Goal: Task Accomplishment & Management: Use online tool/utility

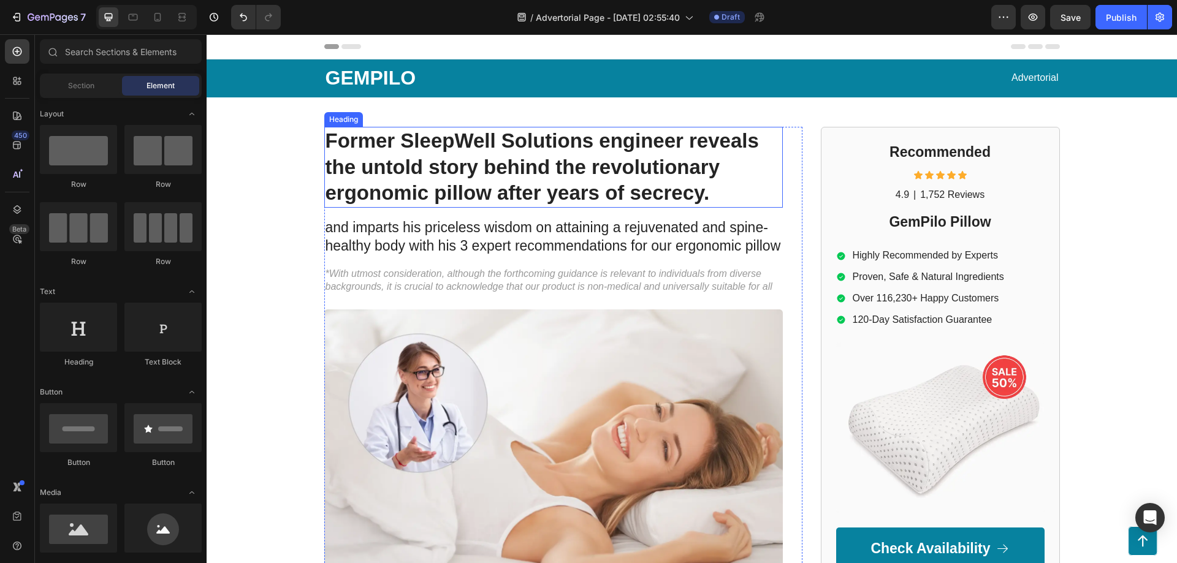
click at [432, 166] on h1 "Former SleepWell Solutions engineer reveals the untold story behind the revolut…" at bounding box center [553, 168] width 459 height 82
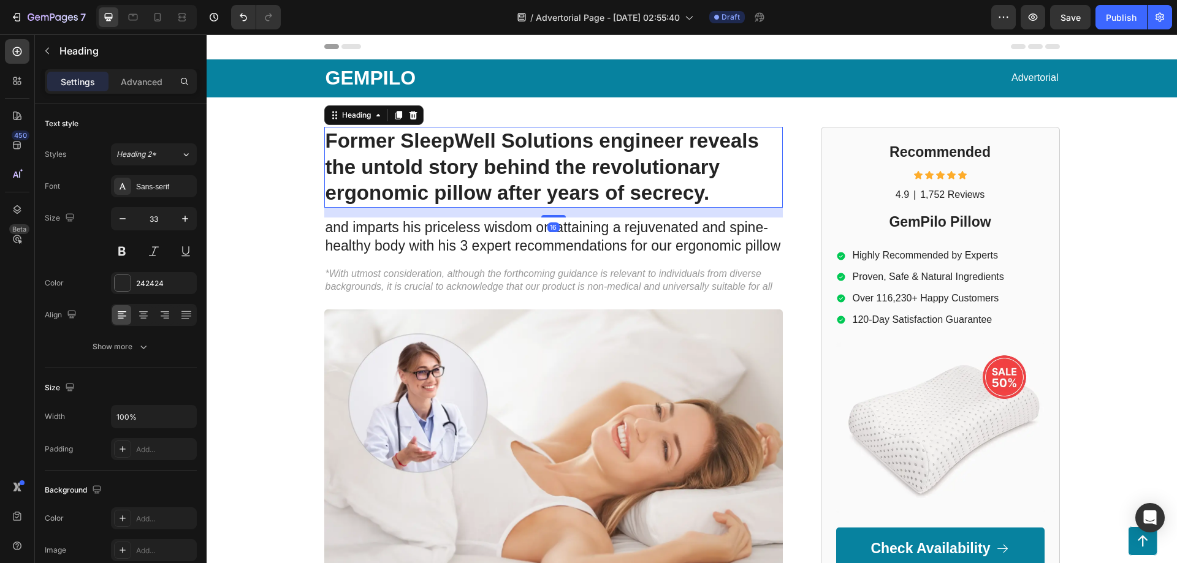
click at [432, 166] on h1 "Former SleepWell Solutions engineer reveals the untold story behind the revolut…" at bounding box center [553, 168] width 459 height 82
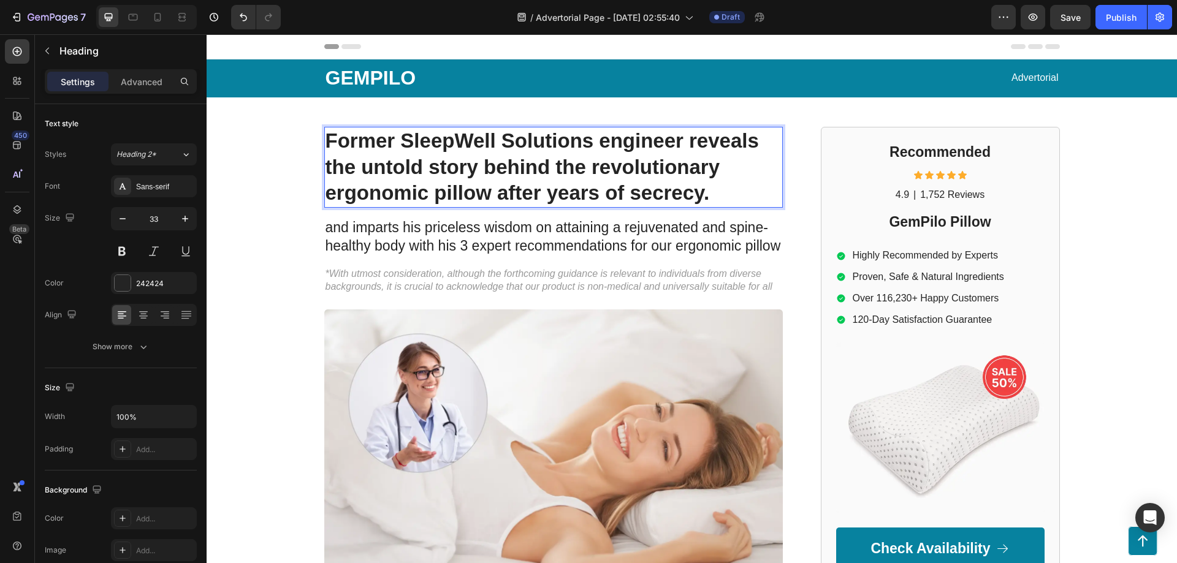
click at [432, 166] on p "Former SleepWell Solutions engineer reveals the untold story behind the revolut…" at bounding box center [554, 167] width 456 height 79
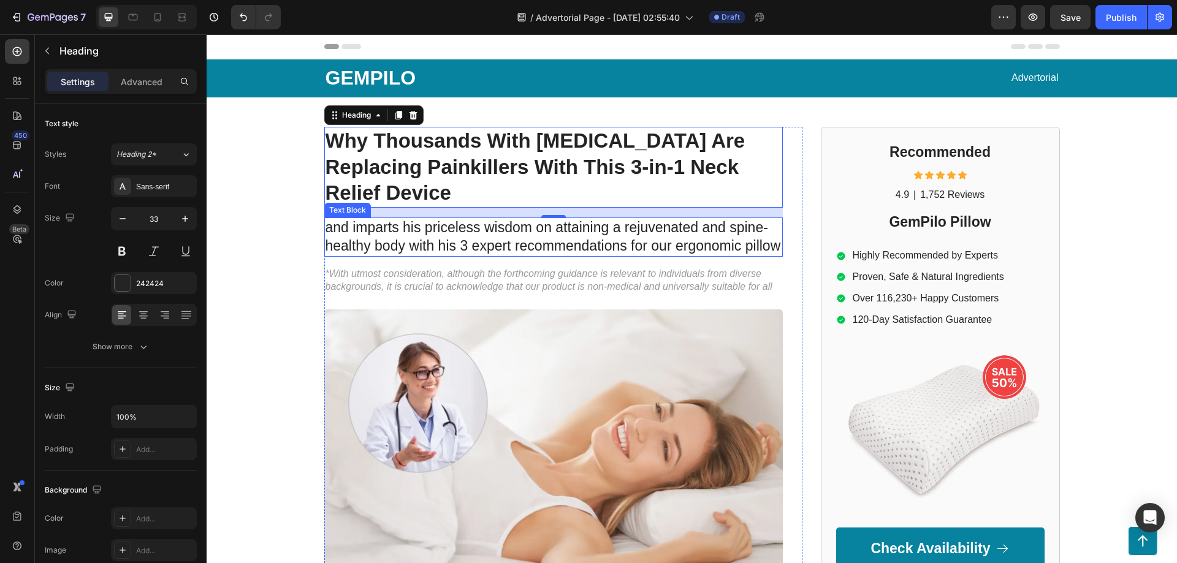
click at [452, 220] on p "and imparts his priceless wisdom on attaining a rejuvenated and spine-healthy b…" at bounding box center [554, 237] width 456 height 37
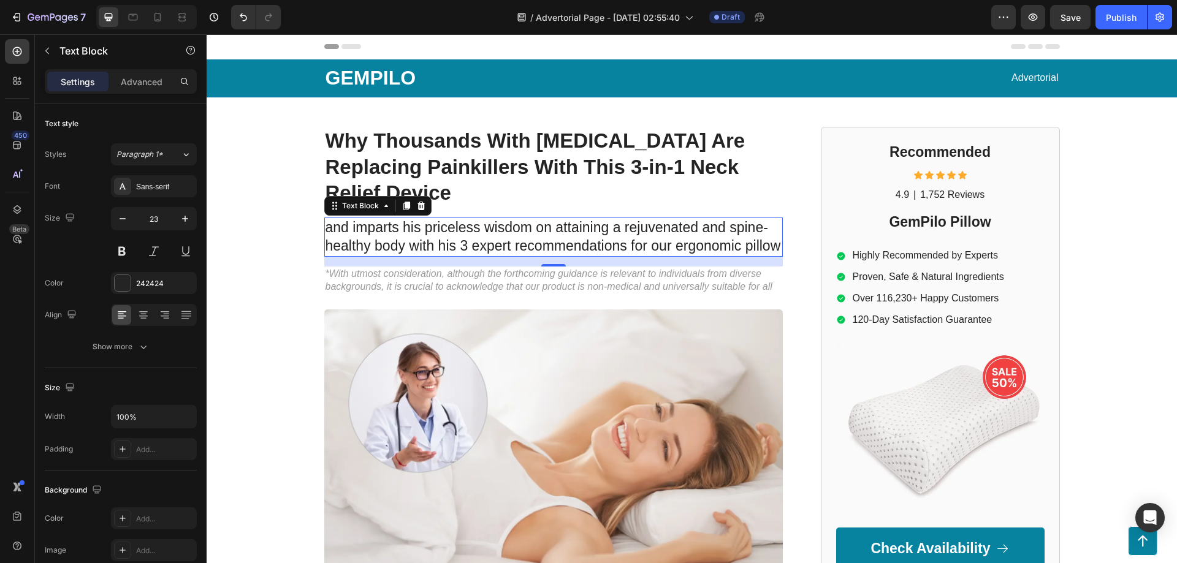
click at [452, 220] on p "and imparts his priceless wisdom on attaining a rejuvenated and spine-healthy b…" at bounding box center [554, 237] width 456 height 37
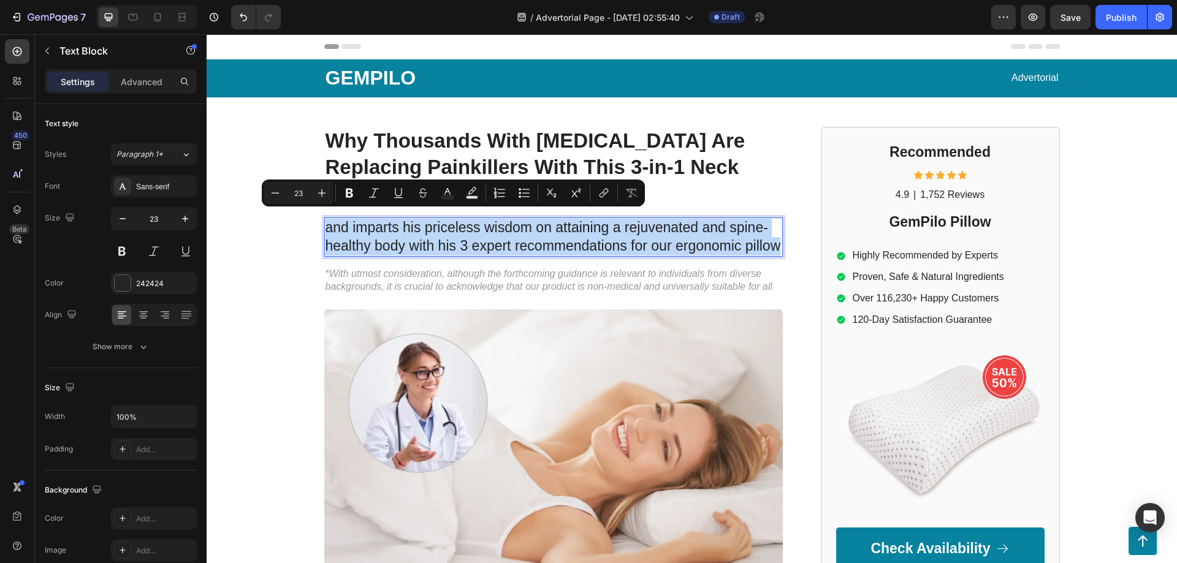
click at [452, 220] on p "and imparts his priceless wisdom on attaining a rejuvenated and spine-healthy b…" at bounding box center [554, 237] width 456 height 37
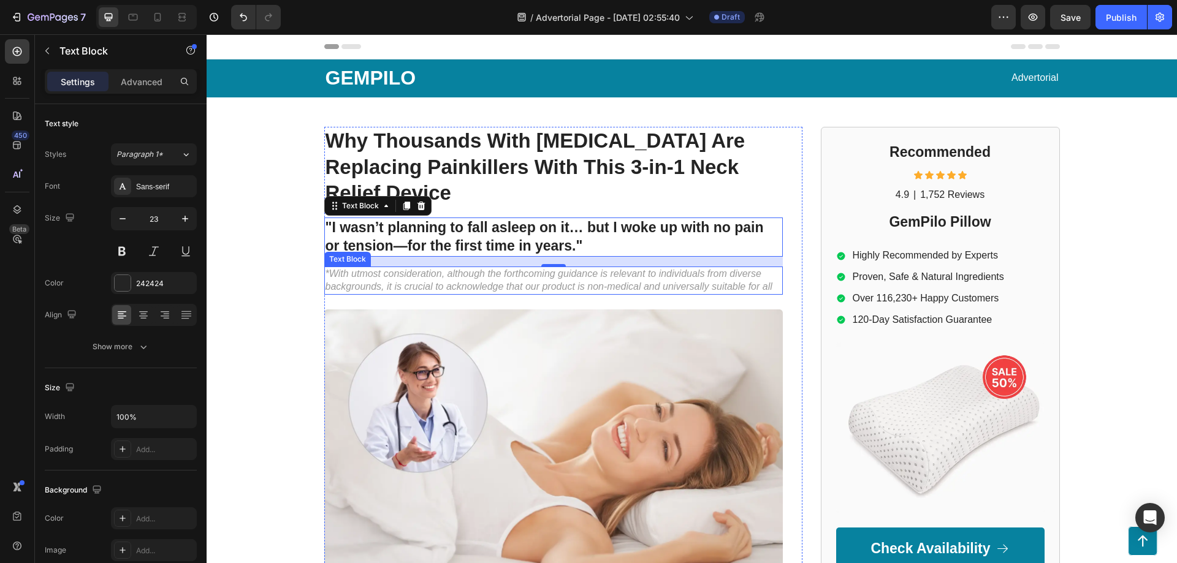
click at [454, 268] on p "*With utmost consideration, although the forthcoming guidance is relevant to in…" at bounding box center [554, 281] width 456 height 26
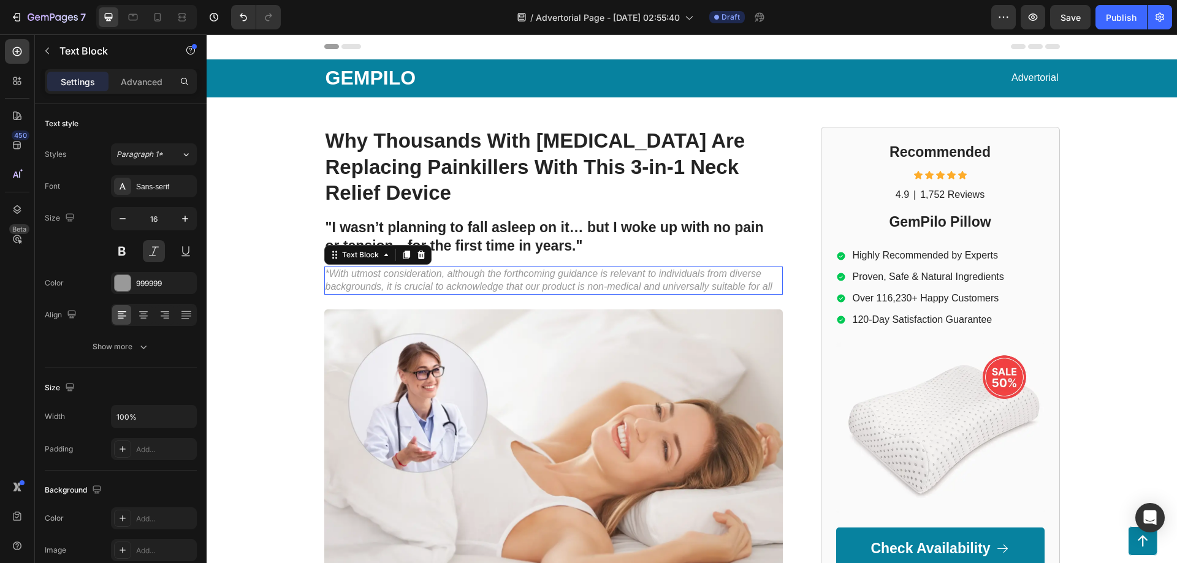
click at [454, 268] on p "*With utmost consideration, although the forthcoming guidance is relevant to in…" at bounding box center [554, 281] width 456 height 26
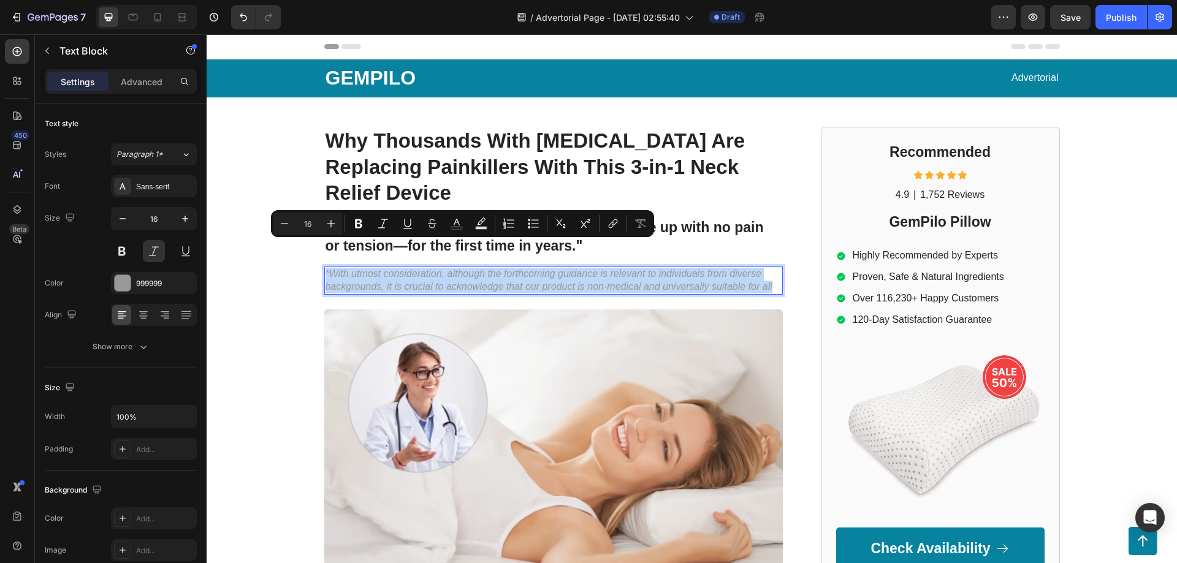
click at [454, 268] on p "*With utmost consideration, although the forthcoming guidance is relevant to in…" at bounding box center [554, 281] width 456 height 26
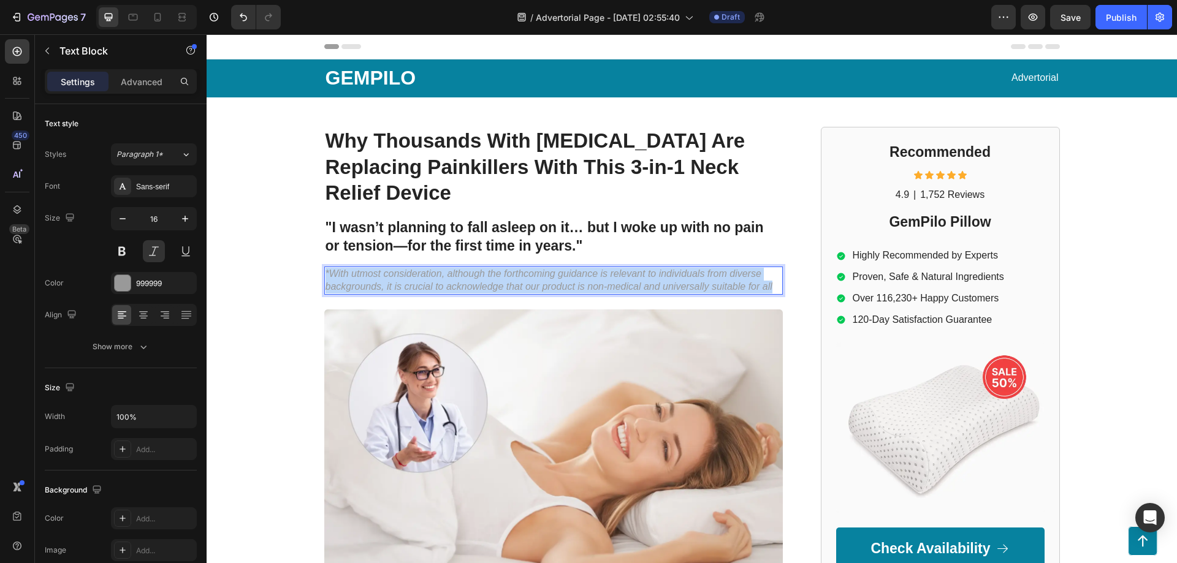
click at [454, 268] on p "*With utmost consideration, although the forthcoming guidance is relevant to in…" at bounding box center [554, 281] width 456 height 26
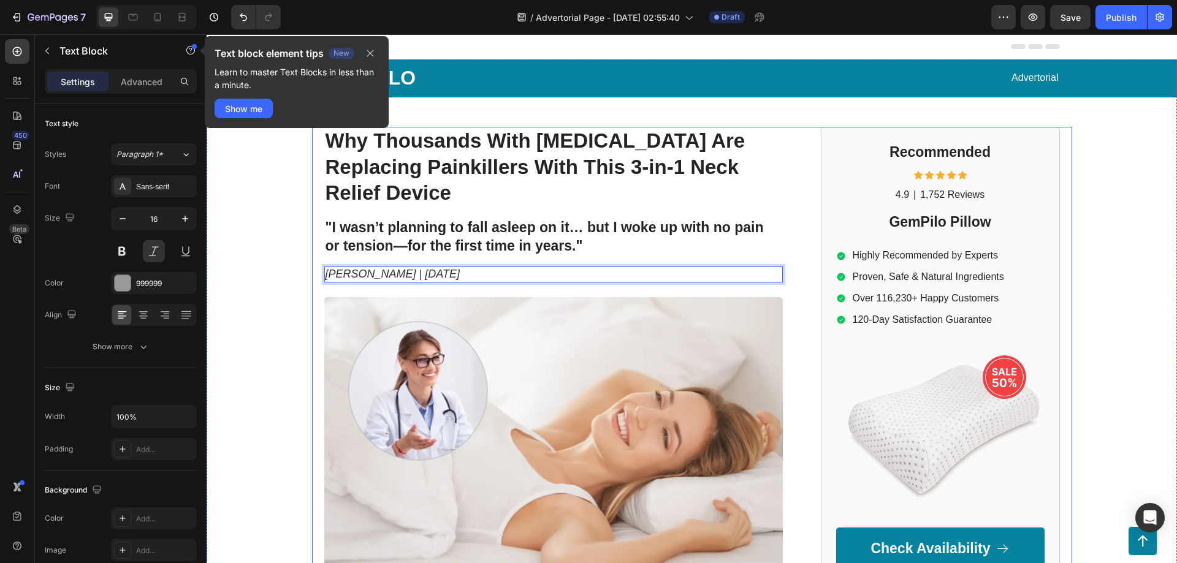
click at [257, 213] on div "GEMPILO Text Block Advertorial Text Block Row Row ⁠⁠⁠⁠⁠⁠⁠ Why Thousands With Ne…" at bounding box center [692, 525] width 970 height 933
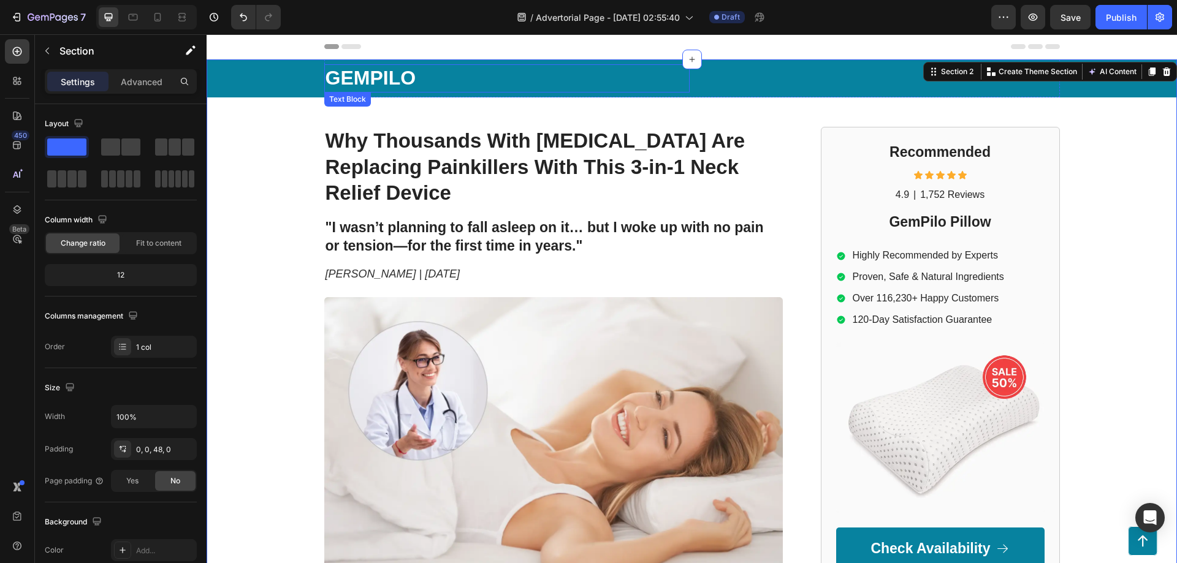
click at [368, 74] on p "GEMPILO" at bounding box center [507, 79] width 363 height 26
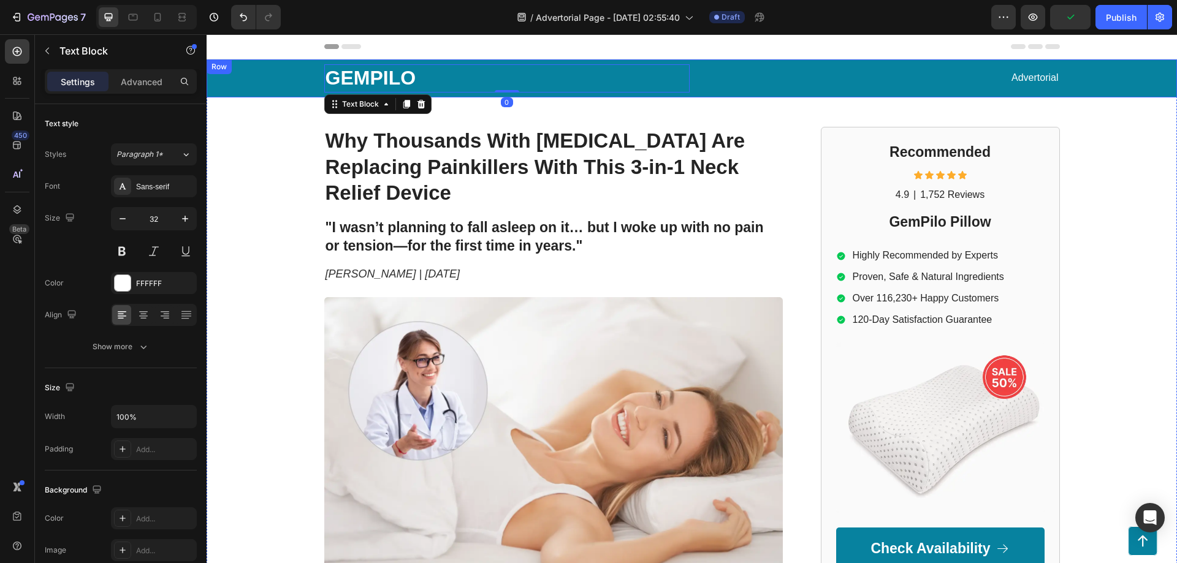
click at [270, 88] on div "GEMPILO Text Block 0 Advertorial Text Block Row" at bounding box center [692, 78] width 946 height 38
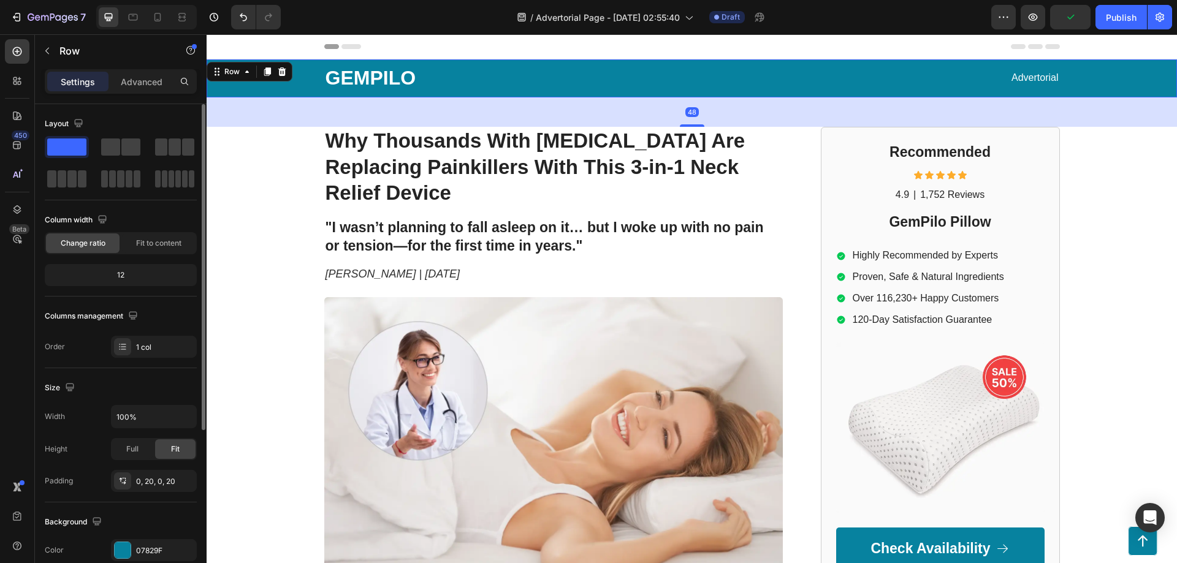
scroll to position [245, 0]
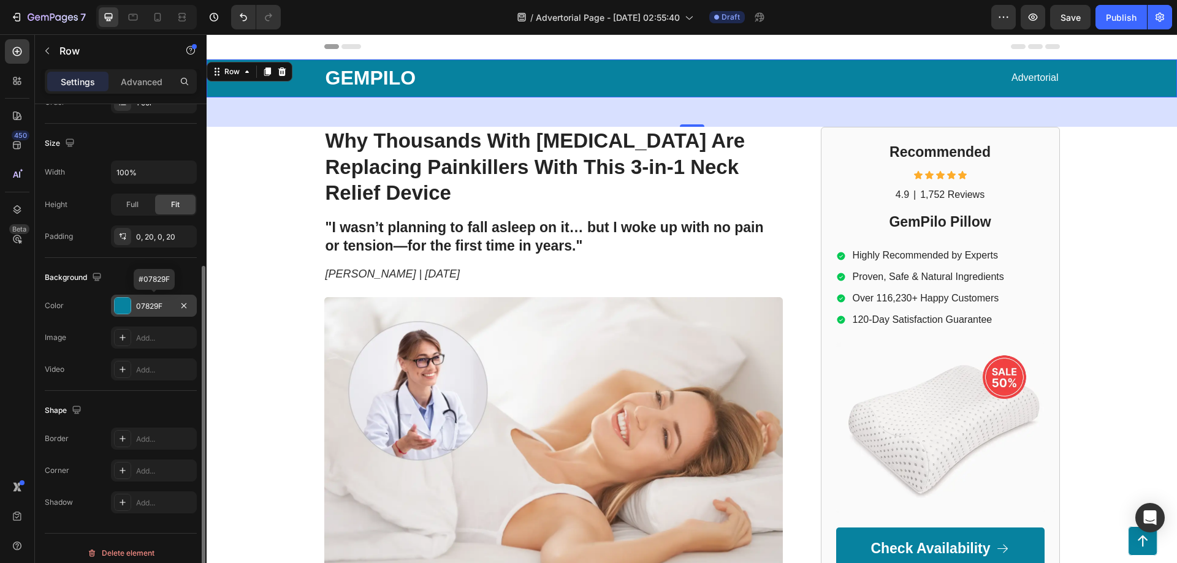
click at [126, 313] on div at bounding box center [123, 306] width 16 height 16
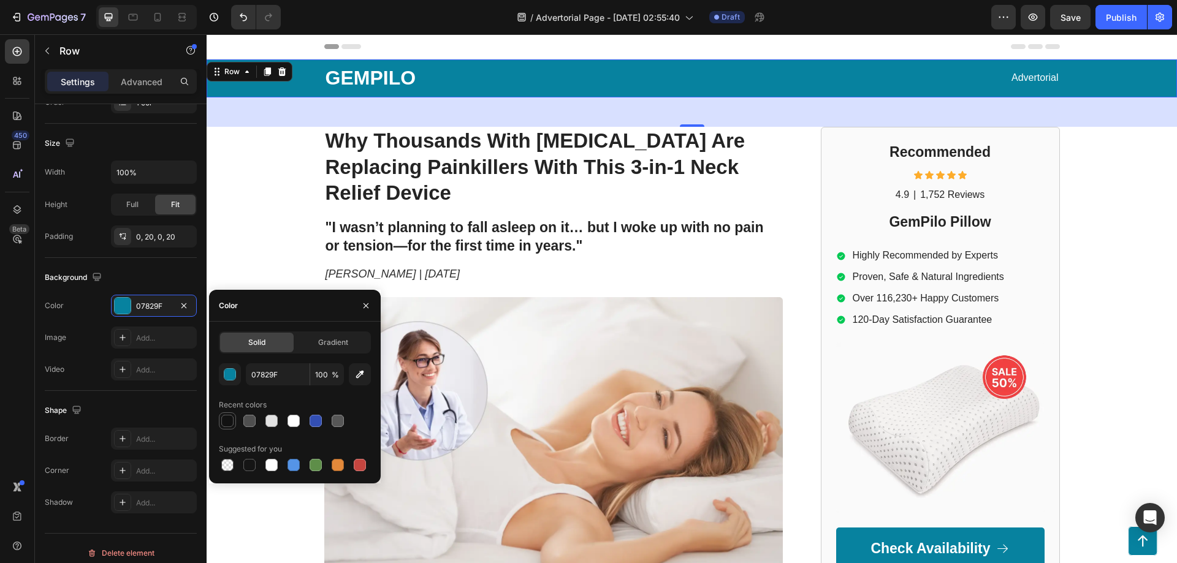
click at [226, 419] on div at bounding box center [227, 421] width 12 height 12
type input "121212"
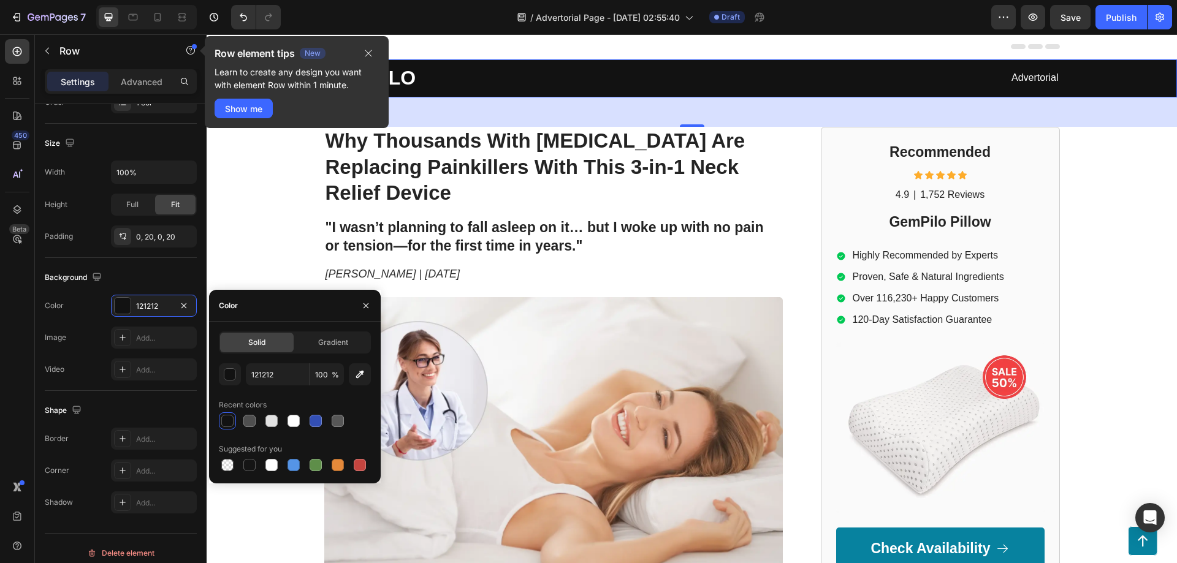
click at [220, 229] on div "GEMPILO Text Block Advertorial Text Block Row Row 48 ⁠⁠⁠⁠⁠⁠⁠ Why Thousands With…" at bounding box center [692, 525] width 970 height 933
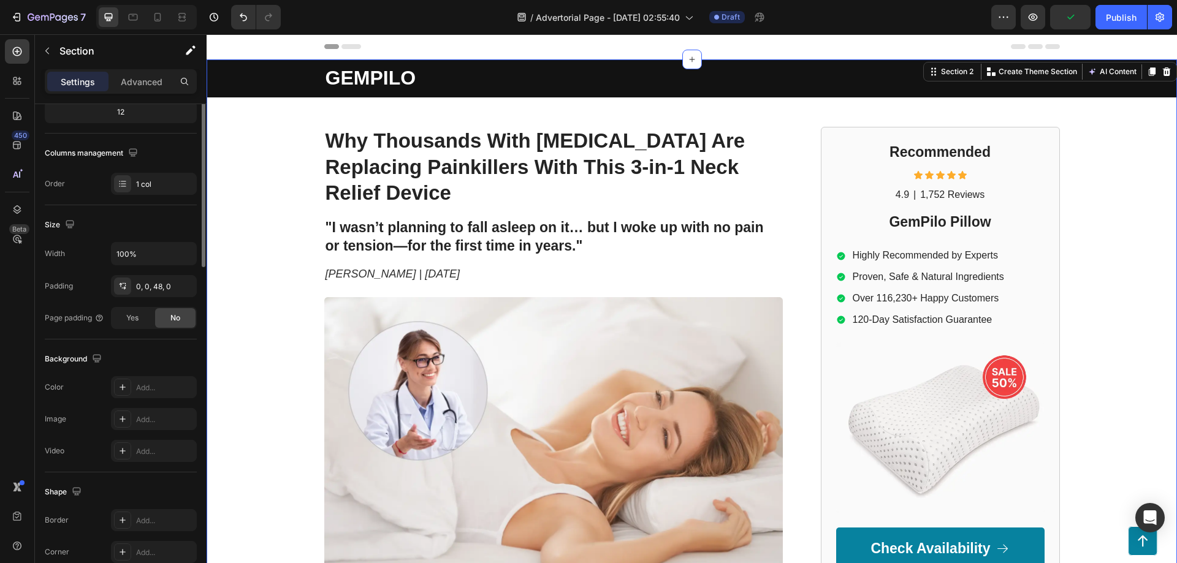
scroll to position [0, 0]
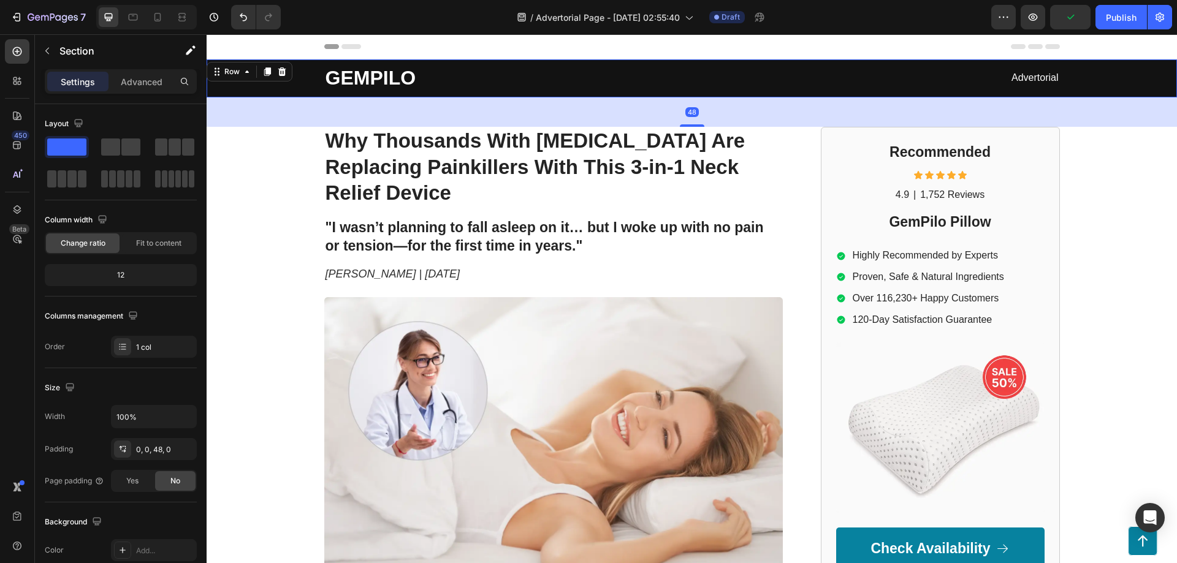
click at [267, 81] on div "GEMPILO Text Block Advertorial Text Block Row Row 48" at bounding box center [692, 78] width 970 height 38
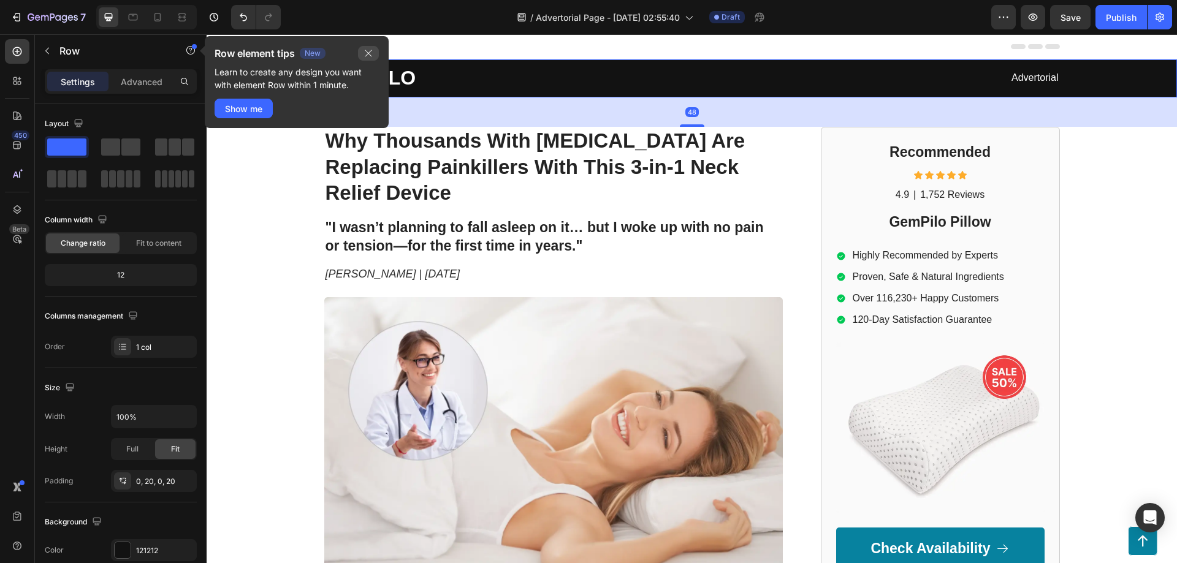
click at [368, 52] on icon "button" at bounding box center [369, 53] width 10 height 10
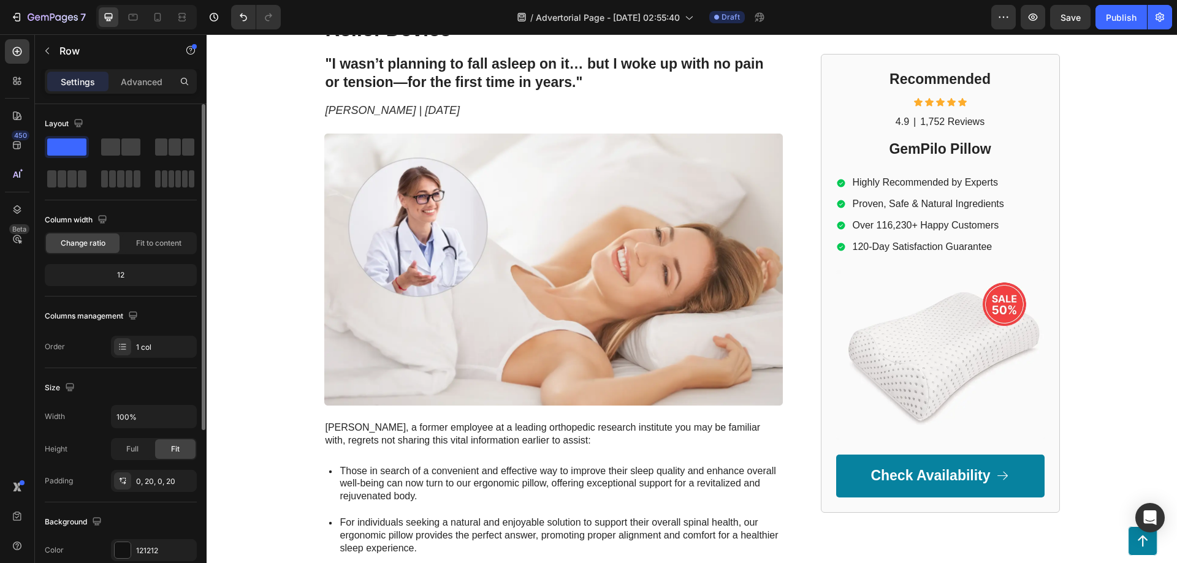
scroll to position [245, 0]
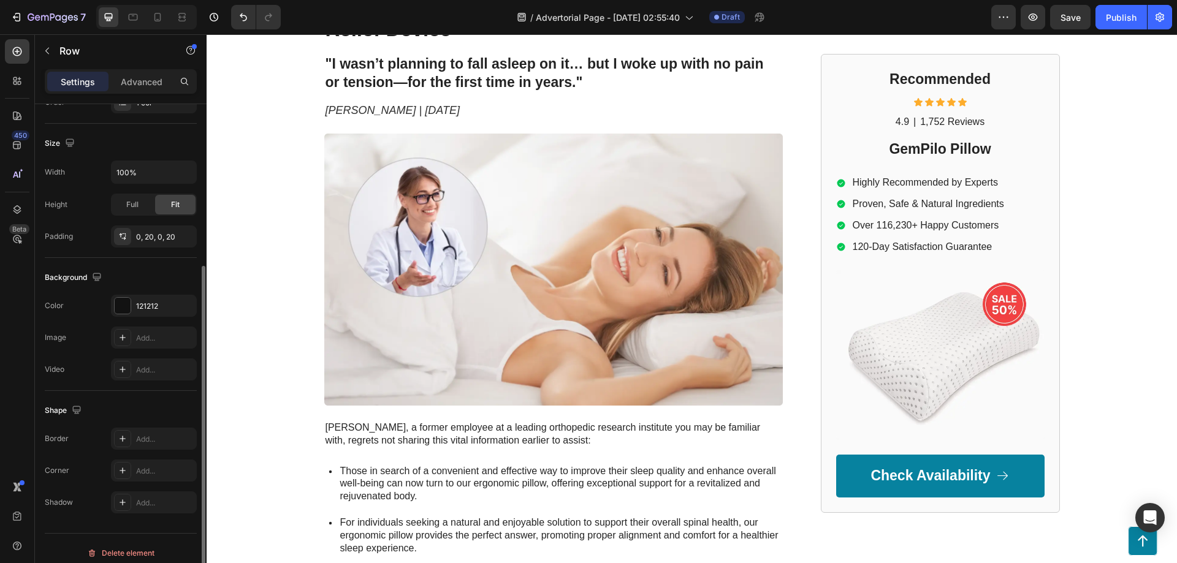
click at [151, 294] on div "Background The changes might be hidden by the video. Color 121212 Image Add... …" at bounding box center [121, 324] width 152 height 133
click at [155, 307] on div "121212" at bounding box center [154, 306] width 36 height 11
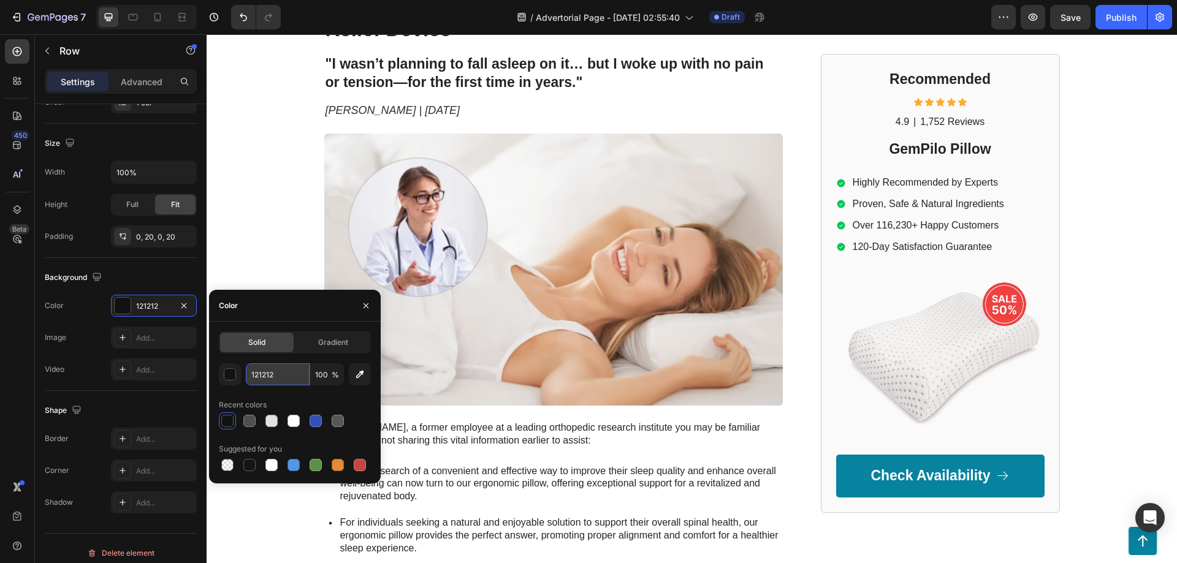
click at [281, 380] on input "121212" at bounding box center [278, 375] width 64 height 22
paste input "E1E1E"
type input "1E1E1E"
click at [258, 223] on div "GEMPILO Text Block Advertorial Text Block Row Row 48 ⁠⁠⁠⁠⁠⁠⁠ Why Thousands With…" at bounding box center [692, 362] width 970 height 933
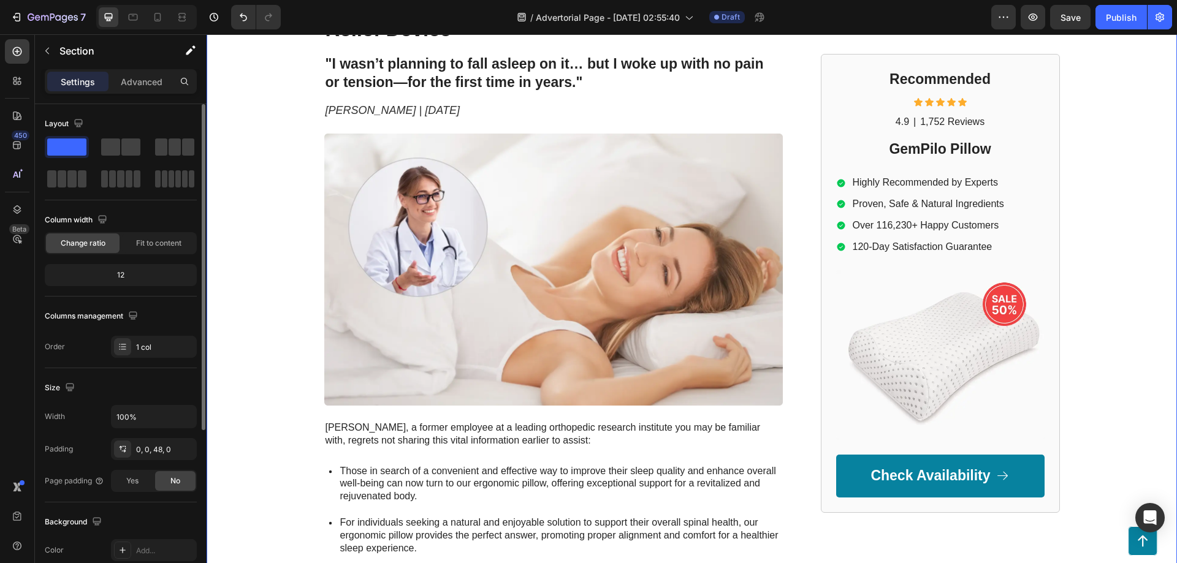
scroll to position [0, 0]
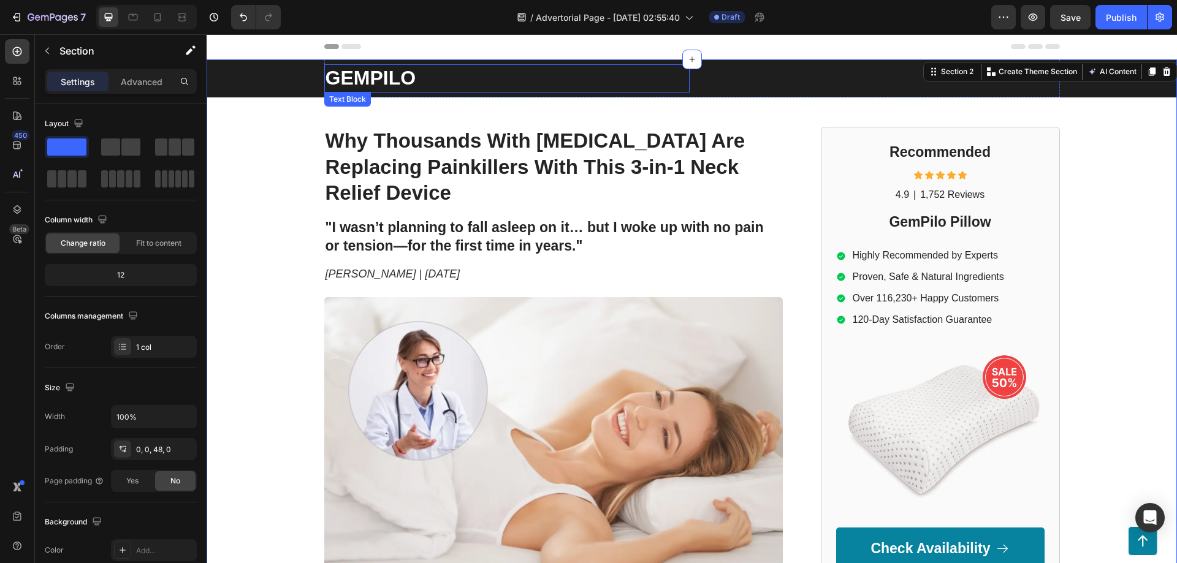
click at [384, 77] on p "GEMPILO" at bounding box center [507, 79] width 363 height 26
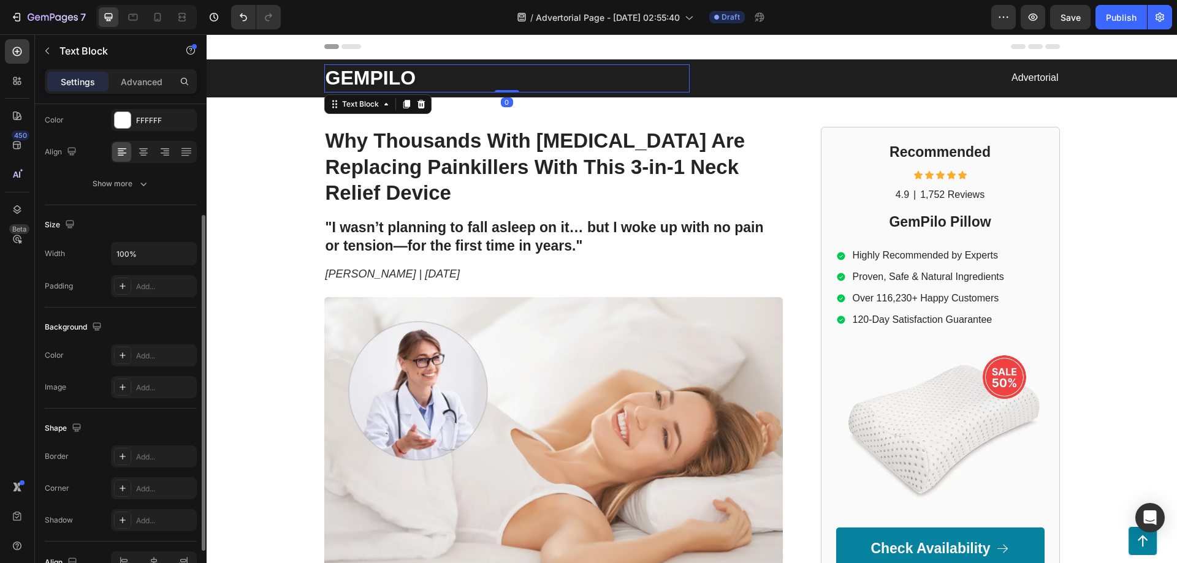
scroll to position [232, 0]
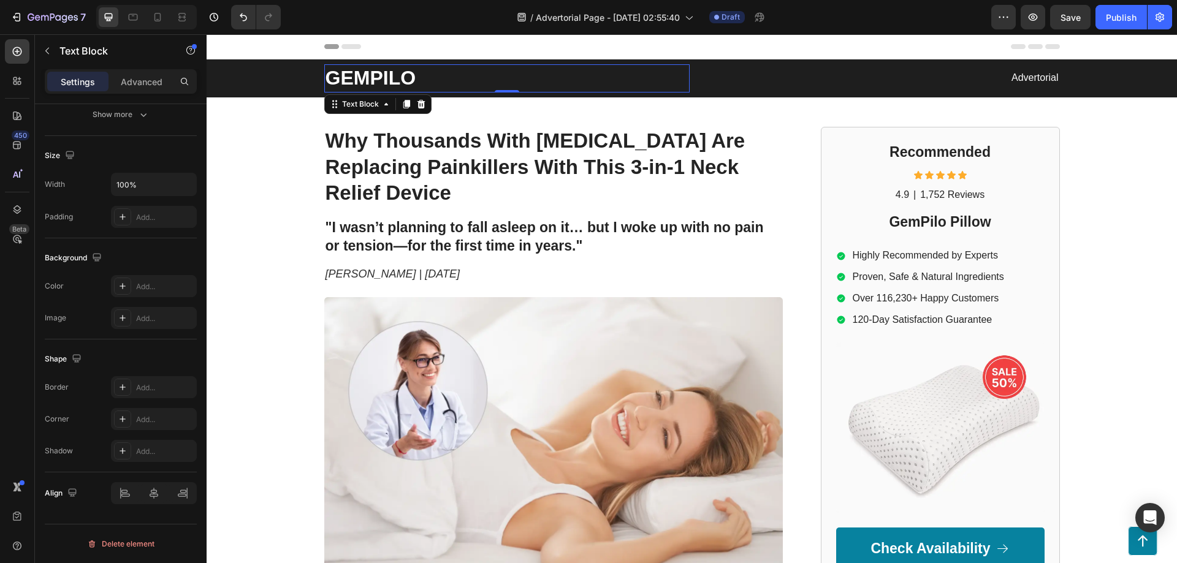
click at [366, 88] on p "GEMPILO" at bounding box center [507, 79] width 363 height 26
click at [372, 74] on p "GEMPILO" at bounding box center [507, 79] width 363 height 26
click at [155, 21] on icon at bounding box center [157, 17] width 7 height 9
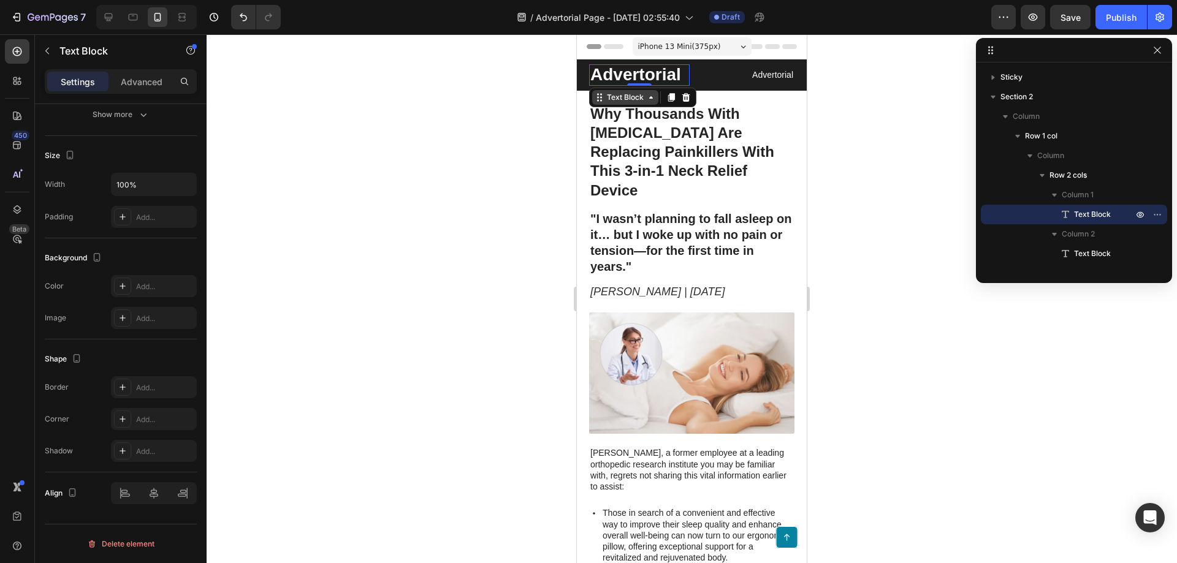
click at [641, 101] on div "Text Block" at bounding box center [625, 97] width 42 height 11
click at [640, 100] on div "Text Block" at bounding box center [625, 97] width 42 height 11
drag, startPoint x: 138, startPoint y: 18, endPoint x: 131, endPoint y: 15, distance: 7.8
click at [138, 18] on icon at bounding box center [133, 17] width 12 height 12
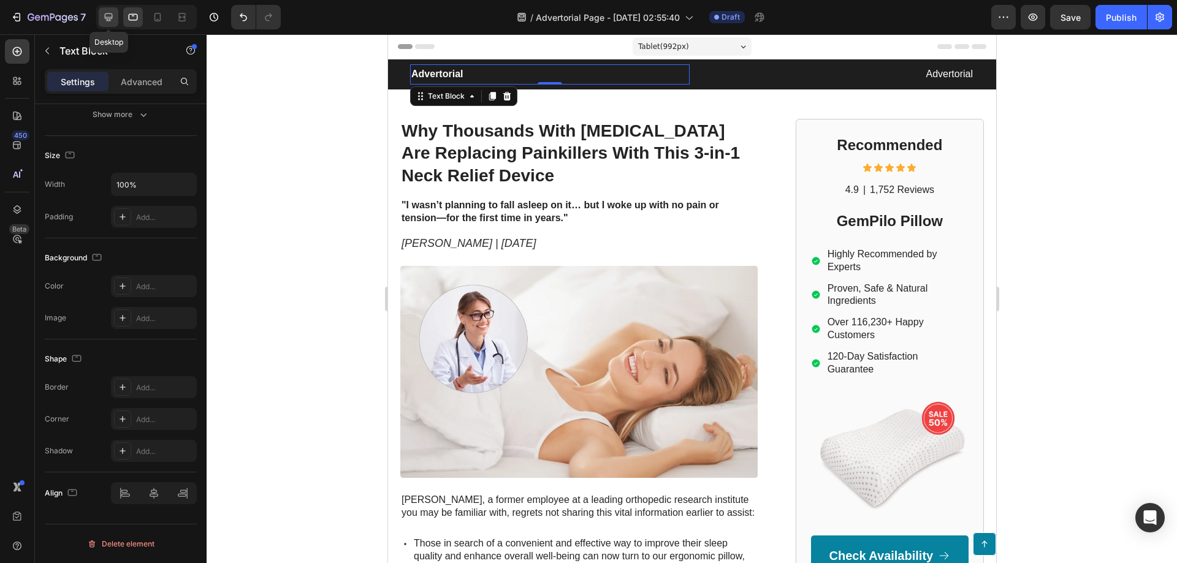
click at [106, 20] on icon at bounding box center [108, 17] width 12 height 12
type input "32"
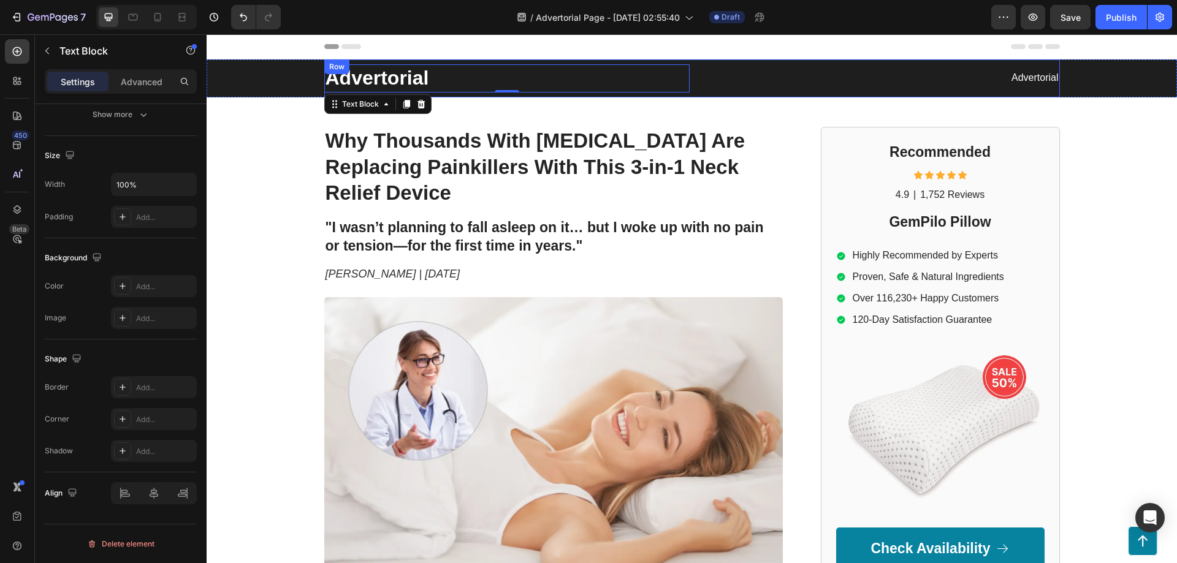
click at [1041, 79] on p "Advertorial" at bounding box center [877, 78] width 363 height 13
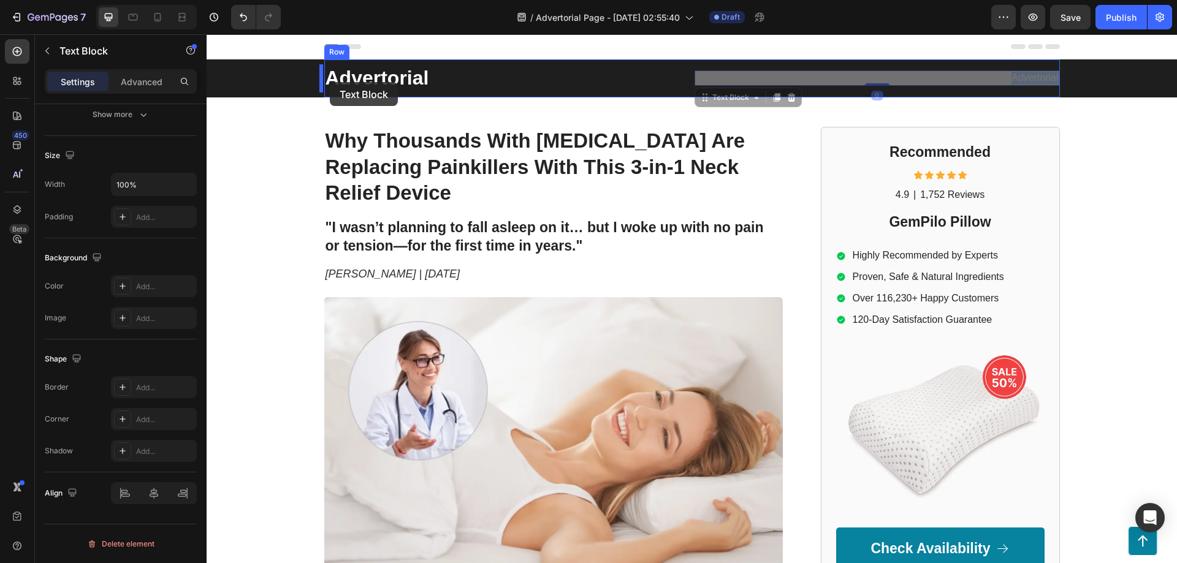
drag, startPoint x: 996, startPoint y: 77, endPoint x: 325, endPoint y: 82, distance: 671.3
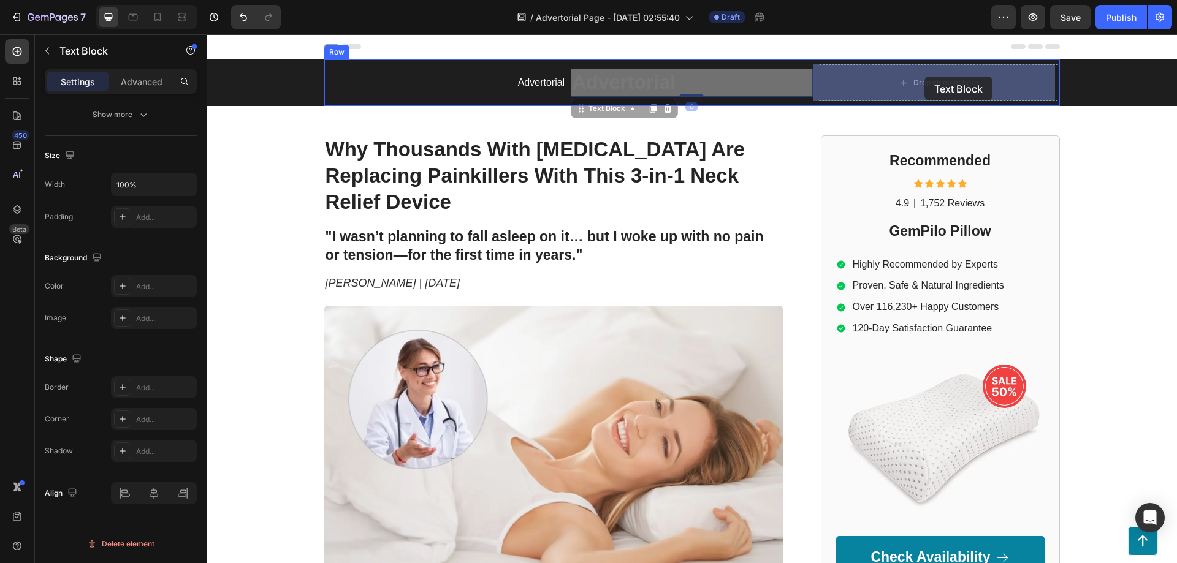
drag, startPoint x: 624, startPoint y: 79, endPoint x: 924, endPoint y: 77, distance: 300.4
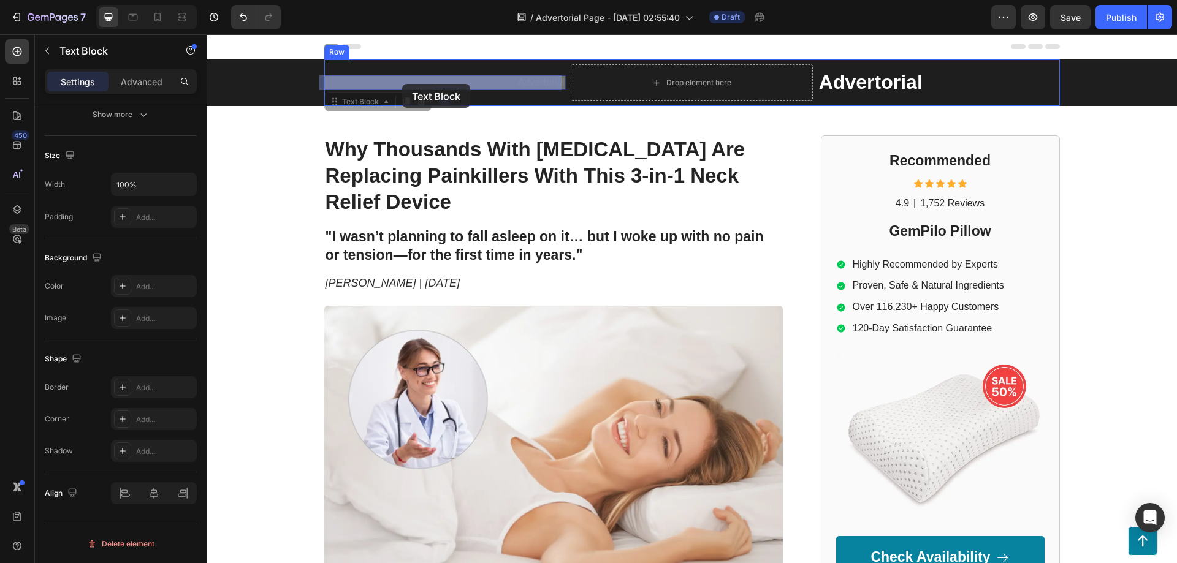
drag, startPoint x: 530, startPoint y: 83, endPoint x: 402, endPoint y: 84, distance: 127.5
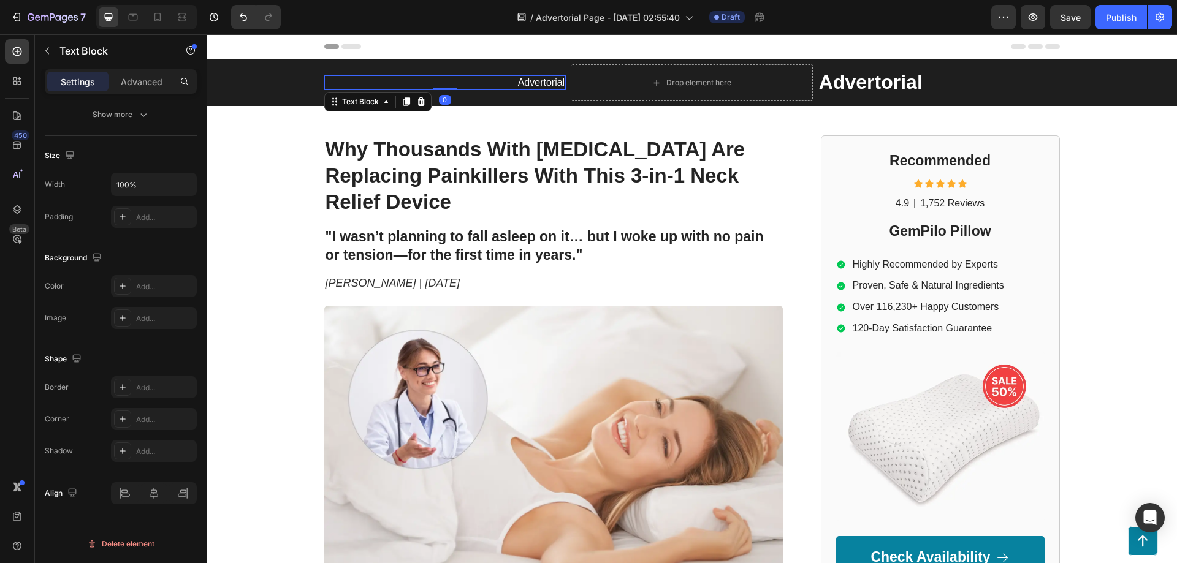
click at [531, 78] on p "Advertorial" at bounding box center [446, 83] width 240 height 13
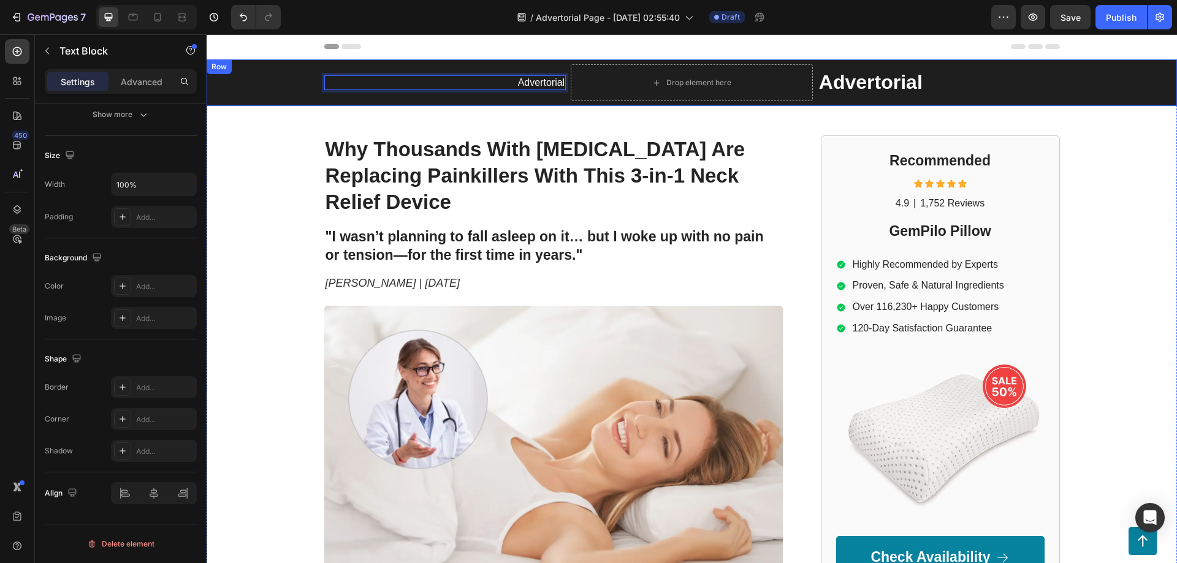
click at [286, 88] on div "Advertorial Text Block 0 Drop element here Advertorial Text Block Row" at bounding box center [692, 82] width 946 height 47
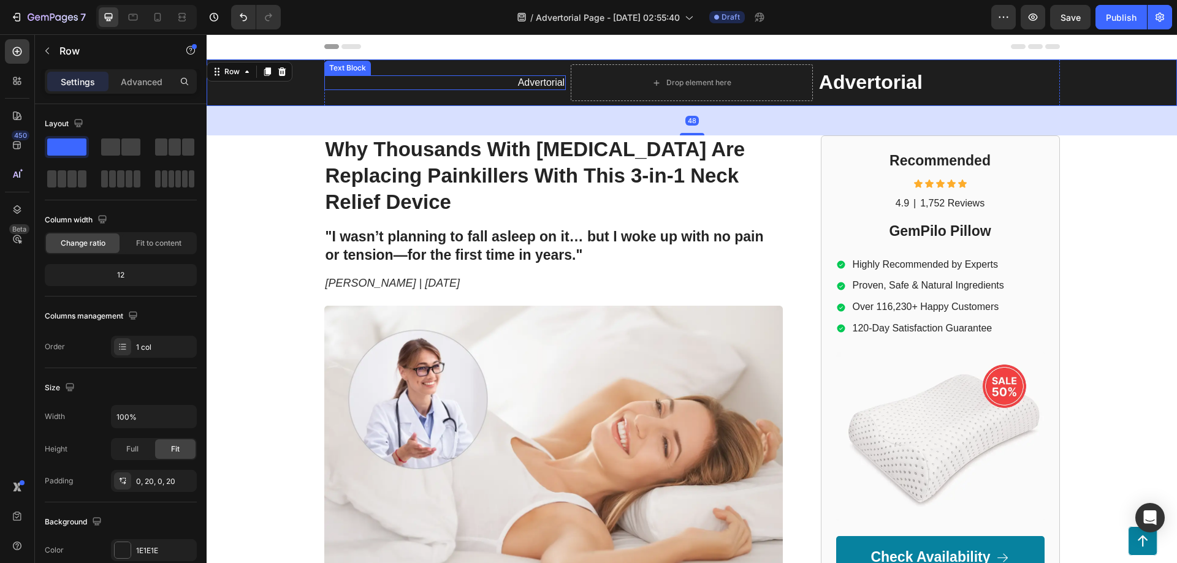
click at [381, 78] on p "Advertorial" at bounding box center [446, 83] width 240 height 13
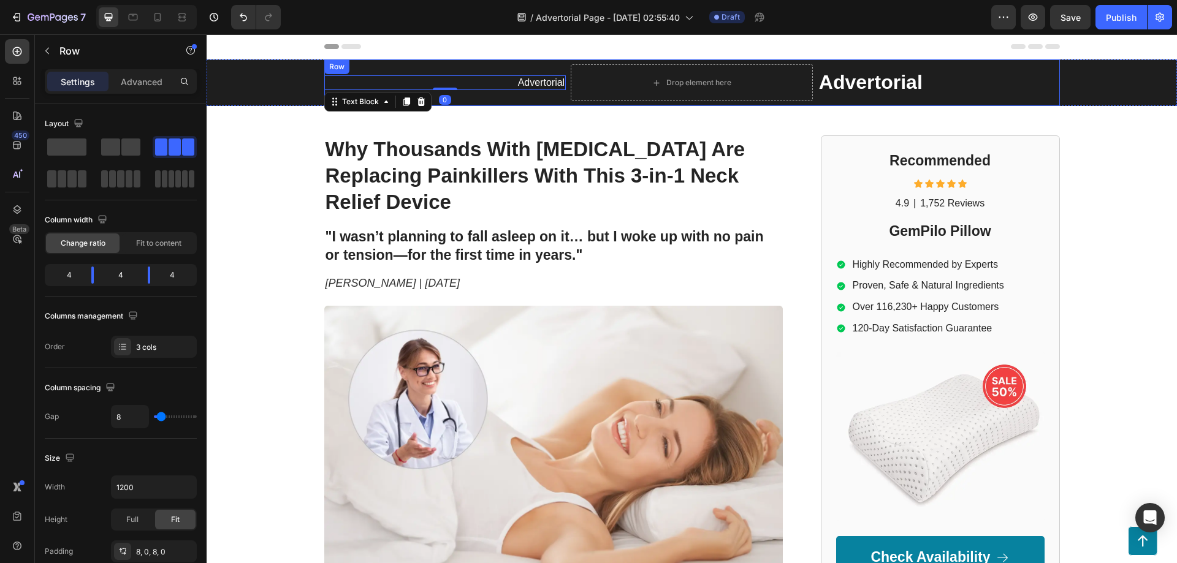
click at [400, 68] on div "Advertorial Text Block 0 Drop element here Advertorial Text Block Row" at bounding box center [692, 82] width 736 height 47
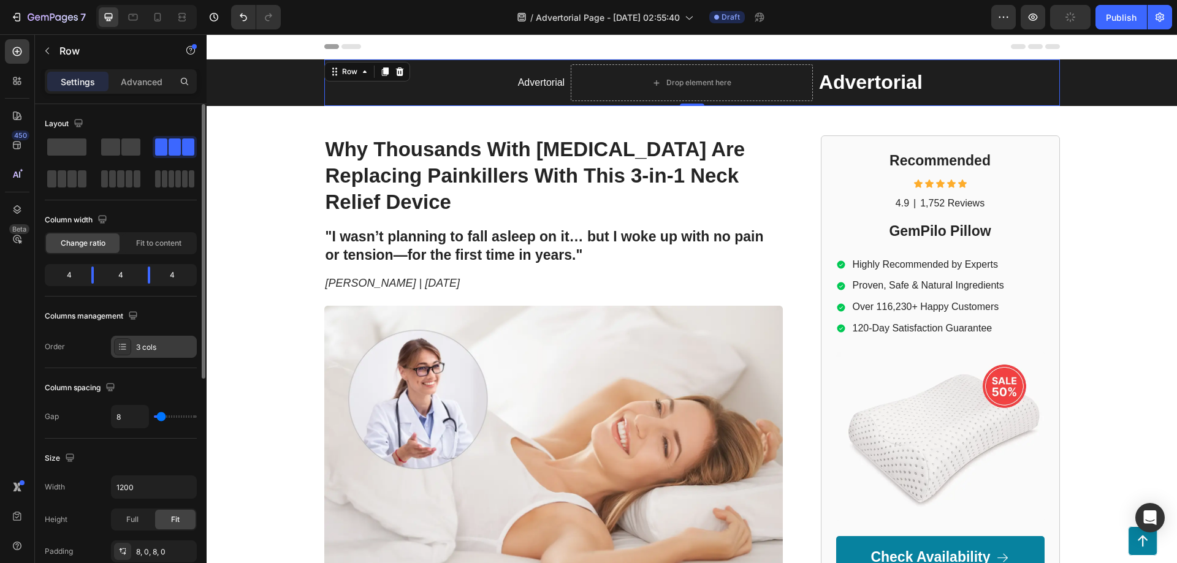
click at [130, 345] on div at bounding box center [122, 346] width 17 height 17
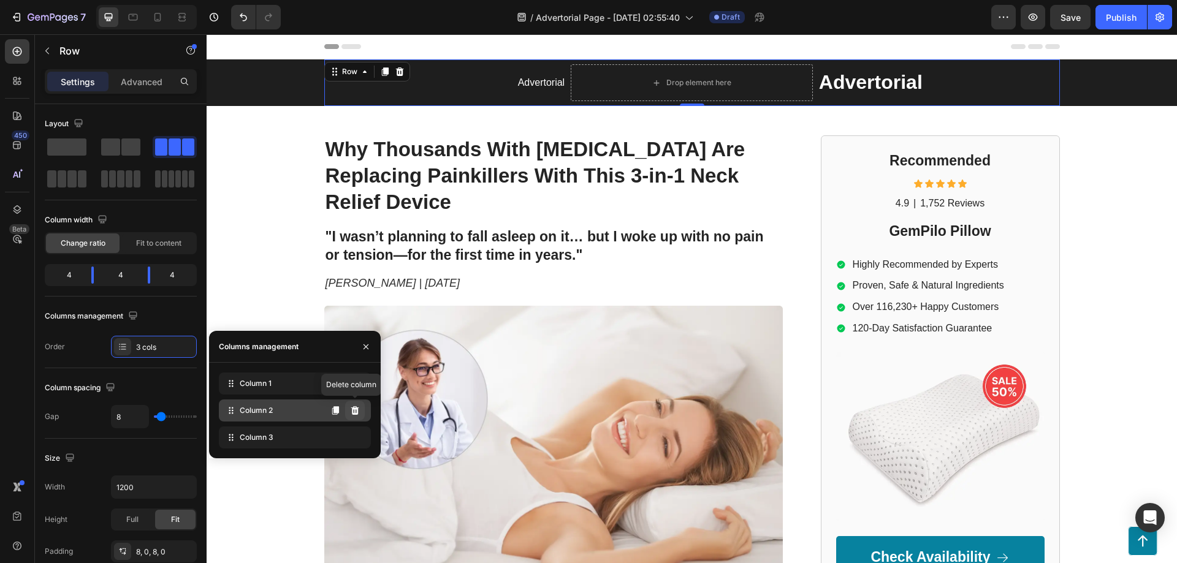
click at [354, 410] on icon at bounding box center [355, 410] width 8 height 9
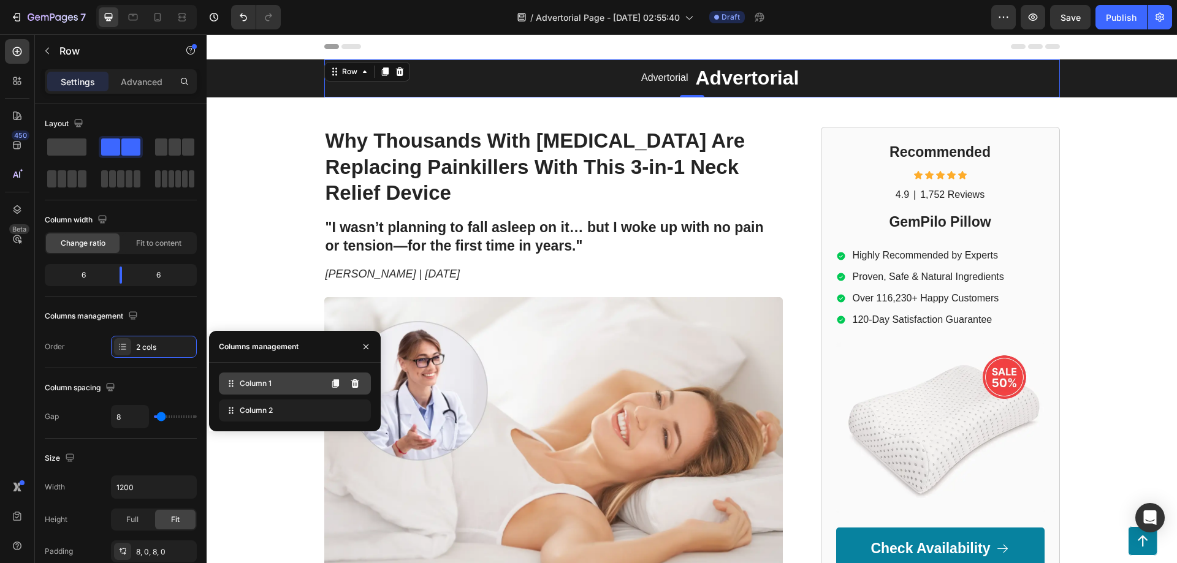
click at [263, 389] on span "Column 1" at bounding box center [256, 383] width 32 height 11
click at [90, 348] on div "Order 2 cols" at bounding box center [121, 347] width 152 height 22
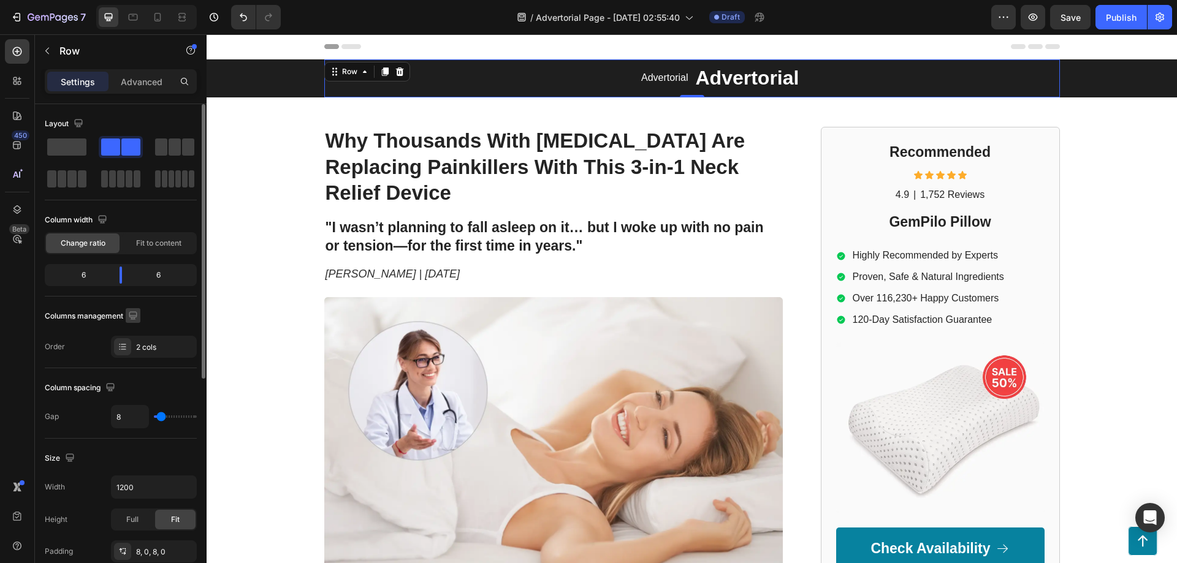
click at [136, 319] on icon "button" at bounding box center [133, 316] width 12 height 12
click at [88, 333] on div "Columns management Order 2 cols" at bounding box center [121, 332] width 152 height 51
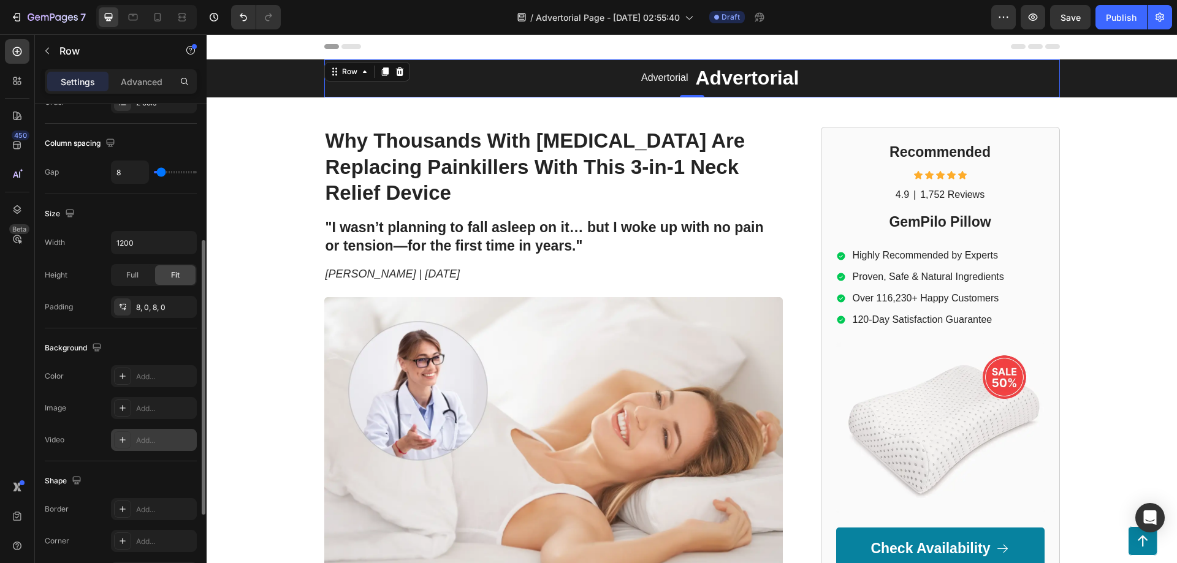
scroll to position [394, 0]
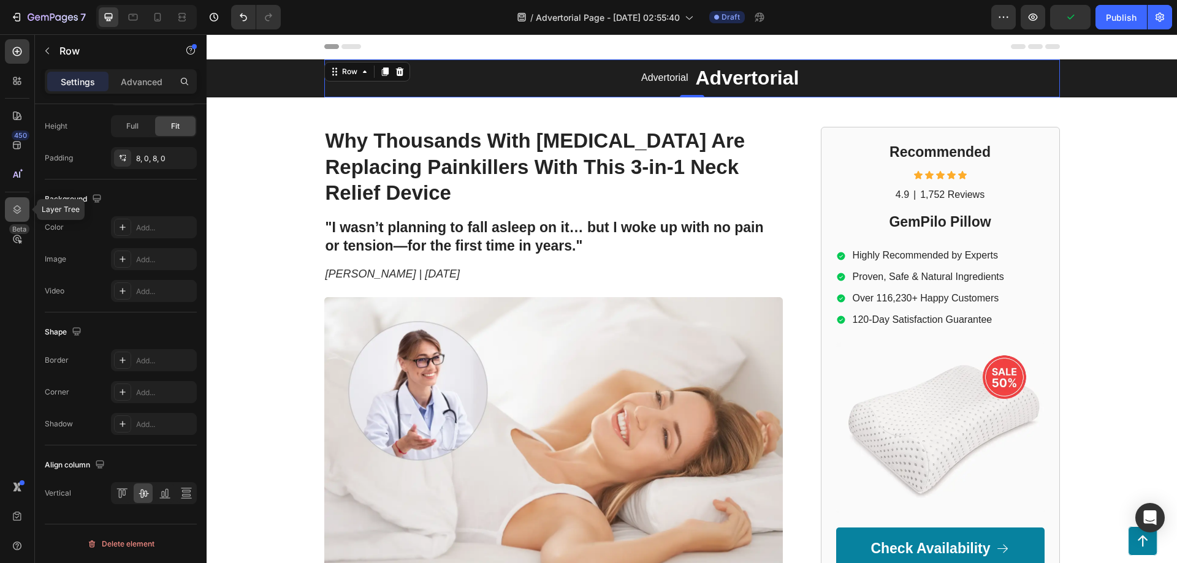
click at [12, 207] on icon at bounding box center [17, 210] width 12 height 12
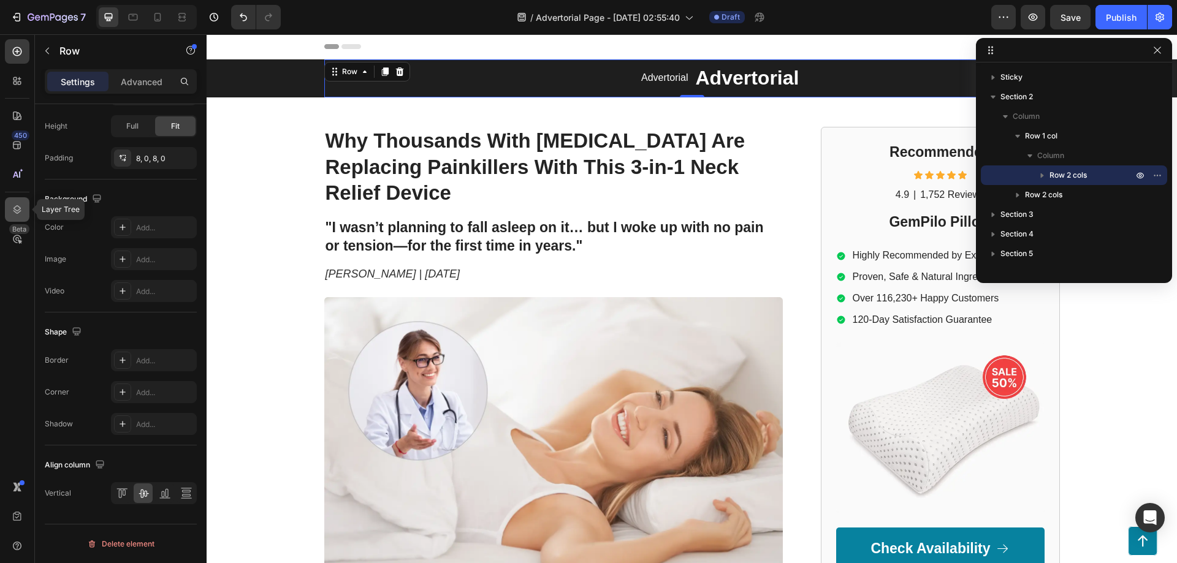
click at [12, 207] on icon at bounding box center [17, 210] width 12 height 12
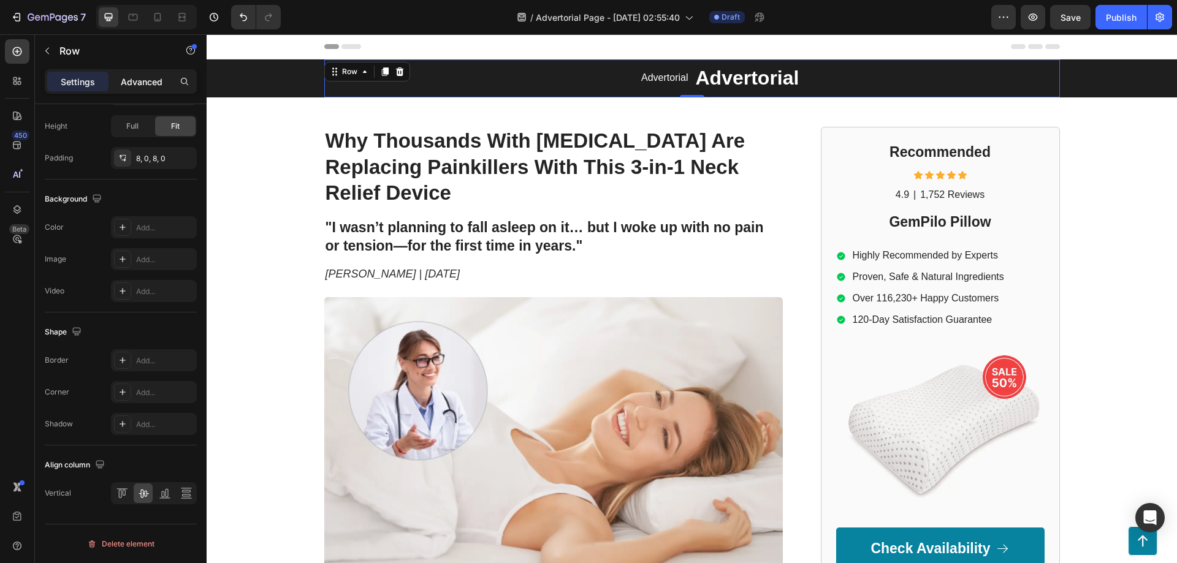
click at [133, 82] on p "Advanced" at bounding box center [142, 81] width 42 height 13
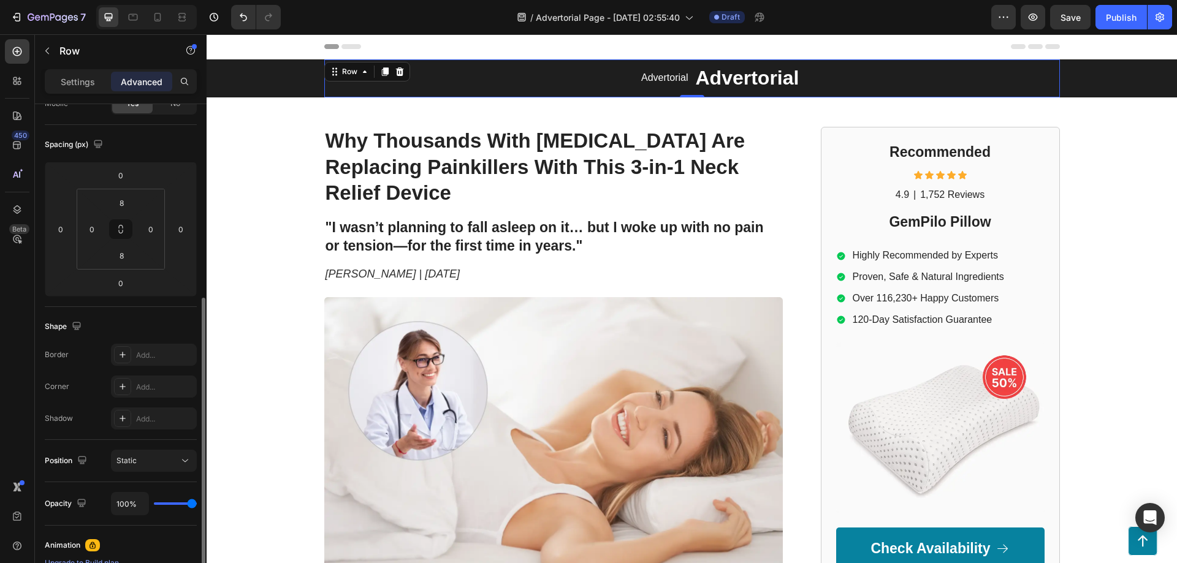
scroll to position [0, 0]
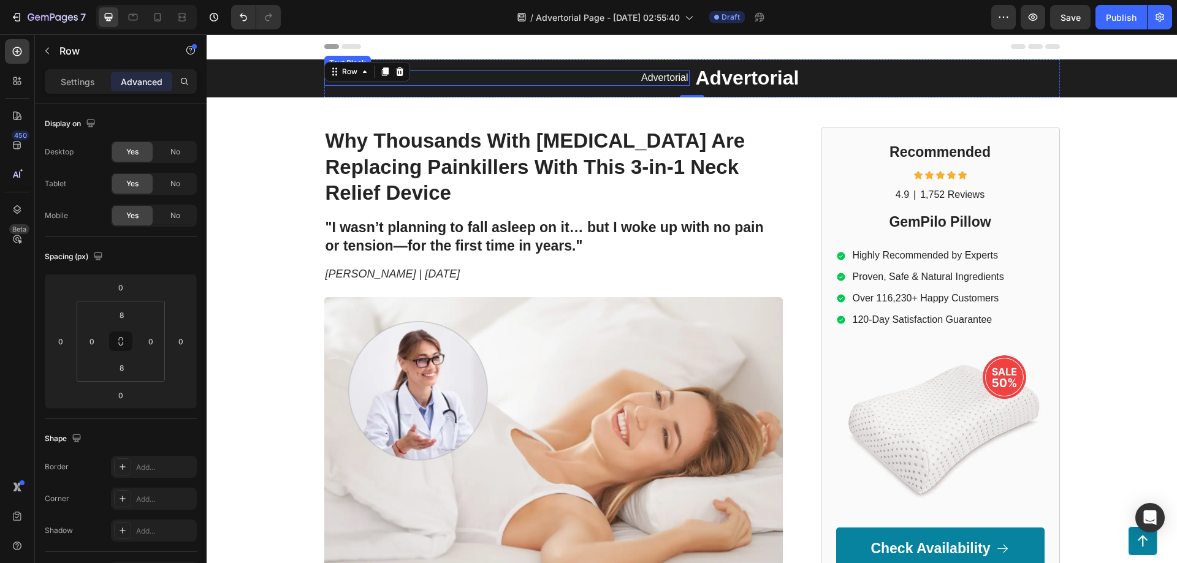
click at [649, 75] on p "Advertorial" at bounding box center [507, 78] width 363 height 13
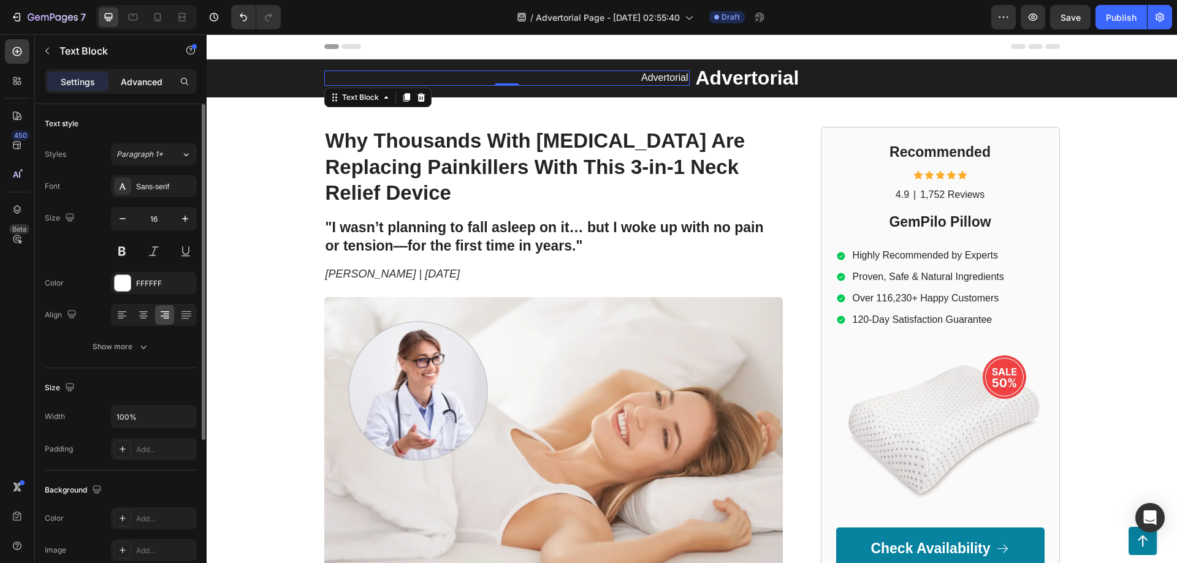
click at [147, 88] on p "Advanced" at bounding box center [142, 81] width 42 height 13
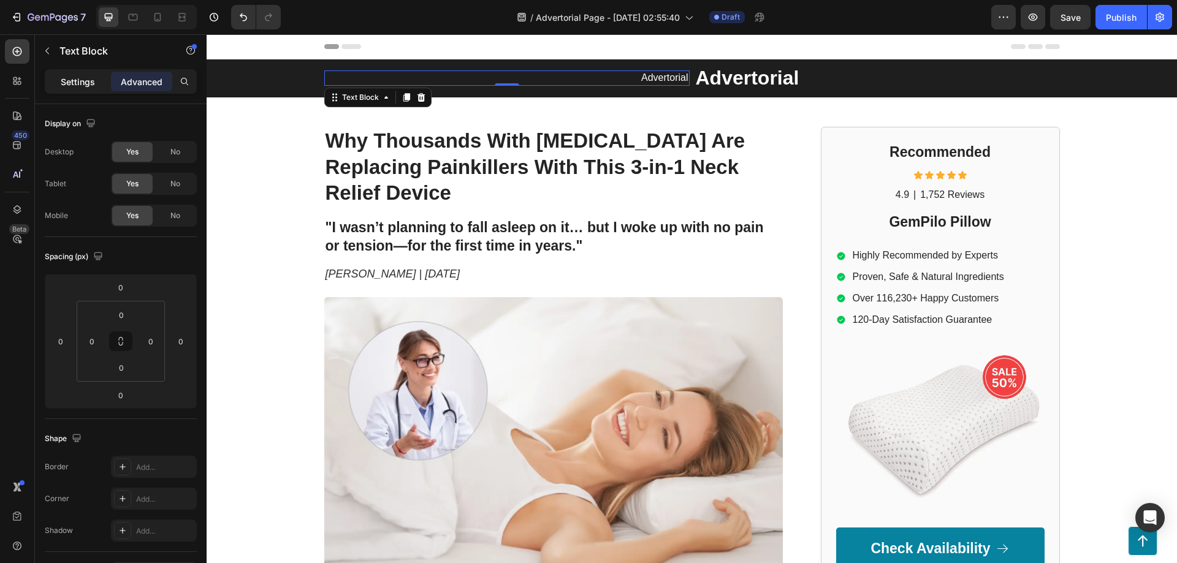
click at [78, 87] on p "Settings" at bounding box center [78, 81] width 34 height 13
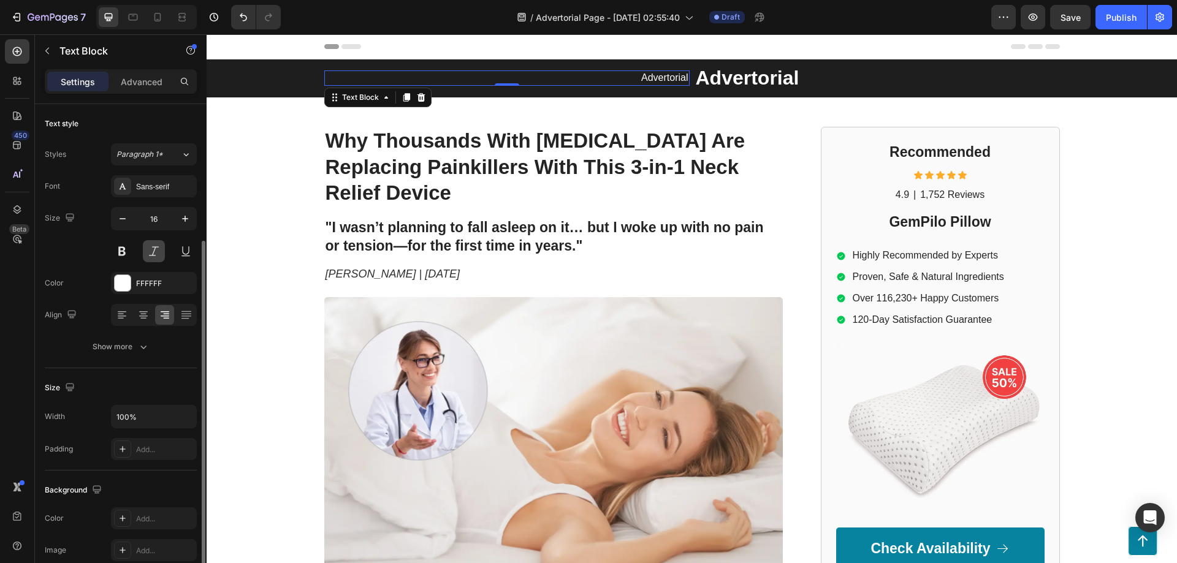
scroll to position [82, 0]
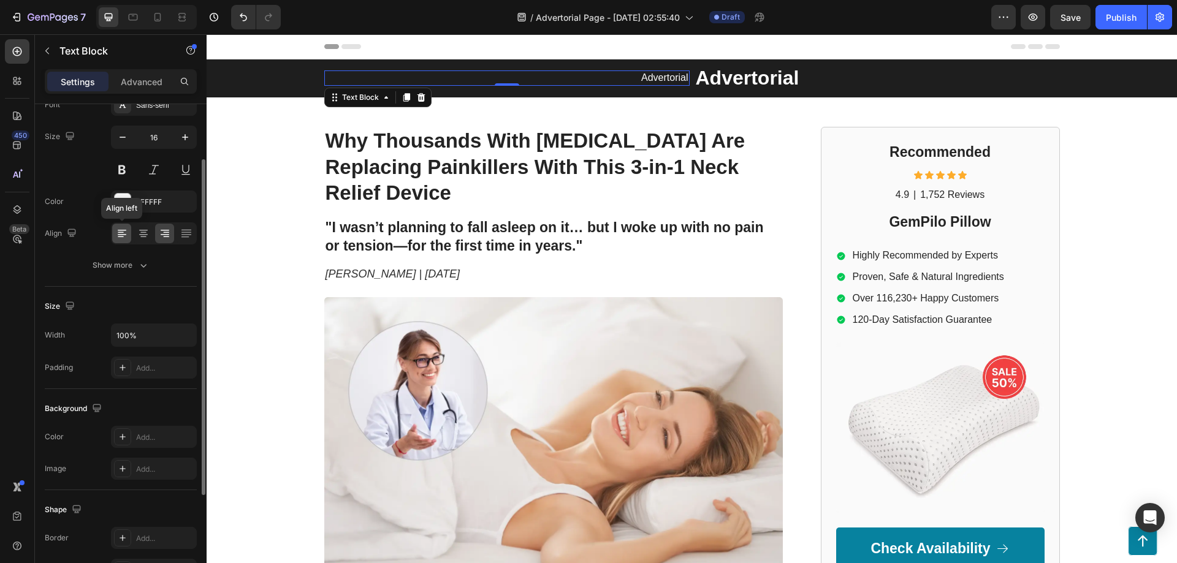
click at [124, 232] on icon at bounding box center [122, 233] width 12 height 12
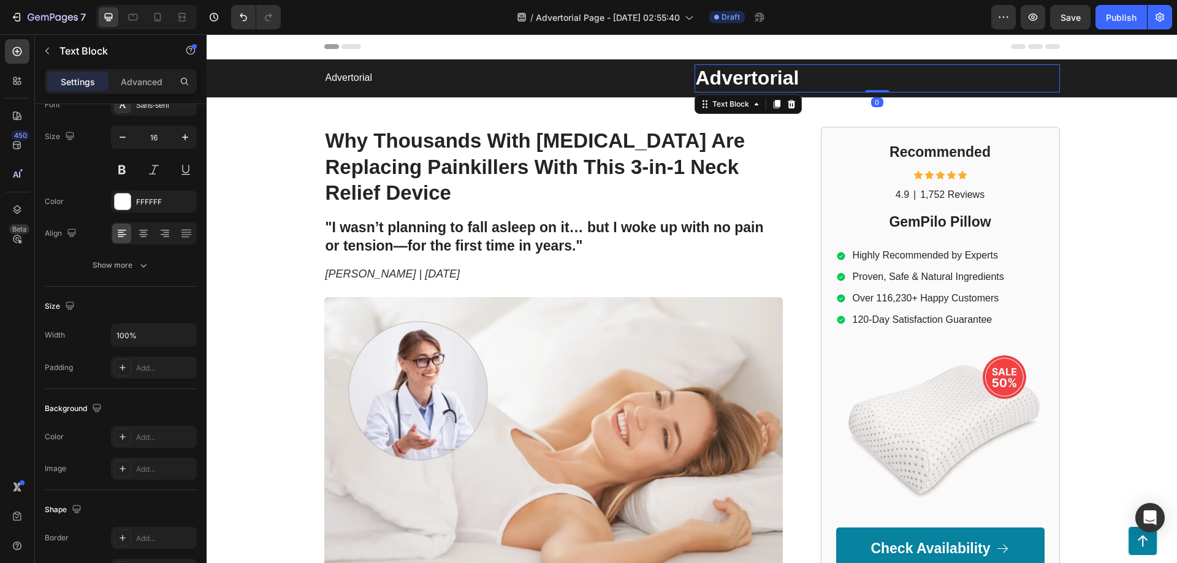
click at [769, 83] on p "Advertorial" at bounding box center [877, 79] width 363 height 26
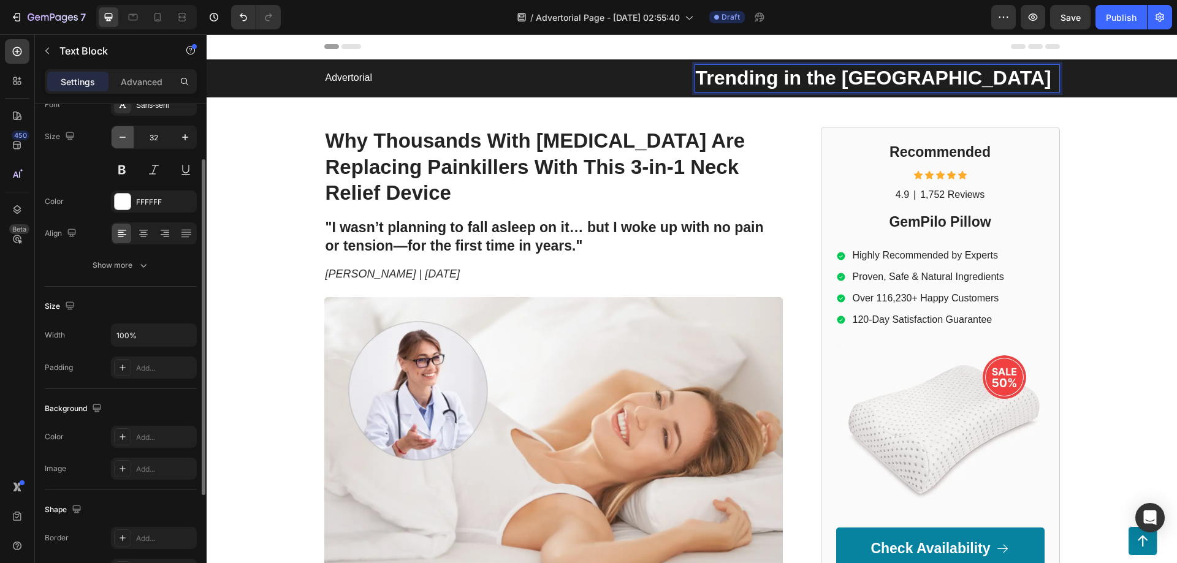
click at [120, 135] on icon "button" at bounding box center [122, 137] width 12 height 12
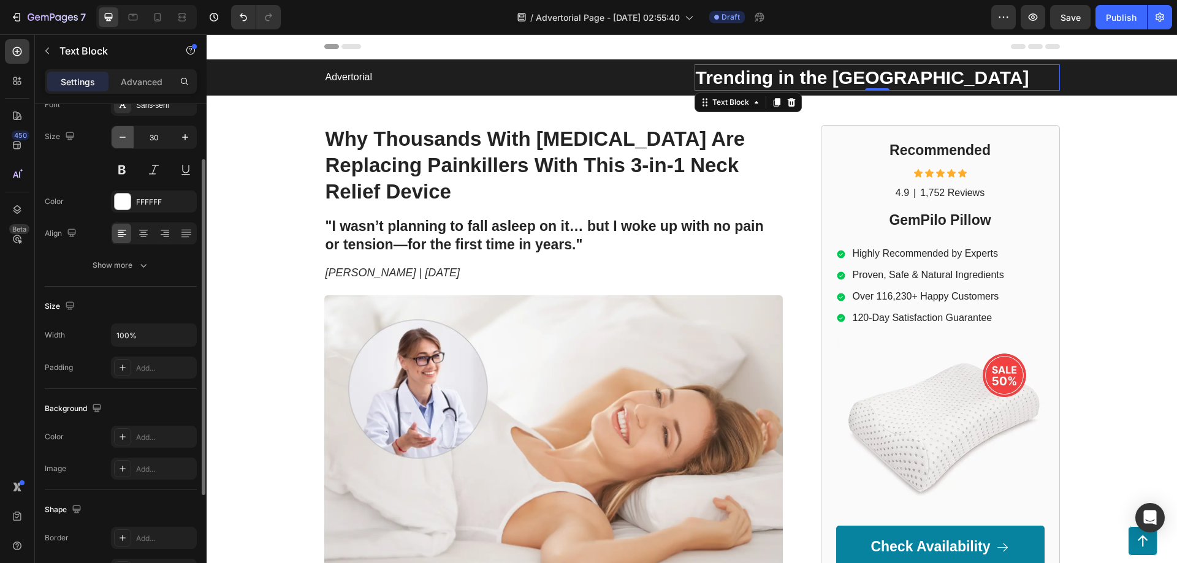
click at [129, 134] on button "button" at bounding box center [123, 137] width 22 height 22
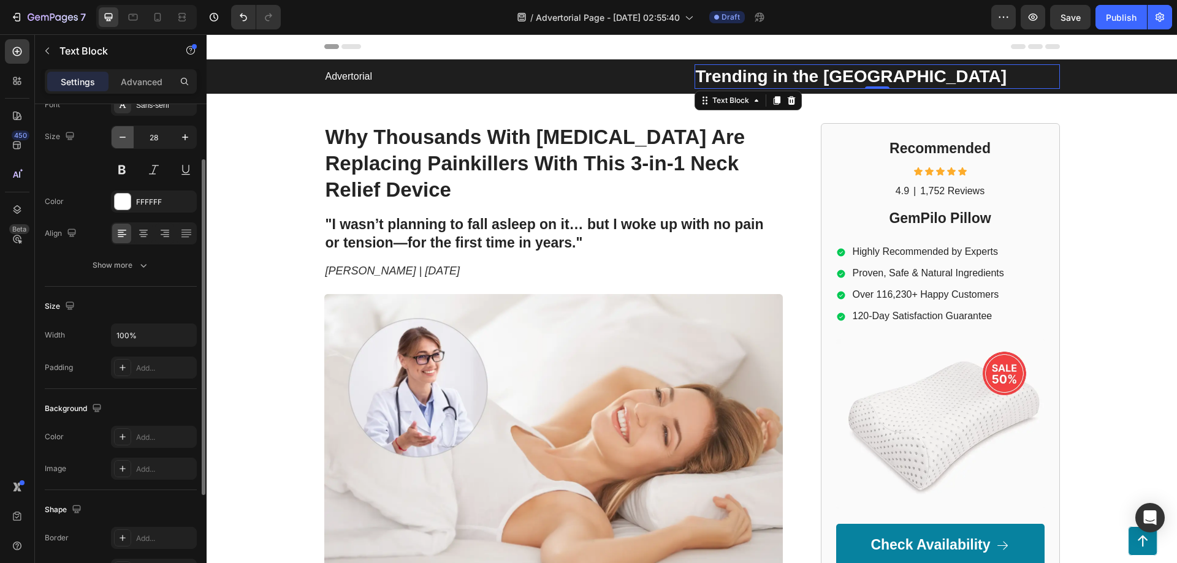
click at [129, 134] on button "button" at bounding box center [123, 137] width 22 height 22
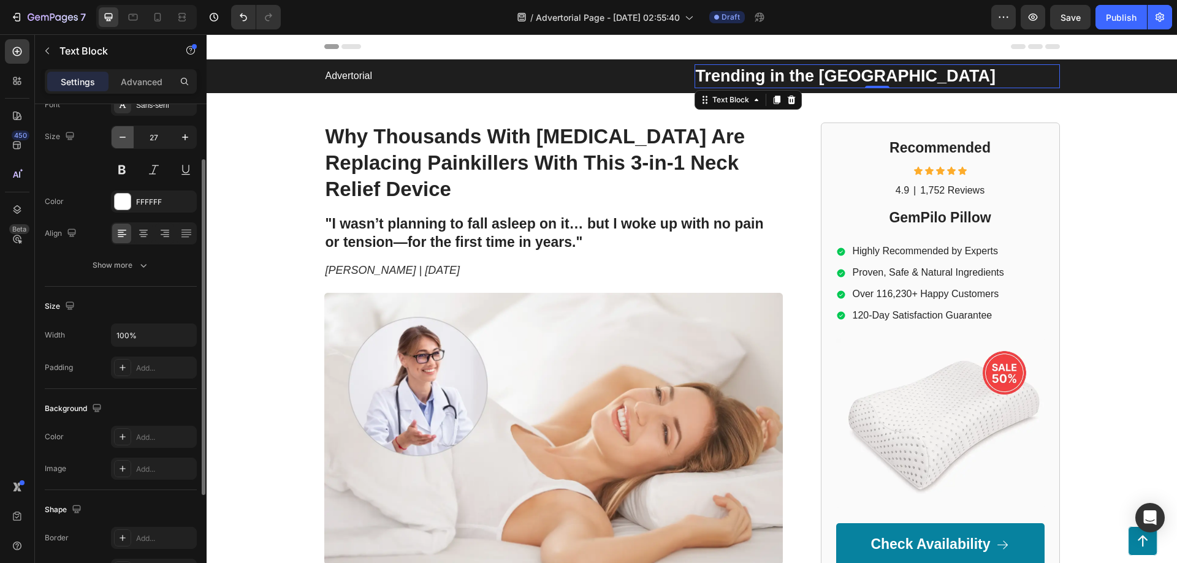
click at [129, 134] on button "button" at bounding box center [123, 137] width 22 height 22
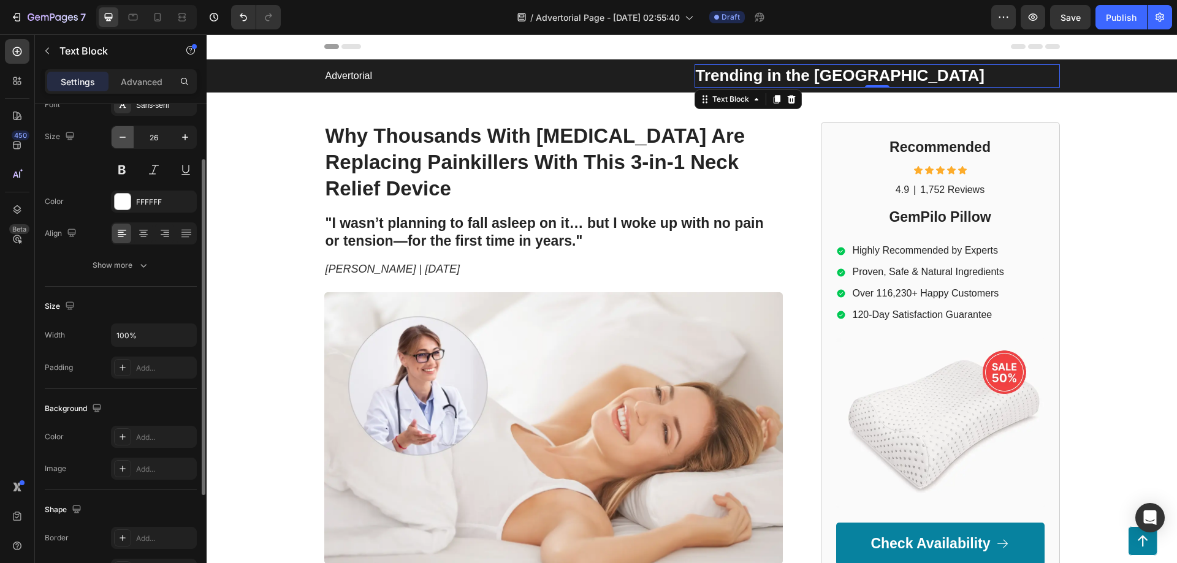
click at [129, 134] on button "button" at bounding box center [123, 137] width 22 height 22
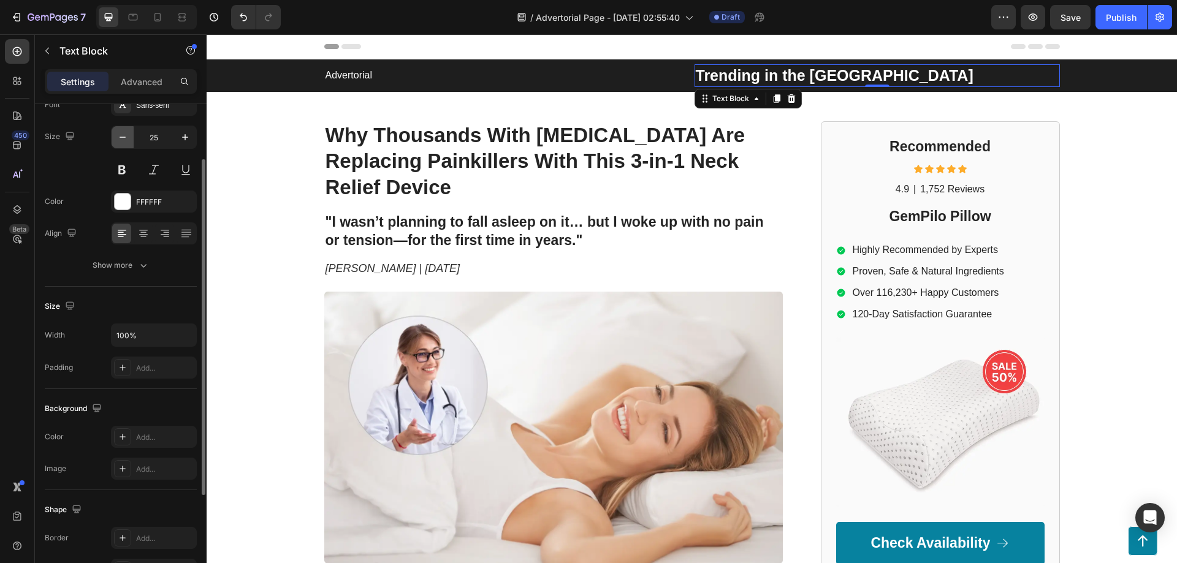
type input "24"
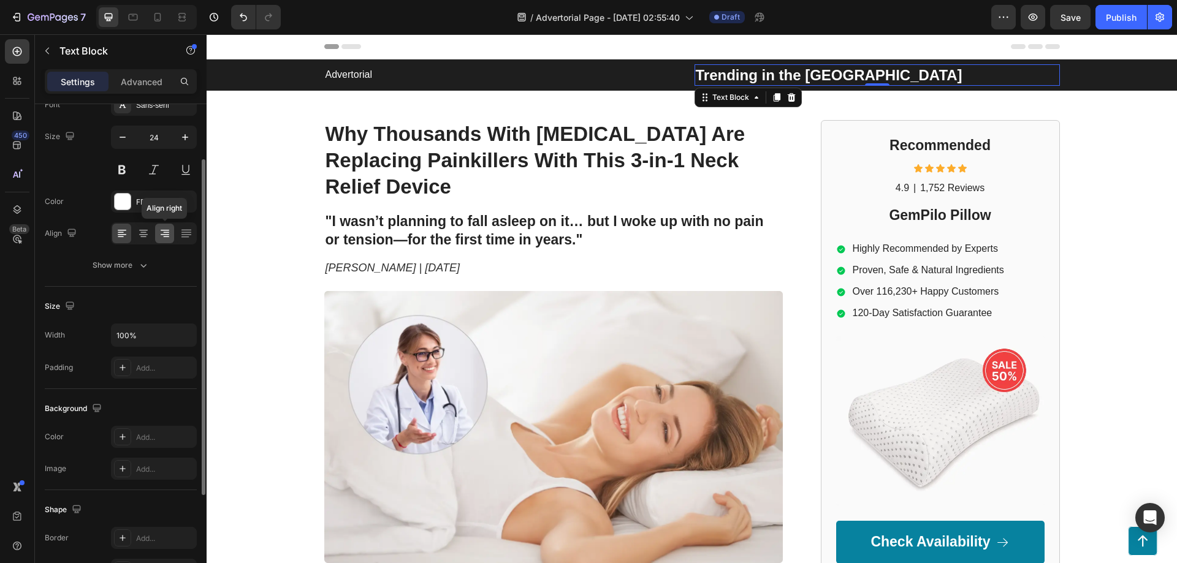
click at [169, 234] on icon at bounding box center [165, 233] width 12 height 12
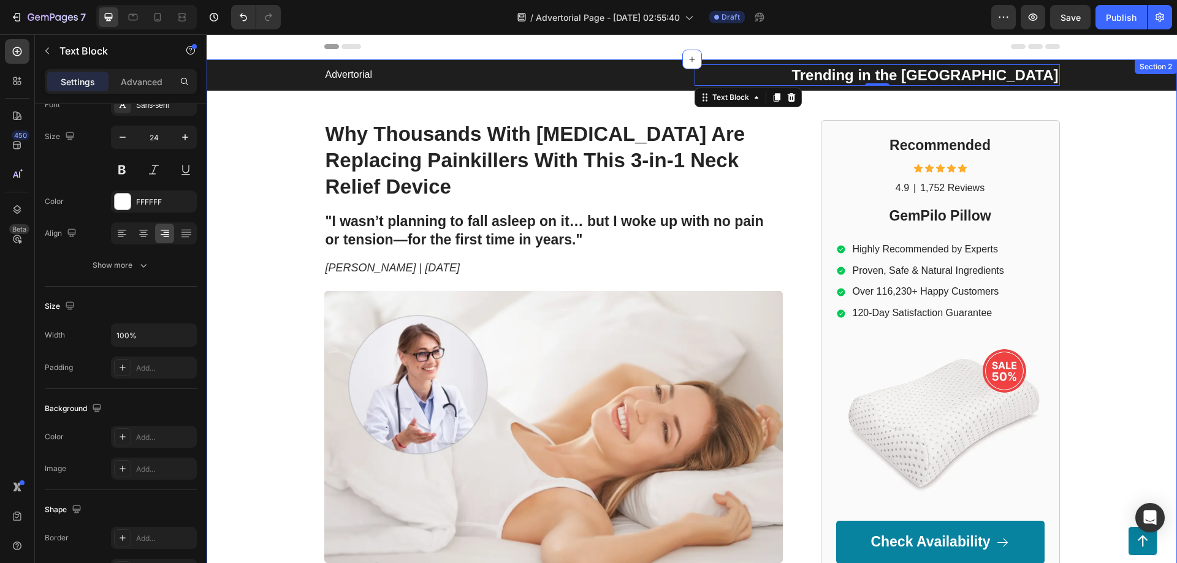
click at [272, 110] on div "Advertorial Text Block Trending in the US Text Block 0 Row Row ⁠⁠⁠⁠⁠⁠⁠ Why Thou…" at bounding box center [692, 522] width 970 height 926
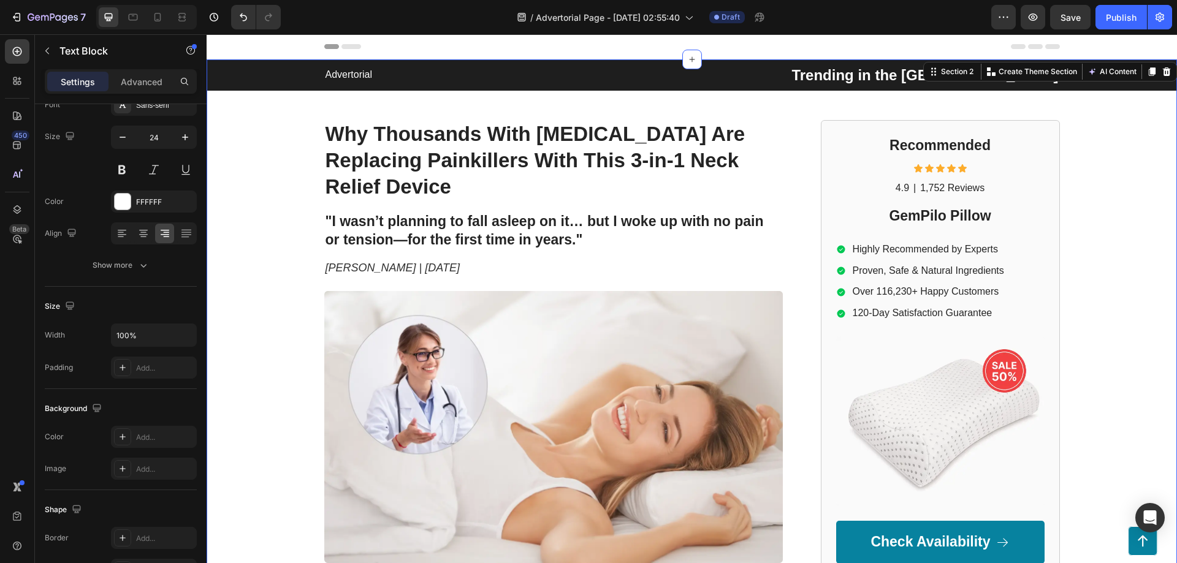
scroll to position [0, 0]
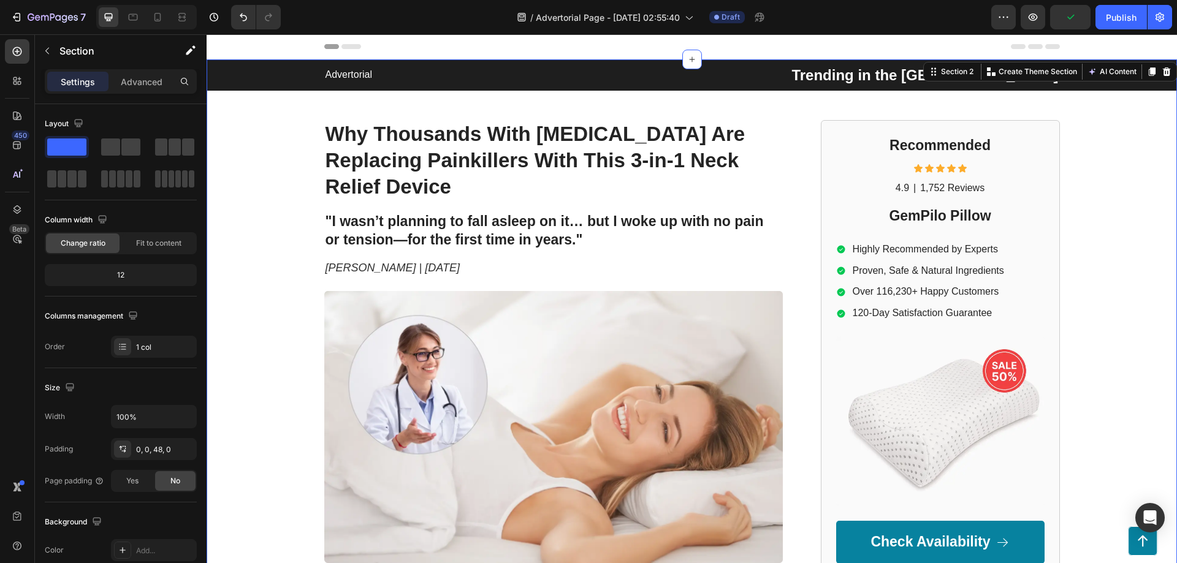
click at [421, 51] on div "Header" at bounding box center [692, 46] width 736 height 25
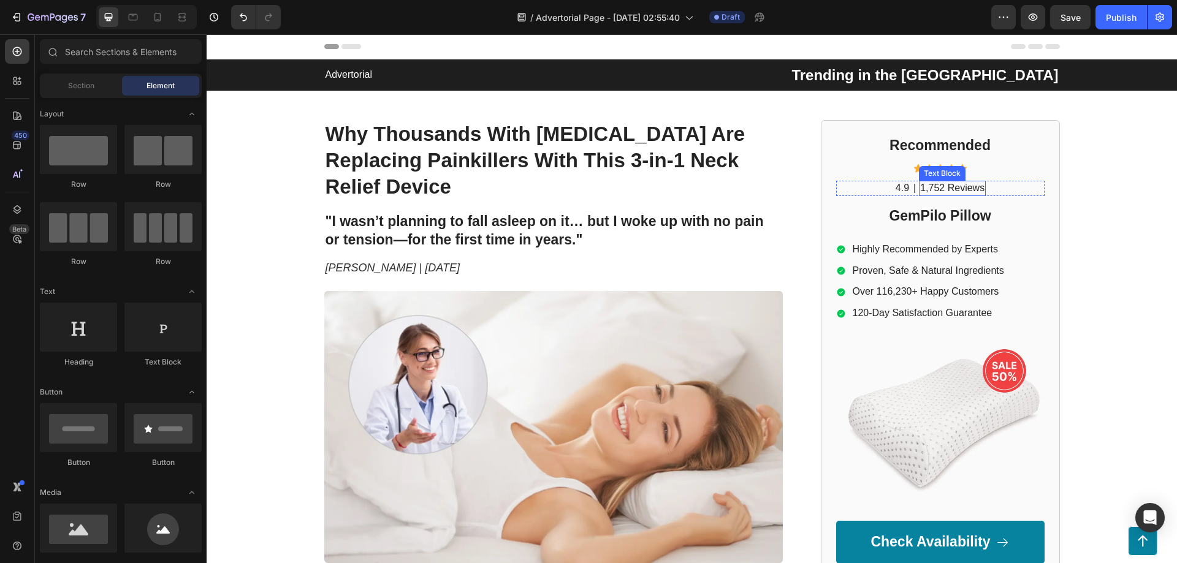
click at [932, 193] on p "1,752 Reviews" at bounding box center [952, 188] width 64 height 13
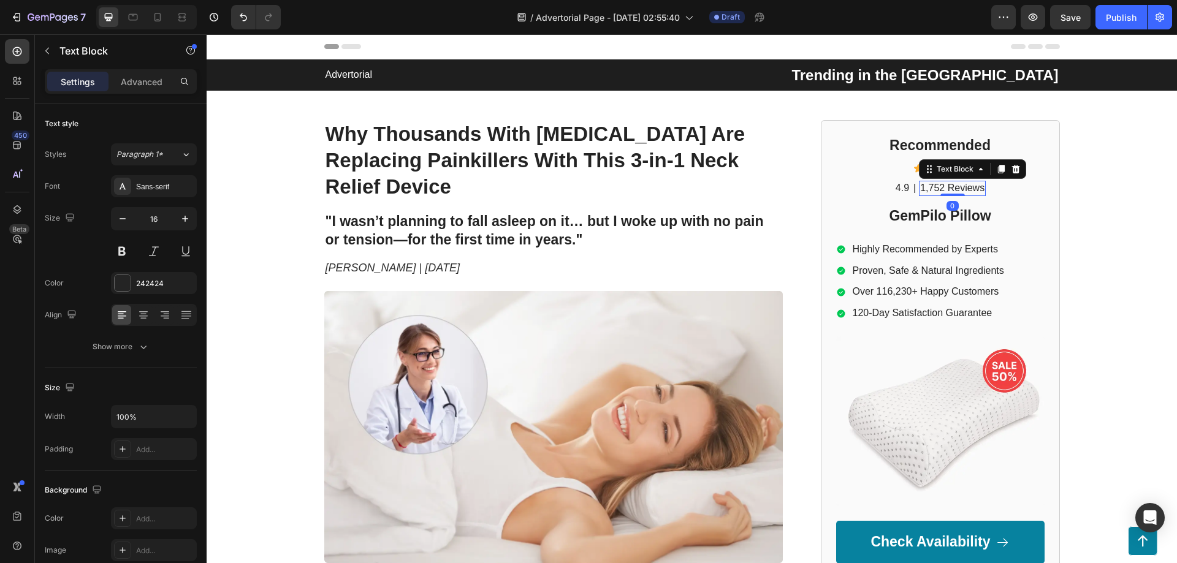
click at [932, 193] on p "1,752 Reviews" at bounding box center [952, 188] width 64 height 13
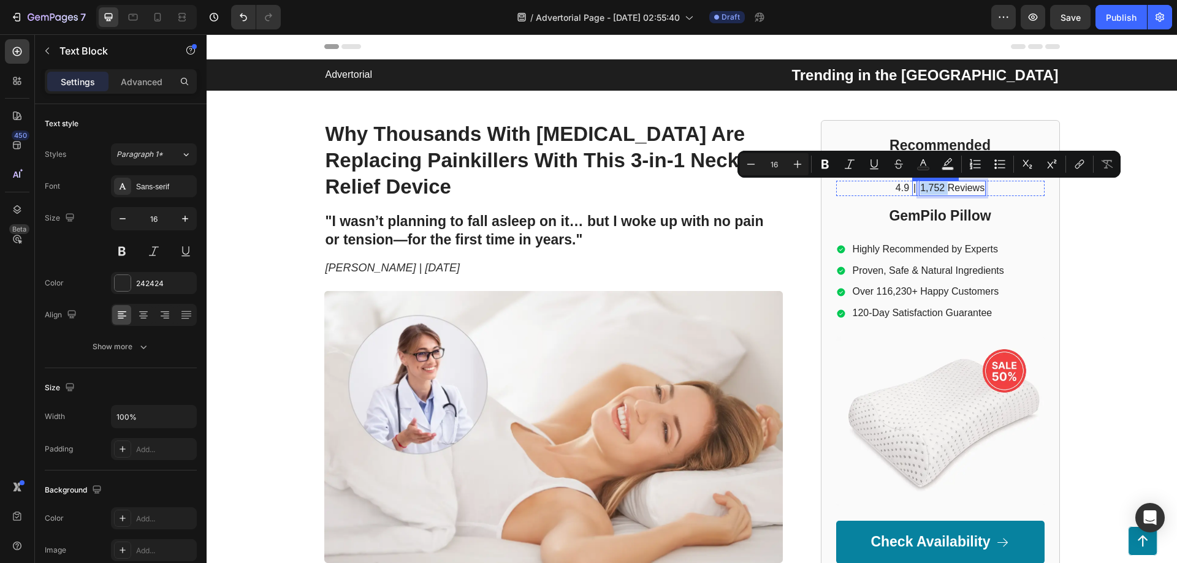
click at [904, 188] on div "4.9 Text Block | Text Block 1,752 Reviews Text Block 0 Row" at bounding box center [940, 188] width 208 height 15
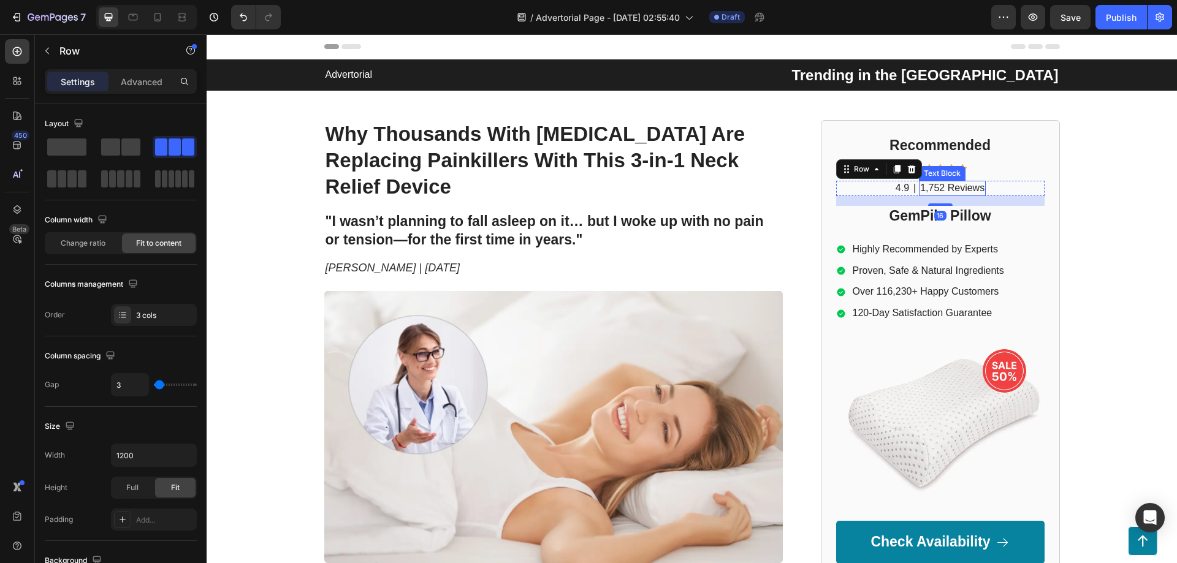
click at [950, 189] on p "1,752 Reviews" at bounding box center [952, 188] width 64 height 13
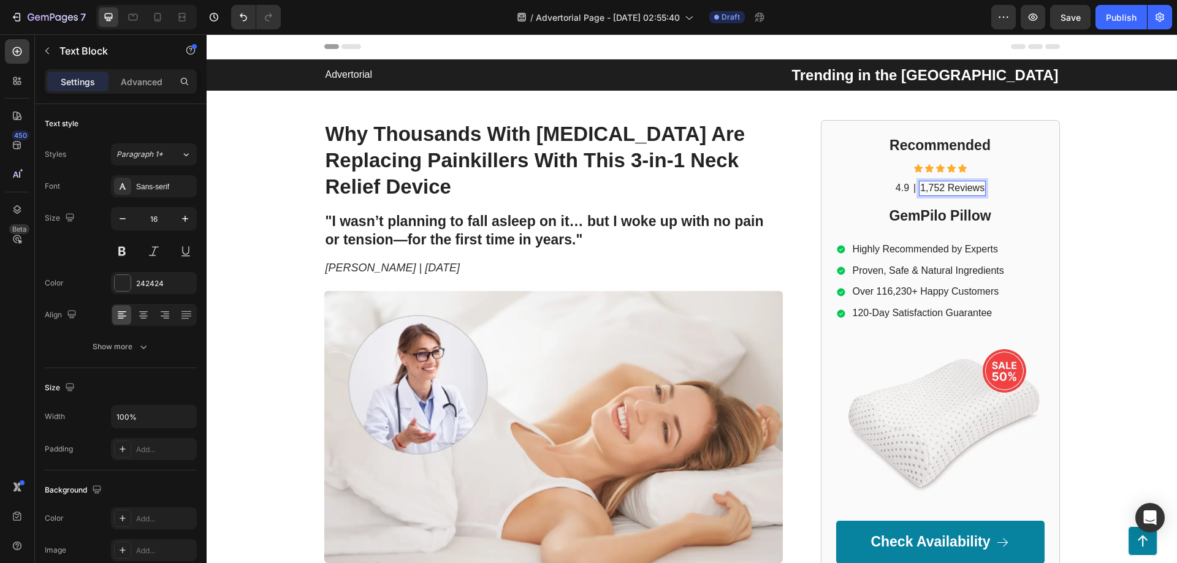
click at [950, 189] on p "1,752 Reviews" at bounding box center [952, 188] width 64 height 13
click at [863, 186] on p "4.9" at bounding box center [866, 188] width 13 height 13
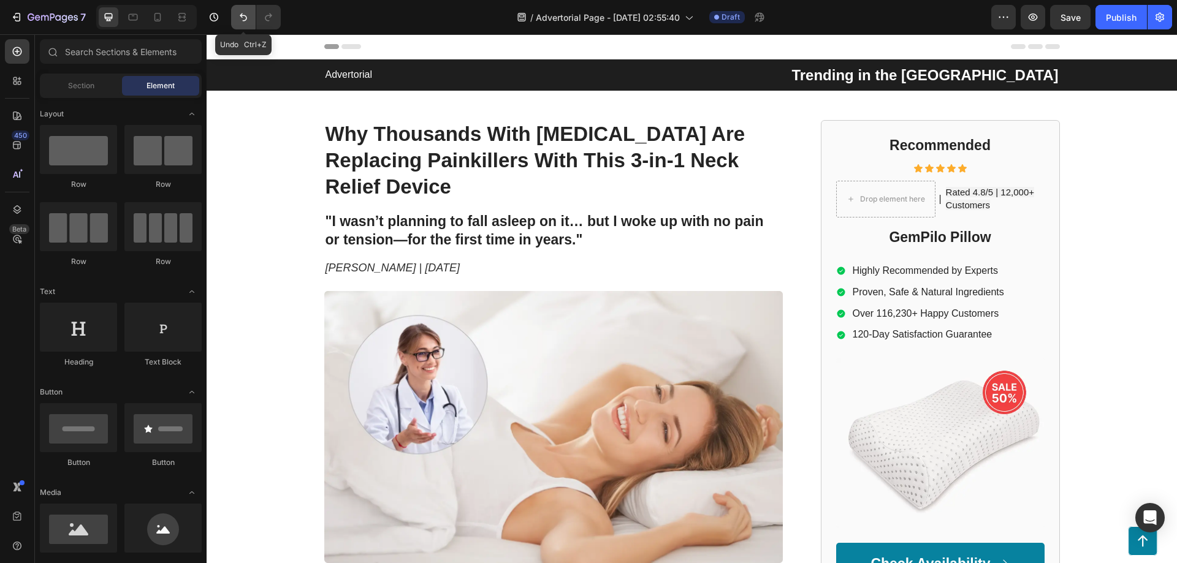
click at [237, 17] on button "Undo/Redo" at bounding box center [243, 17] width 25 height 25
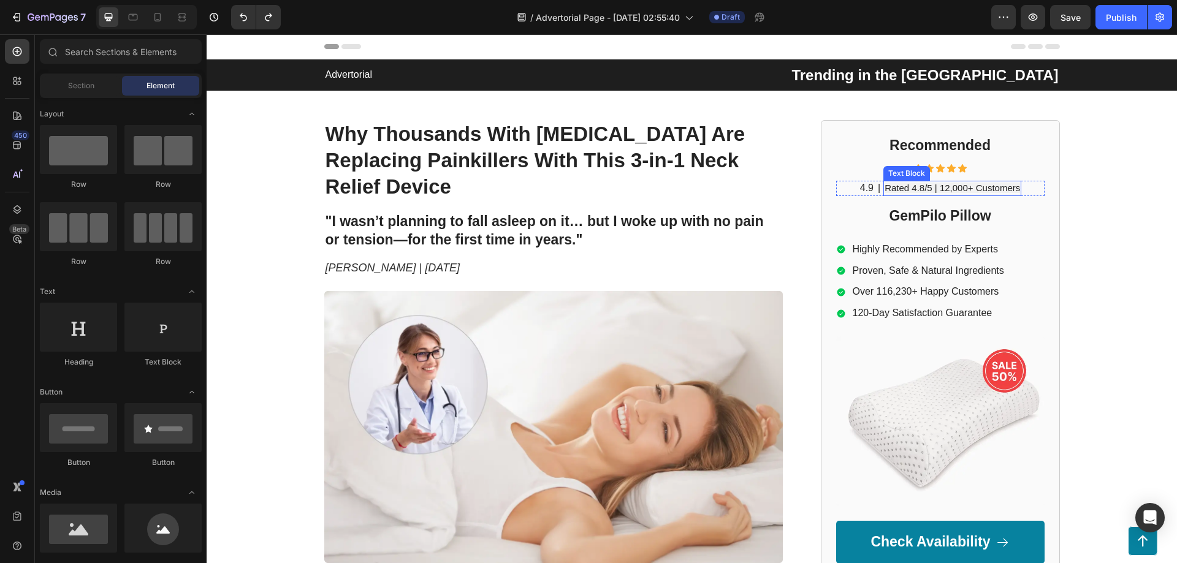
click at [896, 186] on span "Rated 4.8/5 | 12,000+ Customers" at bounding box center [952, 188] width 135 height 10
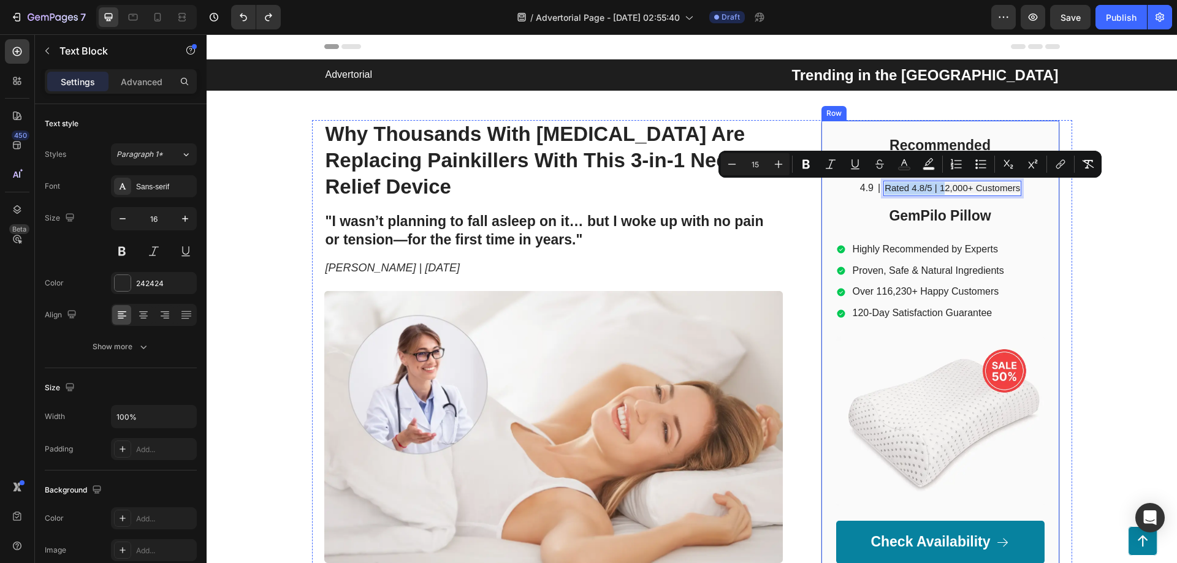
drag, startPoint x: 939, startPoint y: 189, endPoint x: 853, endPoint y: 198, distance: 86.9
click at [867, 200] on div "Recommended Heading Icon Icon Icon Icon Icon Icon List 4.9 Text Block | Text Bl…" at bounding box center [940, 349] width 208 height 429
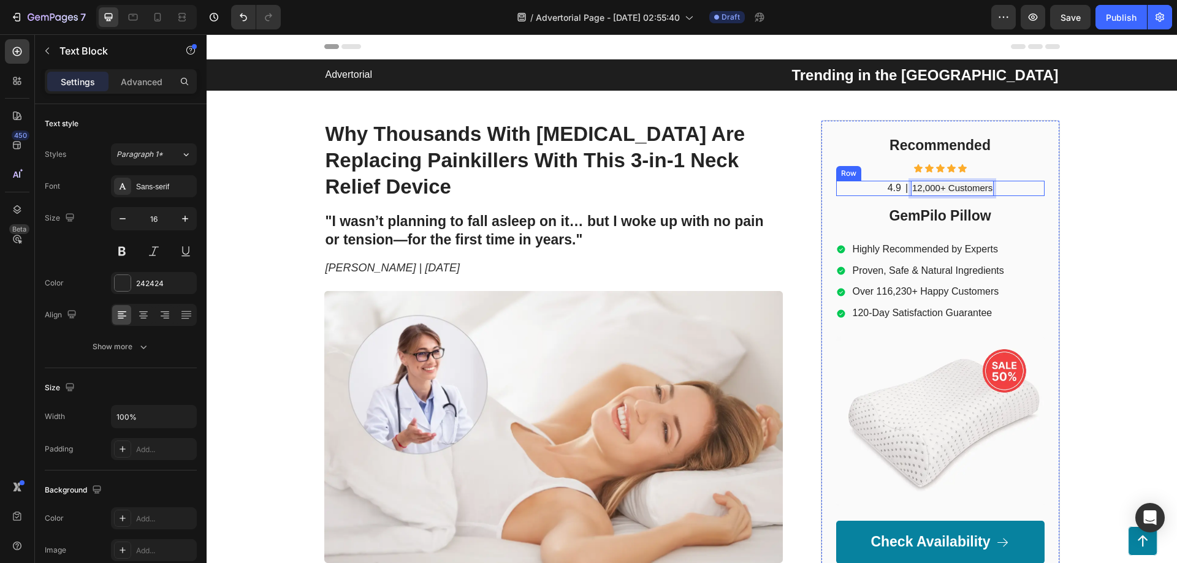
click at [881, 190] on div "4.9 Text Block | Text Block 12,000+ Customers Text Block 0 Row" at bounding box center [940, 188] width 208 height 15
click at [881, 189] on div "4.9 Text Block | Text Block 12,000+ Customers Text Block Row 16" at bounding box center [940, 188] width 208 height 15
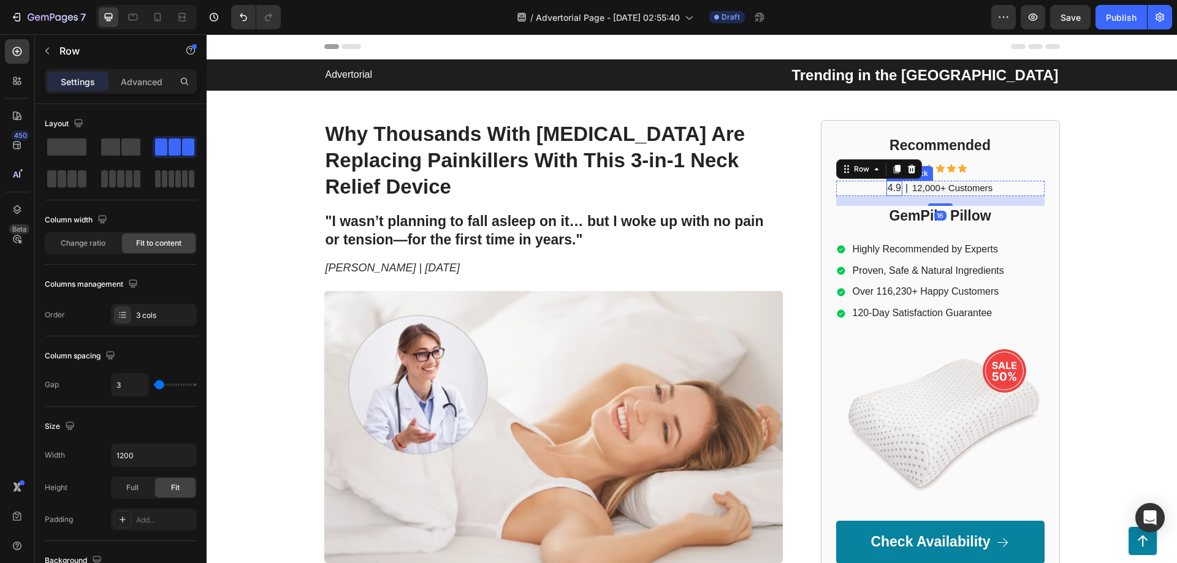
click at [888, 189] on p "4.9" at bounding box center [894, 188] width 13 height 13
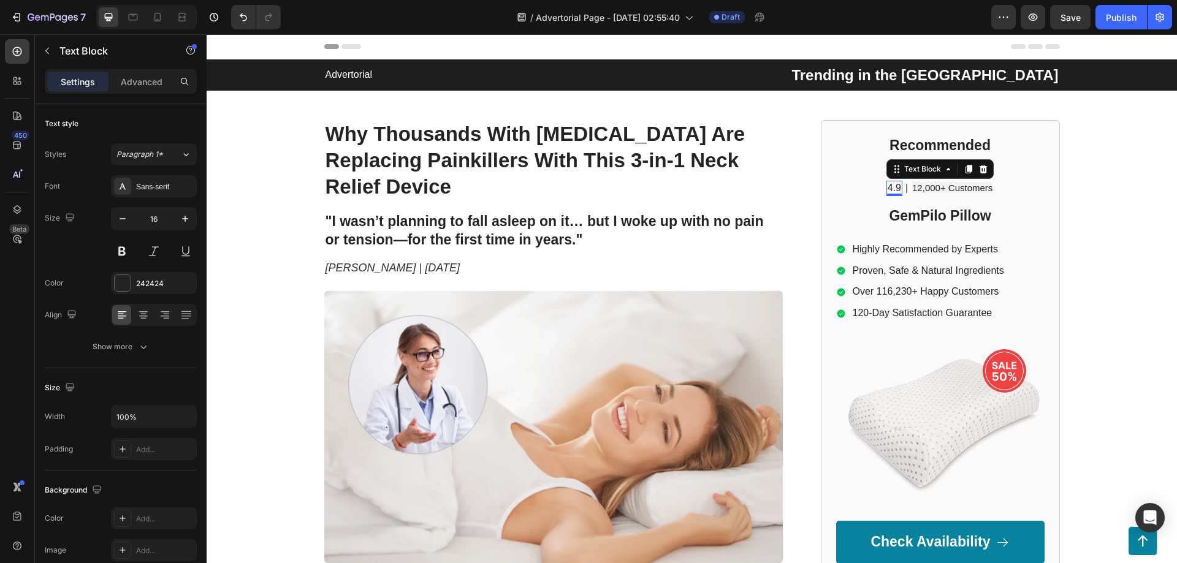
click at [895, 183] on p "4.9" at bounding box center [894, 188] width 13 height 13
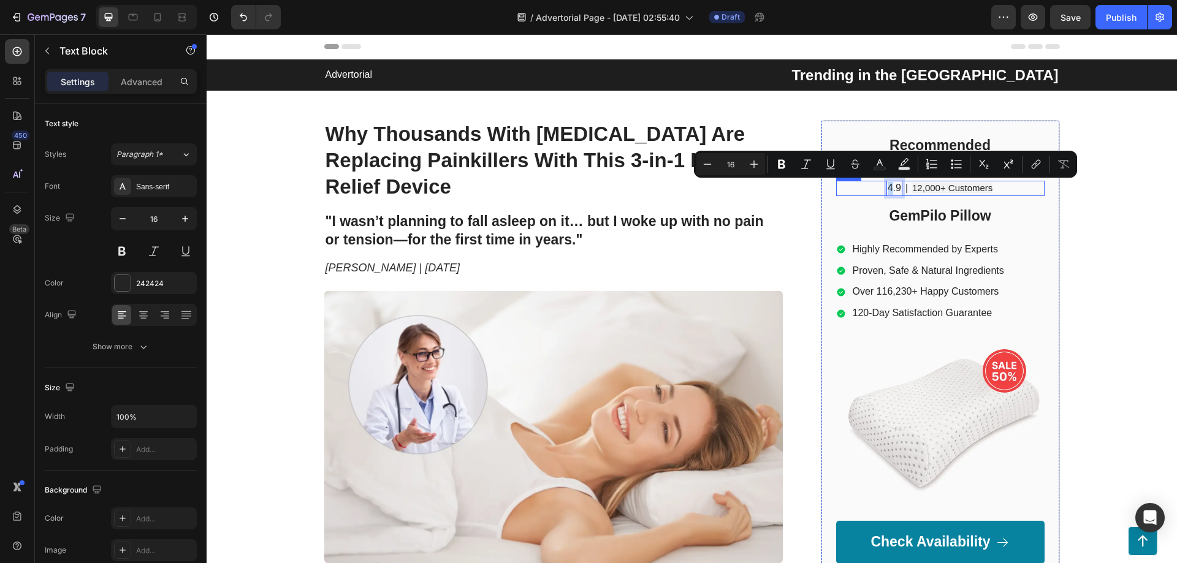
drag, startPoint x: 888, startPoint y: 188, endPoint x: 881, endPoint y: 187, distance: 7.5
click at [881, 187] on div "4.9 Text Block 0 | Text Block 12,000+ Customers Text Block Row" at bounding box center [940, 188] width 208 height 15
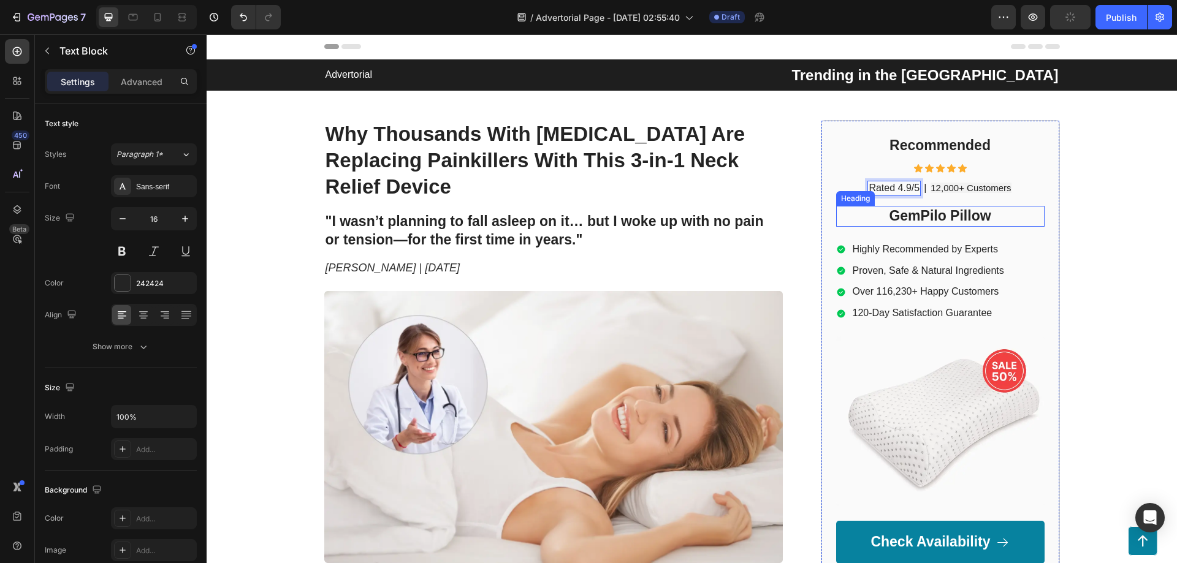
click at [979, 213] on h2 "GemPilo Pillow" at bounding box center [940, 216] width 208 height 21
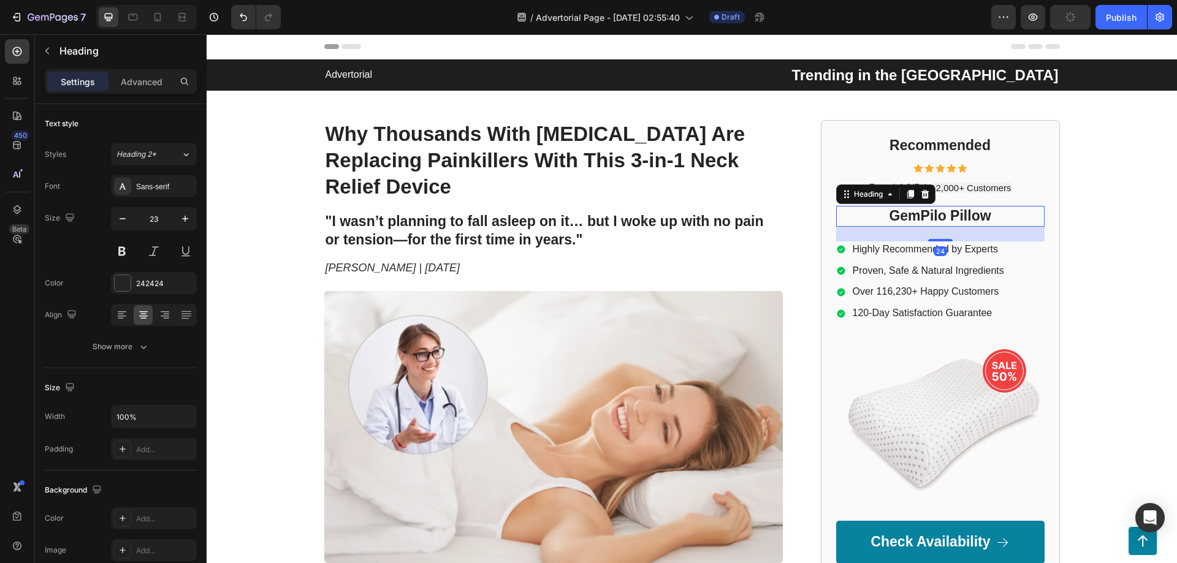
click at [979, 213] on h2 "GemPilo Pillow" at bounding box center [940, 216] width 208 height 21
click at [915, 248] on p "Highly Recommended by Experts" at bounding box center [928, 249] width 151 height 13
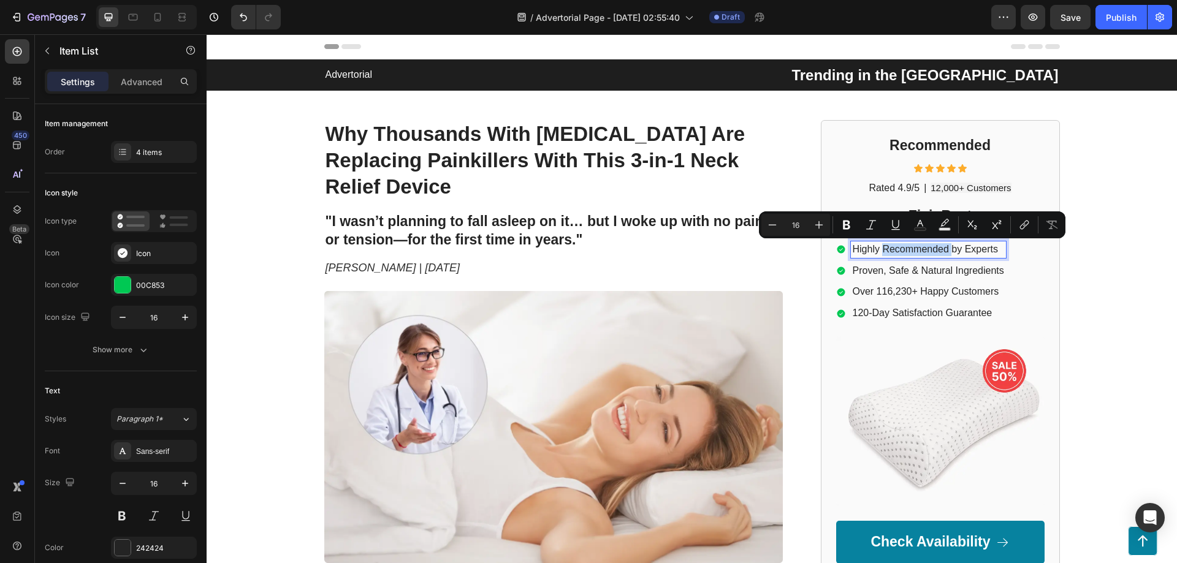
click at [915, 248] on p "Highly Recommended by Experts" at bounding box center [928, 249] width 151 height 13
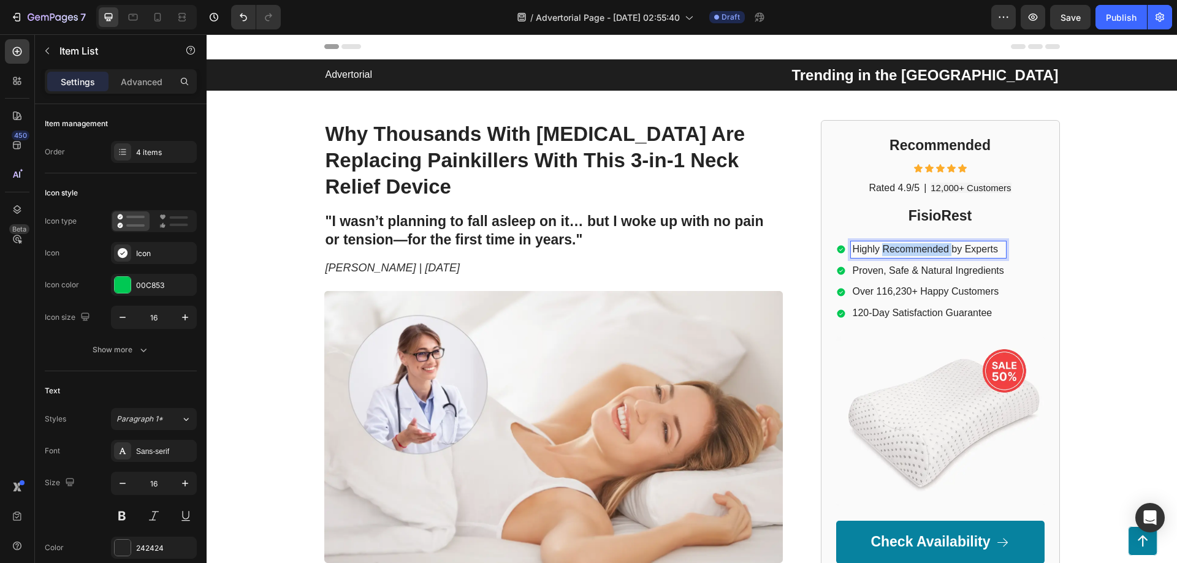
click at [915, 248] on p "Highly Recommended by Experts" at bounding box center [928, 249] width 151 height 13
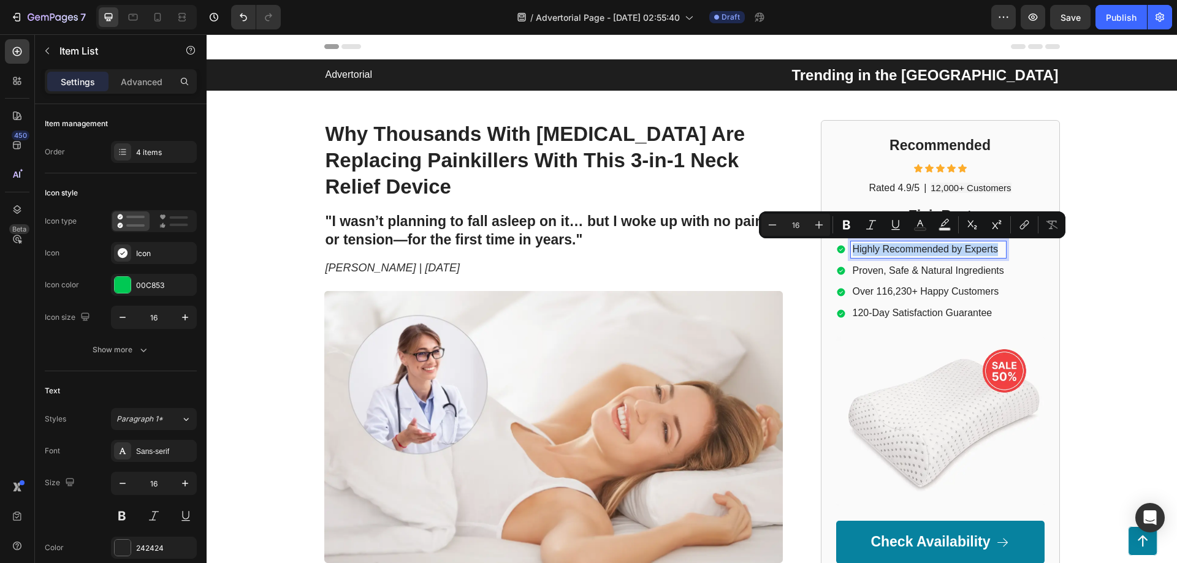
click at [915, 248] on p "Highly Recommended by Experts" at bounding box center [928, 249] width 151 height 13
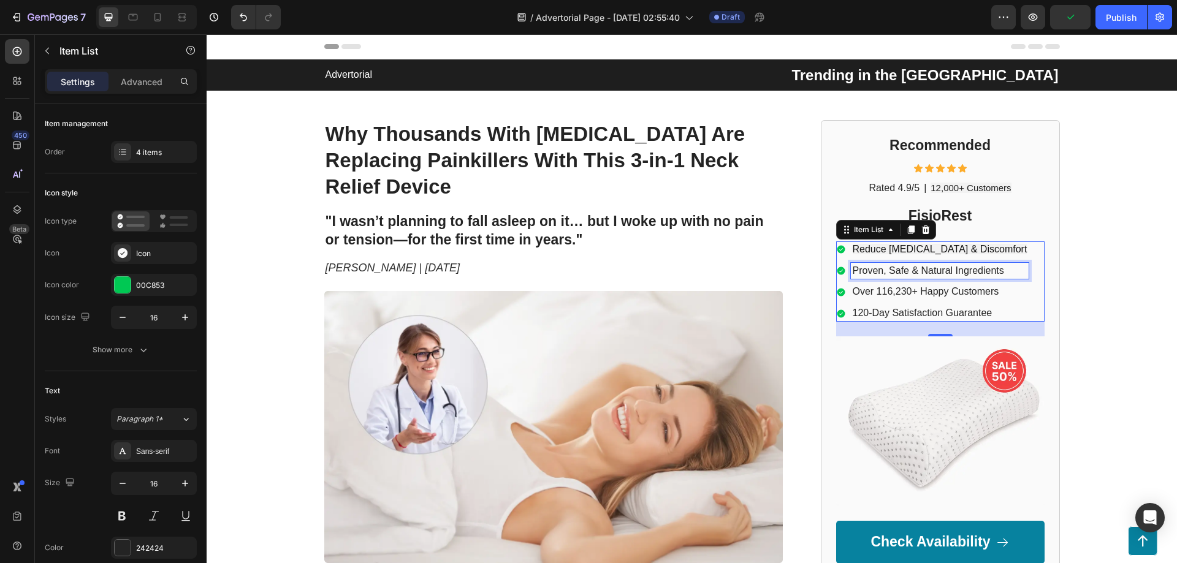
click at [890, 270] on p "Proven, Safe & Natural Ingredients" at bounding box center [940, 271] width 175 height 13
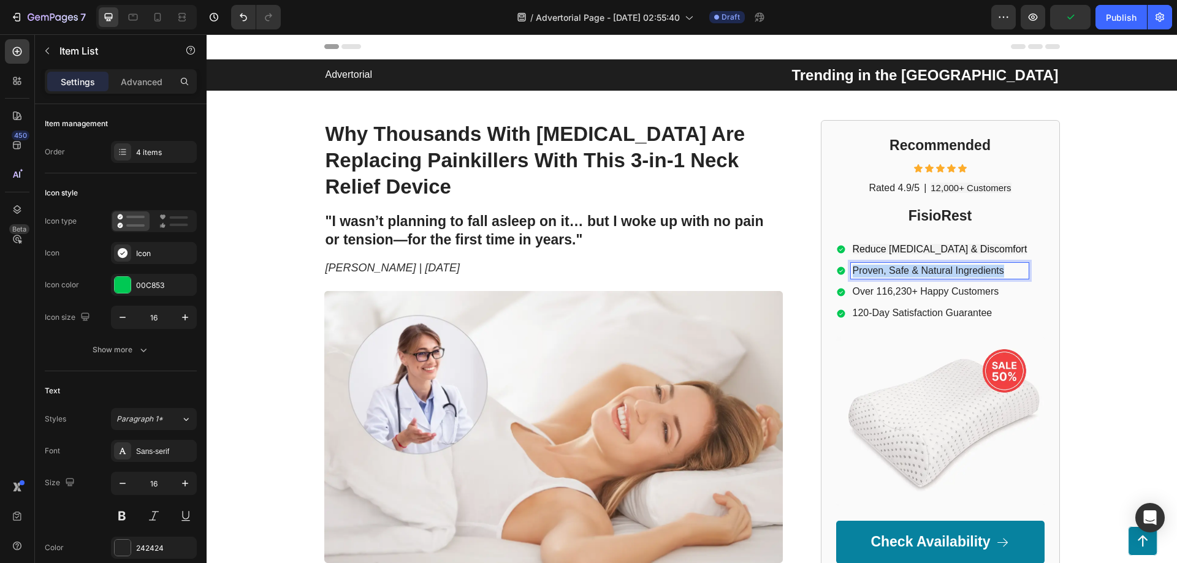
click at [890, 270] on p "Proven, Safe & Natural Ingredients" at bounding box center [940, 271] width 175 height 13
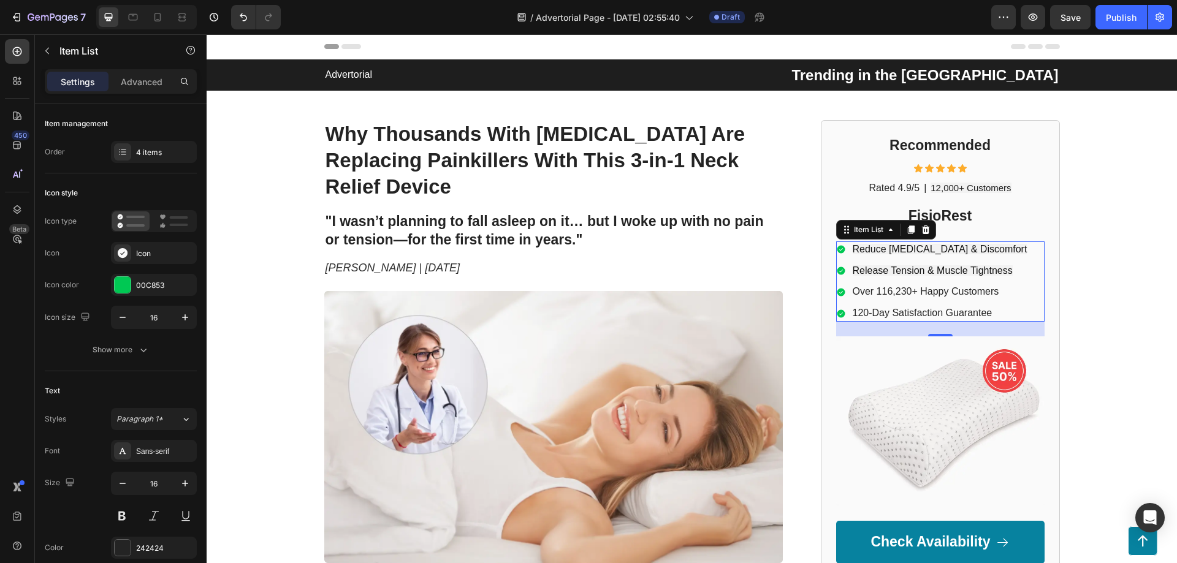
click at [878, 285] on div "Over 116,230+ Happy Customers" at bounding box center [940, 292] width 178 height 17
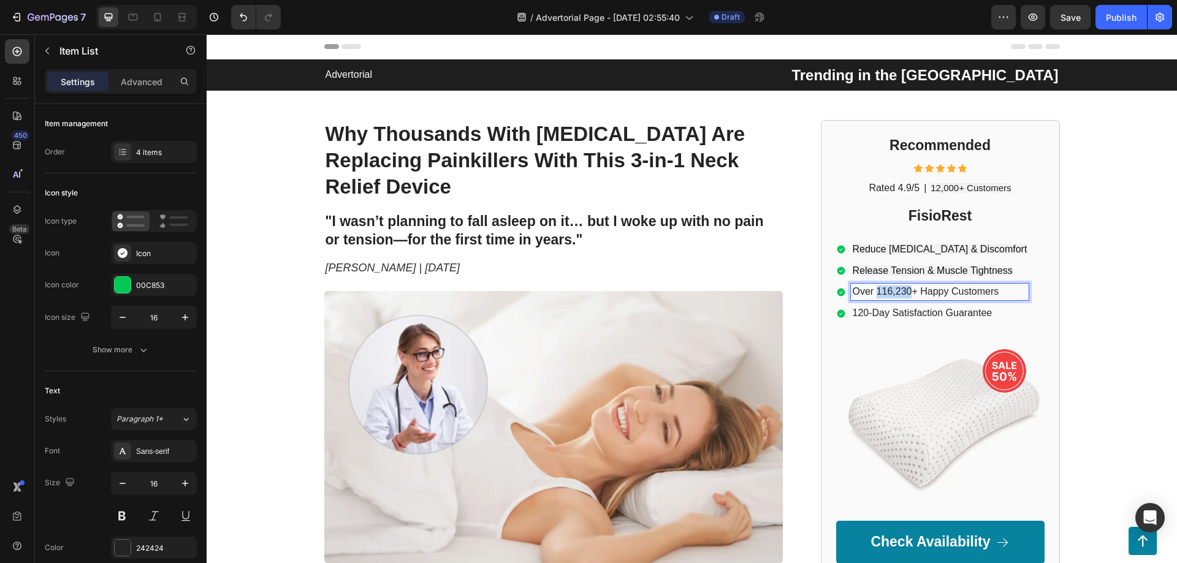
click at [878, 285] on div "Over 116,230+ Happy Customers" at bounding box center [940, 292] width 178 height 17
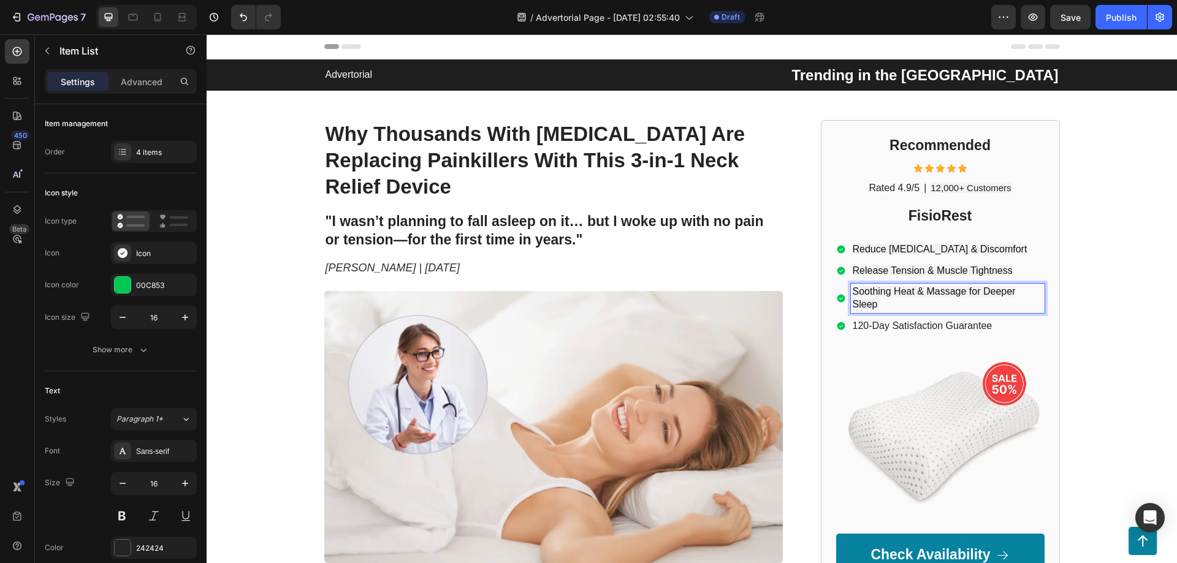
click at [881, 325] on p "120-Day Satisfaction Guarantee" at bounding box center [948, 326] width 190 height 13
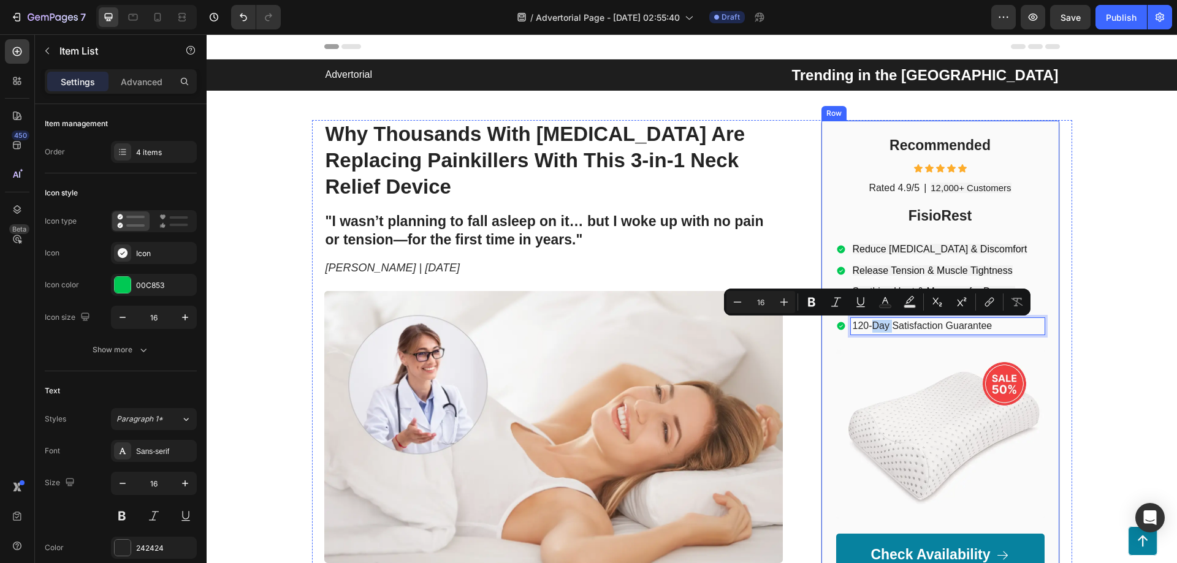
click at [1046, 321] on div "Recommended Heading Icon Icon Icon Icon Icon Icon List Rated 4.9/5 Text Block |…" at bounding box center [940, 356] width 239 height 472
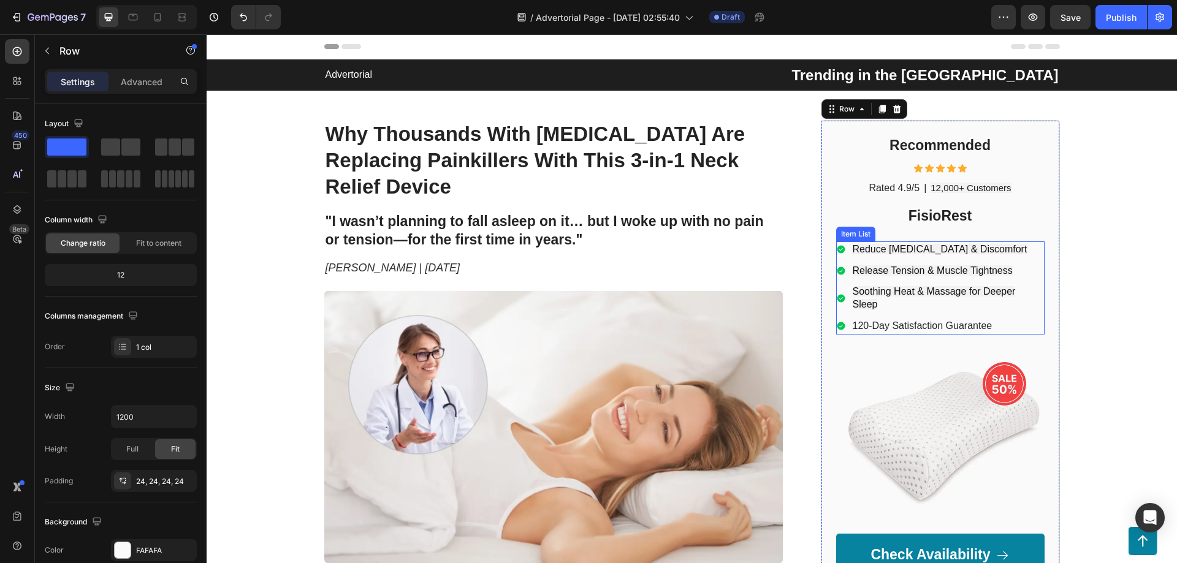
click at [935, 329] on p "120-Day Satisfaction Guarantee" at bounding box center [948, 326] width 190 height 13
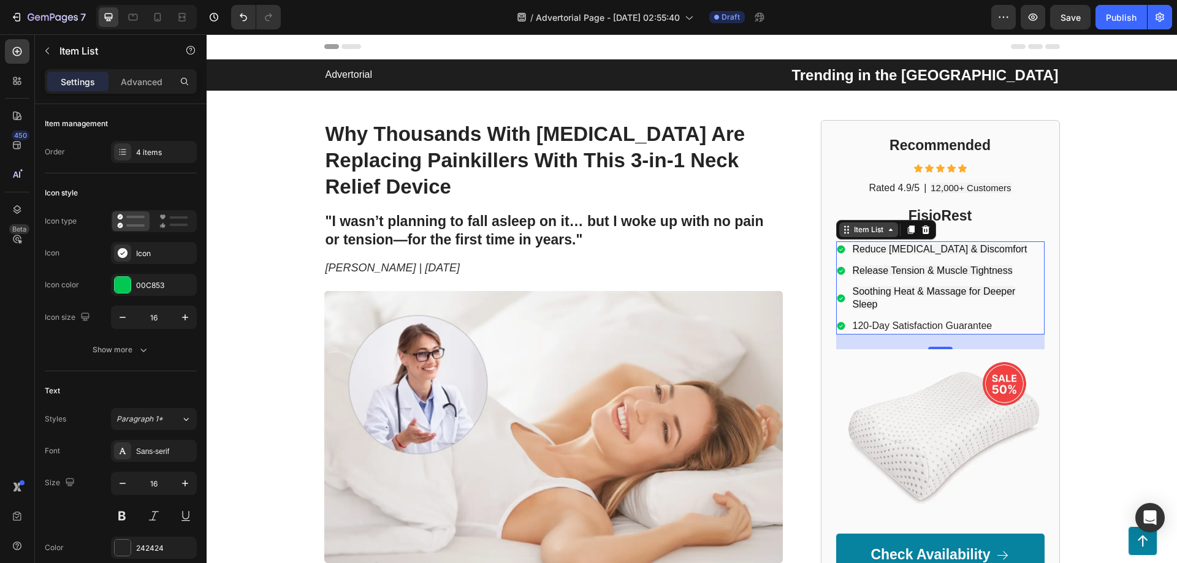
click at [889, 230] on icon at bounding box center [891, 230] width 10 height 10
click at [885, 239] on div "Item List Row 1 col Row 2 cols Section" at bounding box center [886, 230] width 100 height 20
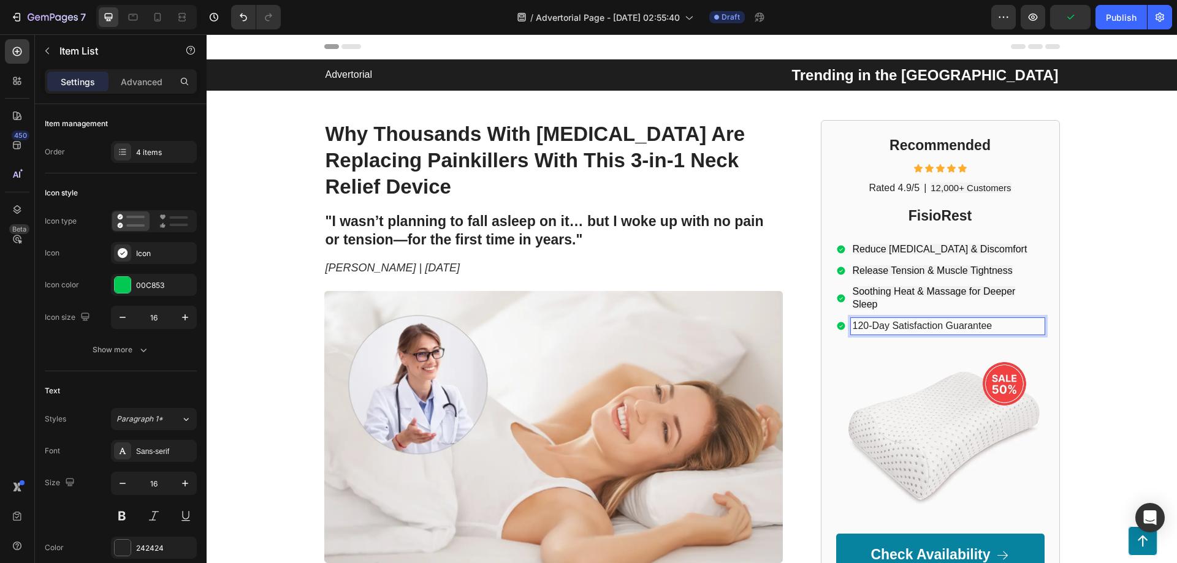
click at [839, 326] on icon at bounding box center [841, 326] width 8 height 8
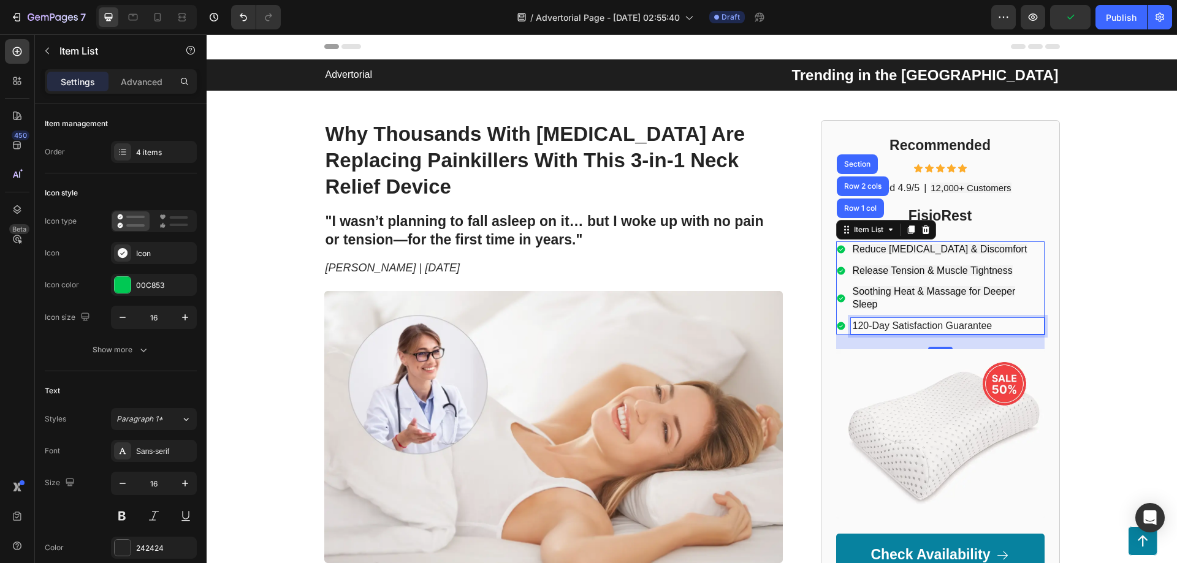
click at [882, 329] on p "120-Day Satisfaction Guarantee" at bounding box center [948, 326] width 190 height 13
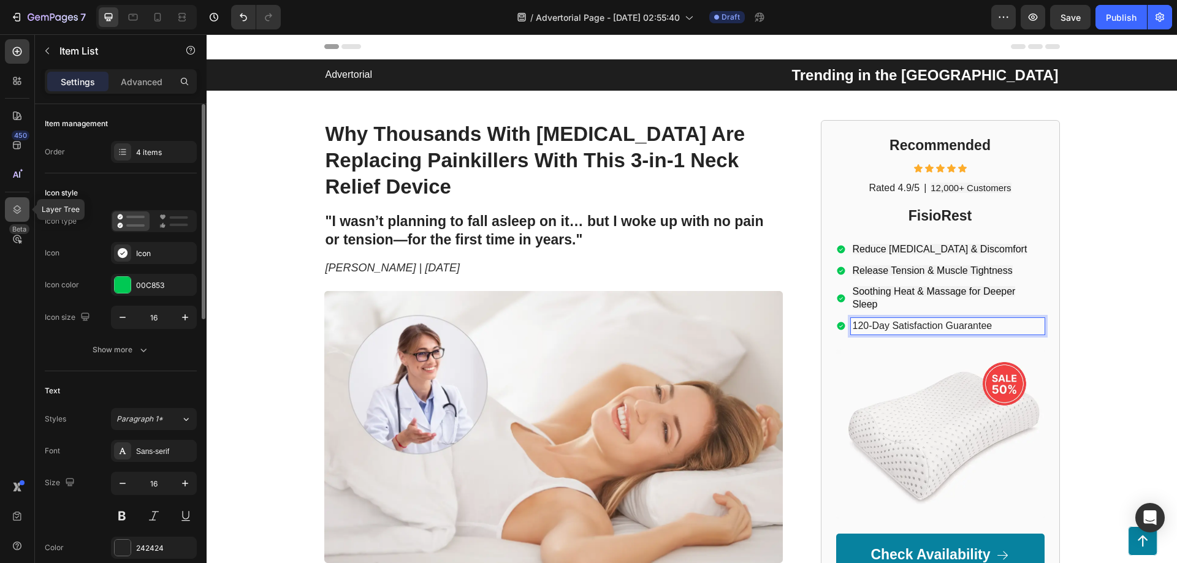
click at [16, 210] on icon at bounding box center [17, 209] width 8 height 9
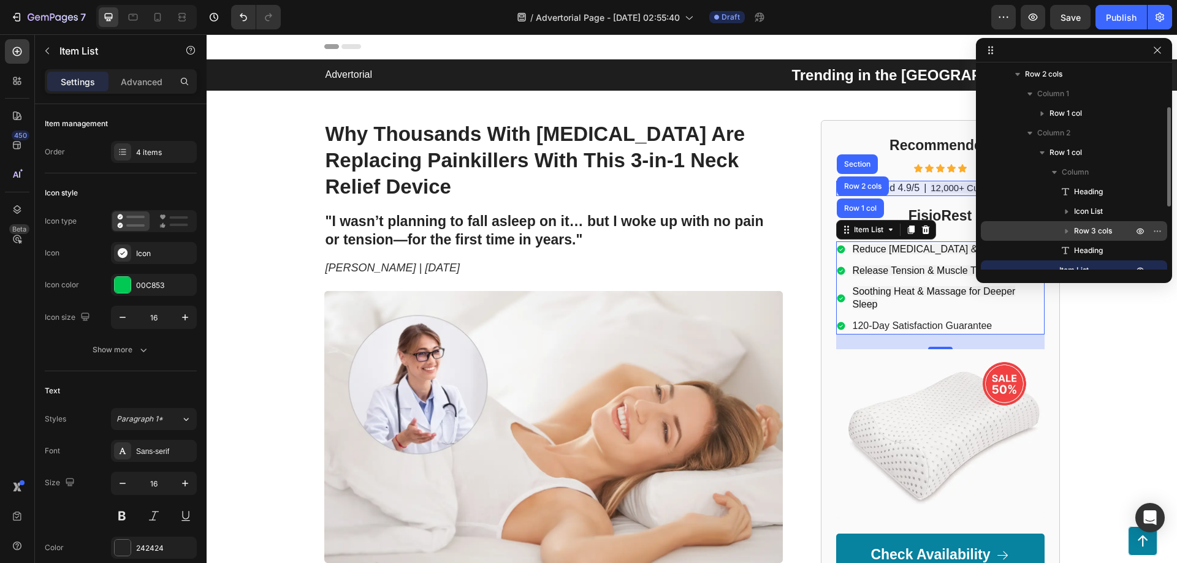
scroll to position [163, 0]
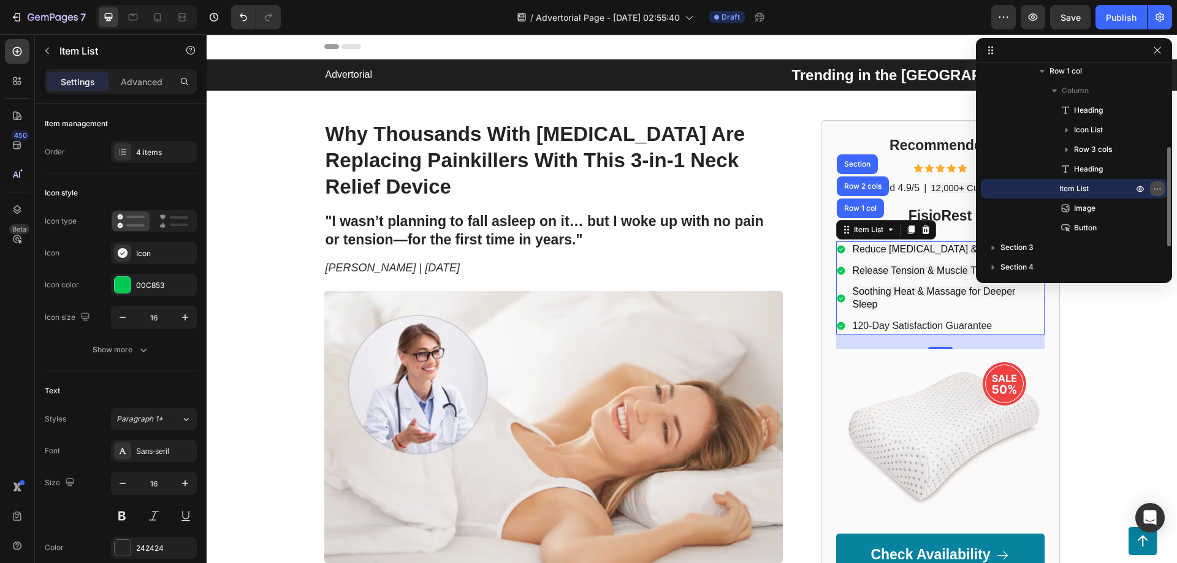
click at [1159, 189] on icon "button" at bounding box center [1158, 189] width 10 height 10
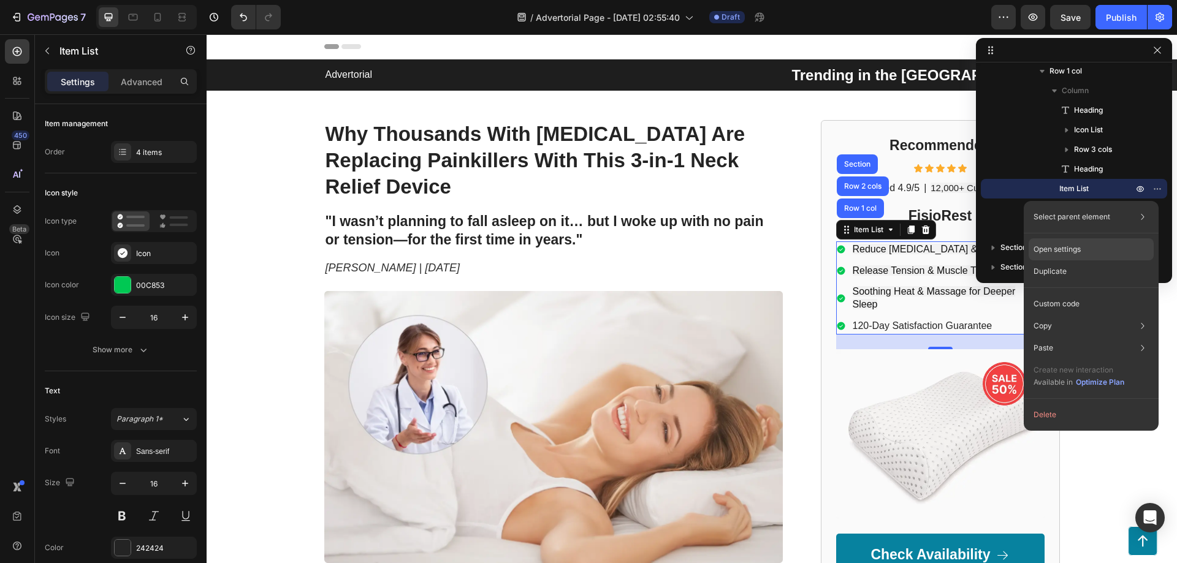
click at [1093, 250] on div "Open settings" at bounding box center [1091, 249] width 125 height 22
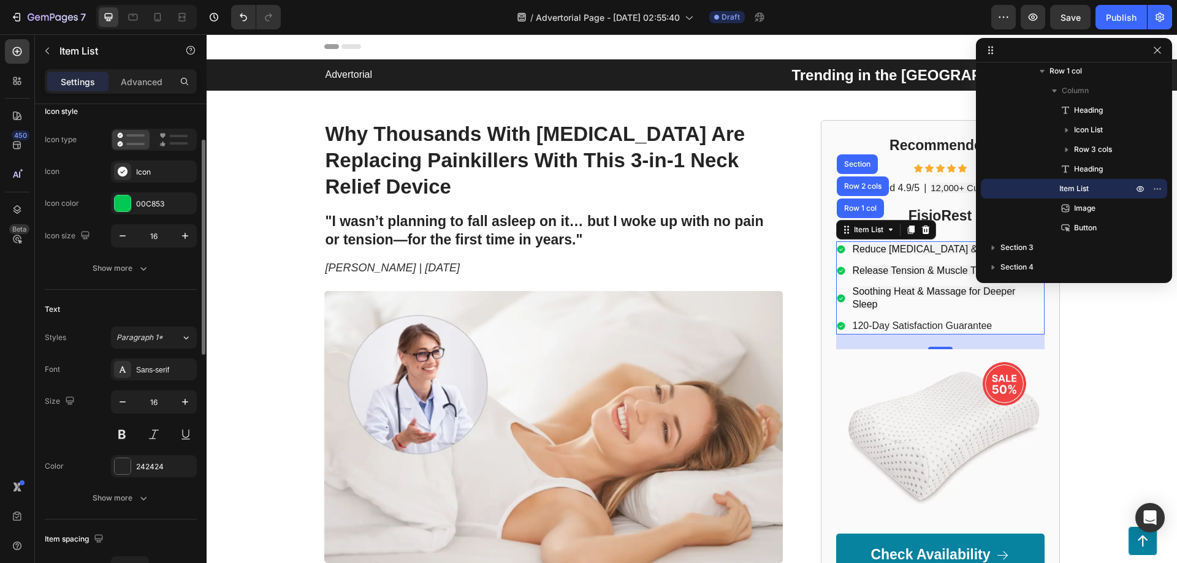
scroll to position [0, 0]
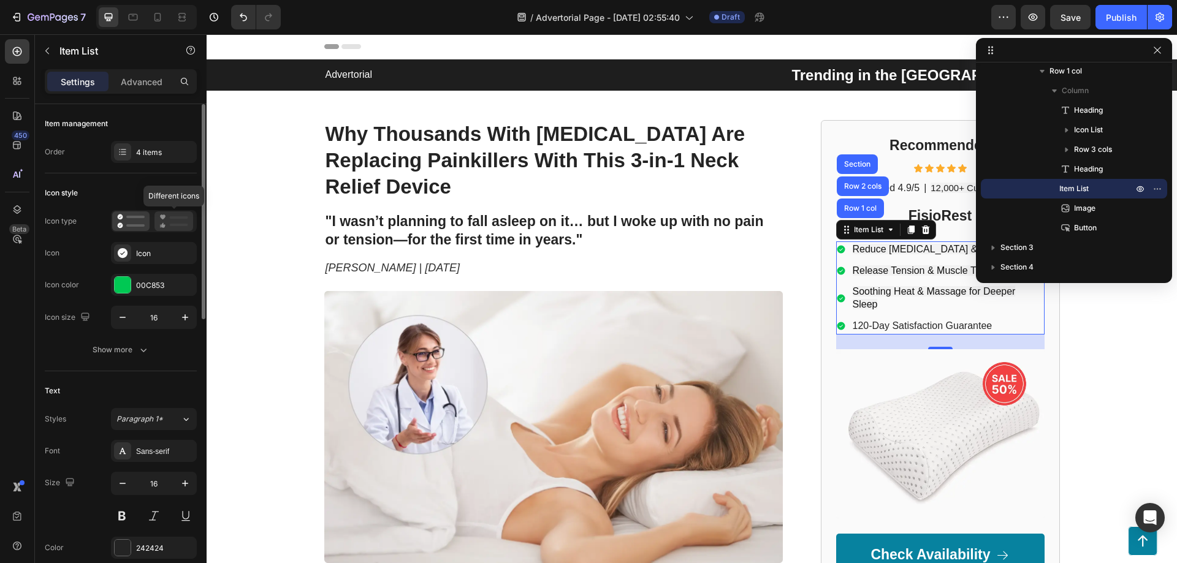
click at [162, 226] on icon at bounding box center [163, 225] width 4 height 5
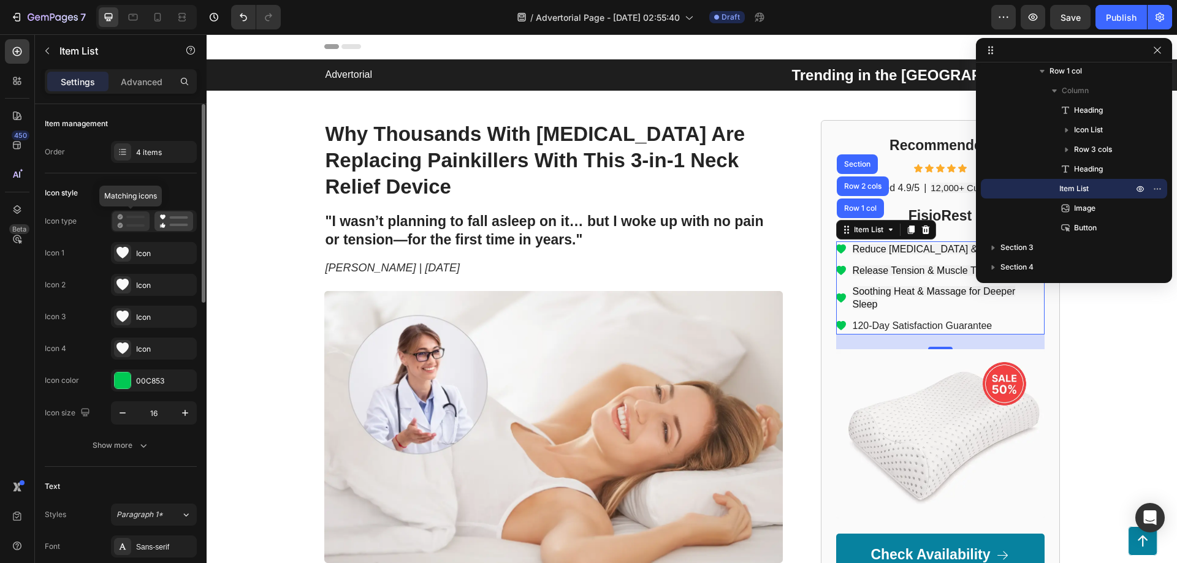
click at [137, 226] on rect at bounding box center [135, 225] width 18 height 2
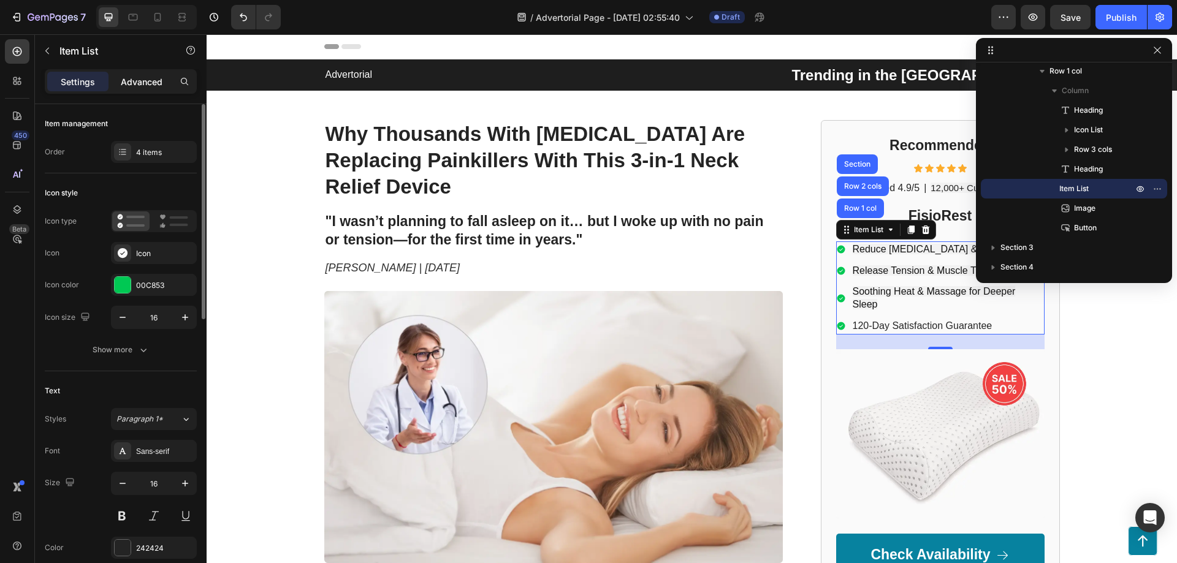
click at [135, 88] on div "Advanced" at bounding box center [141, 82] width 61 height 20
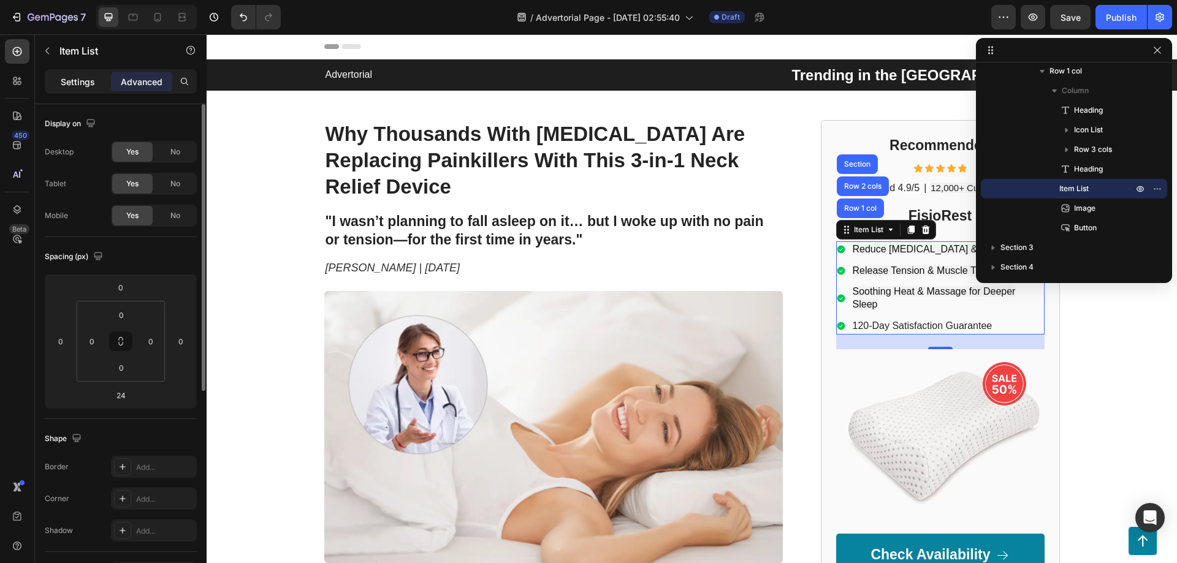
click at [88, 86] on p "Settings" at bounding box center [78, 81] width 34 height 13
type input "8"
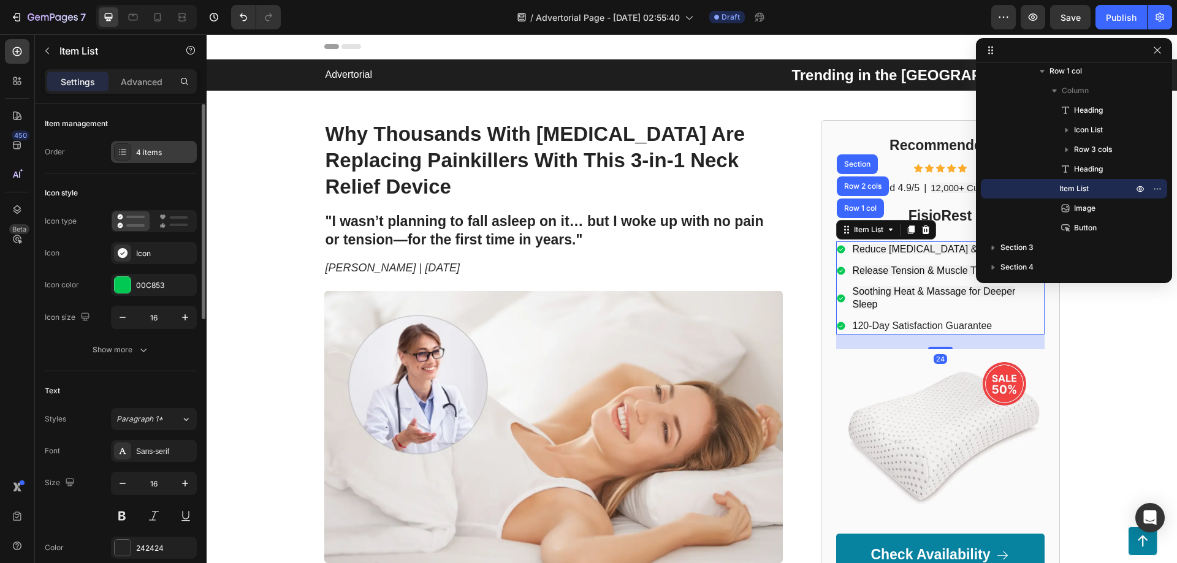
click at [138, 148] on div "4 items" at bounding box center [165, 152] width 58 height 11
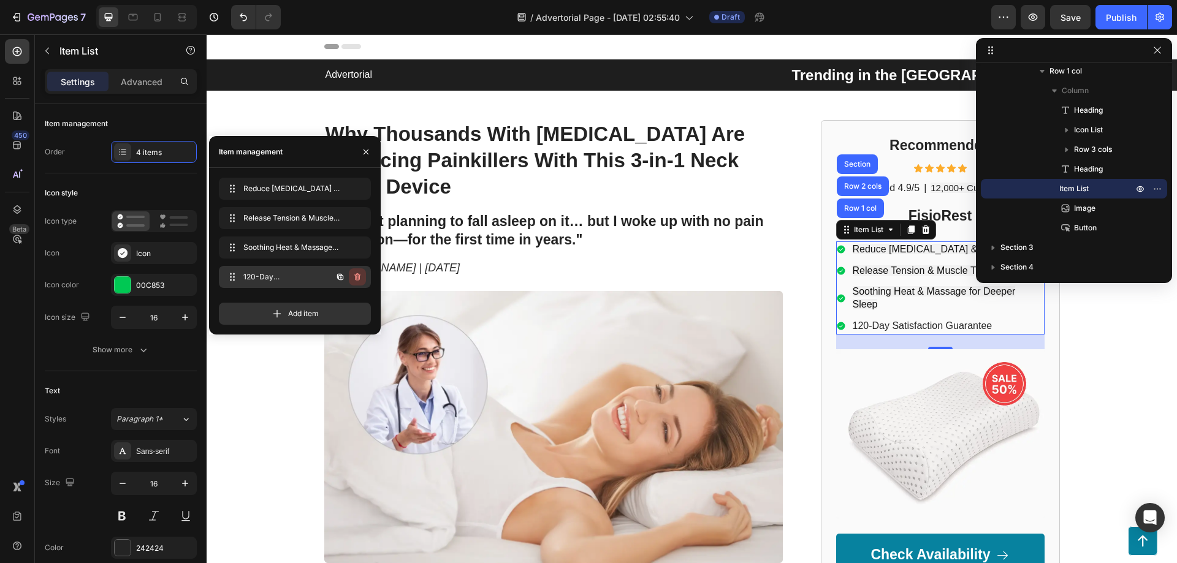
click at [357, 278] on icon "button" at bounding box center [356, 277] width 1 height 3
click at [352, 279] on div "Delete" at bounding box center [349, 277] width 23 height 11
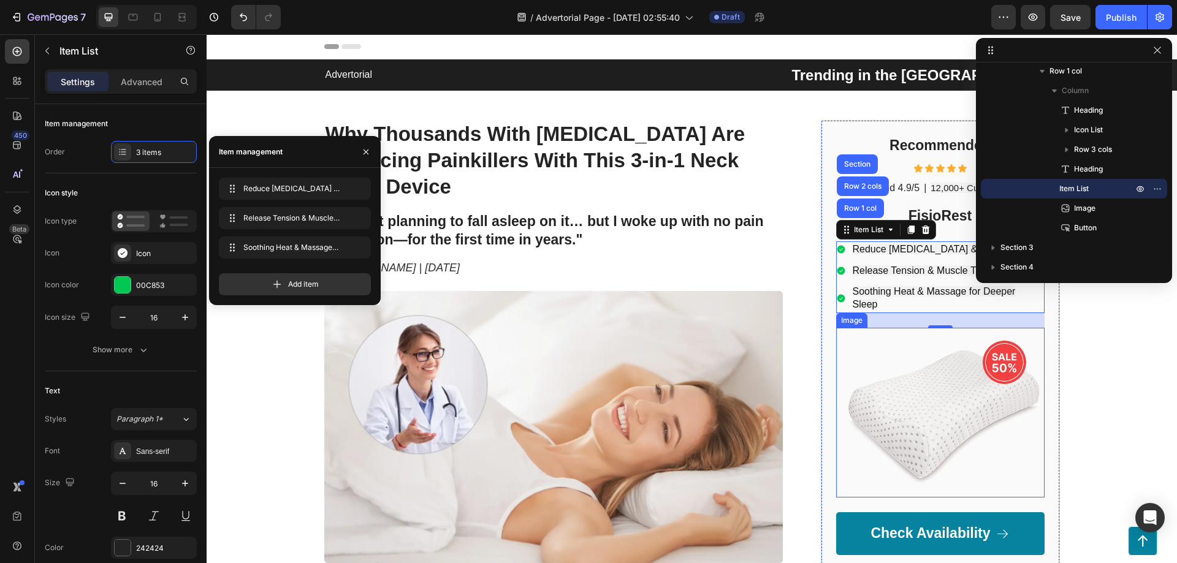
click at [931, 355] on img at bounding box center [940, 413] width 208 height 170
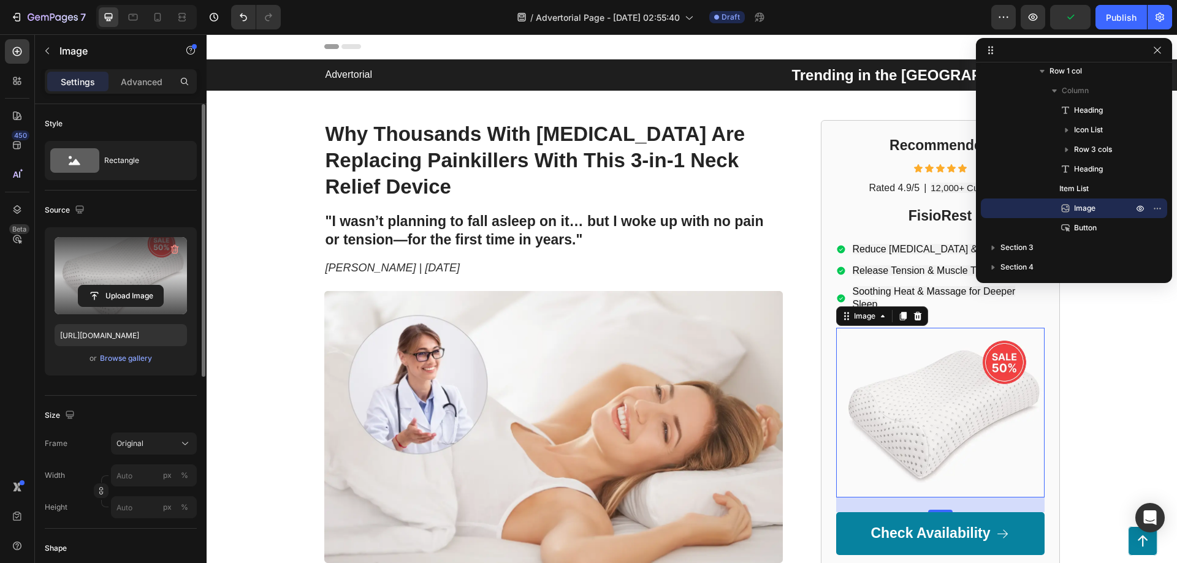
click at [116, 264] on label at bounding box center [121, 275] width 132 height 77
click at [116, 286] on input "file" at bounding box center [120, 296] width 85 height 21
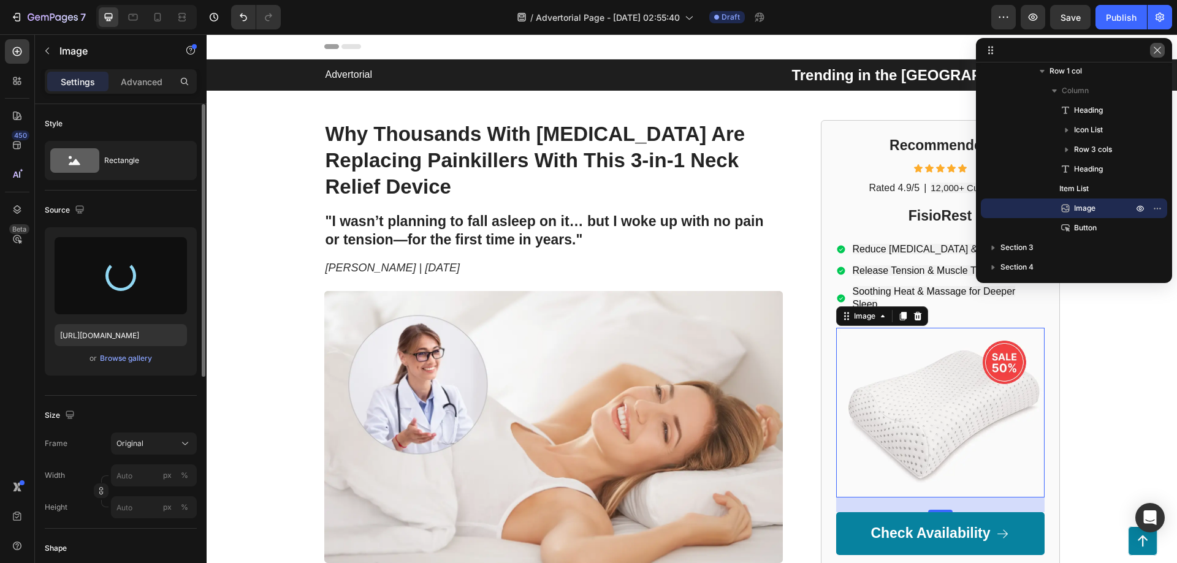
click at [1156, 45] on icon "button" at bounding box center [1158, 50] width 10 height 10
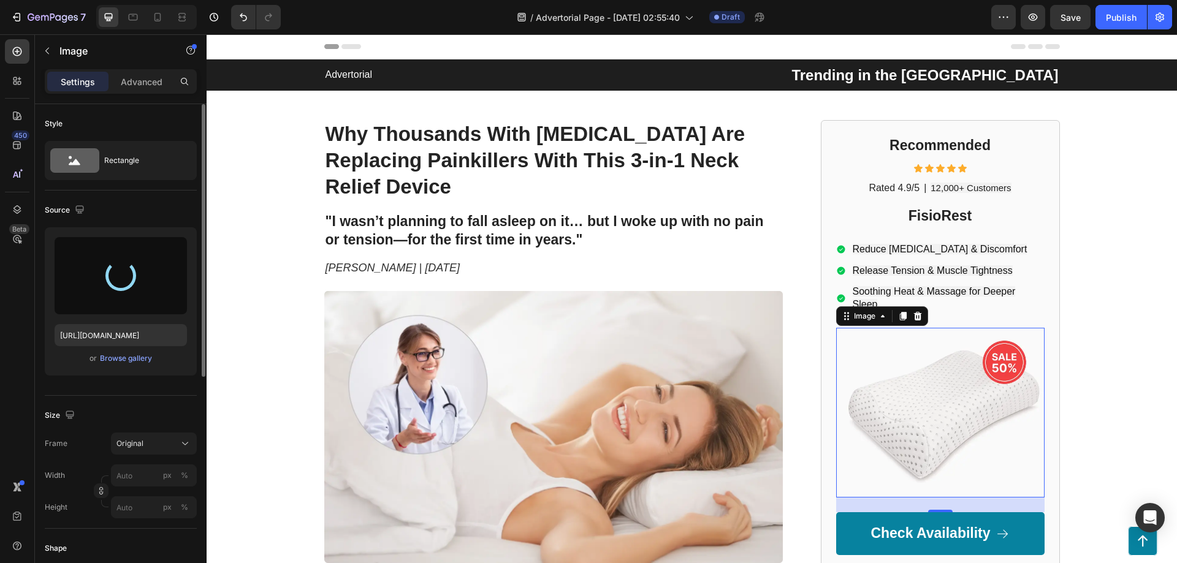
type input "[URL][DOMAIN_NAME]"
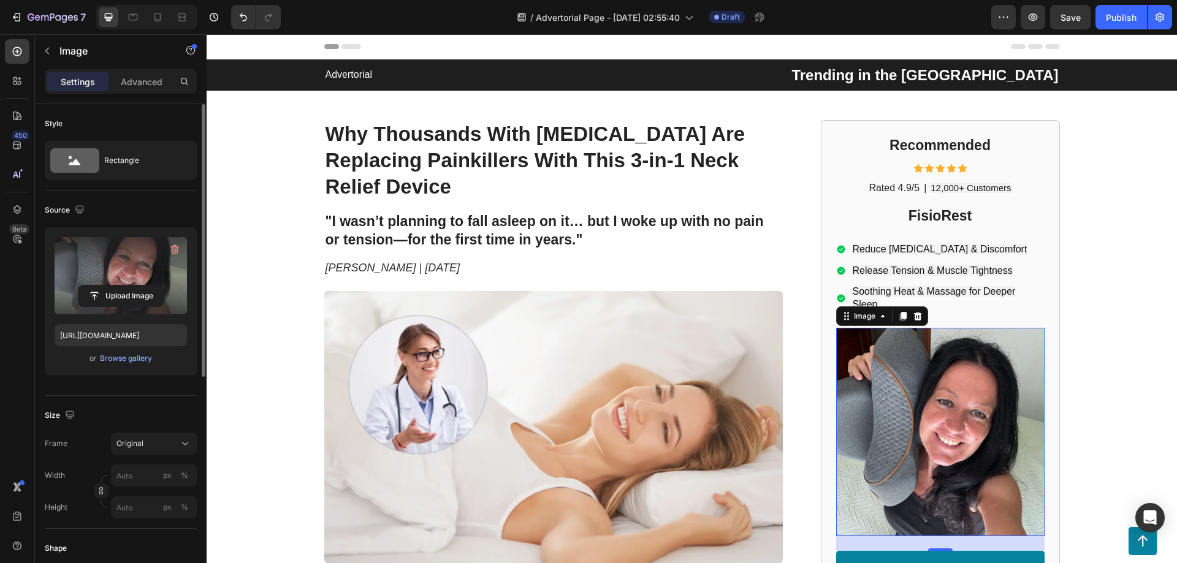
scroll to position [82, 0]
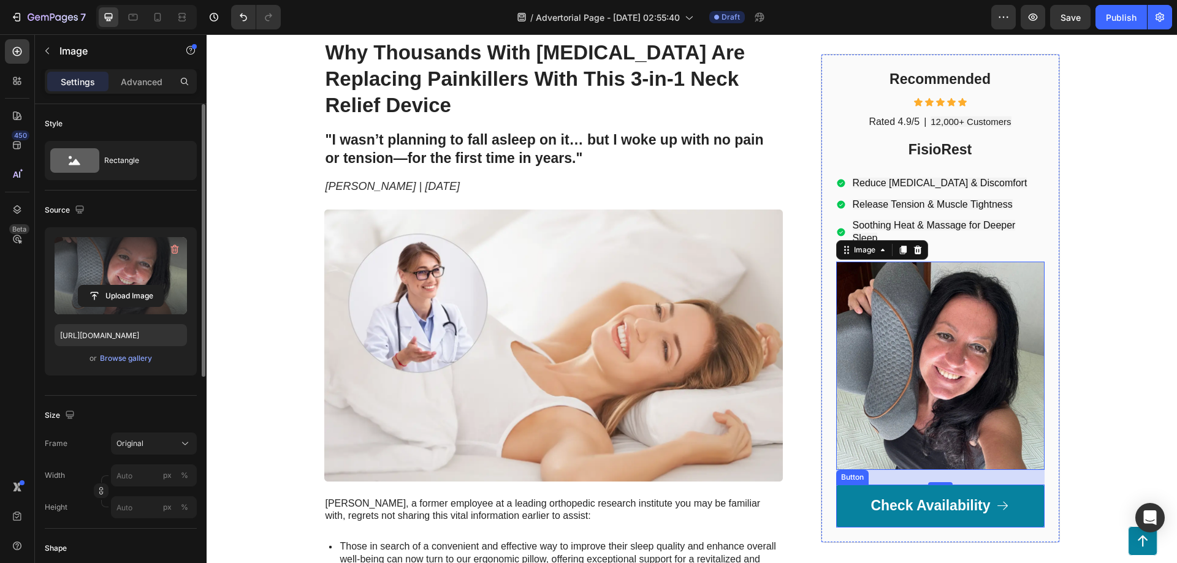
click at [847, 475] on div "Button" at bounding box center [853, 477] width 28 height 11
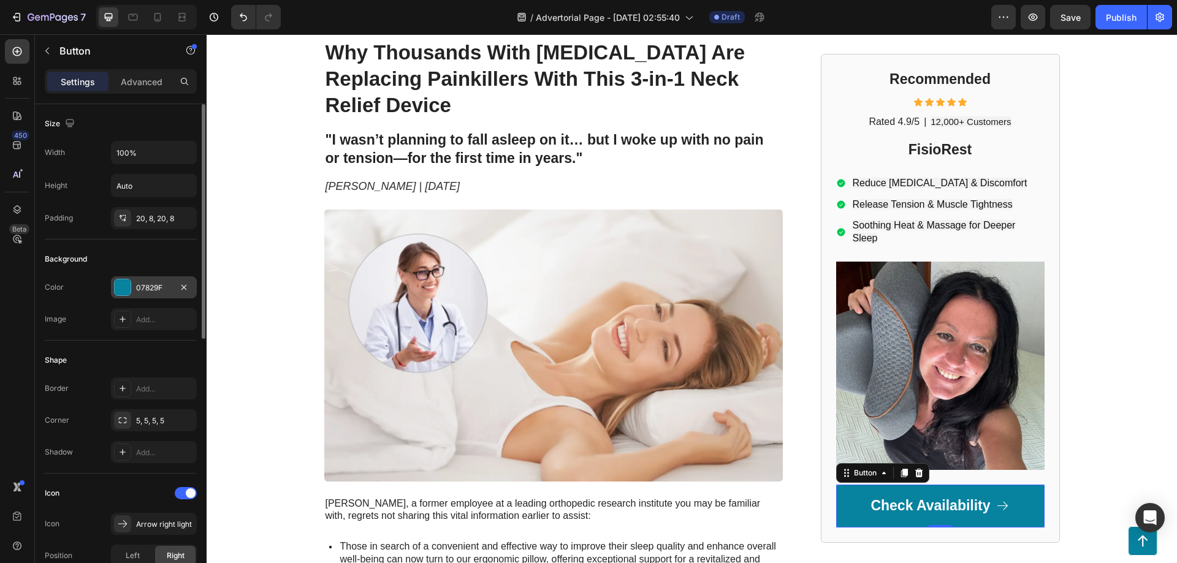
click at [137, 292] on div "07829F" at bounding box center [154, 288] width 36 height 11
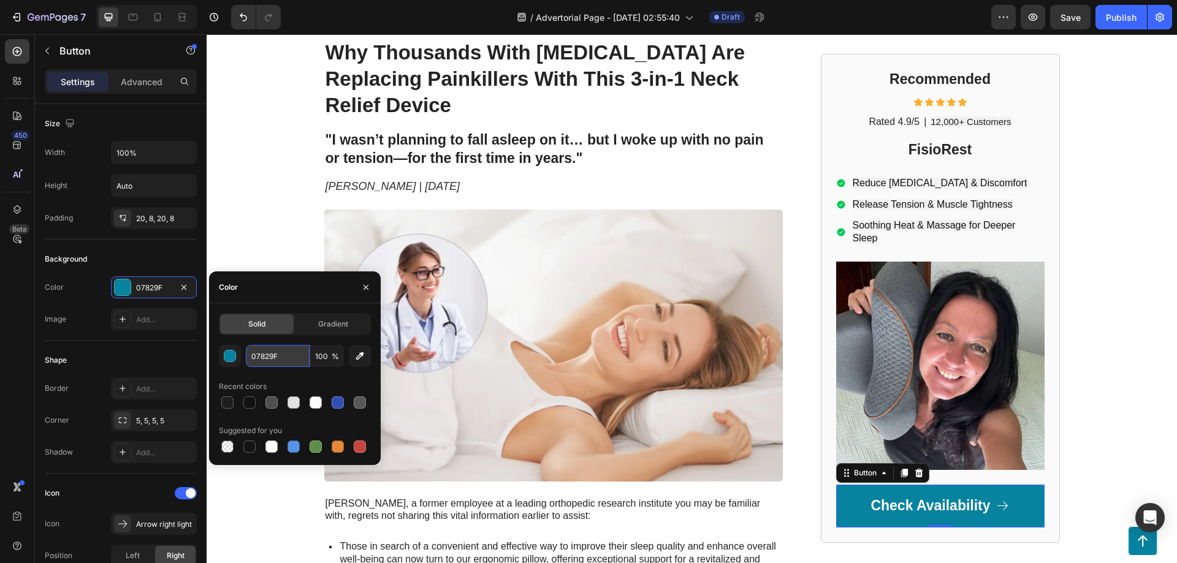
click at [283, 351] on input "07829F" at bounding box center [278, 356] width 64 height 22
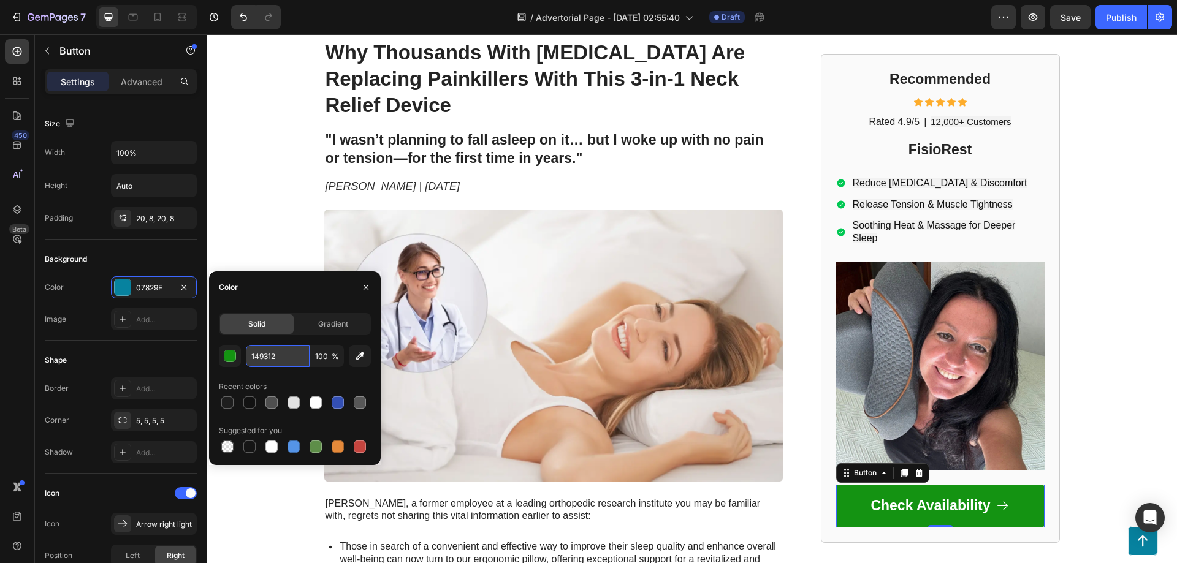
type input "149312"
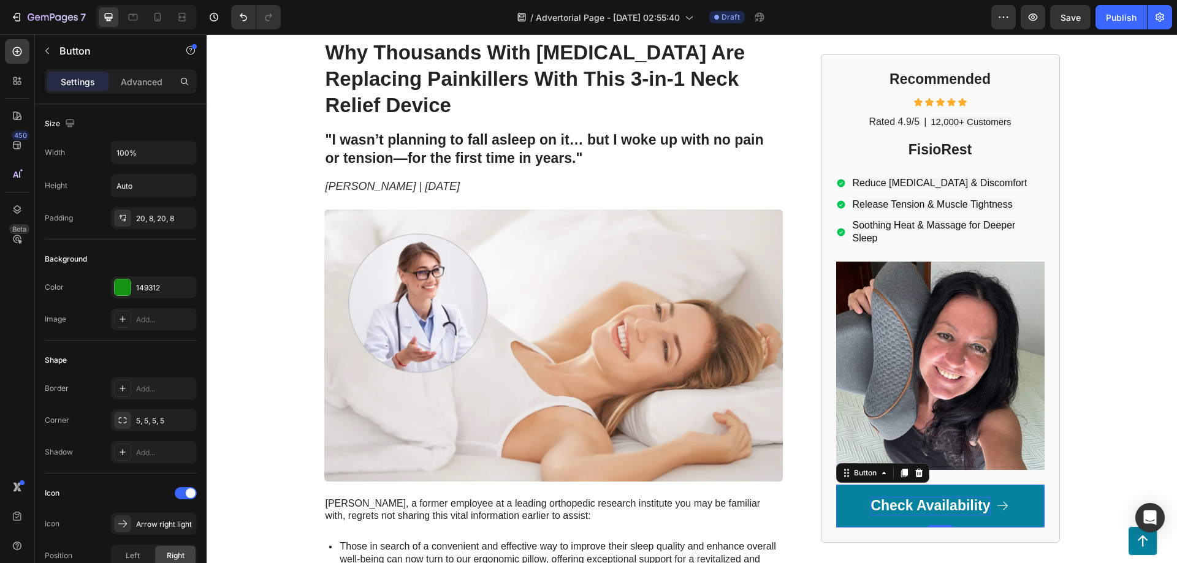
click at [921, 510] on p "Check Availability" at bounding box center [931, 506] width 120 height 18
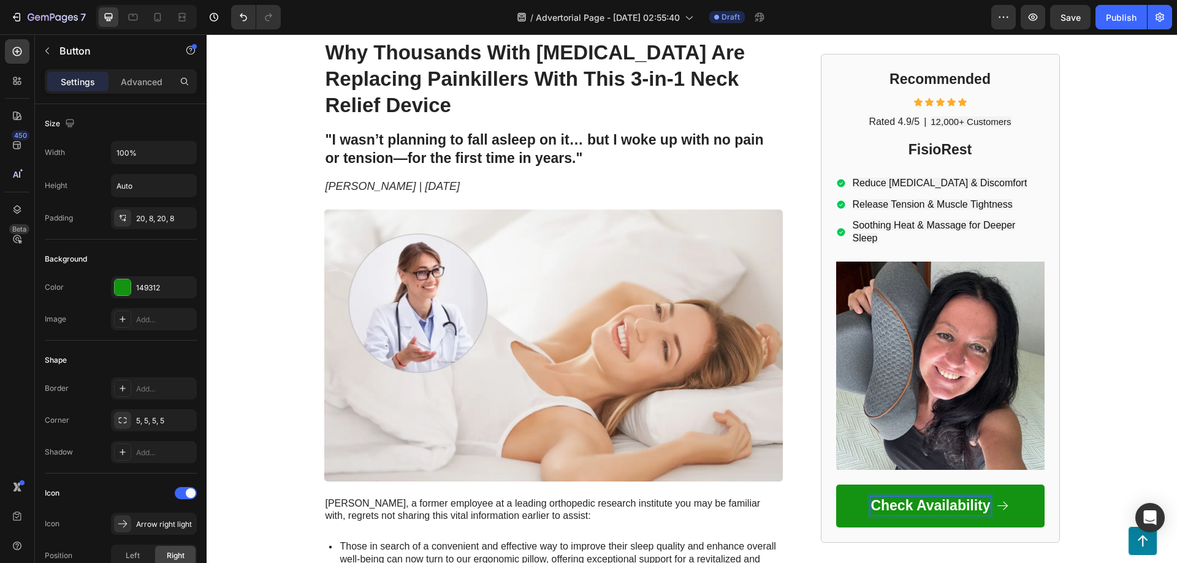
click at [139, 85] on p "Advanced" at bounding box center [142, 81] width 42 height 13
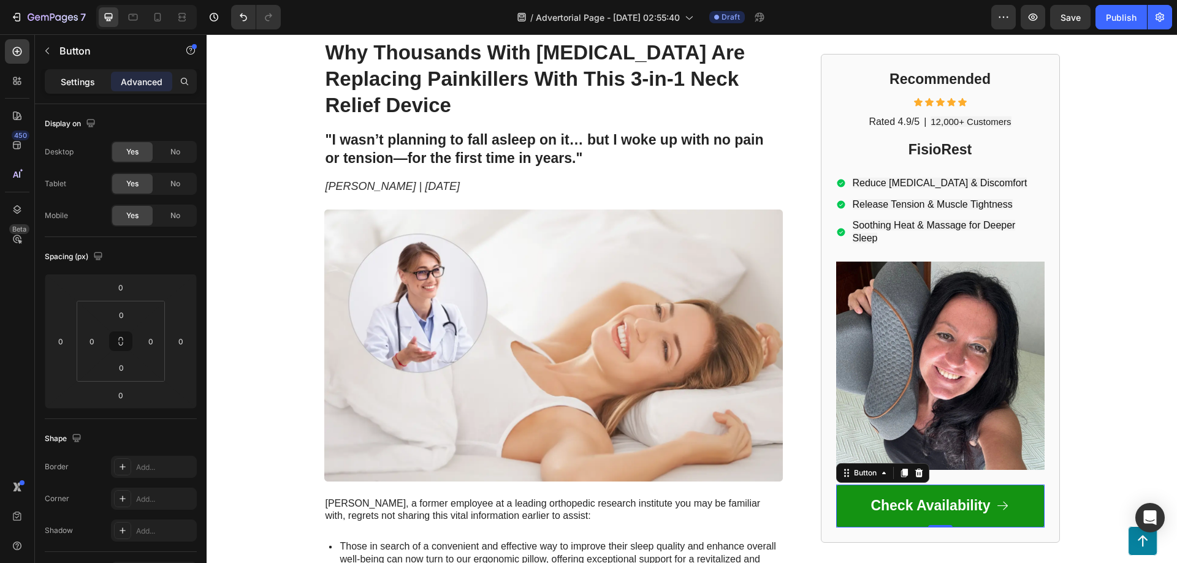
click at [67, 84] on p "Settings" at bounding box center [78, 81] width 34 height 13
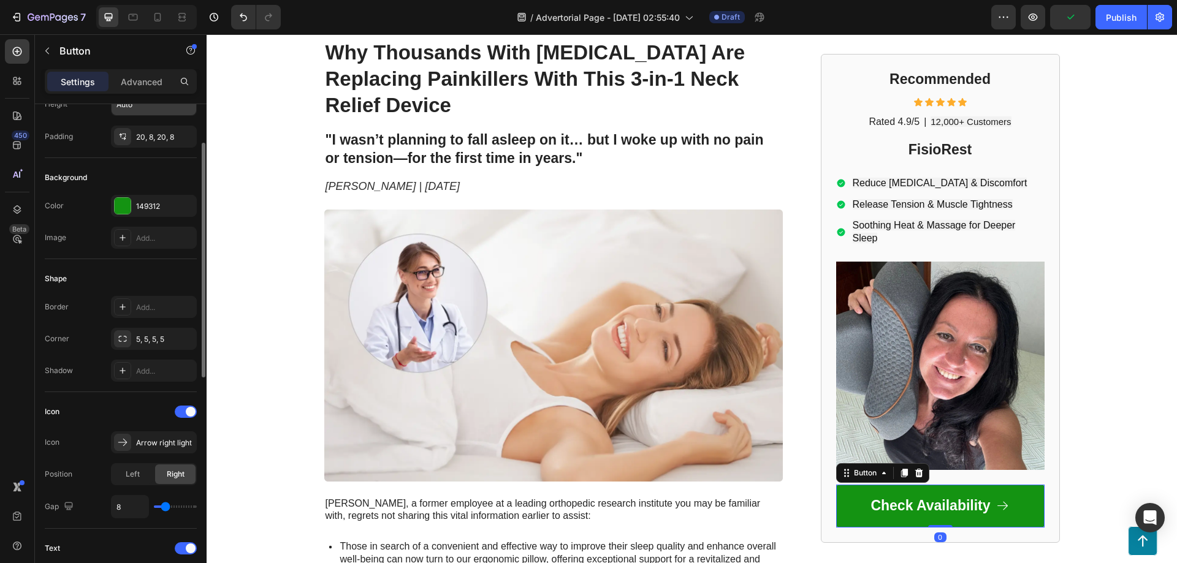
scroll to position [163, 0]
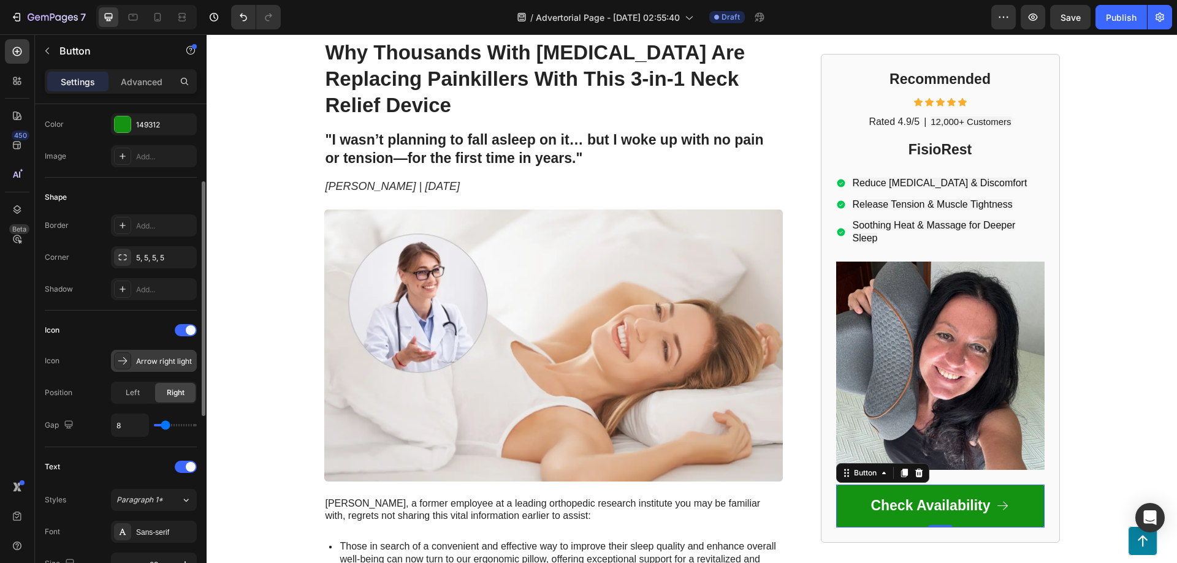
click at [125, 361] on icon at bounding box center [122, 360] width 9 height 7
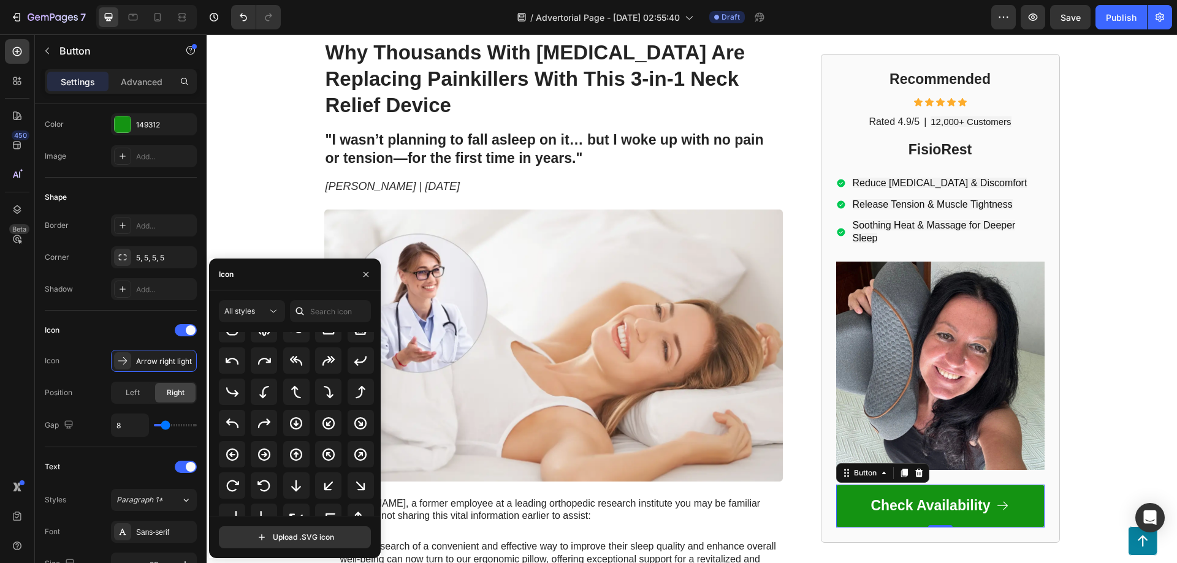
scroll to position [299, 0]
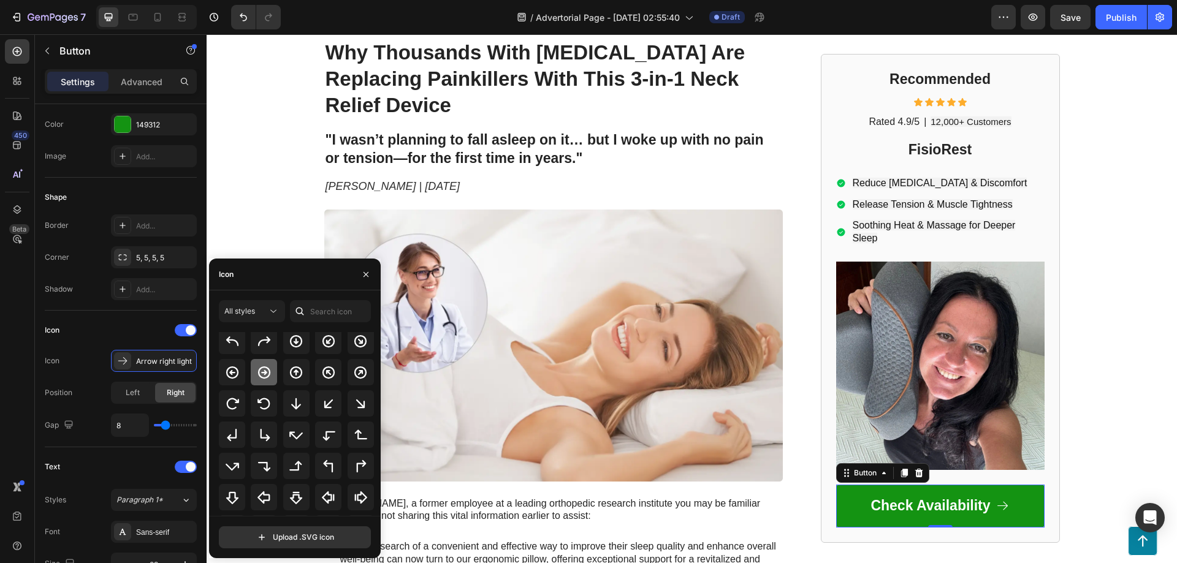
click at [261, 381] on div at bounding box center [264, 372] width 26 height 26
click at [230, 220] on div "Advertorial Text Block Trending in the US Text Block Row Row ⁠⁠⁠⁠⁠⁠⁠ Why Thousa…" at bounding box center [692, 441] width 970 height 926
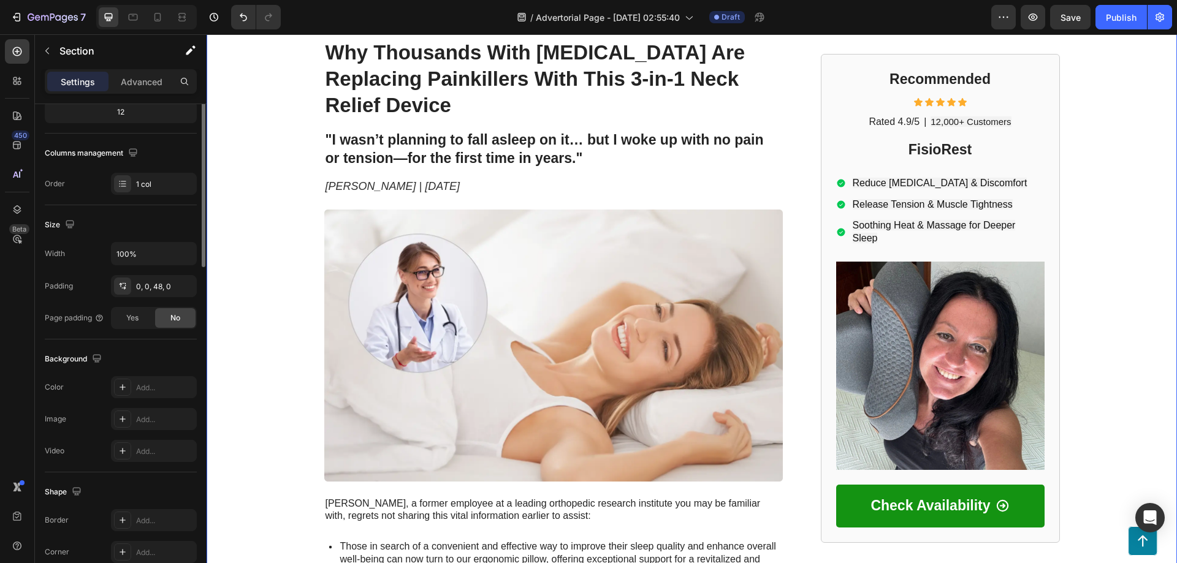
scroll to position [0, 0]
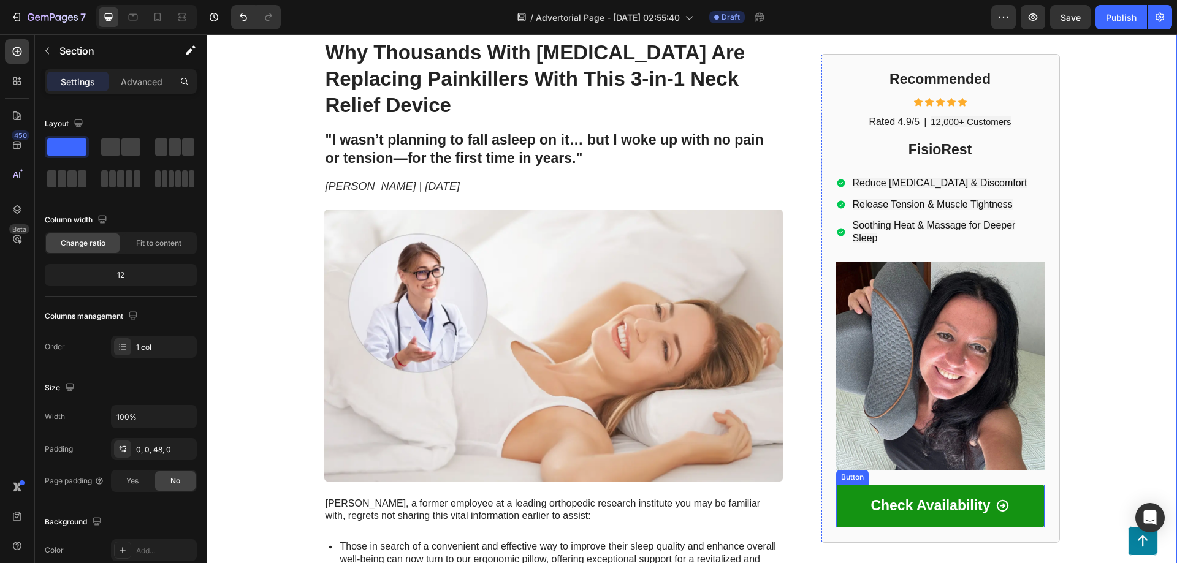
click at [848, 479] on div "Button" at bounding box center [853, 477] width 28 height 11
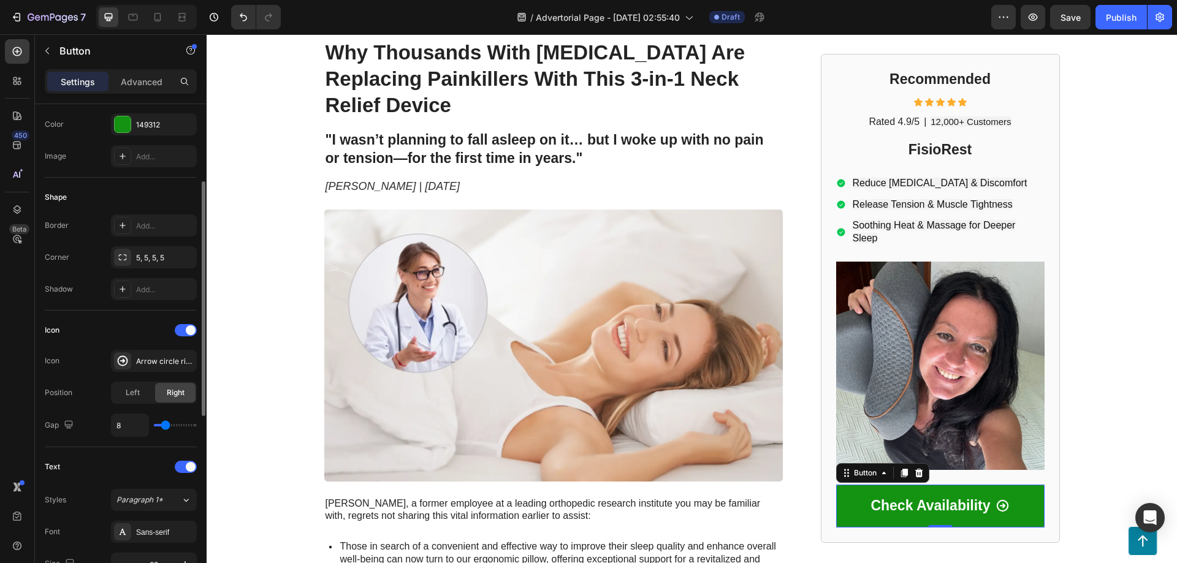
scroll to position [326, 0]
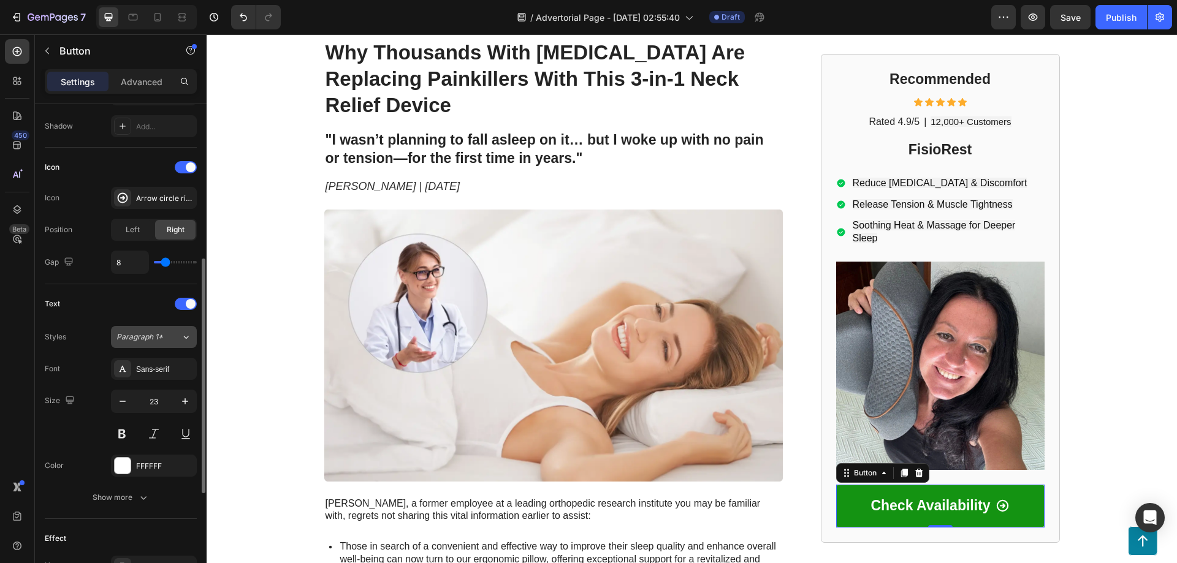
click at [161, 334] on span "Paragraph 1*" at bounding box center [139, 337] width 47 height 11
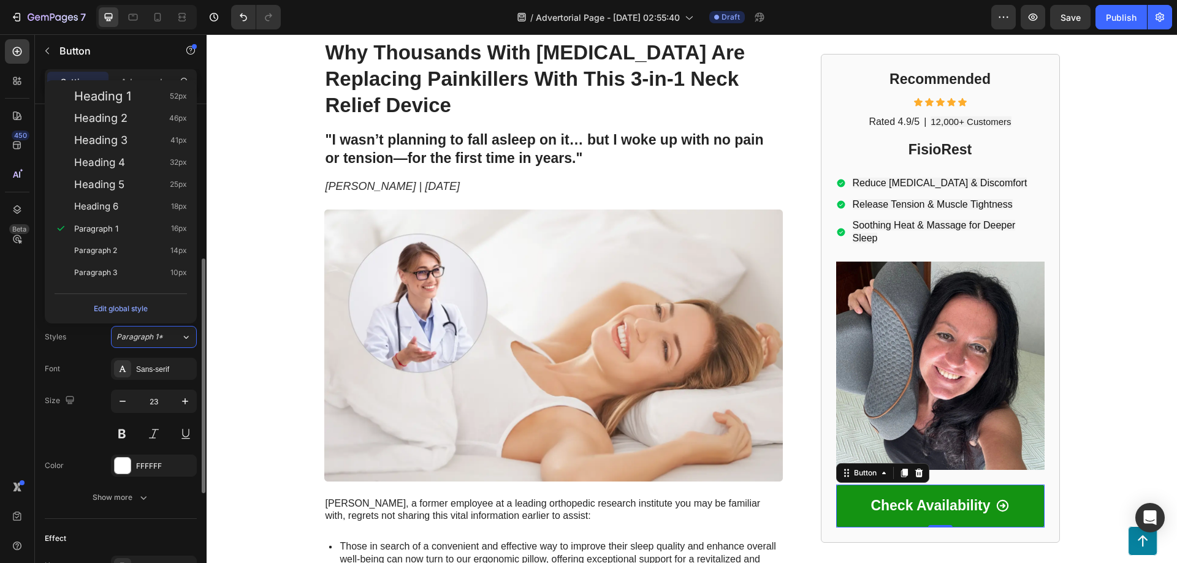
click at [91, 341] on div "Styles Paragraph 1*" at bounding box center [121, 337] width 152 height 22
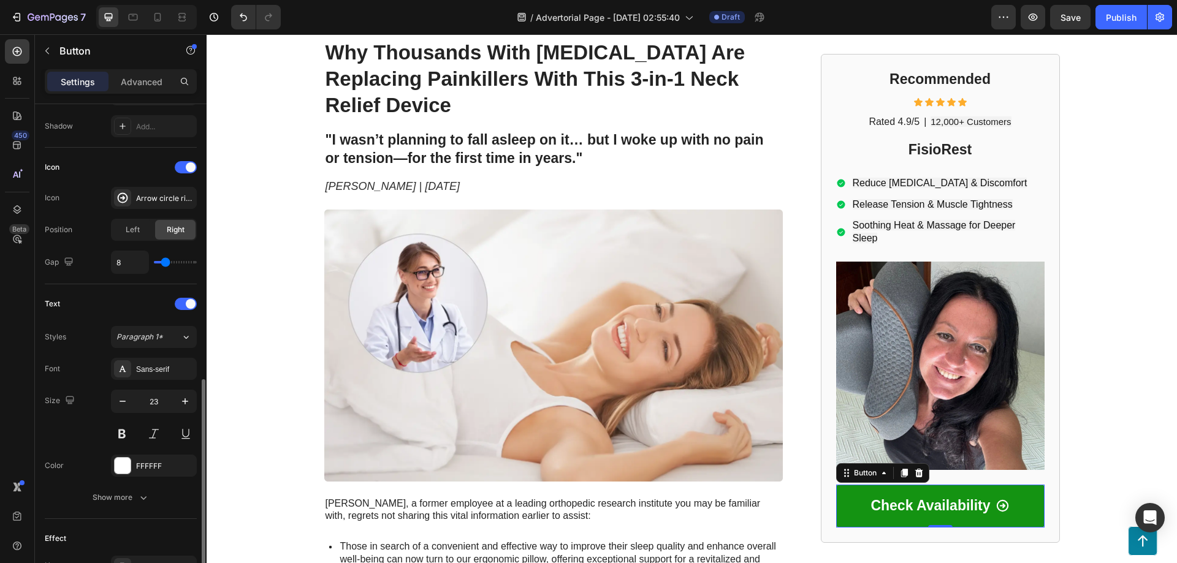
scroll to position [489, 0]
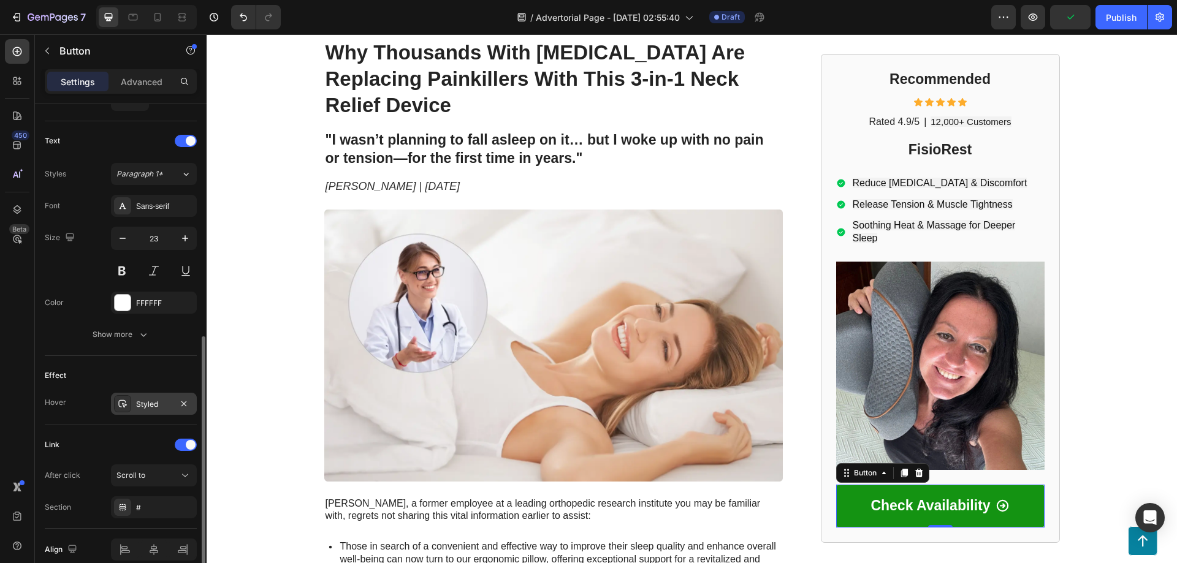
click at [144, 407] on div "Styled" at bounding box center [154, 404] width 36 height 11
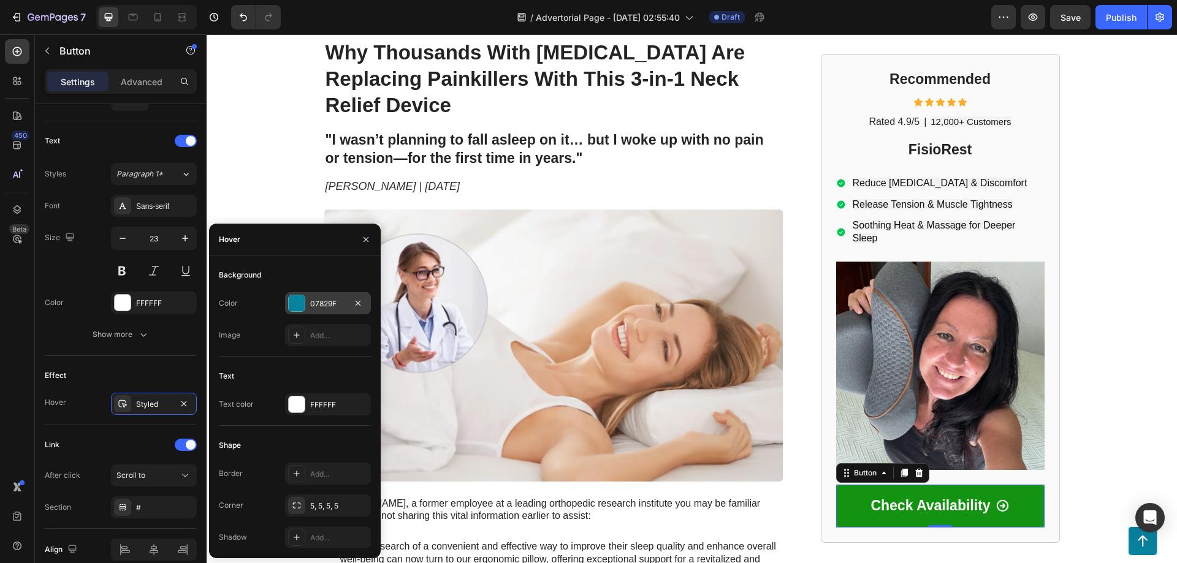
click at [302, 307] on div at bounding box center [297, 303] width 16 height 16
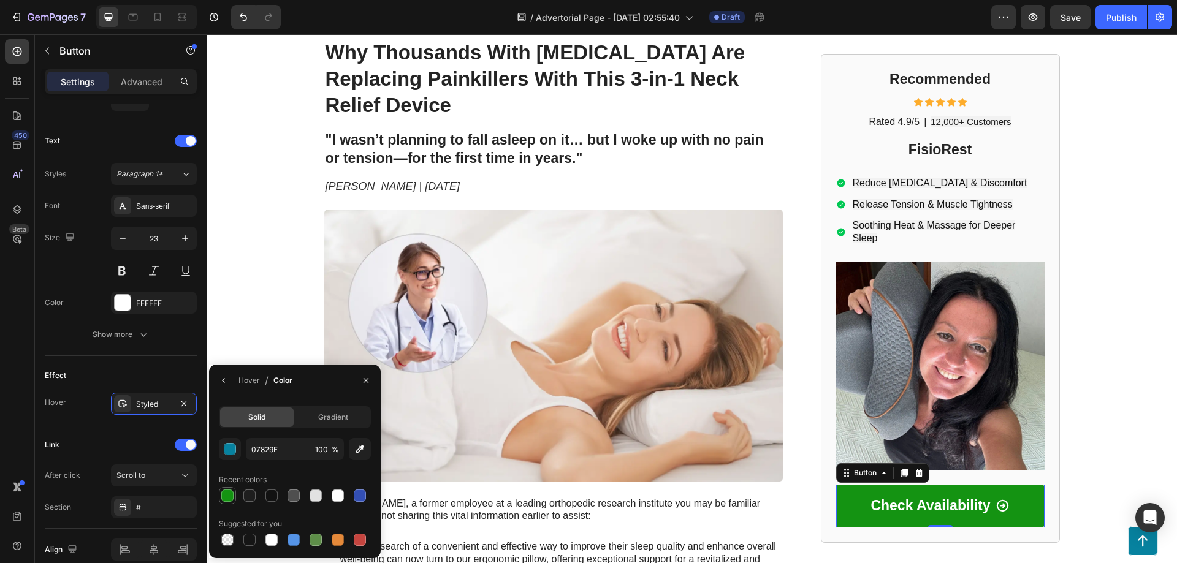
click at [224, 497] on div at bounding box center [227, 496] width 12 height 12
click at [318, 544] on div at bounding box center [316, 540] width 12 height 12
click at [228, 496] on div at bounding box center [227, 496] width 12 height 12
click at [229, 449] on div "button" at bounding box center [230, 450] width 12 height 12
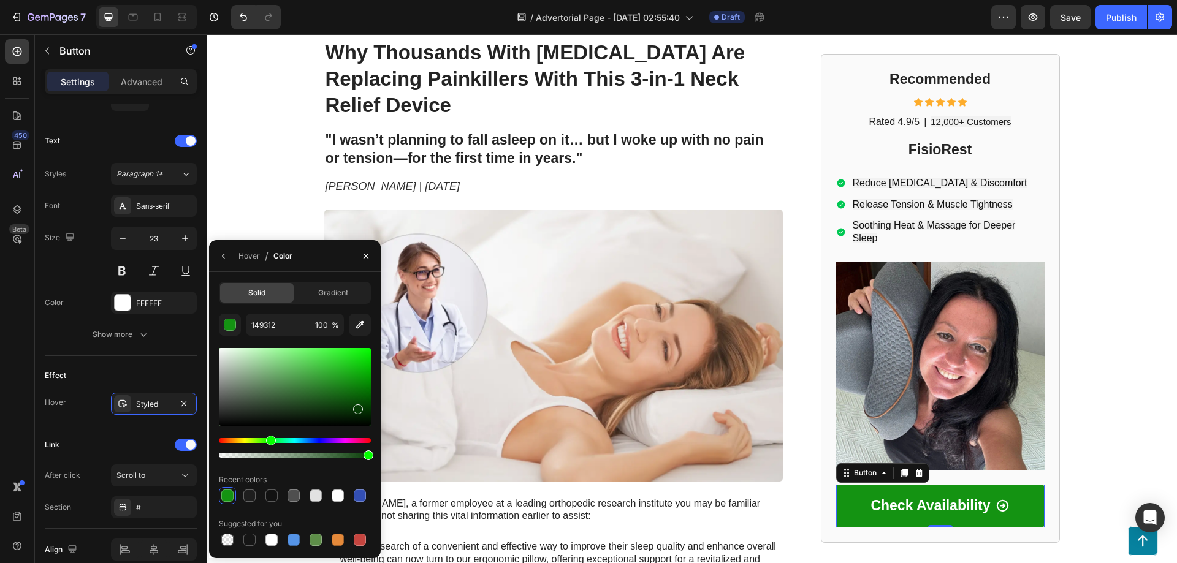
drag, startPoint x: 353, startPoint y: 395, endPoint x: 356, endPoint y: 406, distance: 11.3
click at [356, 406] on div at bounding box center [295, 387] width 152 height 78
drag, startPoint x: 356, startPoint y: 406, endPoint x: 347, endPoint y: 410, distance: 9.6
click at [347, 410] on div at bounding box center [349, 413] width 10 height 10
drag, startPoint x: 342, startPoint y: 400, endPoint x: 343, endPoint y: 394, distance: 6.3
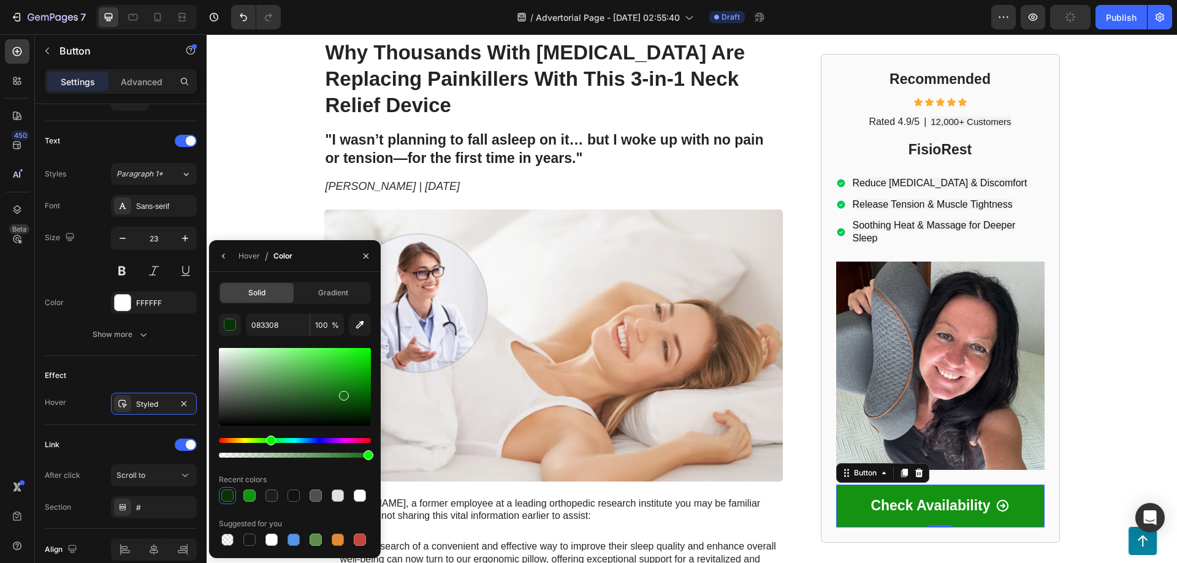
click at [343, 394] on div at bounding box center [295, 387] width 152 height 78
type input "156813"
click at [66, 348] on div "Text Styles Paragraph 1* Font Sans-serif Size 23 Color FFFFFF Show more" at bounding box center [121, 238] width 152 height 235
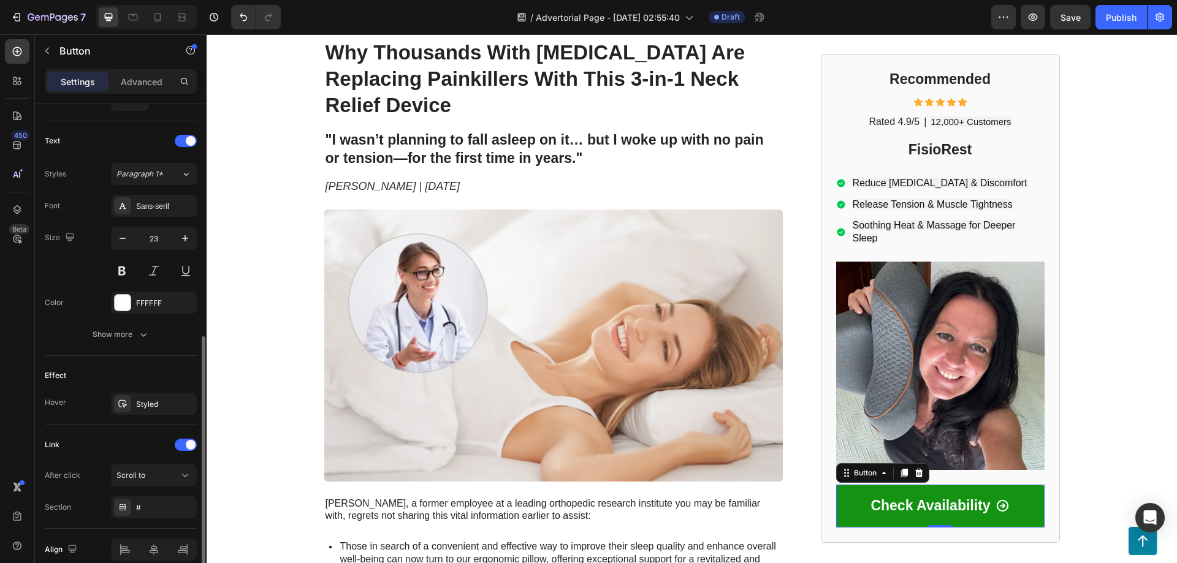
scroll to position [546, 0]
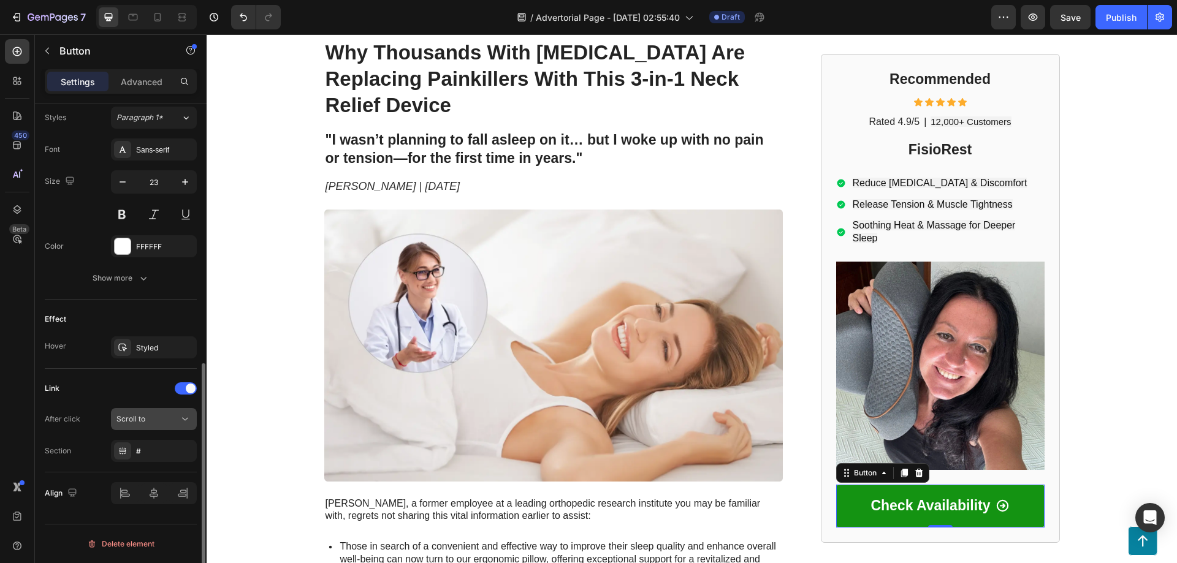
click at [167, 420] on div "Scroll to" at bounding box center [147, 419] width 63 height 11
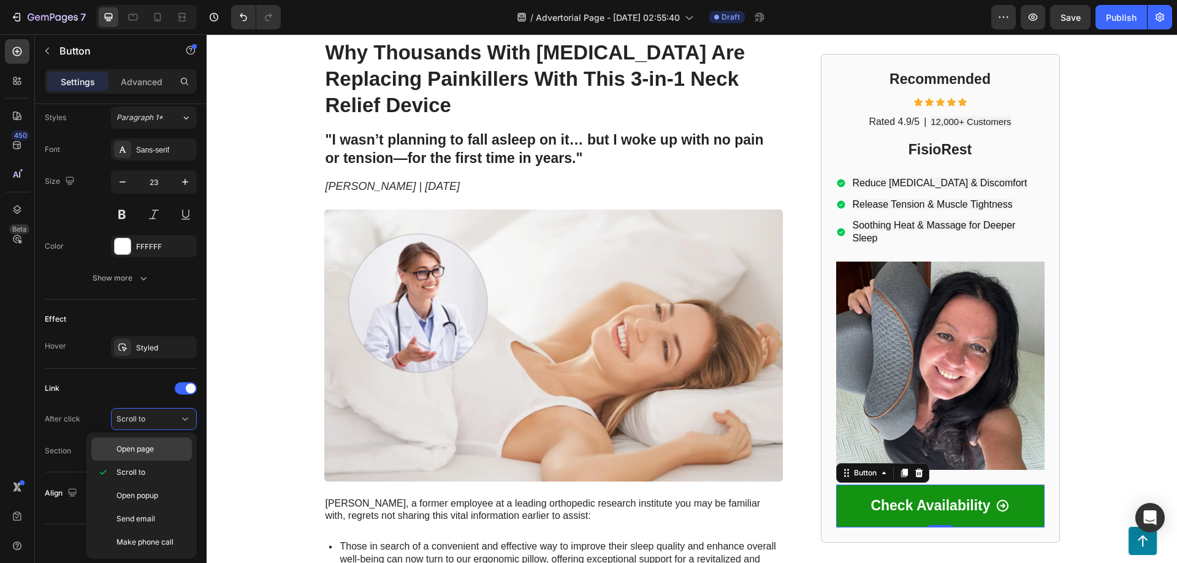
click at [164, 441] on div "Open page" at bounding box center [141, 449] width 101 height 23
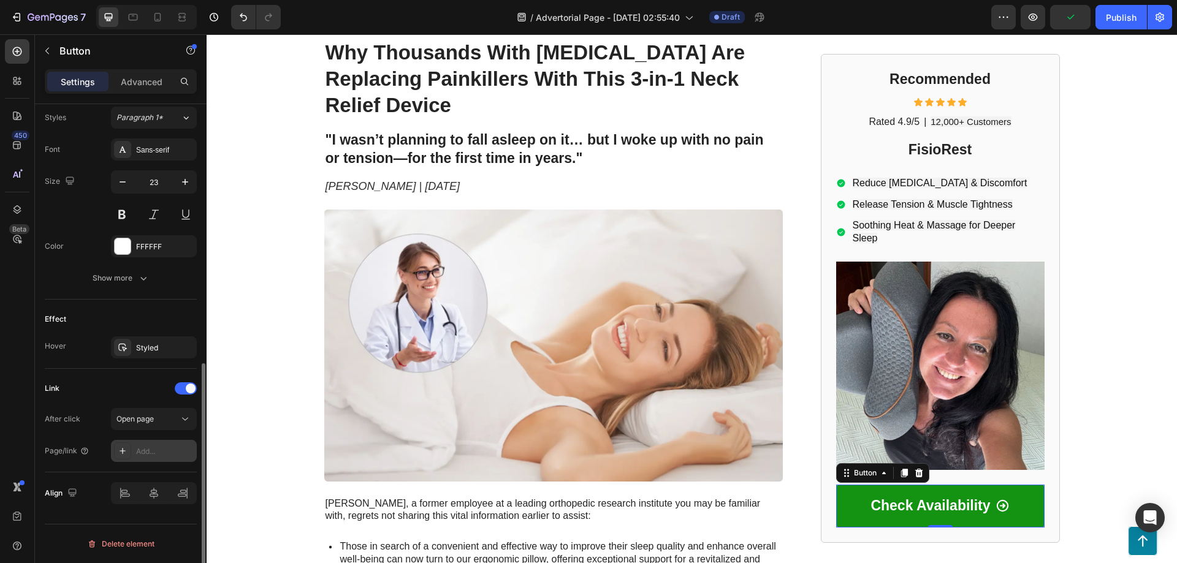
click at [142, 453] on div "Add..." at bounding box center [165, 451] width 58 height 11
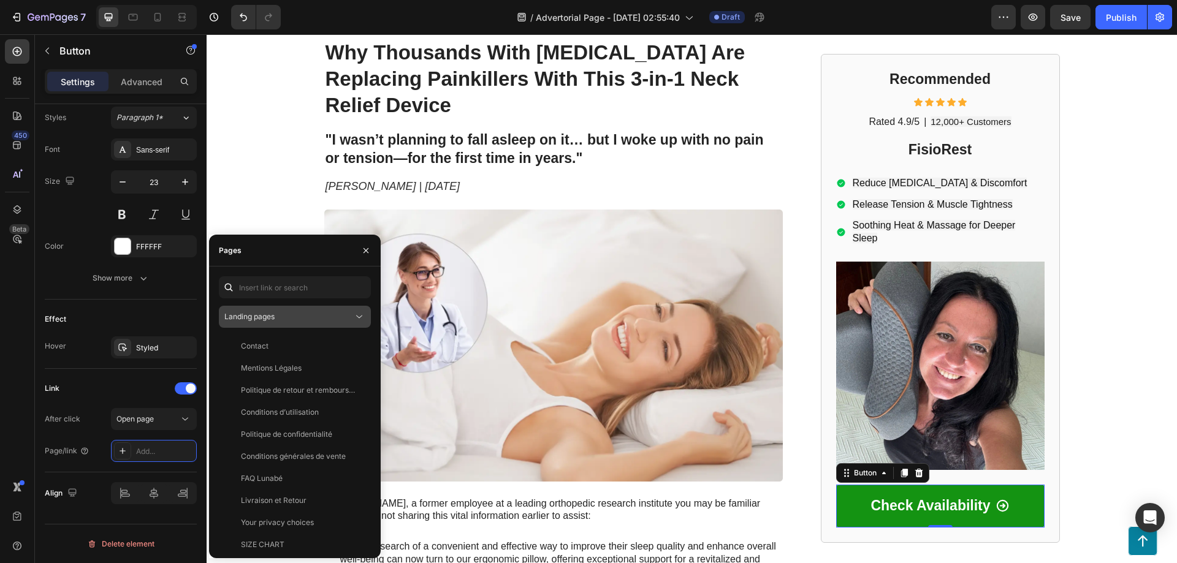
click at [326, 318] on div "Landing pages" at bounding box center [288, 316] width 129 height 11
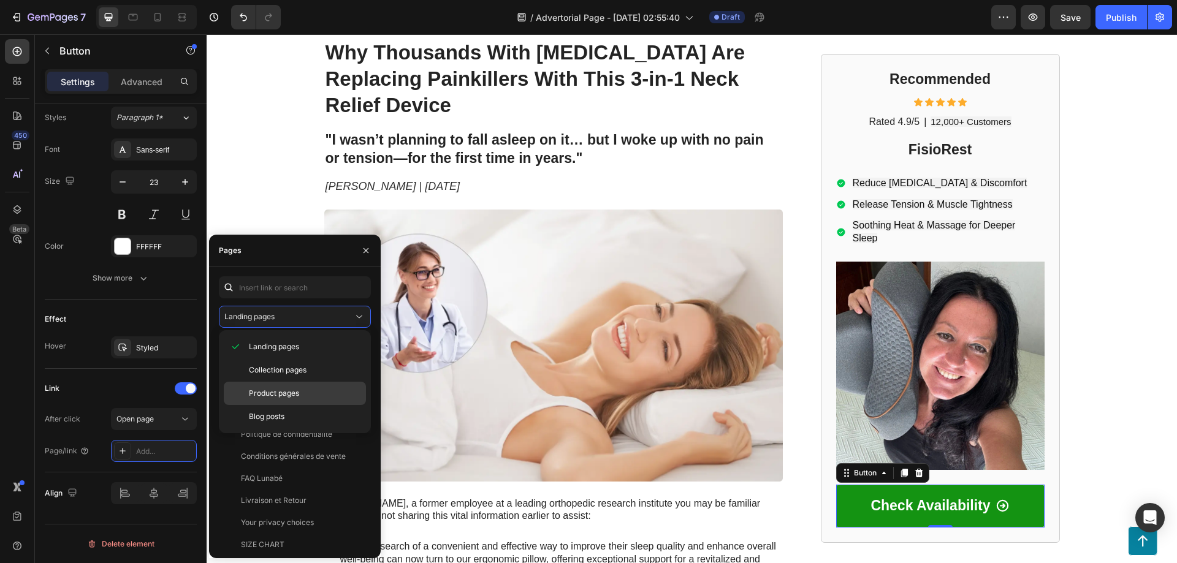
click at [295, 394] on span "Product pages" at bounding box center [274, 393] width 50 height 11
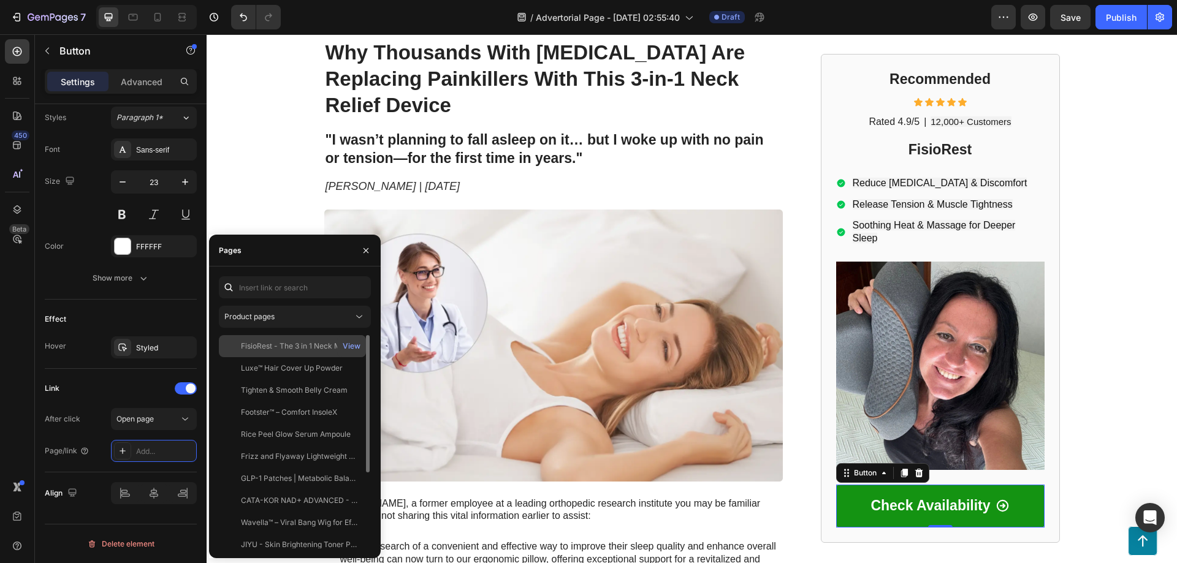
click at [284, 346] on div "FisioRest - The 3 in 1 Neck Massager" at bounding box center [300, 346] width 118 height 11
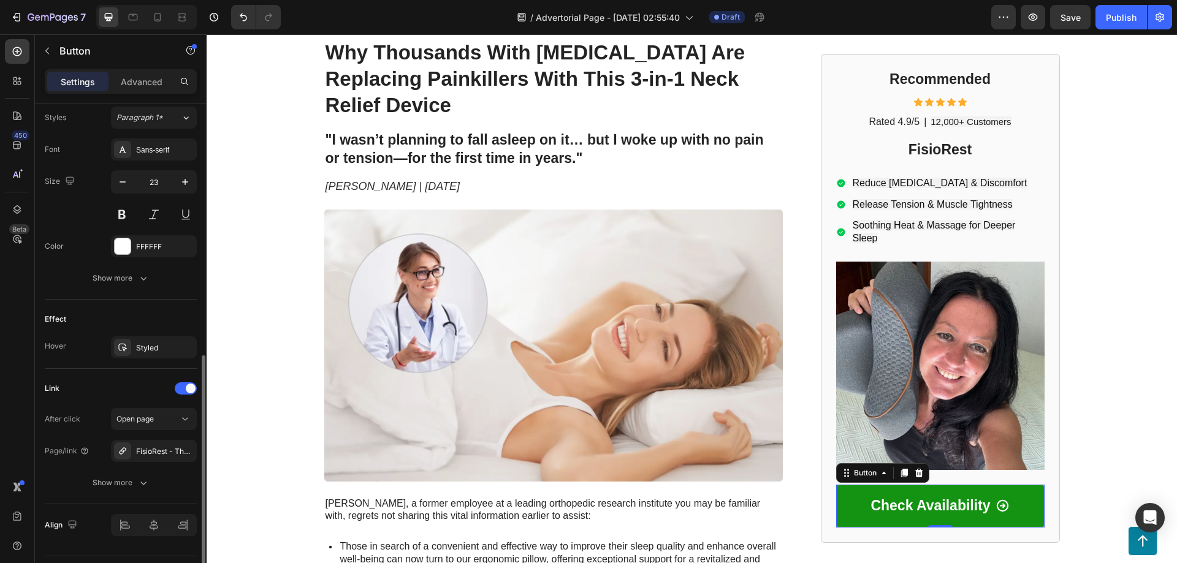
click at [43, 494] on div "Size Width 100% Height Auto Padding 20, 8, 20, 8 Background Color 149312 Image …" at bounding box center [121, 95] width 172 height 1072
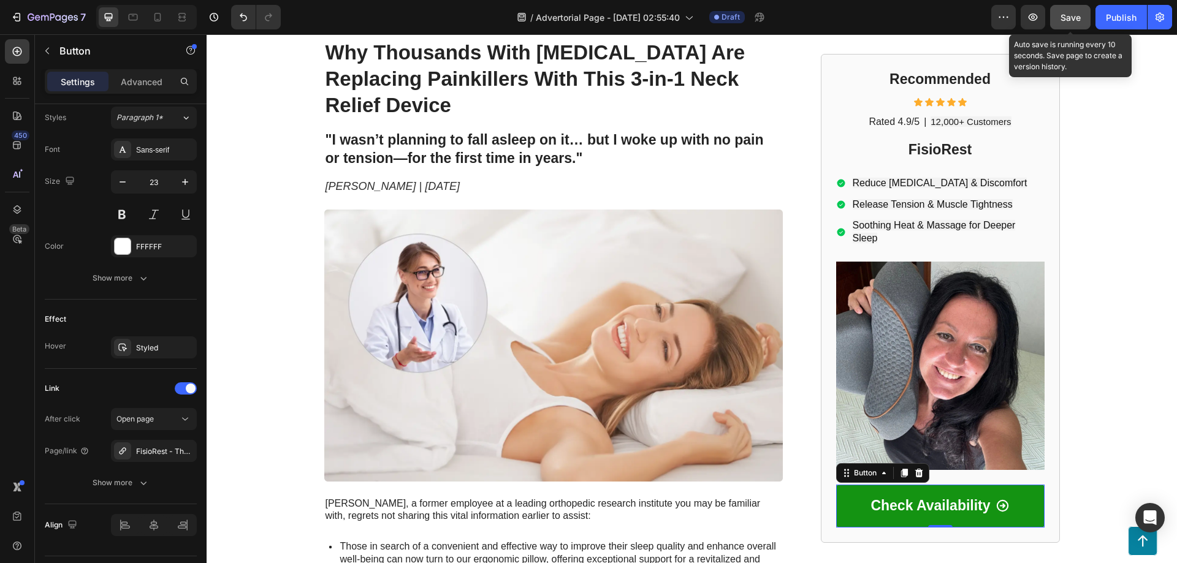
click at [1073, 19] on span "Save" at bounding box center [1071, 17] width 20 height 10
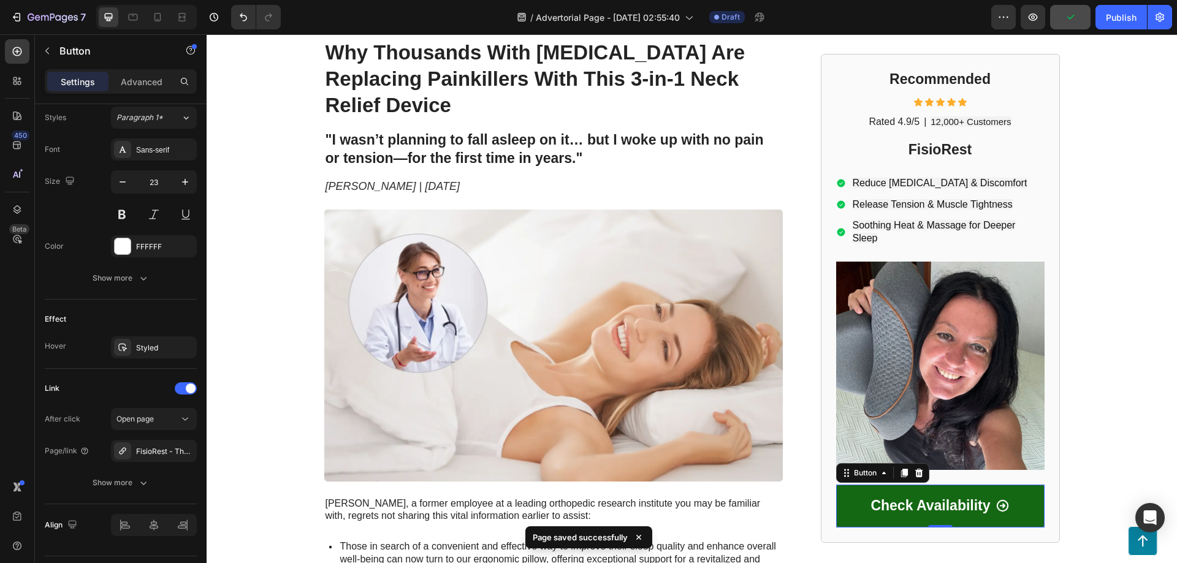
click at [951, 516] on link "Check Availability" at bounding box center [940, 506] width 208 height 43
click at [958, 503] on p "Check Availability" at bounding box center [931, 506] width 120 height 18
click at [1013, 508] on link "Check Availability" at bounding box center [940, 506] width 208 height 43
click at [1013, 507] on link "Check Availability" at bounding box center [940, 506] width 208 height 43
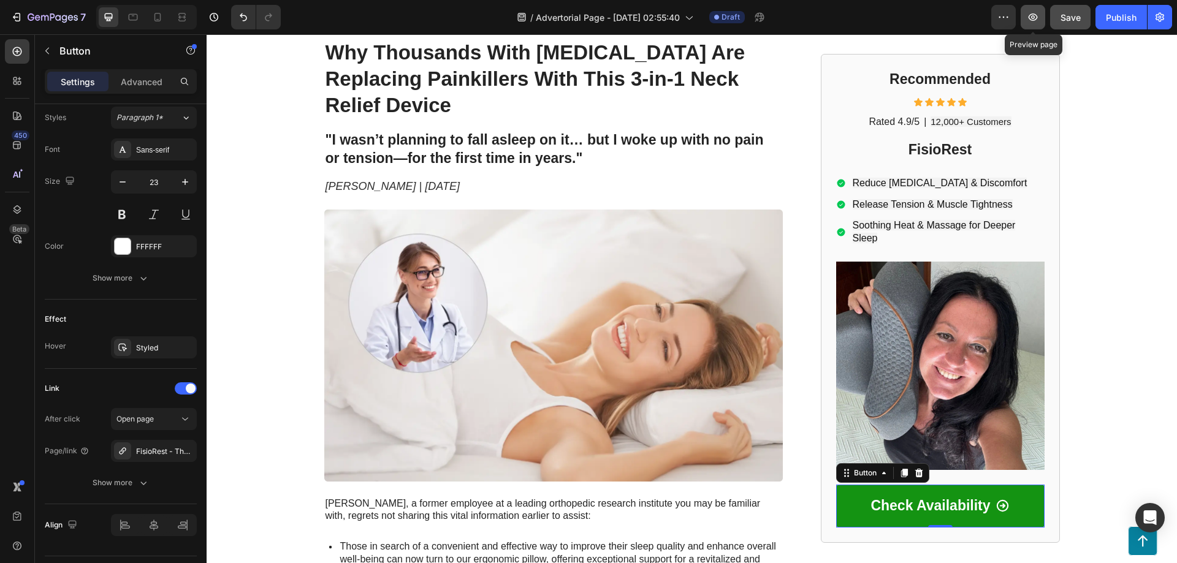
click at [1027, 13] on icon "button" at bounding box center [1033, 17] width 12 height 12
click at [628, 311] on img at bounding box center [553, 346] width 459 height 272
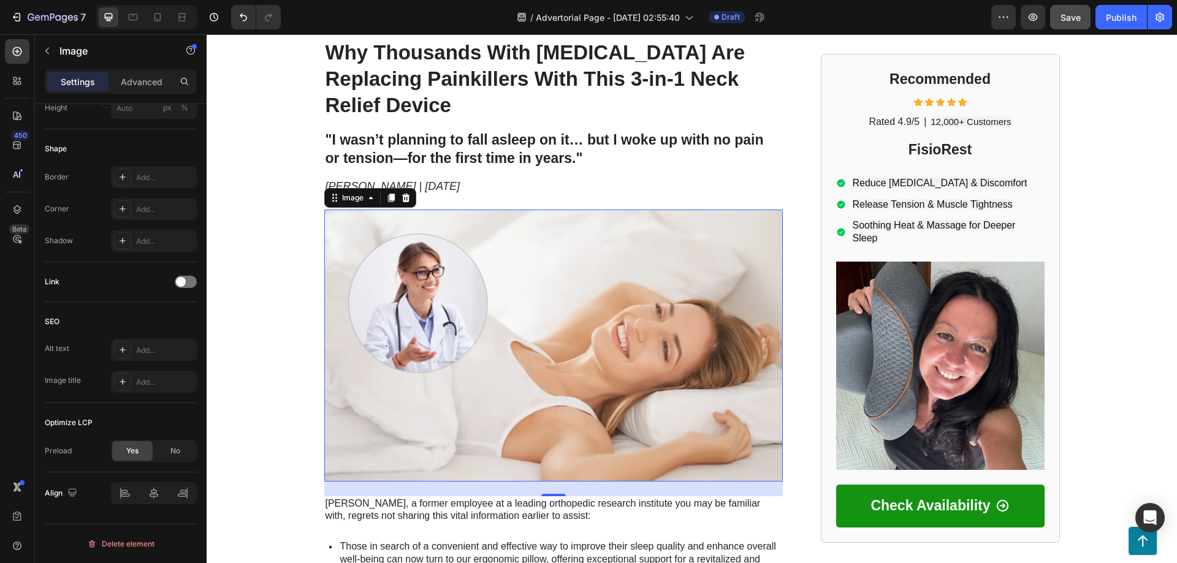
scroll to position [0, 0]
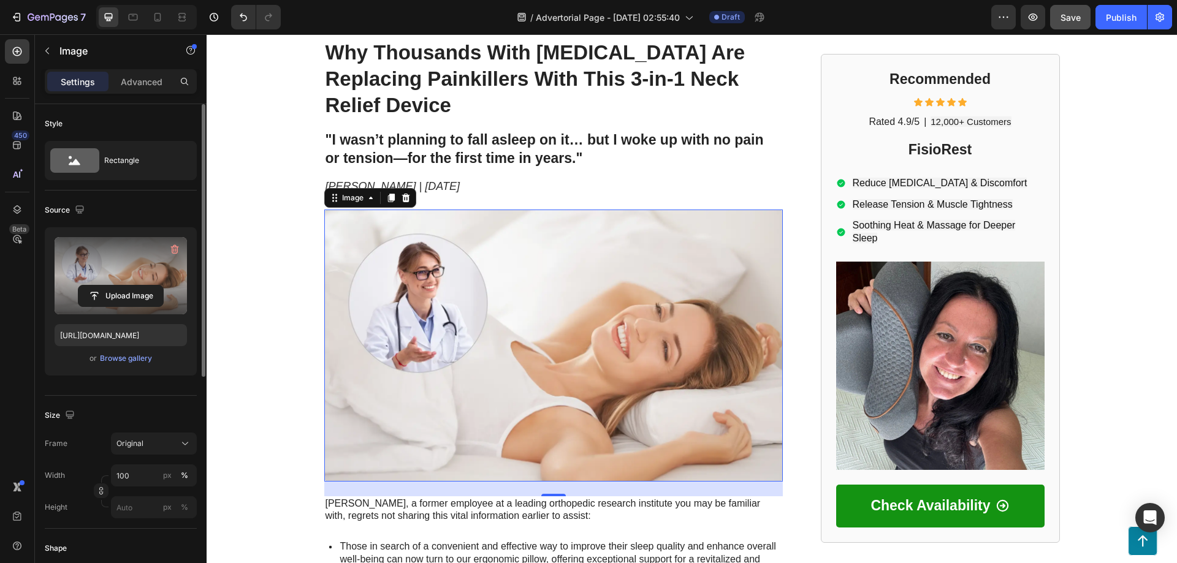
click at [100, 266] on label at bounding box center [121, 275] width 132 height 77
click at [100, 286] on input "file" at bounding box center [120, 296] width 85 height 21
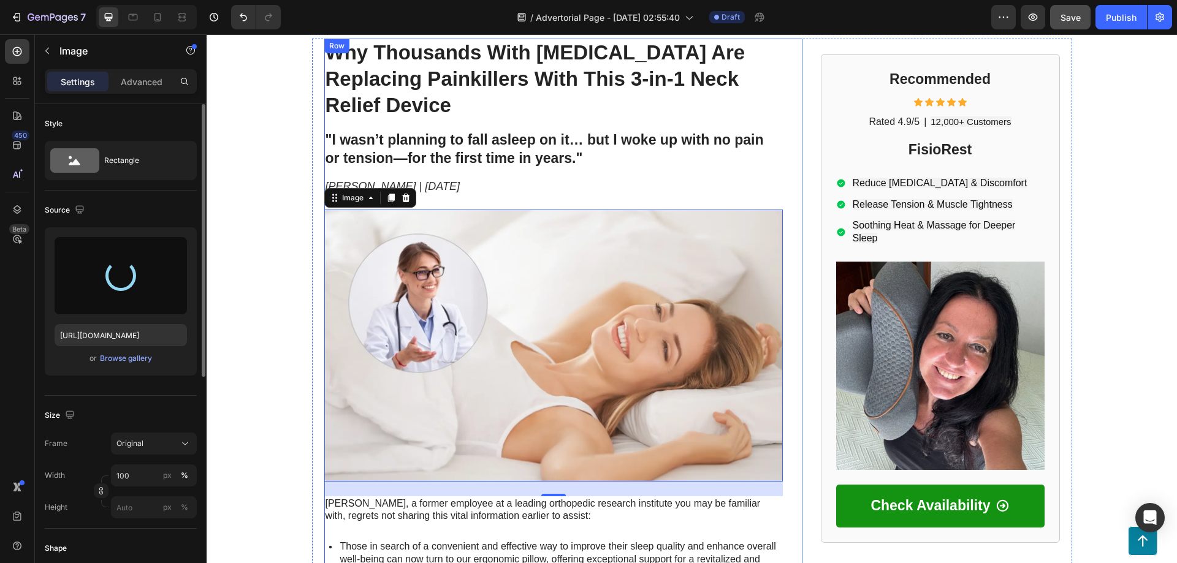
type input "https://cdn.shopify.com/s/files/1/0950/6416/2641/files/gempages_580846458031309…"
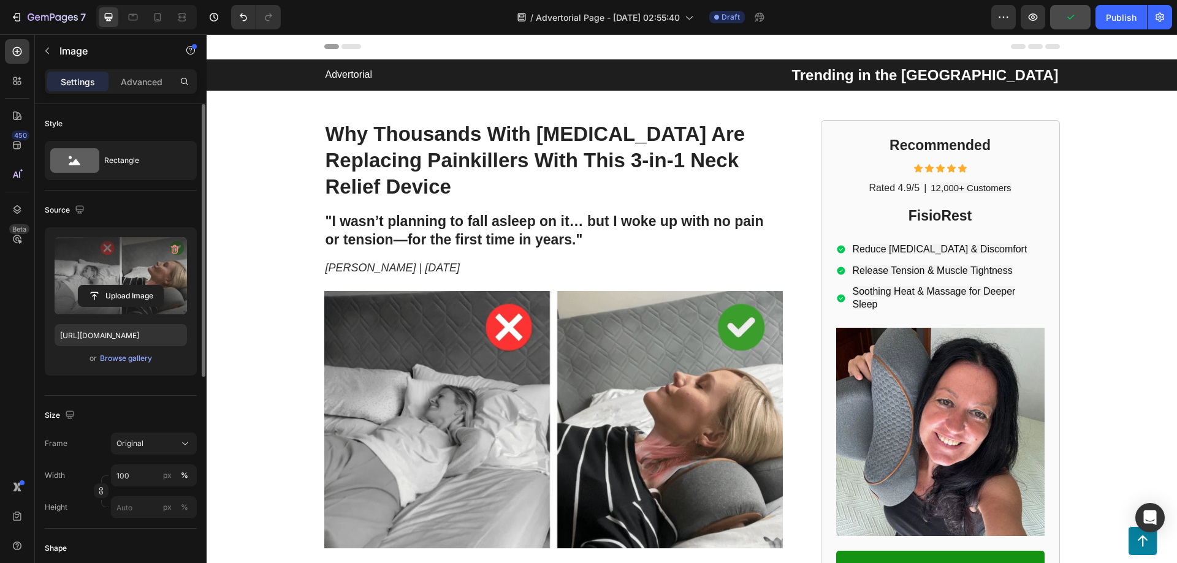
click at [234, 53] on div "Header" at bounding box center [236, 46] width 45 height 15
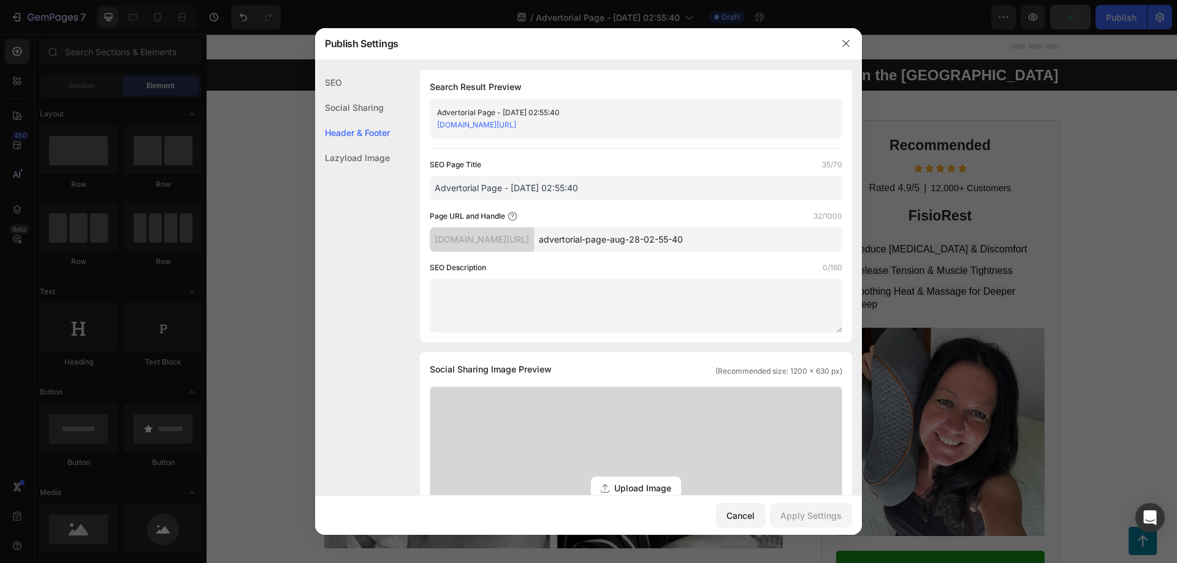
scroll to position [537, 0]
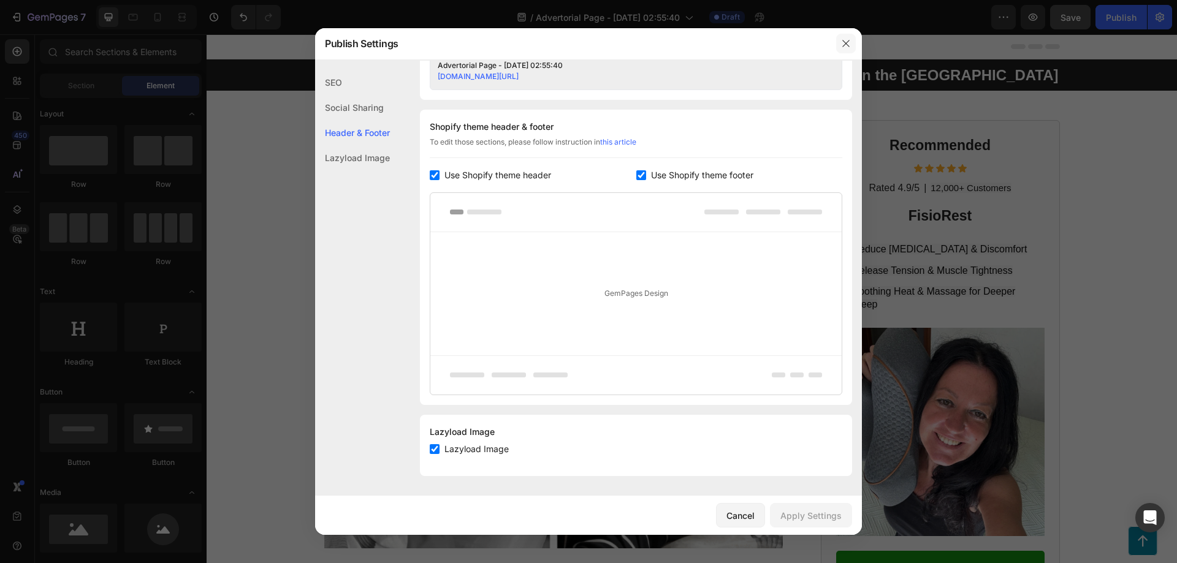
drag, startPoint x: 845, startPoint y: 48, endPoint x: 639, endPoint y: 14, distance: 209.3
click at [845, 48] on icon "button" at bounding box center [846, 44] width 10 height 10
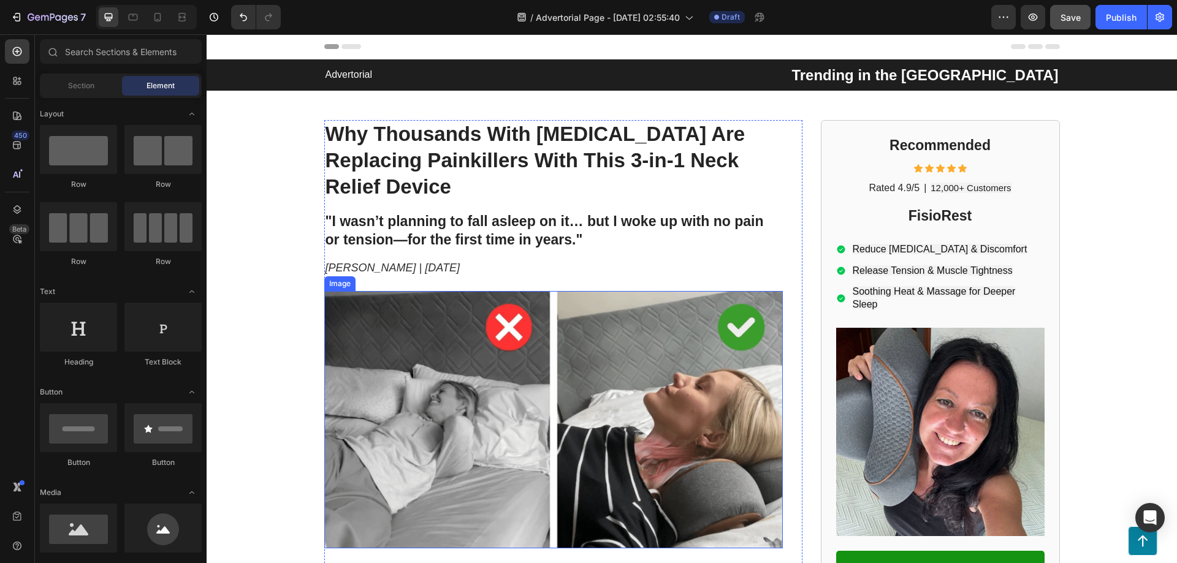
scroll to position [245, 0]
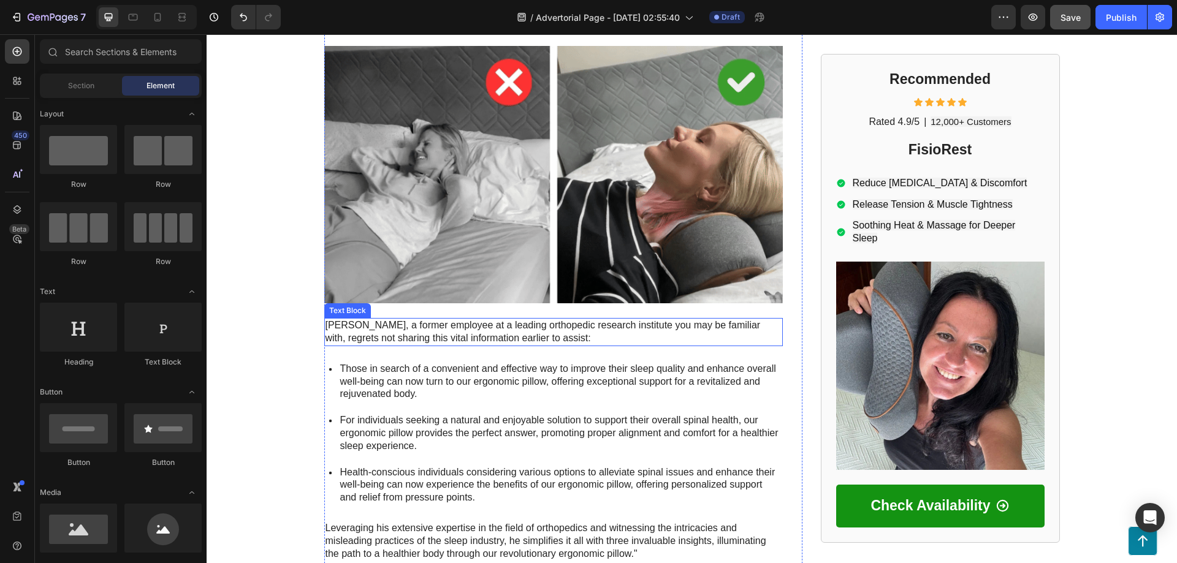
click at [543, 319] on p "Mark Thompson, a former employee at a leading orthopedic research institute you…" at bounding box center [554, 332] width 456 height 26
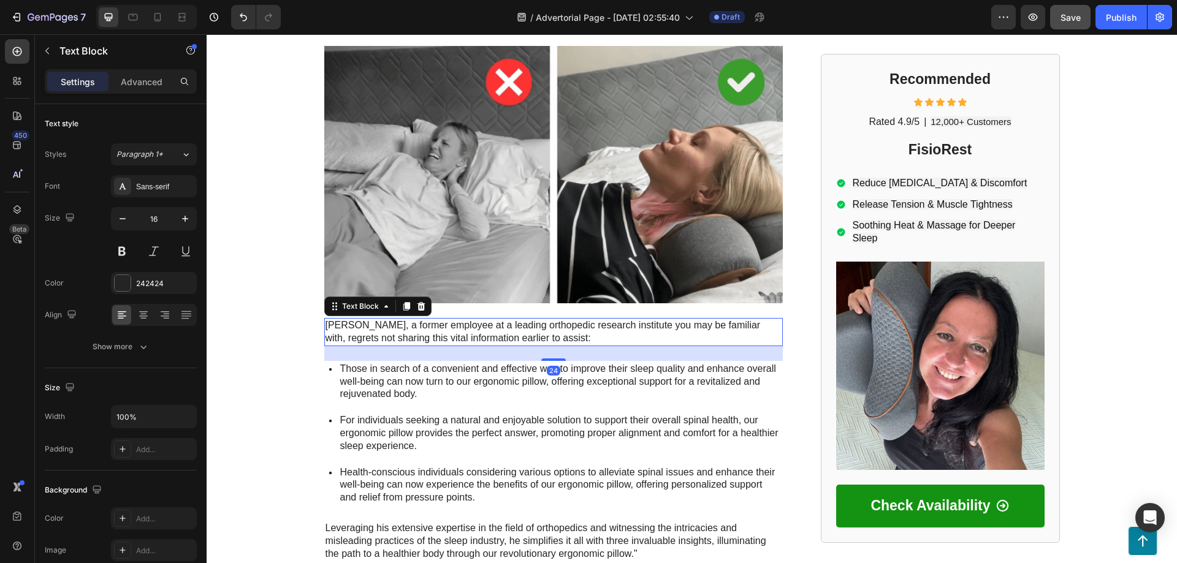
click at [426, 319] on p "Mark Thompson, a former employee at a leading orthopedic research institute you…" at bounding box center [554, 332] width 456 height 26
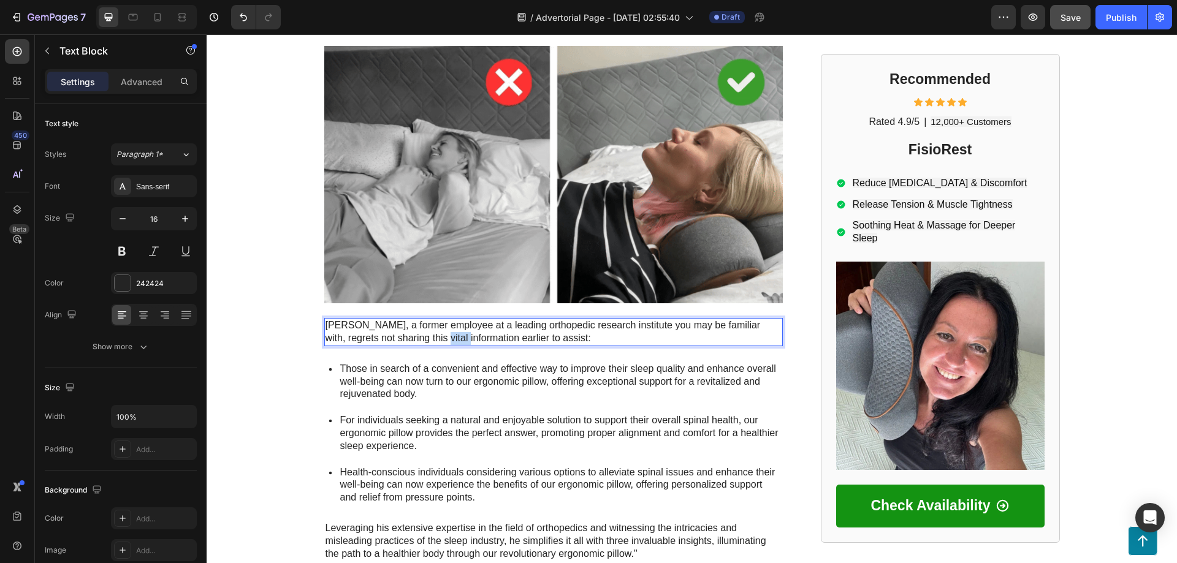
click at [426, 319] on p "Mark Thompson, a former employee at a leading orthopedic research institute you…" at bounding box center [554, 332] width 456 height 26
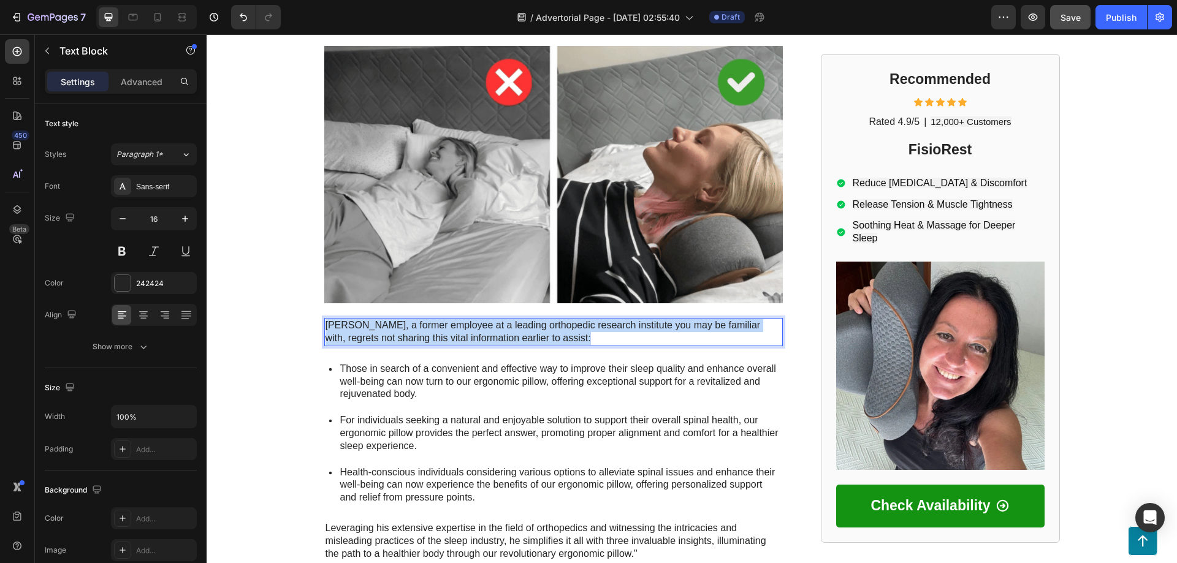
click at [426, 319] on p "Mark Thompson, a former employee at a leading orthopedic research institute you…" at bounding box center [554, 332] width 456 height 26
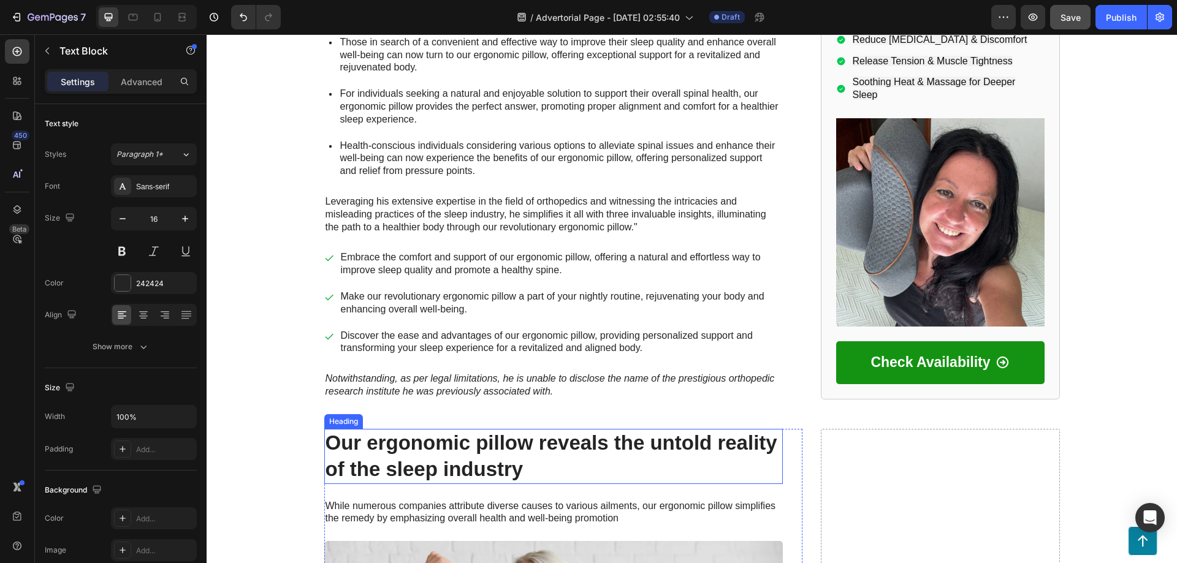
scroll to position [409, 0]
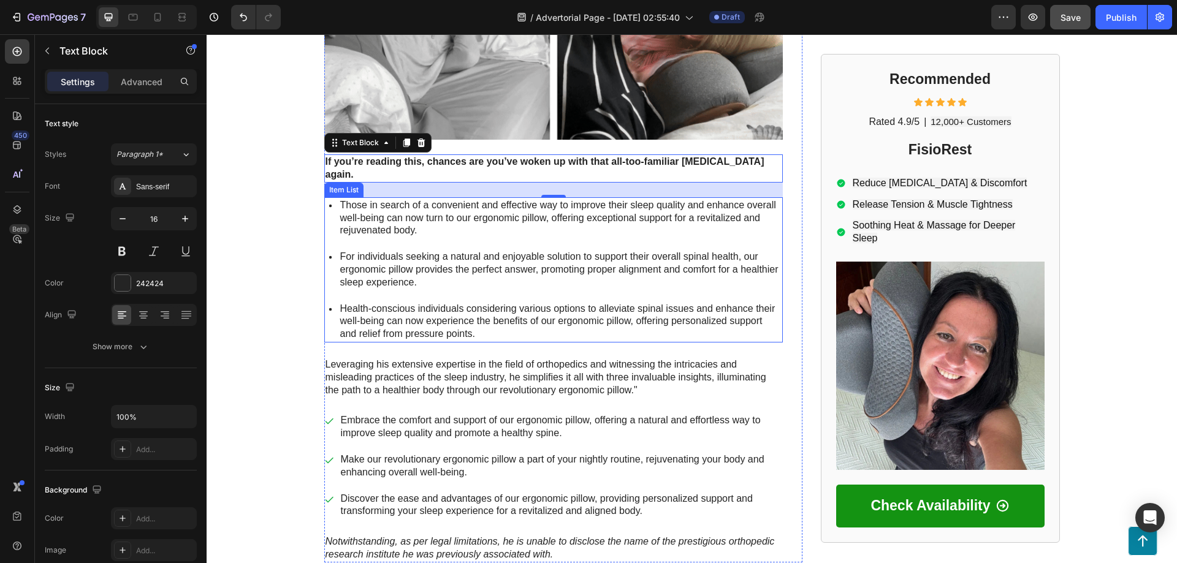
click at [383, 199] on p "Those in search of a convenient and effective way to improve their sleep qualit…" at bounding box center [560, 218] width 441 height 38
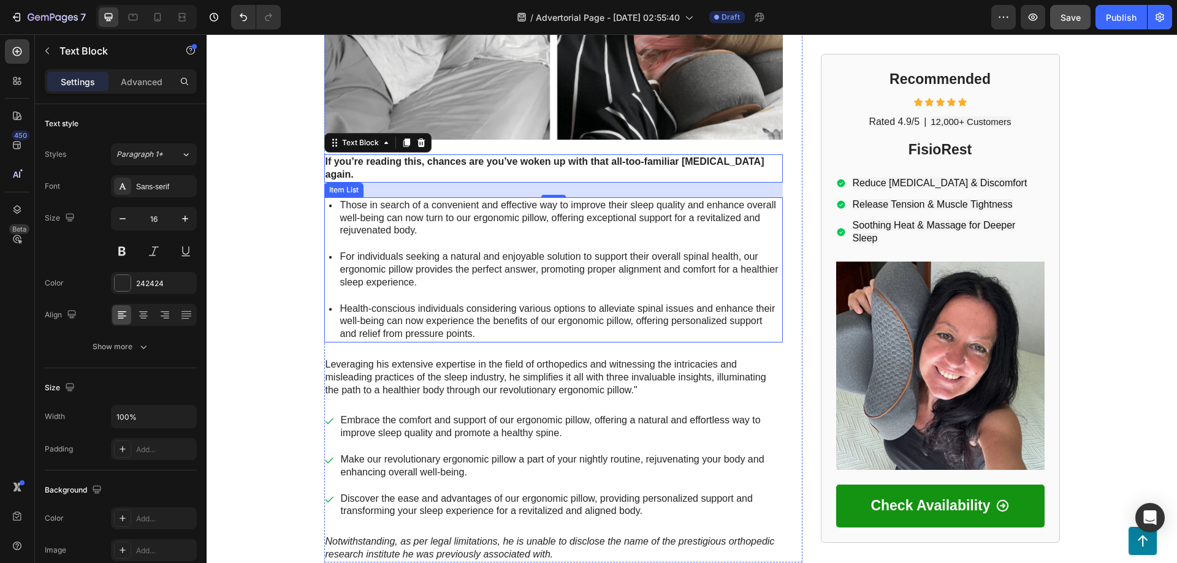
click at [383, 199] on p "Those in search of a convenient and effective way to improve their sleep qualit…" at bounding box center [560, 218] width 441 height 38
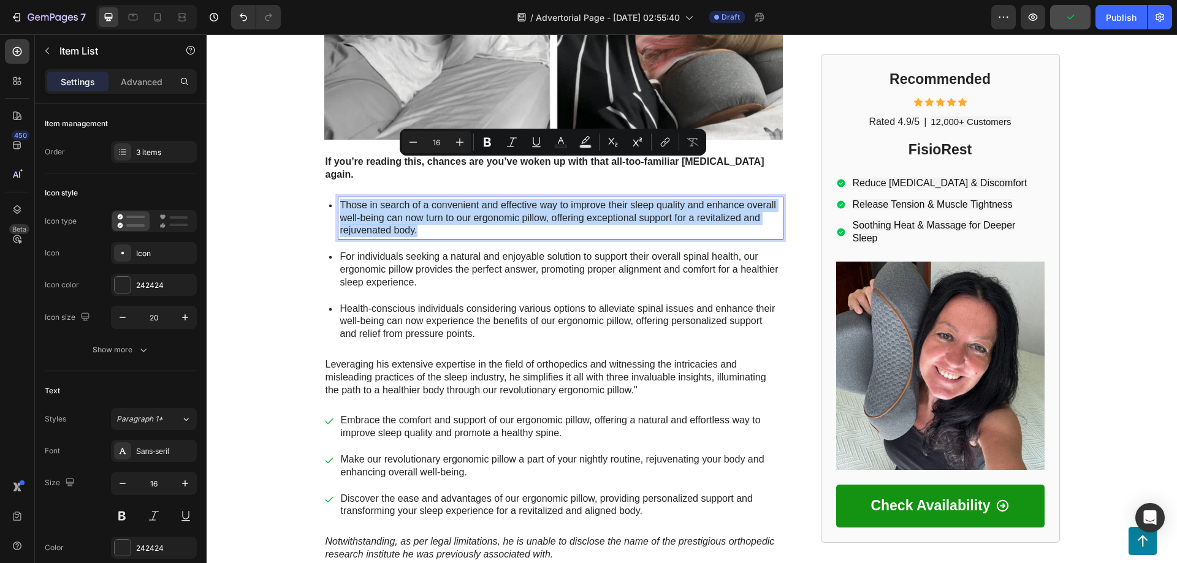
click at [326, 197] on div "Those in search of a convenient and effective way to improve their sleep qualit…" at bounding box center [553, 218] width 459 height 42
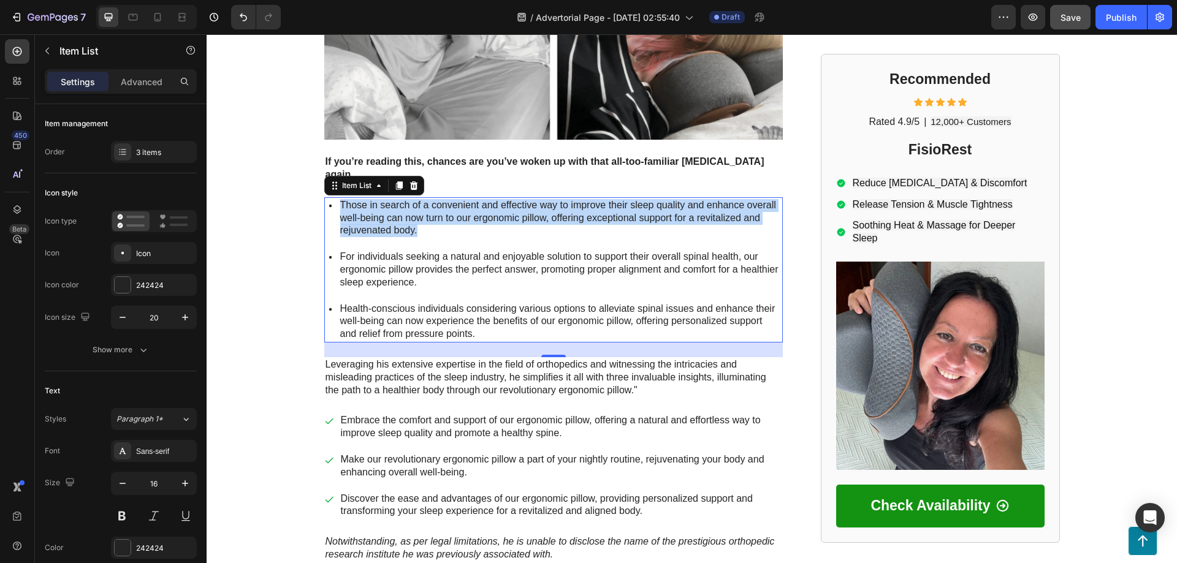
click at [324, 176] on div "Item List" at bounding box center [374, 186] width 100 height 20
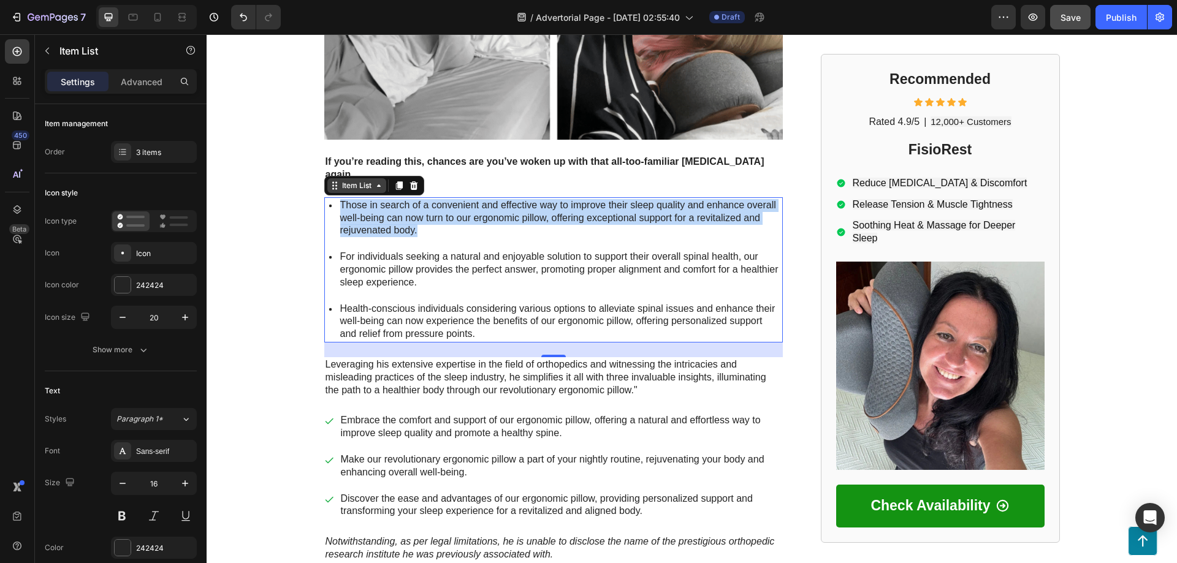
click at [327, 178] on div "Item List" at bounding box center [356, 185] width 59 height 15
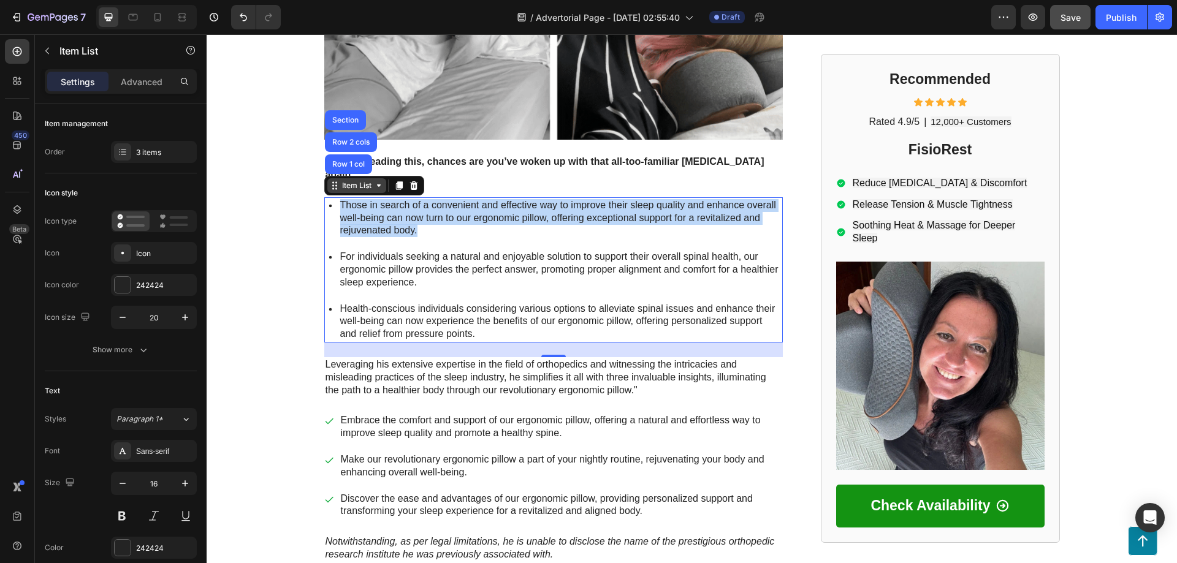
click at [327, 178] on div "Item List" at bounding box center [356, 185] width 59 height 15
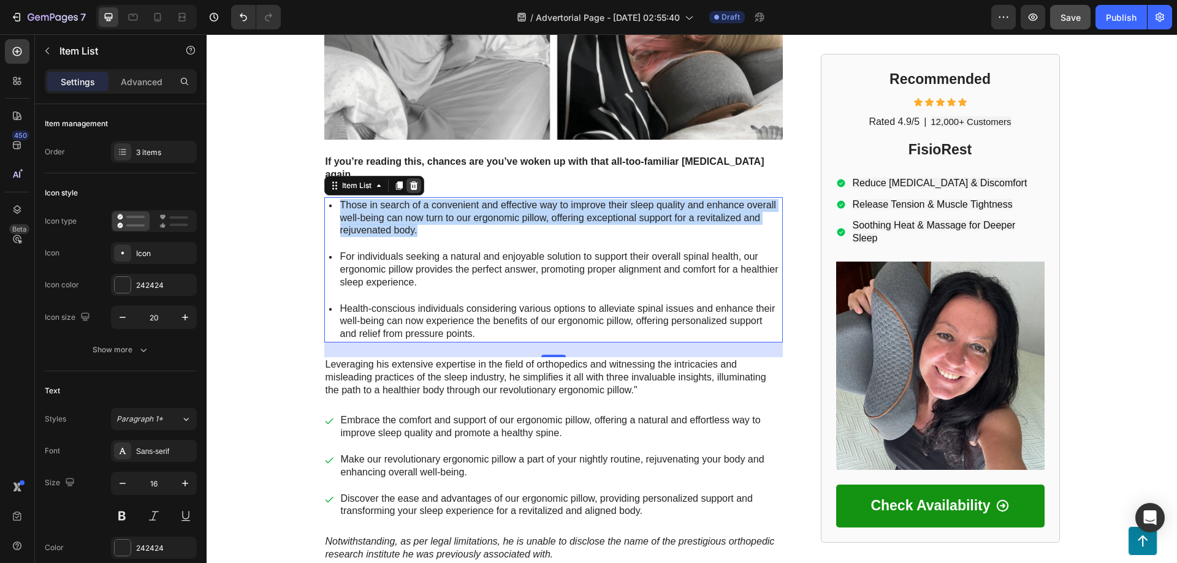
click at [410, 181] on icon at bounding box center [414, 185] width 8 height 9
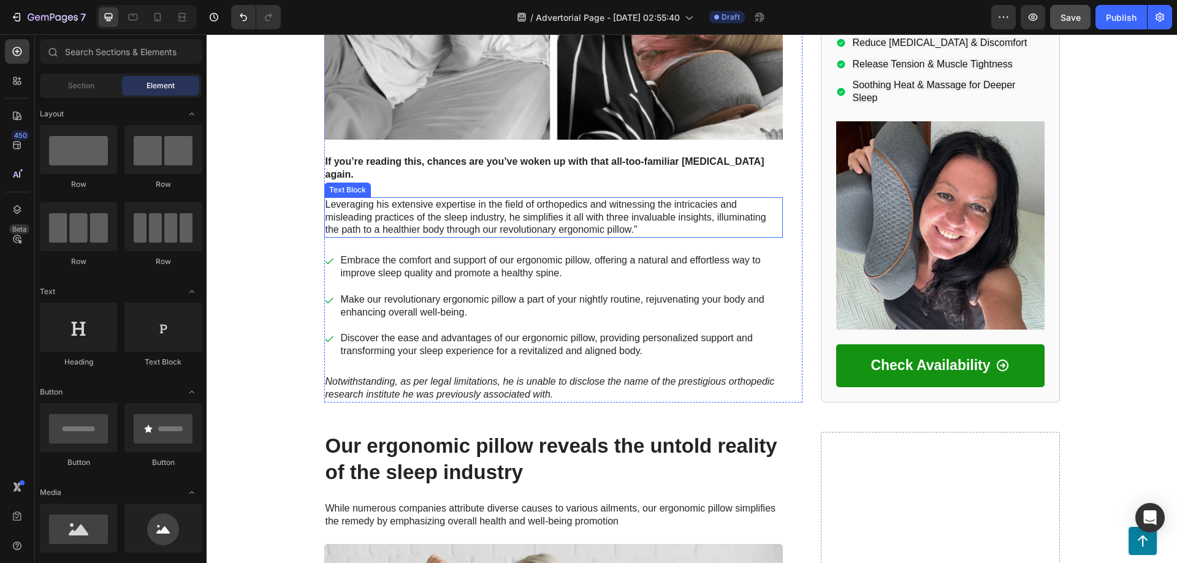
click at [379, 199] on p "Leveraging his extensive expertise in the field of orthopedics and witnessing t…" at bounding box center [554, 218] width 456 height 38
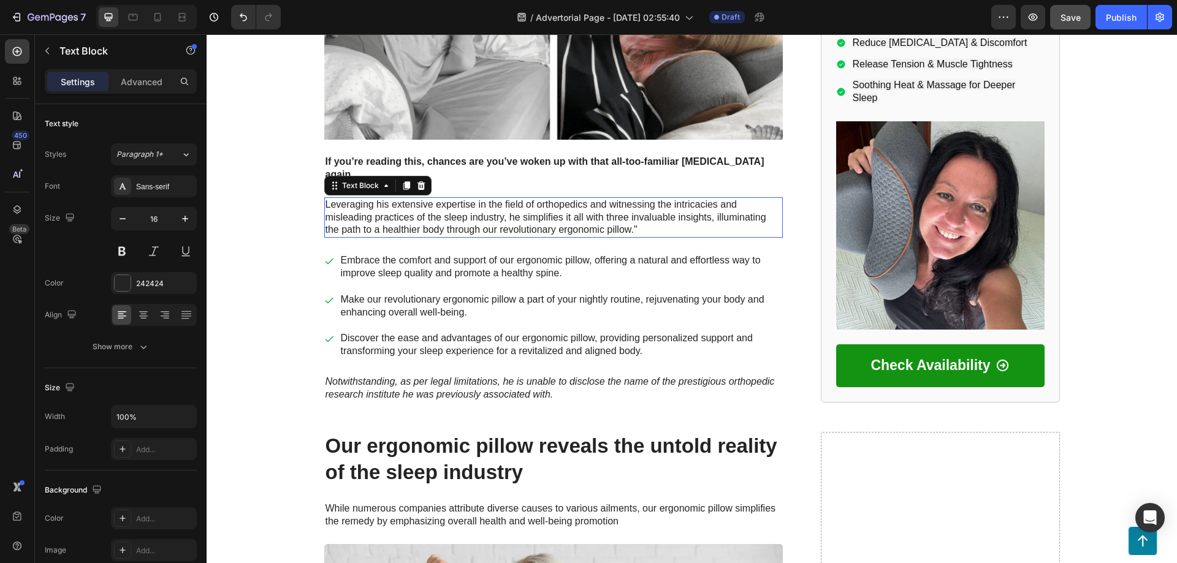
click at [379, 199] on p "Leveraging his extensive expertise in the field of orthopedics and witnessing t…" at bounding box center [554, 218] width 456 height 38
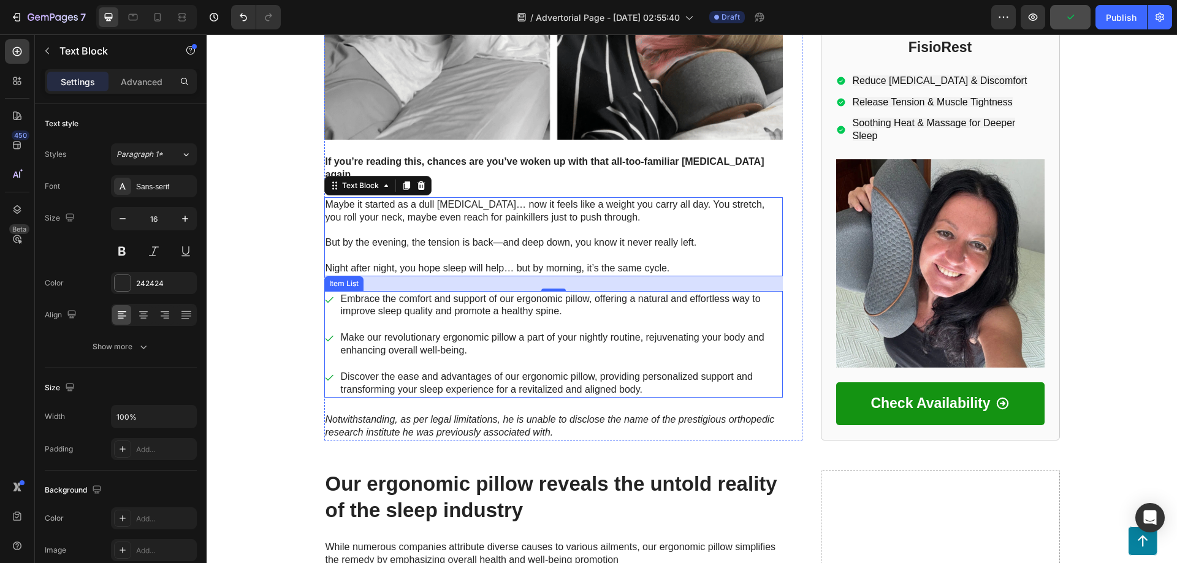
click at [336, 278] on div "Item List" at bounding box center [344, 283] width 34 height 11
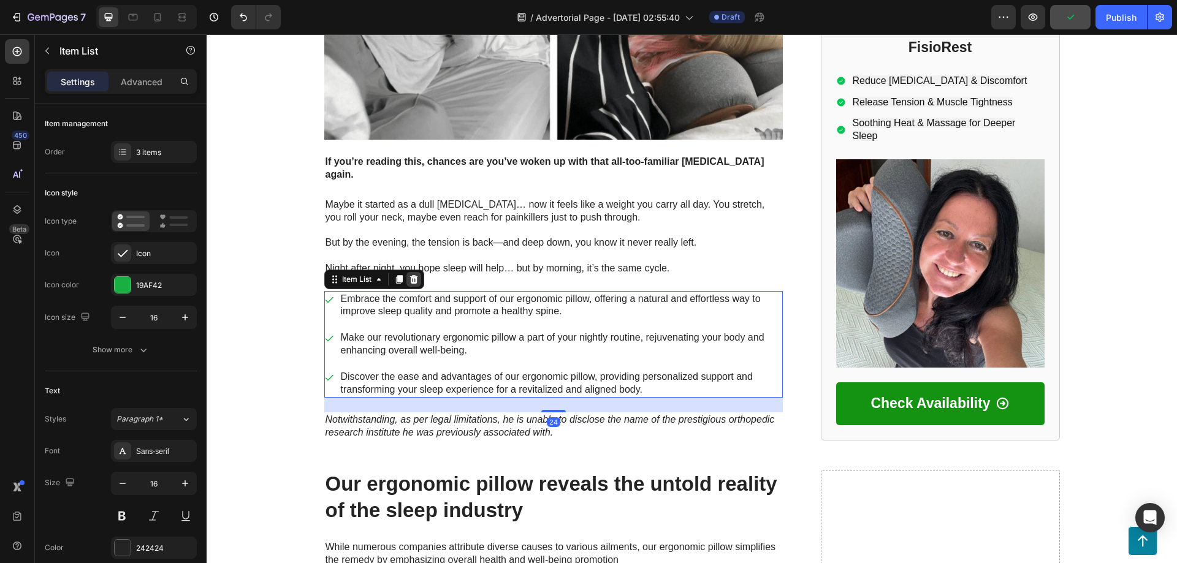
click at [410, 275] on icon at bounding box center [414, 279] width 8 height 9
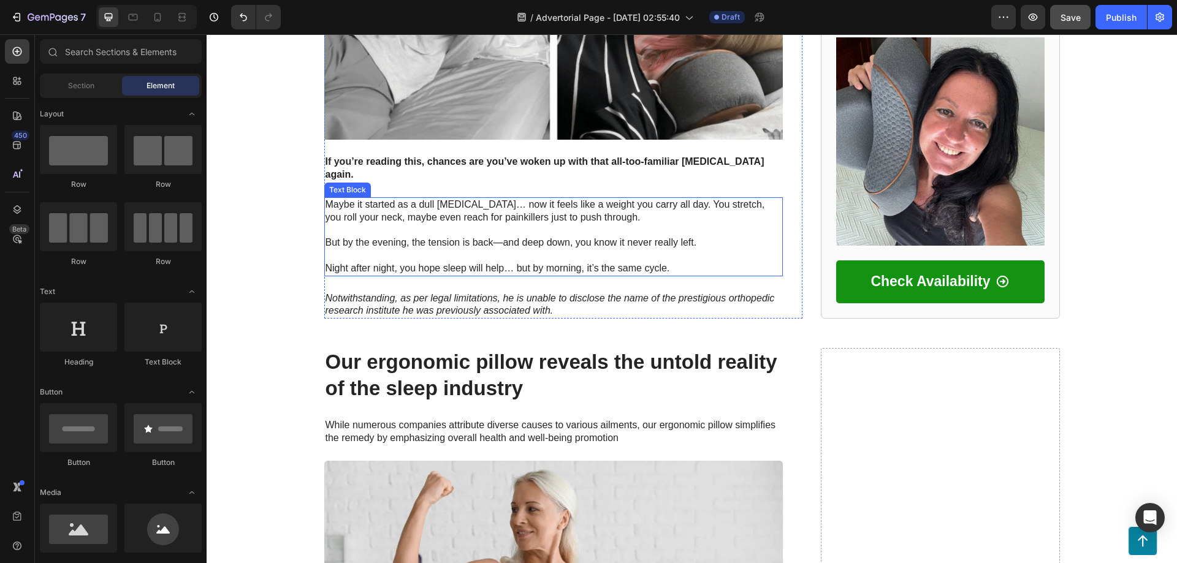
click at [393, 224] on p "Rich Text Editor. Editing area: main" at bounding box center [554, 230] width 456 height 13
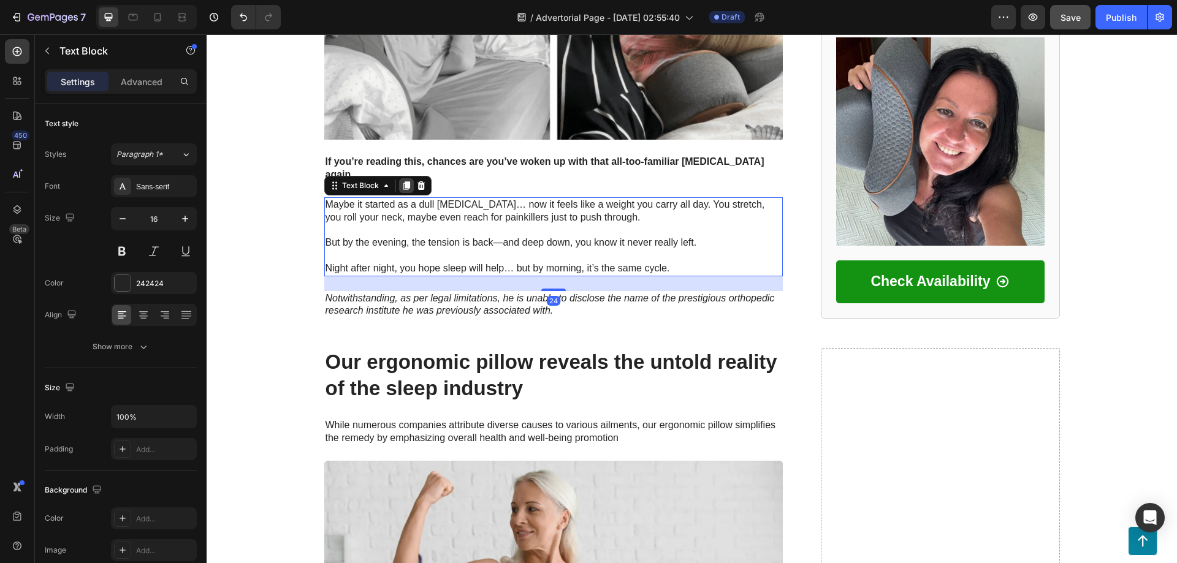
click at [403, 181] on icon at bounding box center [406, 185] width 7 height 9
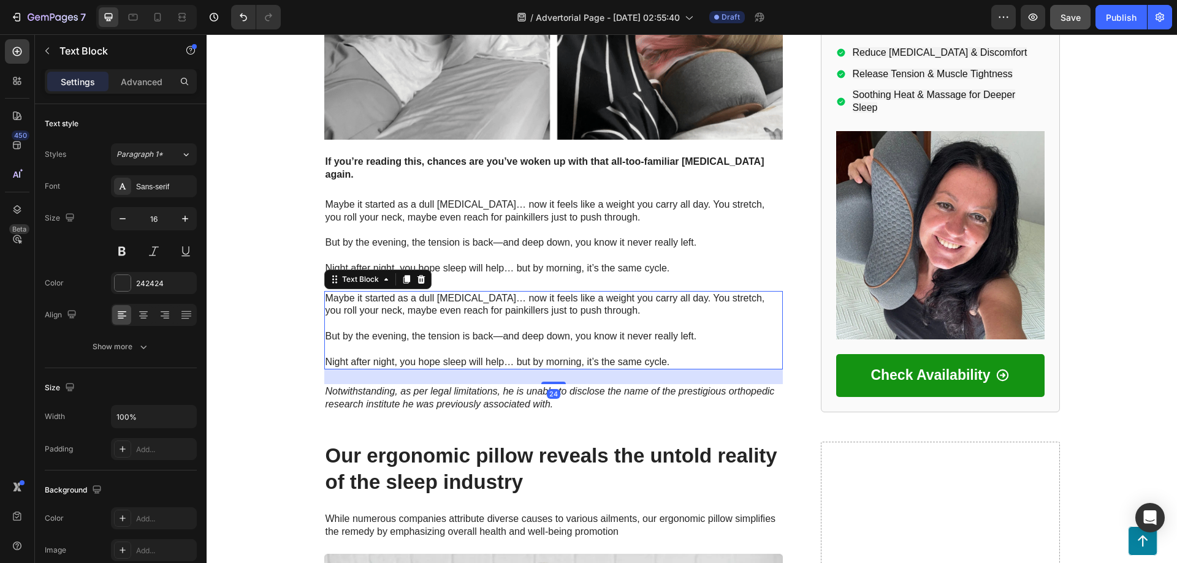
click at [394, 292] on p "Maybe it started as a dull [MEDICAL_DATA]… now it feels like a weight you carry…" at bounding box center [554, 305] width 456 height 26
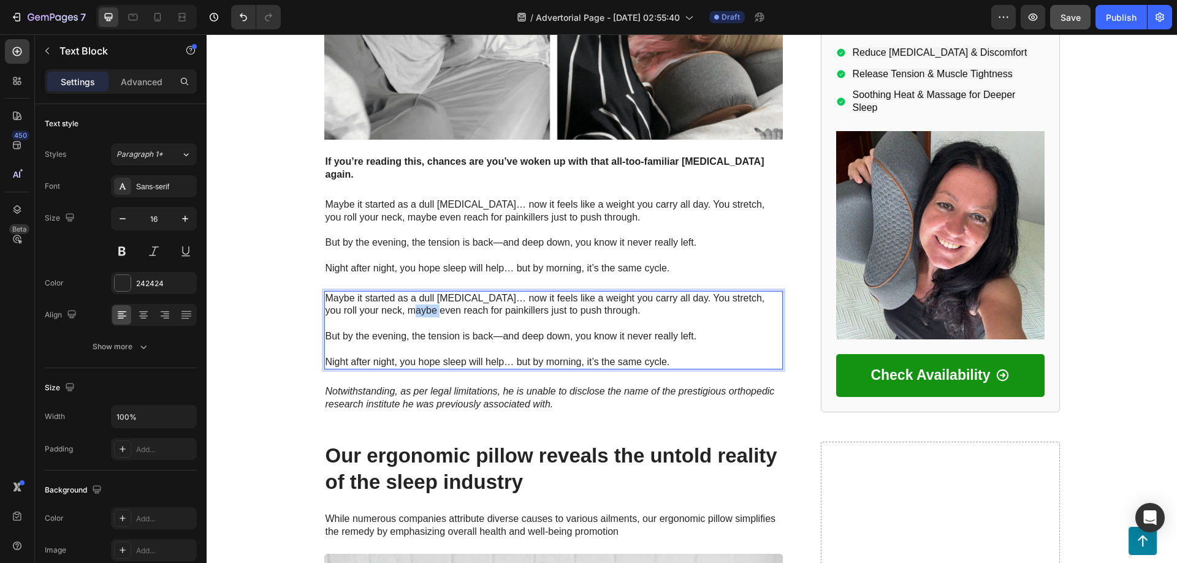
click at [394, 292] on p "Maybe it started as a dull [MEDICAL_DATA]… now it feels like a weight you carry…" at bounding box center [554, 305] width 456 height 26
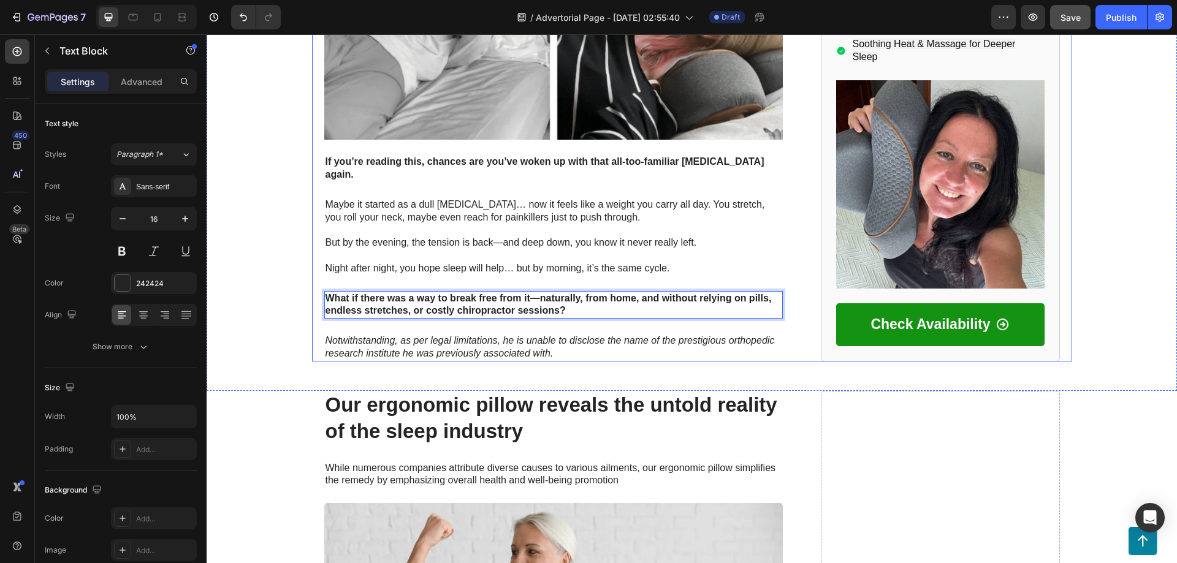
click at [296, 253] on div "Advertorial Text Block Trending in the US Text Block Row Row ⁠⁠⁠⁠⁠⁠⁠ Why Thousa…" at bounding box center [692, 6] width 970 height 711
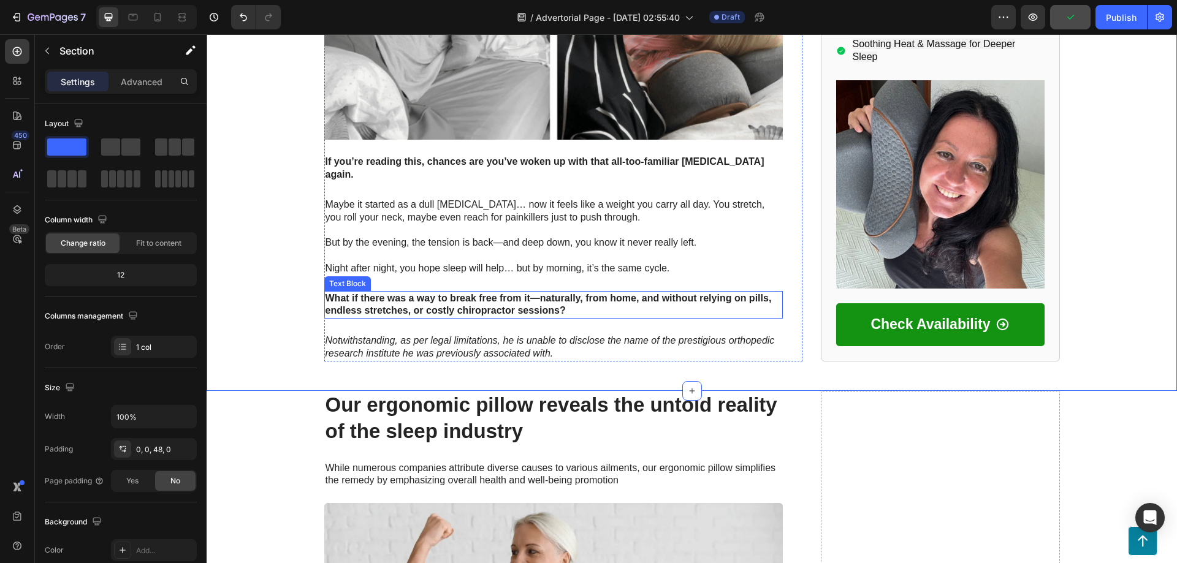
click at [345, 278] on div "Text Block" at bounding box center [348, 283] width 42 height 11
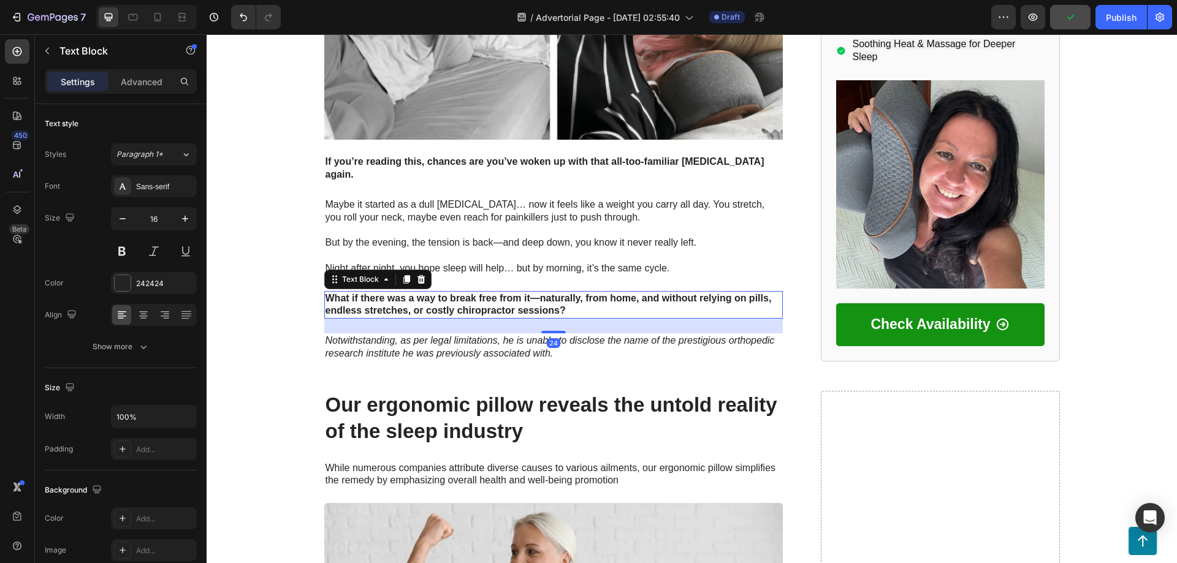
drag, startPoint x: 403, startPoint y: 241, endPoint x: 704, endPoint y: 288, distance: 305.3
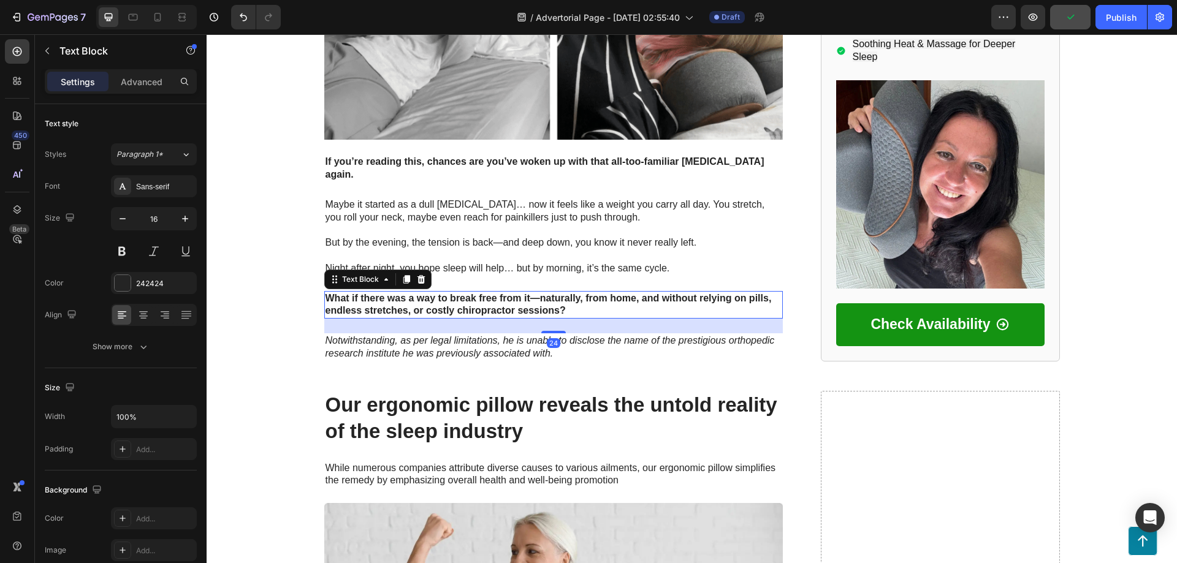
click at [403, 275] on icon at bounding box center [406, 279] width 7 height 9
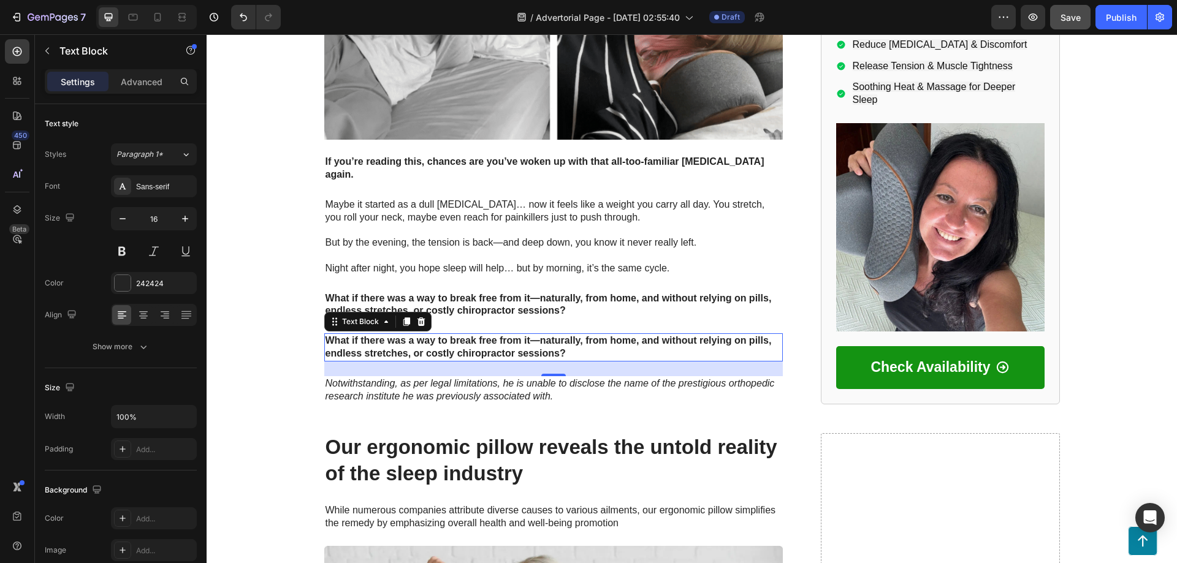
click at [379, 335] on strong "What if there was a way to break free from it—naturally, from home, and without…" at bounding box center [549, 346] width 446 height 23
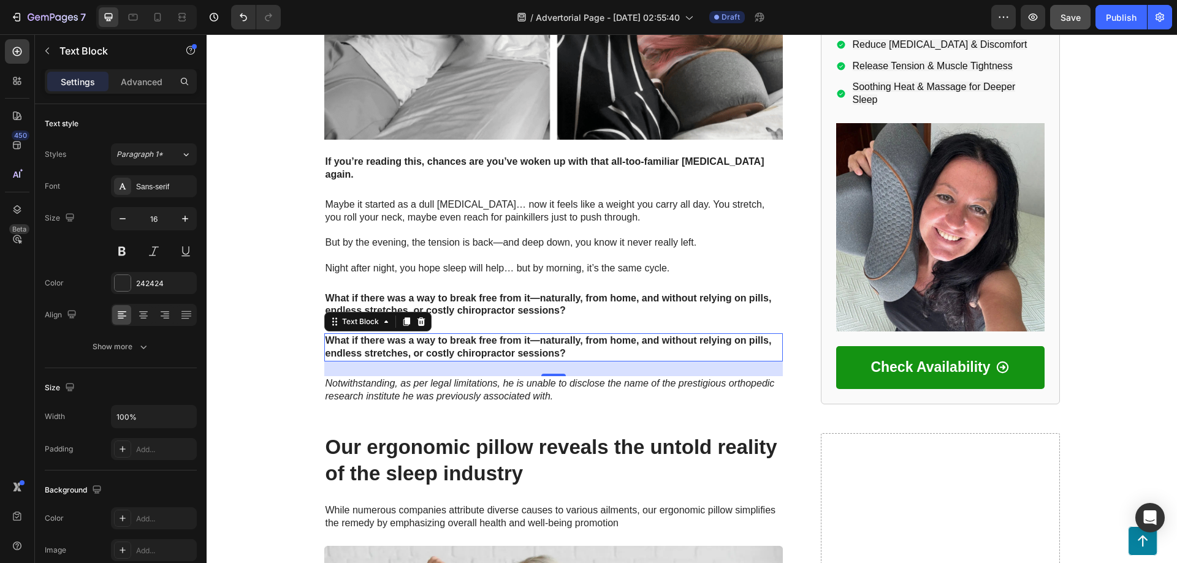
click at [379, 335] on strong "What if there was a way to break free from it—naturally, from home, and without…" at bounding box center [549, 346] width 446 height 23
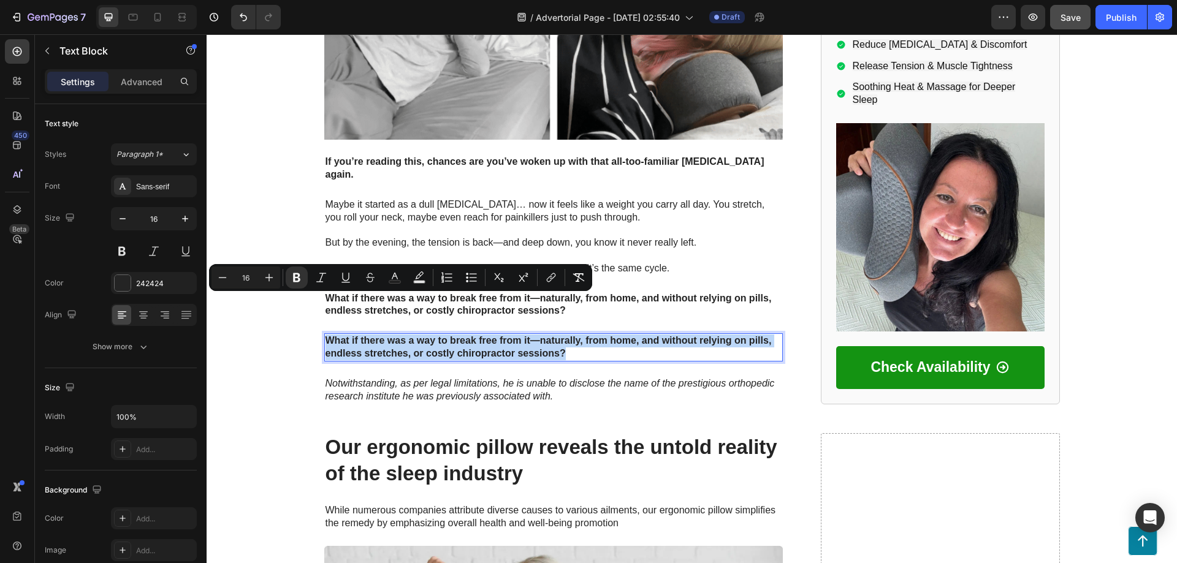
click at [379, 335] on strong "What if there was a way to break free from it—naturally, from home, and without…" at bounding box center [549, 346] width 446 height 23
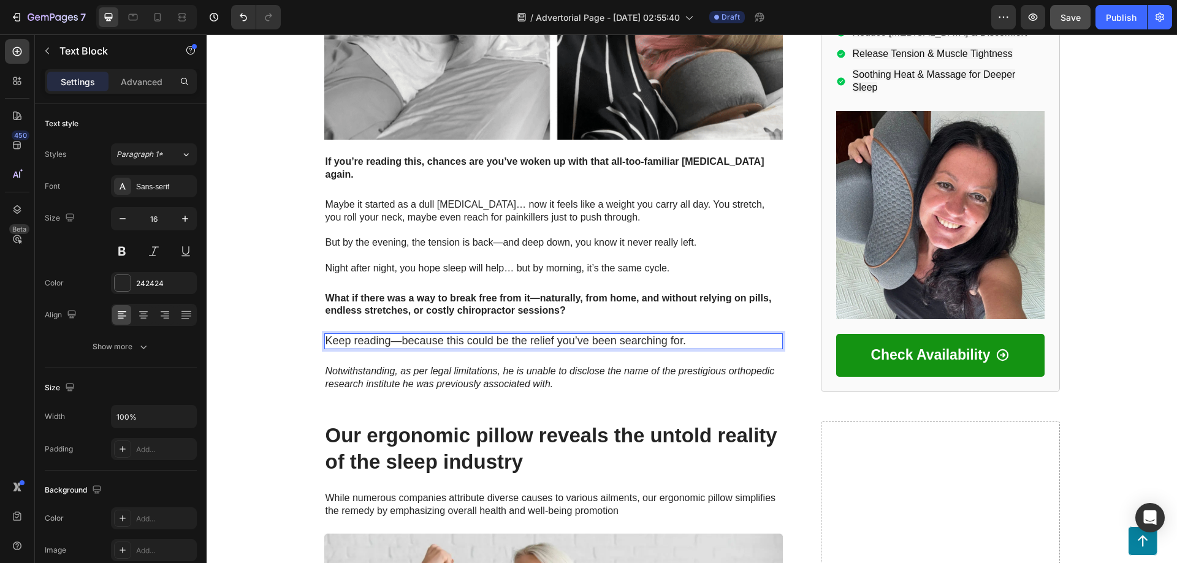
click at [370, 365] on p "Notwithstanding, as per legal limitations, he is unable to disclose the name of…" at bounding box center [554, 378] width 456 height 26
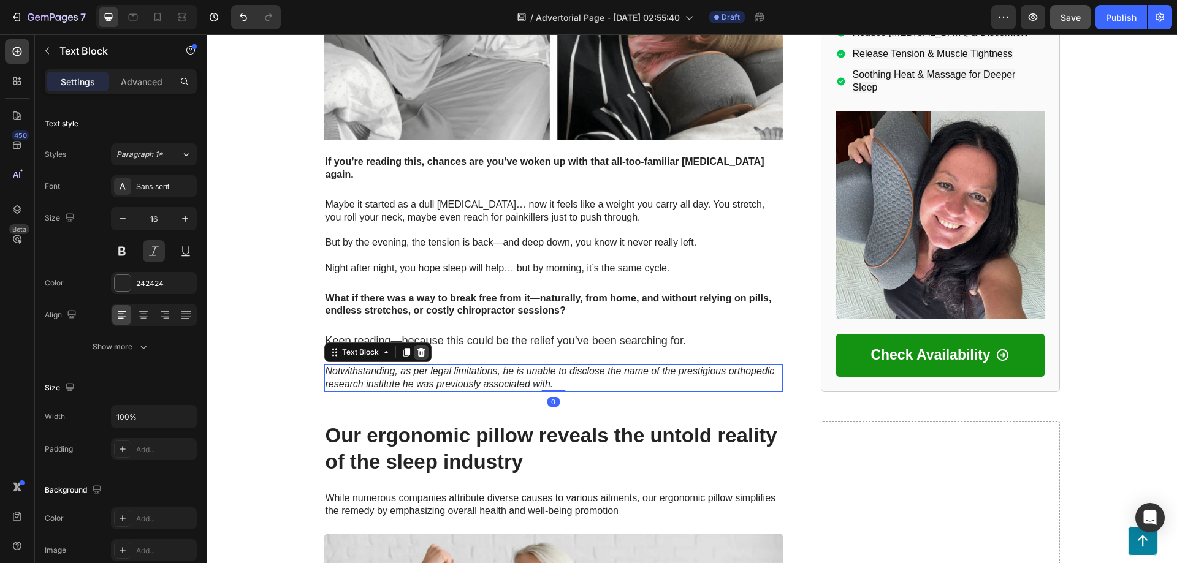
click at [417, 348] on icon at bounding box center [421, 353] width 10 height 10
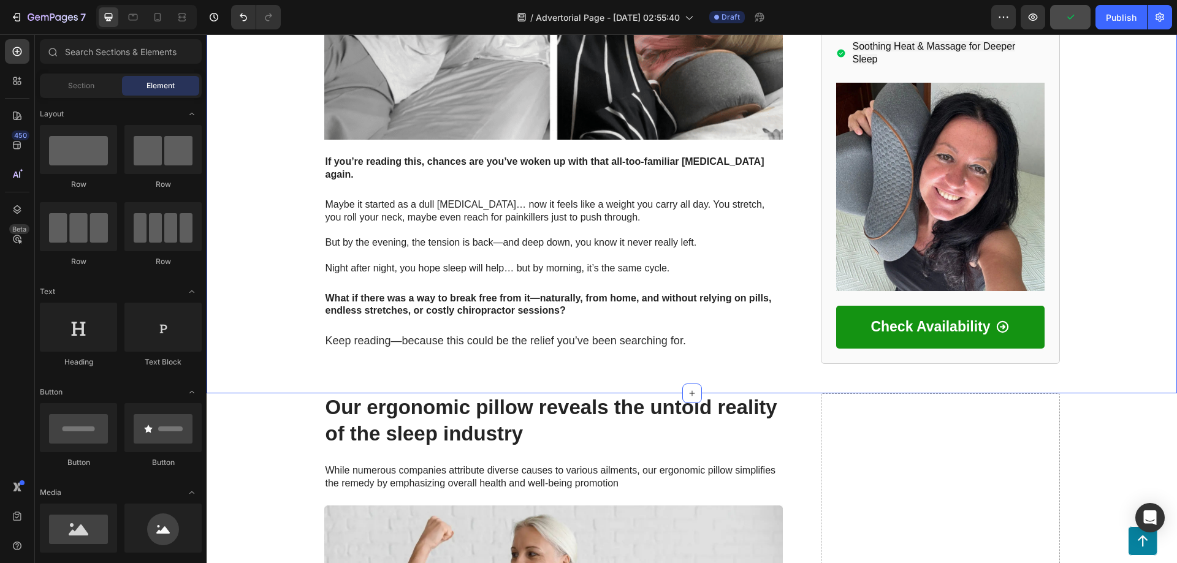
click at [353, 337] on div "Advertorial Text Block Trending in the US Text Block Row Row ⁠⁠⁠⁠⁠⁠⁠ Why Thousa…" at bounding box center [692, 22] width 970 height 743
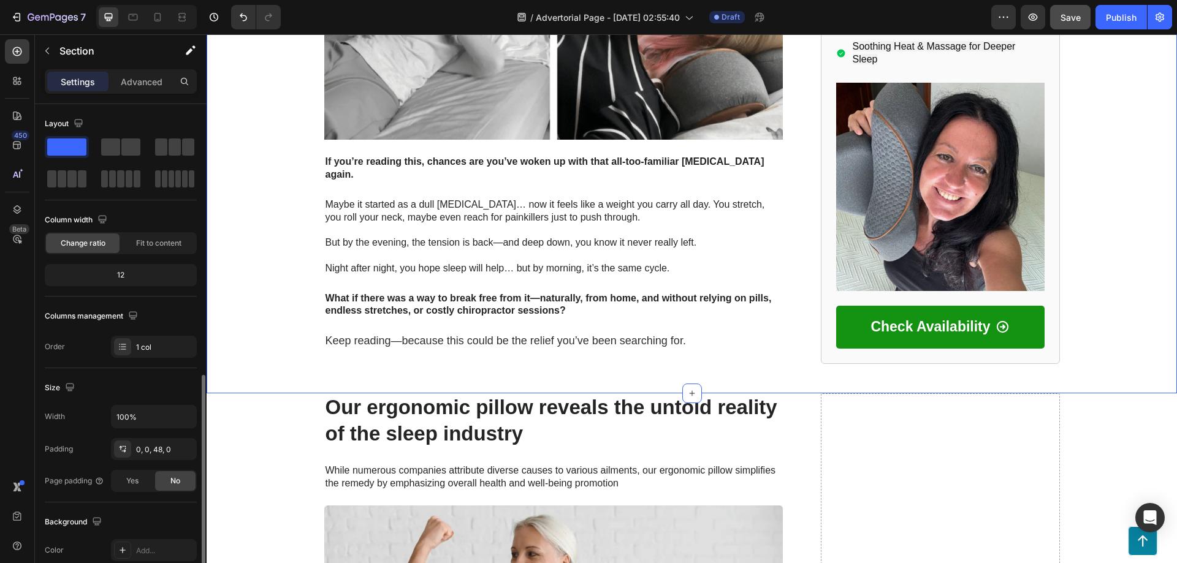
scroll to position [254, 0]
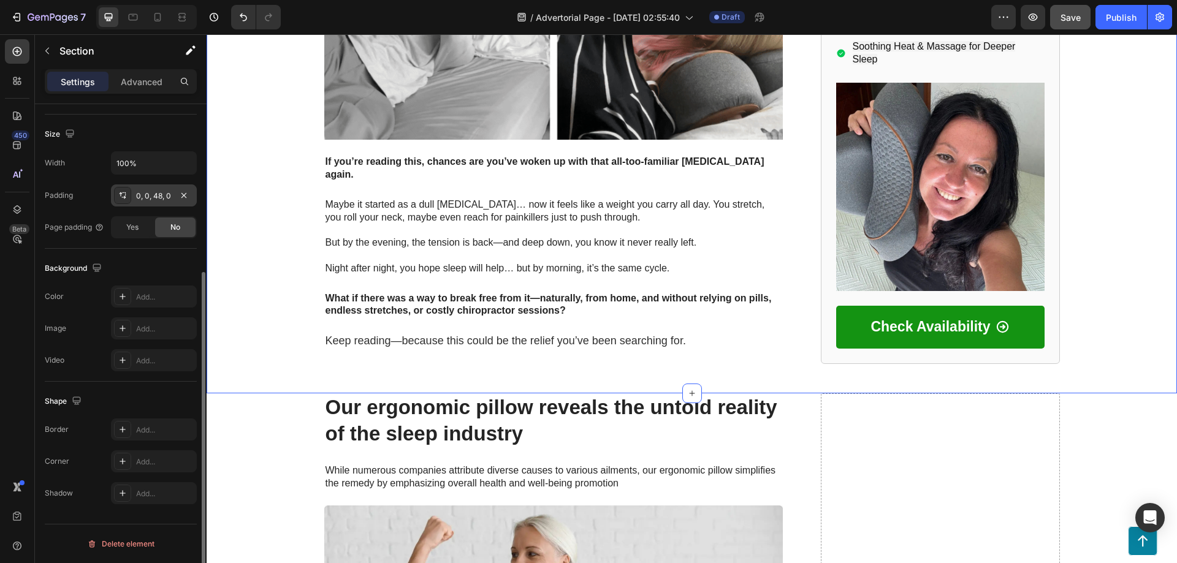
click at [158, 195] on div "0, 0, 48, 0" at bounding box center [154, 196] width 36 height 11
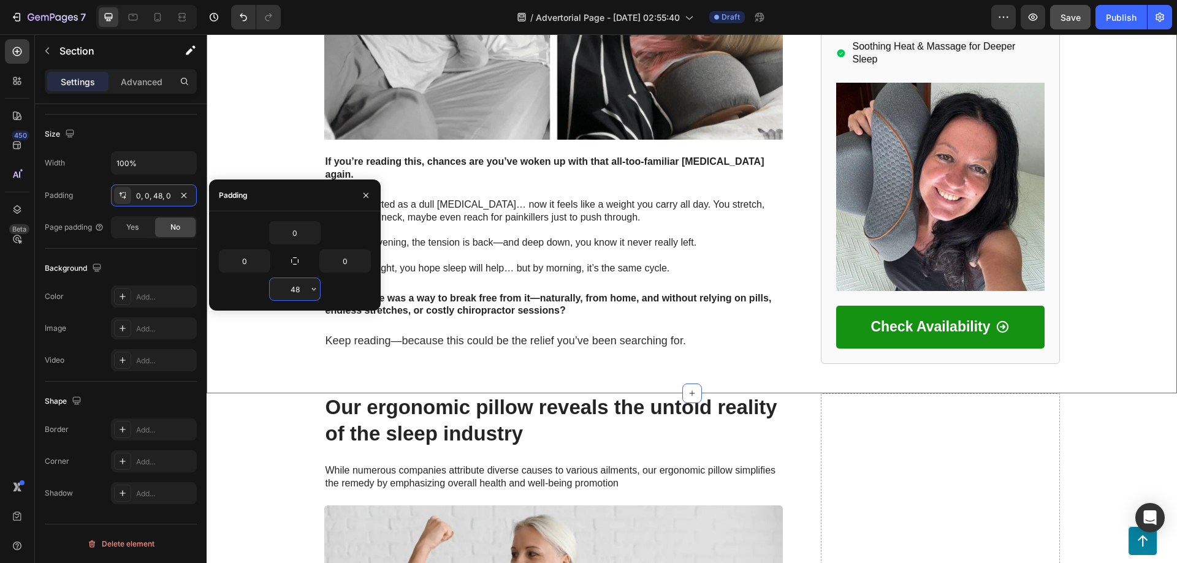
click at [303, 291] on input "48" at bounding box center [295, 289] width 50 height 22
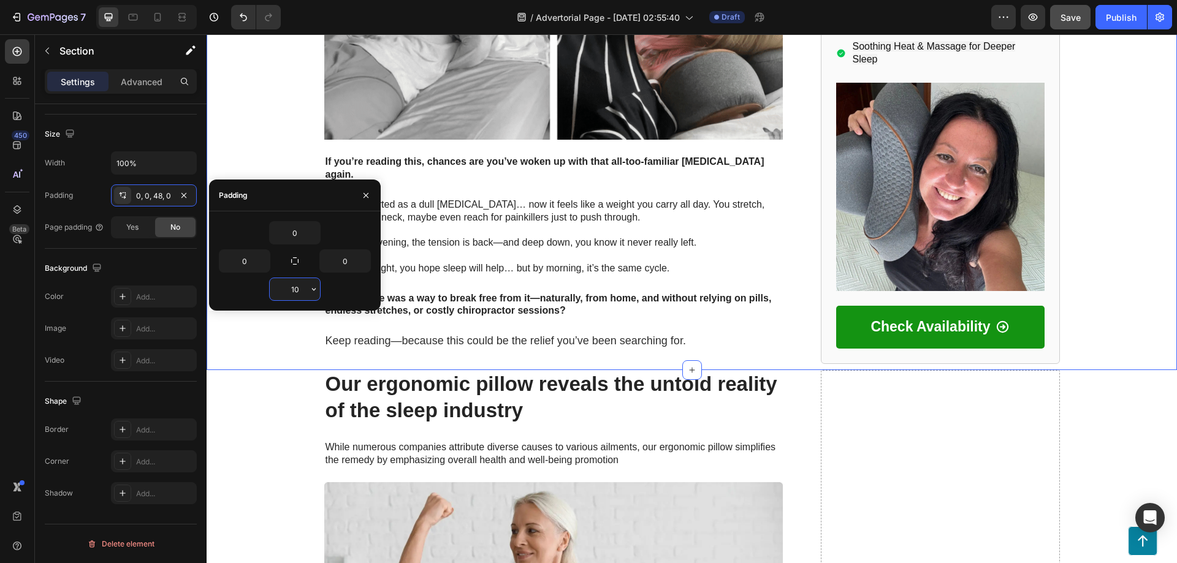
drag, startPoint x: 303, startPoint y: 294, endPoint x: 279, endPoint y: 293, distance: 23.9
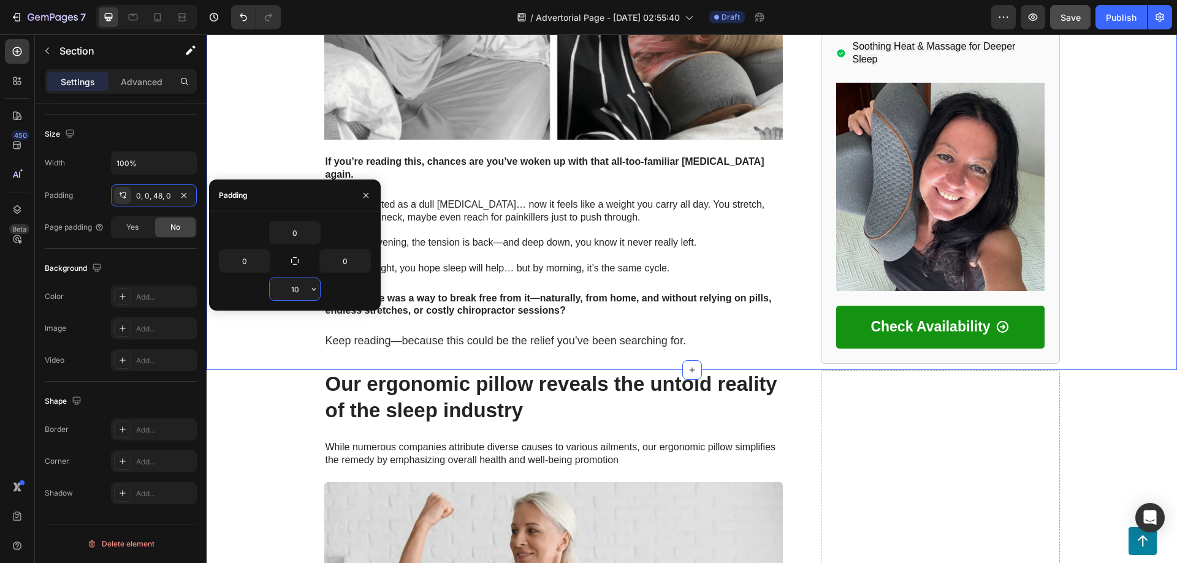
click at [279, 293] on input "10" at bounding box center [295, 289] width 50 height 22
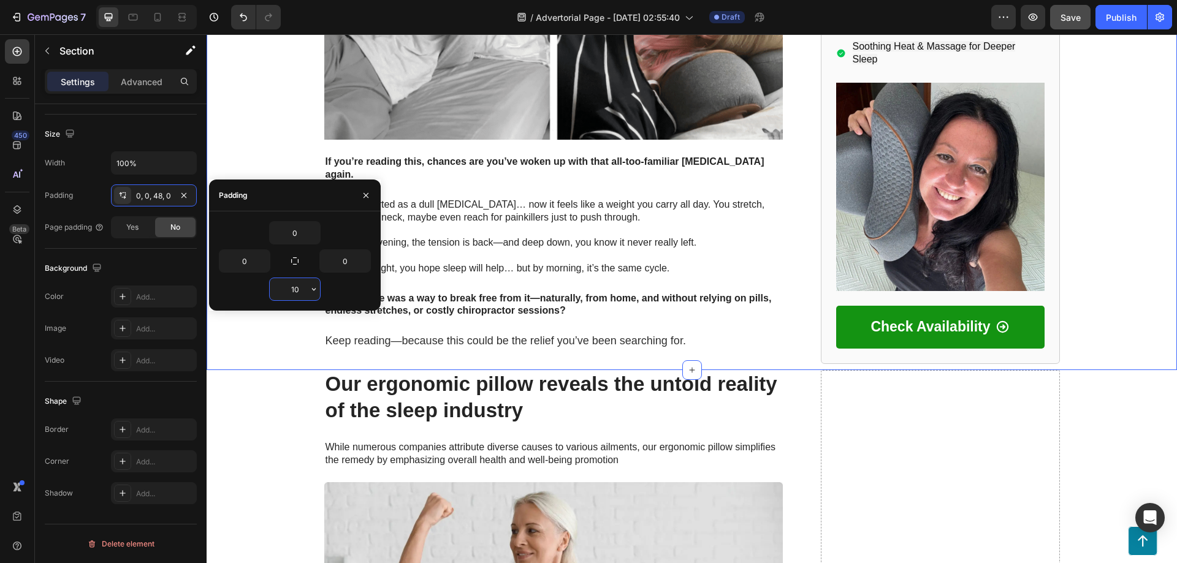
type input "0"
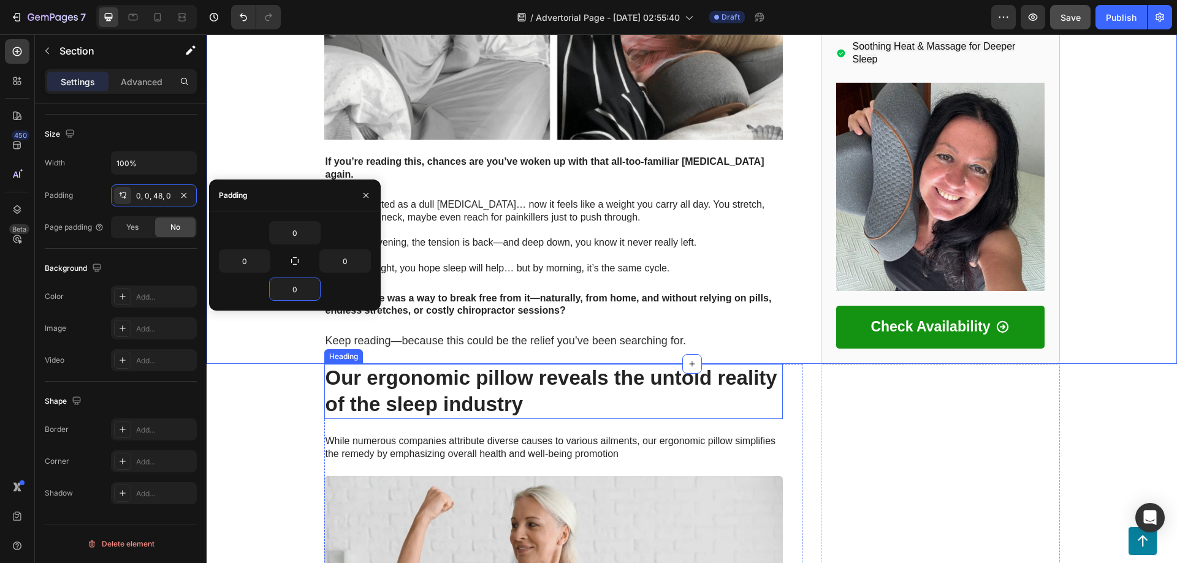
scroll to position [654, 0]
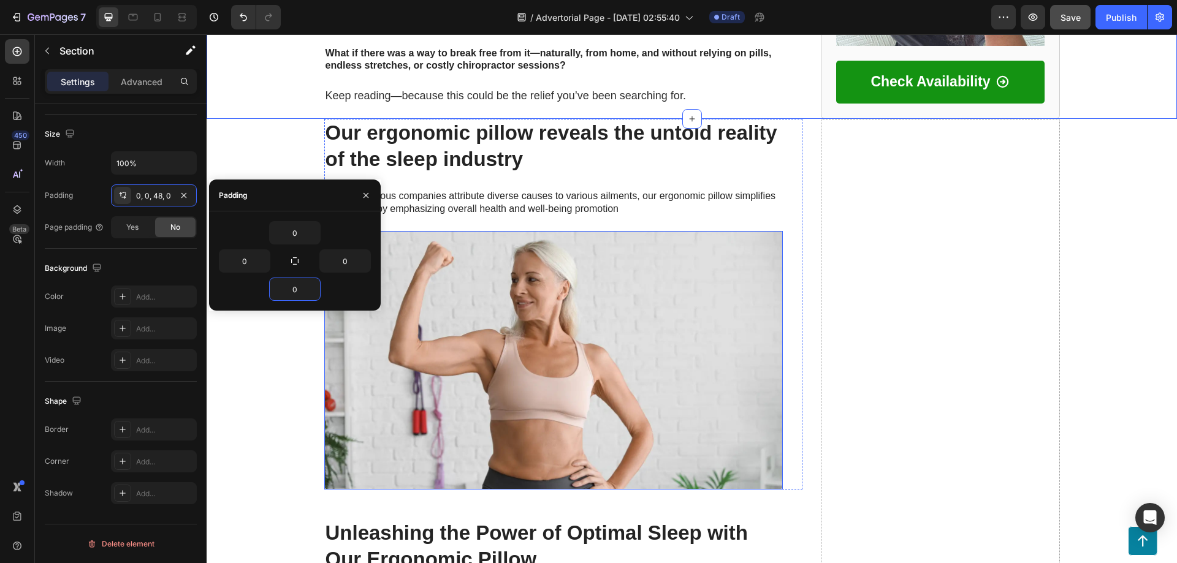
click at [530, 320] on img at bounding box center [553, 360] width 459 height 258
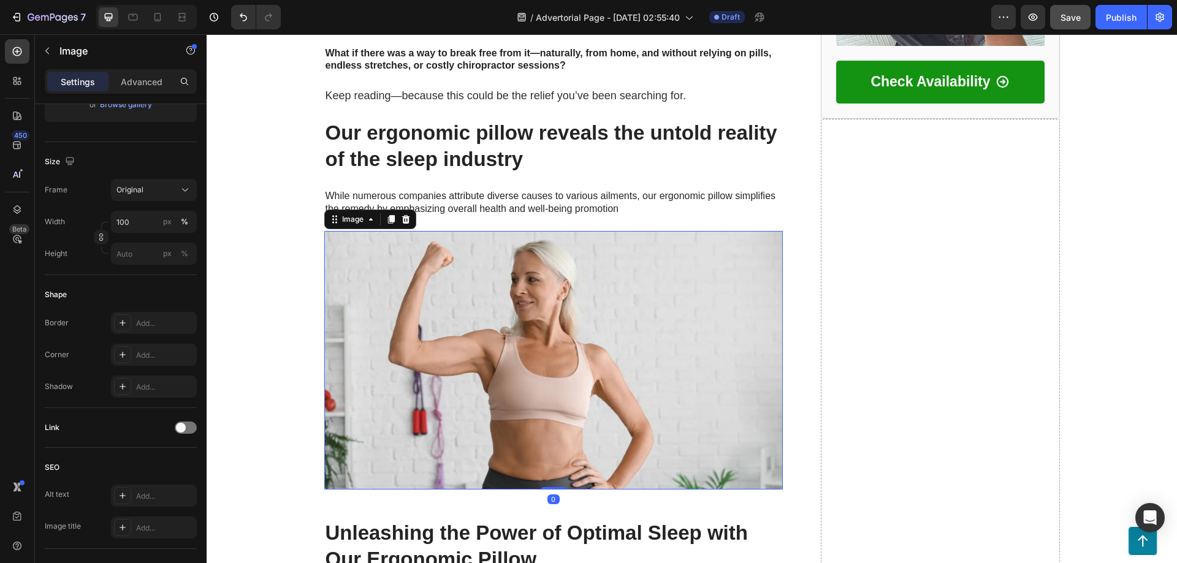
scroll to position [0, 0]
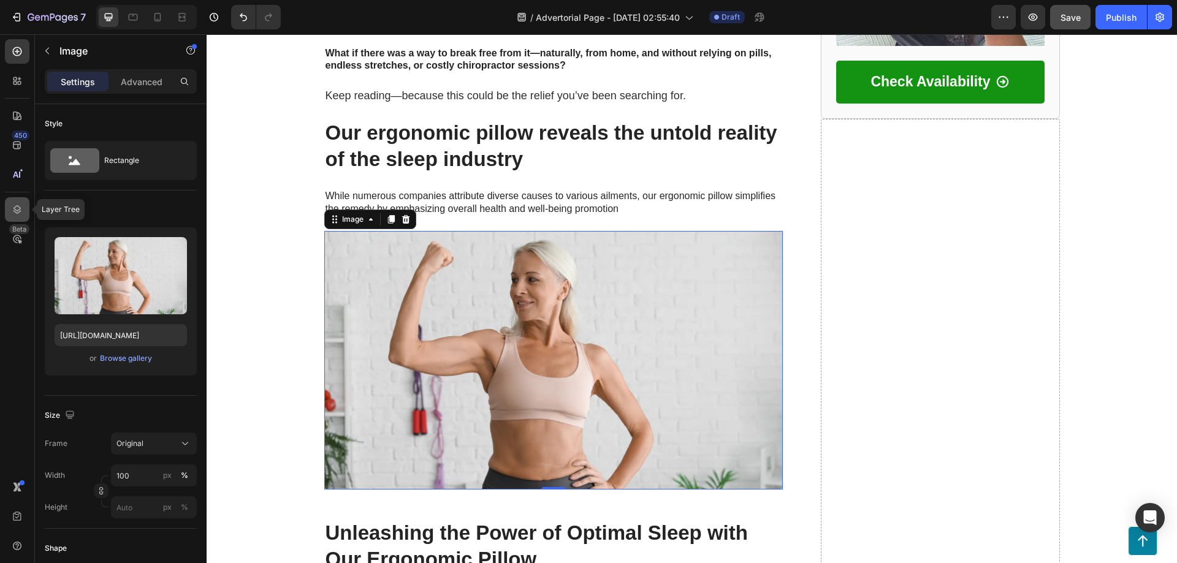
click at [18, 206] on icon at bounding box center [17, 210] width 12 height 12
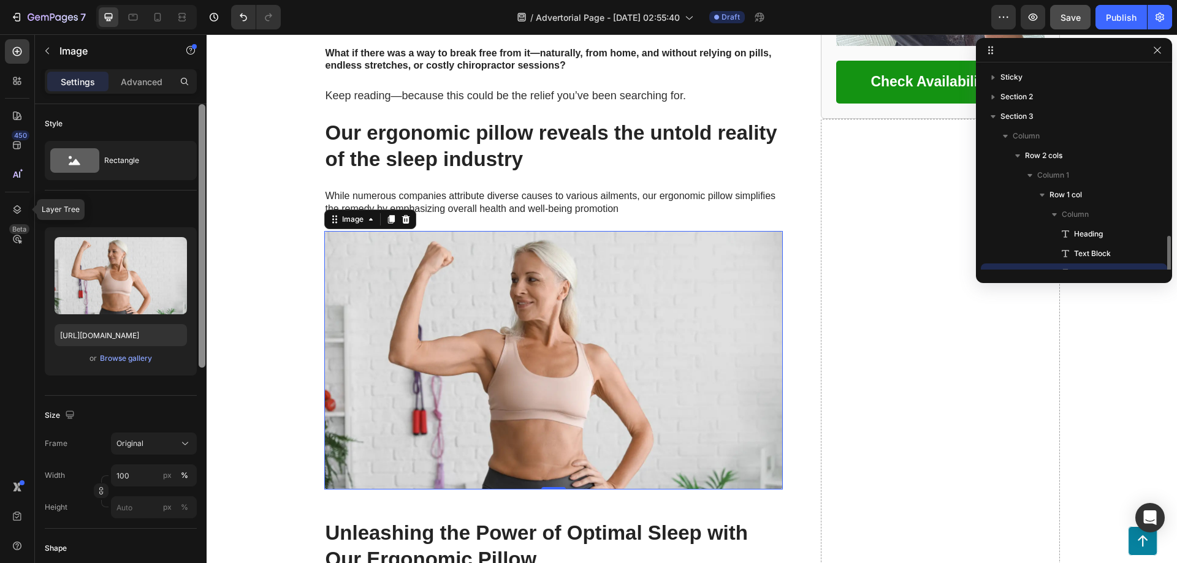
scroll to position [115, 0]
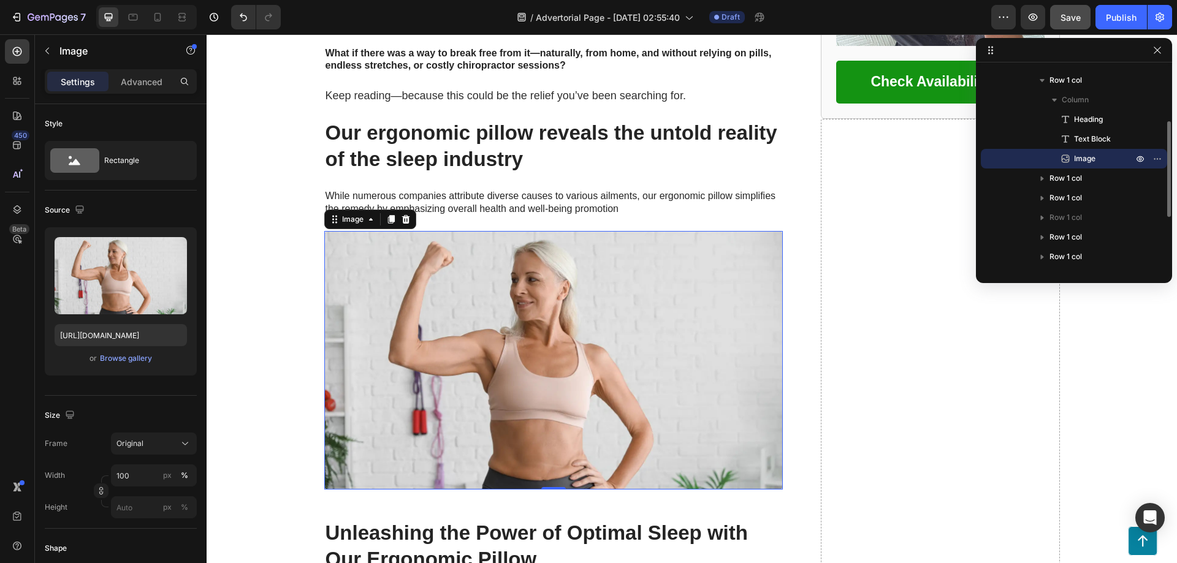
drag, startPoint x: 1065, startPoint y: 159, endPoint x: 1107, endPoint y: 167, distance: 42.6
click at [1092, 150] on div "Image" at bounding box center [1074, 159] width 177 height 20
click at [1159, 161] on icon "button" at bounding box center [1158, 159] width 10 height 10
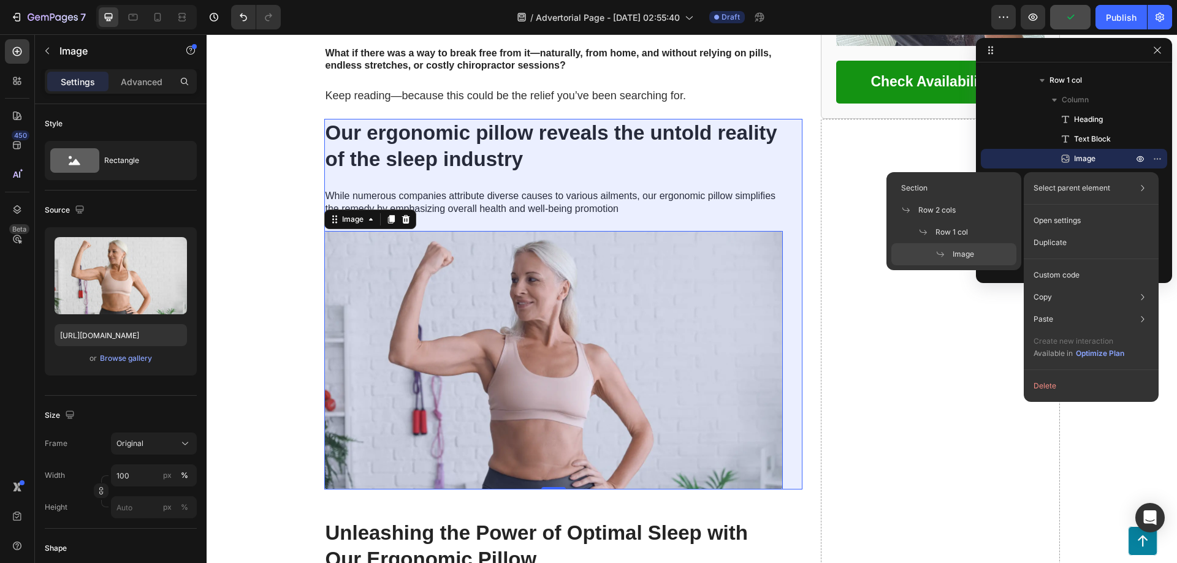
drag, startPoint x: 947, startPoint y: 253, endPoint x: 953, endPoint y: 259, distance: 7.8
click at [953, 259] on p "Image" at bounding box center [955, 254] width 39 height 11
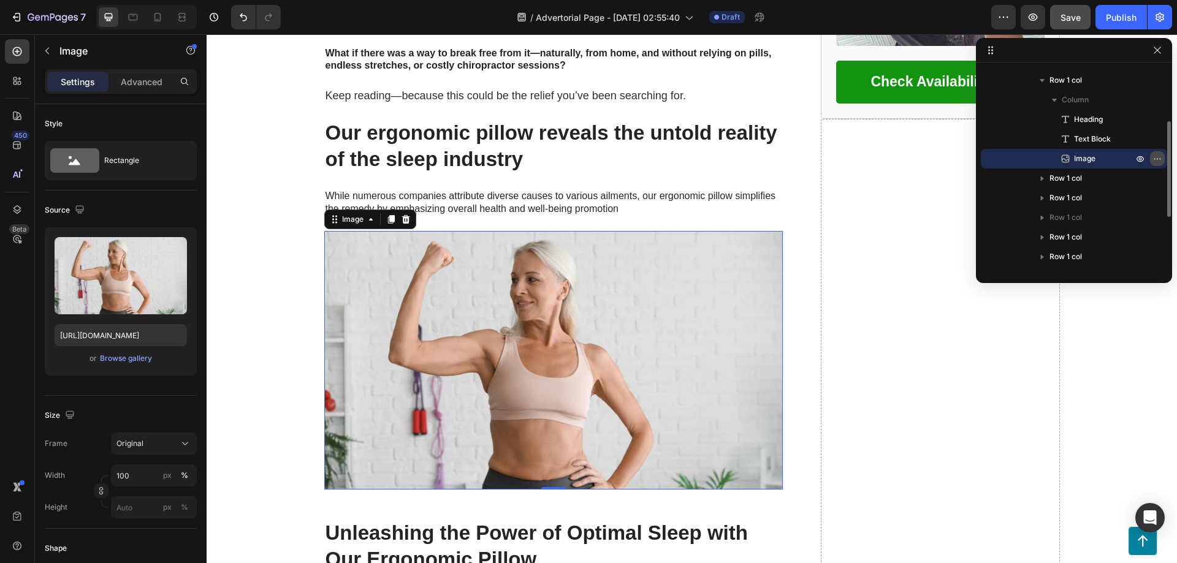
click at [1161, 162] on icon "button" at bounding box center [1158, 159] width 10 height 10
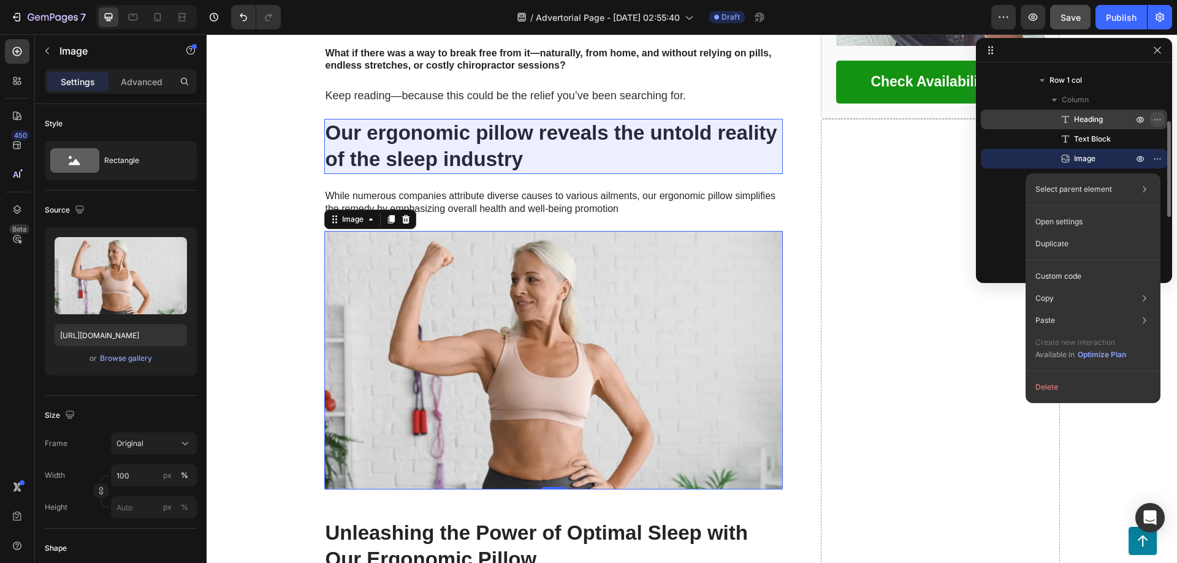
click at [1162, 119] on button "button" at bounding box center [1157, 119] width 15 height 15
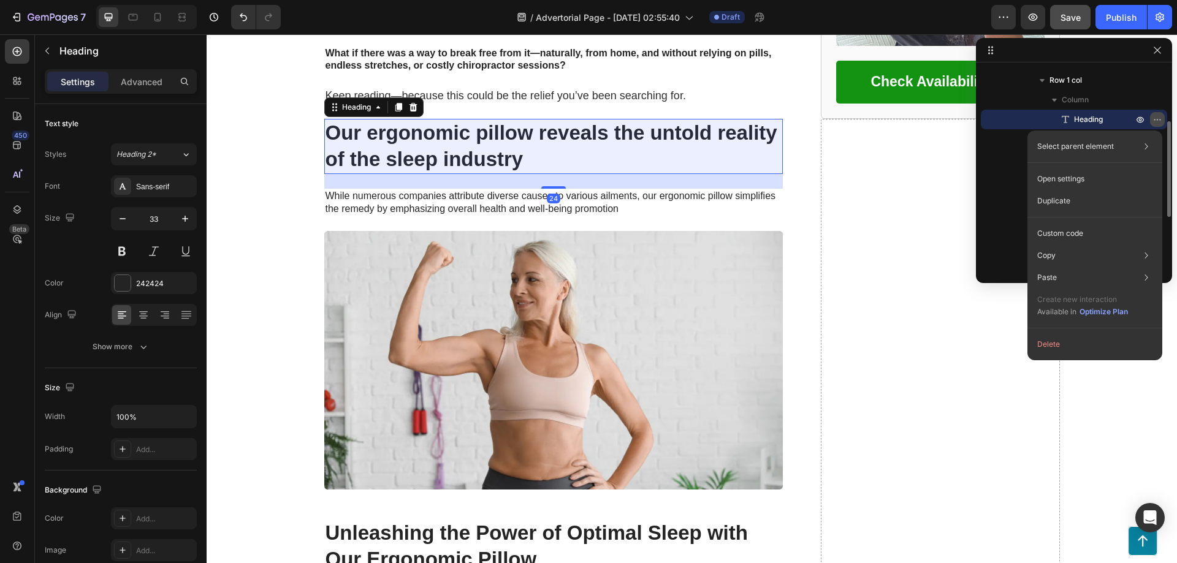
click at [1161, 120] on icon "button" at bounding box center [1159, 119] width 1 height 1
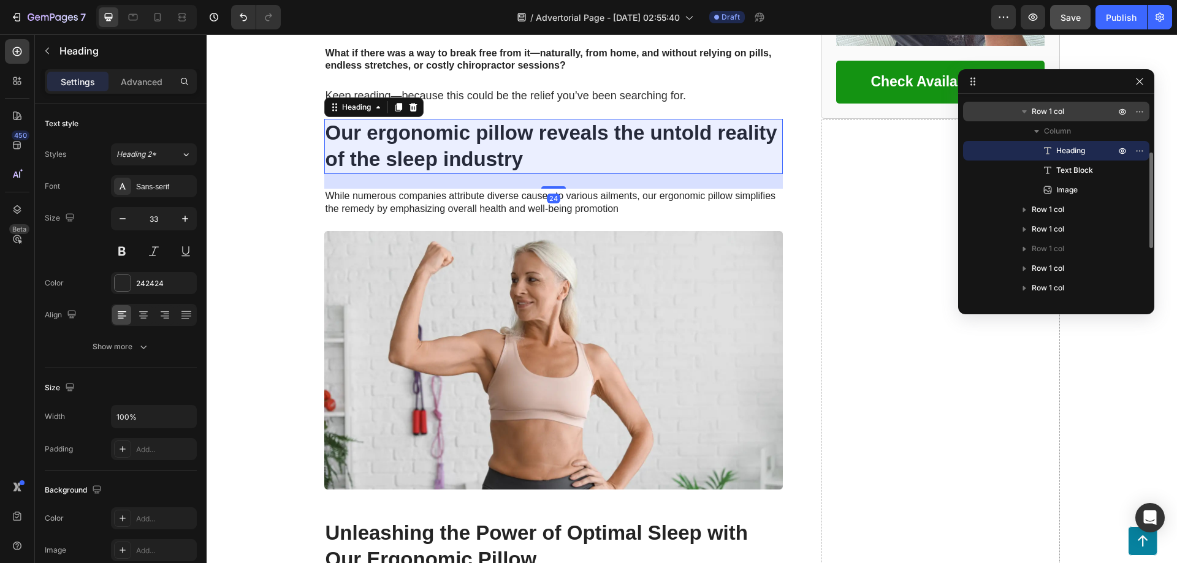
drag, startPoint x: 991, startPoint y: 49, endPoint x: 968, endPoint y: 114, distance: 68.8
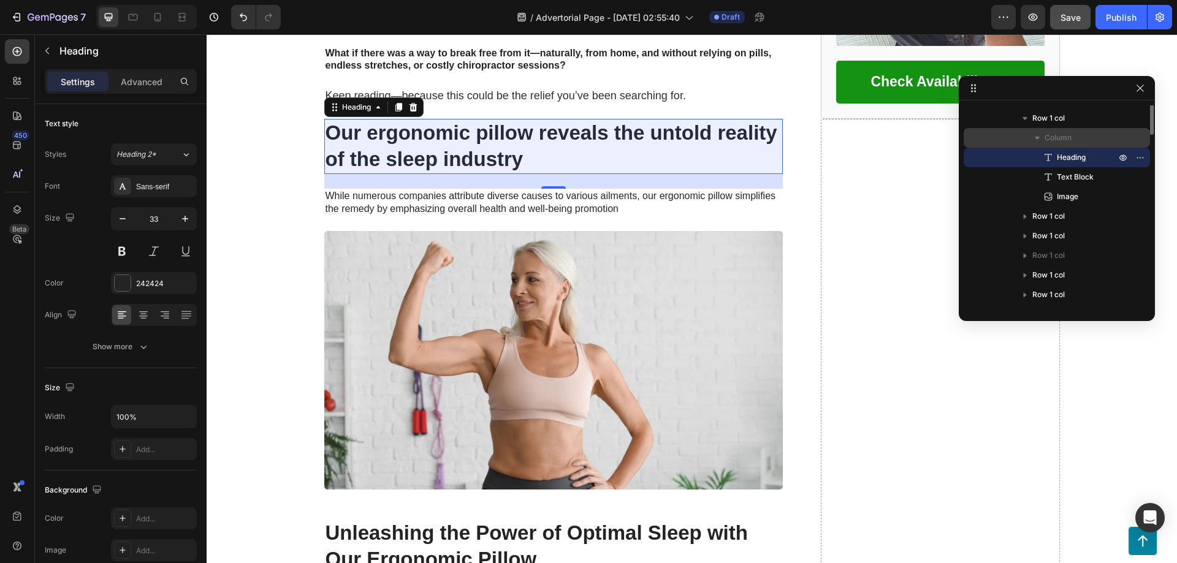
scroll to position [33, 0]
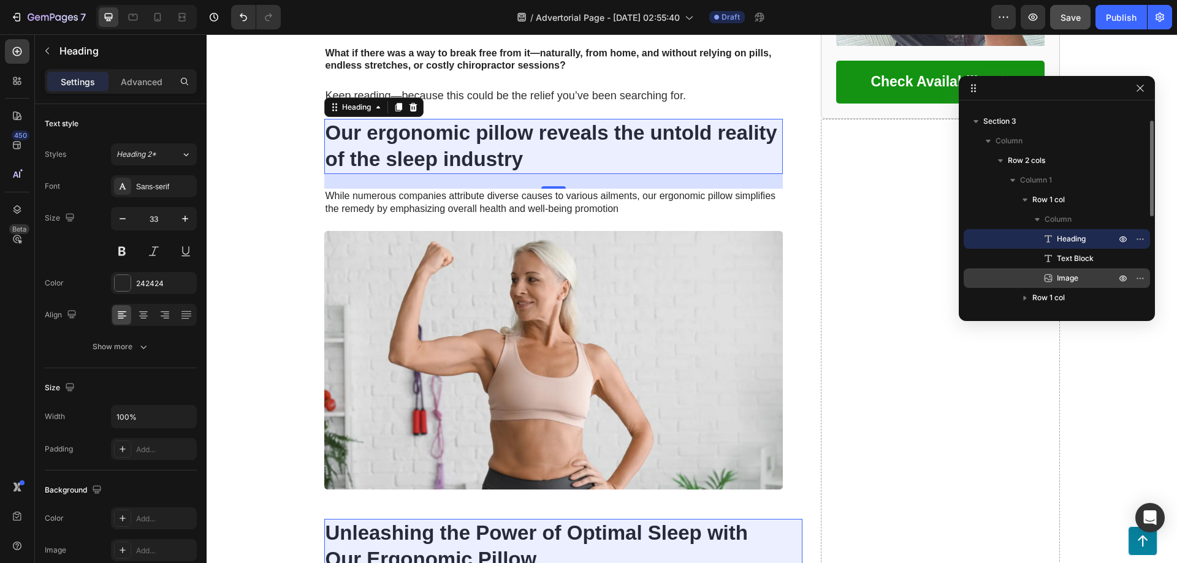
drag, startPoint x: 1066, startPoint y: 240, endPoint x: 1063, endPoint y: 278, distance: 37.5
click at [1063, 278] on div "Heading Text Block Image" at bounding box center [1057, 258] width 186 height 59
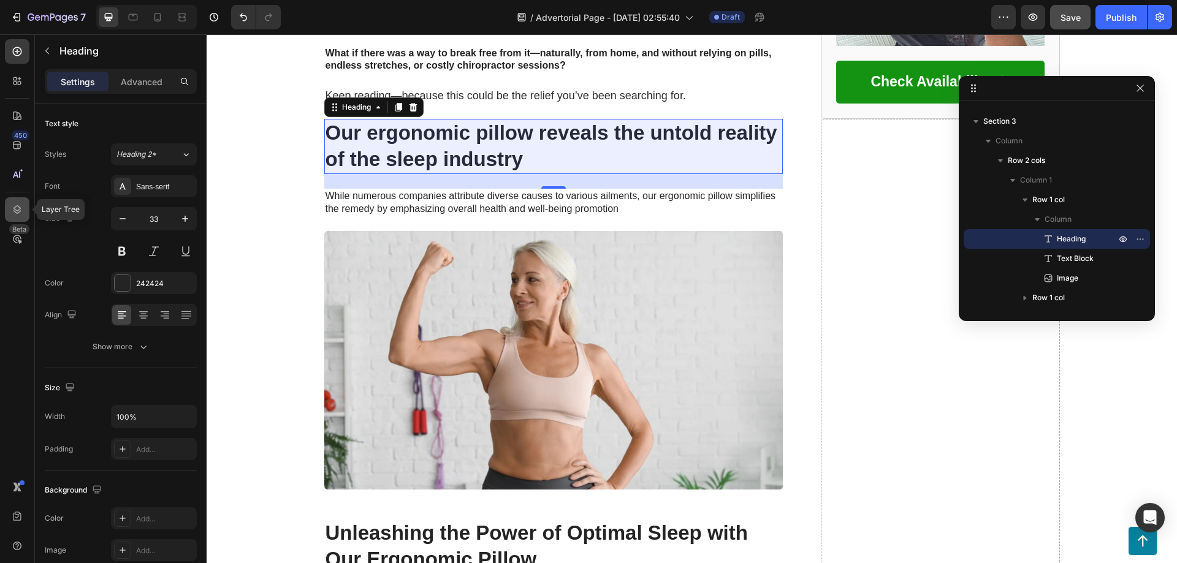
click at [15, 207] on icon at bounding box center [17, 209] width 8 height 9
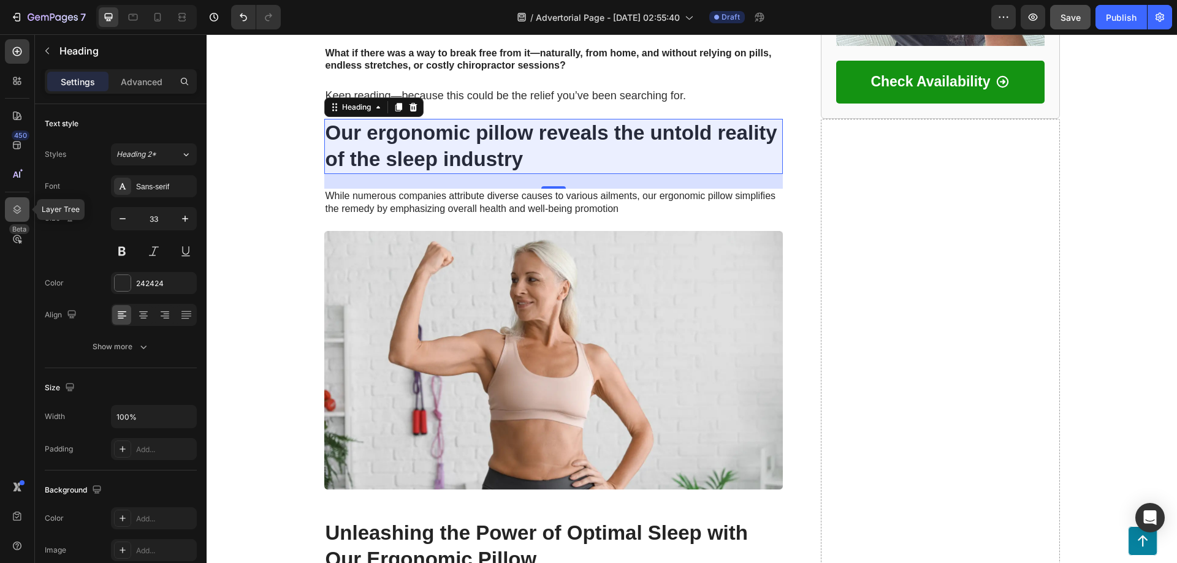
click at [15, 207] on icon at bounding box center [17, 209] width 8 height 9
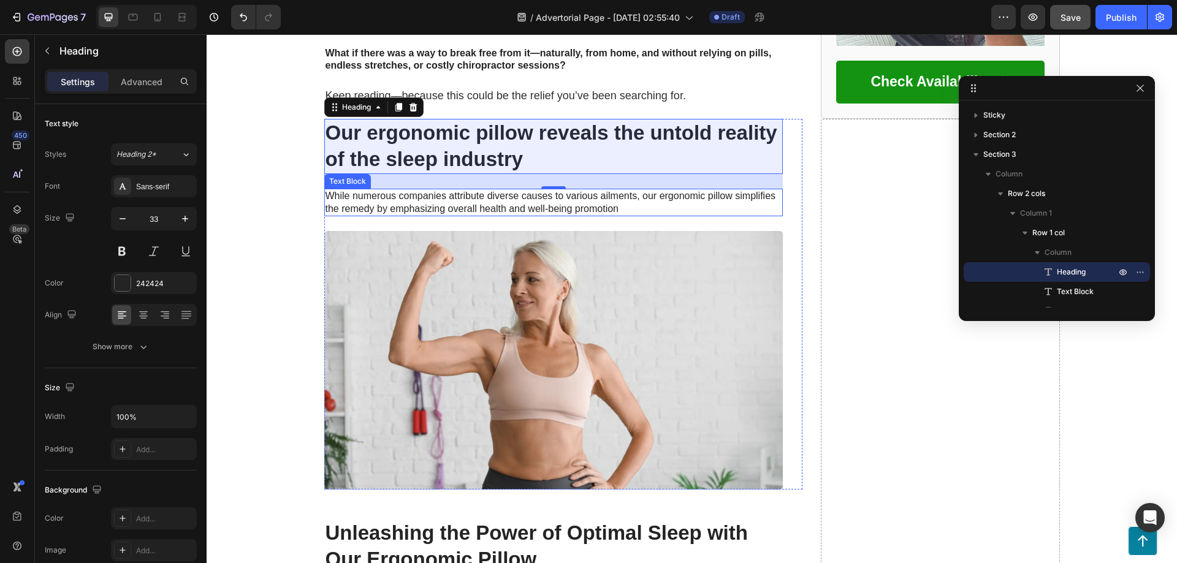
click at [460, 190] on p "While numerous companies attribute diverse causes to various ailments, our ergo…" at bounding box center [554, 203] width 456 height 26
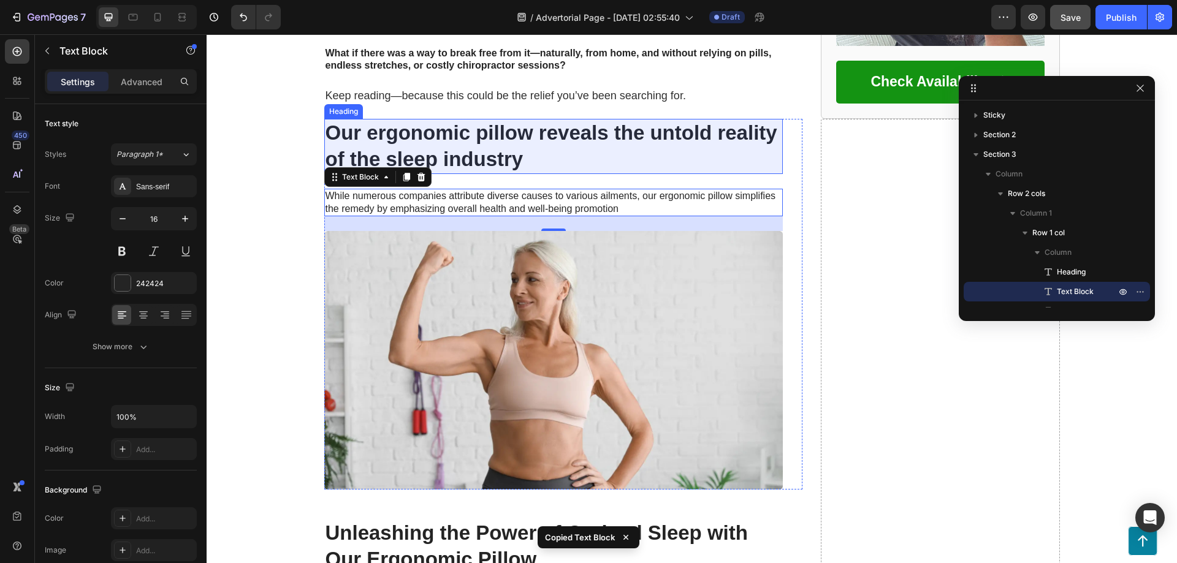
click at [470, 119] on h2 "Our ergonomic pillow reveals the untold reality of the sleep industry" at bounding box center [553, 146] width 459 height 55
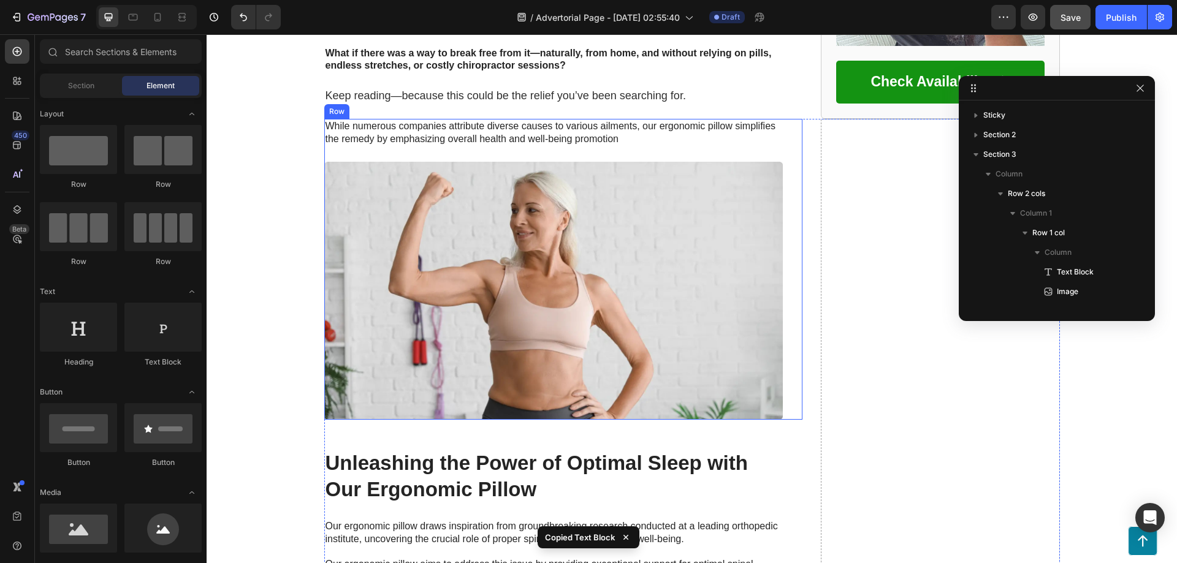
click at [408, 120] on p "While numerous companies attribute diverse causes to various ailments, our ergo…" at bounding box center [554, 133] width 456 height 26
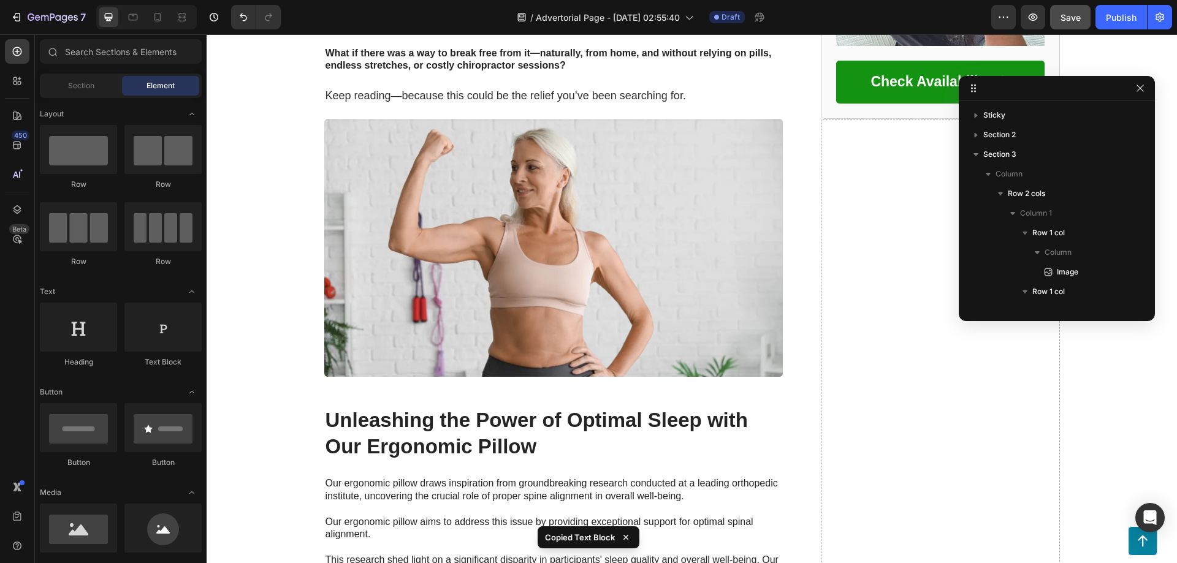
scroll to position [490, 0]
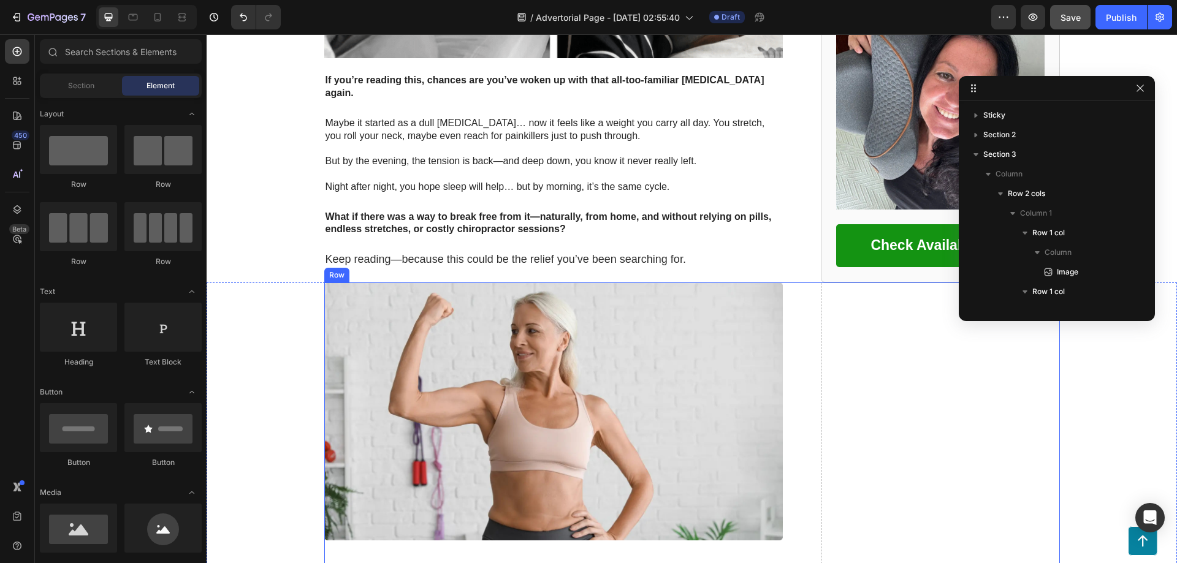
click at [688, 354] on img at bounding box center [553, 412] width 459 height 258
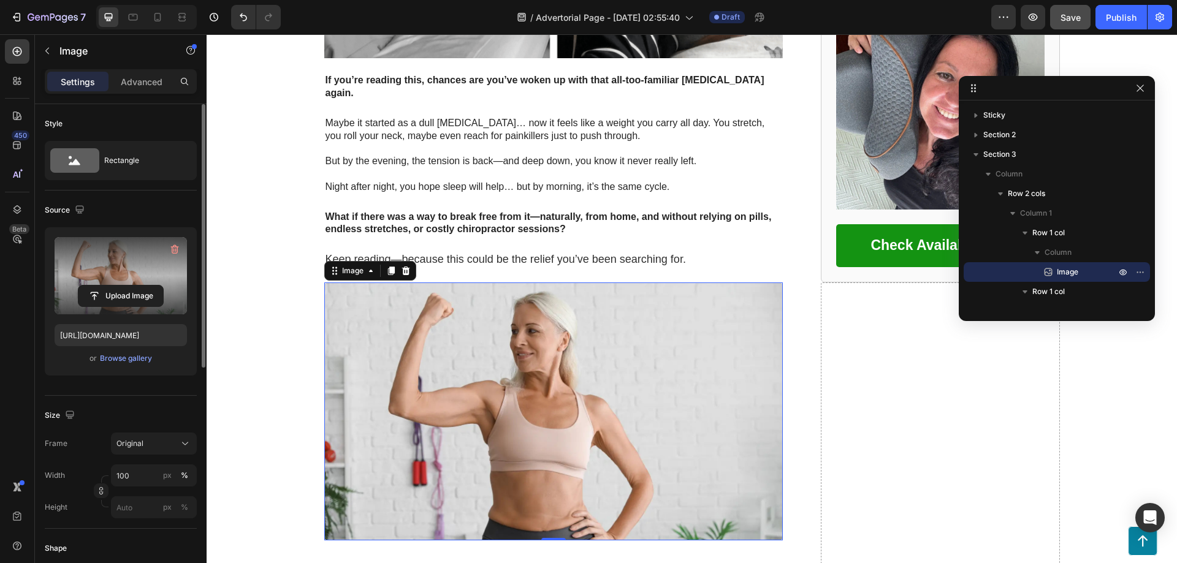
click at [146, 278] on label at bounding box center [121, 275] width 132 height 77
click at [146, 286] on input "file" at bounding box center [120, 296] width 85 height 21
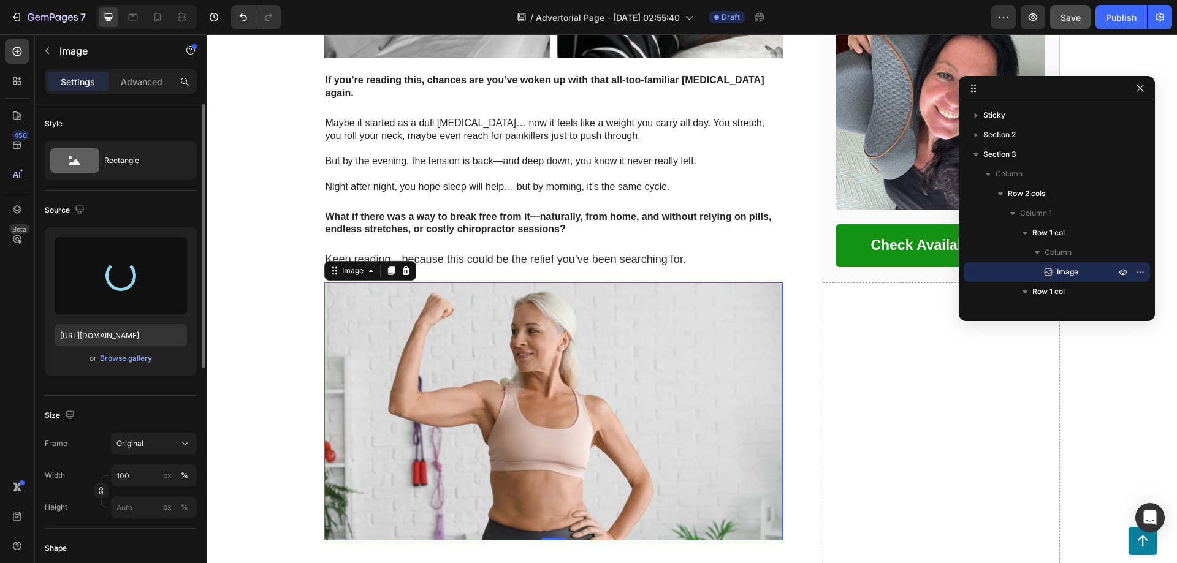
scroll to position [654, 0]
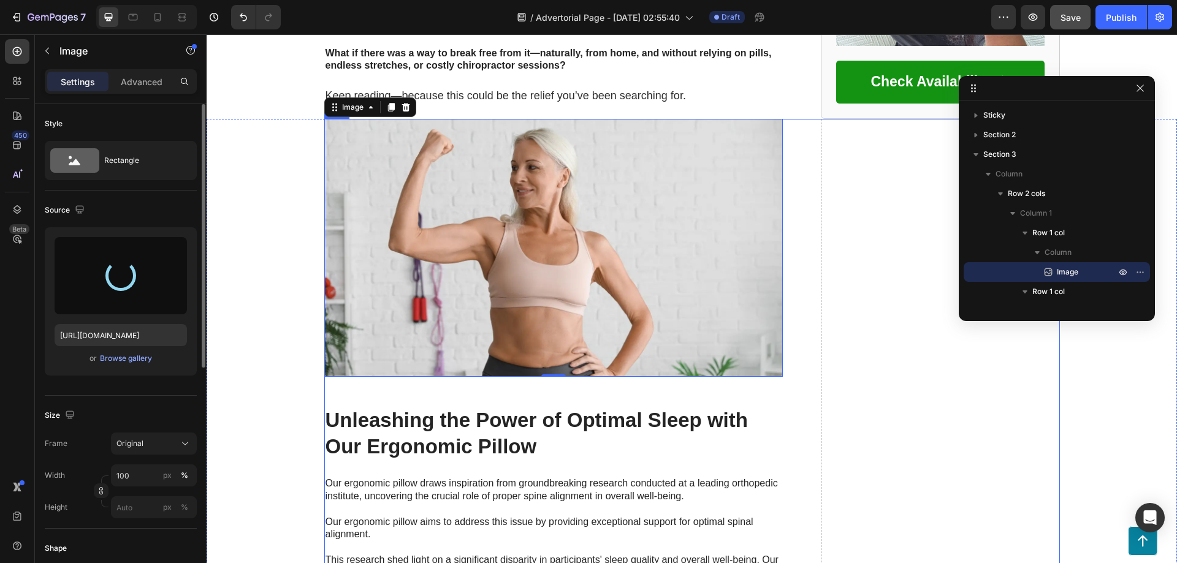
click at [427, 406] on h2 "Unleashing the Power of Optimal Sleep with Our Ergonomic Pillow" at bounding box center [553, 433] width 459 height 55
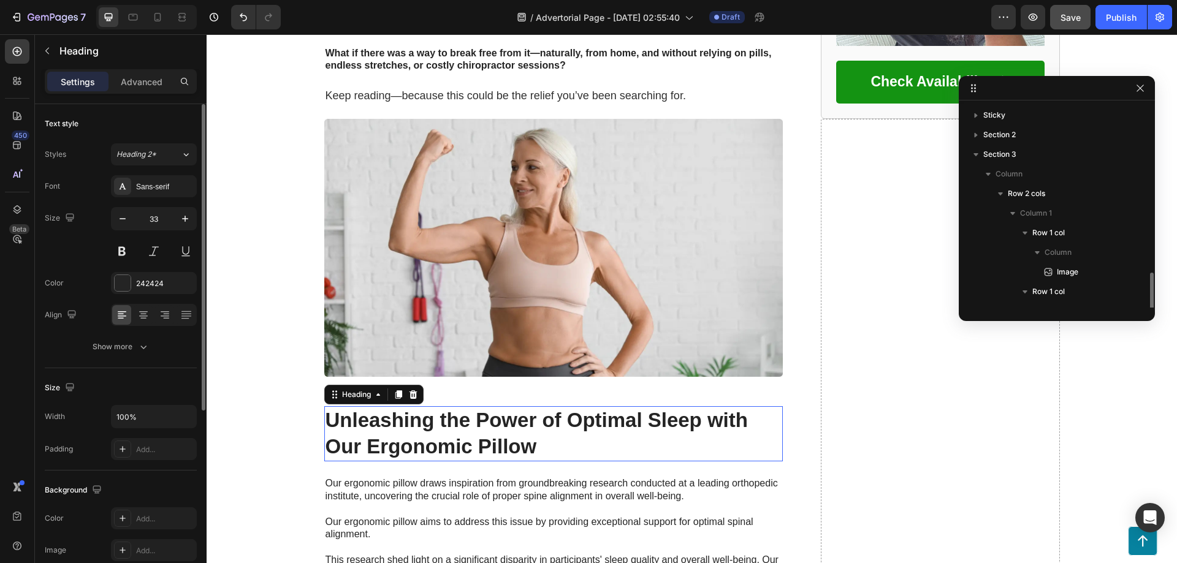
scroll to position [134, 0]
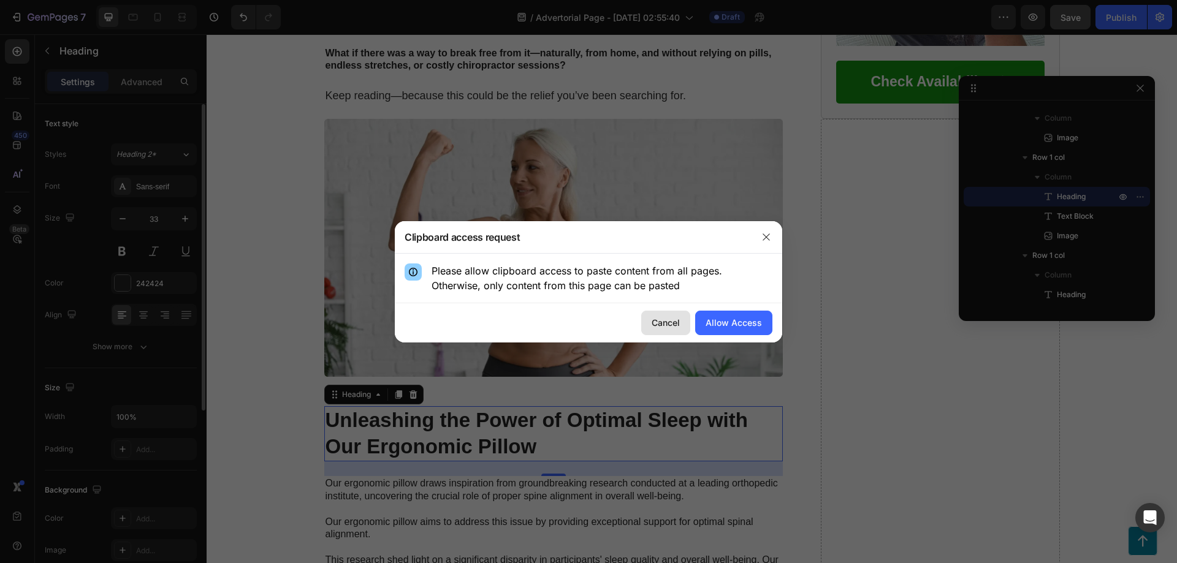
click at [663, 328] on div "Cancel" at bounding box center [666, 322] width 28 height 13
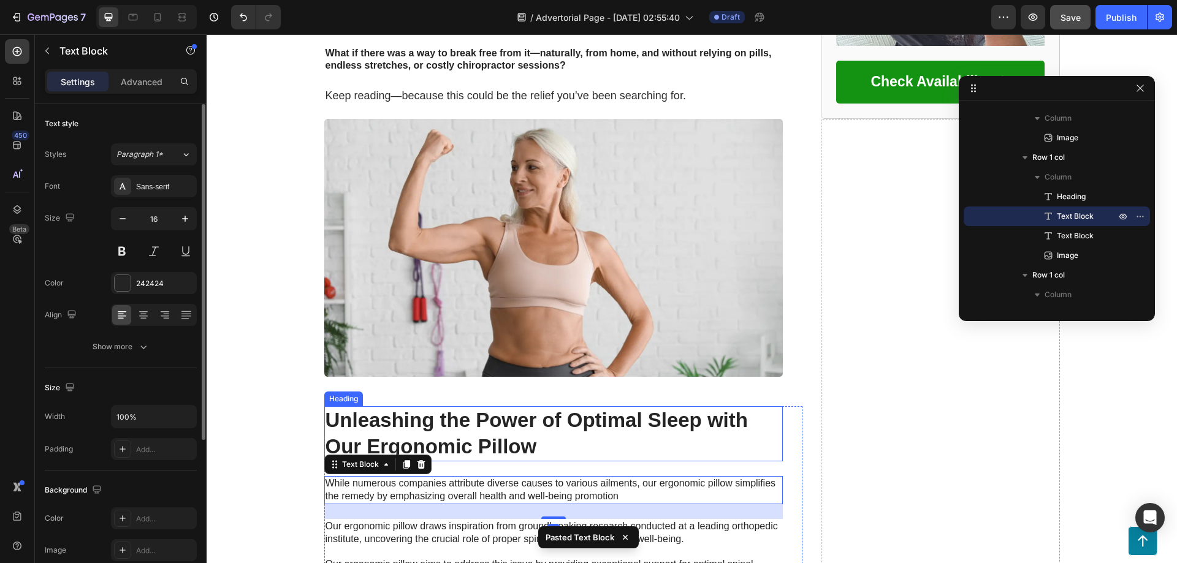
click at [479, 406] on h2 "Unleashing the Power of Optimal Sleep with Our Ergonomic Pillow" at bounding box center [553, 433] width 459 height 55
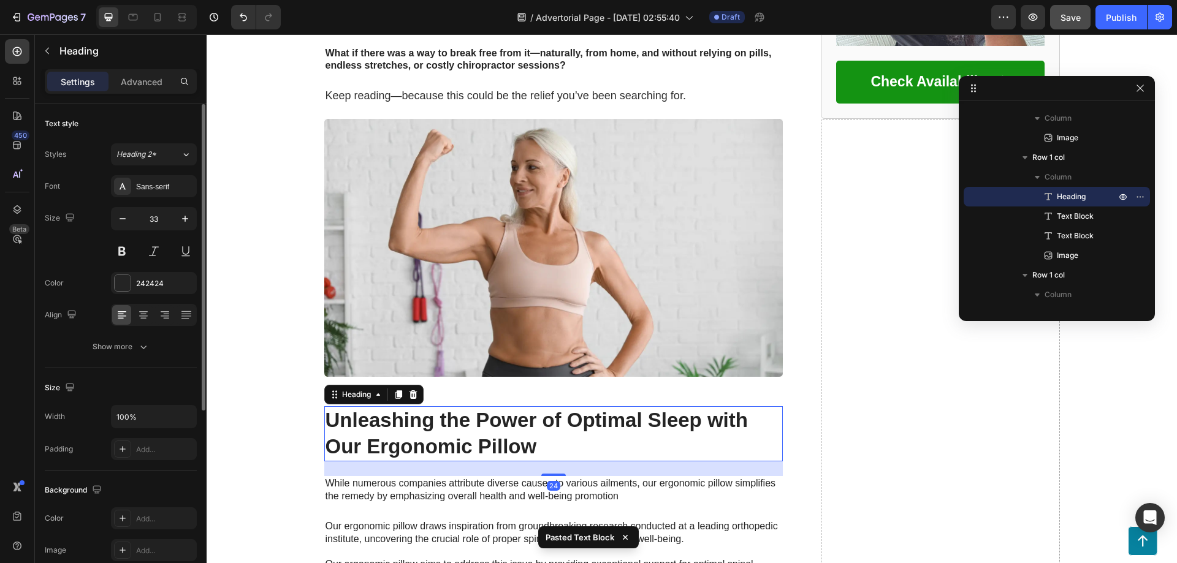
click at [479, 406] on h2 "Unleashing the Power of Optimal Sleep with Our Ergonomic Pillow" at bounding box center [553, 433] width 459 height 55
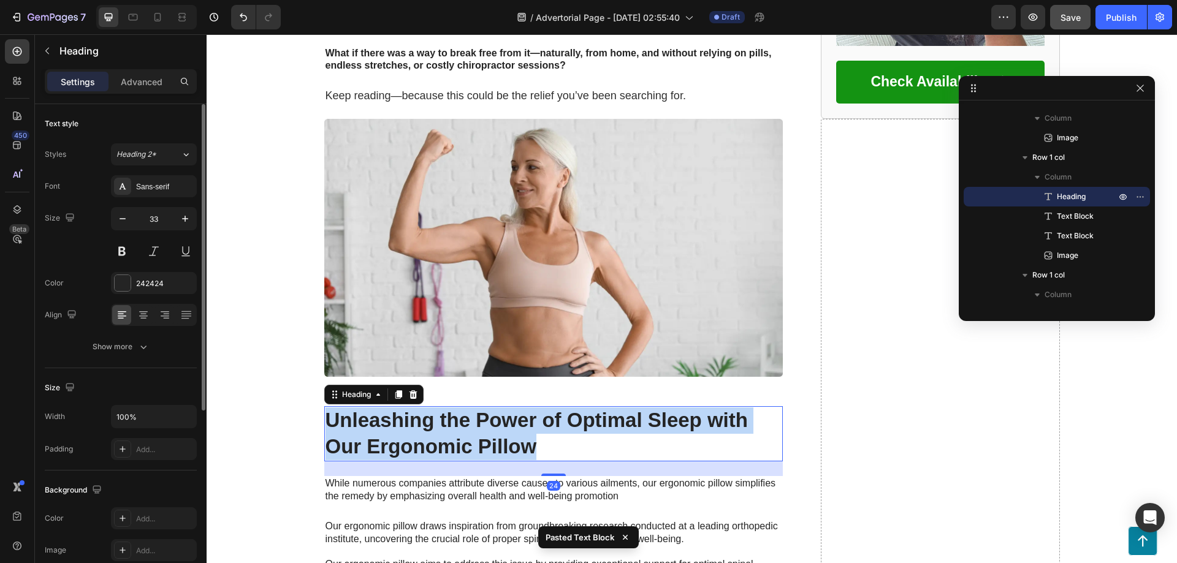
click at [479, 408] on p "Unleashing the Power of Optimal Sleep with Our Ergonomic Pillow" at bounding box center [554, 434] width 456 height 53
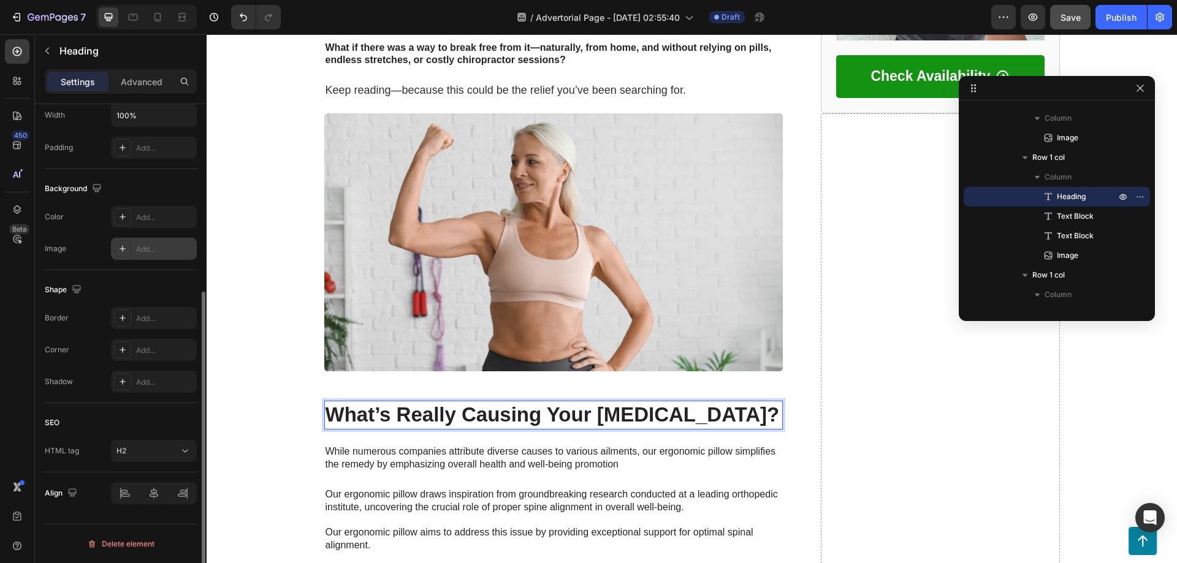
scroll to position [0, 0]
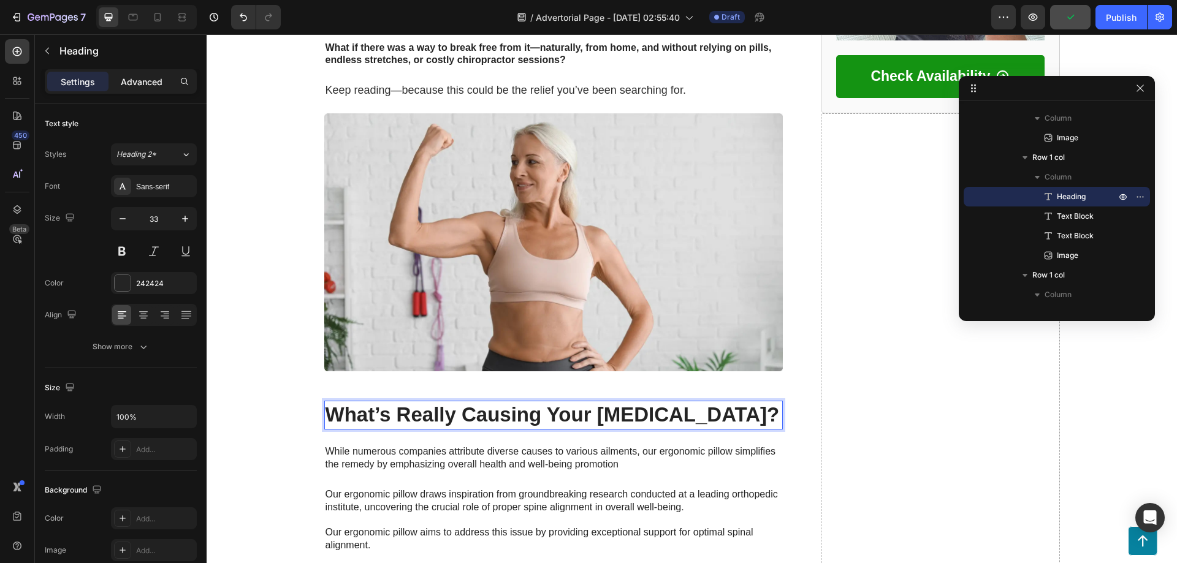
click at [149, 90] on div "Advanced" at bounding box center [141, 82] width 61 height 20
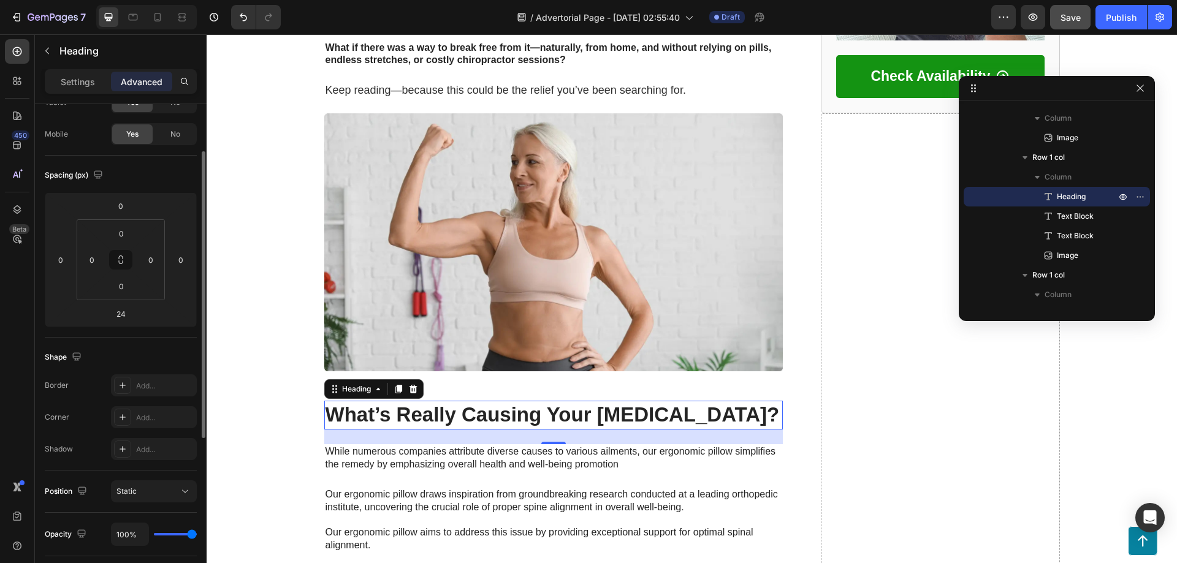
scroll to position [163, 0]
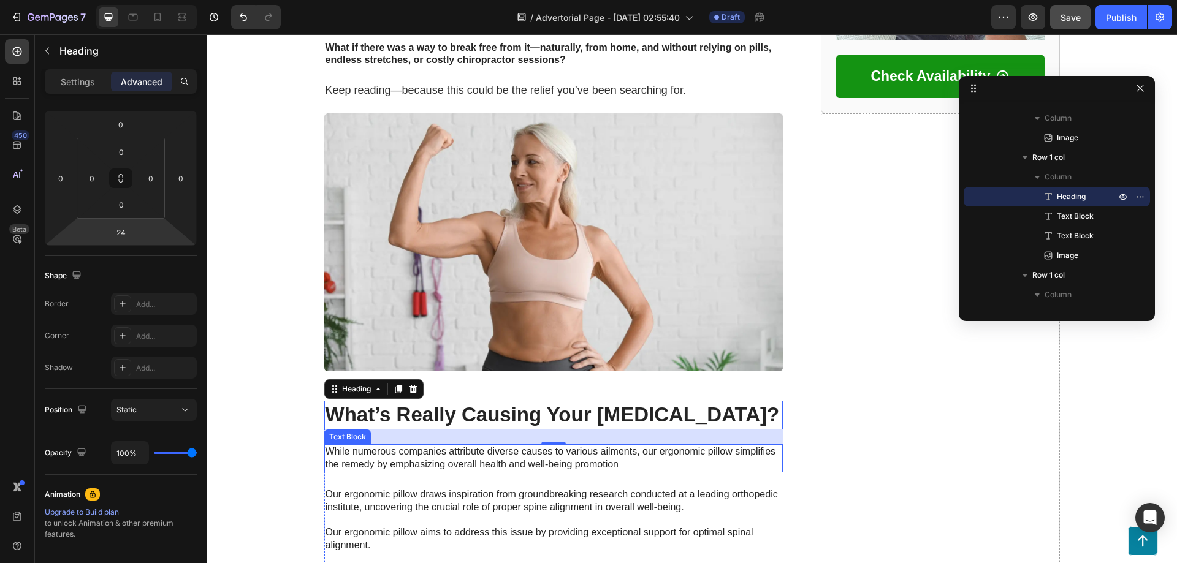
click at [418, 446] on p "While numerous companies attribute diverse causes to various ailments, our ergo…" at bounding box center [554, 459] width 456 height 26
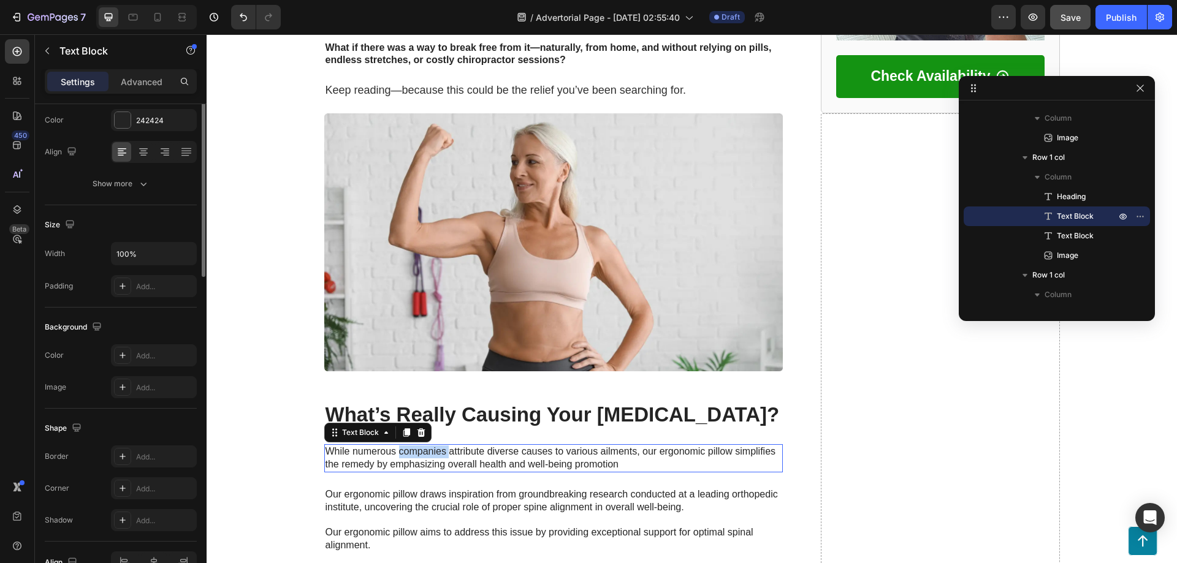
scroll to position [0, 0]
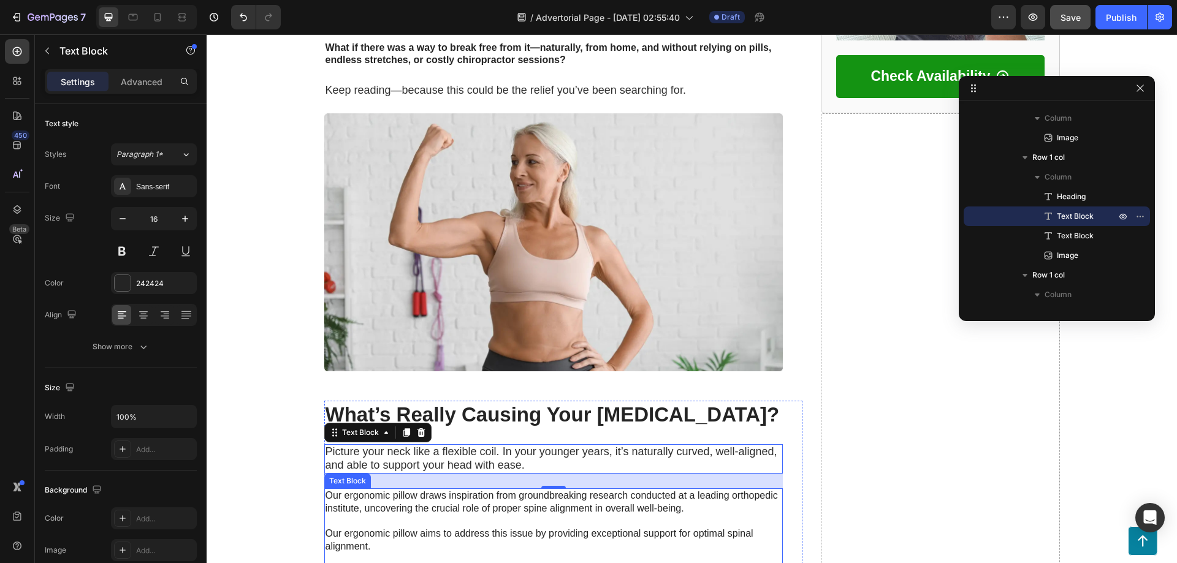
click at [374, 490] on p "Our ergonomic pillow draws inspiration from groundbreaking research conducted a…" at bounding box center [554, 573] width 456 height 166
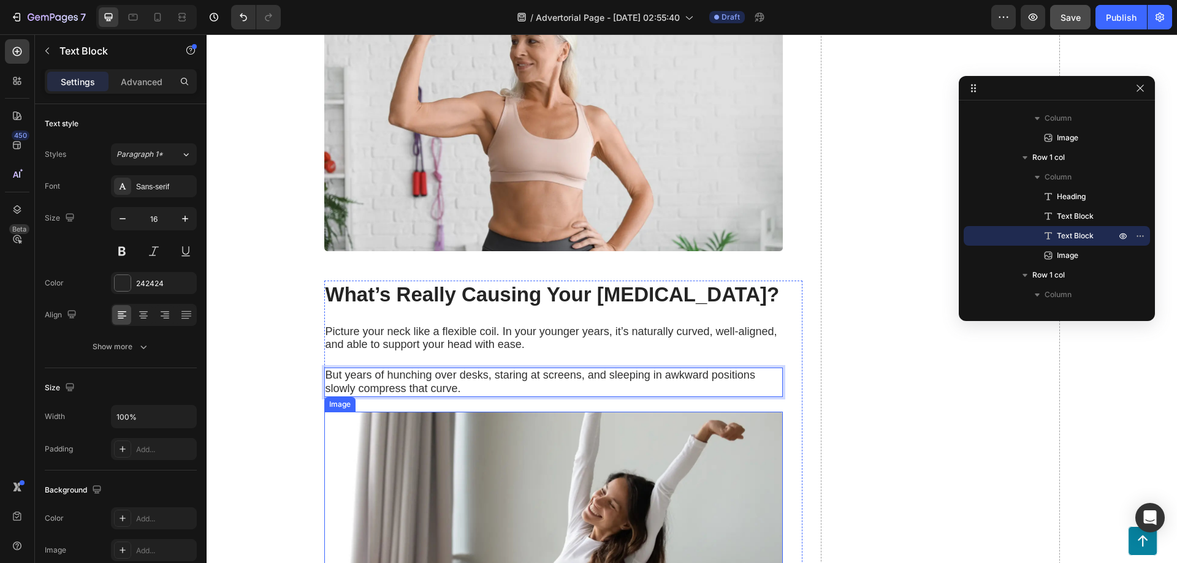
scroll to position [823, 0]
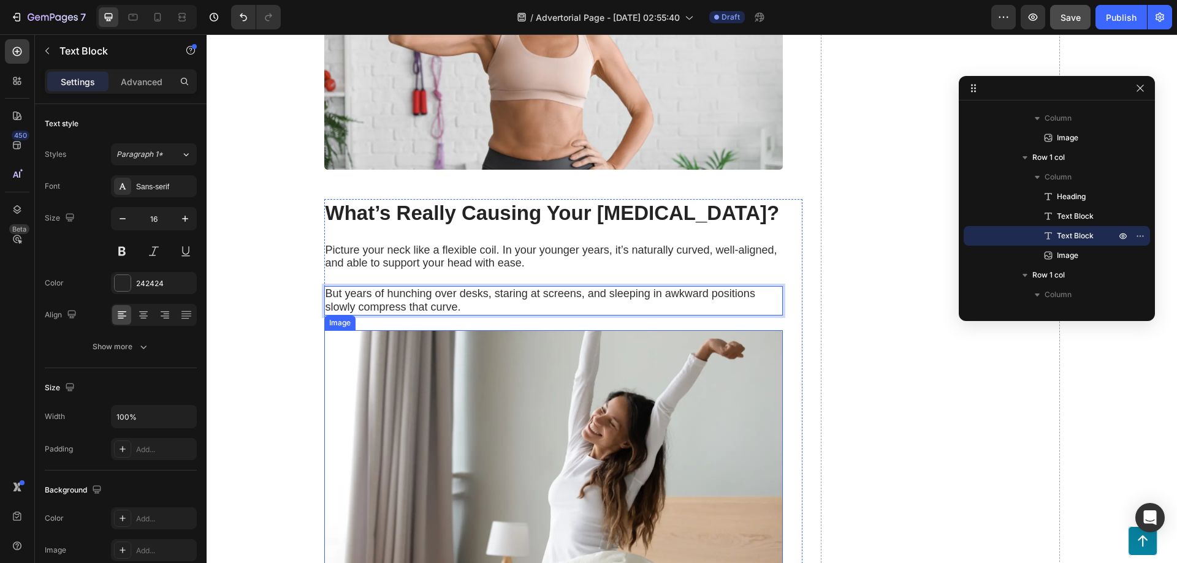
click at [429, 375] on img at bounding box center [553, 459] width 459 height 258
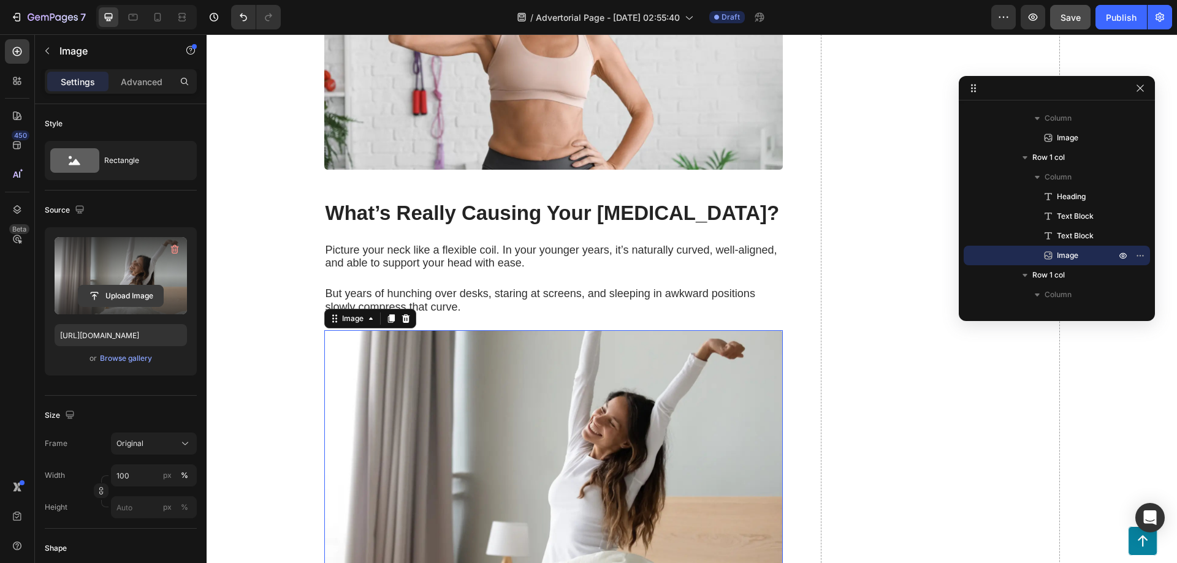
click at [101, 295] on input "file" at bounding box center [120, 296] width 85 height 21
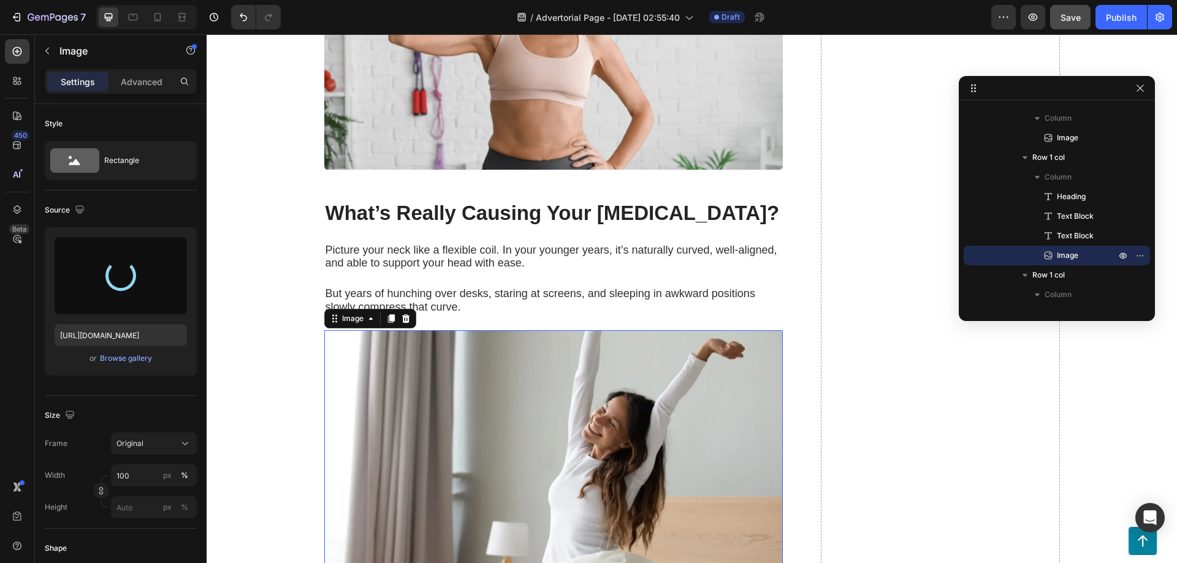
scroll to position [1068, 0]
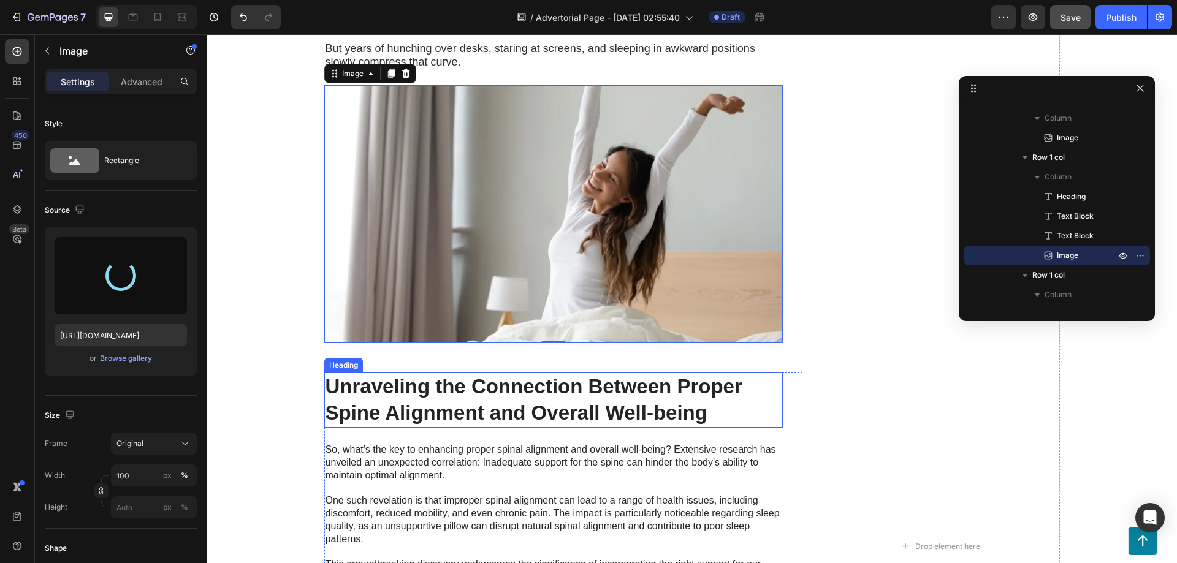
type input "https://cdn.shopify.com/s/files/1/0950/6416/2641/files/gempages_580846458031309…"
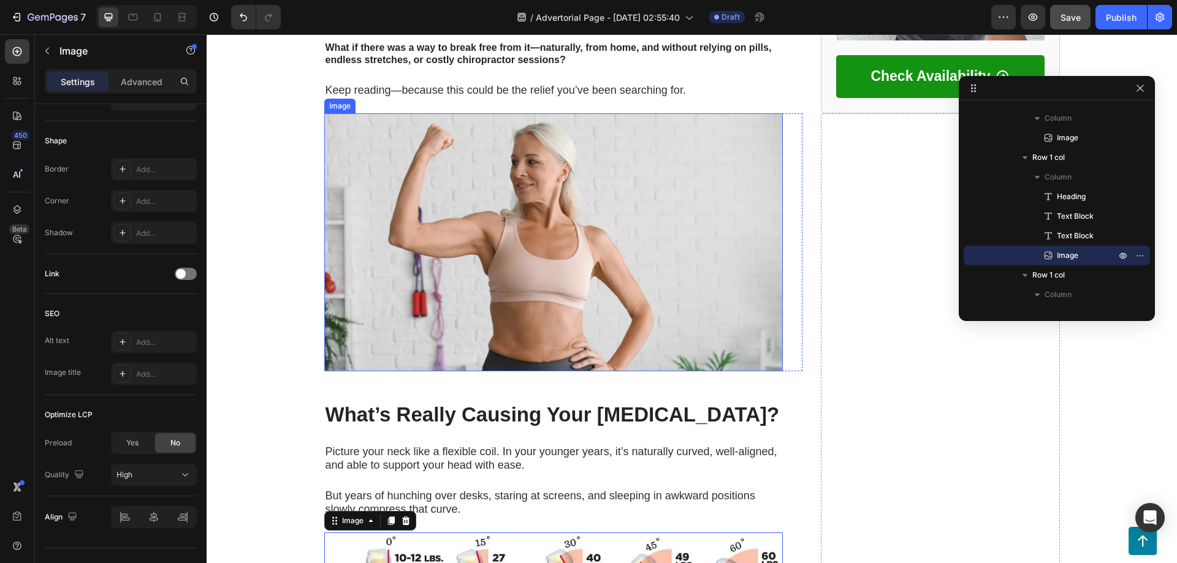
scroll to position [741, 0]
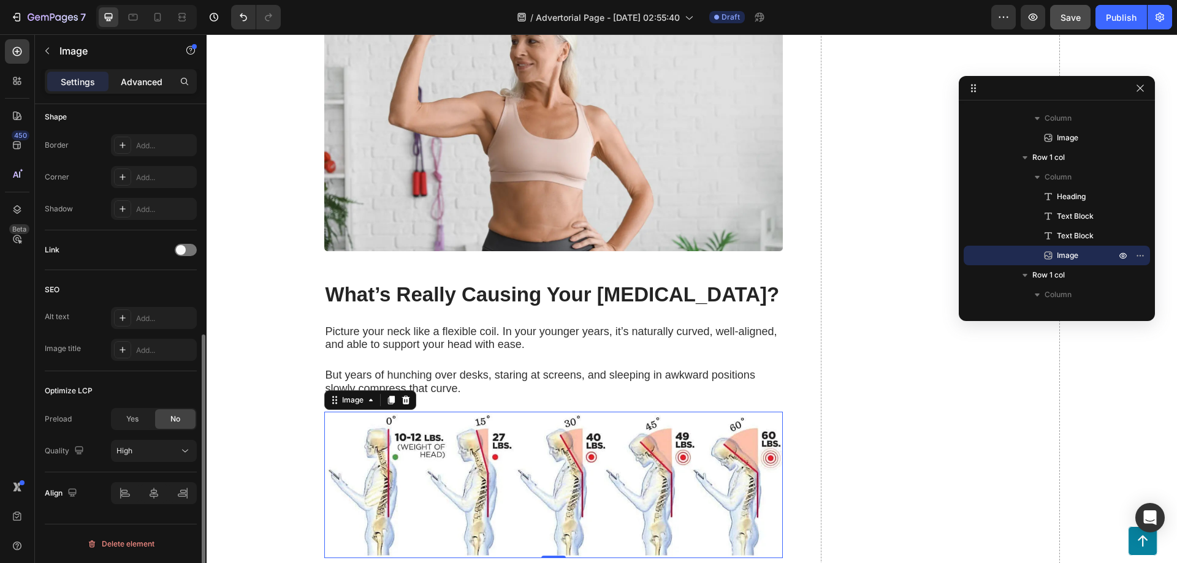
click at [151, 82] on p "Advanced" at bounding box center [142, 81] width 42 height 13
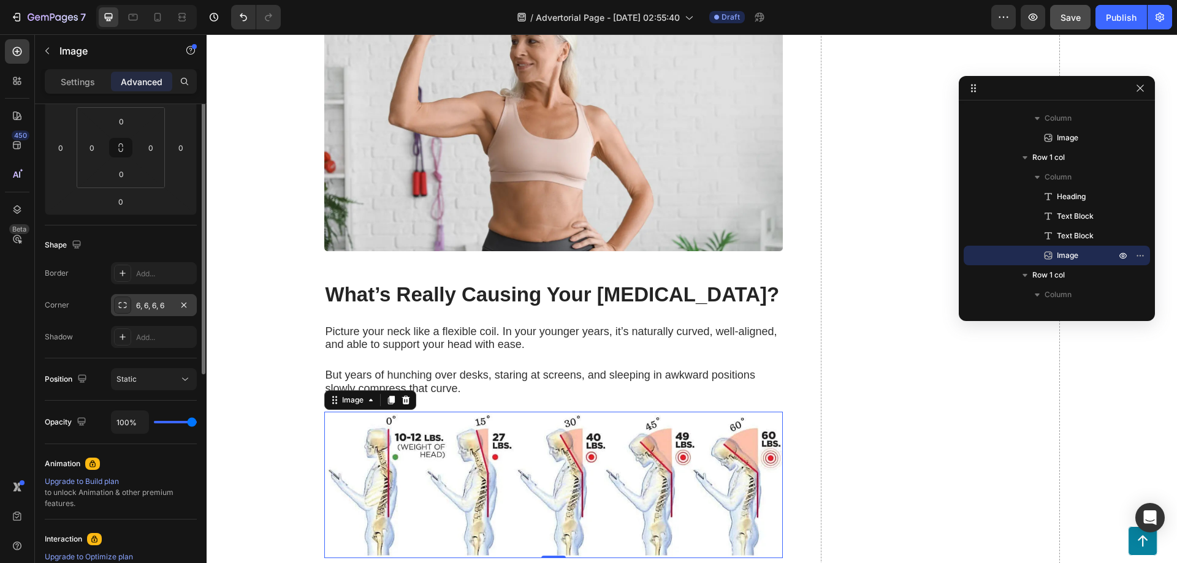
scroll to position [112, 0]
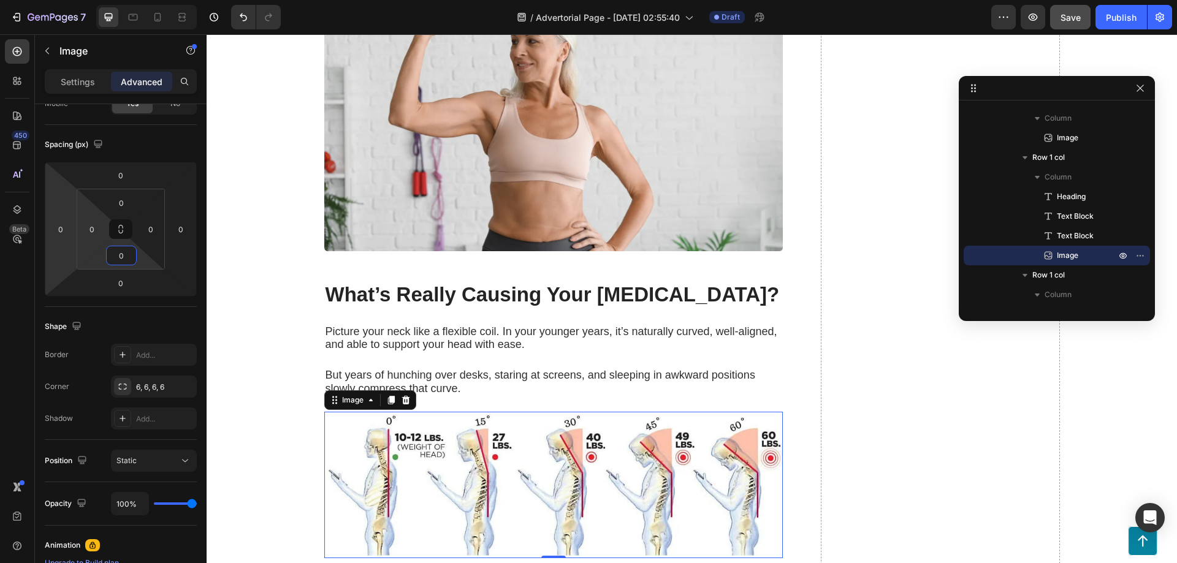
drag, startPoint x: 123, startPoint y: 258, endPoint x: 86, endPoint y: 259, distance: 36.2
click at [86, 259] on div "0 0 0 0" at bounding box center [121, 229] width 88 height 81
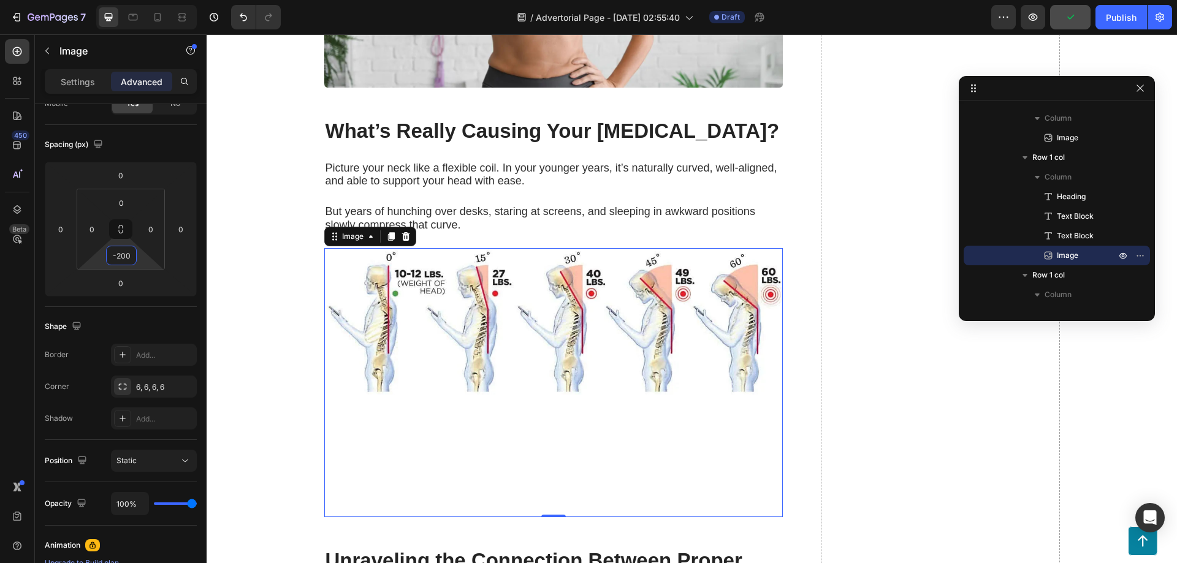
scroll to position [986, 0]
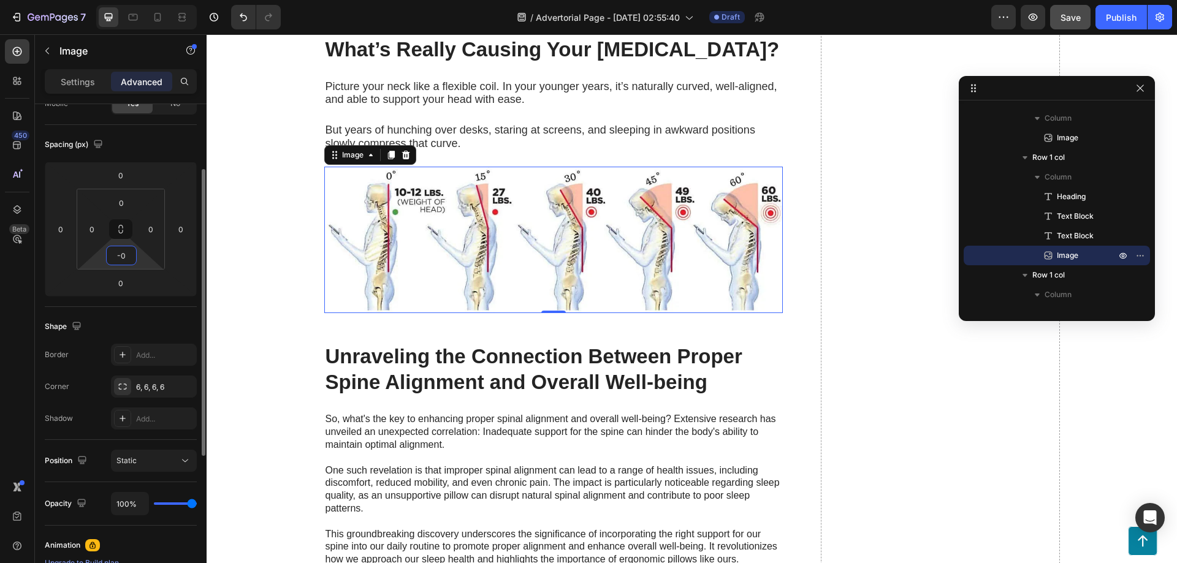
type input "0"
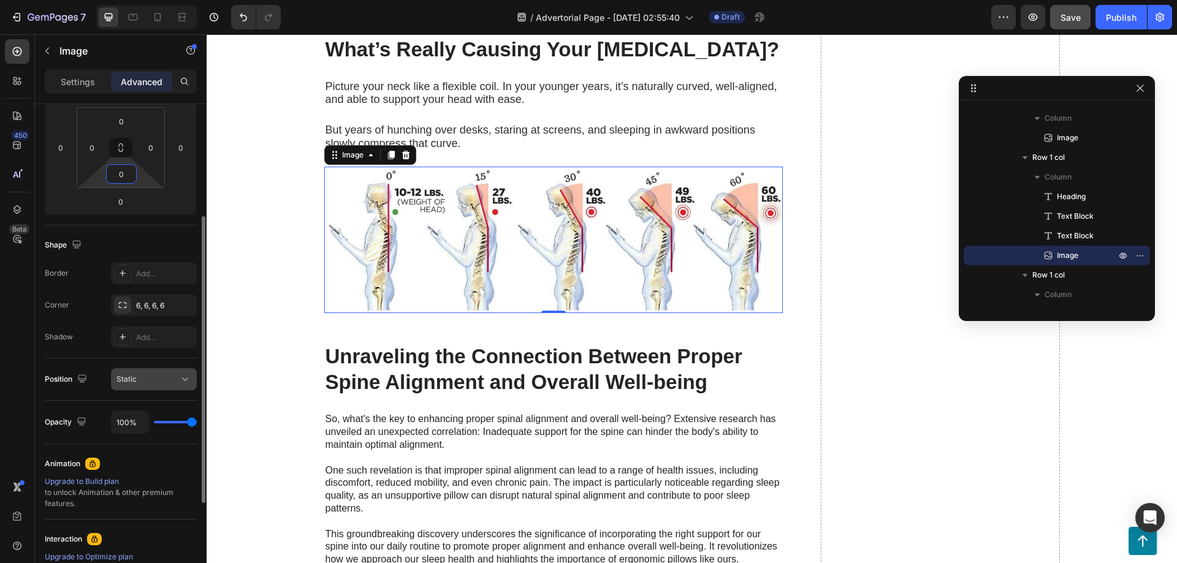
click at [173, 383] on div "Static" at bounding box center [147, 379] width 63 height 11
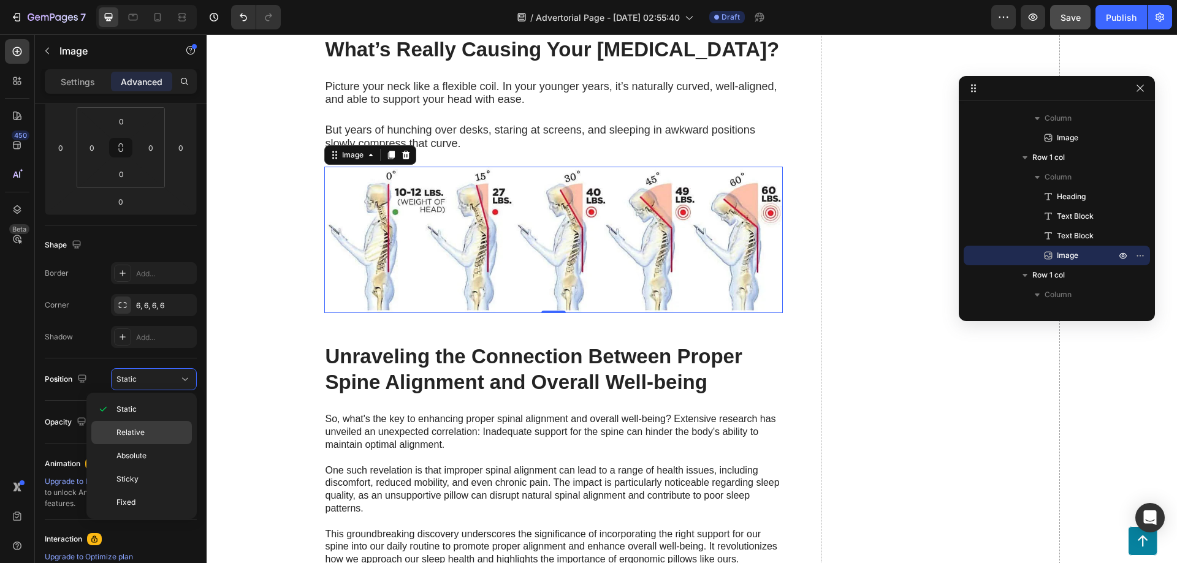
click at [153, 430] on p "Relative" at bounding box center [151, 432] width 70 height 11
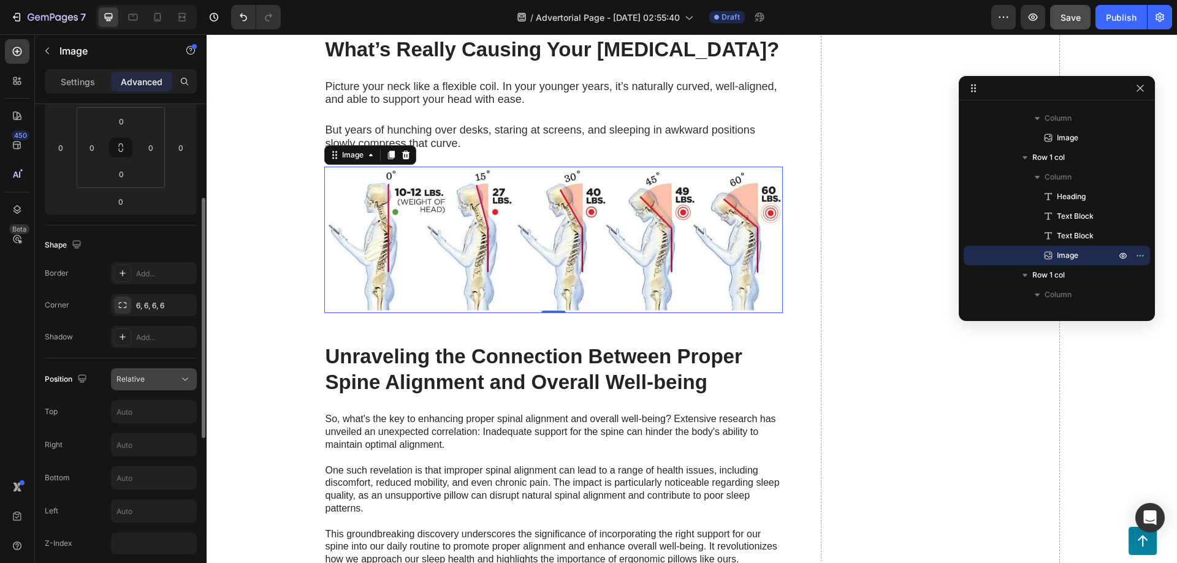
click at [164, 382] on div "Relative" at bounding box center [147, 379] width 63 height 11
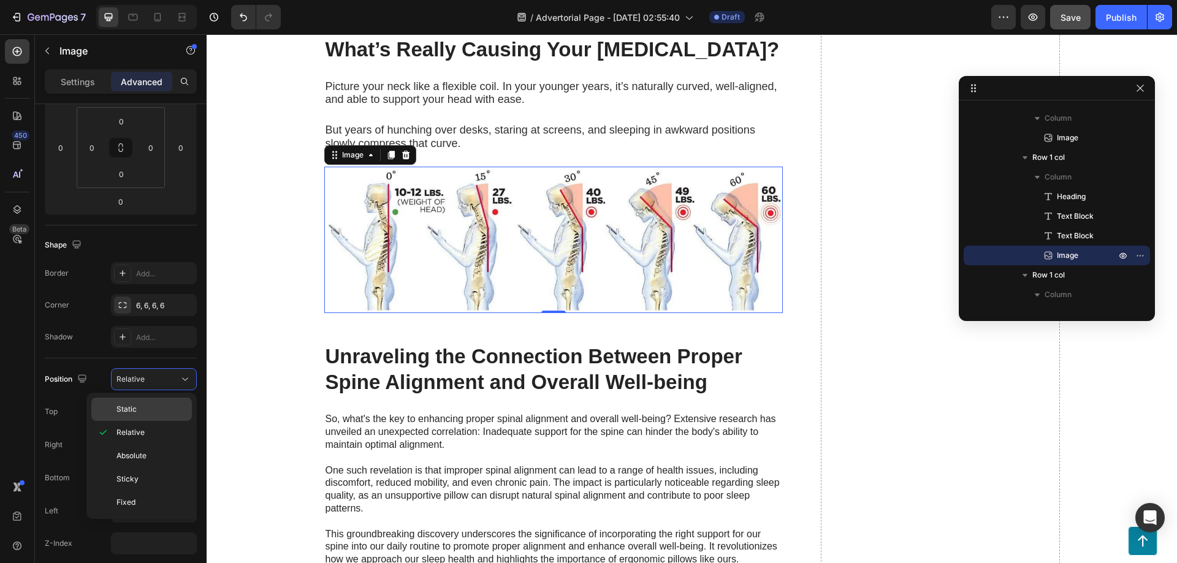
click at [153, 403] on div "Static" at bounding box center [141, 409] width 101 height 23
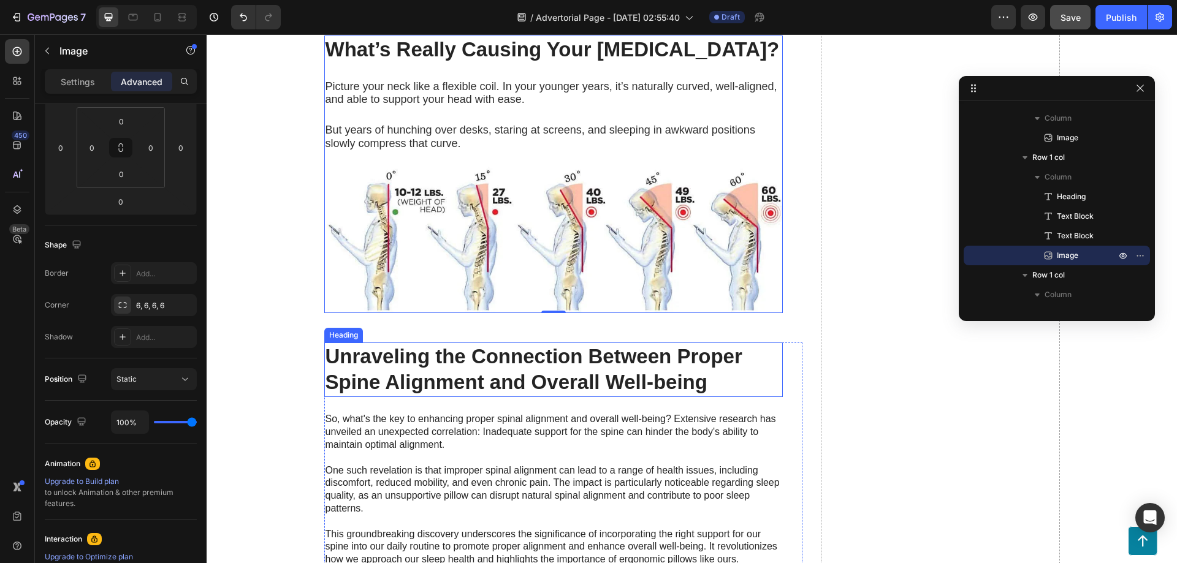
click at [414, 367] on h2 "Unraveling the Connection Between Proper Spine Alignment and Overall Well-being" at bounding box center [553, 370] width 459 height 55
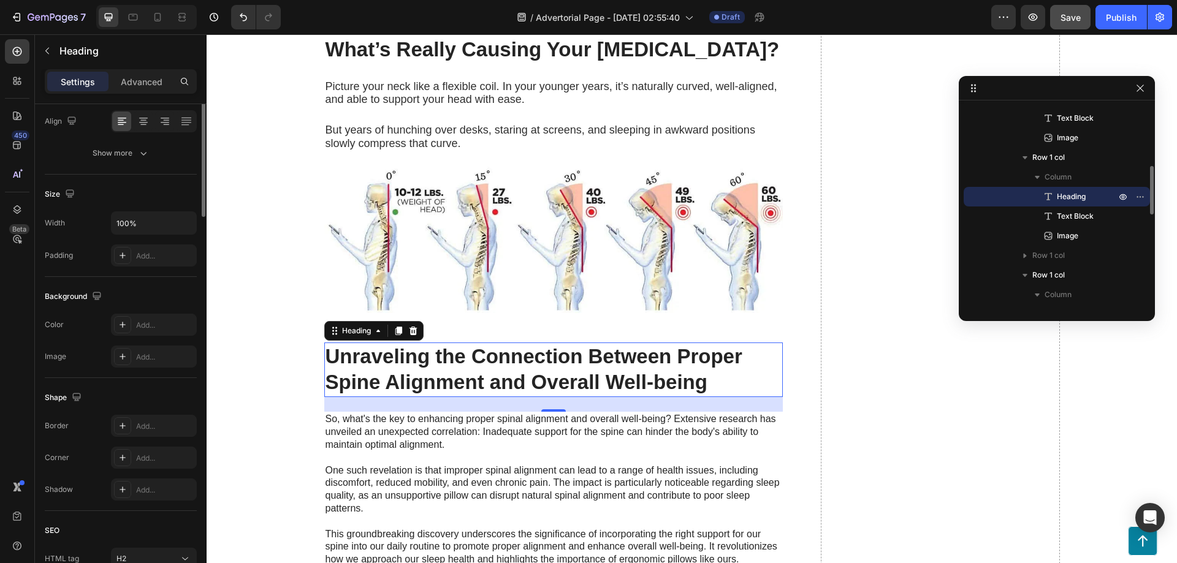
scroll to position [0, 0]
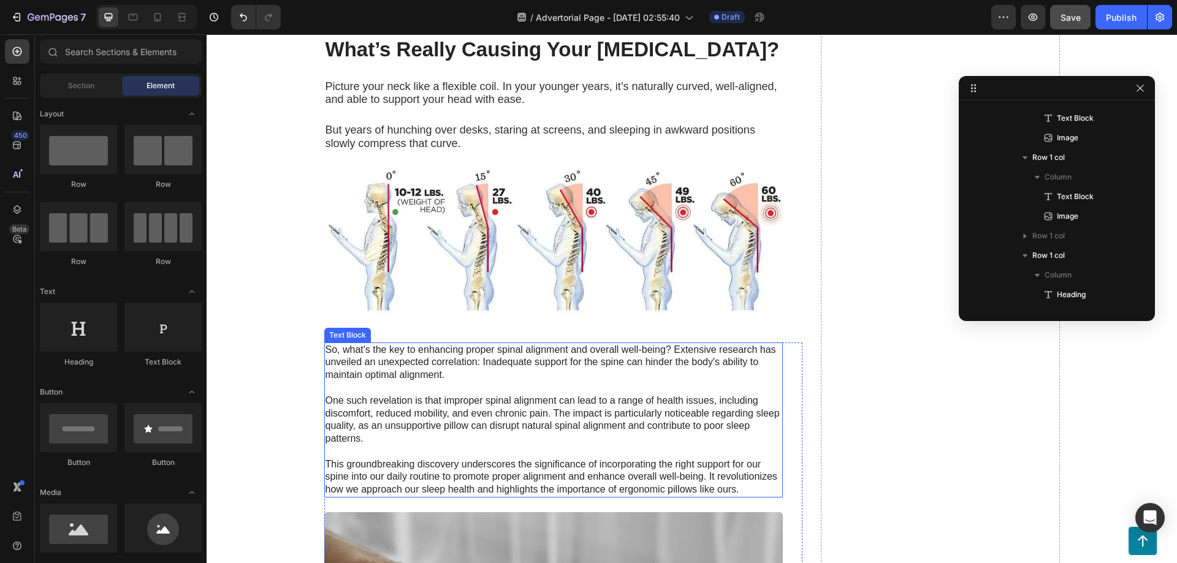
click at [400, 358] on p "So, what's the key to enhancing proper spinal alignment and overall well-being?…" at bounding box center [554, 420] width 456 height 153
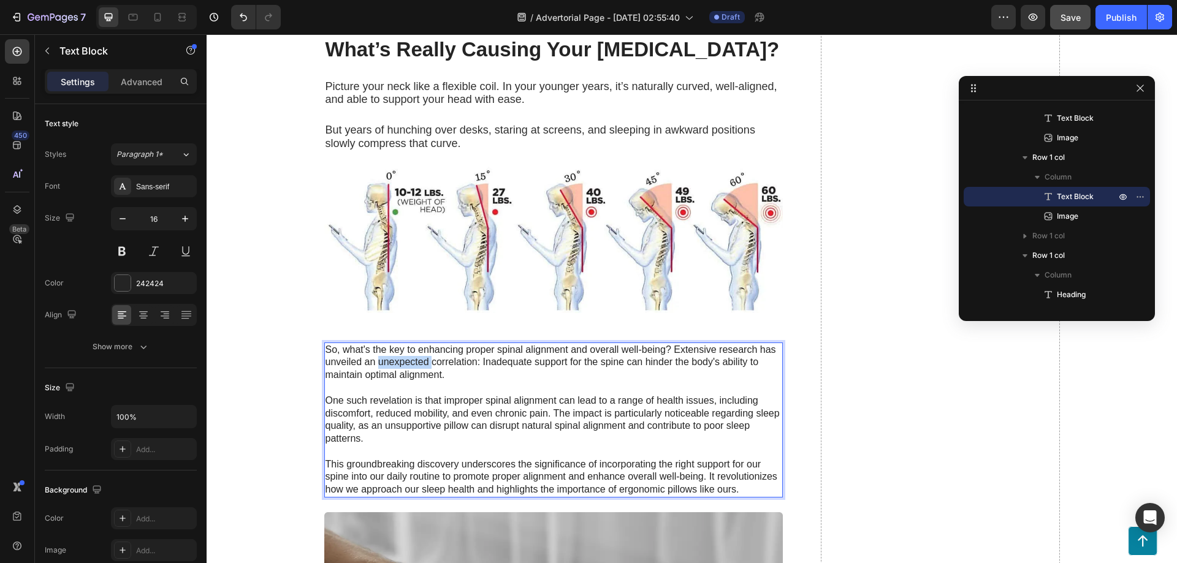
click at [400, 358] on p "So, what's the key to enhancing proper spinal alignment and overall well-being?…" at bounding box center [554, 420] width 456 height 153
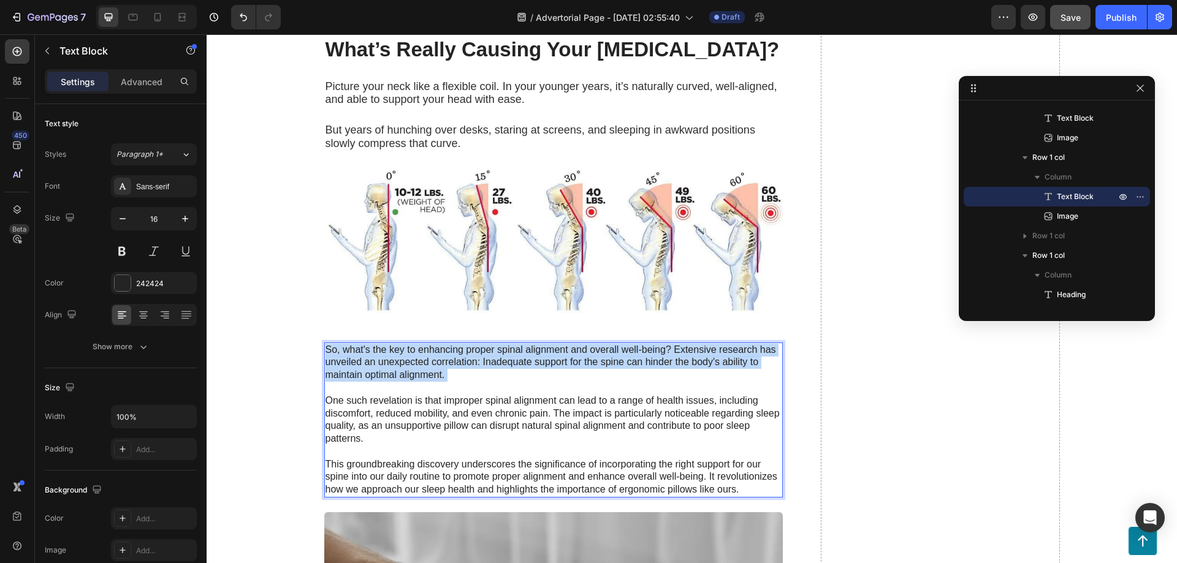
click at [400, 358] on p "So, what's the key to enhancing proper spinal alignment and overall well-being?…" at bounding box center [554, 420] width 456 height 153
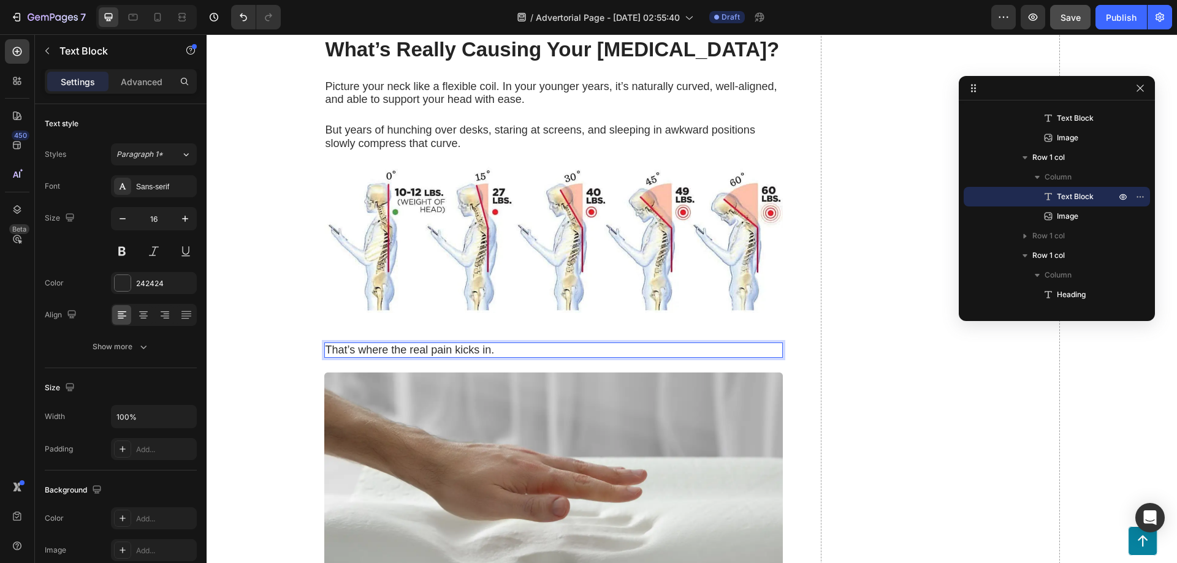
click at [518, 352] on p "That’s where the real pain kicks in." at bounding box center [554, 350] width 456 height 13
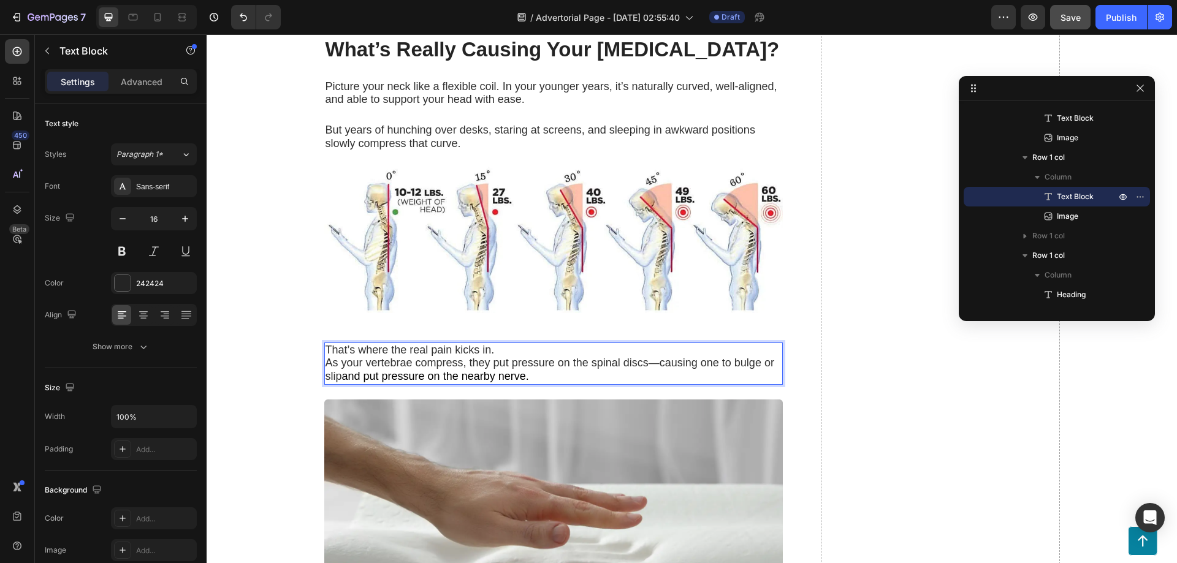
click at [515, 348] on p "That’s where the real pain kicks in." at bounding box center [554, 350] width 456 height 13
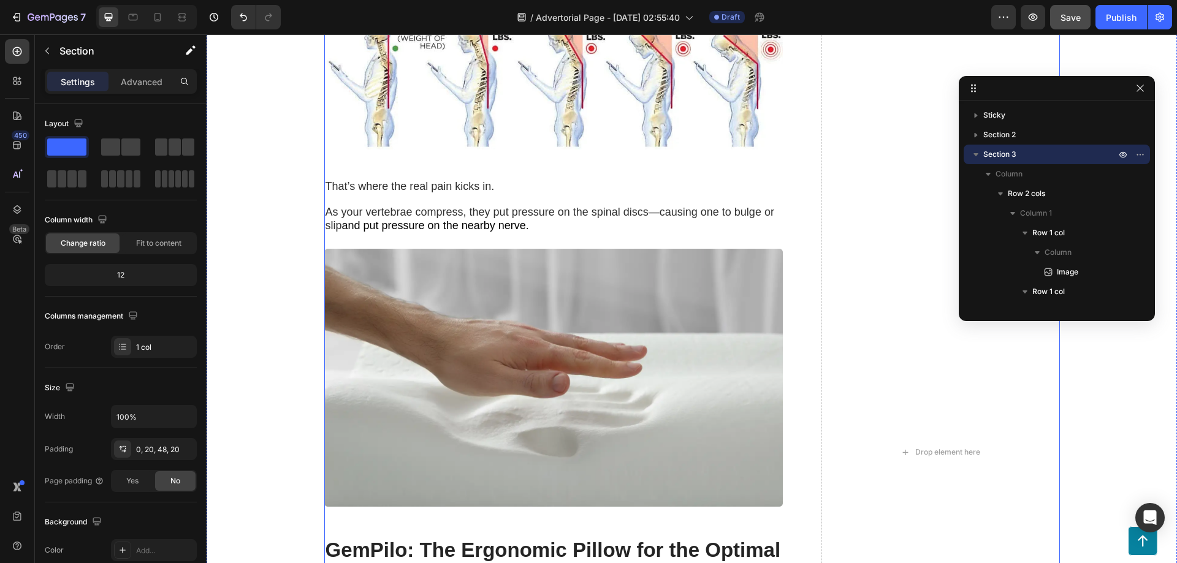
scroll to position [1068, 0]
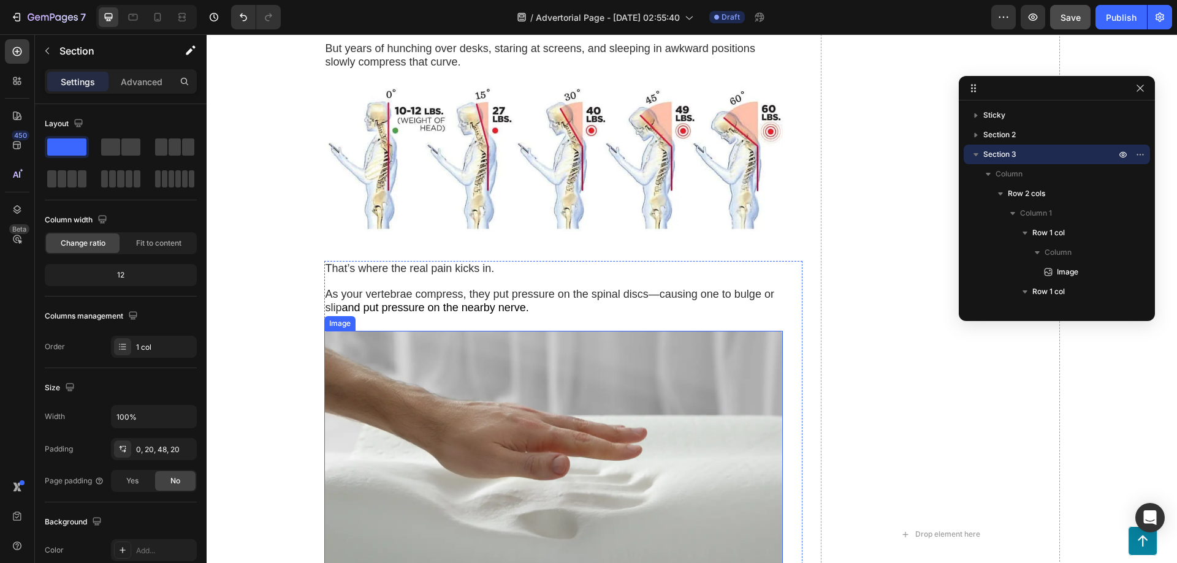
click at [463, 389] on img at bounding box center [553, 460] width 459 height 258
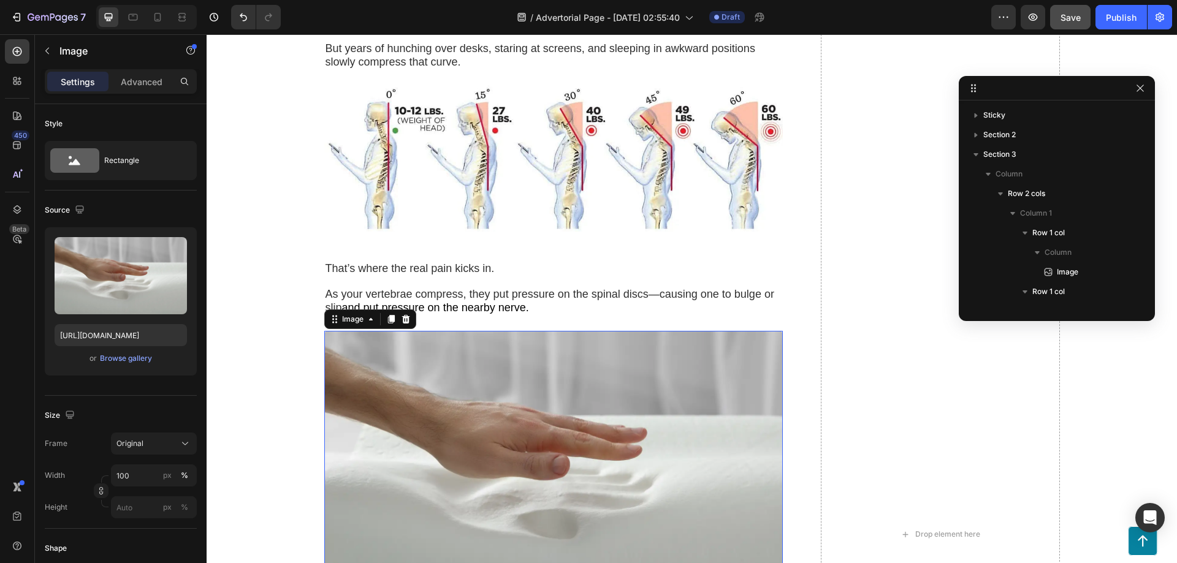
scroll to position [272, 0]
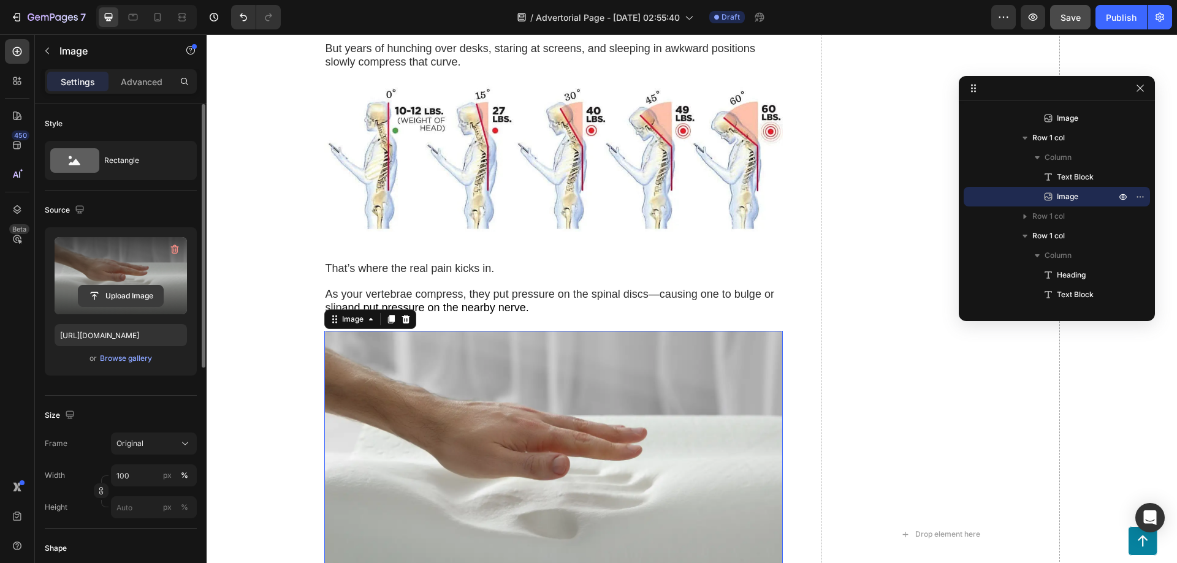
click at [105, 292] on input "file" at bounding box center [120, 296] width 85 height 21
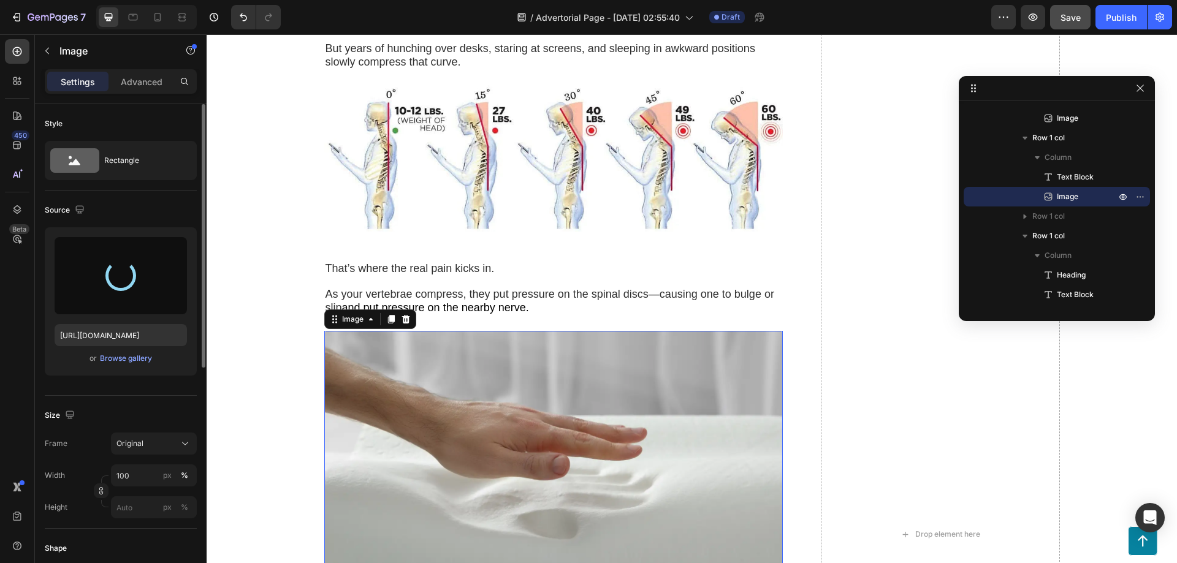
type input "https://cdn.shopify.com/s/files/1/0950/6416/2641/files/gempages_580846458031309…"
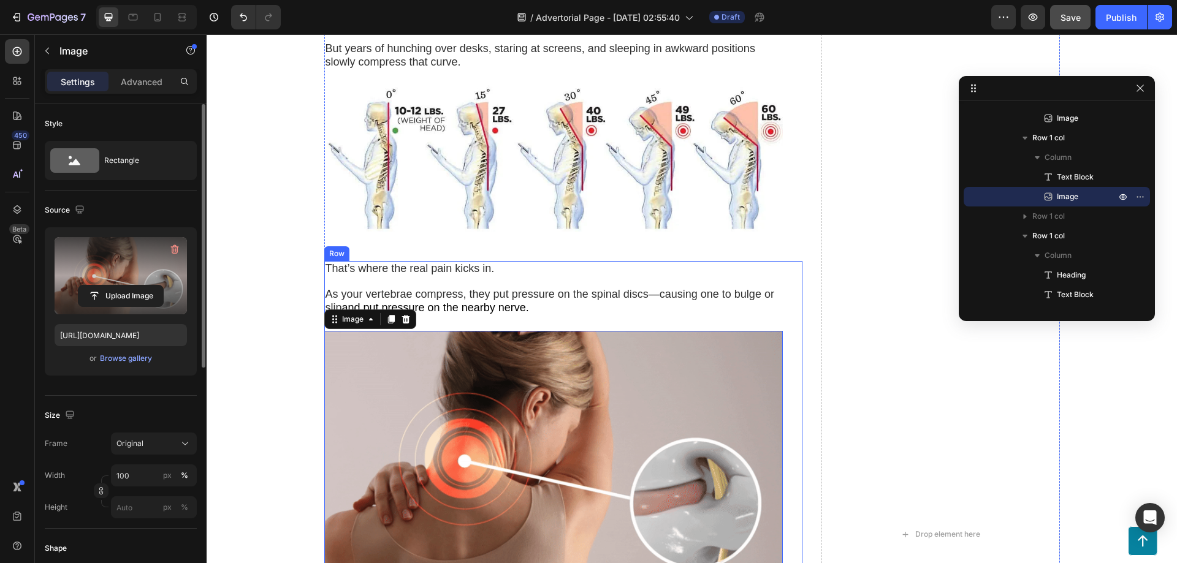
scroll to position [1395, 0]
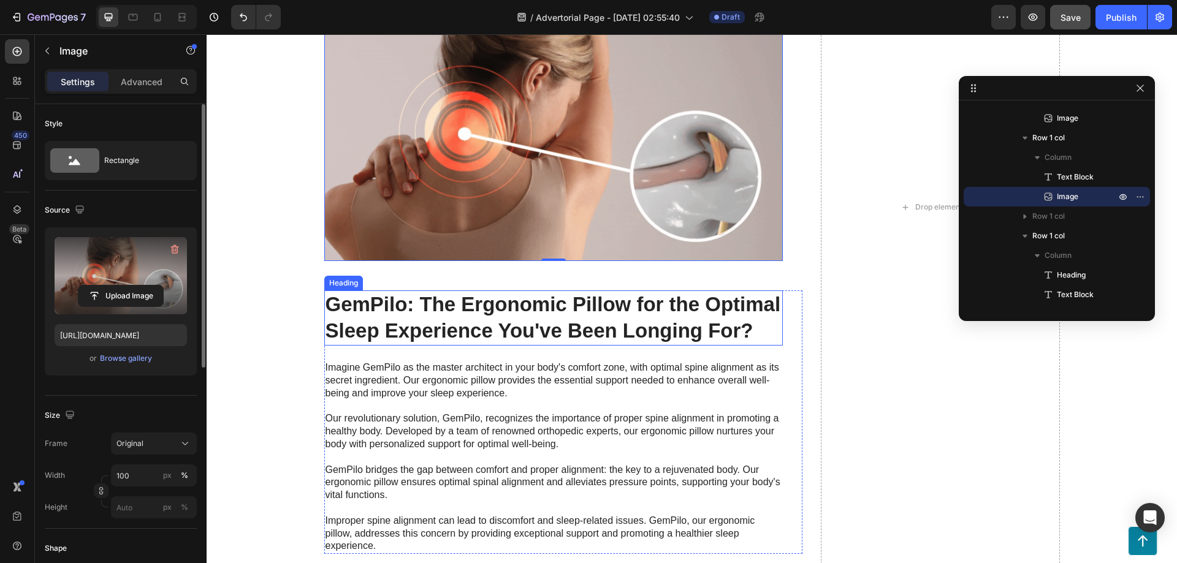
click at [444, 303] on h2 "GemPilo: The Ergonomic Pillow for the Optimal Sleep Experience You've Been Long…" at bounding box center [553, 318] width 459 height 55
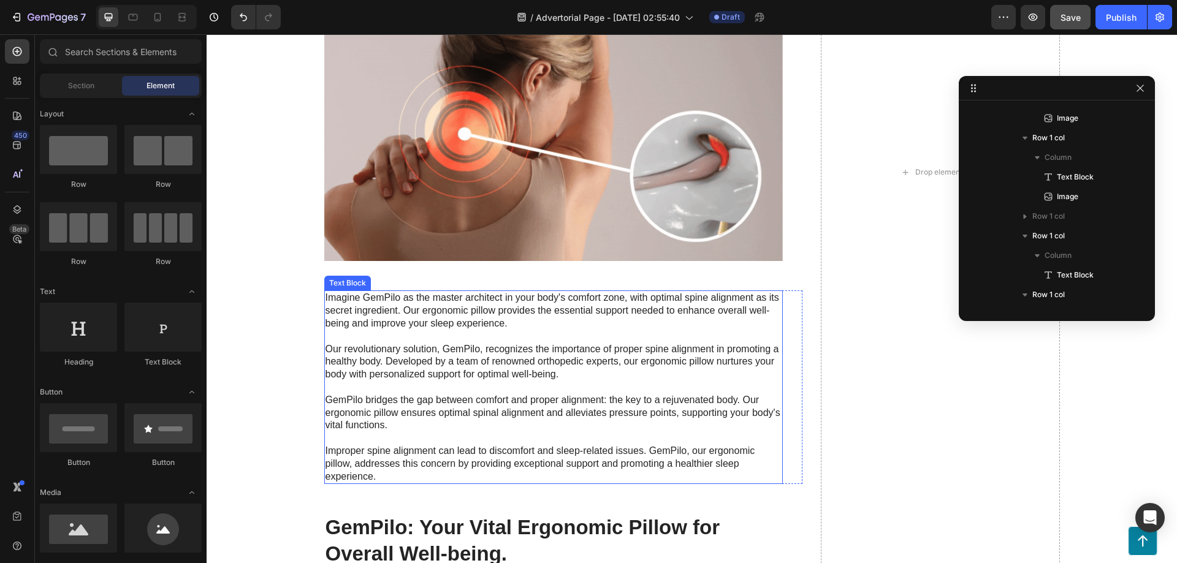
click at [432, 314] on p "Imagine GemPilo as the master architect in your body's comfort zone, with optim…" at bounding box center [554, 387] width 456 height 191
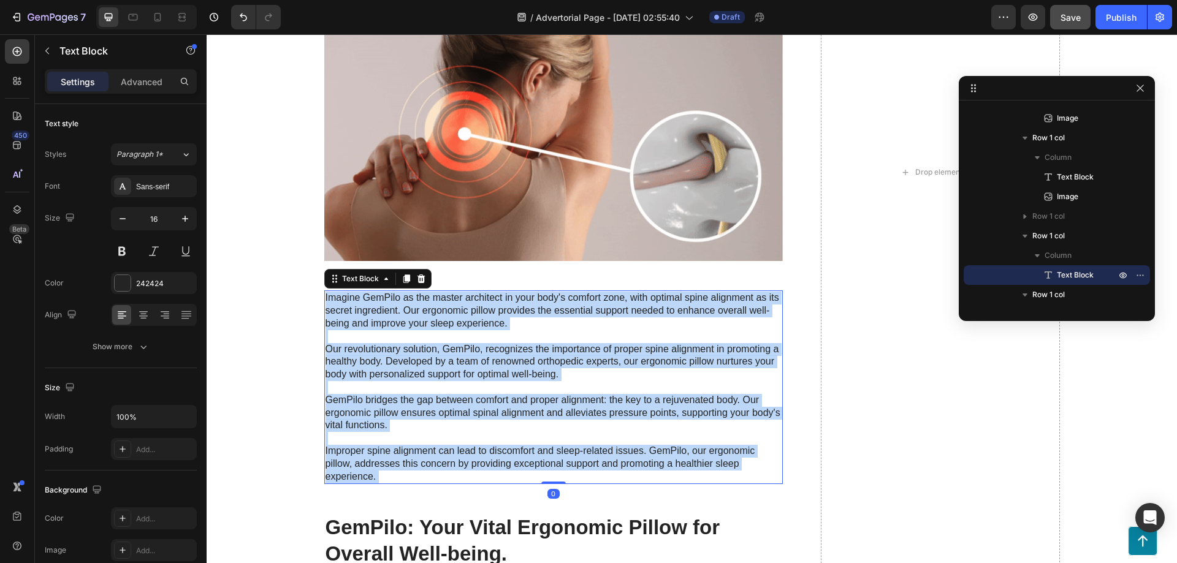
click at [440, 346] on p "Imagine GemPilo as the master architect in your body's comfort zone, with optim…" at bounding box center [554, 387] width 456 height 191
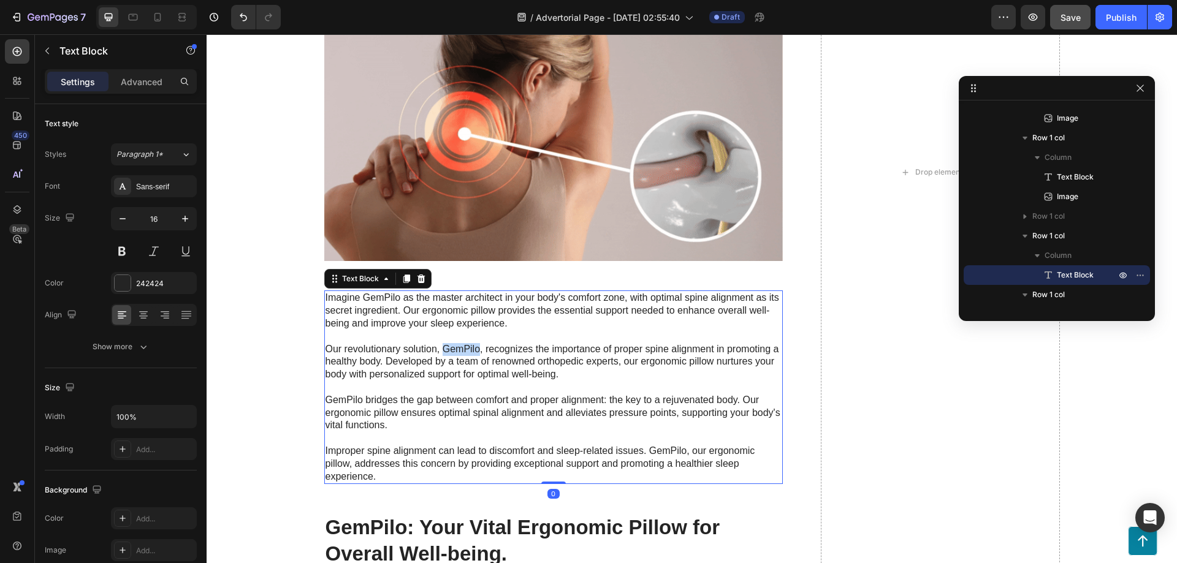
click at [441, 346] on p "Imagine GemPilo as the master architect in your body's comfort zone, with optim…" at bounding box center [554, 387] width 456 height 191
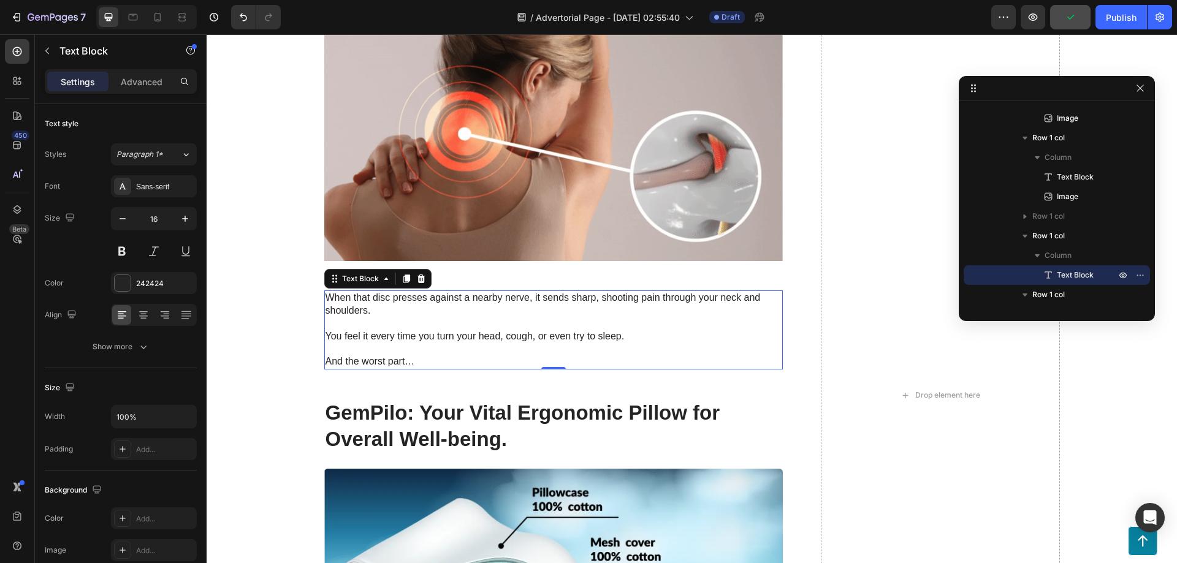
click at [507, 402] on h2 "GemPilo: Your Vital Ergonomic Pillow for Overall Well-being." at bounding box center [553, 426] width 459 height 55
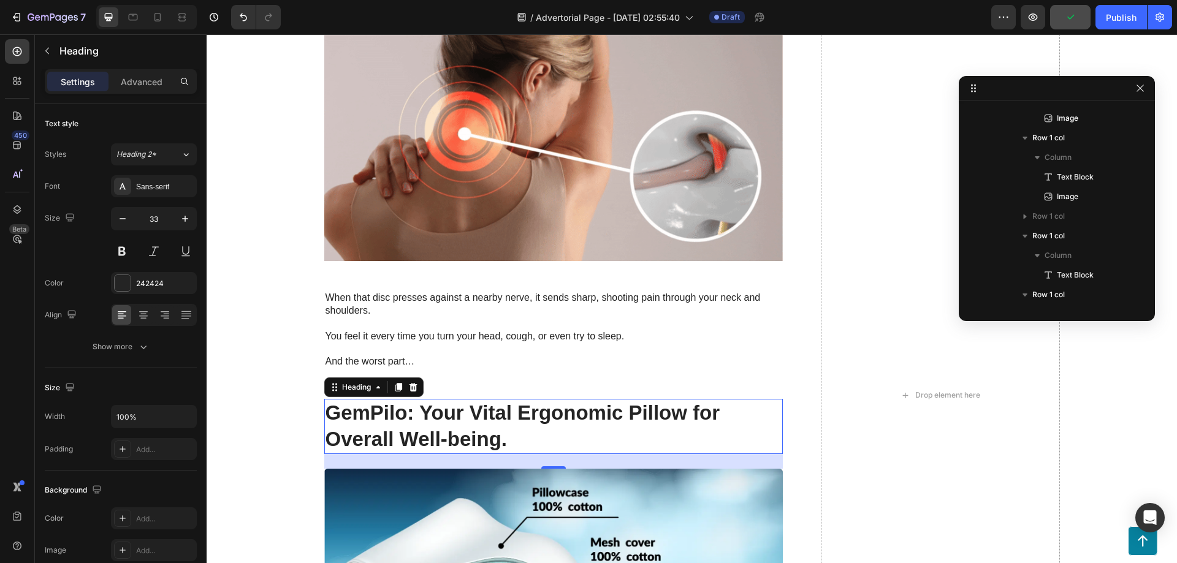
scroll to position [409, 0]
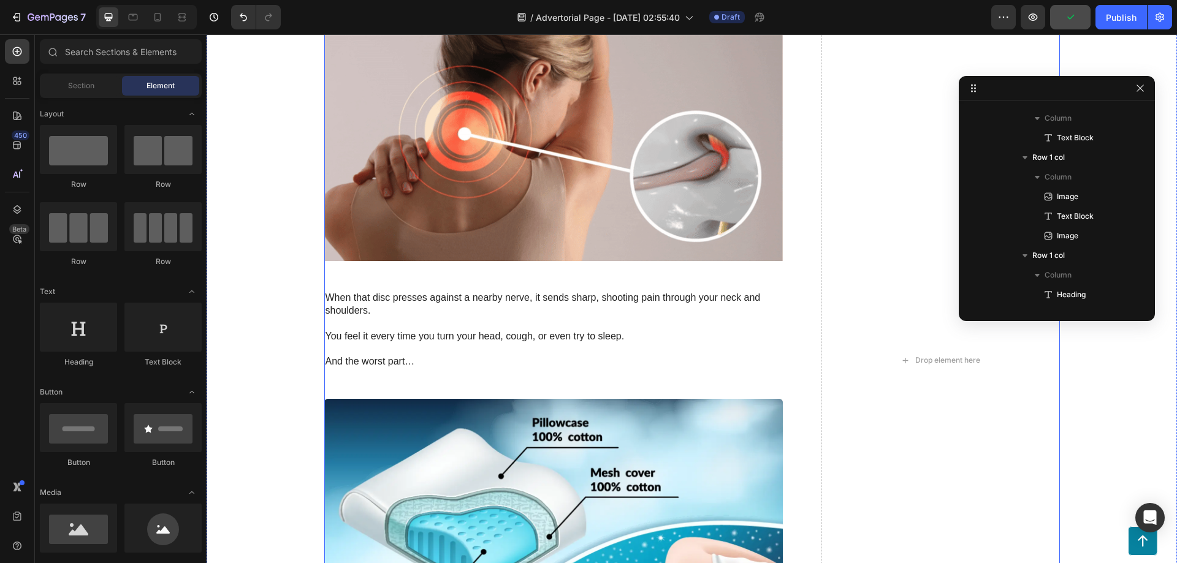
click at [398, 423] on img at bounding box center [553, 550] width 459 height 302
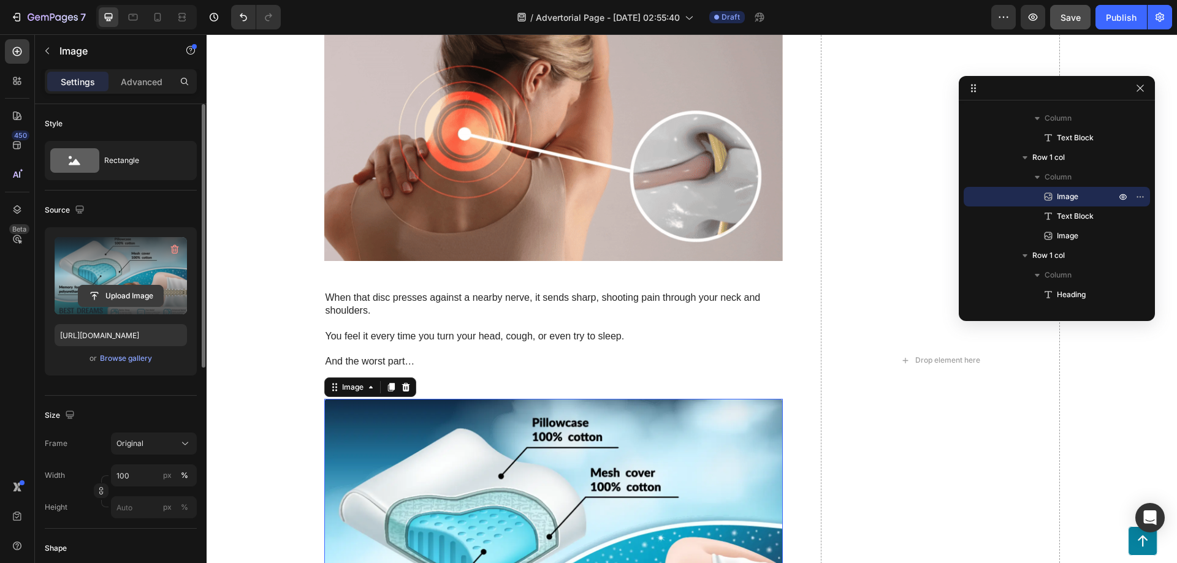
click at [90, 287] on input "file" at bounding box center [120, 296] width 85 height 21
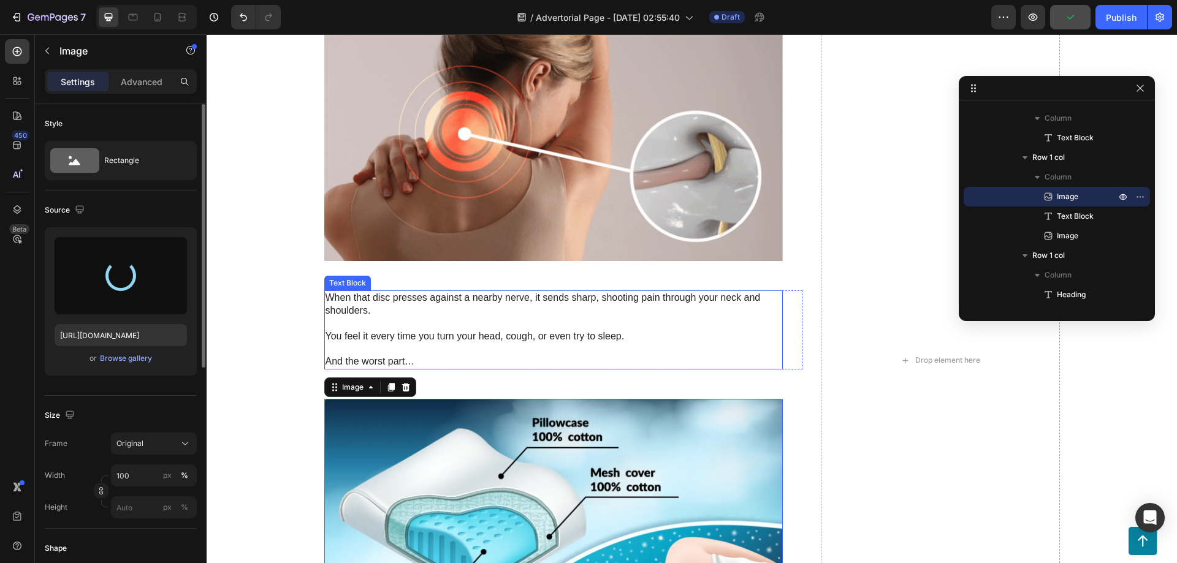
click at [409, 313] on p "When that disc presses against a nearby nerve, it sends sharp, shooting pain th…" at bounding box center [554, 305] width 456 height 26
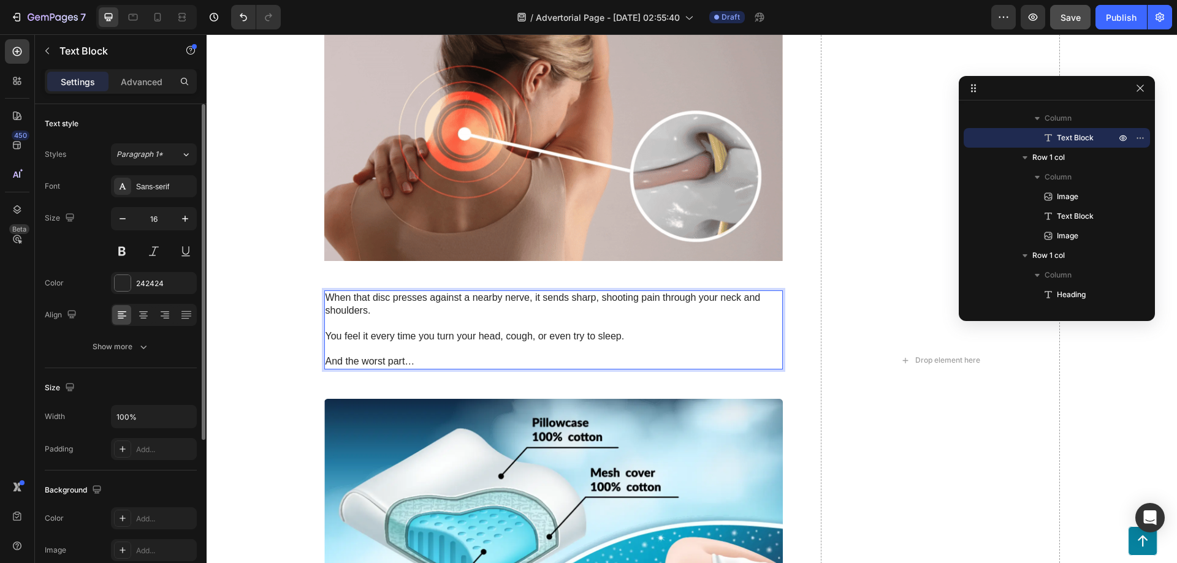
click at [408, 300] on p "When that disc presses against a nearby nerve, it sends sharp, shooting pain th…" at bounding box center [554, 305] width 456 height 26
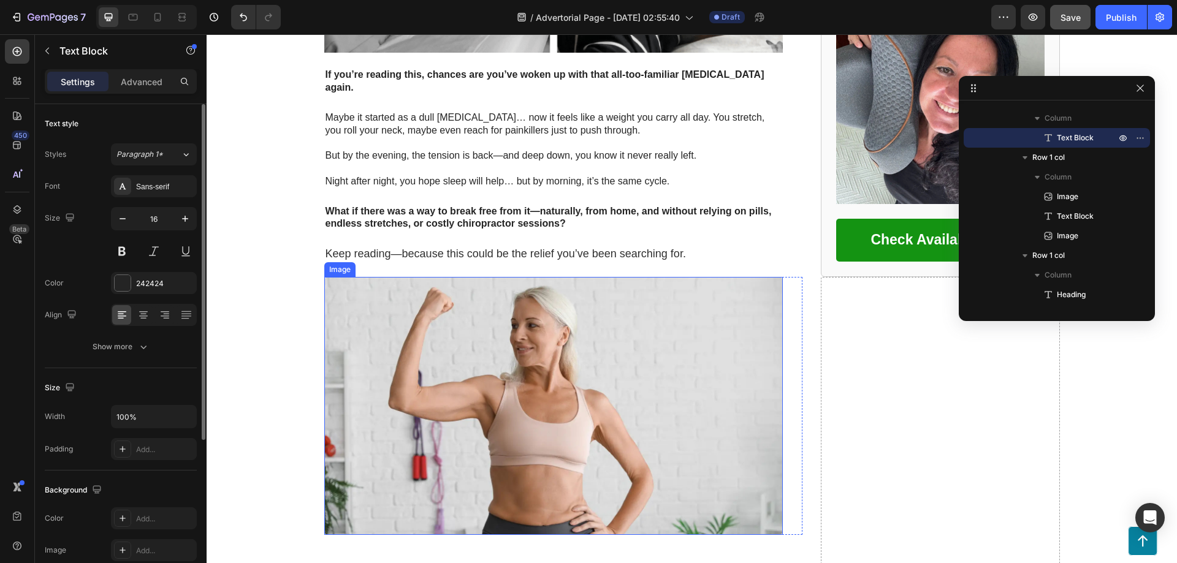
scroll to position [578, 0]
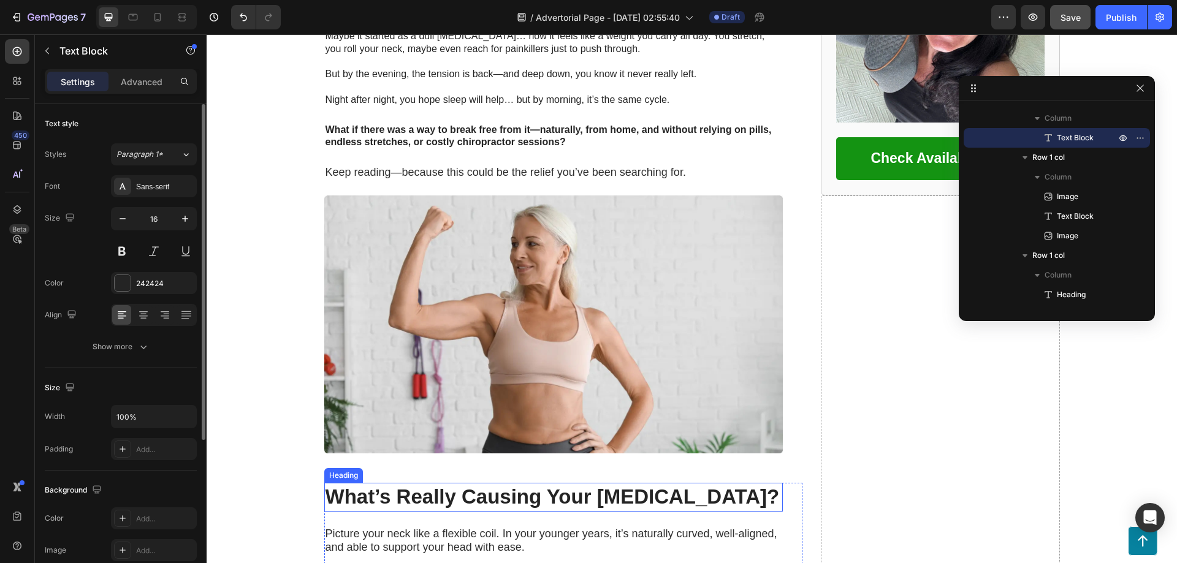
click at [384, 486] on strong "What’s Really Causing Your [MEDICAL_DATA]?" at bounding box center [553, 497] width 454 height 23
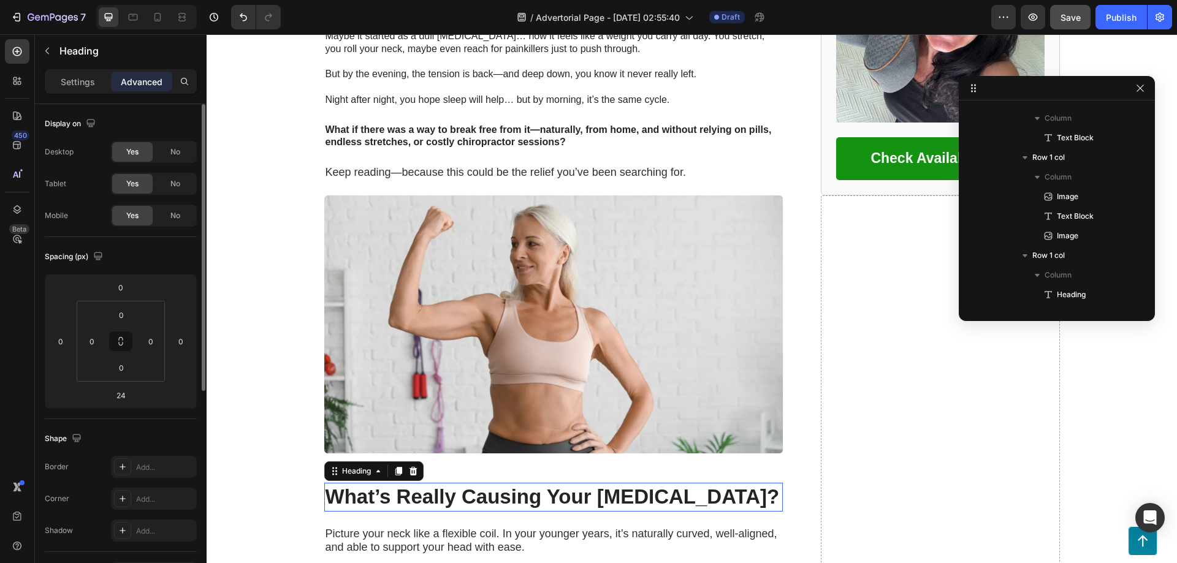
scroll to position [134, 0]
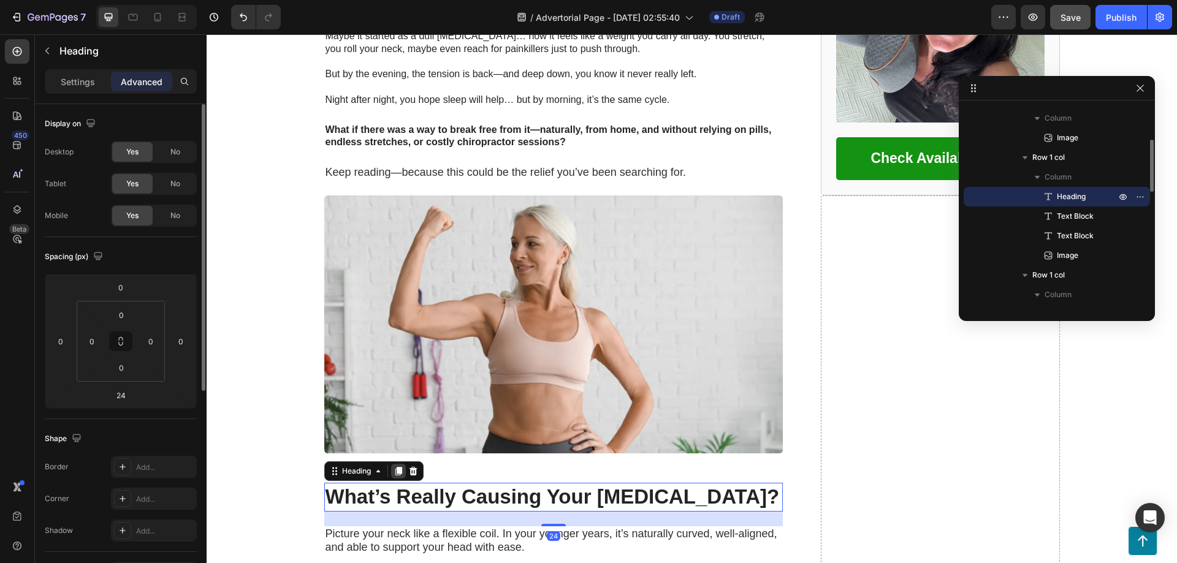
click at [394, 467] on icon at bounding box center [399, 472] width 10 height 10
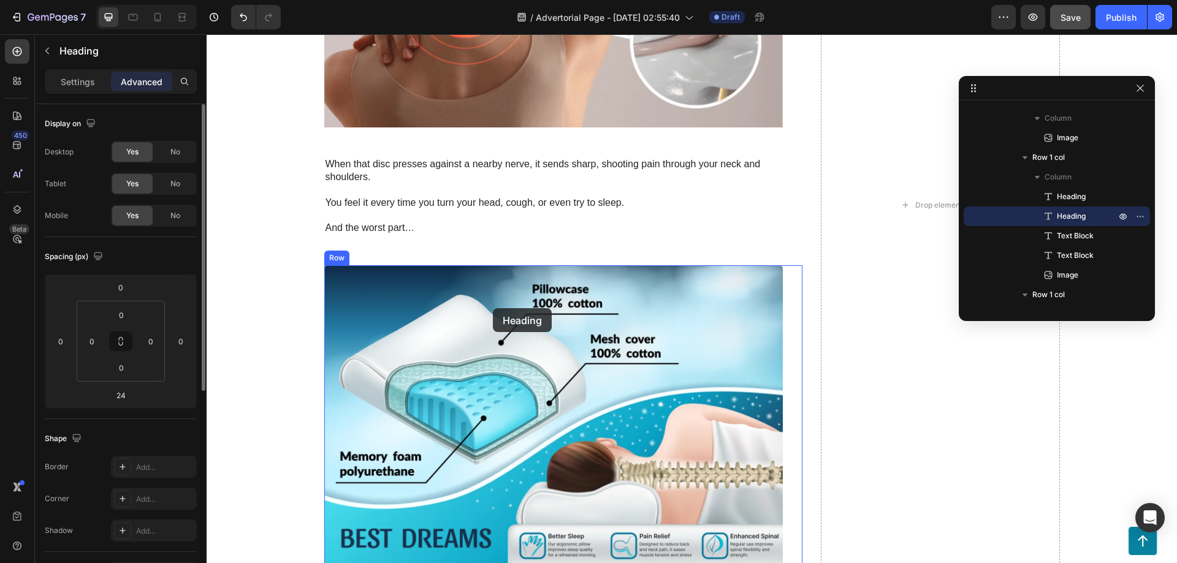
scroll to position [1490, 0]
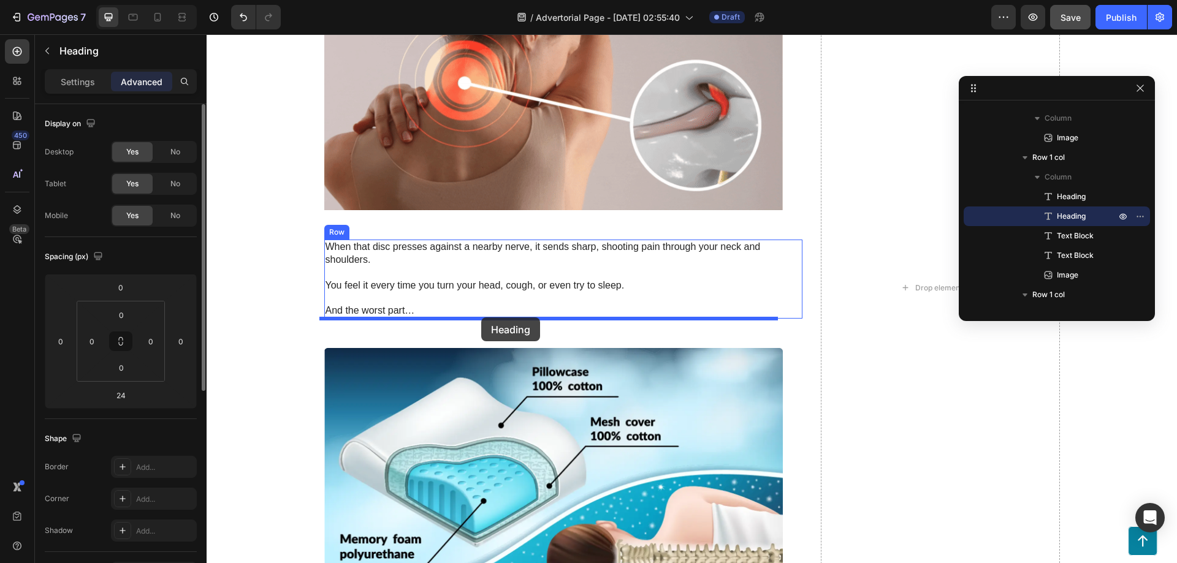
drag, startPoint x: 332, startPoint y: 403, endPoint x: 484, endPoint y: 317, distance: 174.6
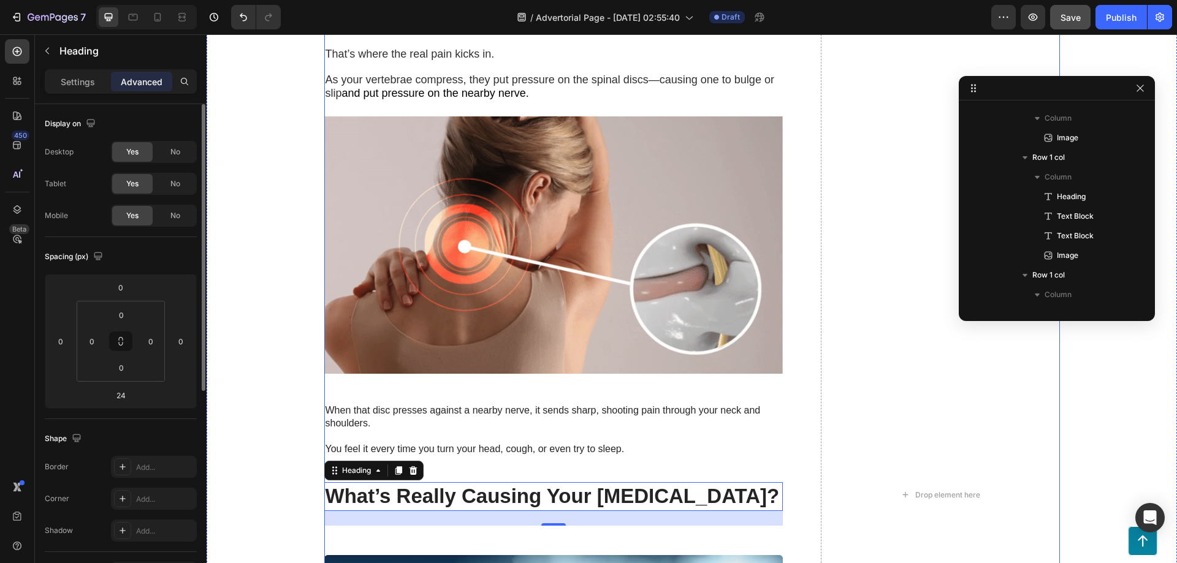
scroll to position [1364, 0]
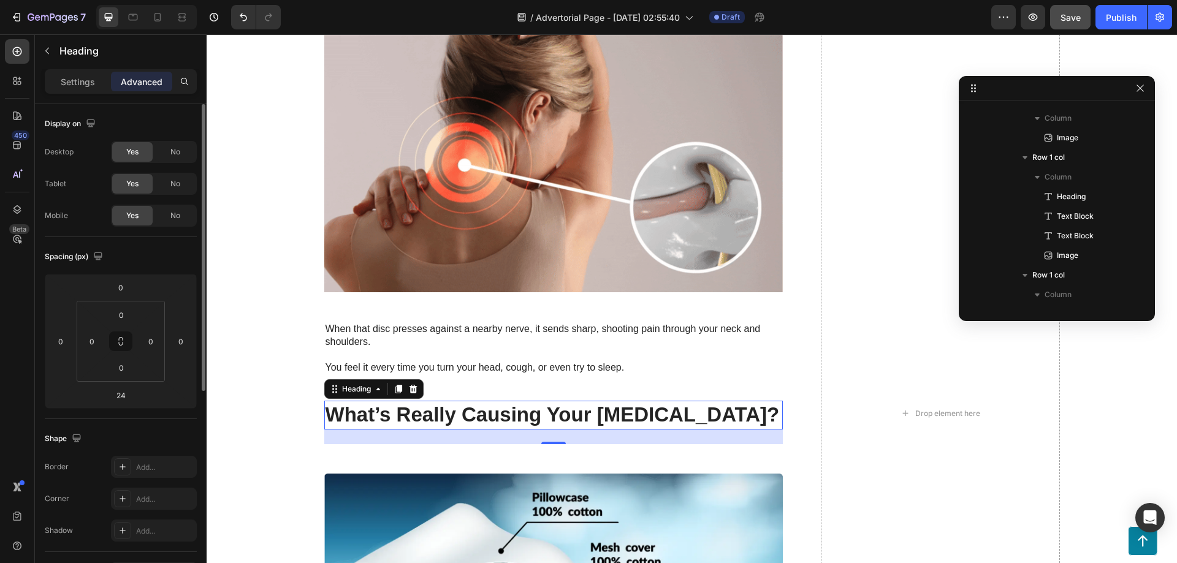
click at [256, 386] on div "Image Row What’s Really Causing Your Neck Pain? Heading Picture your neck like …" at bounding box center [692, 413] width 946 height 2087
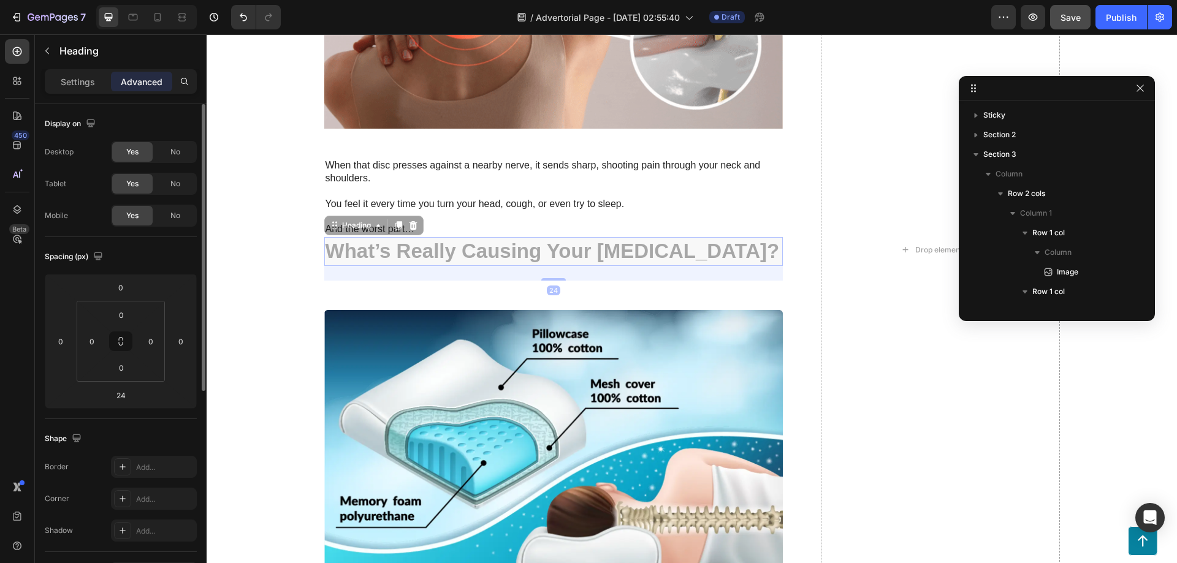
scroll to position [370, 0]
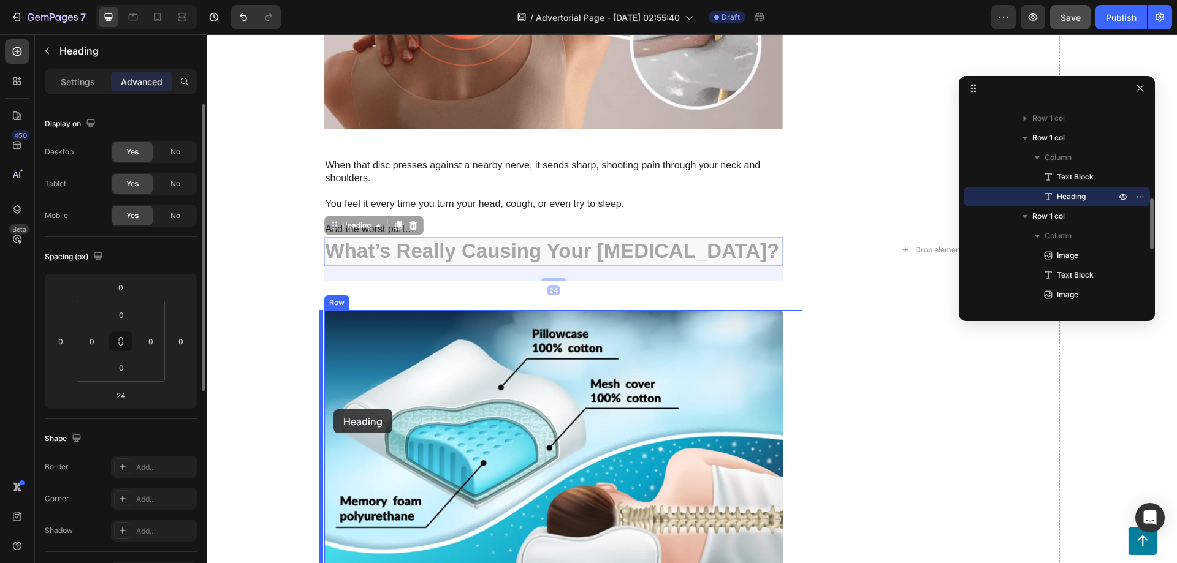
drag, startPoint x: 325, startPoint y: 429, endPoint x: 331, endPoint y: 394, distance: 34.9
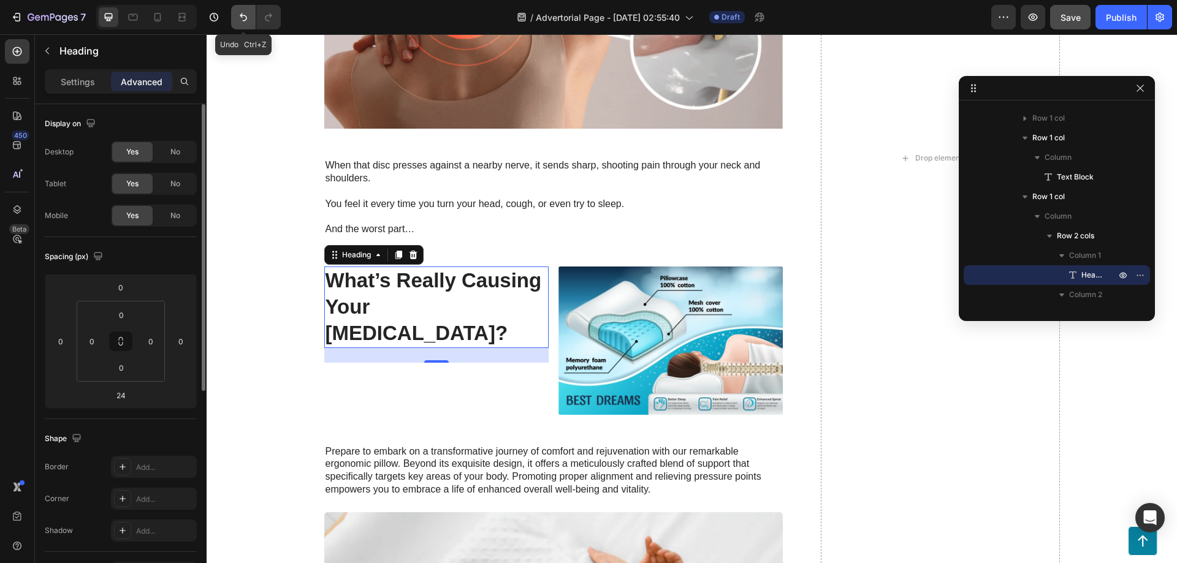
click at [247, 15] on icon "Undo/Redo" at bounding box center [243, 17] width 12 height 12
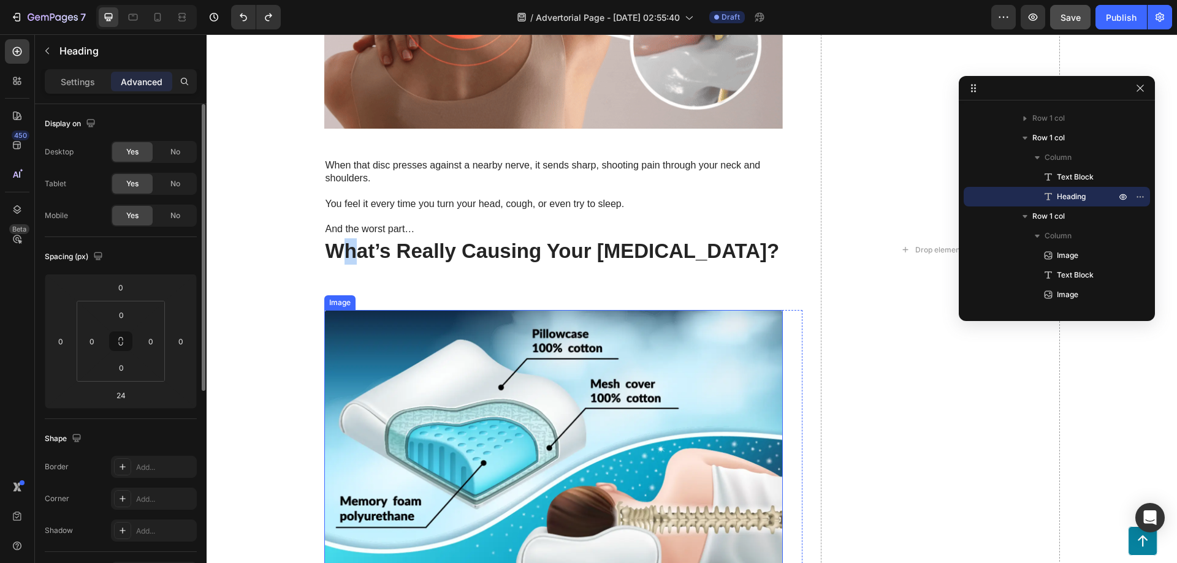
drag, startPoint x: 351, startPoint y: 271, endPoint x: 349, endPoint y: 495, distance: 223.8
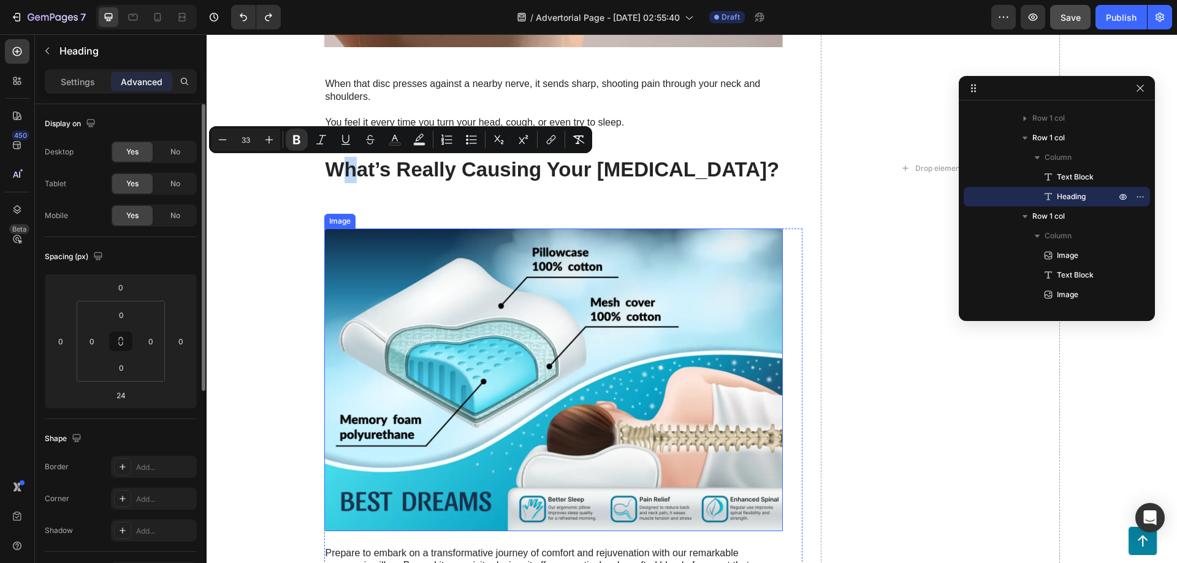
scroll to position [1691, 0]
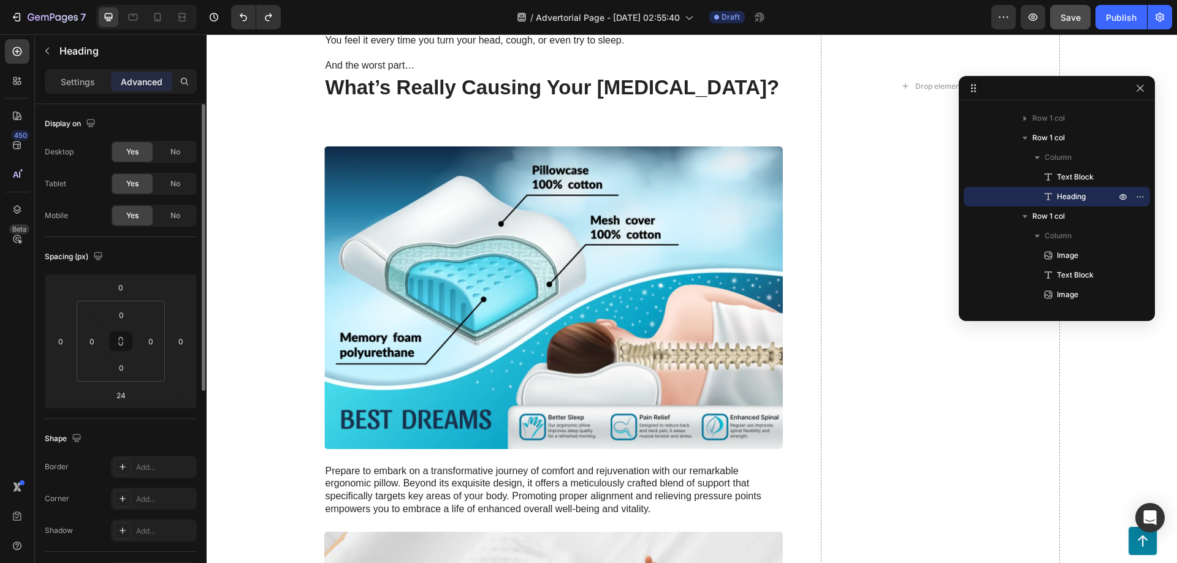
click at [359, 82] on strong "What’s Really Causing Your [MEDICAL_DATA]?" at bounding box center [553, 87] width 454 height 23
click at [282, 113] on div "Image Row What’s Really Causing Your Neck Pain? Heading Picture your neck like …" at bounding box center [692, 85] width 946 height 2087
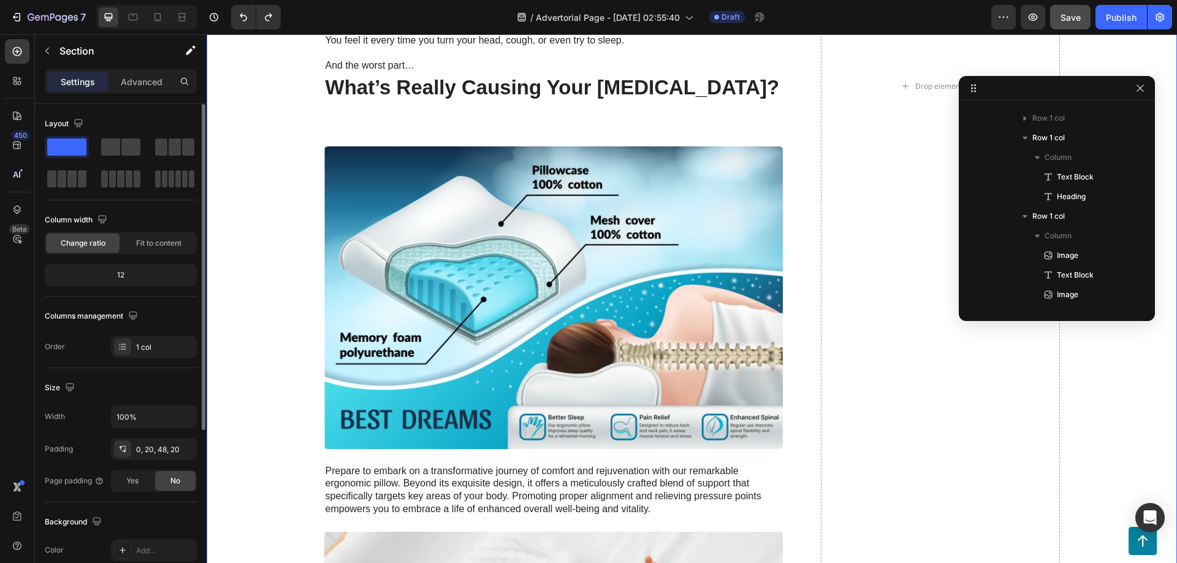
scroll to position [0, 0]
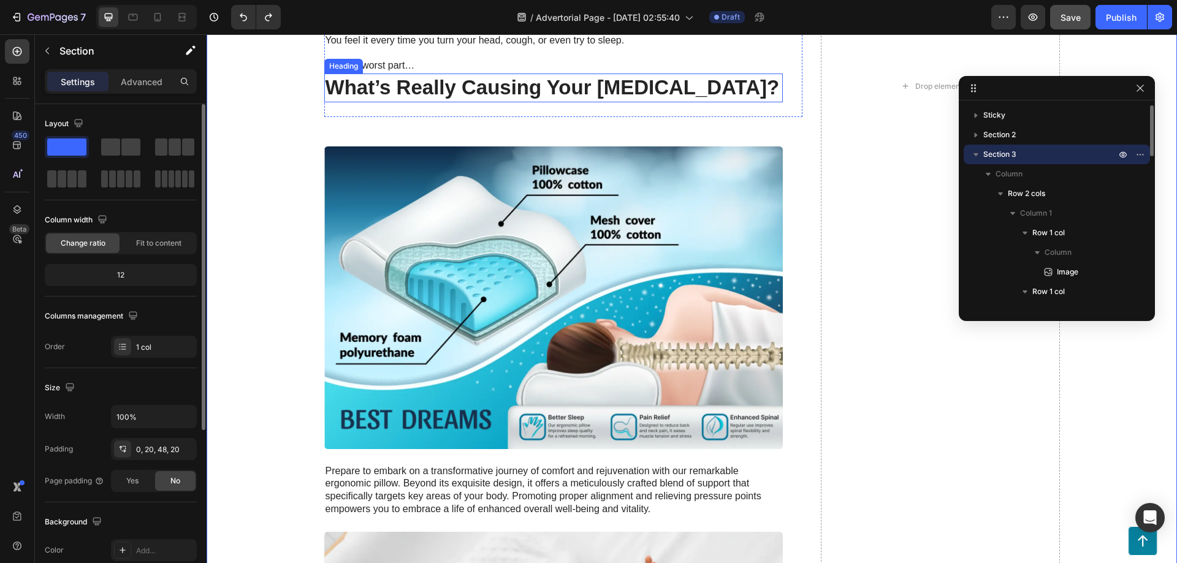
click at [373, 86] on strong "What’s Really Causing Your [MEDICAL_DATA]?" at bounding box center [553, 87] width 454 height 23
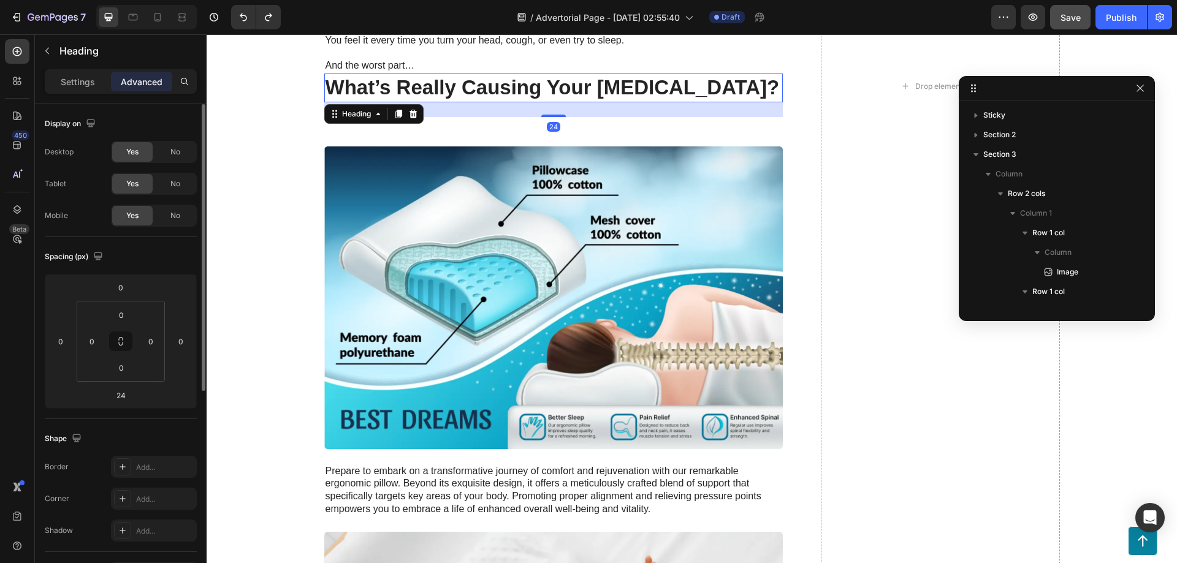
scroll to position [370, 0]
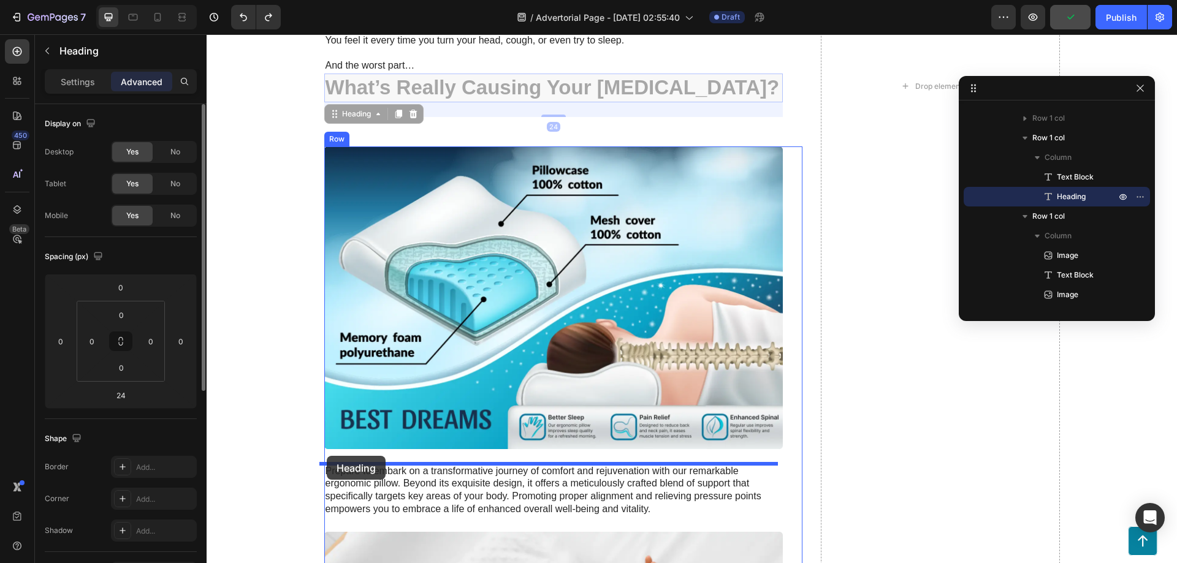
drag, startPoint x: 327, startPoint y: 109, endPoint x: 327, endPoint y: 454, distance: 345.2
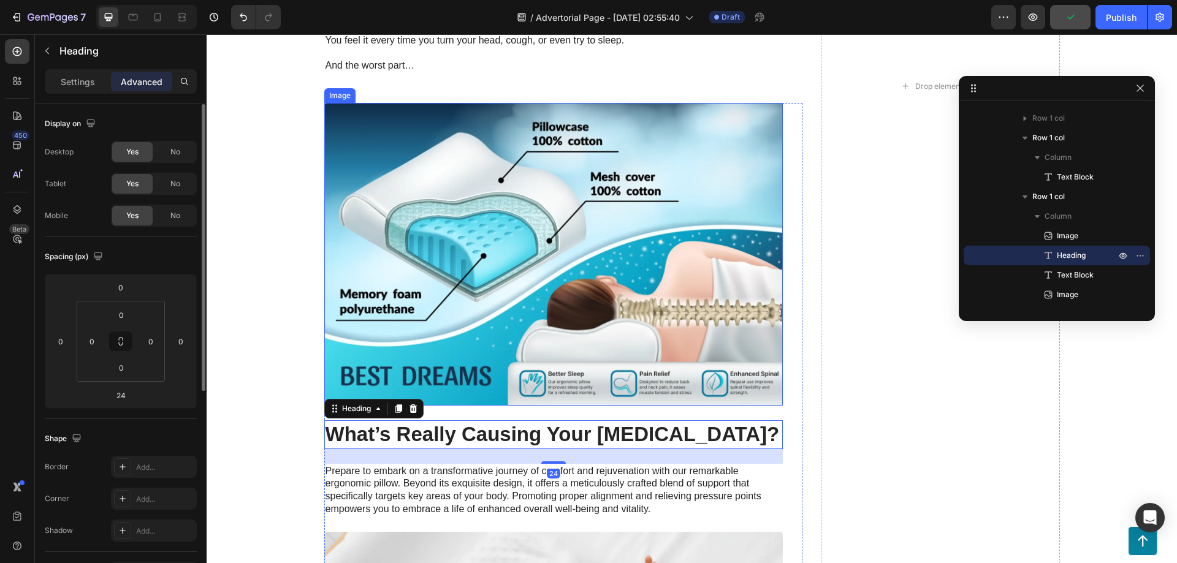
scroll to position [1528, 0]
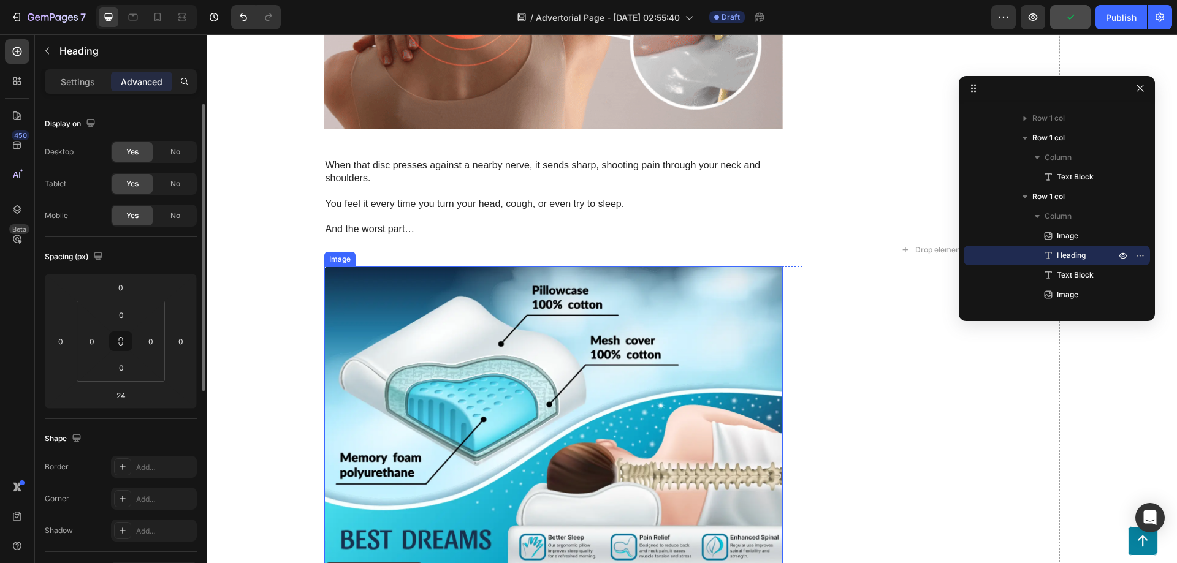
click at [363, 311] on img at bounding box center [553, 418] width 459 height 302
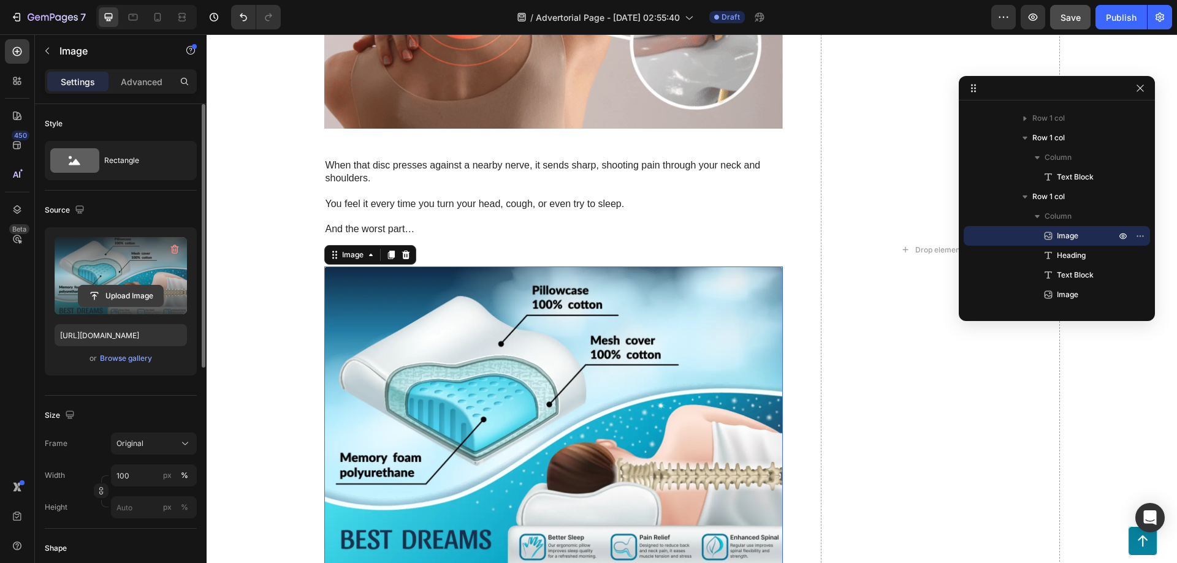
click at [116, 296] on input "file" at bounding box center [120, 296] width 85 height 21
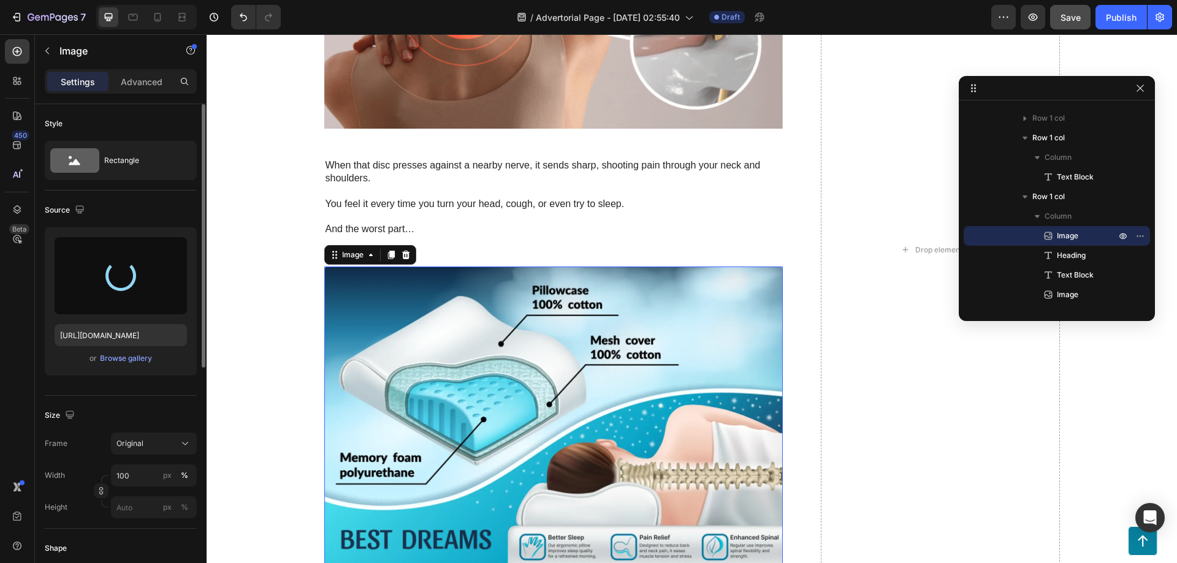
type input "https://cdn.shopify.com/s/files/1/0950/6416/2641/files/gempages_580846458031309…"
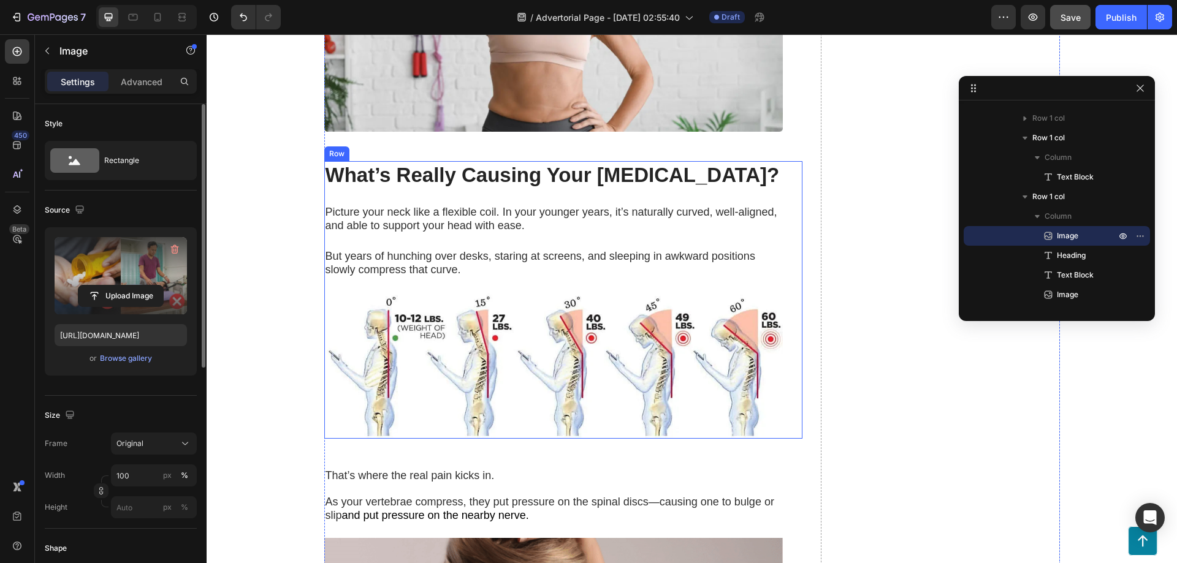
scroll to position [490, 0]
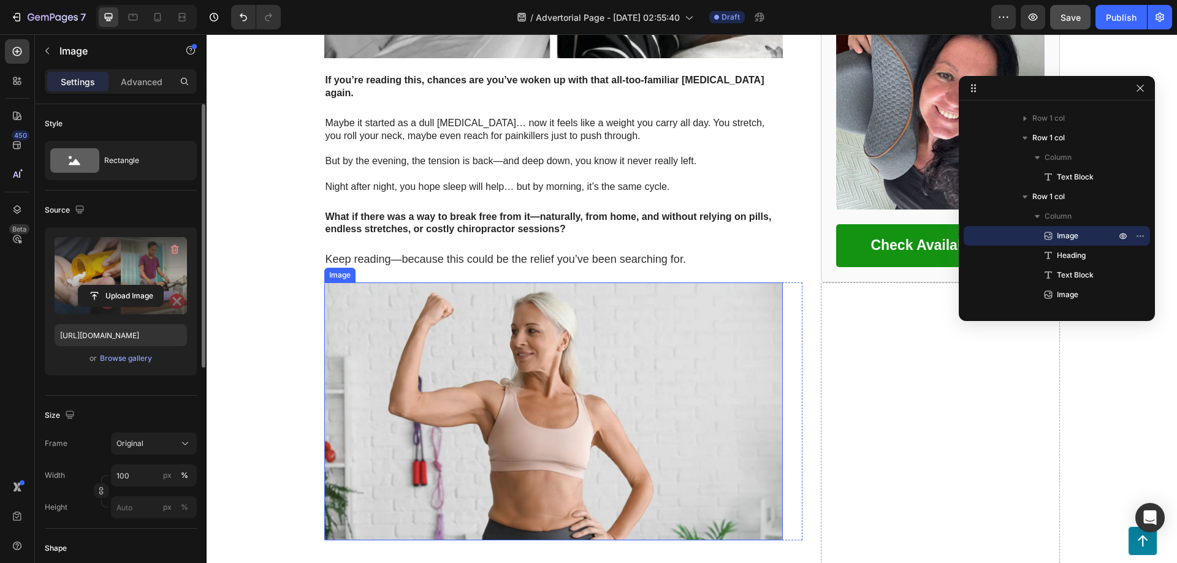
click at [554, 344] on img at bounding box center [553, 412] width 459 height 258
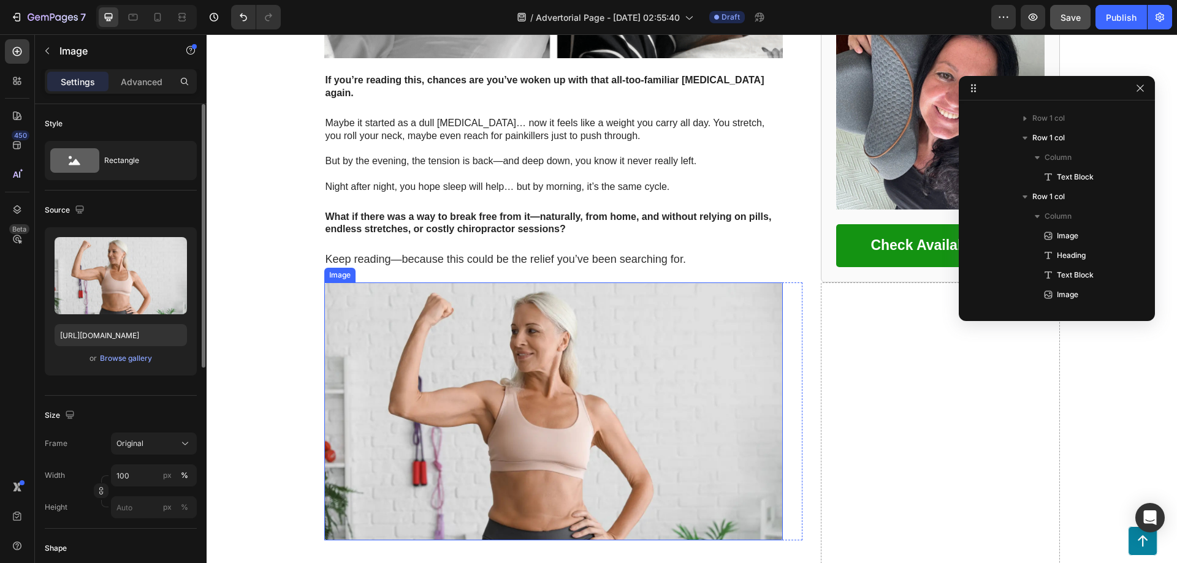
scroll to position [75, 0]
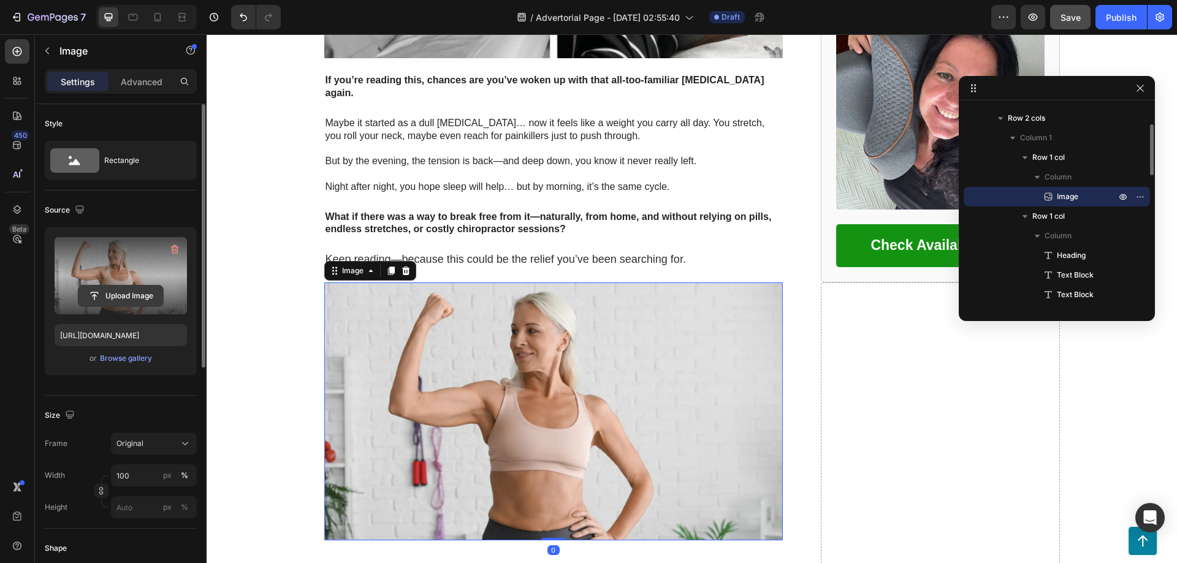
click at [117, 299] on input "file" at bounding box center [120, 296] width 85 height 21
type input "https://cdn.shopify.com/s/files/1/0950/6416/2641/files/gempages_580846458031309…"
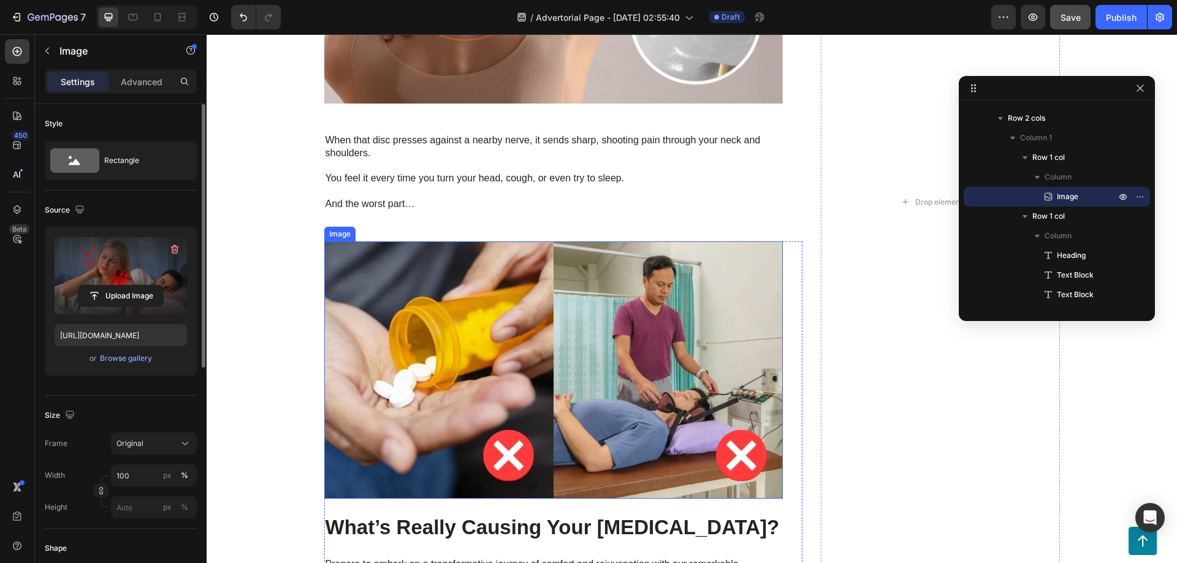
scroll to position [1717, 0]
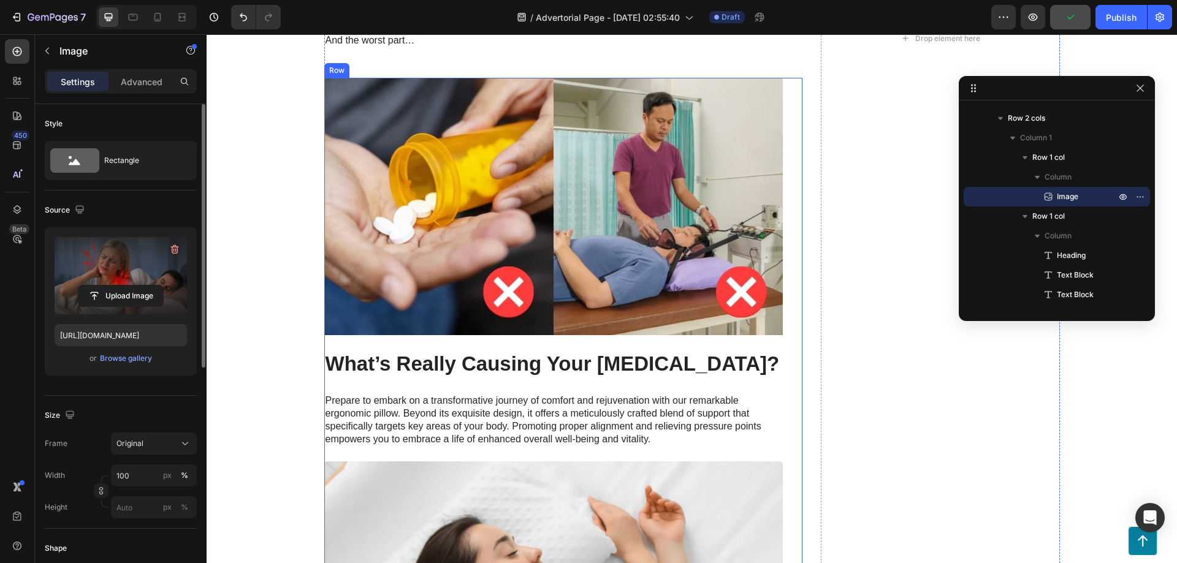
click at [438, 371] on strong "What’s Really Causing Your [MEDICAL_DATA]?" at bounding box center [553, 364] width 454 height 23
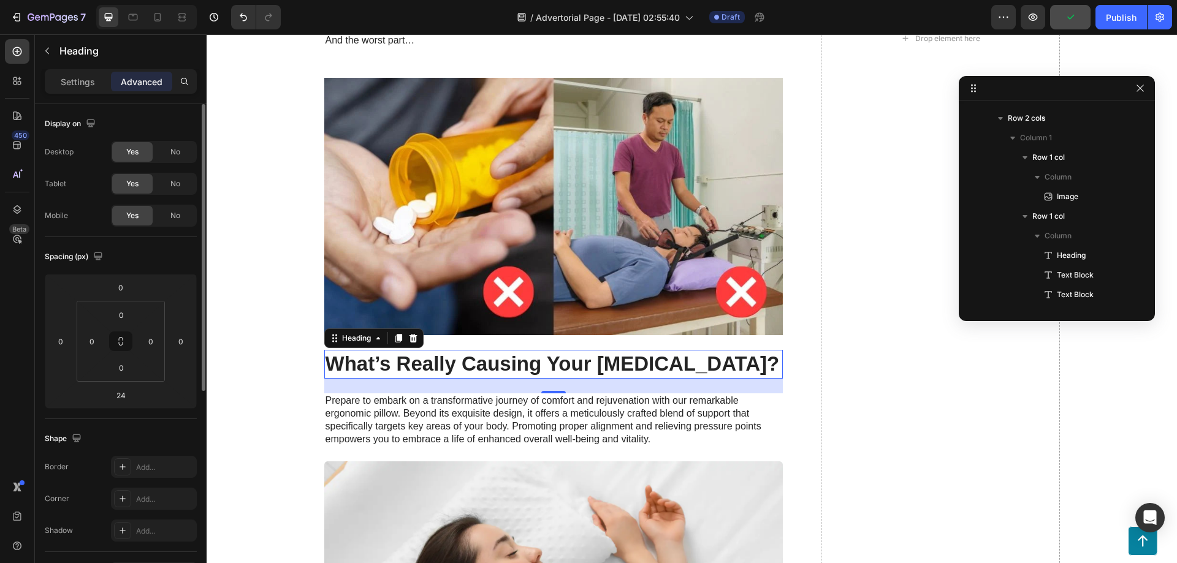
scroll to position [429, 0]
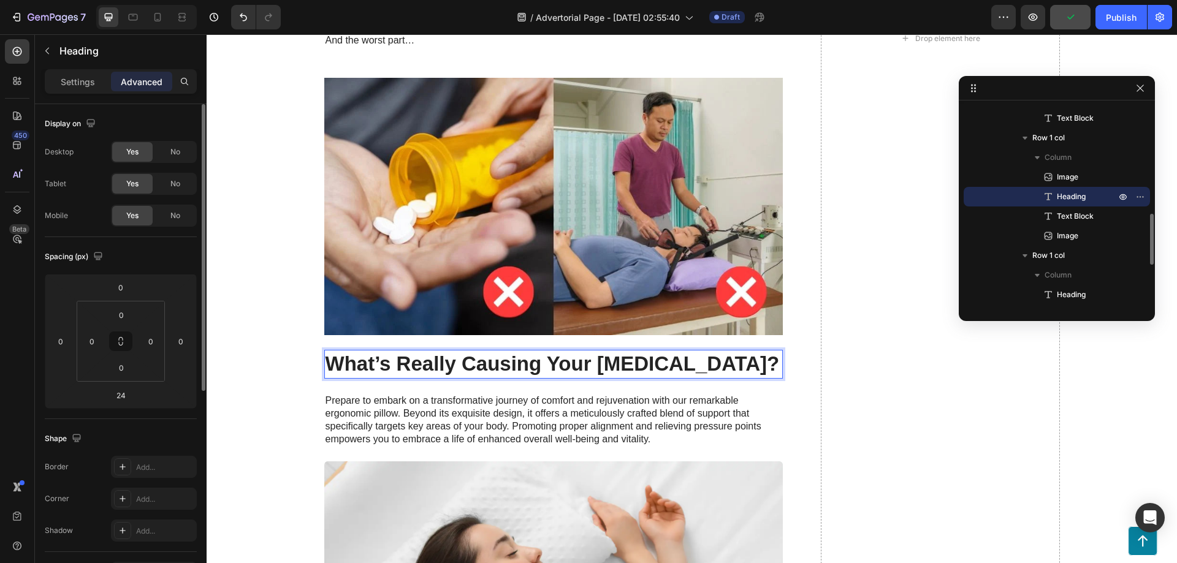
click at [452, 360] on strong "What’s Really Causing Your [MEDICAL_DATA]?" at bounding box center [553, 364] width 454 height 23
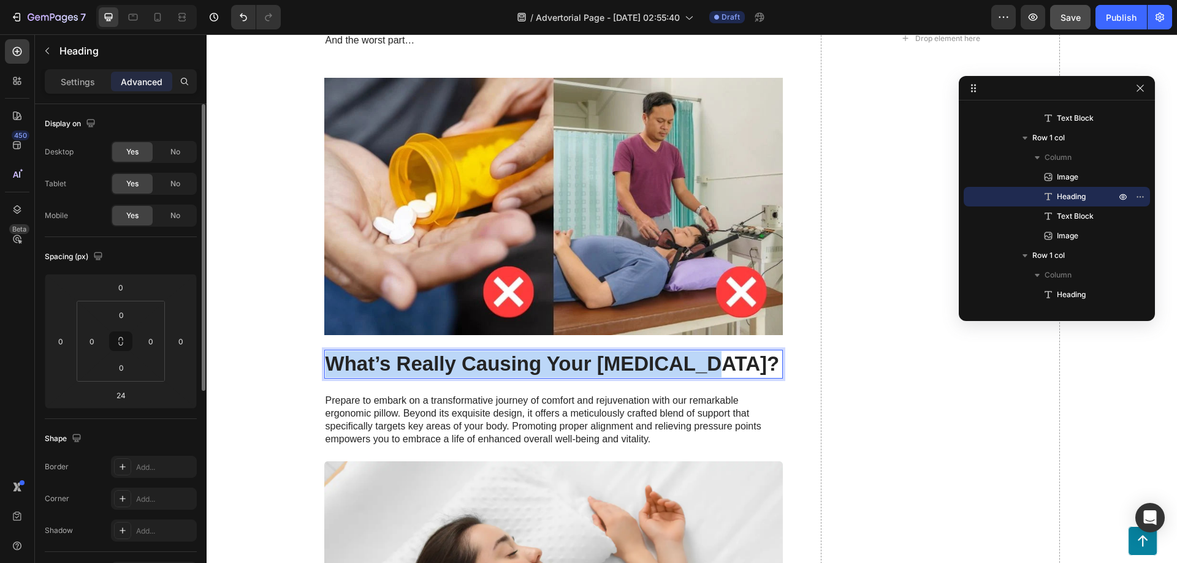
click at [452, 360] on strong "What’s Really Causing Your [MEDICAL_DATA]?" at bounding box center [553, 364] width 454 height 23
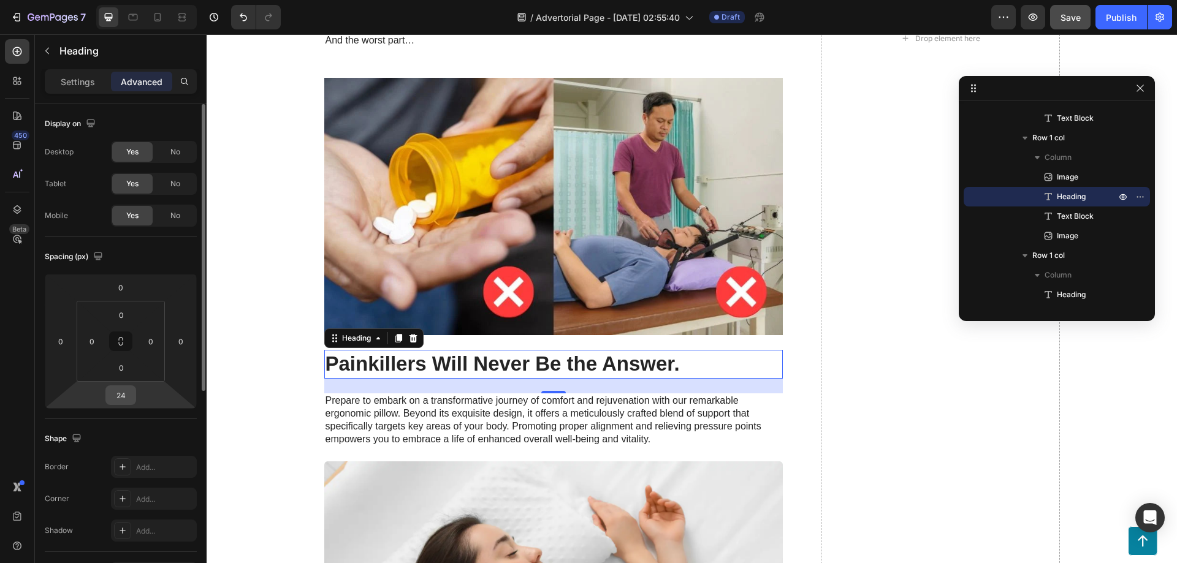
click at [122, 401] on input "24" at bounding box center [121, 395] width 25 height 18
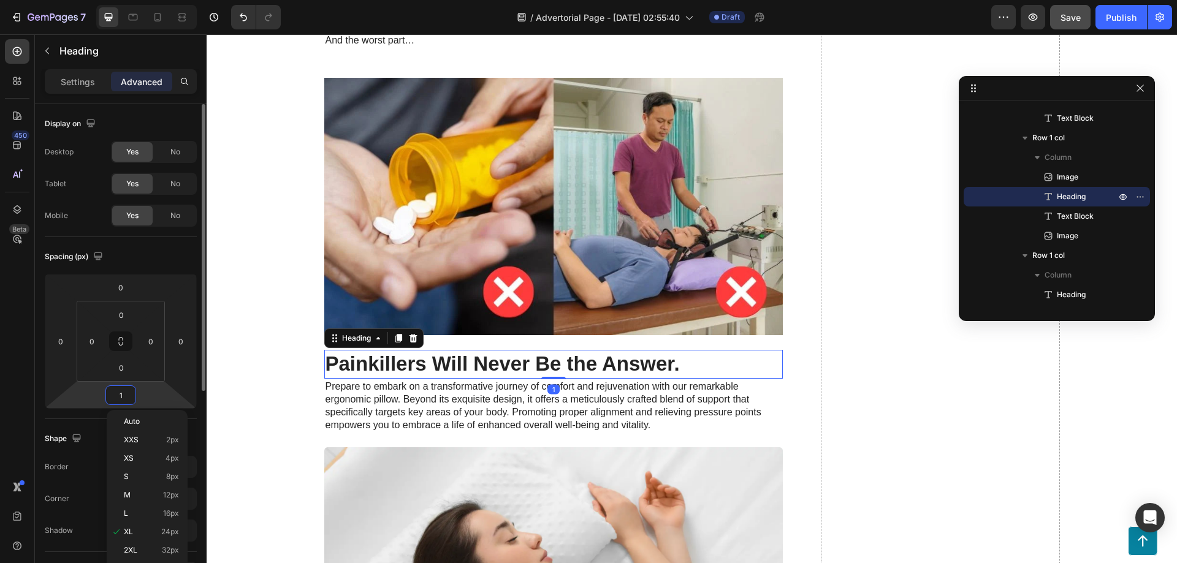
type input "10"
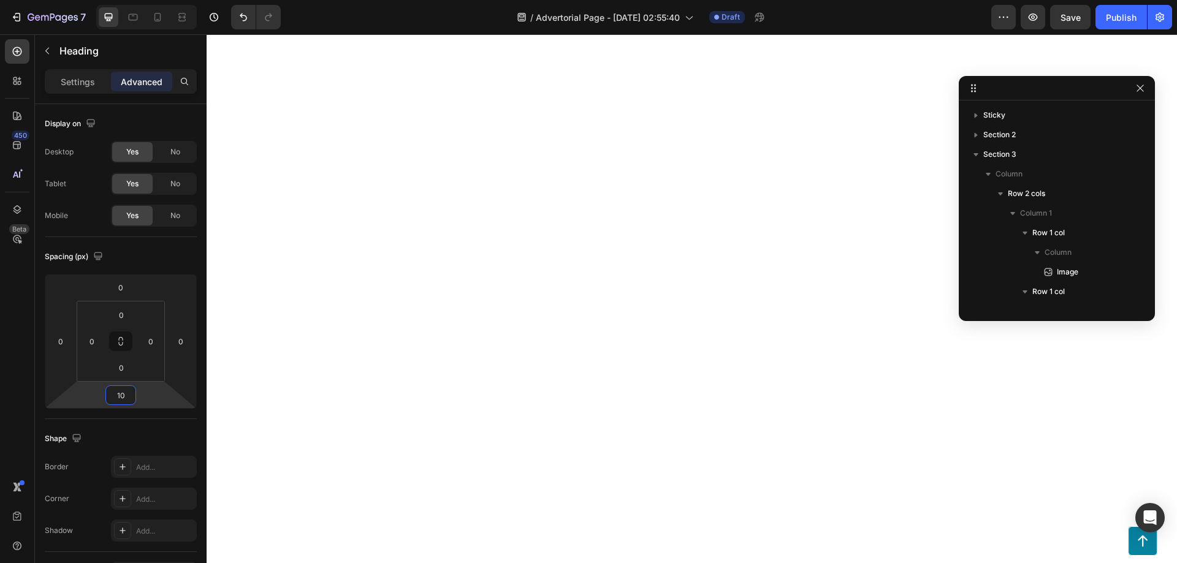
scroll to position [429, 0]
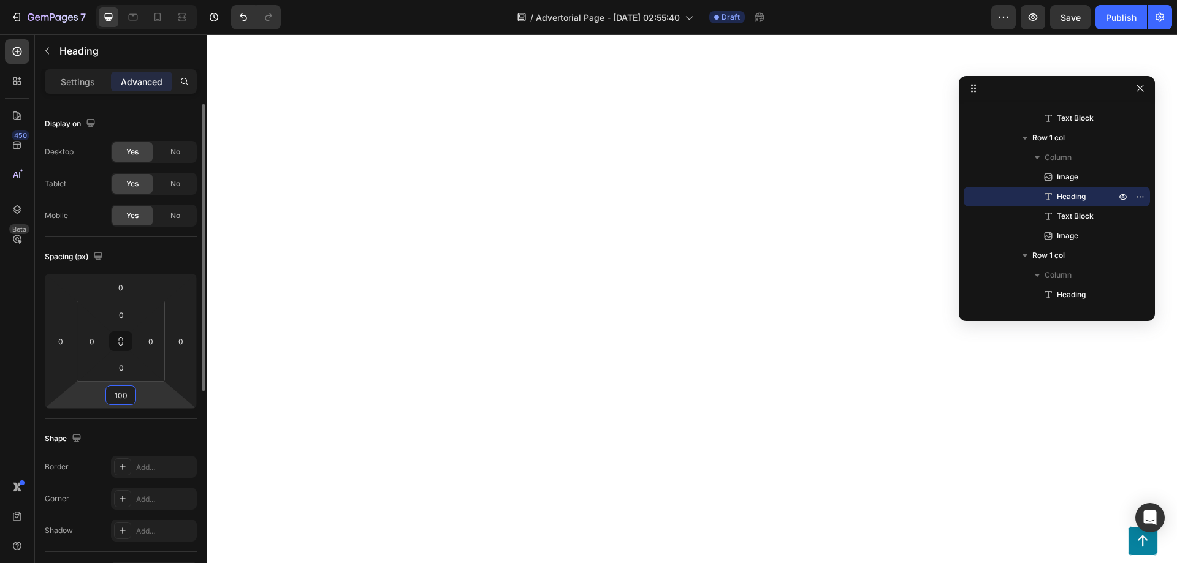
click at [125, 400] on input "100" at bounding box center [121, 395] width 25 height 18
type input "0"
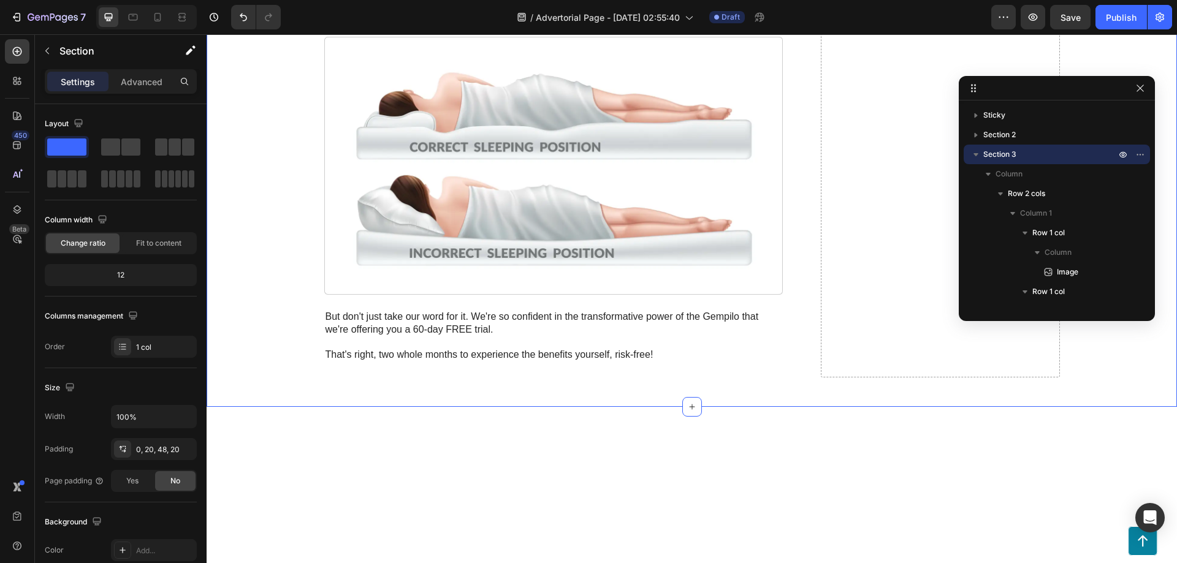
scroll to position [1471, 0]
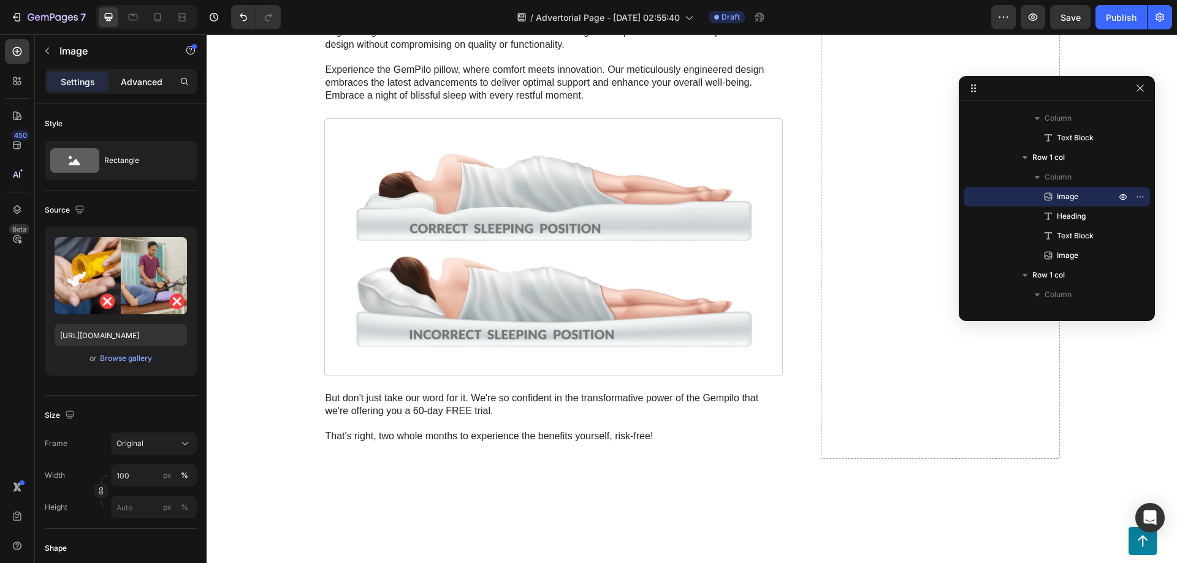
click at [137, 83] on p "Advanced" at bounding box center [142, 81] width 42 height 13
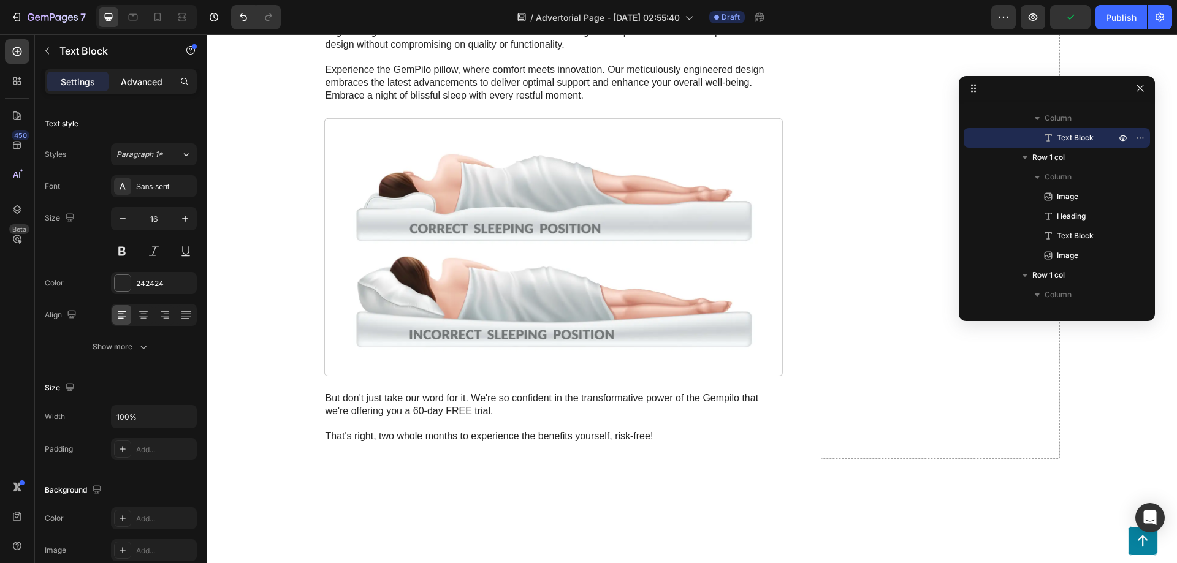
click at [136, 86] on p "Advanced" at bounding box center [142, 81] width 42 height 13
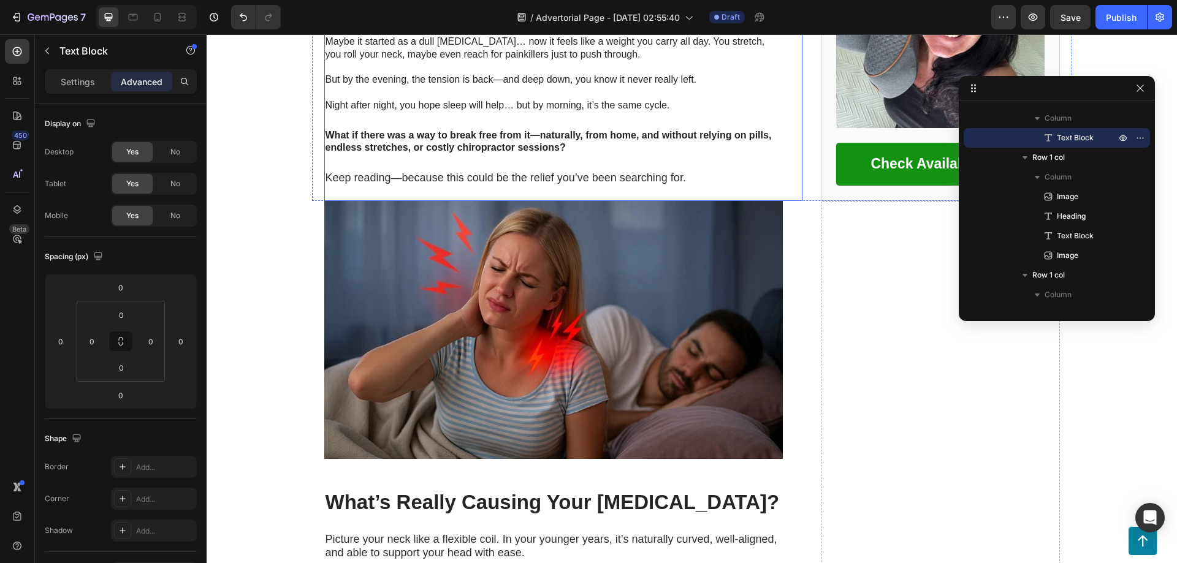
scroll to position [164, 0]
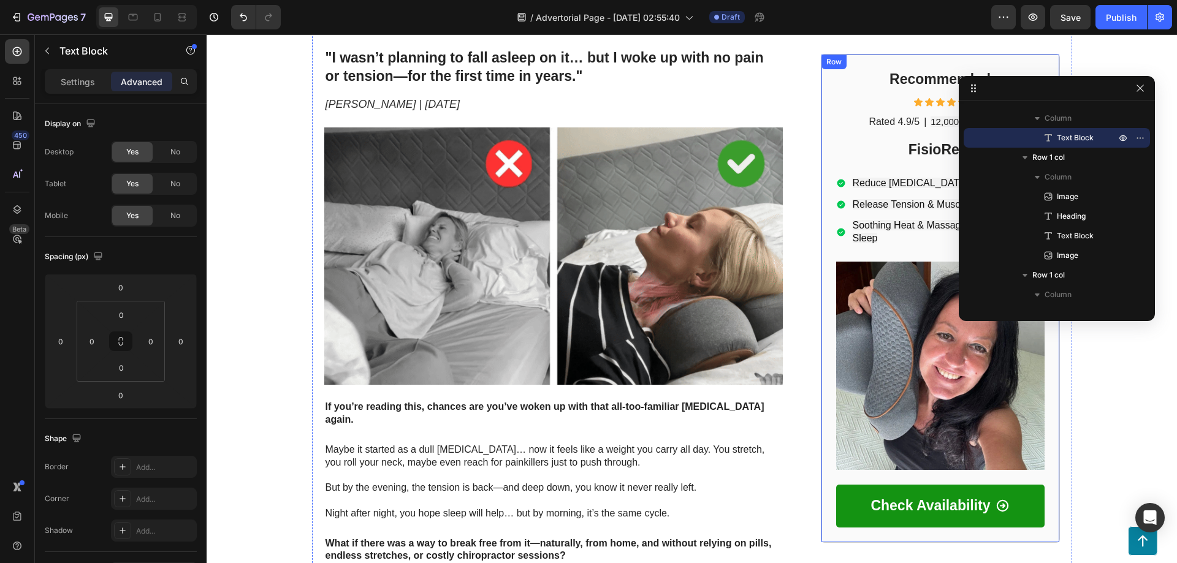
click at [836, 88] on h2 "Recommended" at bounding box center [940, 79] width 208 height 21
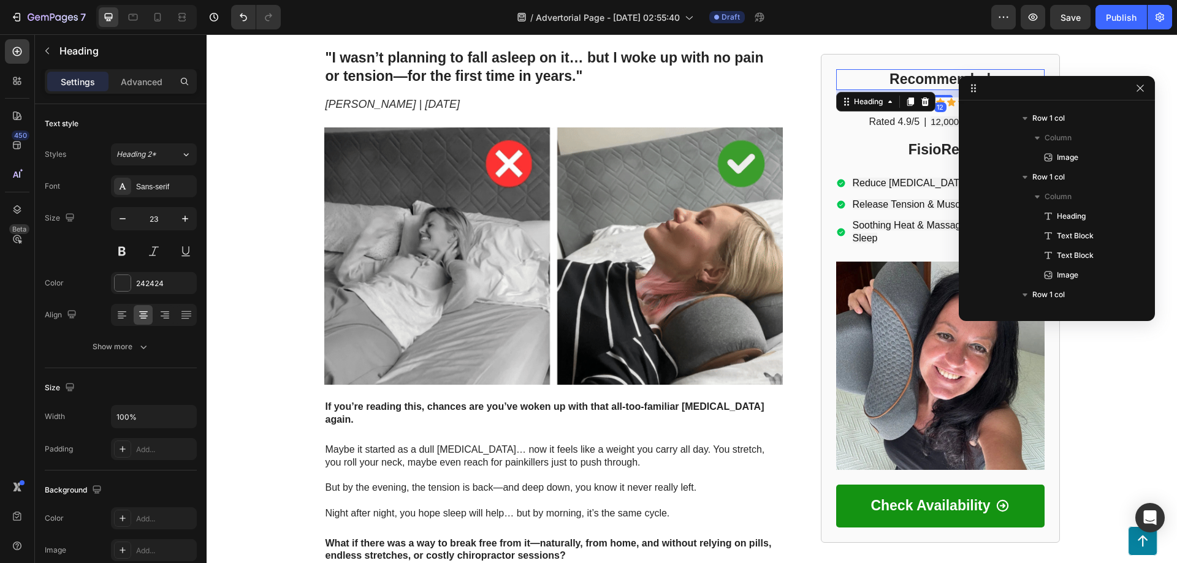
scroll to position [115, 0]
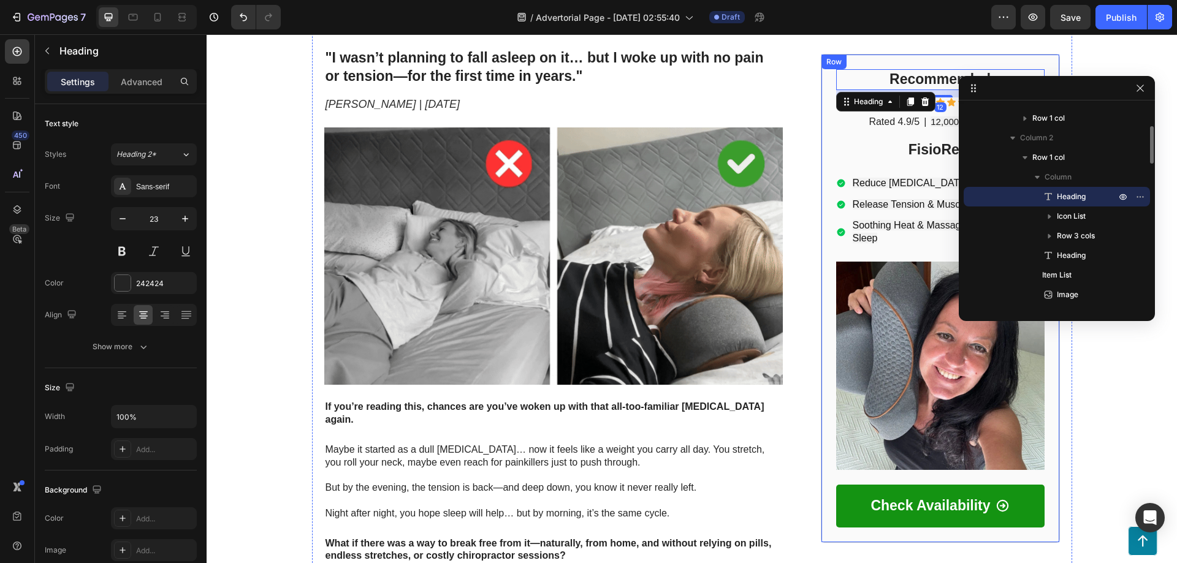
click at [821, 76] on div "Recommended Heading 12 Icon Icon Icon Icon Icon Icon List Rated 4.9/5 Text Bloc…" at bounding box center [940, 298] width 239 height 489
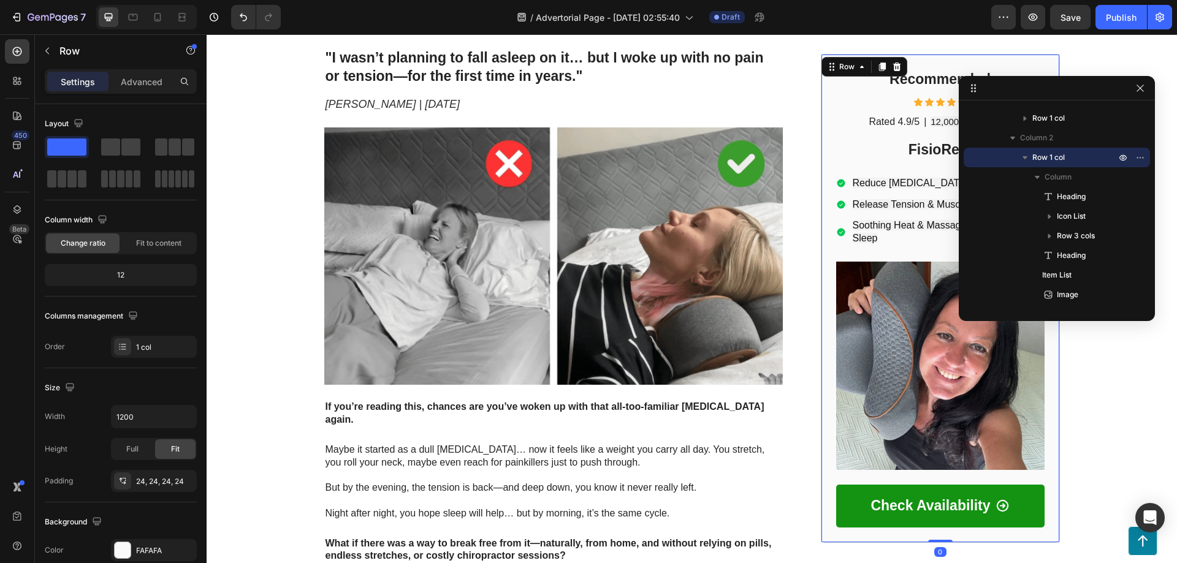
click at [836, 109] on div "Recommended Heading Icon Icon Icon Icon Icon Icon List Rated 4.9/5 Text Block |…" at bounding box center [940, 298] width 208 height 459
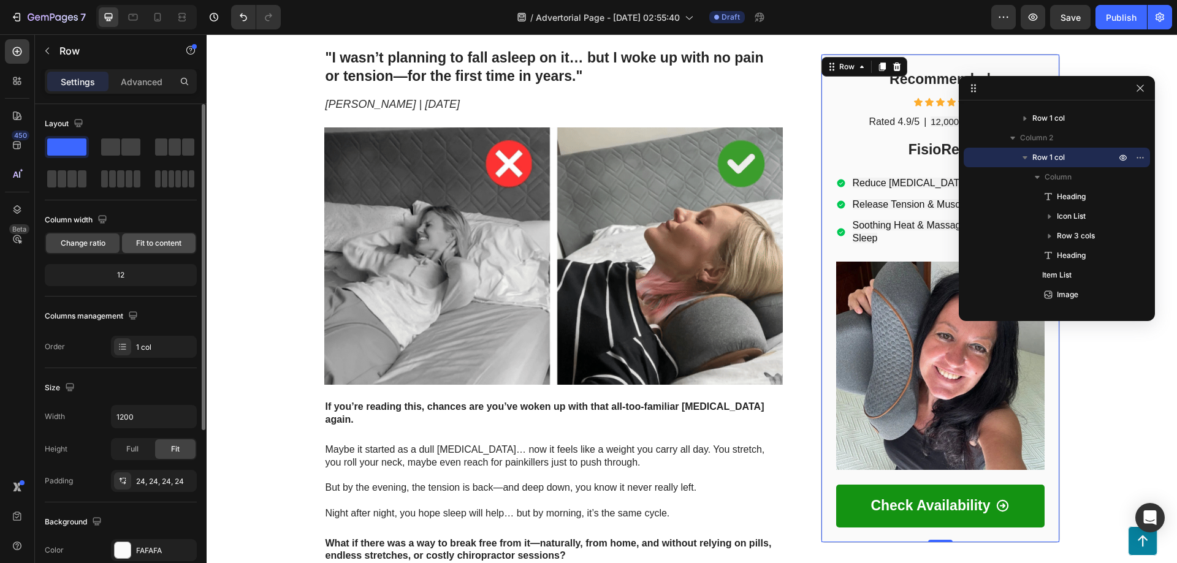
click at [163, 252] on div "Fit to content" at bounding box center [159, 244] width 74 height 20
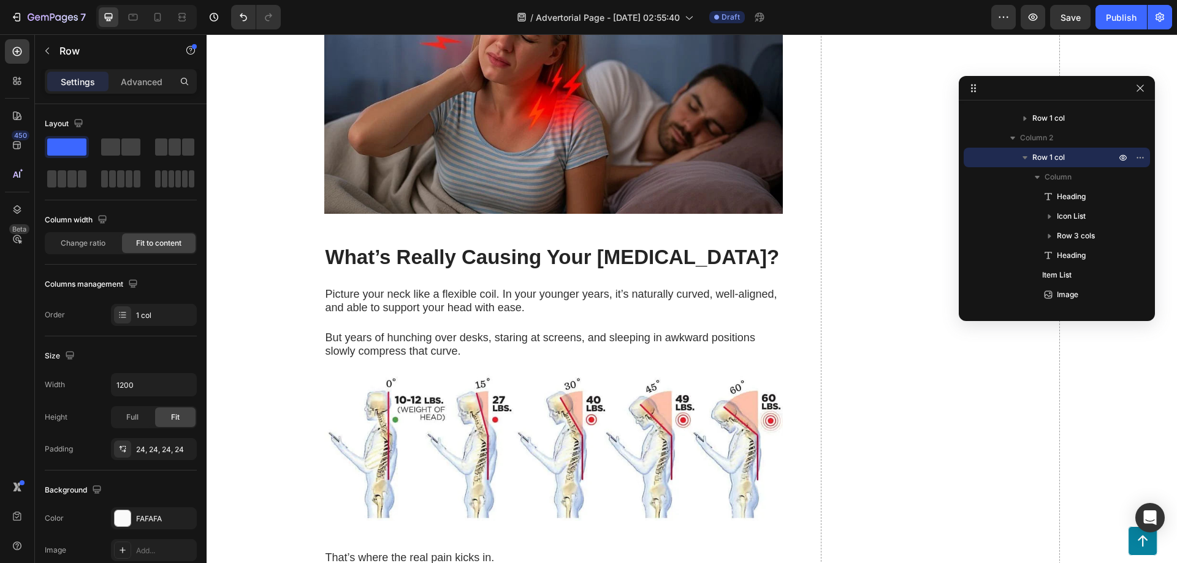
scroll to position [0, 0]
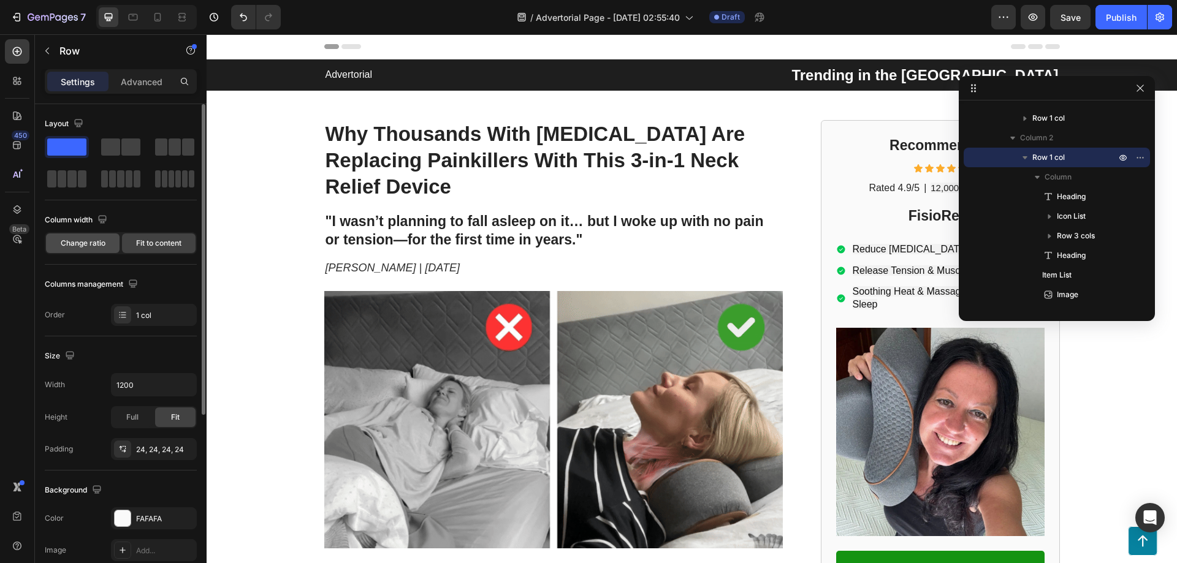
click at [83, 245] on span "Change ratio" at bounding box center [83, 243] width 45 height 11
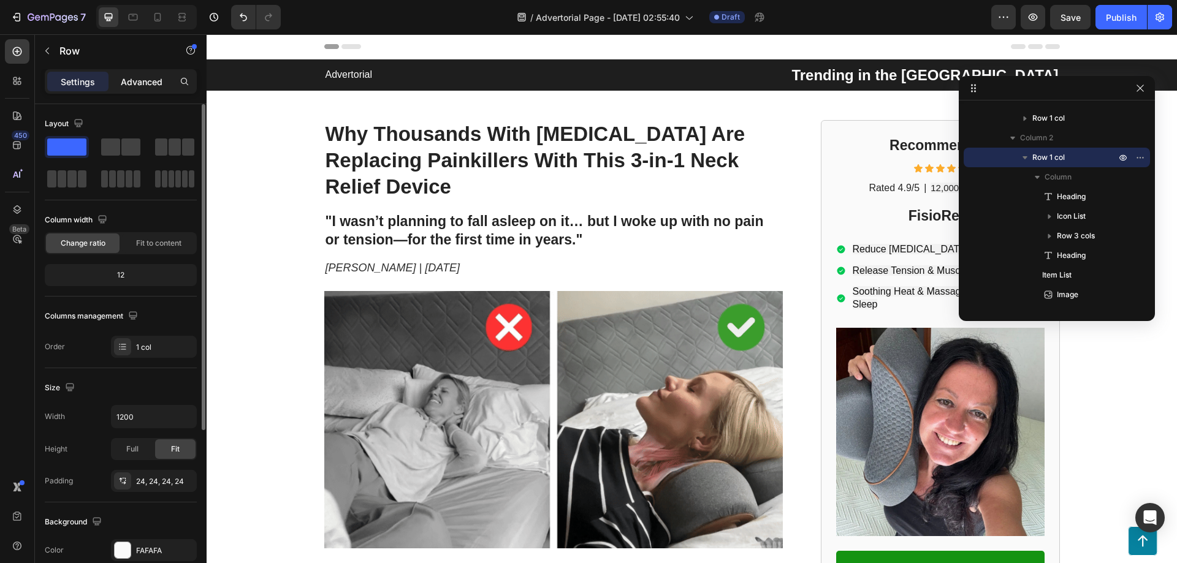
click at [139, 78] on p "Advanced" at bounding box center [142, 81] width 42 height 13
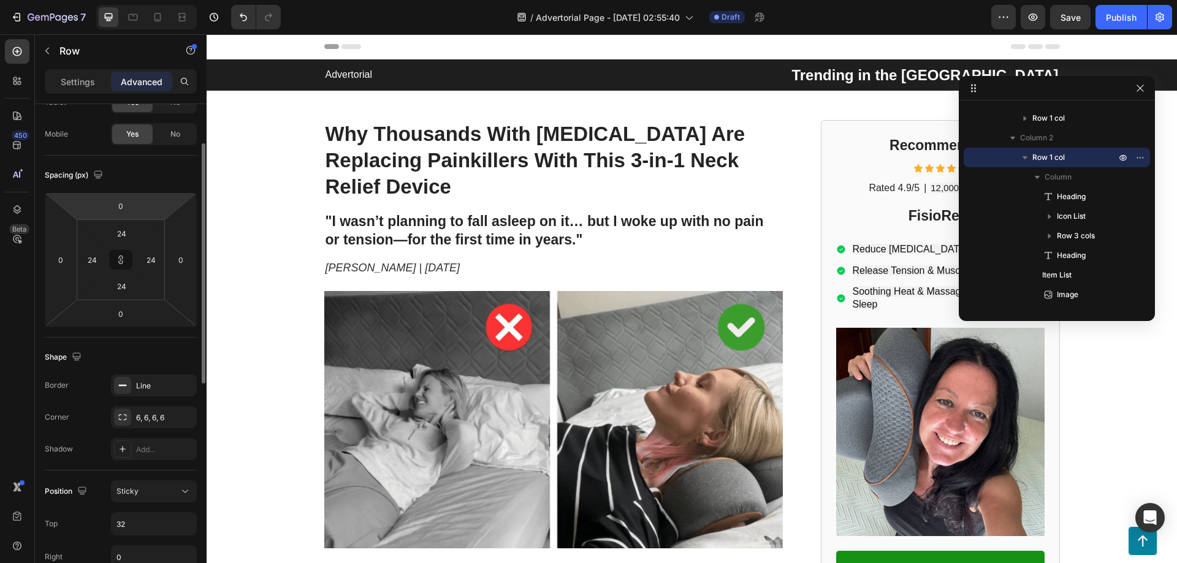
scroll to position [245, 0]
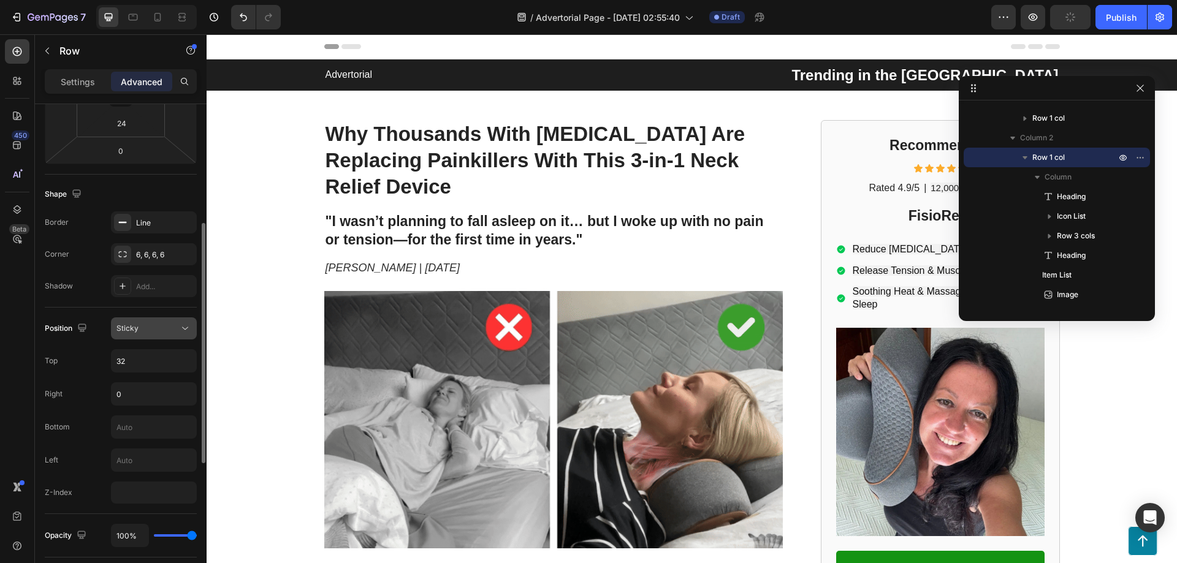
click at [128, 327] on span "Sticky" at bounding box center [127, 328] width 22 height 9
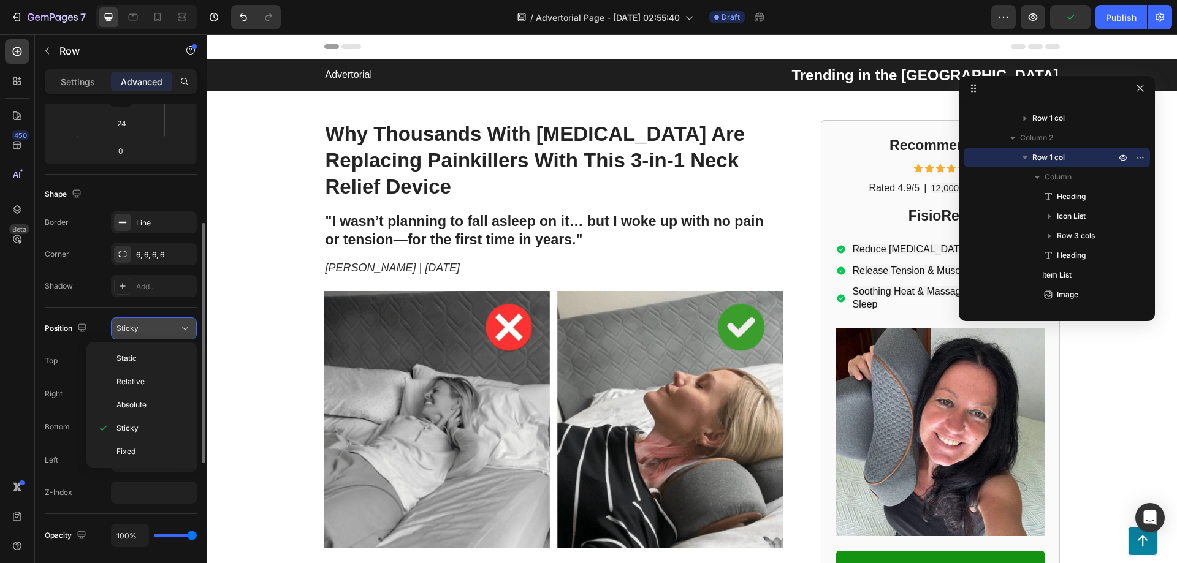
click at [150, 327] on div "Sticky" at bounding box center [147, 328] width 63 height 11
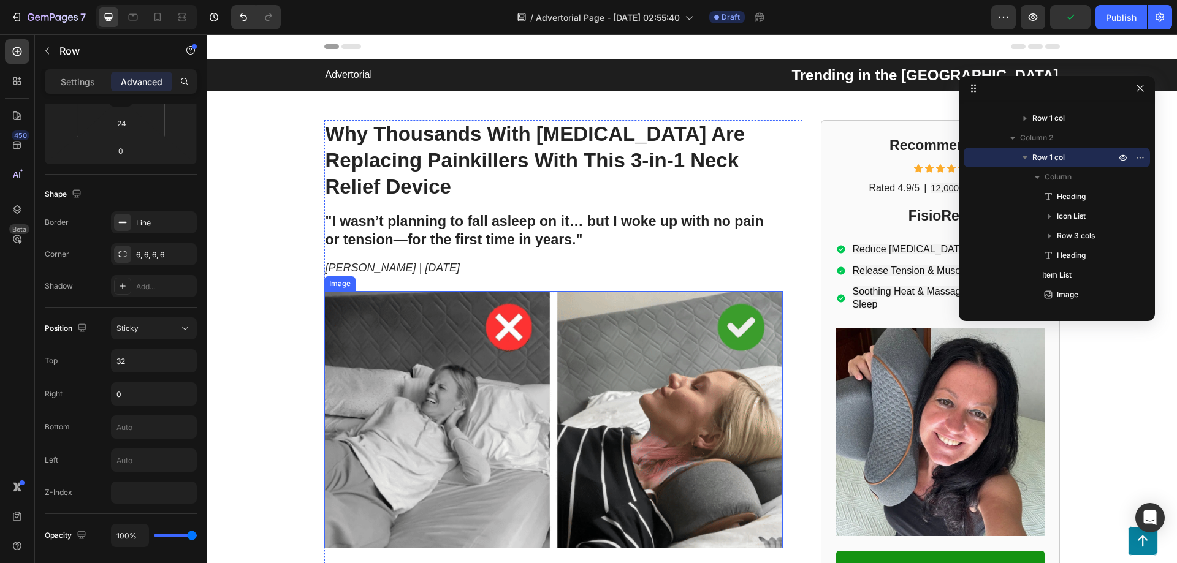
scroll to position [82, 0]
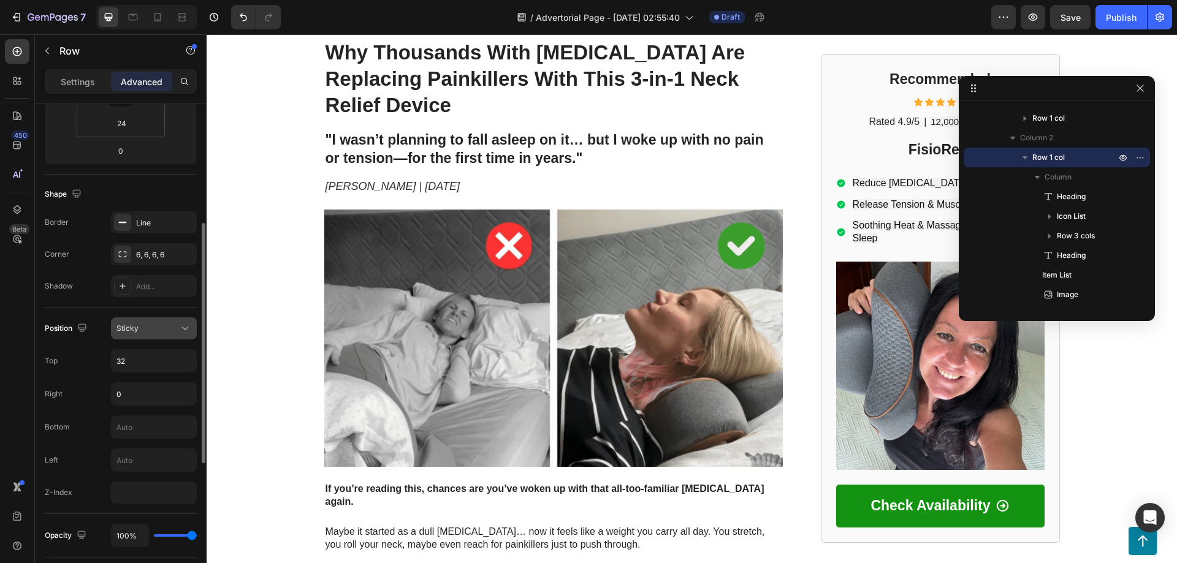
click at [153, 329] on div "Sticky" at bounding box center [147, 328] width 63 height 11
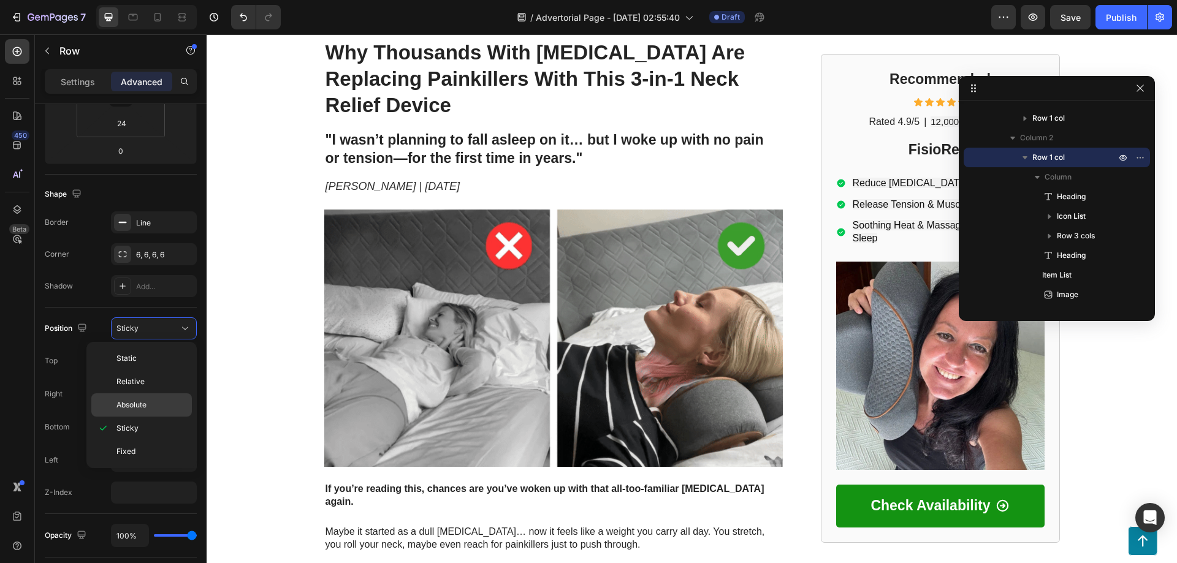
click at [142, 408] on span "Absolute" at bounding box center [131, 405] width 30 height 11
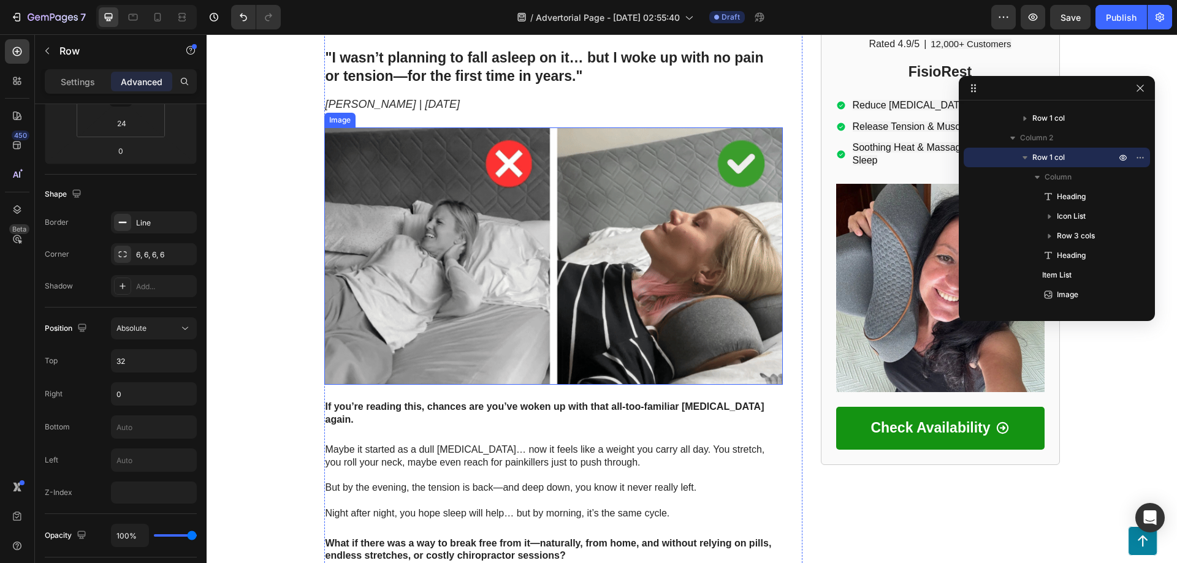
scroll to position [0, 0]
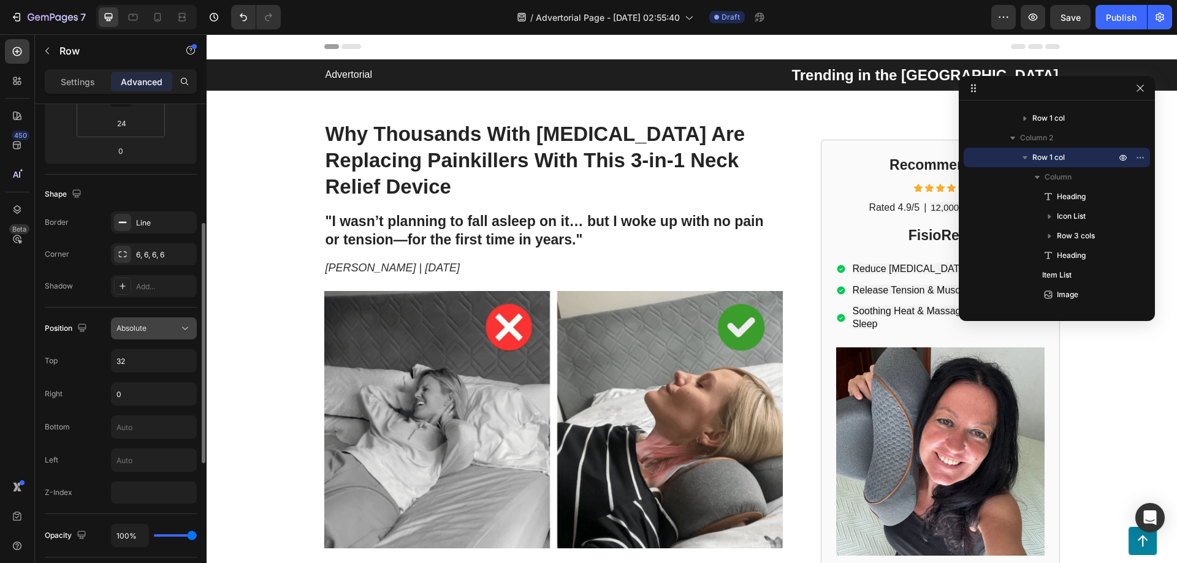
click at [164, 331] on div "Absolute" at bounding box center [147, 328] width 63 height 11
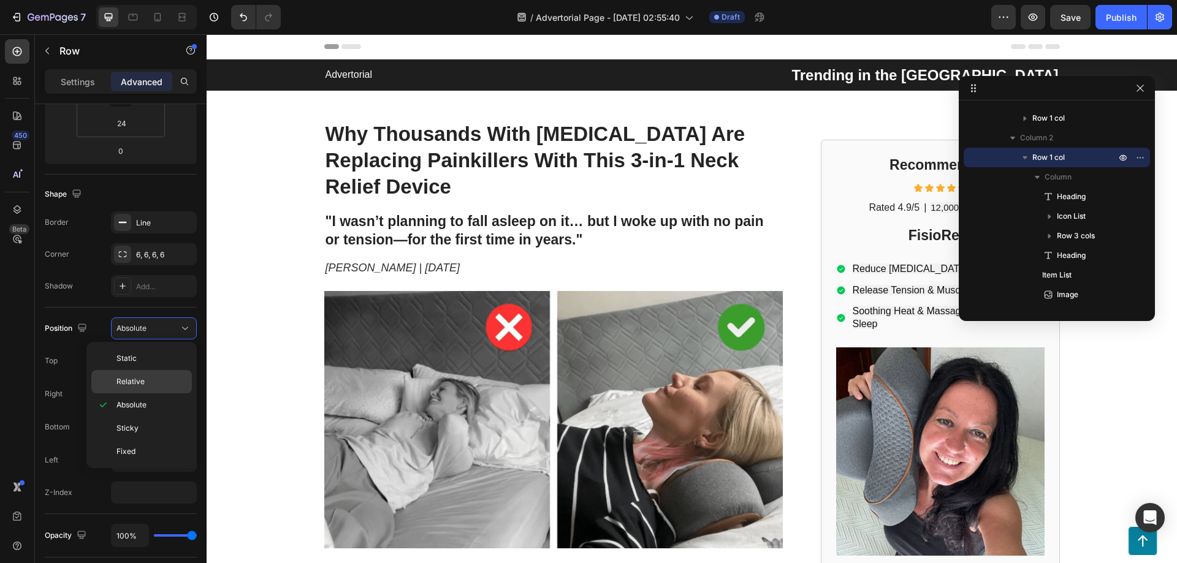
click at [149, 381] on p "Relative" at bounding box center [151, 381] width 70 height 11
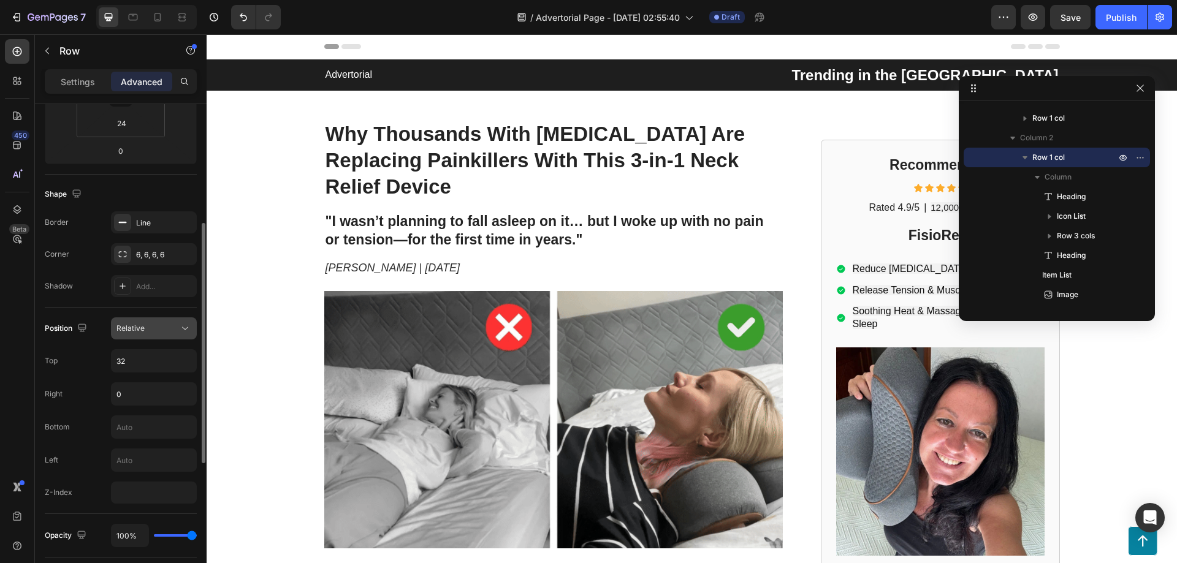
click at [148, 333] on div "Relative" at bounding box center [147, 328] width 63 height 11
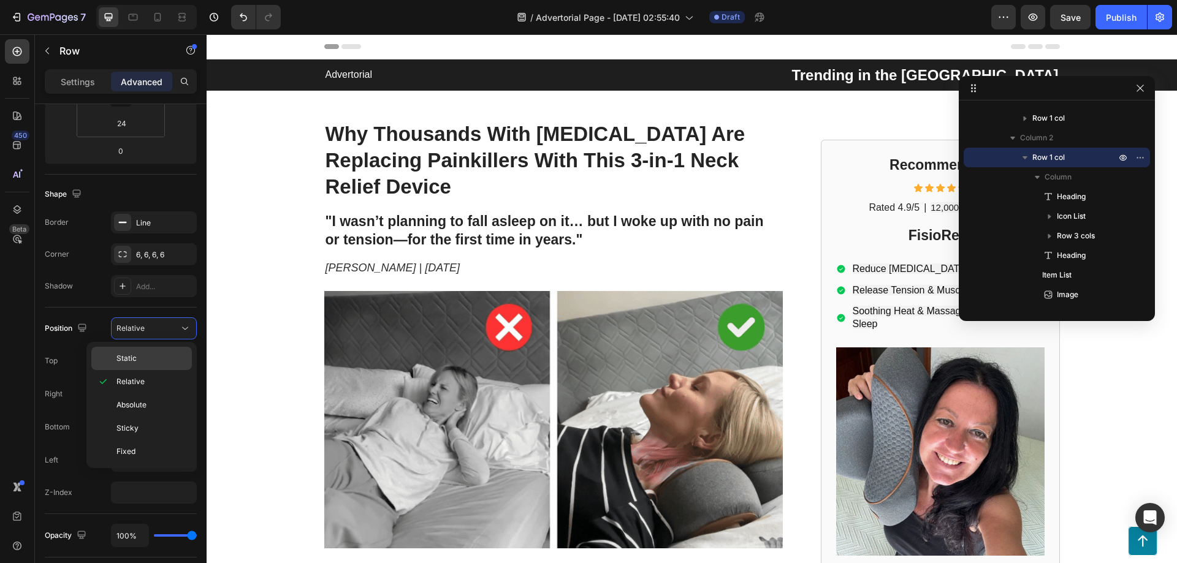
click at [132, 365] on div "Static" at bounding box center [141, 358] width 101 height 23
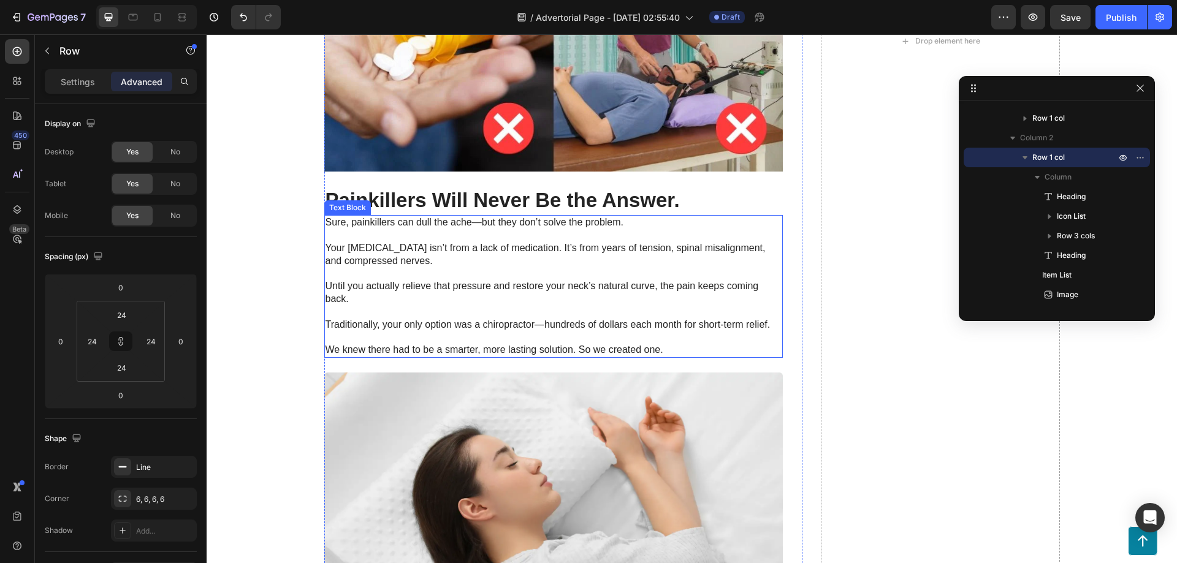
scroll to position [1962, 0]
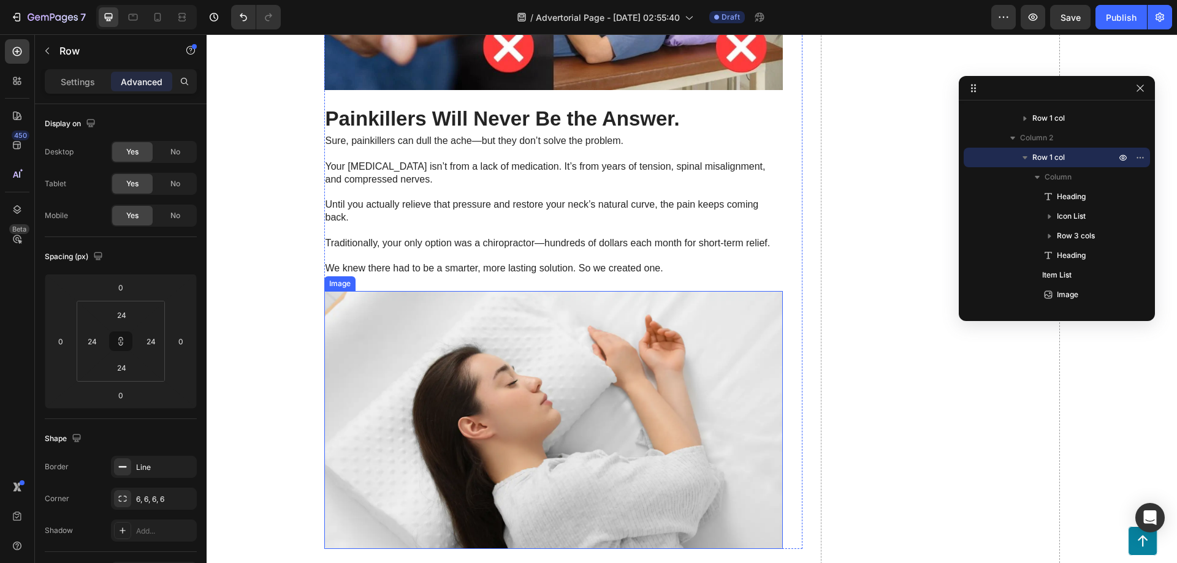
click at [536, 330] on img at bounding box center [553, 420] width 459 height 258
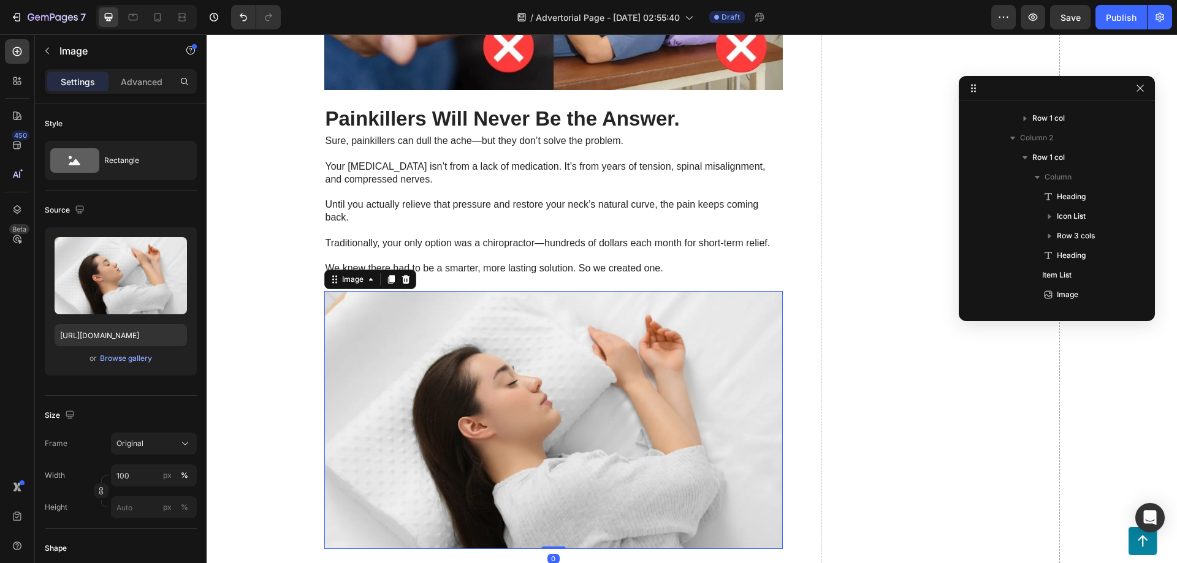
scroll to position [762, 0]
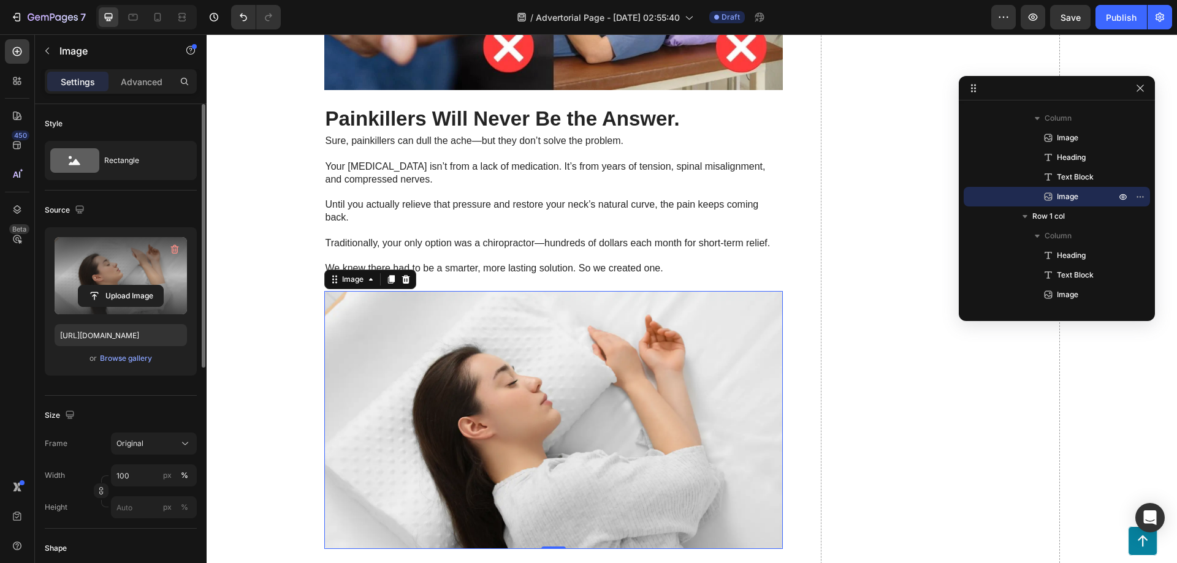
click at [117, 272] on label at bounding box center [121, 275] width 132 height 77
click at [117, 286] on input "file" at bounding box center [120, 296] width 85 height 21
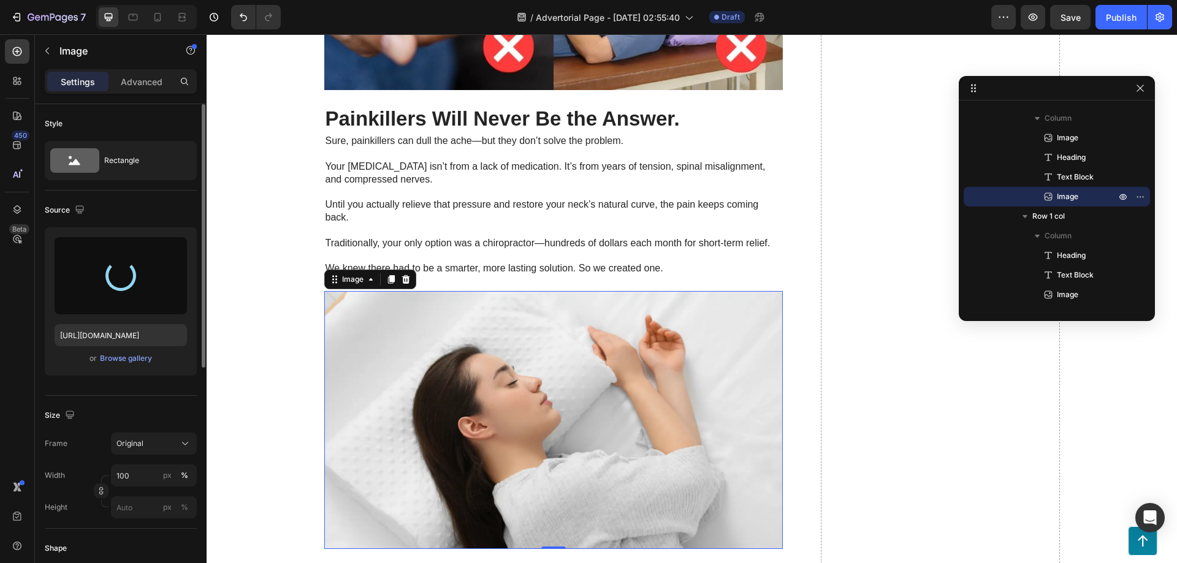
type input "https://cdn.shopify.com/s/files/1/0950/6416/2641/files/gempages_580846458031309…"
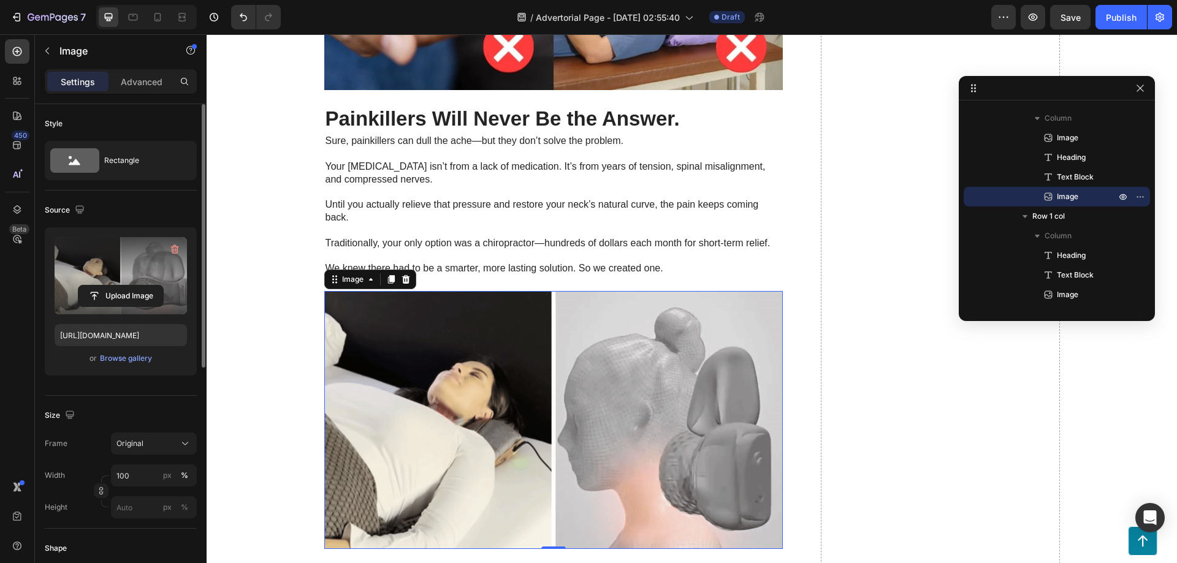
scroll to position [2207, 0]
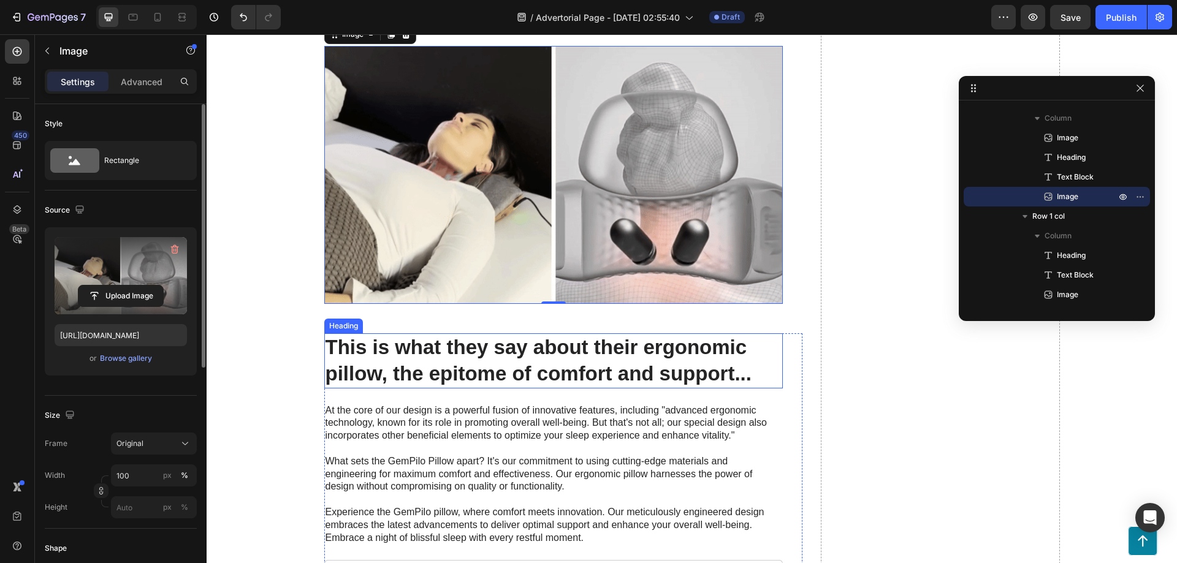
click at [442, 343] on h2 "This is what they say about their ergonomic pillow, the epitome of comfort and …" at bounding box center [553, 361] width 459 height 55
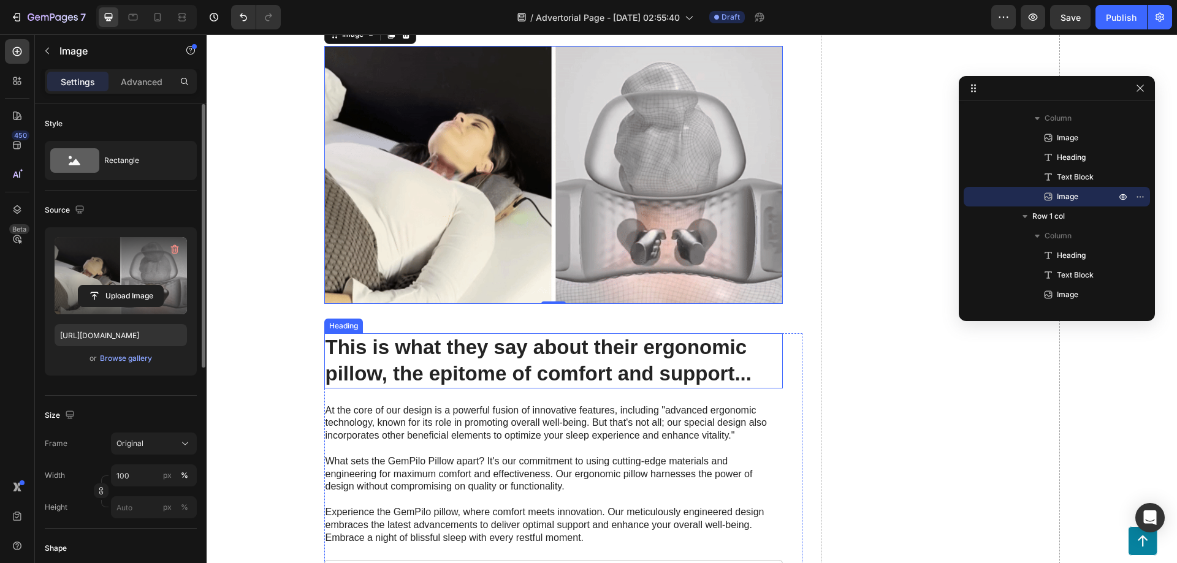
click at [442, 343] on h2 "This is what they say about their ergonomic pillow, the epitome of comfort and …" at bounding box center [553, 361] width 459 height 55
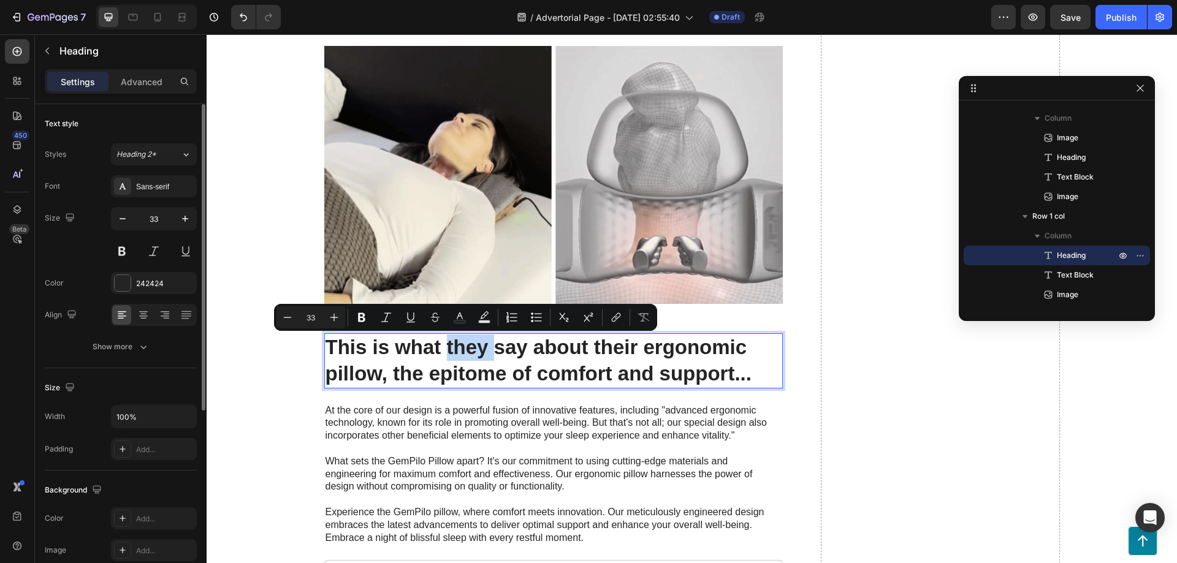
click at [442, 343] on p "This is what they say about their ergonomic pillow, the epitome of comfort and …" at bounding box center [554, 361] width 456 height 53
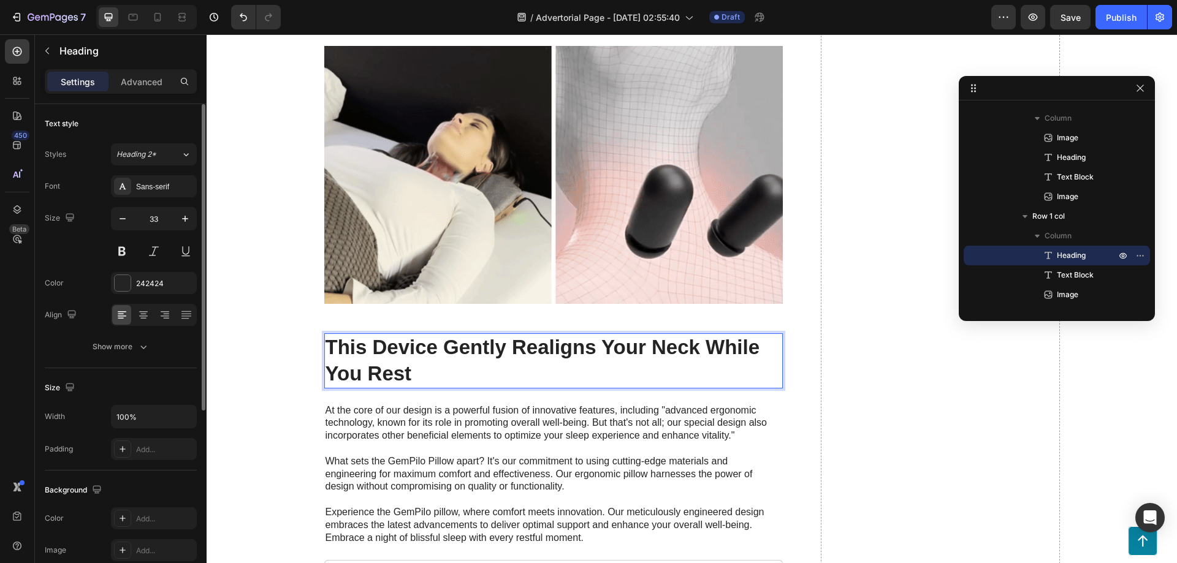
click at [441, 207] on img at bounding box center [553, 175] width 459 height 258
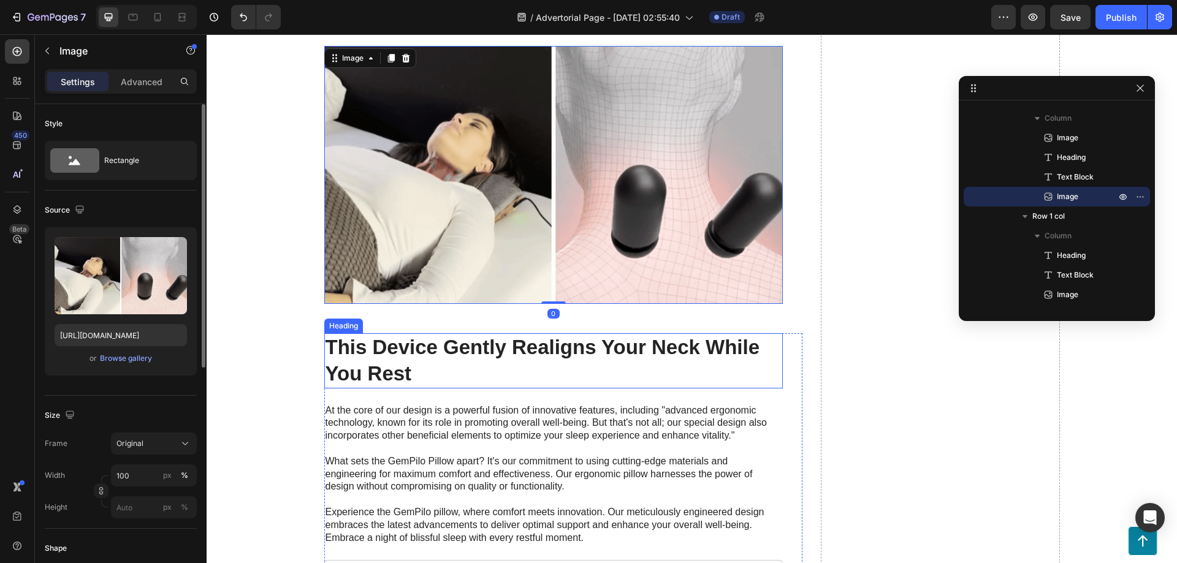
click at [387, 339] on strong "This Device Gently Realigns Your Neck While You Rest" at bounding box center [543, 360] width 435 height 49
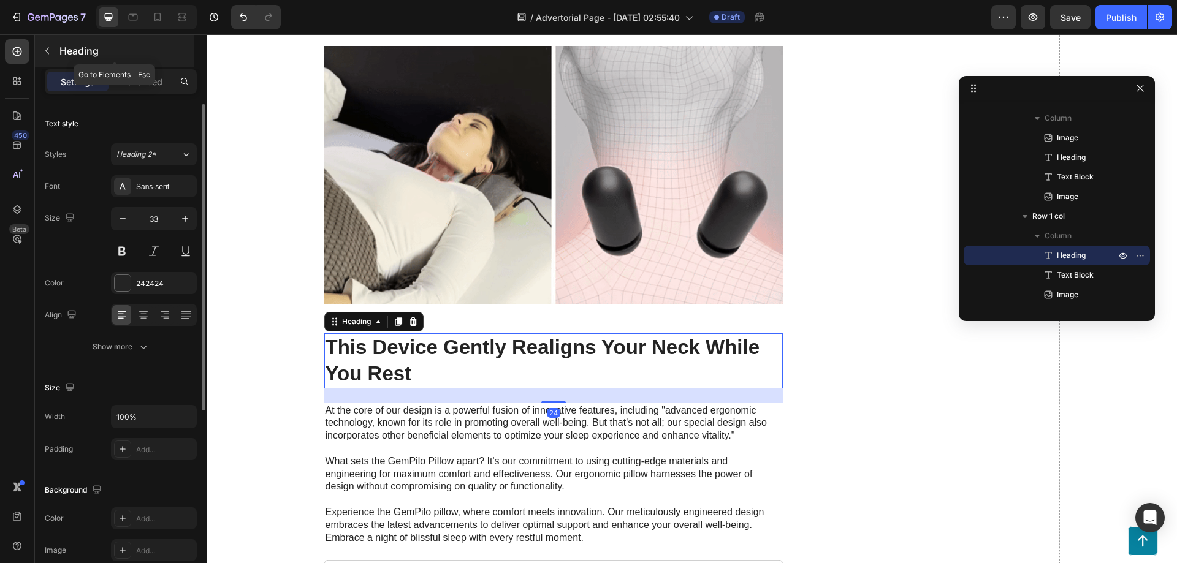
click at [146, 64] on div "Heading" at bounding box center [114, 51] width 159 height 32
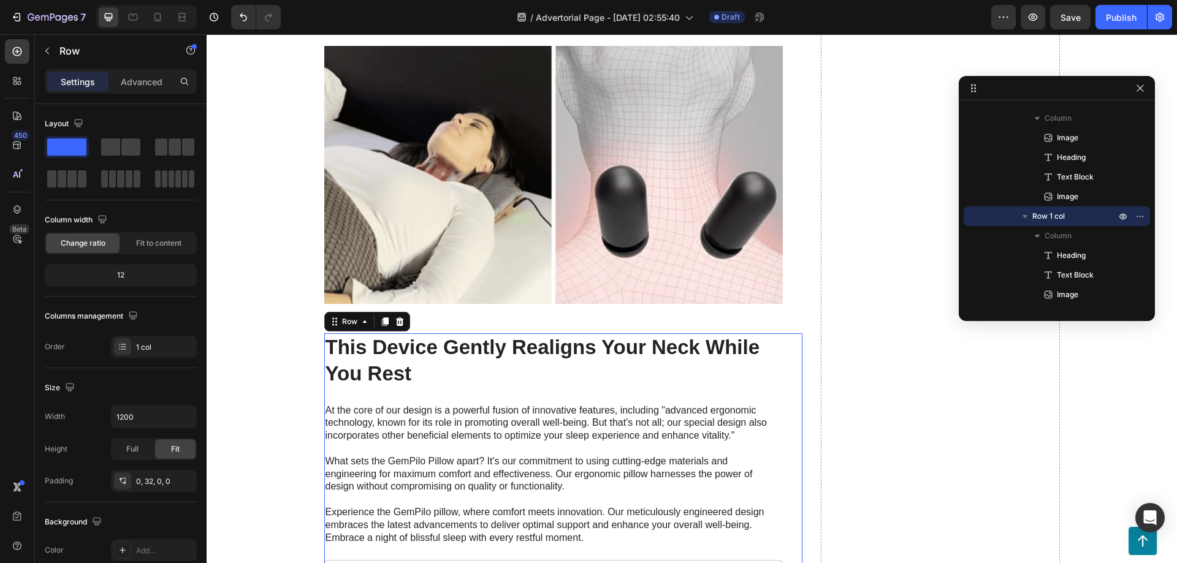
click at [357, 353] on strong "This Device Gently Realigns Your Neck While You Rest" at bounding box center [543, 360] width 435 height 49
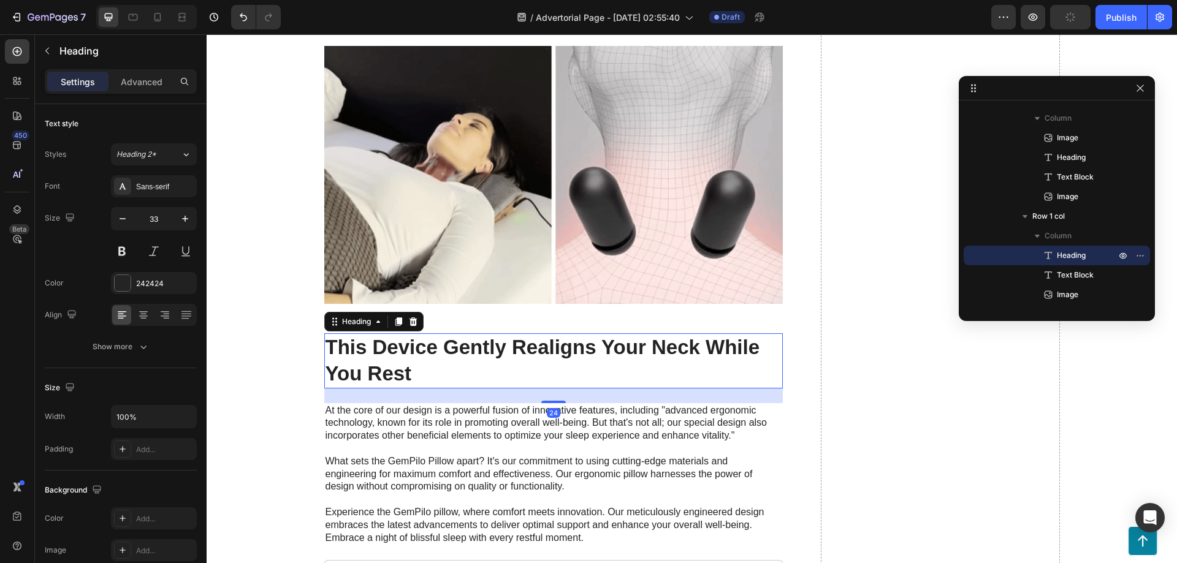
click at [148, 94] on div "Settings Advanced" at bounding box center [121, 86] width 172 height 35
click at [146, 88] on p "Advanced" at bounding box center [142, 81] width 42 height 13
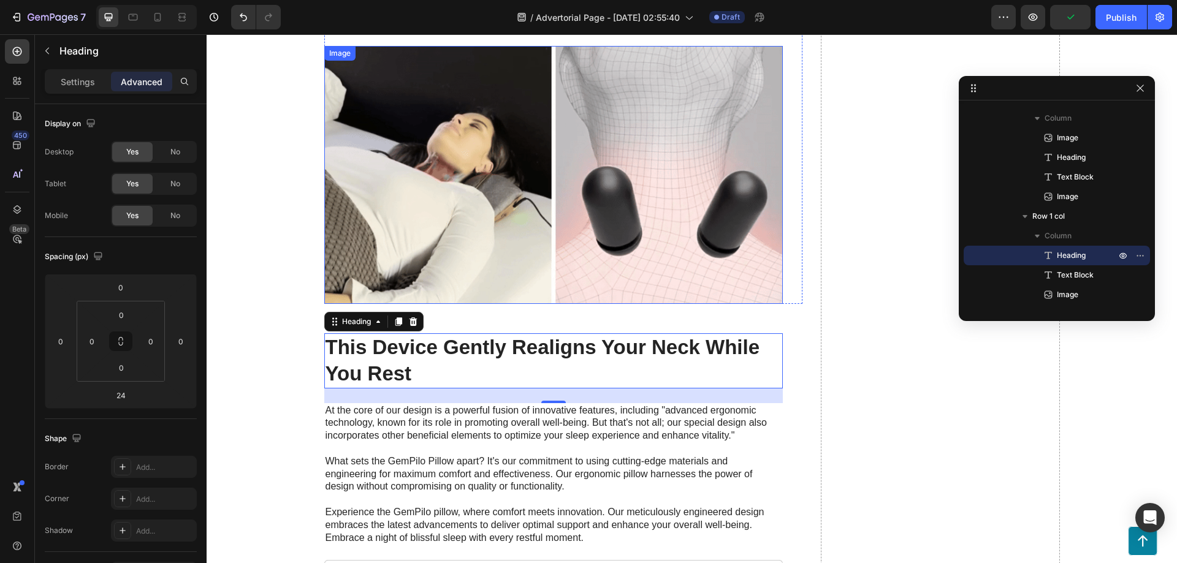
click at [475, 297] on img at bounding box center [553, 175] width 459 height 258
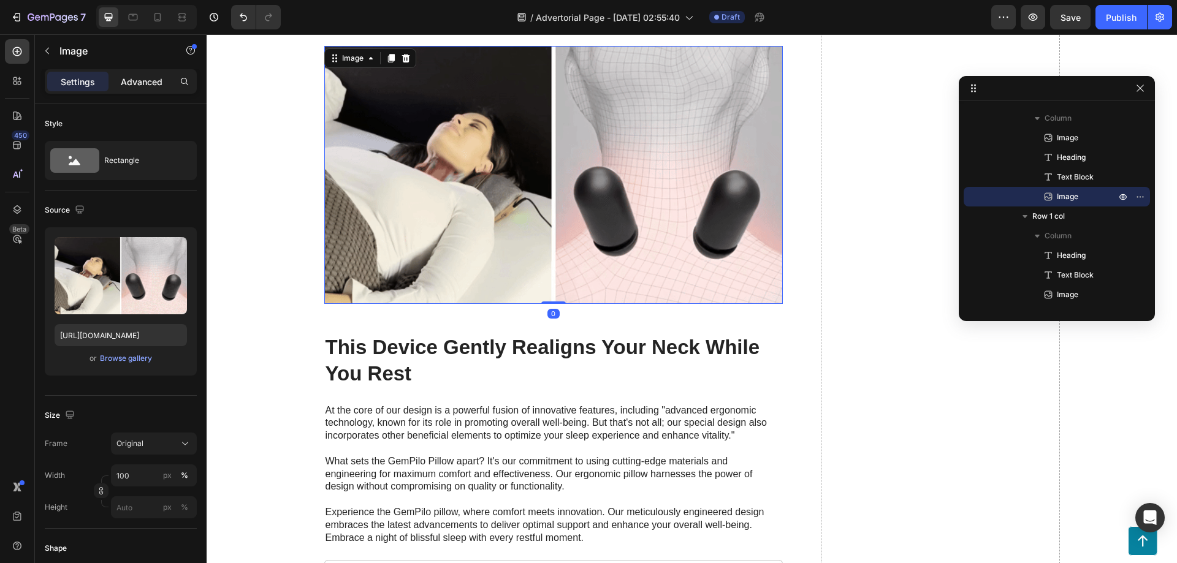
click at [147, 77] on p "Advanced" at bounding box center [142, 81] width 42 height 13
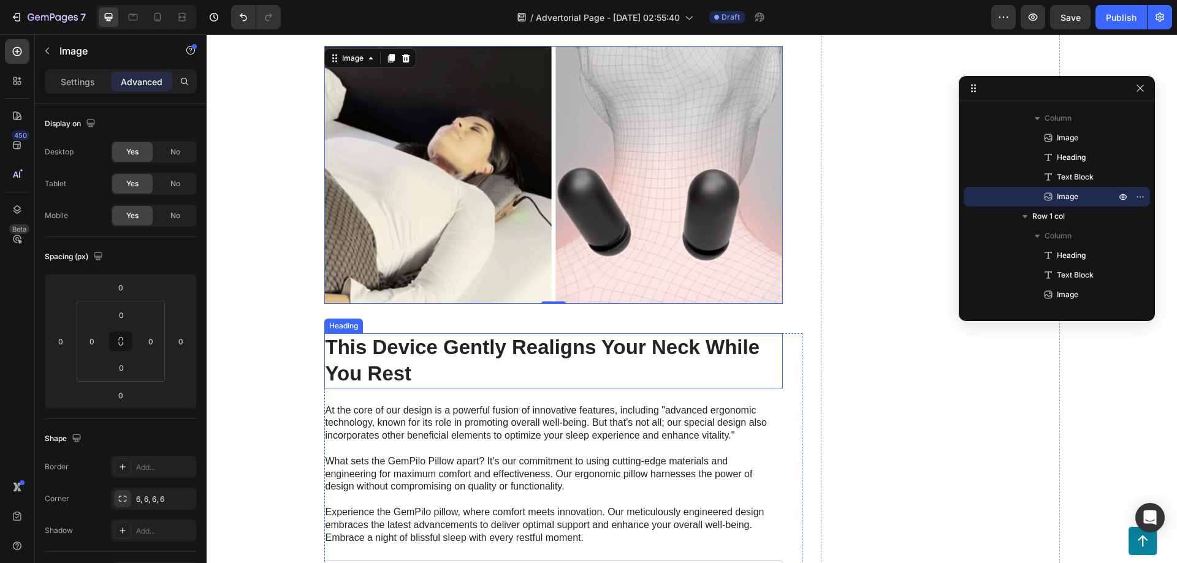
click at [389, 348] on strong "This Device Gently Realigns Your Neck While You Rest" at bounding box center [543, 360] width 435 height 49
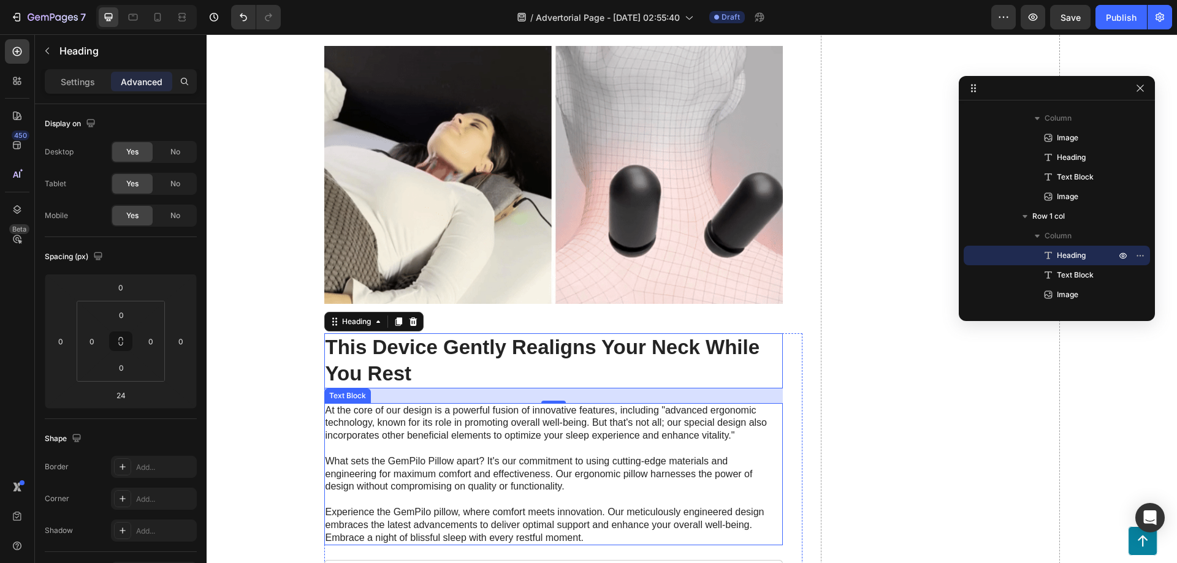
scroll to position [2289, 0]
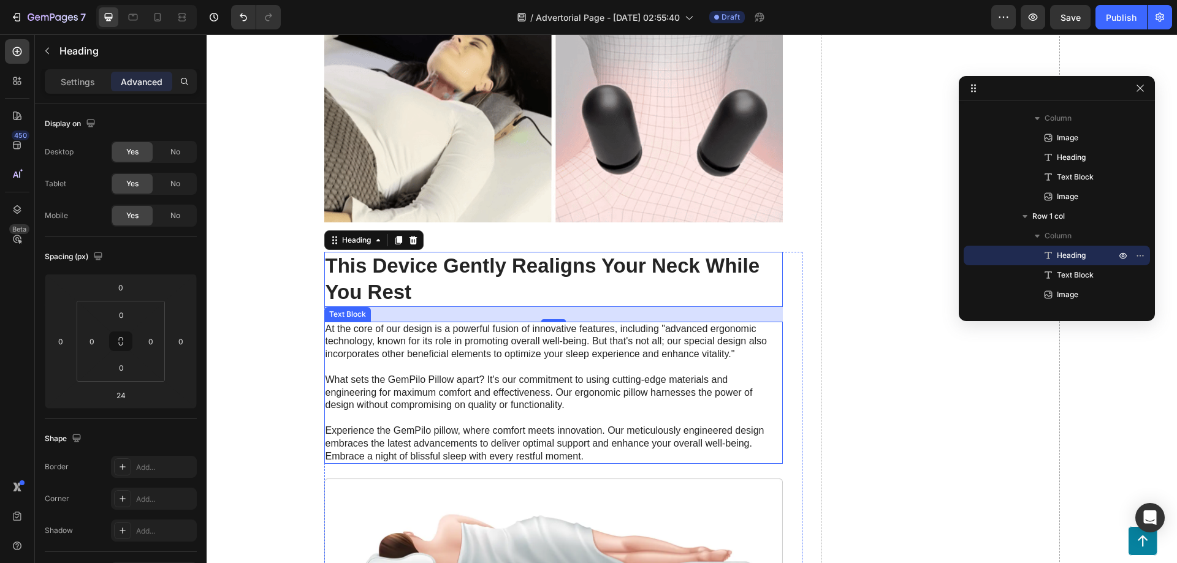
click at [426, 375] on p "At the core of our design is a powerful fusion of innovative features, includin…" at bounding box center [554, 393] width 456 height 140
click at [426, 374] on p "At the core of our design is a powerful fusion of innovative features, includin…" at bounding box center [554, 393] width 456 height 140
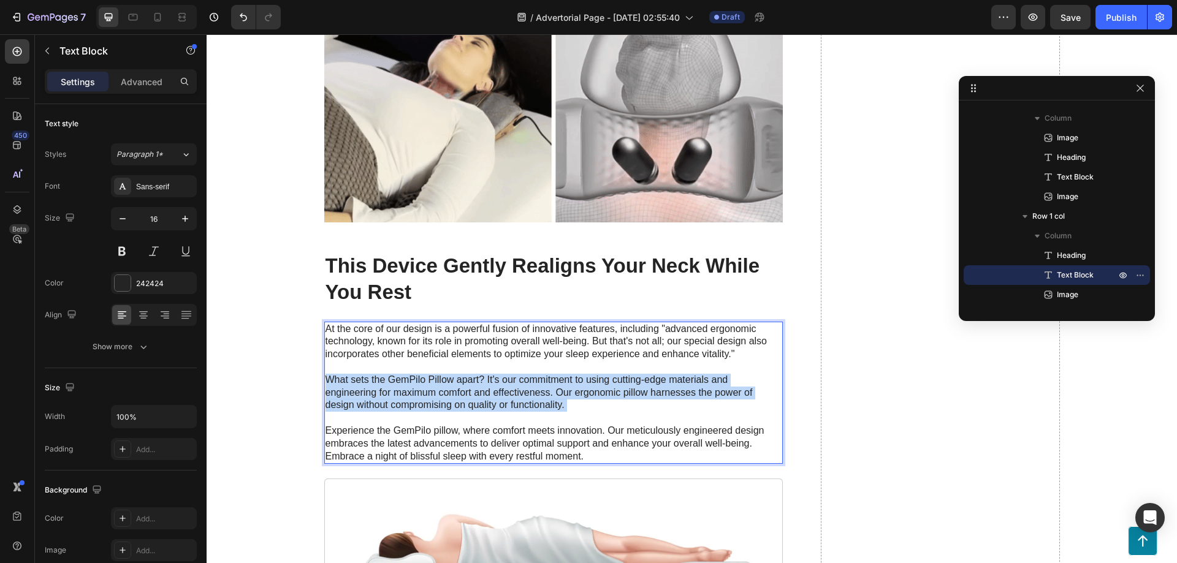
click at [426, 374] on p "At the core of our design is a powerful fusion of innovative features, includin…" at bounding box center [554, 393] width 456 height 140
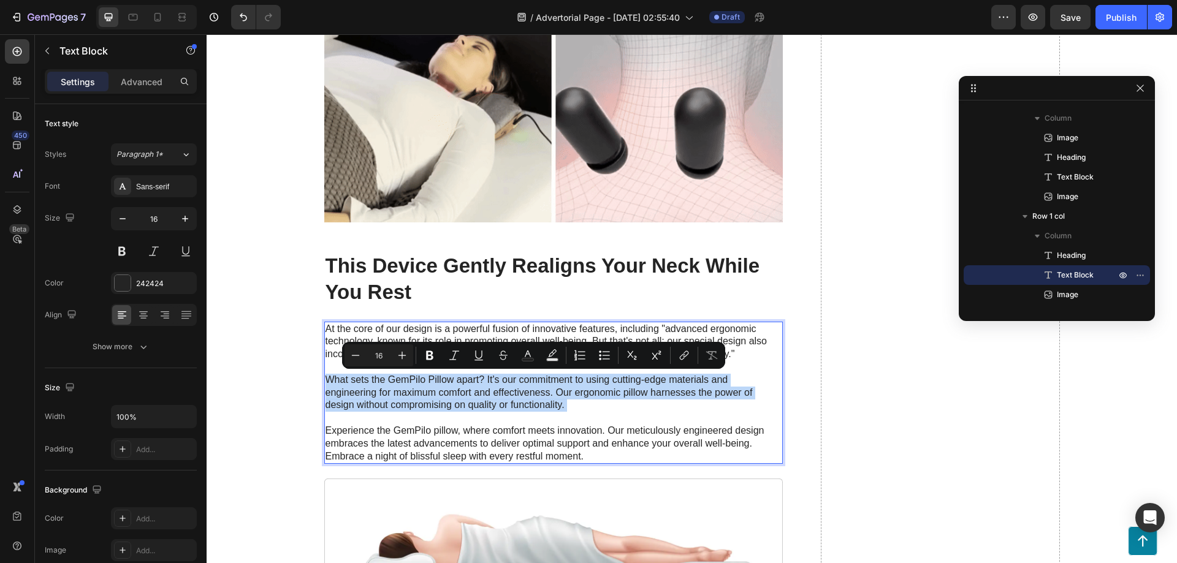
click at [426, 374] on p "At the core of our design is a powerful fusion of innovative features, includin…" at bounding box center [554, 393] width 456 height 140
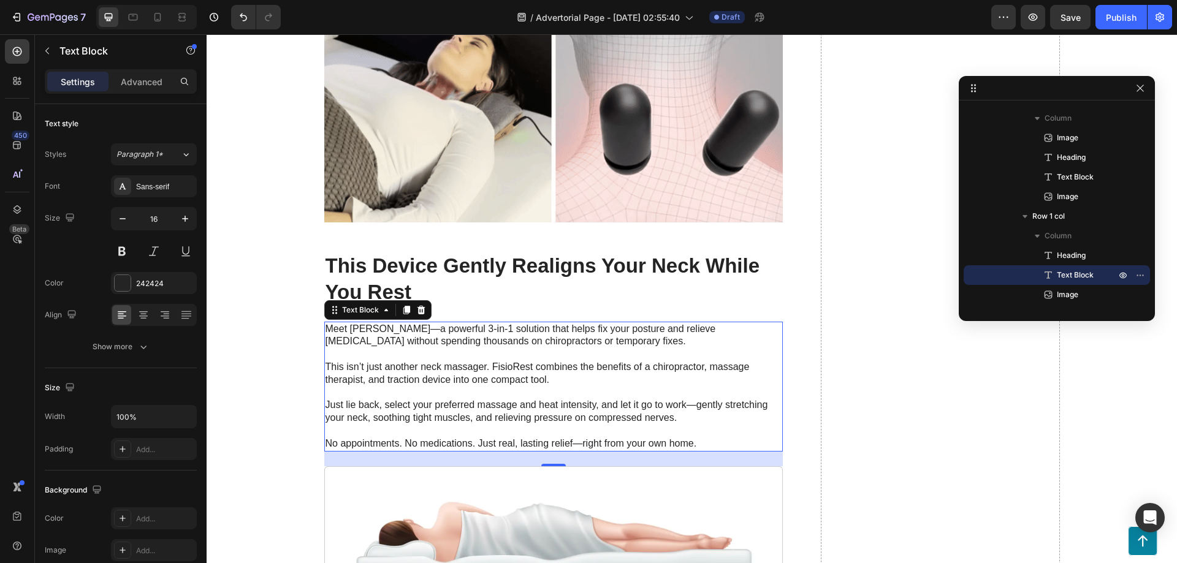
scroll to position [2452, 0]
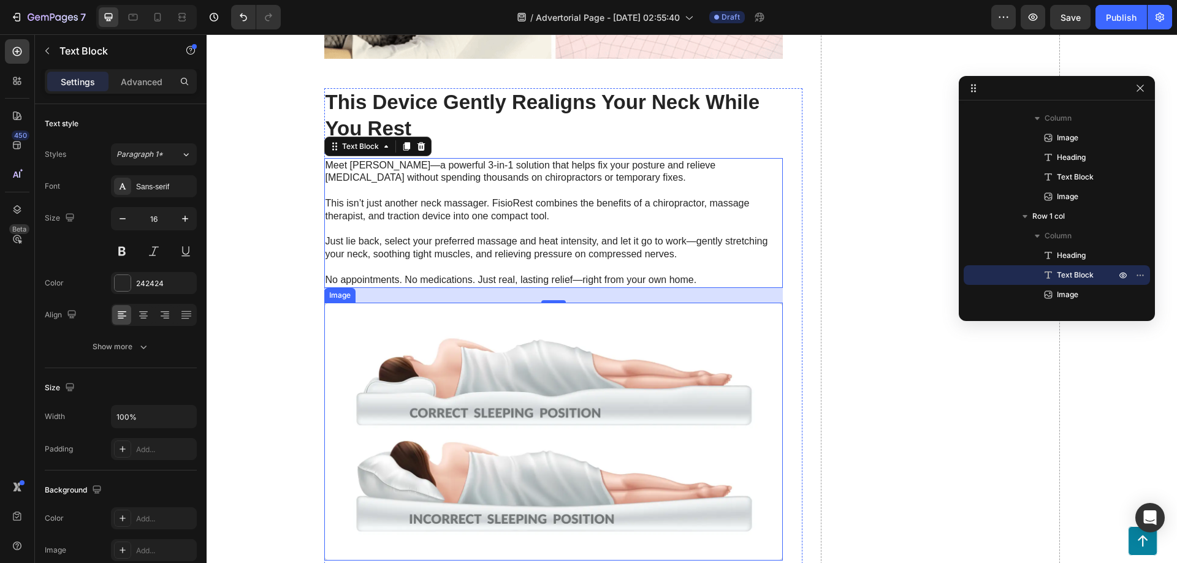
click at [550, 408] on img at bounding box center [553, 432] width 459 height 258
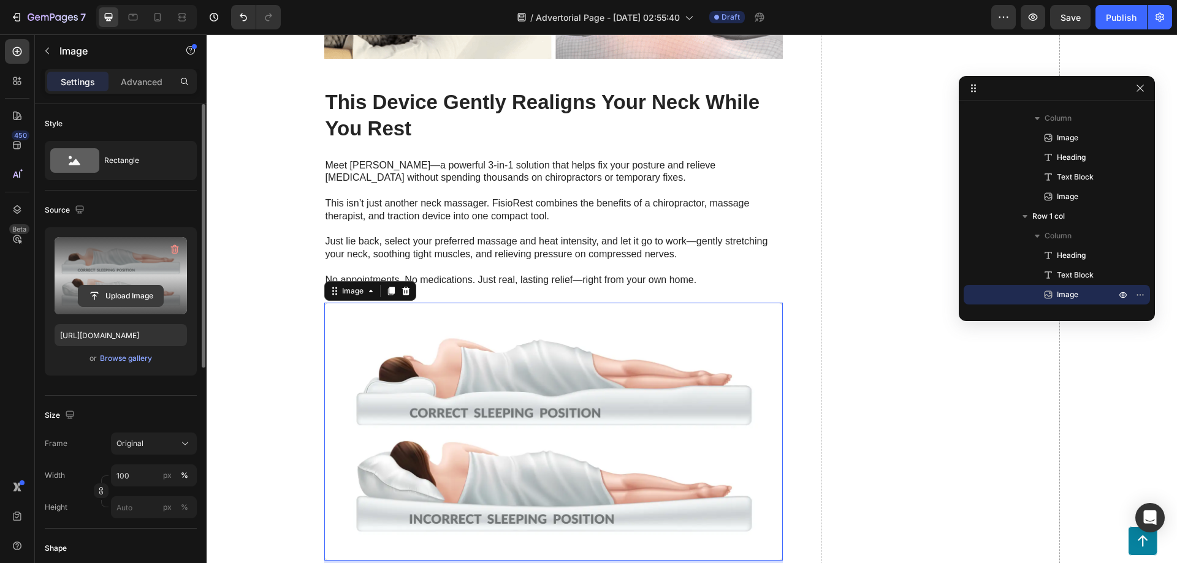
click at [104, 298] on input "file" at bounding box center [120, 296] width 85 height 21
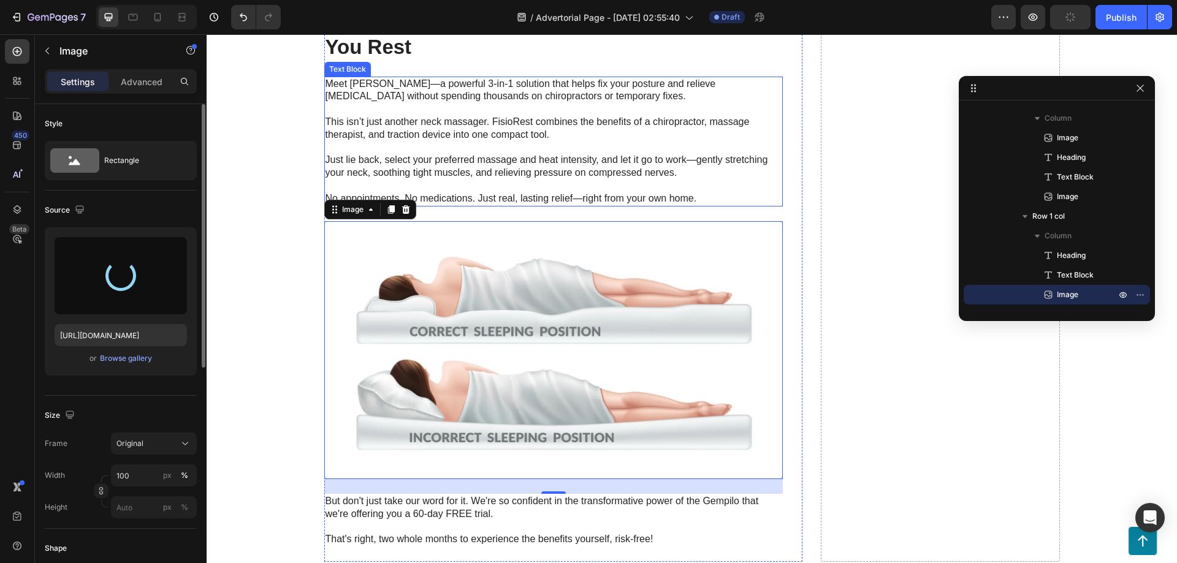
scroll to position [2616, 0]
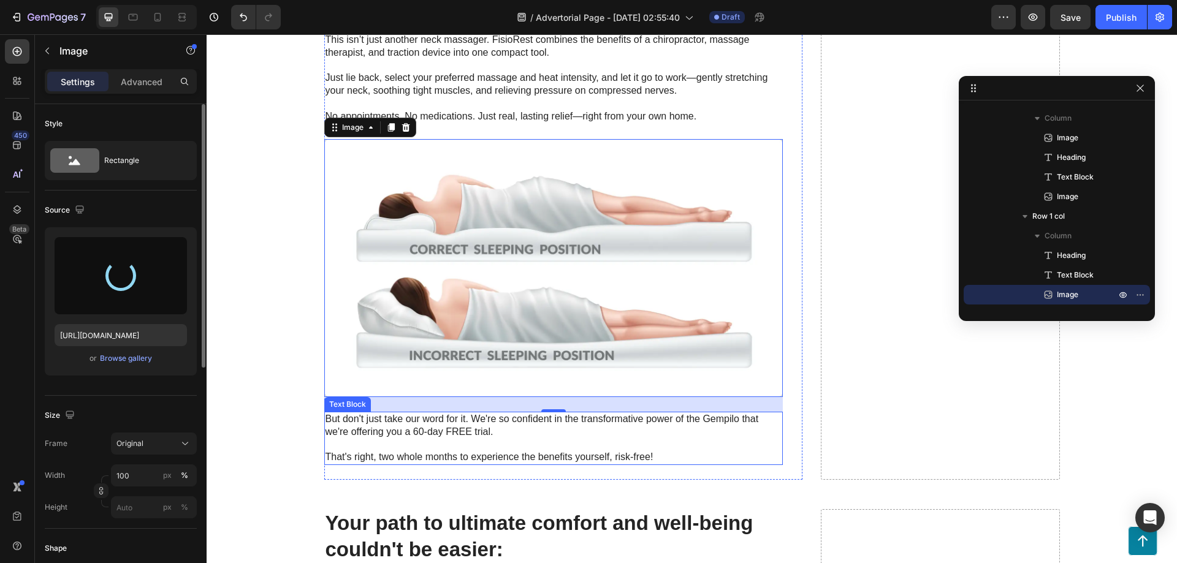
type input "https://cdn.shopify.com/s/files/1/0950/6416/2641/files/gempages_580846458031309…"
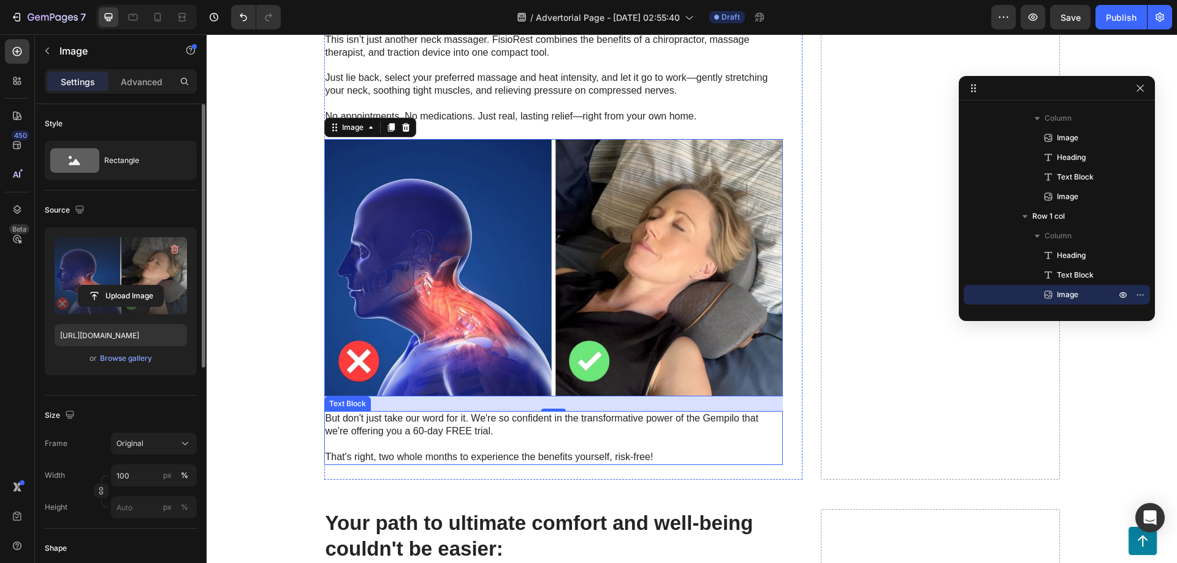
scroll to position [2861, 0]
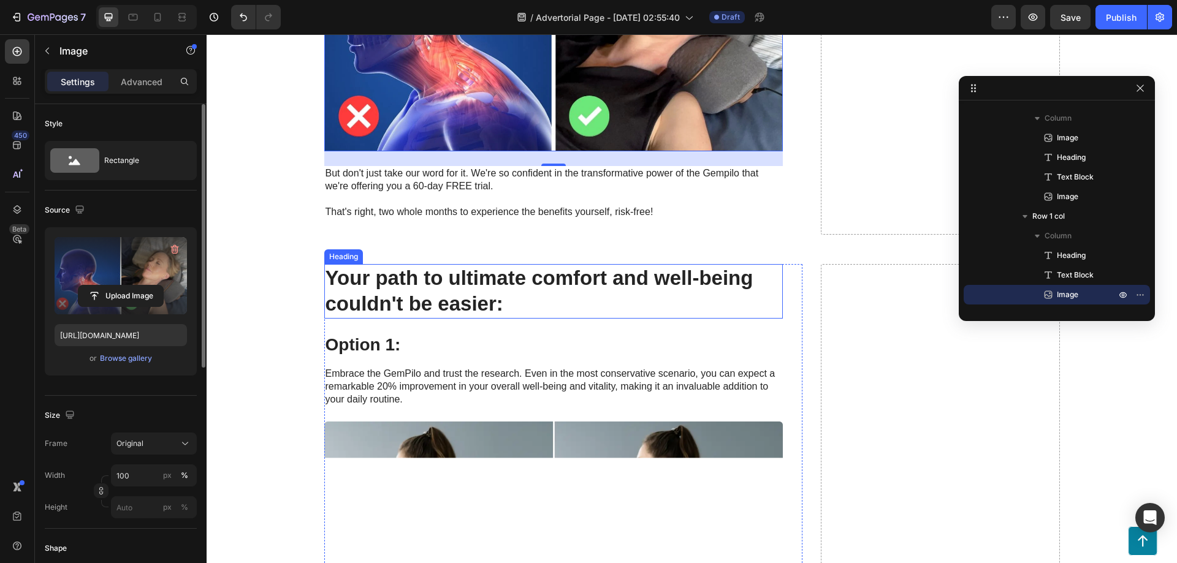
click at [406, 292] on h2 "Your path to ultimate comfort and well-being couldn't be easier:" at bounding box center [553, 291] width 459 height 55
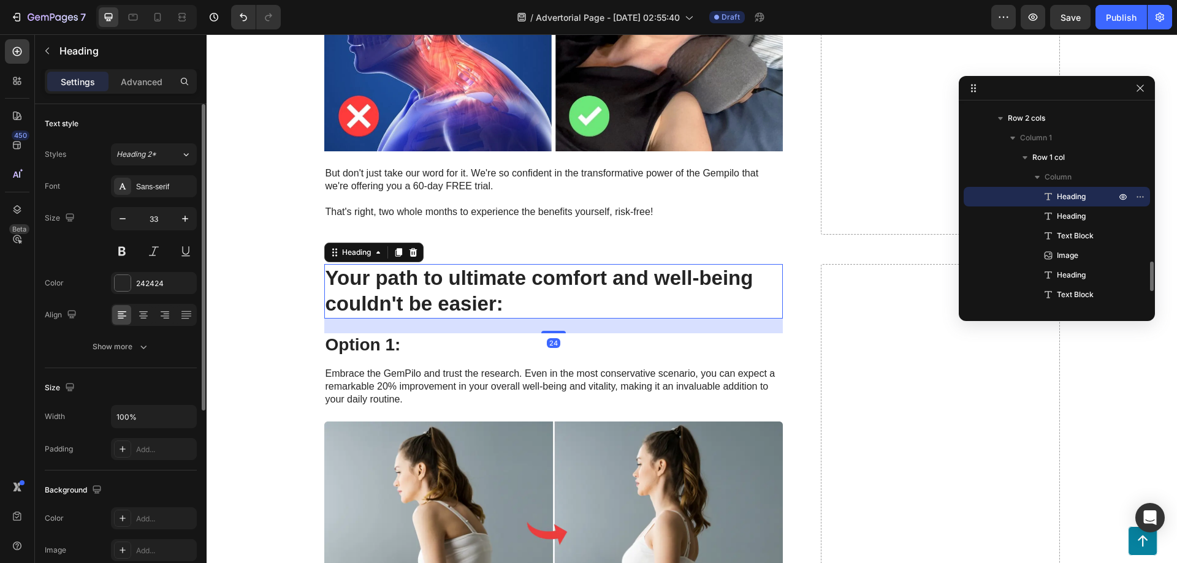
scroll to position [2779, 0]
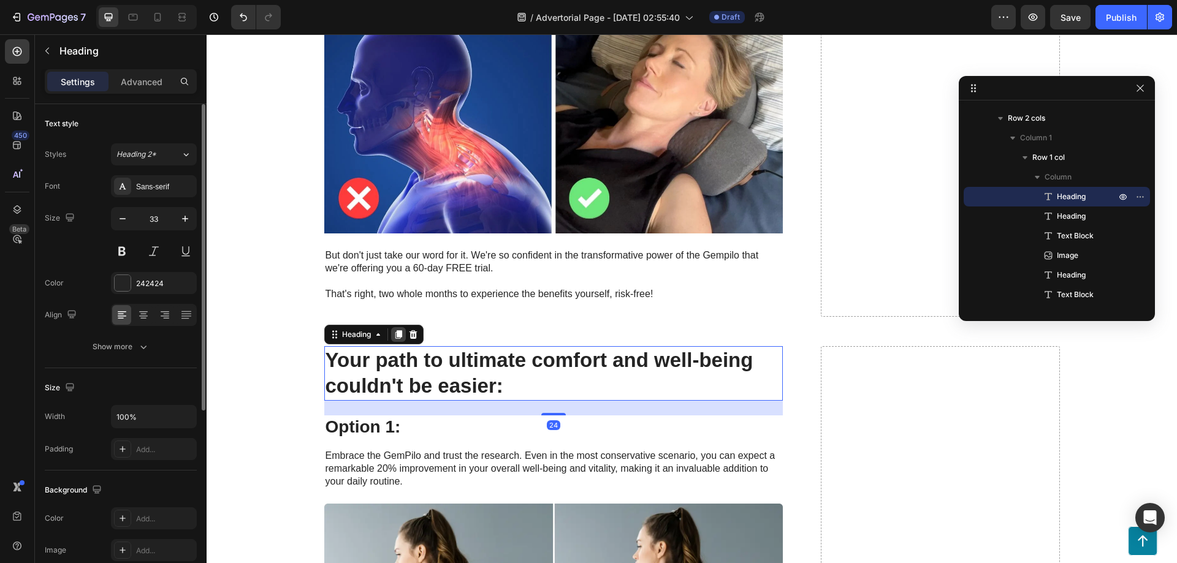
click at [400, 336] on div at bounding box center [398, 334] width 15 height 15
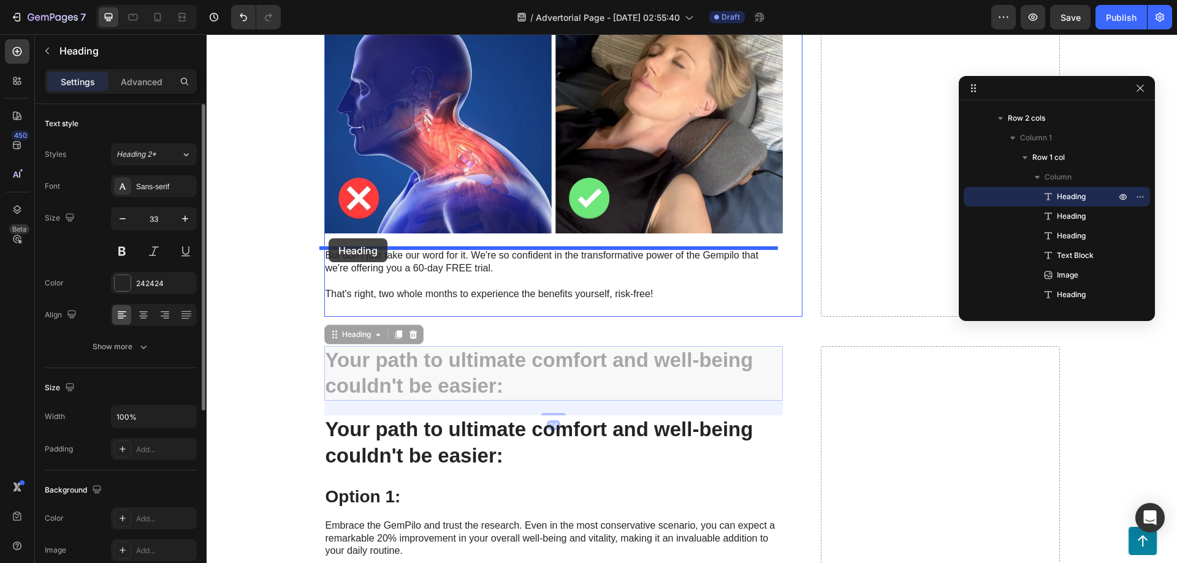
drag, startPoint x: 348, startPoint y: 364, endPoint x: 329, endPoint y: 237, distance: 127.7
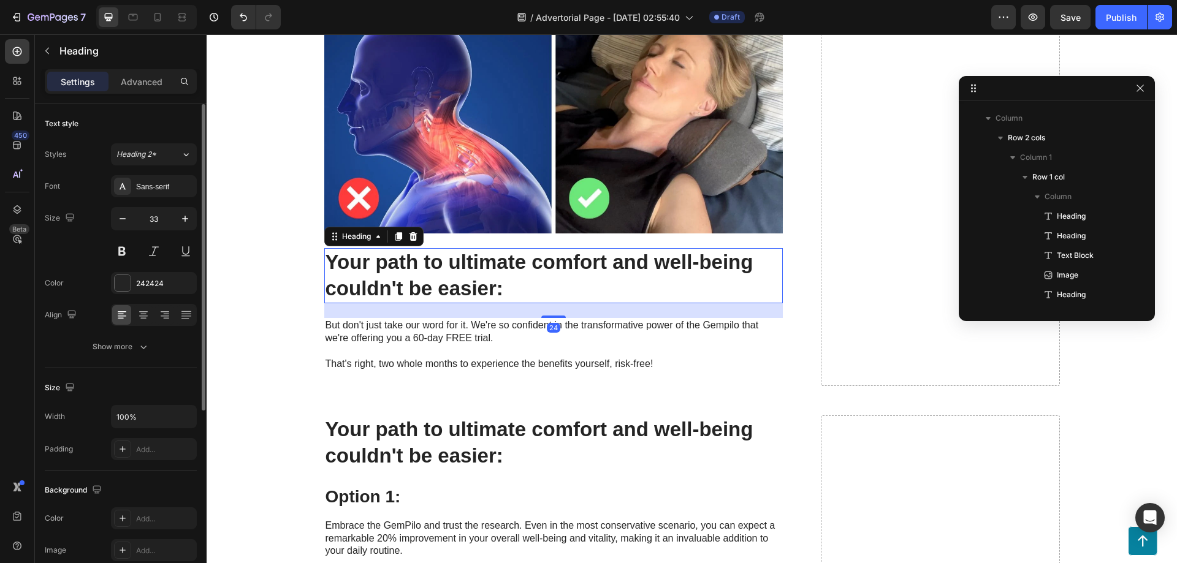
click at [360, 284] on h2 "Your path to ultimate comfort and well-being couldn't be easier:" at bounding box center [553, 275] width 459 height 55
click at [360, 284] on p "Your path to ultimate comfort and well-being couldn't be easier:" at bounding box center [554, 276] width 456 height 53
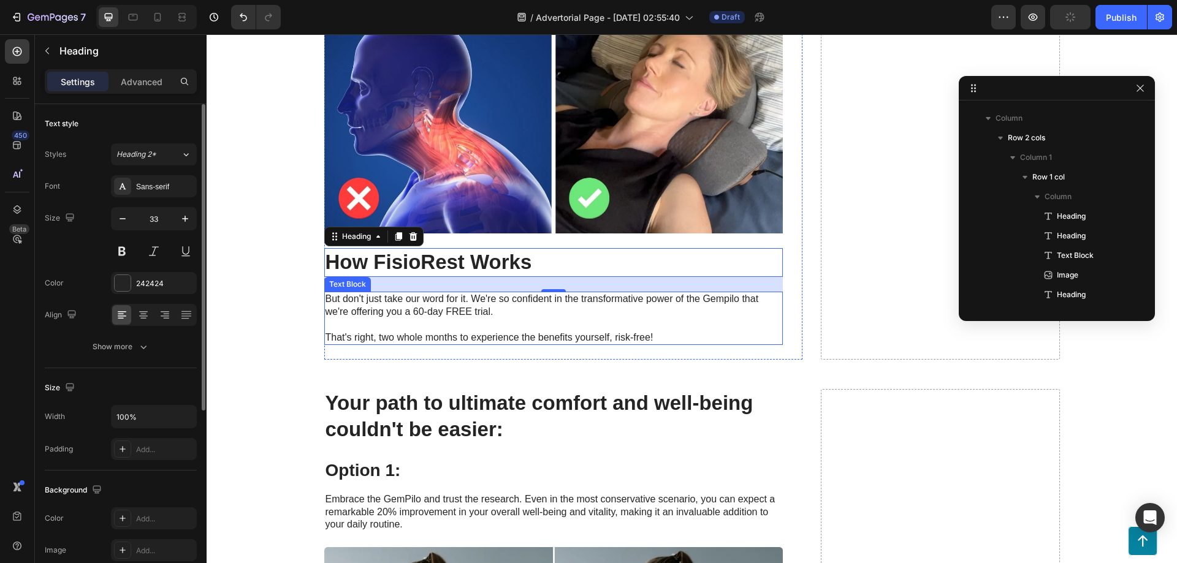
click at [405, 308] on p "But don't just take our word for it. We're so confident in the transformative p…" at bounding box center [554, 318] width 456 height 51
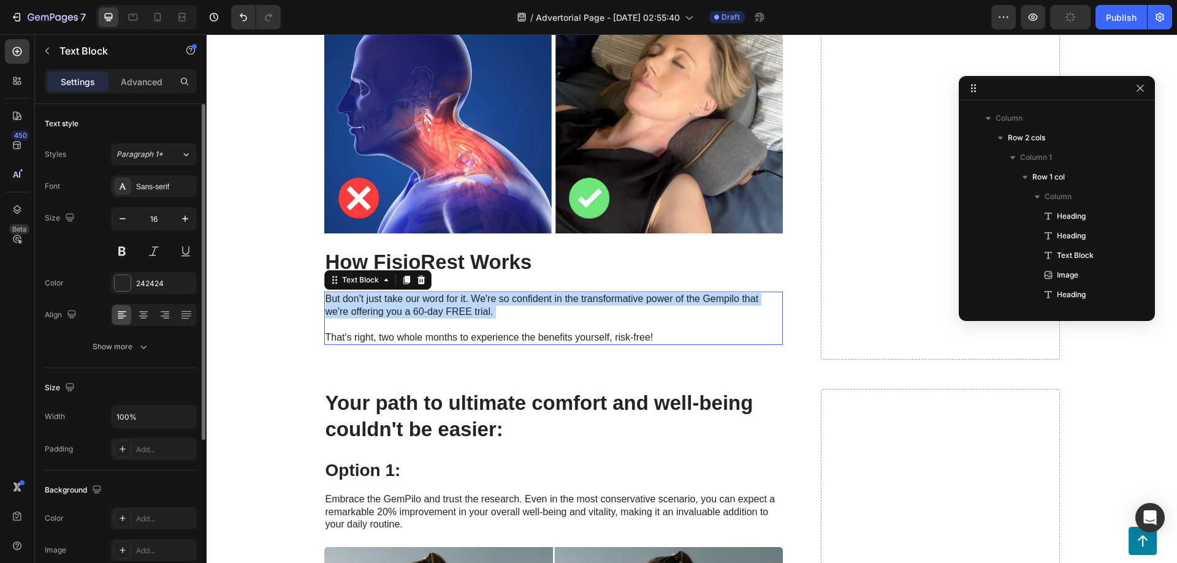
scroll to position [899, 0]
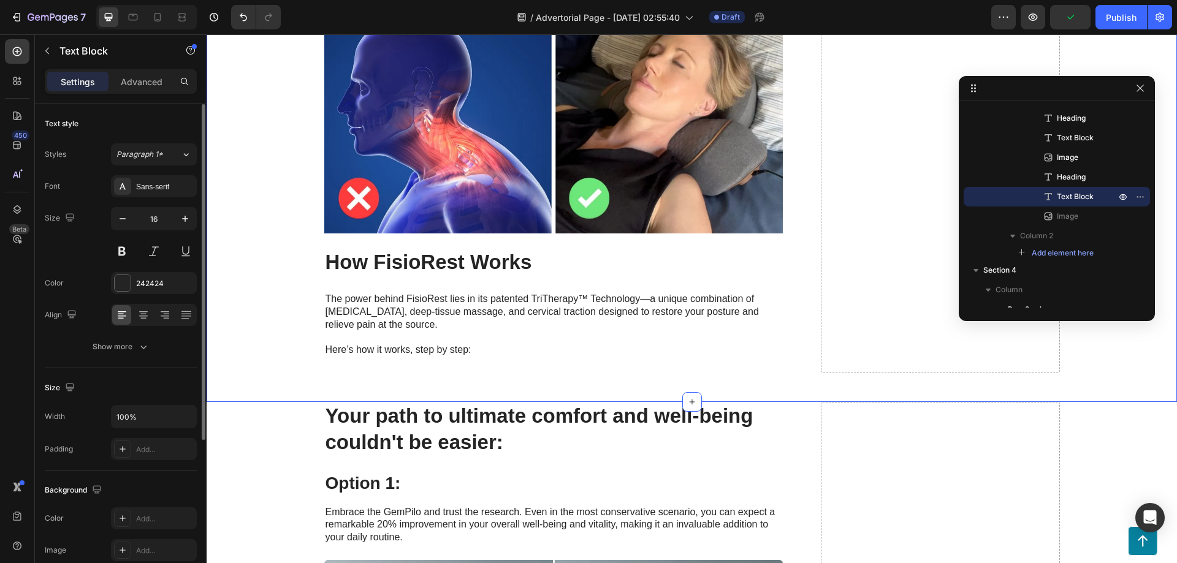
scroll to position [252, 0]
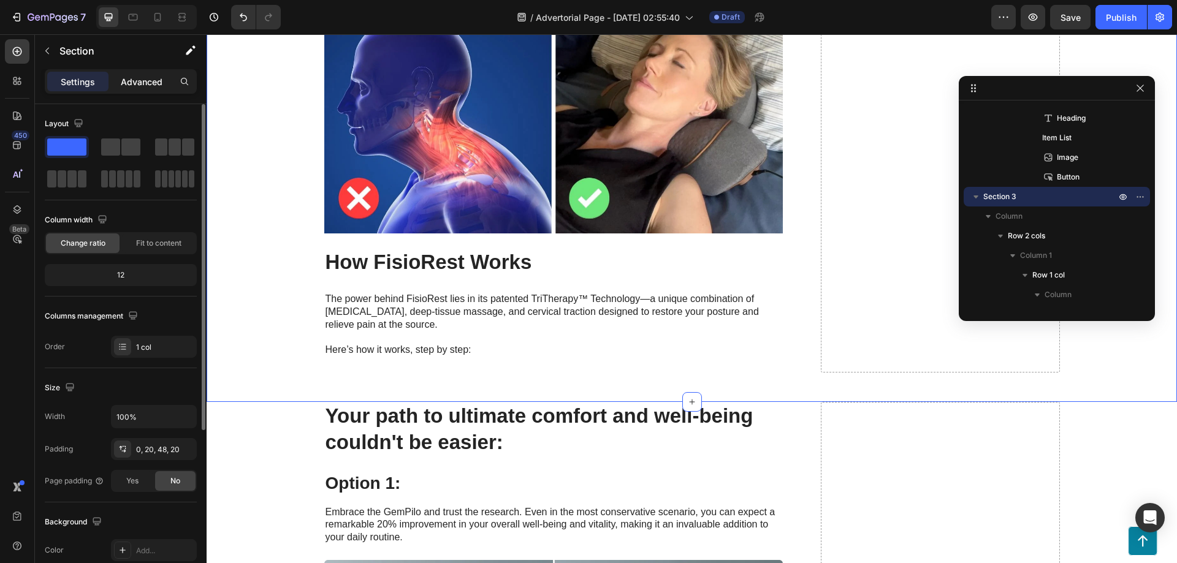
click at [143, 85] on p "Advanced" at bounding box center [142, 81] width 42 height 13
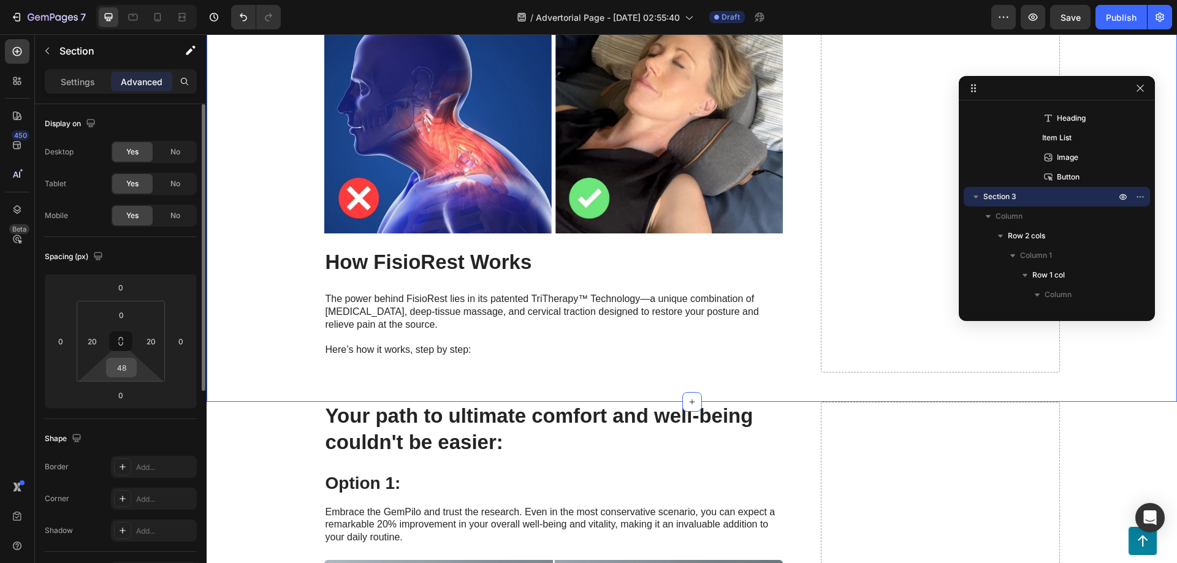
click at [123, 372] on input "48" at bounding box center [121, 368] width 25 height 18
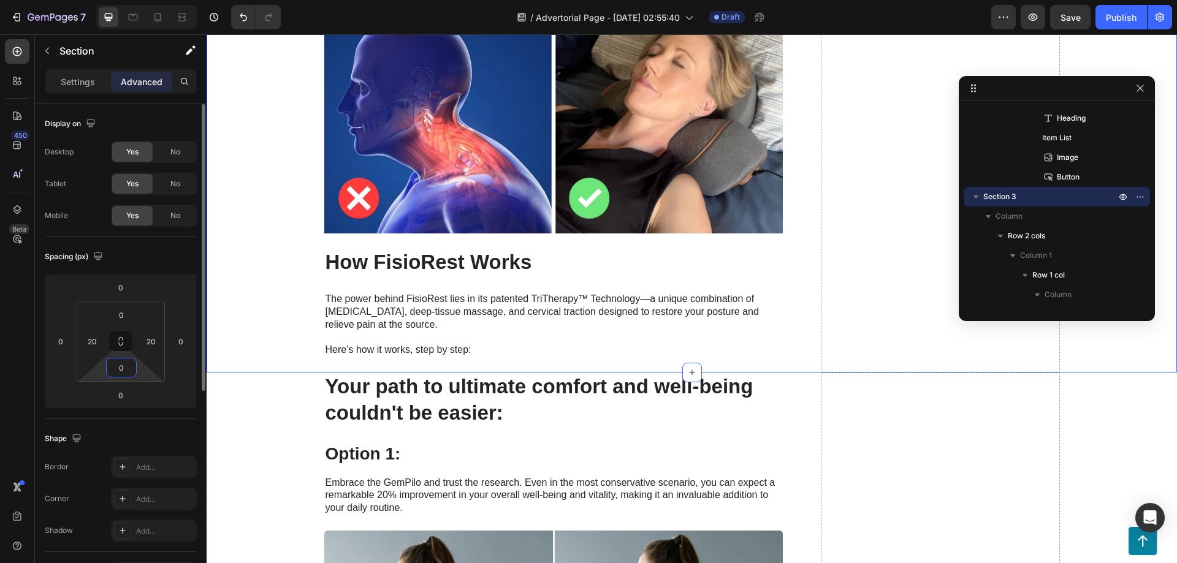
type input "0"
click at [392, 408] on h2 "Your path to ultimate comfort and well-being couldn't be easier:" at bounding box center [553, 400] width 459 height 55
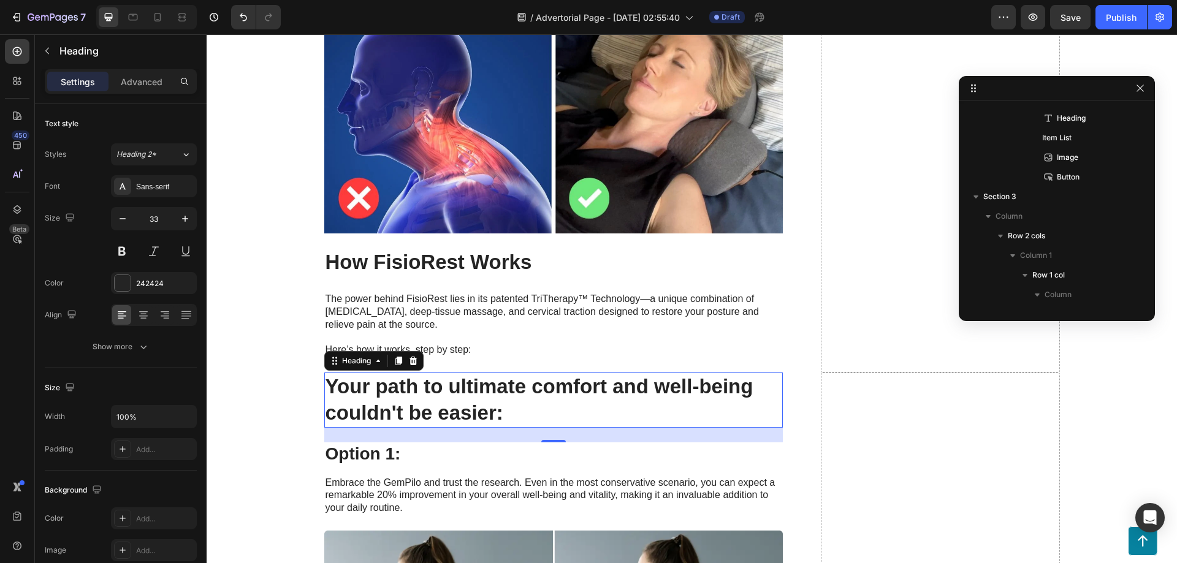
scroll to position [1091, 0]
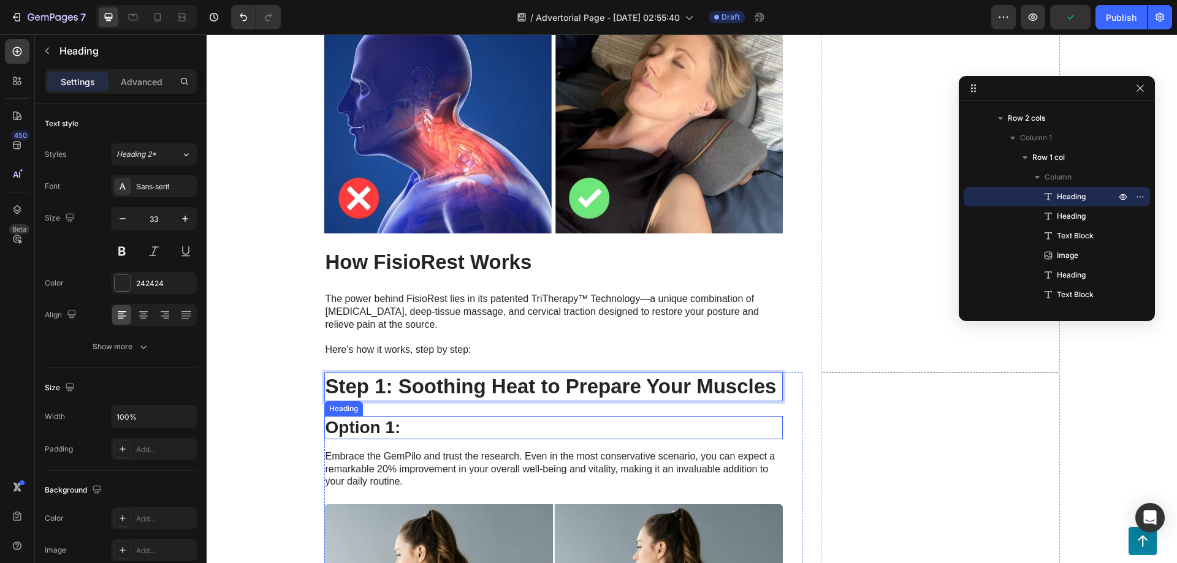
click at [364, 433] on h3 "Option 1:" at bounding box center [553, 427] width 459 height 23
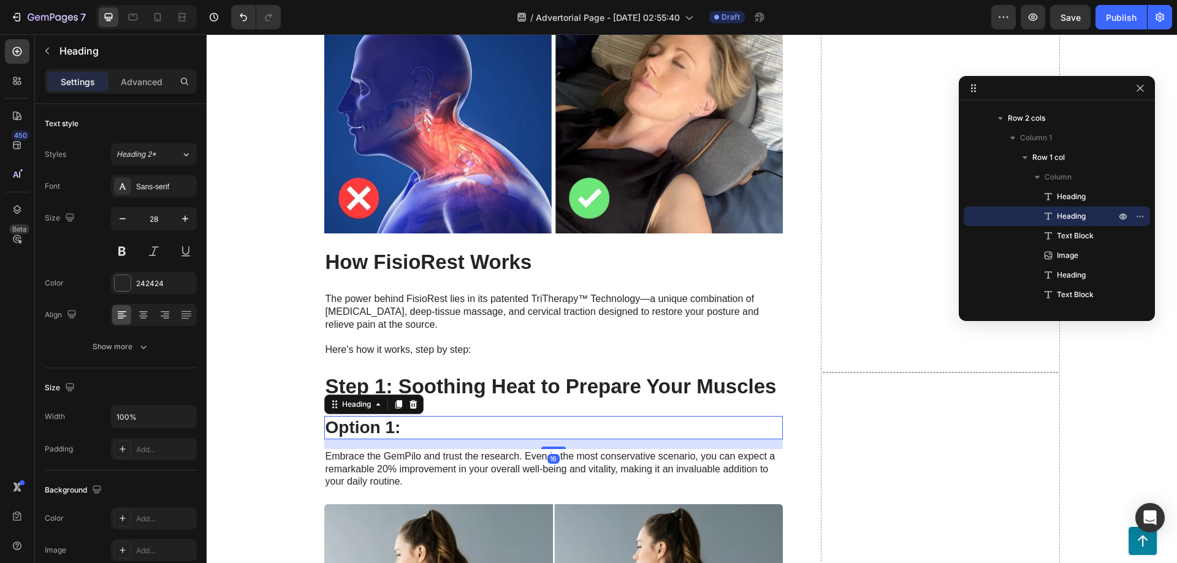
click at [380, 432] on h3 "Option 1:" at bounding box center [553, 427] width 459 height 23
click at [380, 432] on p "Option 1:" at bounding box center [554, 427] width 456 height 21
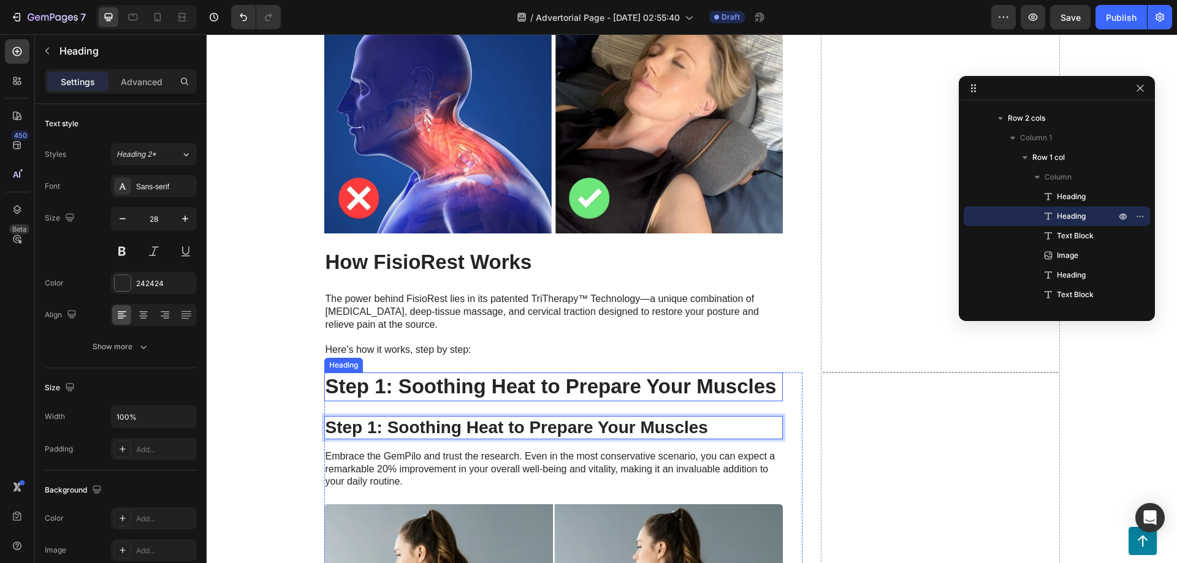
click at [435, 384] on strong "Step 1: Soothing Heat to Prepare Your Muscles" at bounding box center [551, 386] width 451 height 23
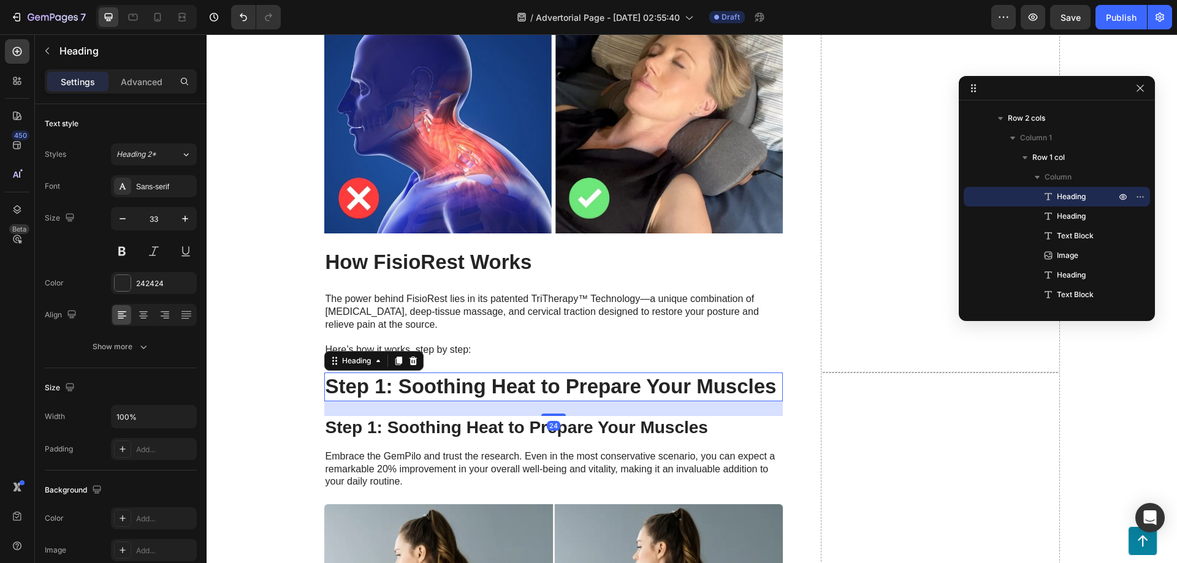
click at [409, 359] on icon at bounding box center [413, 361] width 8 height 9
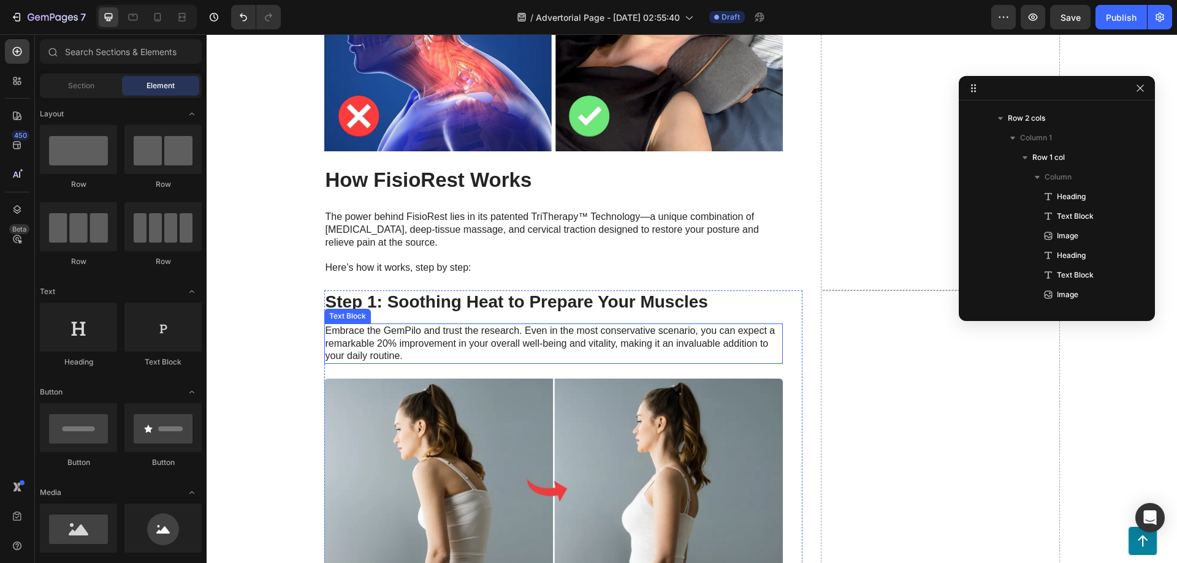
scroll to position [2943, 0]
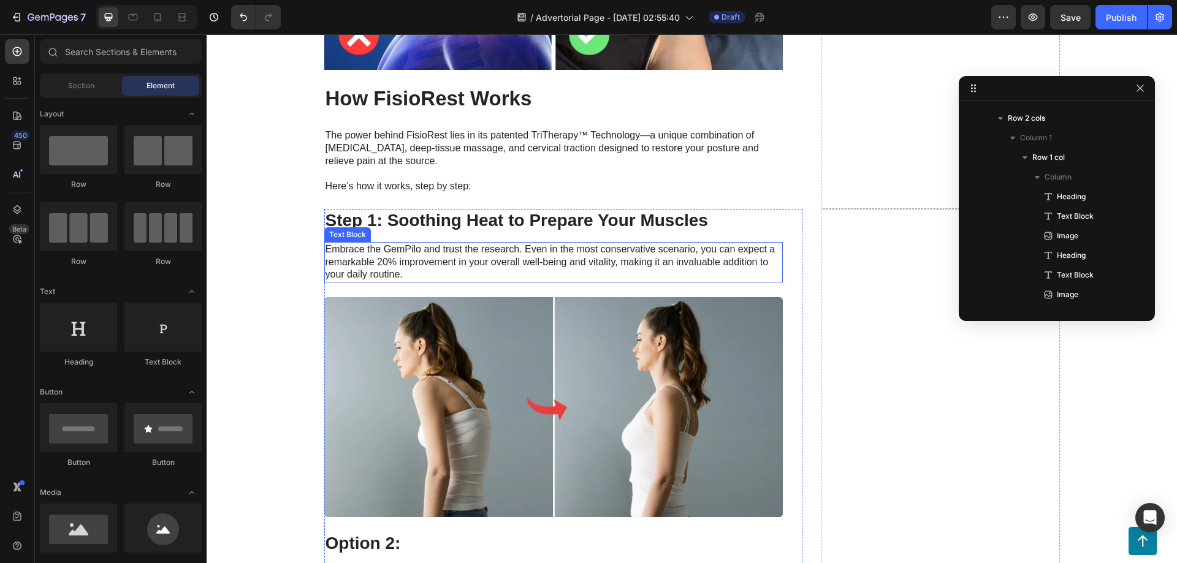
click at [475, 259] on p "Embrace the GemPilo and trust the research. Even in the most conservative scena…" at bounding box center [554, 262] width 456 height 38
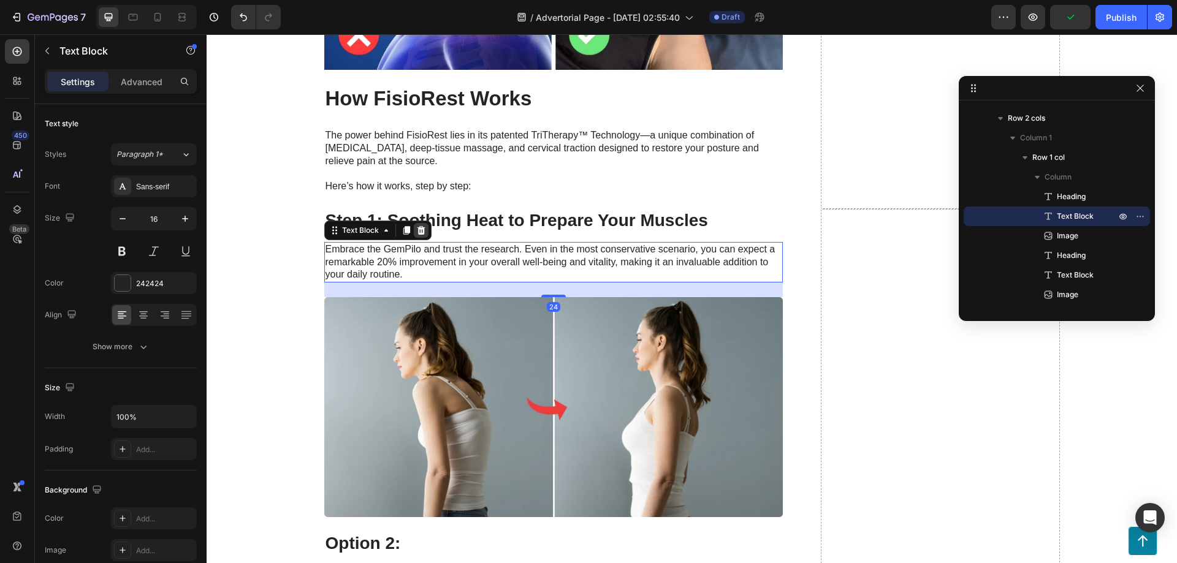
click at [418, 232] on icon at bounding box center [421, 230] width 8 height 9
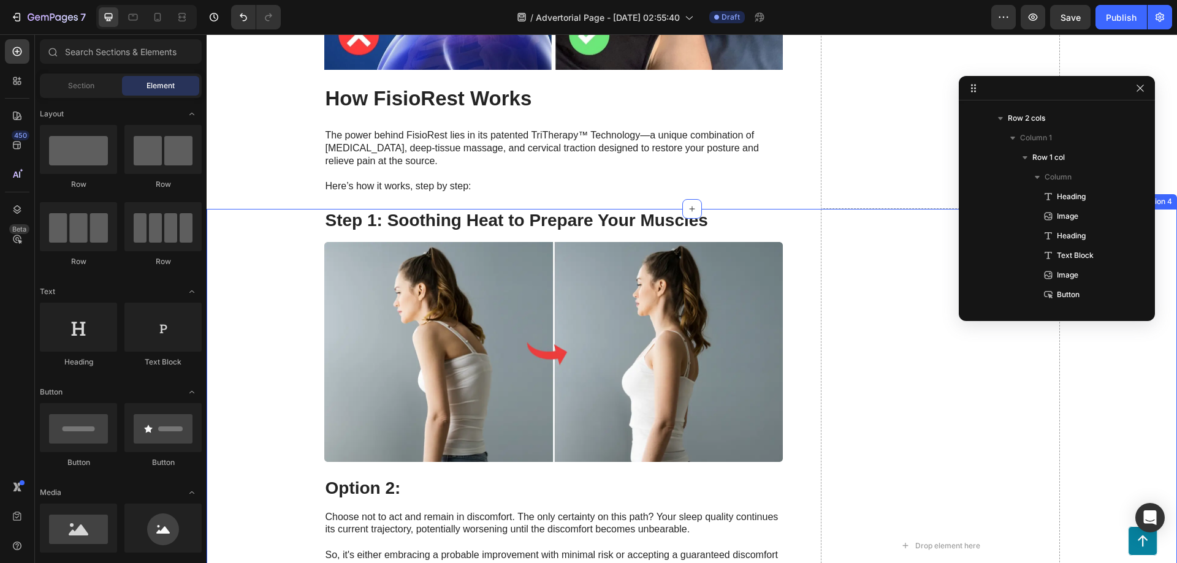
click at [448, 364] on img at bounding box center [553, 352] width 459 height 220
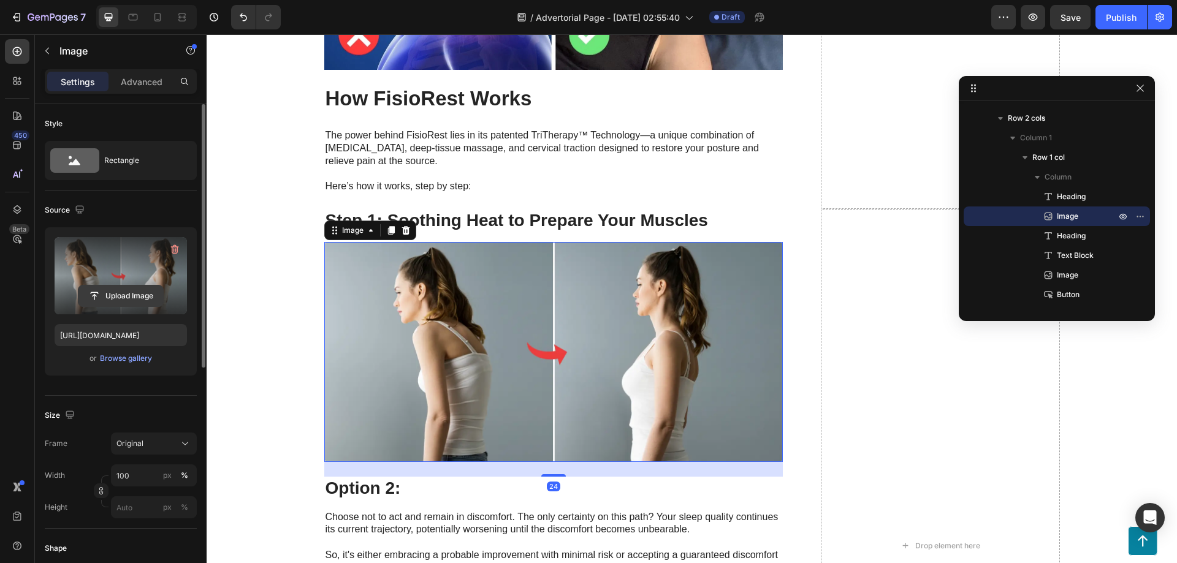
click at [118, 296] on input "file" at bounding box center [120, 296] width 85 height 21
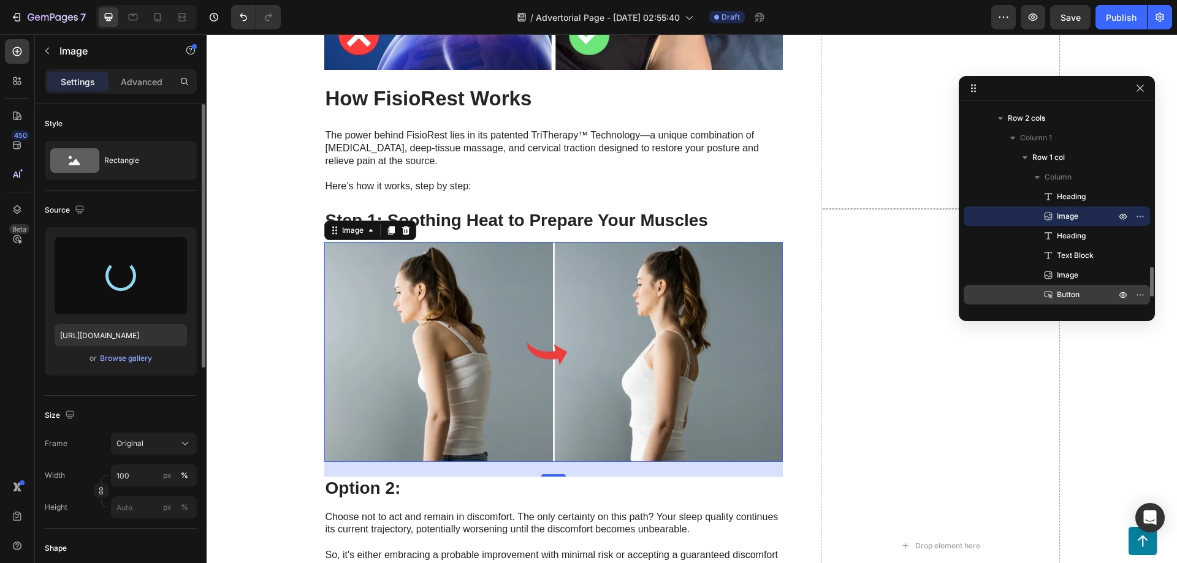
type input "https://cdn.shopify.com/s/files/1/0950/6416/2641/files/gempages_580846458031309…"
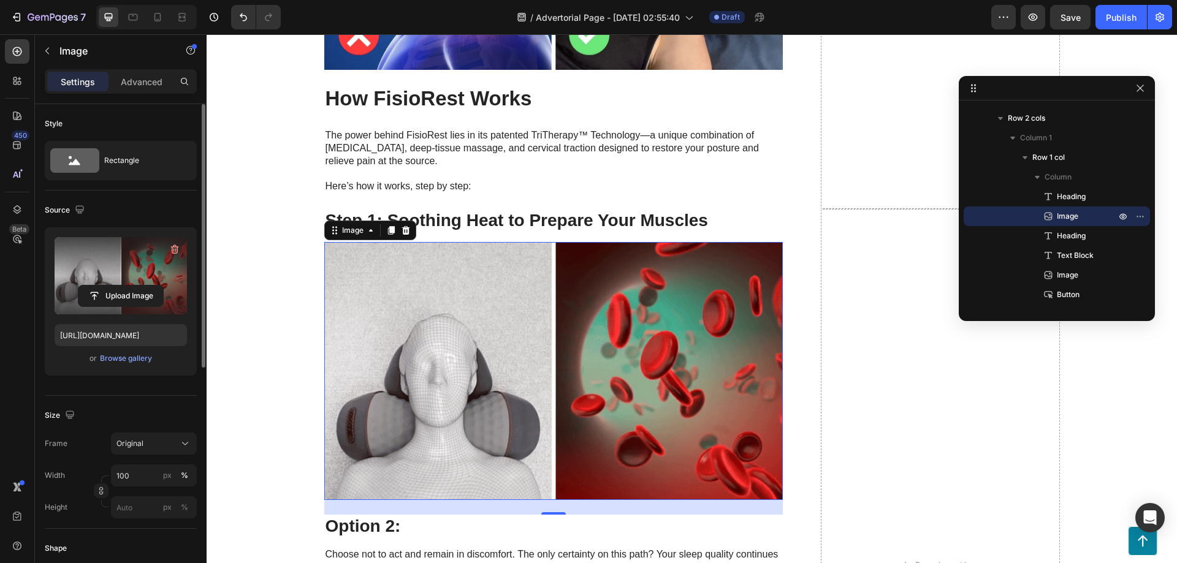
scroll to position [3106, 0]
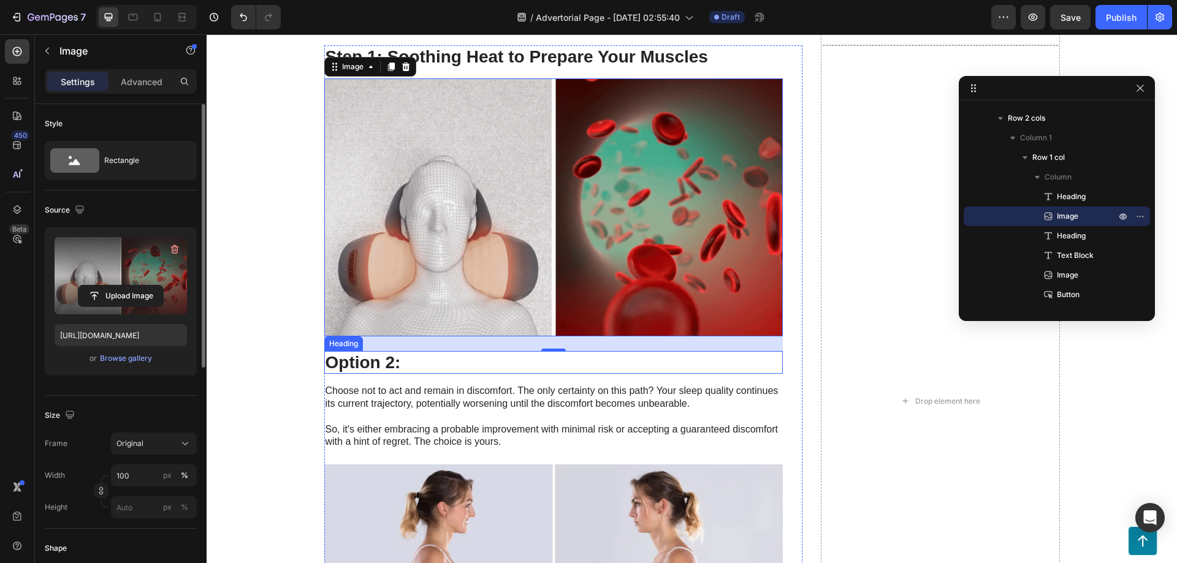
click at [416, 351] on h3 "Option 2:" at bounding box center [553, 362] width 459 height 23
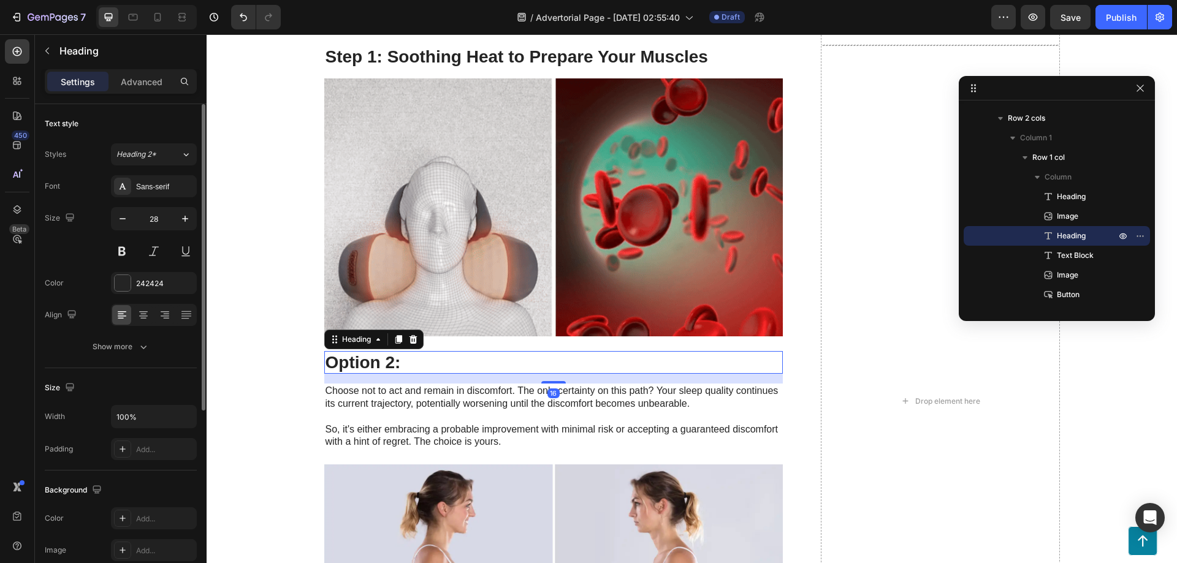
click at [410, 335] on icon at bounding box center [413, 339] width 8 height 9
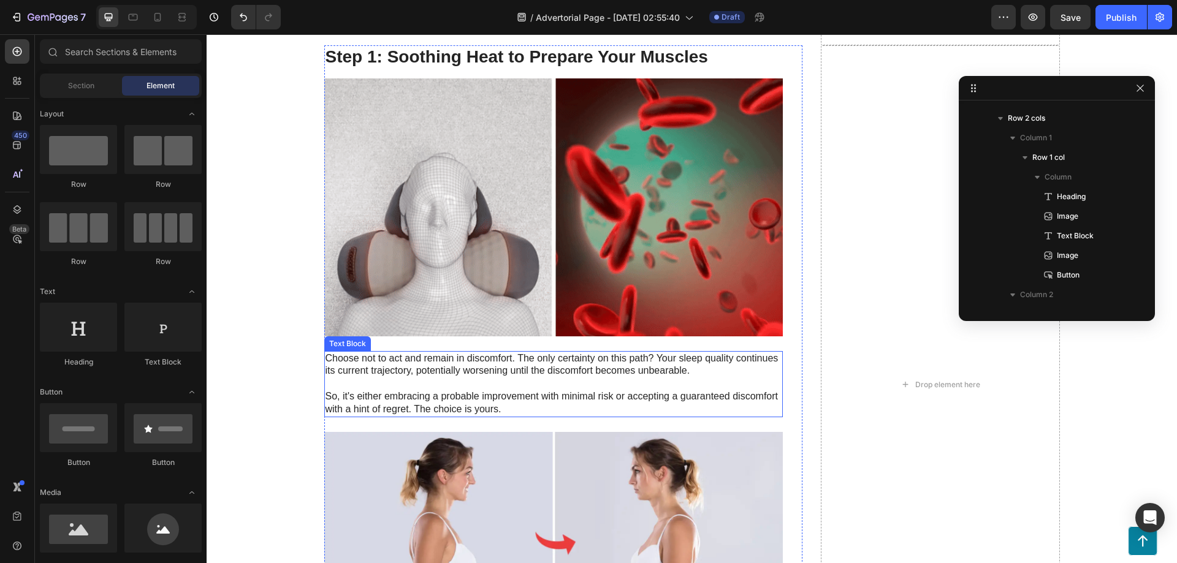
click at [394, 340] on div "⁠⁠⁠⁠⁠⁠⁠ Step 1: Soothing Heat to Prepare Your Muscles Heading Image Choose not …" at bounding box center [553, 384] width 459 height 679
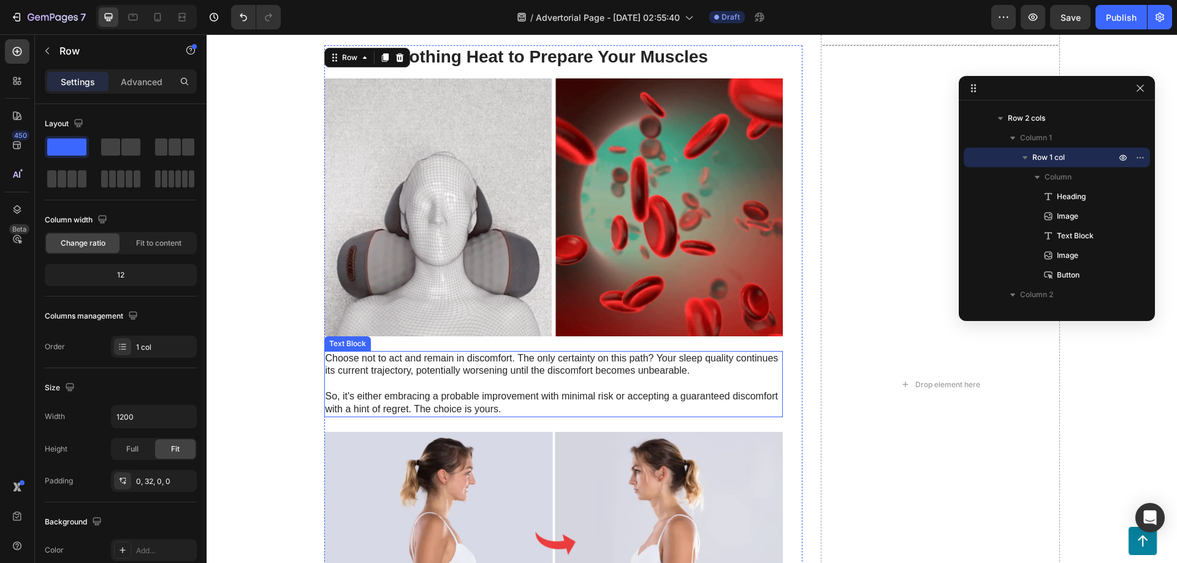
click at [392, 369] on p "Choose not to act and remain in discomfort. The only certainty on this path? Yo…" at bounding box center [554, 385] width 456 height 64
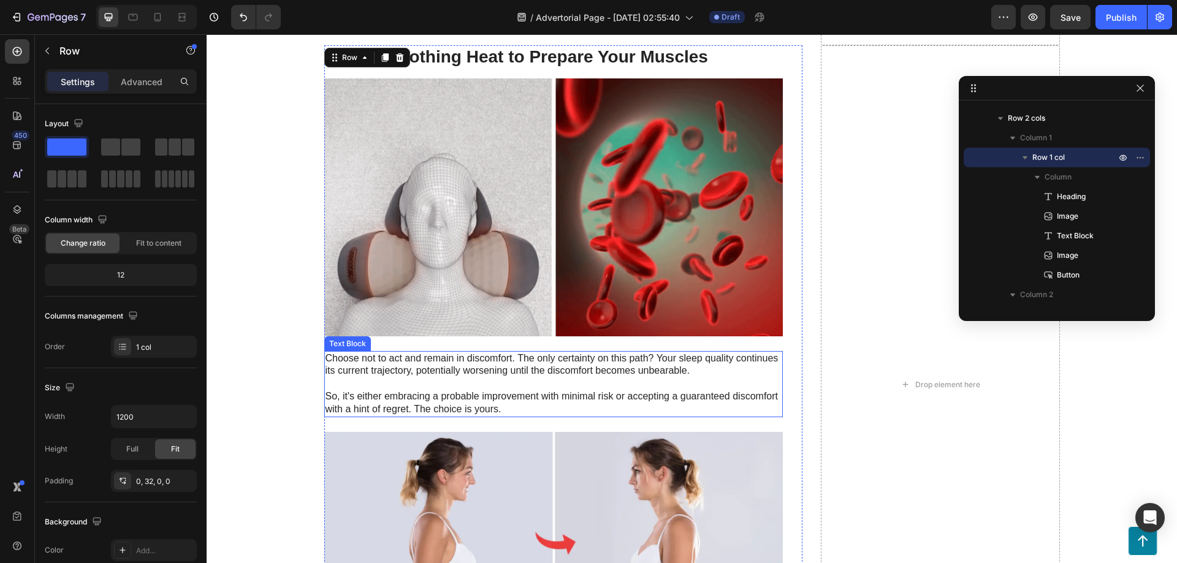
click at [392, 369] on p "Choose not to act and remain in discomfort. The only certainty on this path? Yo…" at bounding box center [554, 385] width 456 height 64
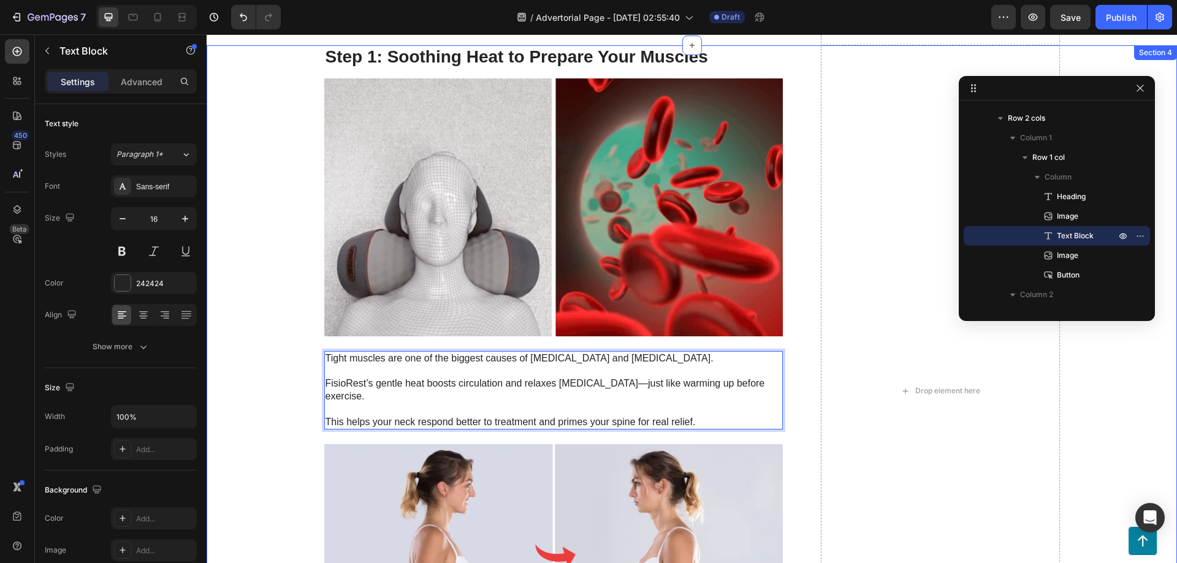
click at [265, 310] on div "⁠⁠⁠⁠⁠⁠⁠ Step 1: Soothing Heat to Prepare Your Muscles Heading Image Tight muscl…" at bounding box center [692, 391] width 946 height 692
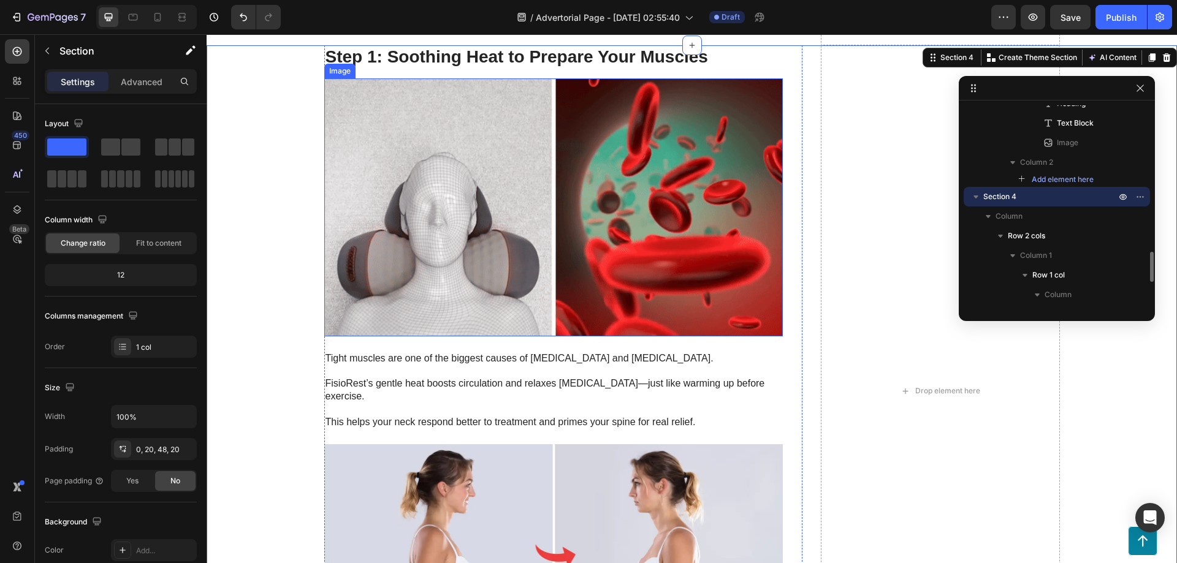
scroll to position [3024, 0]
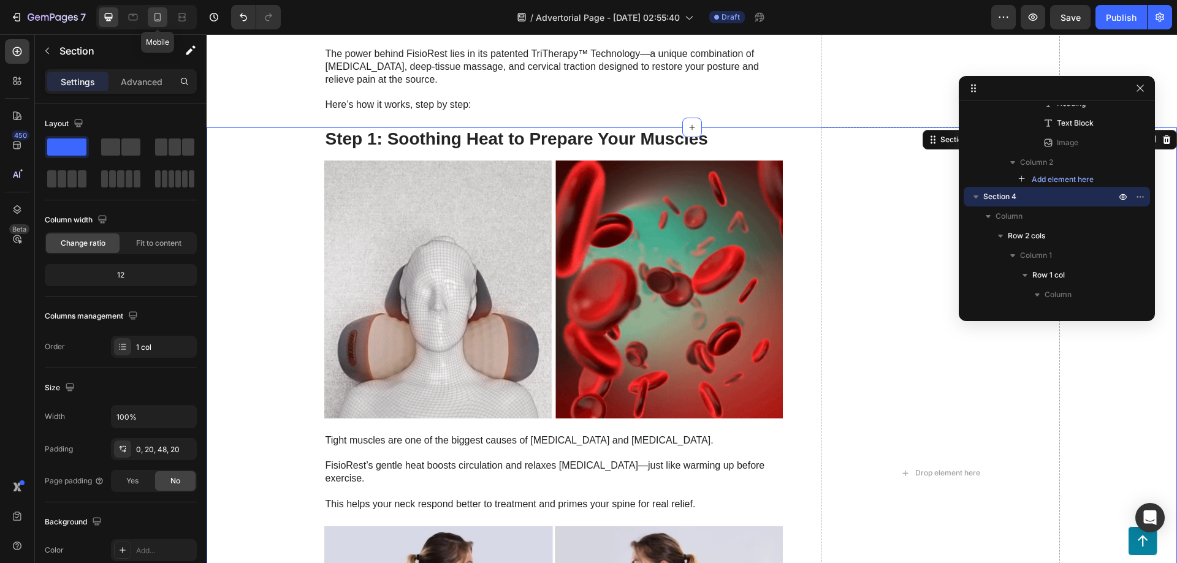
click at [158, 17] on icon at bounding box center [157, 17] width 12 height 12
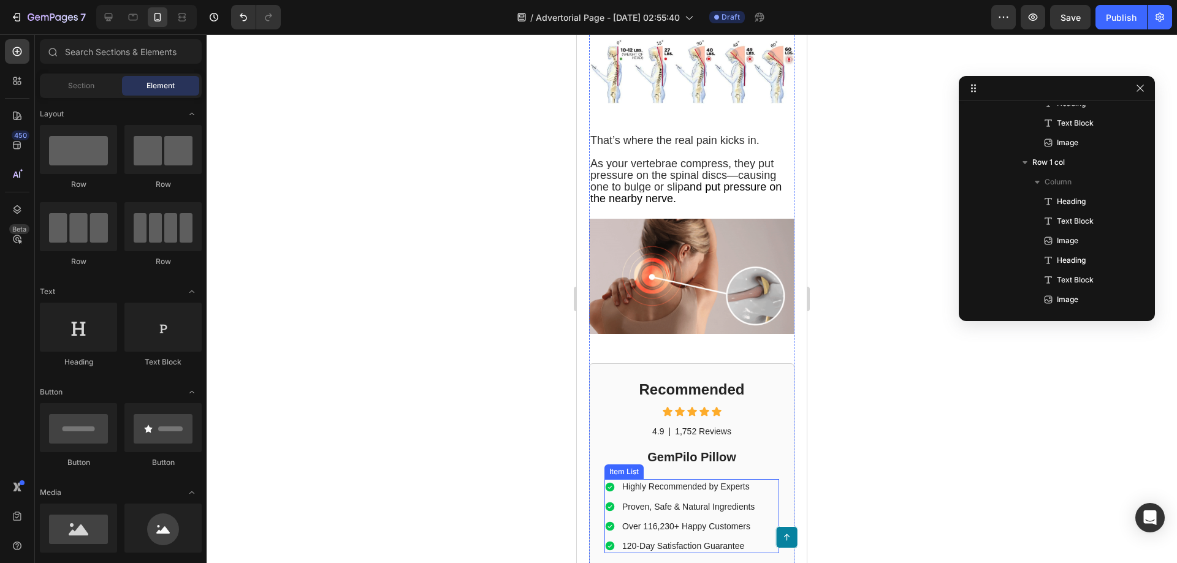
scroll to position [1577, 0]
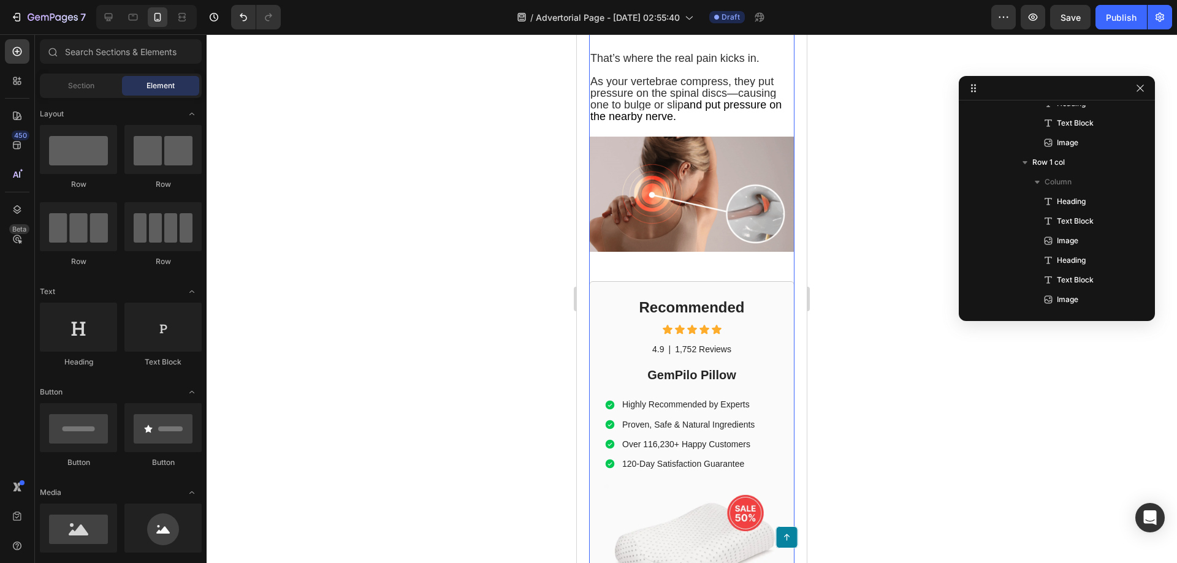
click at [707, 281] on div "Recommended Heading Icon Icon Icon Icon Icon Icon List 4.9 Text Block | Text Bl…" at bounding box center [691, 486] width 205 height 410
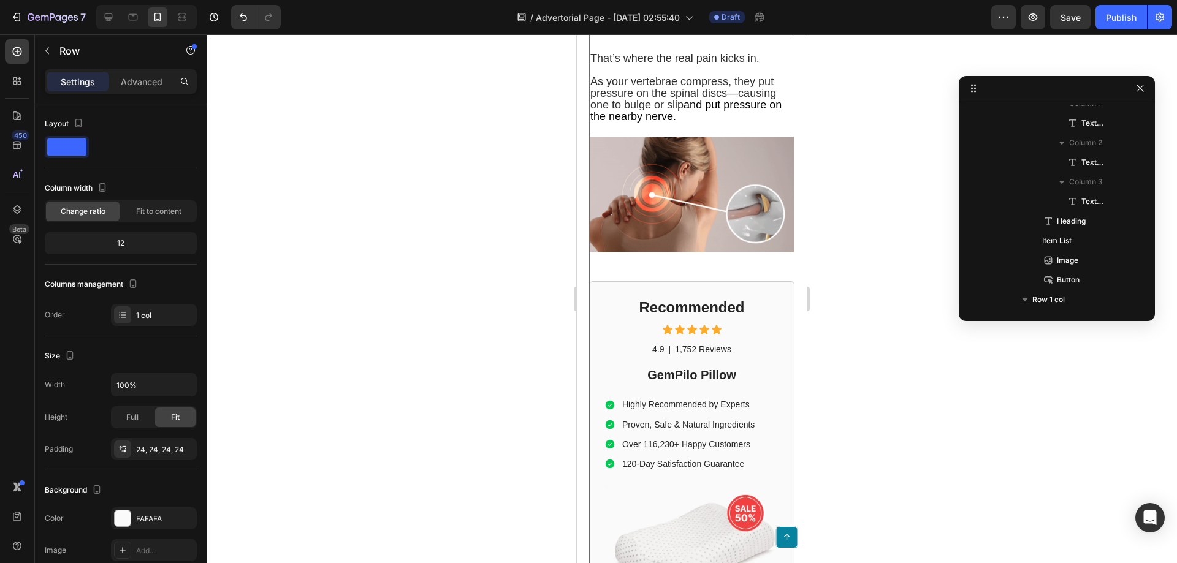
scroll to position [585, 0]
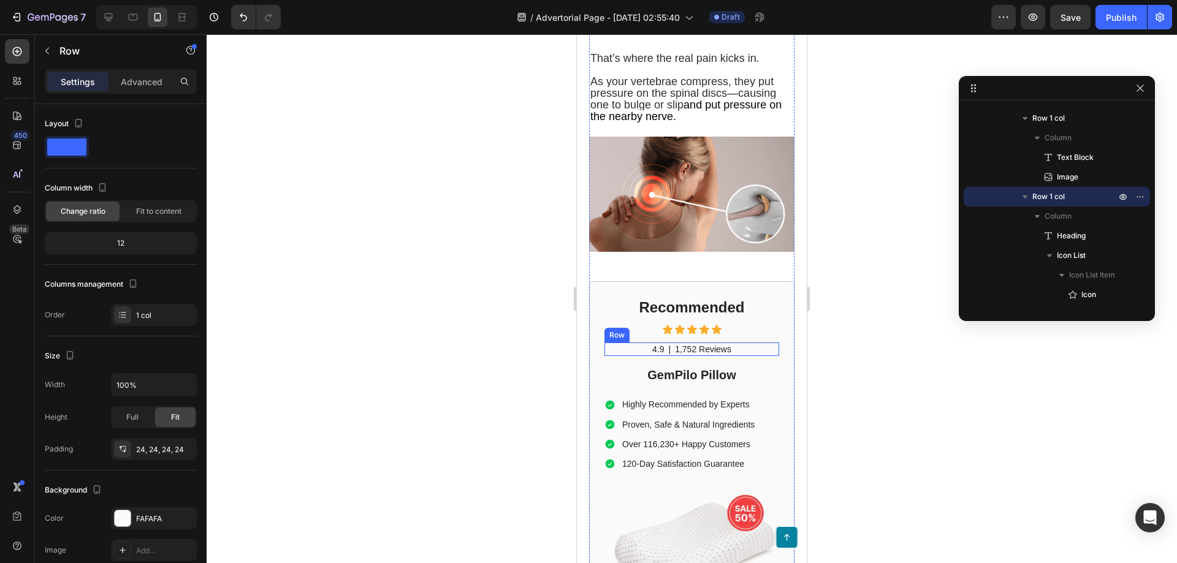
click at [624, 328] on div "Row" at bounding box center [616, 335] width 25 height 15
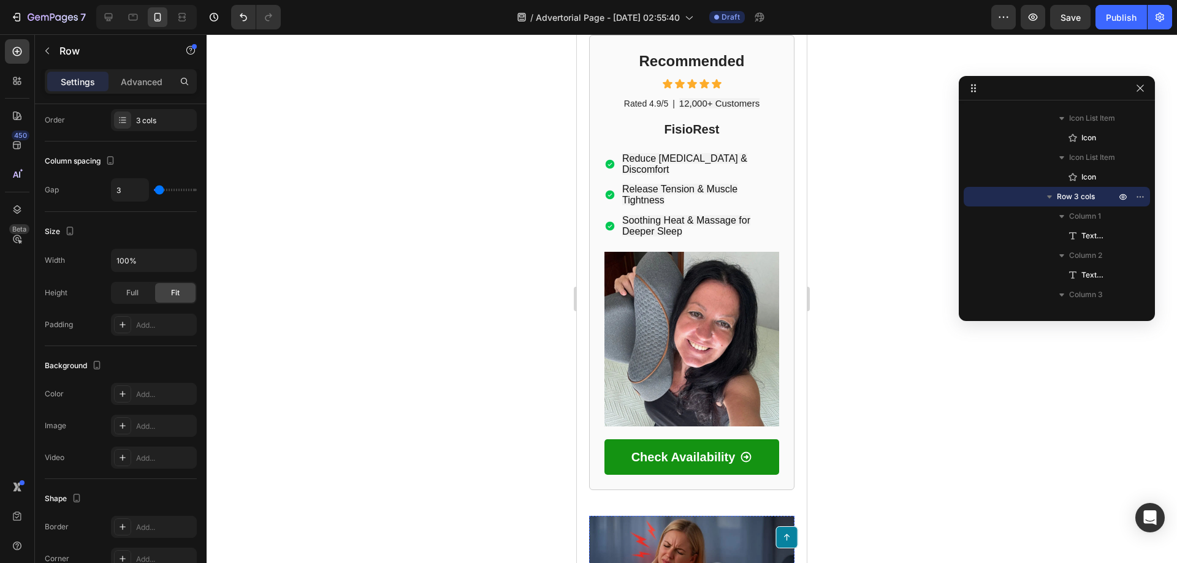
scroll to position [597, 0]
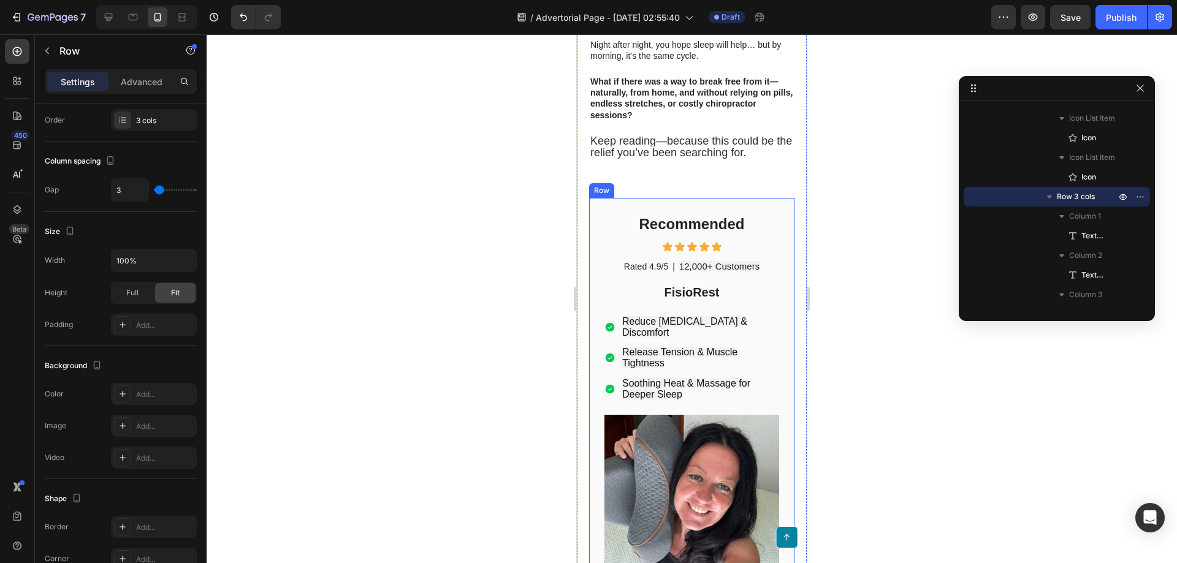
click at [612, 198] on div "Recommended Heading Icon Icon Icon Icon Icon Icon List Rated 4.9/5 Text Block |…" at bounding box center [691, 426] width 205 height 456
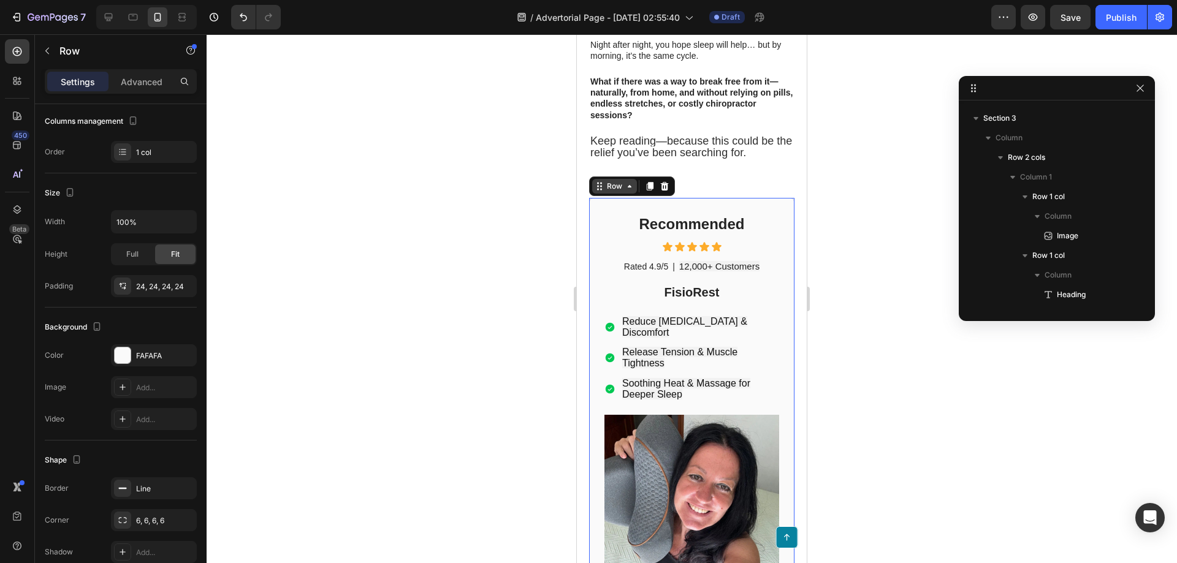
scroll to position [291, 0]
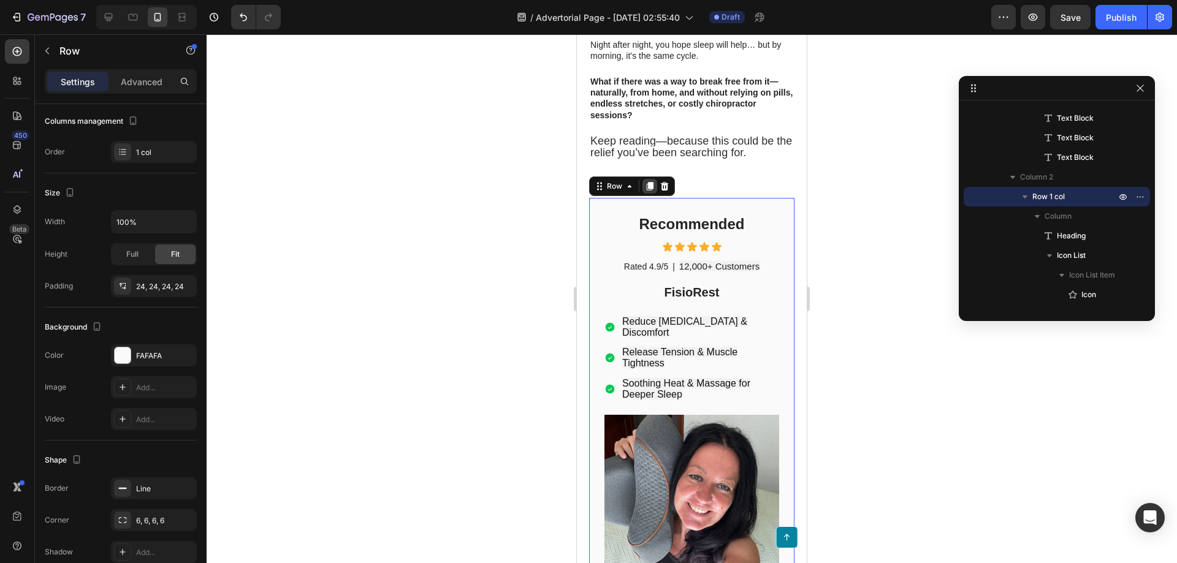
click at [648, 181] on icon at bounding box center [650, 186] width 10 height 10
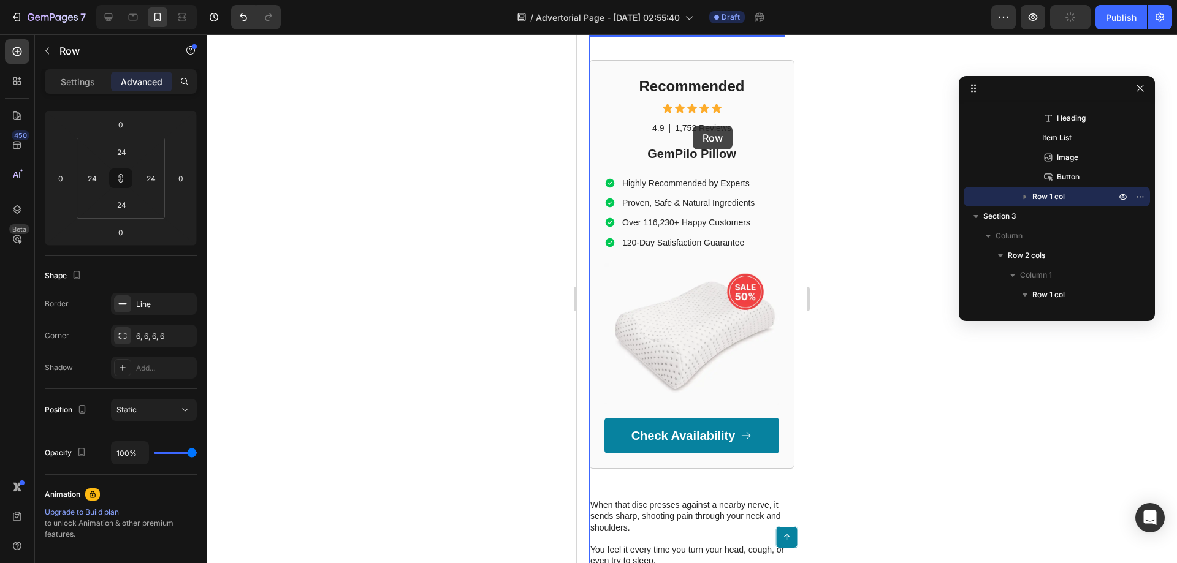
scroll to position [1983, 0]
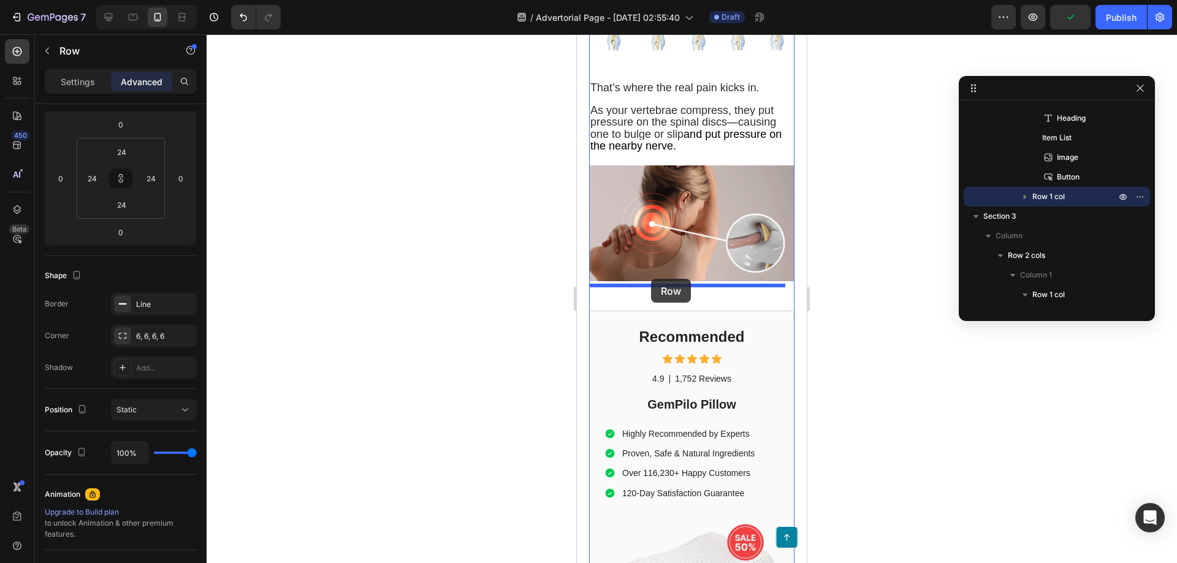
drag, startPoint x: 612, startPoint y: 148, endPoint x: 647, endPoint y: 276, distance: 132.2
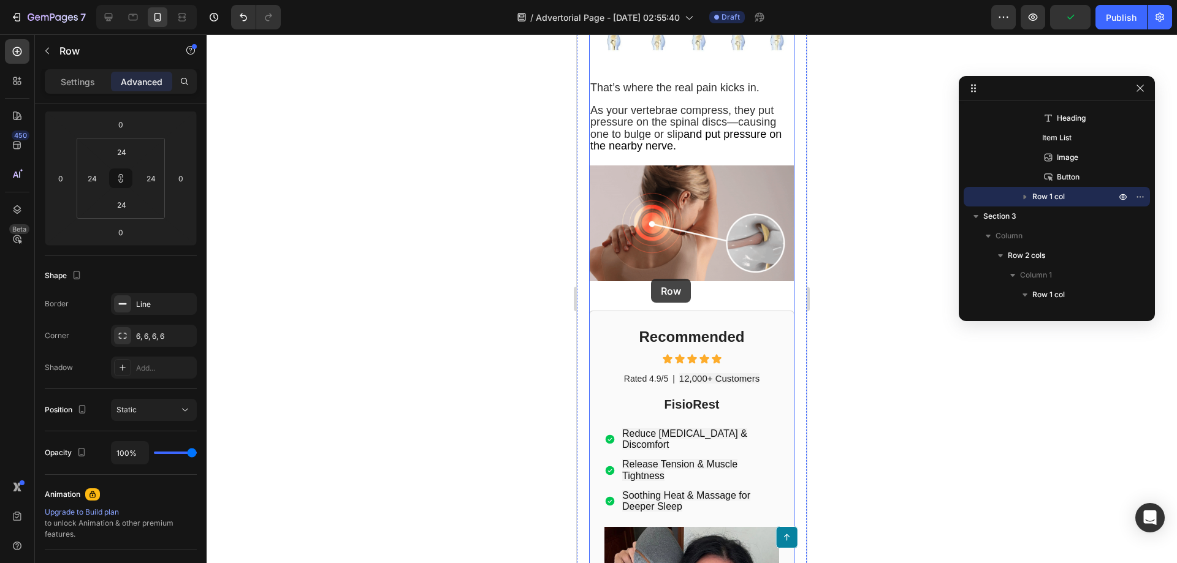
type input "48"
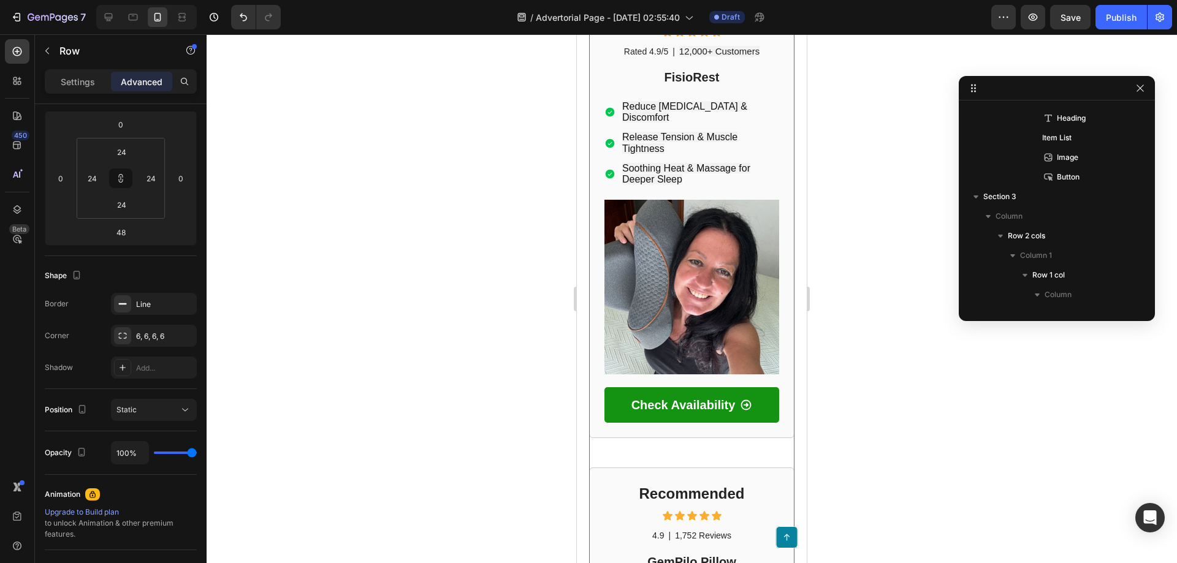
scroll to position [2474, 0]
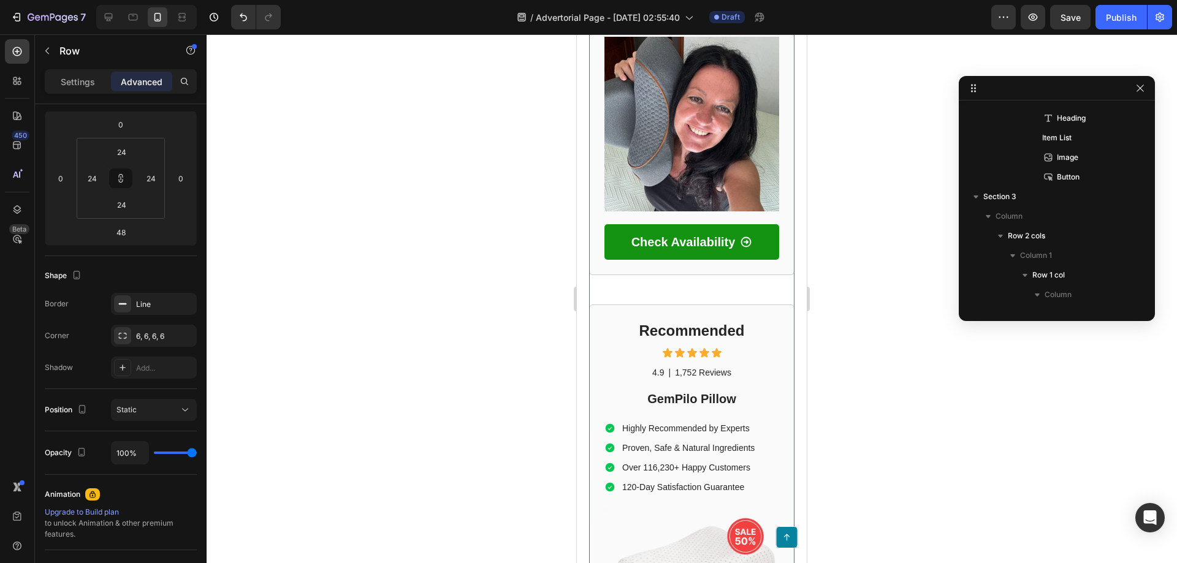
click at [682, 305] on div "Recommended Heading Icon Icon Icon Icon Icon Icon List 4.9 Text Block | Text Bl…" at bounding box center [691, 510] width 205 height 410
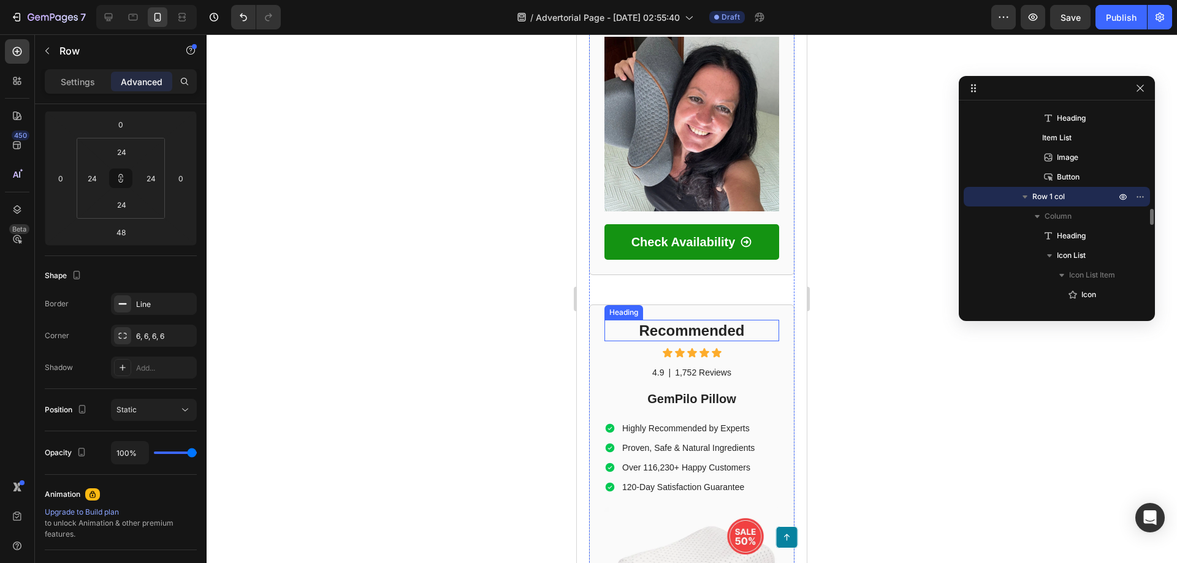
click at [681, 348] on div "Icon Icon Icon Icon Icon" at bounding box center [691, 353] width 175 height 11
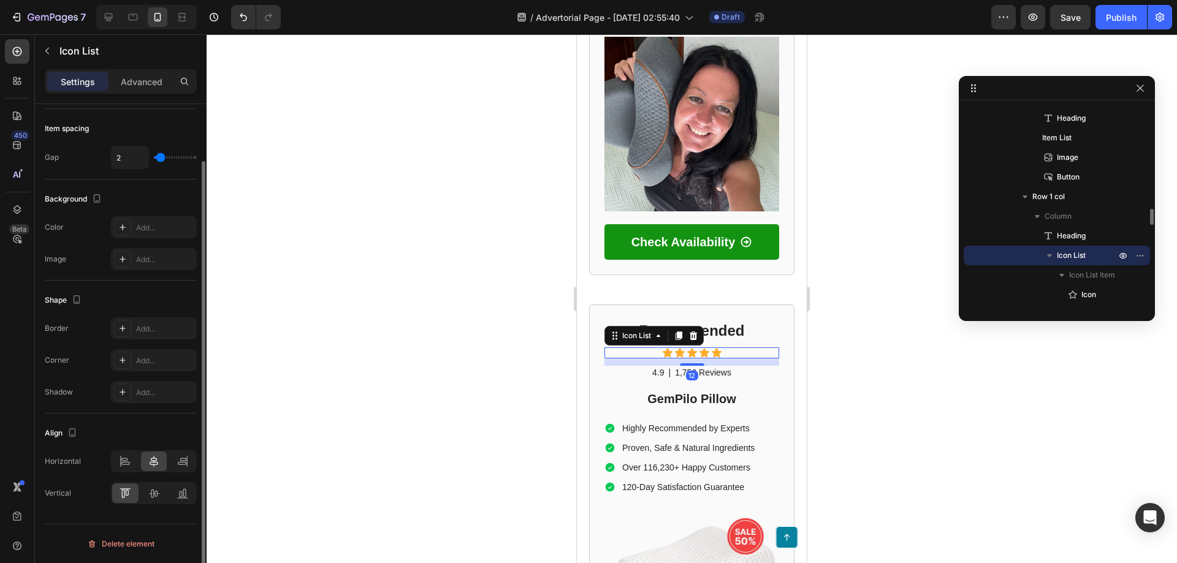
scroll to position [0, 0]
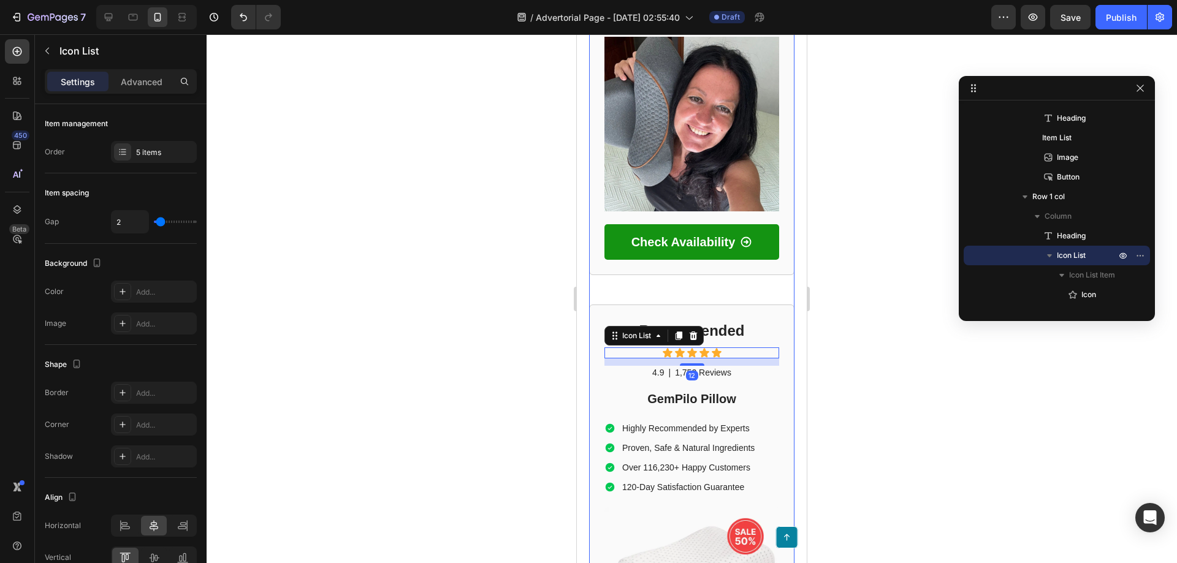
click at [647, 305] on div "Recommended Heading Icon Icon Icon Icon Icon Icon List 12 4.9 Text Block | Text…" at bounding box center [691, 510] width 205 height 410
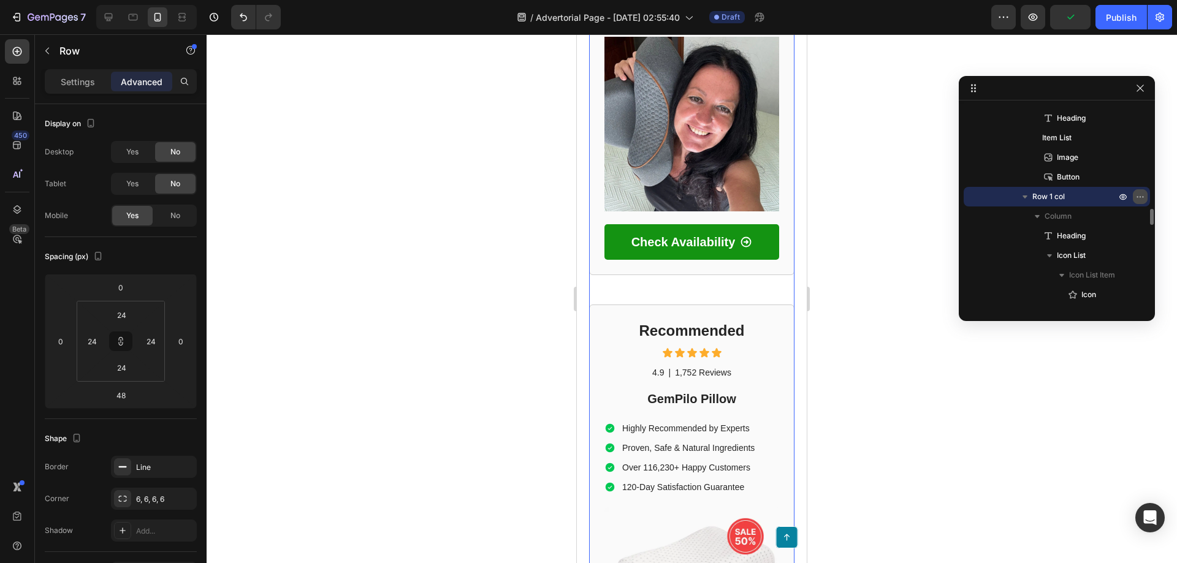
click at [1142, 199] on icon "button" at bounding box center [1140, 197] width 10 height 10
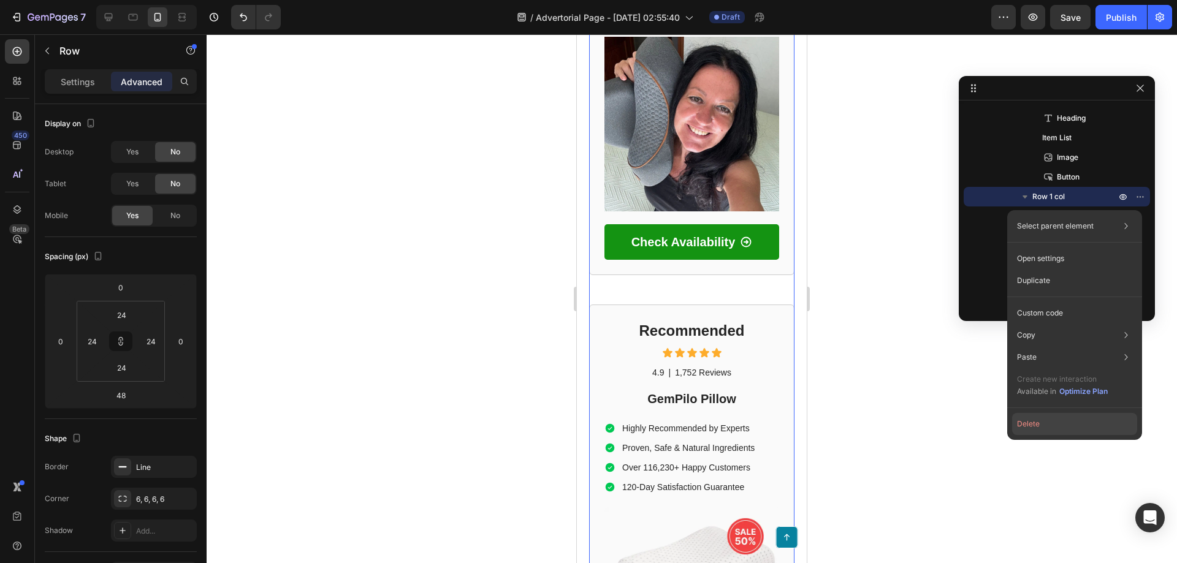
click at [1053, 425] on button "Delete" at bounding box center [1074, 424] width 125 height 22
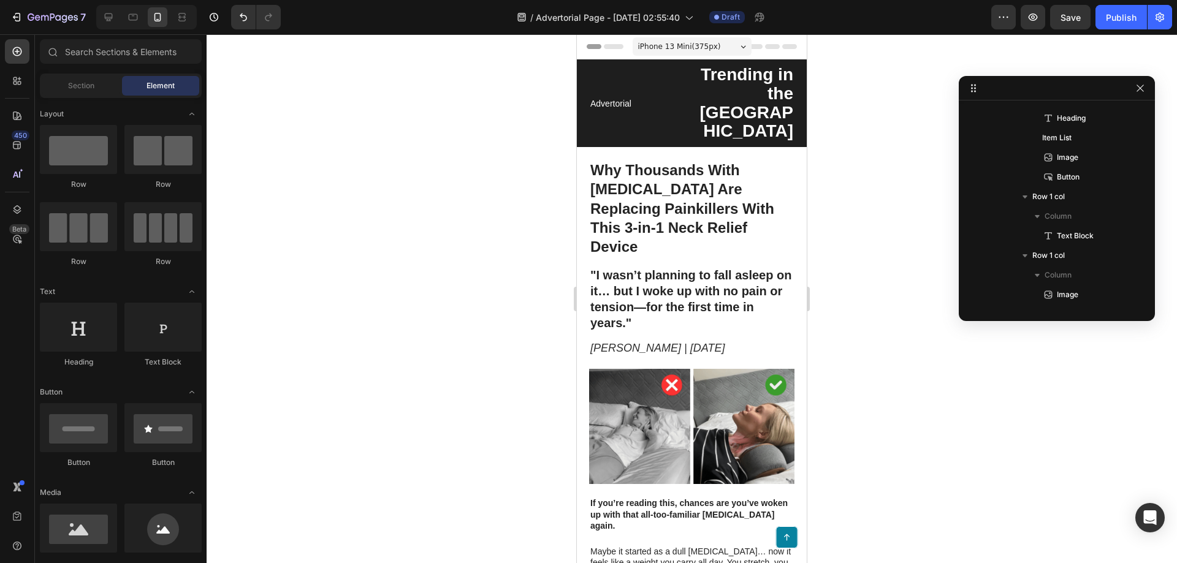
drag, startPoint x: 801, startPoint y: 303, endPoint x: 1683, endPoint y: 233, distance: 884.3
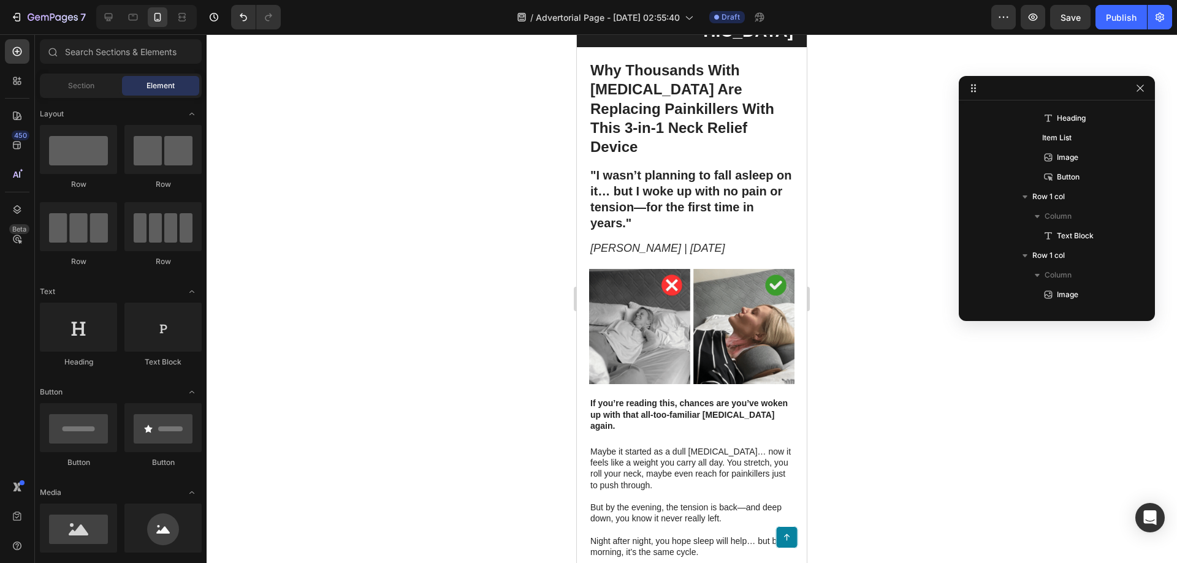
scroll to position [194, 0]
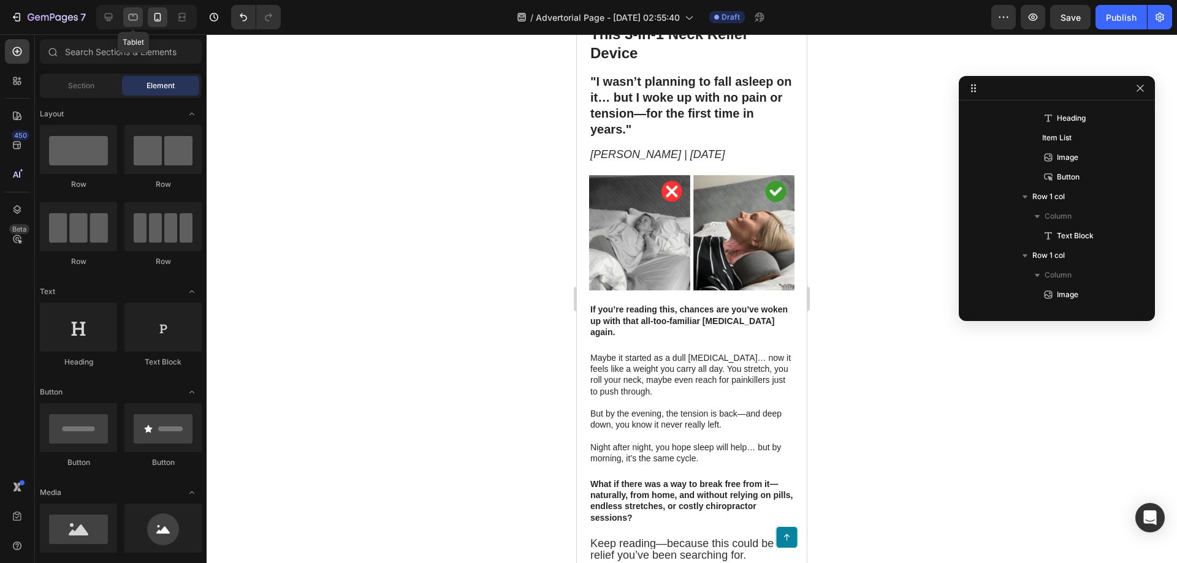
click at [131, 20] on icon at bounding box center [133, 17] width 9 height 7
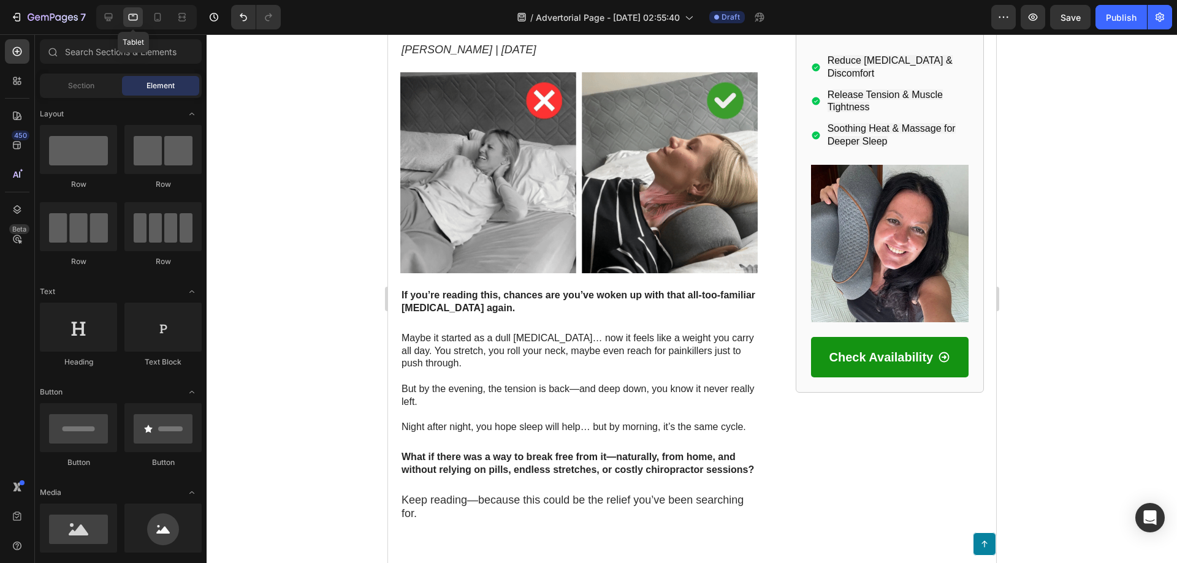
scroll to position [137, 0]
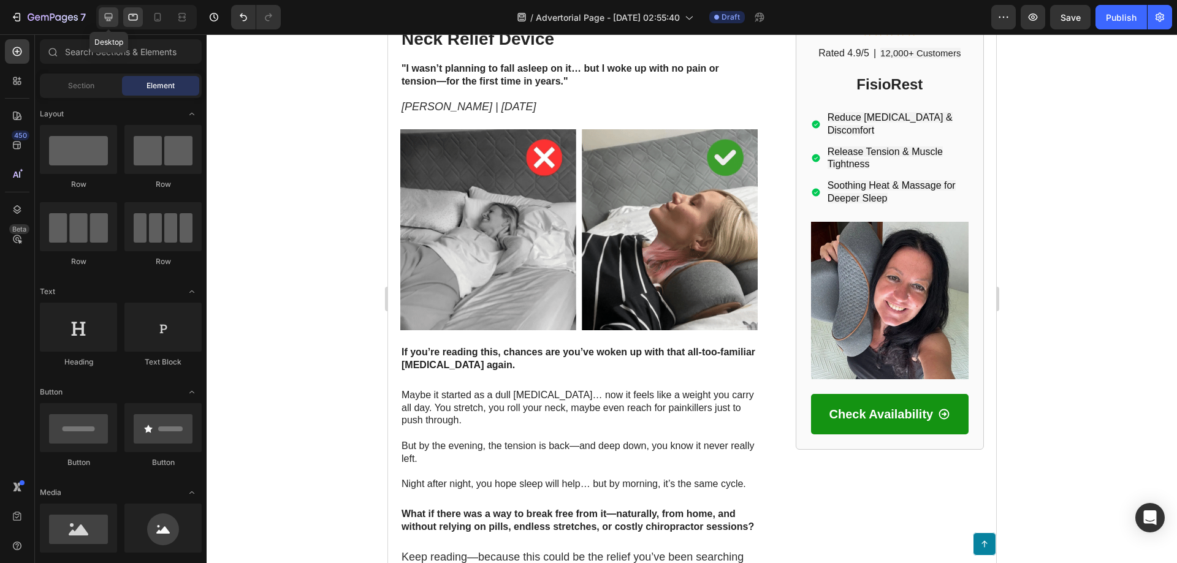
click at [103, 18] on icon at bounding box center [108, 17] width 12 height 12
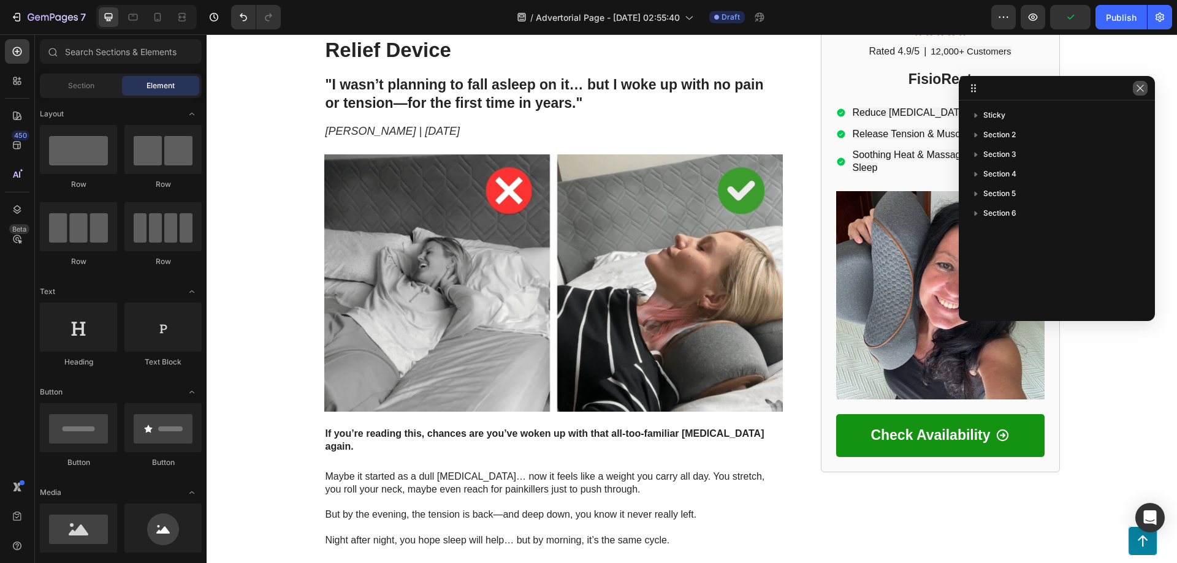
click at [1141, 84] on icon "button" at bounding box center [1140, 88] width 10 height 10
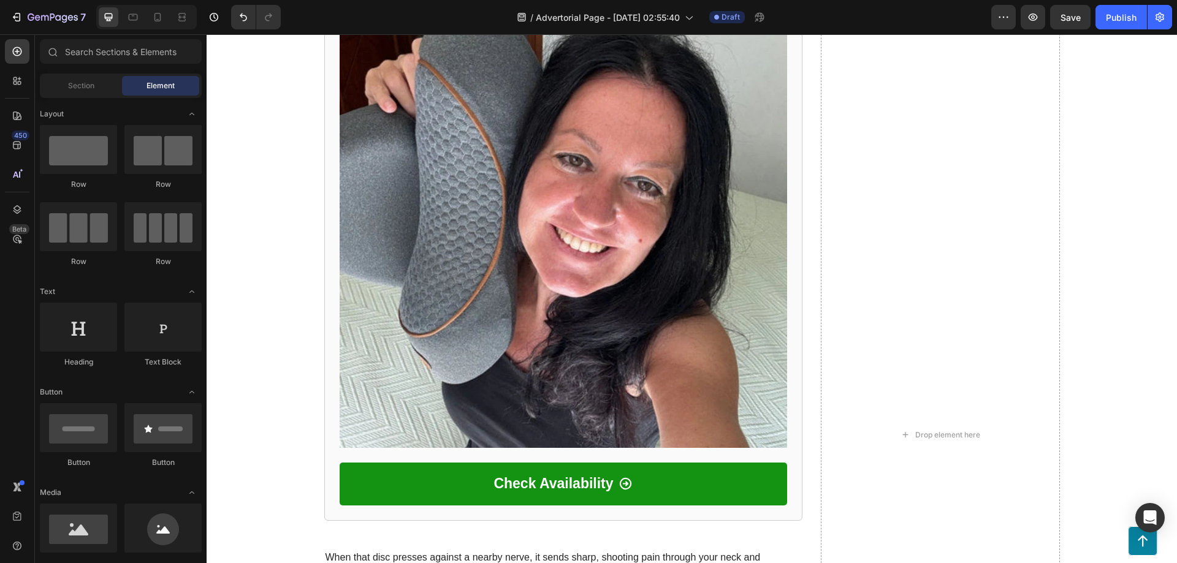
scroll to position [1635, 0]
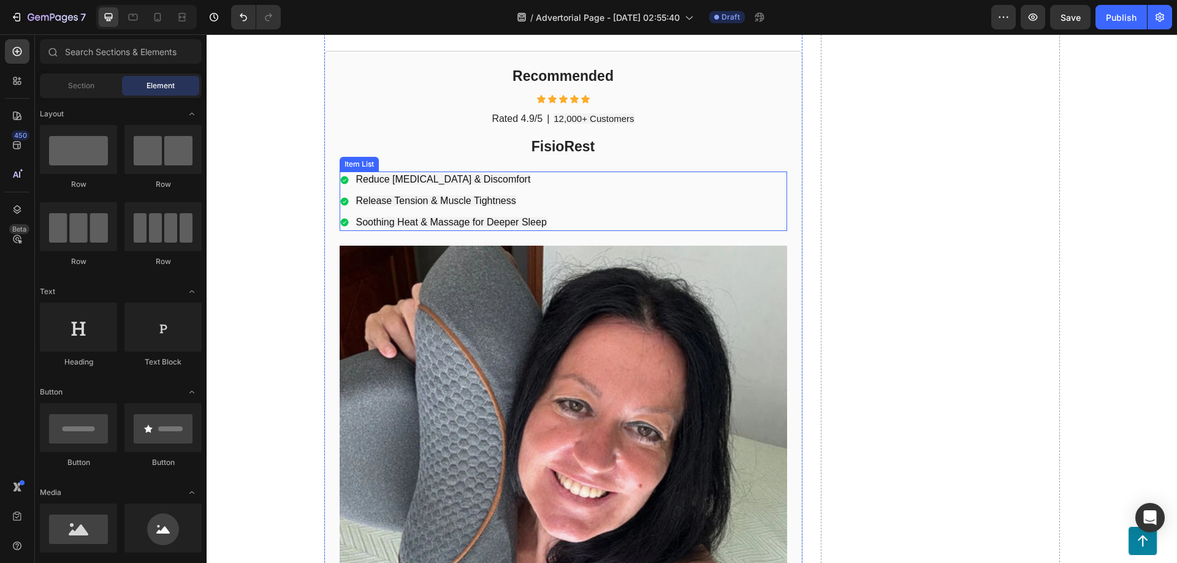
click at [619, 142] on h2 "FisioRest" at bounding box center [564, 147] width 448 height 21
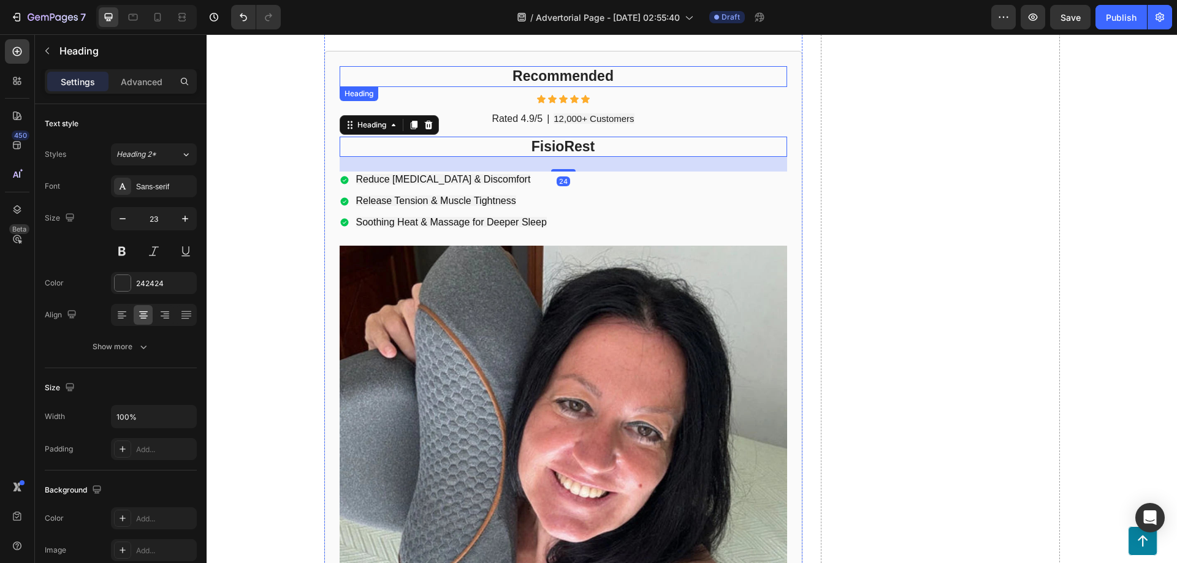
click at [675, 74] on h2 "Recommended" at bounding box center [564, 76] width 448 height 21
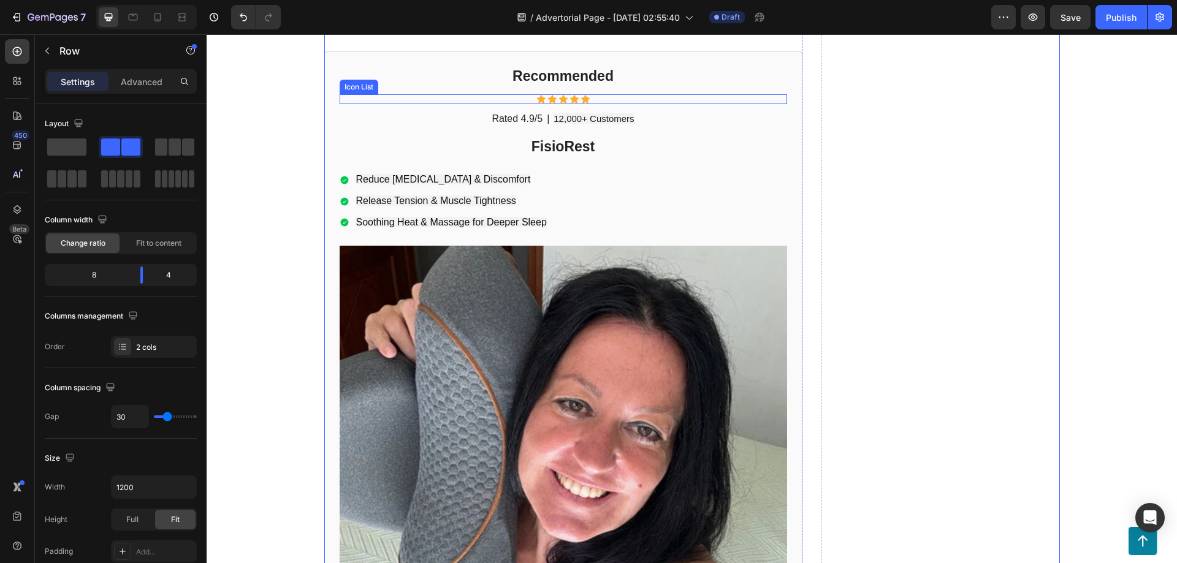
scroll to position [1553, 0]
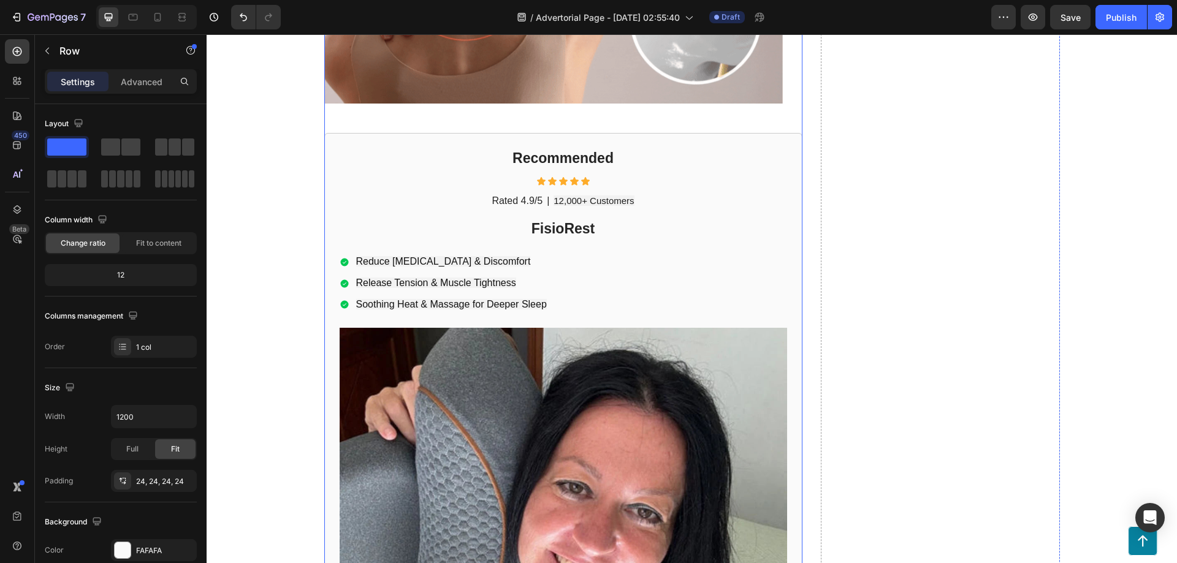
click at [326, 133] on div "Recommended Heading Icon Icon Icon Icon Icon Icon List Rated 4.9/5 Text Block |…" at bounding box center [563, 490] width 478 height 715
click at [364, 219] on div "FisioRest Heading" at bounding box center [564, 229] width 448 height 21
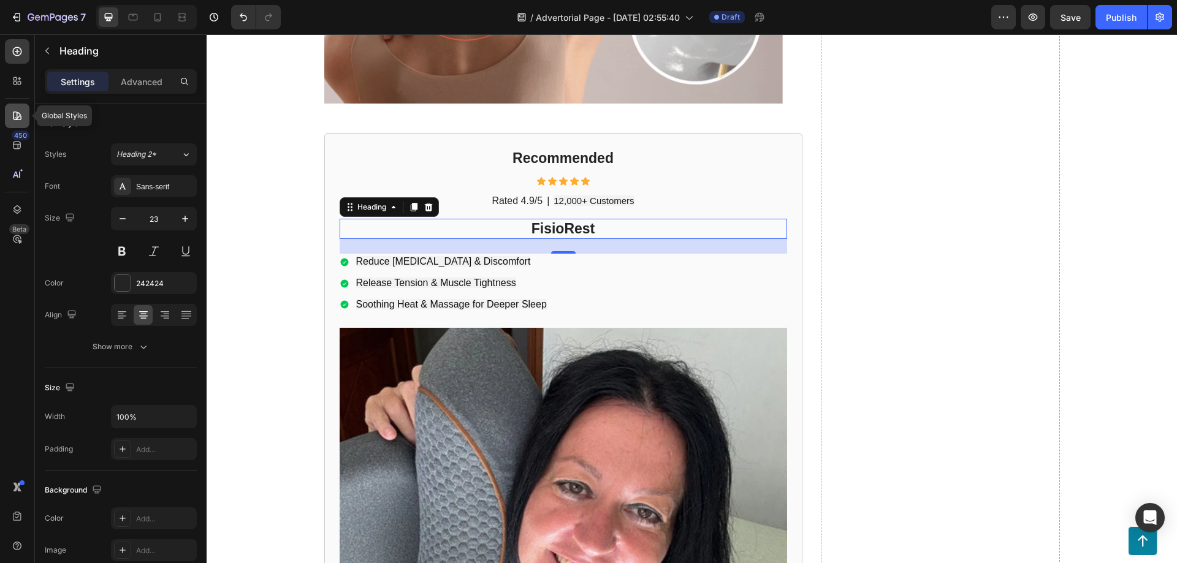
click at [17, 118] on icon at bounding box center [17, 116] width 9 height 9
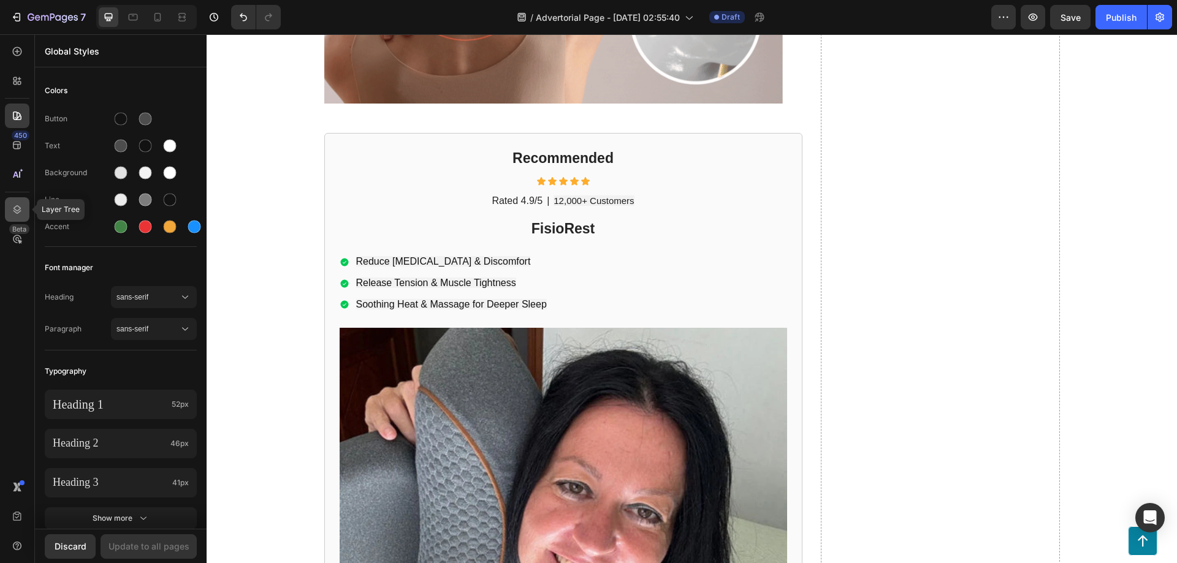
click at [21, 207] on icon at bounding box center [17, 210] width 12 height 12
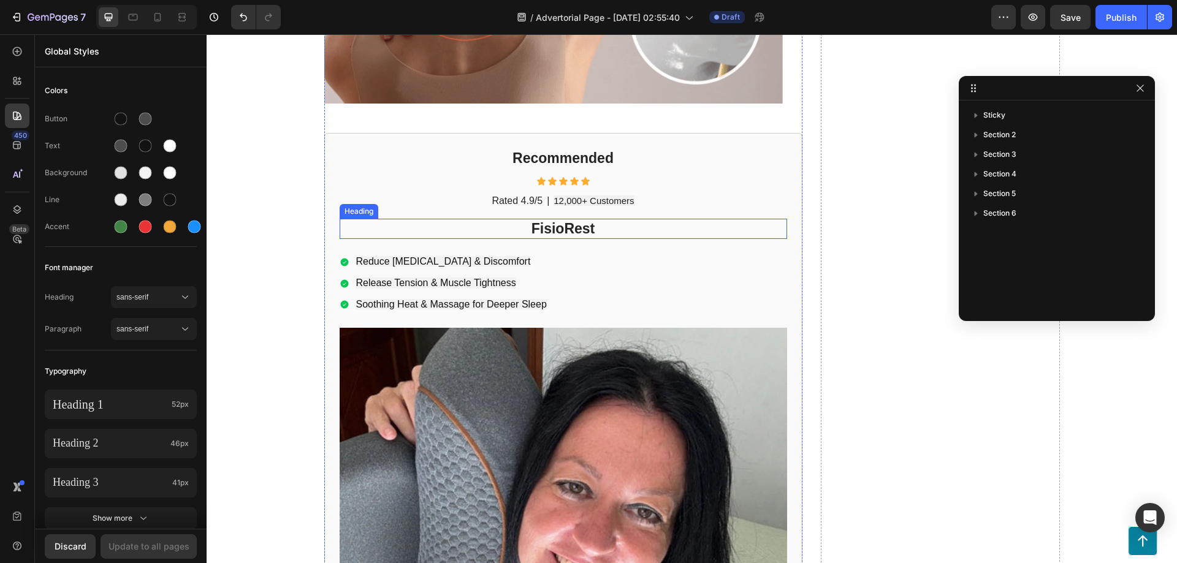
click at [573, 220] on h2 "FisioRest" at bounding box center [564, 229] width 448 height 21
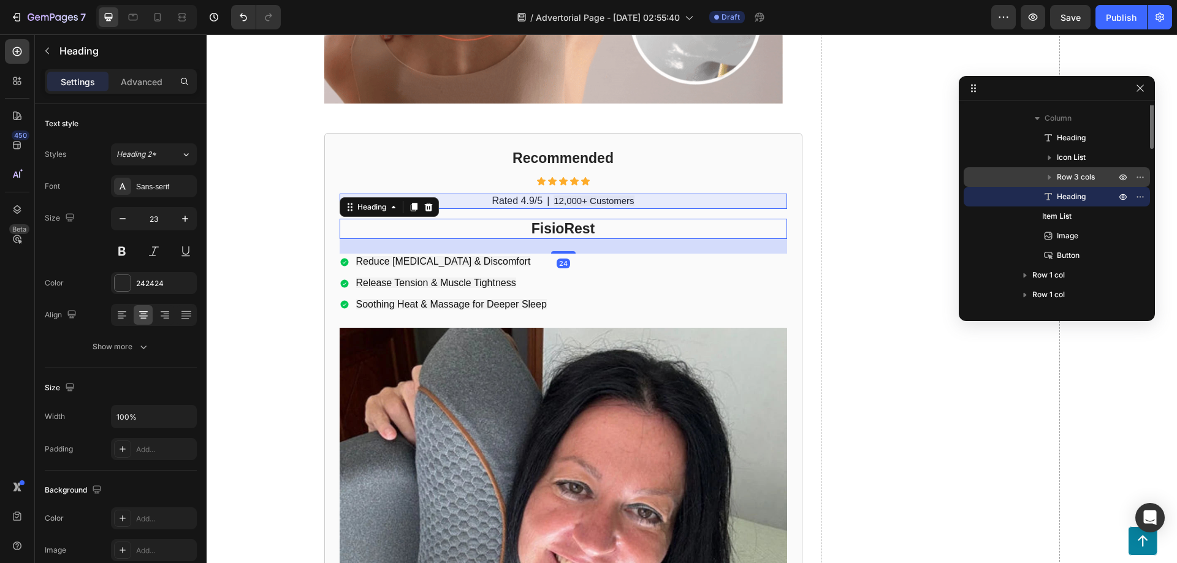
scroll to position [112, 0]
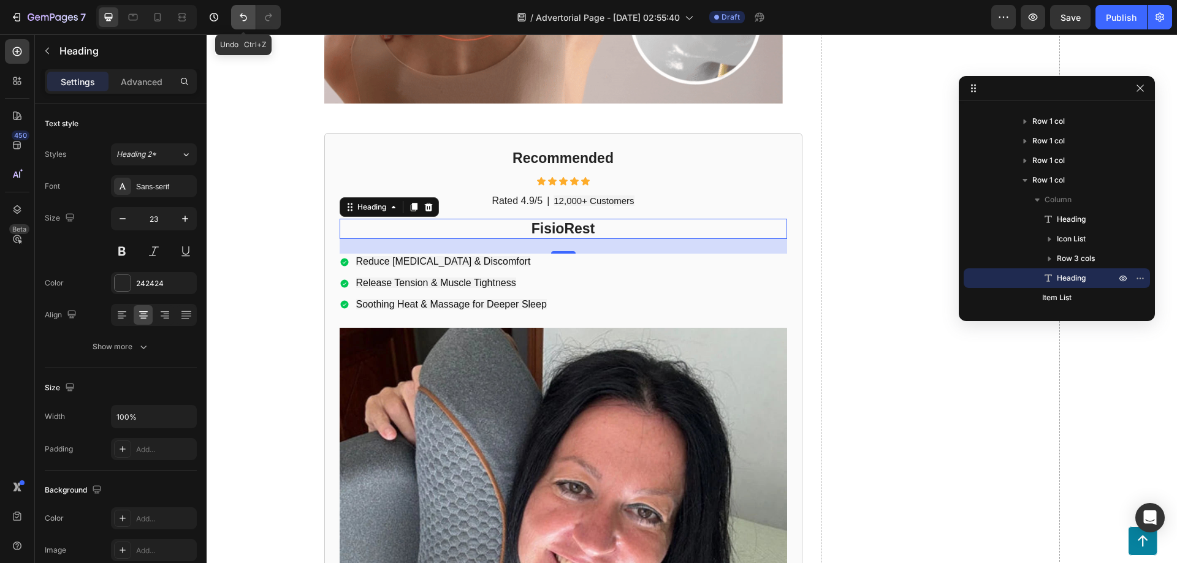
click at [242, 9] on button "Undo/Redo" at bounding box center [243, 17] width 25 height 25
click at [240, 17] on icon "Undo/Redo" at bounding box center [243, 17] width 12 height 12
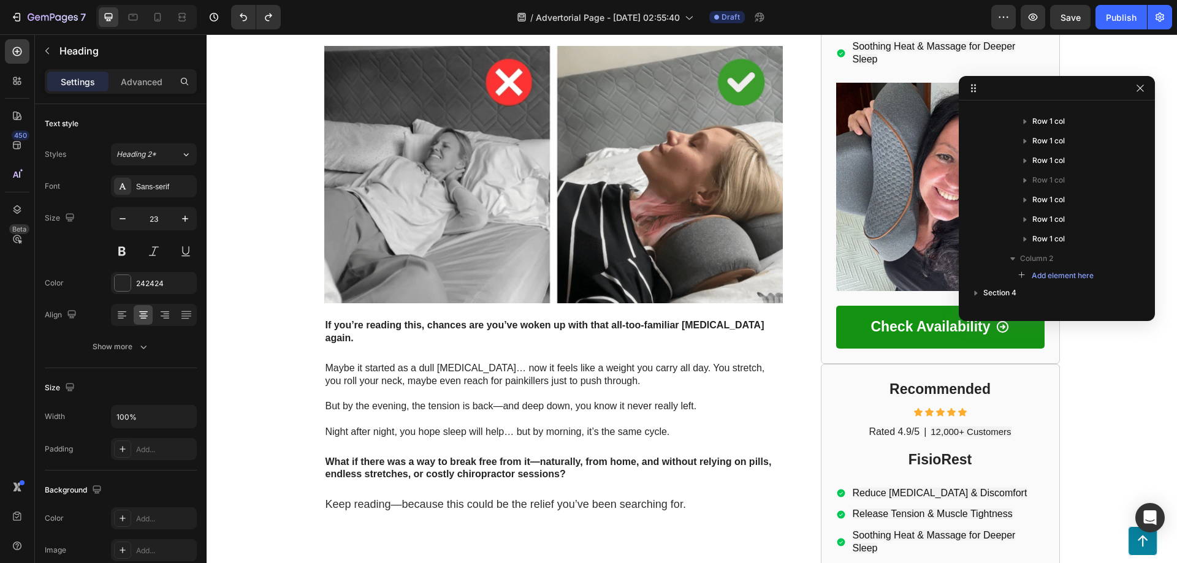
scroll to position [490, 0]
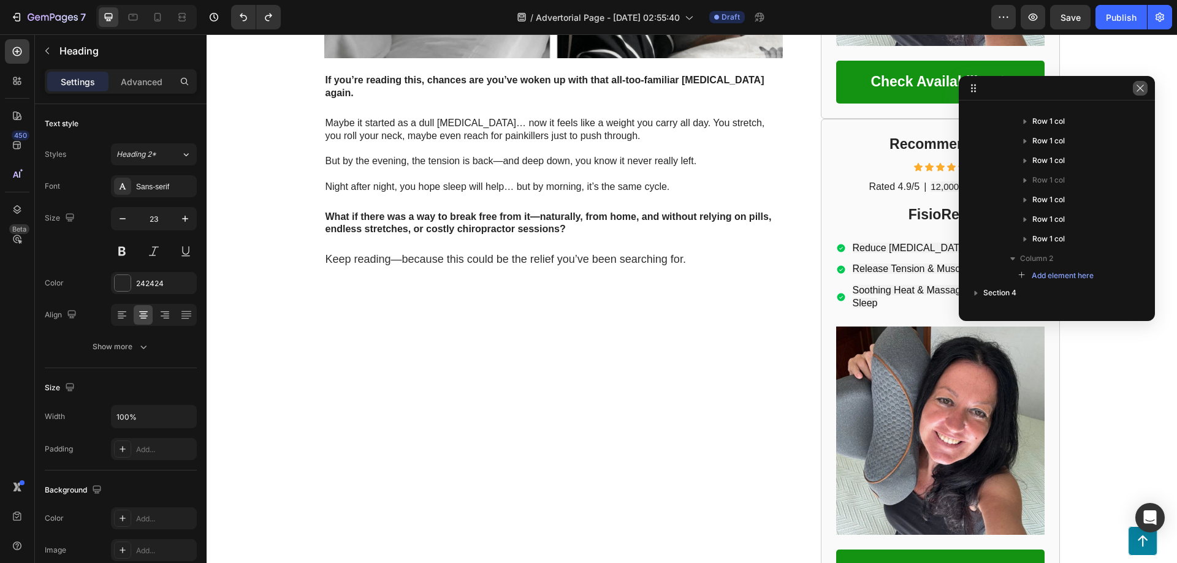
click at [1139, 89] on icon "button" at bounding box center [1140, 88] width 10 height 10
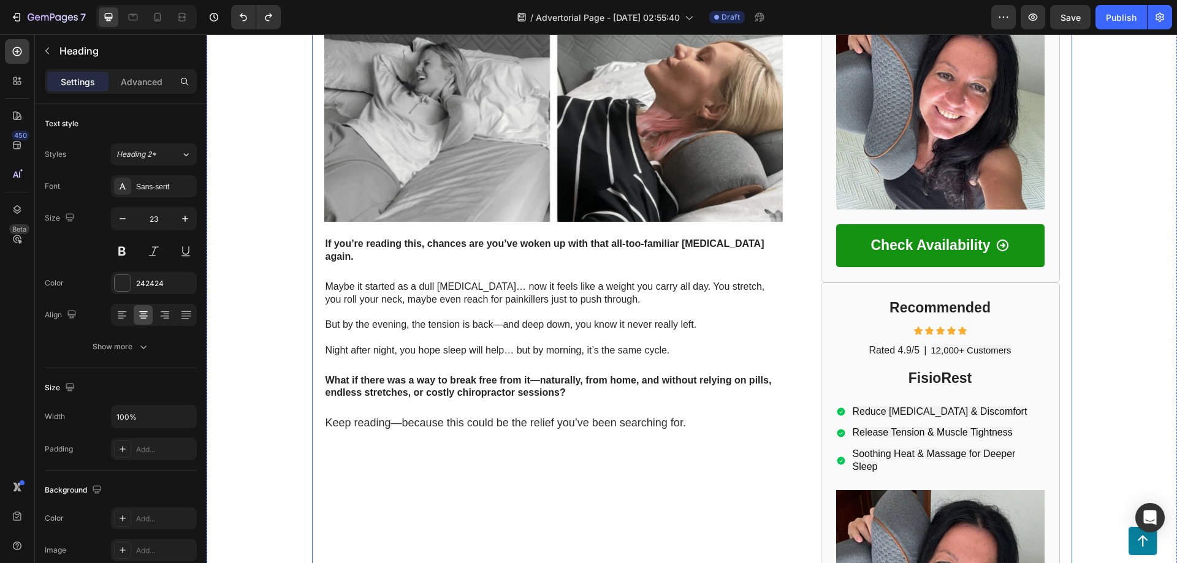
scroll to position [0, 0]
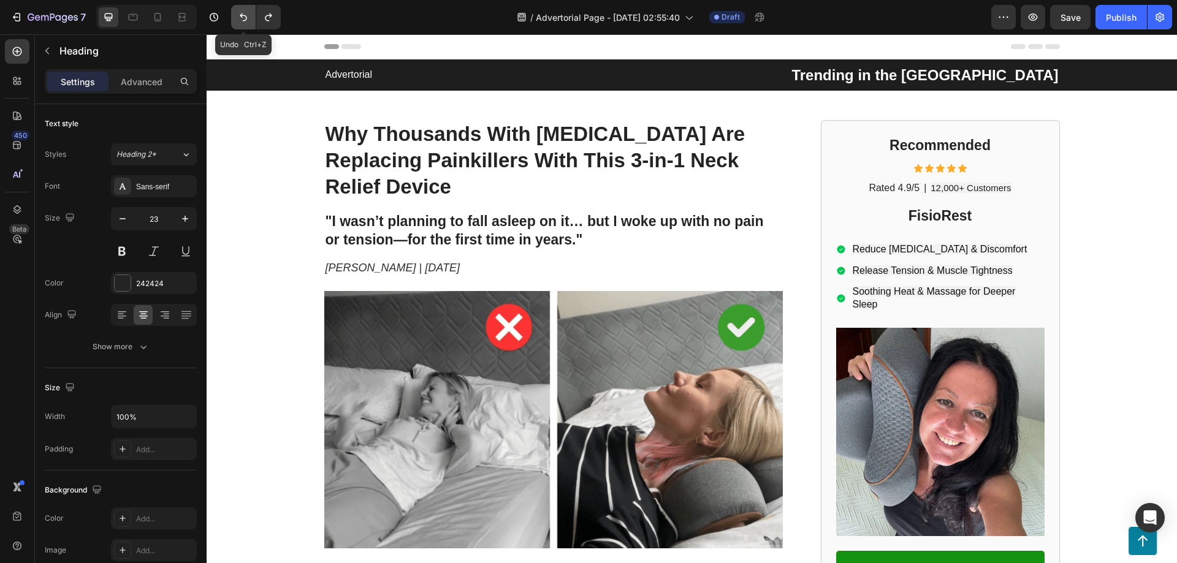
click at [251, 16] on button "Undo/Redo" at bounding box center [243, 17] width 25 height 25
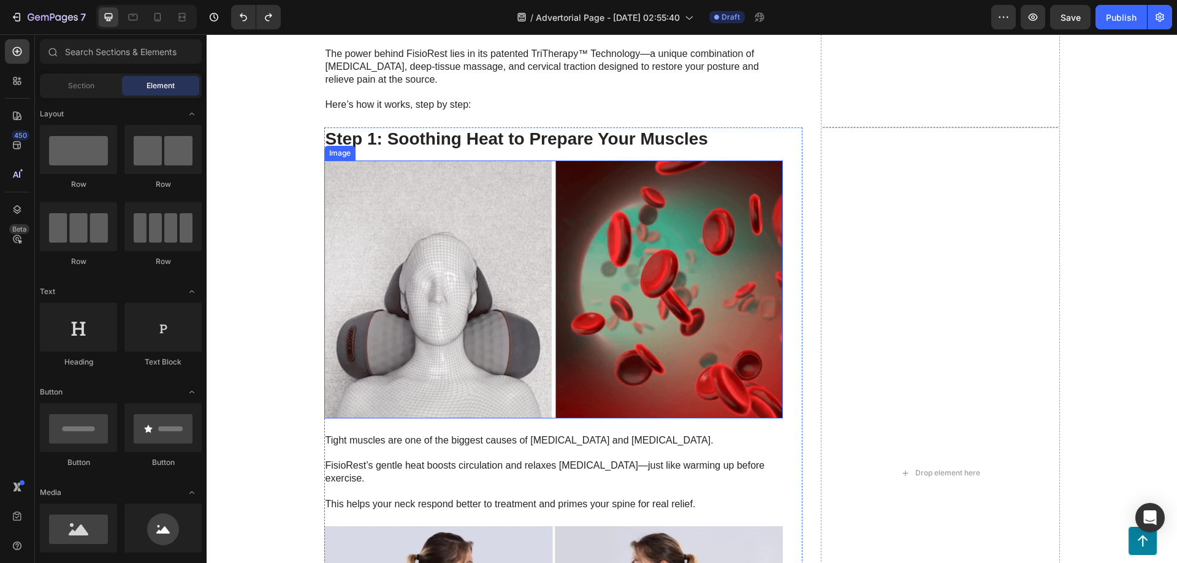
scroll to position [3106, 0]
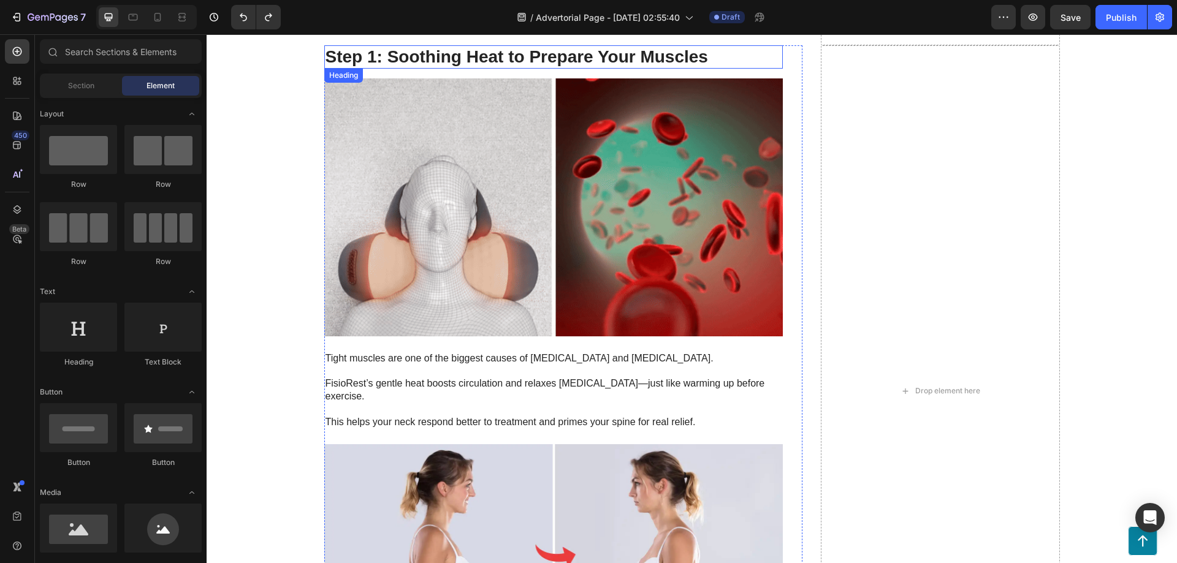
click at [422, 54] on strong "Step 1: Soothing Heat to Prepare Your Muscles" at bounding box center [517, 56] width 383 height 19
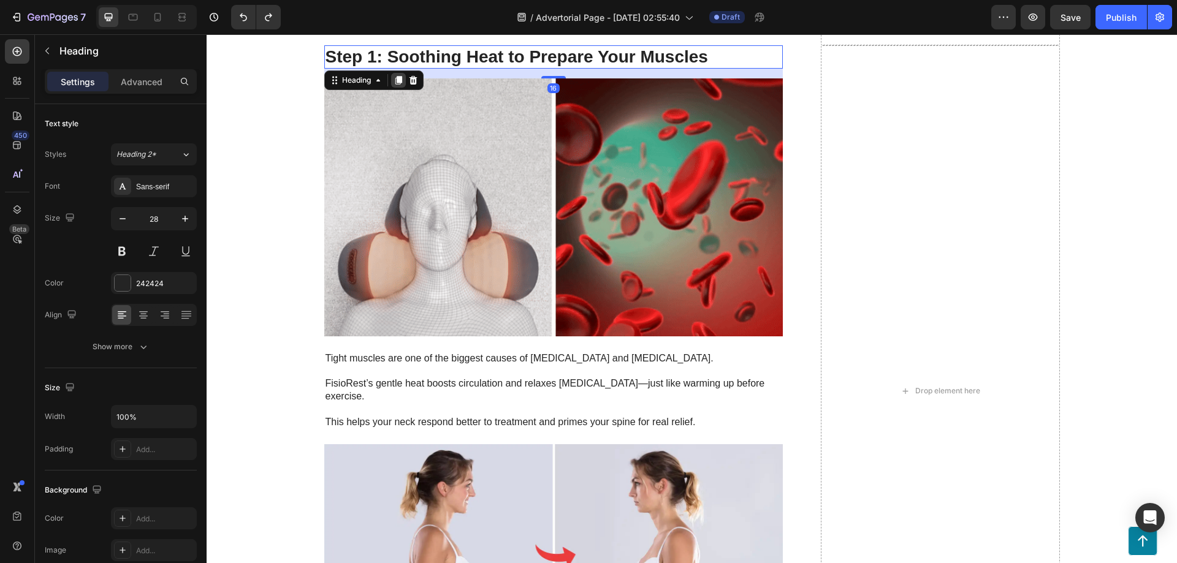
click at [394, 75] on icon at bounding box center [399, 80] width 10 height 10
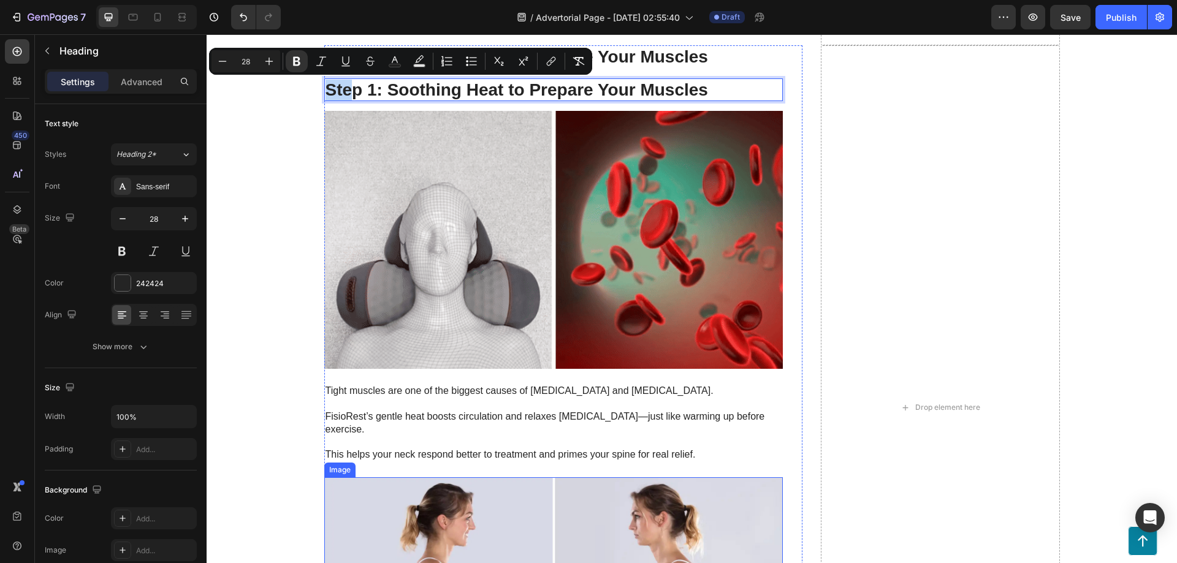
drag, startPoint x: 357, startPoint y: 137, endPoint x: 326, endPoint y: 453, distance: 317.3
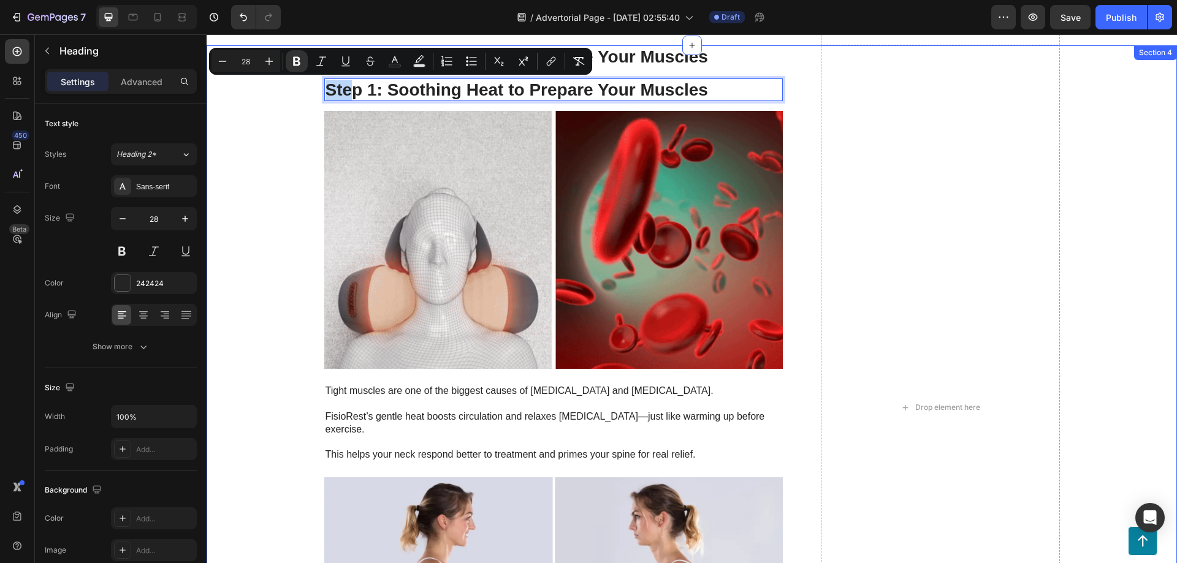
click at [285, 105] on div "Step 1: Soothing Heat to Prepare Your Muscles Heading Step 1: Soothing Heat to …" at bounding box center [692, 407] width 946 height 725
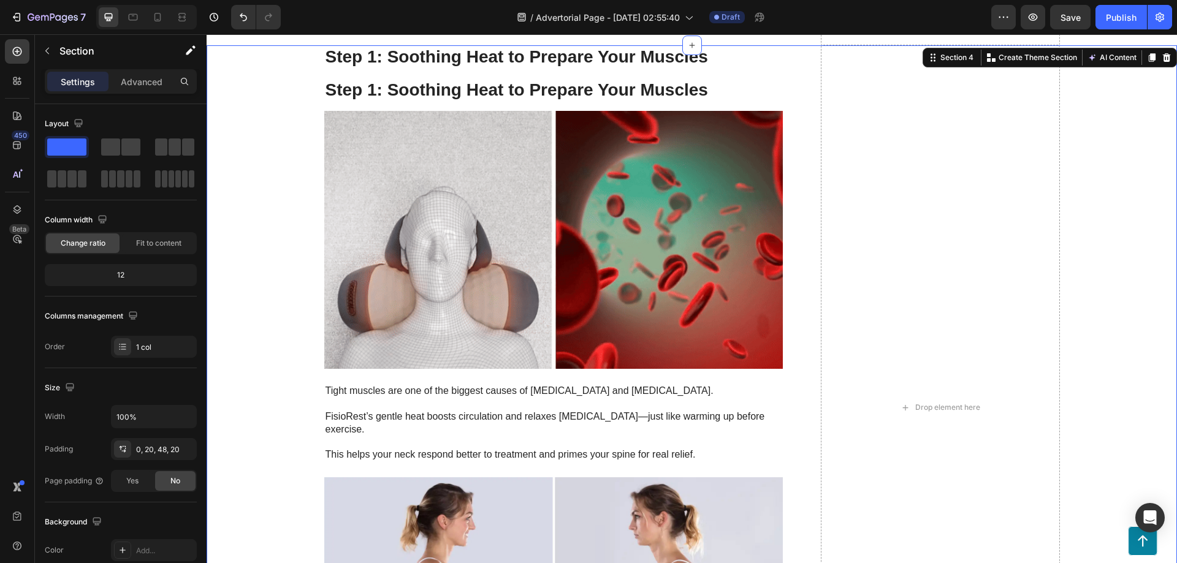
click at [365, 83] on strong "Step 1: Soothing Heat to Prepare Your Muscles" at bounding box center [517, 89] width 383 height 19
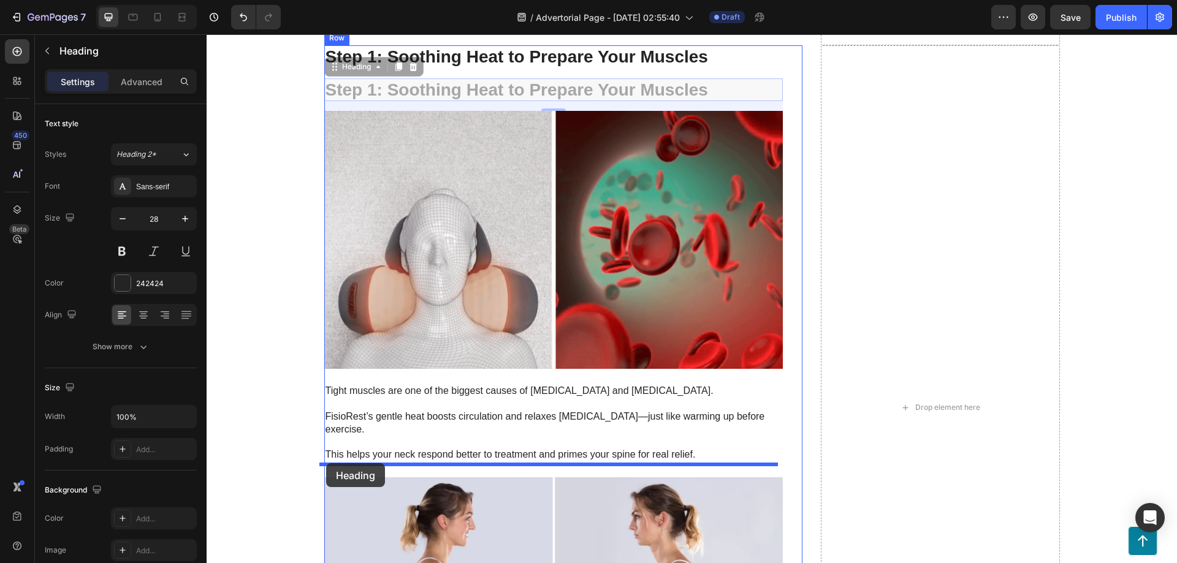
drag, startPoint x: 335, startPoint y: 71, endPoint x: 326, endPoint y: 463, distance: 393.1
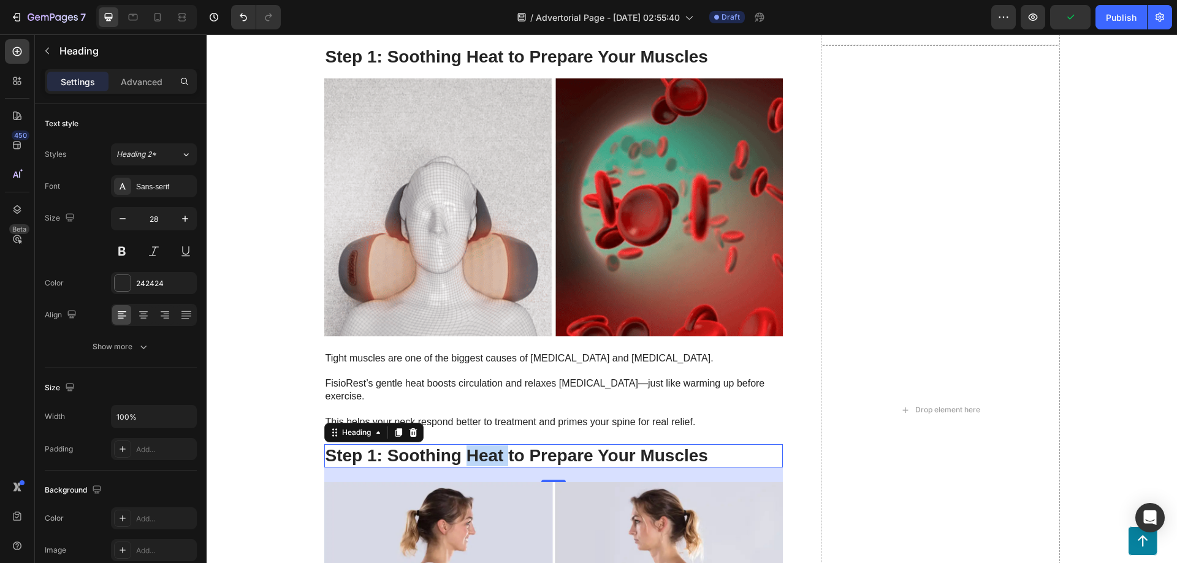
click at [489, 446] on strong "Step 1: Soothing Heat to Prepare Your Muscles" at bounding box center [517, 455] width 383 height 19
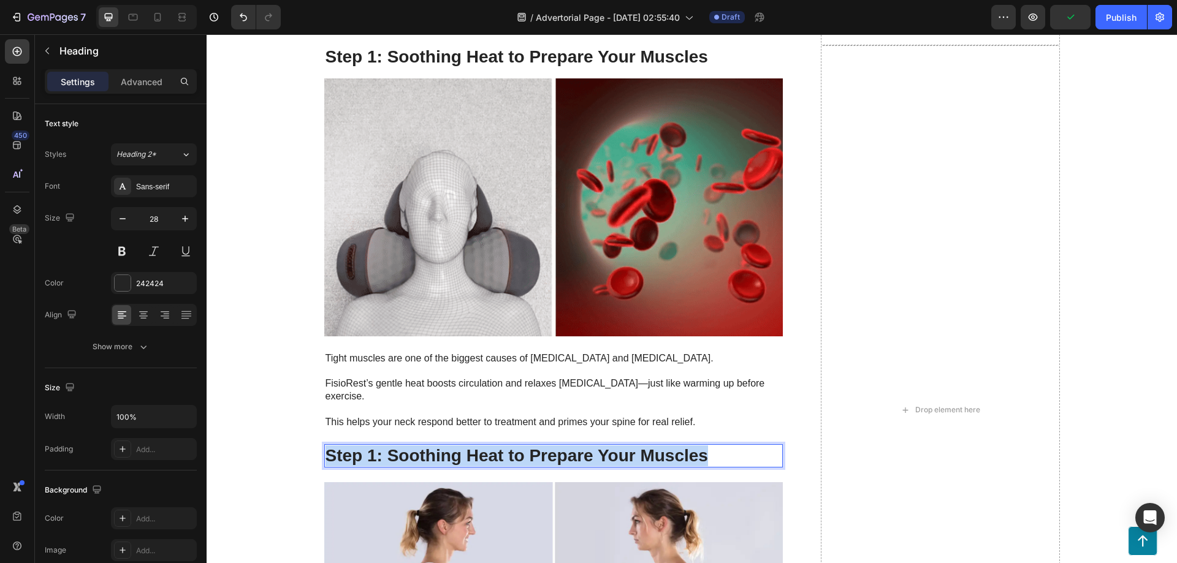
click at [489, 446] on strong "Step 1: Soothing Heat to Prepare Your Muscles" at bounding box center [517, 455] width 383 height 19
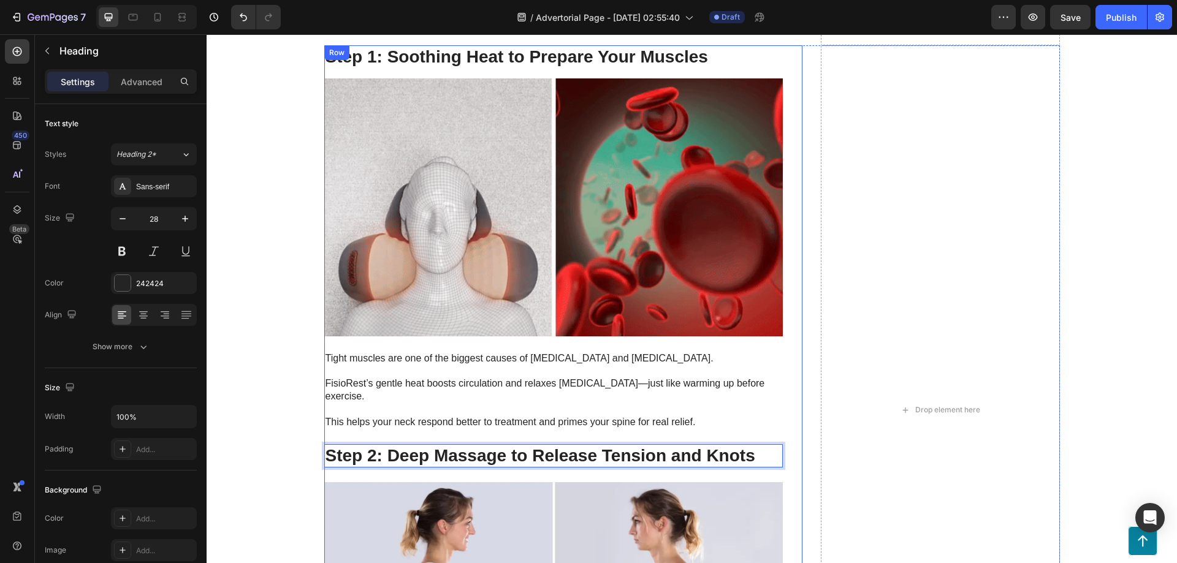
click at [795, 403] on div "Step 1: Soothing Heat to Prepare Your Muscles Heading Image Tight muscles are o…" at bounding box center [563, 410] width 478 height 730
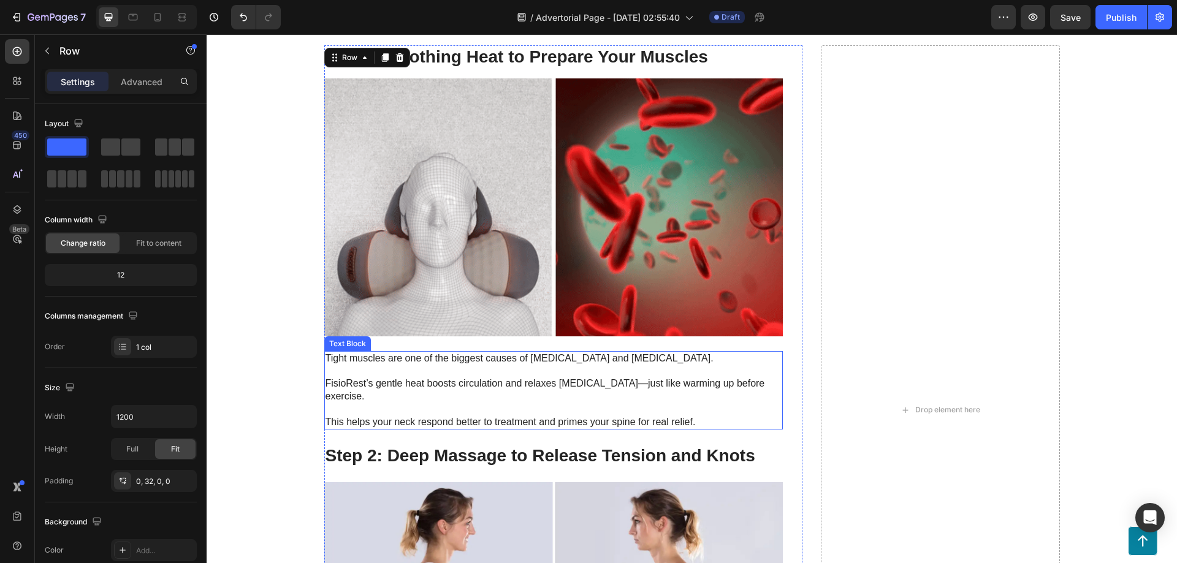
scroll to position [3352, 0]
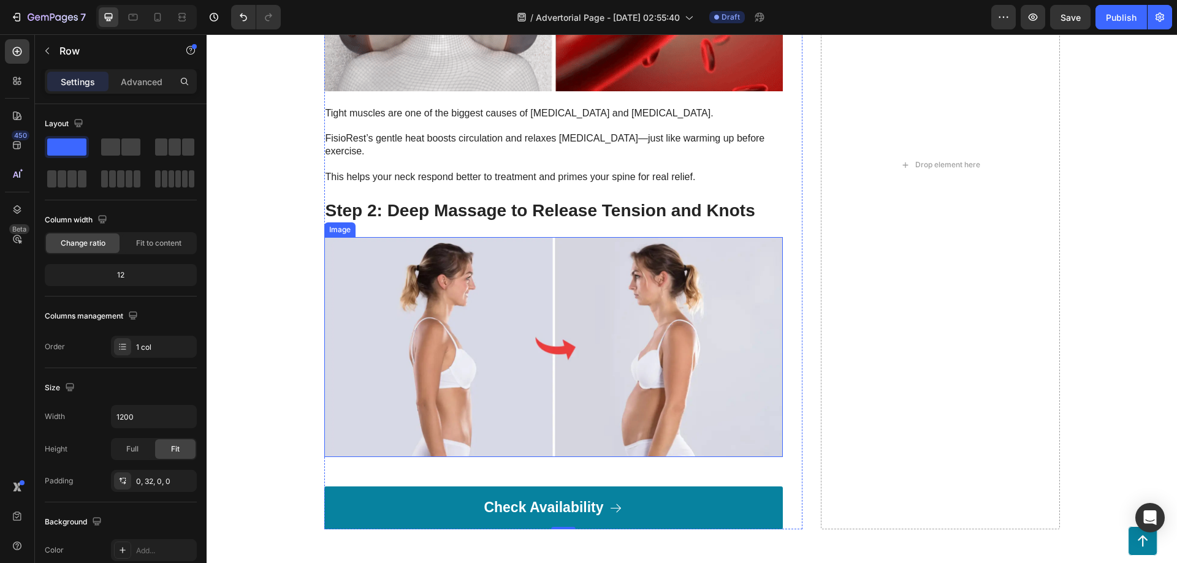
drag, startPoint x: 410, startPoint y: 331, endPoint x: 550, endPoint y: 373, distance: 146.0
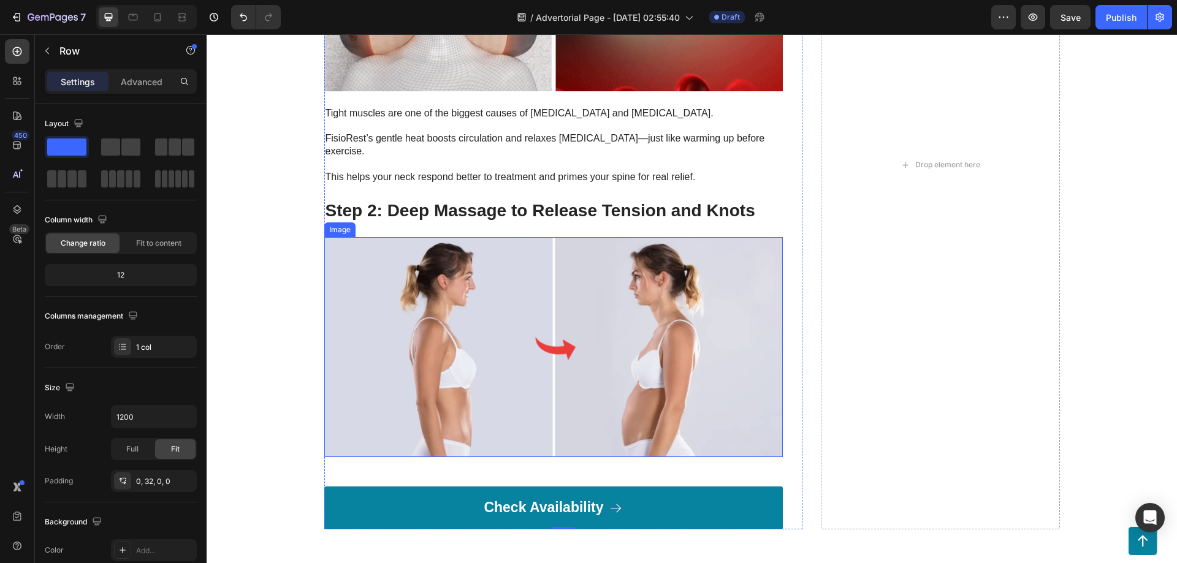
click at [550, 373] on img at bounding box center [553, 347] width 459 height 220
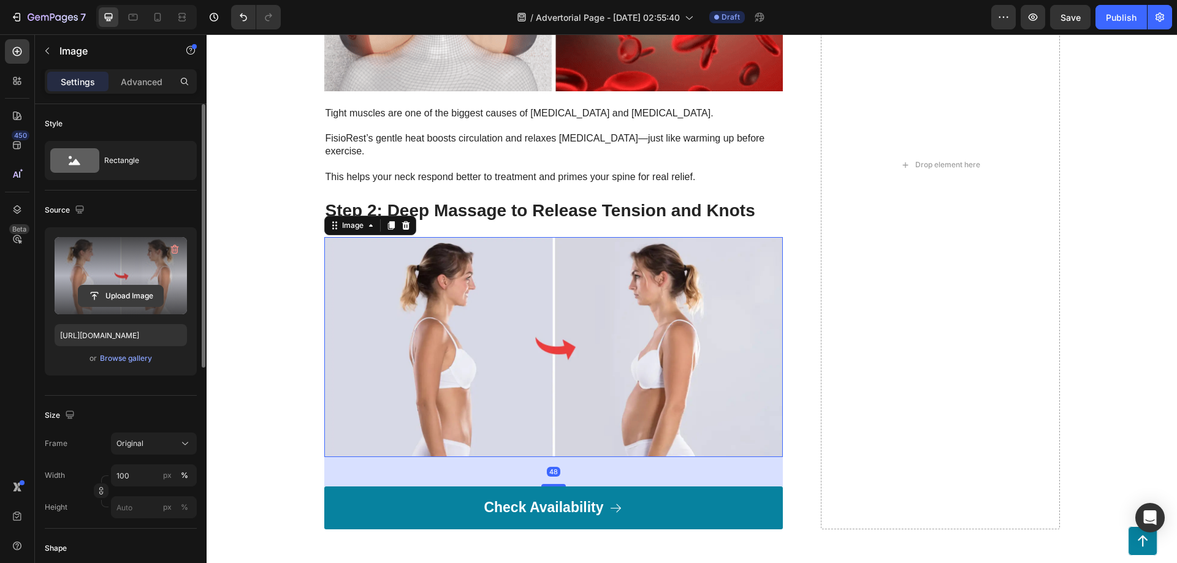
click at [120, 300] on input "file" at bounding box center [120, 296] width 85 height 21
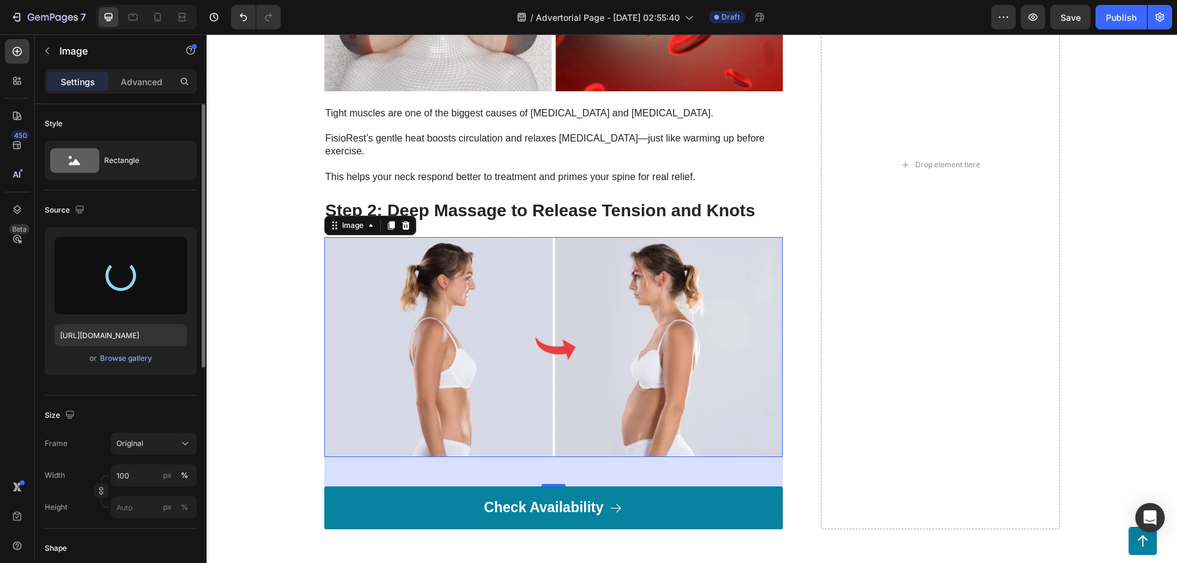
type input "[URL][DOMAIN_NAME]"
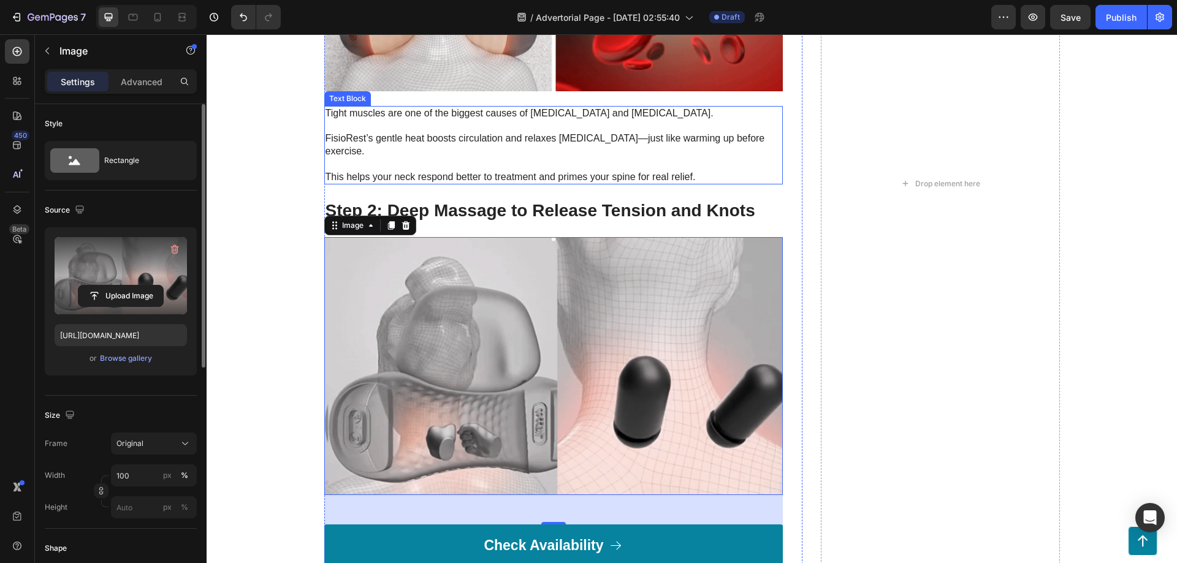
click at [475, 171] on p "This helps your neck respond better to treatment and primes your spine for real…" at bounding box center [554, 177] width 456 height 13
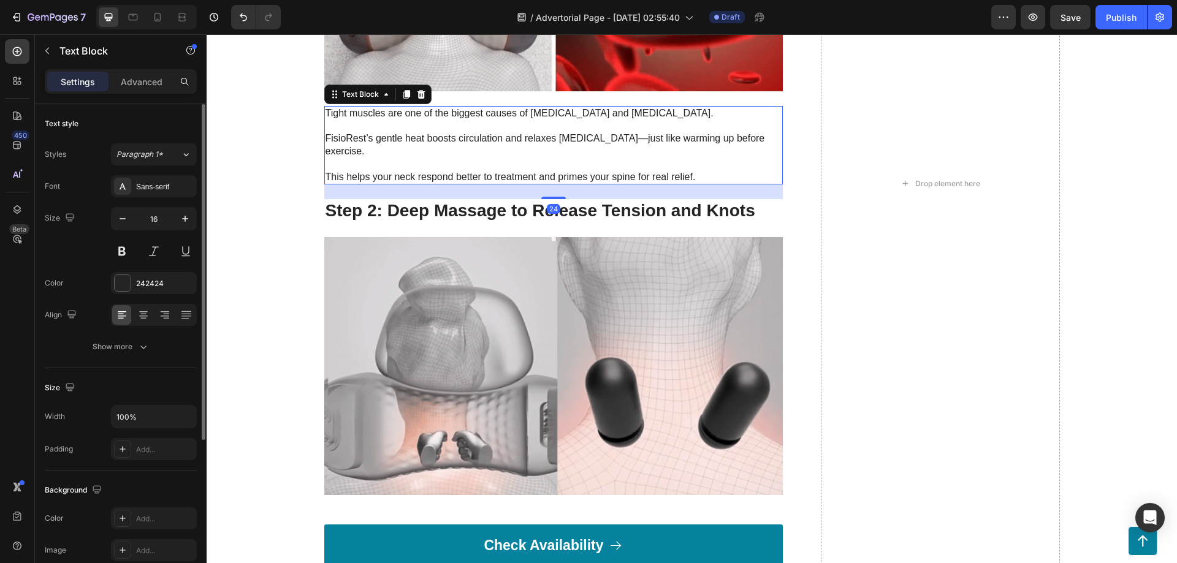
click at [403, 96] on icon at bounding box center [406, 94] width 7 height 9
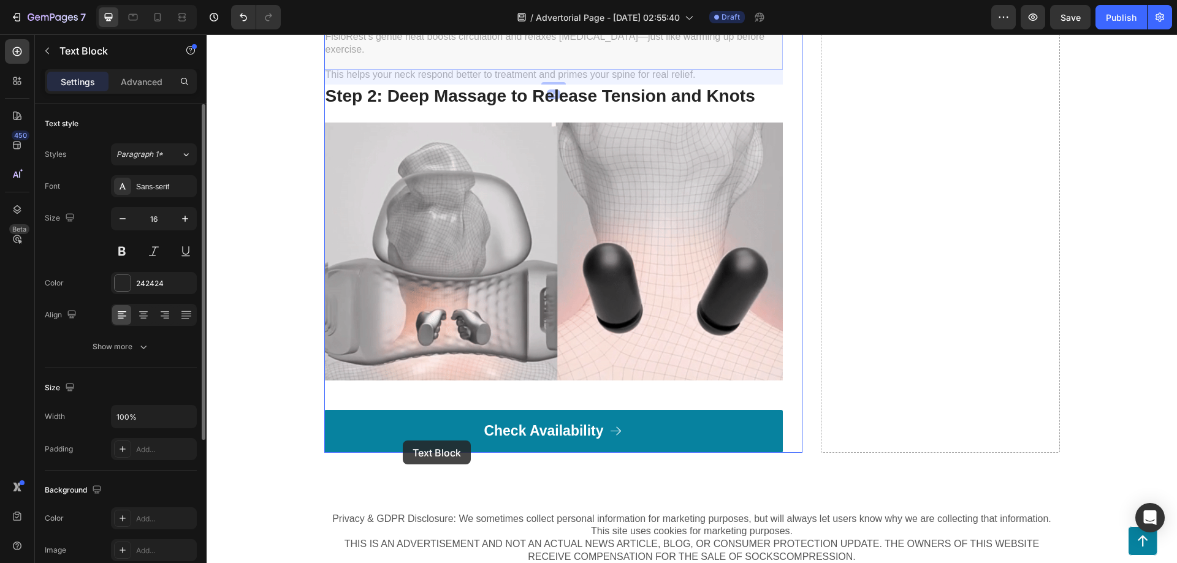
scroll to position [3689, 0]
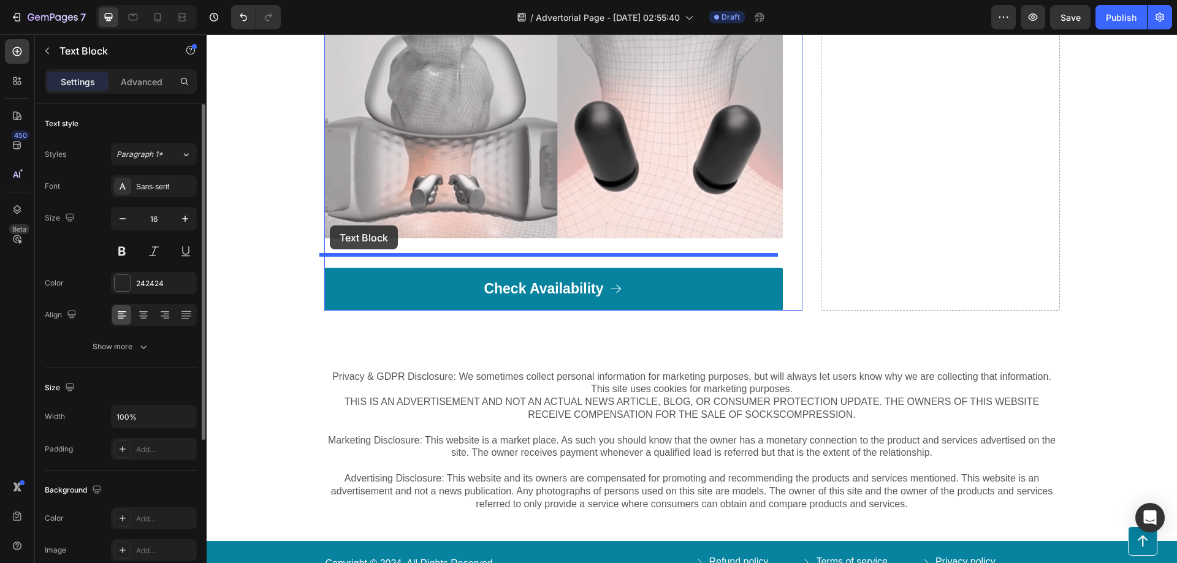
drag, startPoint x: 329, startPoint y: 178, endPoint x: 330, endPoint y: 226, distance: 47.2
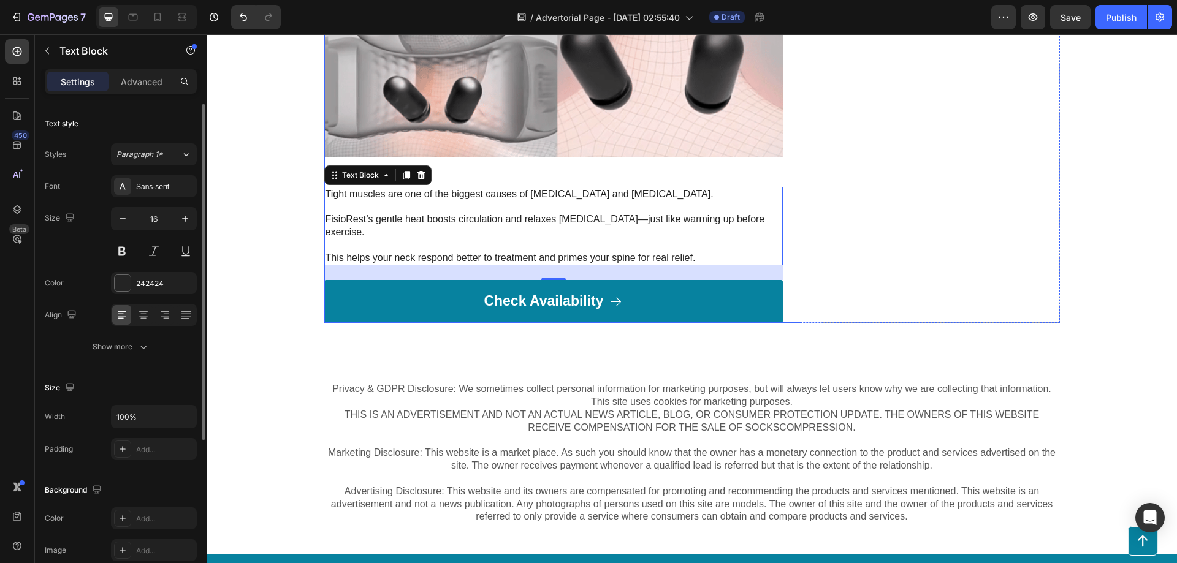
scroll to position [3608, 0]
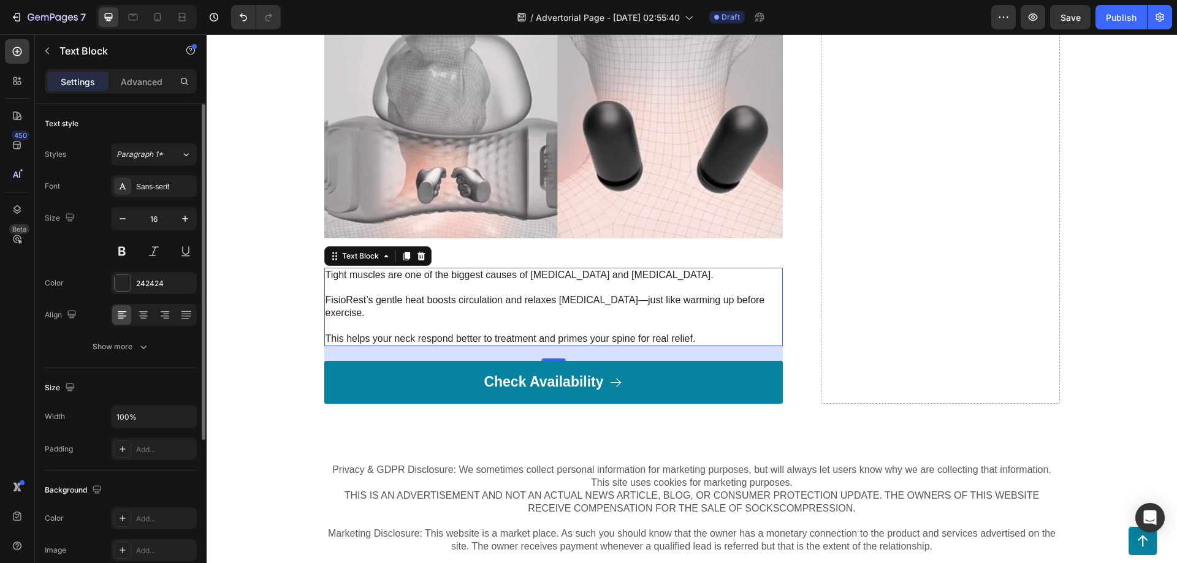
click at [414, 320] on p at bounding box center [554, 326] width 456 height 13
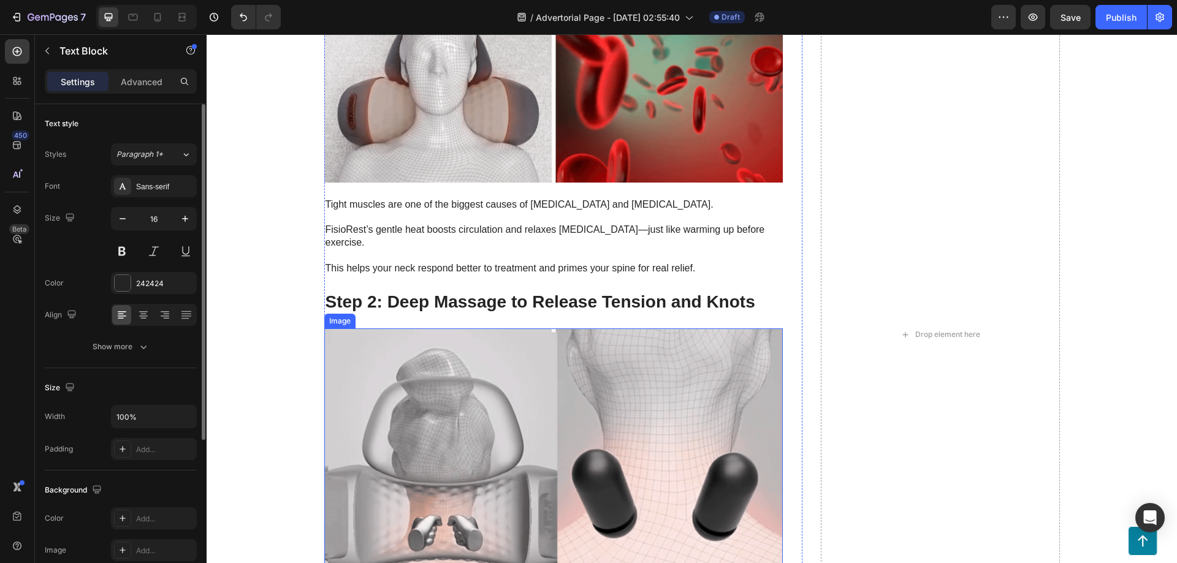
scroll to position [3588, 0]
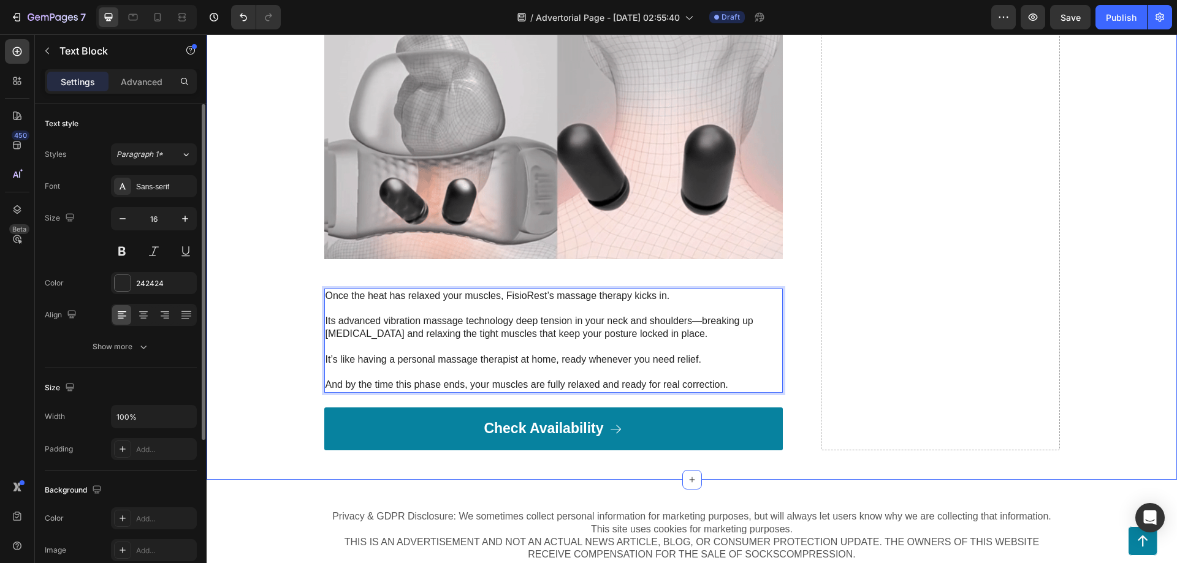
click at [300, 279] on div "Step 1: Soothing Heat to Prepare Your Muscles Heading Image Tight muscles are o…" at bounding box center [692, 7] width 946 height 886
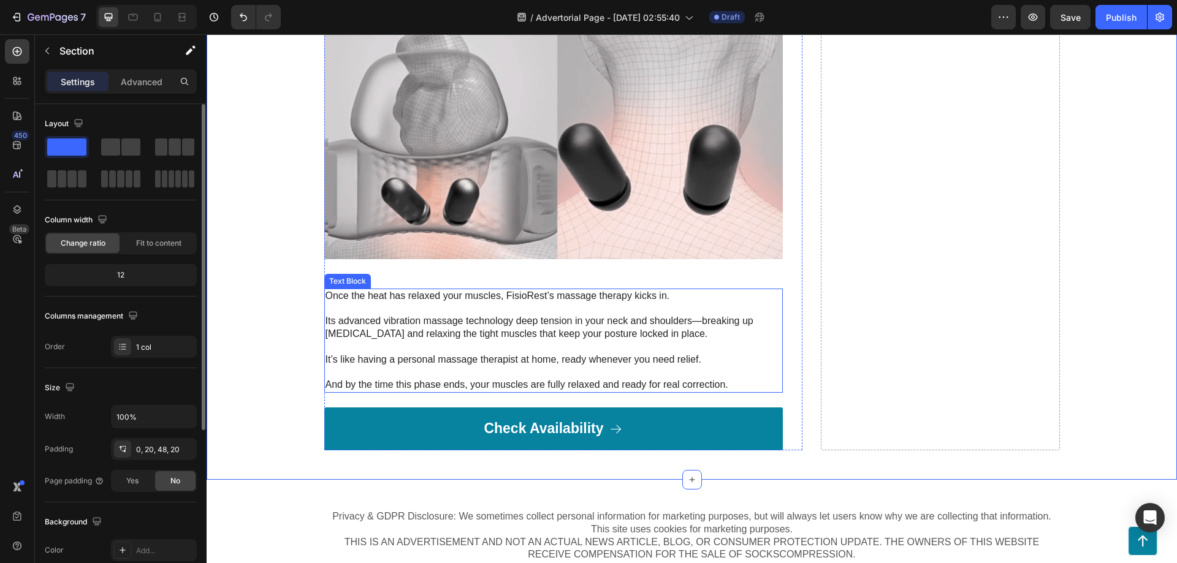
click at [522, 302] on p "Rich Text Editor. Editing area: main" at bounding box center [554, 308] width 456 height 13
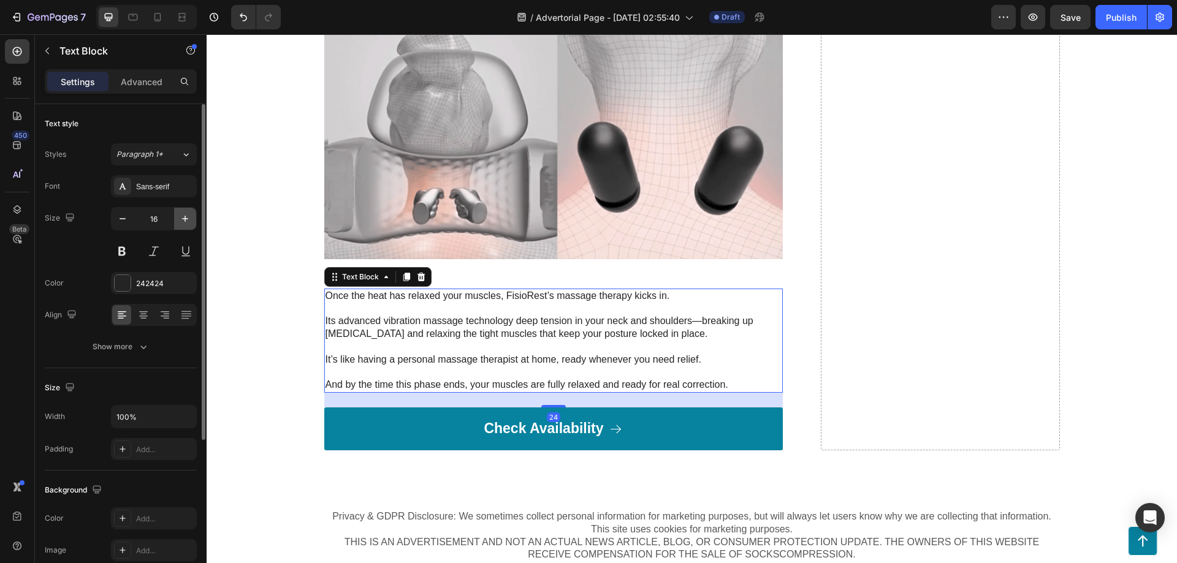
click at [182, 223] on icon "button" at bounding box center [185, 219] width 12 height 12
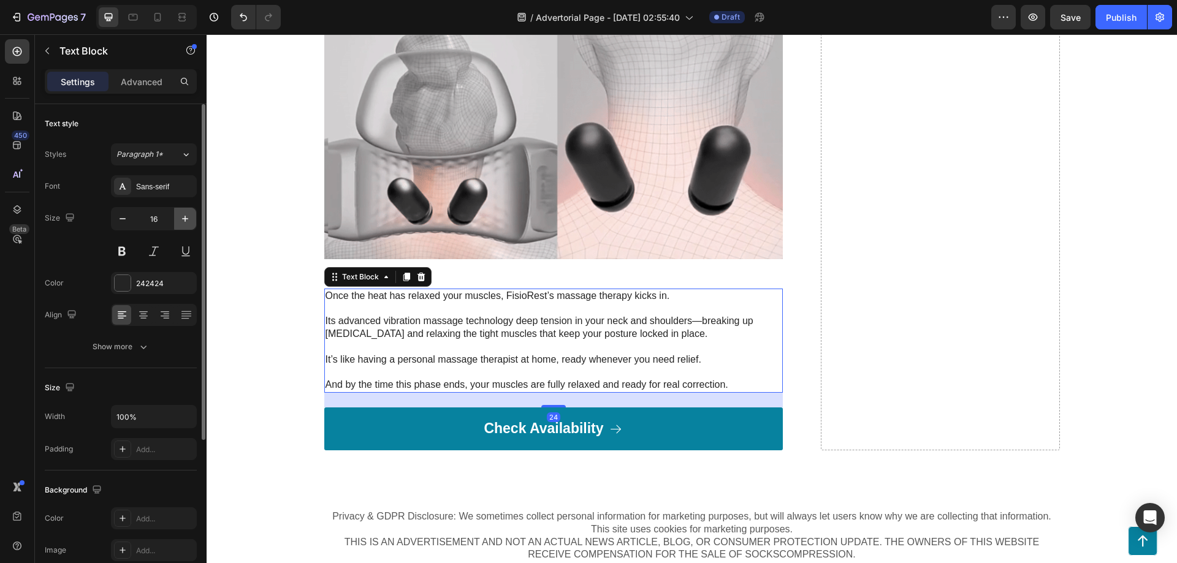
click at [182, 223] on icon "button" at bounding box center [185, 219] width 12 height 12
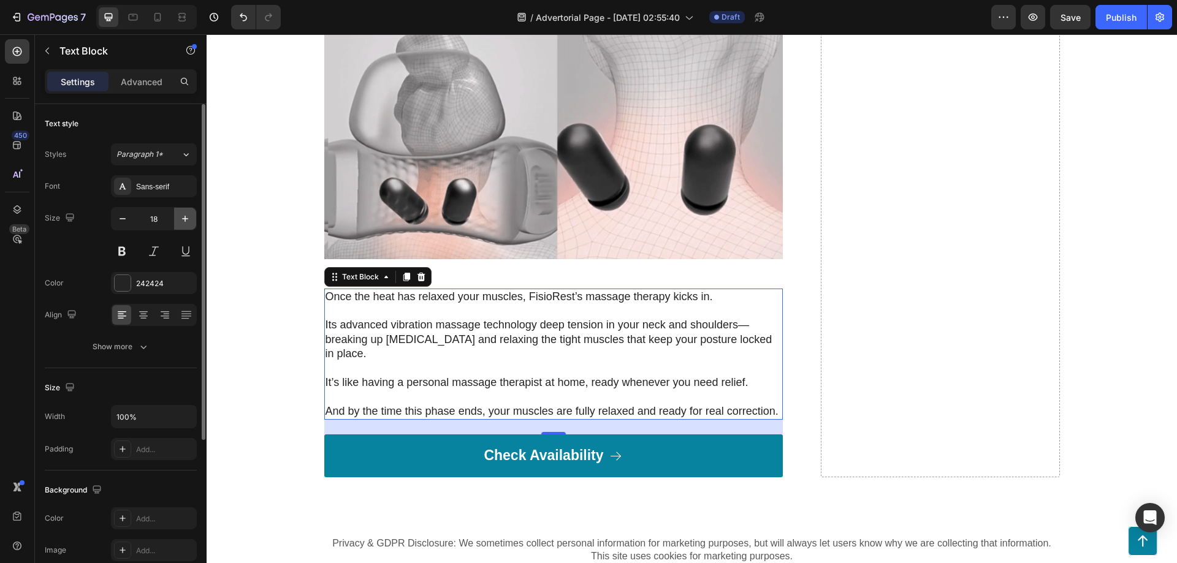
click at [182, 223] on icon "button" at bounding box center [185, 219] width 12 height 12
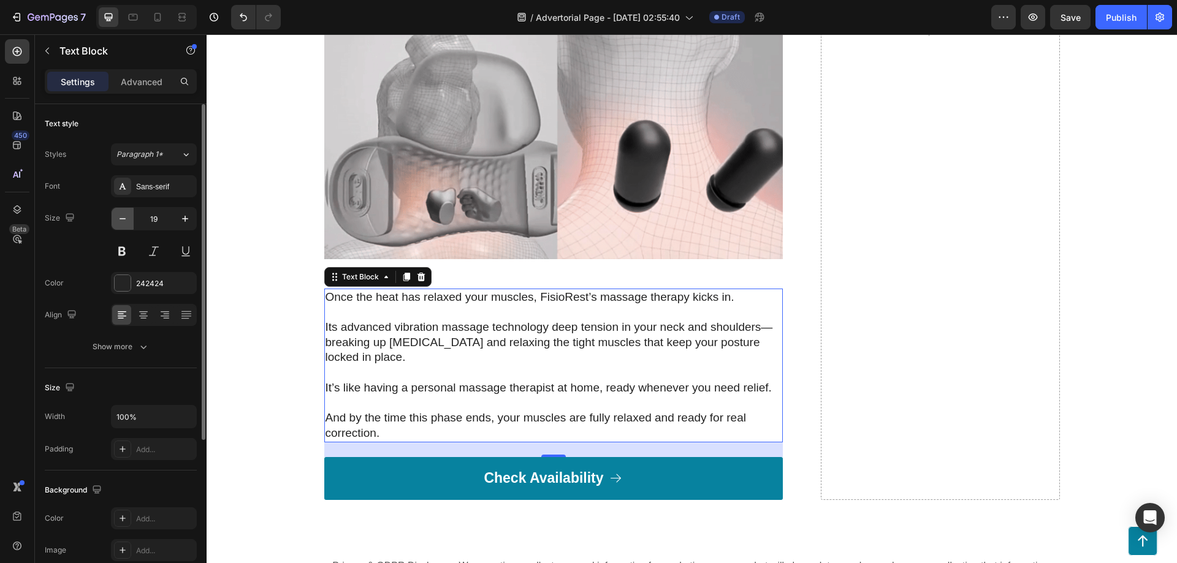
click at [123, 226] on button "button" at bounding box center [123, 219] width 22 height 22
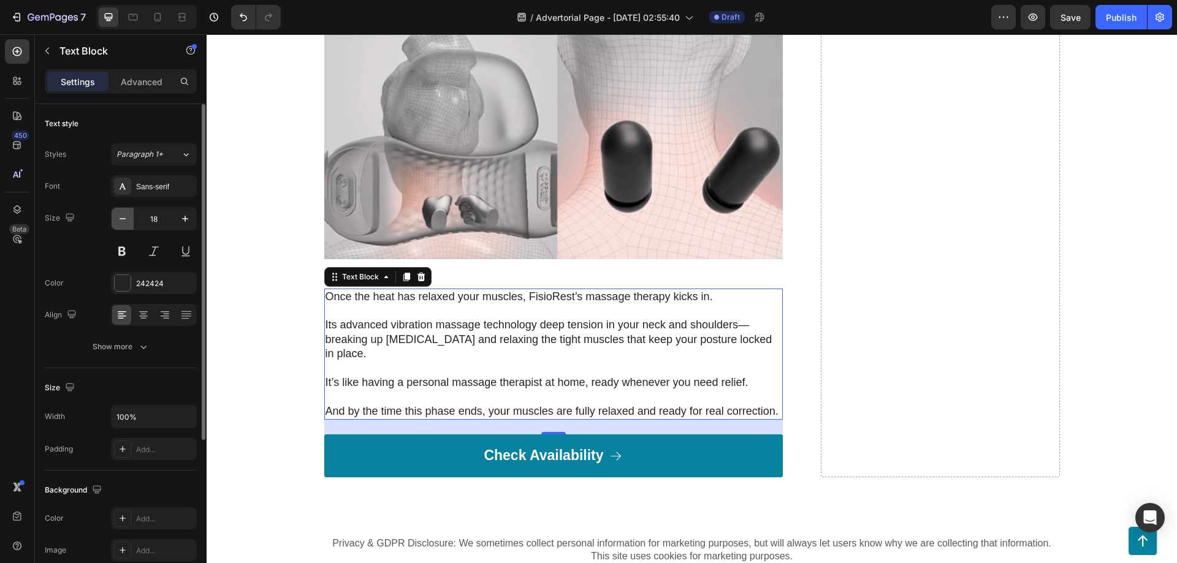
click at [123, 226] on button "button" at bounding box center [123, 219] width 22 height 22
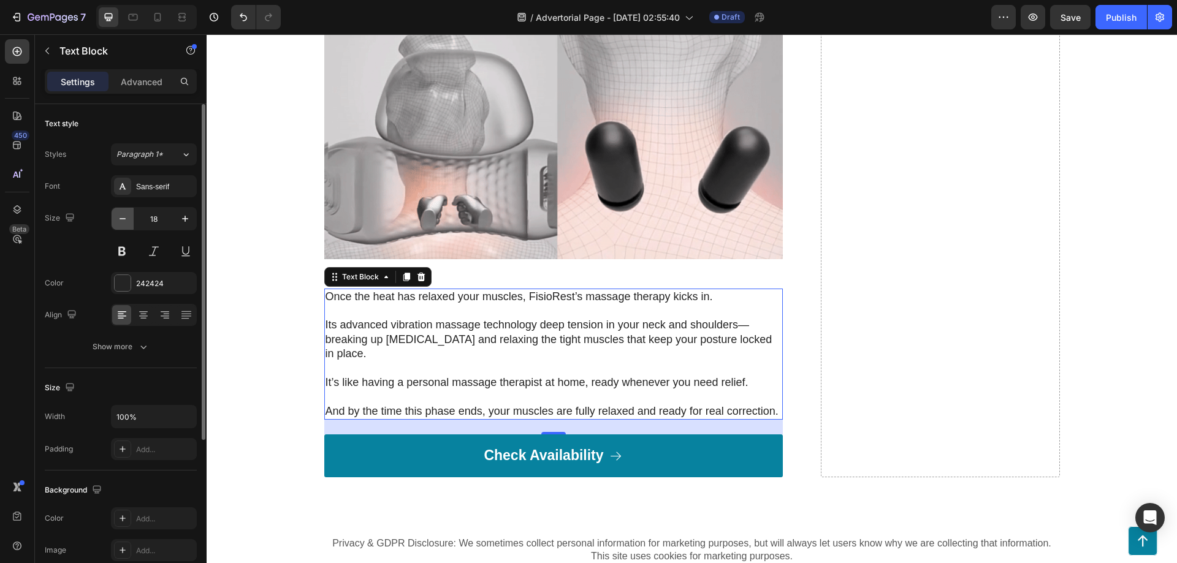
type input "17"
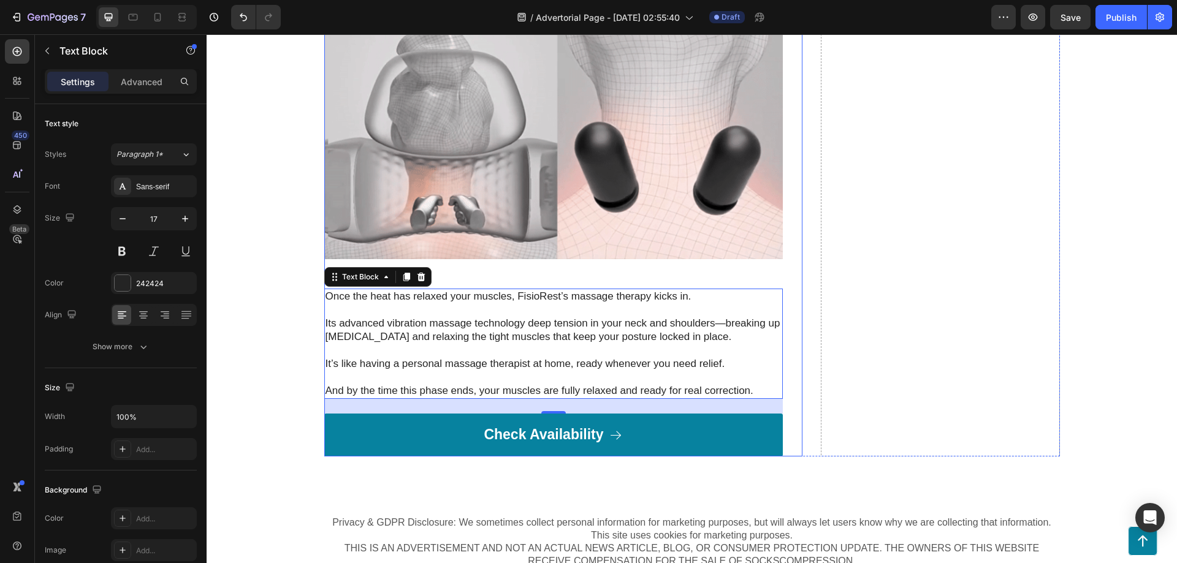
scroll to position [3424, 0]
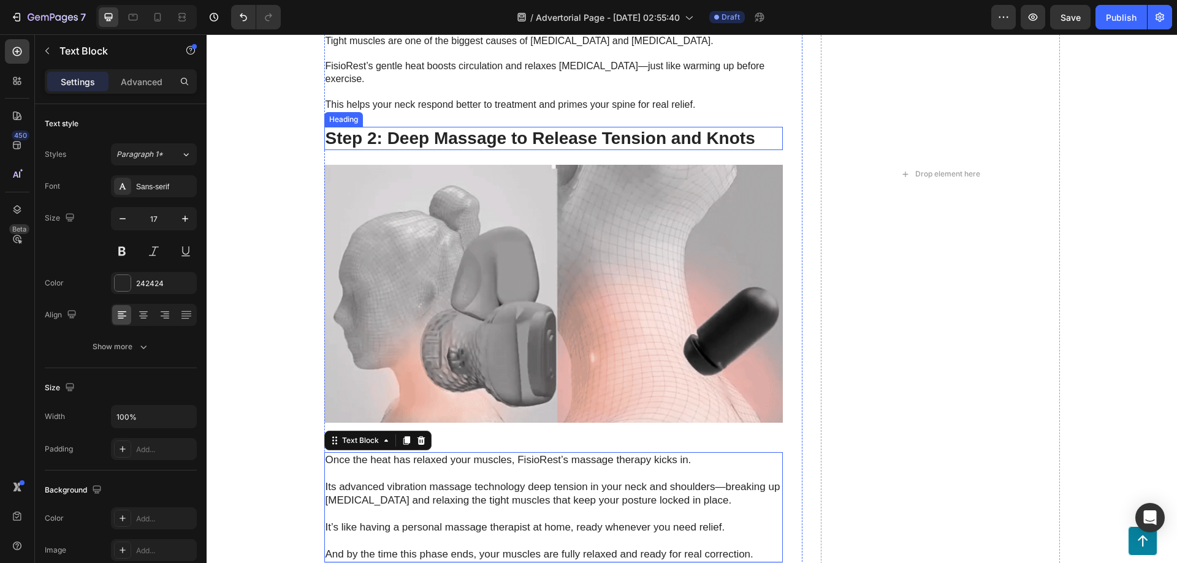
click at [390, 129] on strong "Step 2: Deep Massage to Release Tension and Knots" at bounding box center [541, 138] width 430 height 19
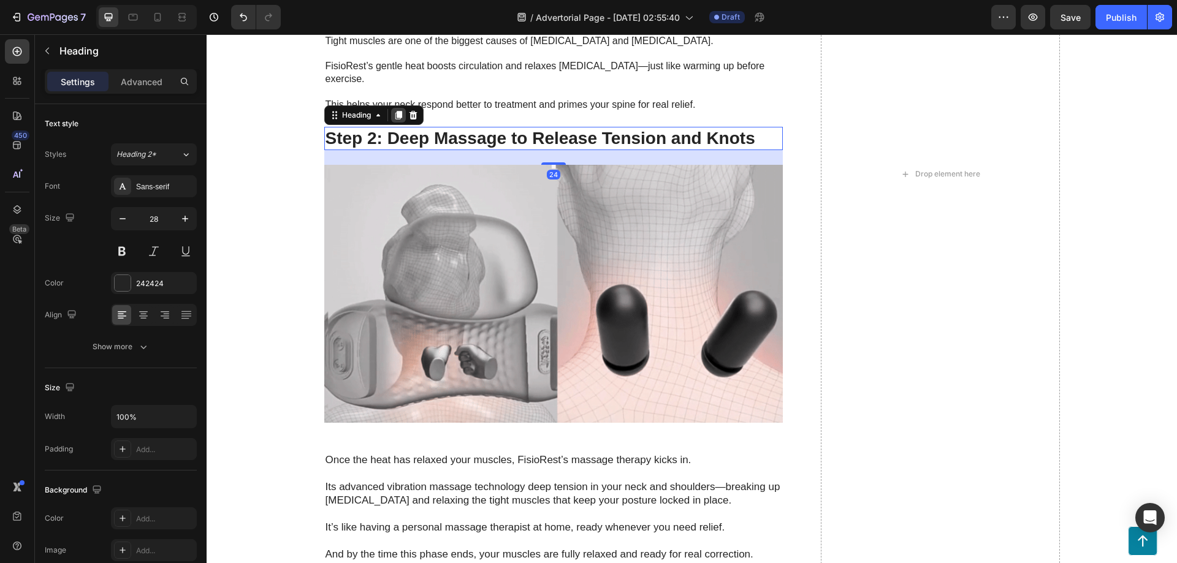
click at [394, 110] on icon at bounding box center [399, 115] width 10 height 10
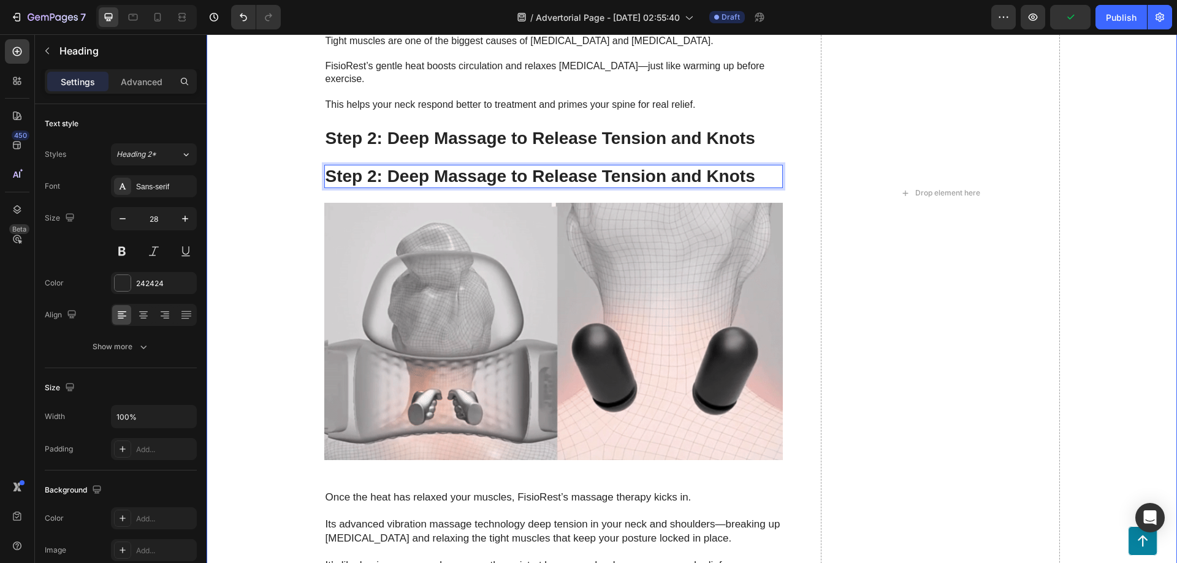
drag, startPoint x: 321, startPoint y: 160, endPoint x: 324, endPoint y: 189, distance: 29.0
click at [371, 167] on strong "Step 2: Deep Massage to Release Tension and Knots" at bounding box center [541, 176] width 430 height 19
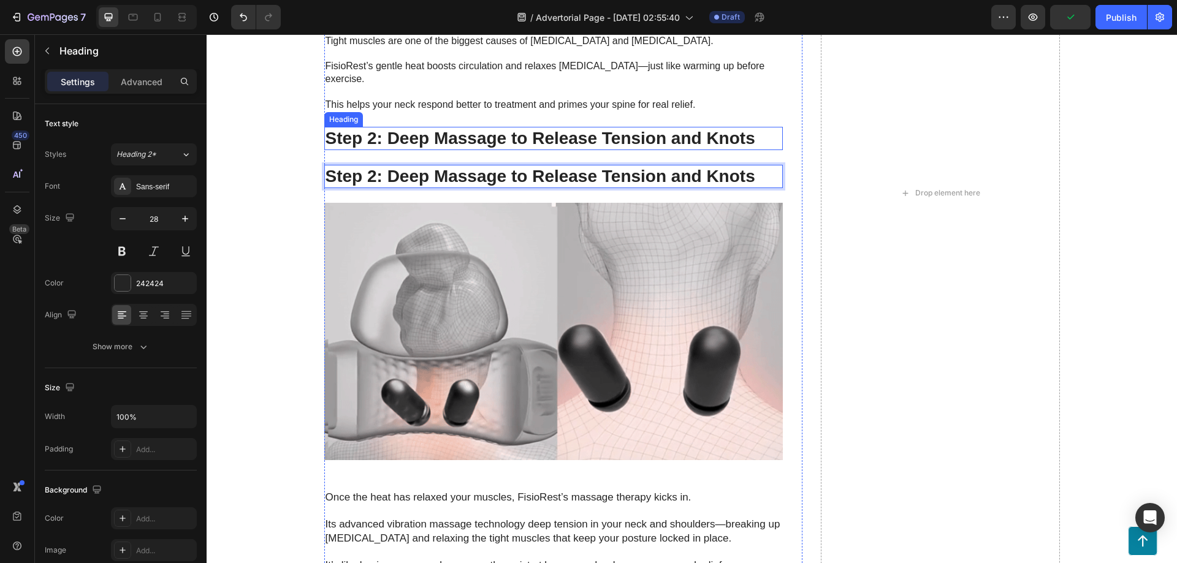
click at [374, 132] on strong "Step 2: Deep Massage to Release Tension and Knots" at bounding box center [541, 138] width 430 height 19
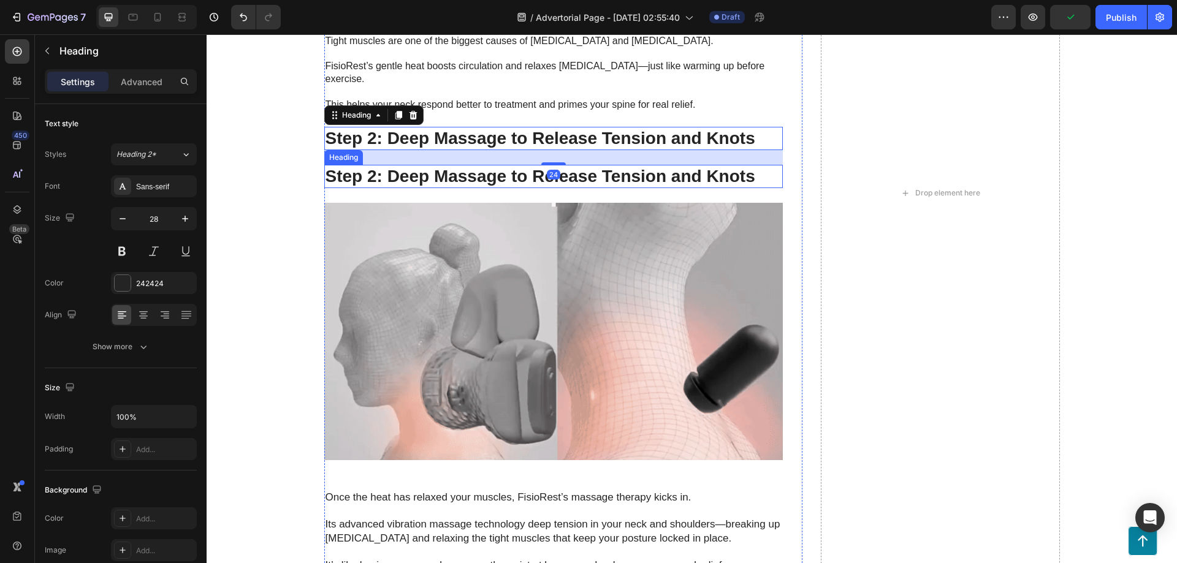
click at [362, 167] on strong "Step 2: Deep Massage to Release Tension and Knots" at bounding box center [541, 176] width 430 height 19
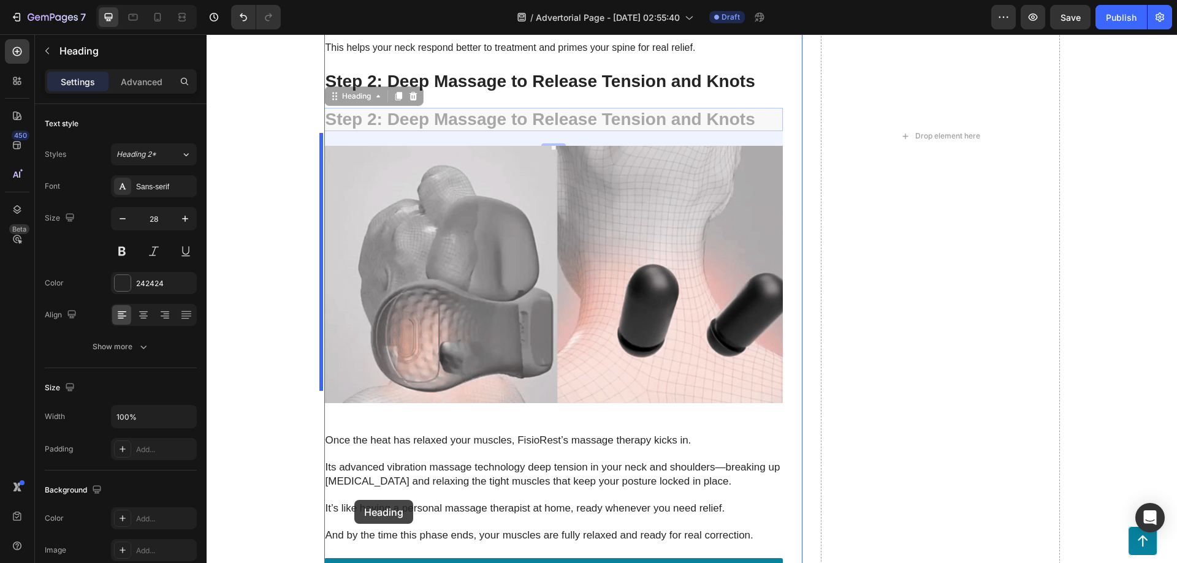
scroll to position [3641, 0]
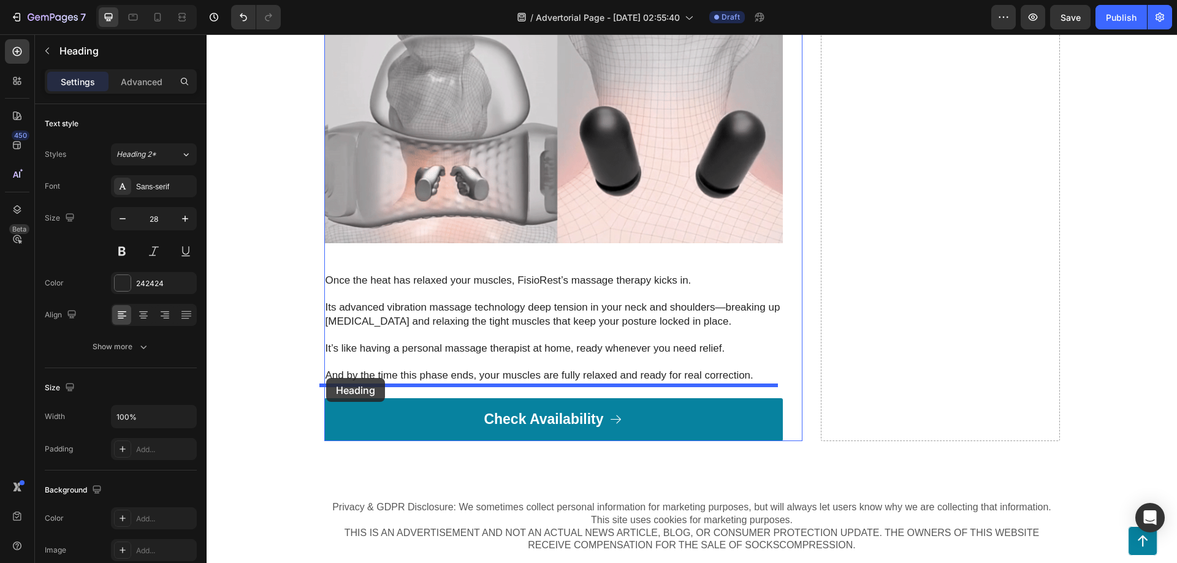
drag, startPoint x: 346, startPoint y: 144, endPoint x: 326, endPoint y: 378, distance: 235.0
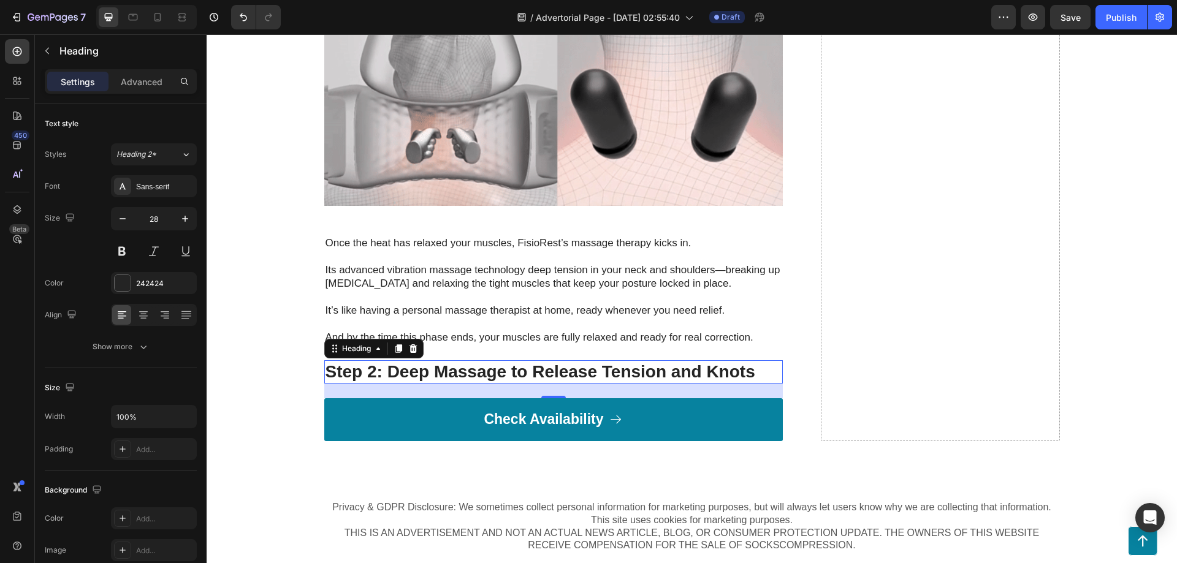
scroll to position [3603, 0]
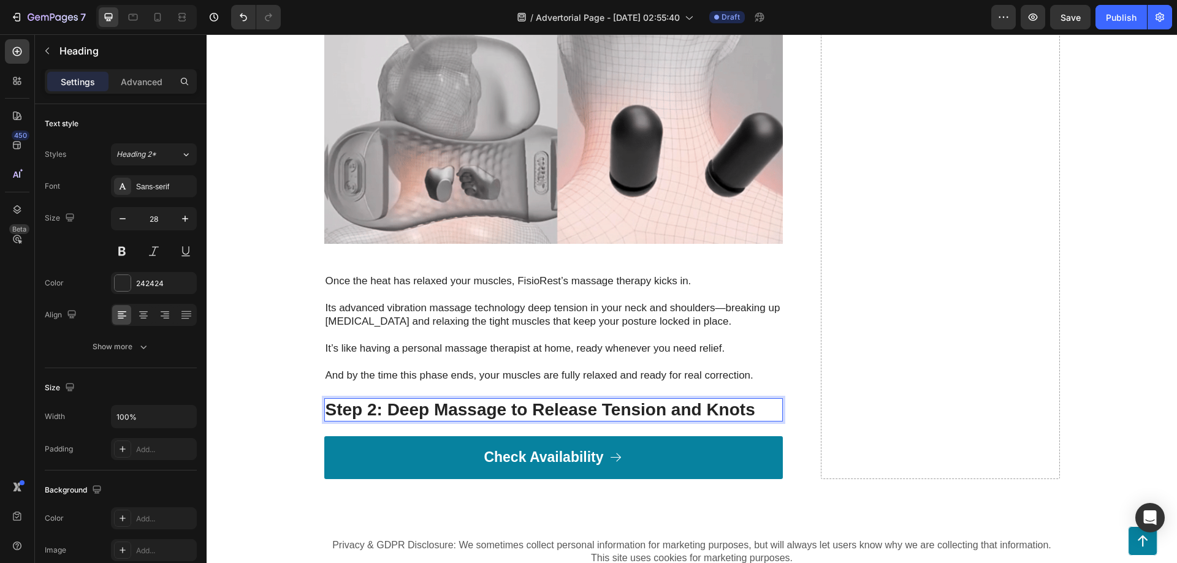
click at [459, 400] on strong "Step 2: Deep Massage to Release Tension and Knots" at bounding box center [541, 409] width 430 height 19
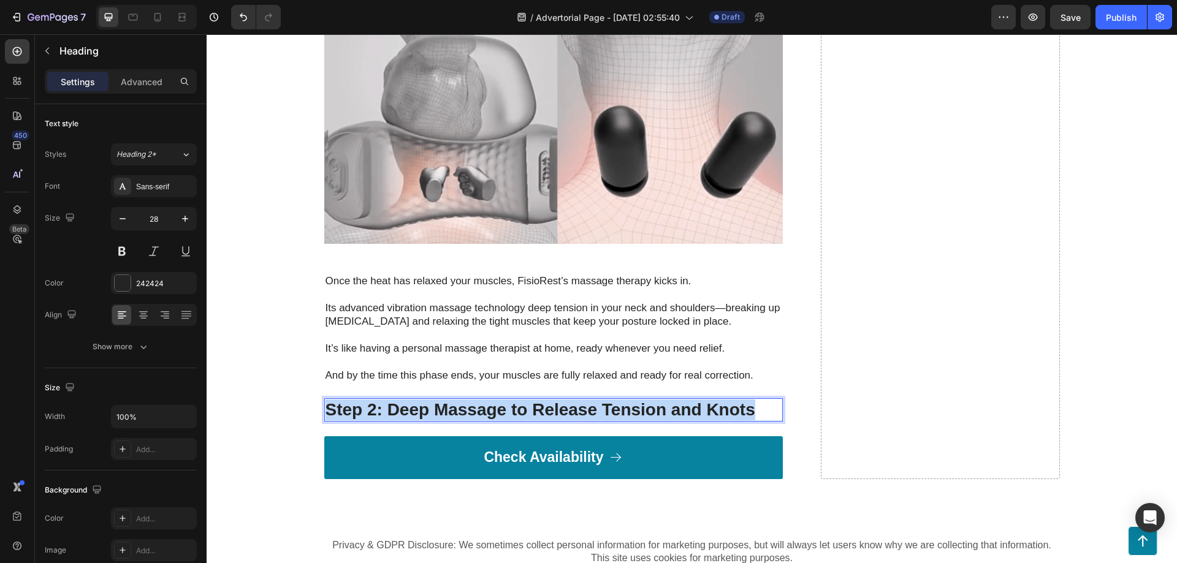
click at [459, 400] on strong "Step 2: Deep Massage to Release Tension and Knots" at bounding box center [541, 409] width 430 height 19
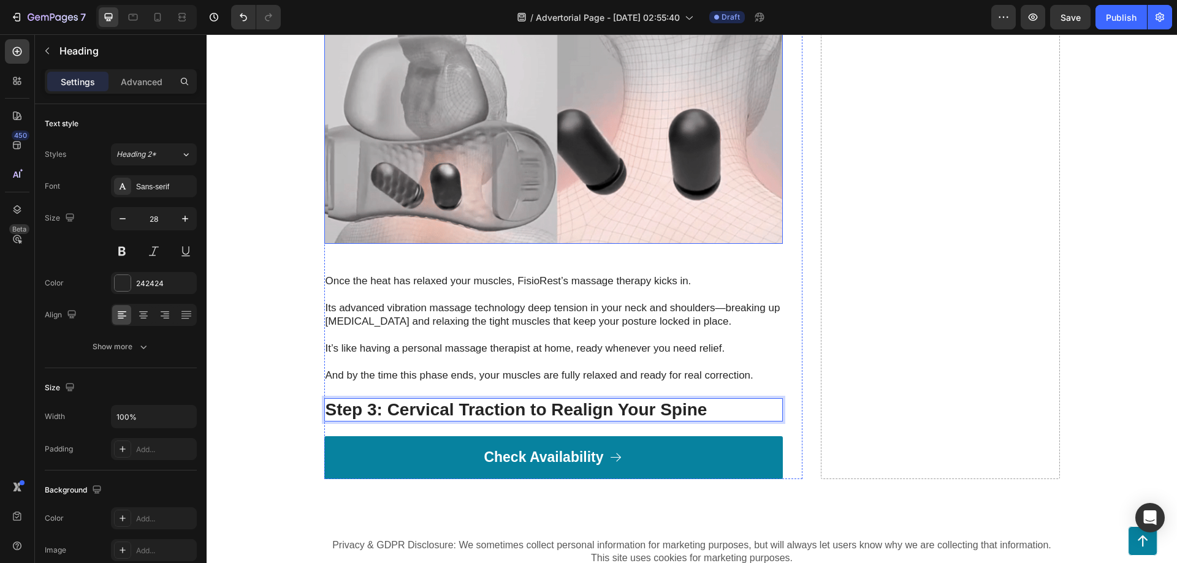
click at [465, 108] on img at bounding box center [553, 115] width 459 height 258
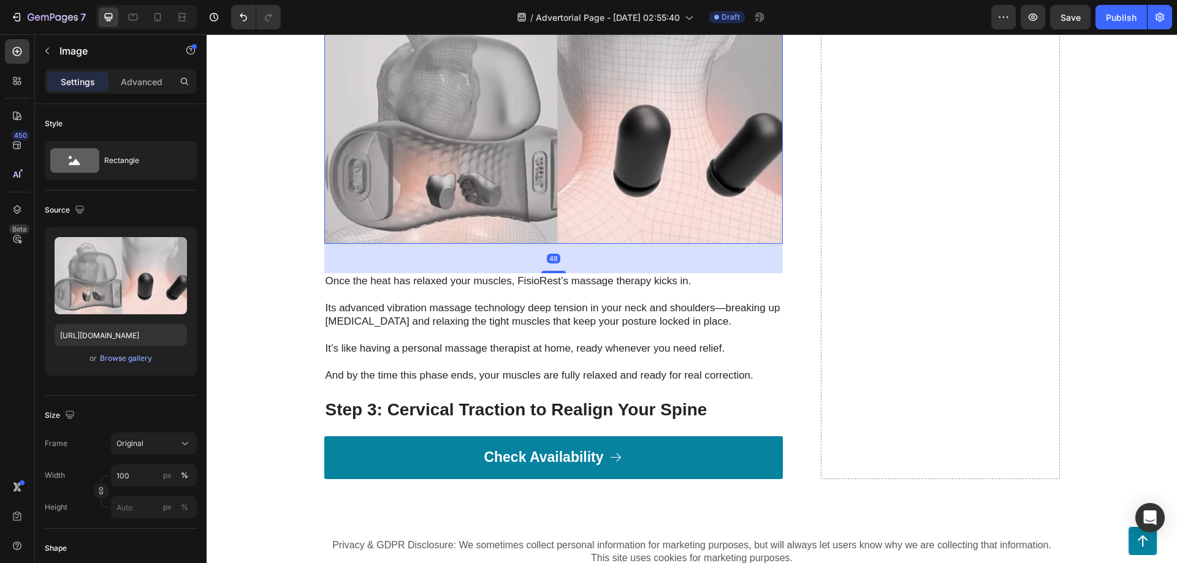
scroll to position [3439, 0]
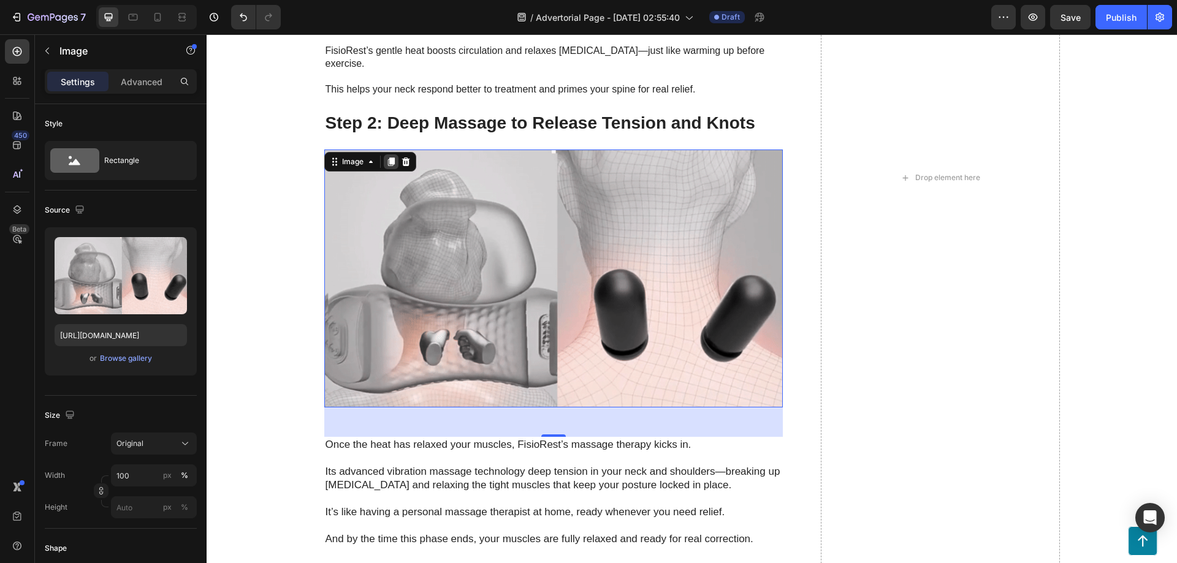
click at [393, 154] on div at bounding box center [391, 161] width 15 height 15
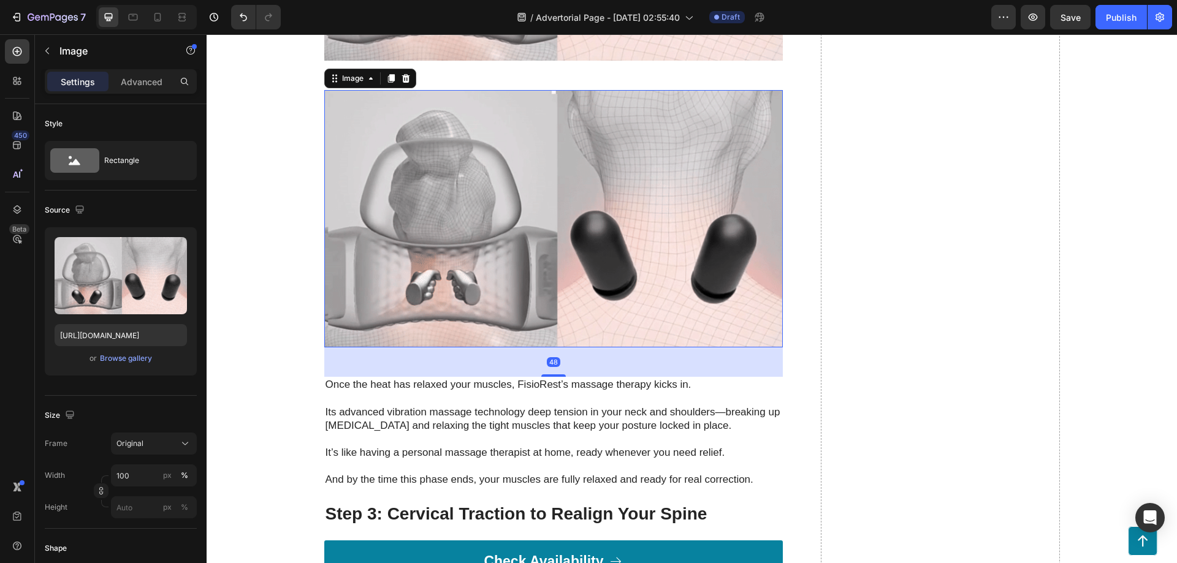
scroll to position [3950, 0]
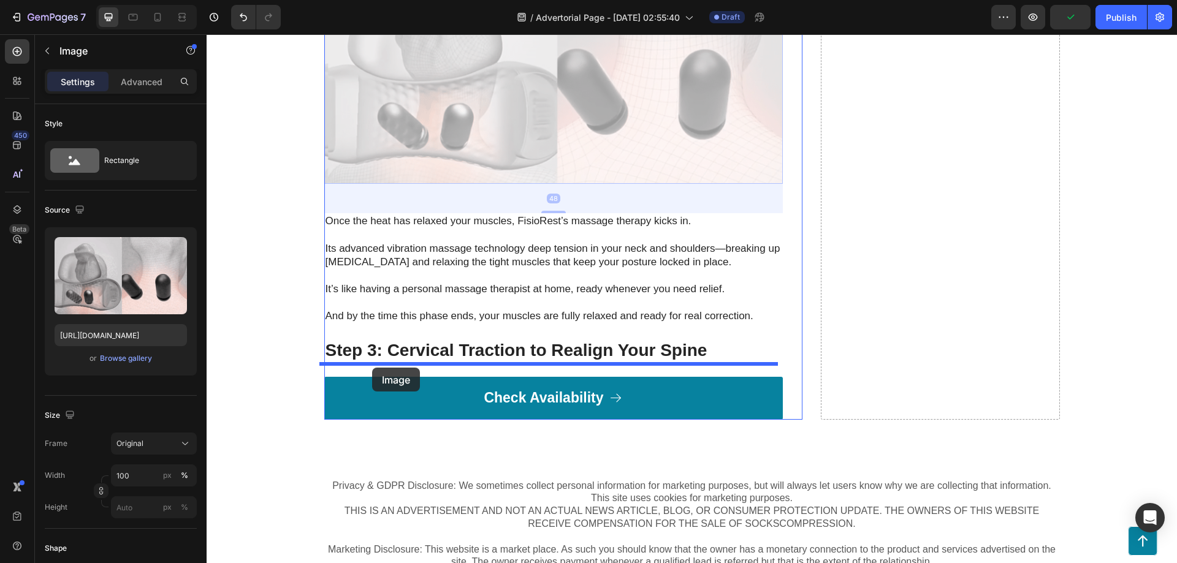
drag, startPoint x: 411, startPoint y: 95, endPoint x: 372, endPoint y: 367, distance: 274.4
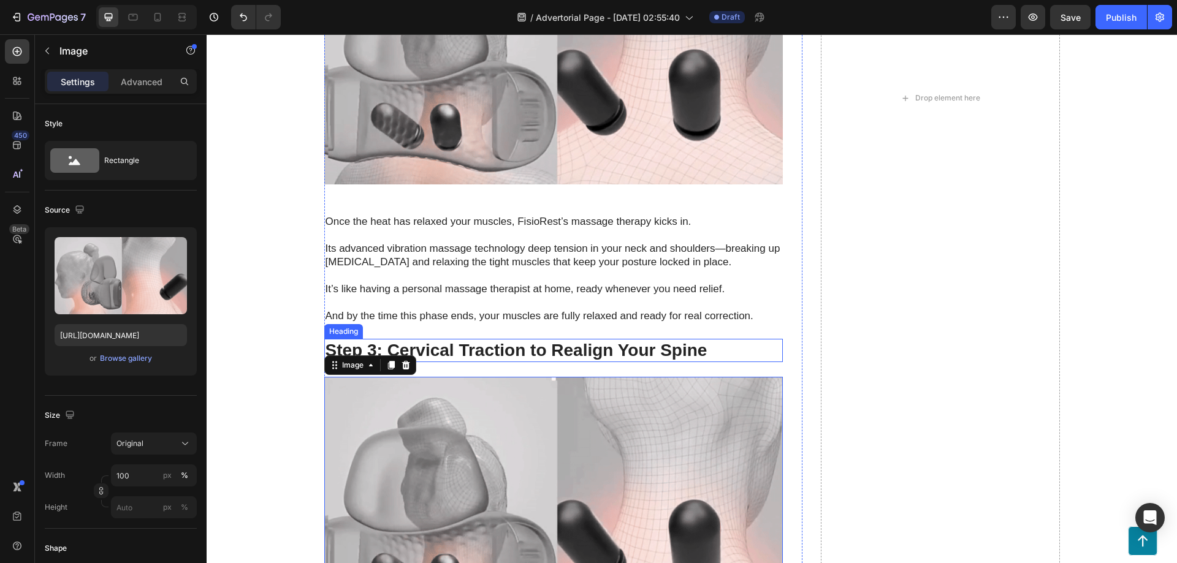
scroll to position [3581, 0]
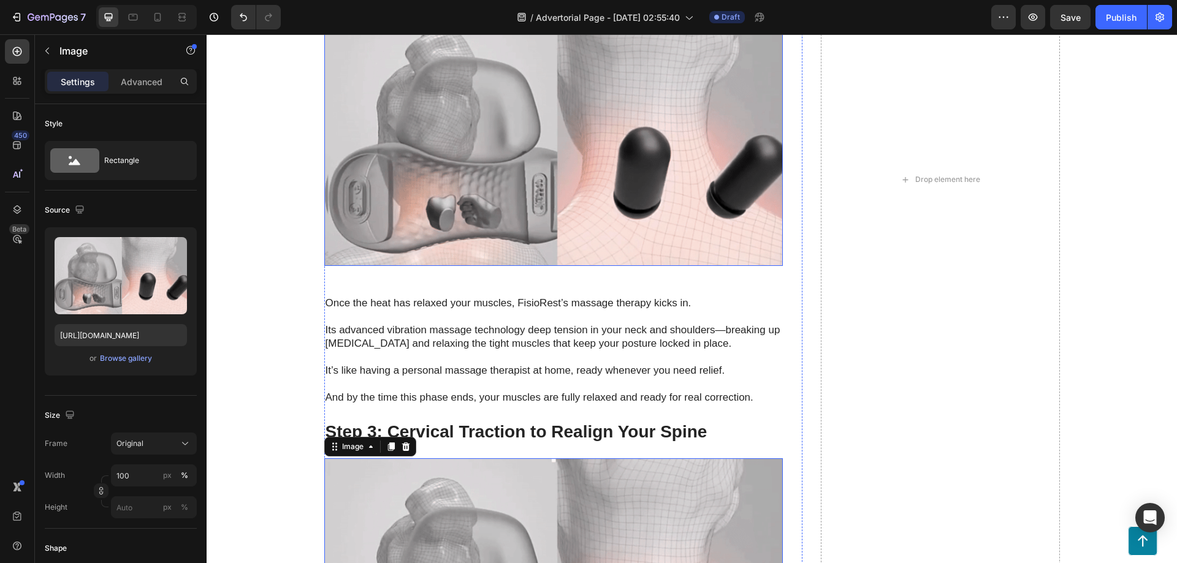
click at [535, 225] on img at bounding box center [553, 137] width 459 height 258
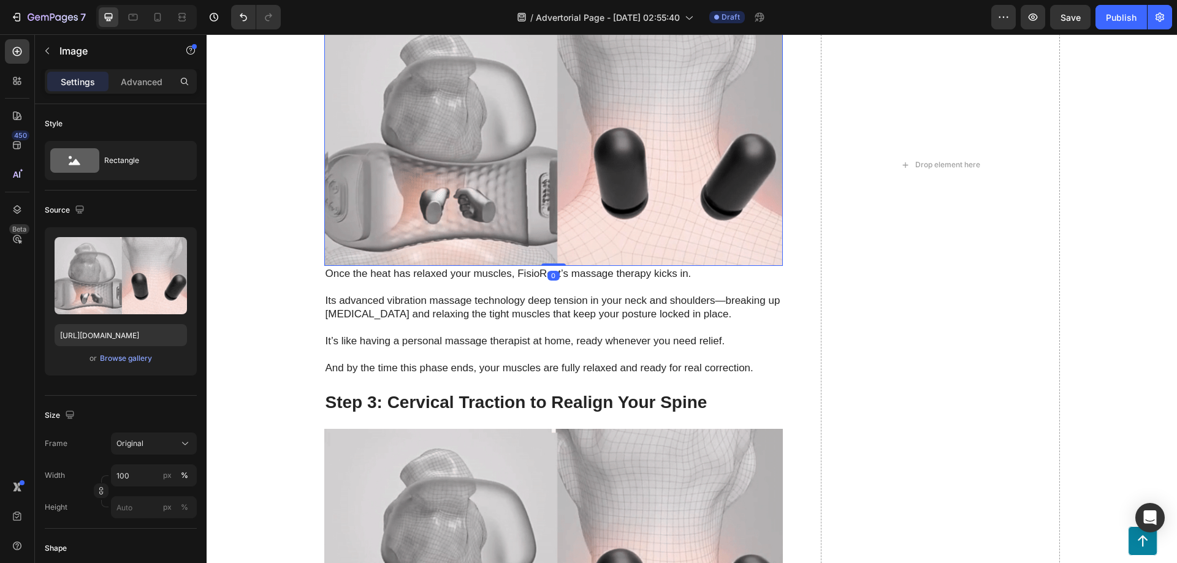
drag, startPoint x: 551, startPoint y: 281, endPoint x: 563, endPoint y: 264, distance: 21.6
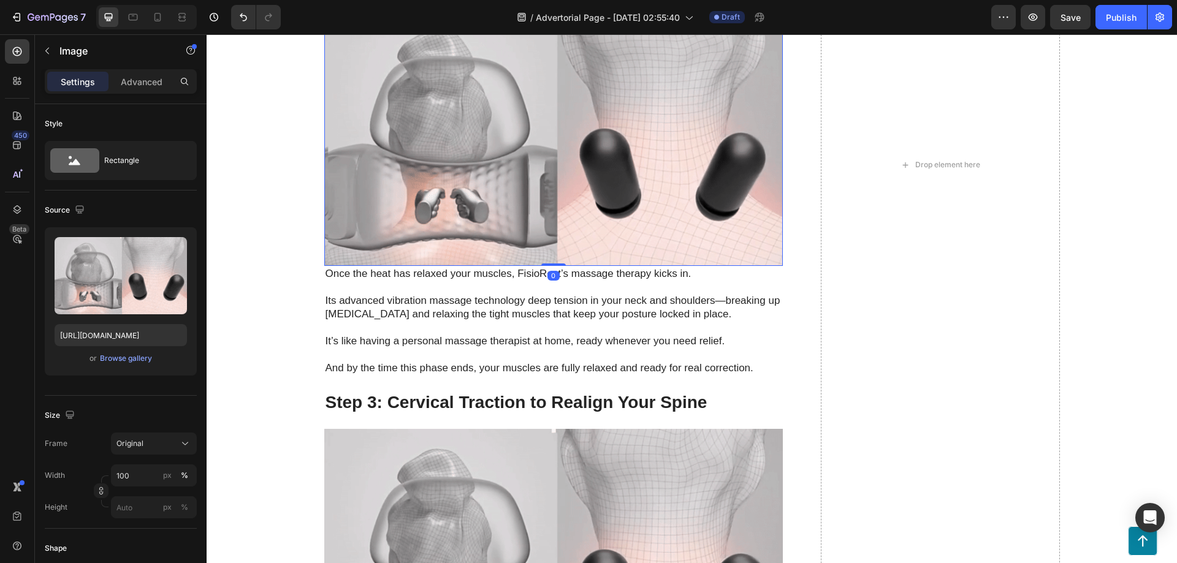
click at [565, 245] on div "Image 0" at bounding box center [553, 137] width 459 height 258
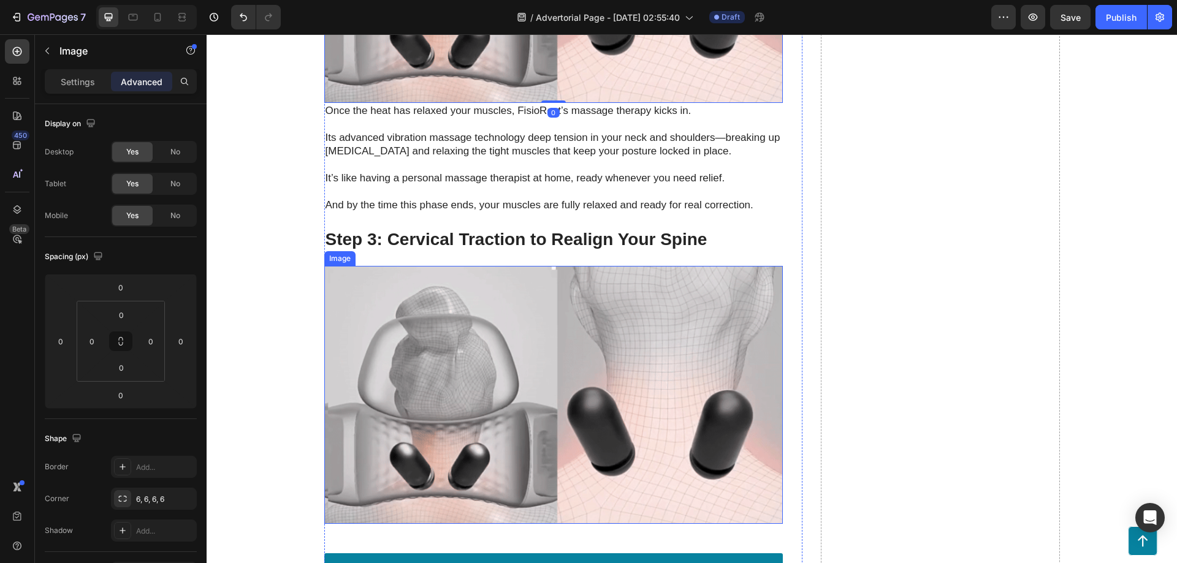
scroll to position [3826, 0]
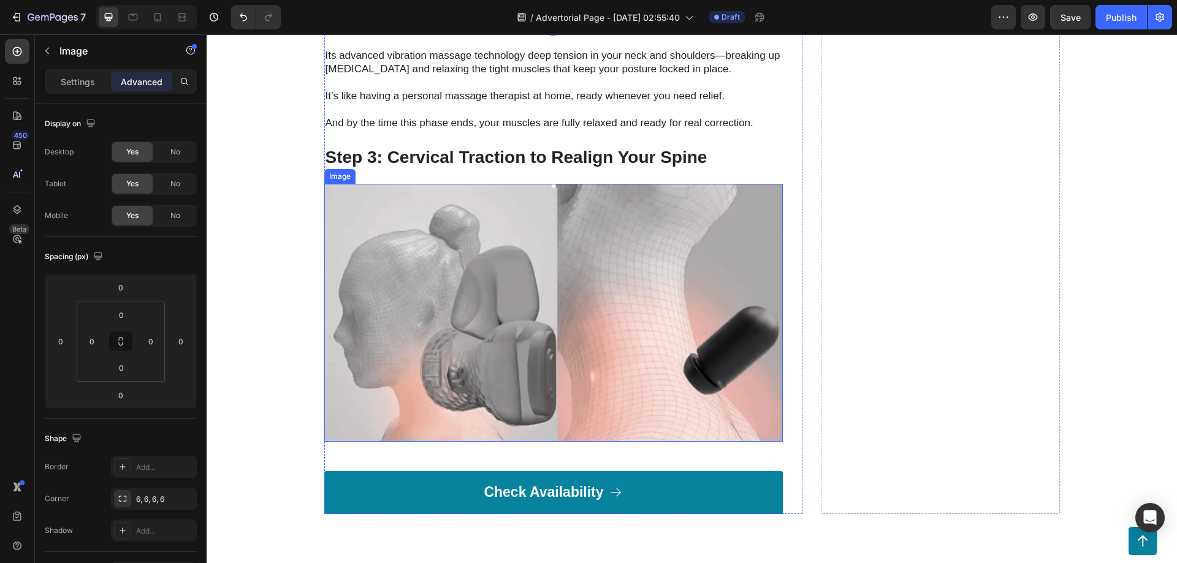
click at [537, 394] on img at bounding box center [553, 313] width 459 height 258
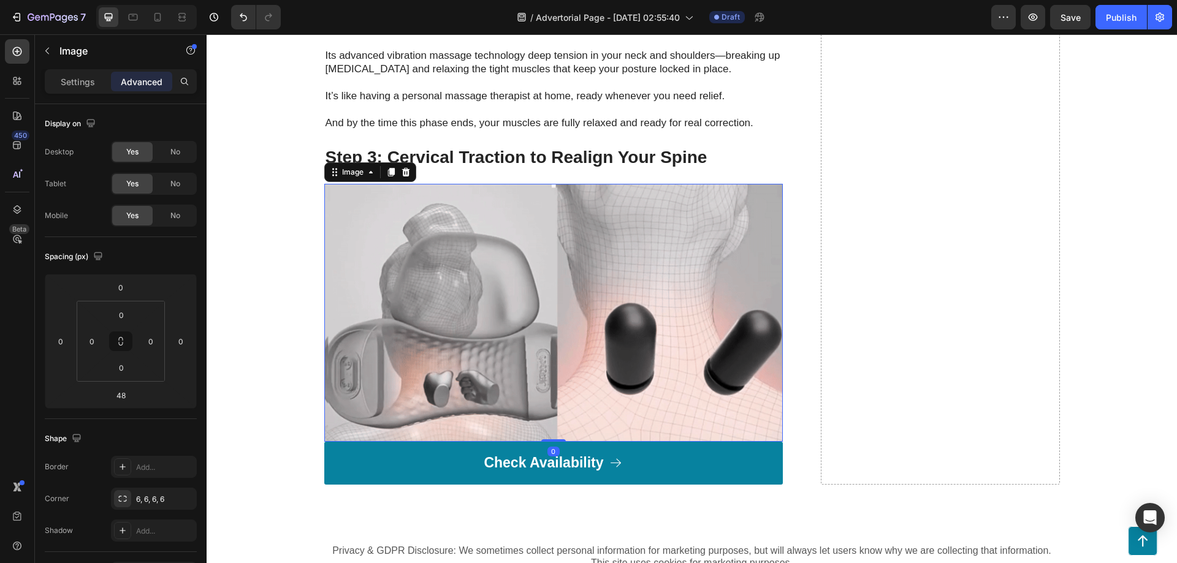
drag, startPoint x: 549, startPoint y: 457, endPoint x: 560, endPoint y: 414, distance: 44.8
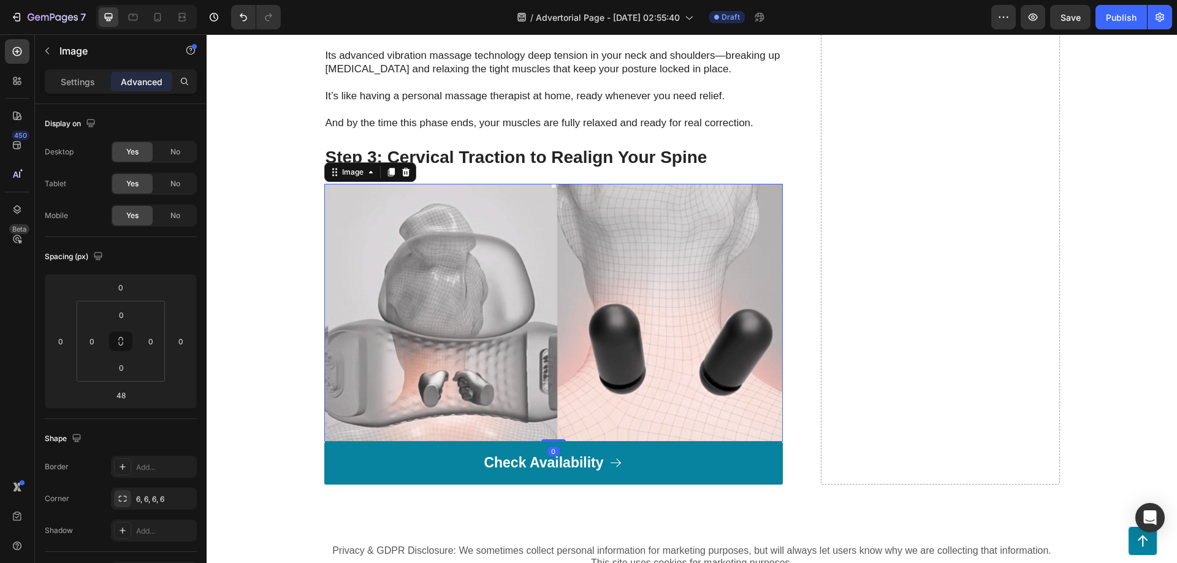
click at [560, 414] on div "Image 0" at bounding box center [553, 313] width 459 height 258
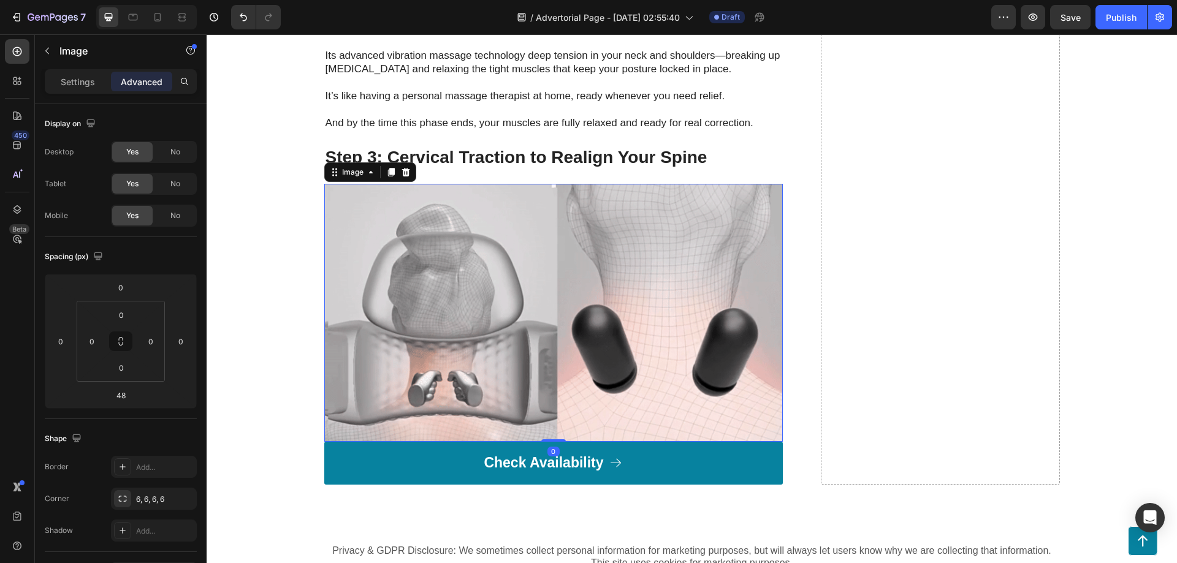
type input "0"
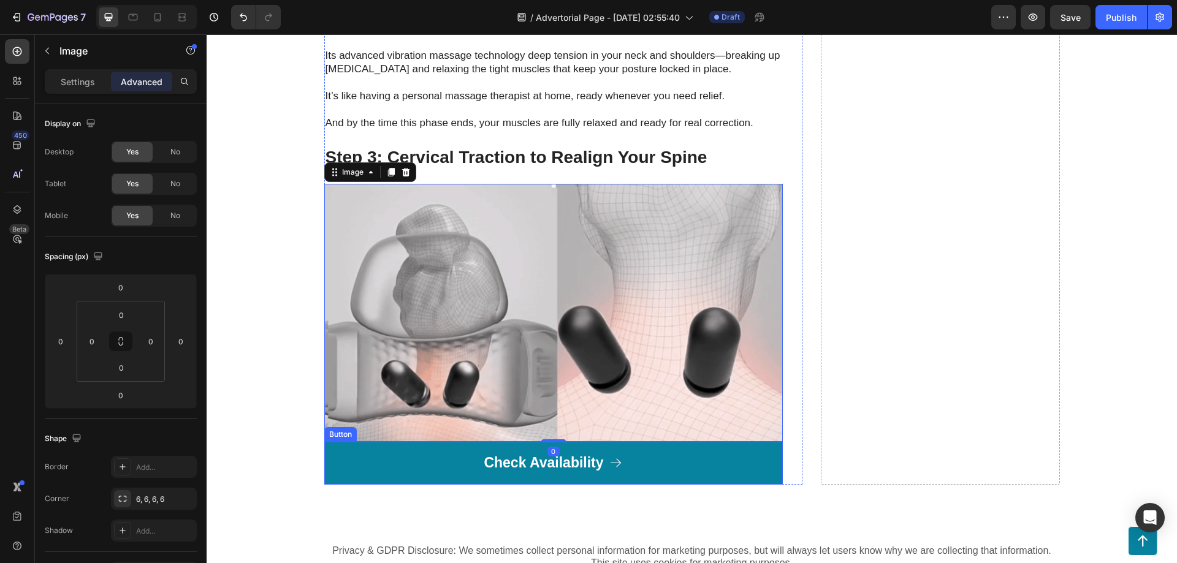
click at [335, 429] on div "Button" at bounding box center [341, 434] width 28 height 11
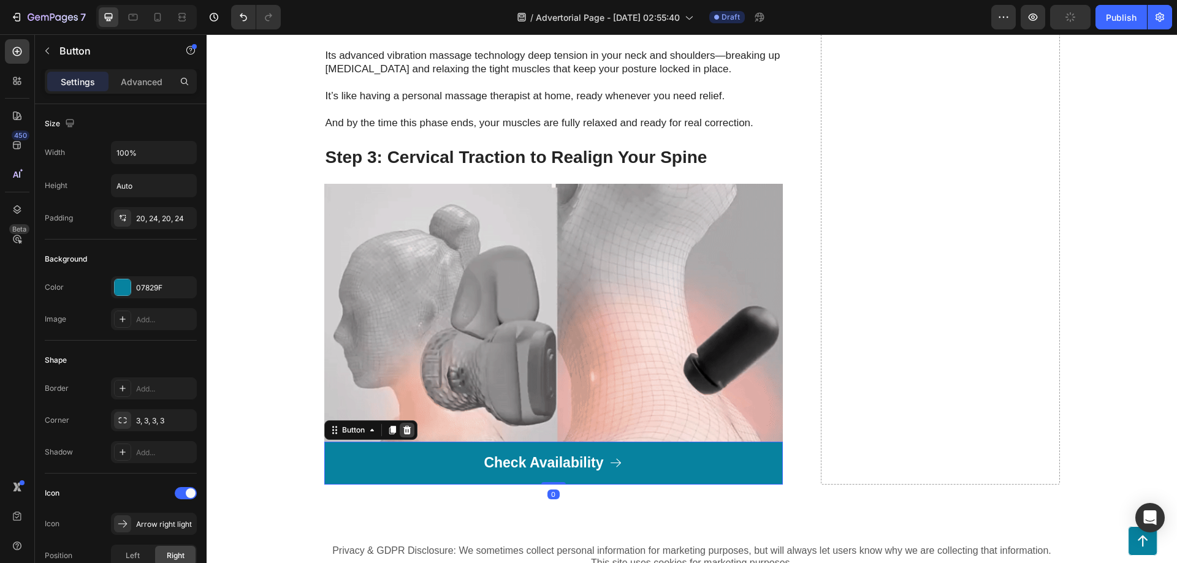
click at [405, 426] on icon at bounding box center [407, 430] width 8 height 9
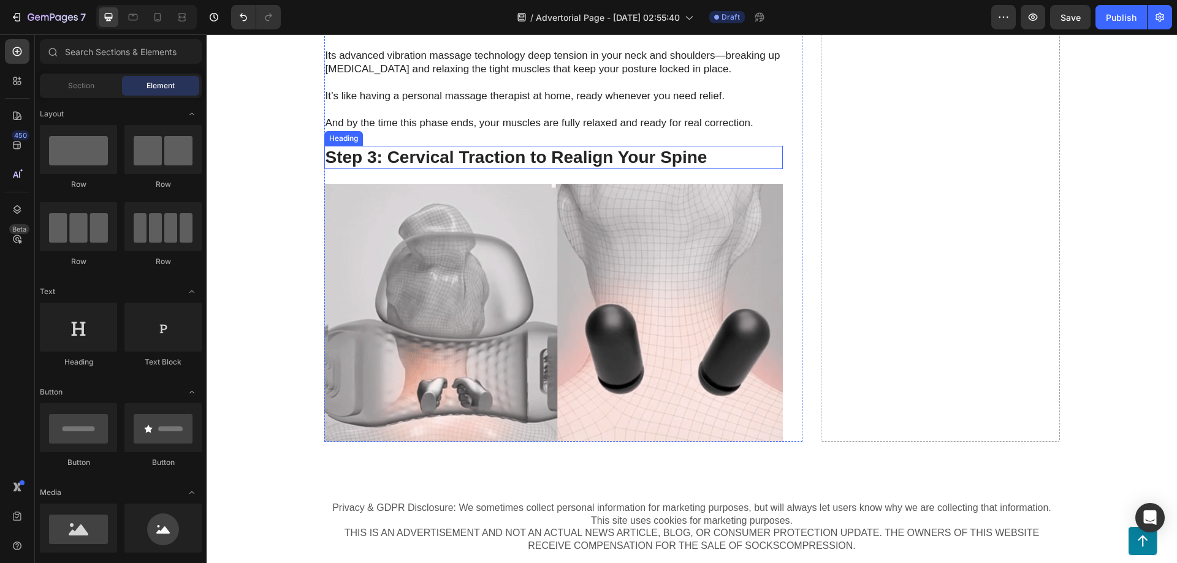
click at [476, 148] on strong "Step 3: Cervical Traction to Realign Your Spine" at bounding box center [517, 157] width 382 height 19
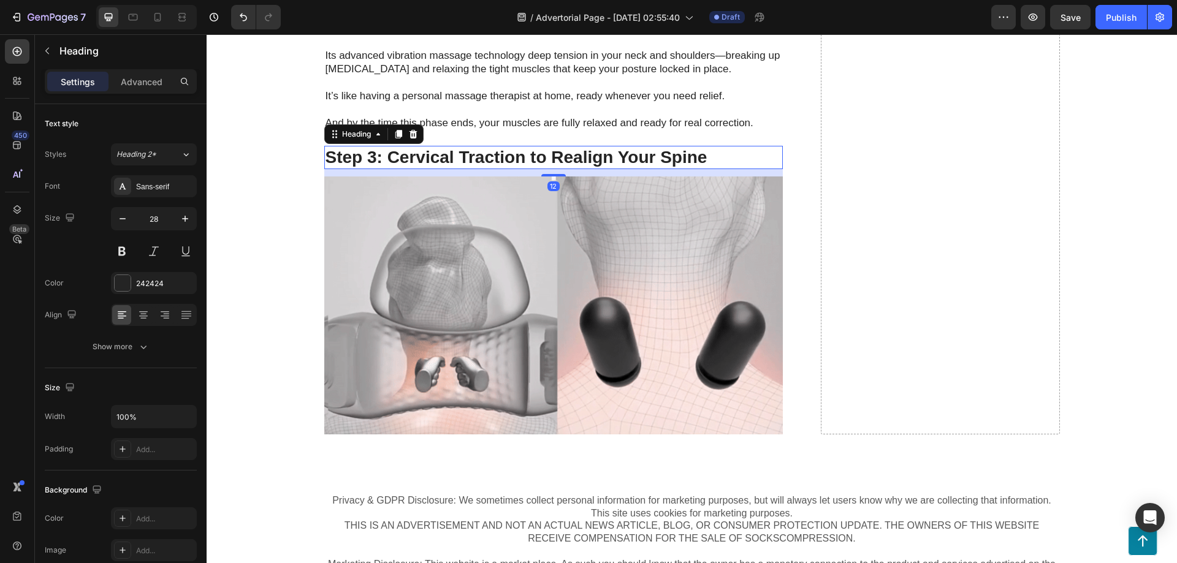
drag, startPoint x: 553, startPoint y: 169, endPoint x: 554, endPoint y: 175, distance: 6.3
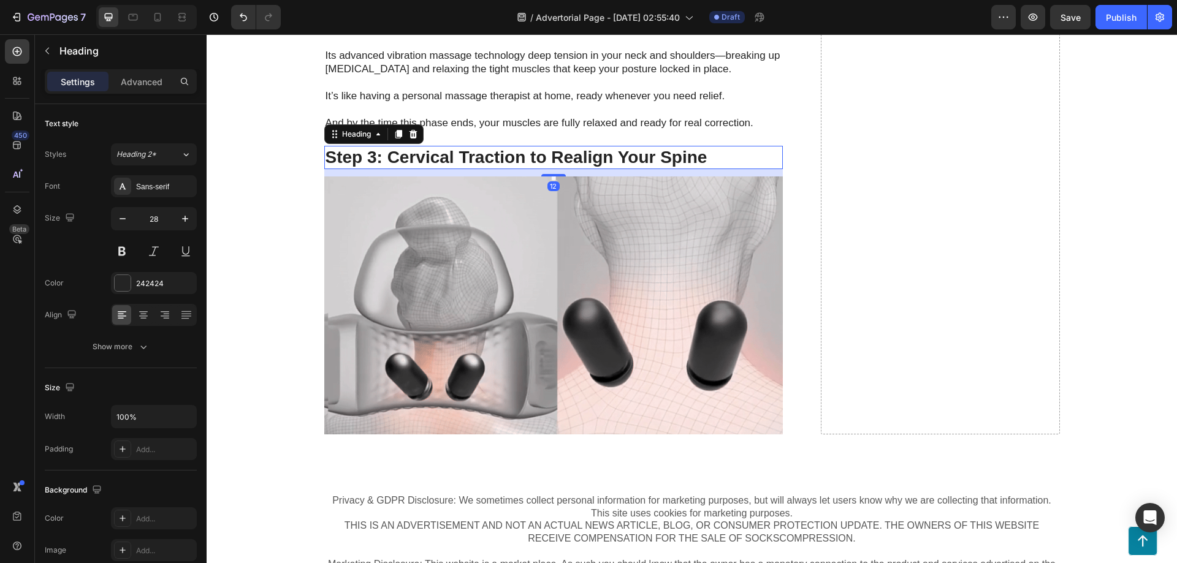
click at [560, 174] on div at bounding box center [553, 175] width 25 height 2
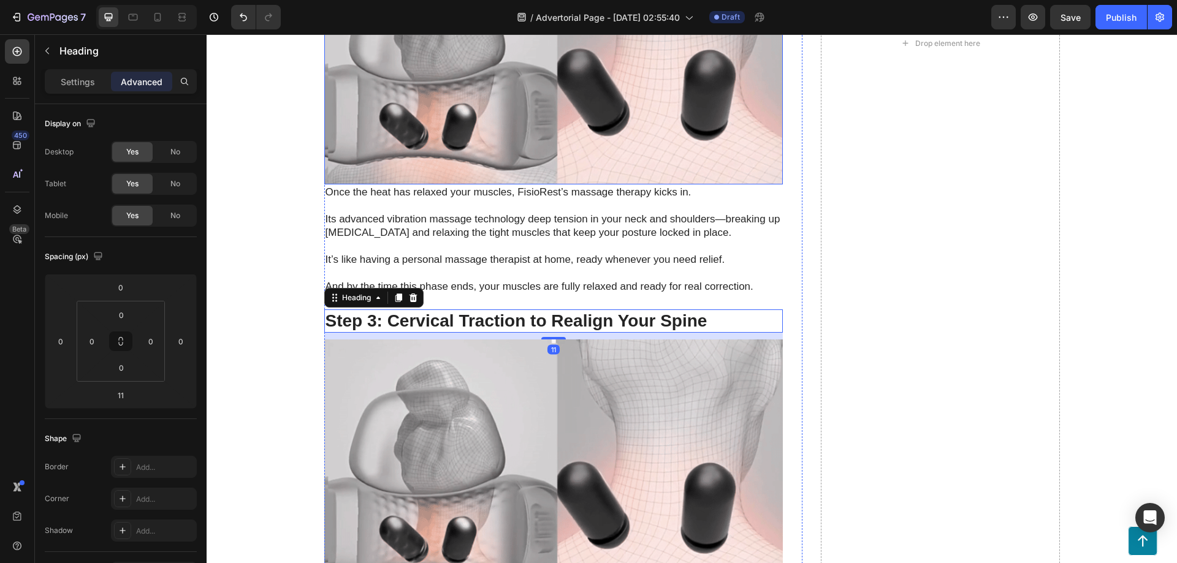
scroll to position [3499, 0]
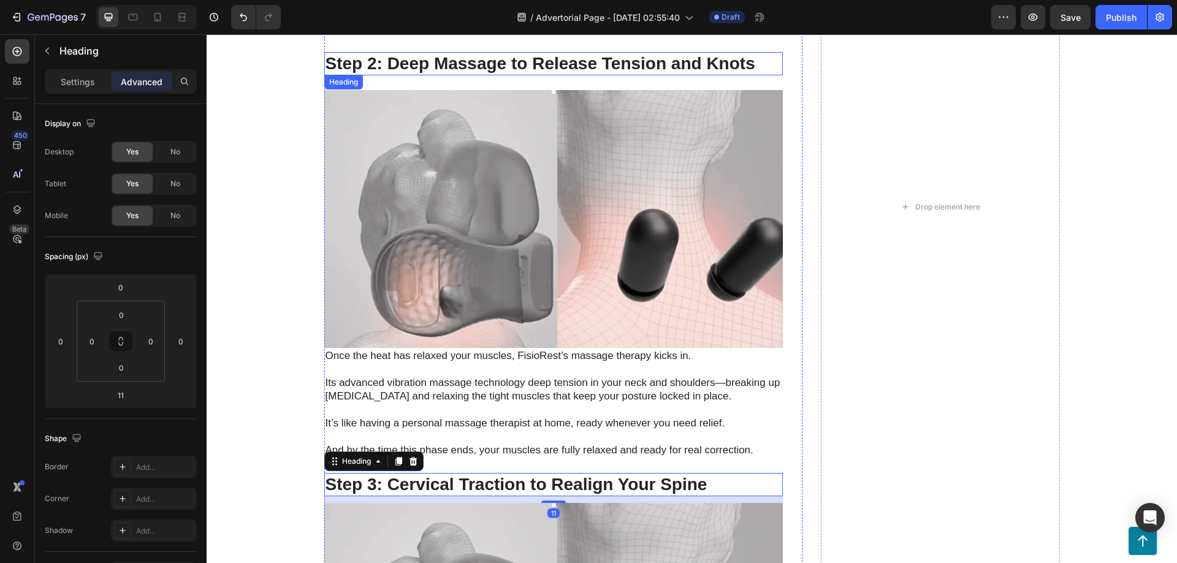
click at [485, 55] on strong "Step 2: Deep Massage to Release Tension and Knots" at bounding box center [541, 63] width 430 height 19
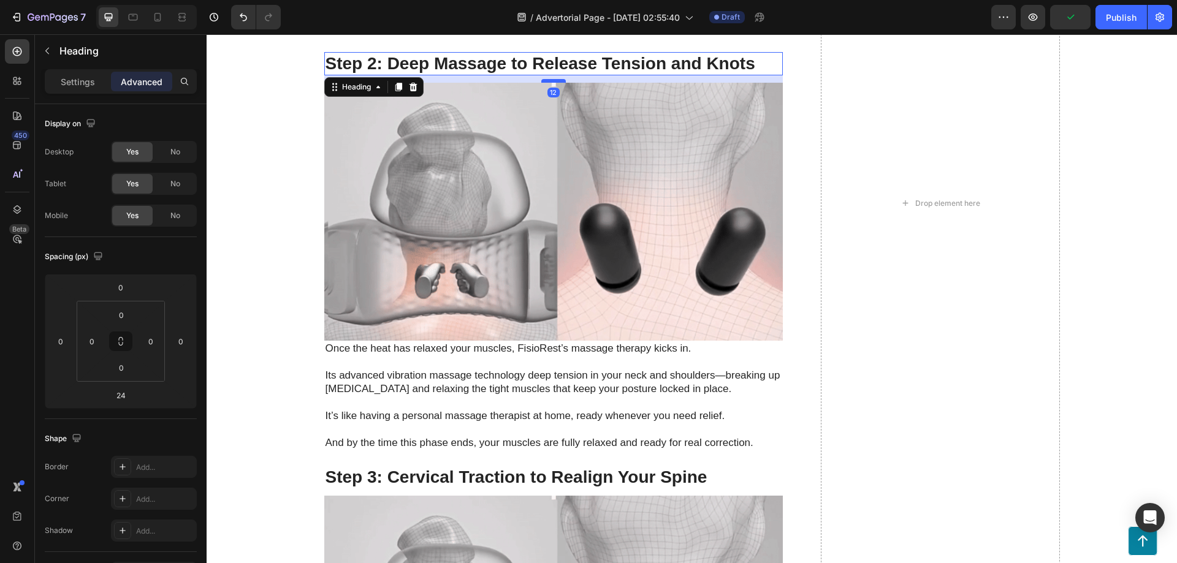
drag, startPoint x: 548, startPoint y: 75, endPoint x: 557, endPoint y: 68, distance: 11.4
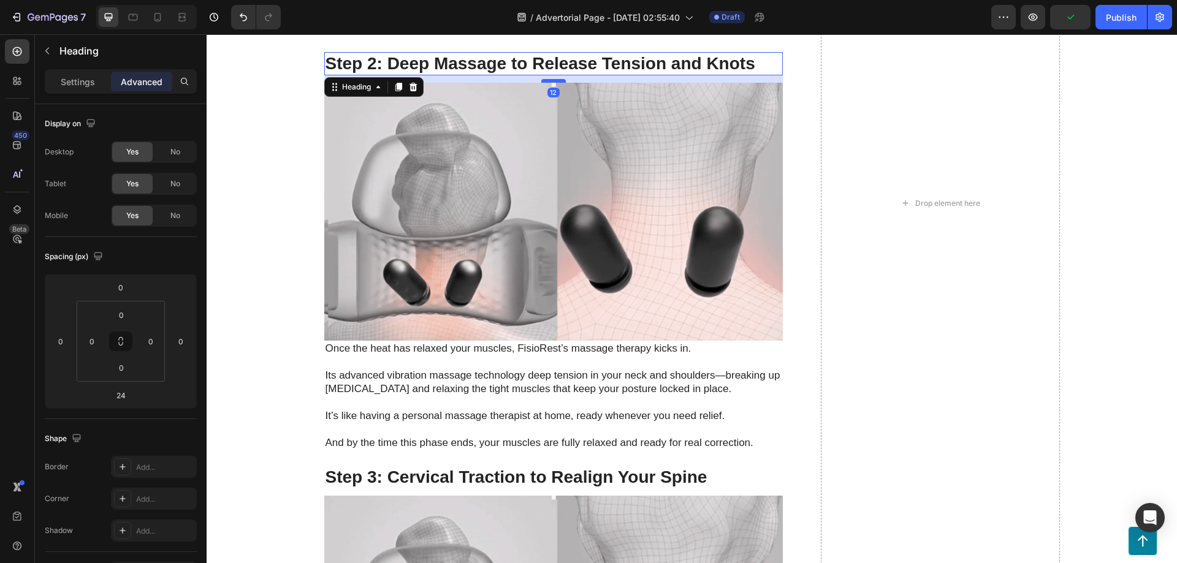
click at [557, 79] on div at bounding box center [553, 81] width 25 height 4
type input "11"
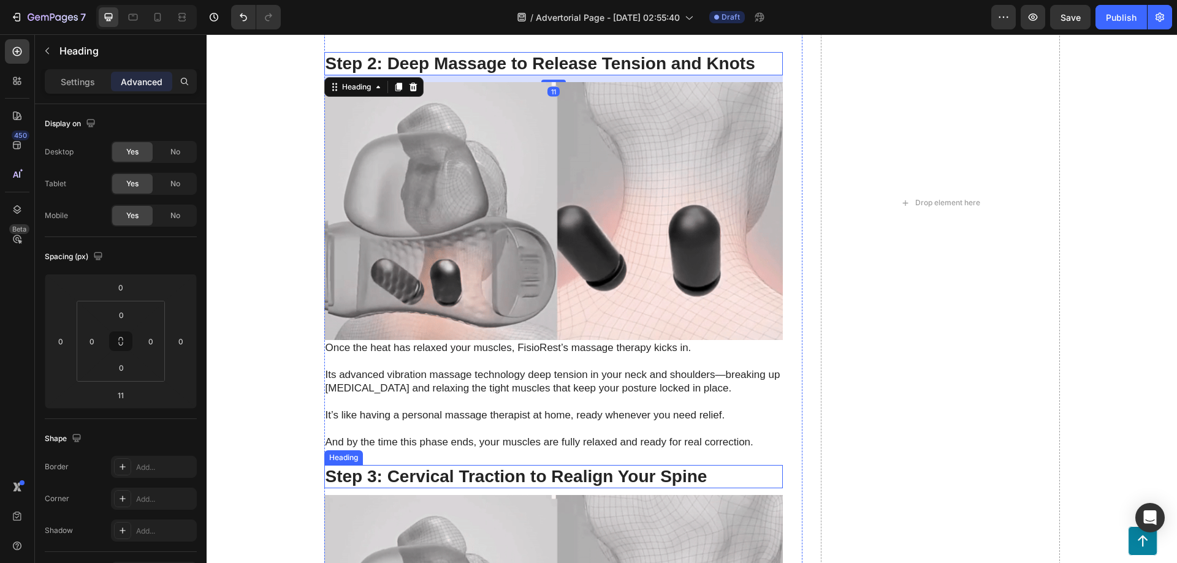
click at [526, 467] on strong "Step 3: Cervical Traction to Realign Your Spine" at bounding box center [517, 476] width 382 height 19
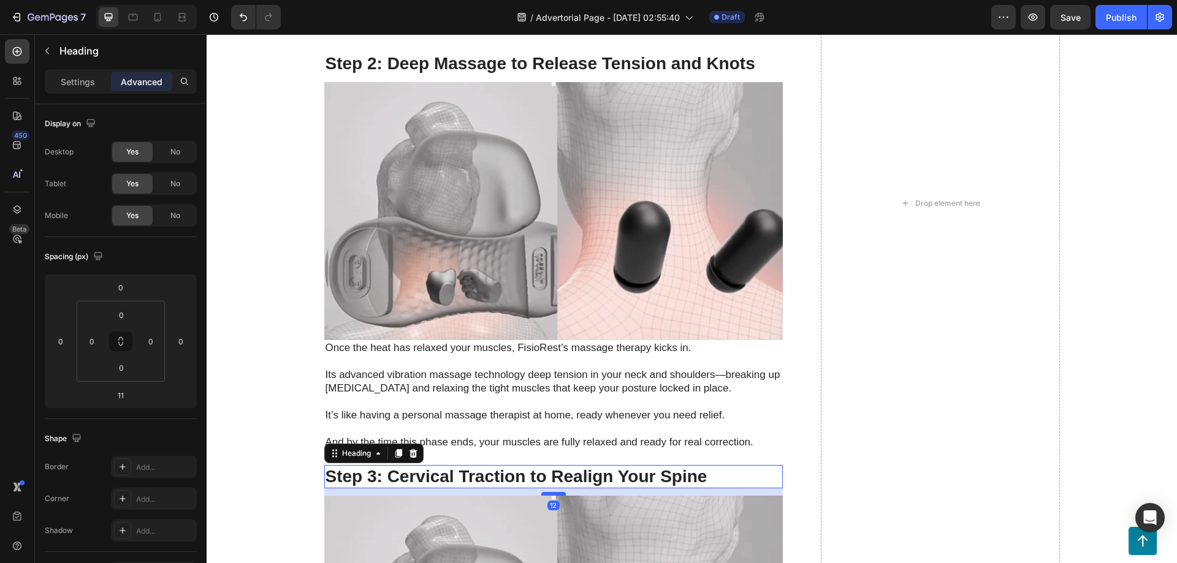
drag, startPoint x: 549, startPoint y: 481, endPoint x: 557, endPoint y: 482, distance: 8.0
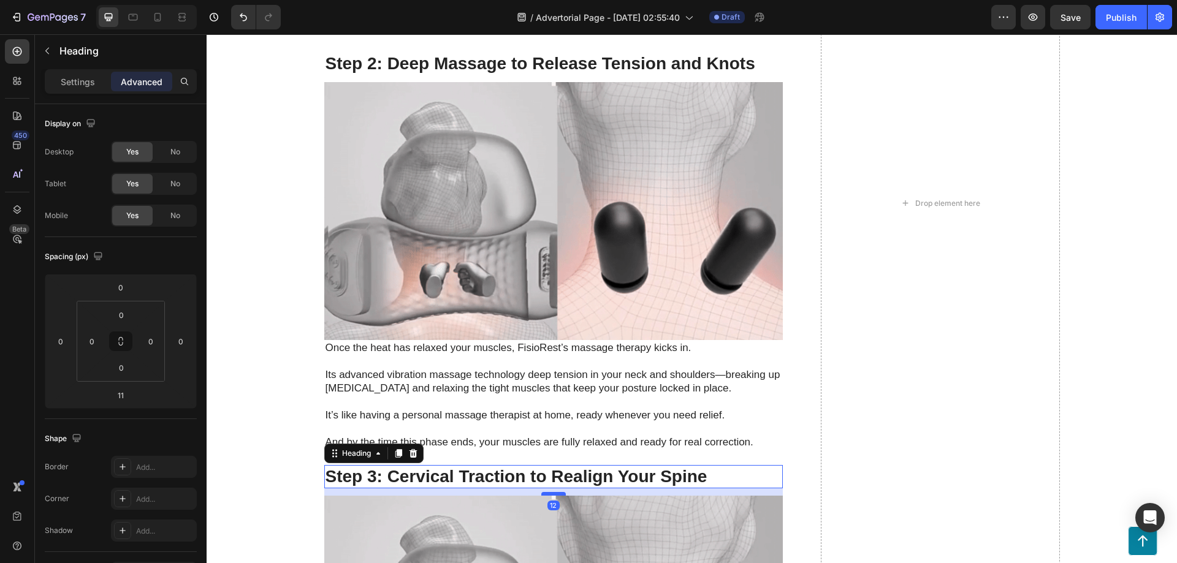
click at [557, 492] on div at bounding box center [553, 494] width 25 height 4
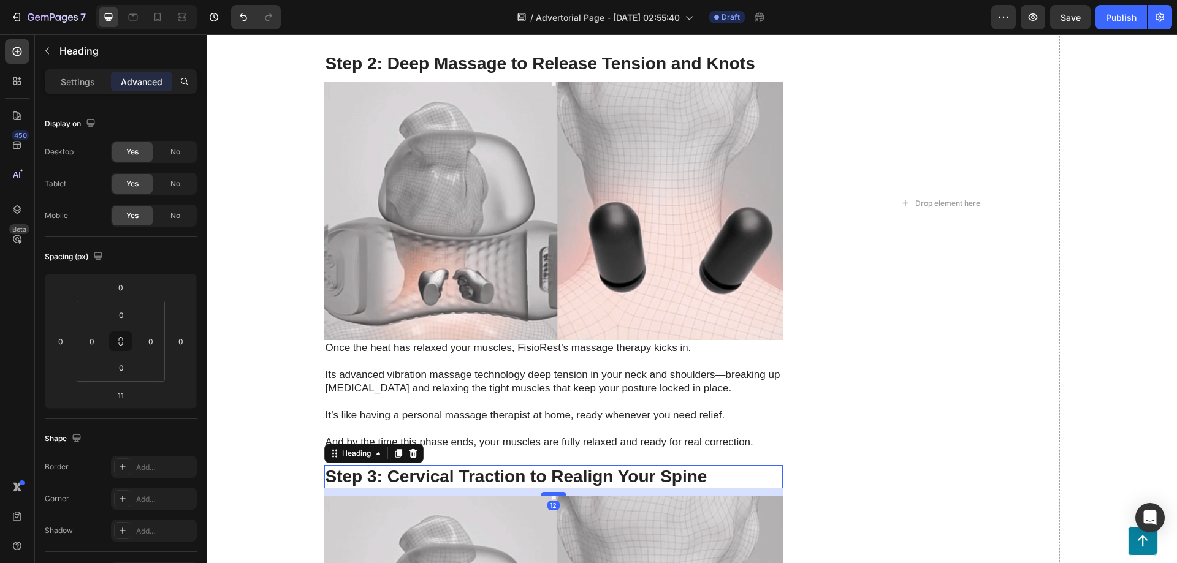
type input "12"
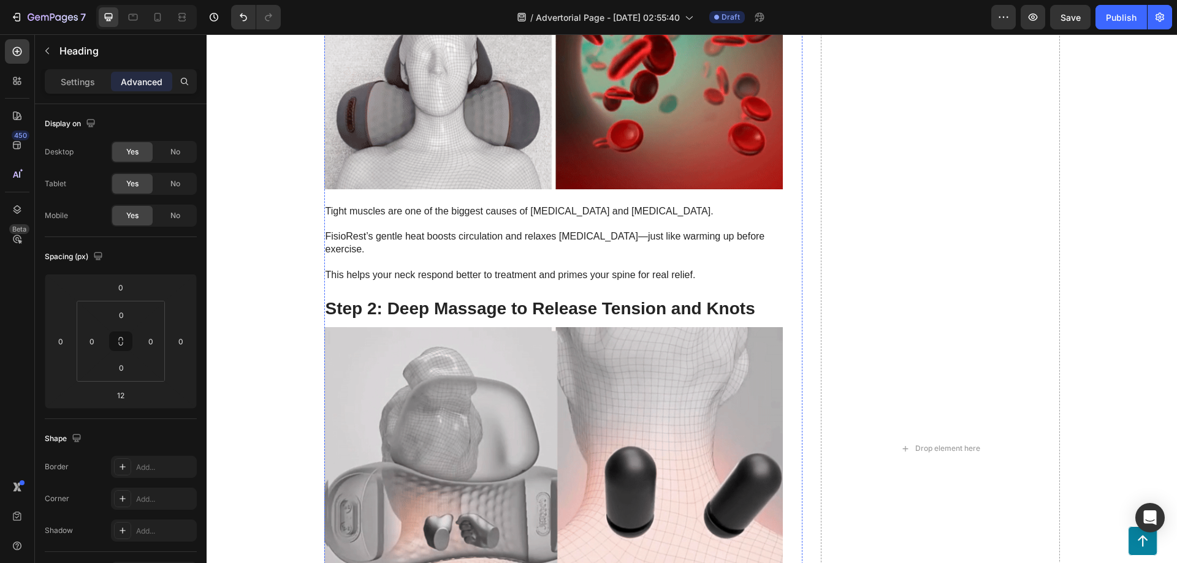
scroll to position [3090, 0]
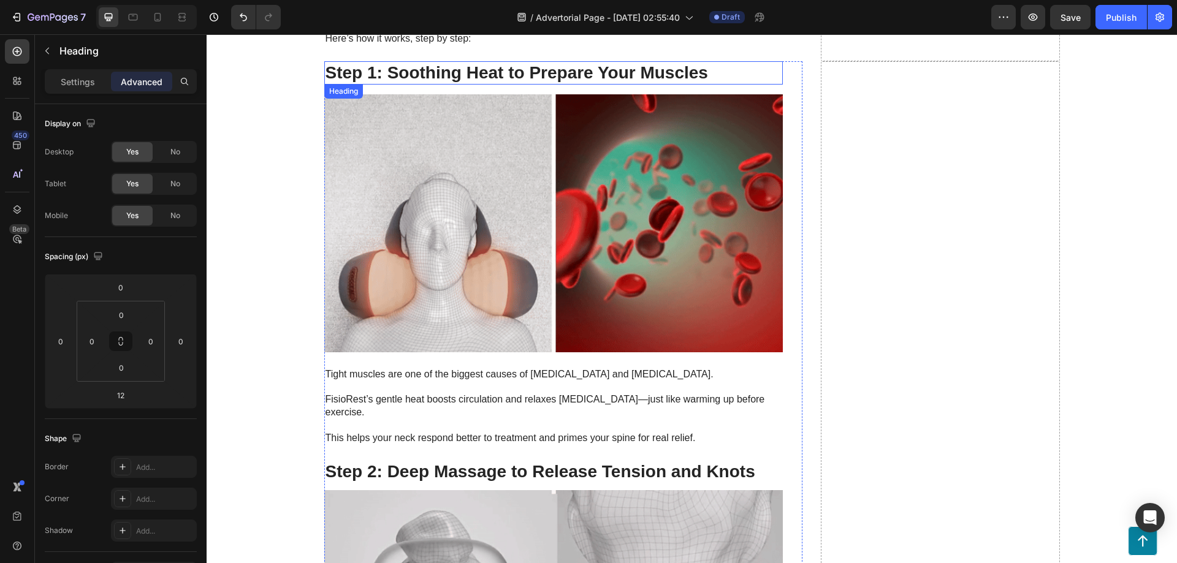
click at [469, 66] on strong "Step 1: Soothing Heat to Prepare Your Muscles" at bounding box center [517, 72] width 383 height 19
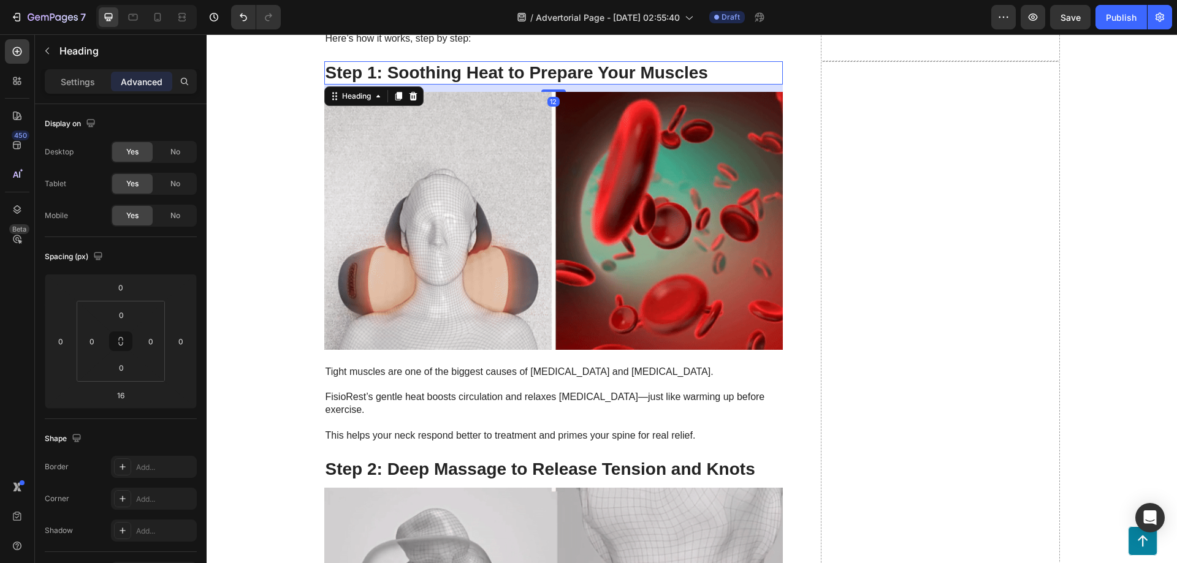
drag, startPoint x: 552, startPoint y: 93, endPoint x: 563, endPoint y: 89, distance: 11.8
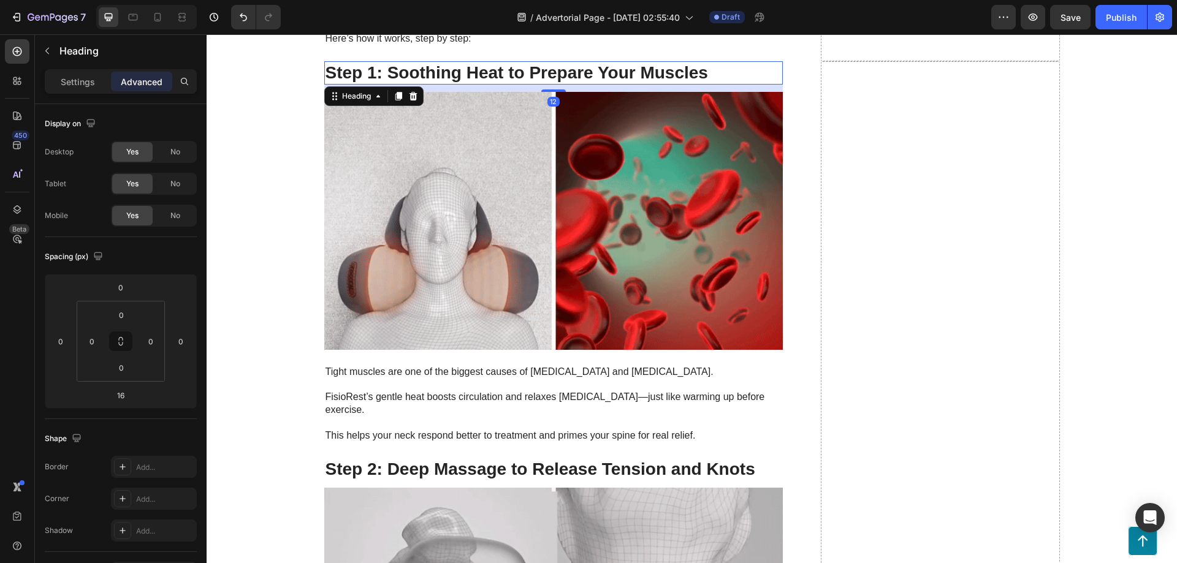
click at [563, 85] on div "12" at bounding box center [553, 85] width 459 height 0
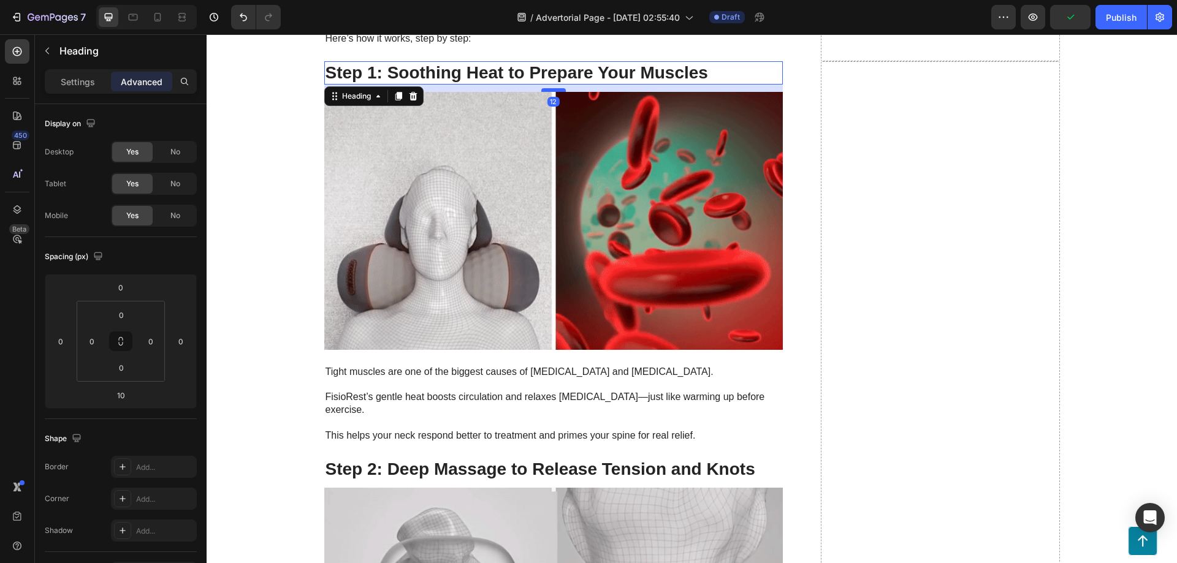
click at [555, 90] on div at bounding box center [553, 90] width 25 height 4
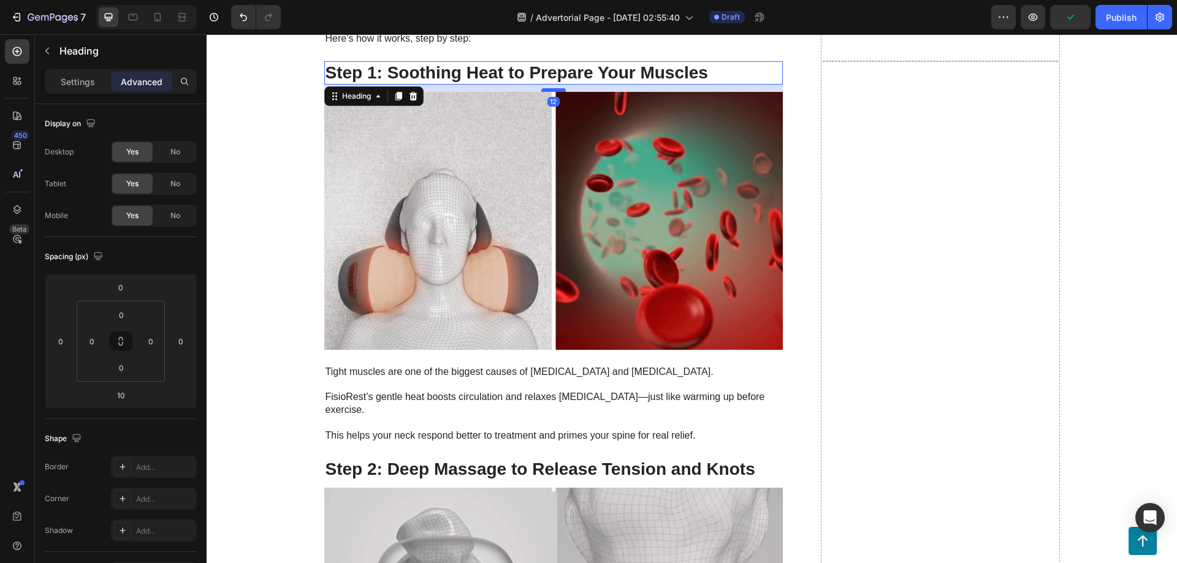
type input "12"
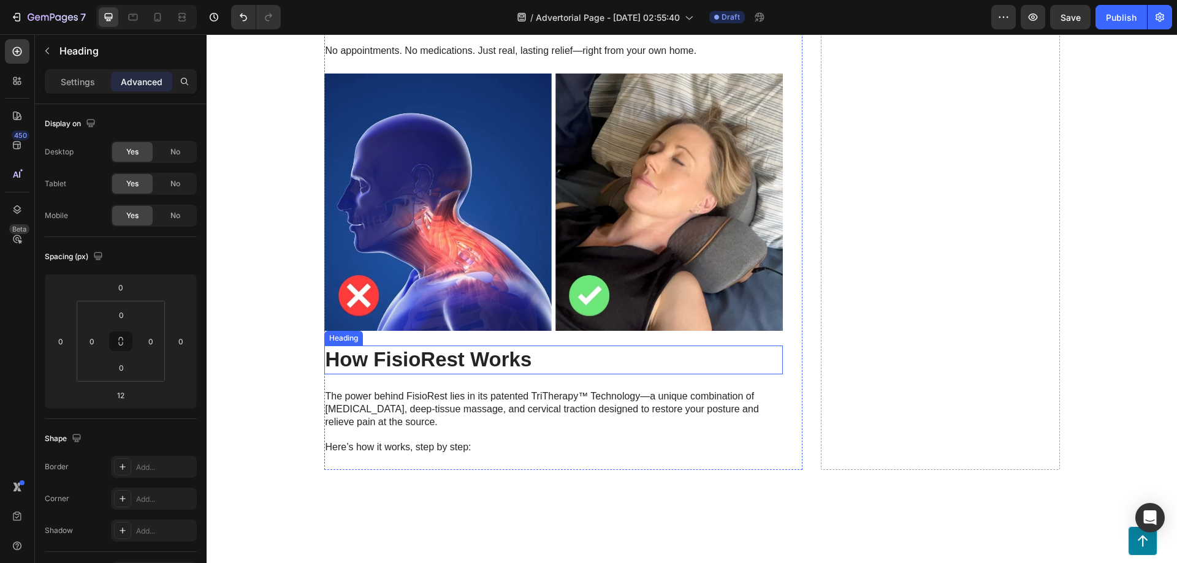
scroll to position [2355, 0]
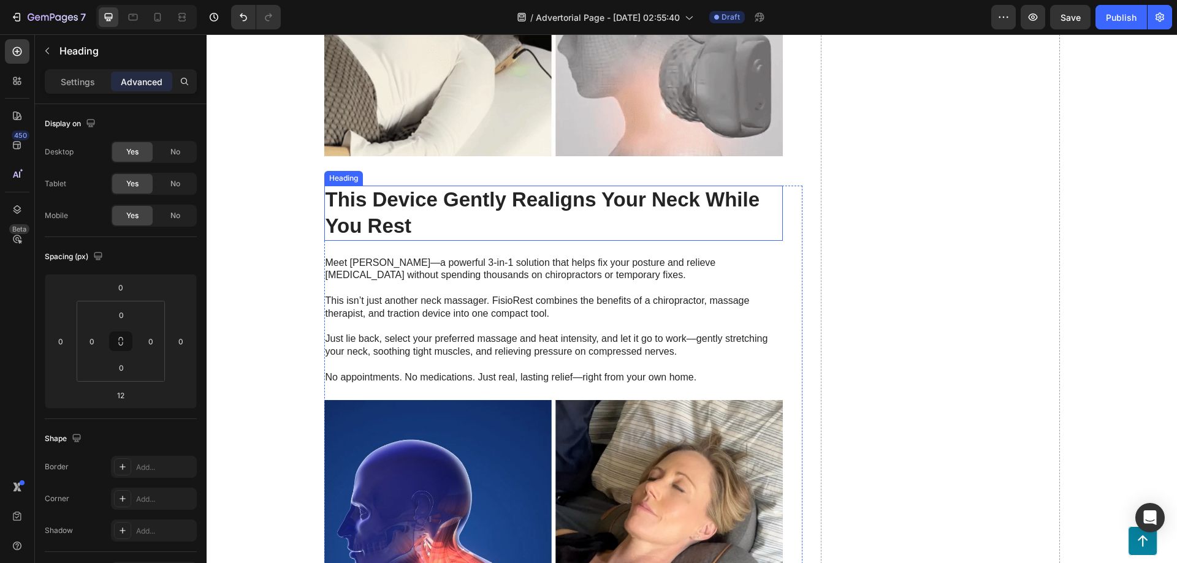
click at [440, 215] on h2 "This Device Gently Realigns Your Neck While You Rest" at bounding box center [553, 213] width 459 height 55
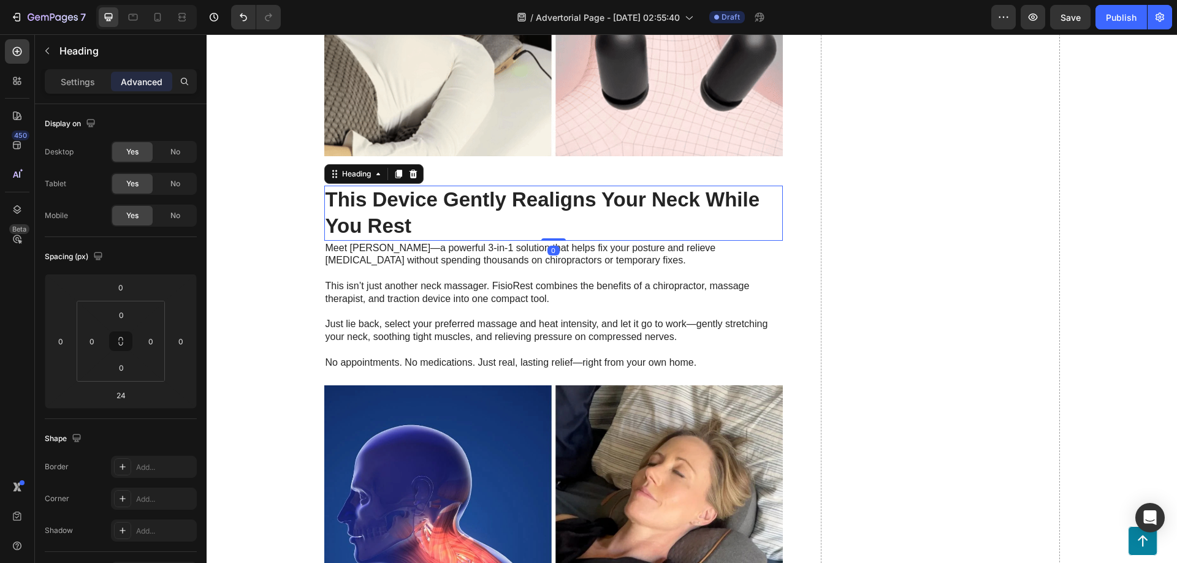
drag, startPoint x: 558, startPoint y: 253, endPoint x: 566, endPoint y: 218, distance: 35.7
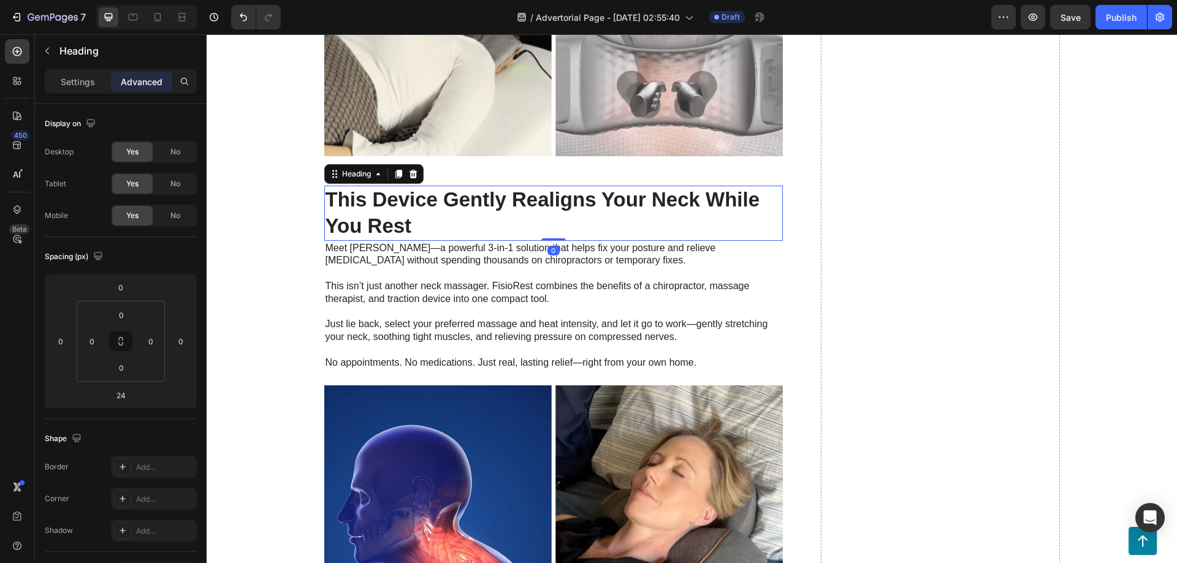
click at [566, 214] on div "This Device Gently Realigns Your Neck While You Rest Heading 0" at bounding box center [553, 213] width 459 height 55
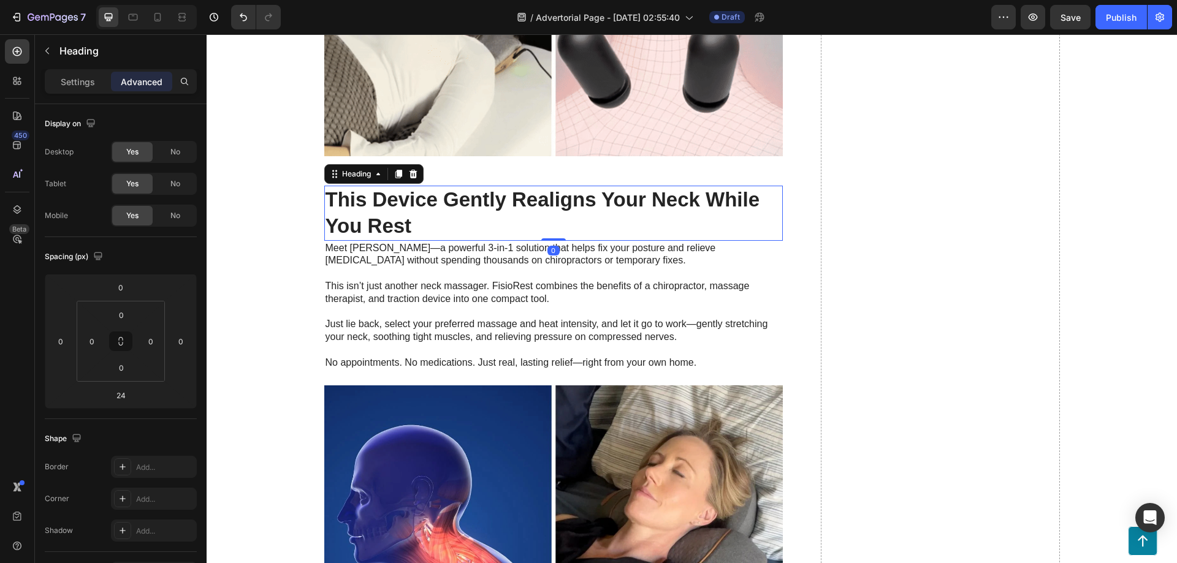
type input "0"
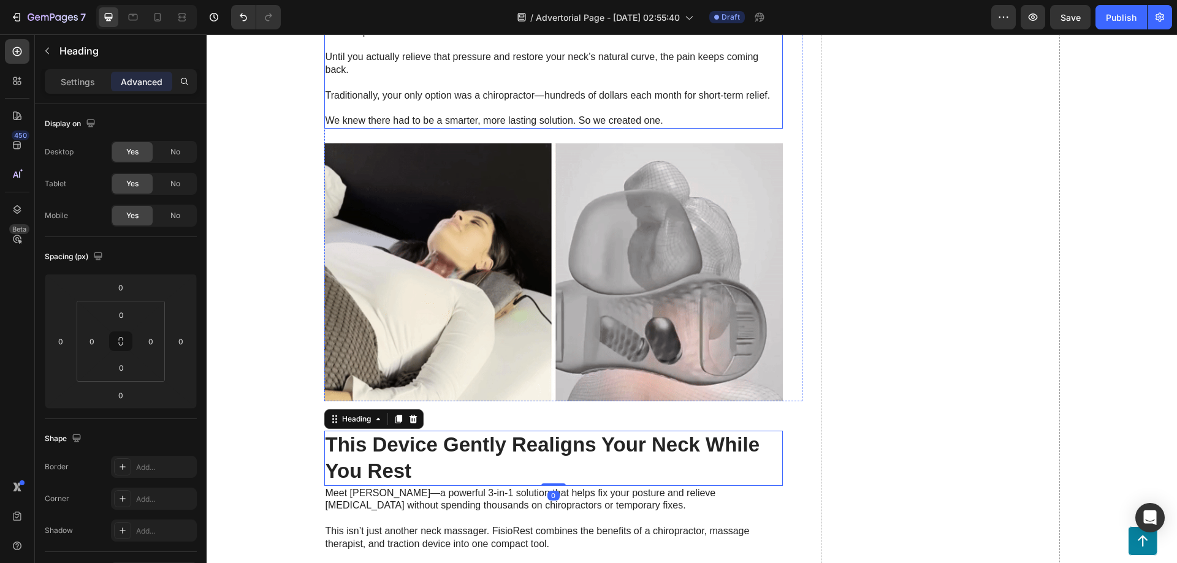
scroll to position [1864, 0]
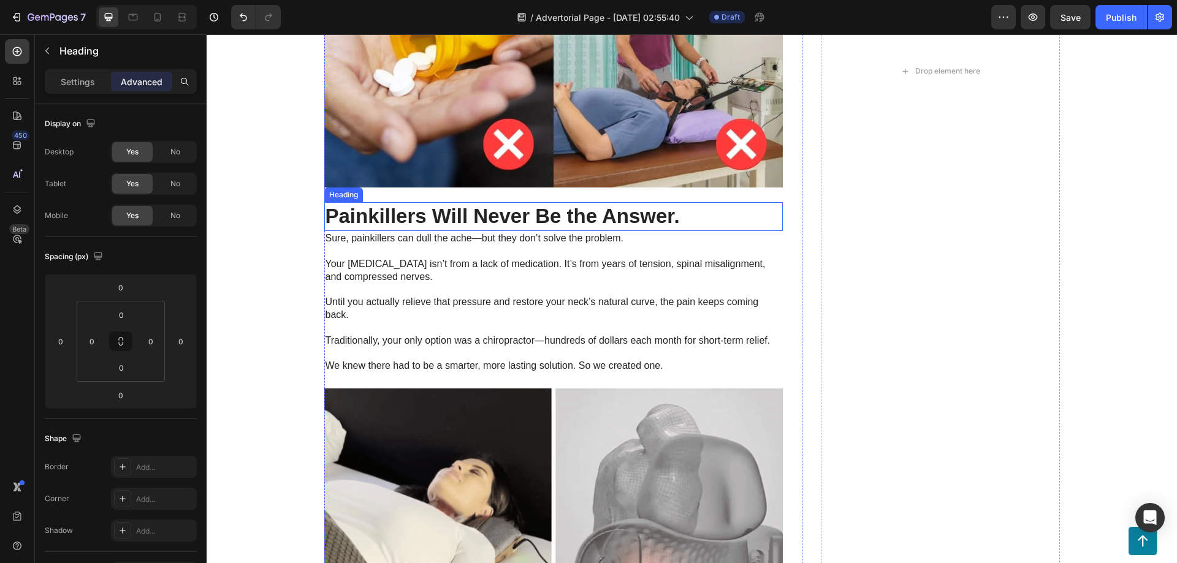
click at [441, 215] on strong "Painkillers Will Never Be the Answer." at bounding box center [503, 216] width 354 height 23
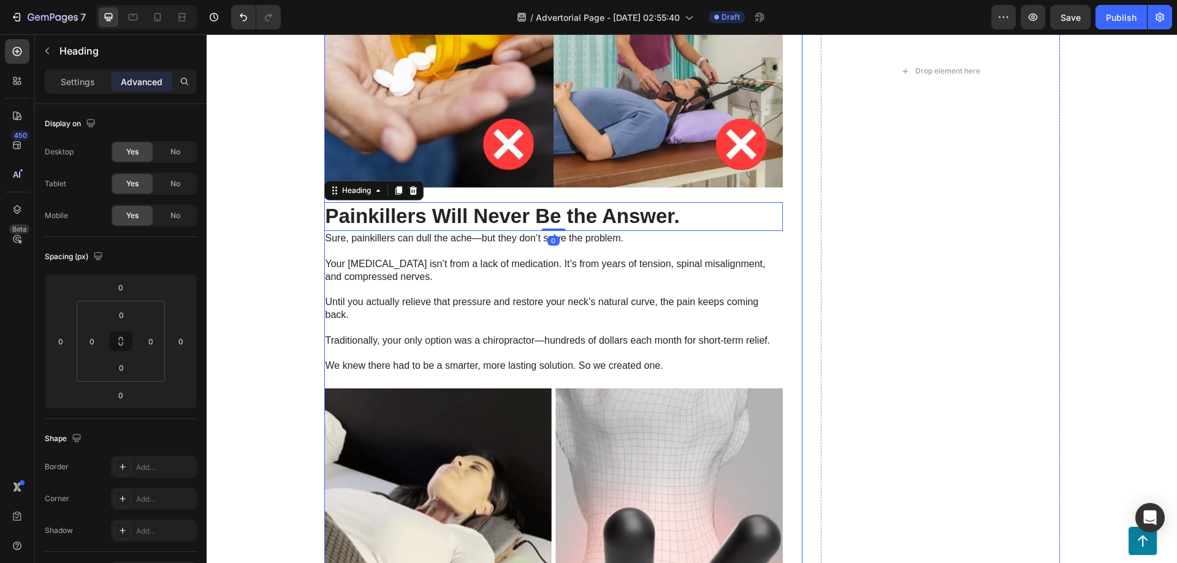
click at [408, 358] on p "We knew there had to be a smarter, more lasting solution. So we created one." at bounding box center [554, 360] width 456 height 26
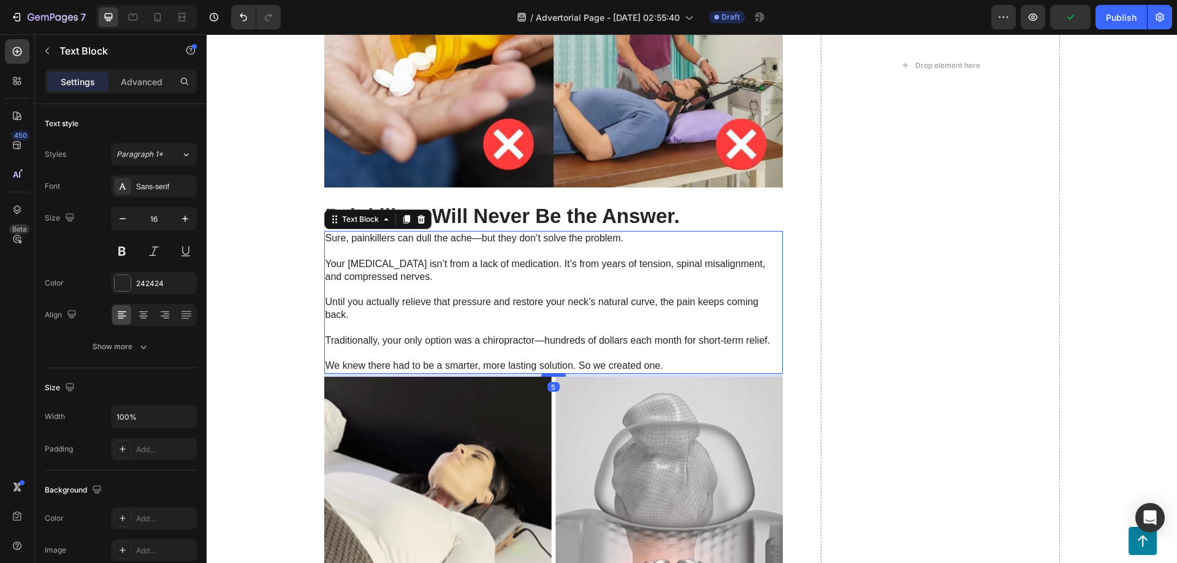
drag, startPoint x: 555, startPoint y: 386, endPoint x: 560, endPoint y: 376, distance: 11.5
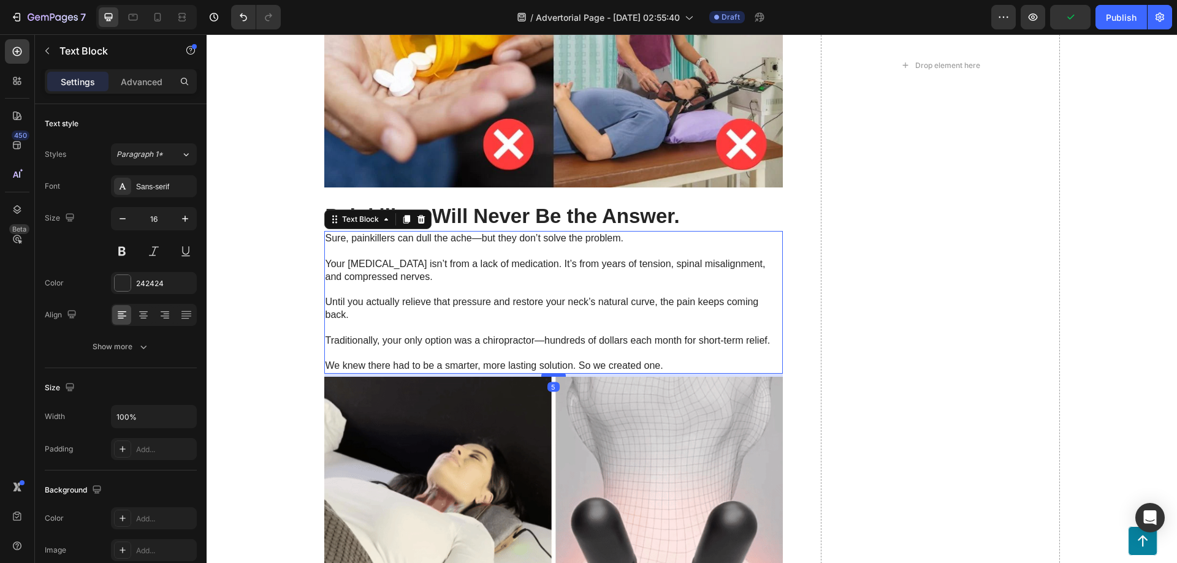
click at [562, 374] on div "5" at bounding box center [553, 374] width 459 height 0
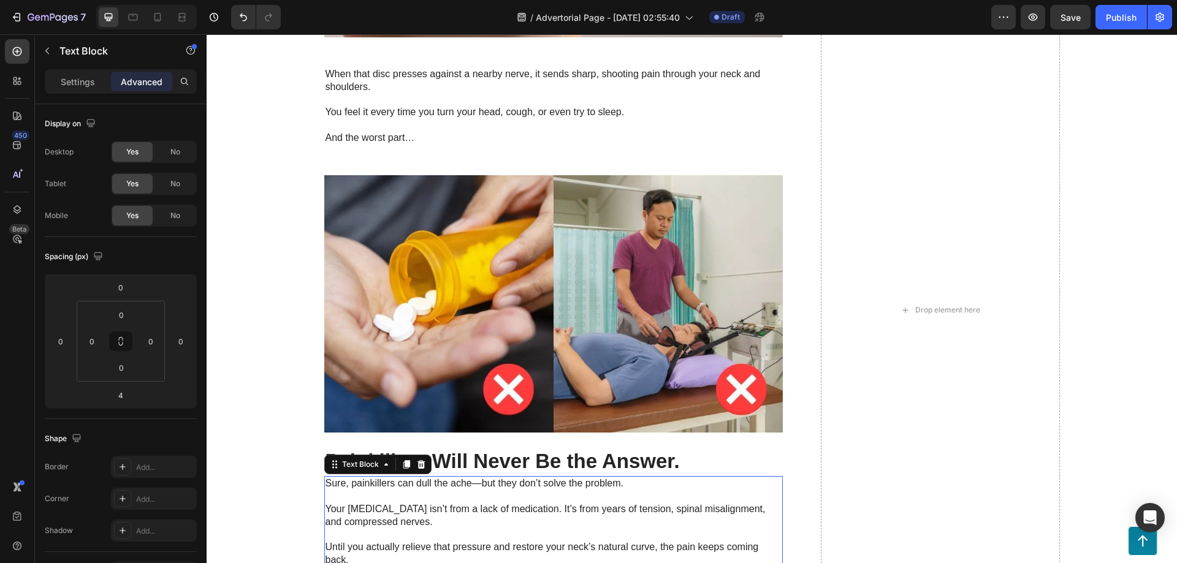
scroll to position [1537, 0]
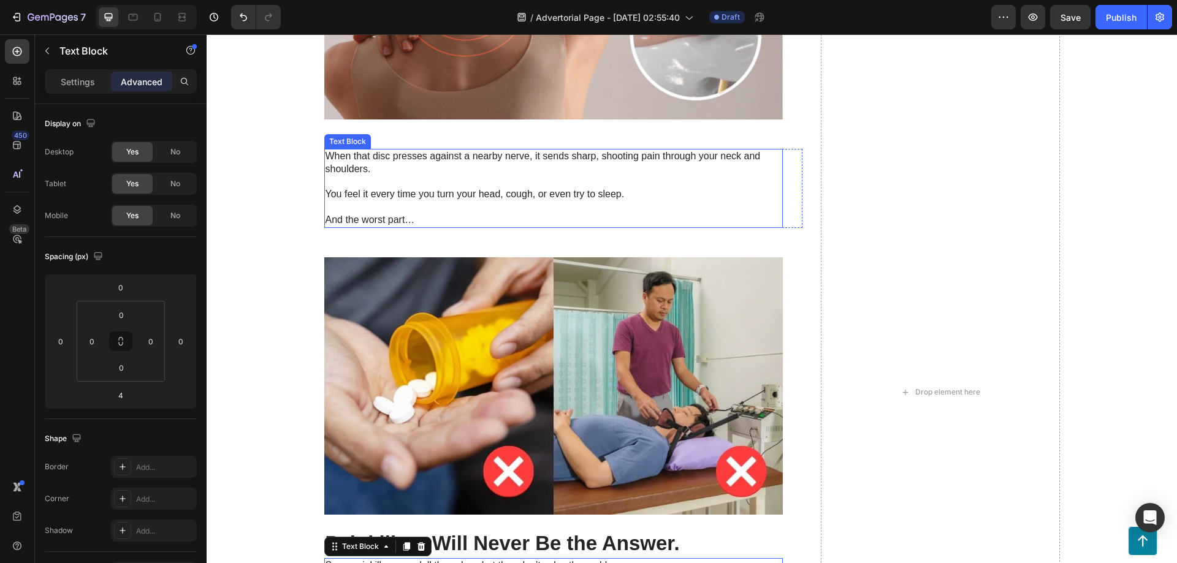
click at [372, 191] on p "You feel it every time you turn your head, cough, or even try to sleep." at bounding box center [554, 194] width 456 height 13
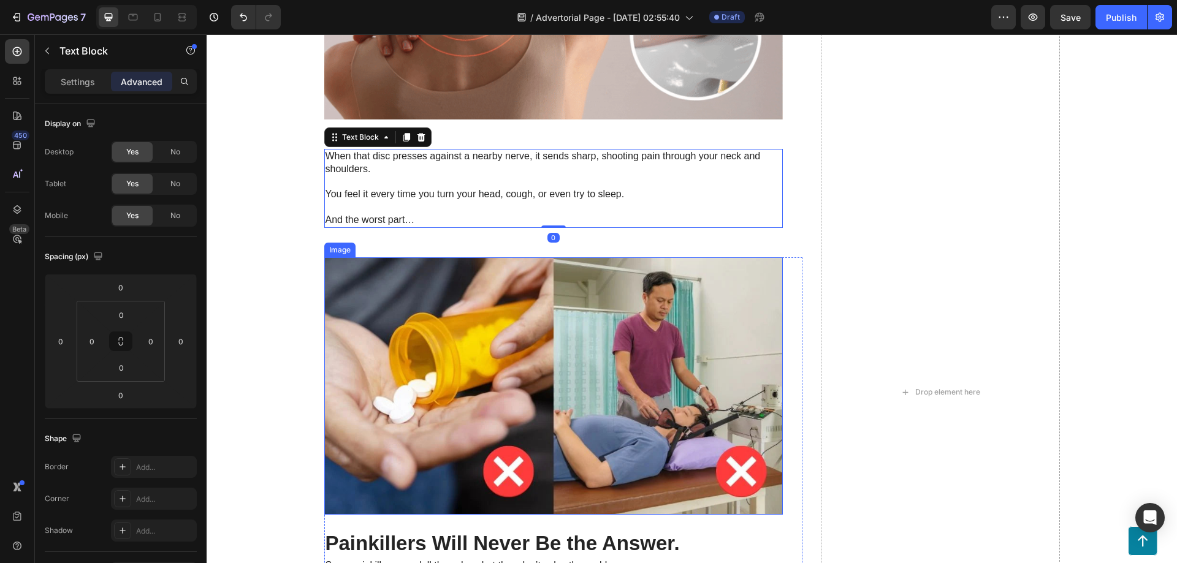
click at [538, 270] on img at bounding box center [553, 386] width 459 height 258
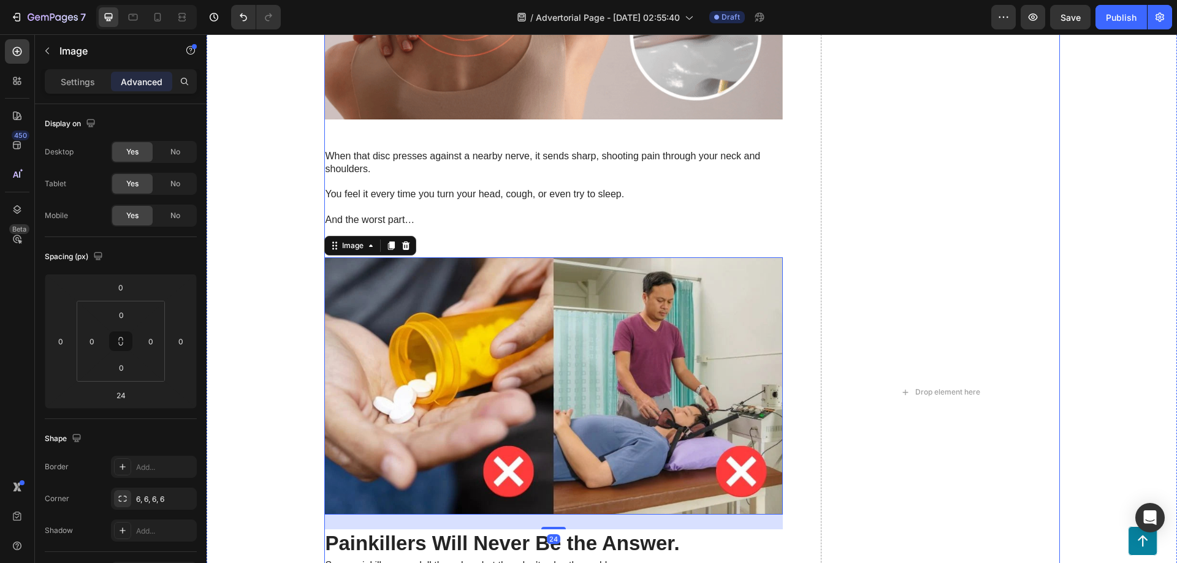
click at [542, 242] on div "Image Row What’s Really Causing Your Neck Pain? Heading Picture your neck like …" at bounding box center [563, 392] width 478 height 2391
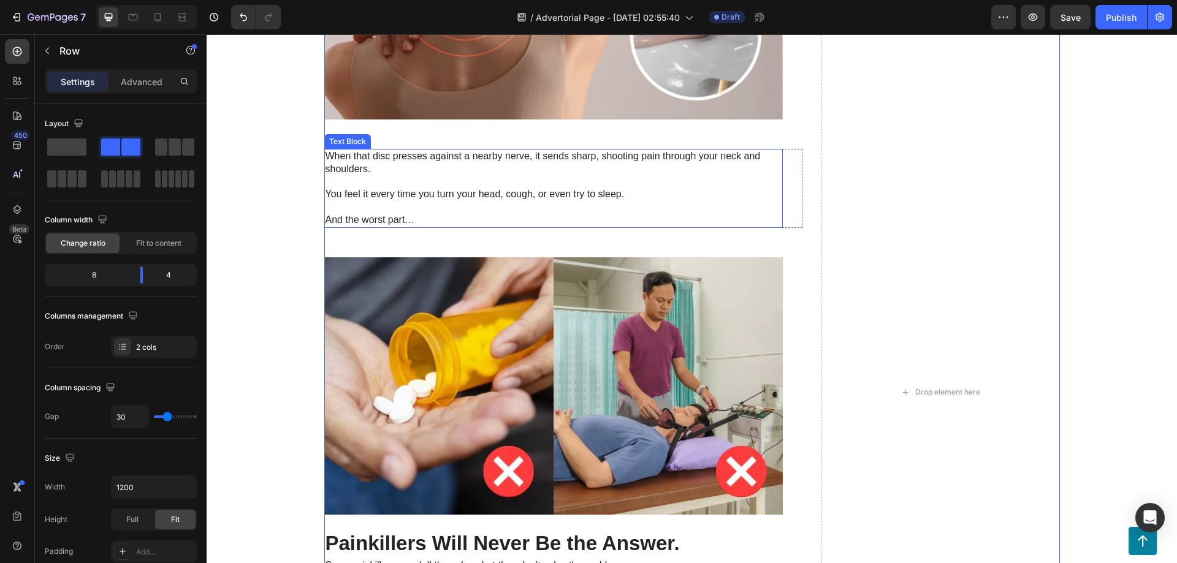
click at [421, 223] on p "And the worst part…" at bounding box center [554, 220] width 456 height 13
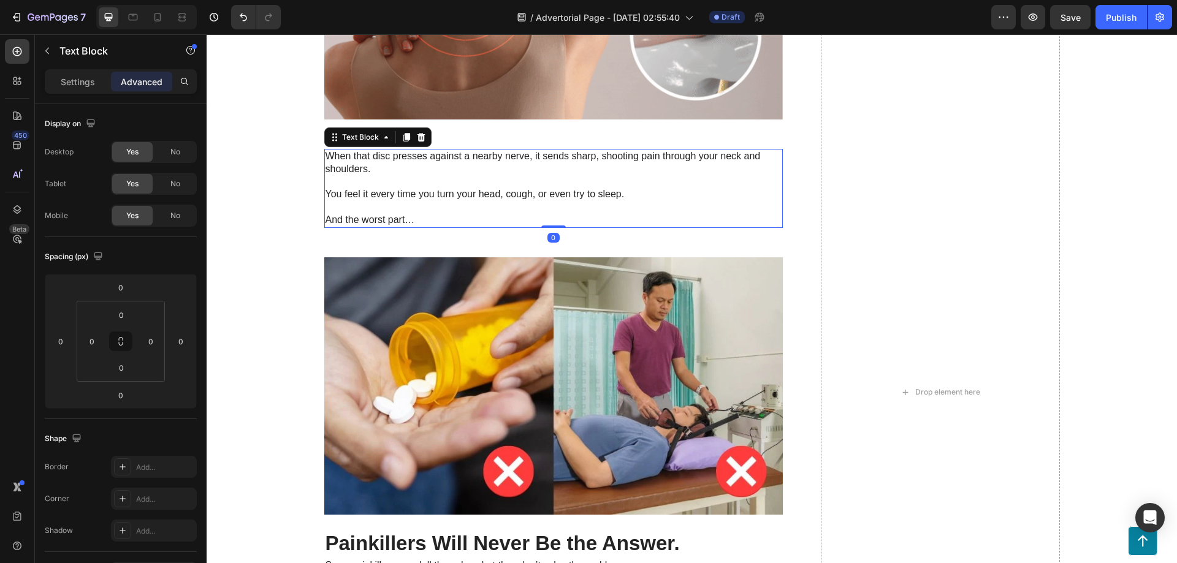
drag, startPoint x: 549, startPoint y: 225, endPoint x: 564, endPoint y: 175, distance: 51.8
click at [564, 175] on div "When that disc presses against a nearby nerve, it sends sharp, shooting pain th…" at bounding box center [553, 188] width 459 height 79
click at [531, 237] on div "Image Row What’s Really Causing Your Neck Pain? Heading Picture your neck like …" at bounding box center [563, 392] width 478 height 2391
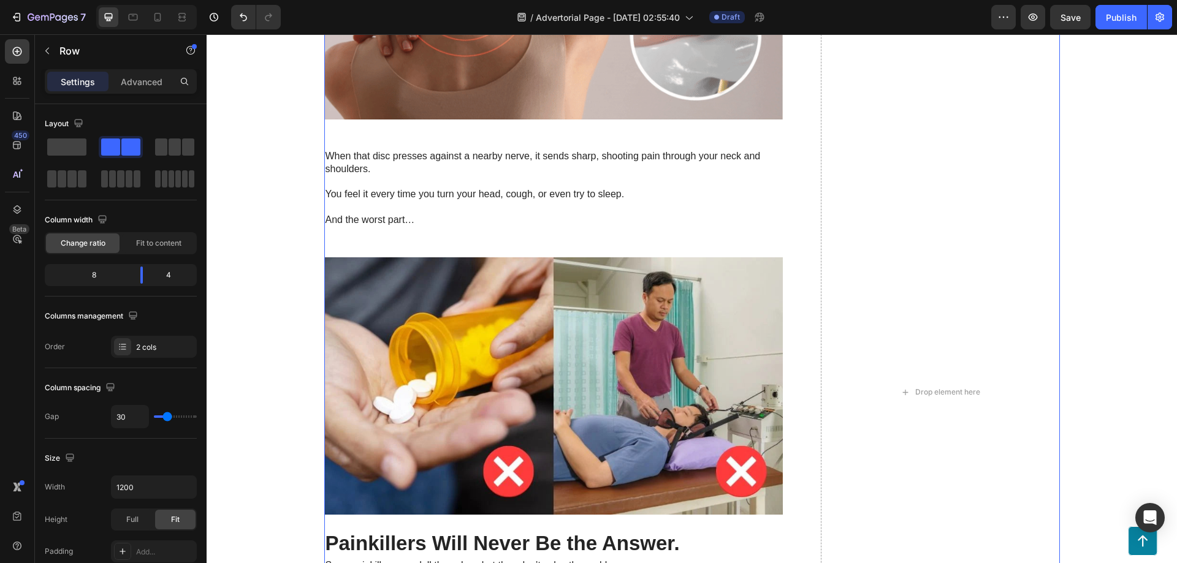
scroll to position [1455, 0]
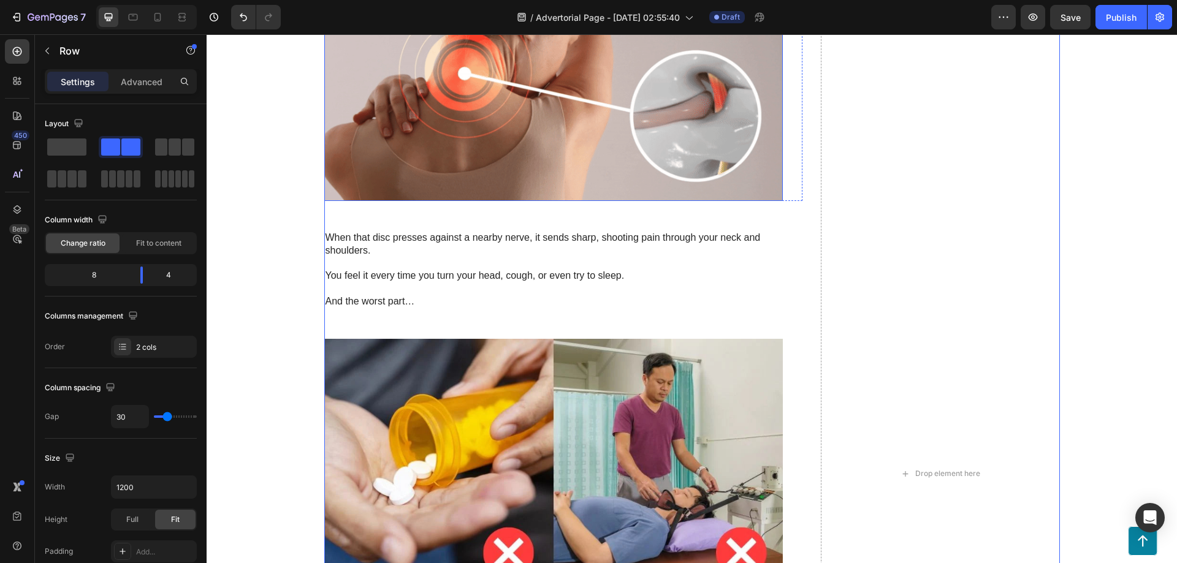
click at [486, 172] on img at bounding box center [553, 72] width 459 height 258
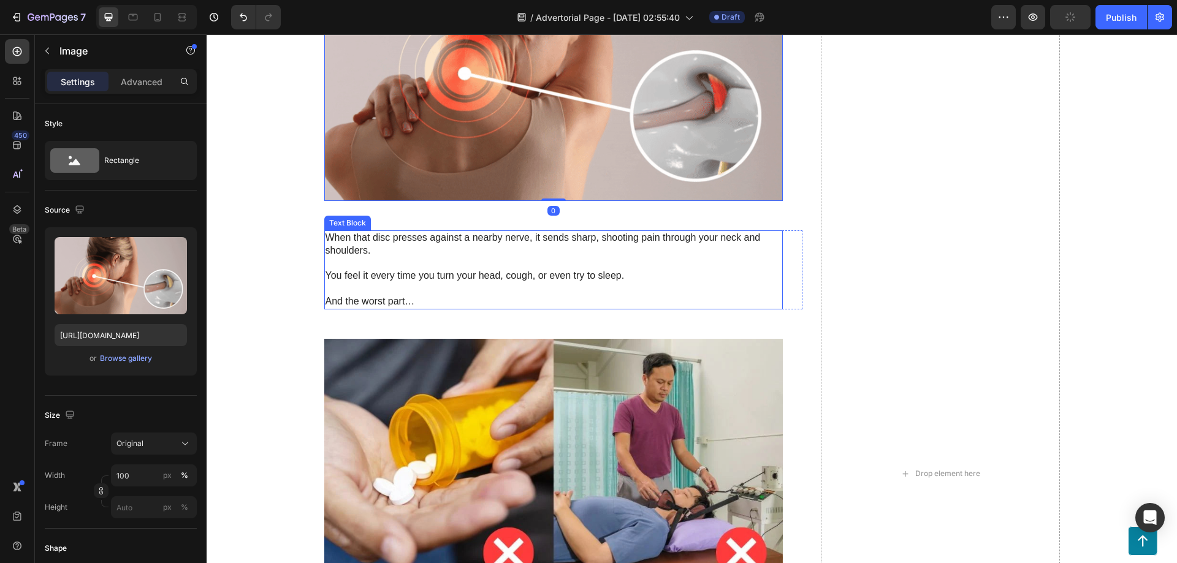
click at [534, 231] on div "When that disc presses against a nearby nerve, it sends sharp, shooting pain th…" at bounding box center [553, 270] width 459 height 79
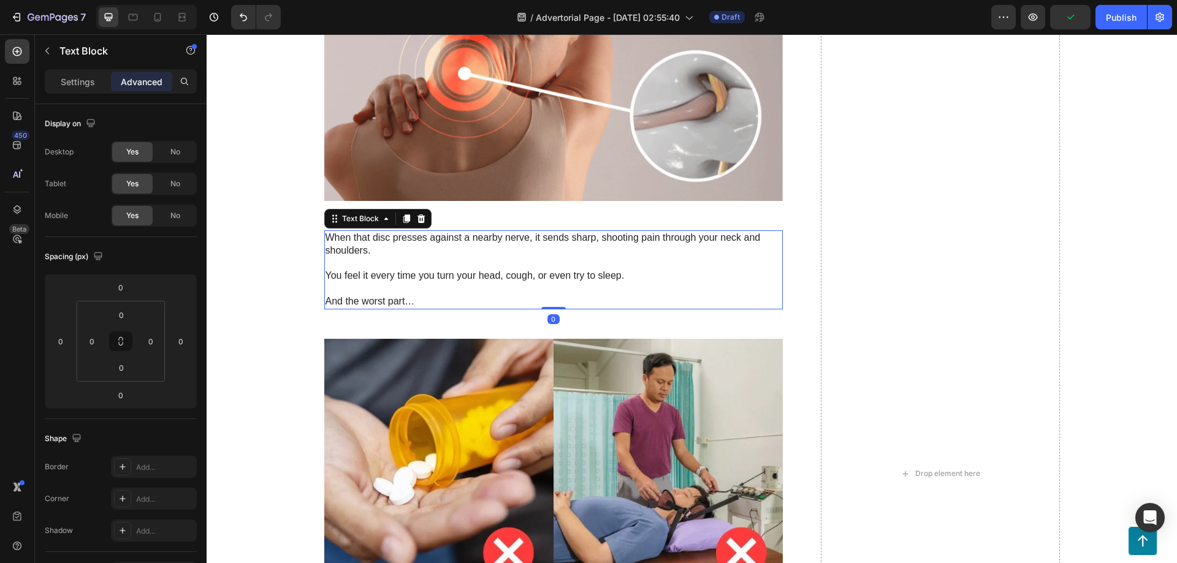
click at [544, 237] on p "When that disc presses against a nearby nerve, it sends sharp, shooting pain th…" at bounding box center [554, 245] width 456 height 26
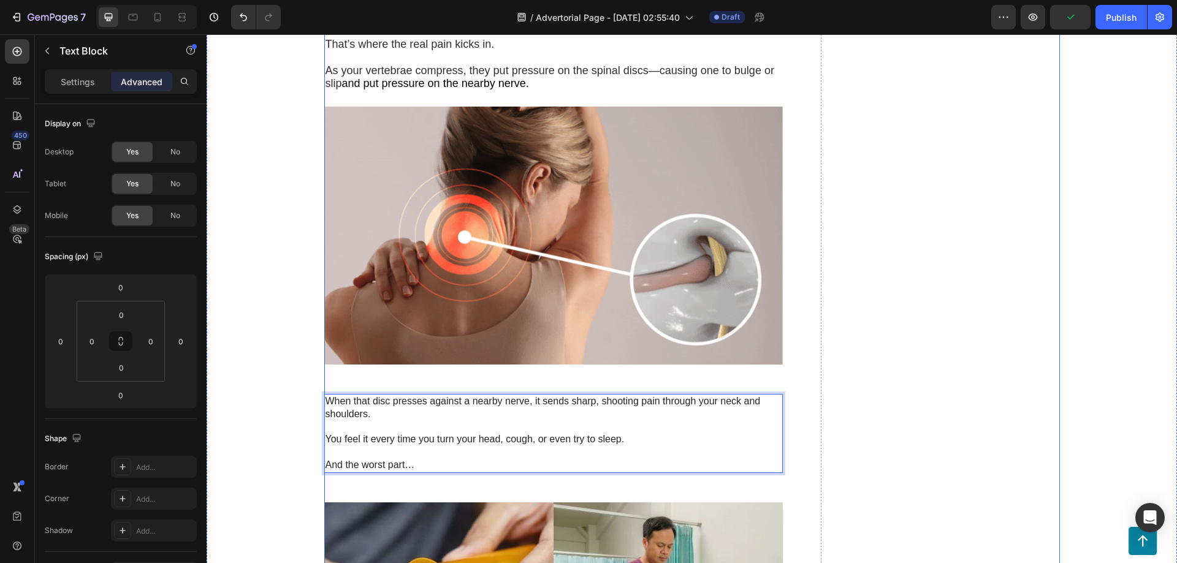
scroll to position [1210, 0]
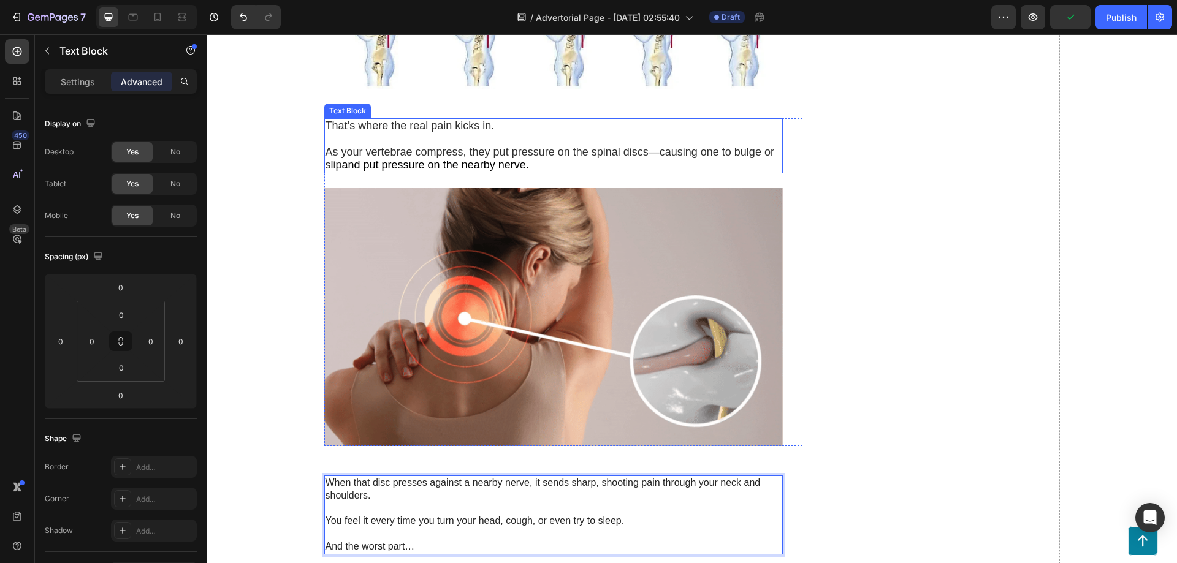
click at [500, 158] on p "As your vertebrae compress, they put pressure on the spinal discs—causing one t…" at bounding box center [554, 159] width 456 height 27
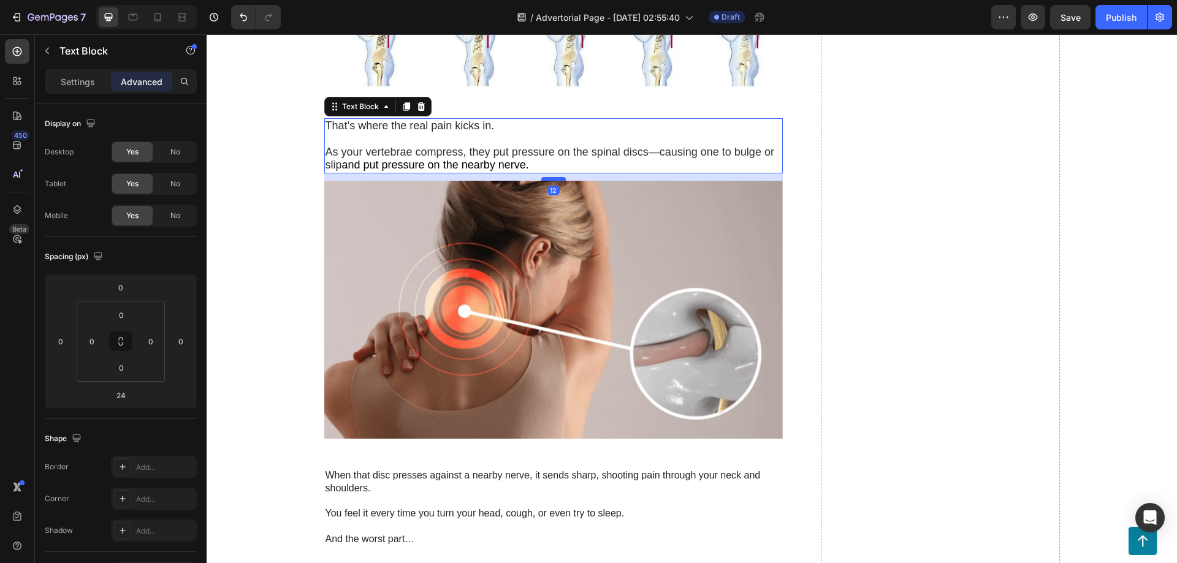
drag, startPoint x: 554, startPoint y: 186, endPoint x: 558, endPoint y: 178, distance: 8.5
click at [558, 178] on div at bounding box center [553, 179] width 25 height 4
type input "12"
click at [491, 358] on img at bounding box center [553, 310] width 459 height 258
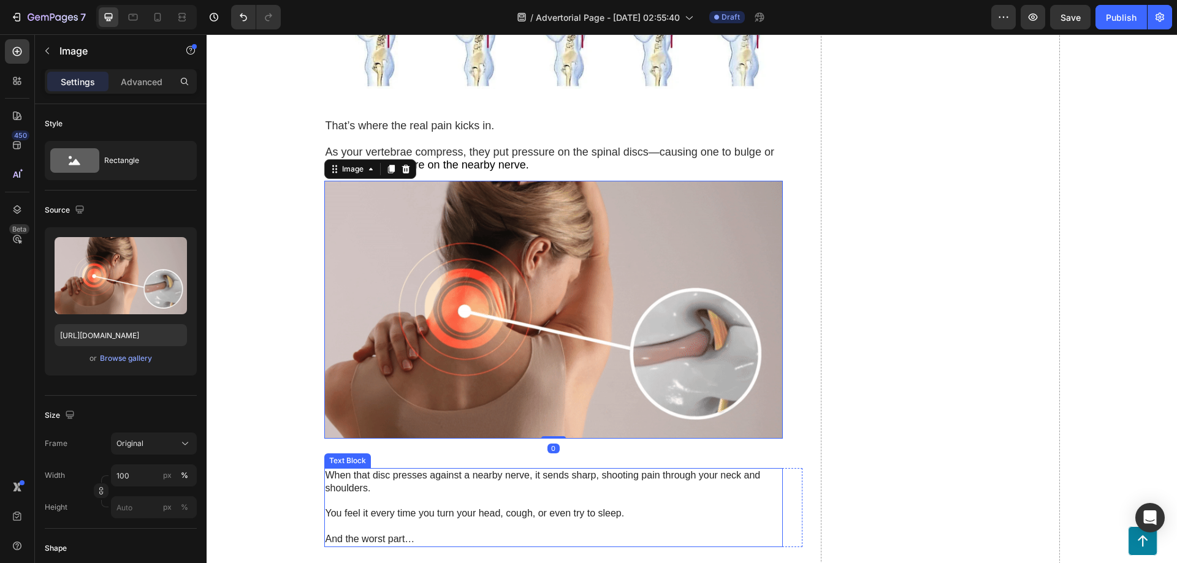
click at [491, 487] on p "When that disc presses against a nearby nerve, it sends sharp, shooting pain th…" at bounding box center [554, 483] width 456 height 26
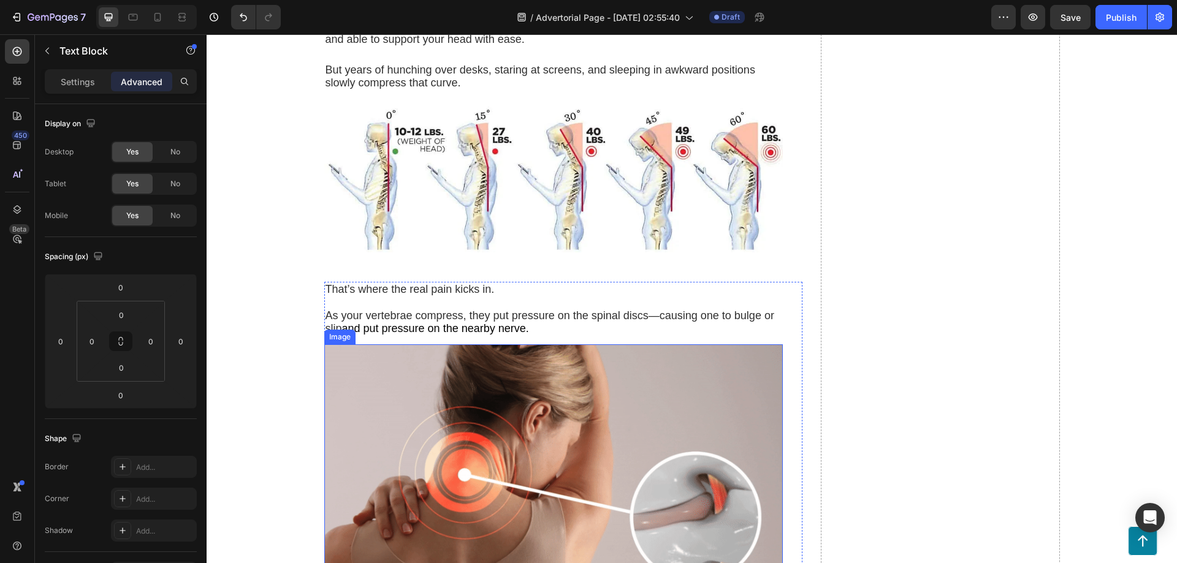
scroll to position [965, 0]
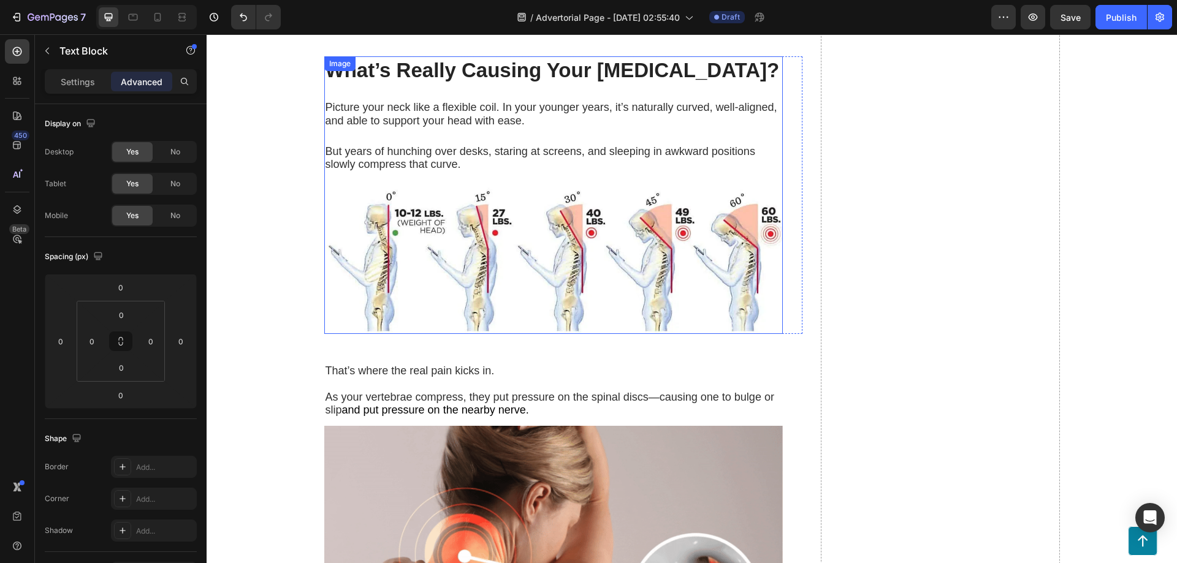
click at [495, 287] on img at bounding box center [553, 261] width 459 height 147
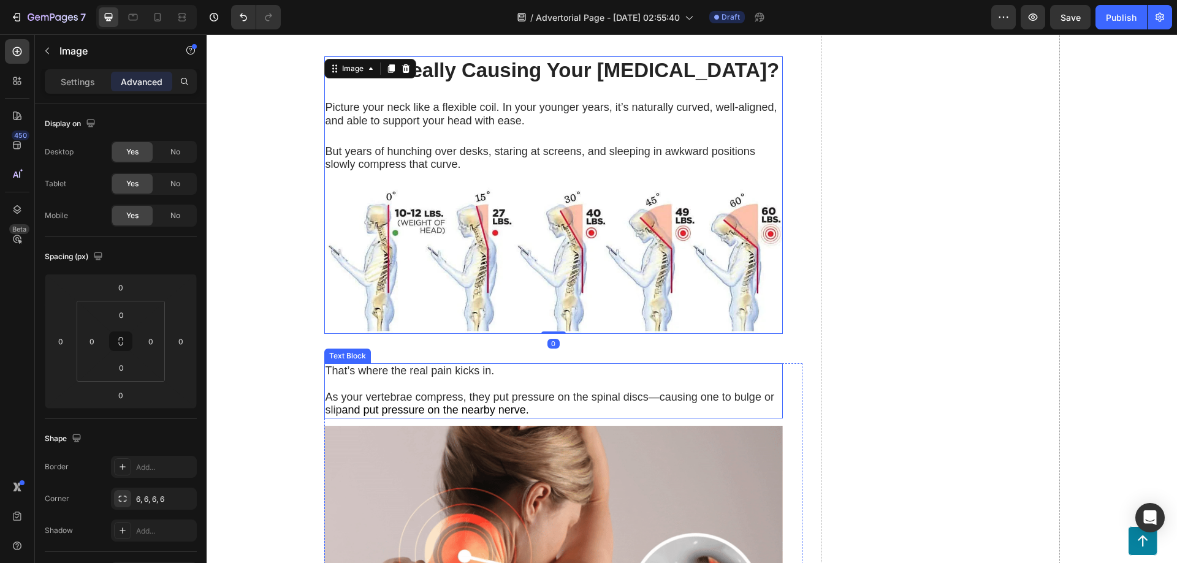
click at [471, 383] on p at bounding box center [554, 384] width 456 height 13
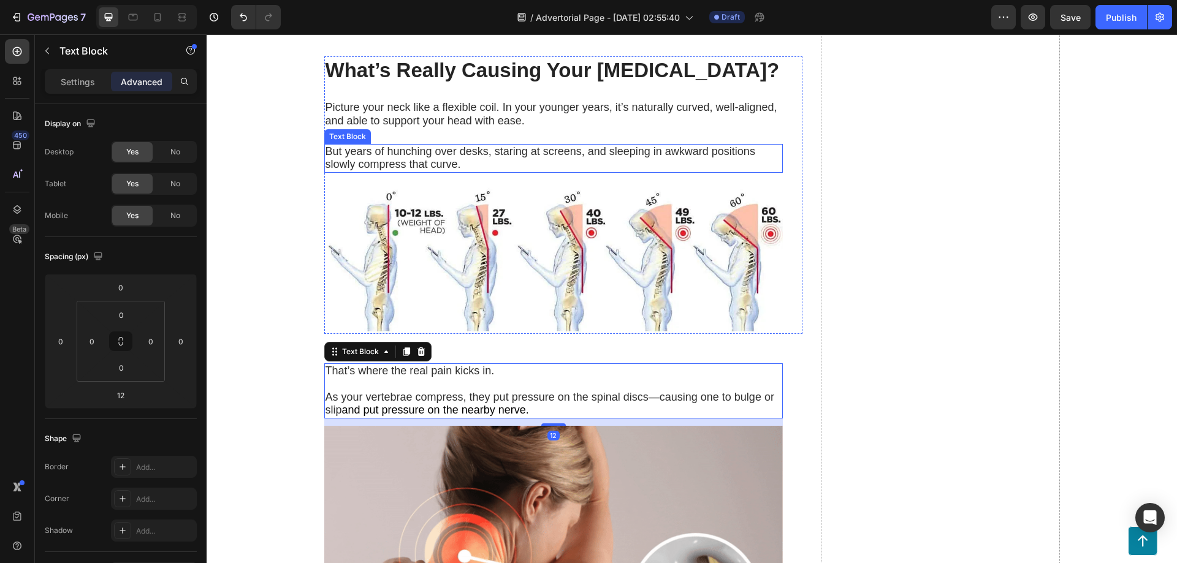
click at [499, 162] on p "But years of hunching over desks, staring at screens, and sleeping in awkward p…" at bounding box center [554, 158] width 456 height 27
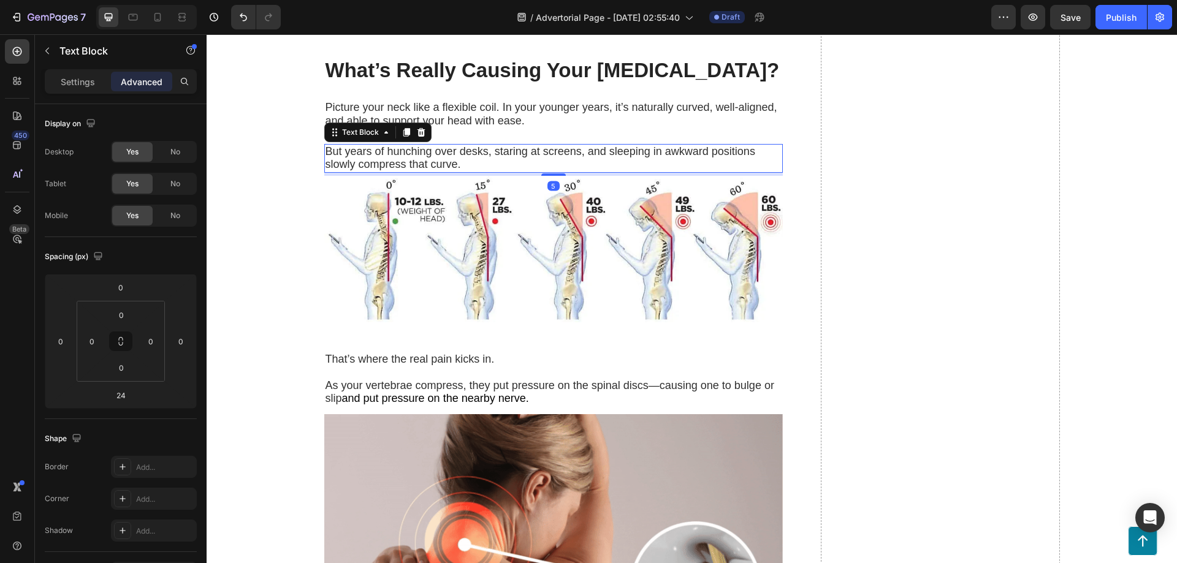
drag, startPoint x: 555, startPoint y: 170, endPoint x: 562, endPoint y: 173, distance: 7.2
click at [562, 173] on div "5" at bounding box center [553, 173] width 459 height 0
type input "4"
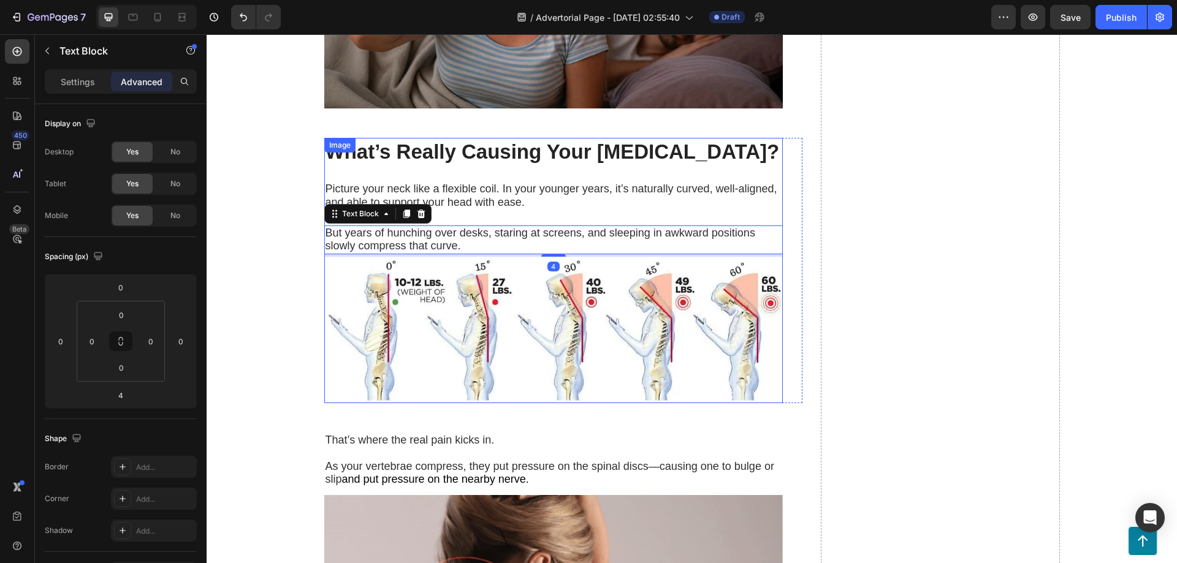
scroll to position [801, 0]
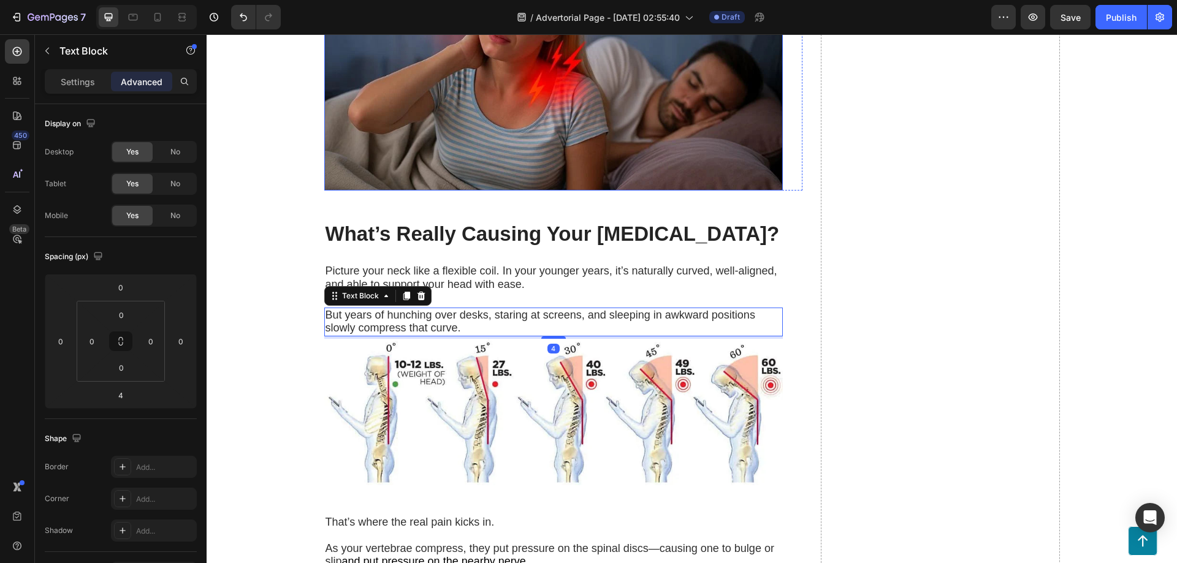
click at [497, 178] on img at bounding box center [553, 62] width 459 height 258
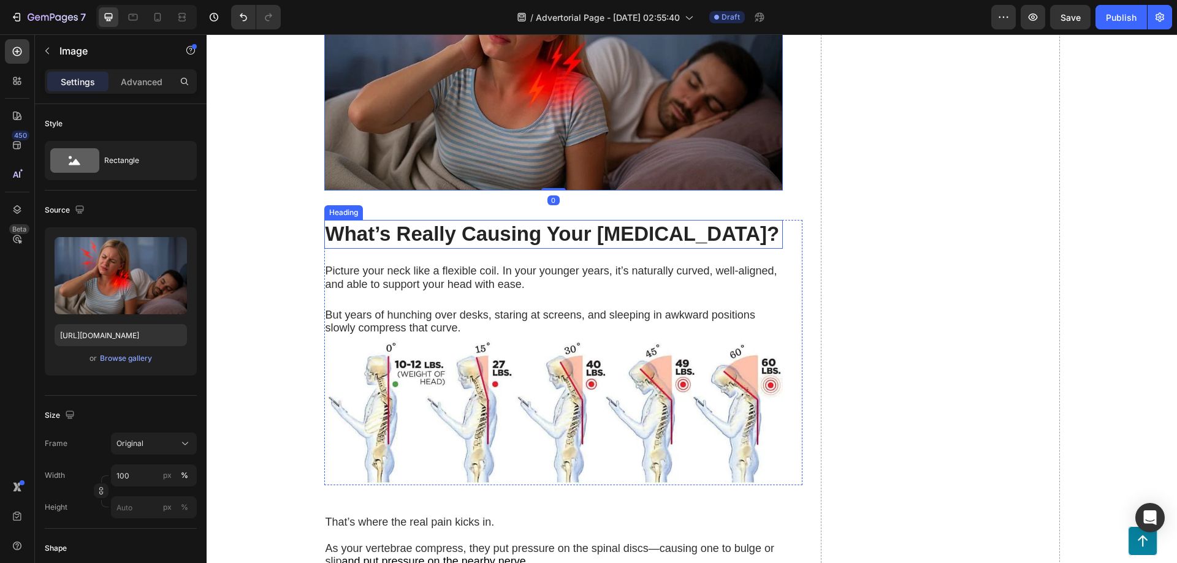
click at [543, 242] on strong "What’s Really Causing Your [MEDICAL_DATA]?" at bounding box center [553, 234] width 454 height 23
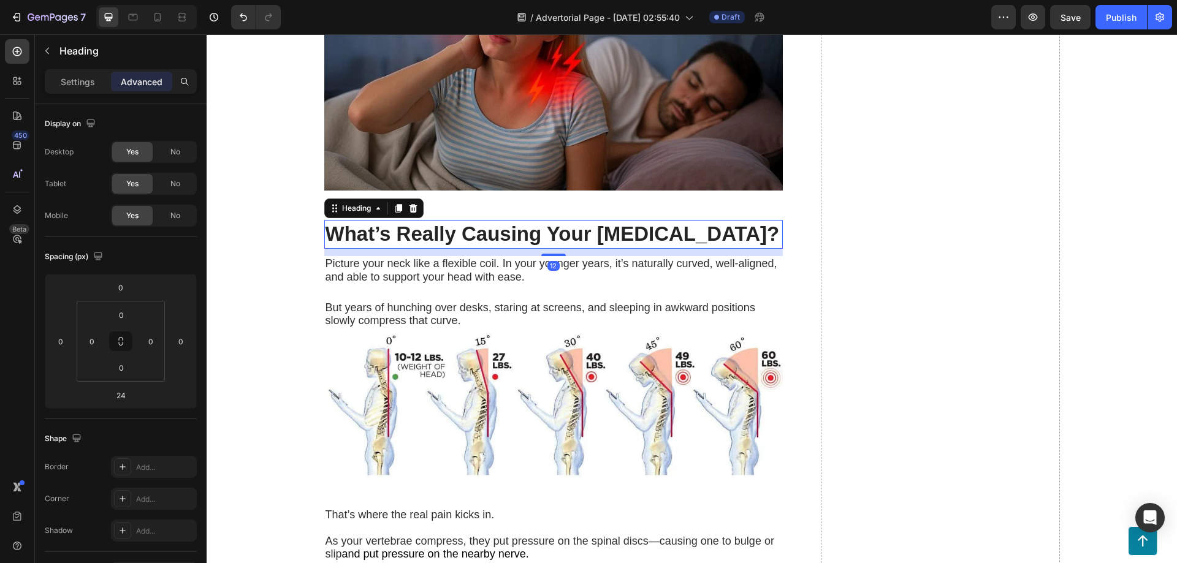
drag, startPoint x: 553, startPoint y: 262, endPoint x: 566, endPoint y: 254, distance: 15.1
click at [565, 249] on div "12" at bounding box center [553, 249] width 459 height 0
type input "11"
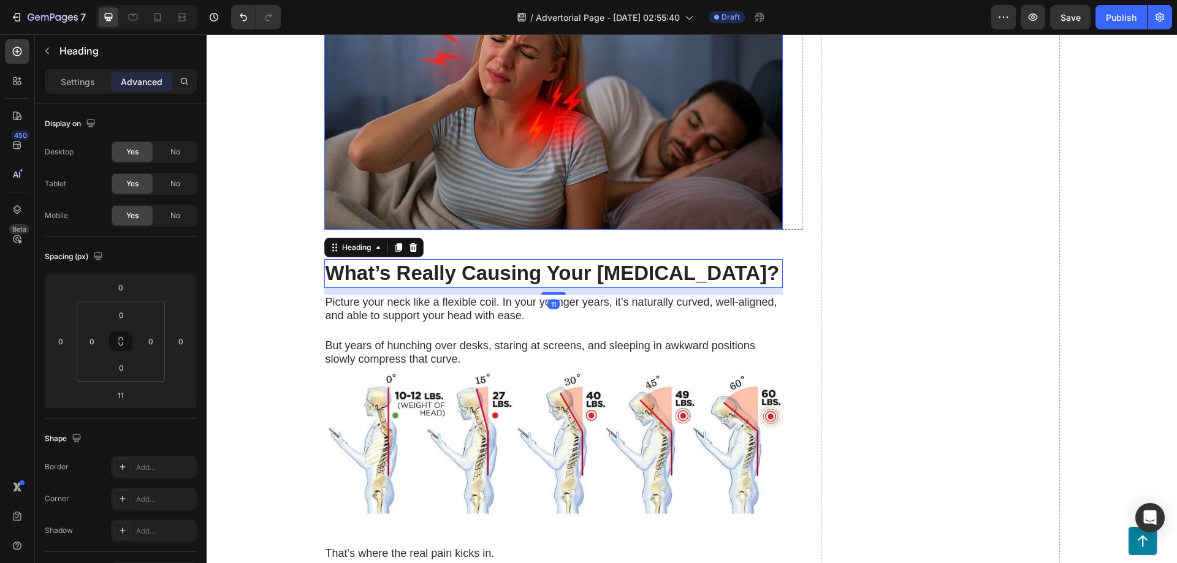
scroll to position [393, 0]
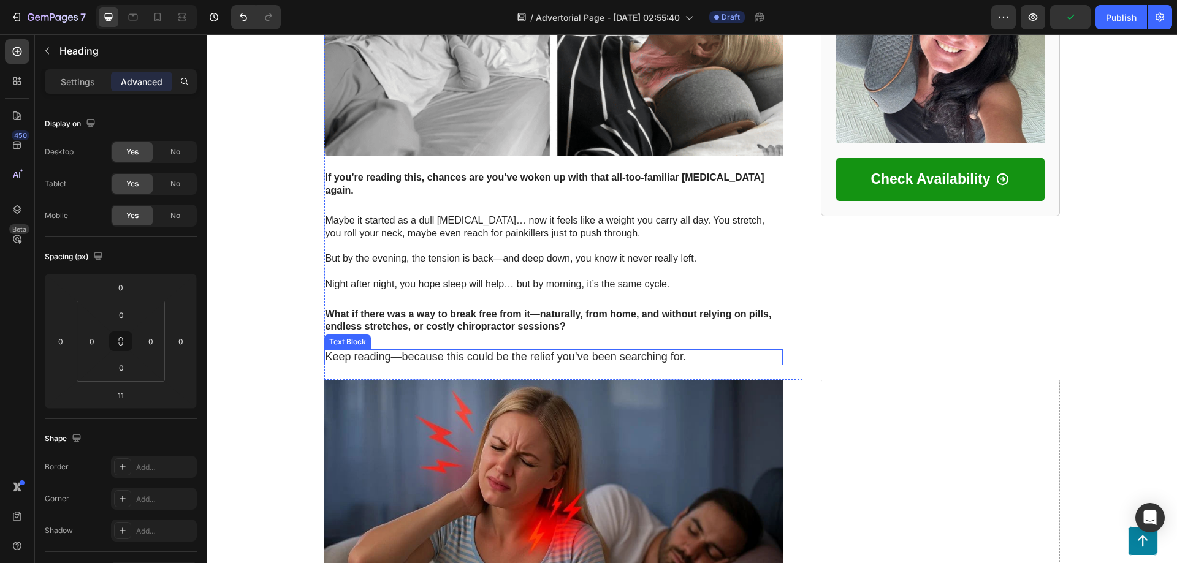
click at [511, 351] on span "Keep reading—because this could be the relief you’ve been searching for." at bounding box center [506, 357] width 360 height 12
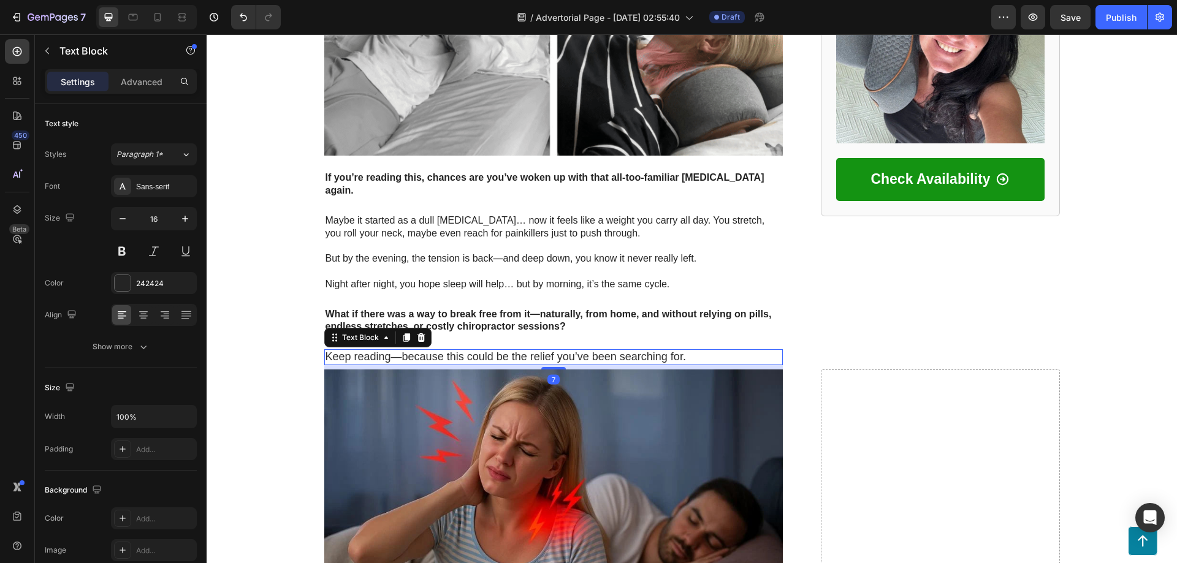
drag, startPoint x: 545, startPoint y: 338, endPoint x: 561, endPoint y: 328, distance: 18.7
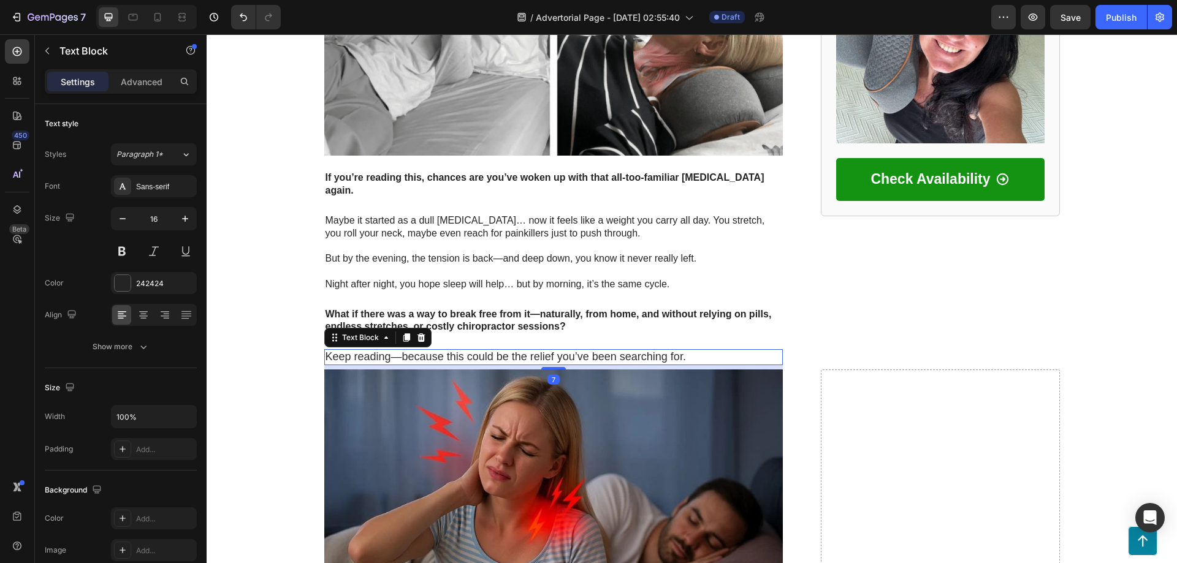
click at [561, 365] on div "7" at bounding box center [553, 365] width 459 height 0
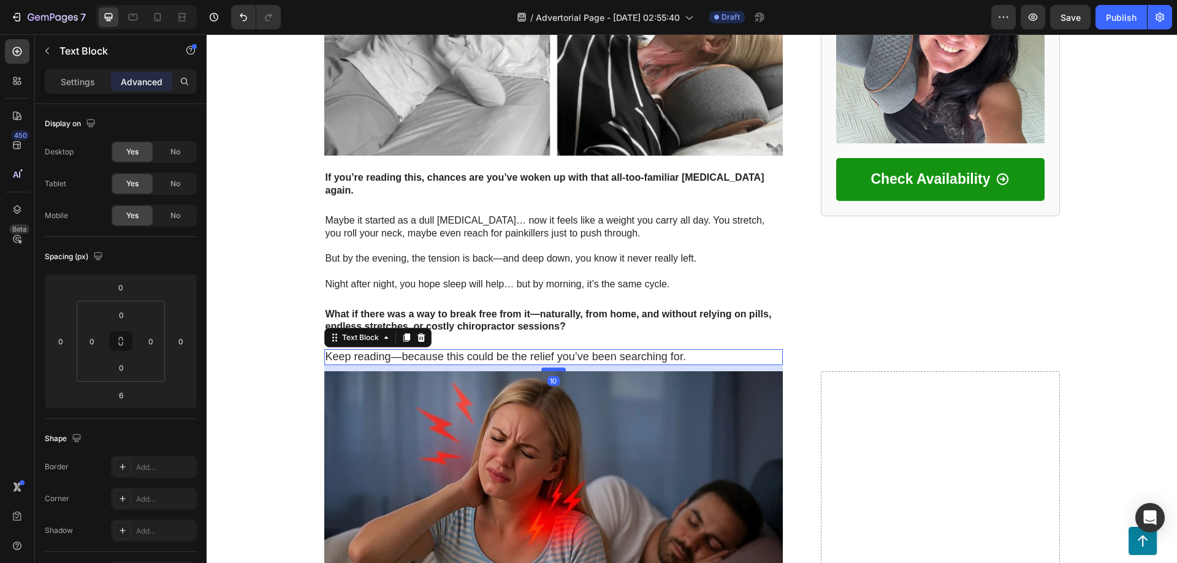
click at [555, 368] on div at bounding box center [553, 370] width 25 height 4
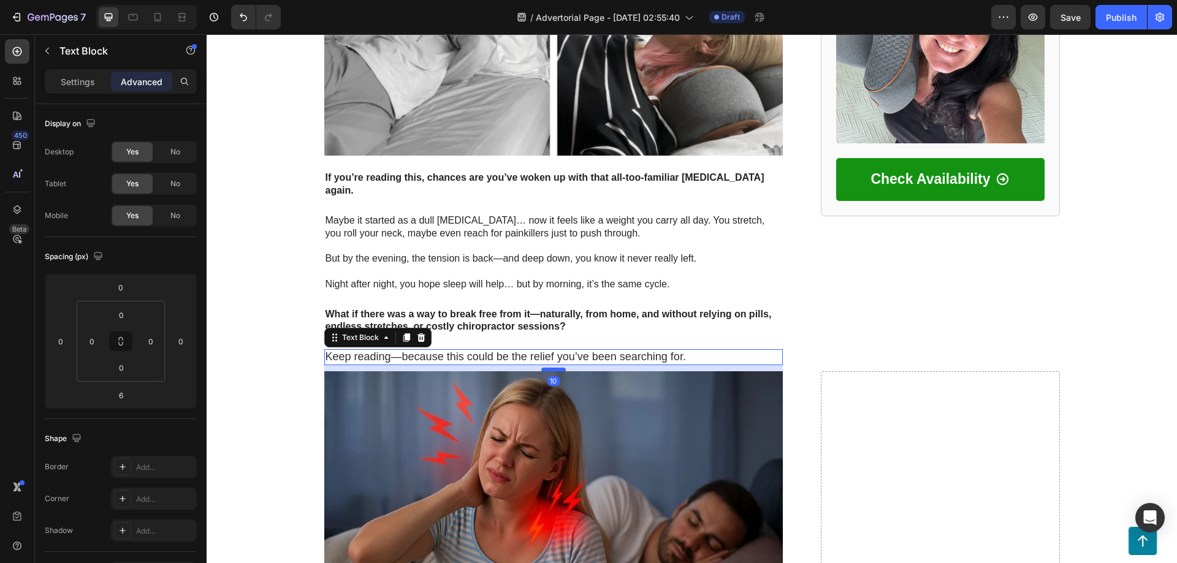
type input "9"
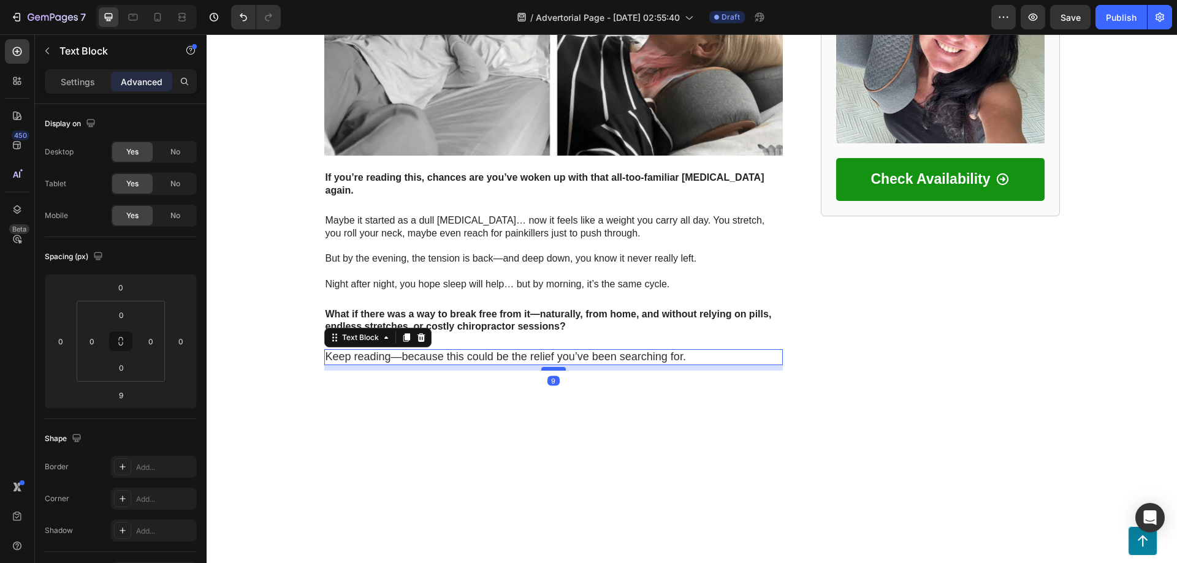
scroll to position [148, 0]
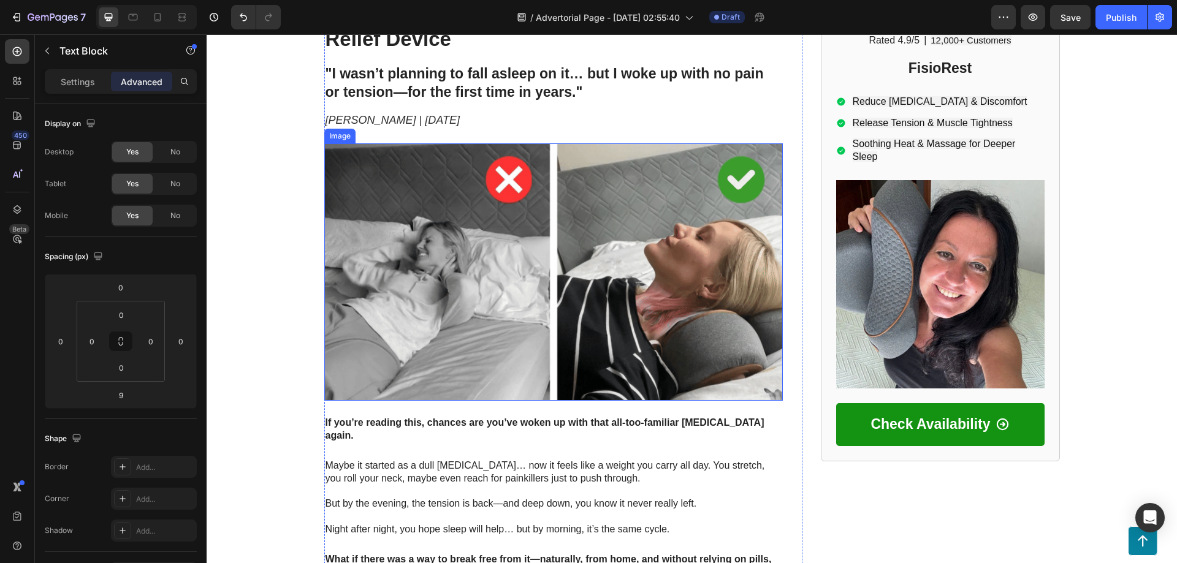
click at [439, 341] on img at bounding box center [553, 272] width 459 height 258
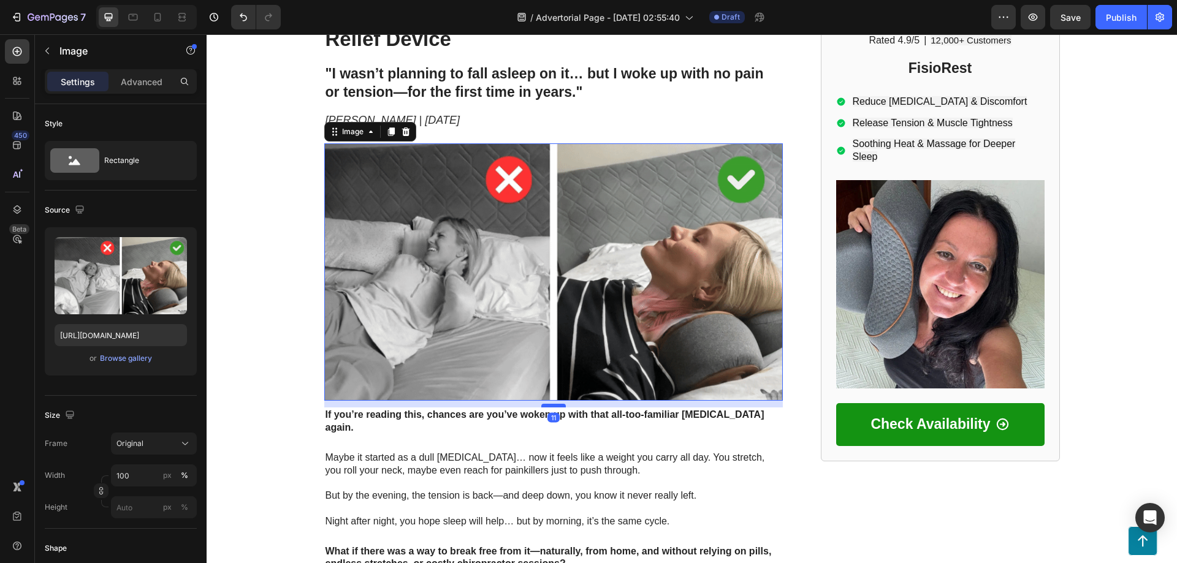
drag, startPoint x: 545, startPoint y: 388, endPoint x: 547, endPoint y: 380, distance: 8.3
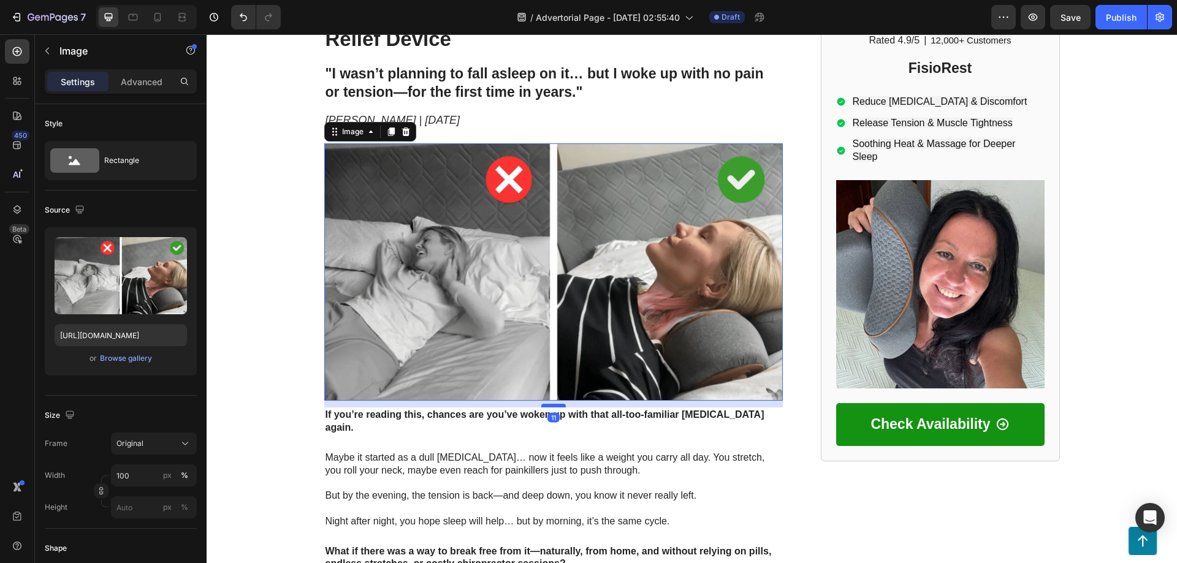
click at [547, 404] on div at bounding box center [553, 406] width 25 height 4
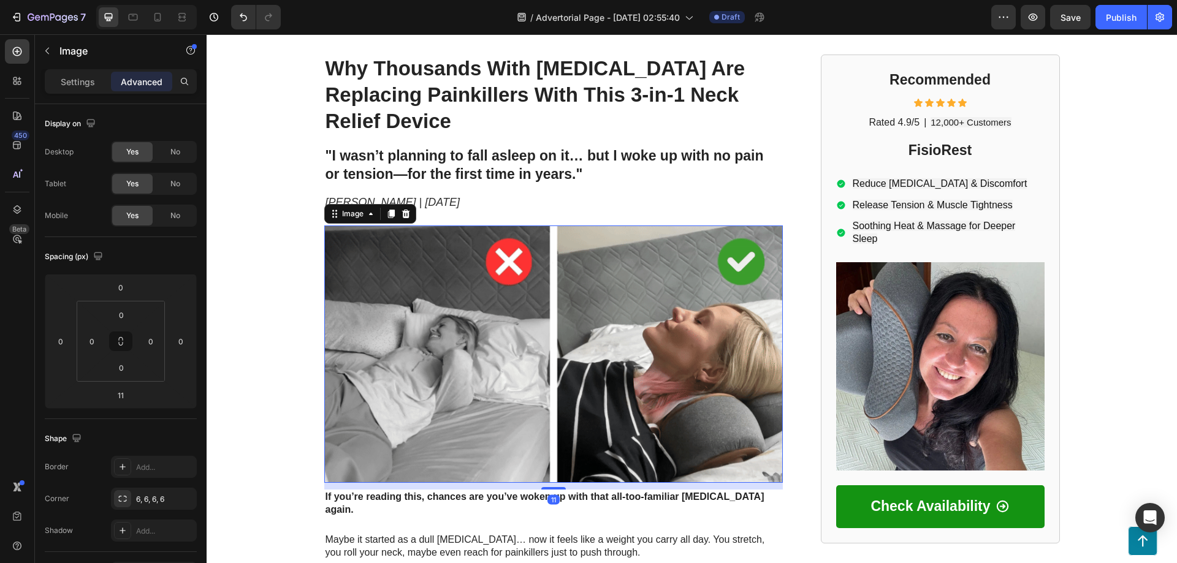
scroll to position [0, 0]
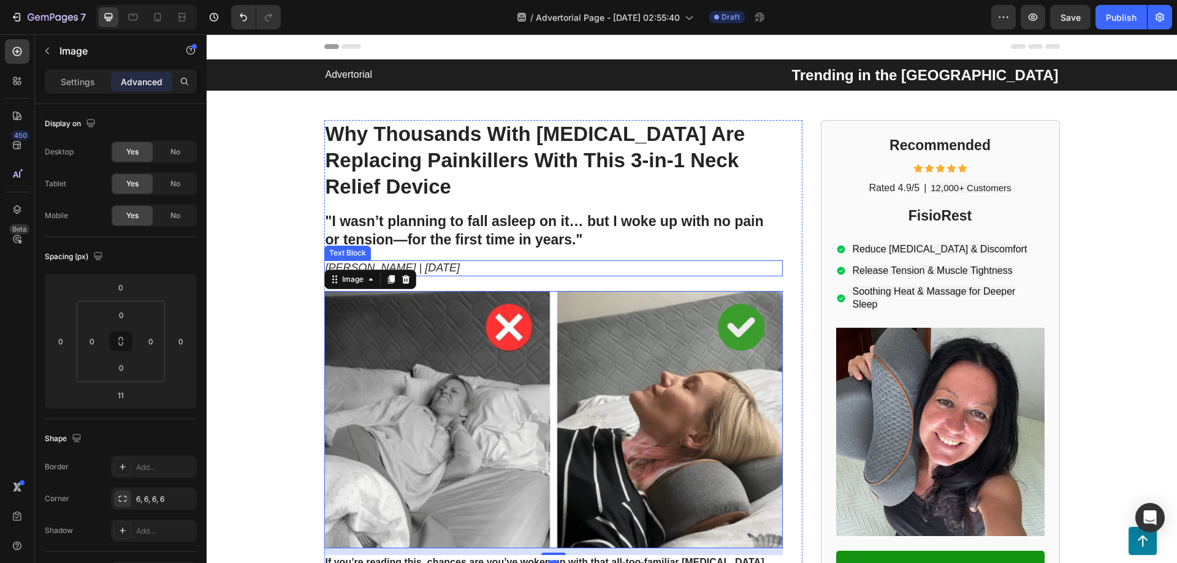
click at [471, 262] on p "[PERSON_NAME] | [DATE]" at bounding box center [554, 268] width 456 height 13
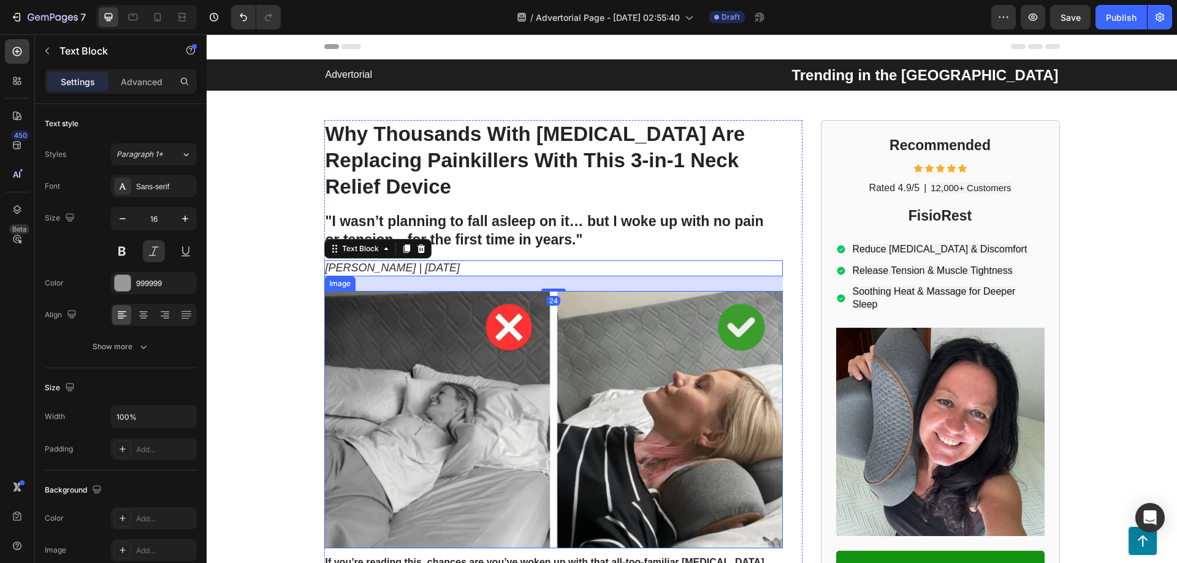
click at [551, 291] on img at bounding box center [553, 420] width 459 height 258
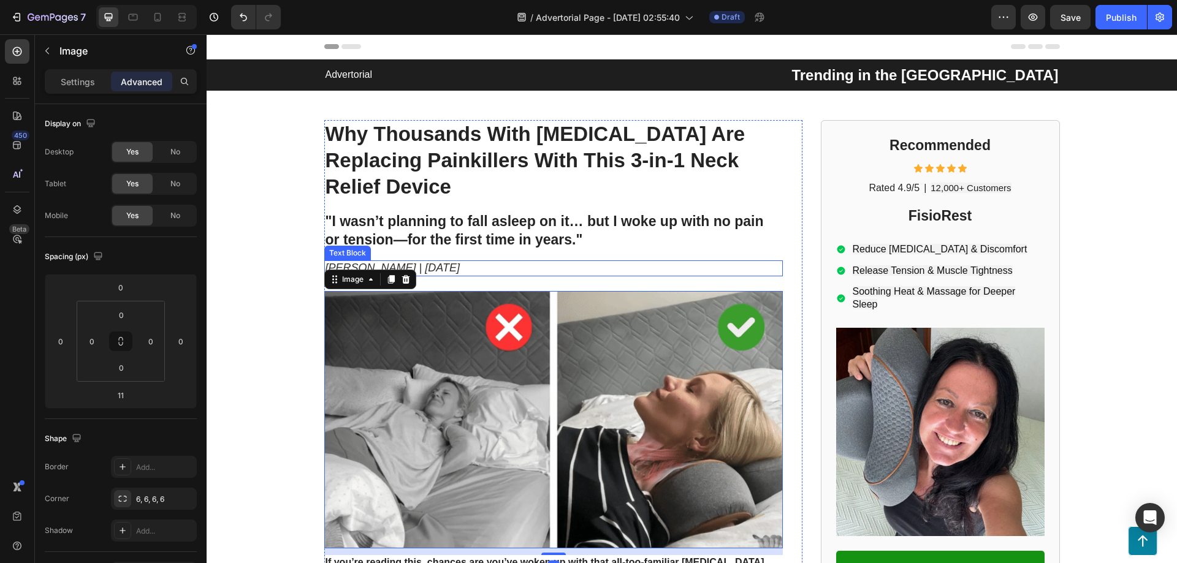
click at [544, 262] on p "[PERSON_NAME] | [DATE]" at bounding box center [554, 268] width 456 height 13
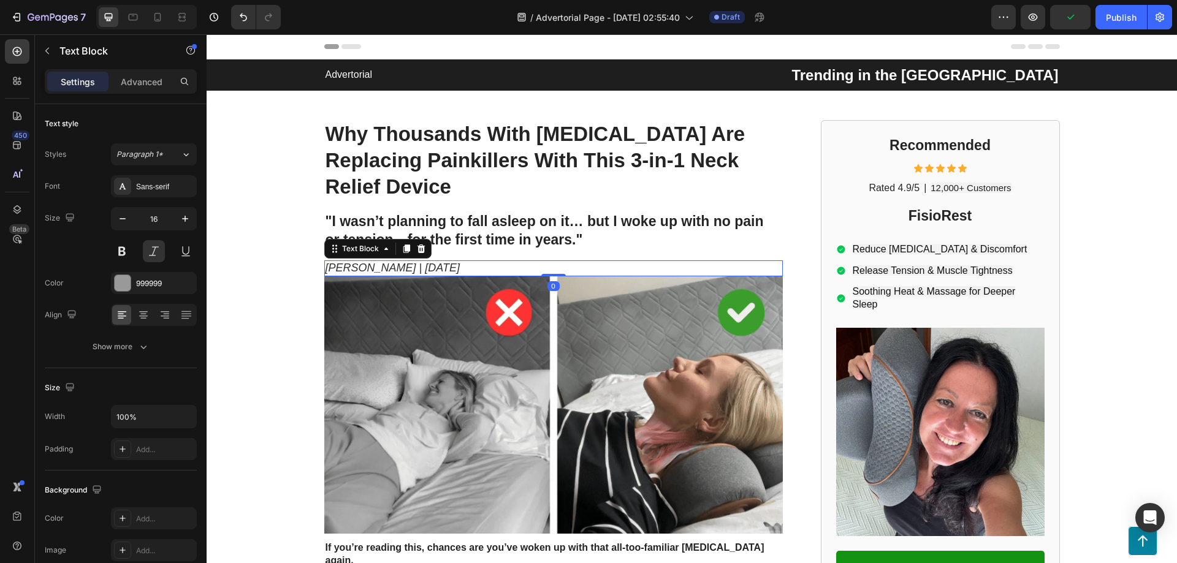
drag, startPoint x: 552, startPoint y: 262, endPoint x: 558, endPoint y: 246, distance: 16.3
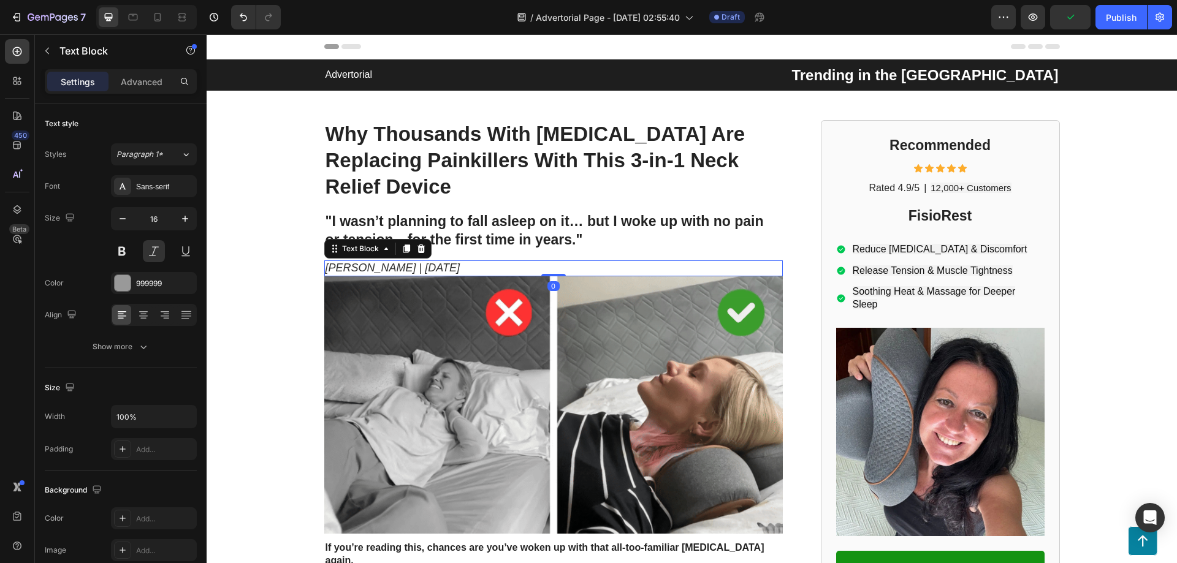
click at [558, 261] on div "Martha L. | April 6, 2025 Text Block 0" at bounding box center [553, 269] width 459 height 16
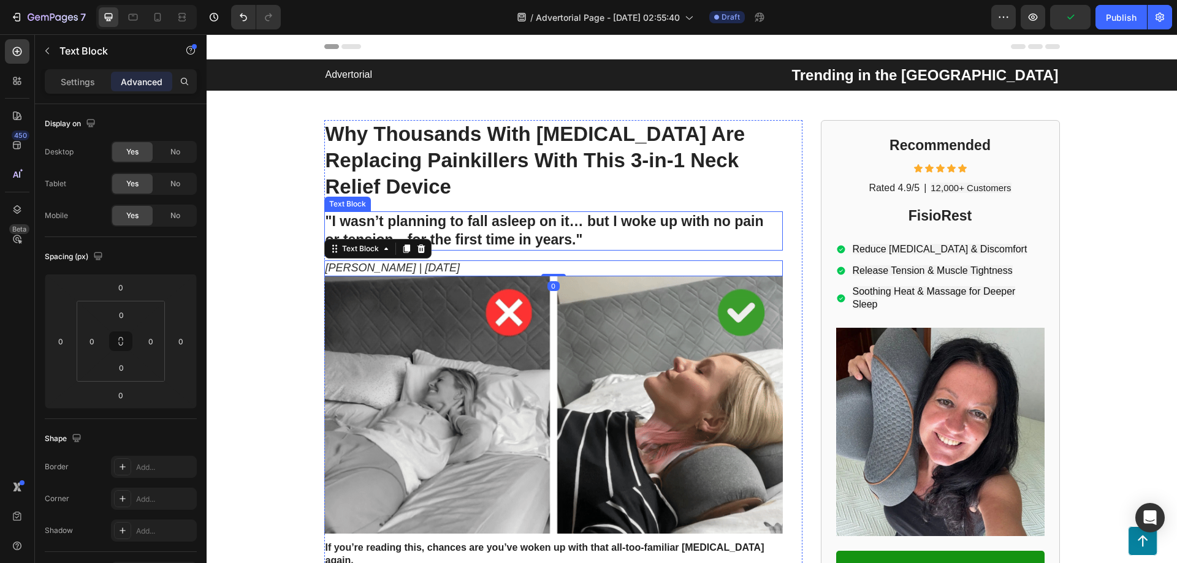
drag, startPoint x: 524, startPoint y: 214, endPoint x: 549, endPoint y: 222, distance: 26.4
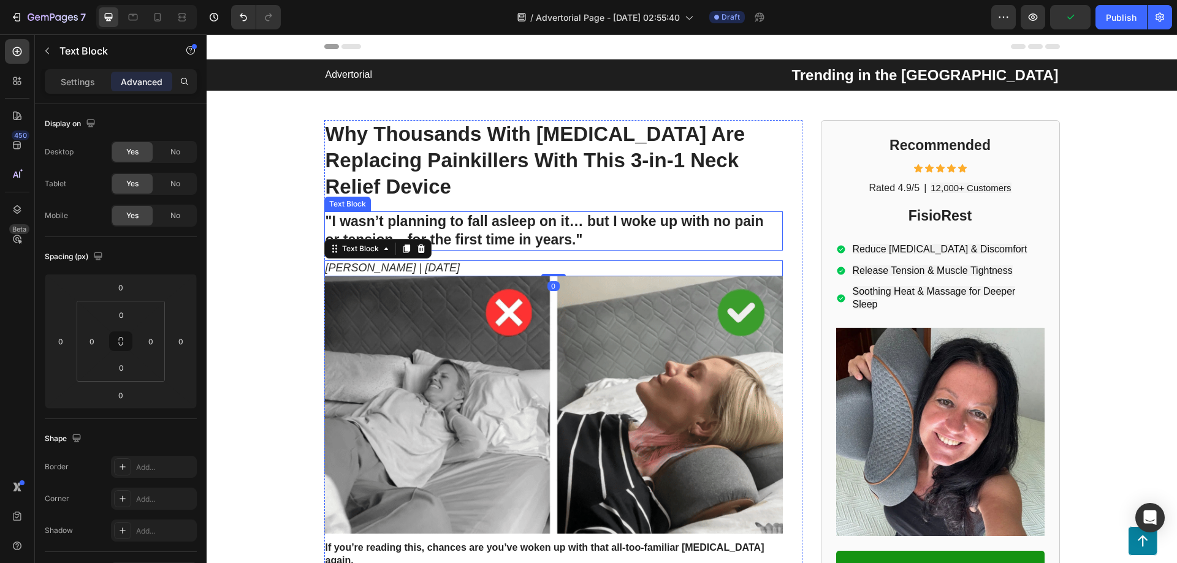
click at [523, 214] on strong ""I wasn’t planning to fall asleep on it… but I woke up with no pain or tension—…" at bounding box center [545, 230] width 438 height 34
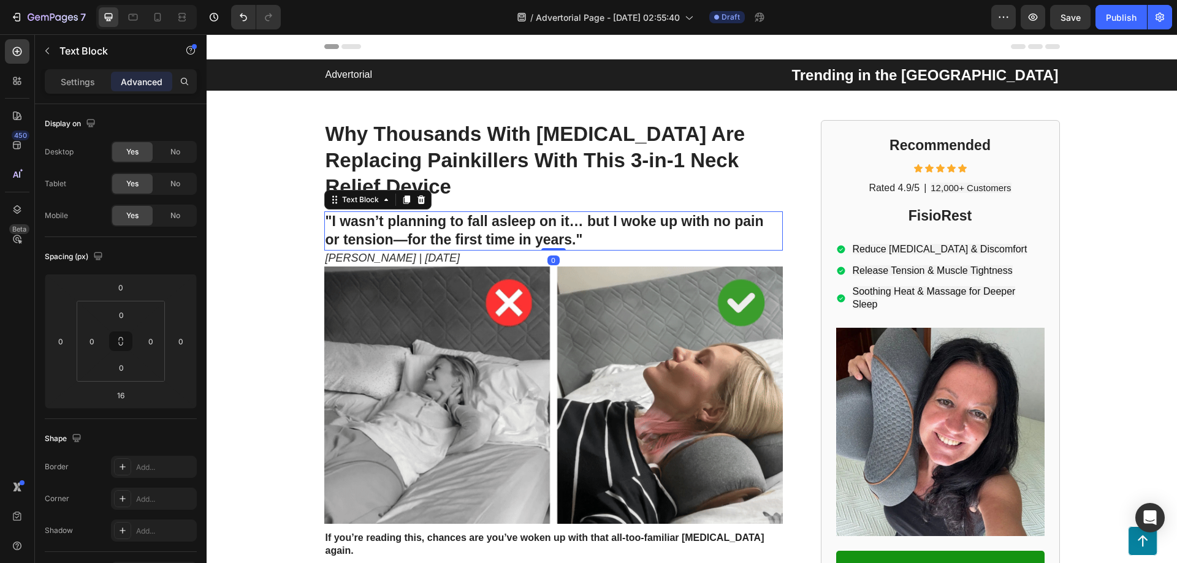
drag, startPoint x: 554, startPoint y: 232, endPoint x: 562, endPoint y: 215, distance: 18.9
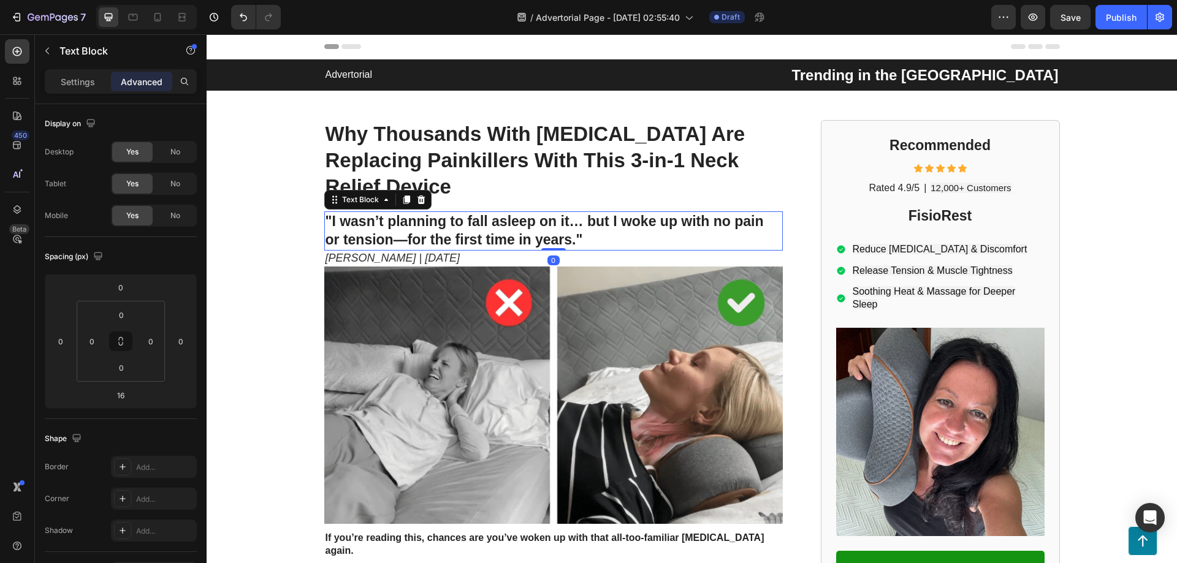
click at [562, 219] on div ""I wasn’t planning to fall asleep on it… but I woke up with no pain or tension—…" at bounding box center [553, 231] width 459 height 39
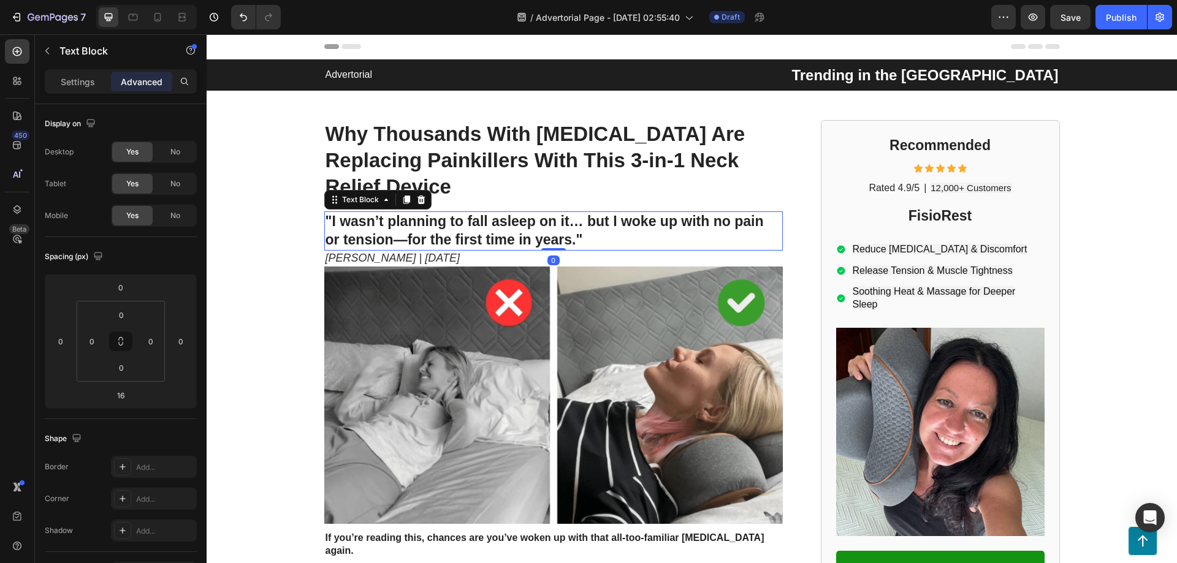
type input "0"
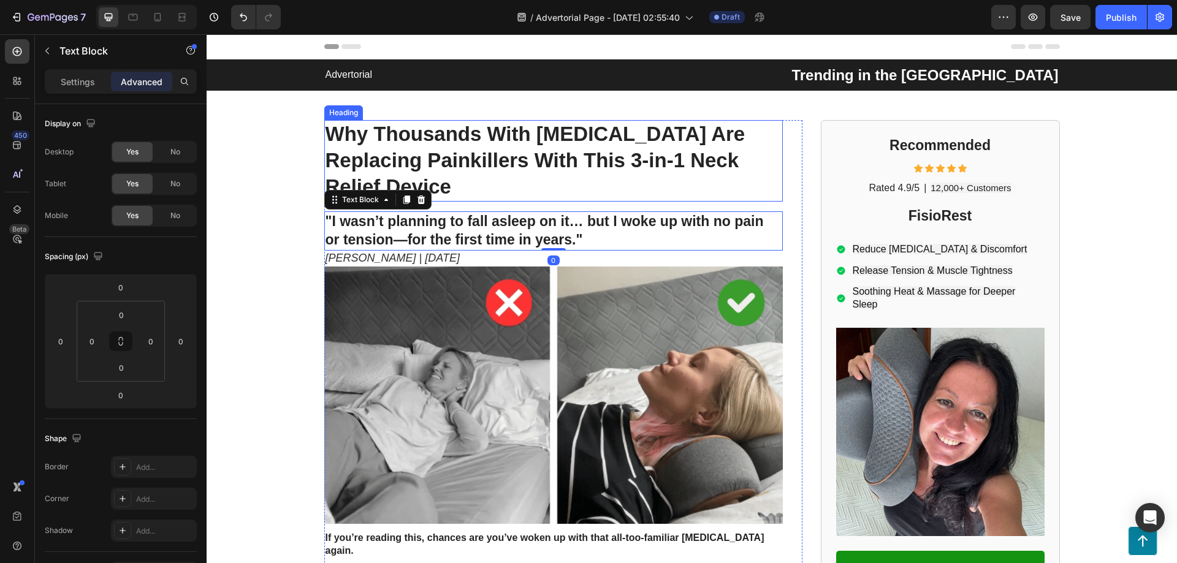
click at [557, 151] on strong "Why Thousands With [MEDICAL_DATA] Are Replacing Painkillers With This 3-in-1 Ne…" at bounding box center [536, 160] width 420 height 75
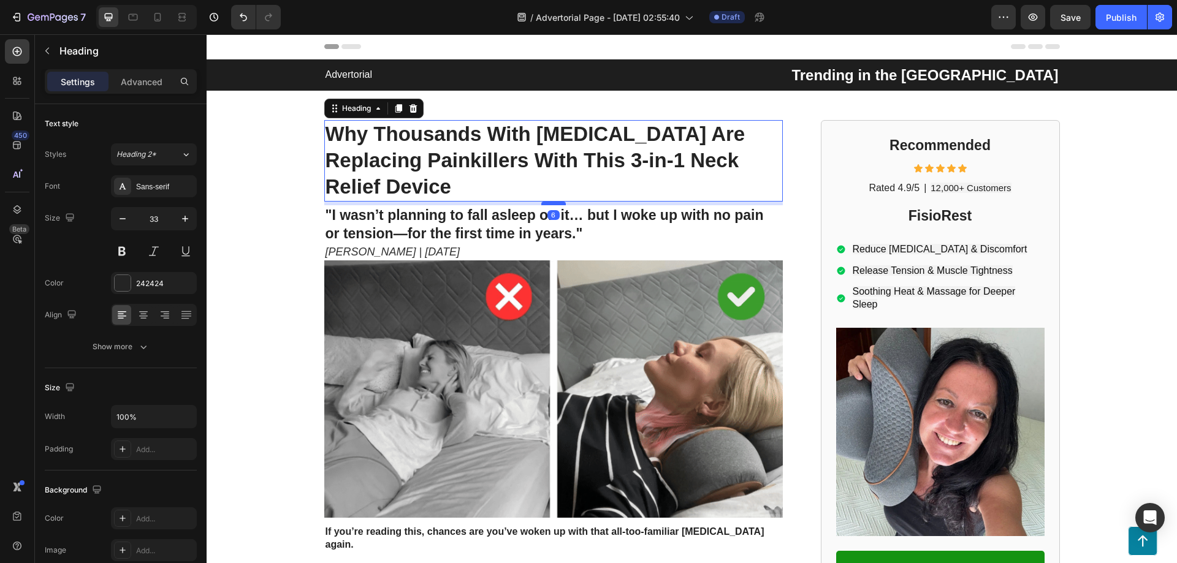
drag, startPoint x: 554, startPoint y: 183, endPoint x: 558, endPoint y: 177, distance: 7.9
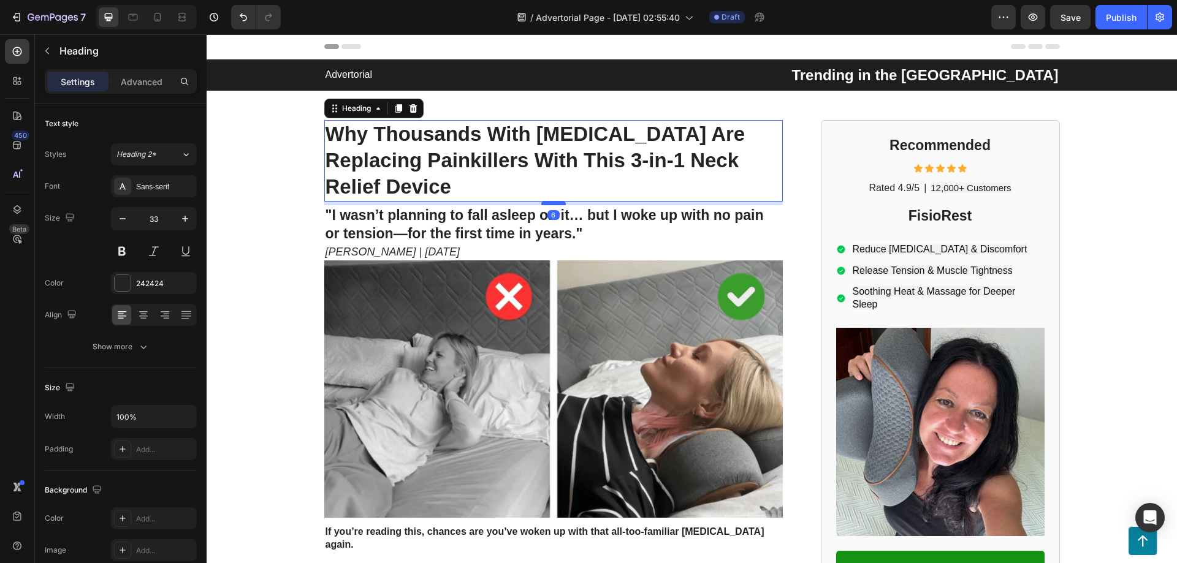
click at [558, 202] on div at bounding box center [553, 204] width 25 height 4
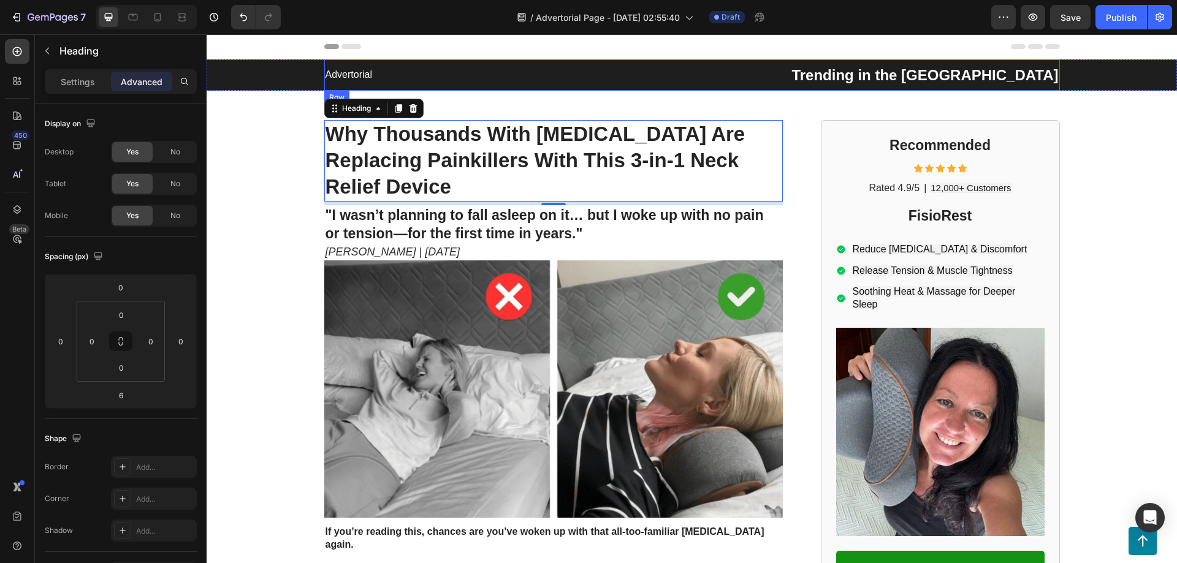
click at [528, 86] on div "Advertorial Text Block" at bounding box center [506, 74] width 365 height 21
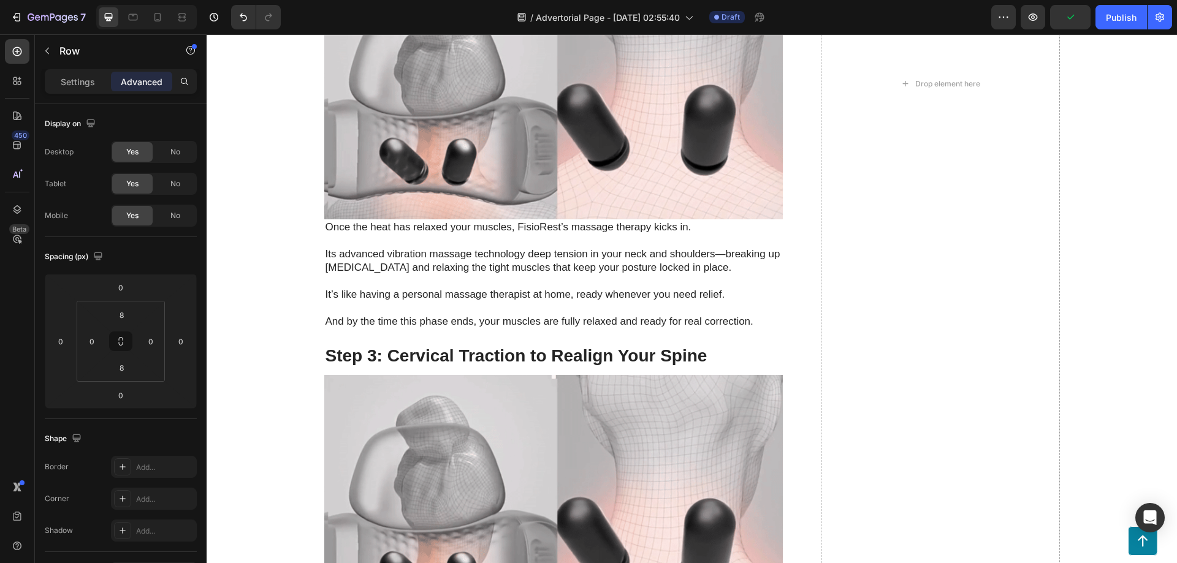
scroll to position [3678, 0]
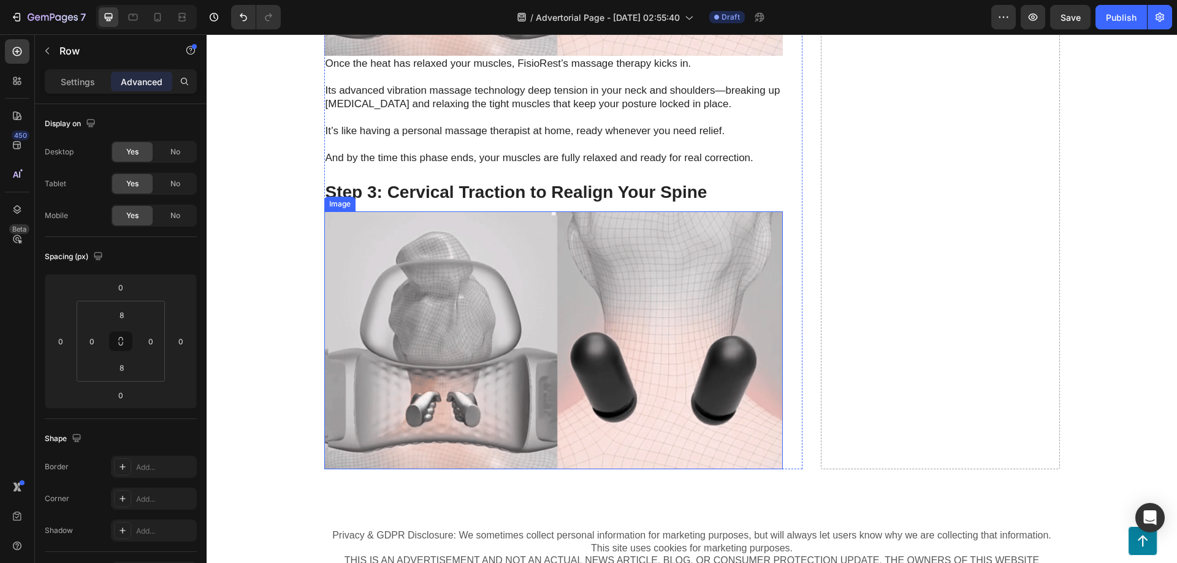
drag, startPoint x: 404, startPoint y: 315, endPoint x: 397, endPoint y: 311, distance: 8.5
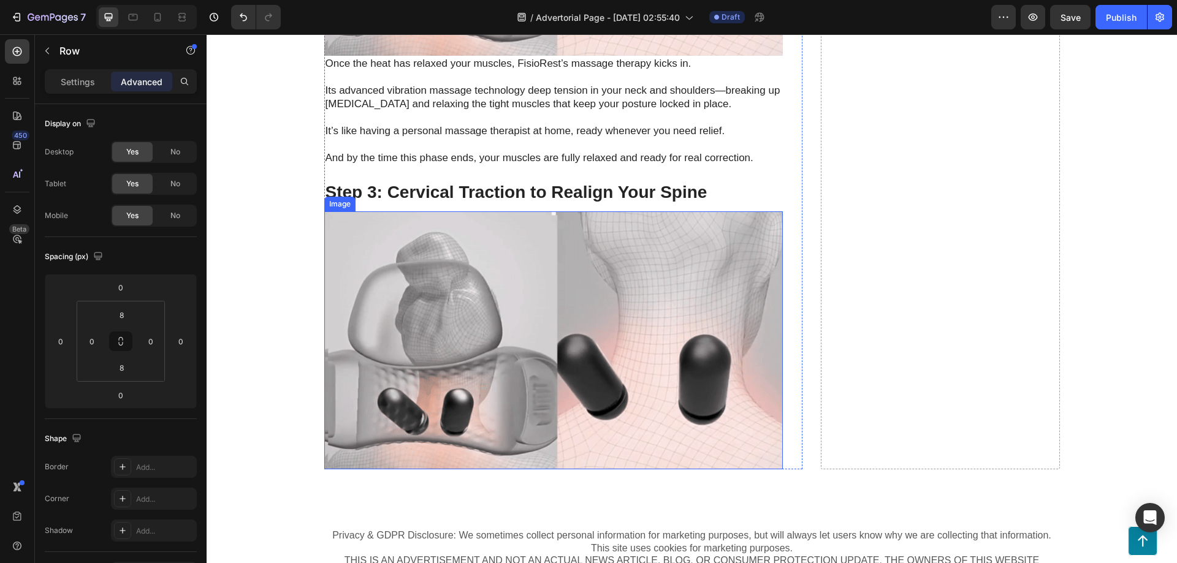
click at [404, 315] on img at bounding box center [553, 341] width 459 height 258
click at [77, 90] on div "Settings" at bounding box center [77, 82] width 61 height 20
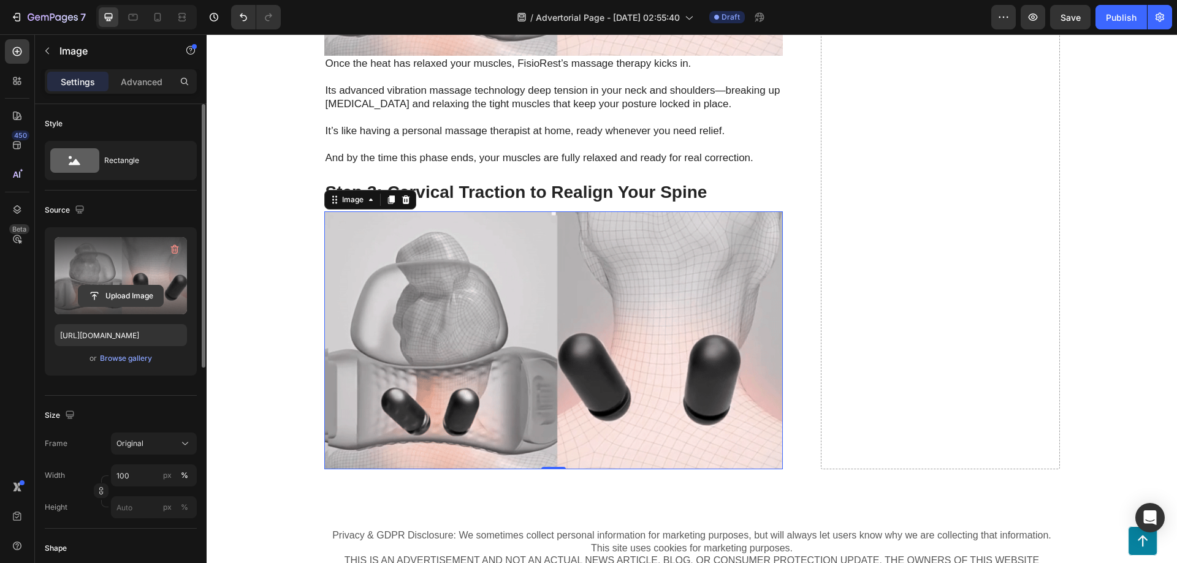
click at [120, 294] on input "file" at bounding box center [120, 296] width 85 height 21
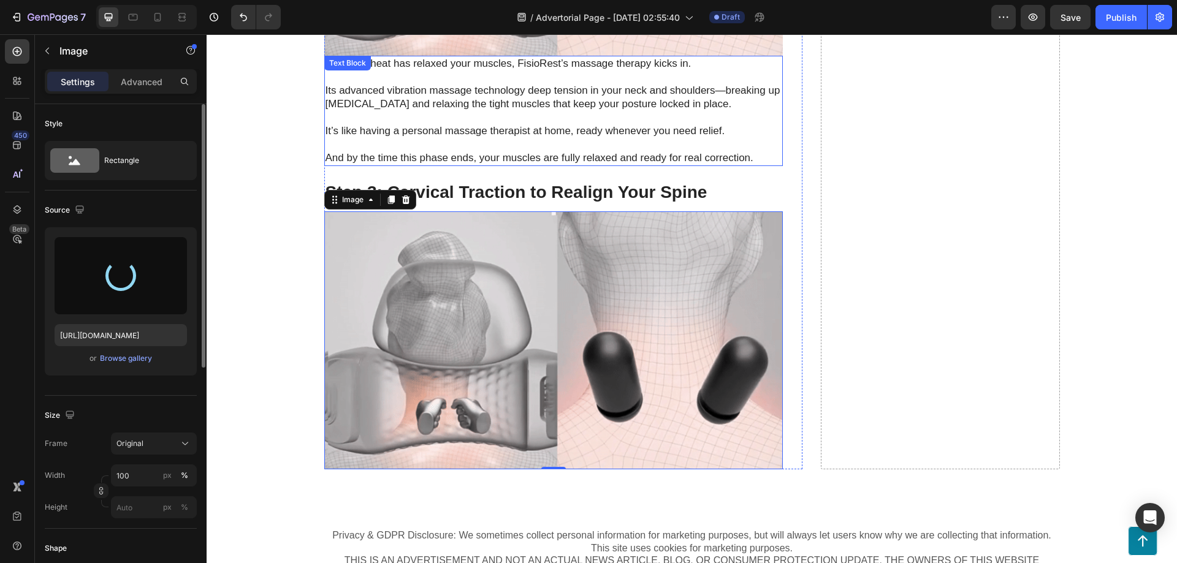
drag, startPoint x: 406, startPoint y: 91, endPoint x: 413, endPoint y: 94, distance: 8.0
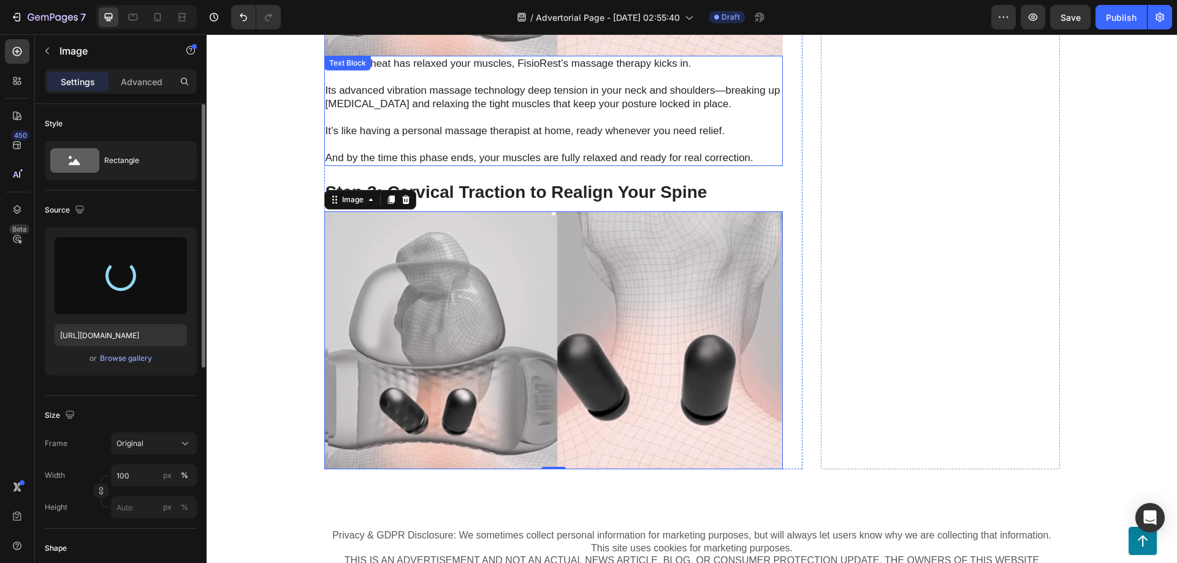
click at [406, 91] on p "Its advanced vibration massage technology deep tension in your neck and shoulde…" at bounding box center [554, 97] width 456 height 27
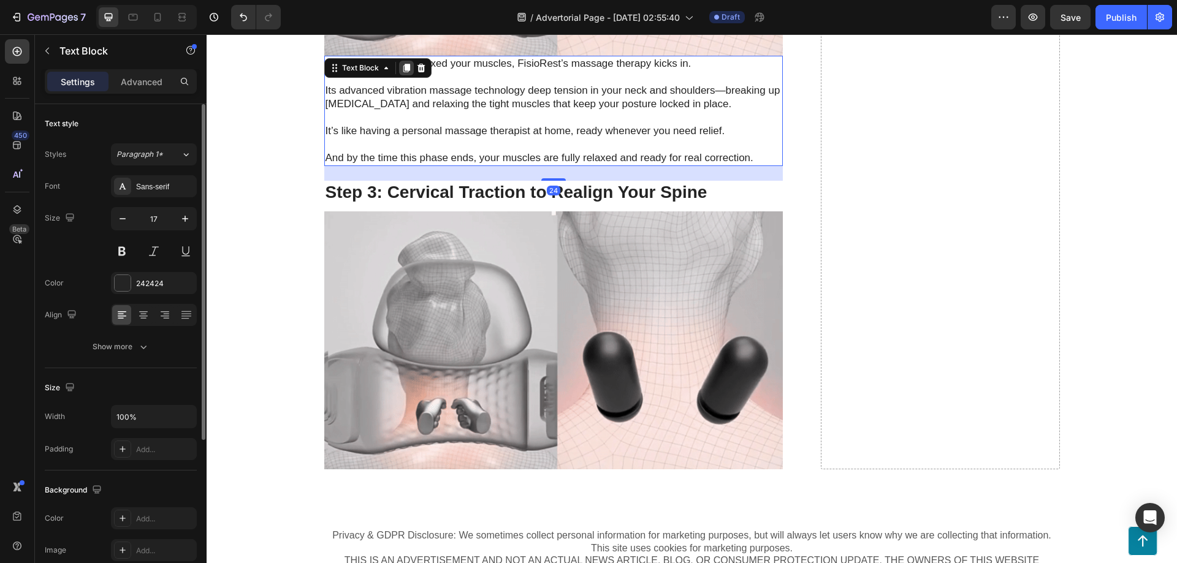
click at [403, 64] on icon at bounding box center [406, 68] width 7 height 9
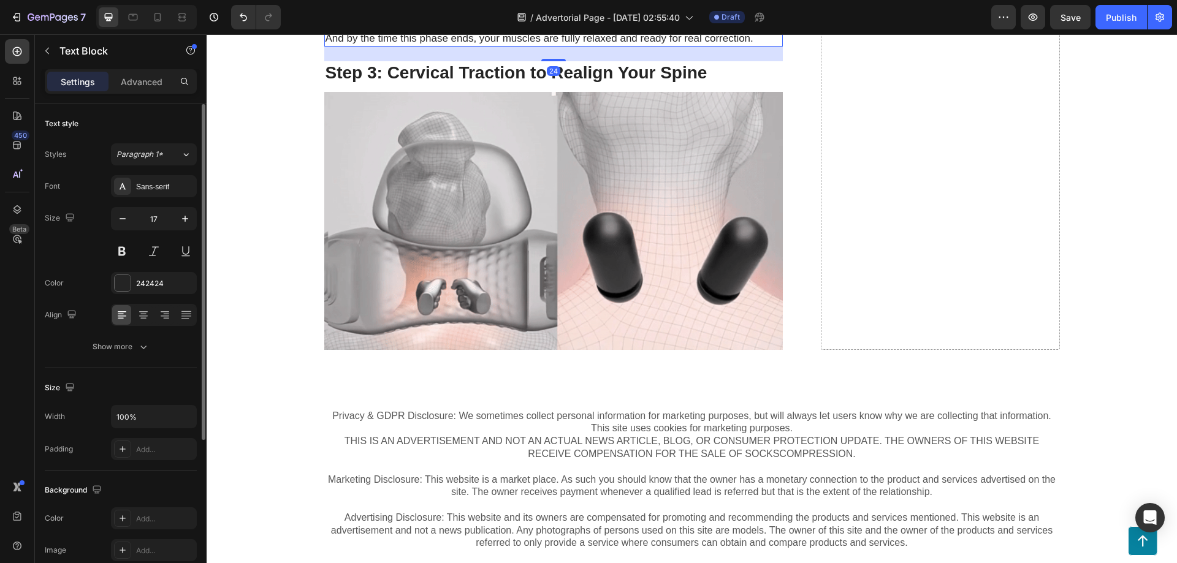
scroll to position [3760, 0]
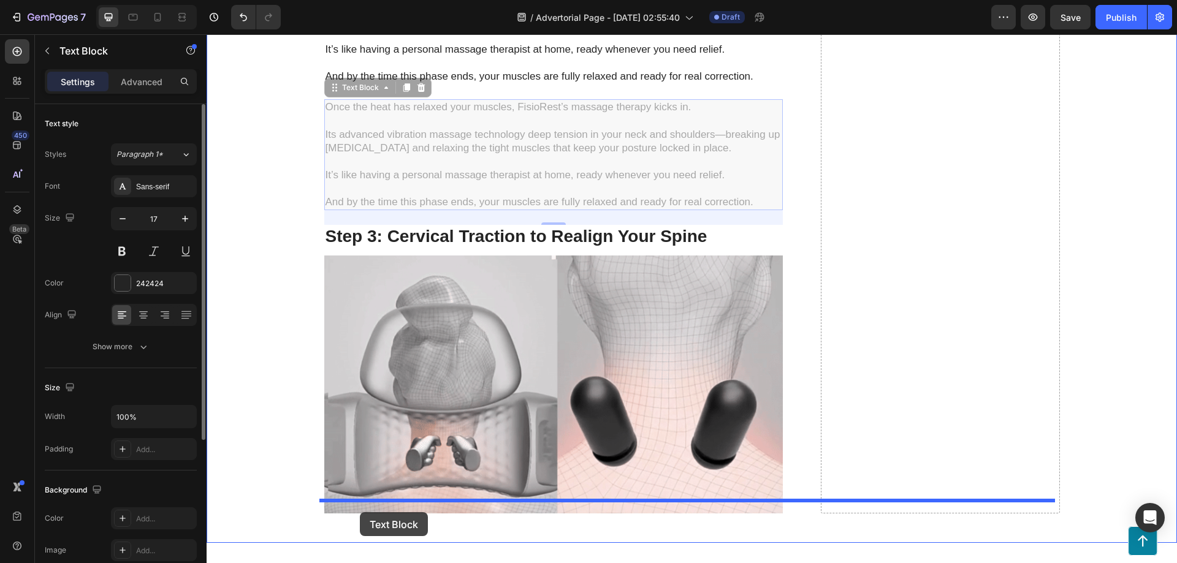
drag, startPoint x: 350, startPoint y: 78, endPoint x: 357, endPoint y: 514, distance: 435.9
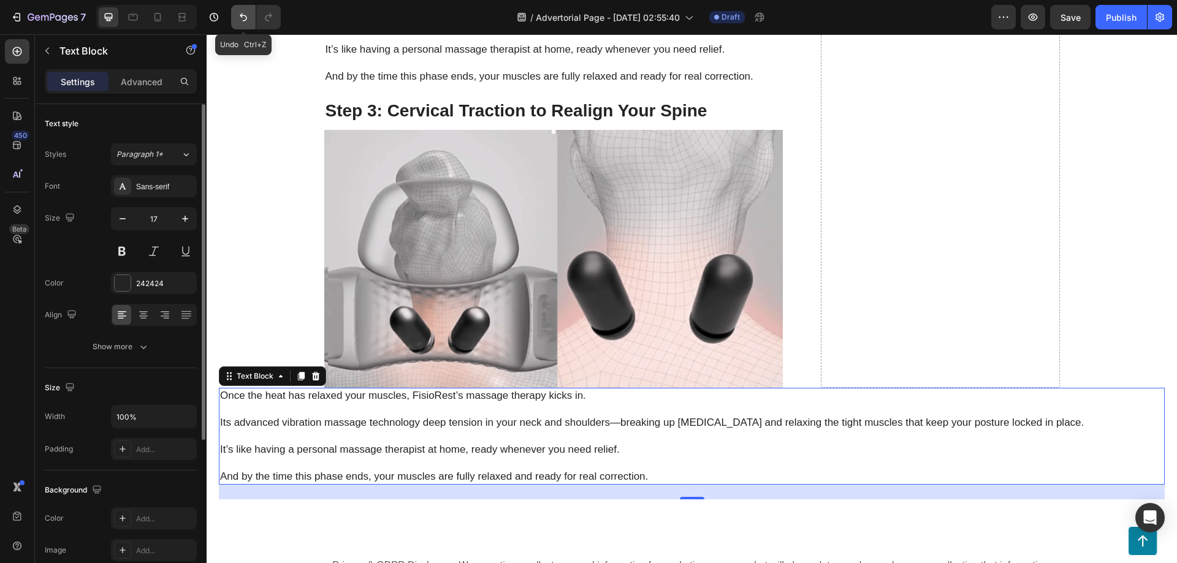
click at [246, 21] on icon "Undo/Redo" at bounding box center [243, 17] width 12 height 12
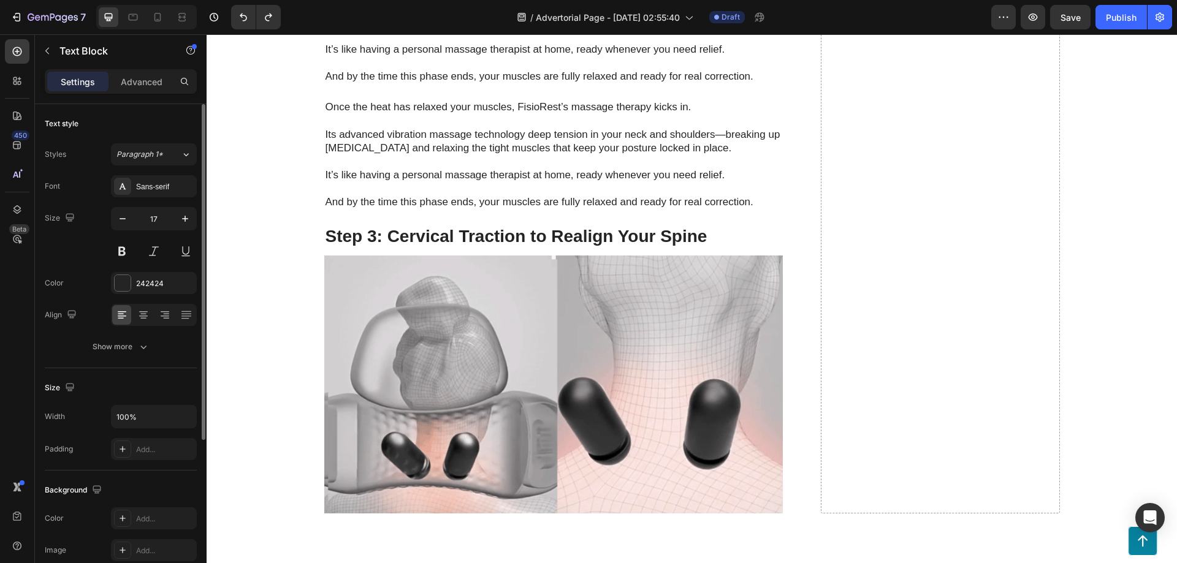
scroll to position [3597, 0]
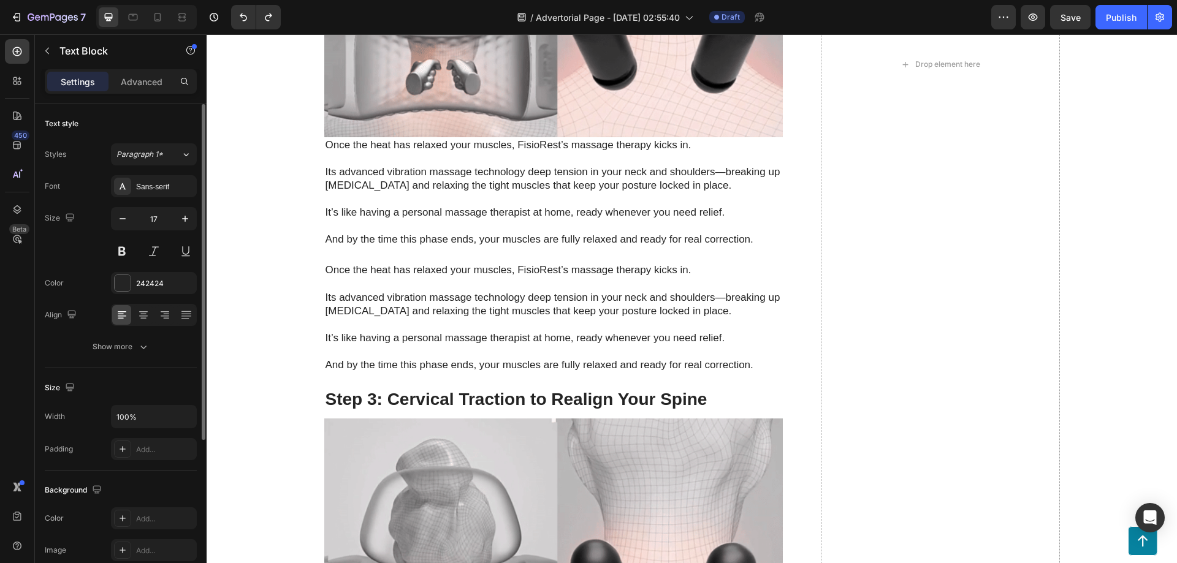
click at [383, 278] on p at bounding box center [554, 284] width 456 height 13
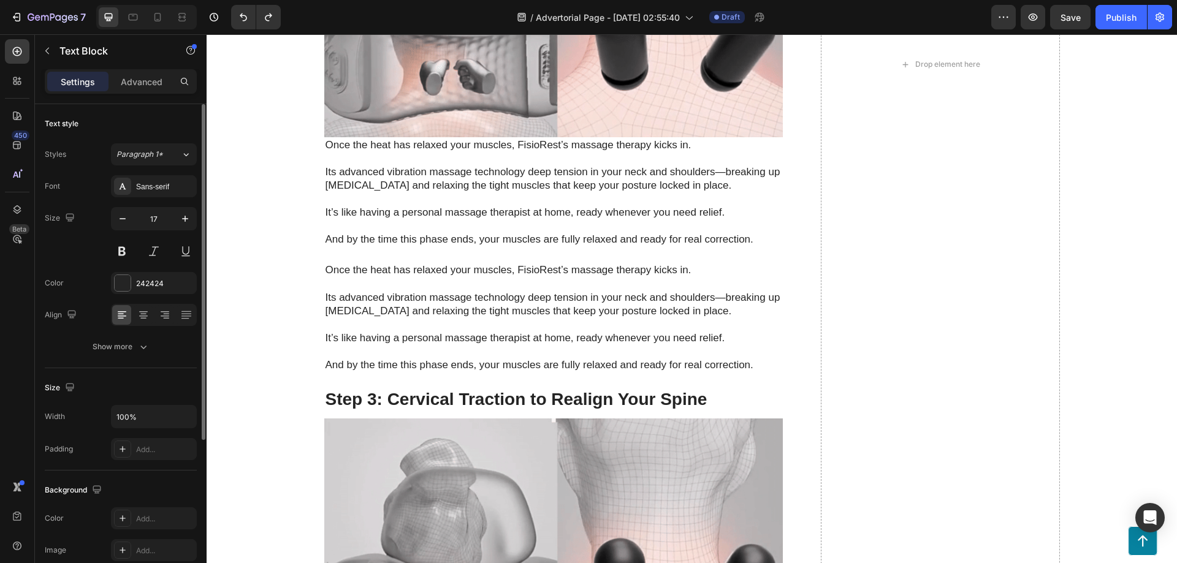
click at [389, 264] on p "Once the heat has relaxed your muscles, FisioRest’s massage therapy kicks in." at bounding box center [554, 270] width 456 height 13
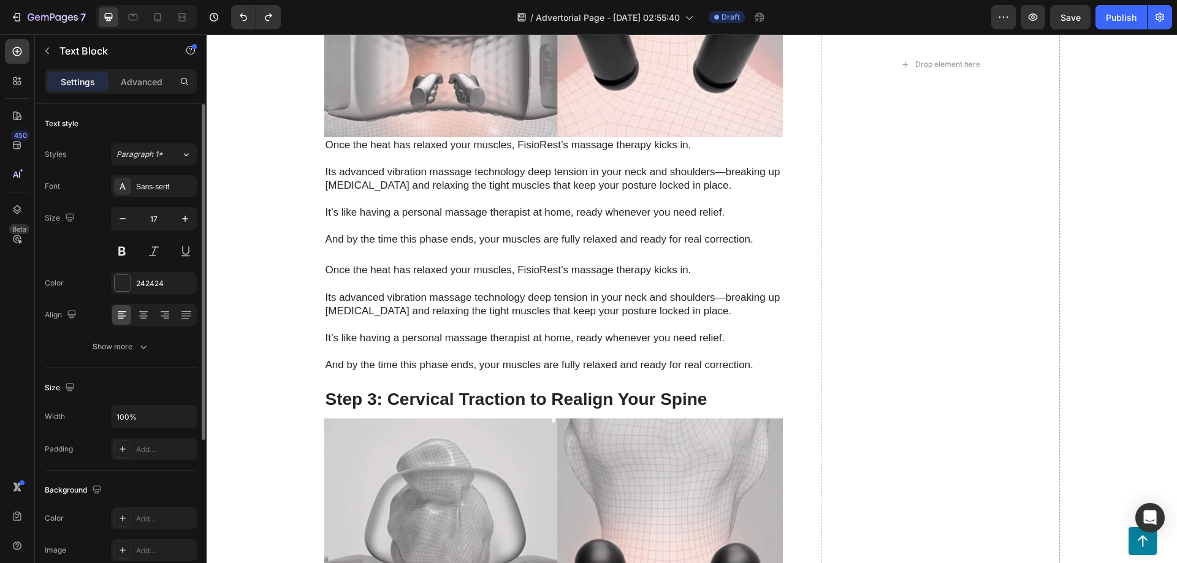
click at [385, 264] on p "Once the heat has relaxed your muscles, FisioRest’s massage therapy kicks in." at bounding box center [554, 270] width 456 height 13
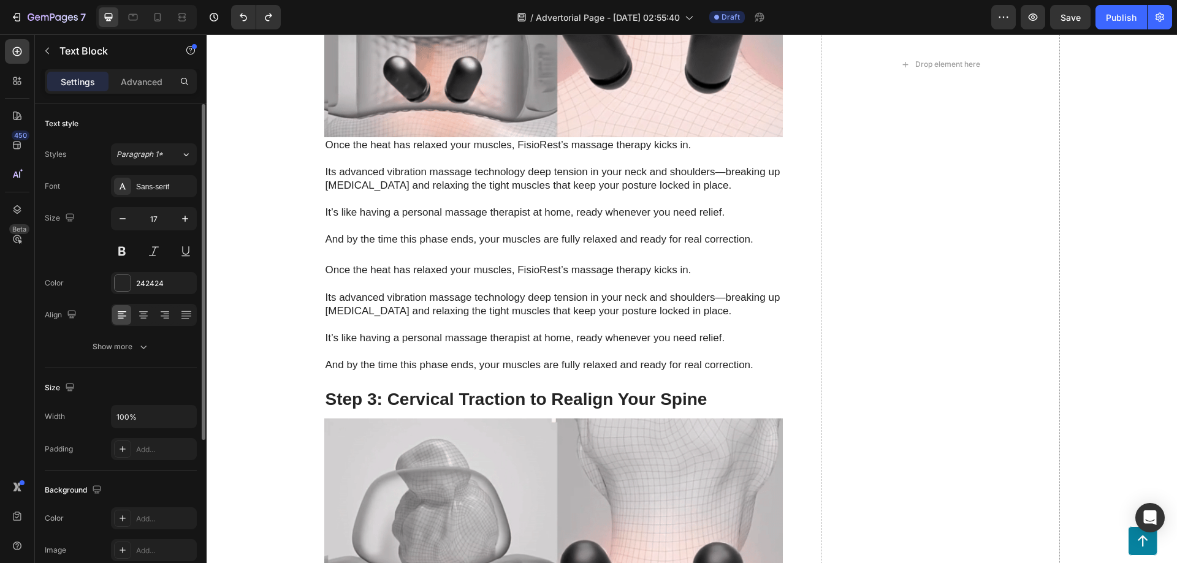
click at [384, 373] on div "Step 1: Soothing Heat to Prepare Your Muscles Heading Image Tight muscles are o…" at bounding box center [553, 65] width 459 height 1224
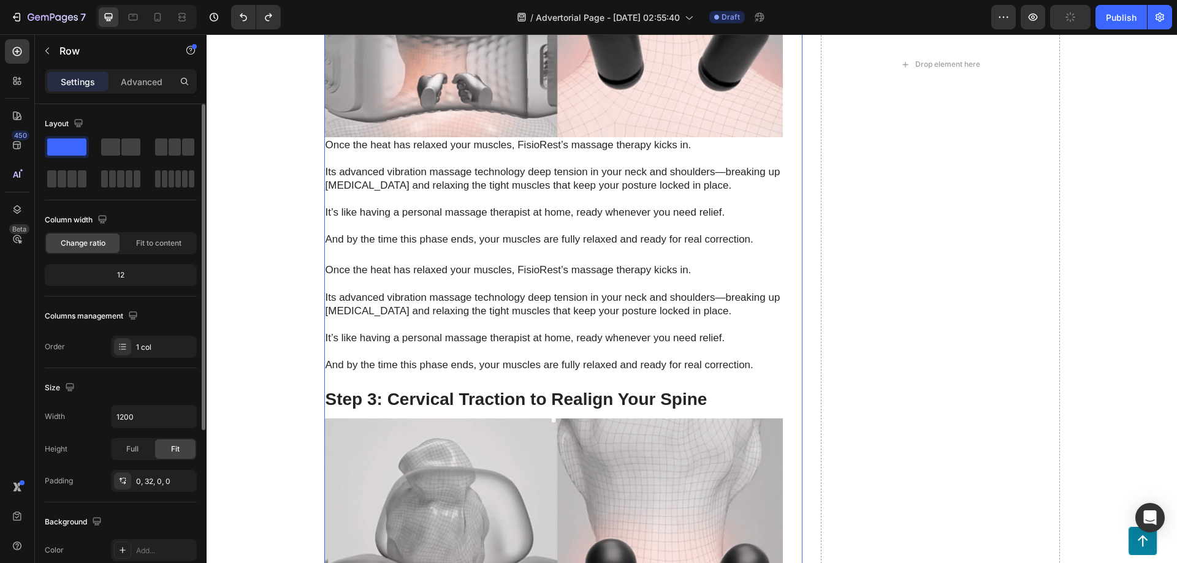
click at [398, 345] on p "Rich Text Editor. Editing area: main" at bounding box center [554, 351] width 456 height 13
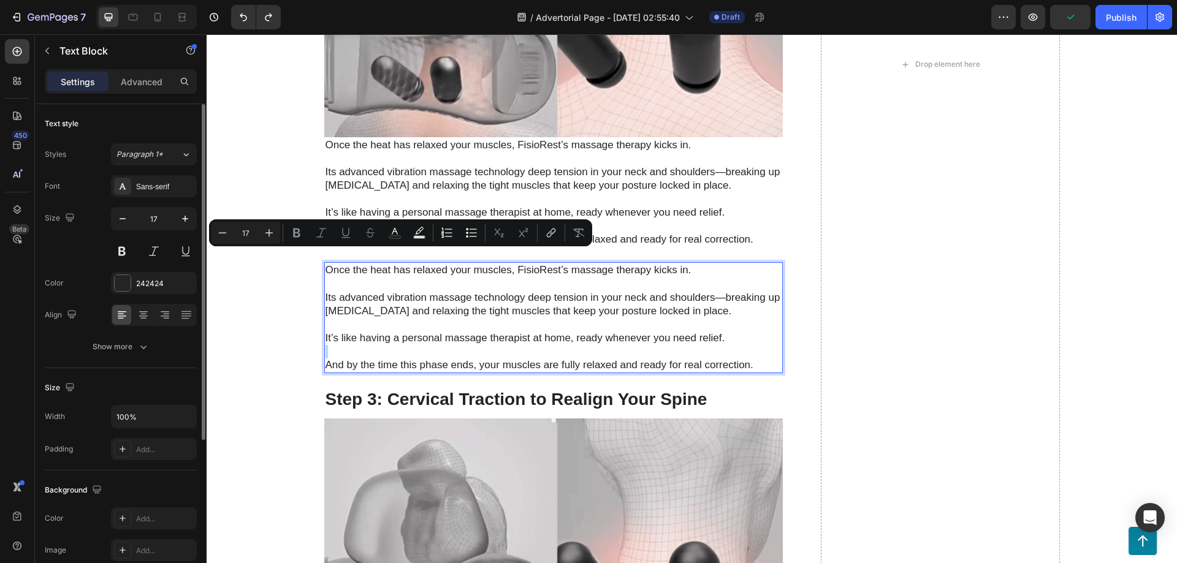
scroll to position [3678, 0]
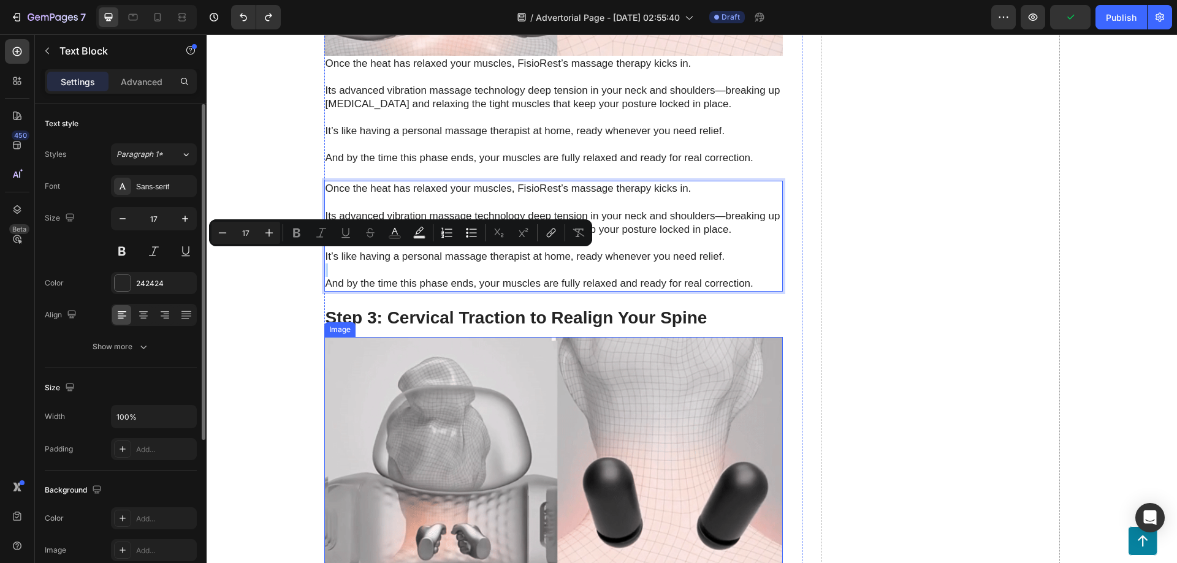
click at [405, 345] on img at bounding box center [553, 466] width 459 height 258
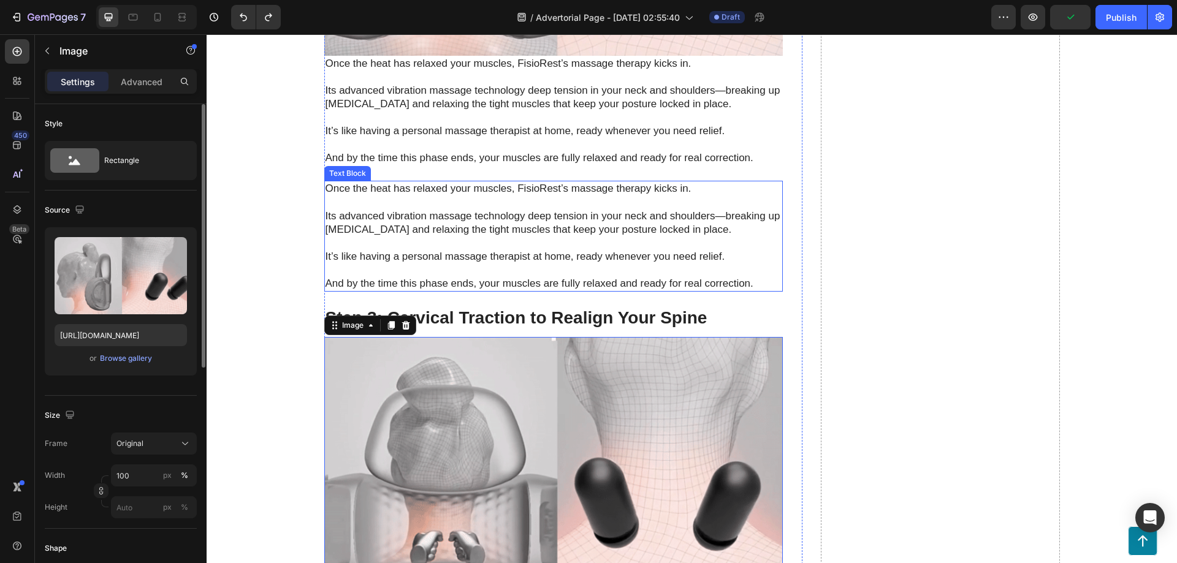
click at [376, 196] on p "Rich Text Editor. Editing area: main" at bounding box center [554, 202] width 456 height 13
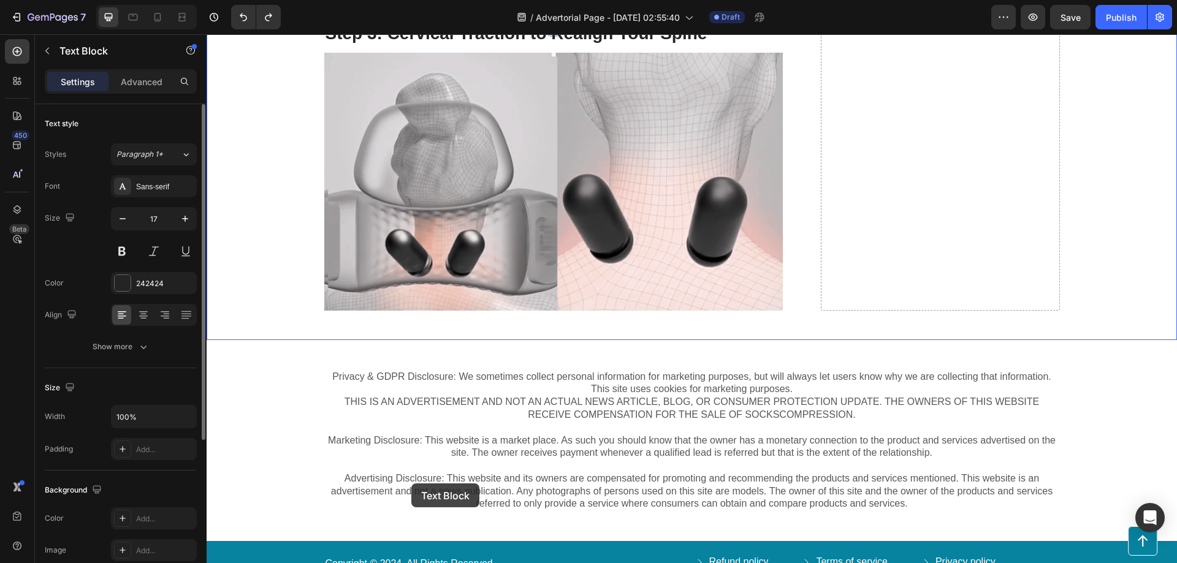
scroll to position [3981, 0]
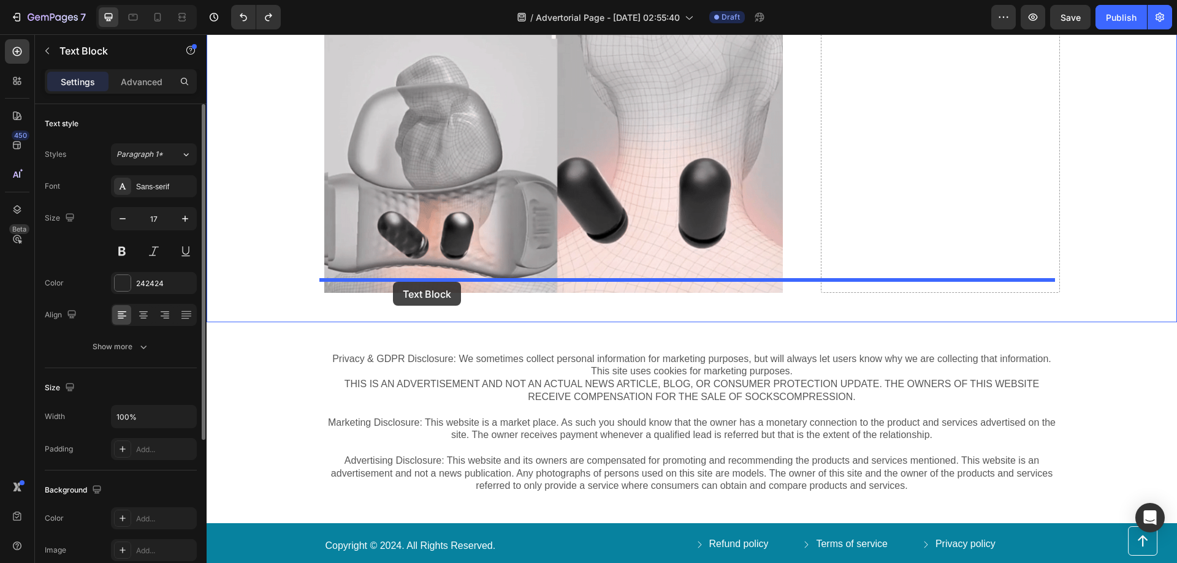
drag, startPoint x: 338, startPoint y: 159, endPoint x: 393, endPoint y: 282, distance: 134.5
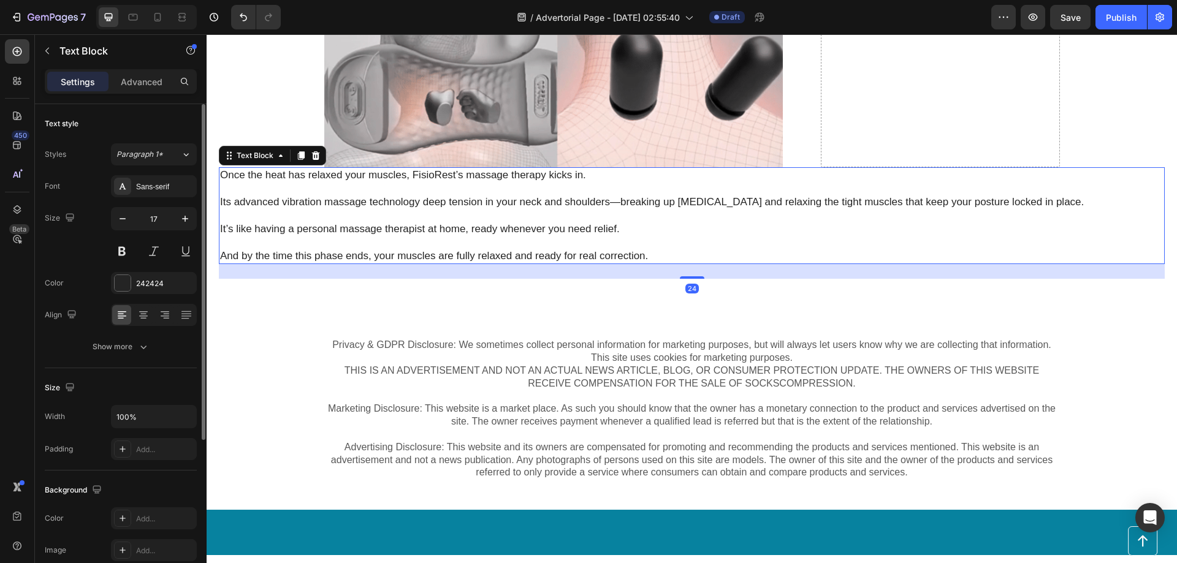
scroll to position [3855, 0]
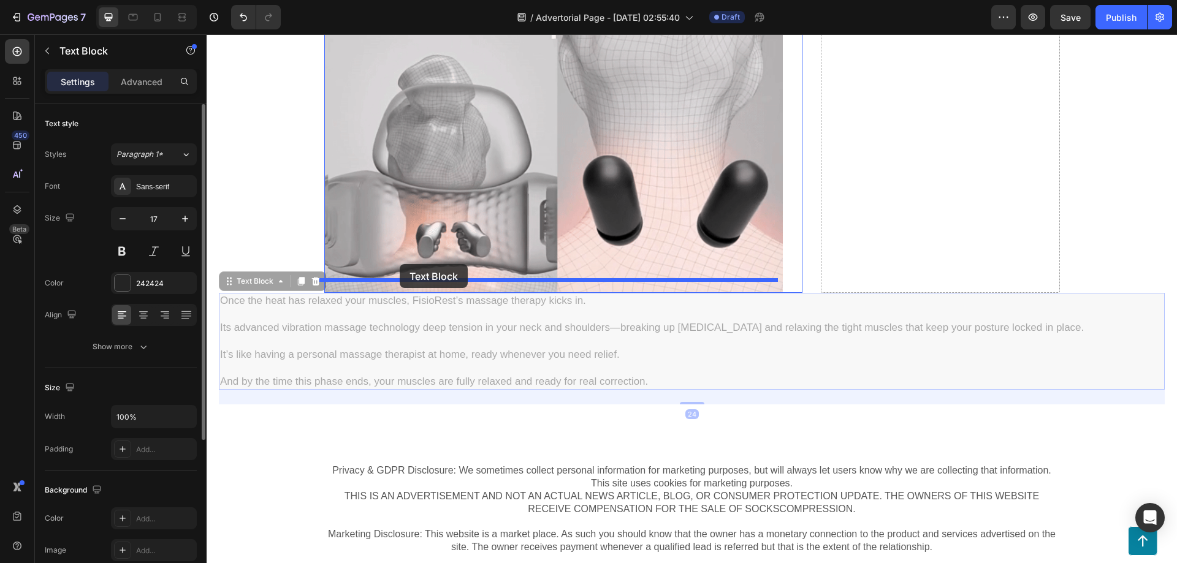
drag, startPoint x: 230, startPoint y: 269, endPoint x: 400, endPoint y: 264, distance: 169.9
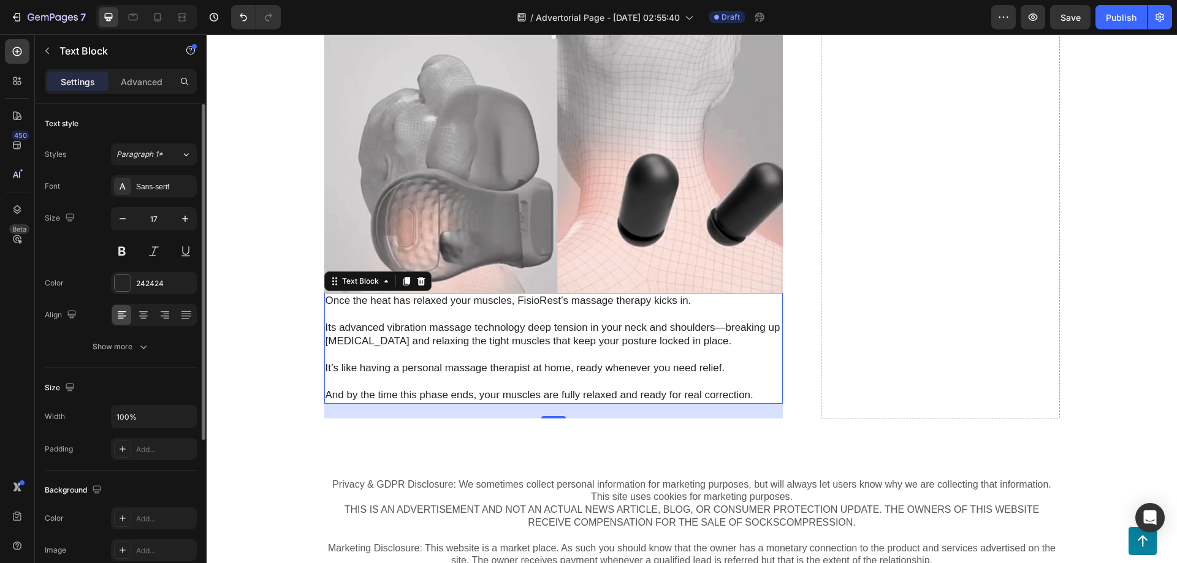
click at [500, 348] on p at bounding box center [554, 354] width 456 height 13
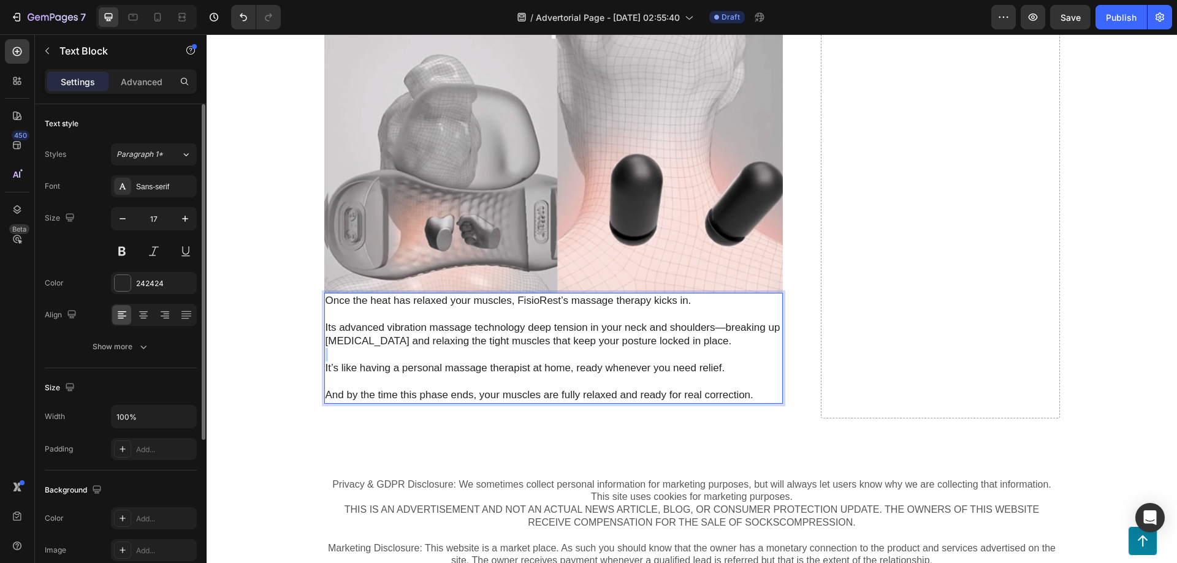
click at [500, 348] on p "Rich Text Editor. Editing area: main" at bounding box center [554, 354] width 456 height 13
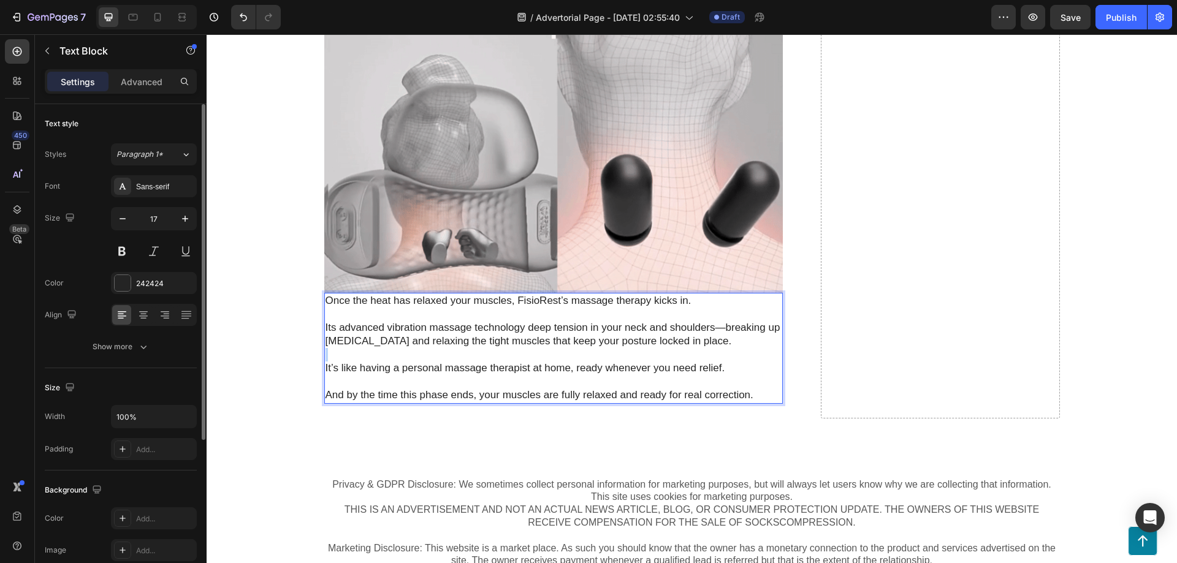
click at [500, 348] on p "Rich Text Editor. Editing area: main" at bounding box center [554, 354] width 456 height 13
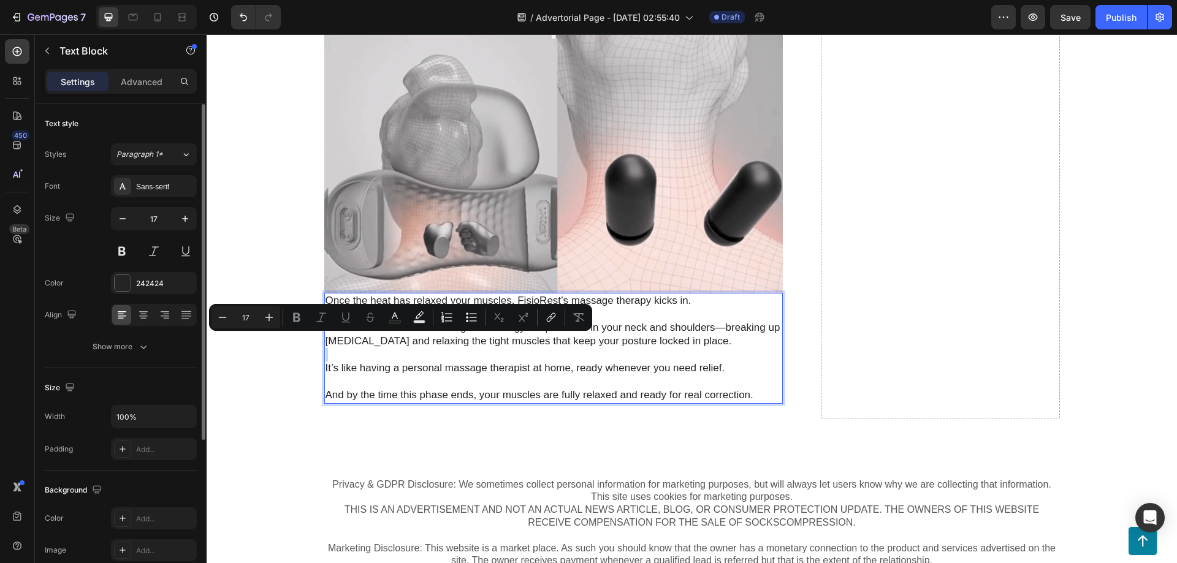
click at [500, 348] on p "Rich Text Editor. Editing area: main" at bounding box center [554, 354] width 456 height 13
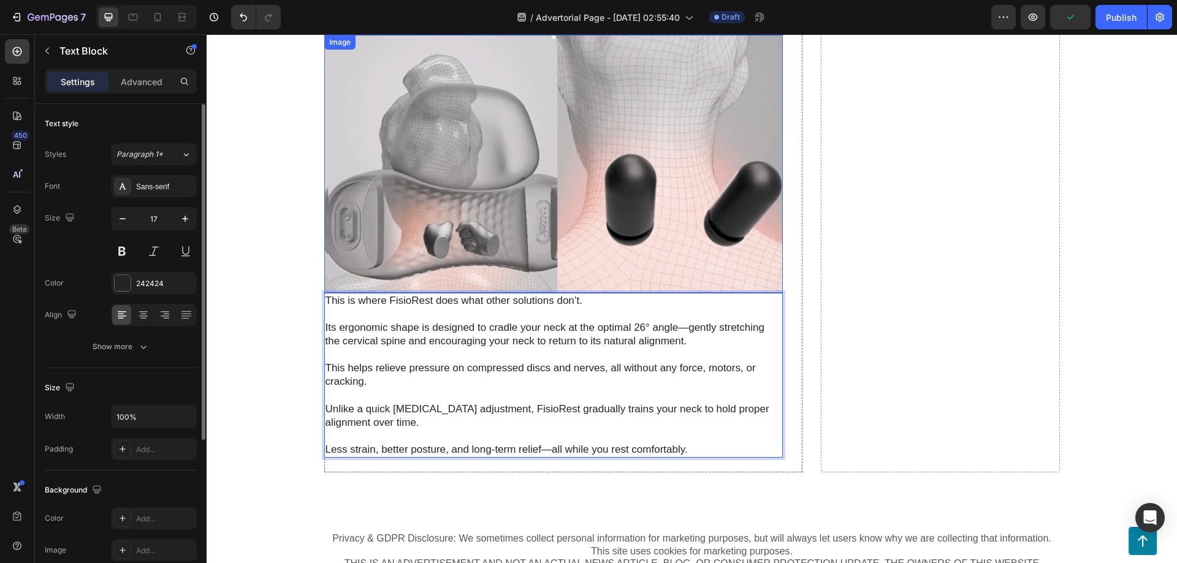
click at [622, 222] on img at bounding box center [553, 164] width 459 height 258
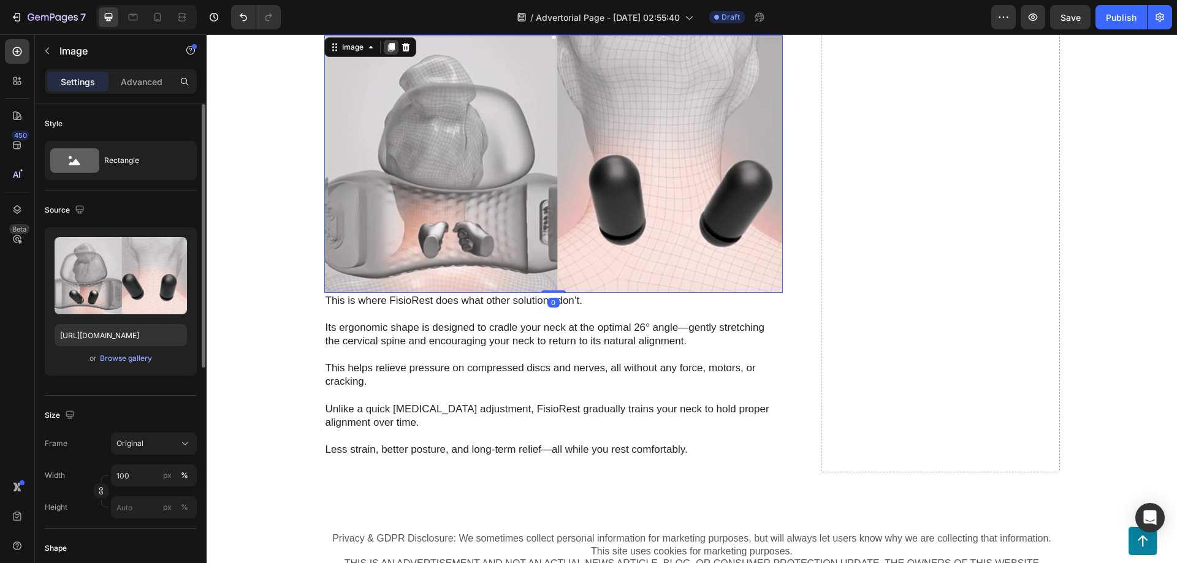
click at [387, 43] on icon at bounding box center [390, 47] width 7 height 9
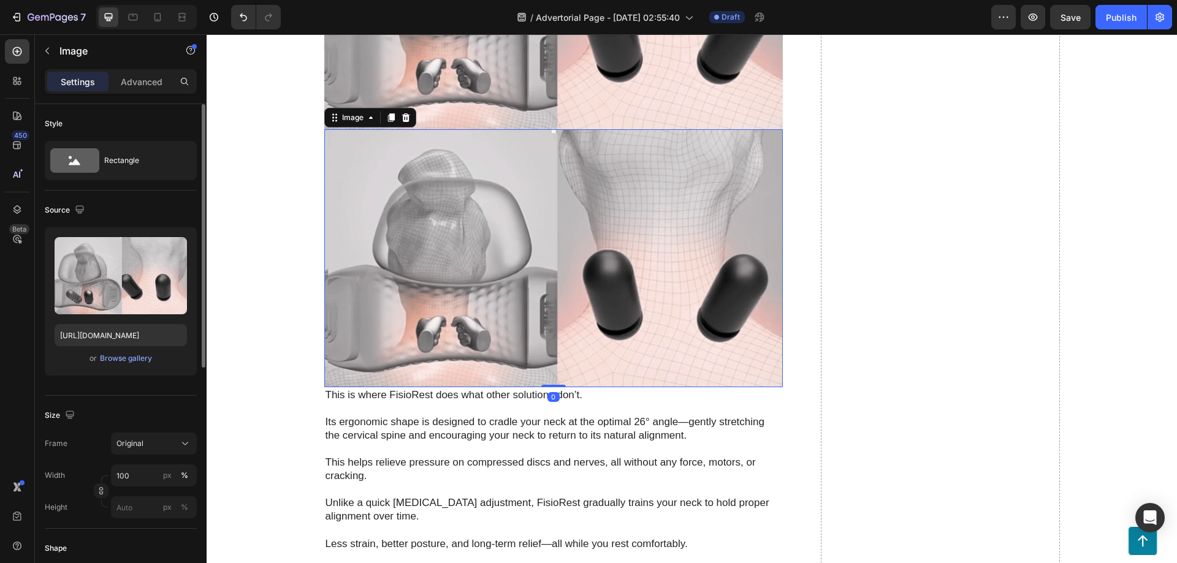
scroll to position [4100, 0]
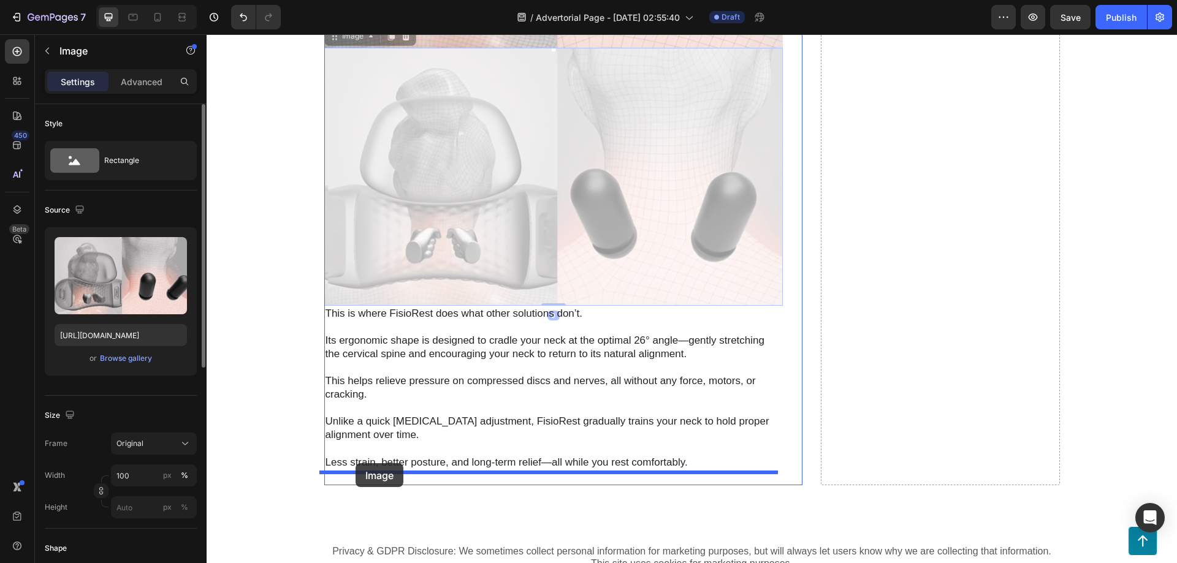
drag, startPoint x: 385, startPoint y: 224, endPoint x: 356, endPoint y: 463, distance: 241.5
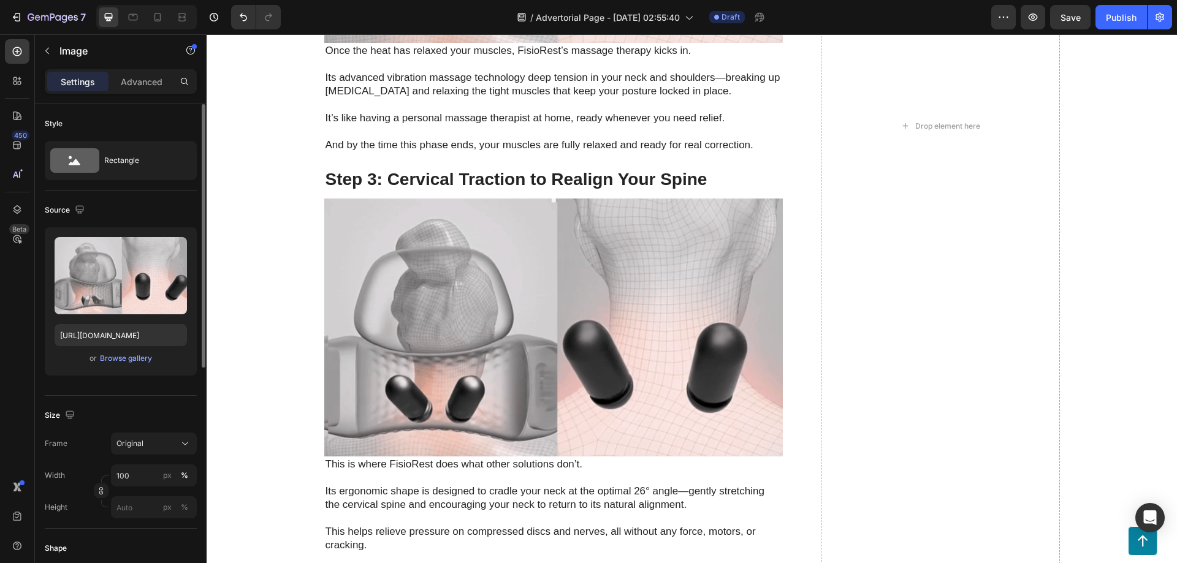
scroll to position [3610, 0]
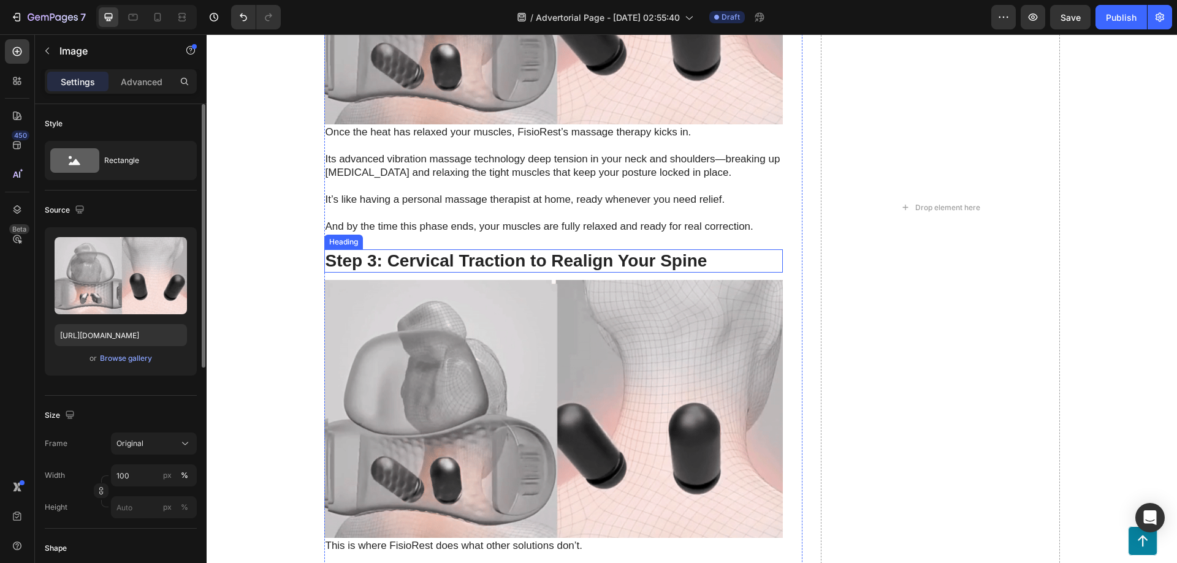
click at [422, 251] on strong "Step 3: Cervical Traction to Realign Your Spine" at bounding box center [517, 260] width 382 height 19
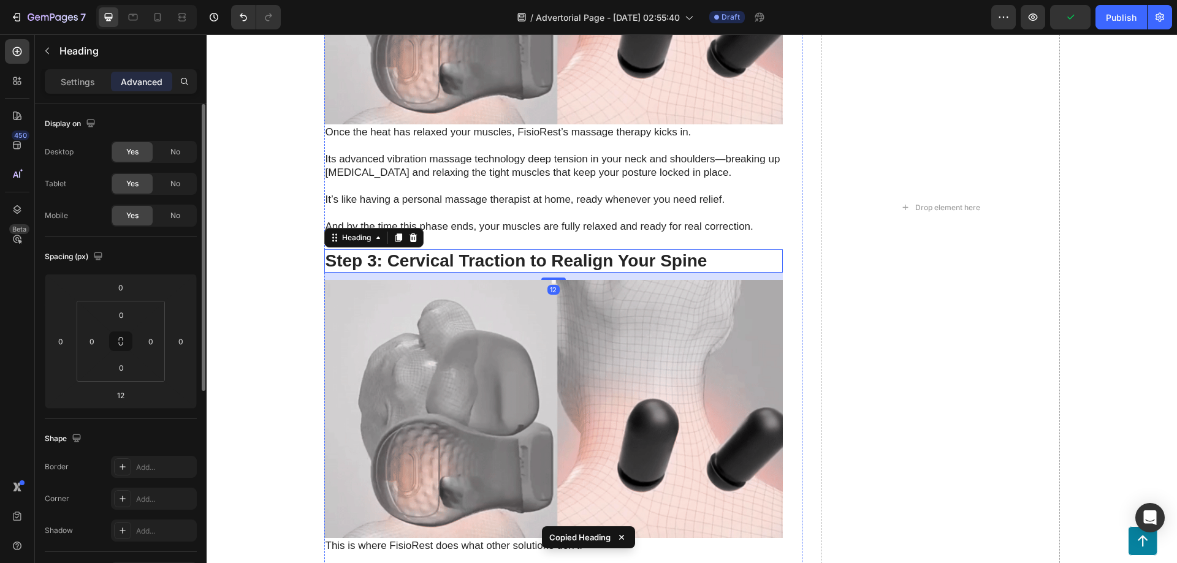
scroll to position [4182, 0]
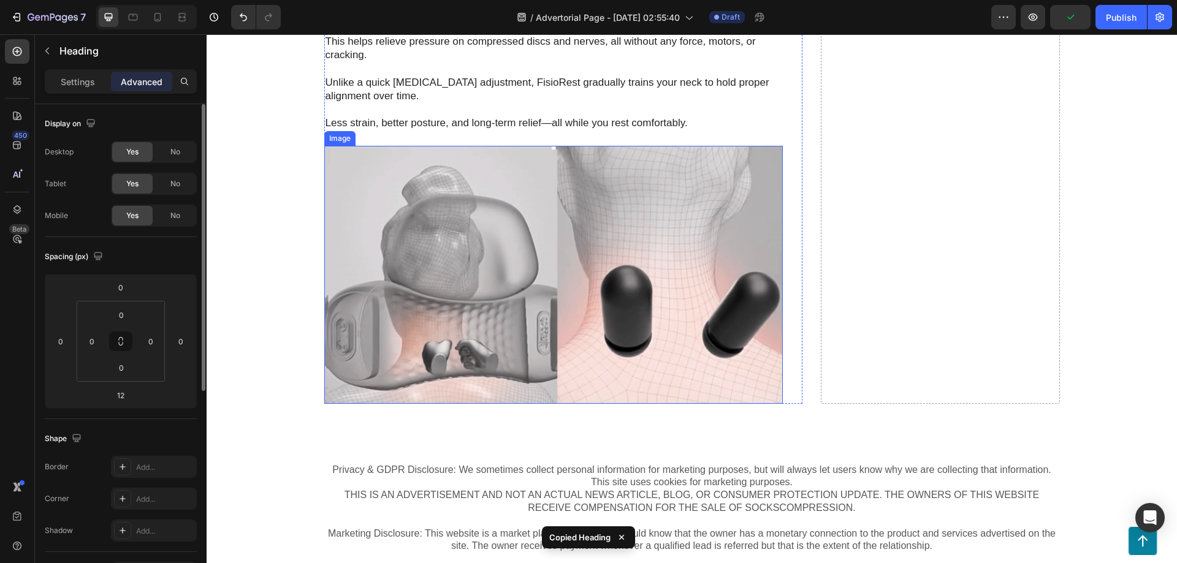
click at [444, 331] on img at bounding box center [553, 275] width 459 height 258
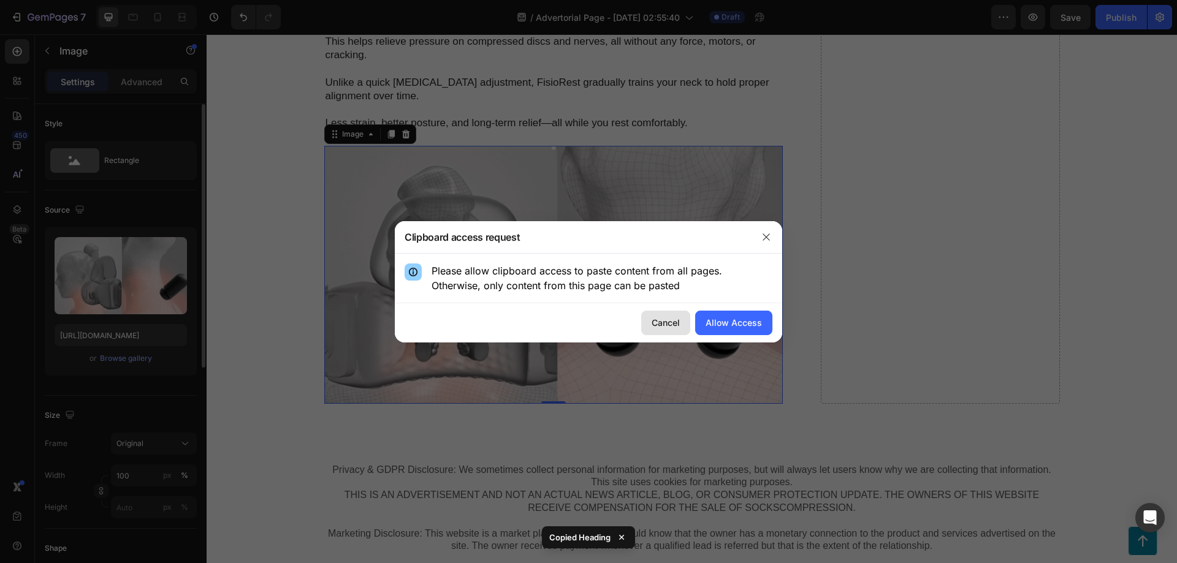
click at [669, 327] on div "Cancel" at bounding box center [666, 322] width 28 height 13
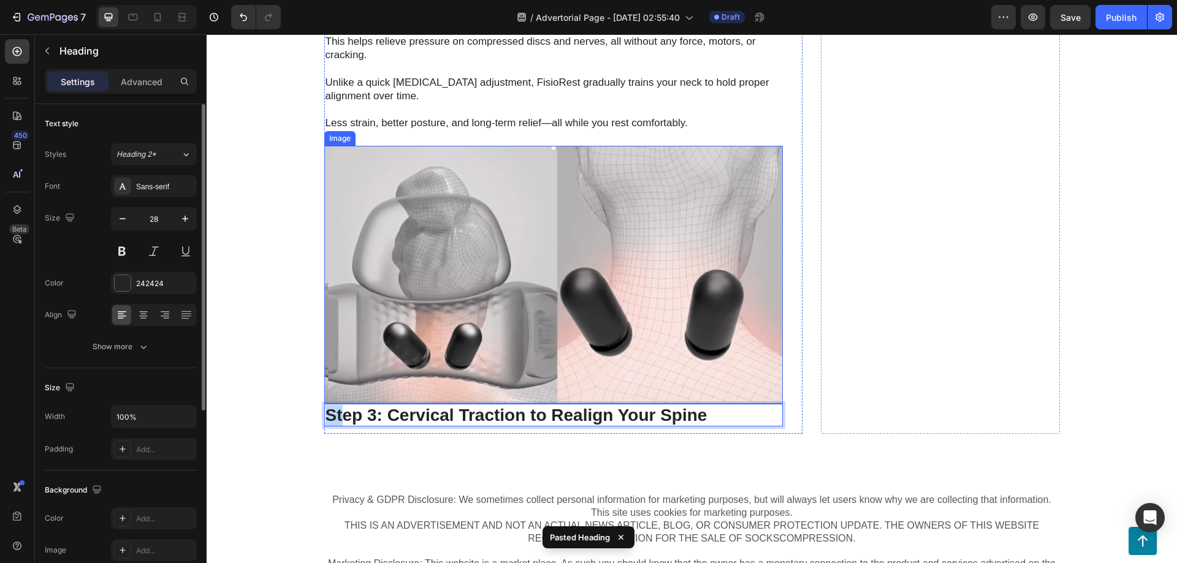
drag, startPoint x: 335, startPoint y: 406, endPoint x: 285, endPoint y: 379, distance: 57.3
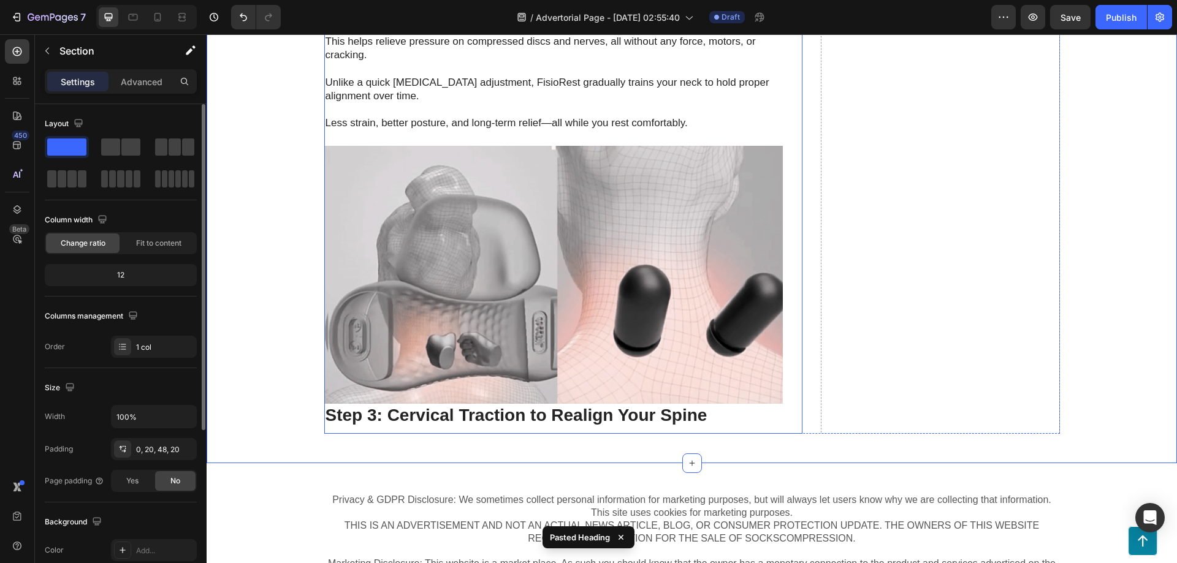
click at [380, 406] on strong "Step 3: Cervical Traction to Realign Your Spine" at bounding box center [517, 415] width 382 height 19
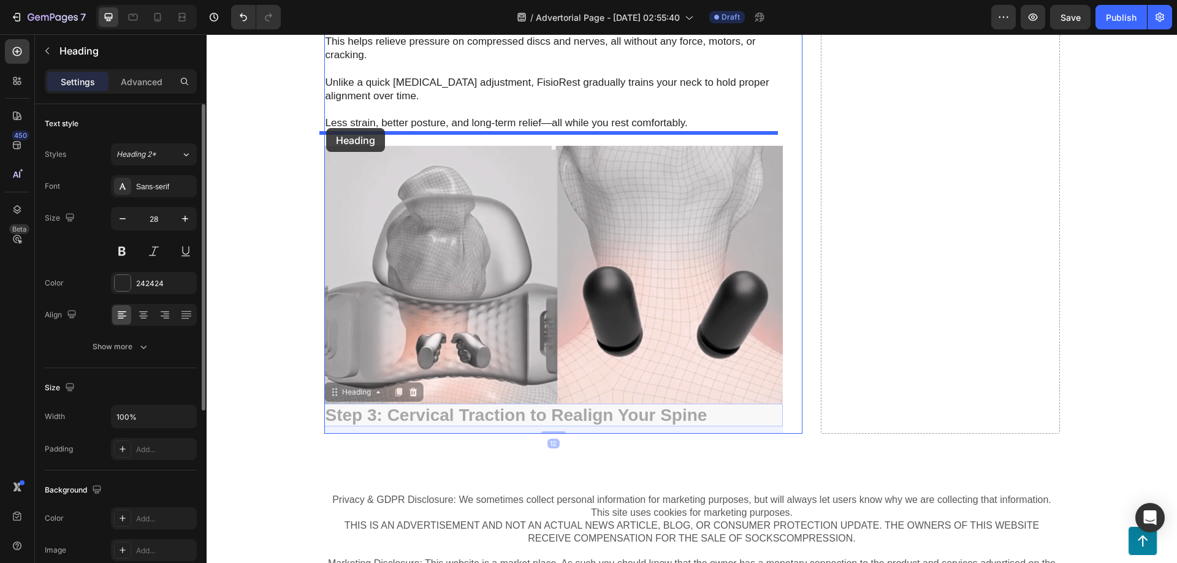
drag, startPoint x: 327, startPoint y: 381, endPoint x: 326, endPoint y: 128, distance: 252.6
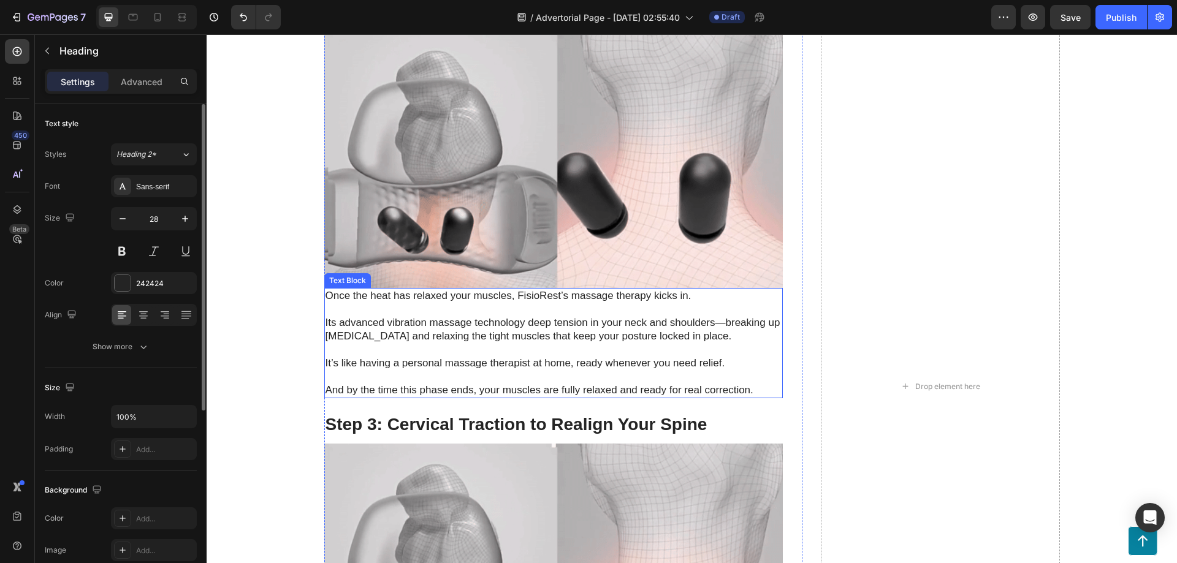
scroll to position [3691, 0]
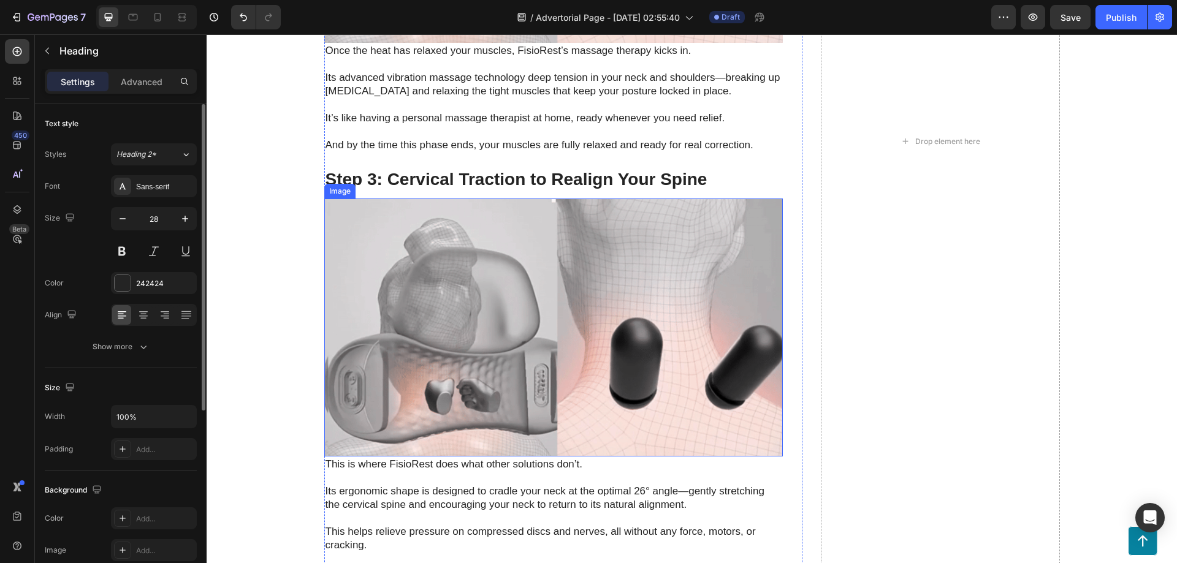
click at [551, 288] on img at bounding box center [553, 328] width 459 height 258
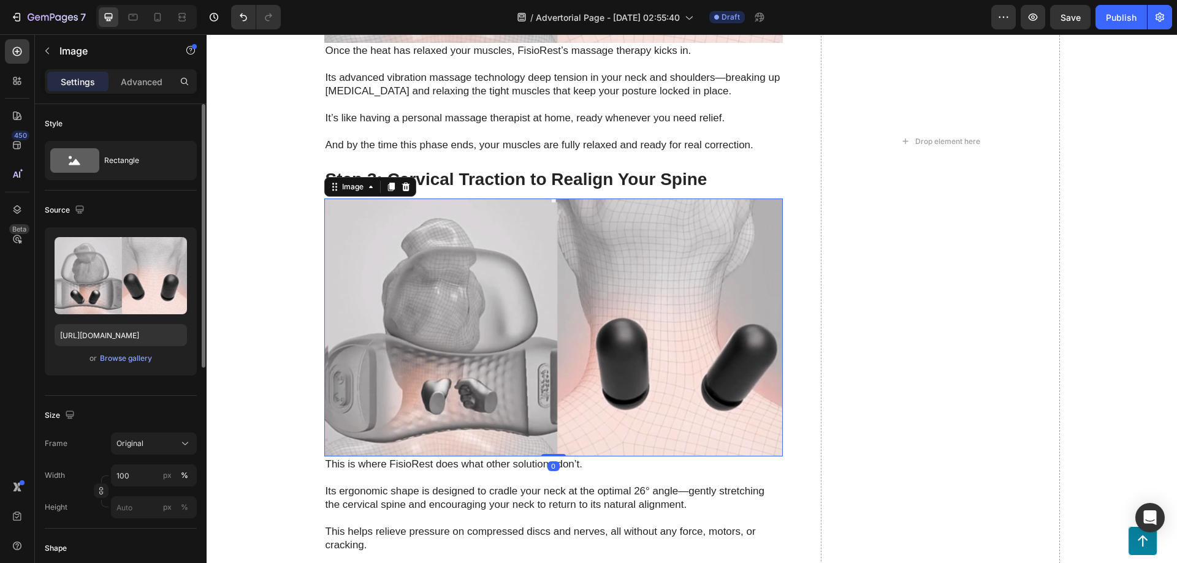
scroll to position [3773, 0]
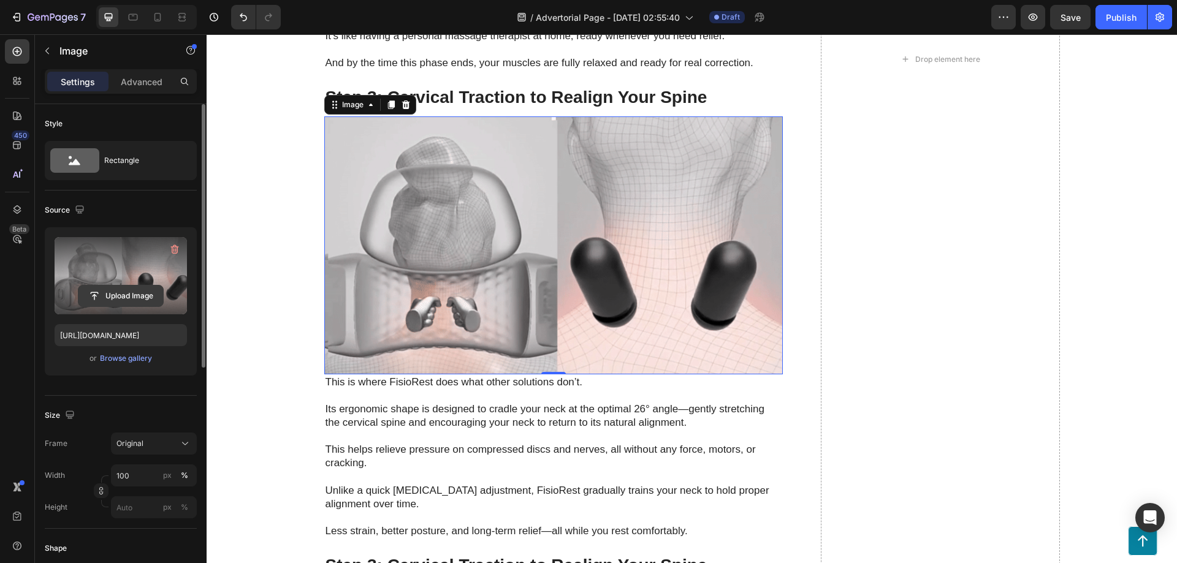
click at [125, 292] on input "file" at bounding box center [120, 296] width 85 height 21
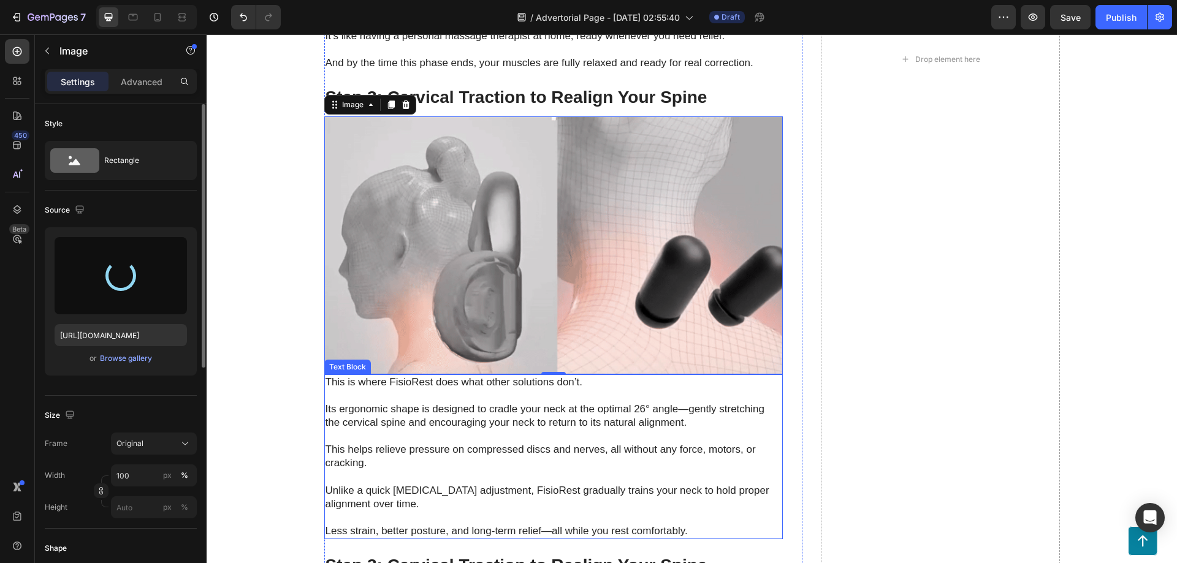
type input "[URL][DOMAIN_NAME]"
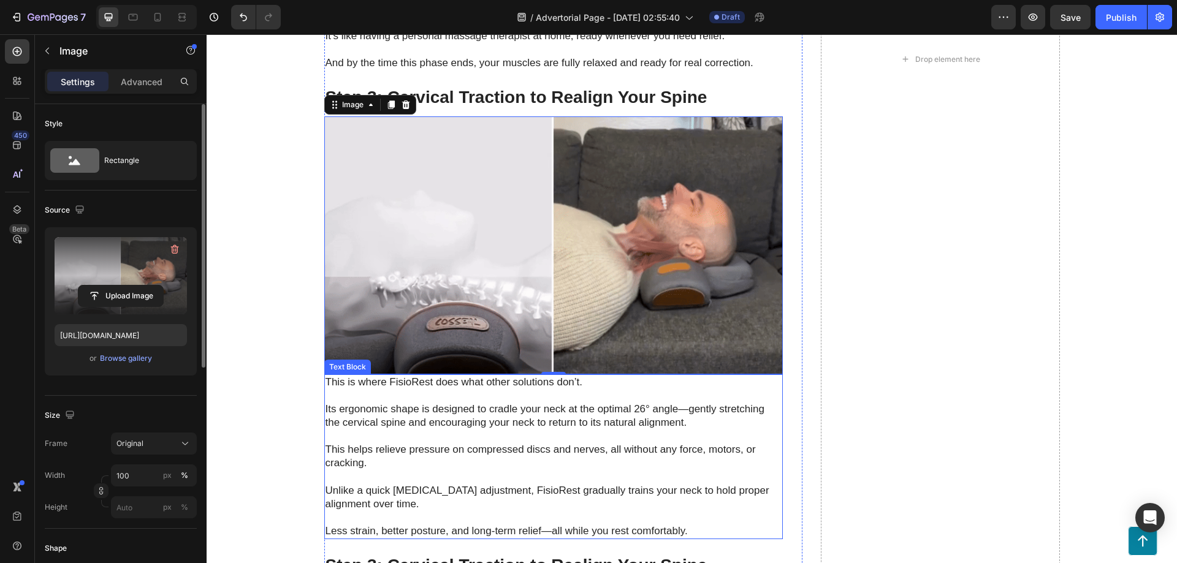
click at [503, 412] on p "Its ergonomic shape is designed to cradle your neck at the optimal 26° angle—ge…" at bounding box center [554, 416] width 456 height 27
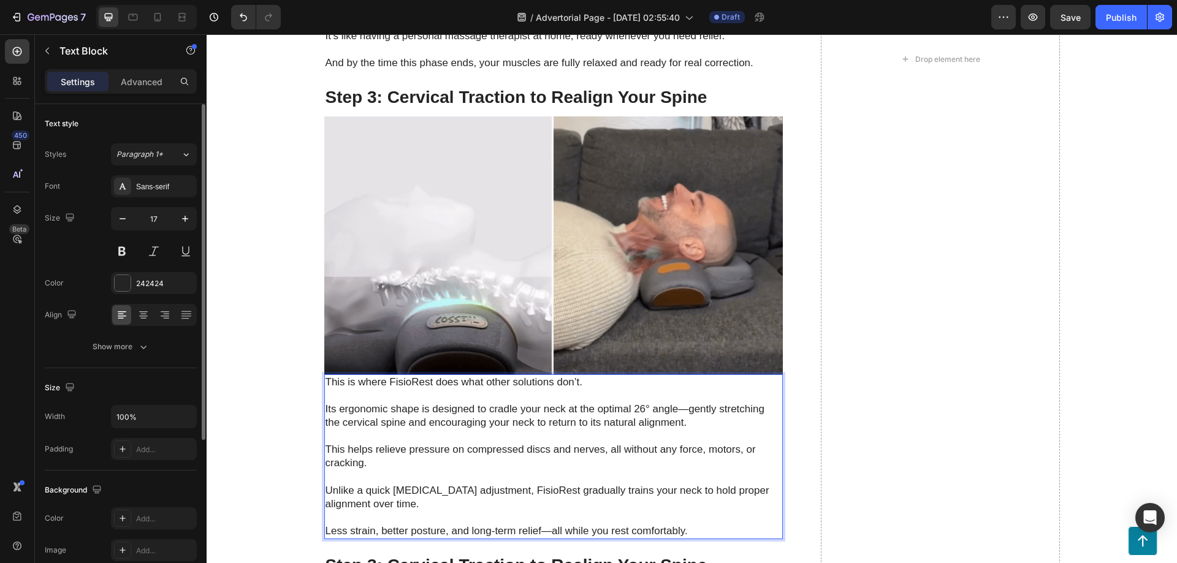
click at [524, 403] on p "Its ergonomic shape is designed to cradle your neck at the optimal 26° angle—ge…" at bounding box center [554, 416] width 456 height 27
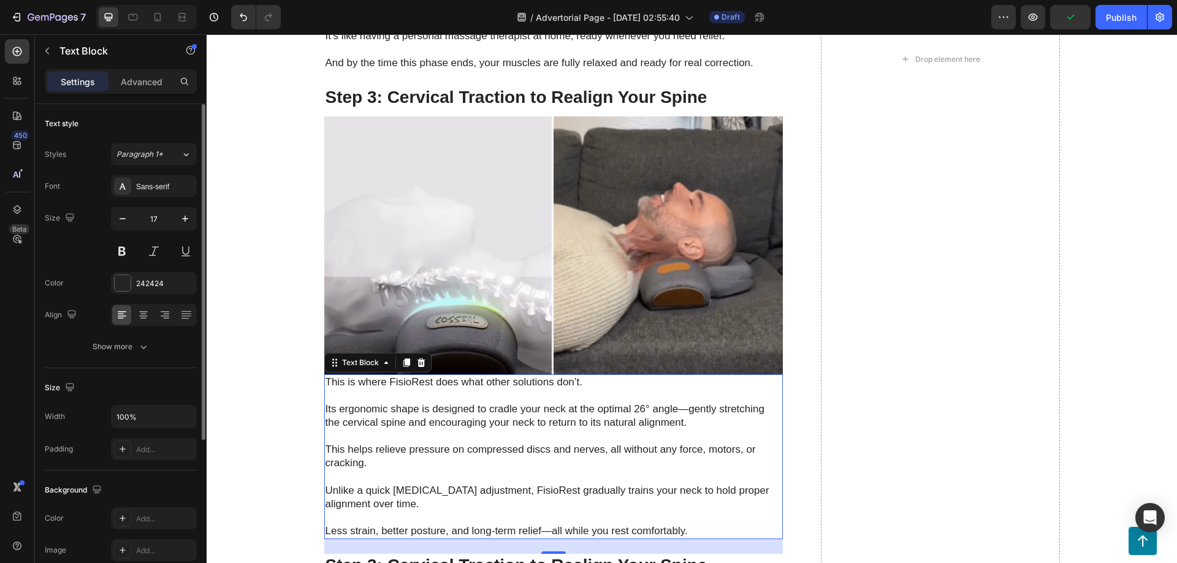
scroll to position [3936, 0]
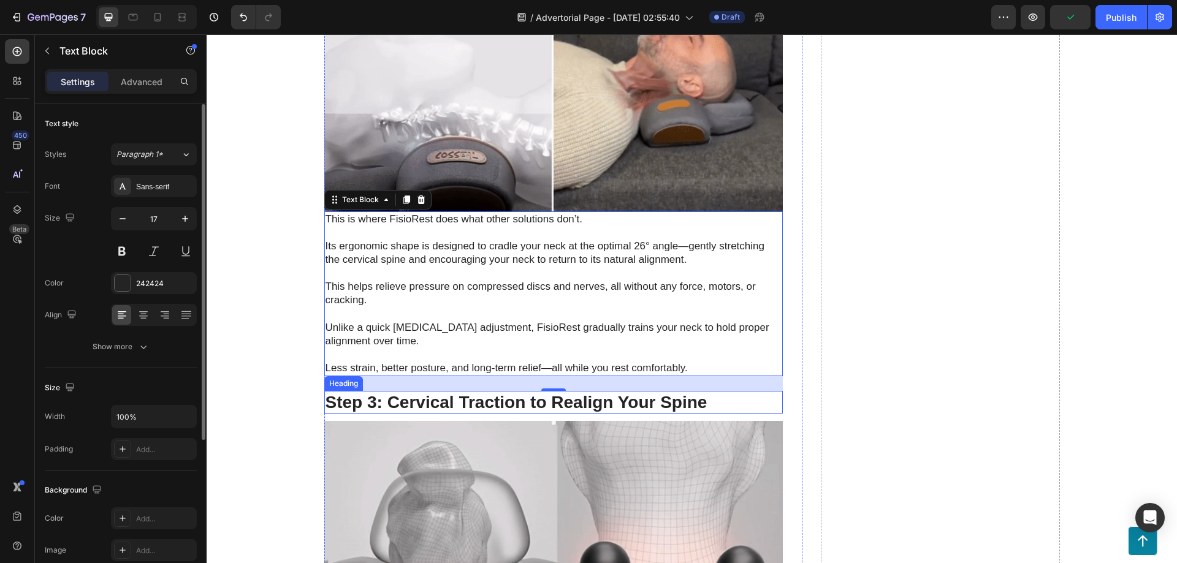
click at [574, 393] on strong "Step 3: Cervical Traction to Realign Your Spine" at bounding box center [517, 402] width 382 height 19
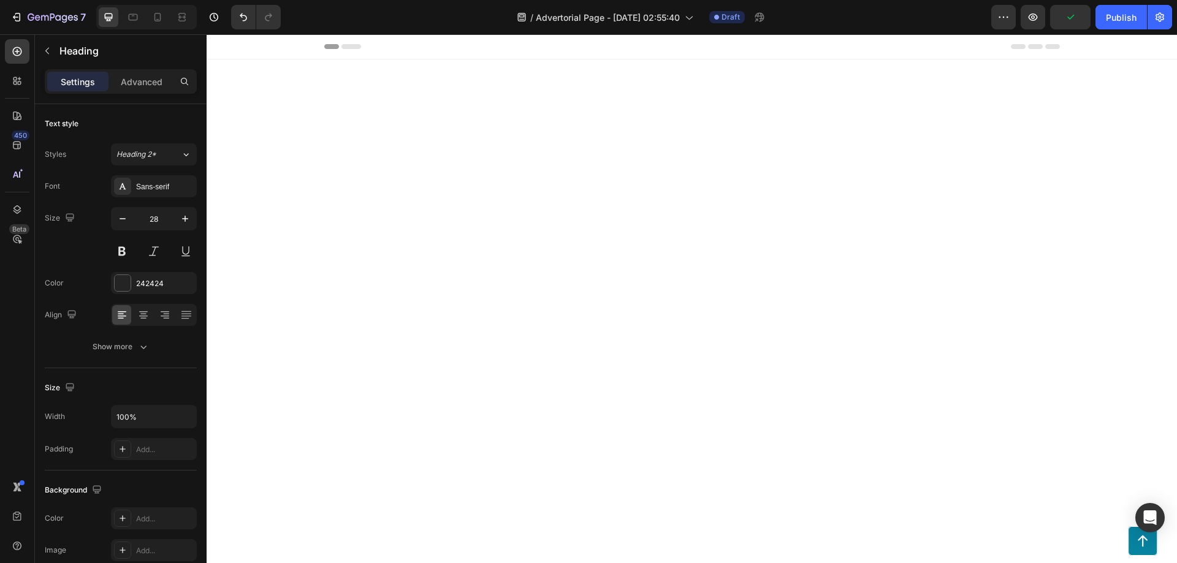
scroll to position [3936, 0]
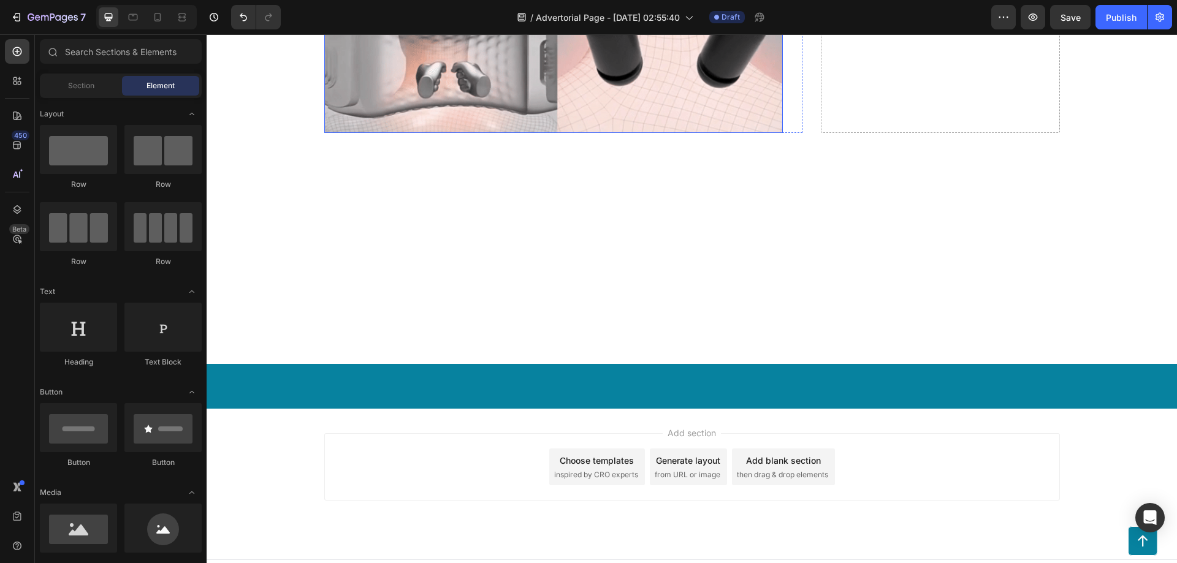
click at [394, 133] on img at bounding box center [553, 4] width 459 height 258
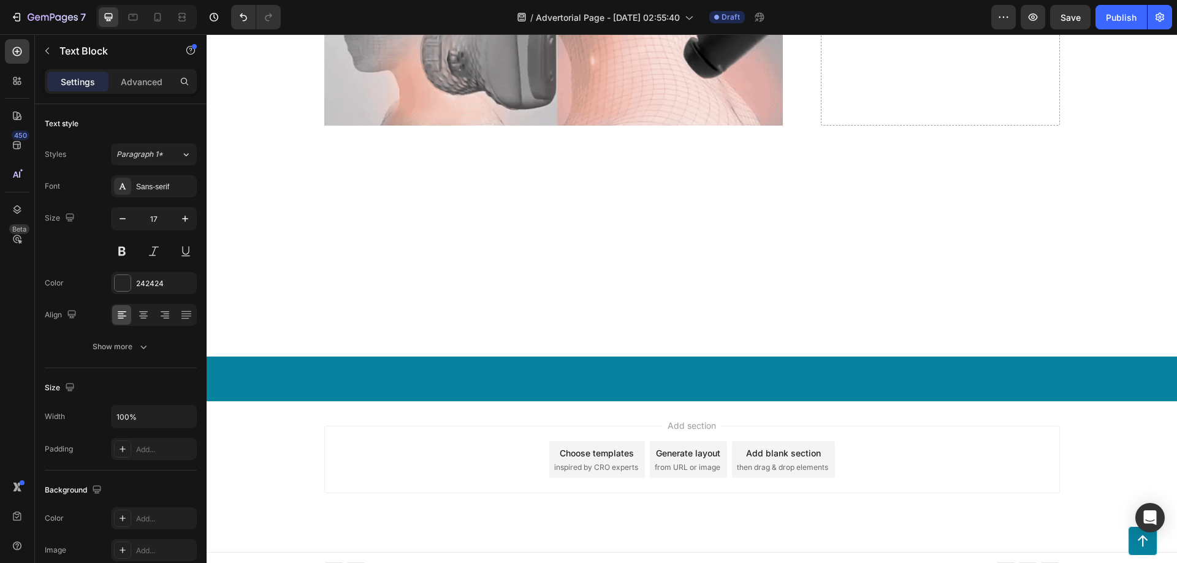
drag, startPoint x: 557, startPoint y: 376, endPoint x: 563, endPoint y: 368, distance: 9.2
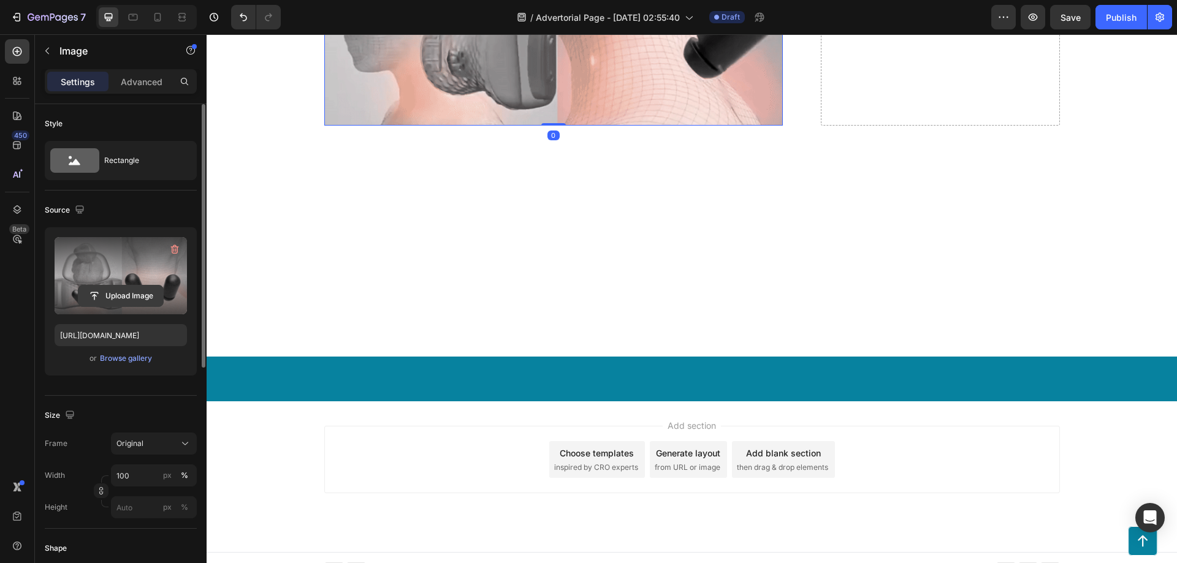
click at [112, 300] on input "file" at bounding box center [120, 296] width 85 height 21
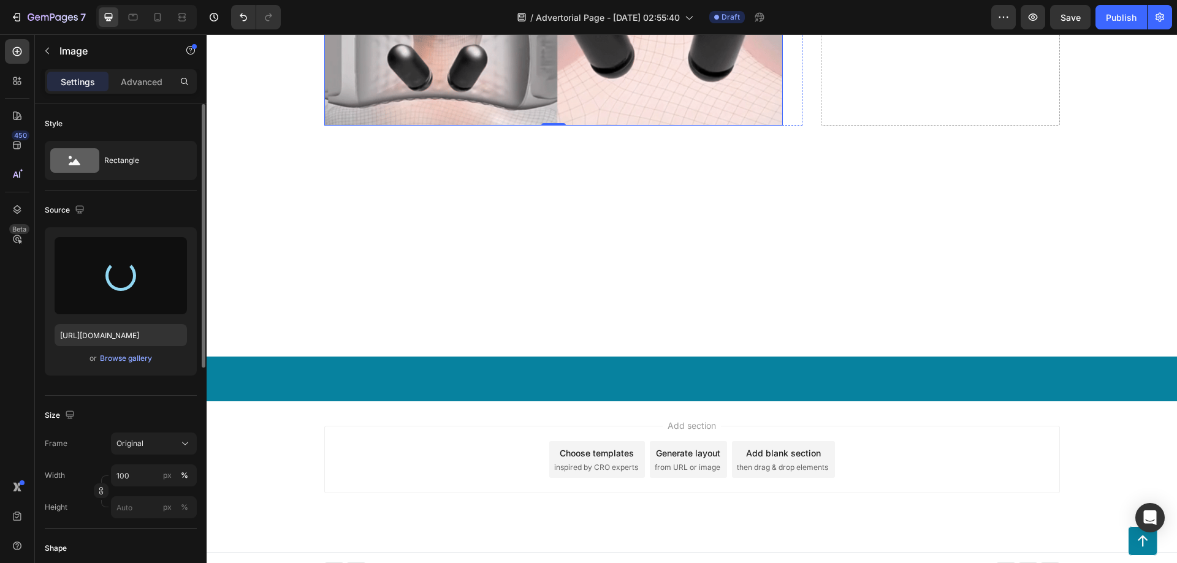
type input "[URL][DOMAIN_NAME]"
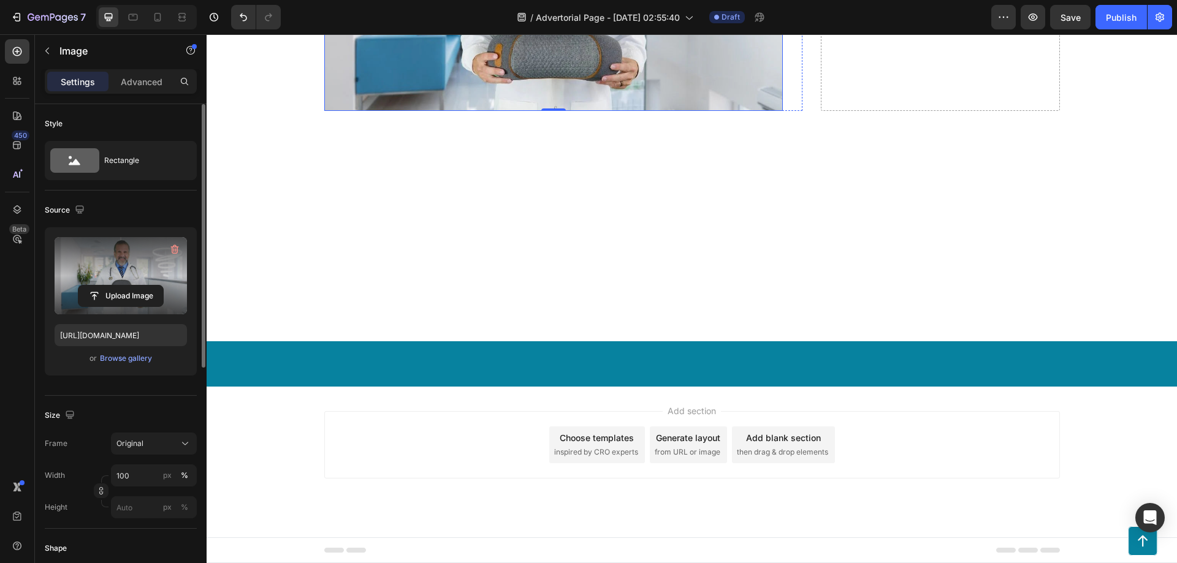
scroll to position [2384, 0]
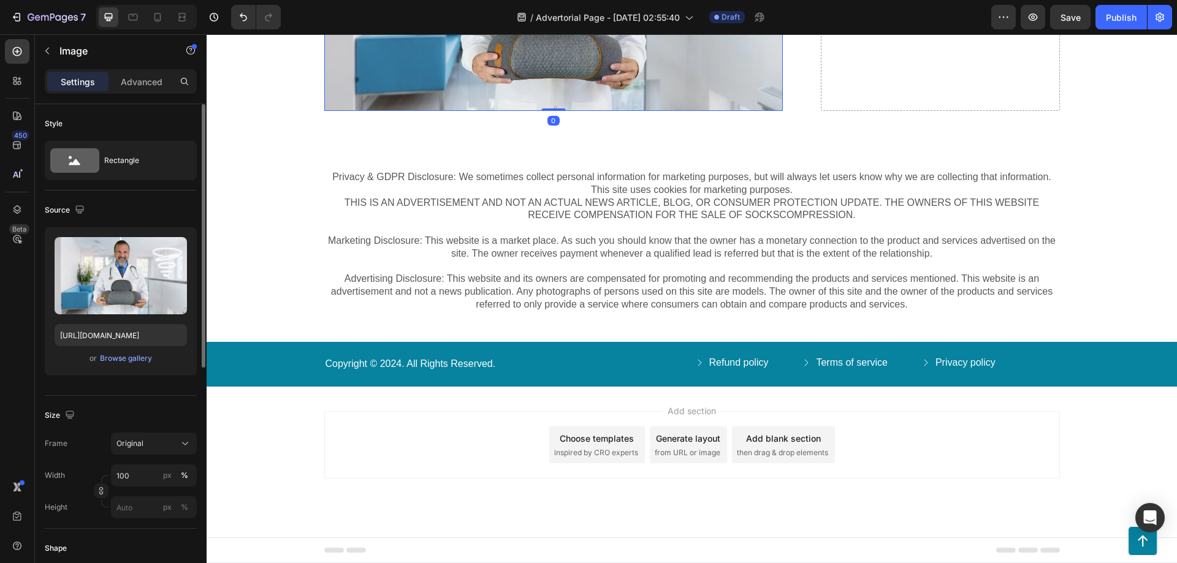
scroll to position [4182, 0]
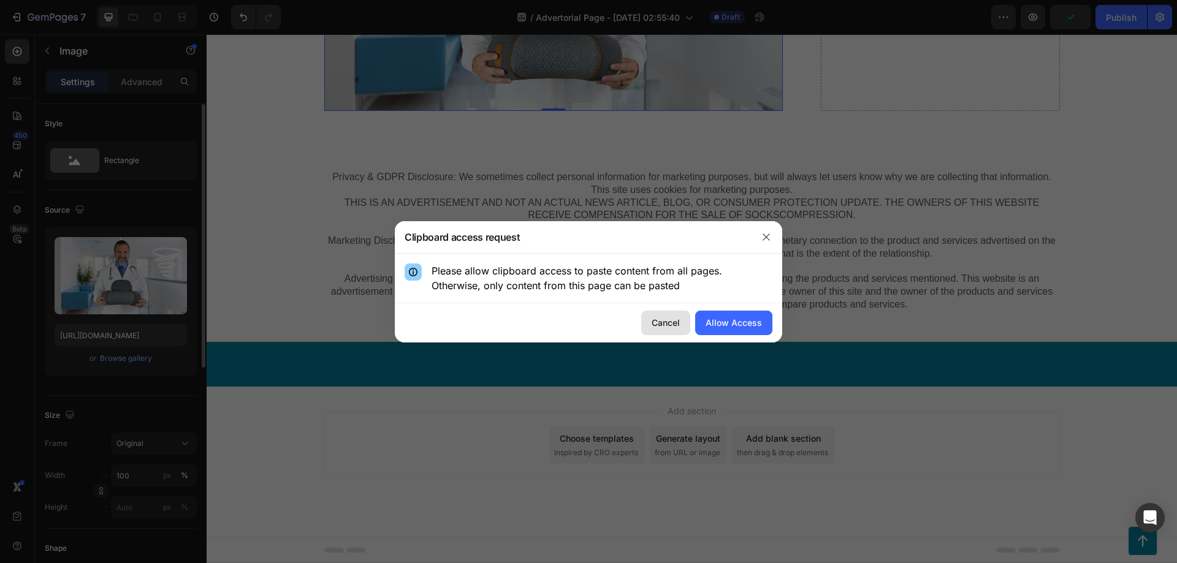
click at [657, 324] on div "Cancel" at bounding box center [666, 322] width 28 height 13
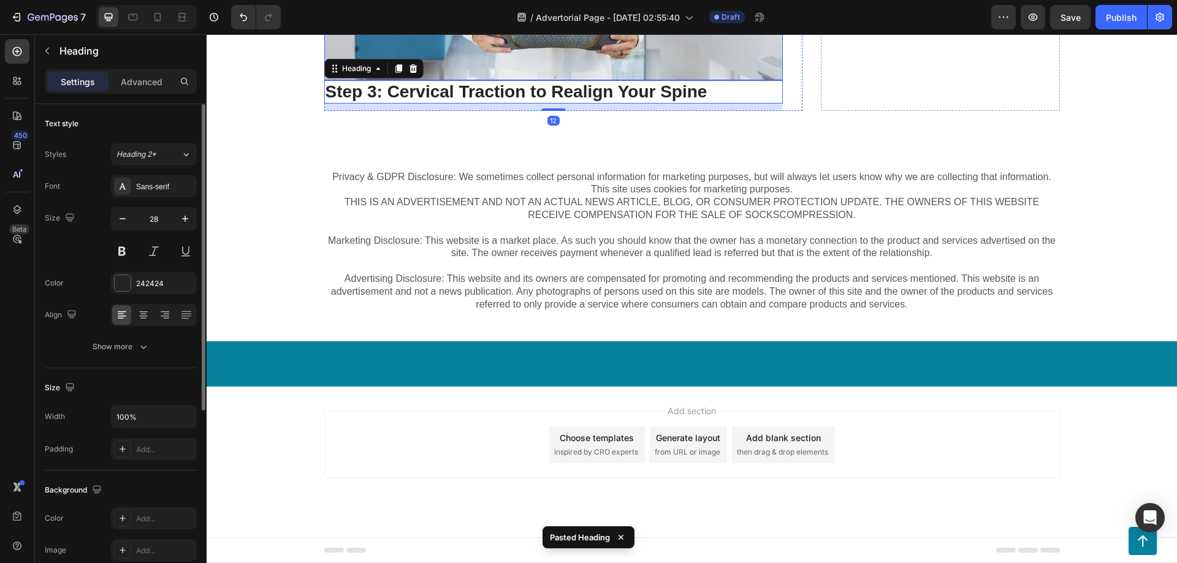
scroll to position [4264, 0]
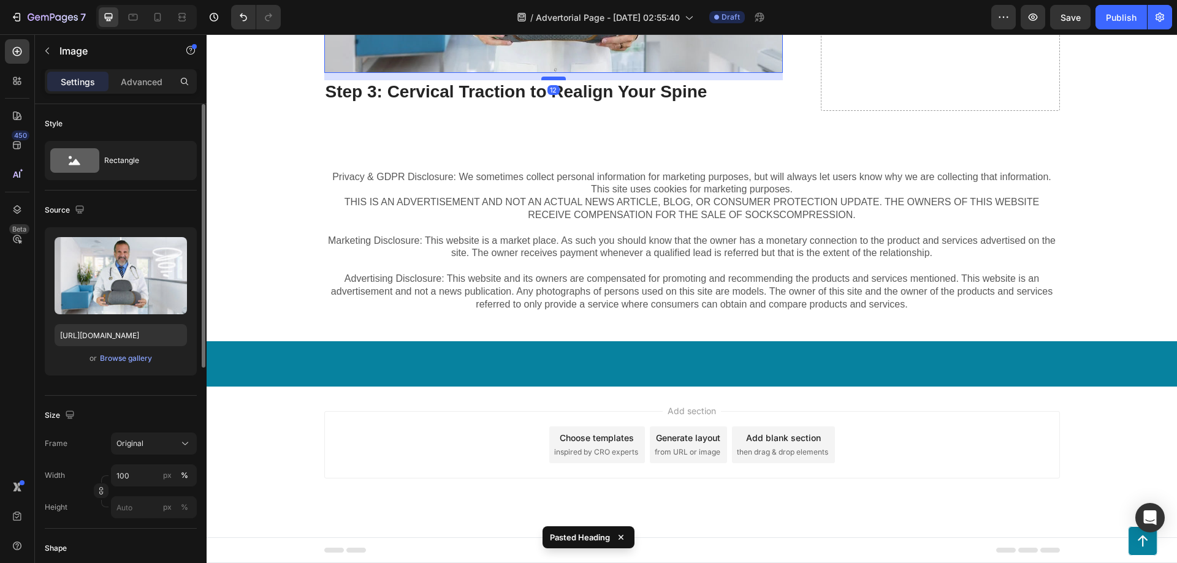
drag, startPoint x: 549, startPoint y: 355, endPoint x: 552, endPoint y: 362, distance: 8.0
click at [552, 80] on div at bounding box center [553, 79] width 25 height 4
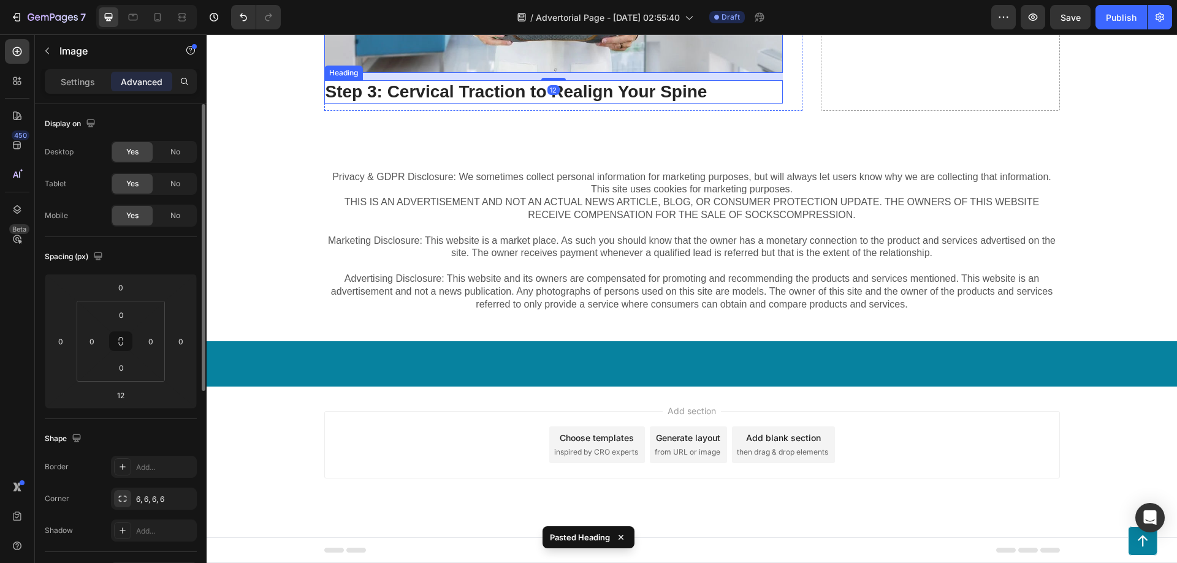
click at [453, 101] on strong "Step 3: Cervical Traction to Realign Your Spine" at bounding box center [517, 91] width 382 height 19
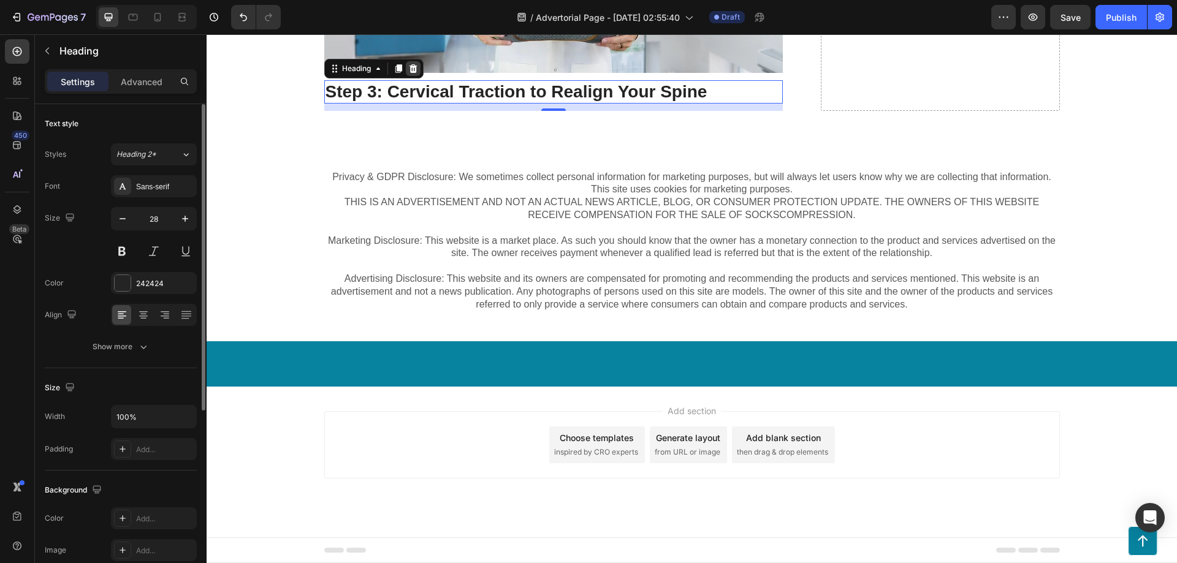
click at [409, 73] on icon at bounding box center [413, 68] width 8 height 9
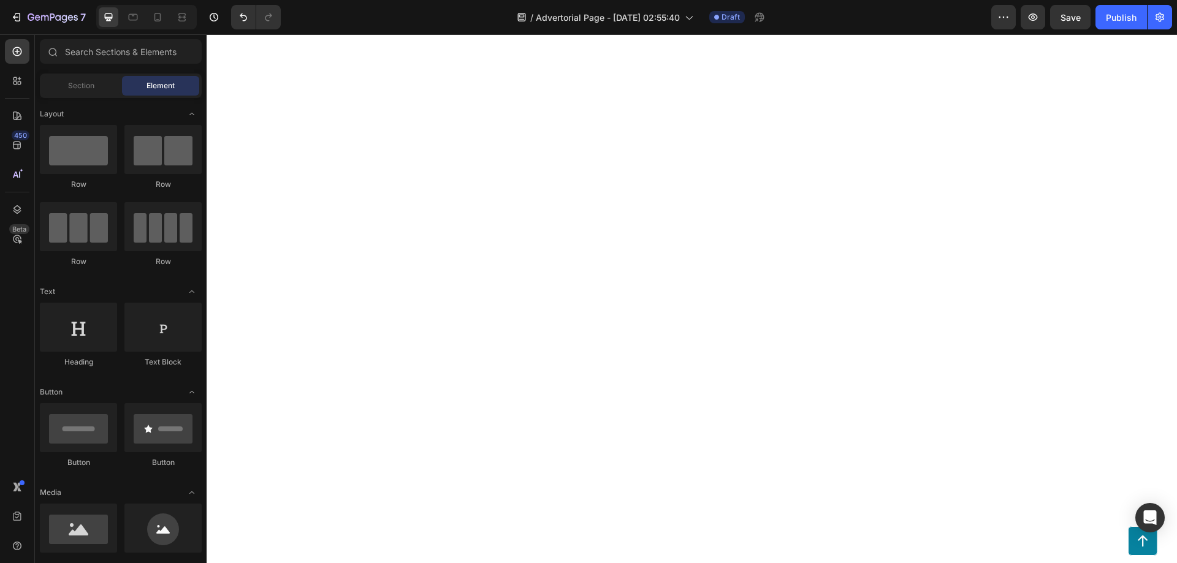
scroll to position [1812, 0]
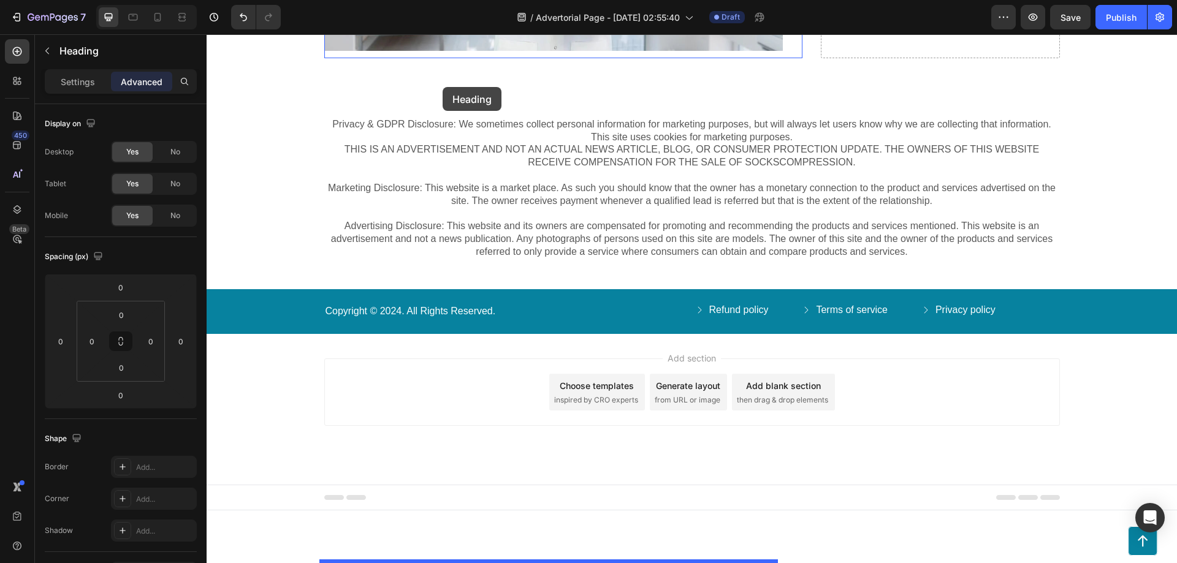
scroll to position [4408, 0]
drag, startPoint x: 328, startPoint y: 196, endPoint x: 419, endPoint y: 242, distance: 102.5
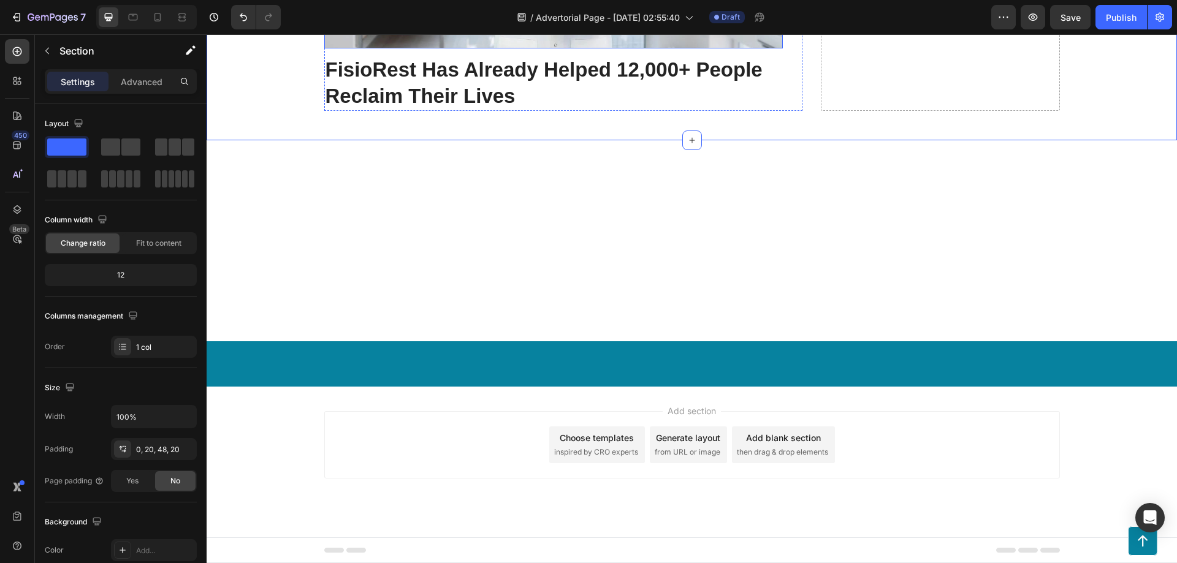
scroll to position [4163, 0]
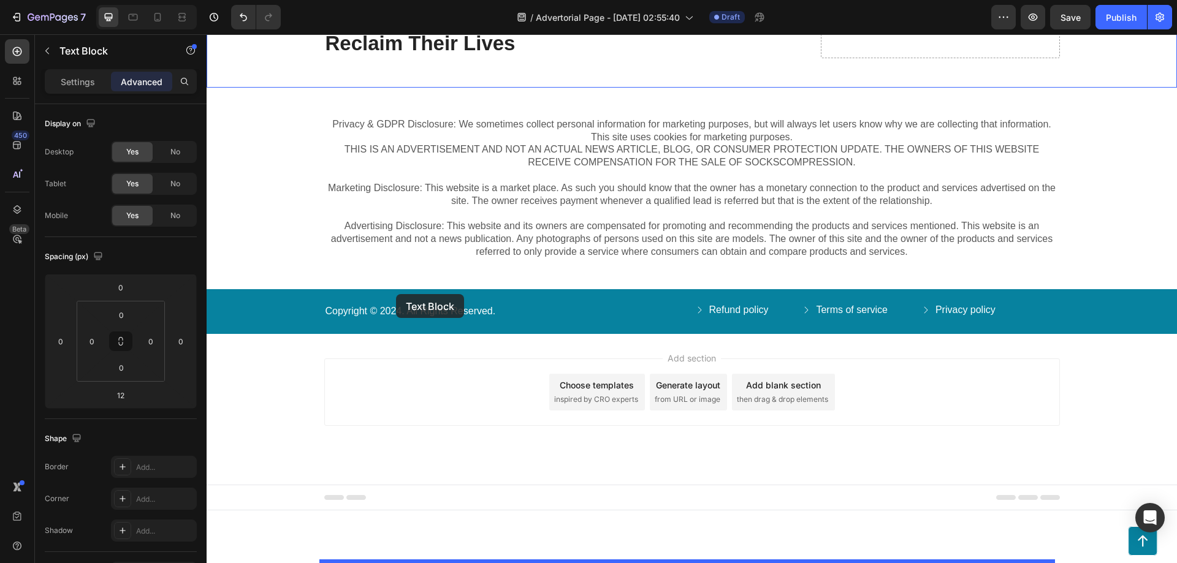
scroll to position [4773, 0]
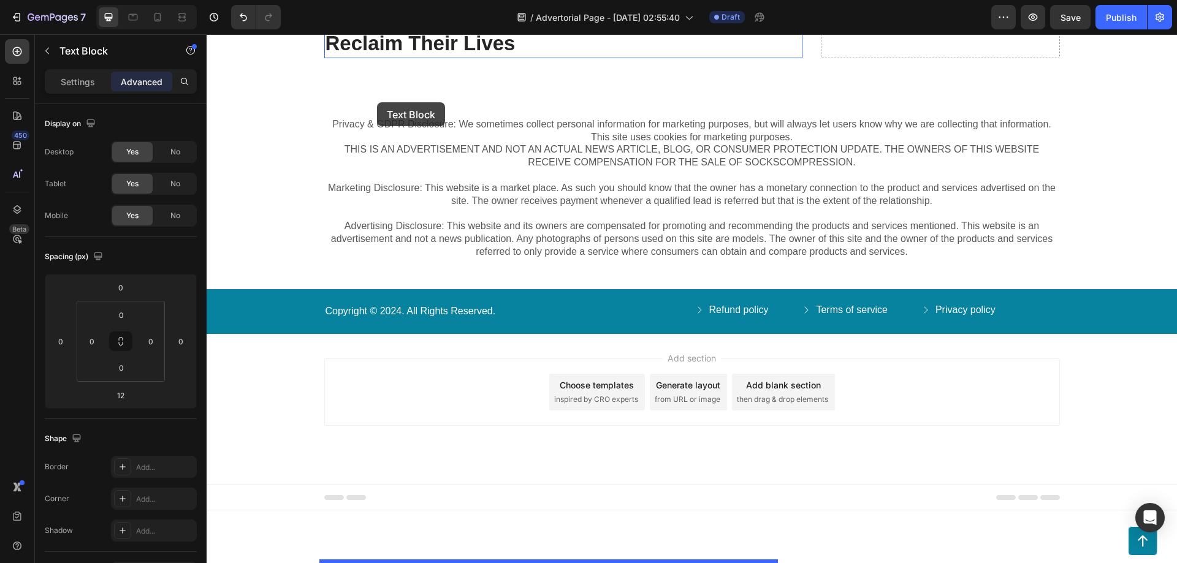
drag, startPoint x: 336, startPoint y: 50, endPoint x: 377, endPoint y: 102, distance: 66.4
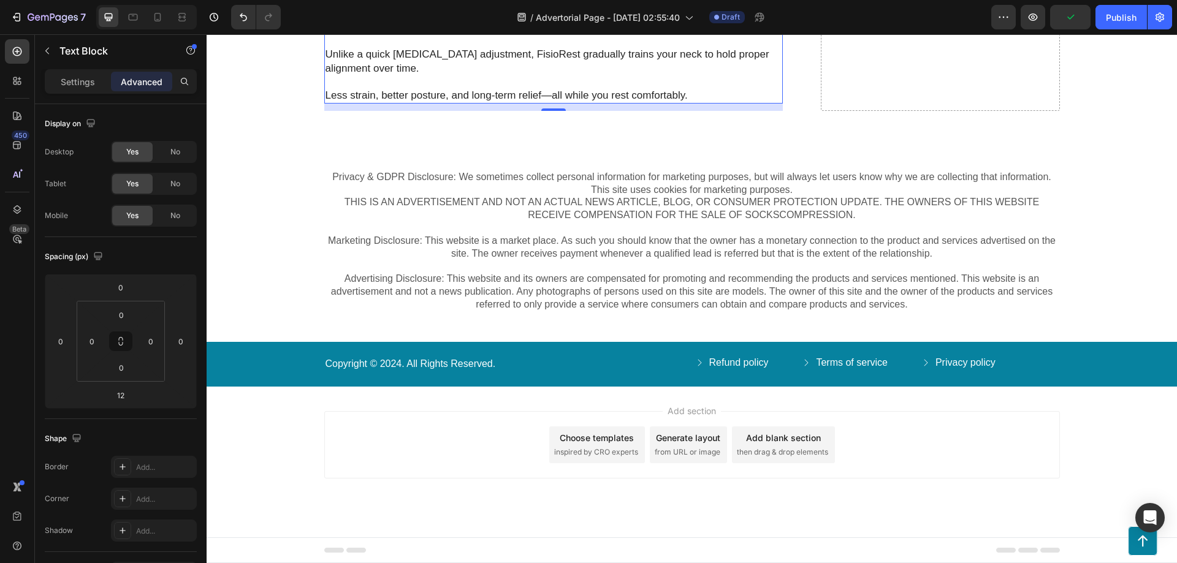
click at [508, 34] on p "This helps relieve pressure on compressed discs and nerves, all without any for…" at bounding box center [554, 20] width 456 height 27
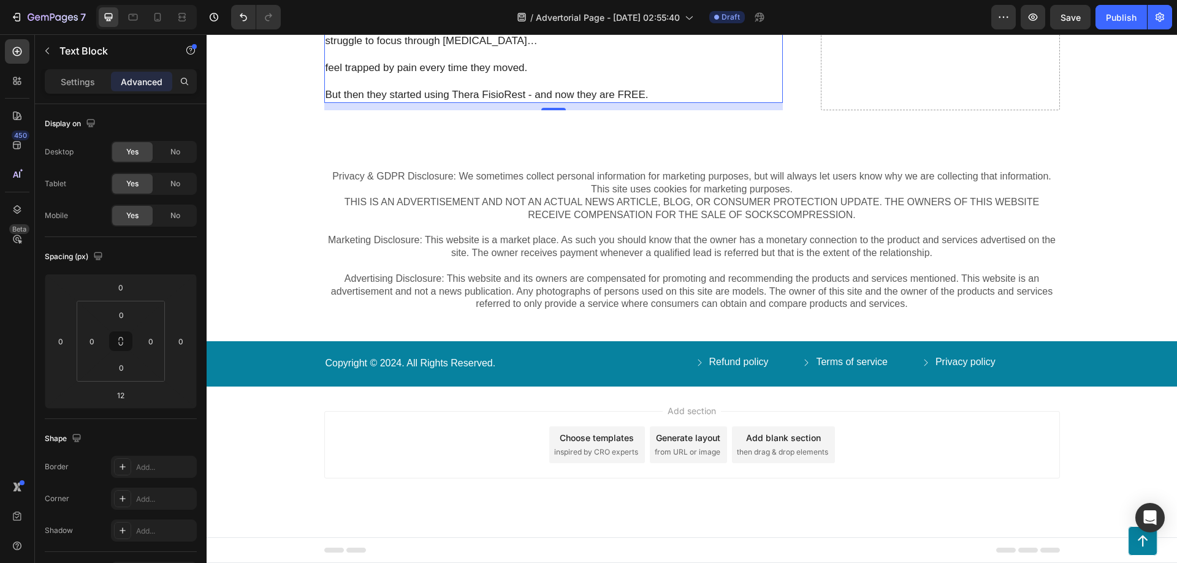
scroll to position [4519, 0]
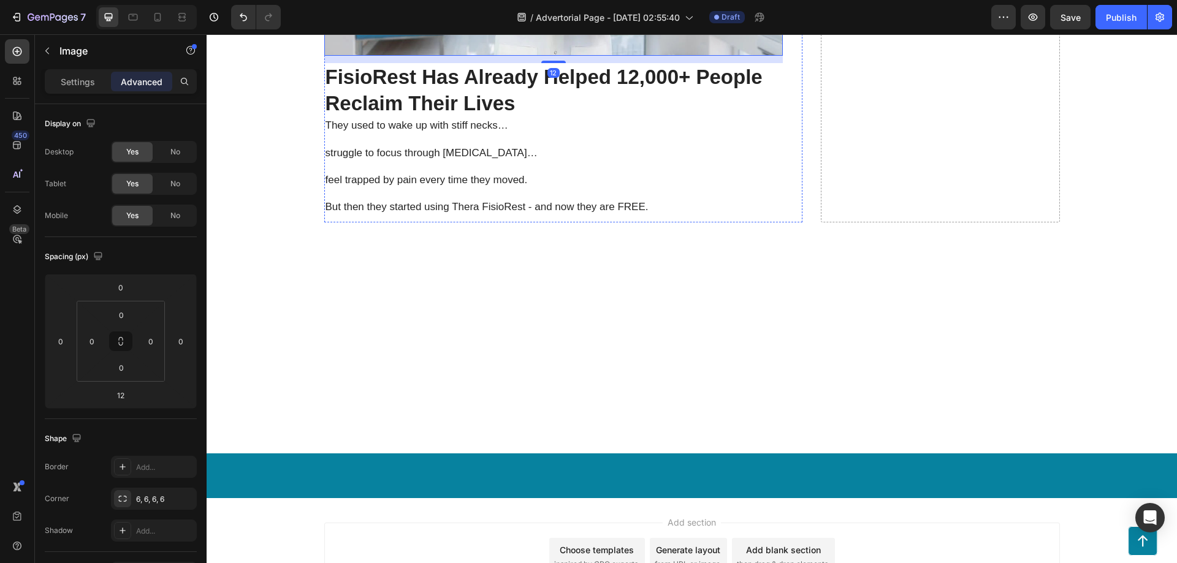
scroll to position [4601, 0]
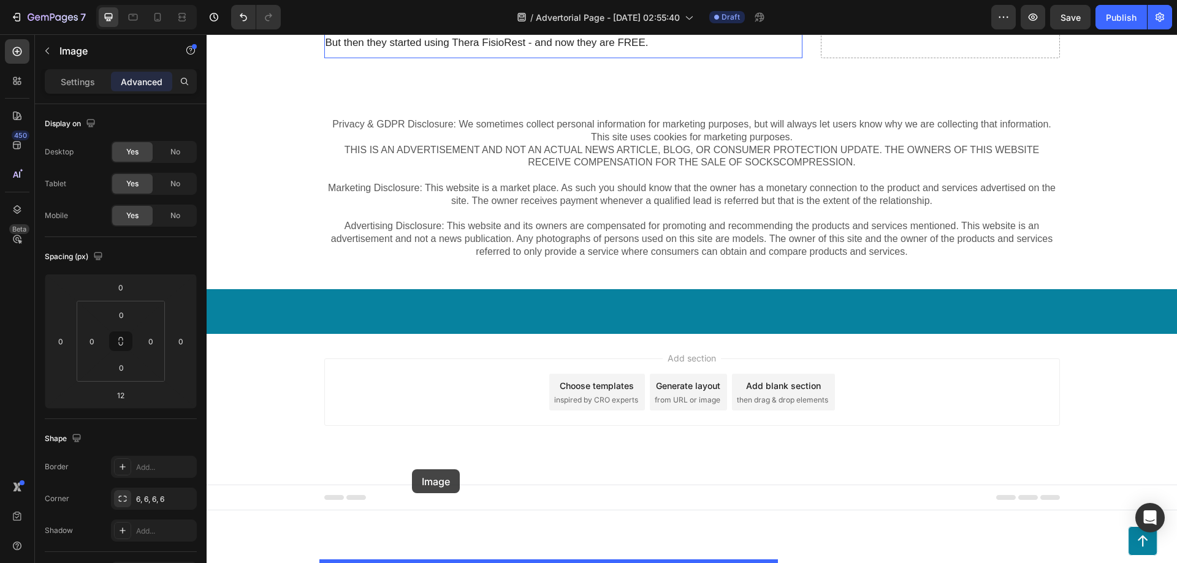
drag, startPoint x: 443, startPoint y: 237, endPoint x: 411, endPoint y: 468, distance: 232.6
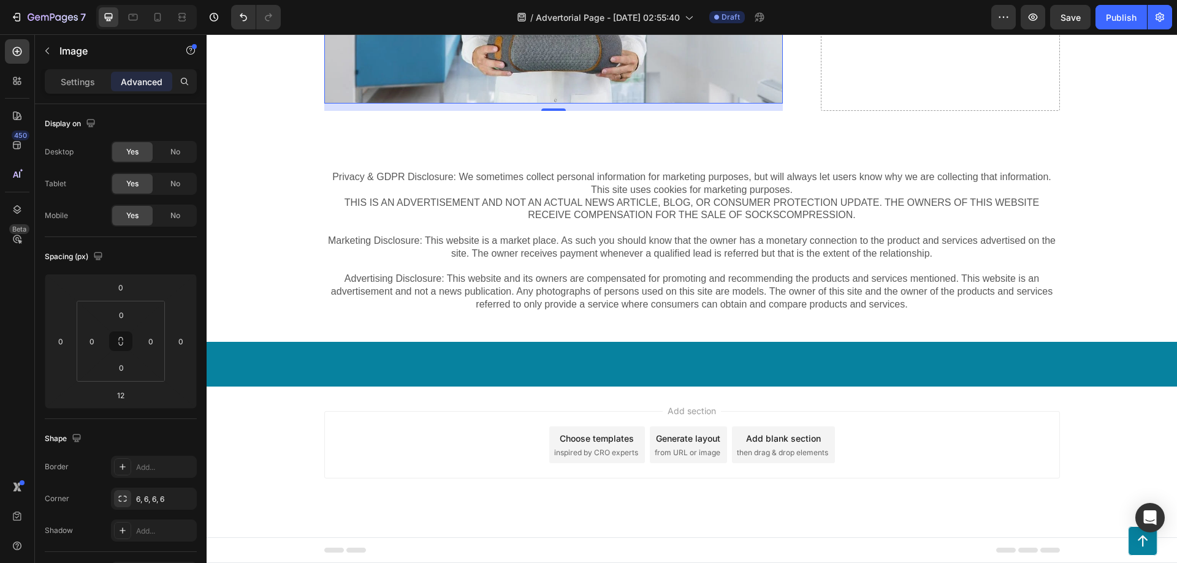
click at [74, 80] on p "Settings" at bounding box center [78, 81] width 34 height 13
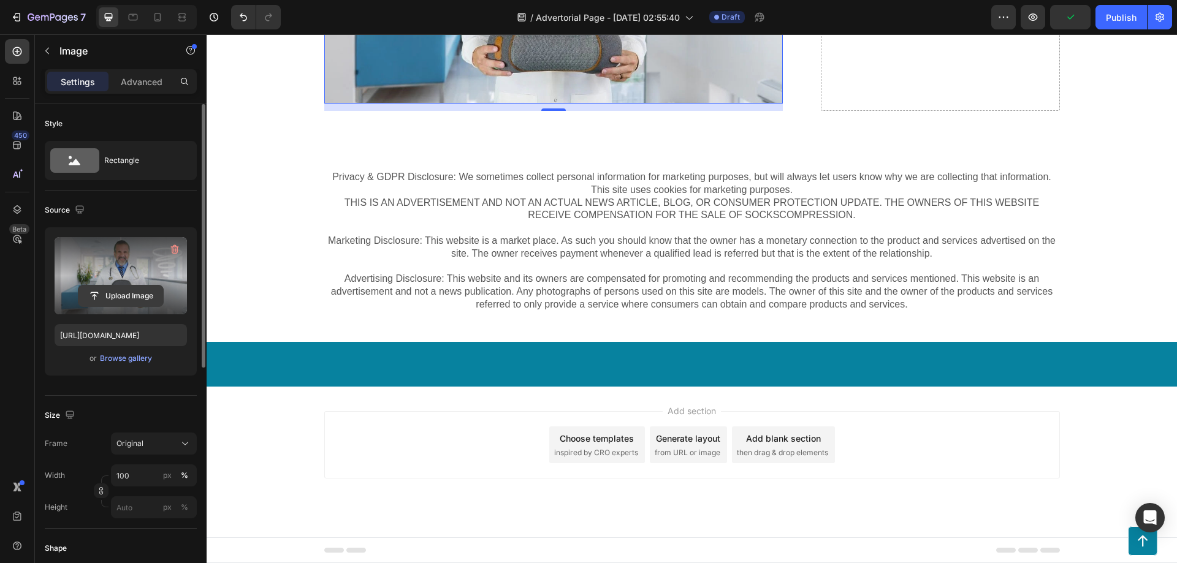
click at [124, 292] on input "file" at bounding box center [120, 296] width 85 height 21
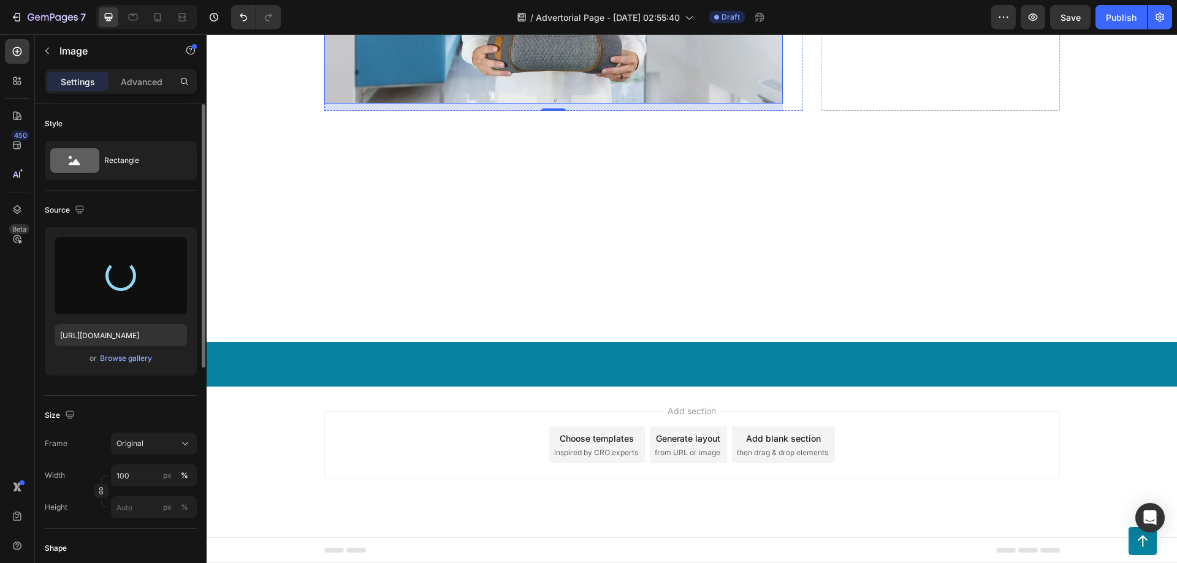
scroll to position [4519, 0]
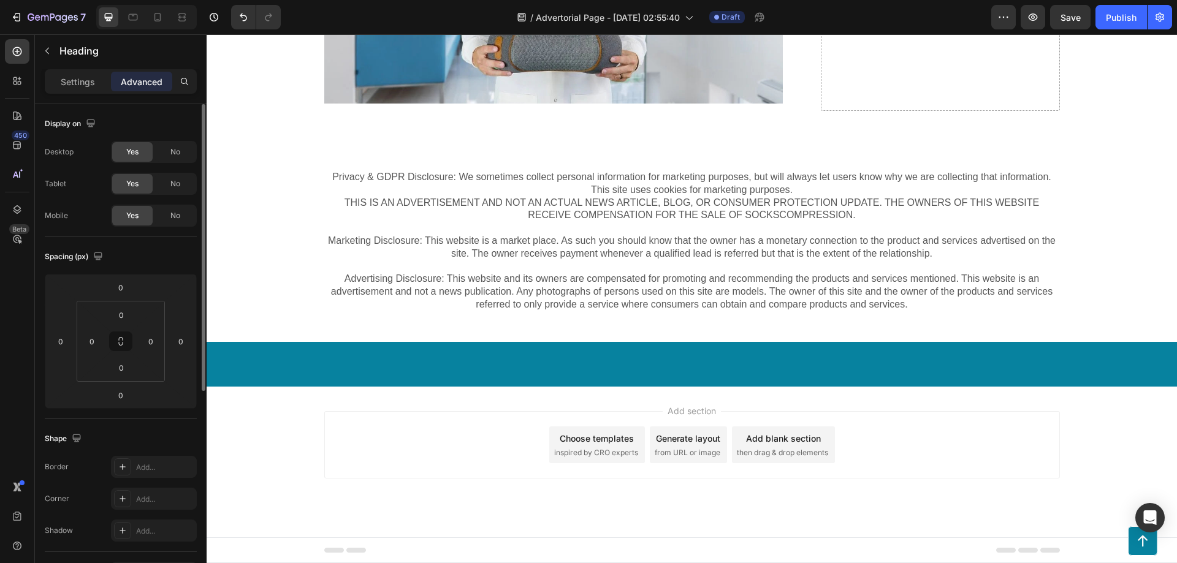
scroll to position [4679, 0]
drag, startPoint x: 423, startPoint y: 58, endPoint x: 424, endPoint y: 327, distance: 269.1
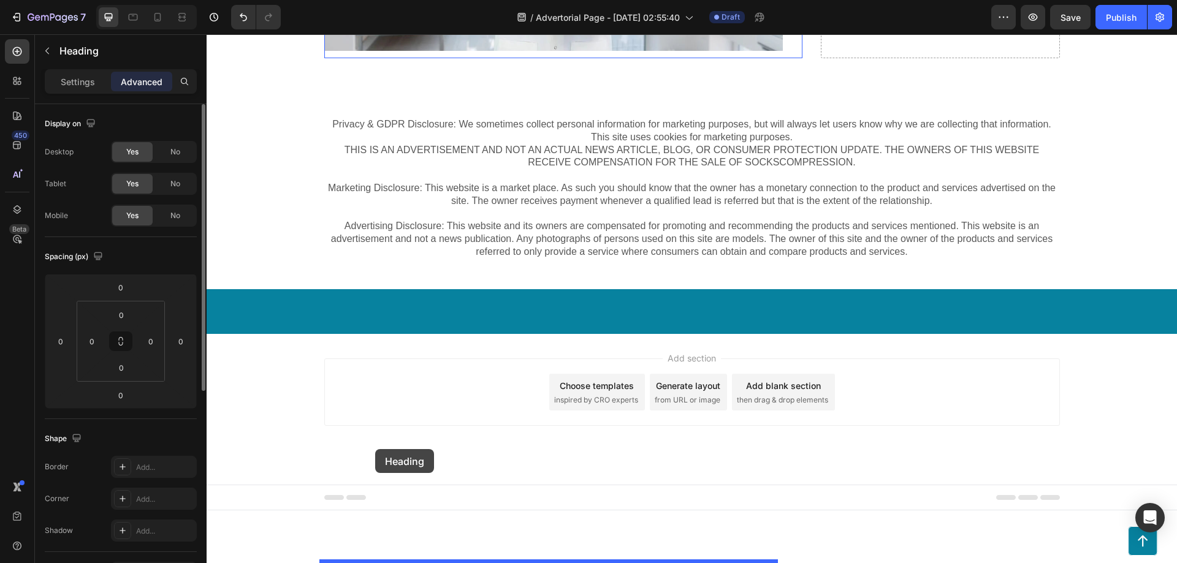
drag, startPoint x: 351, startPoint y: 44, endPoint x: 376, endPoint y: 449, distance: 406.0
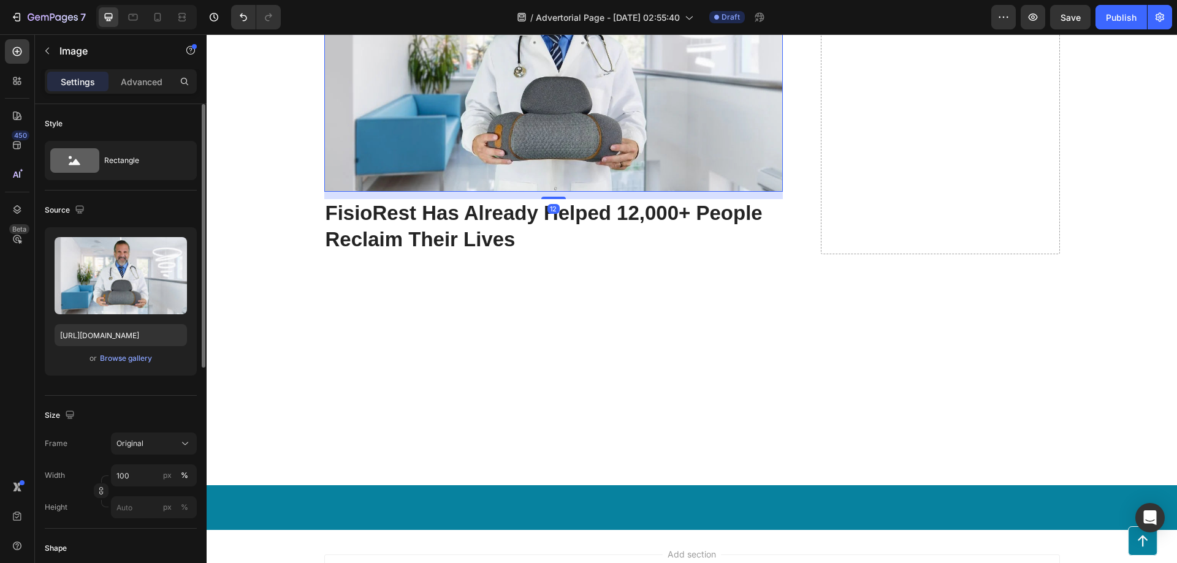
scroll to position [4542, 0]
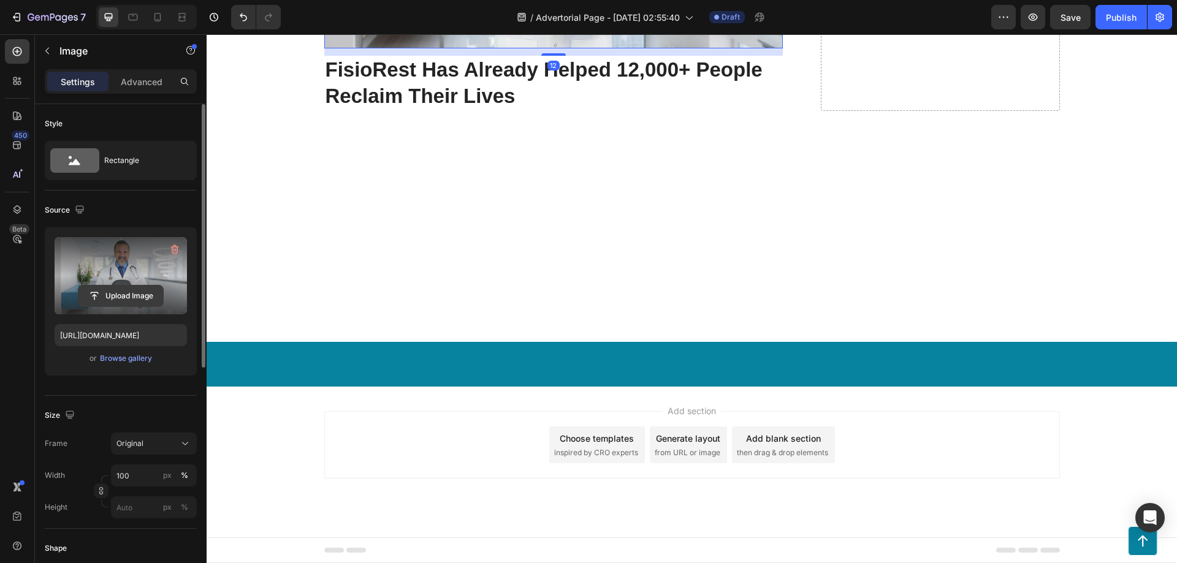
click at [139, 294] on input "file" at bounding box center [120, 296] width 85 height 21
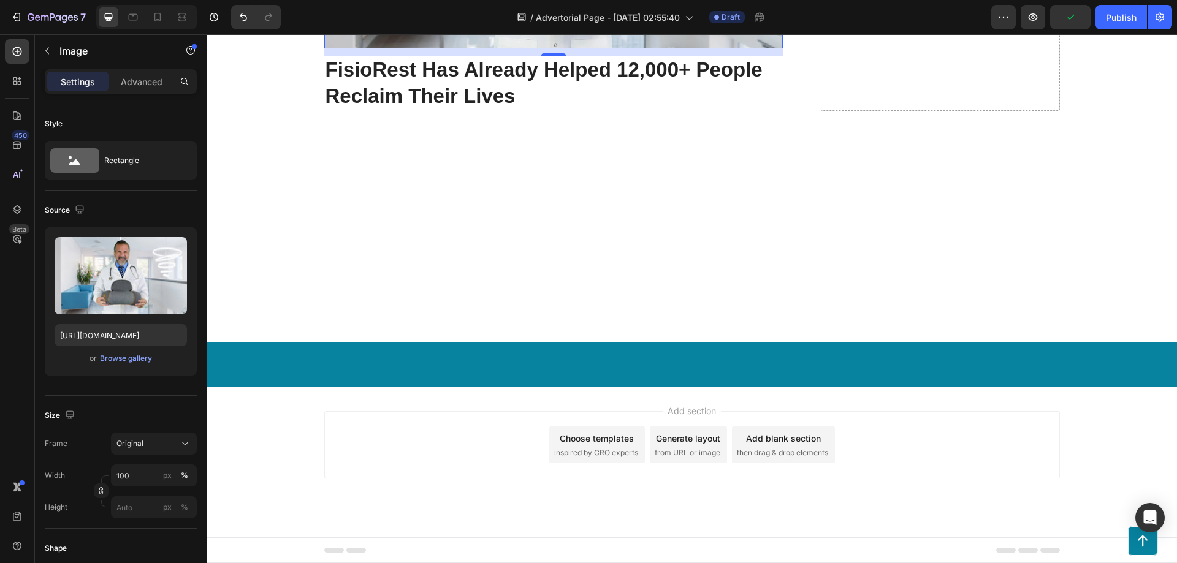
type input "[URL][DOMAIN_NAME]"
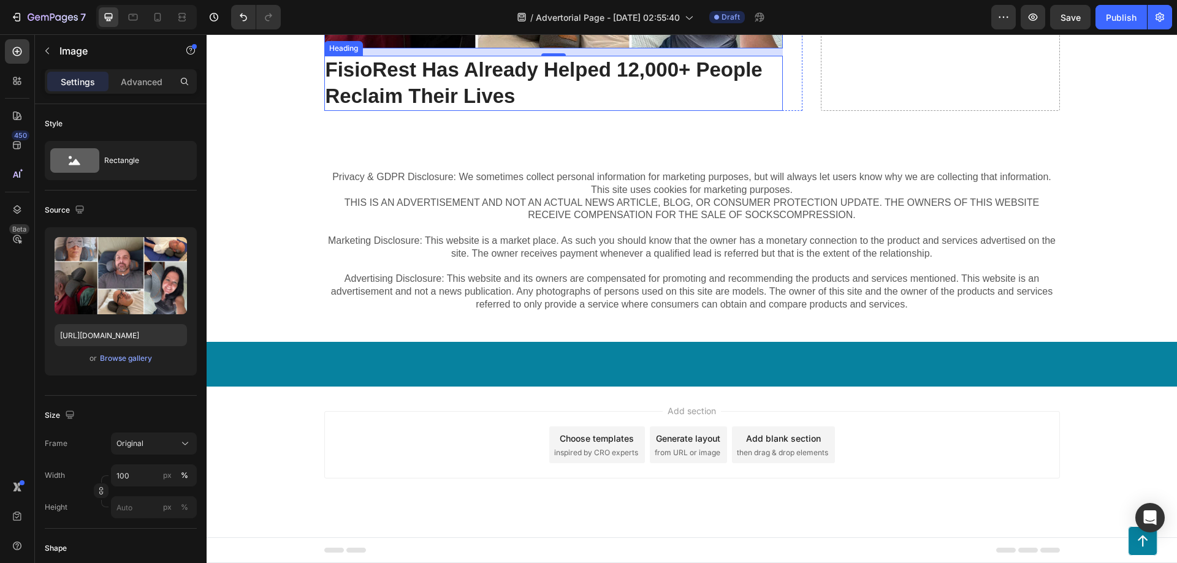
scroll to position [4706, 0]
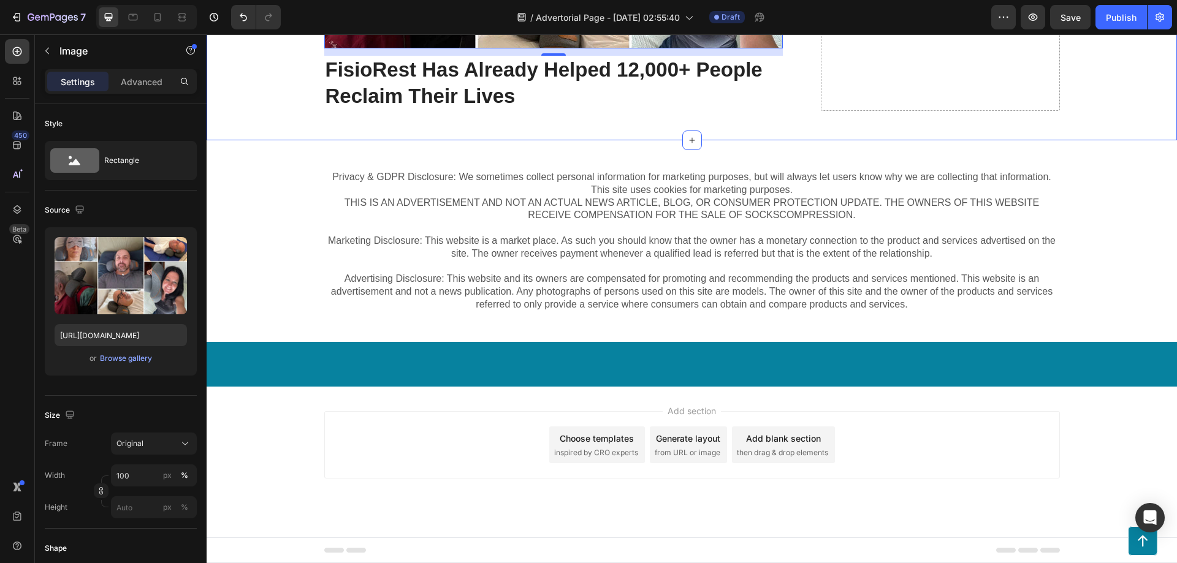
click at [482, 110] on p "⁠⁠⁠⁠⁠⁠⁠ FisioRest Has Already Helped 12,000+ People Reclaim Their Lives" at bounding box center [554, 83] width 456 height 53
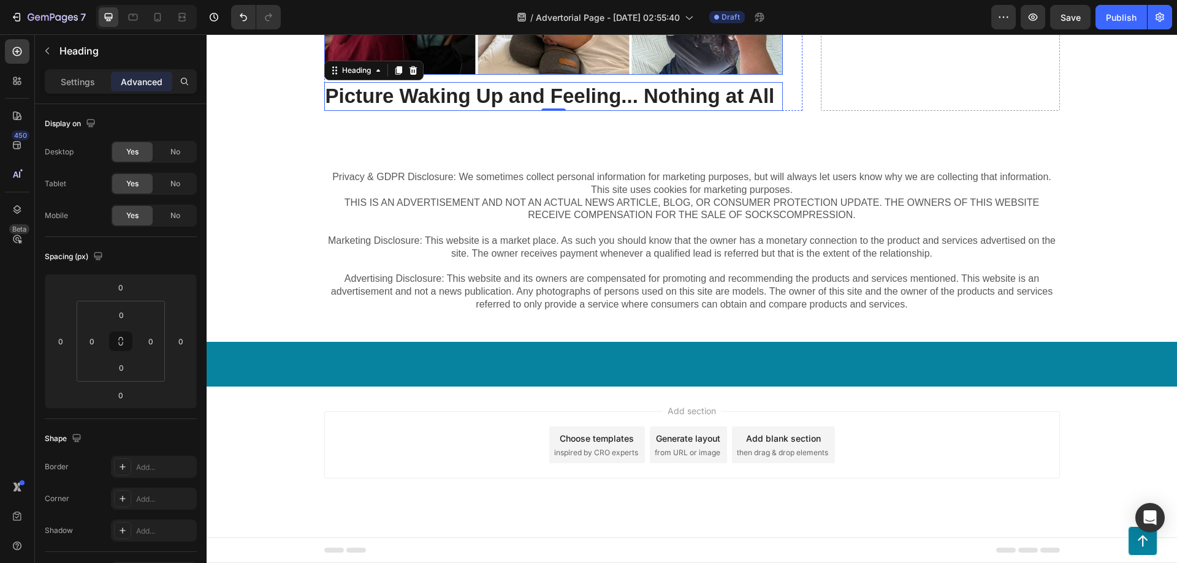
scroll to position [4379, 0]
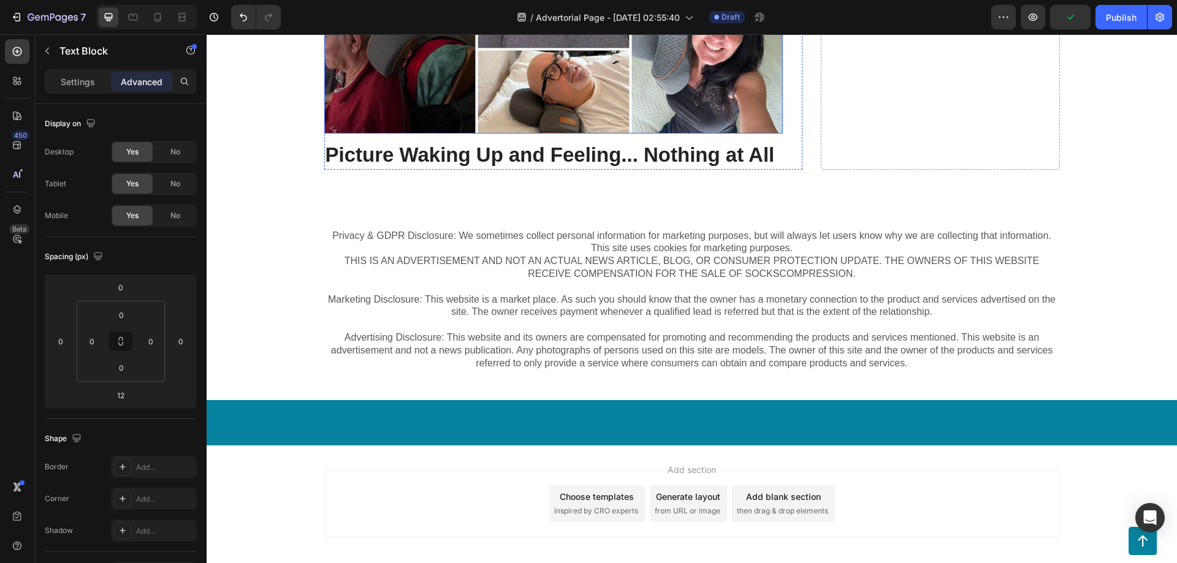
scroll to position [4706, 0]
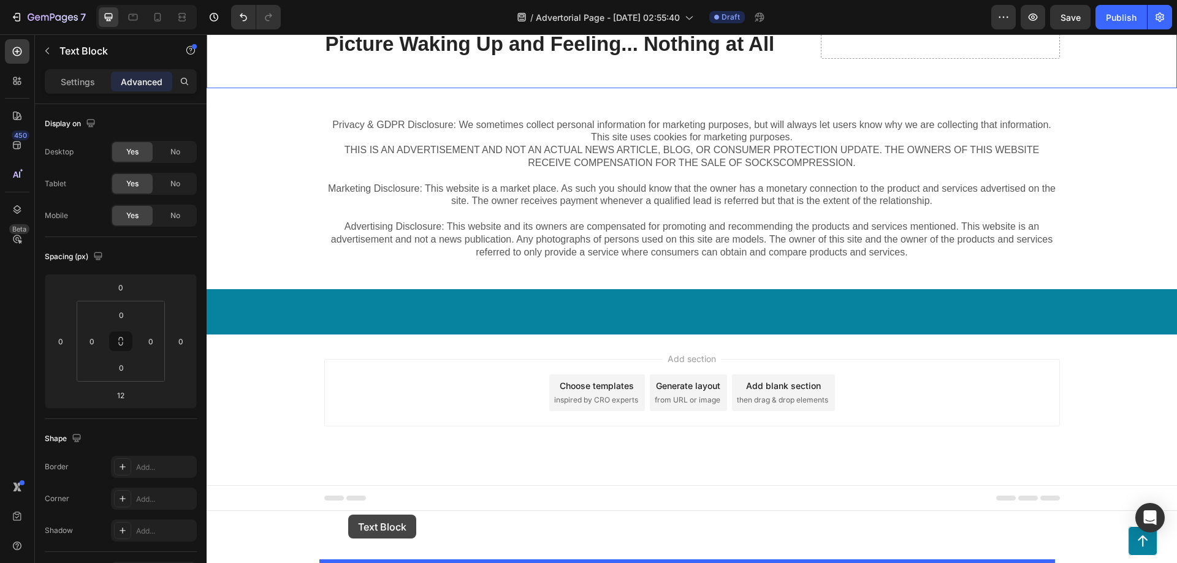
drag, startPoint x: 345, startPoint y: 105, endPoint x: 348, endPoint y: 514, distance: 409.5
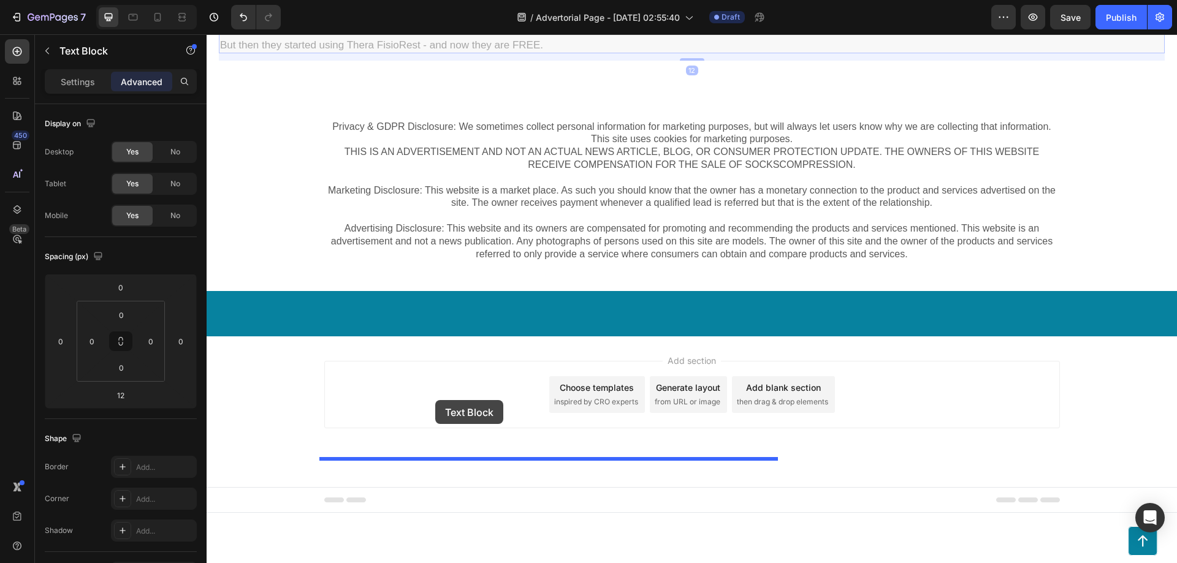
drag, startPoint x: 241, startPoint y: 400, endPoint x: 436, endPoint y: 400, distance: 195.6
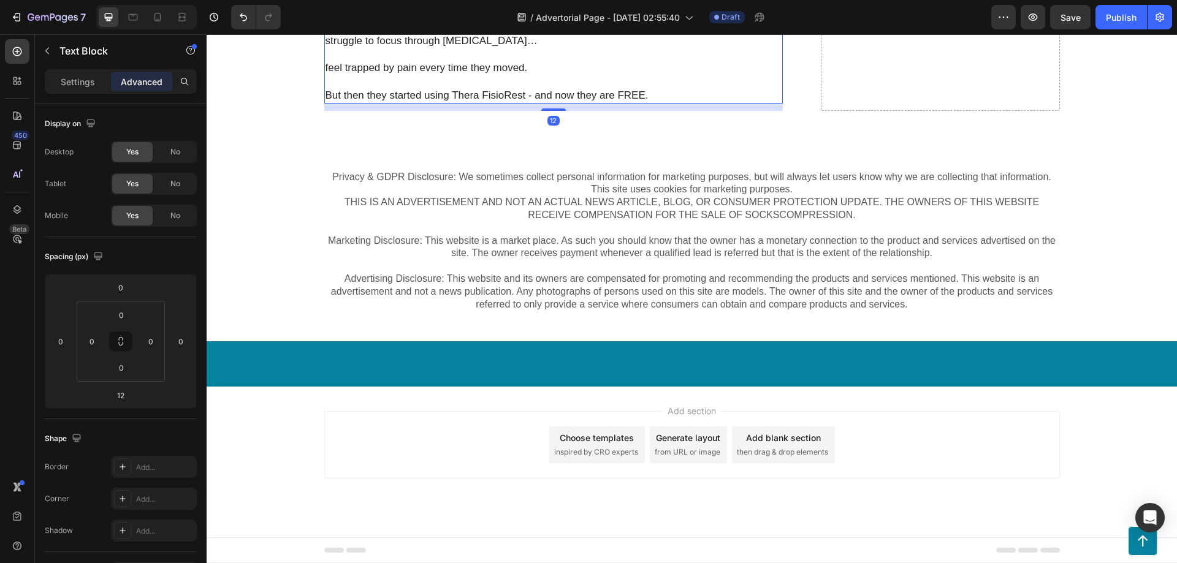
click at [426, 75] on p "feel trapped by pain every time they moved." at bounding box center [554, 67] width 456 height 13
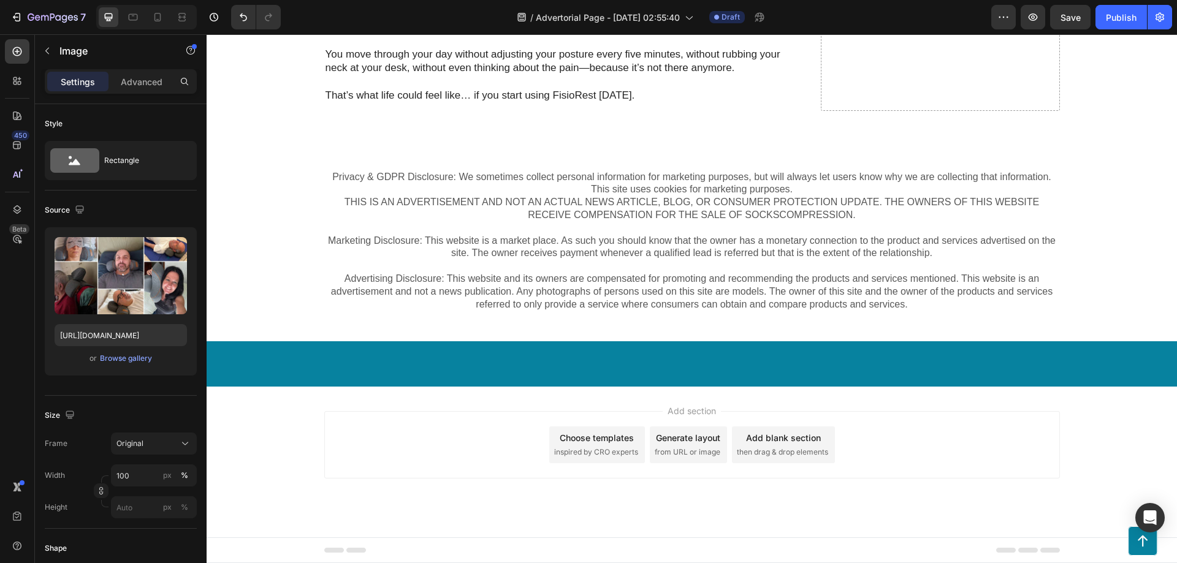
scroll to position [5115, 0]
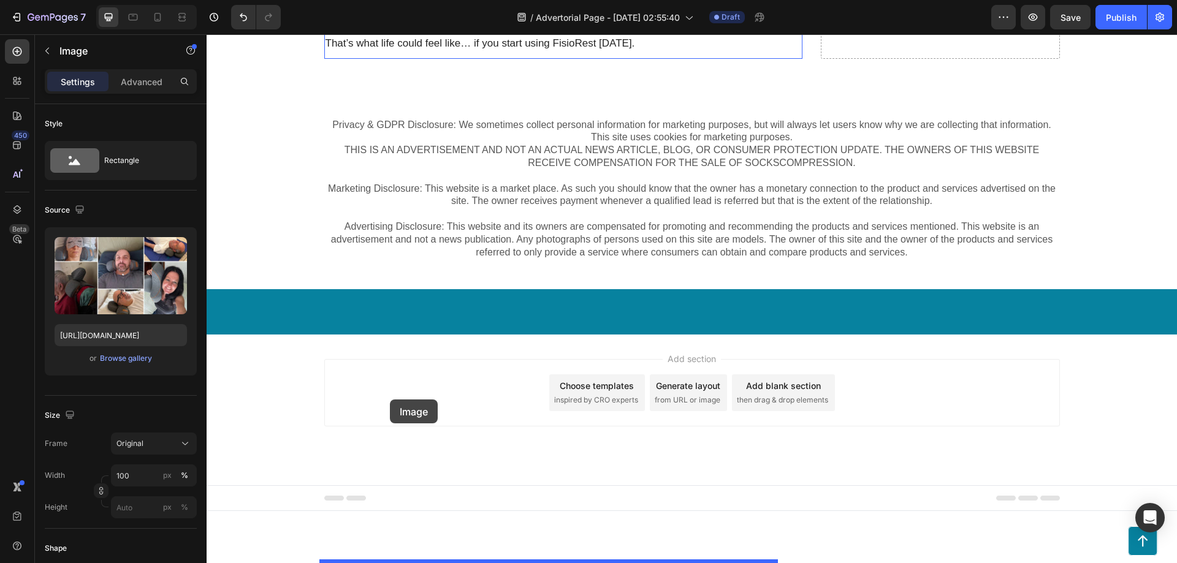
drag, startPoint x: 458, startPoint y: 207, endPoint x: 390, endPoint y: 400, distance: 204.8
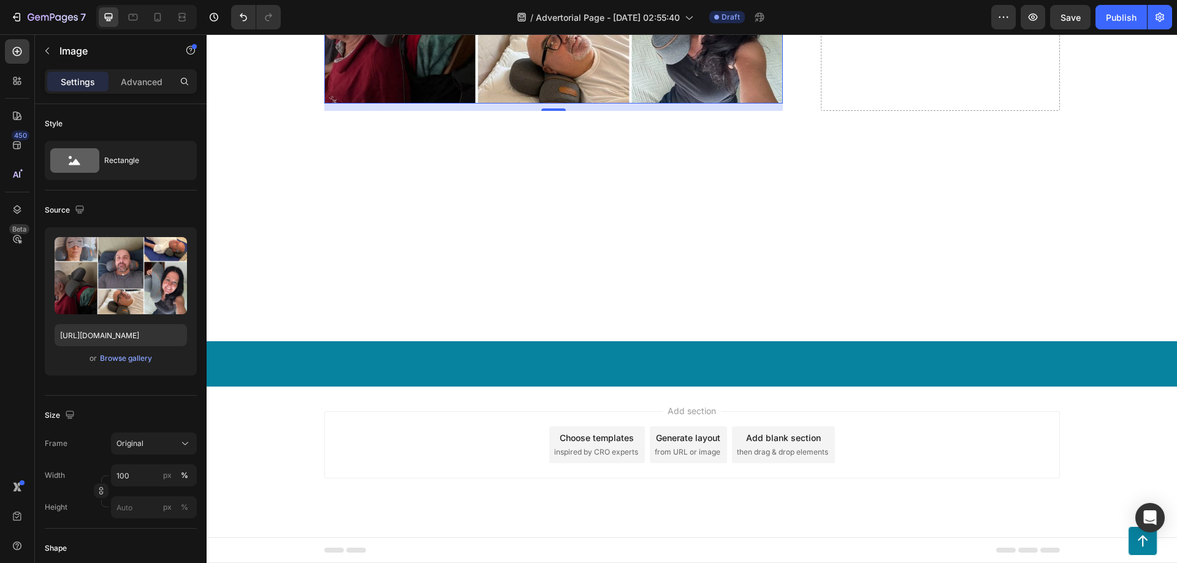
scroll to position [4849, 0]
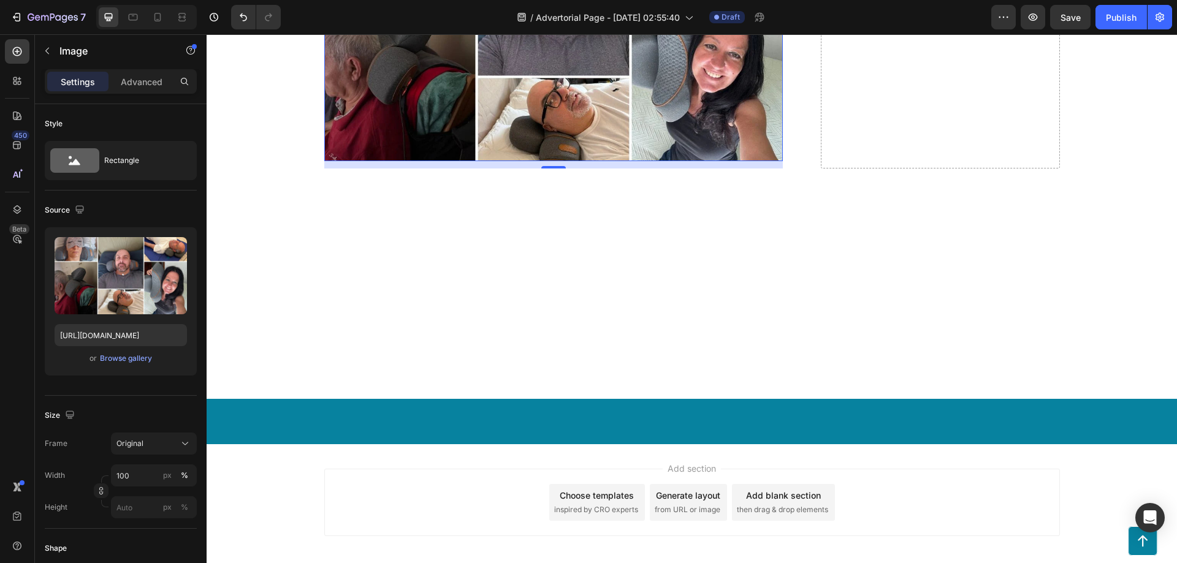
click at [442, 161] on img at bounding box center [553, 32] width 459 height 258
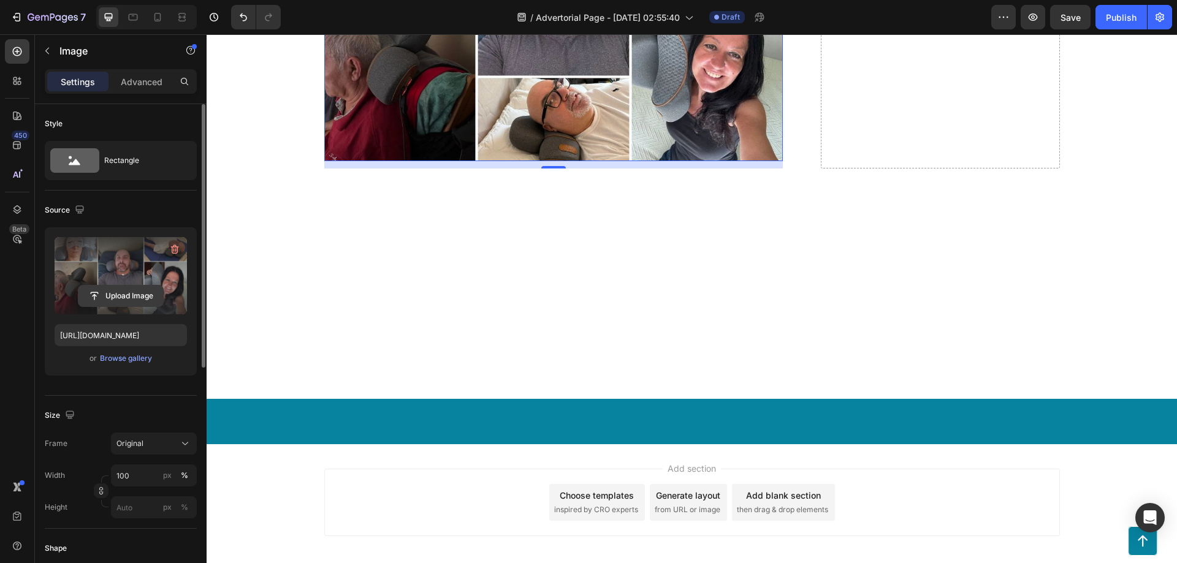
click at [131, 295] on input "file" at bounding box center [120, 296] width 85 height 21
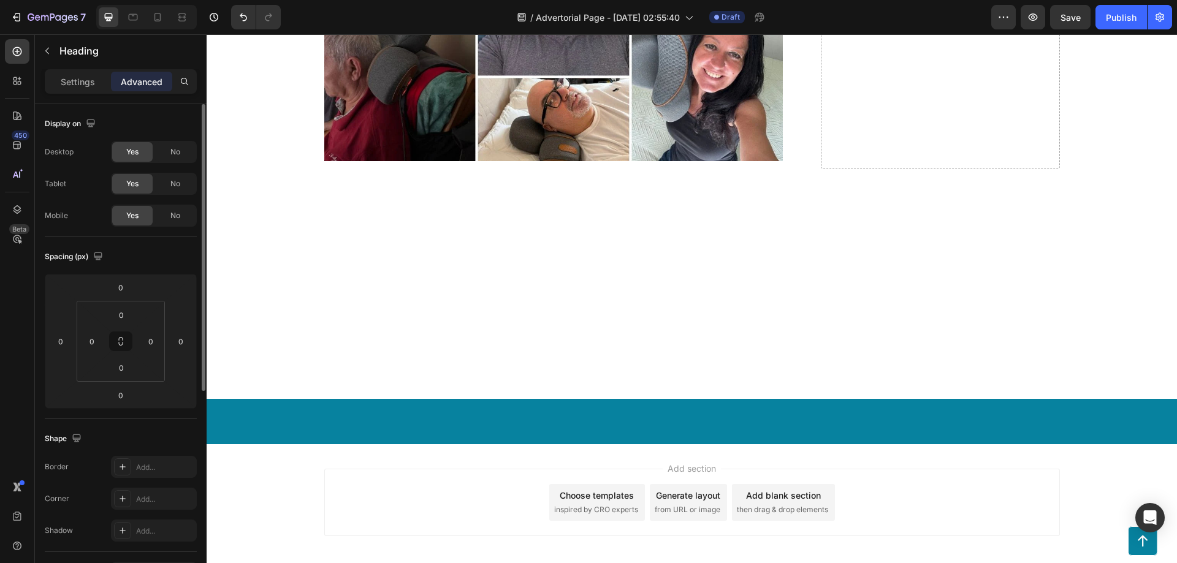
scroll to position [4931, 0]
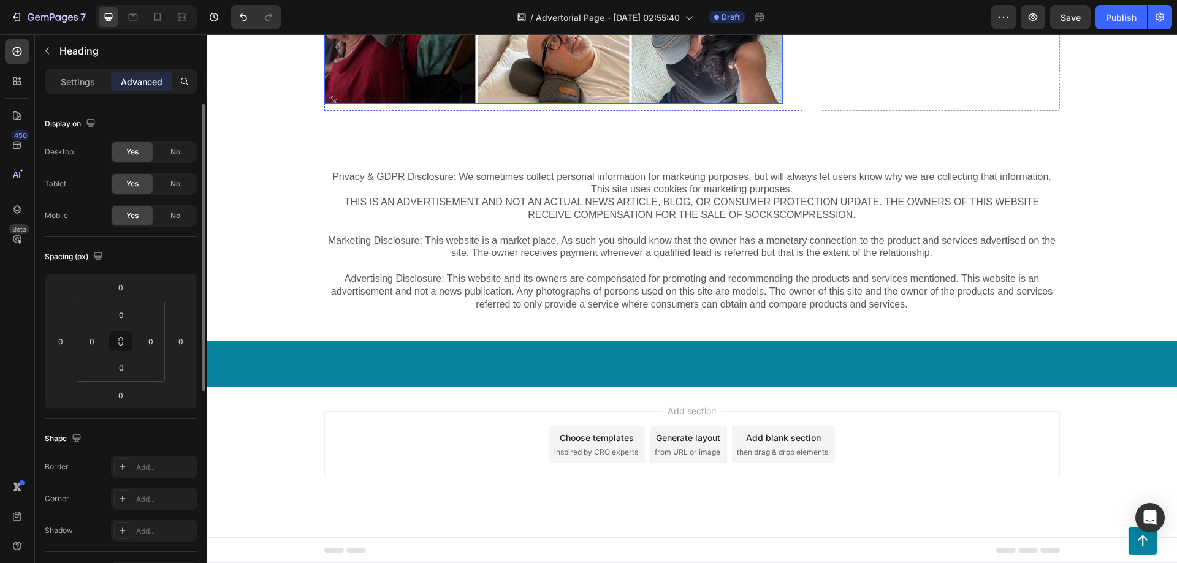
scroll to position [5012, 0]
drag, startPoint x: 442, startPoint y: 112, endPoint x: 492, endPoint y: 133, distance: 54.7
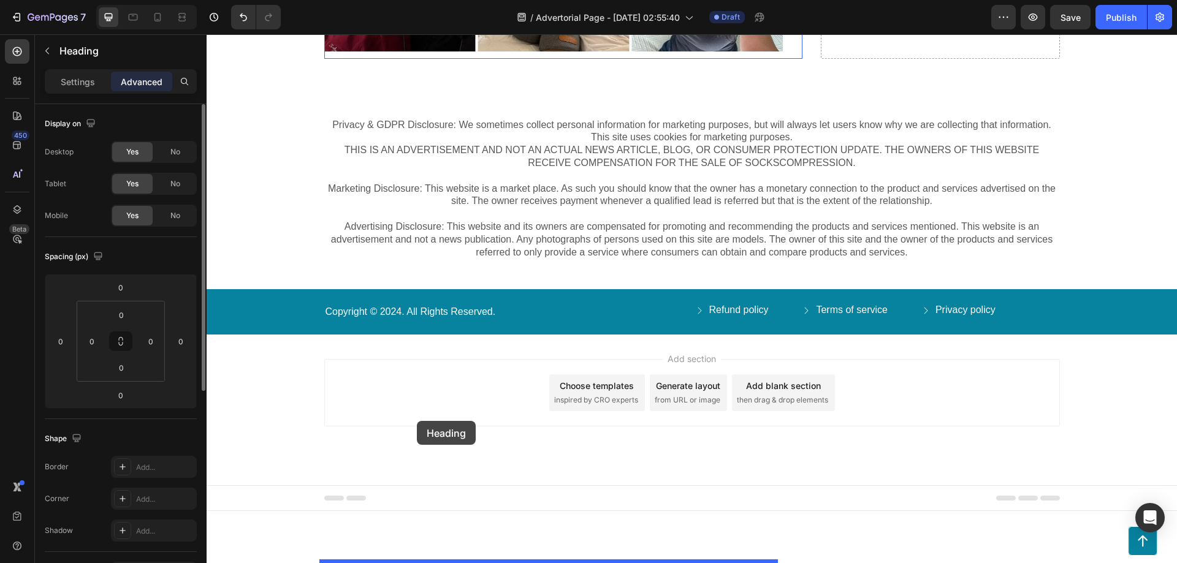
scroll to position [5438, 0]
drag, startPoint x: 346, startPoint y: 151, endPoint x: 407, endPoint y: 104, distance: 76.9
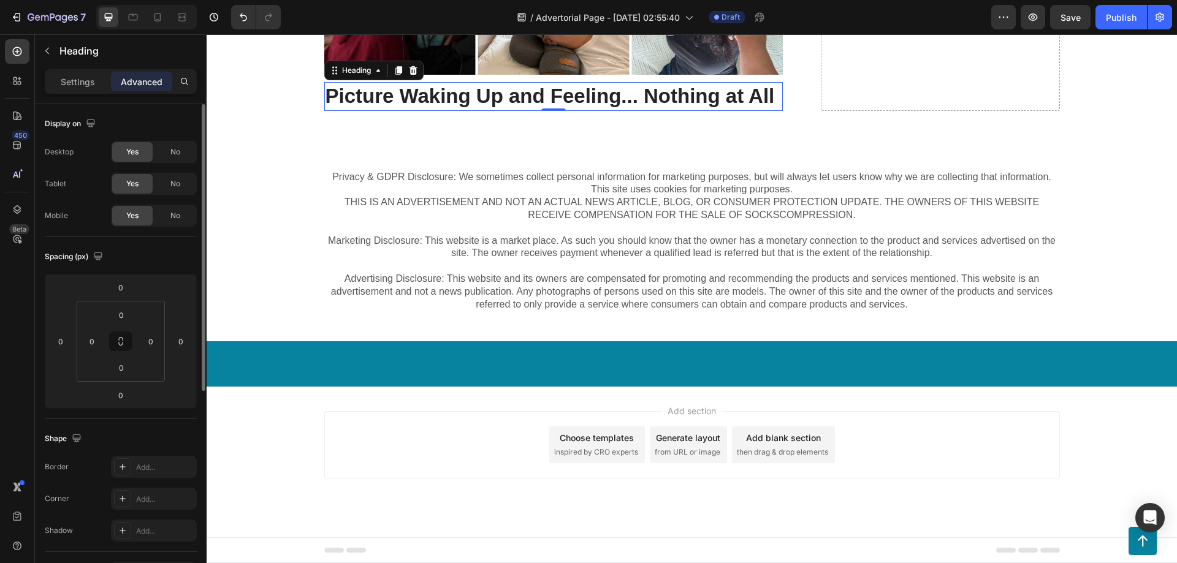
scroll to position [5164, 0]
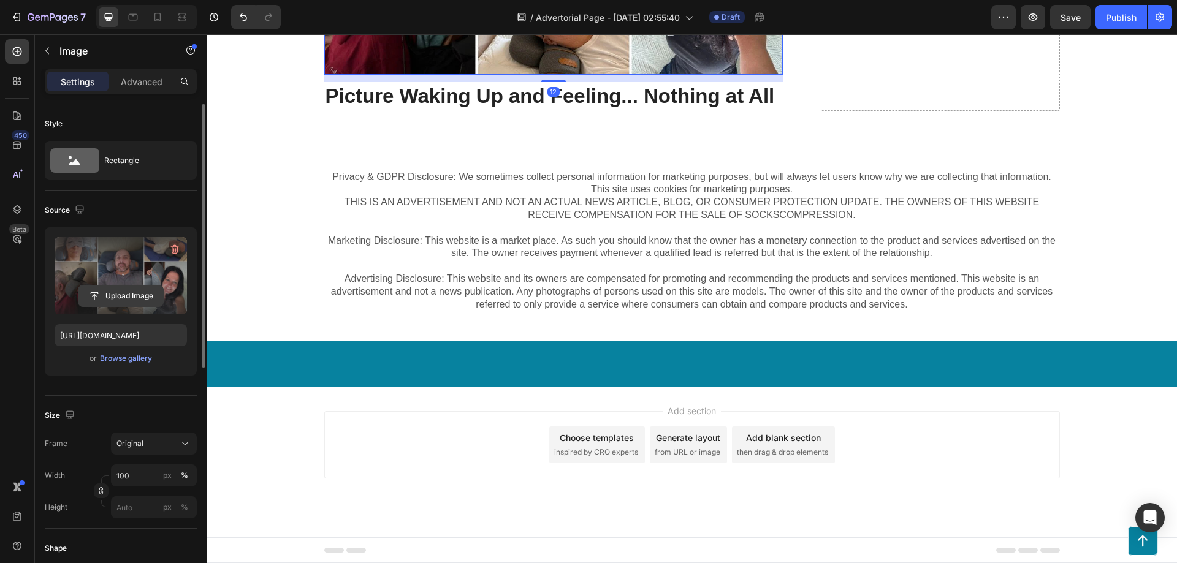
click at [129, 295] on input "file" at bounding box center [120, 296] width 85 height 21
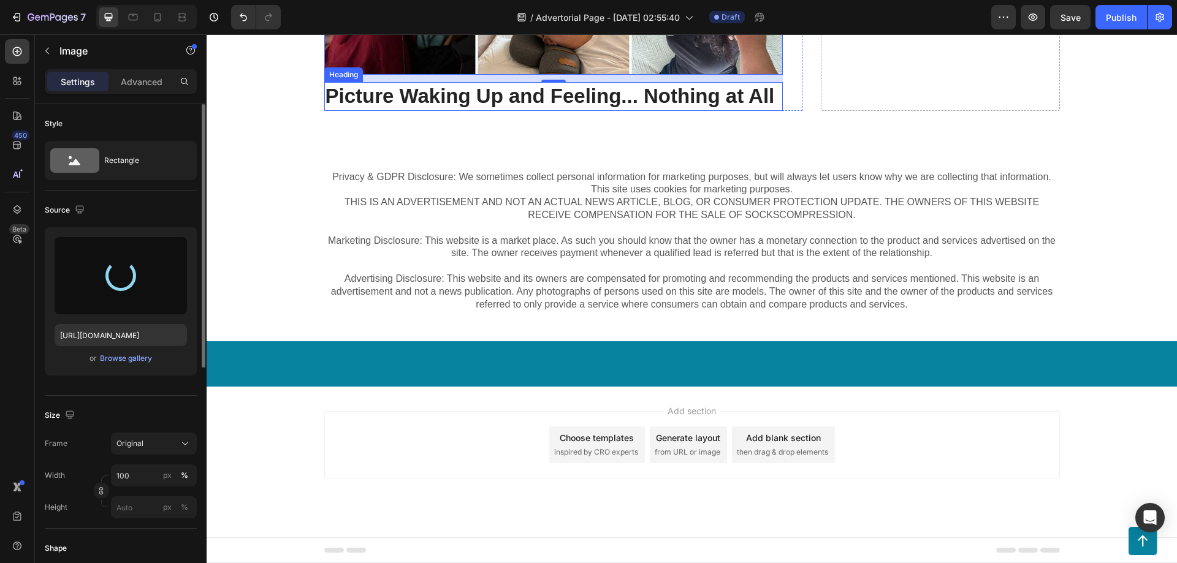
type input "[URL][DOMAIN_NAME]"
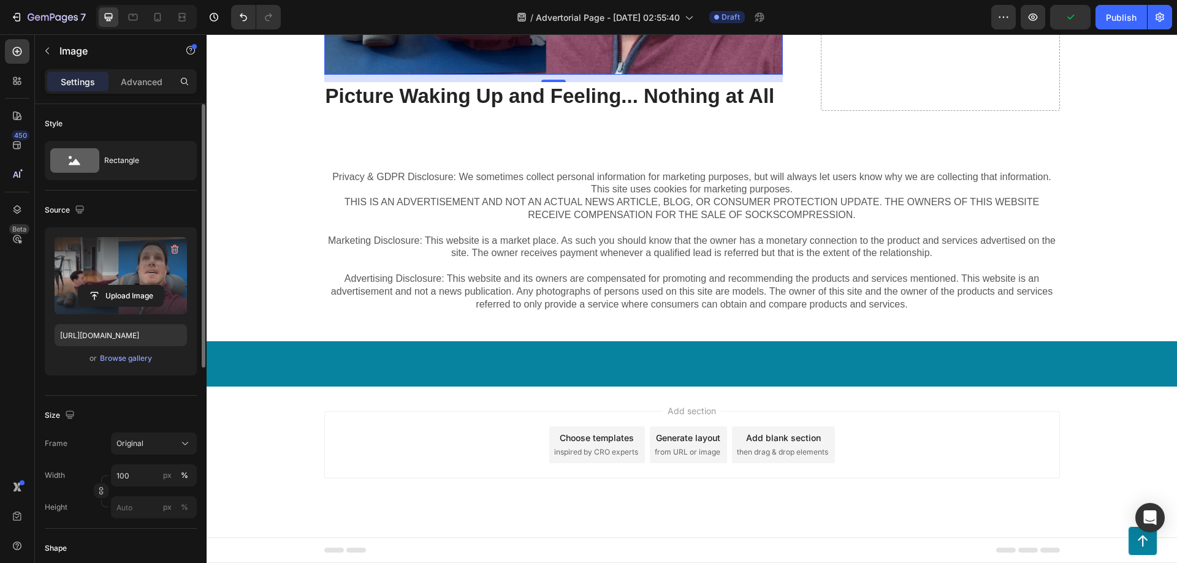
scroll to position [5001, 0]
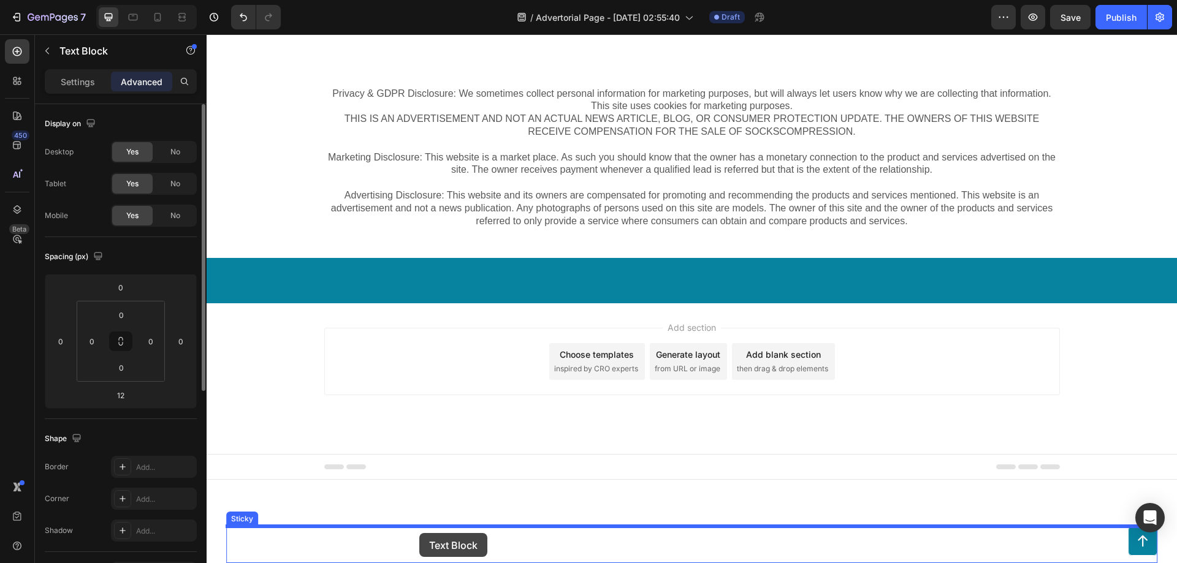
drag, startPoint x: 348, startPoint y: 80, endPoint x: 419, endPoint y: 533, distance: 458.6
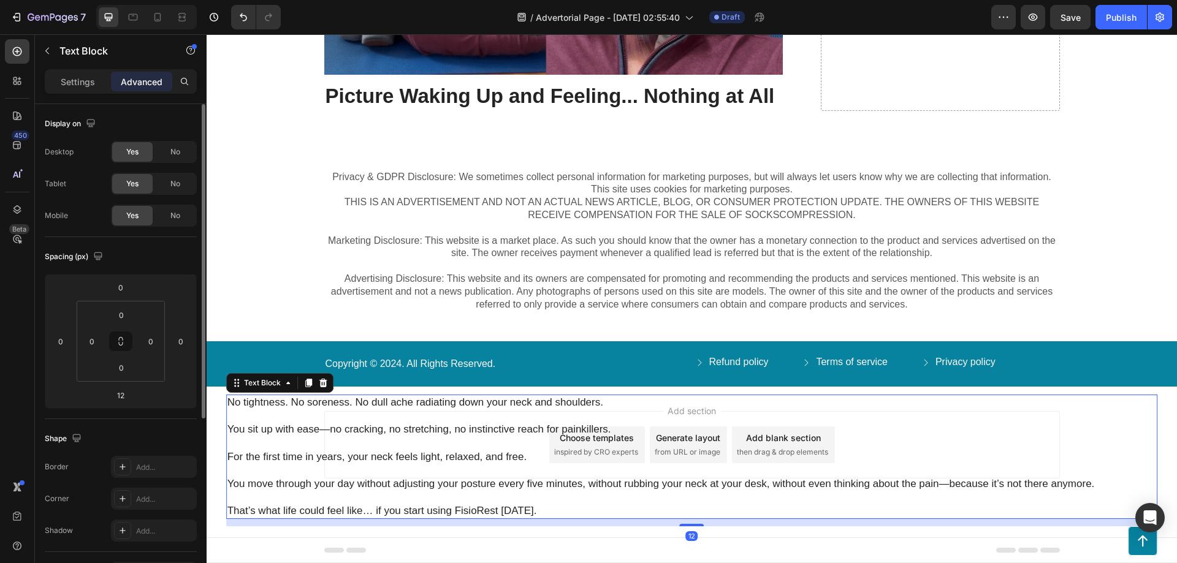
scroll to position [5327, 0]
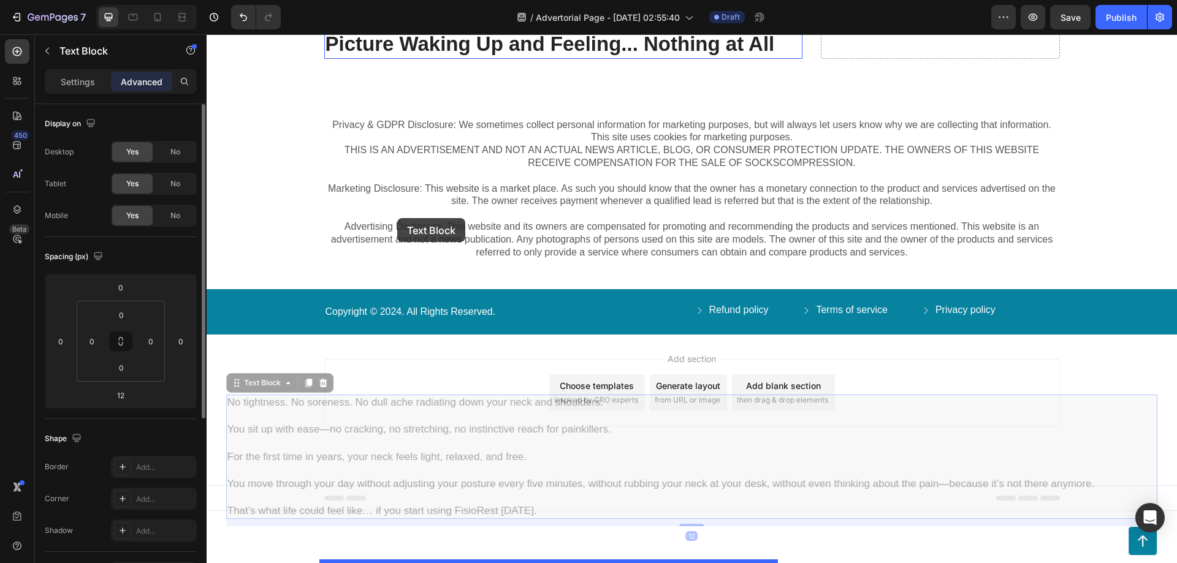
drag, startPoint x: 243, startPoint y: 385, endPoint x: 397, endPoint y: 218, distance: 227.3
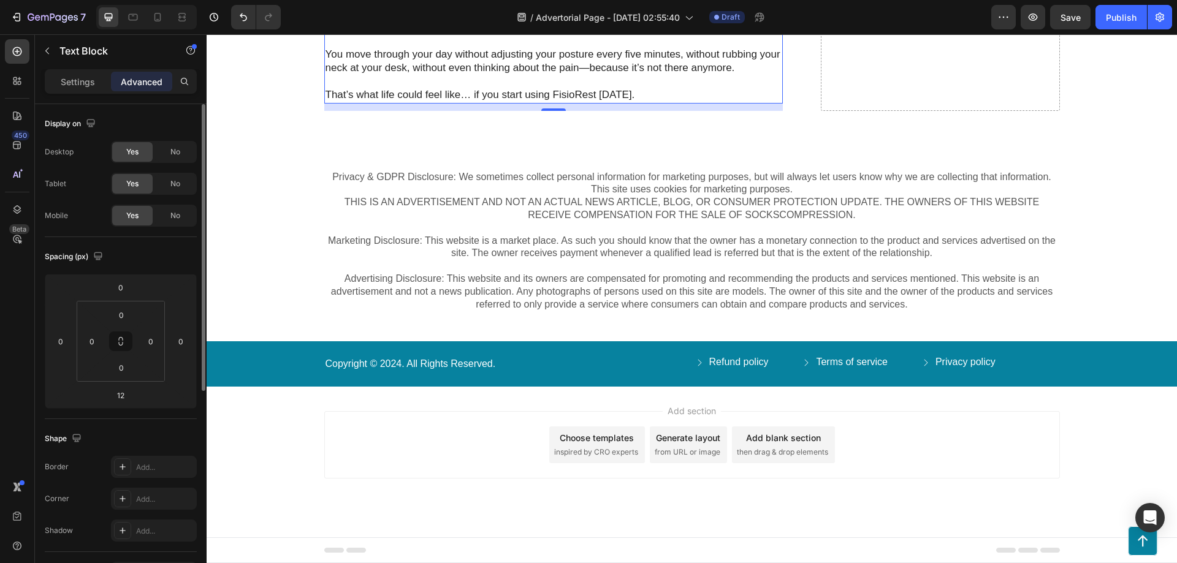
click at [585, 48] on p "For the first time in years, your neck feels light, relaxed, and free." at bounding box center [554, 34] width 456 height 27
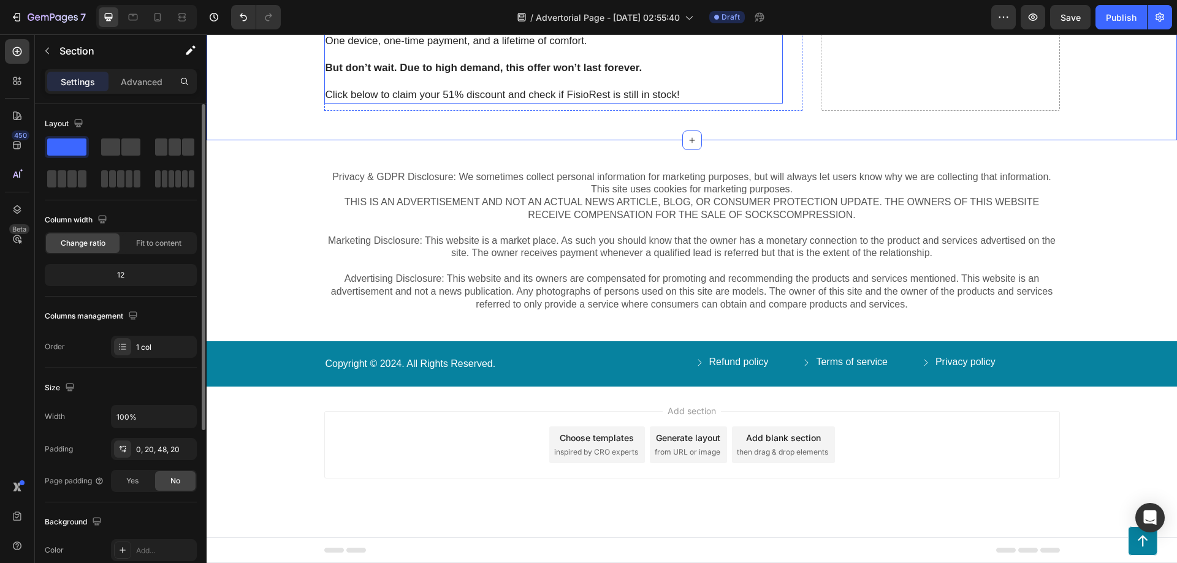
click at [608, 7] on p "Rich Text Editor. Editing area: main" at bounding box center [554, 0] width 456 height 13
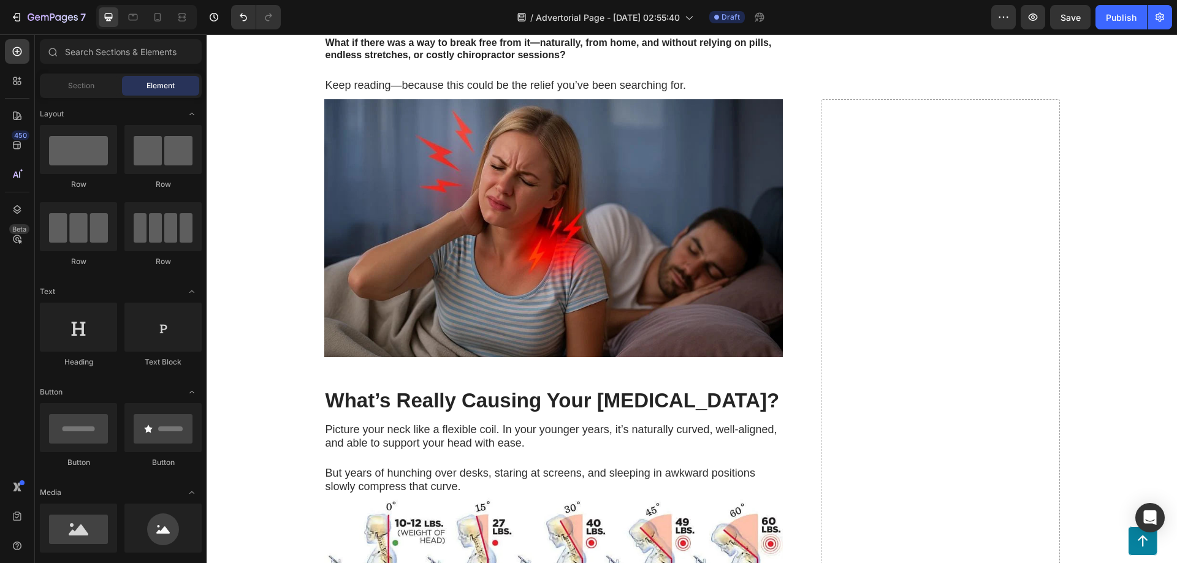
scroll to position [302, 0]
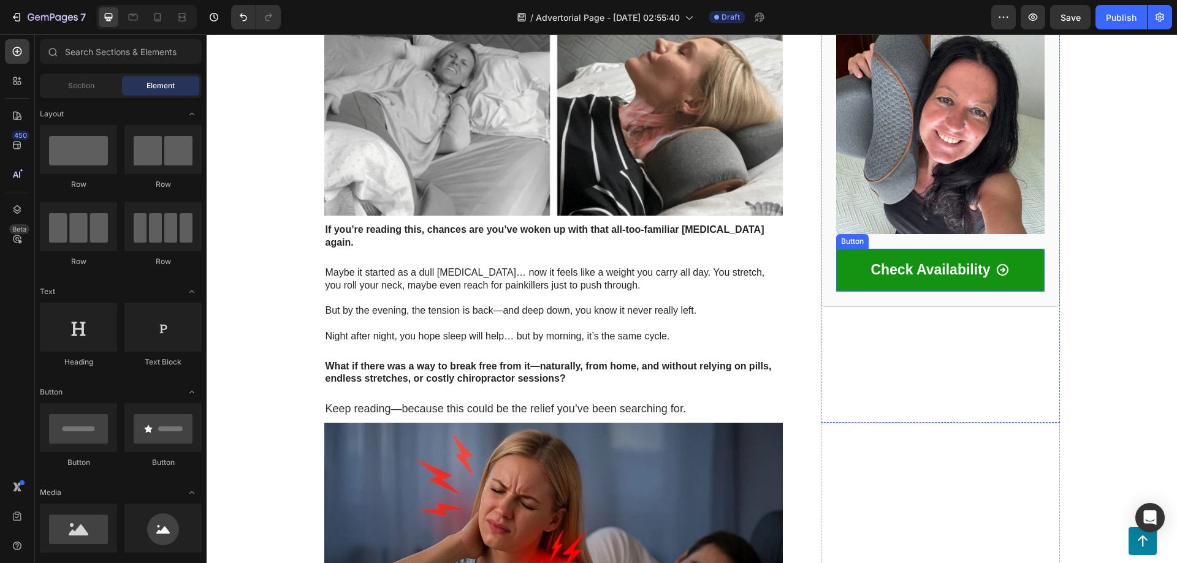
click at [845, 246] on div "Button" at bounding box center [852, 241] width 32 height 15
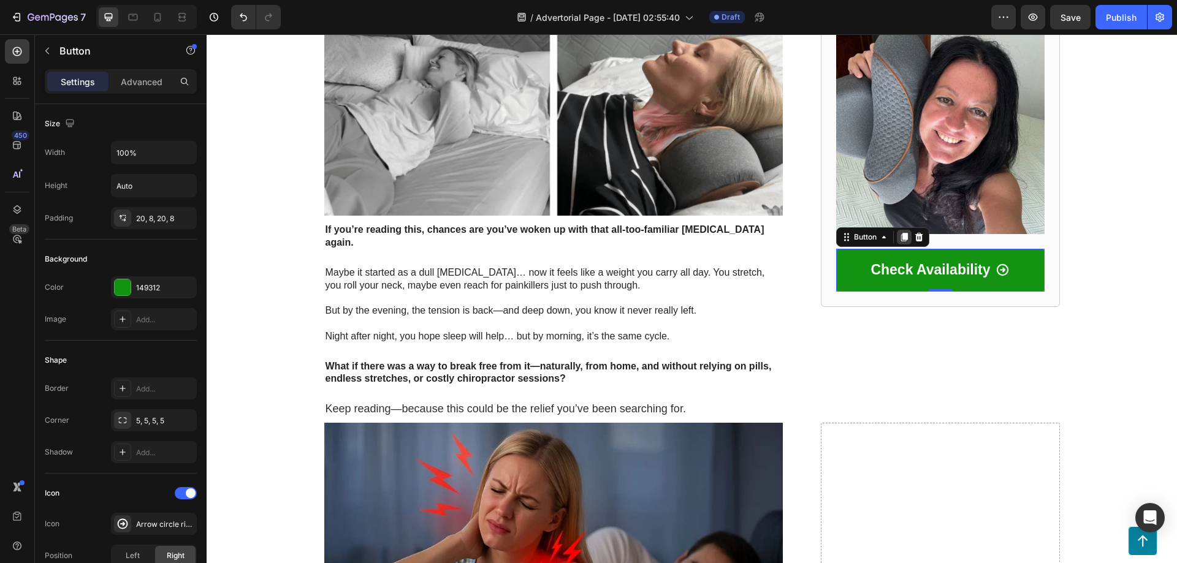
click at [899, 237] on icon at bounding box center [904, 237] width 10 height 10
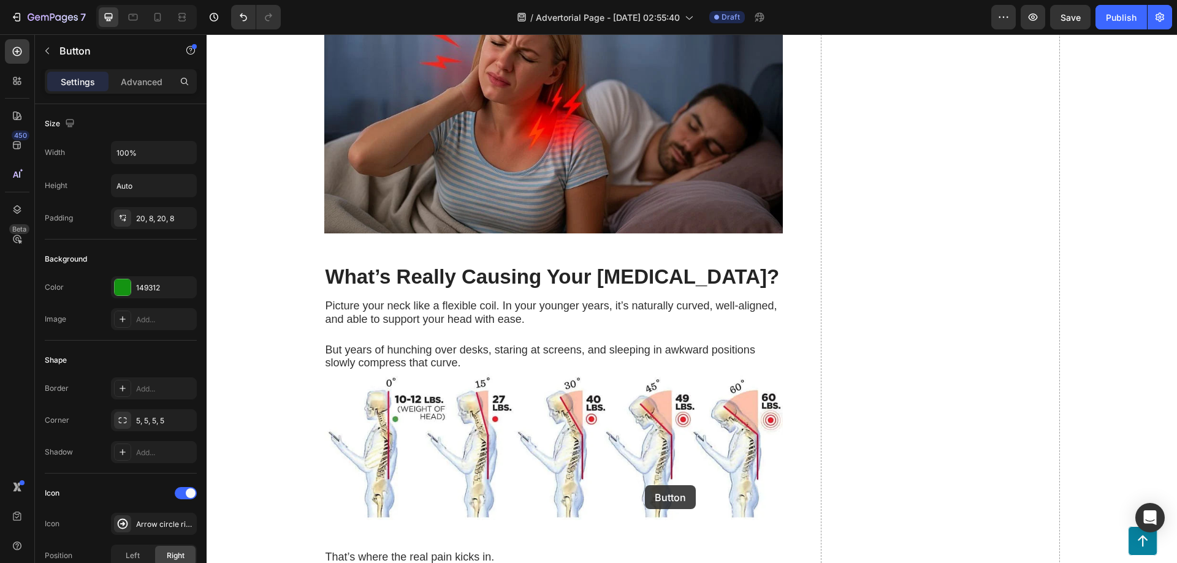
scroll to position [1283, 0]
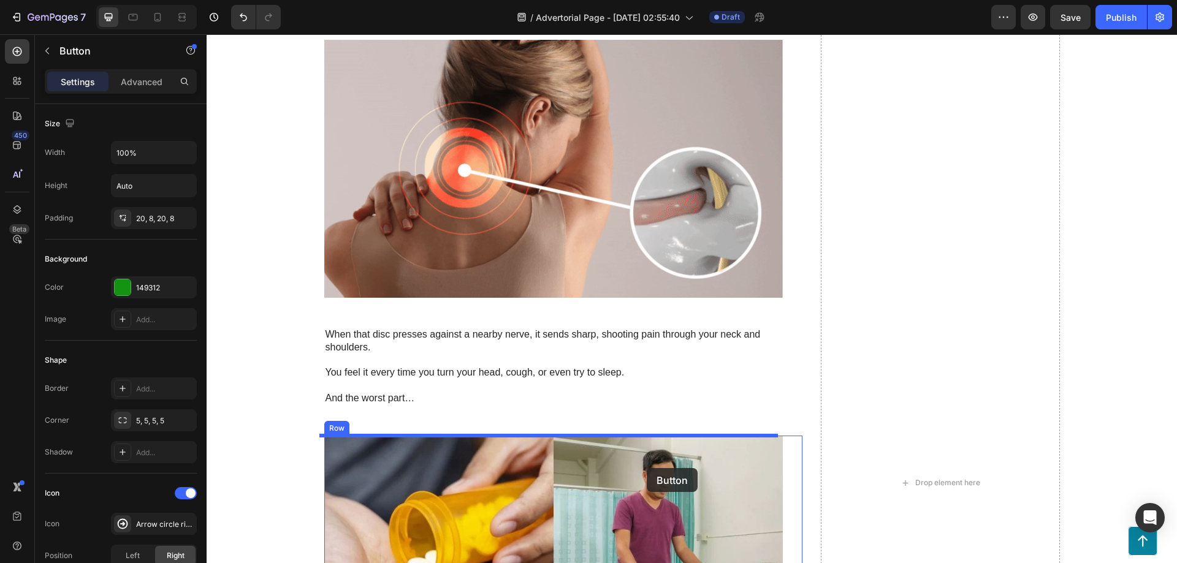
drag, startPoint x: 654, startPoint y: 479, endPoint x: 666, endPoint y: 443, distance: 38.4
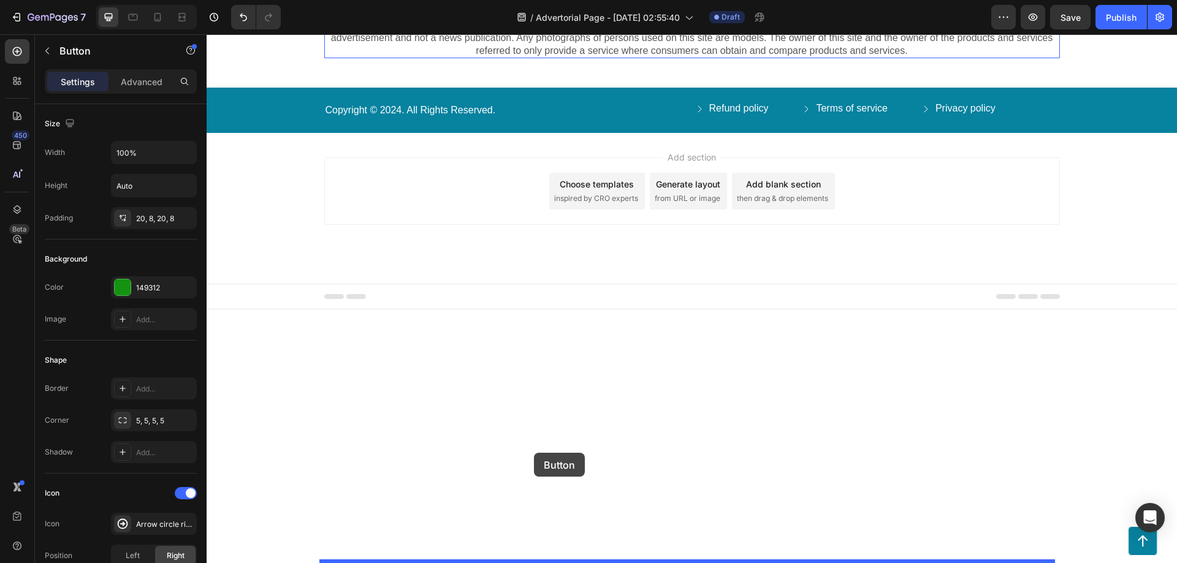
scroll to position [5510, 0]
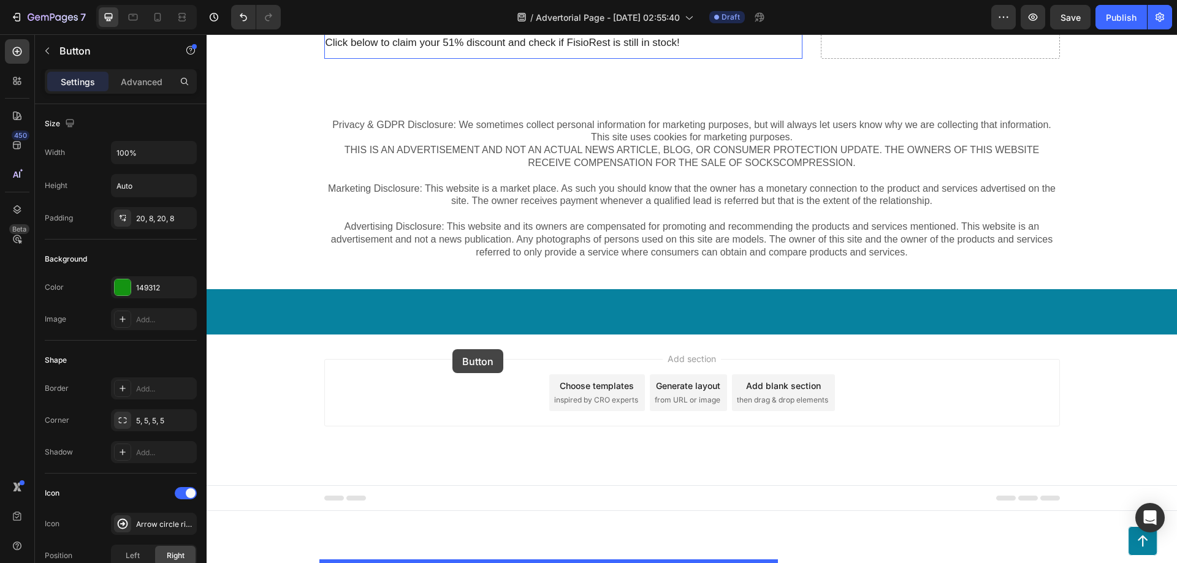
drag, startPoint x: 333, startPoint y: 291, endPoint x: 452, endPoint y: 349, distance: 133.0
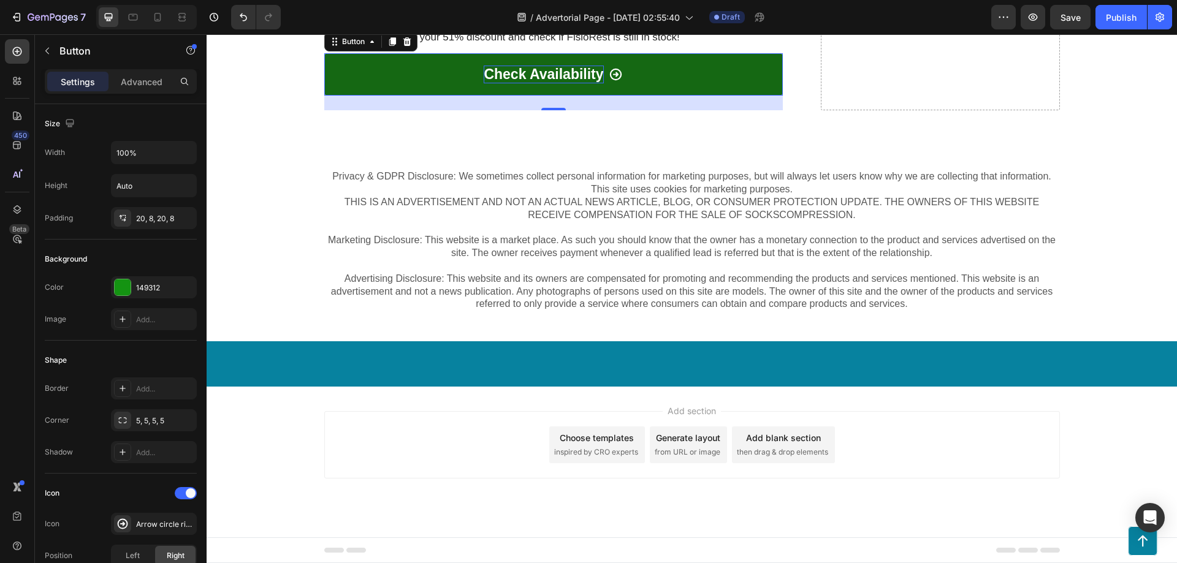
click at [528, 84] on p "Check Availability" at bounding box center [544, 75] width 120 height 18
click at [526, 84] on p "Apply Discount & Check Availability" at bounding box center [543, 75] width 241 height 18
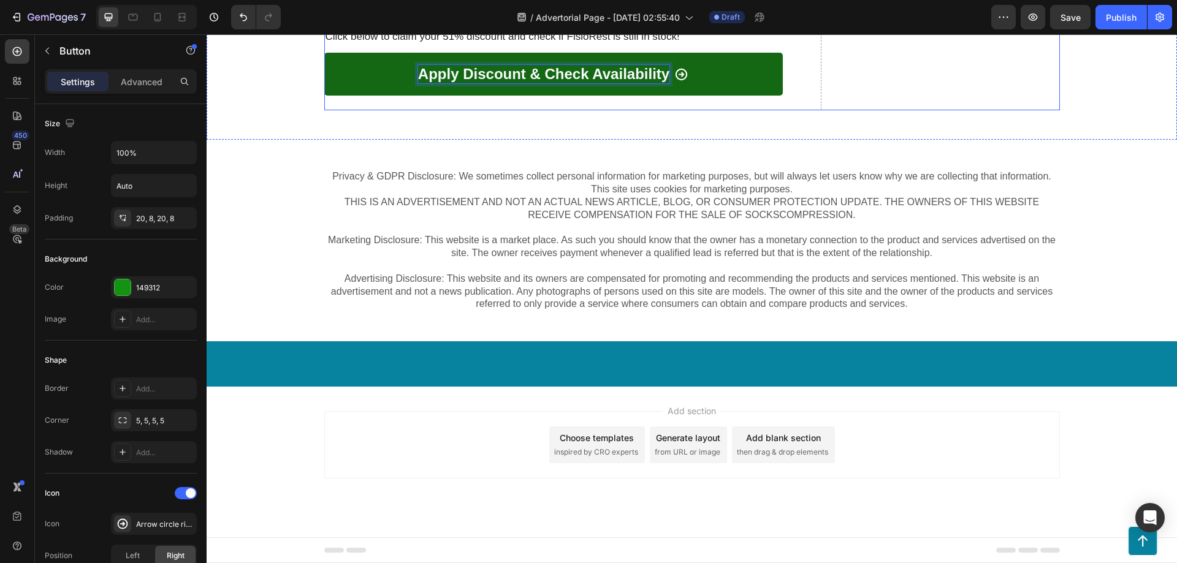
scroll to position [5591, 0]
click at [183, 497] on div at bounding box center [186, 493] width 22 height 12
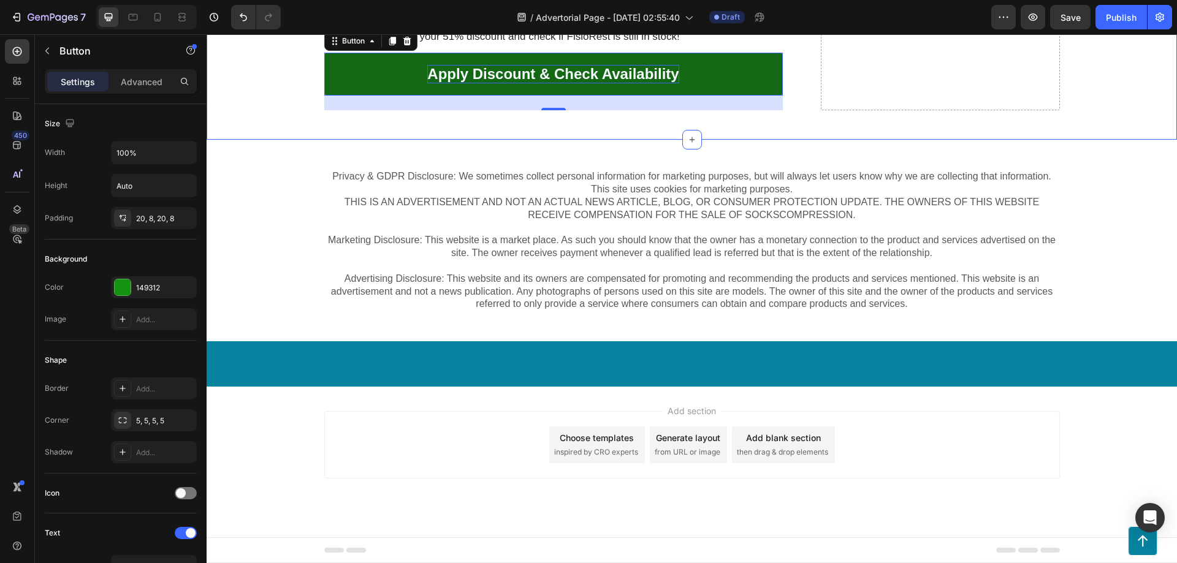
scroll to position [5510, 0]
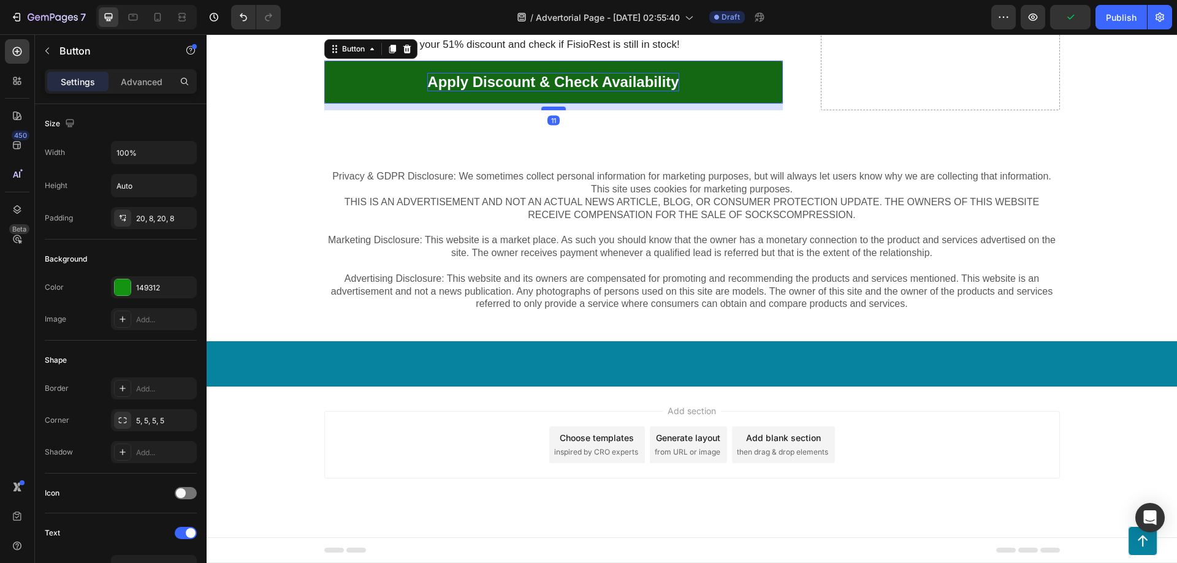
drag, startPoint x: 548, startPoint y: 419, endPoint x: 551, endPoint y: 411, distance: 8.3
click at [551, 110] on div at bounding box center [553, 109] width 25 height 4
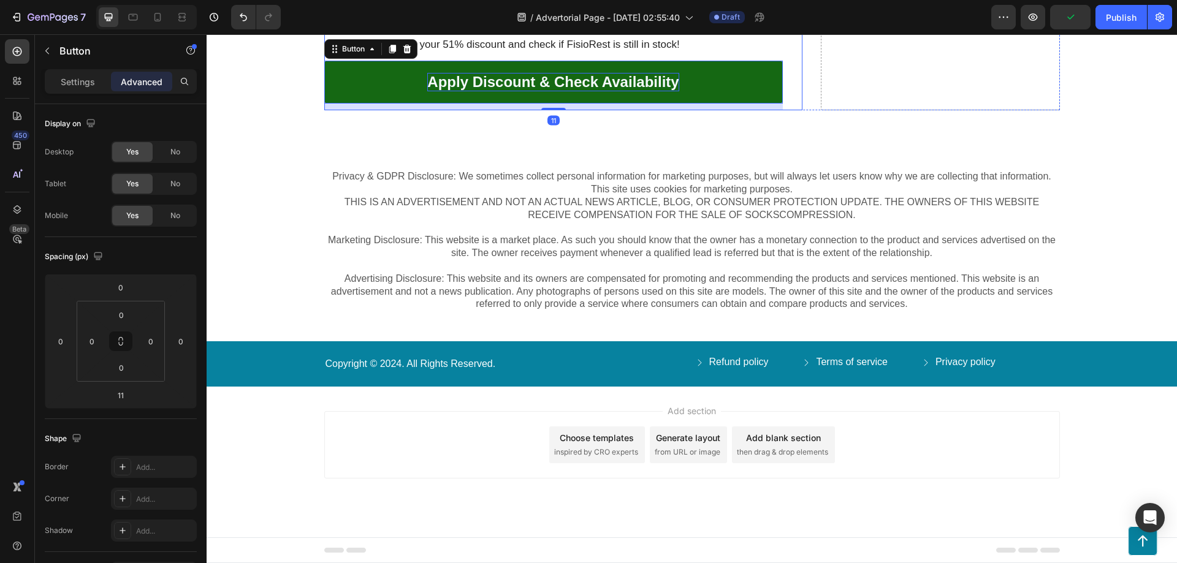
scroll to position [5427, 0]
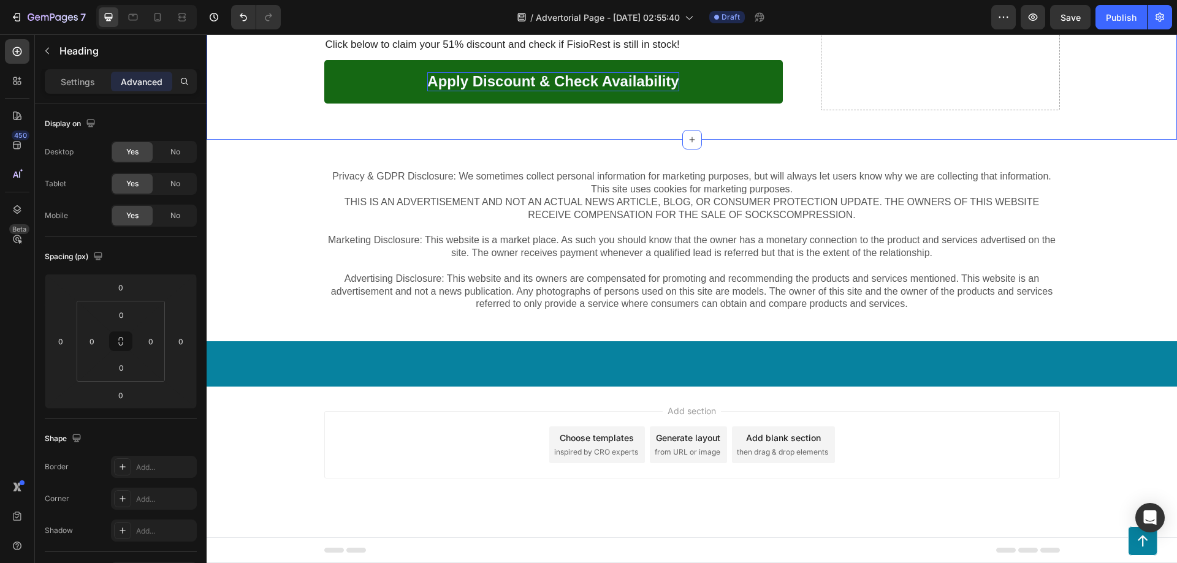
scroll to position [5510, 0]
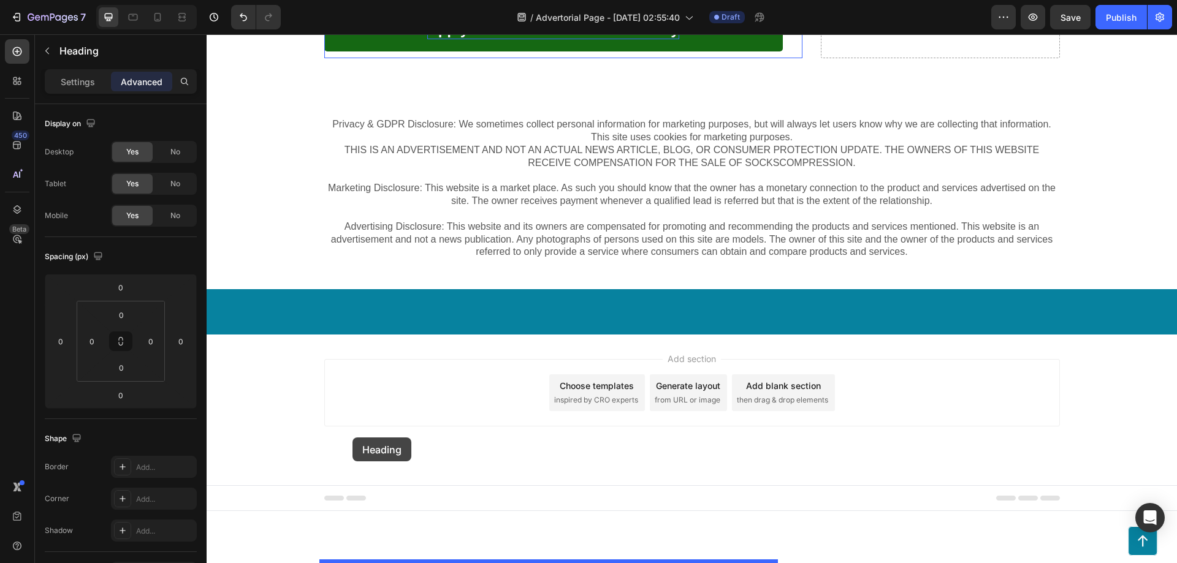
drag, startPoint x: 327, startPoint y: 57, endPoint x: 353, endPoint y: 438, distance: 381.5
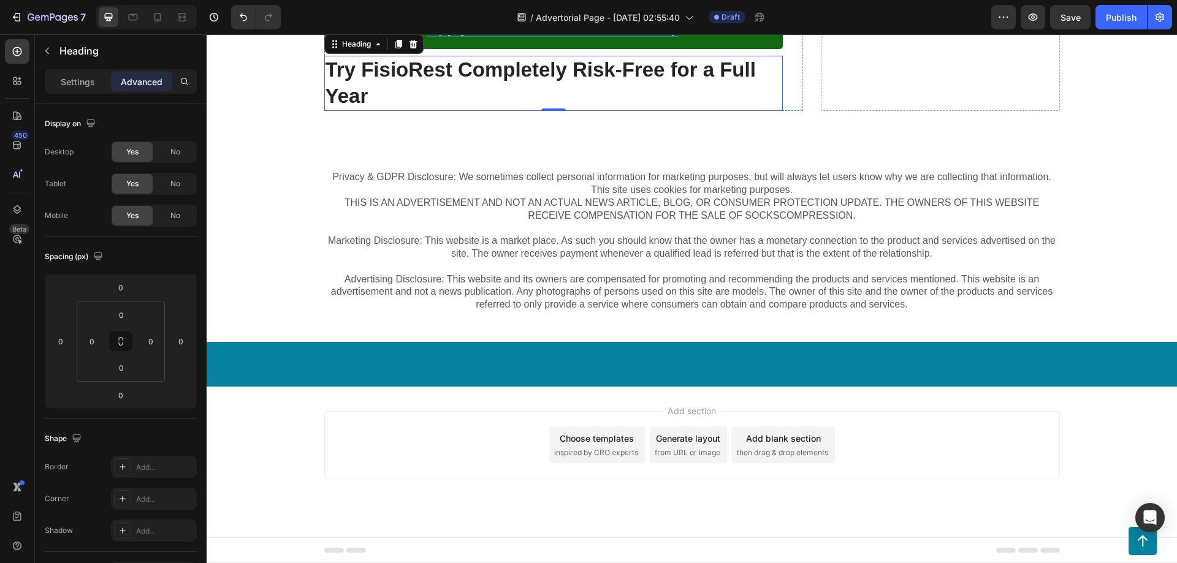
drag, startPoint x: 406, startPoint y: 231, endPoint x: 387, endPoint y: 227, distance: 18.6
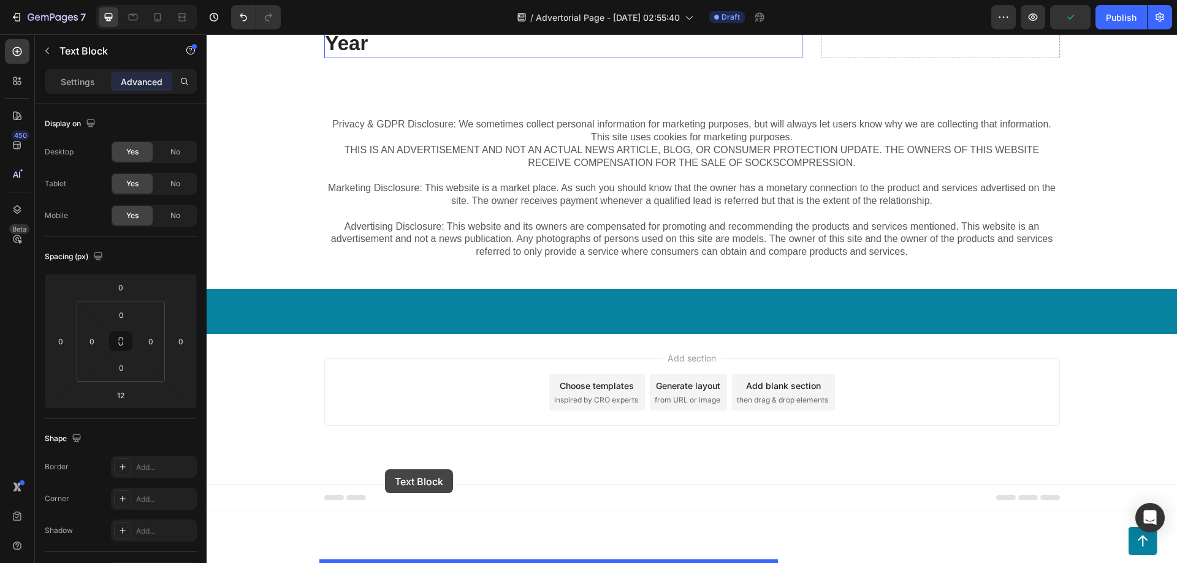
drag, startPoint x: 341, startPoint y: 67, endPoint x: 385, endPoint y: 470, distance: 404.6
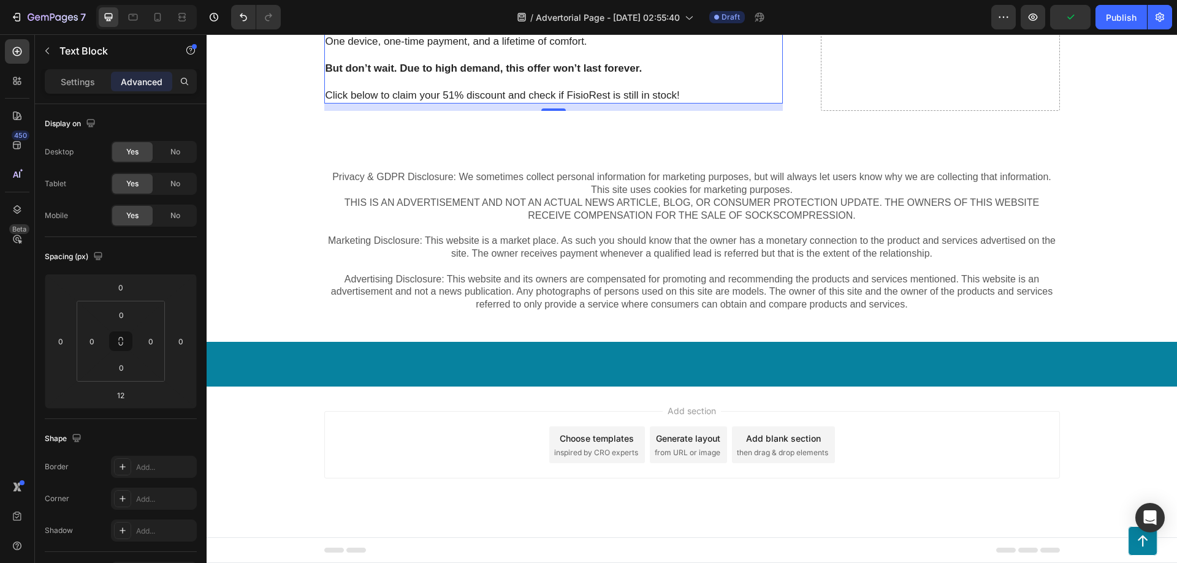
click at [423, 62] on p at bounding box center [554, 54] width 456 height 13
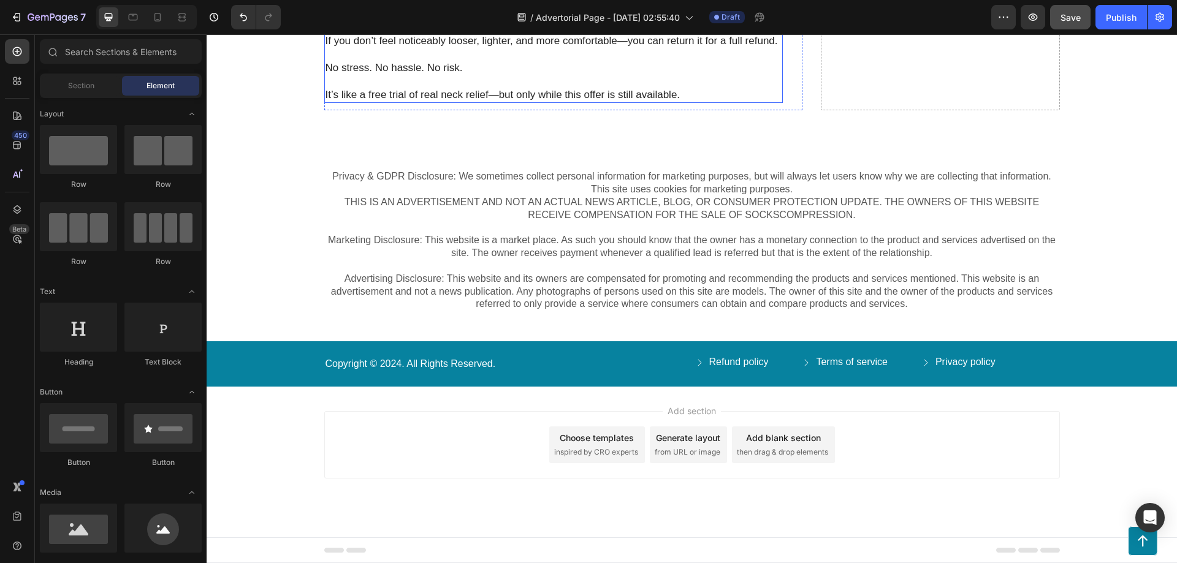
scroll to position [5866, 0]
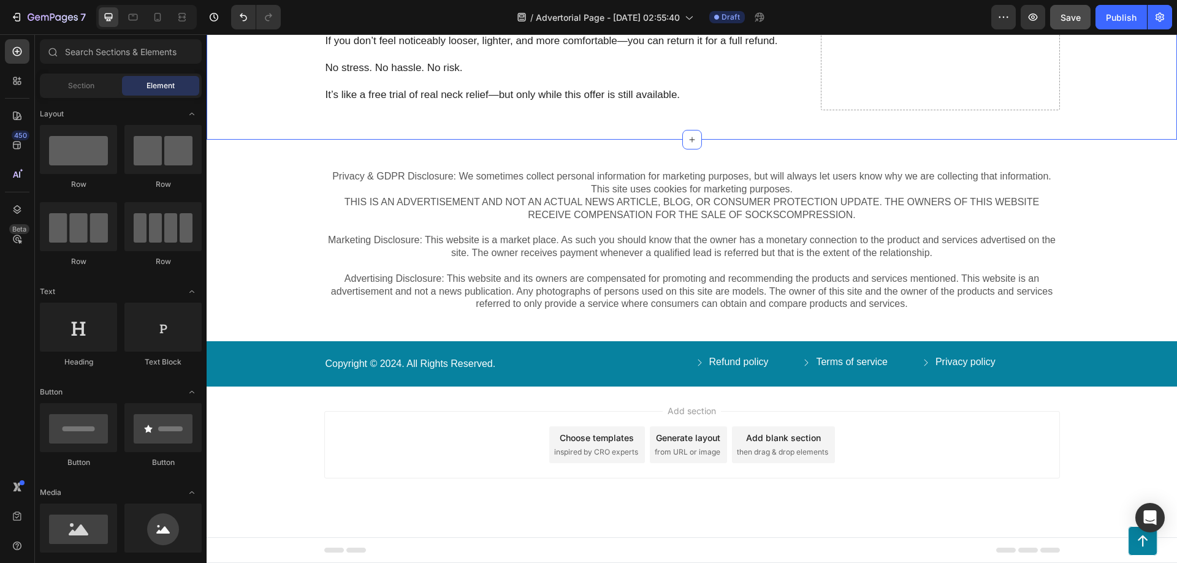
click at [573, 102] on p "It’s like a free trial of real neck relief—but only while this offer is still a…" at bounding box center [554, 94] width 456 height 13
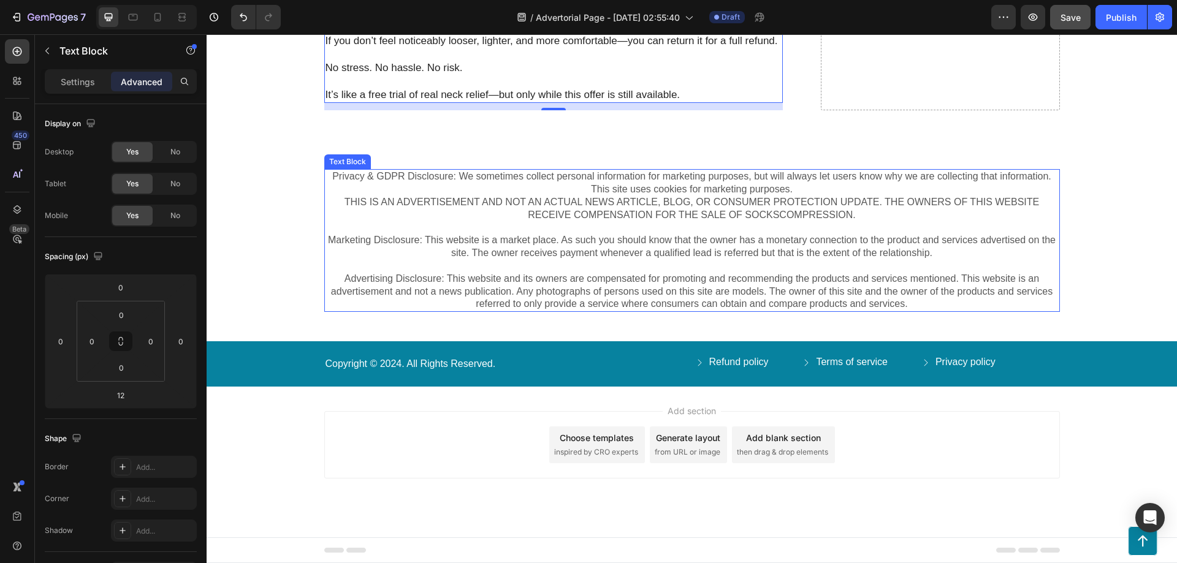
scroll to position [5982, 0]
click at [616, 196] on p "Privacy & GDPR Disclosure: We sometimes collect personal information for market…" at bounding box center [692, 215] width 733 height 90
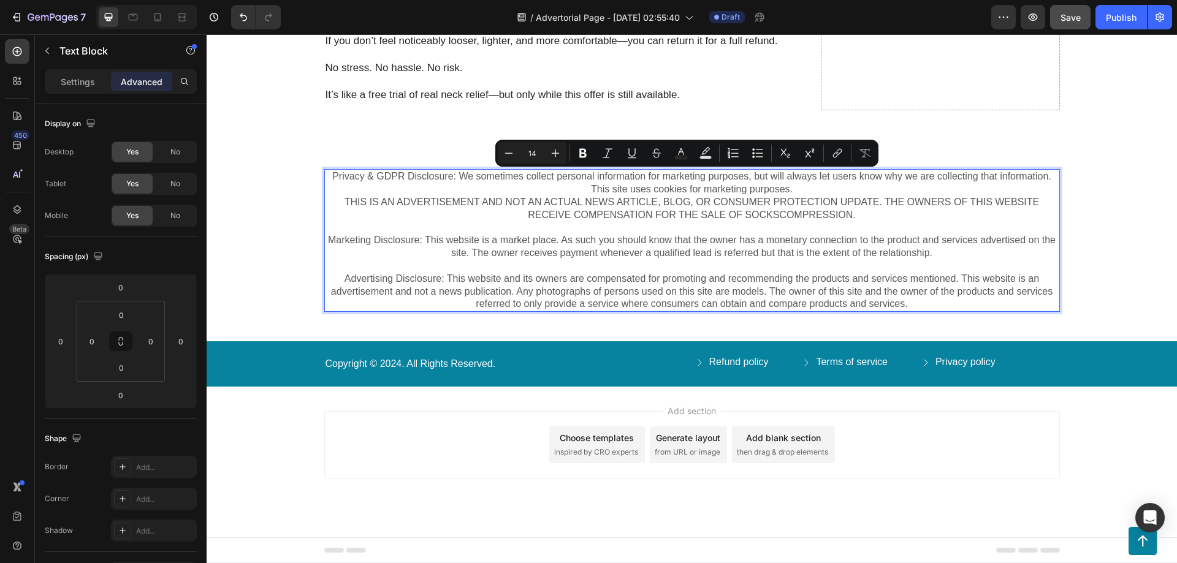
scroll to position [5893, 0]
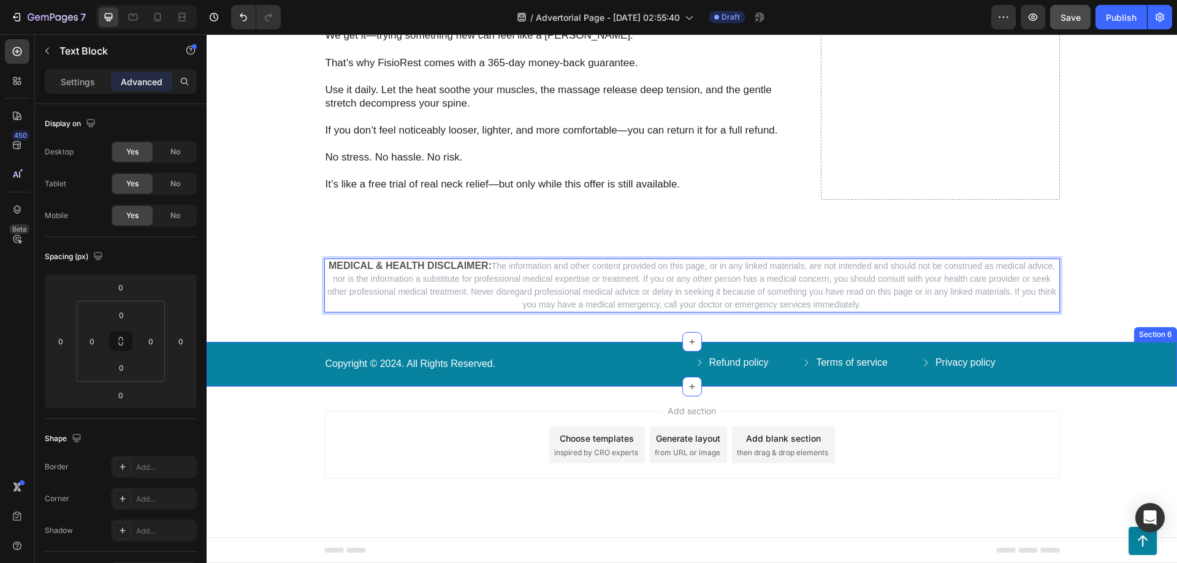
click at [436, 375] on div "Copyright © 2024. All Rights Reserved. Text Block Refund policy Button Terms of…" at bounding box center [692, 364] width 970 height 45
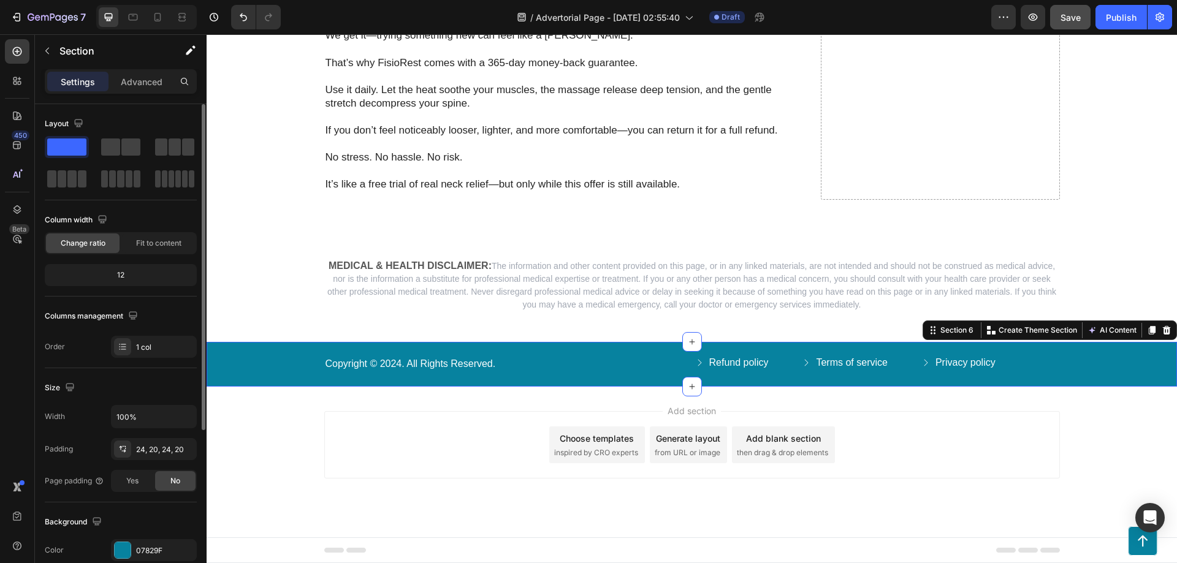
scroll to position [163, 0]
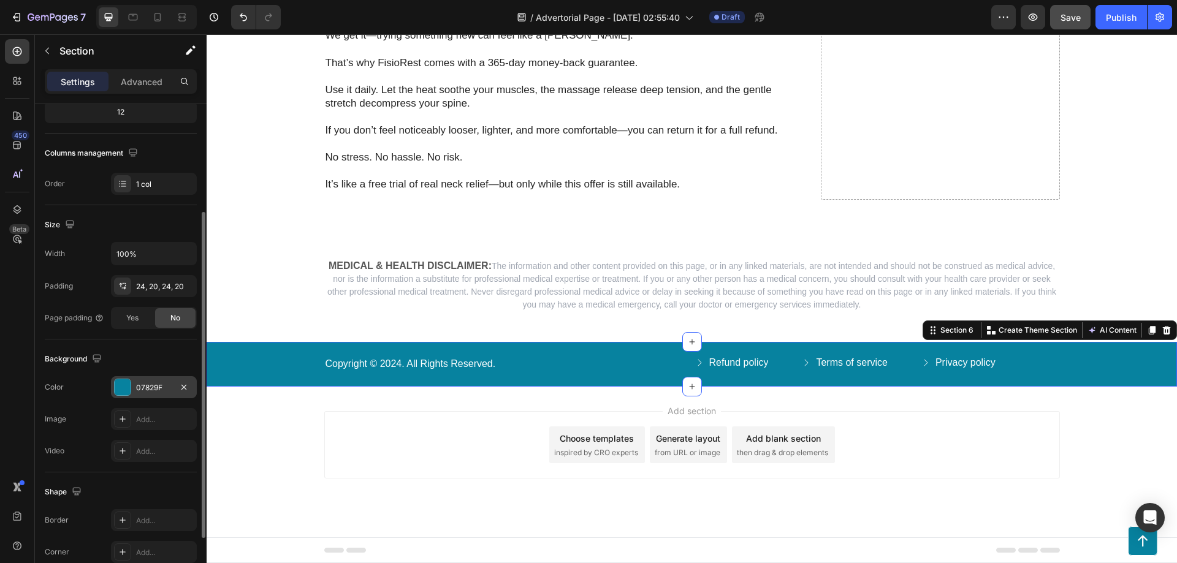
click at [121, 389] on div at bounding box center [123, 387] width 16 height 16
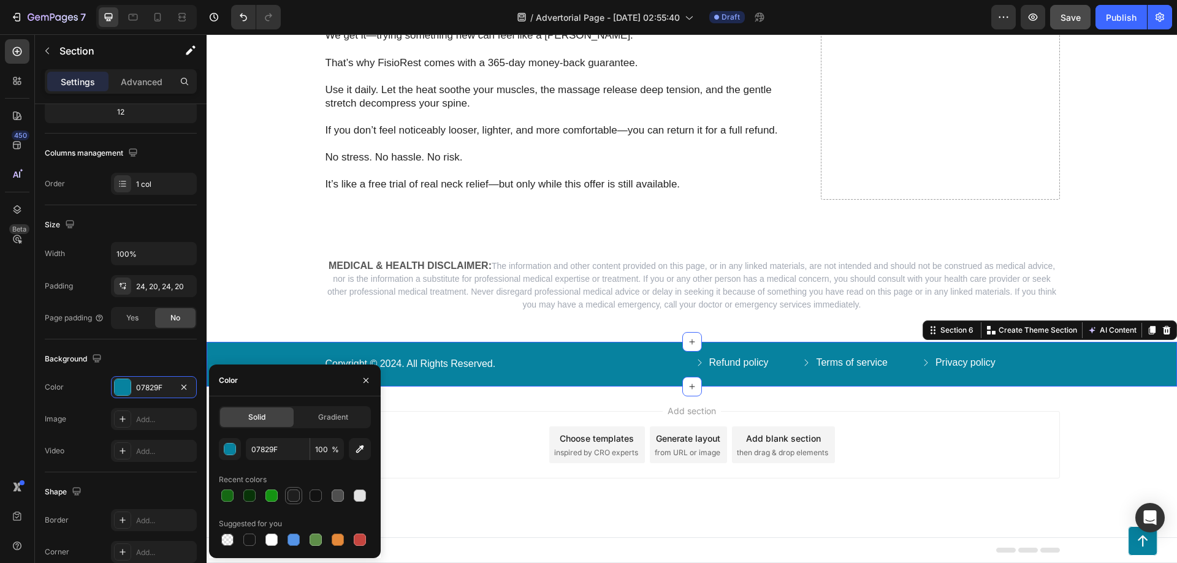
click at [295, 495] on div at bounding box center [294, 496] width 12 height 12
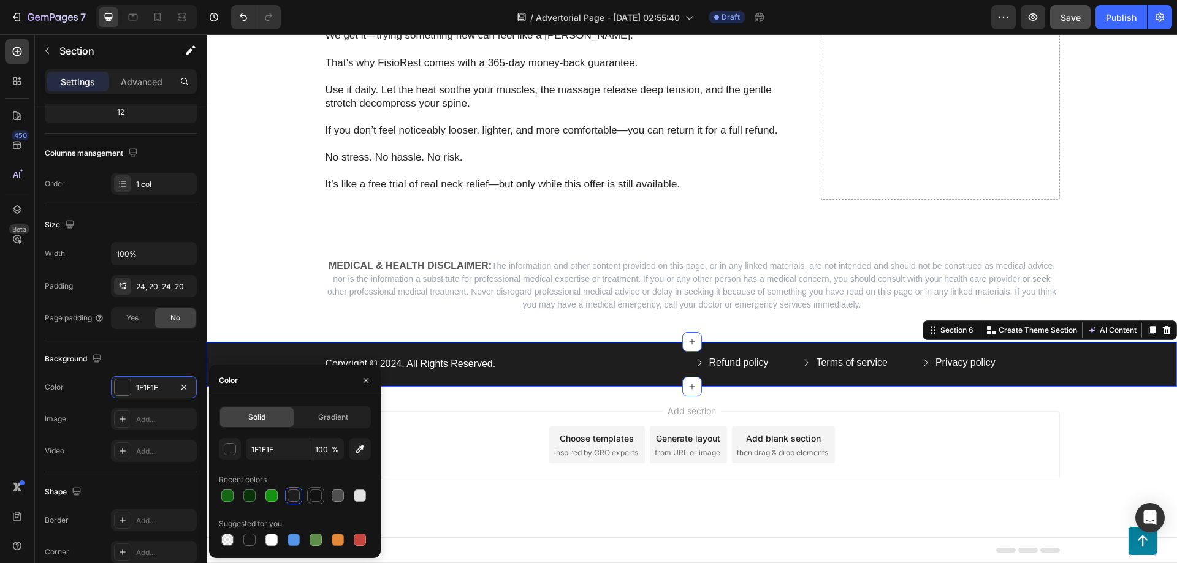
click at [313, 500] on div at bounding box center [316, 496] width 12 height 12
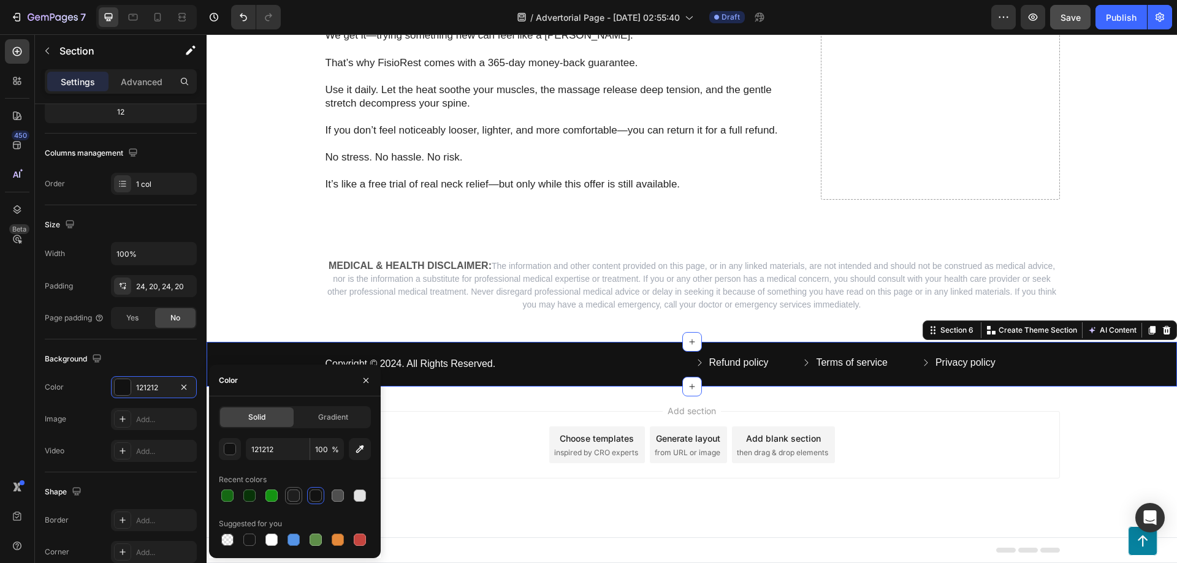
click at [292, 500] on div at bounding box center [294, 496] width 12 height 12
type input "1E1E1E"
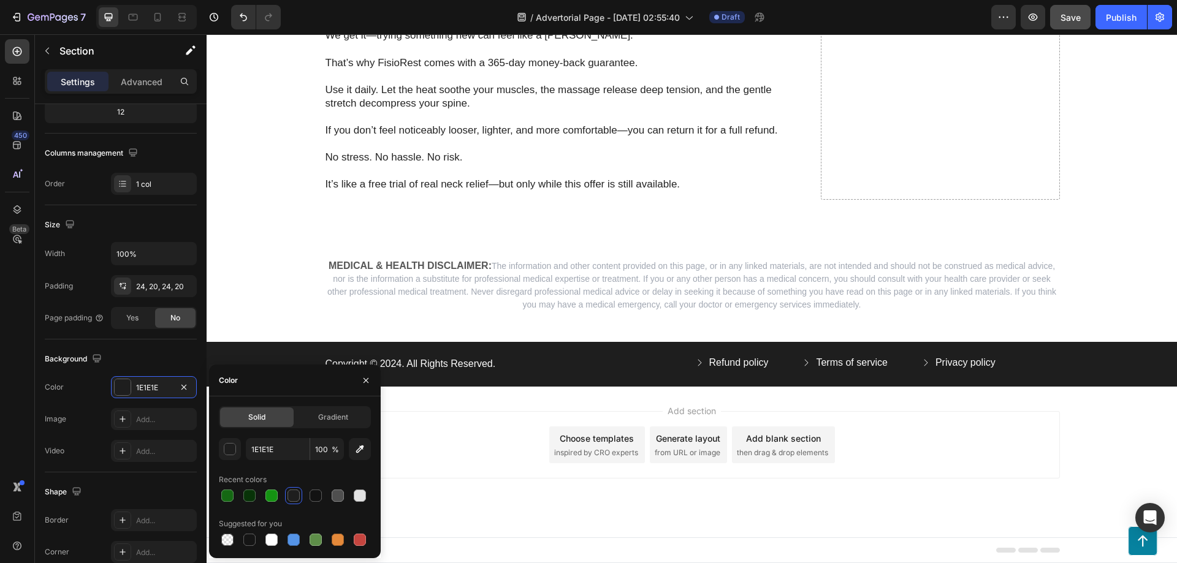
click at [488, 443] on div "Add section Choose templates inspired by CRO experts Generate layout from URL o…" at bounding box center [692, 444] width 736 height 67
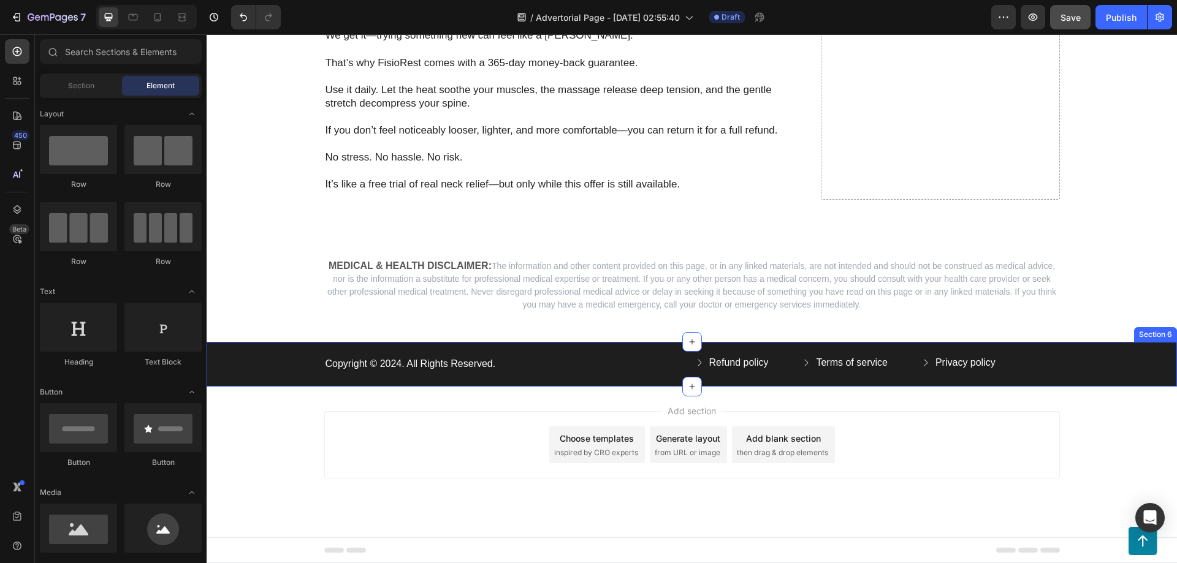
click at [384, 360] on p "Copyright © 2024. All Rights Reserved." at bounding box center [507, 364] width 363 height 13
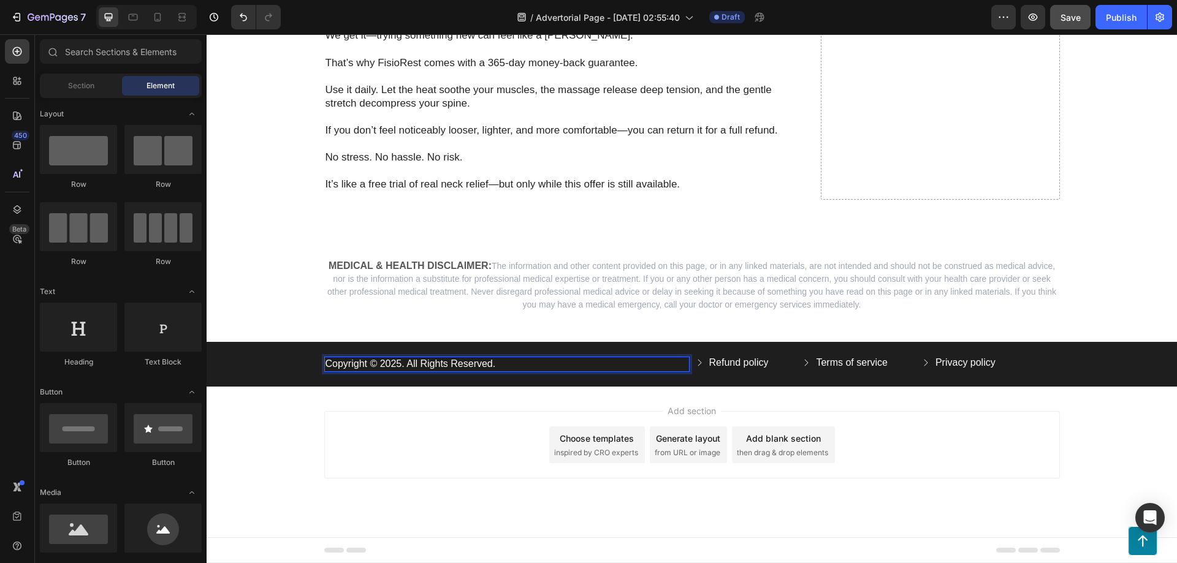
click at [425, 408] on div "Add section Choose templates inspired by CRO experts Generate layout from URL o…" at bounding box center [692, 462] width 970 height 151
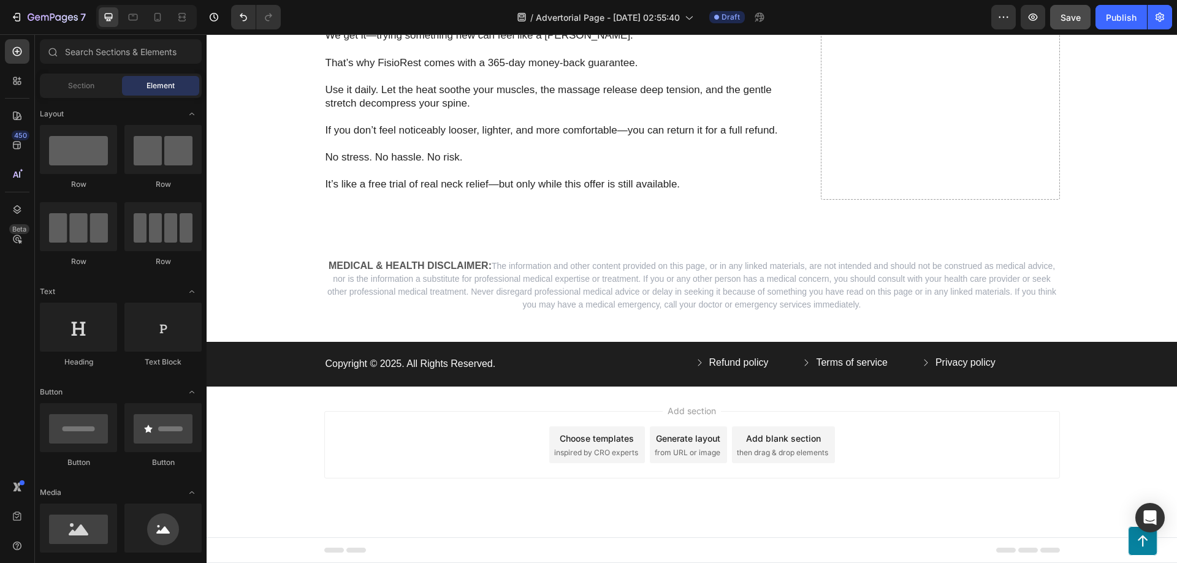
click at [599, 452] on span "inspired by CRO experts" at bounding box center [596, 453] width 84 height 11
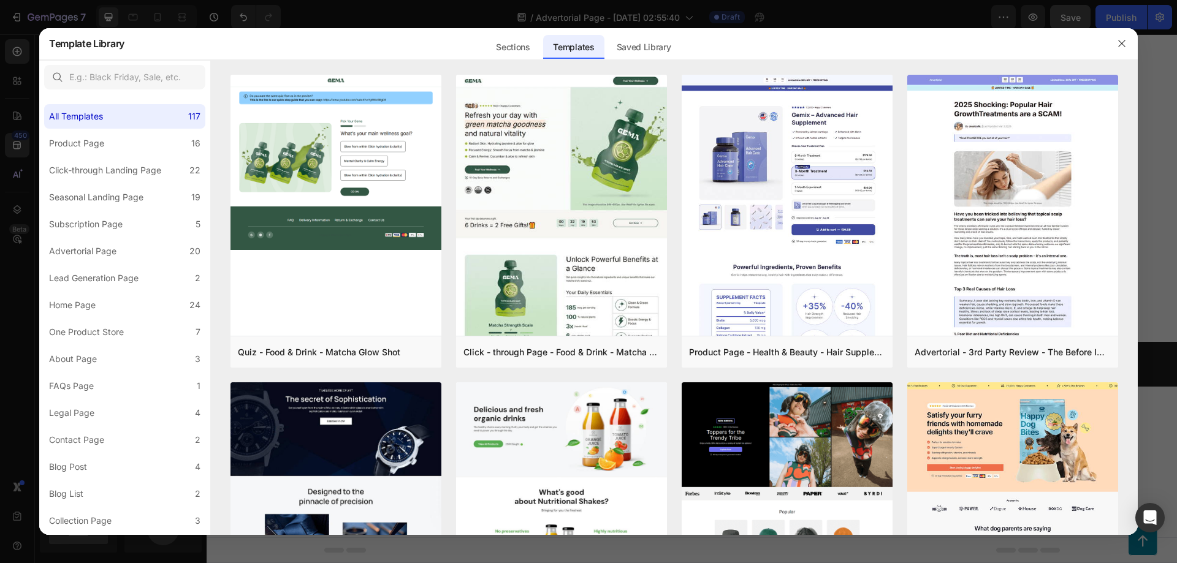
click at [481, 36] on div "Sections Templates Existing pages Saved Library Templates Saved Library" at bounding box center [582, 44] width 917 height 32
click at [503, 48] on div "Sections" at bounding box center [512, 47] width 53 height 25
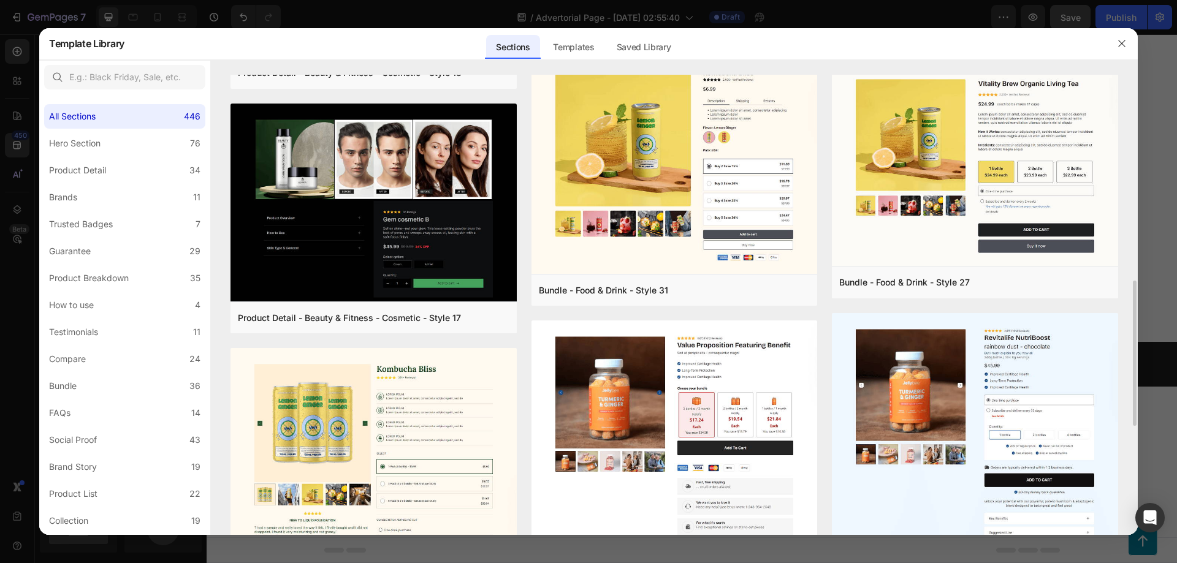
scroll to position [815, 0]
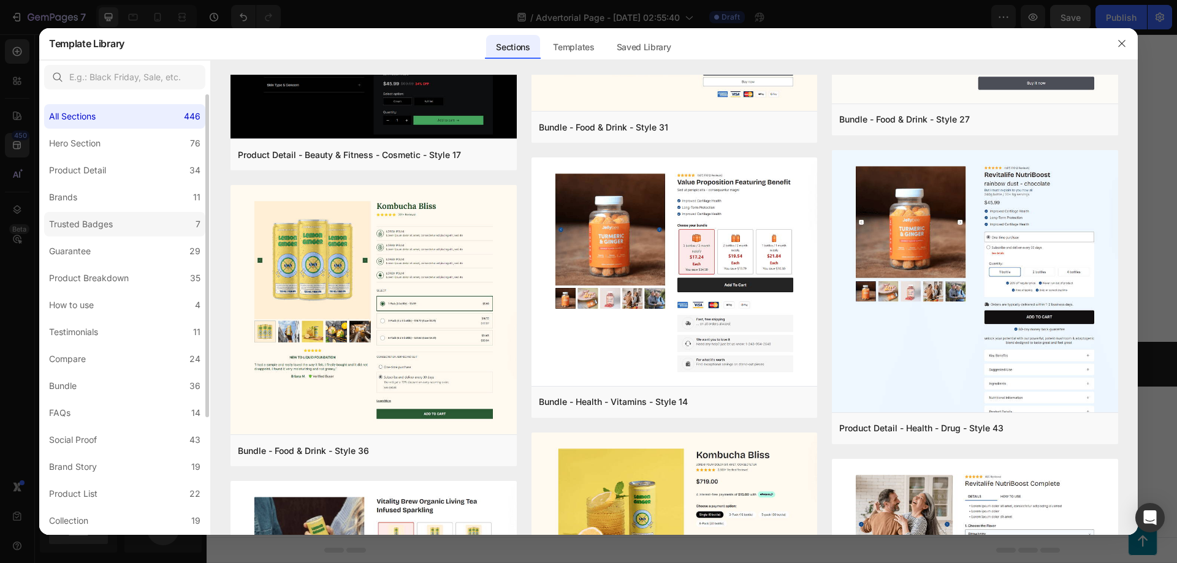
click at [140, 220] on label "Trusted Badges 7" at bounding box center [124, 224] width 161 height 25
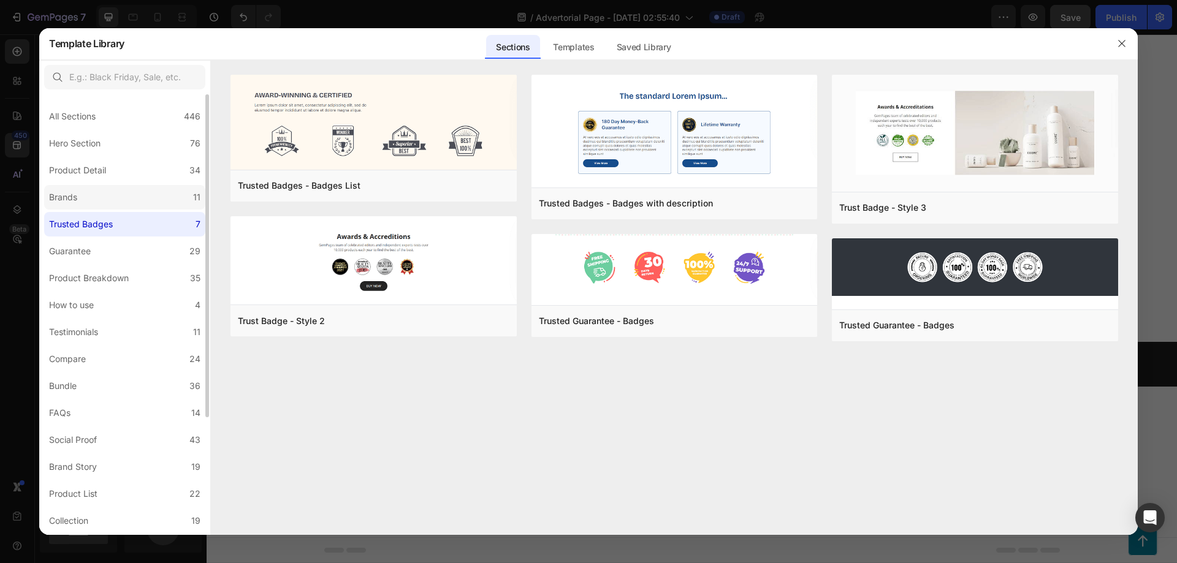
click at [141, 193] on label "Brands 11" at bounding box center [124, 197] width 161 height 25
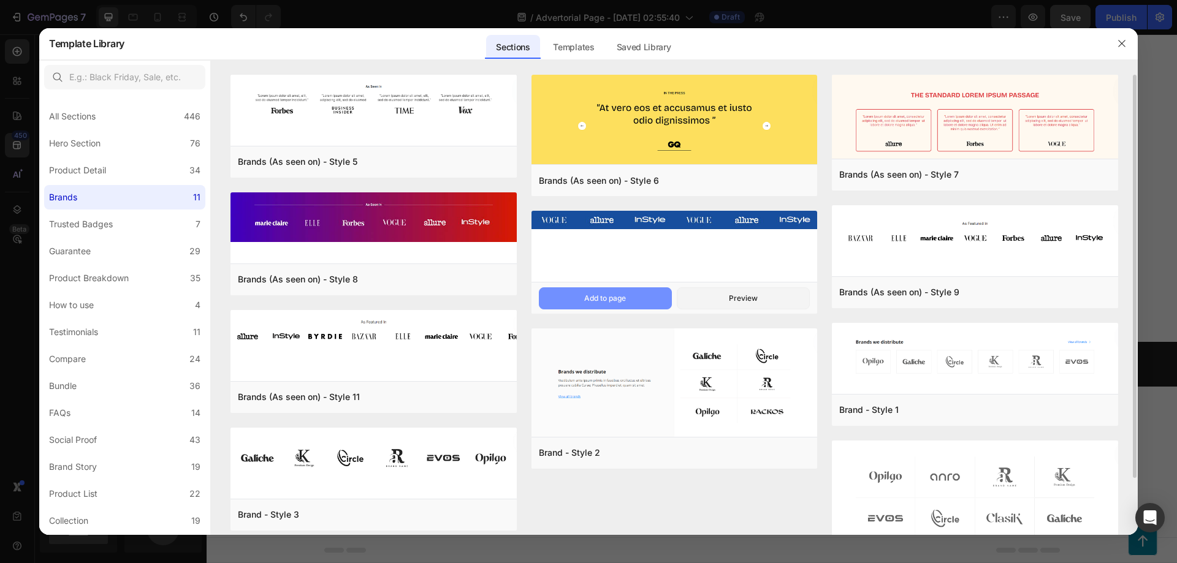
click at [627, 300] on button "Add to page" at bounding box center [605, 299] width 133 height 22
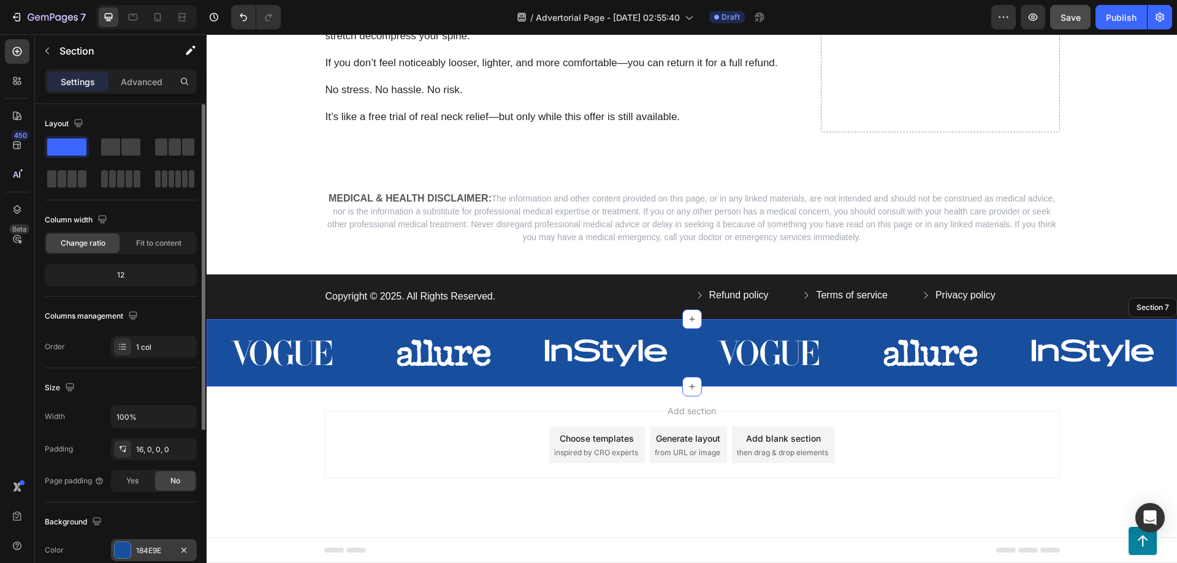
click at [116, 549] on div at bounding box center [123, 551] width 16 height 16
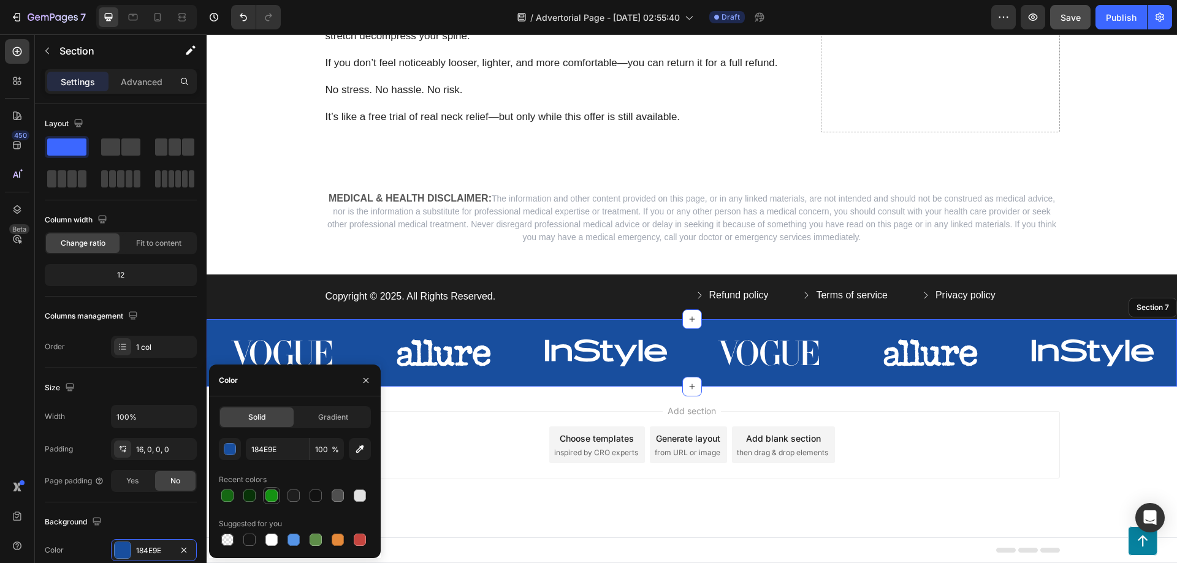
click at [276, 503] on div at bounding box center [271, 496] width 15 height 15
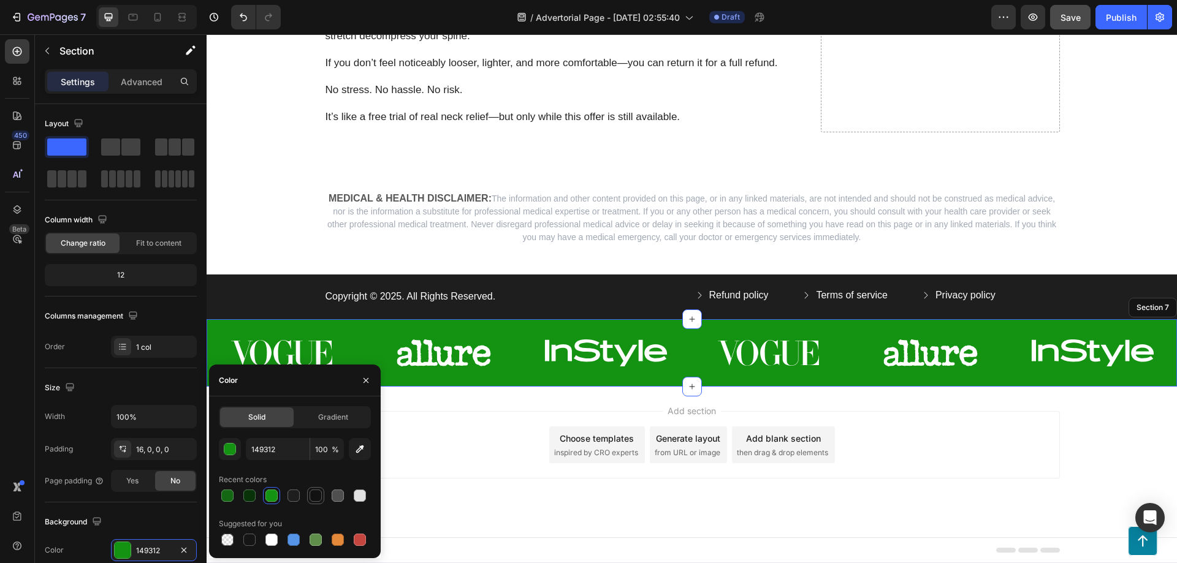
click at [318, 497] on div at bounding box center [316, 496] width 12 height 12
type input "121212"
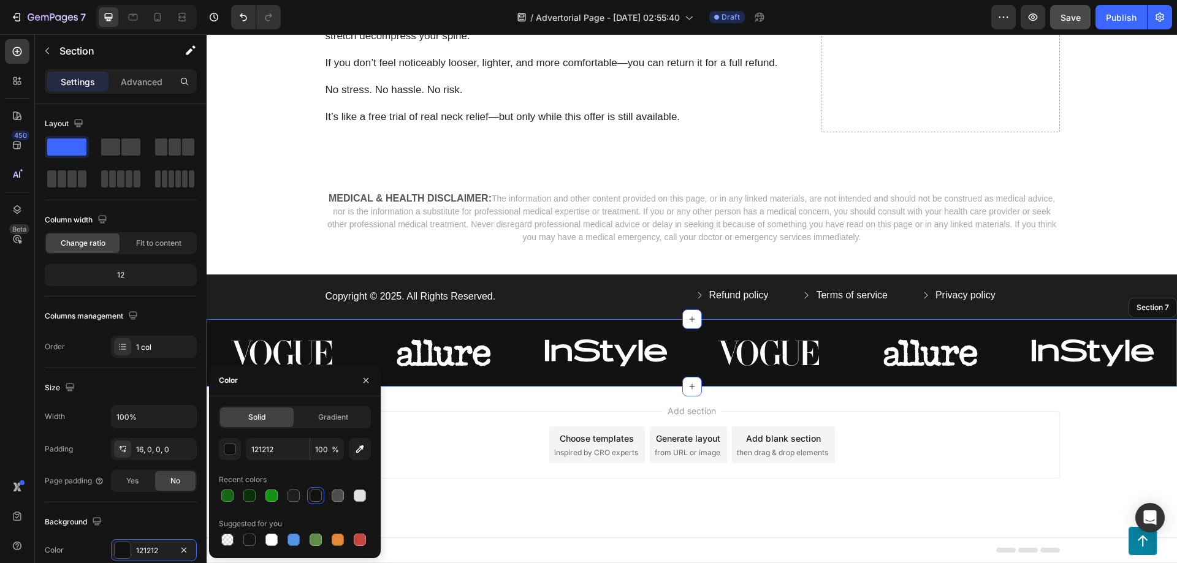
scroll to position [5879, 0]
drag, startPoint x: 443, startPoint y: 516, endPoint x: 429, endPoint y: 497, distance: 23.7
click at [443, 479] on div "Add section Choose templates inspired by CRO experts Generate layout from URL o…" at bounding box center [692, 444] width 736 height 67
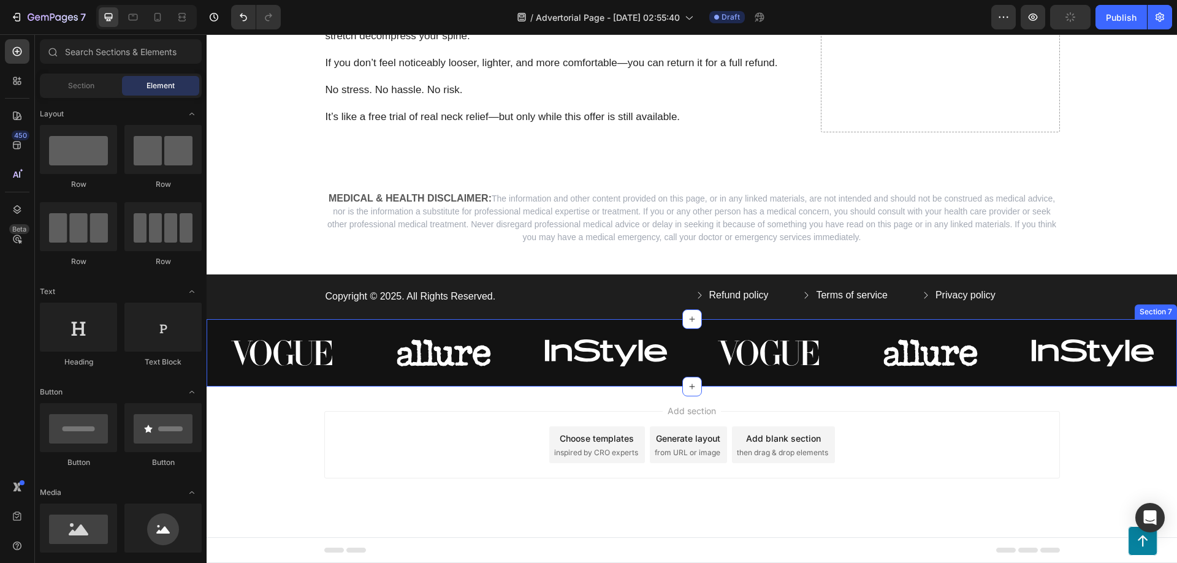
click at [296, 387] on div "Image Image Image Image Image Image Carousel Section 7" at bounding box center [692, 352] width 970 height 67
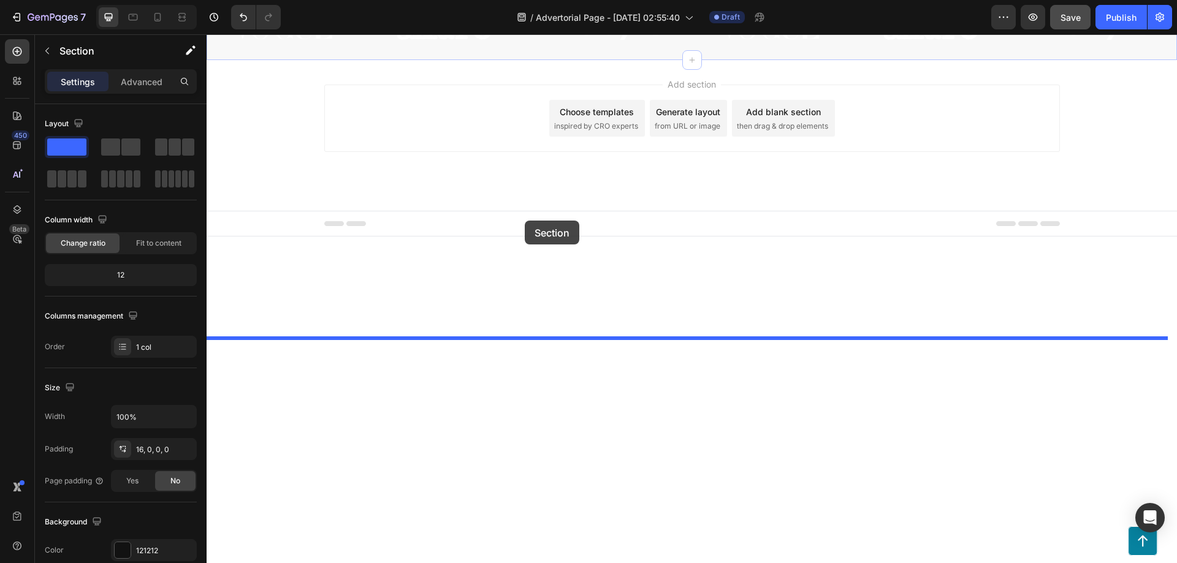
drag, startPoint x: 930, startPoint y: 392, endPoint x: 525, endPoint y: 221, distance: 439.8
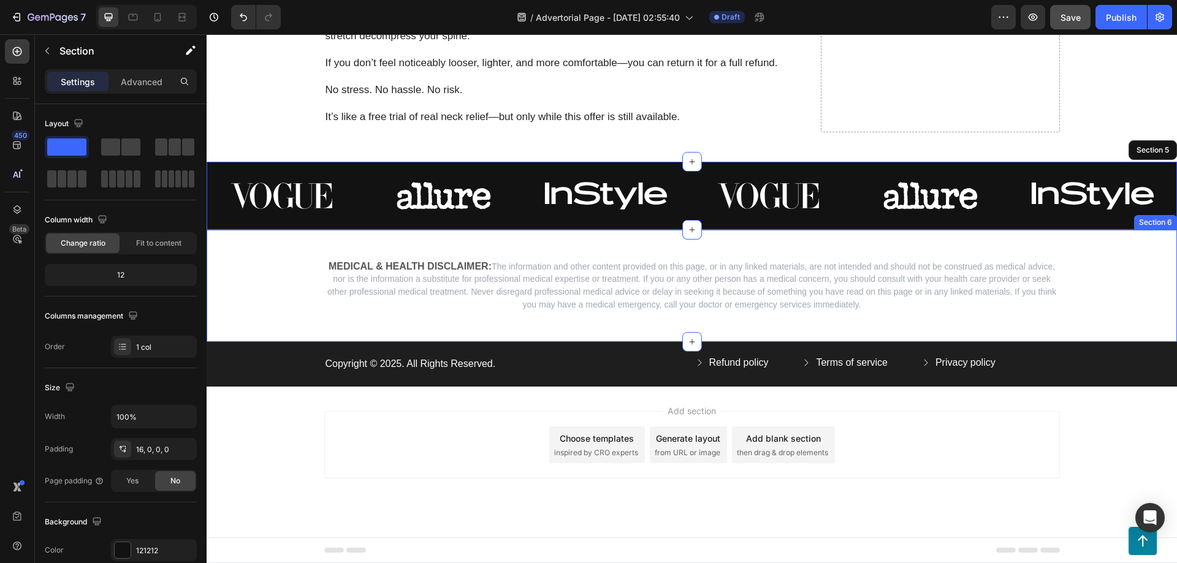
scroll to position [5715, 0]
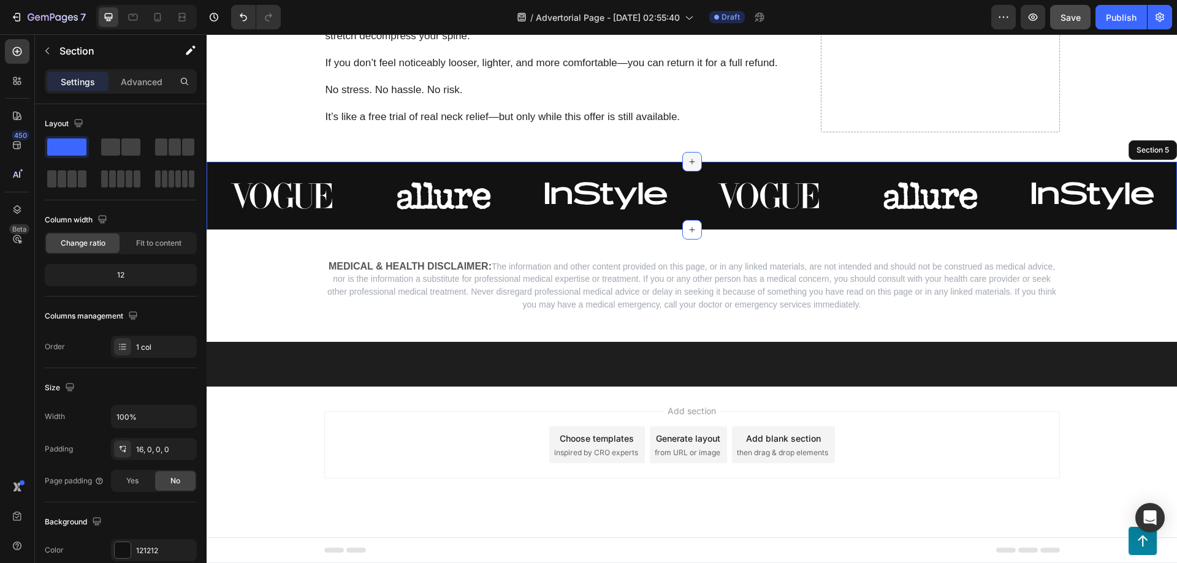
click at [689, 165] on icon at bounding box center [692, 162] width 6 height 6
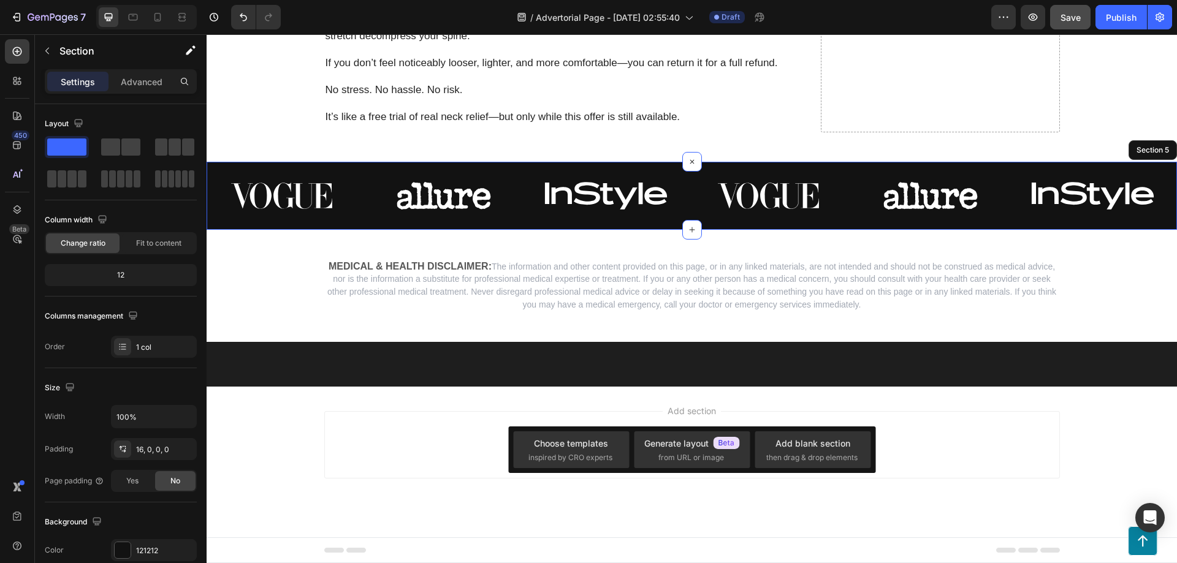
click at [657, 229] on div "Image Image Image Image Image Image Carousel Section 5" at bounding box center [692, 195] width 970 height 67
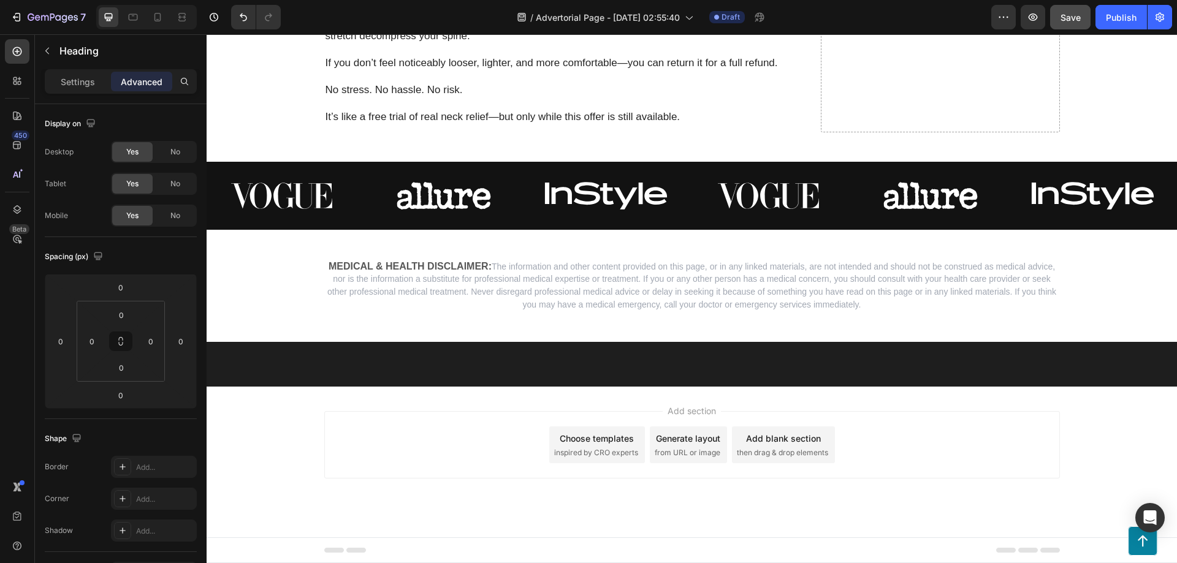
drag, startPoint x: 398, startPoint y: 139, endPoint x: 376, endPoint y: 167, distance: 35.8
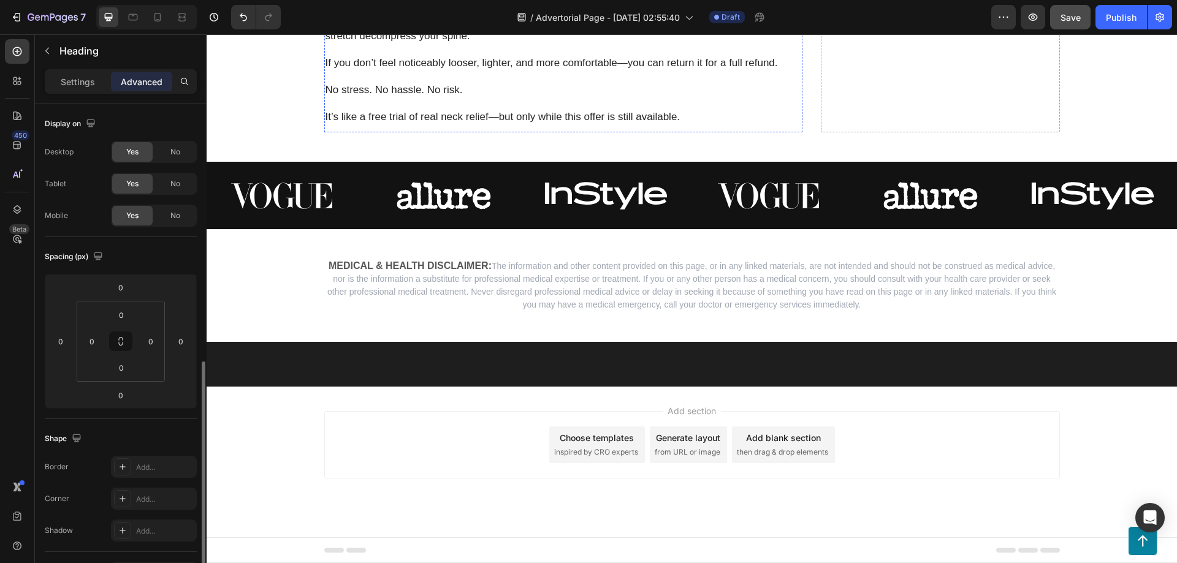
scroll to position [163, 0]
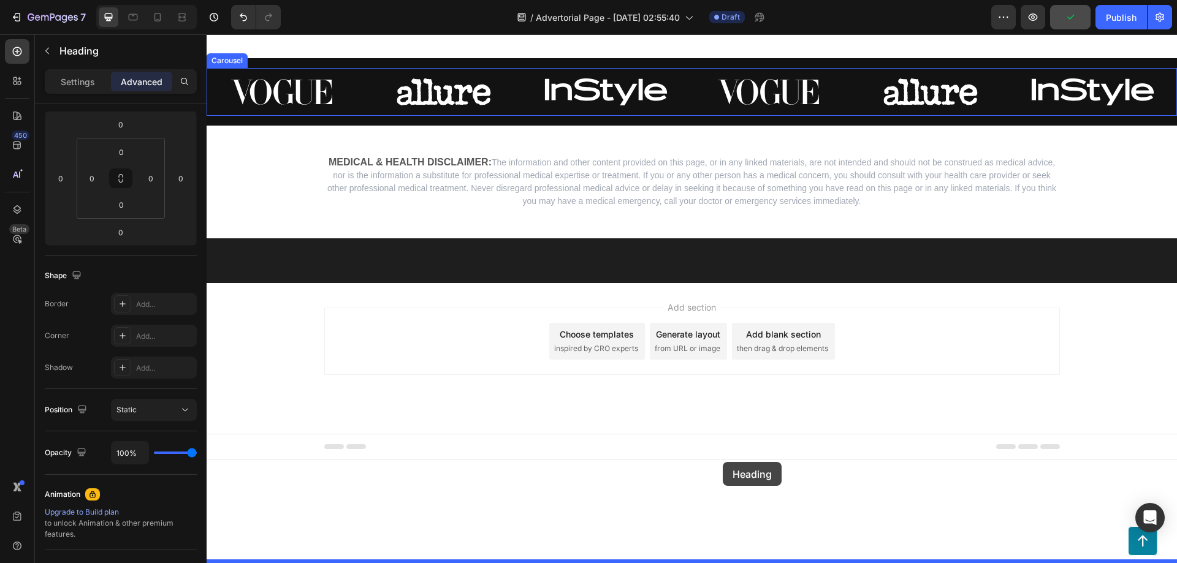
drag, startPoint x: 331, startPoint y: 198, endPoint x: 723, endPoint y: 462, distance: 472.5
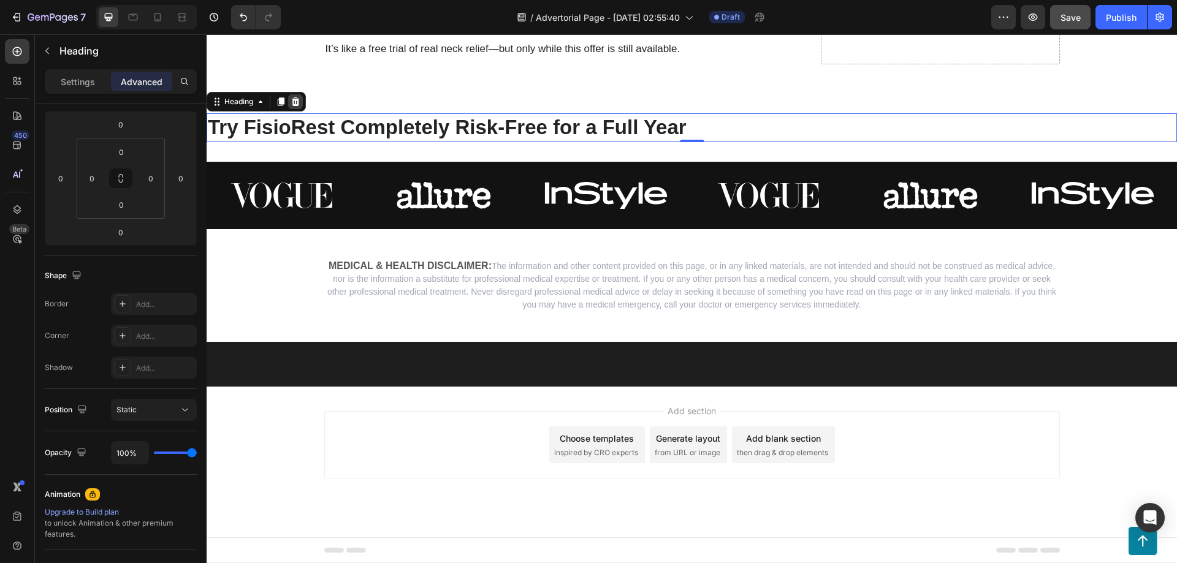
click at [298, 106] on icon at bounding box center [296, 101] width 8 height 9
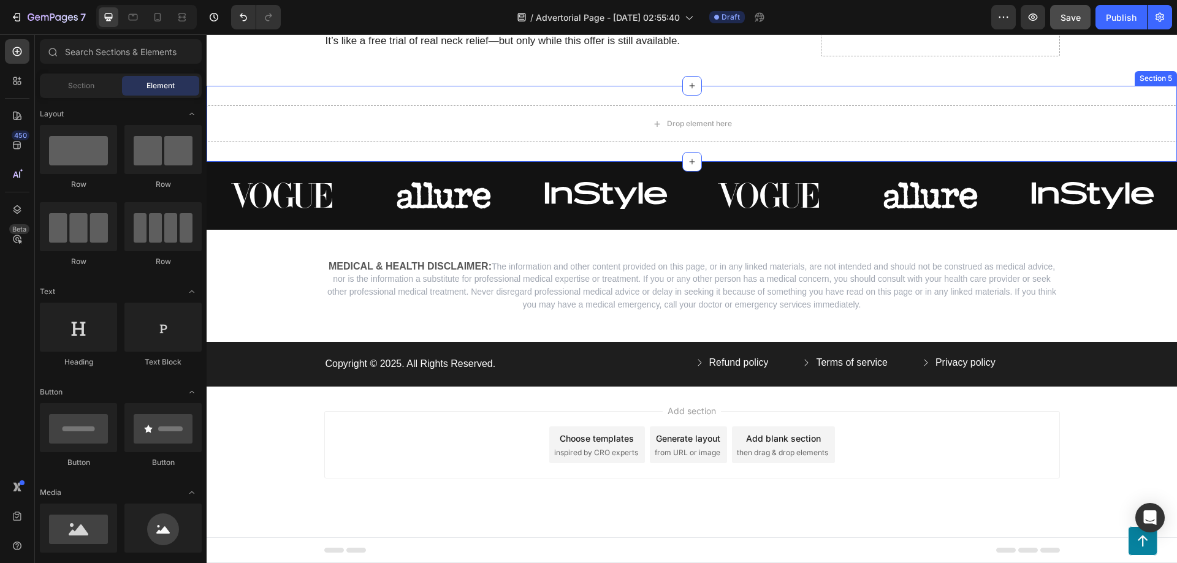
scroll to position [5879, 0]
click at [1088, 162] on div "Drop element here Section 5" at bounding box center [692, 124] width 970 height 76
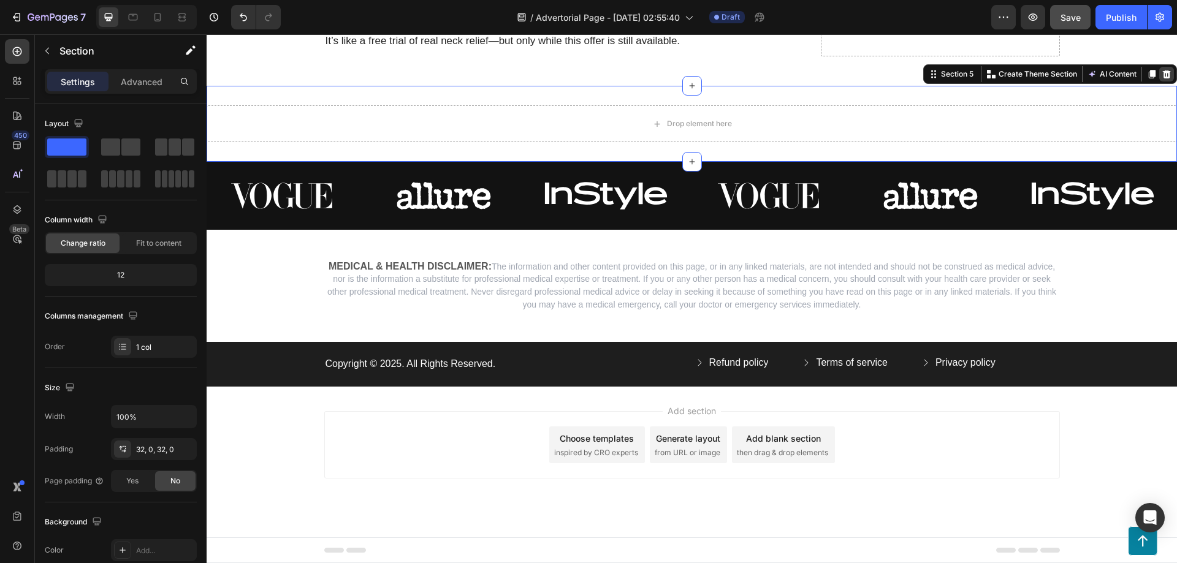
click at [1163, 78] on icon at bounding box center [1167, 74] width 8 height 9
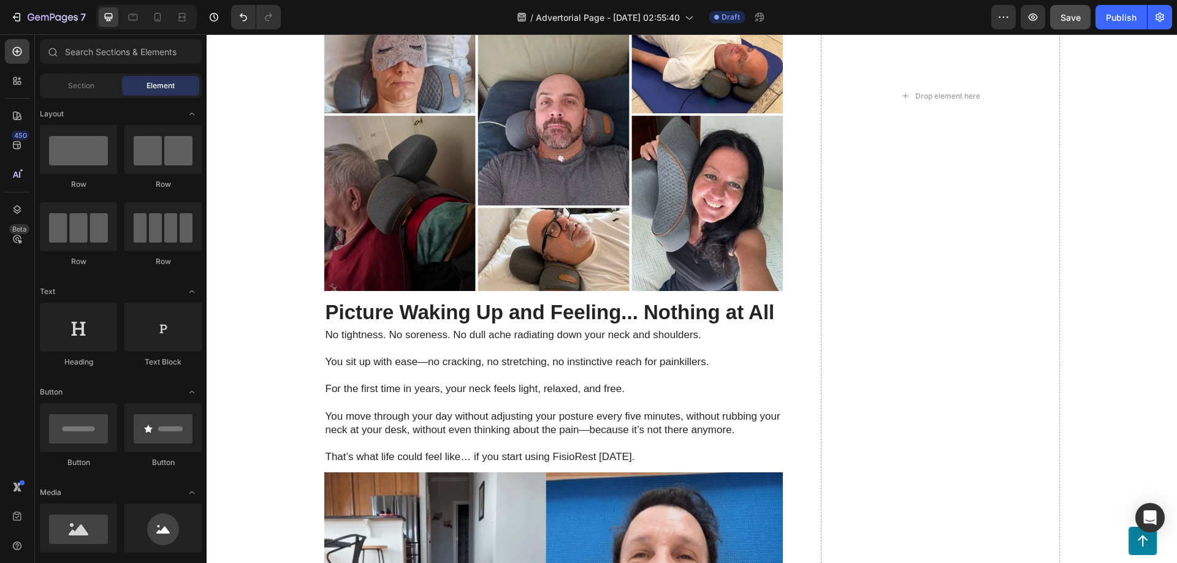
scroll to position [4557, 0]
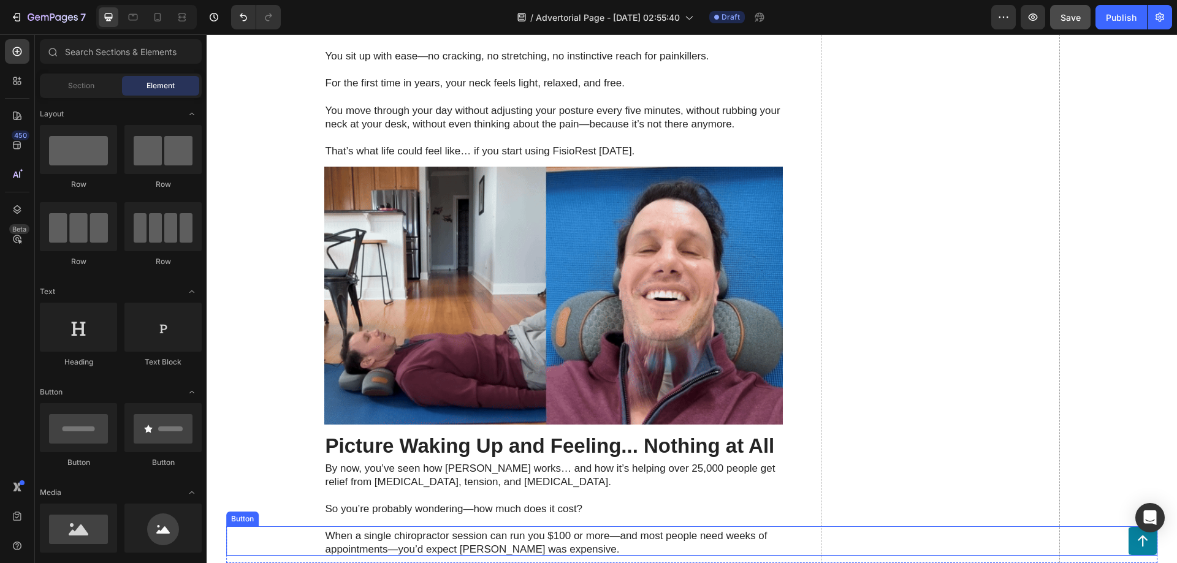
click at [1092, 536] on div "Button" at bounding box center [692, 541] width 932 height 29
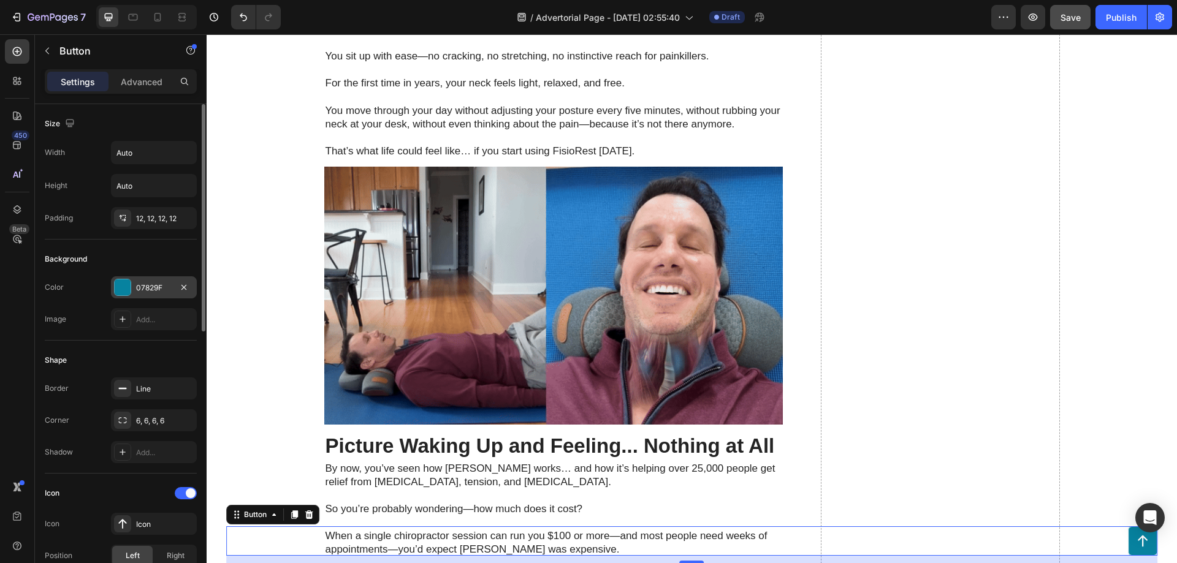
click at [127, 288] on div at bounding box center [123, 288] width 16 height 16
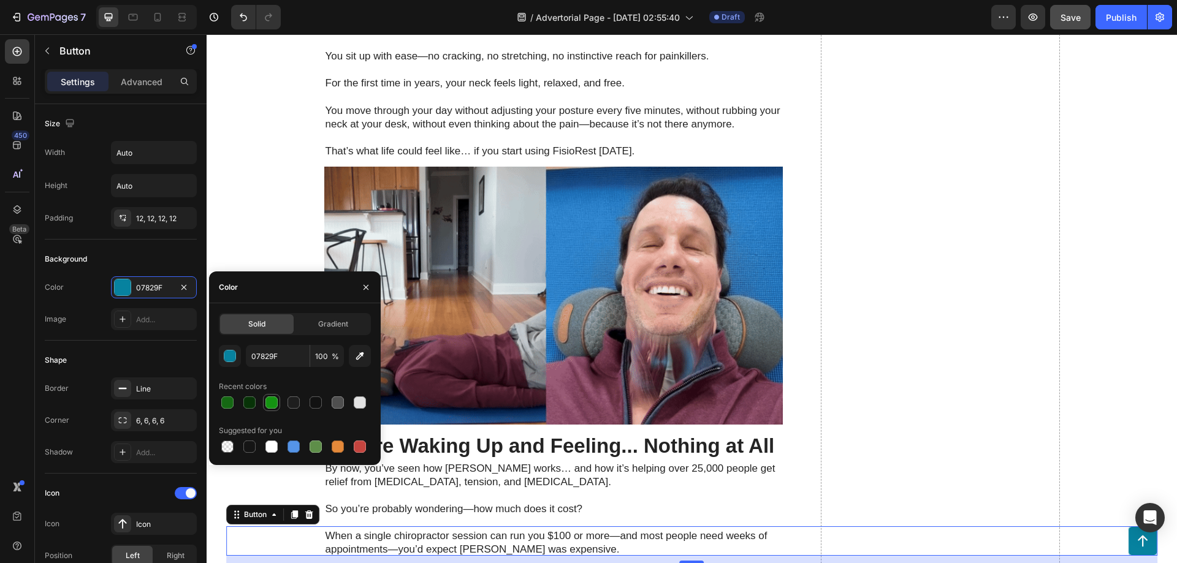
click at [270, 408] on div at bounding box center [271, 403] width 12 height 12
type input "149312"
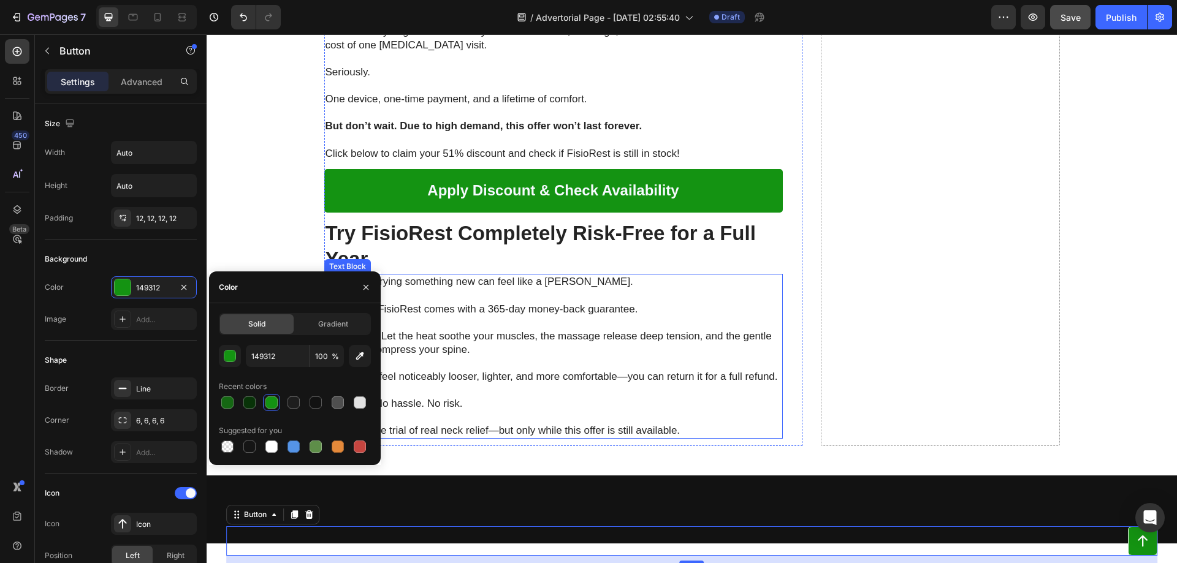
scroll to position [5061, 0]
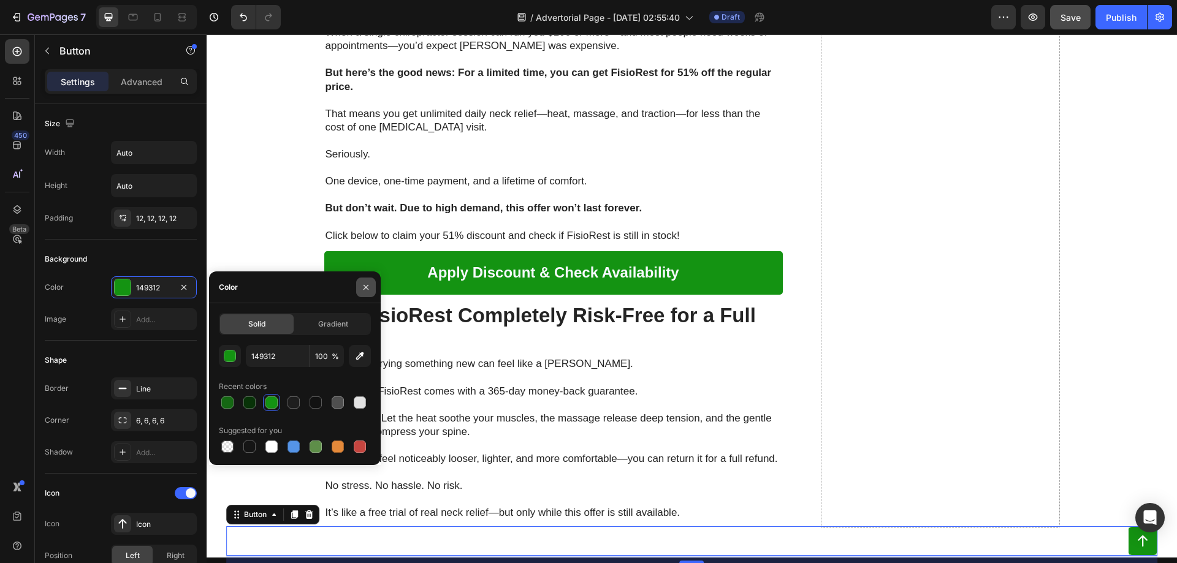
click at [369, 284] on icon "button" at bounding box center [366, 288] width 10 height 10
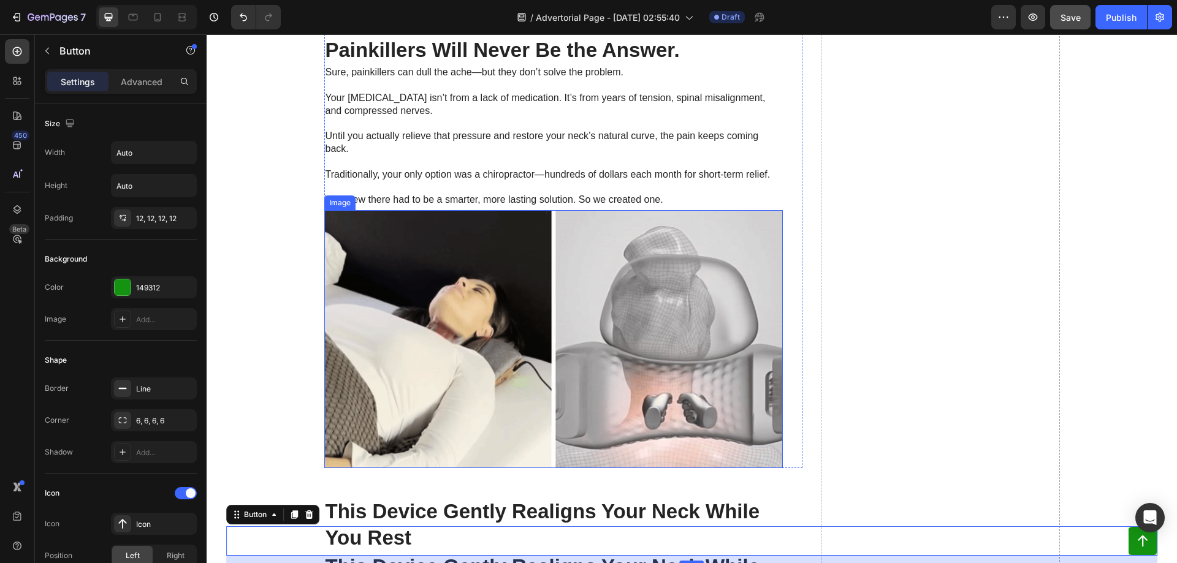
scroll to position [2037, 0]
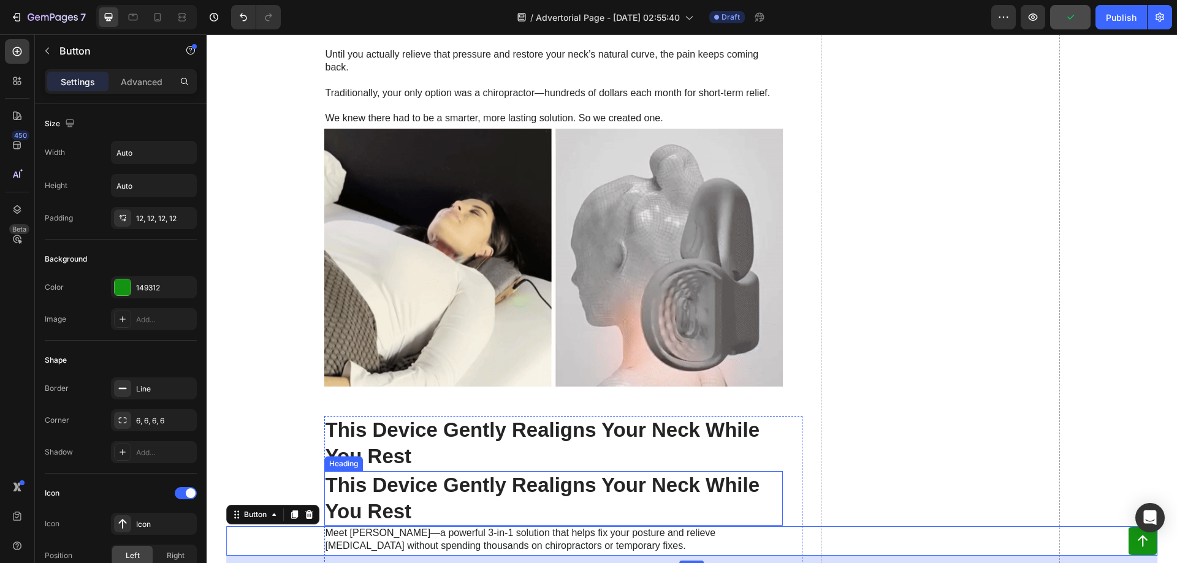
click at [410, 501] on h2 "This Device Gently Realigns Your Neck While You Rest" at bounding box center [553, 498] width 459 height 55
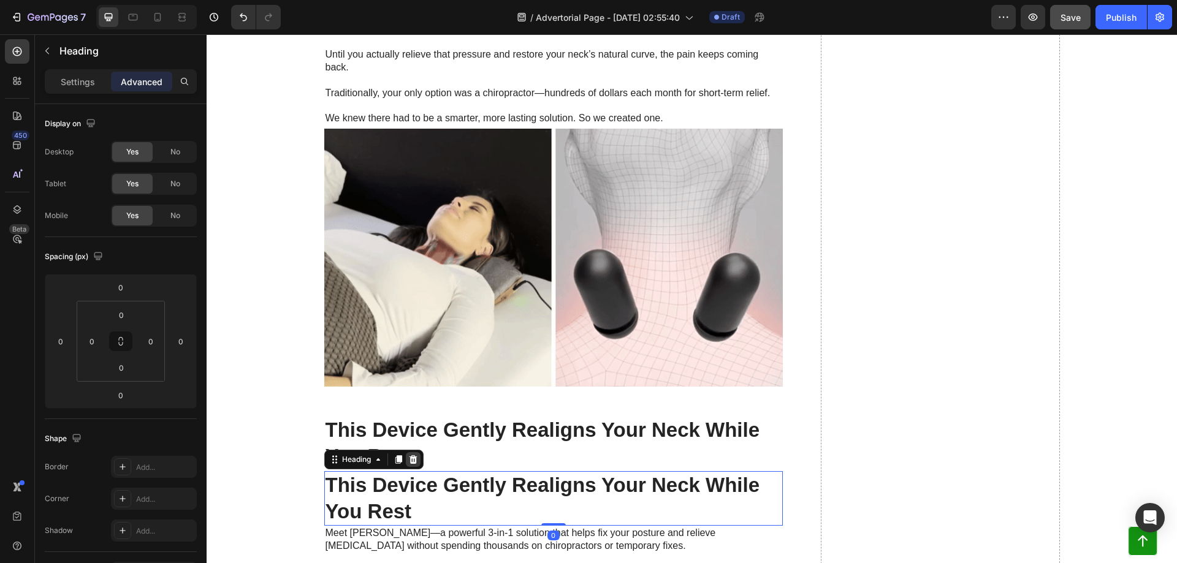
click at [413, 463] on icon at bounding box center [413, 460] width 10 height 10
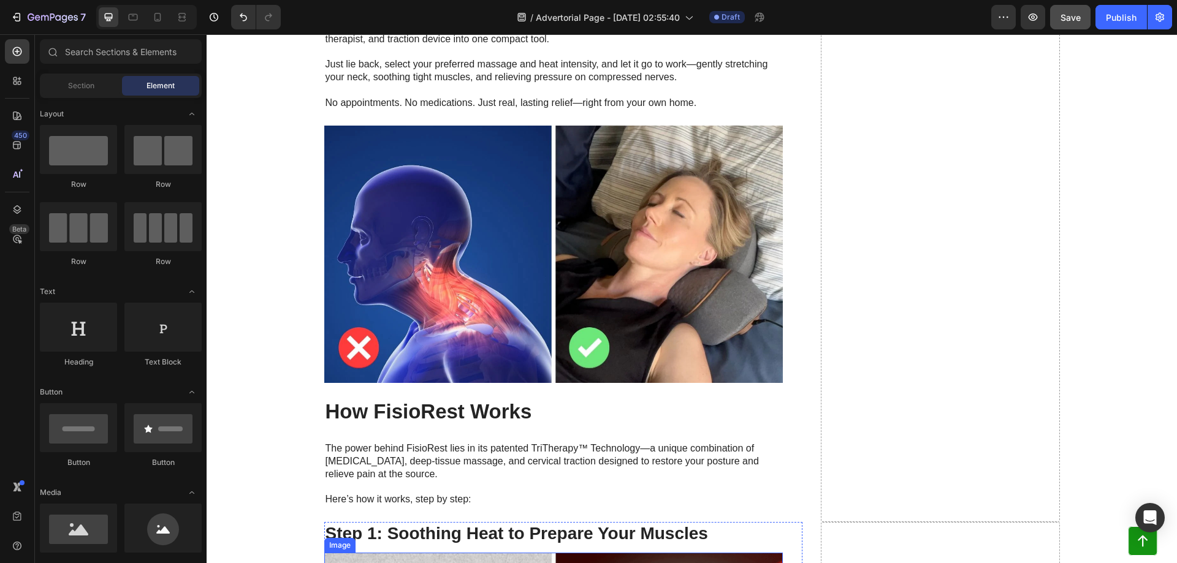
scroll to position [2772, 0]
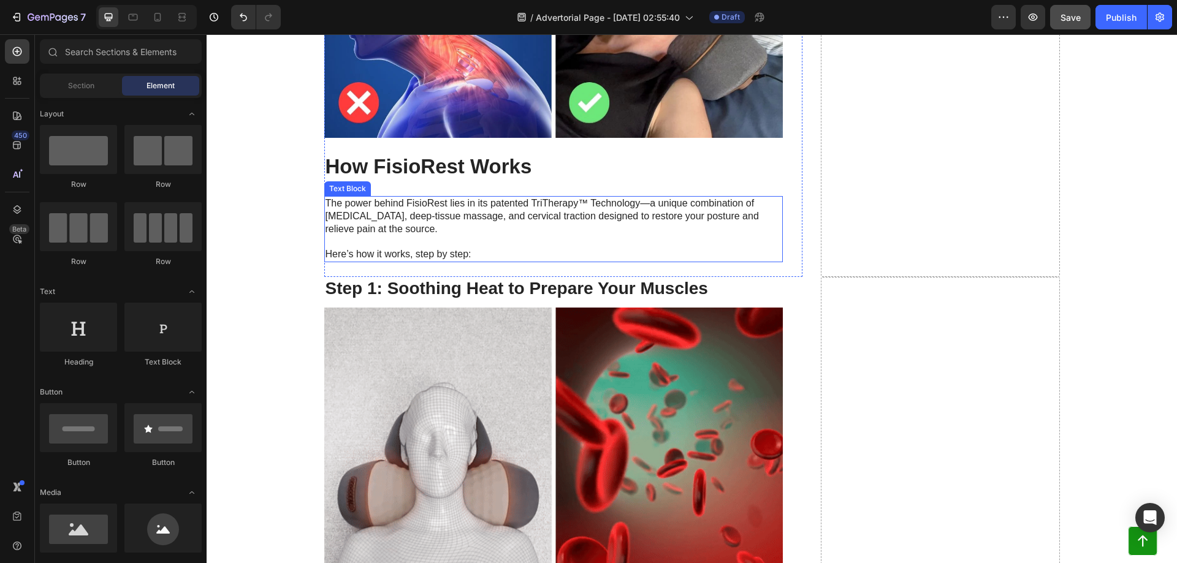
click at [440, 258] on p "Here’s how it works, step by step:" at bounding box center [554, 254] width 456 height 13
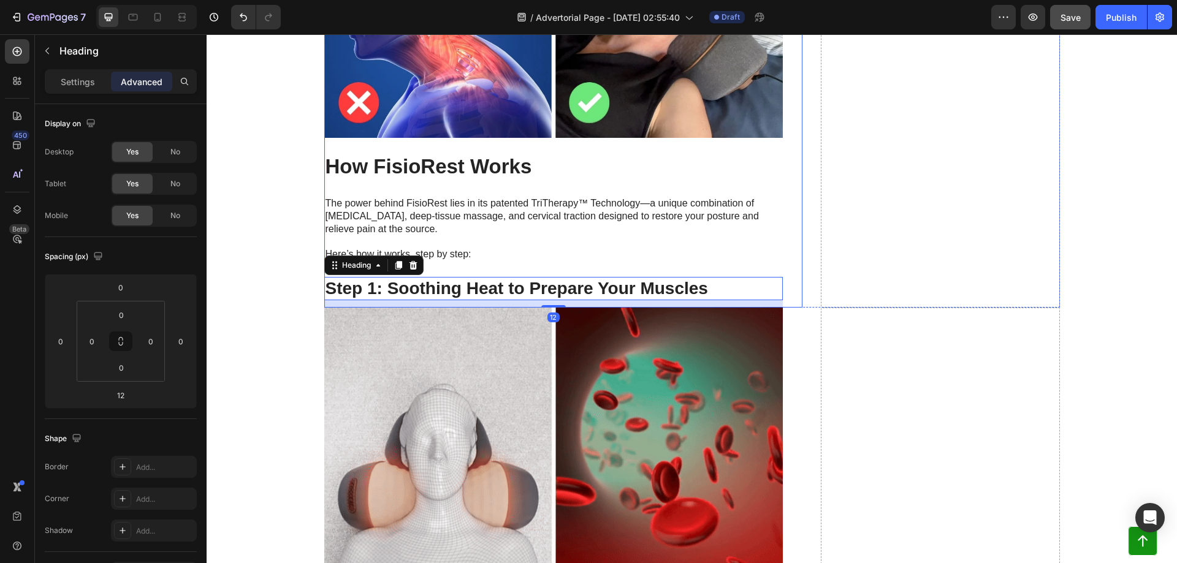
click at [560, 253] on p "Here’s how it works, step by step:" at bounding box center [554, 254] width 456 height 13
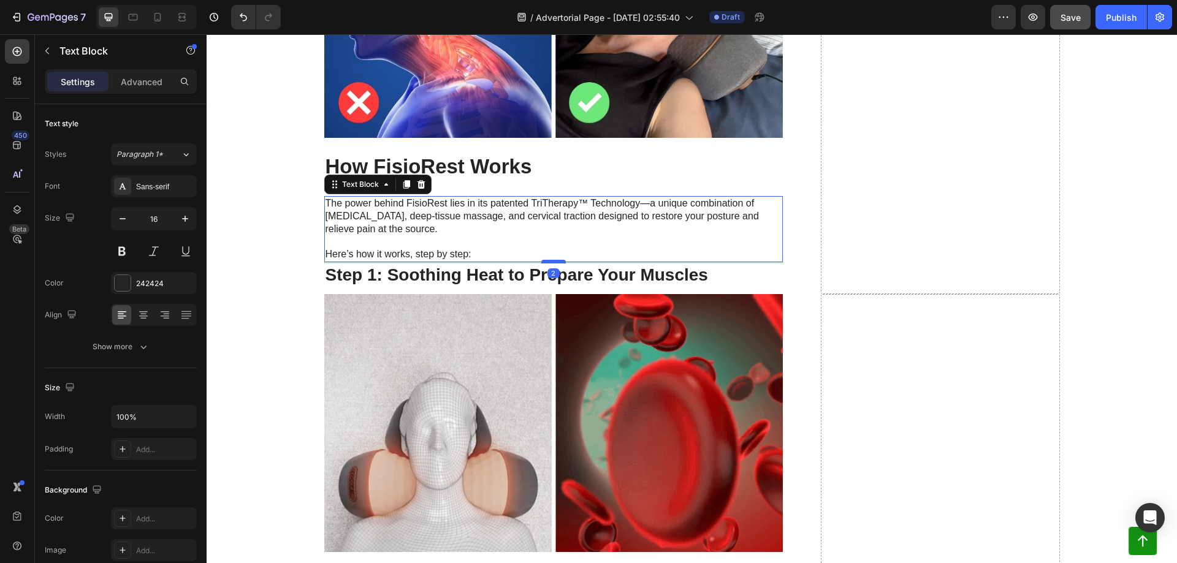
drag, startPoint x: 555, startPoint y: 275, endPoint x: 555, endPoint y: 261, distance: 13.5
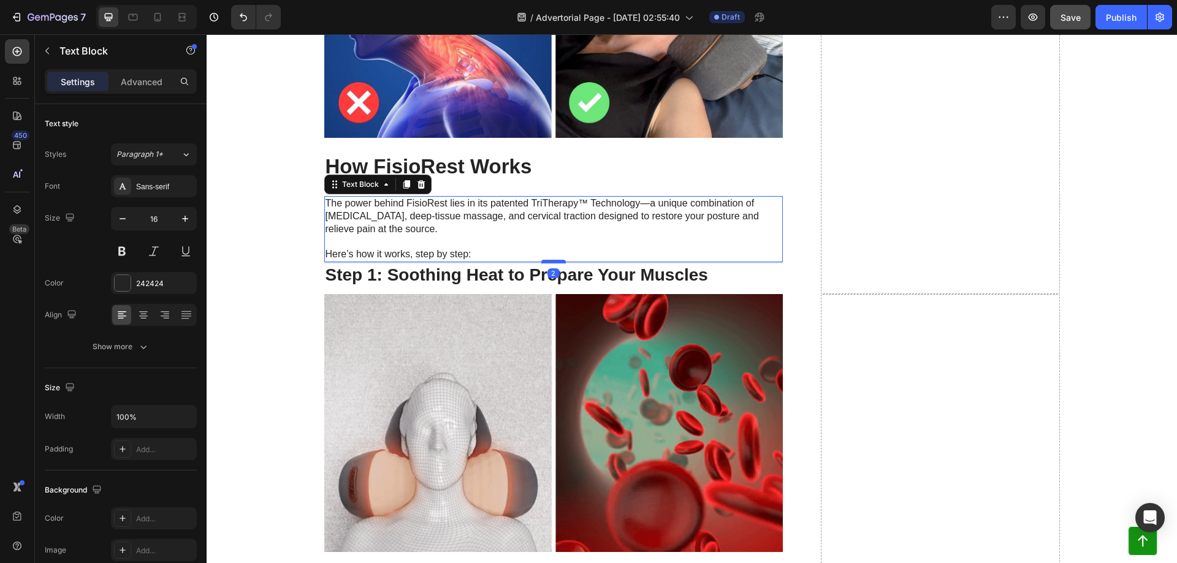
click at [555, 261] on div at bounding box center [553, 262] width 25 height 4
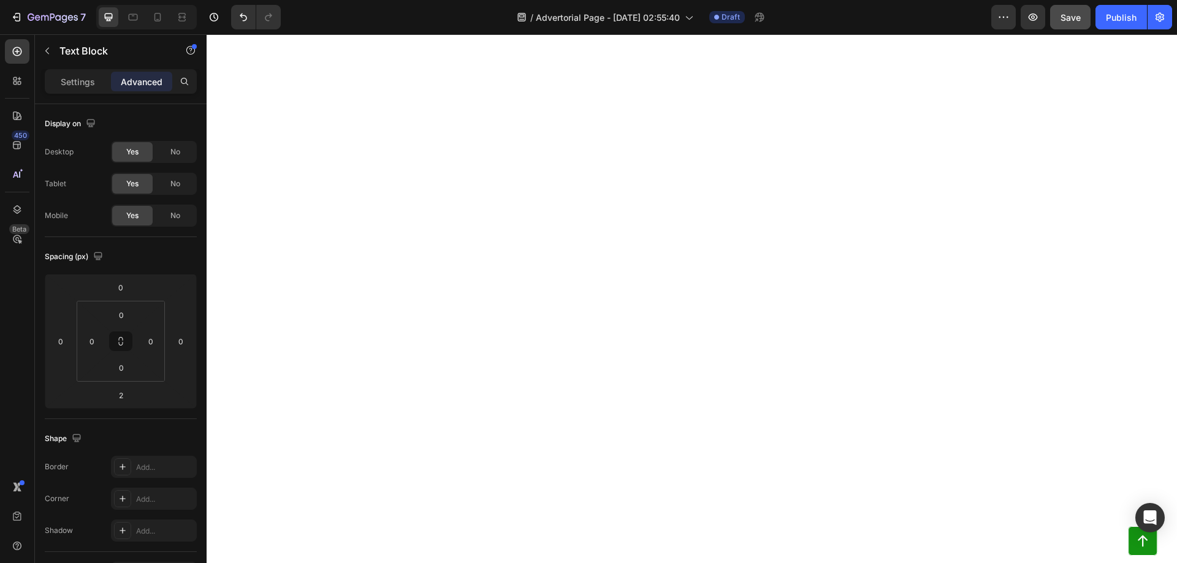
scroll to position [0, 0]
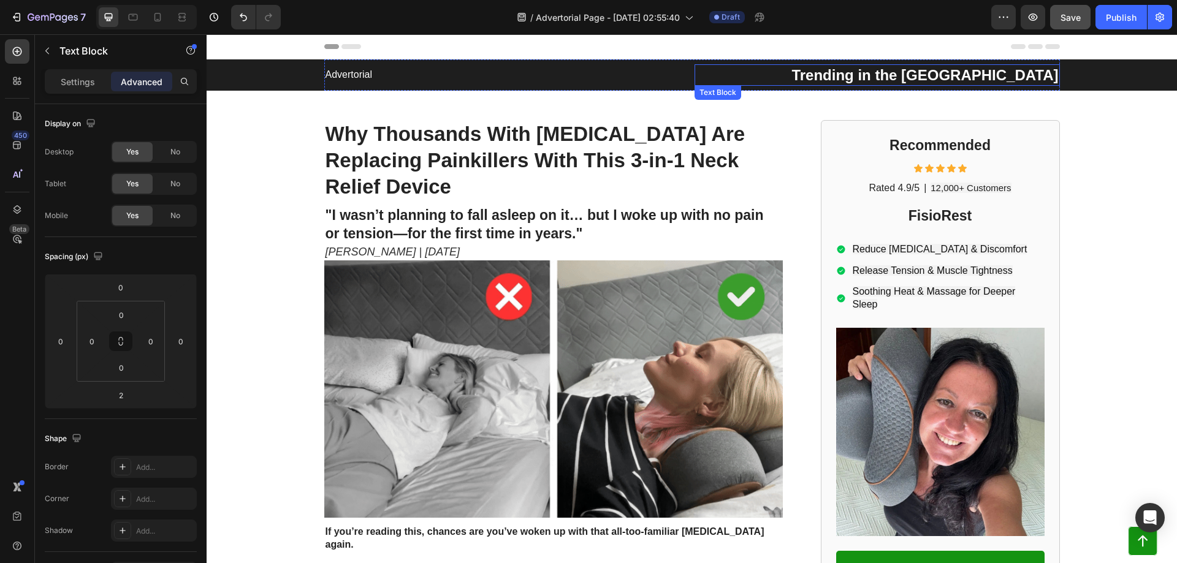
click at [969, 75] on p "Trending in the [GEOGRAPHIC_DATA]" at bounding box center [877, 75] width 363 height 19
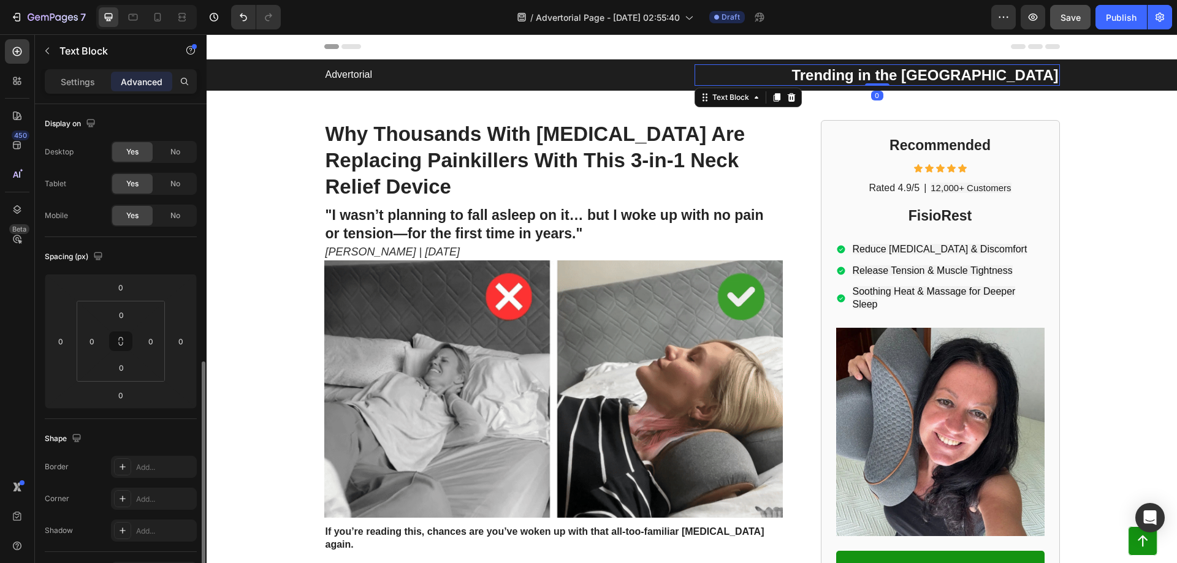
scroll to position [163, 0]
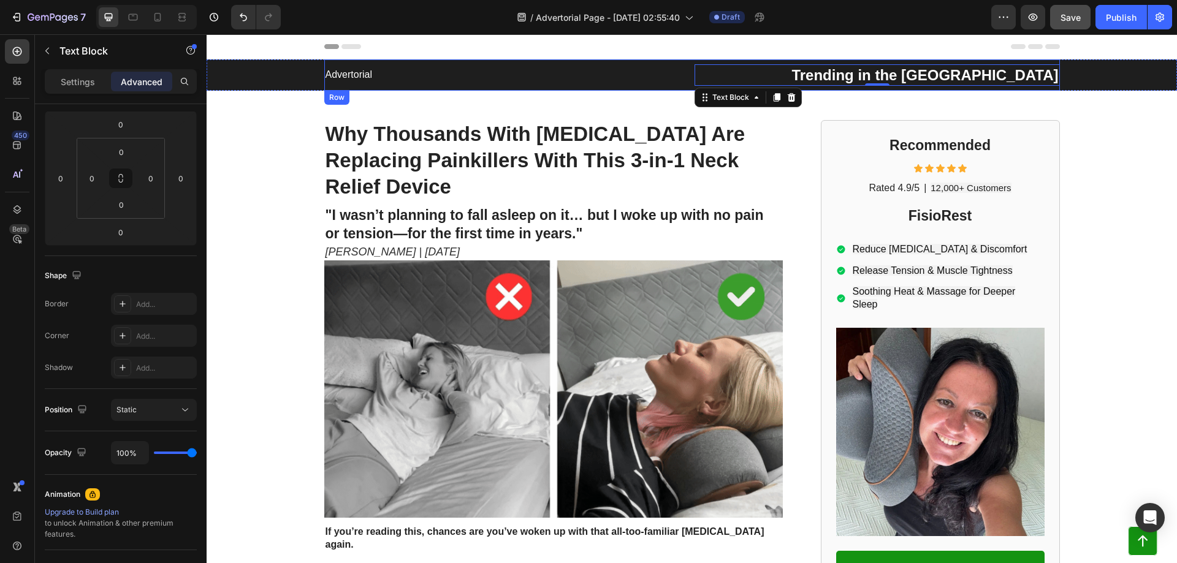
click at [1009, 75] on p "Trending in the [GEOGRAPHIC_DATA]" at bounding box center [877, 75] width 363 height 19
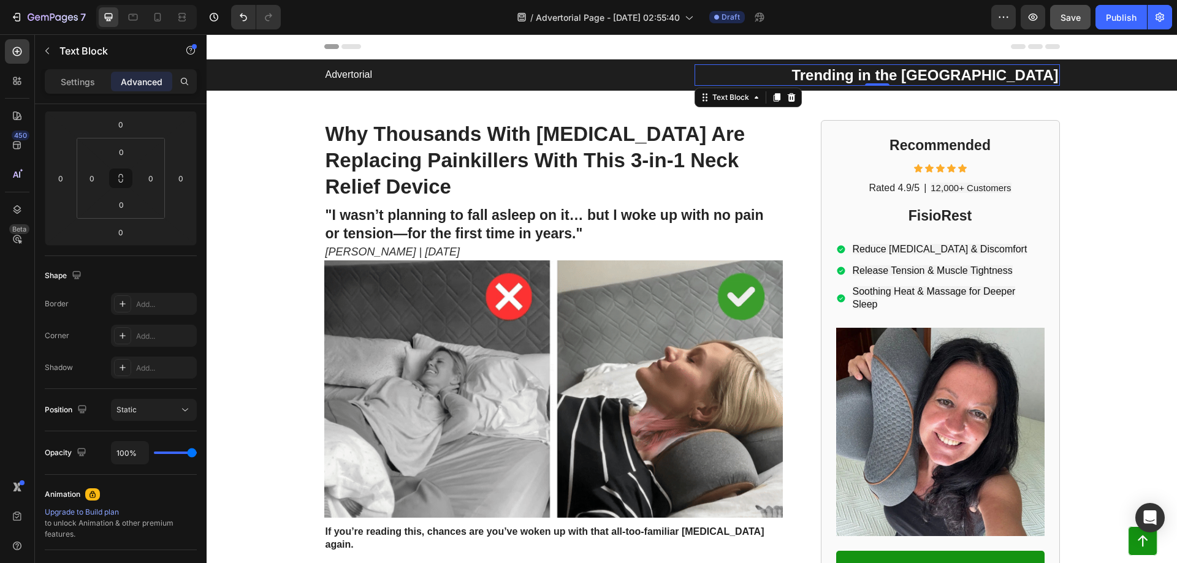
drag, startPoint x: 1009, startPoint y: 75, endPoint x: 1069, endPoint y: 75, distance: 59.5
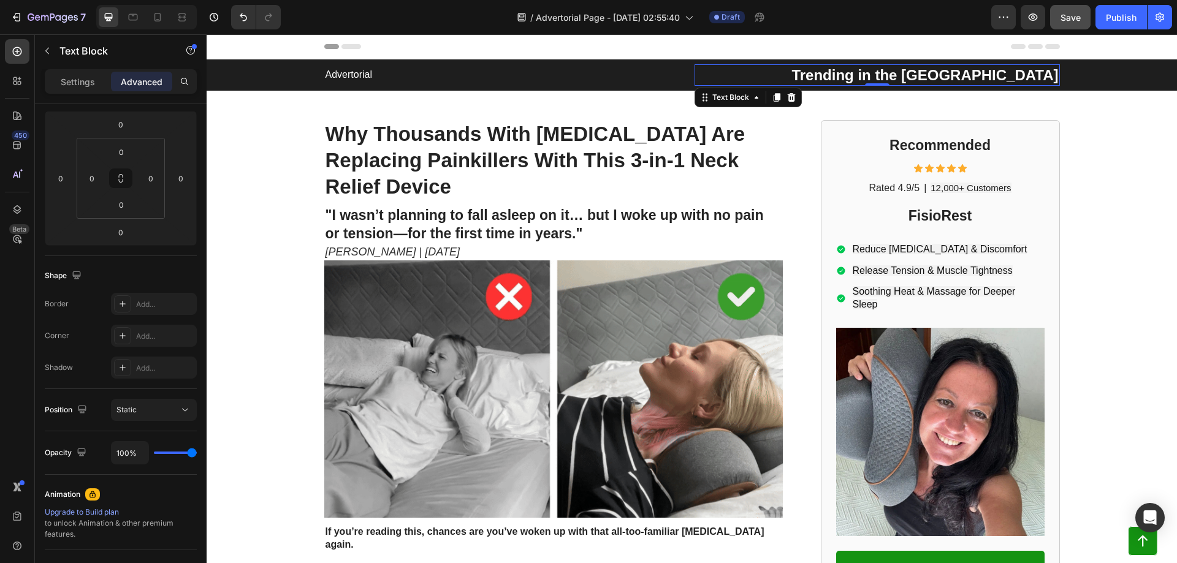
click at [1069, 75] on div "Advertorial Text Block Trending in the [GEOGRAPHIC_DATA] Text Block 0 Row" at bounding box center [692, 74] width 946 height 31
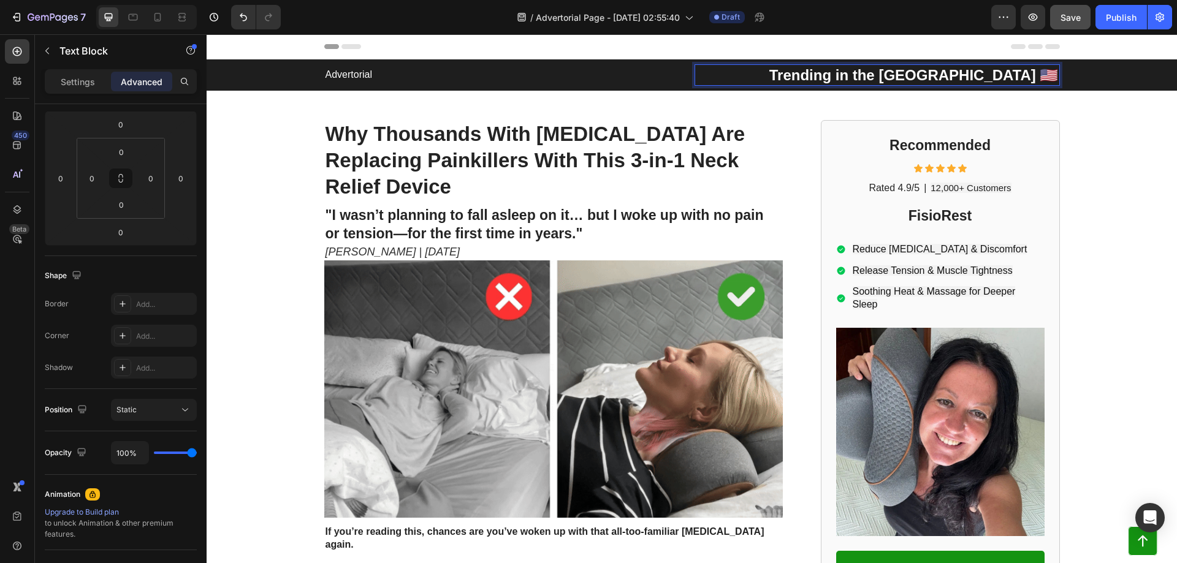
click at [1094, 139] on div "Advertorial Text Block Trending in the [GEOGRAPHIC_DATA] 🇺🇸 Text Block 0 Row Ro…" at bounding box center [692, 392] width 970 height 666
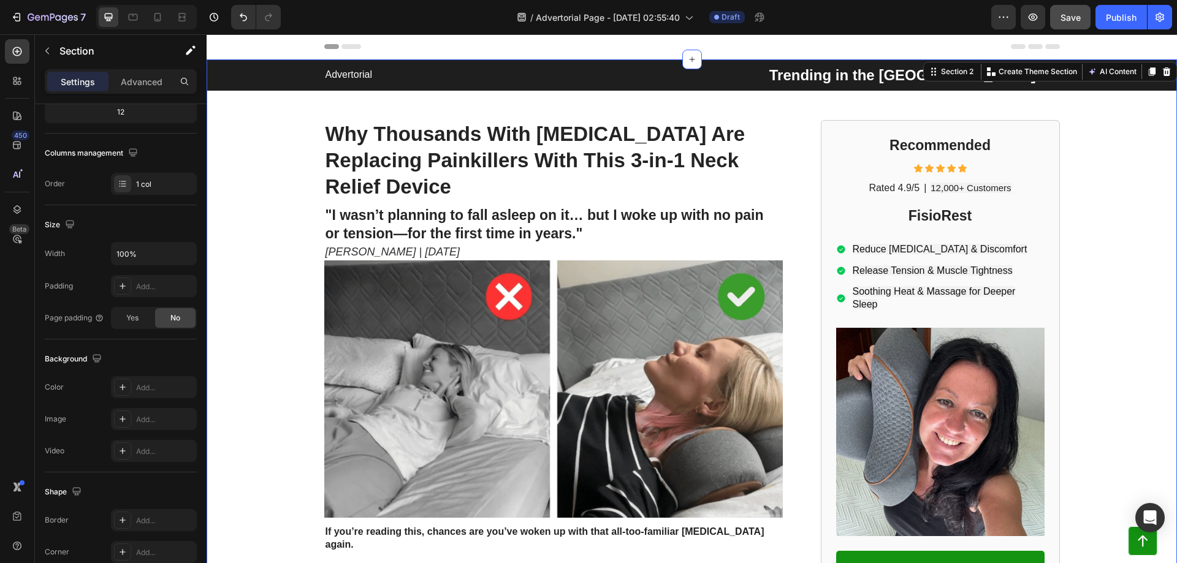
scroll to position [0, 0]
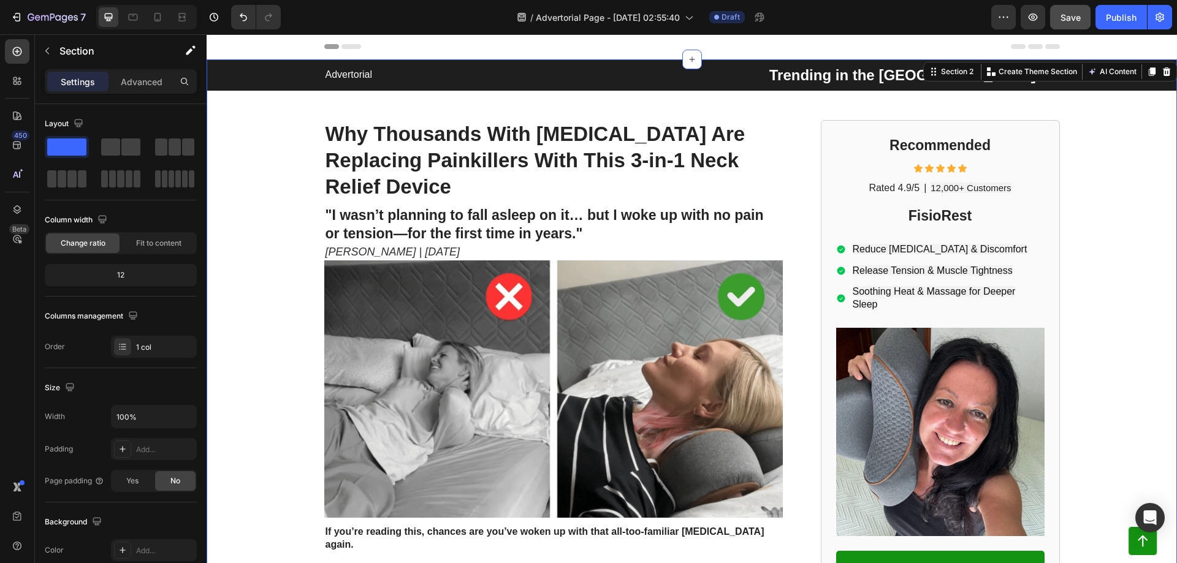
click at [923, 43] on div "Header" at bounding box center [692, 46] width 736 height 25
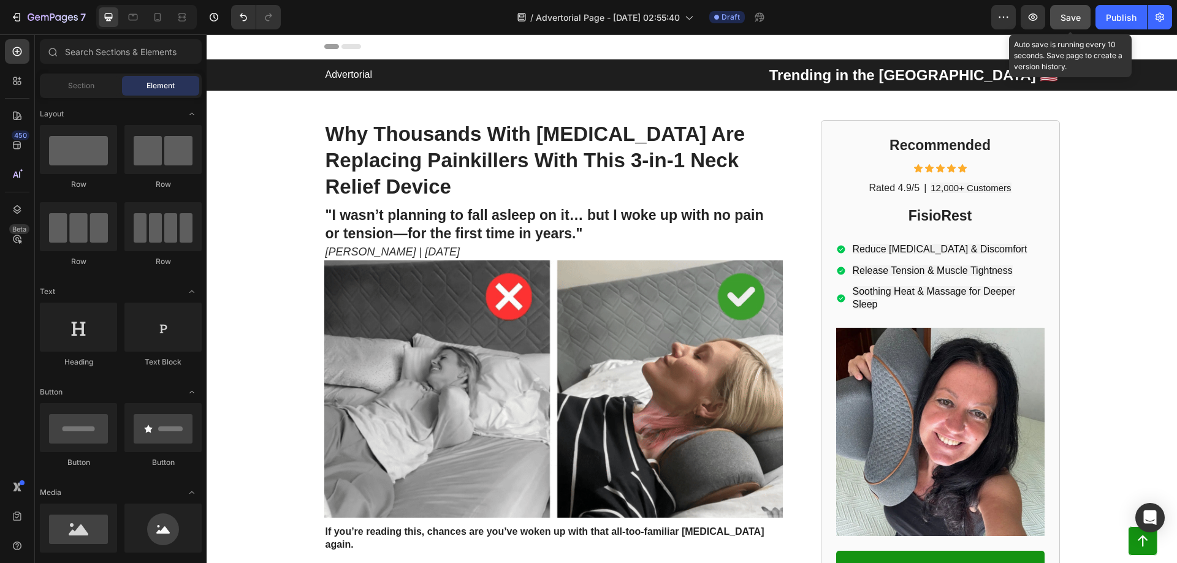
click at [1074, 20] on span "Save" at bounding box center [1071, 17] width 20 height 10
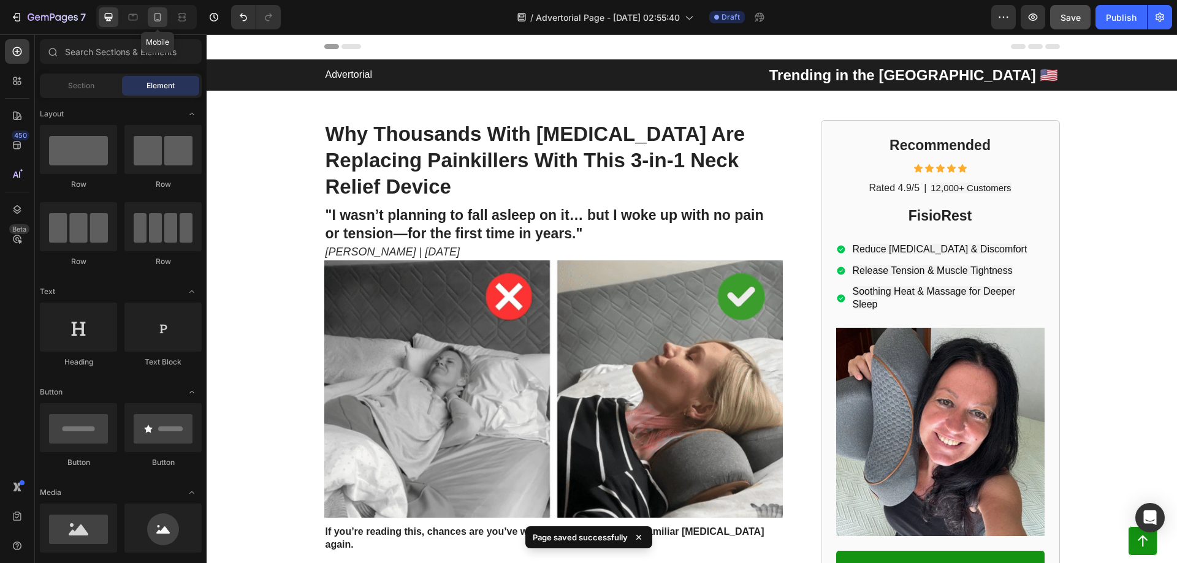
click at [154, 13] on icon at bounding box center [157, 17] width 12 height 12
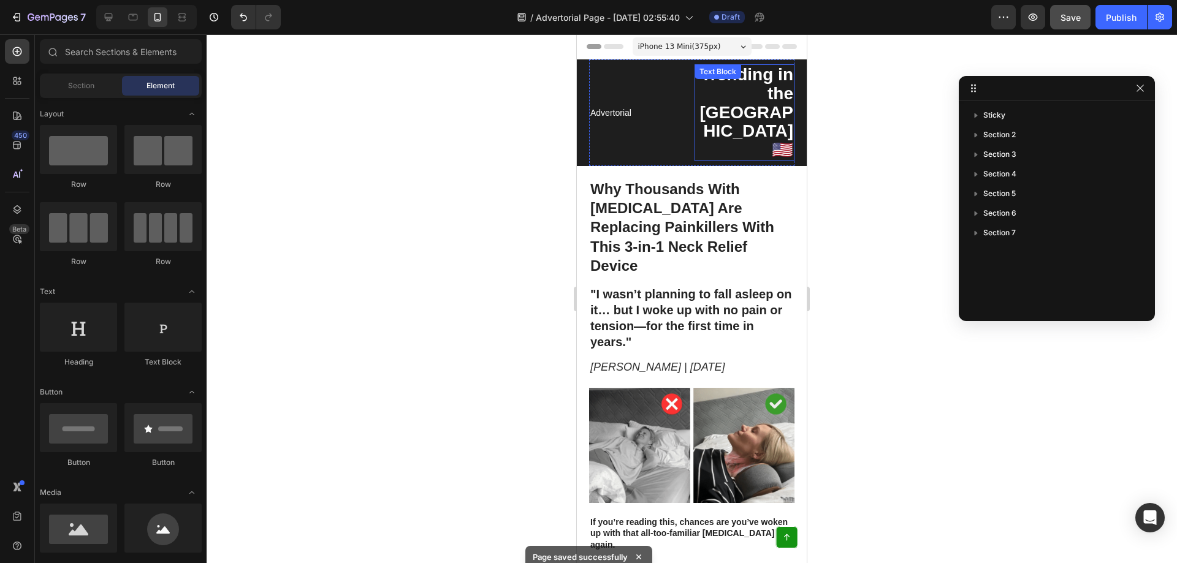
click at [738, 86] on p "Trending in the [GEOGRAPHIC_DATA] 🇺🇸" at bounding box center [745, 113] width 98 height 94
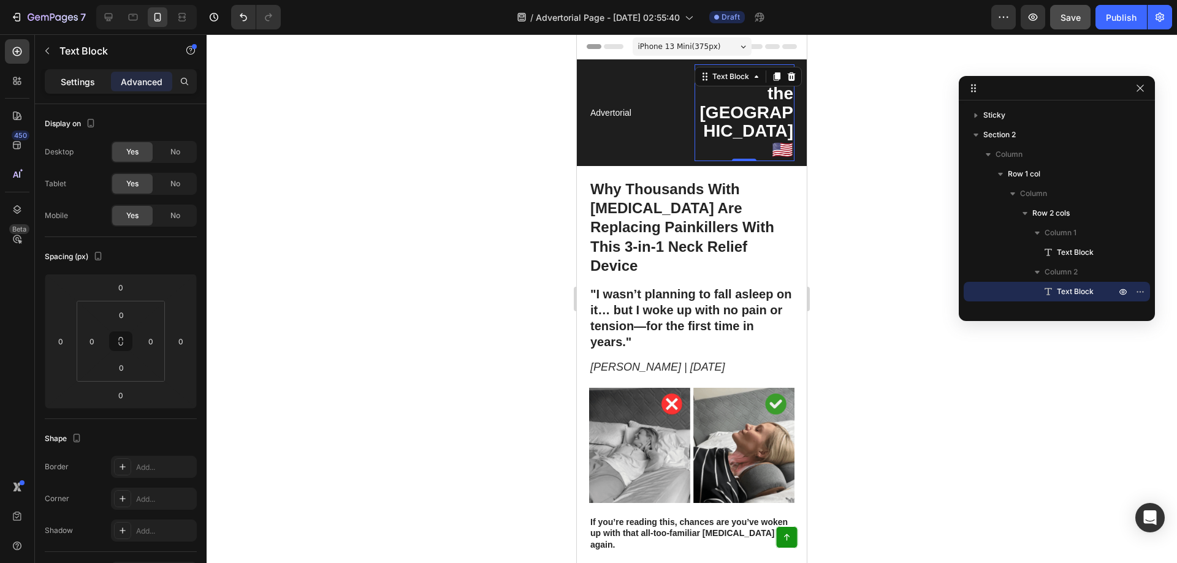
click at [64, 87] on p "Settings" at bounding box center [78, 81] width 34 height 13
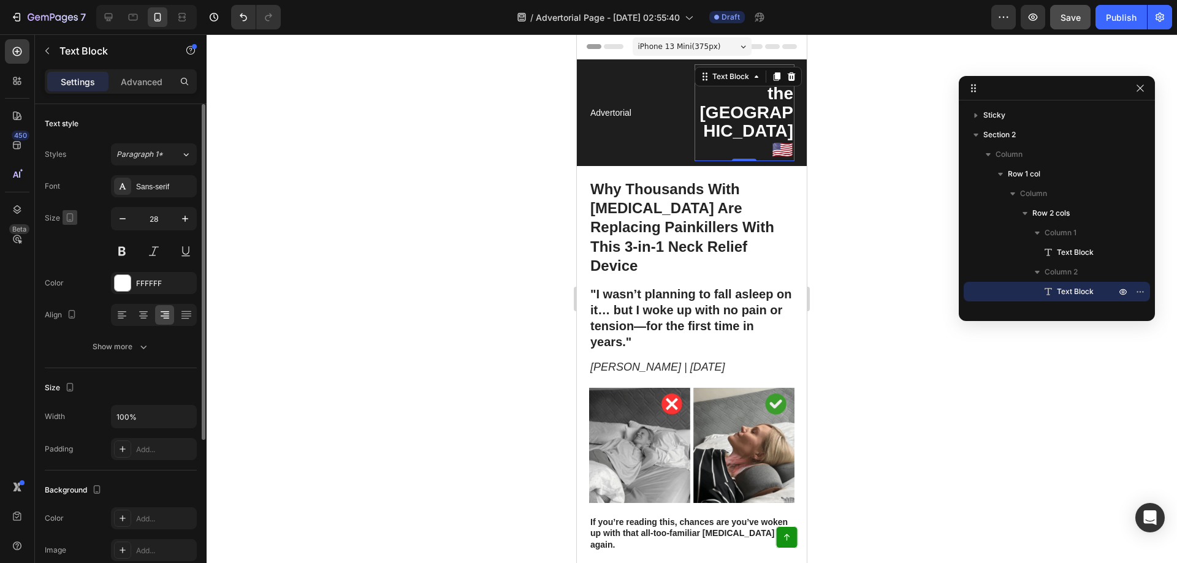
click at [70, 219] on icon "button" at bounding box center [70, 218] width 12 height 12
click at [72, 238] on icon "button" at bounding box center [72, 237] width 12 height 12
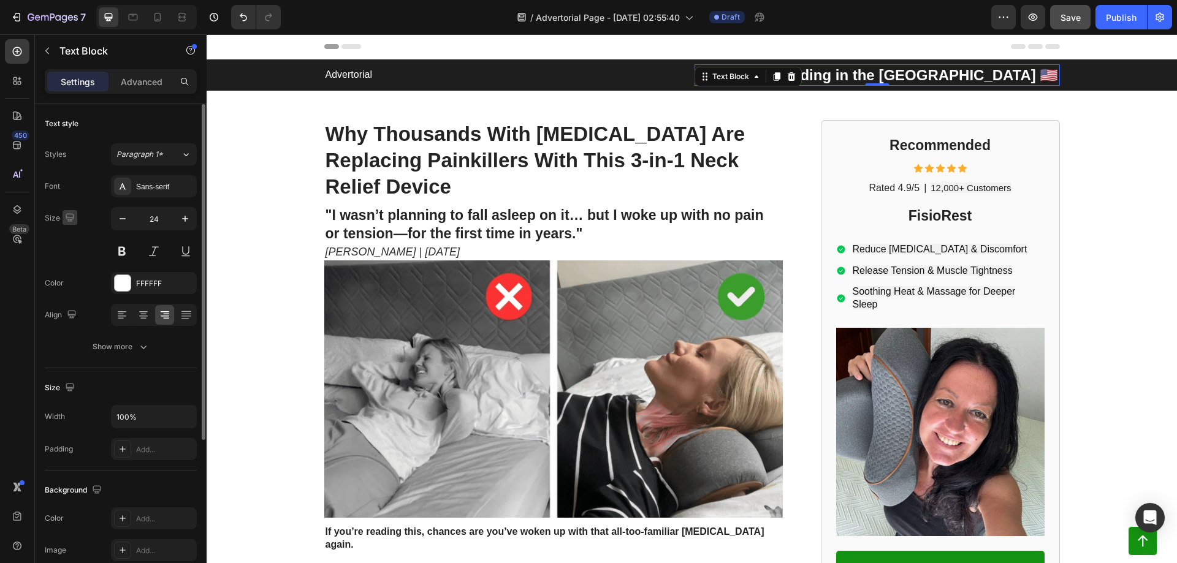
click at [67, 223] on icon "button" at bounding box center [70, 218] width 12 height 12
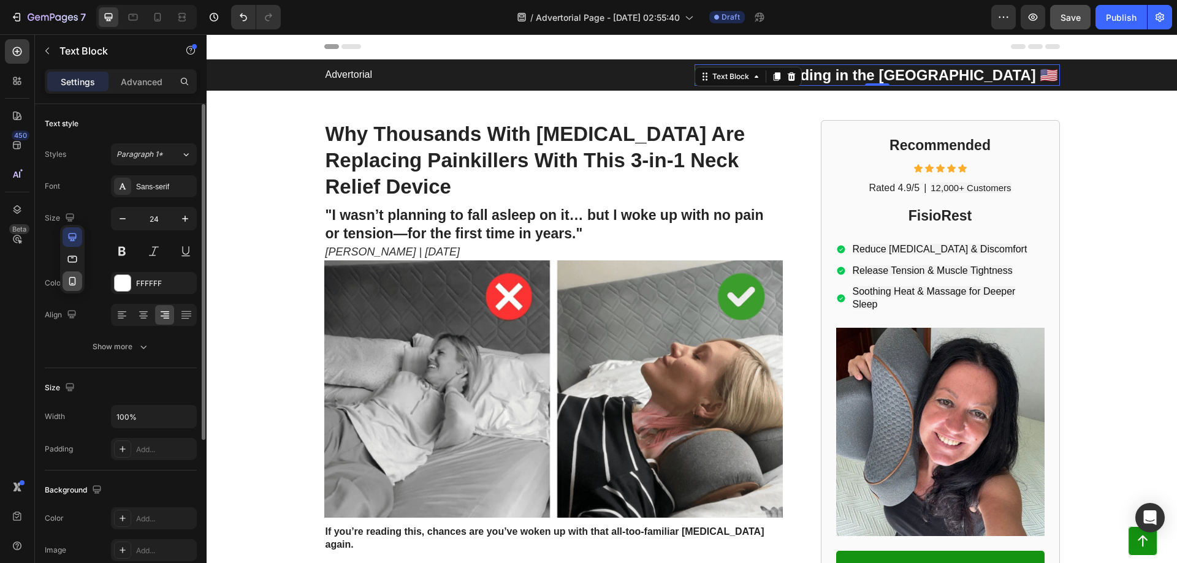
click at [71, 282] on icon "button" at bounding box center [72, 281] width 12 height 12
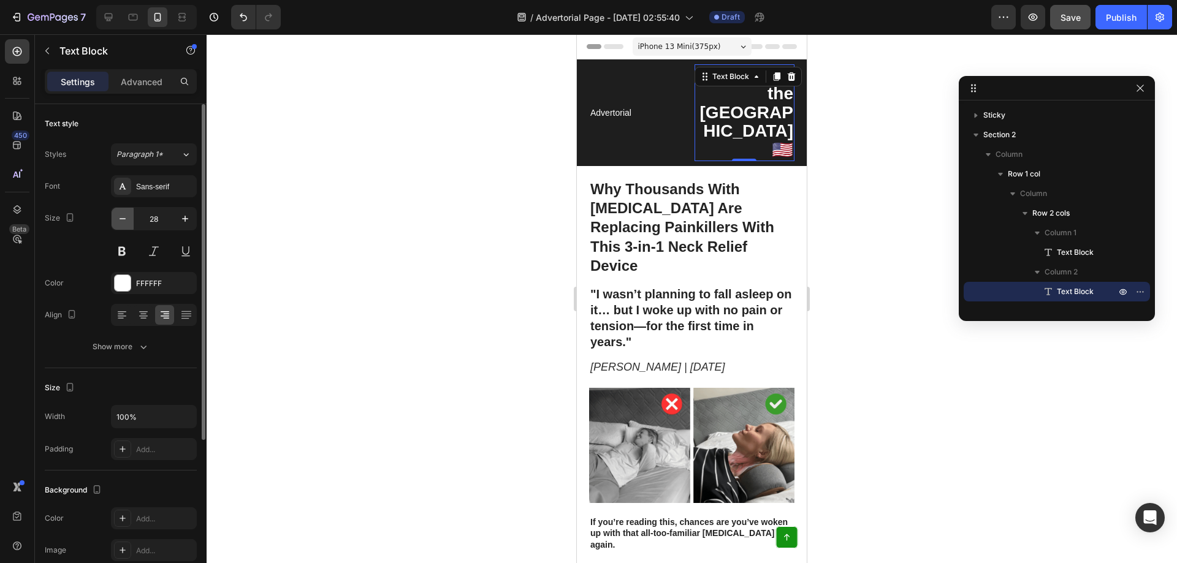
click at [116, 219] on icon "button" at bounding box center [122, 219] width 12 height 12
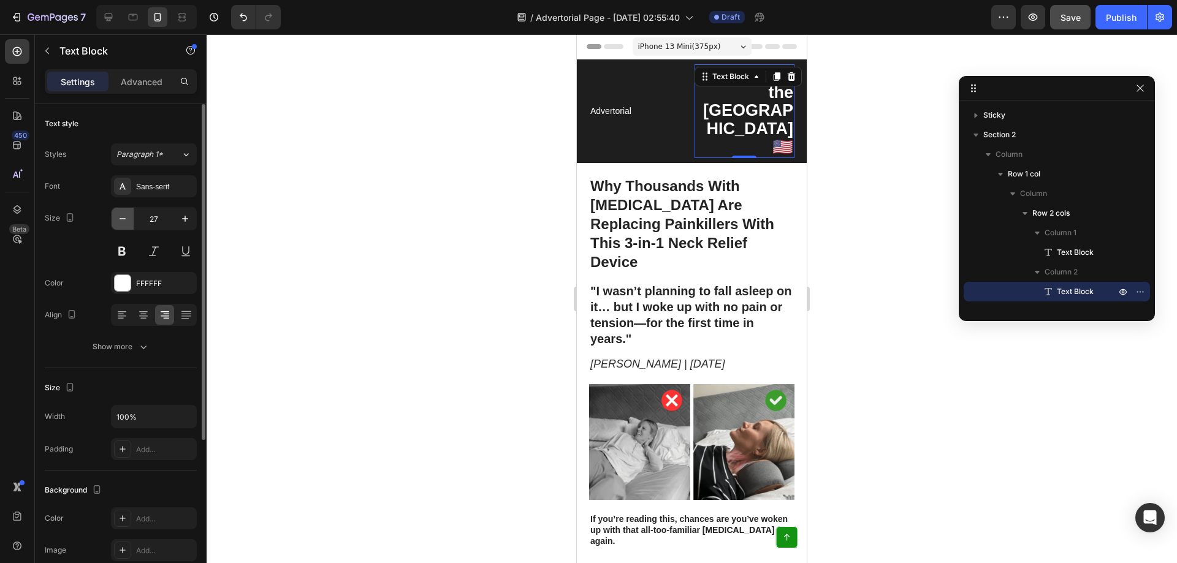
click at [116, 219] on icon "button" at bounding box center [122, 219] width 12 height 12
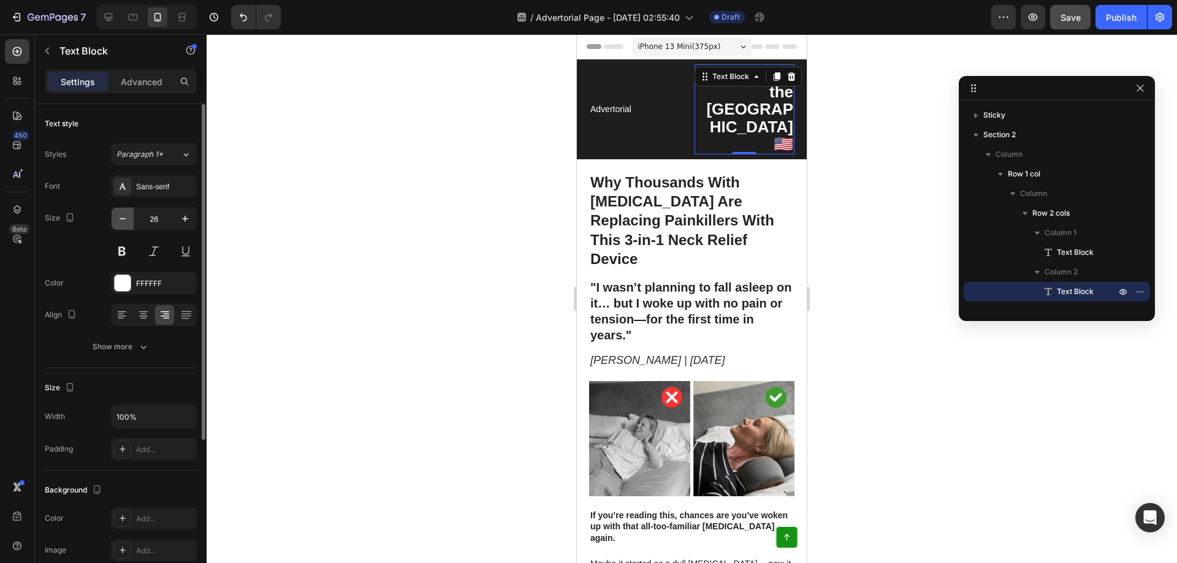
click at [116, 219] on icon "button" at bounding box center [122, 219] width 12 height 12
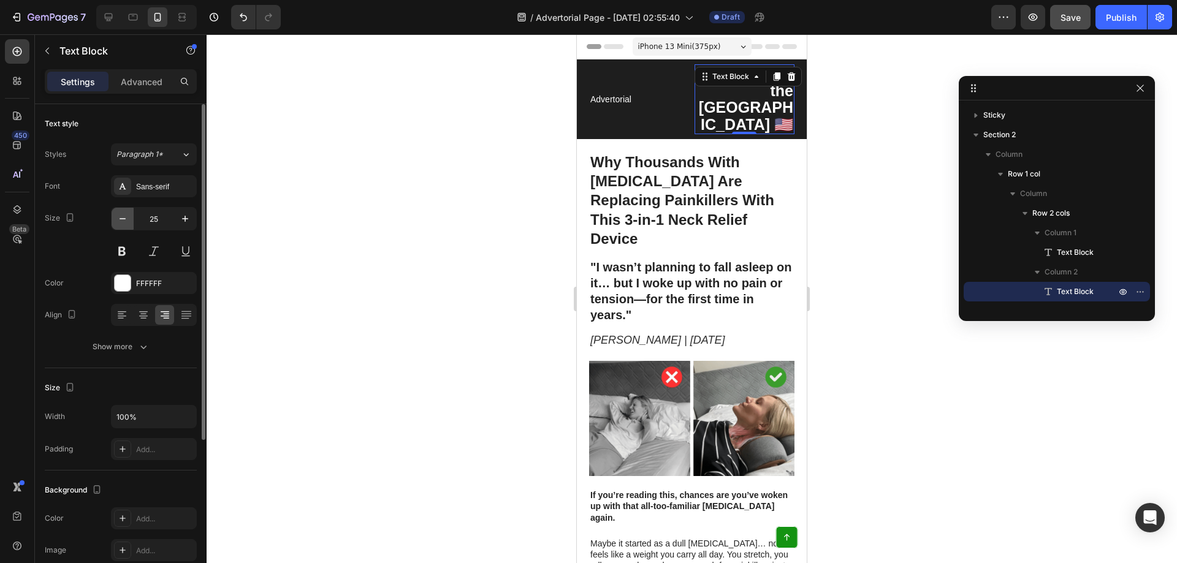
click at [116, 219] on icon "button" at bounding box center [122, 219] width 12 height 12
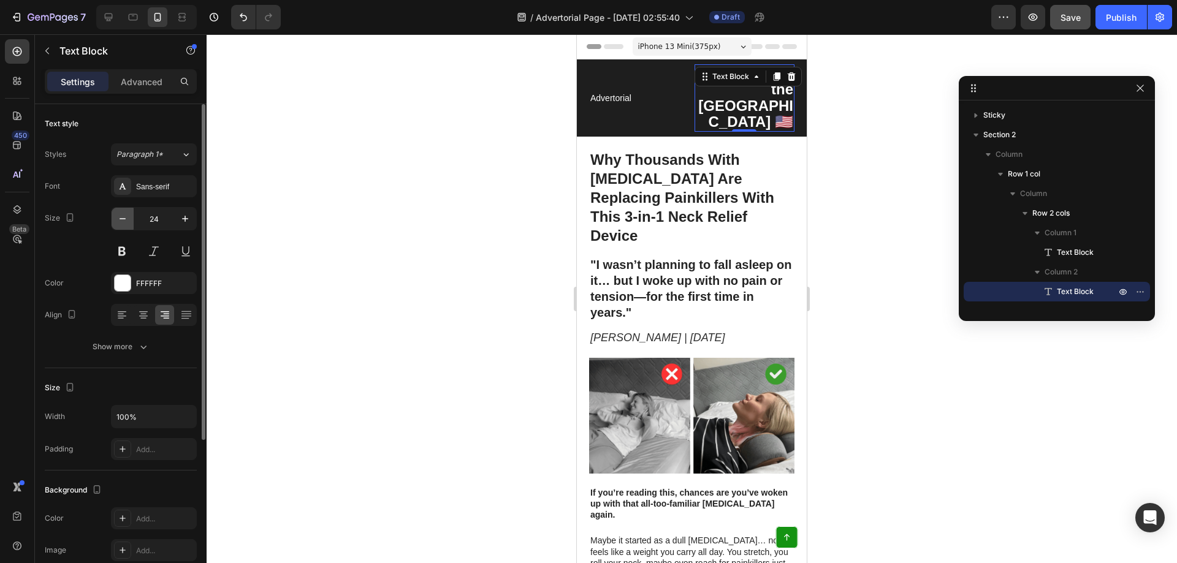
click at [118, 219] on icon "button" at bounding box center [122, 219] width 12 height 12
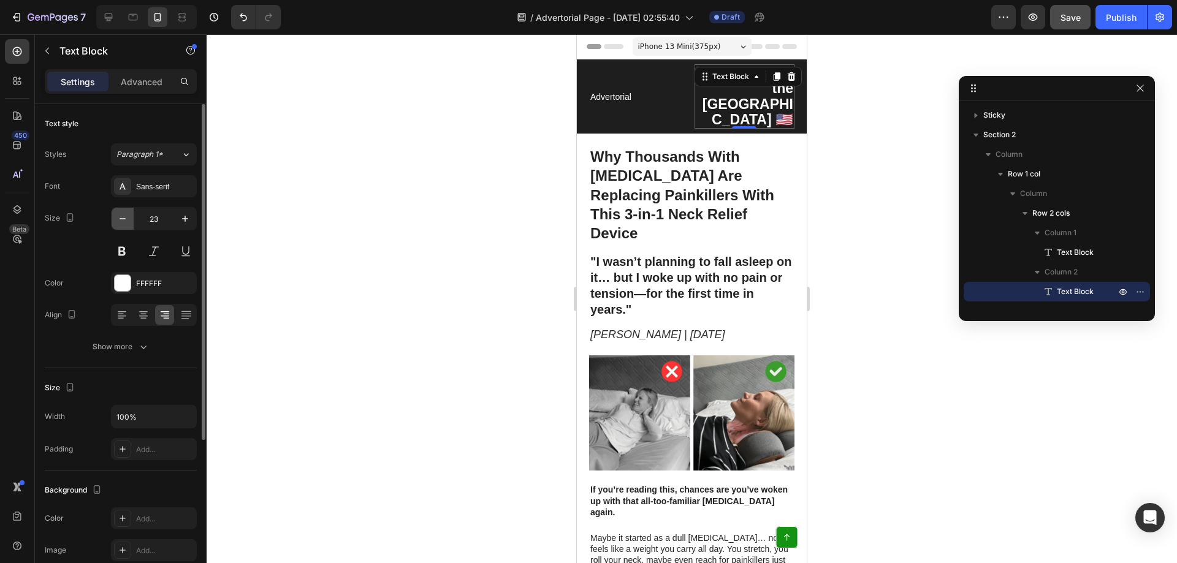
click at [118, 219] on icon "button" at bounding box center [122, 219] width 12 height 12
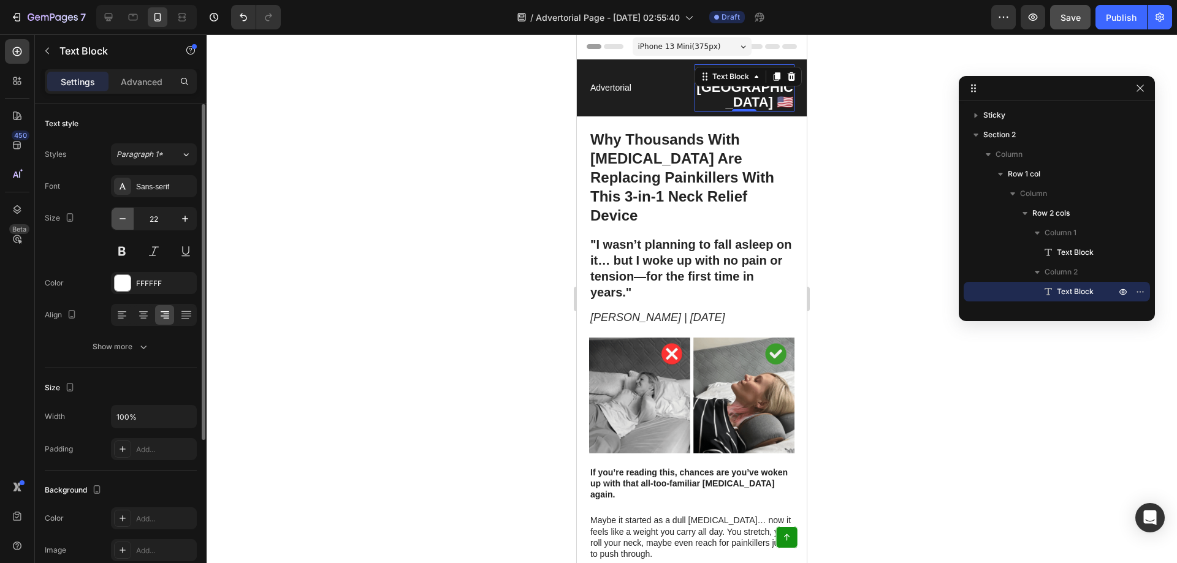
click at [118, 219] on icon "button" at bounding box center [122, 219] width 12 height 12
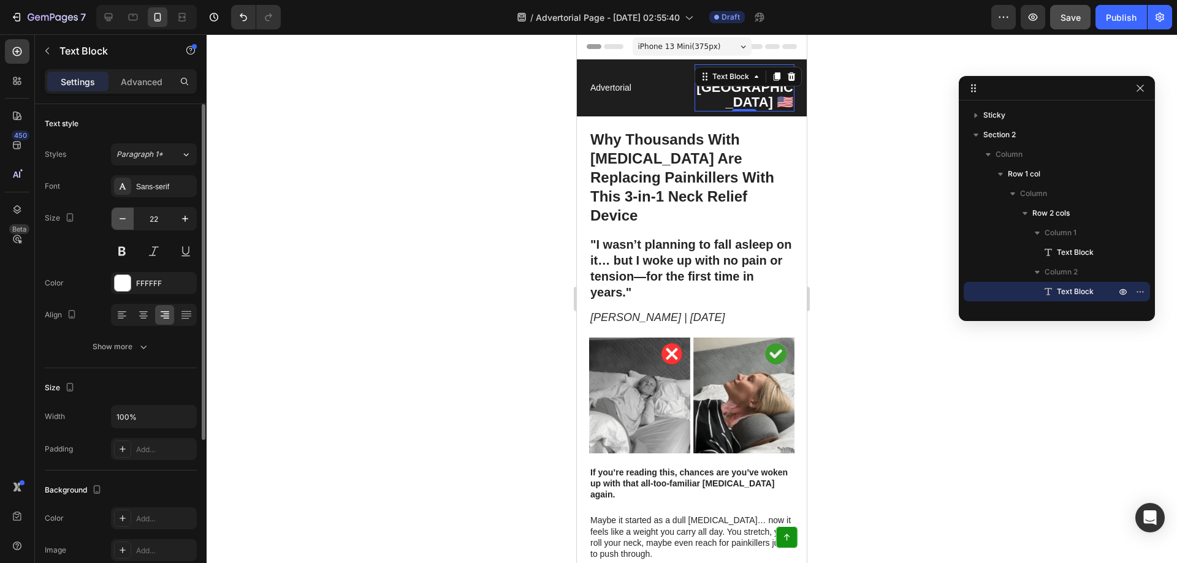
click at [118, 219] on icon "button" at bounding box center [122, 219] width 12 height 12
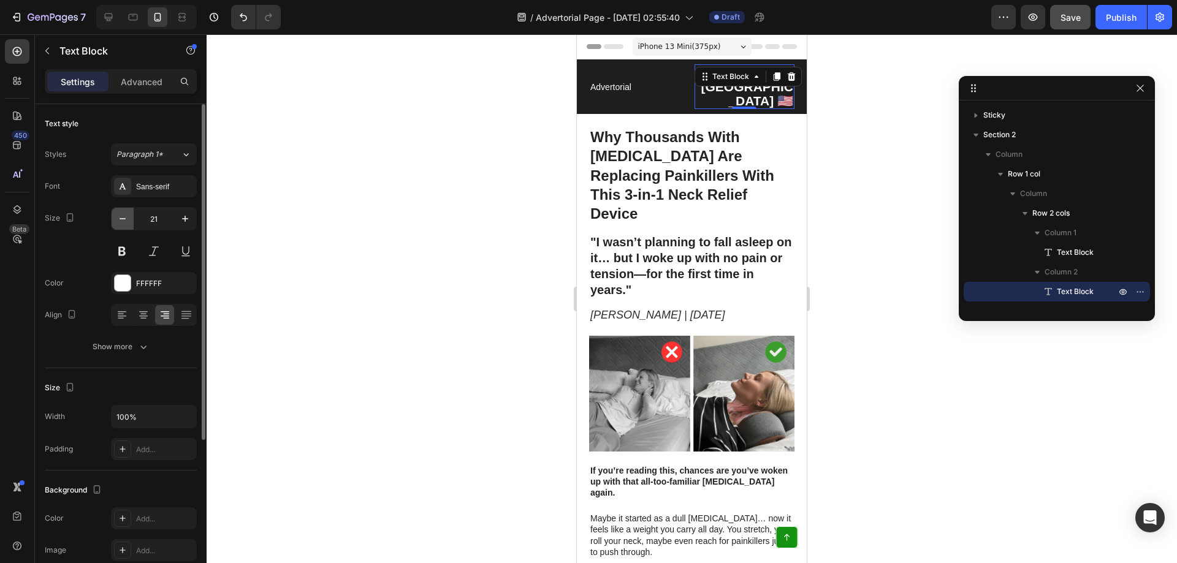
click at [118, 219] on icon "button" at bounding box center [122, 219] width 12 height 12
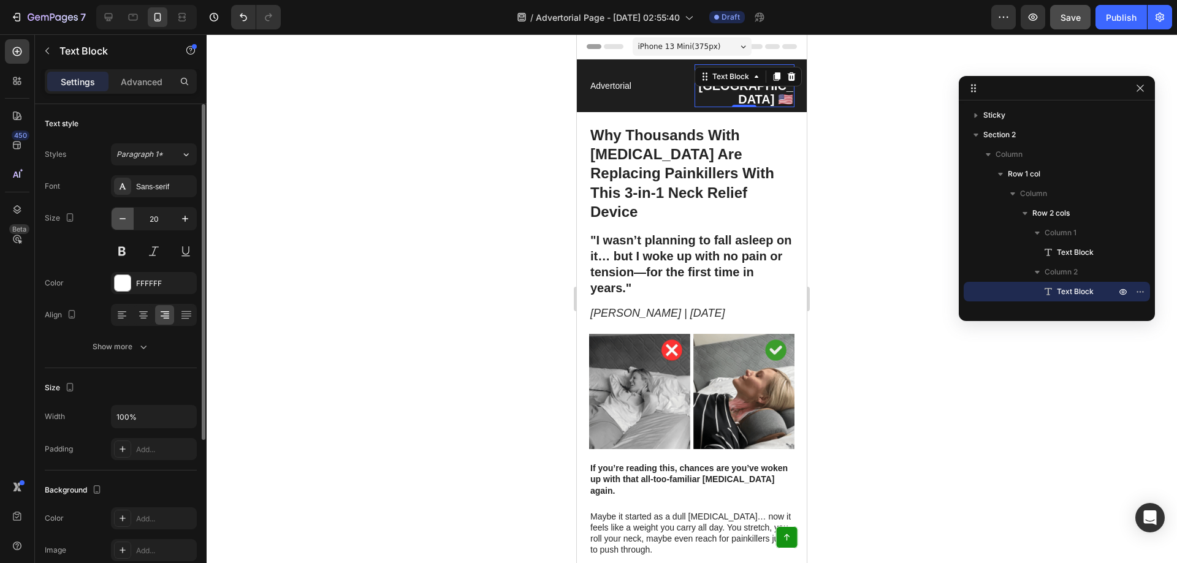
click at [118, 219] on icon "button" at bounding box center [122, 219] width 12 height 12
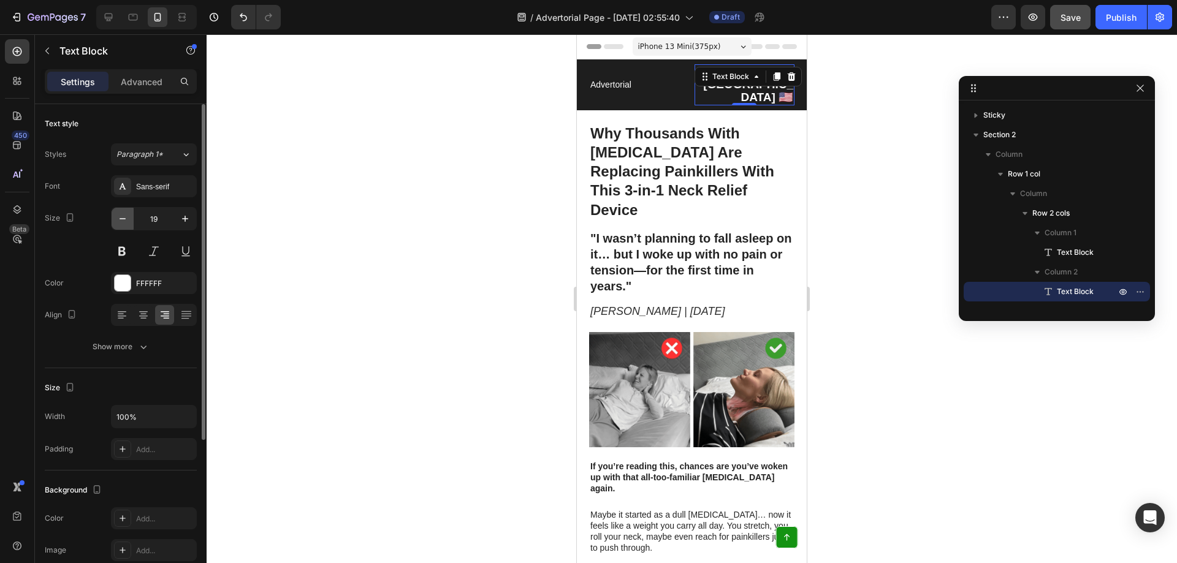
click at [118, 219] on icon "button" at bounding box center [122, 219] width 12 height 12
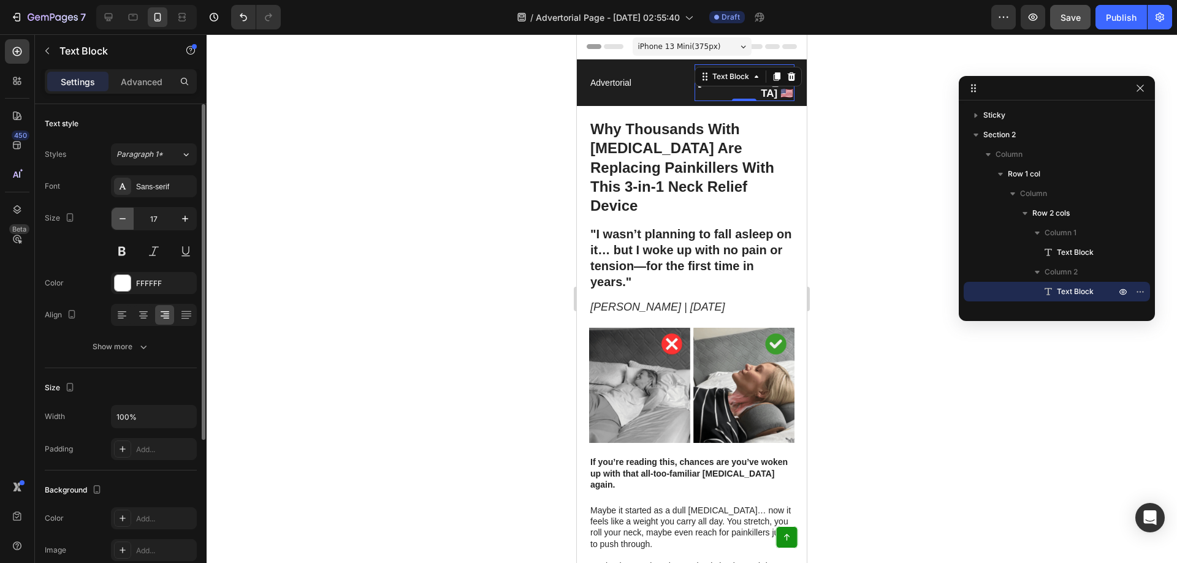
click at [118, 219] on icon "button" at bounding box center [122, 219] width 12 height 12
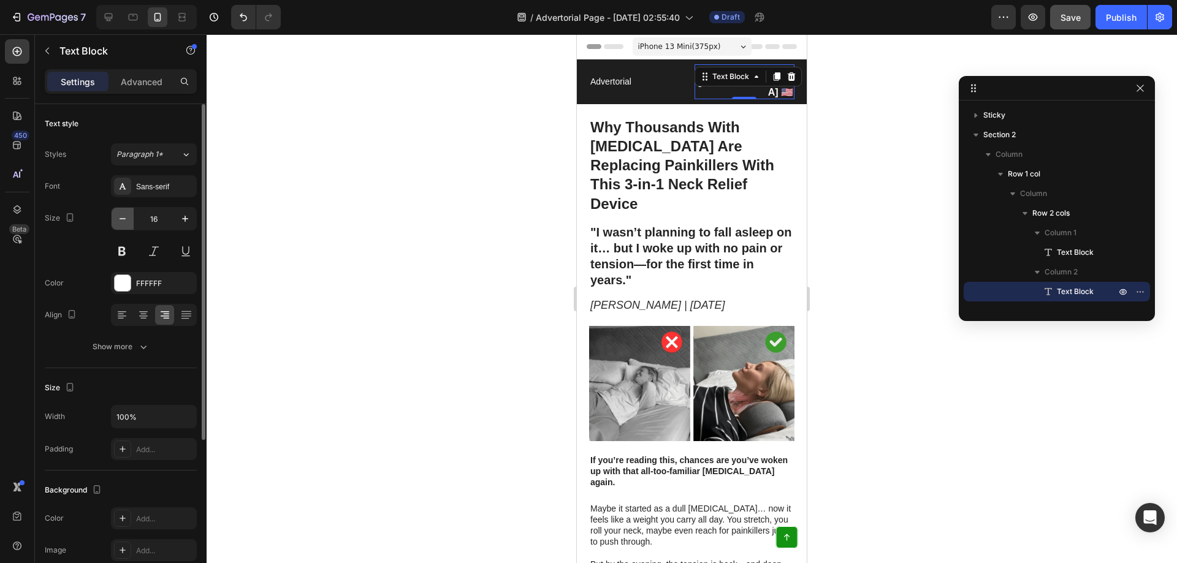
click at [118, 221] on icon "button" at bounding box center [122, 219] width 12 height 12
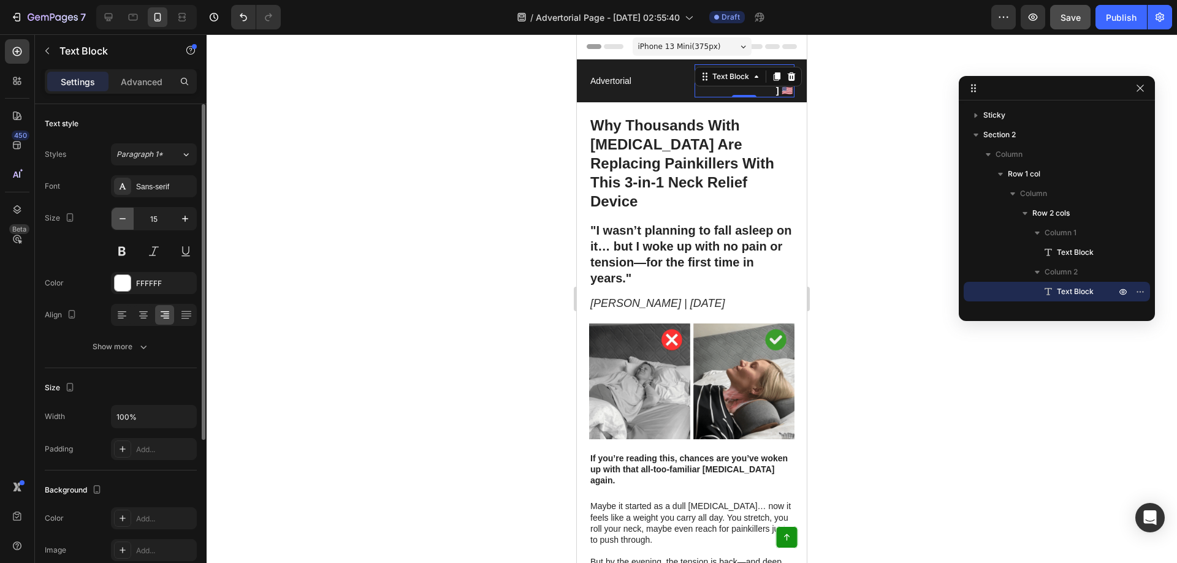
click at [118, 222] on icon "button" at bounding box center [122, 219] width 12 height 12
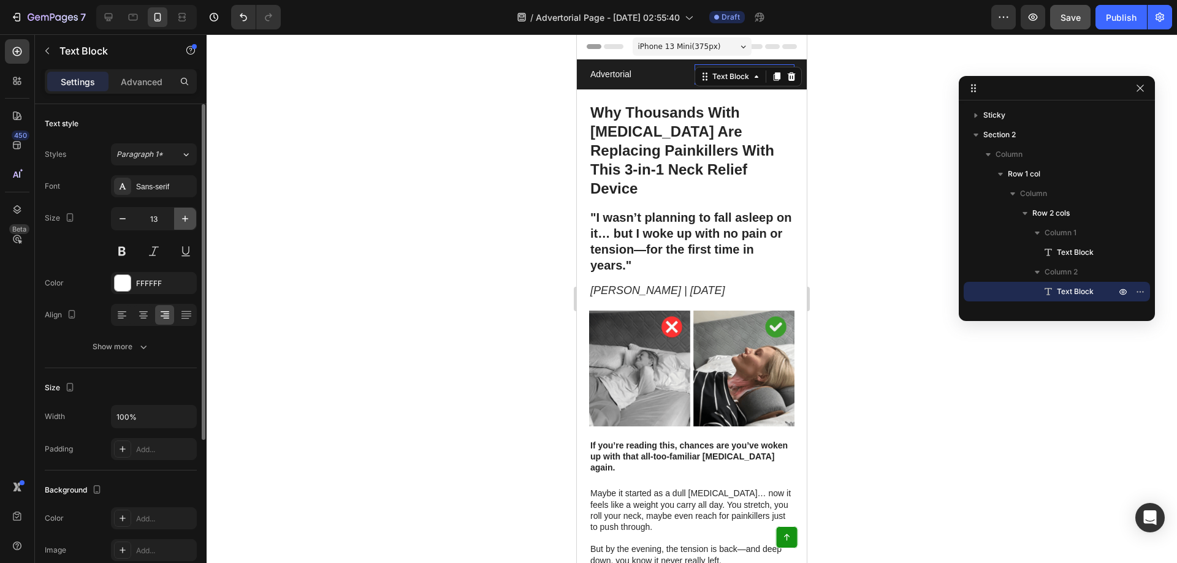
click at [192, 221] on button "button" at bounding box center [185, 219] width 22 height 22
type input "14"
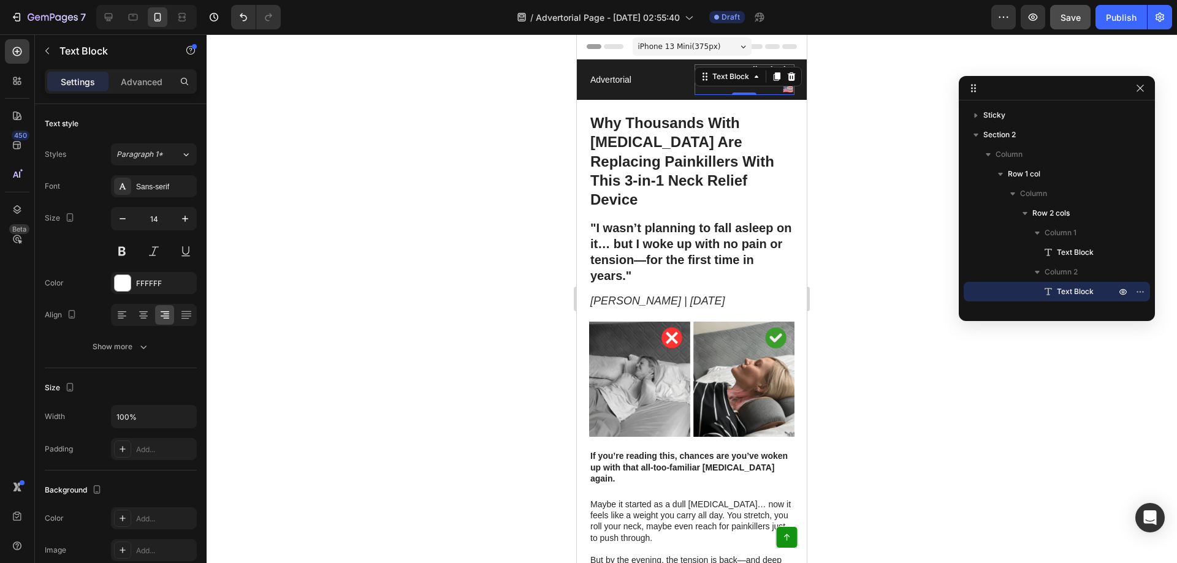
click at [959, 58] on div at bounding box center [692, 298] width 970 height 529
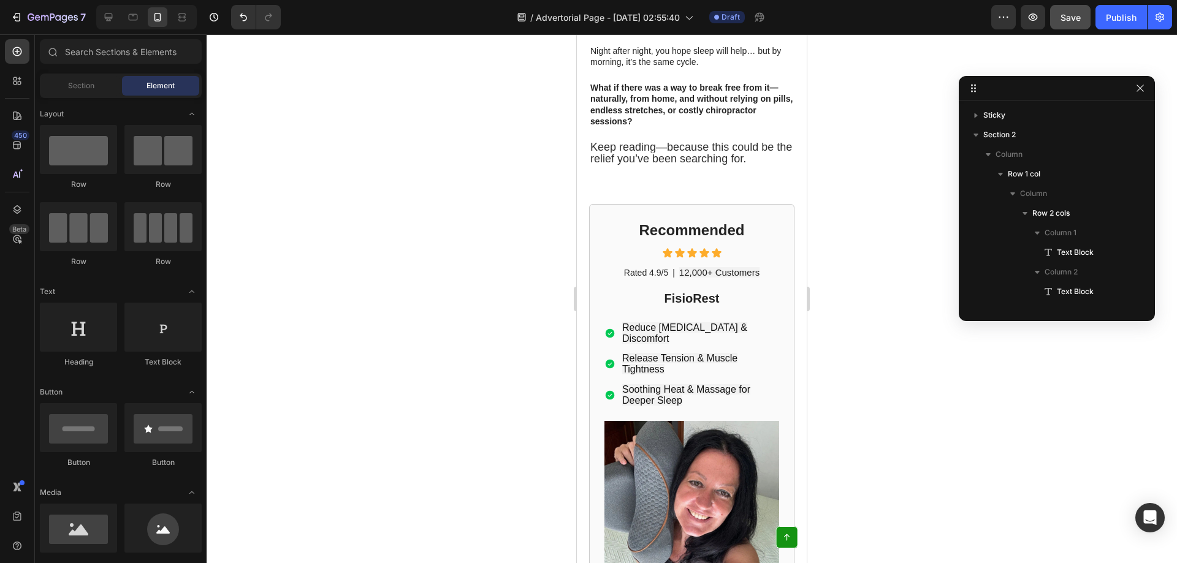
scroll to position [390, 0]
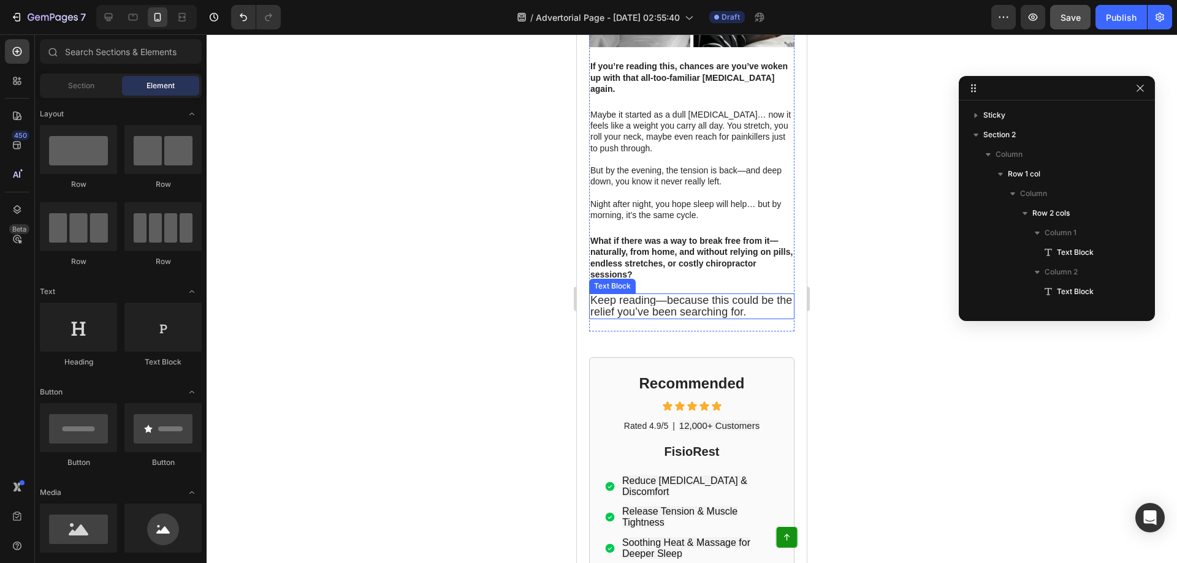
click at [676, 294] on span "Keep reading—because this could be the relief you’ve been searching for." at bounding box center [691, 306] width 202 height 24
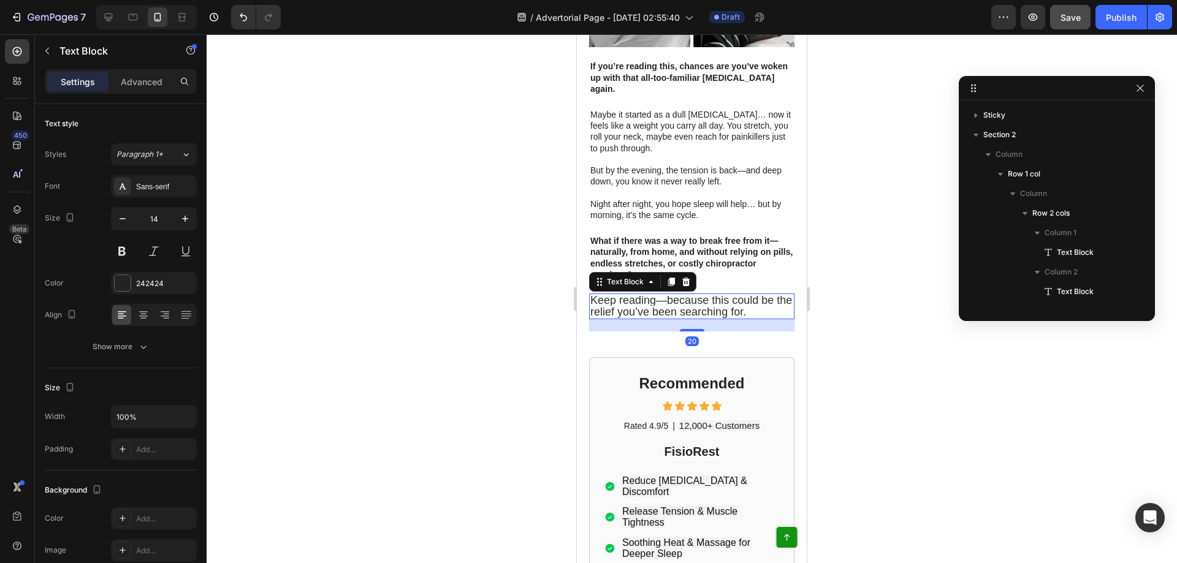
scroll to position [330, 0]
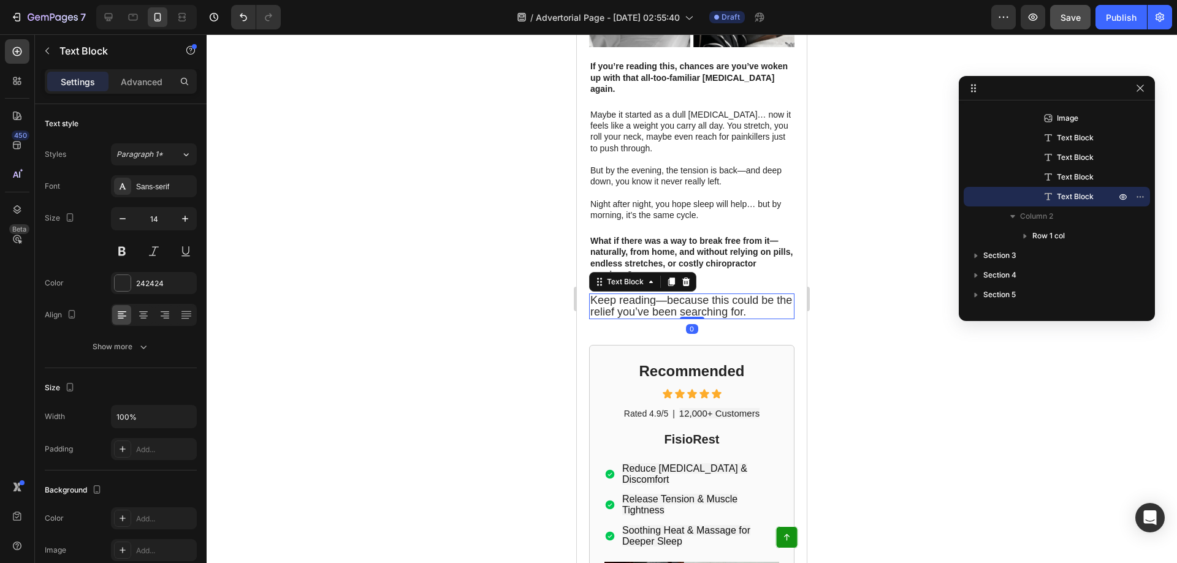
drag, startPoint x: 691, startPoint y: 288, endPoint x: 704, endPoint y: 259, distance: 32.4
click at [704, 294] on div "Keep reading—because this could be the relief you’ve been searching for. Text B…" at bounding box center [691, 307] width 205 height 26
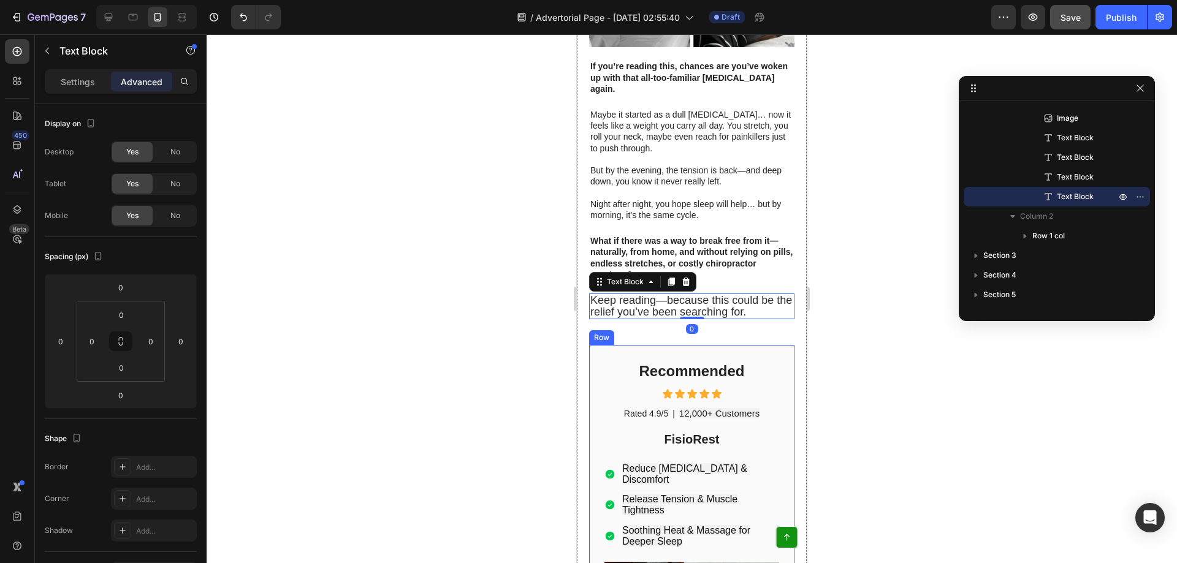
click at [693, 345] on div "Recommended Heading Icon Icon Icon Icon Icon Icon List Rated 4.9/5 Text Block |…" at bounding box center [691, 573] width 205 height 456
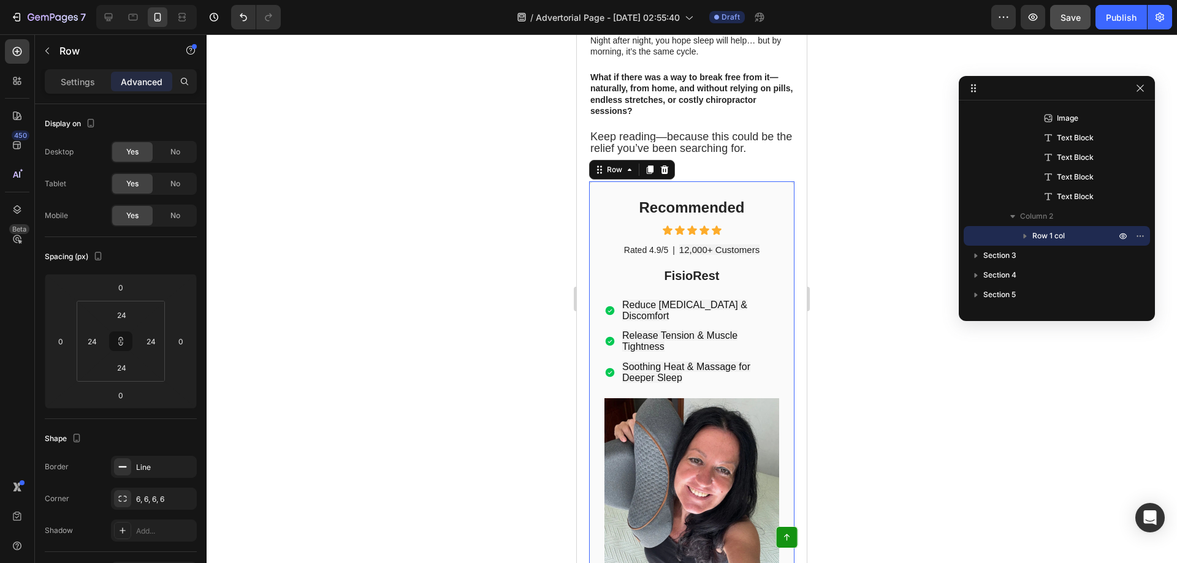
scroll to position [880, 0]
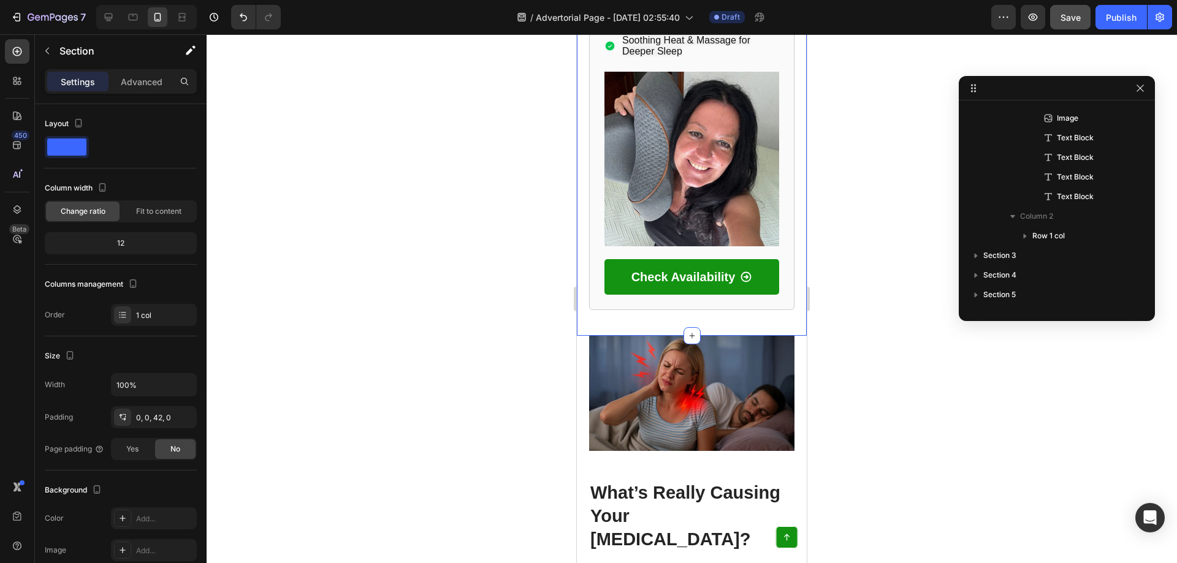
scroll to position [0, 0]
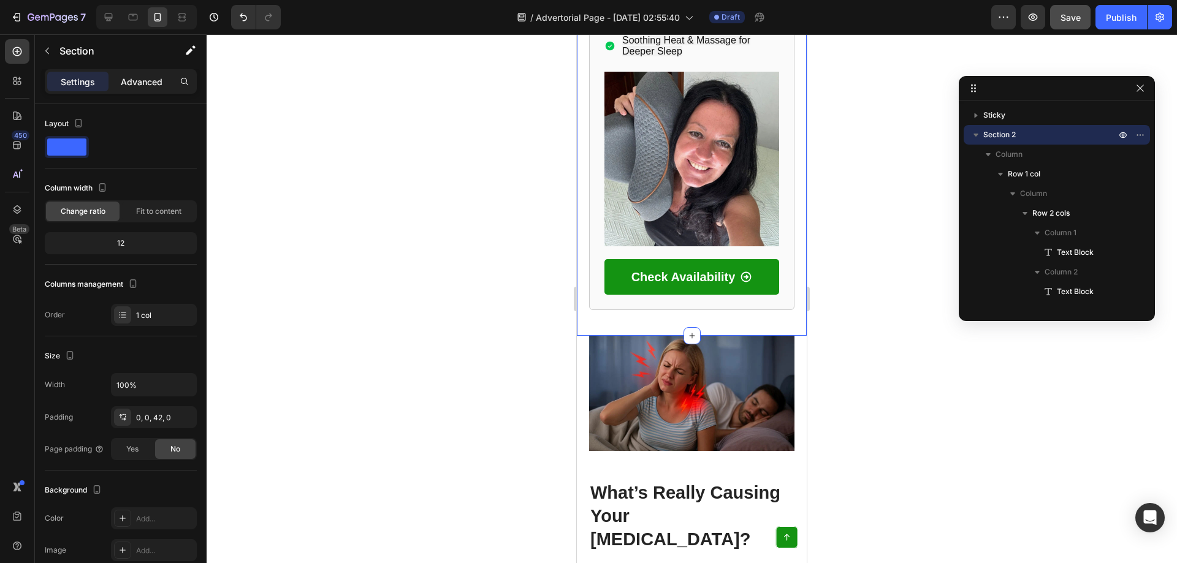
click at [142, 82] on p "Advanced" at bounding box center [142, 81] width 42 height 13
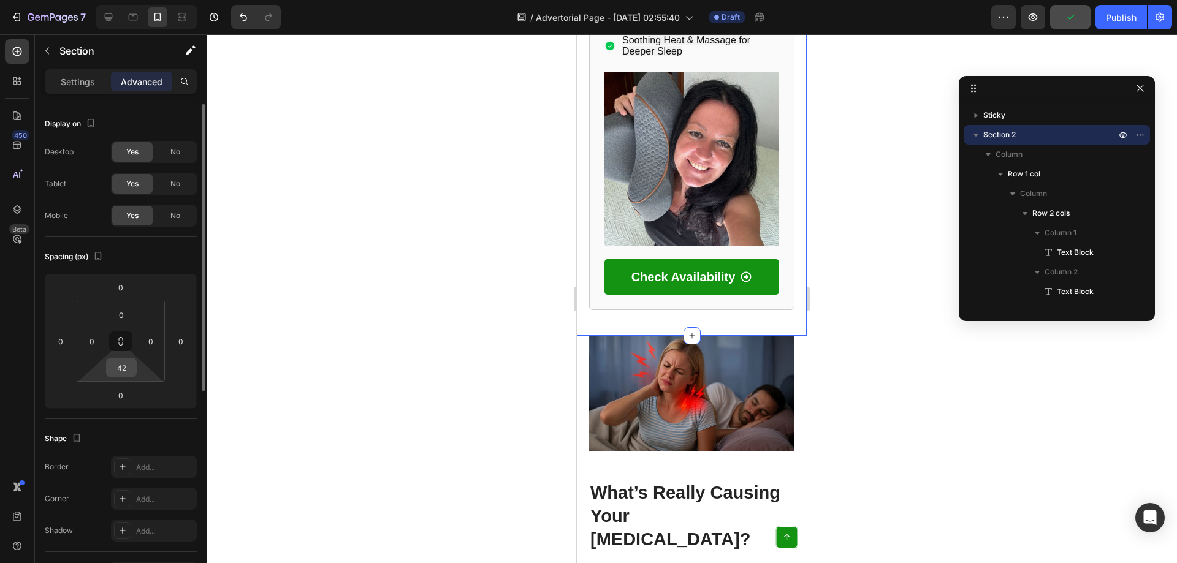
click at [124, 371] on input "42" at bounding box center [121, 368] width 25 height 18
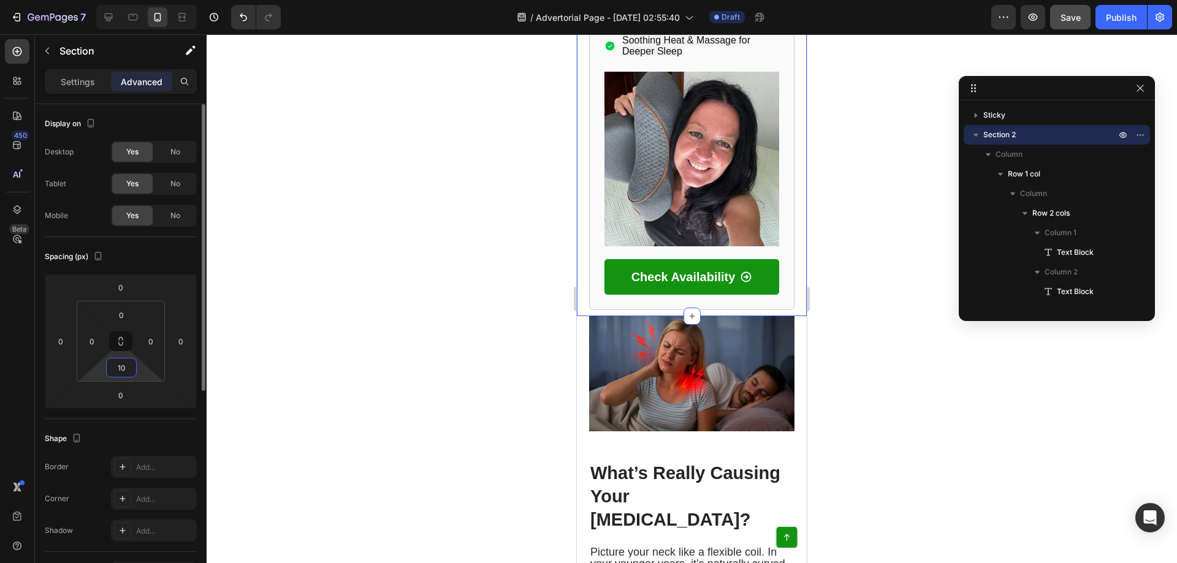
click at [123, 370] on input "10" at bounding box center [121, 368] width 25 height 18
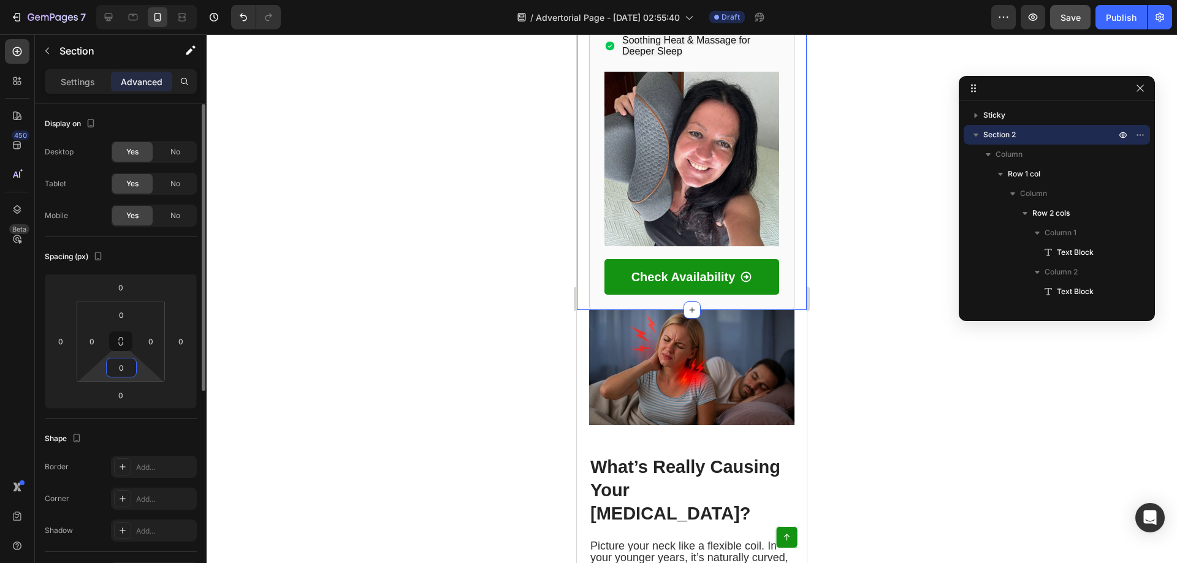
drag, startPoint x: 127, startPoint y: 366, endPoint x: 102, endPoint y: 365, distance: 24.5
click at [102, 365] on div "0 0 0 0" at bounding box center [121, 341] width 88 height 81
type input "20"
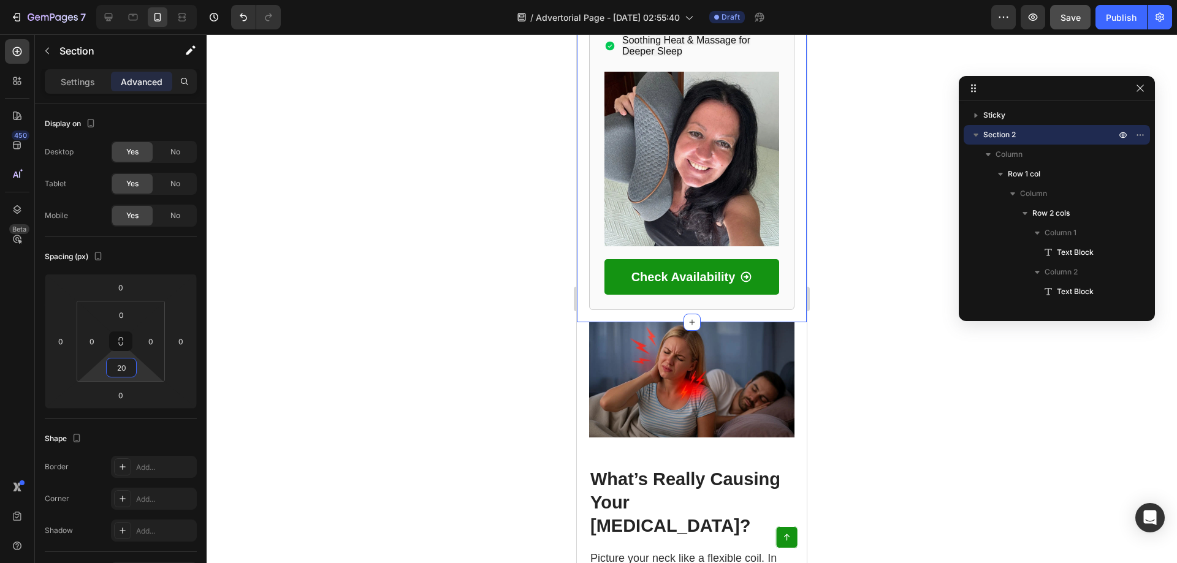
click at [306, 298] on div at bounding box center [692, 298] width 970 height 529
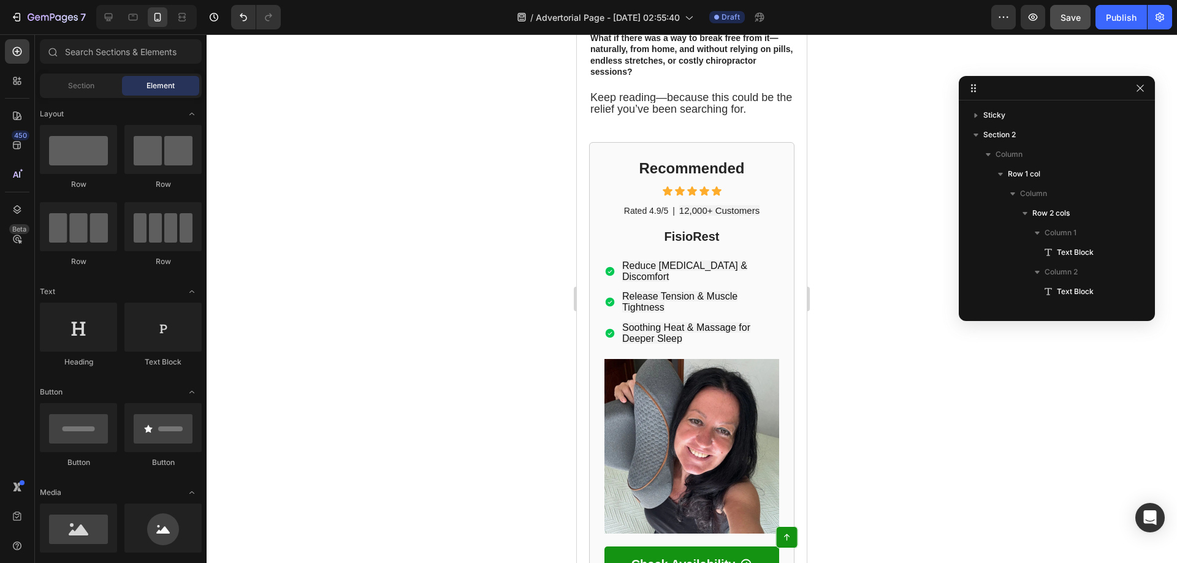
scroll to position [609, 0]
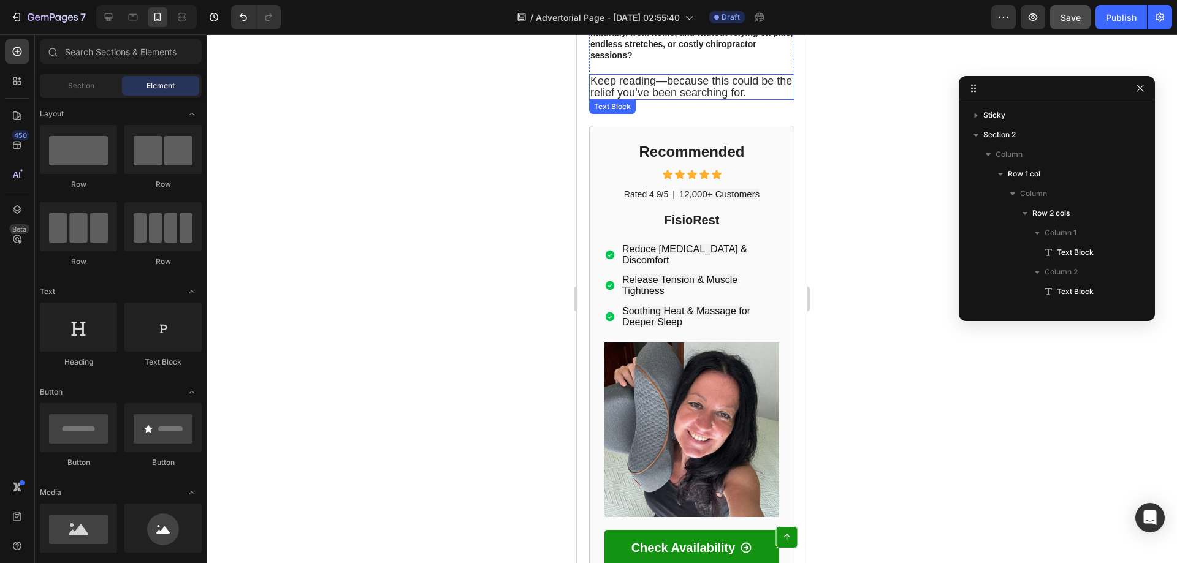
click at [727, 75] on span "Keep reading—because this could be the relief you’ve been searching for." at bounding box center [691, 87] width 202 height 24
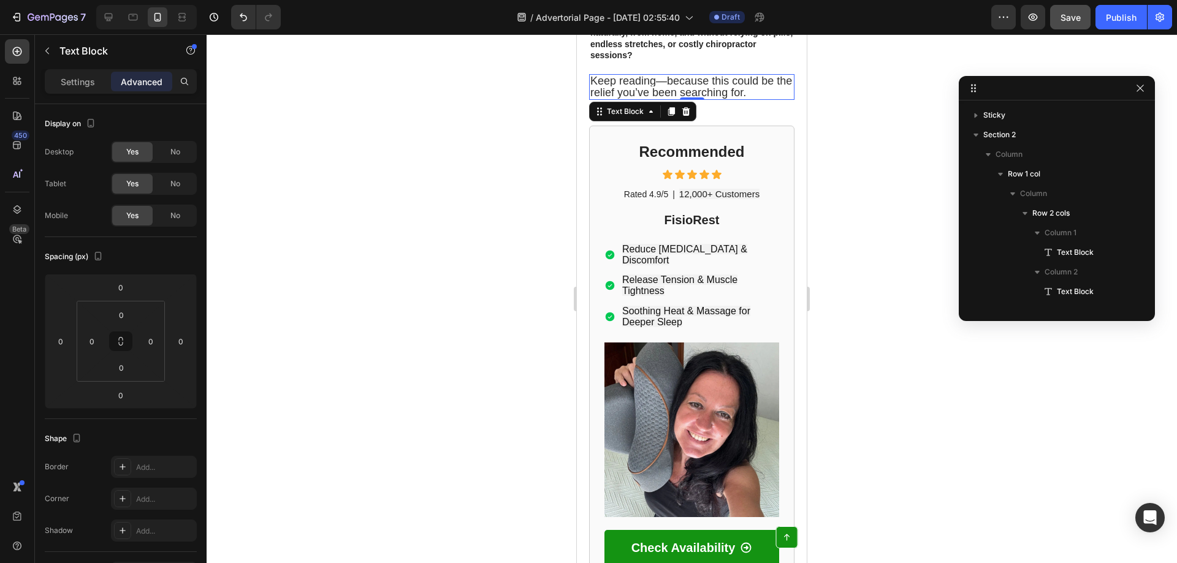
scroll to position [330, 0]
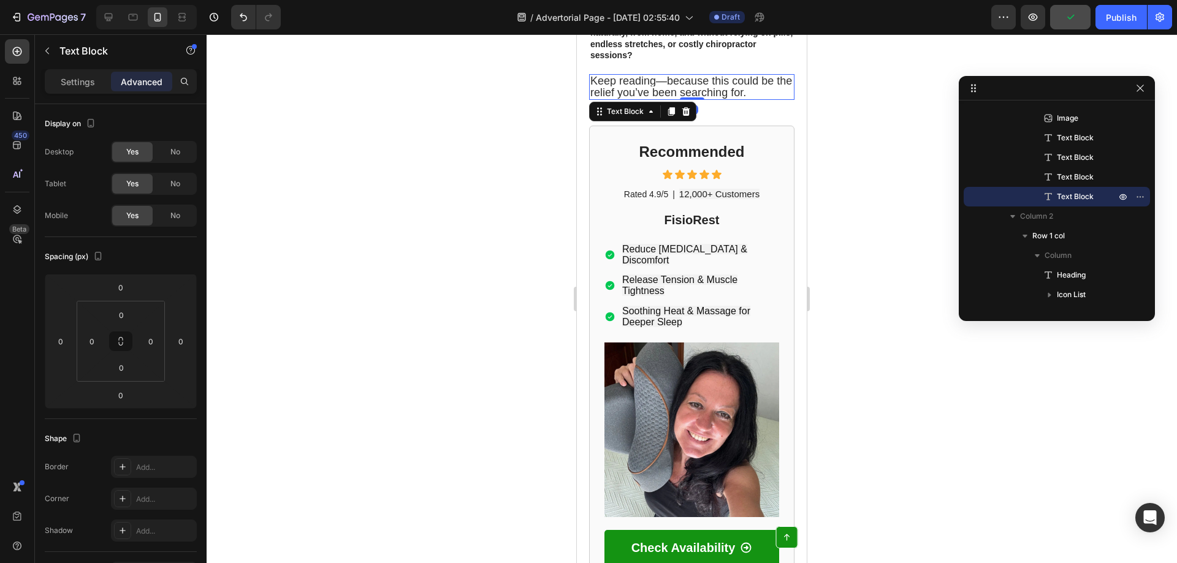
drag, startPoint x: 692, startPoint y: 56, endPoint x: 705, endPoint y: 65, distance: 16.0
click at [704, 74] on div "Keep reading—because this could be the relief you’ve been searching for. Text B…" at bounding box center [691, 87] width 205 height 26
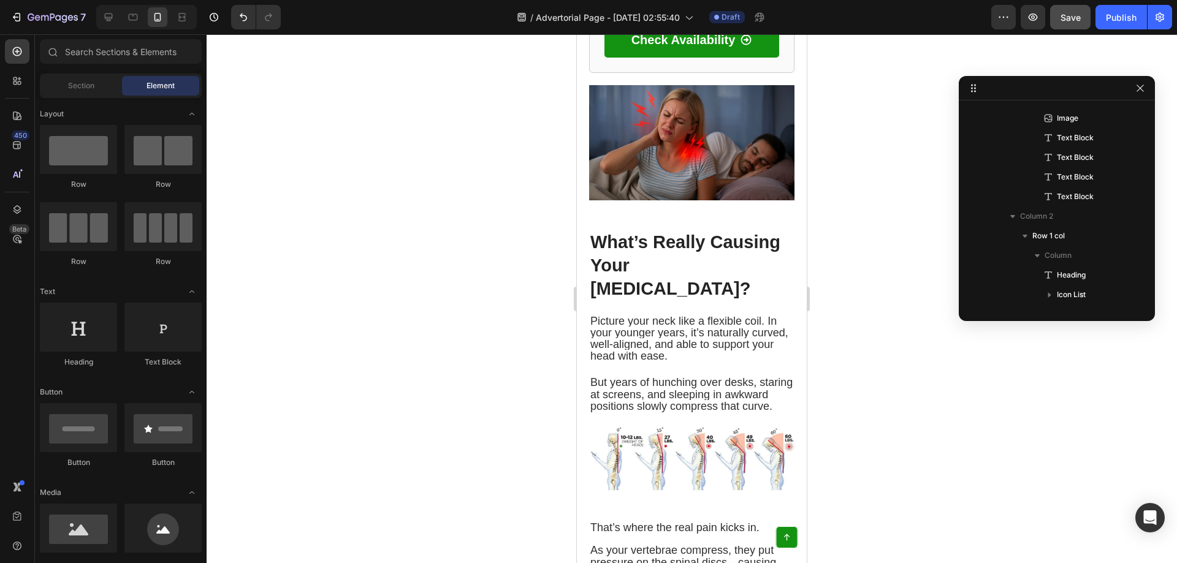
scroll to position [974, 0]
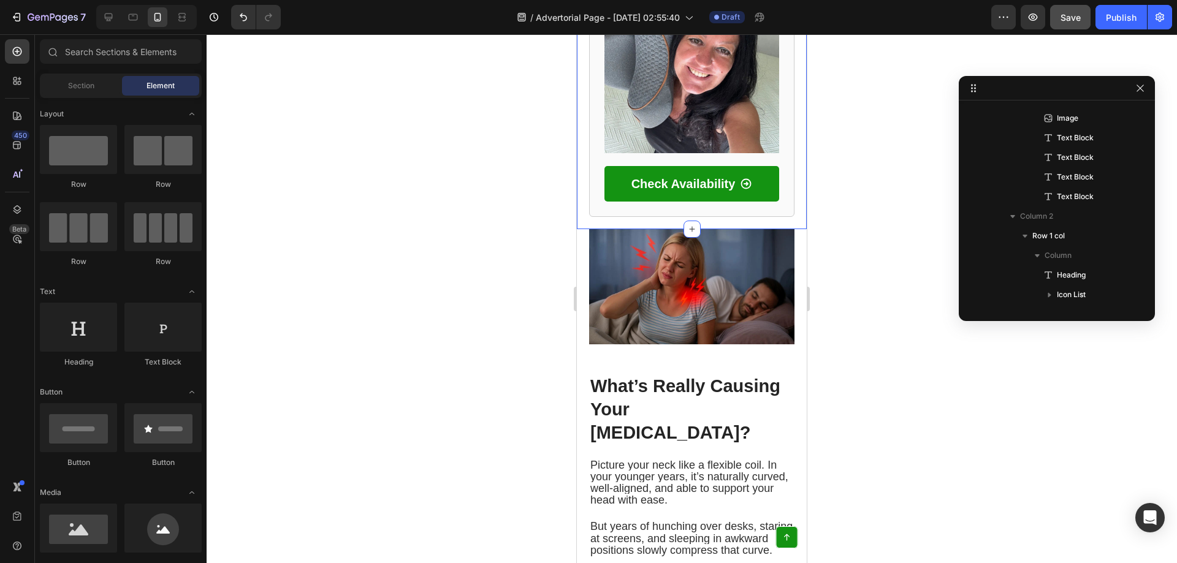
click at [692, 229] on img at bounding box center [691, 286] width 205 height 115
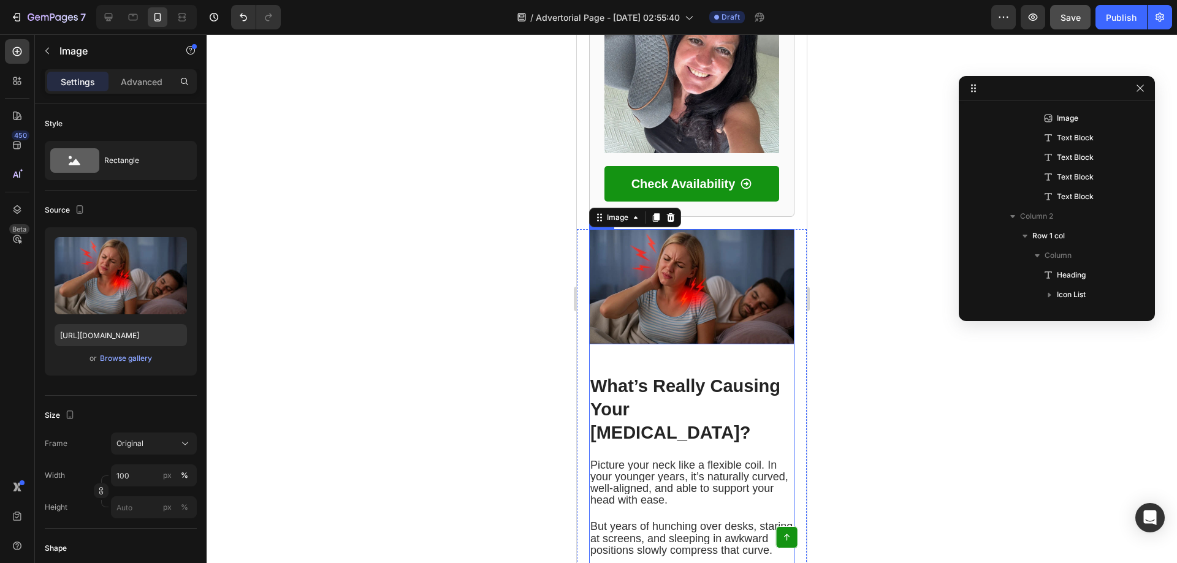
scroll to position [664, 0]
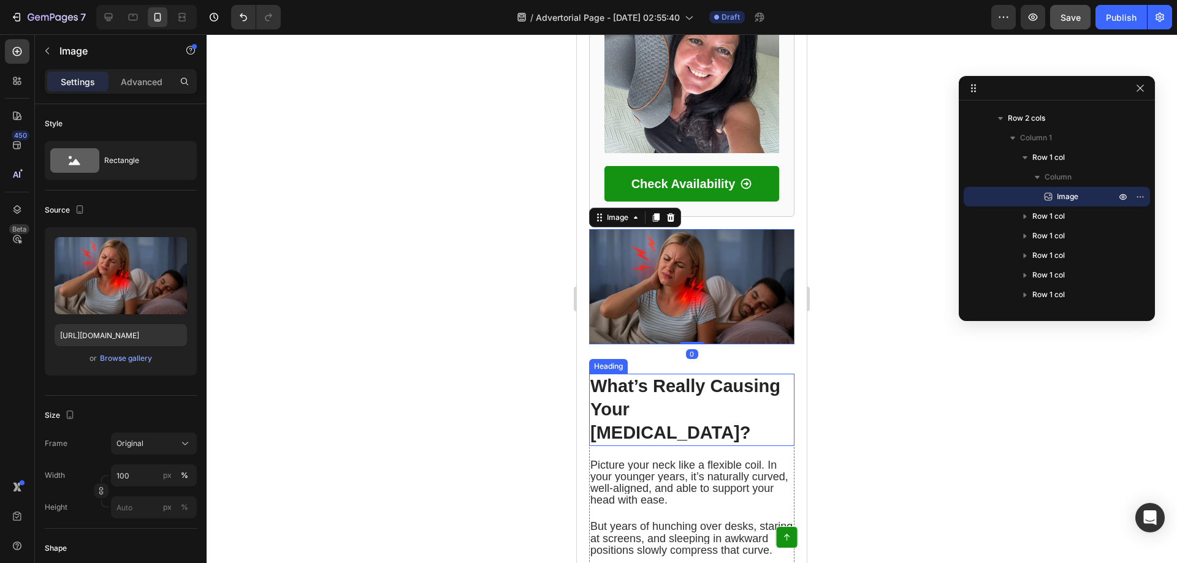
click at [674, 376] on strong "What’s Really Causing Your [MEDICAL_DATA]?" at bounding box center [685, 409] width 190 height 66
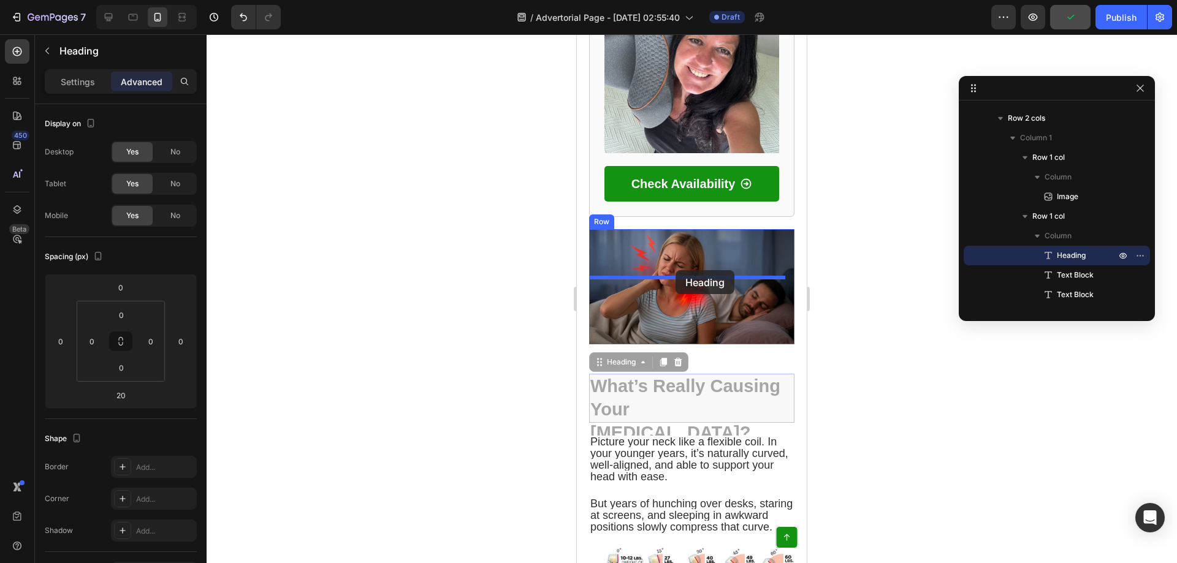
drag, startPoint x: 677, startPoint y: 287, endPoint x: 676, endPoint y: 270, distance: 16.6
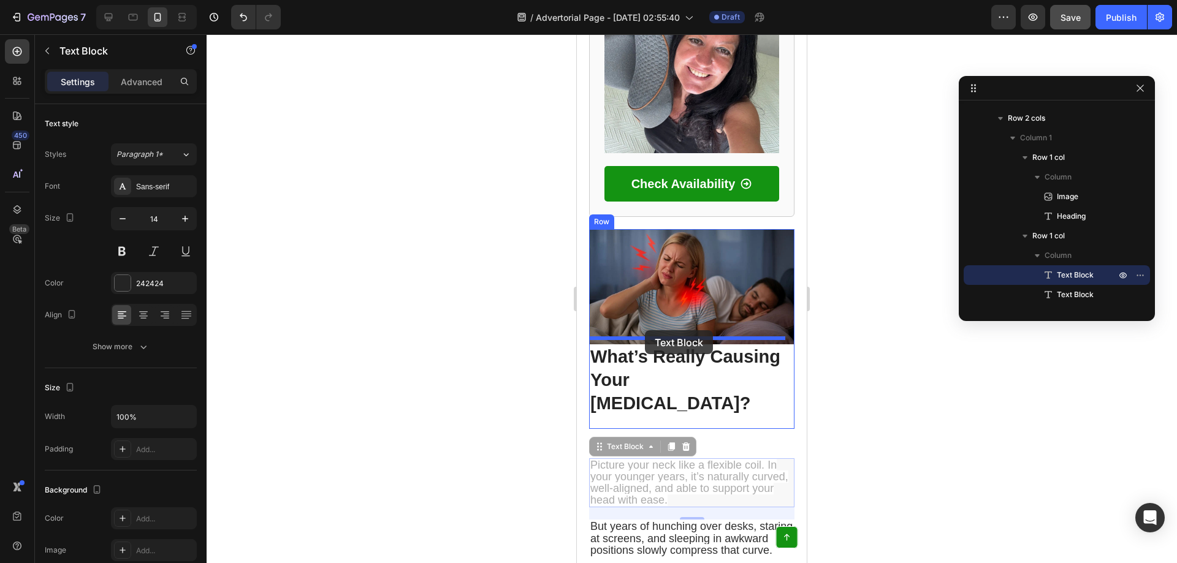
drag, startPoint x: 663, startPoint y: 346, endPoint x: 645, endPoint y: 330, distance: 23.9
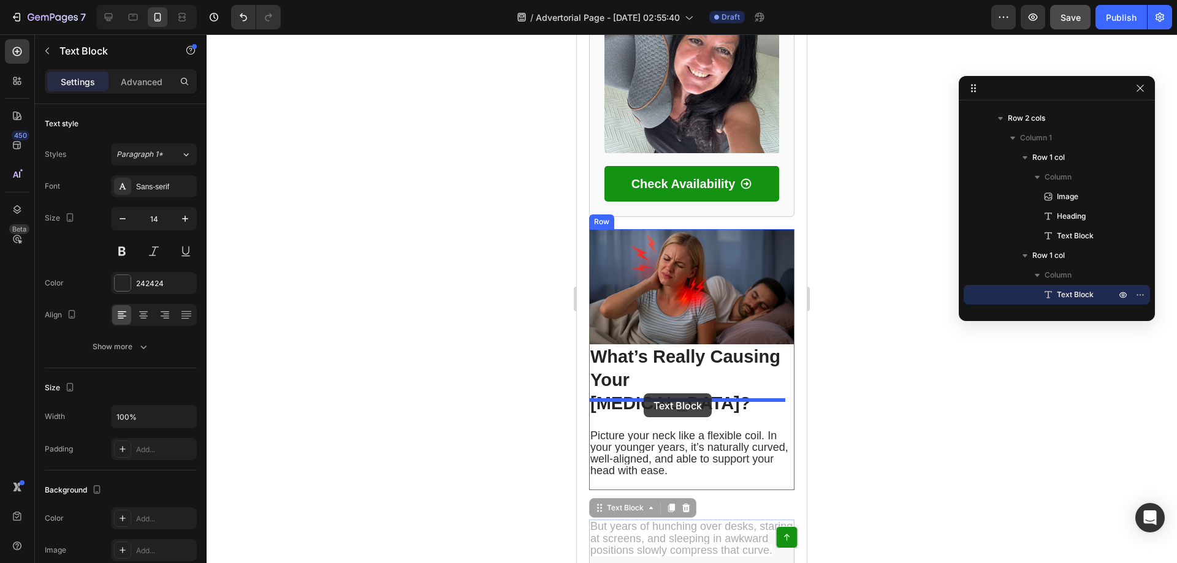
drag, startPoint x: 658, startPoint y: 415, endPoint x: 644, endPoint y: 394, distance: 26.0
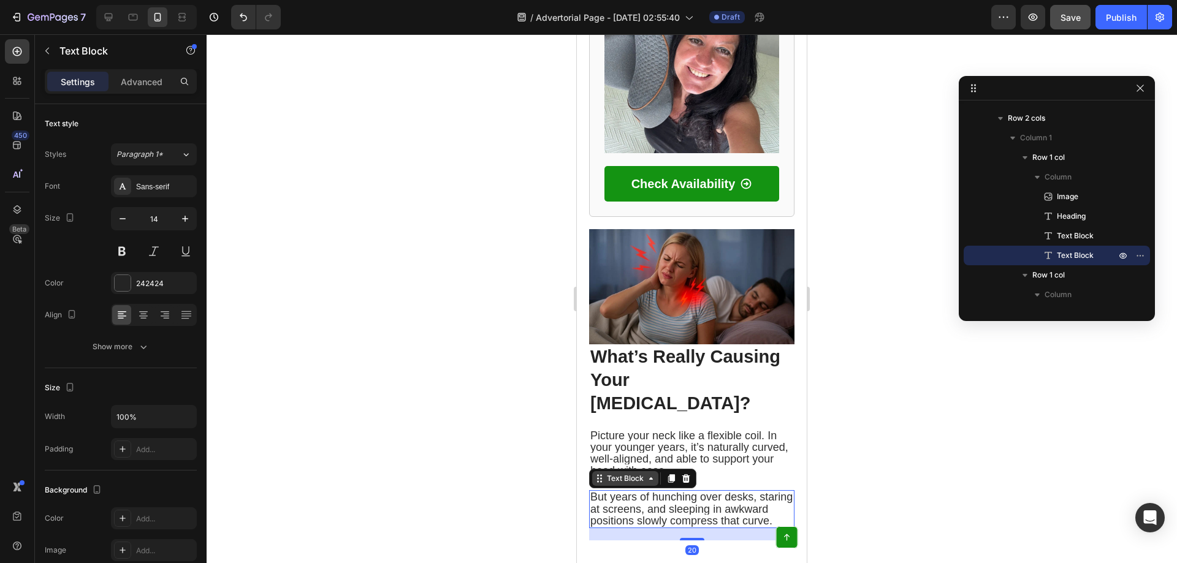
scroll to position [1055, 0]
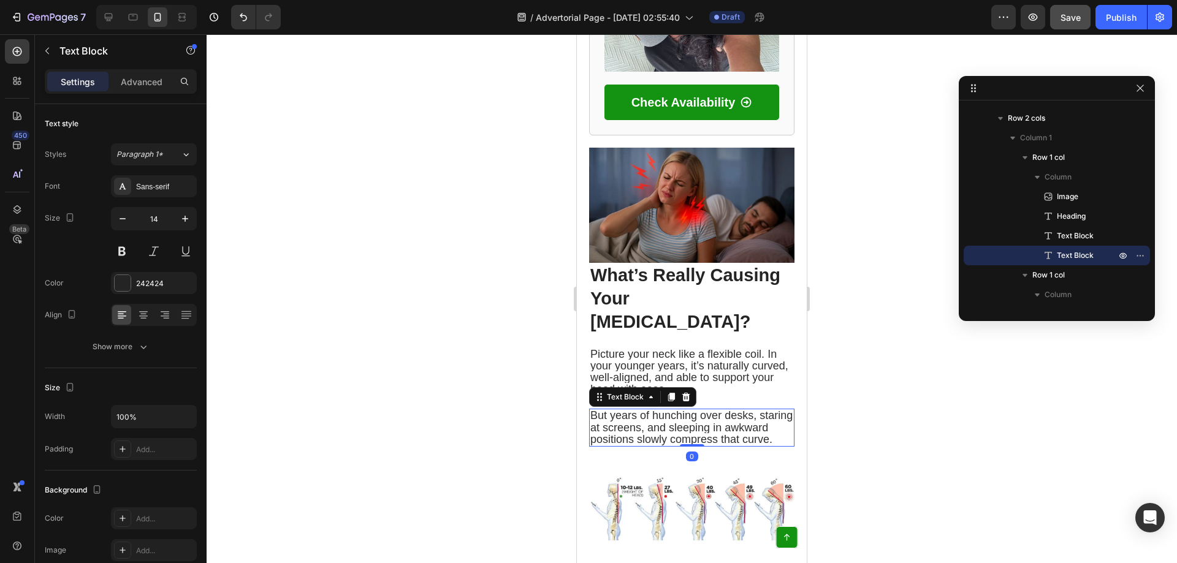
drag, startPoint x: 685, startPoint y: 378, endPoint x: 714, endPoint y: 368, distance: 30.6
click at [692, 409] on div "But years of hunching over desks, staring at screens, and sleeping in awkward p…" at bounding box center [691, 428] width 205 height 38
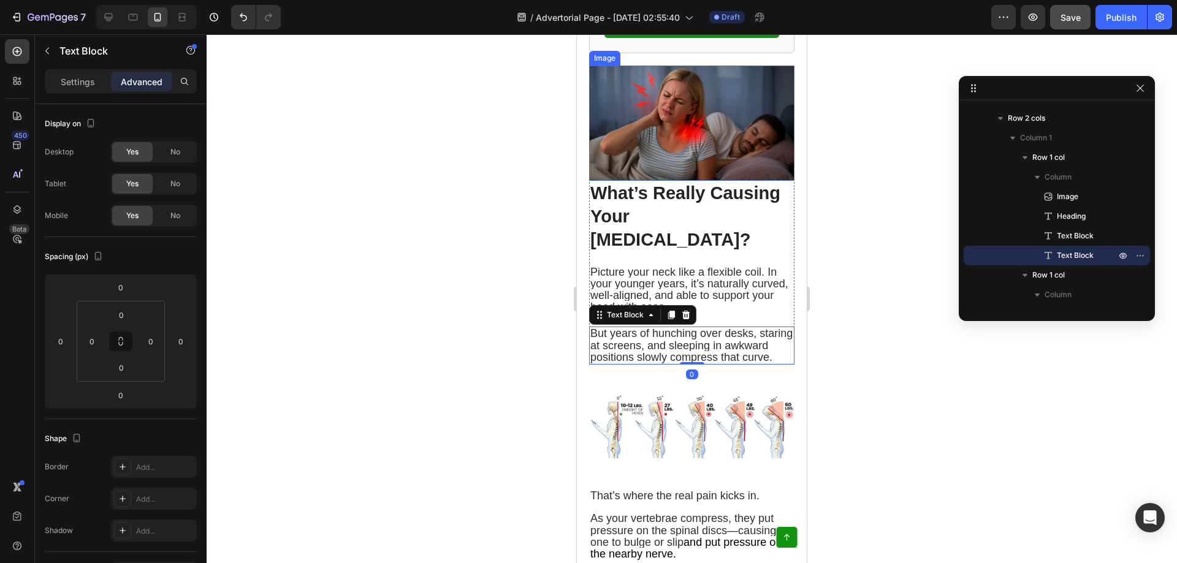
scroll to position [892, 0]
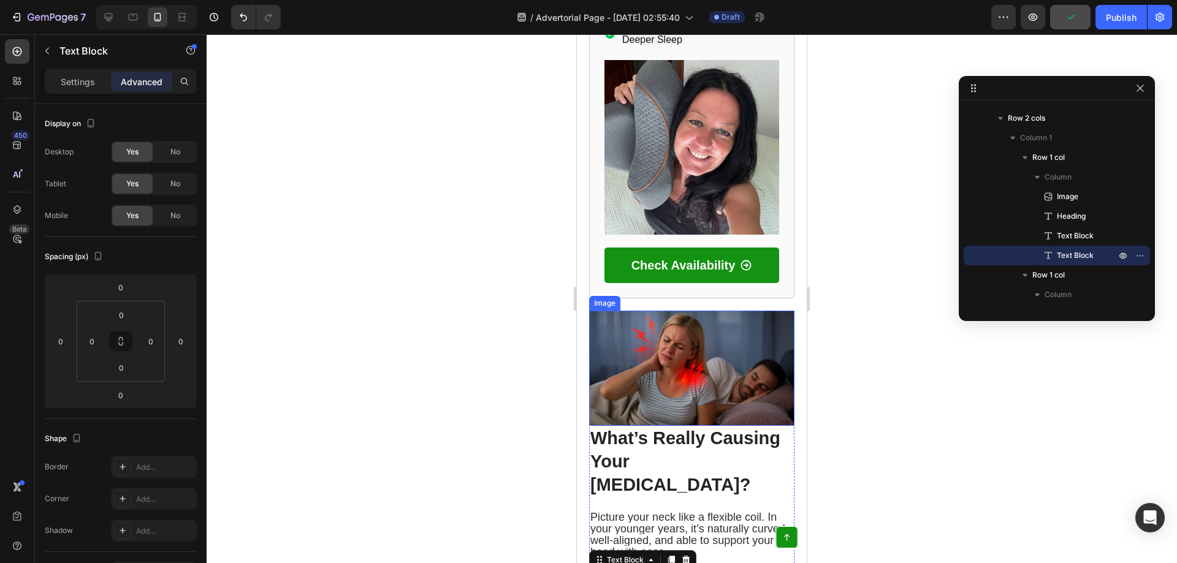
click at [661, 345] on img at bounding box center [691, 368] width 205 height 115
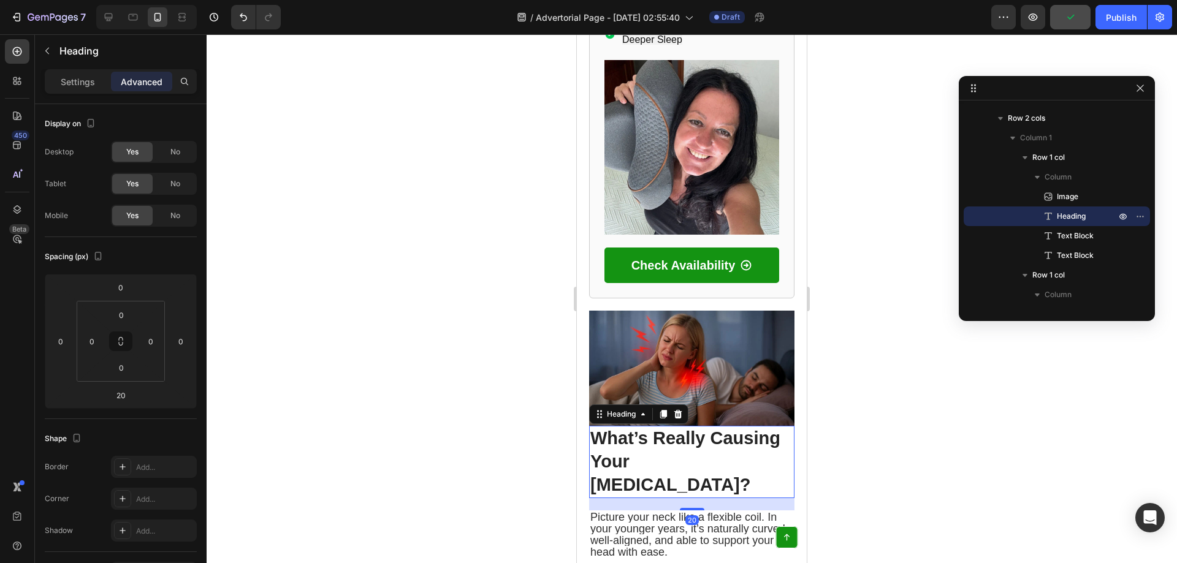
click at [699, 346] on img at bounding box center [691, 368] width 205 height 115
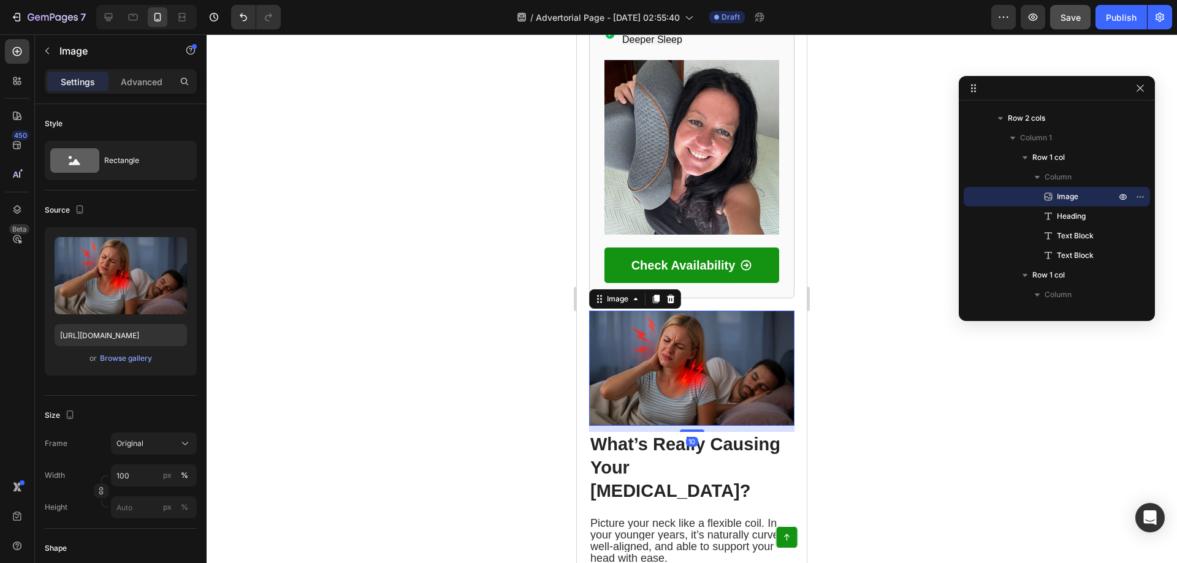
drag, startPoint x: 689, startPoint y: 357, endPoint x: 778, endPoint y: 360, distance: 88.9
click at [686, 430] on div at bounding box center [692, 431] width 25 height 2
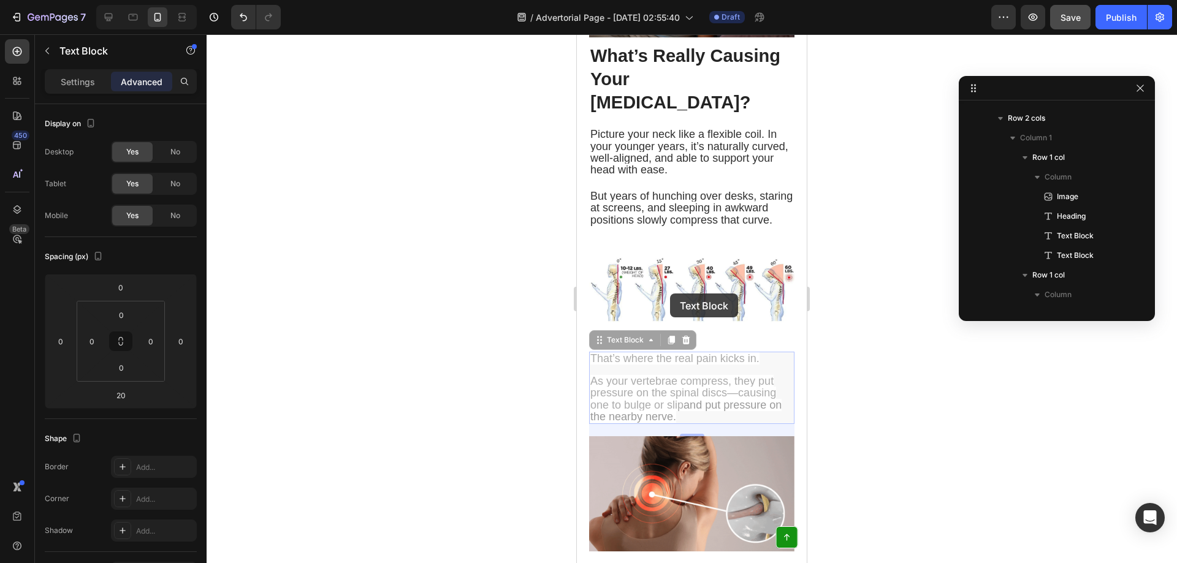
scroll to position [841, 0]
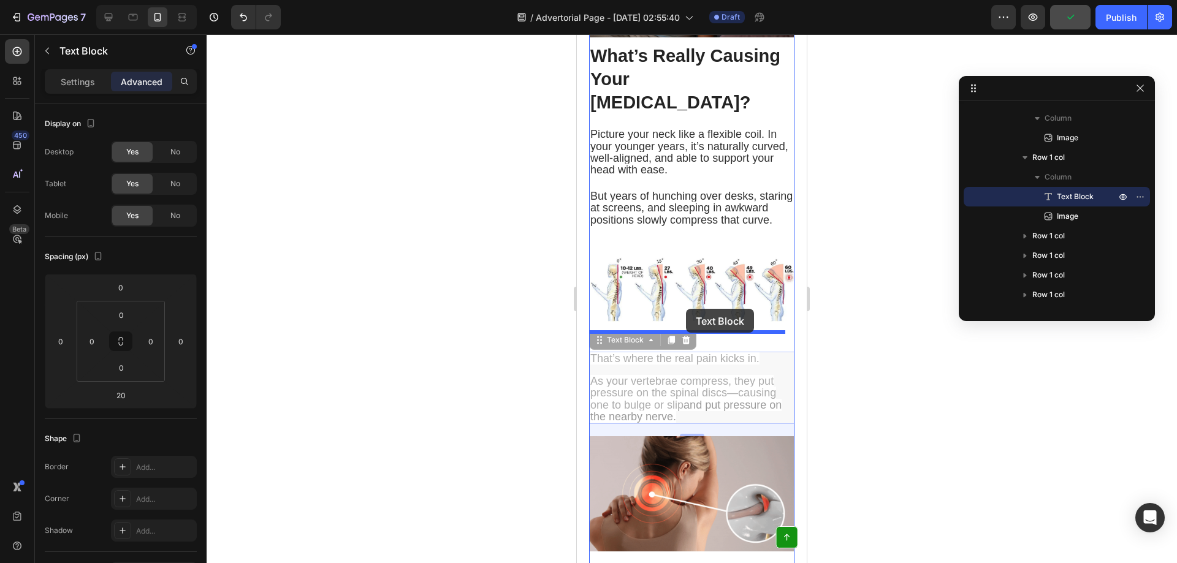
drag, startPoint x: 665, startPoint y: 313, endPoint x: 686, endPoint y: 309, distance: 21.2
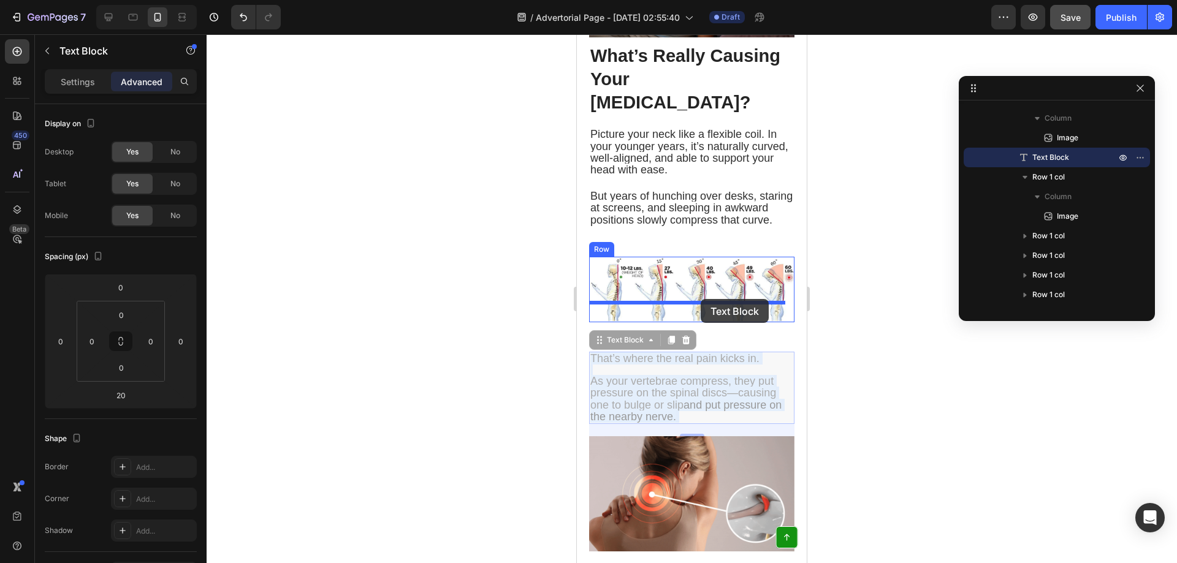
drag, startPoint x: 699, startPoint y: 310, endPoint x: 701, endPoint y: 299, distance: 11.1
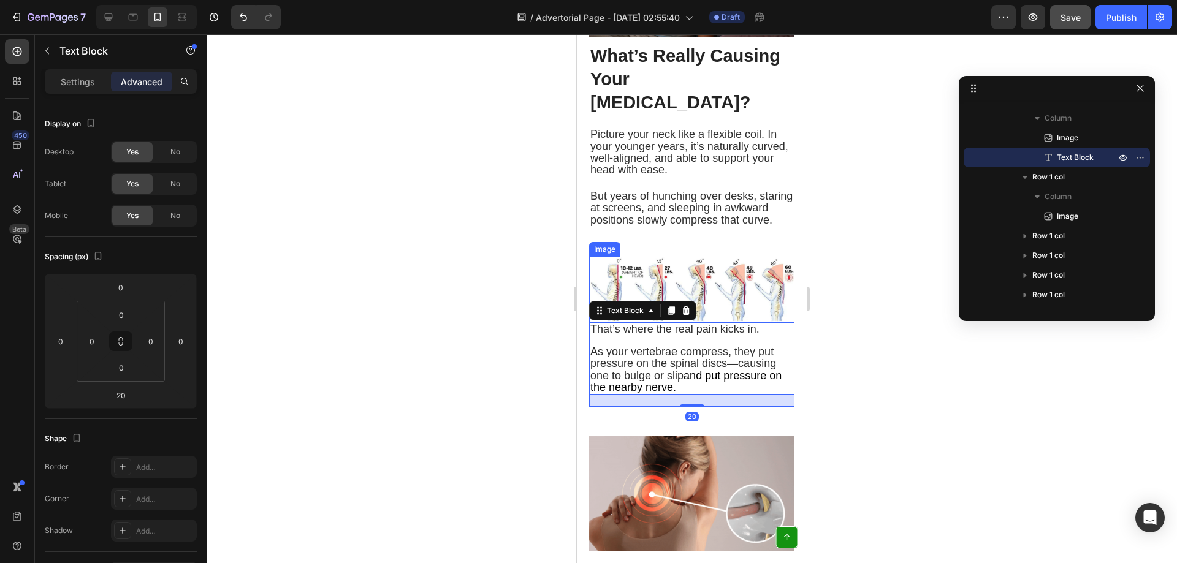
click at [711, 277] on img at bounding box center [691, 290] width 205 height 66
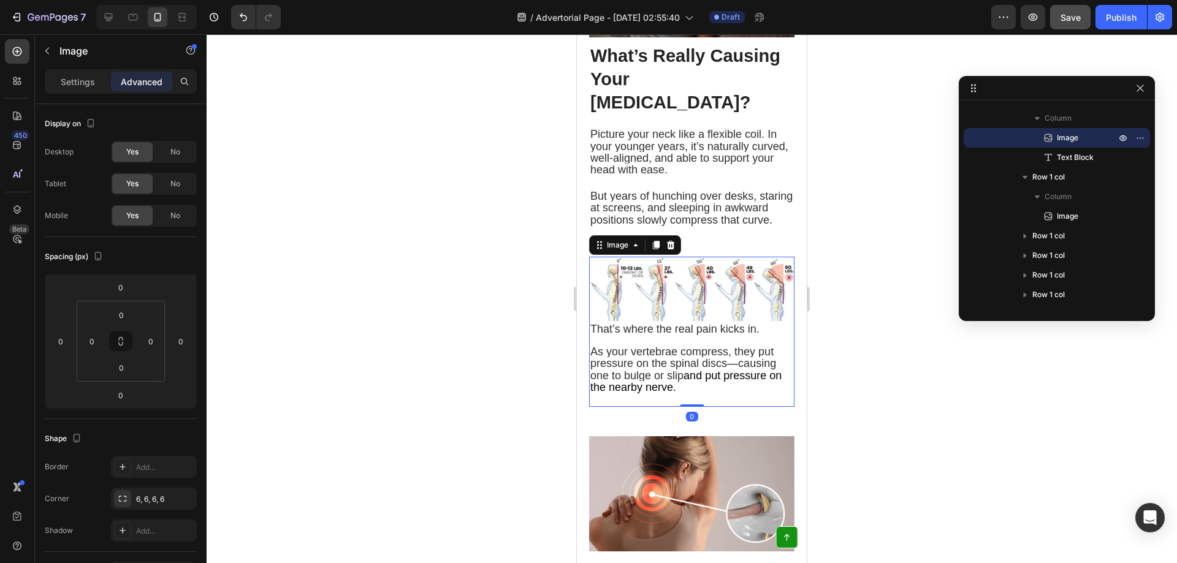
click at [685, 292] on img at bounding box center [691, 290] width 205 height 66
click at [609, 263] on img at bounding box center [691, 290] width 205 height 66
click at [688, 346] on span "As your vertebrae compress, they put pressure on the spinal discs—causing one t…" at bounding box center [683, 364] width 186 height 36
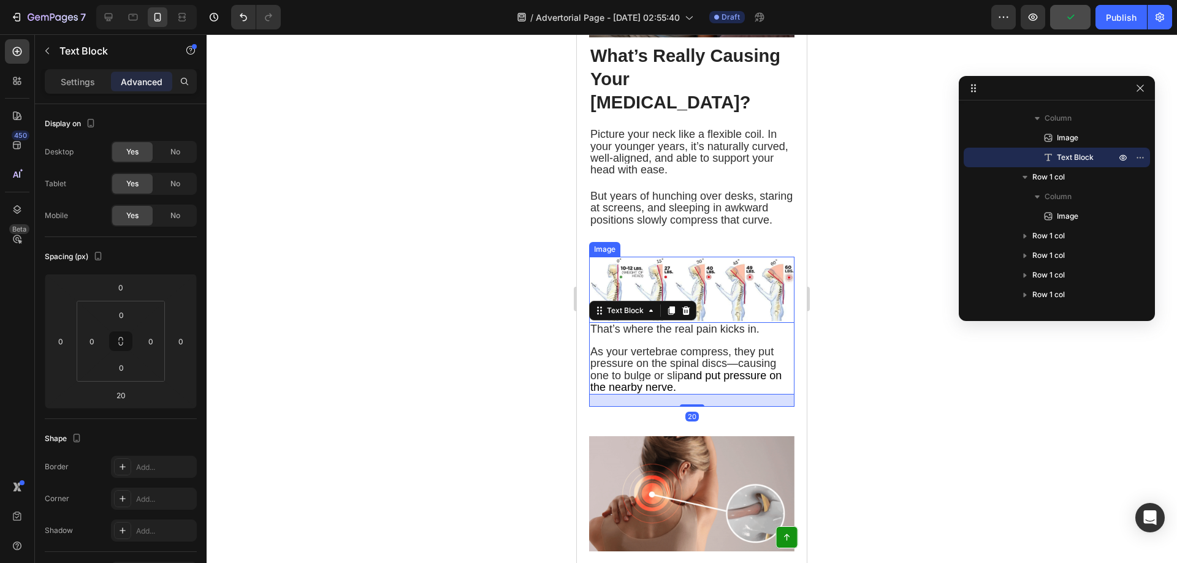
click at [734, 259] on img at bounding box center [691, 290] width 205 height 66
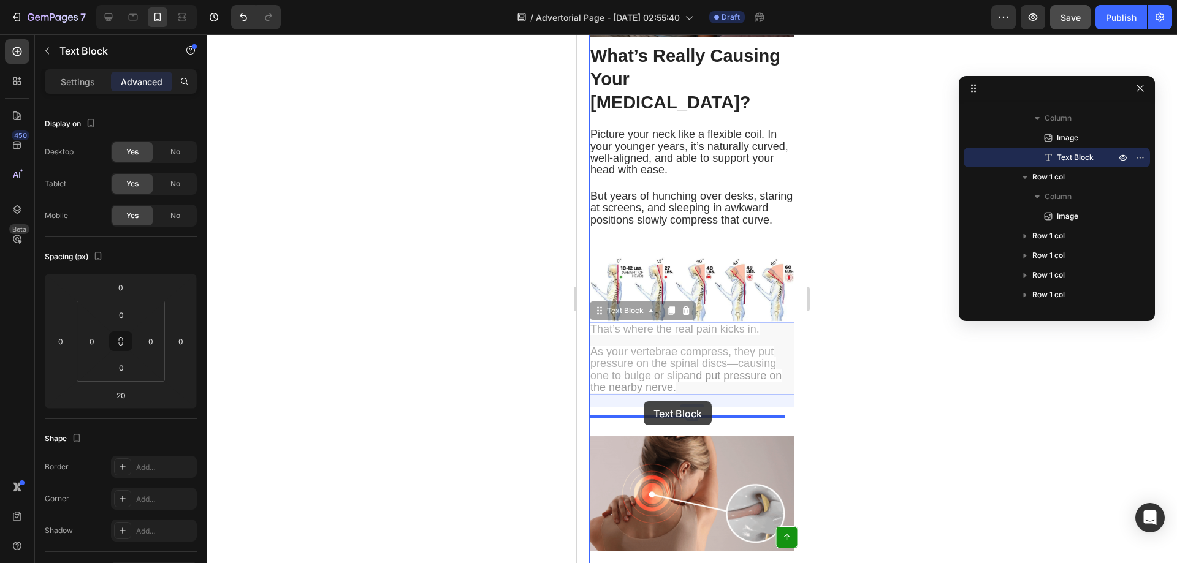
drag, startPoint x: 647, startPoint y: 394, endPoint x: 644, endPoint y: 400, distance: 7.1
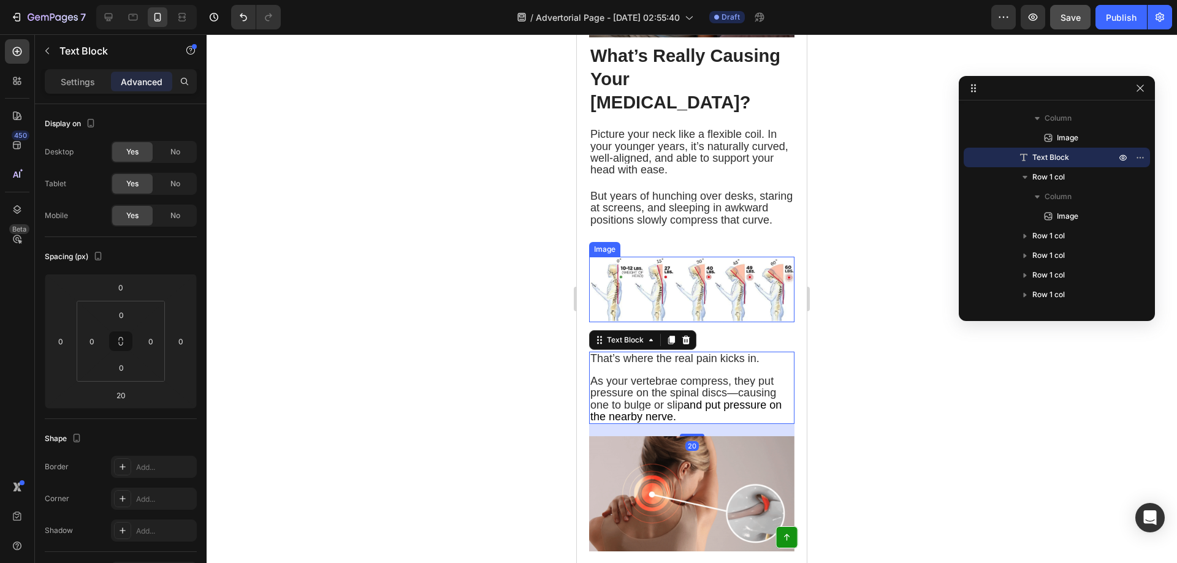
click at [698, 292] on img at bounding box center [691, 290] width 205 height 66
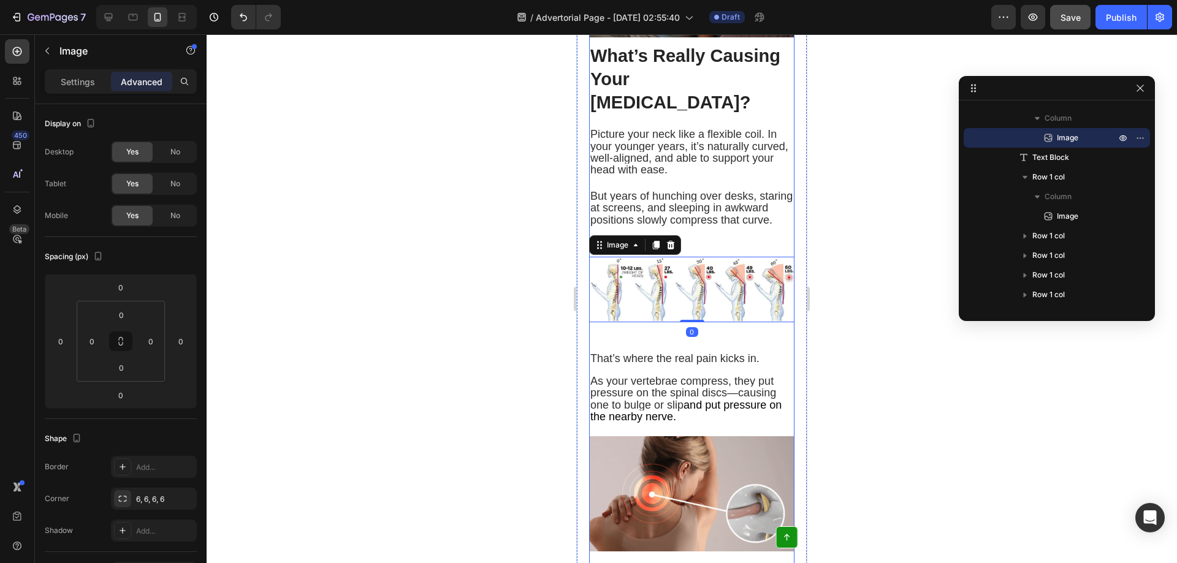
click at [678, 353] on span "That’s where the real pain kicks in." at bounding box center [674, 359] width 169 height 12
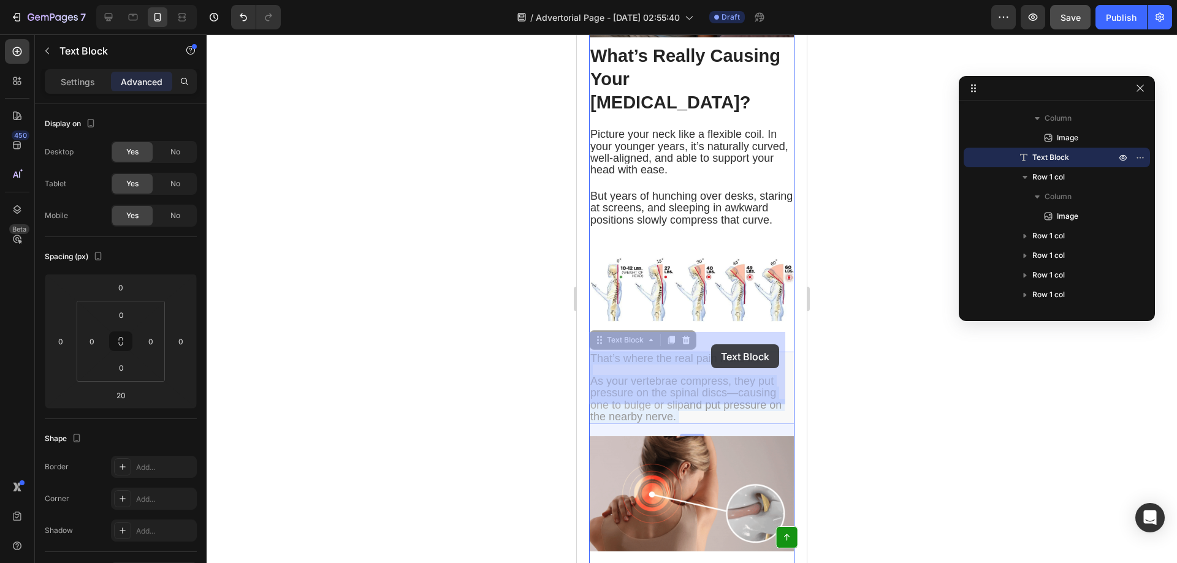
drag, startPoint x: 704, startPoint y: 335, endPoint x: 711, endPoint y: 345, distance: 11.4
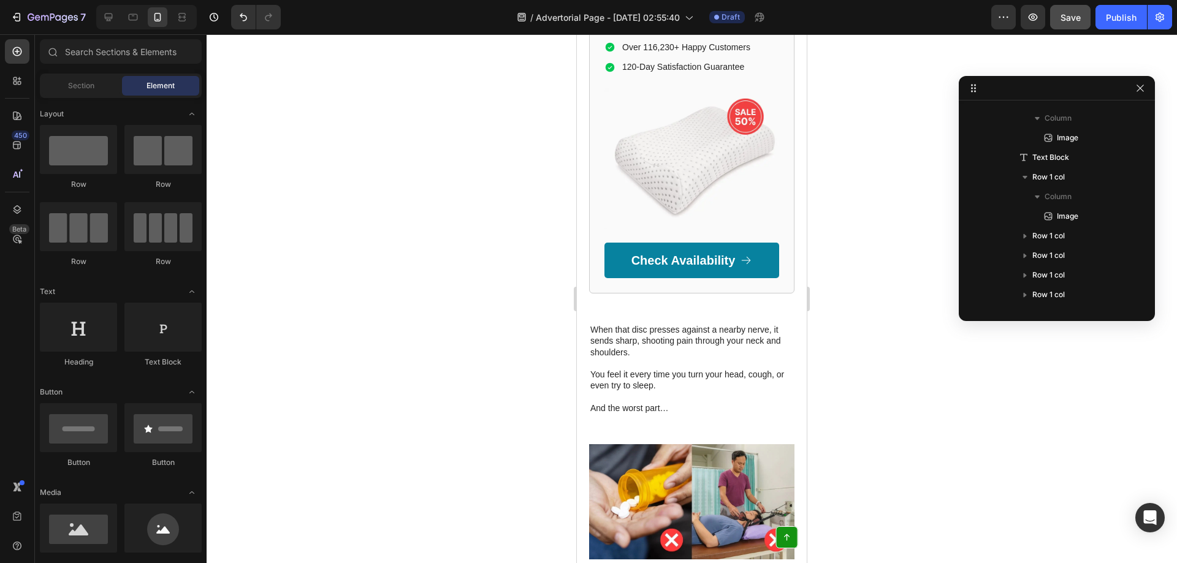
scroll to position [1670, 0]
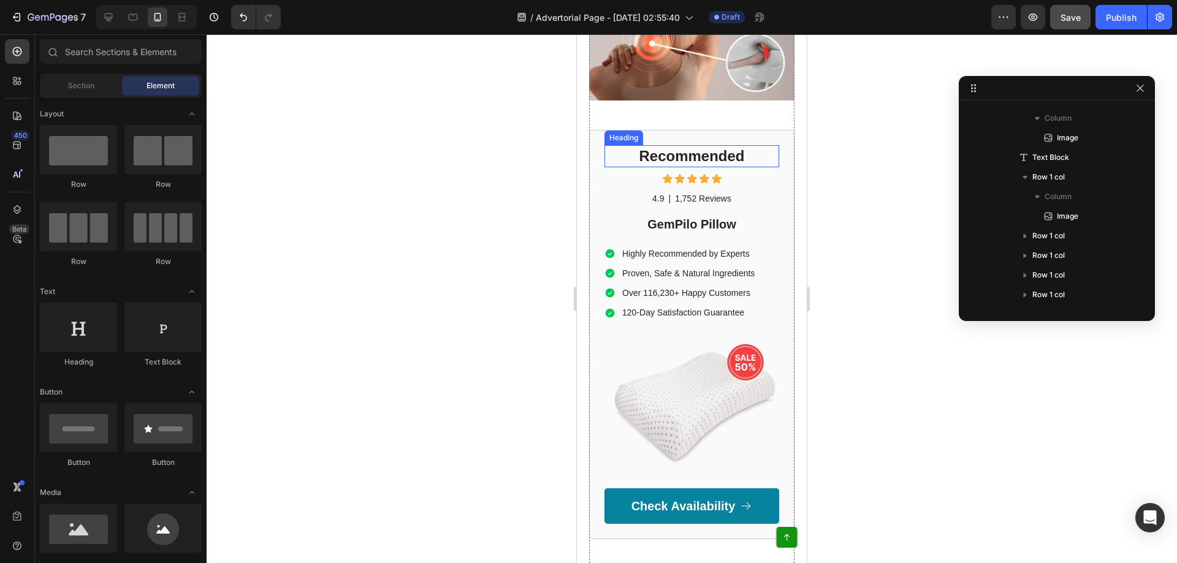
click at [688, 145] on h2 "Recommended" at bounding box center [691, 155] width 175 height 21
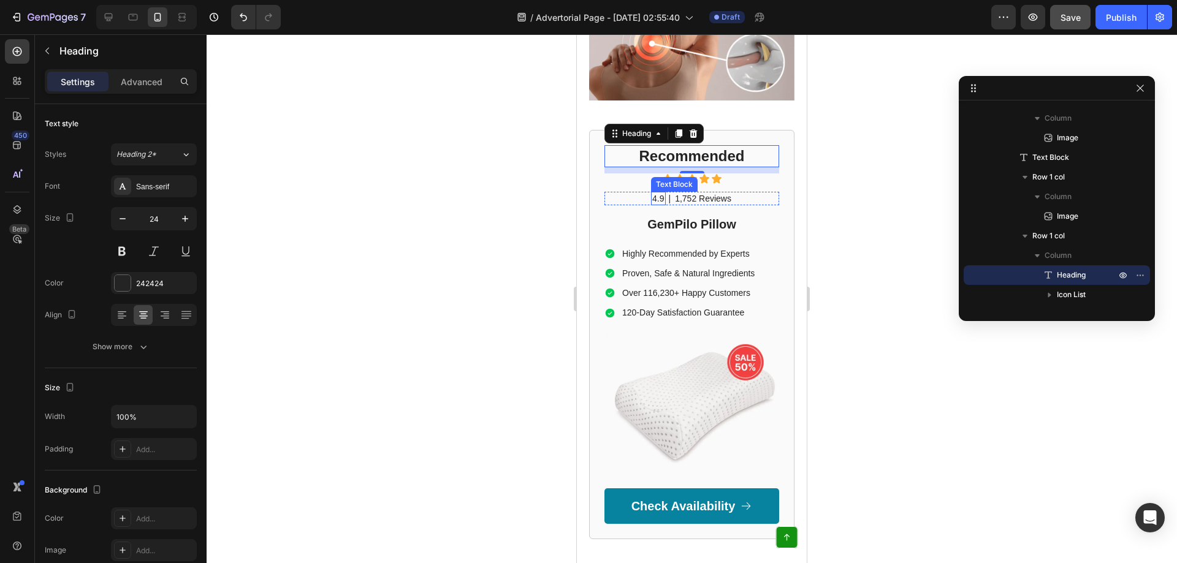
click at [657, 193] on p "4.9" at bounding box center [658, 198] width 12 height 11
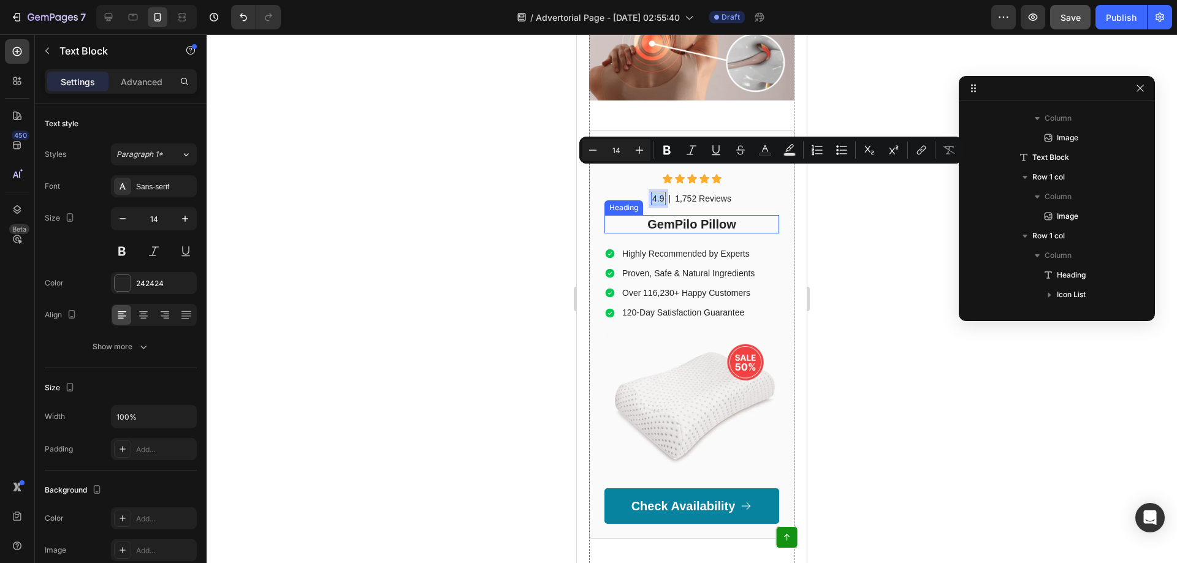
scroll to position [997, 0]
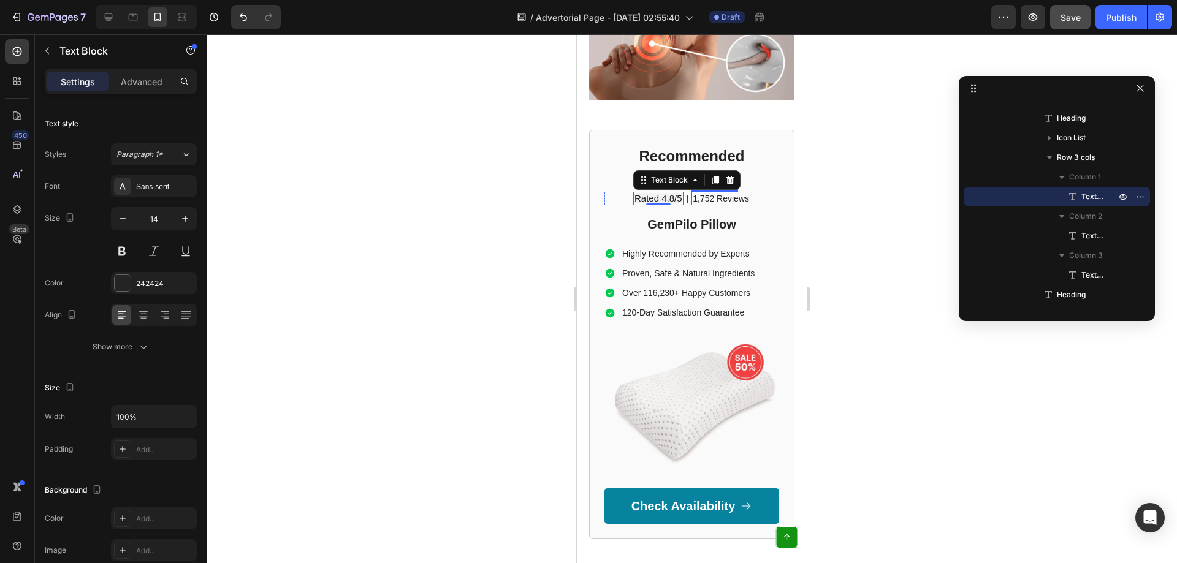
click at [711, 193] on p "1,752 Reviews" at bounding box center [721, 198] width 56 height 11
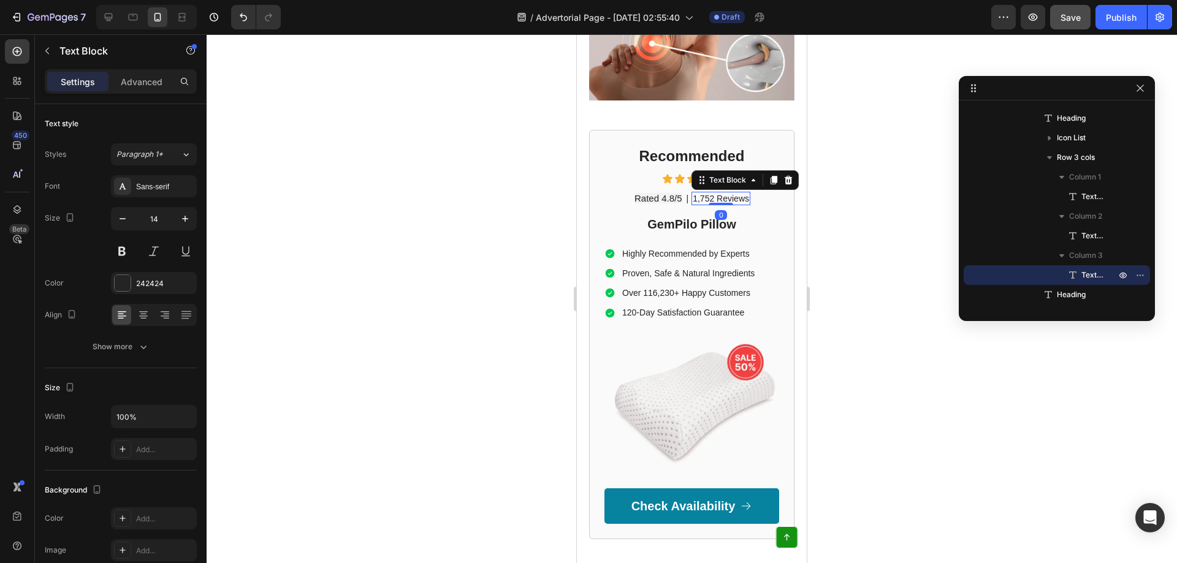
click at [712, 193] on p "1,752 Reviews" at bounding box center [721, 198] width 56 height 11
click at [681, 193] on span "12,000+ Customers" at bounding box center [720, 198] width 80 height 10
click at [682, 215] on h2 "GemPilo Pillow" at bounding box center [691, 224] width 175 height 18
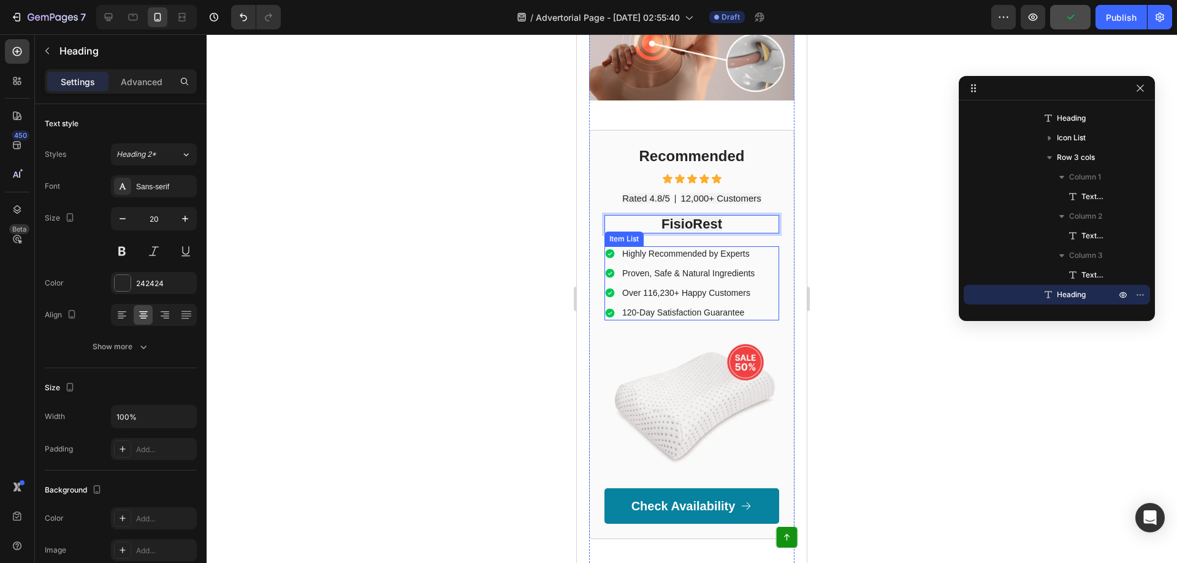
click at [685, 248] on p "Highly Recommended by Experts" at bounding box center [688, 253] width 132 height 11
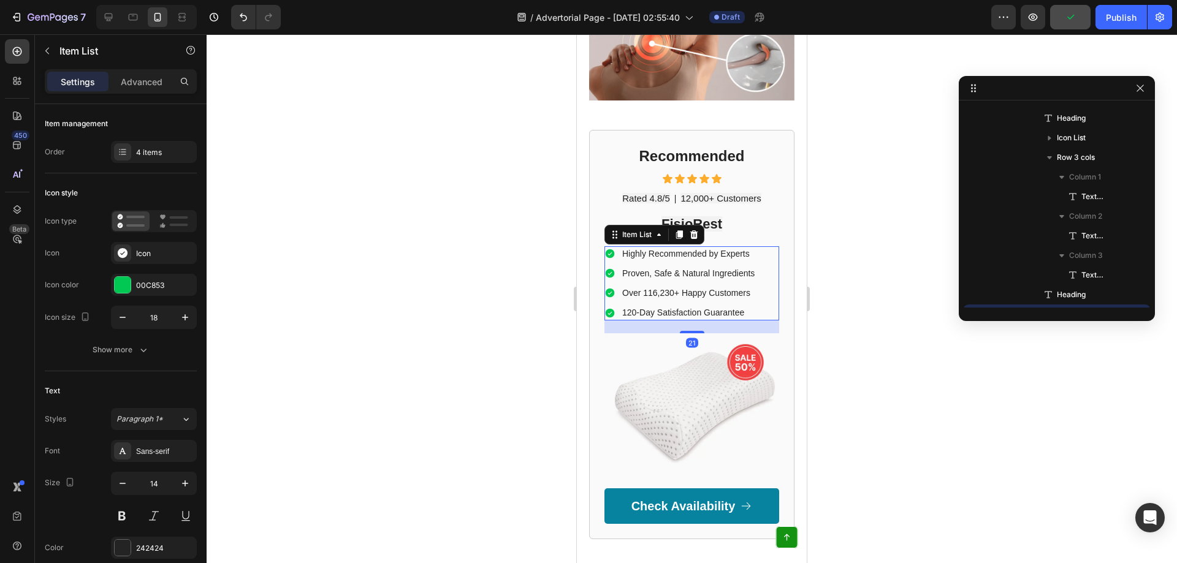
scroll to position [1115, 0]
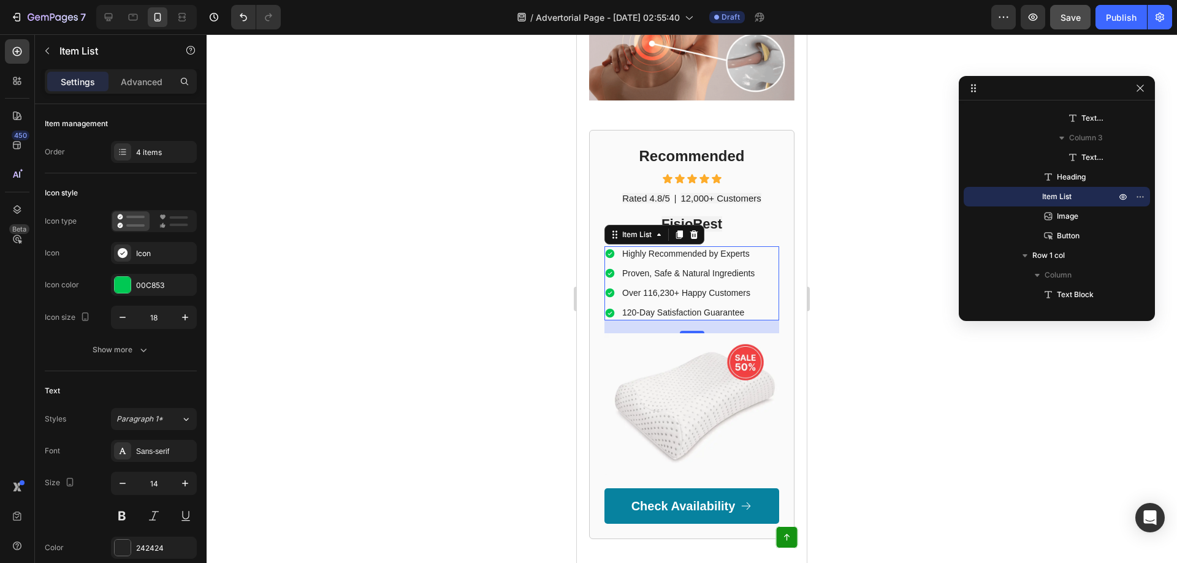
click at [713, 248] on p "Highly Recommended by Experts" at bounding box center [688, 253] width 132 height 11
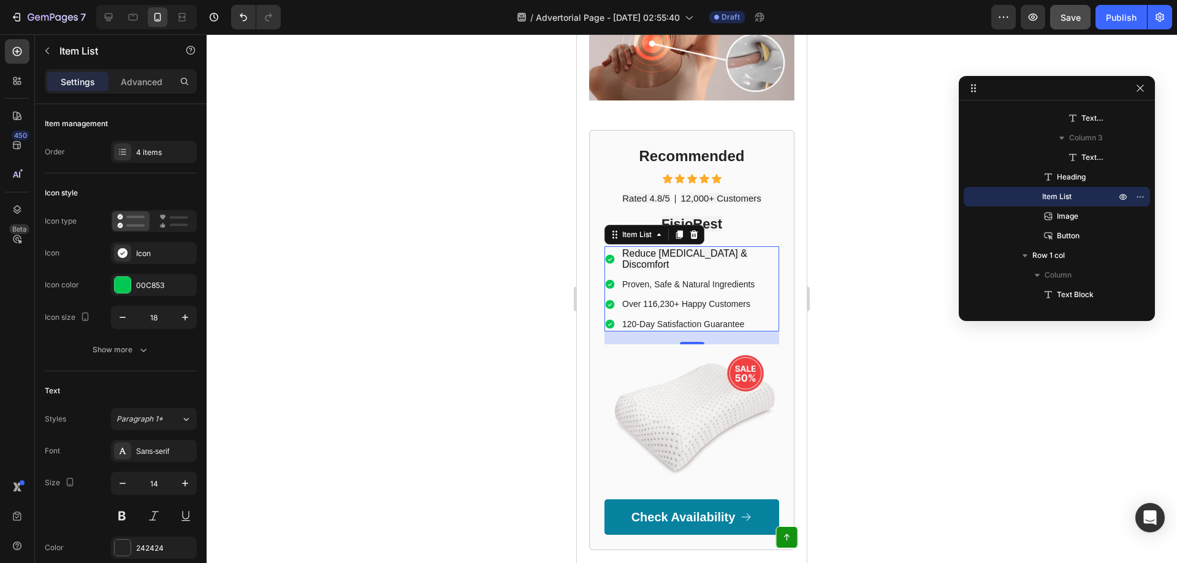
drag, startPoint x: 655, startPoint y: 254, endPoint x: 664, endPoint y: 249, distance: 10.7
click at [655, 279] on p "Proven, Safe & Natural Ingredients" at bounding box center [699, 284] width 155 height 11
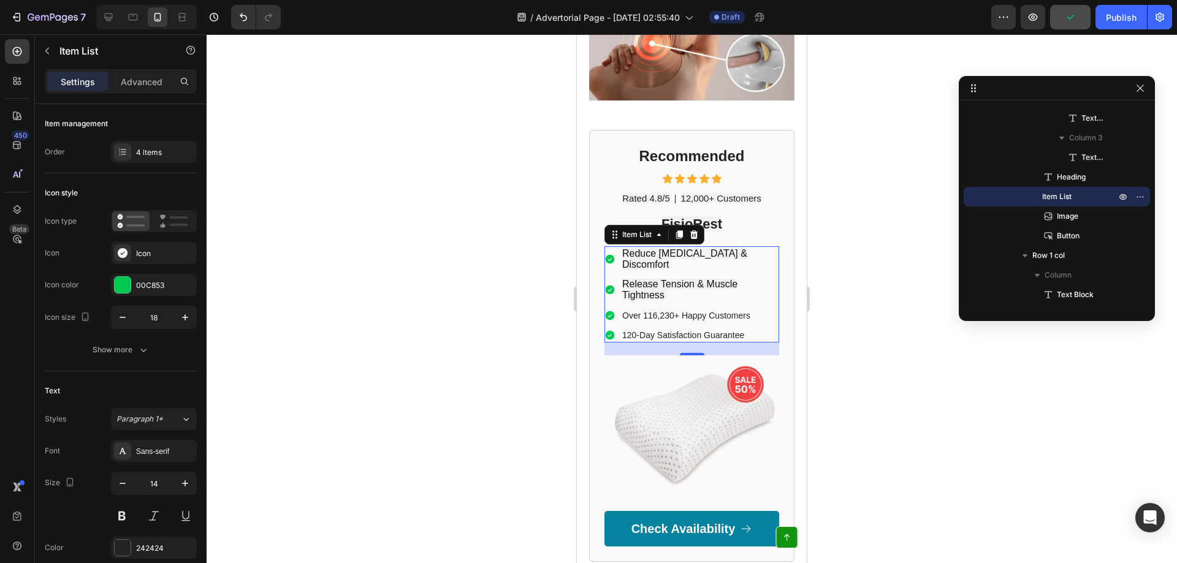
click at [668, 310] on p "Over 116,230+ Happy Customers" at bounding box center [699, 315] width 155 height 11
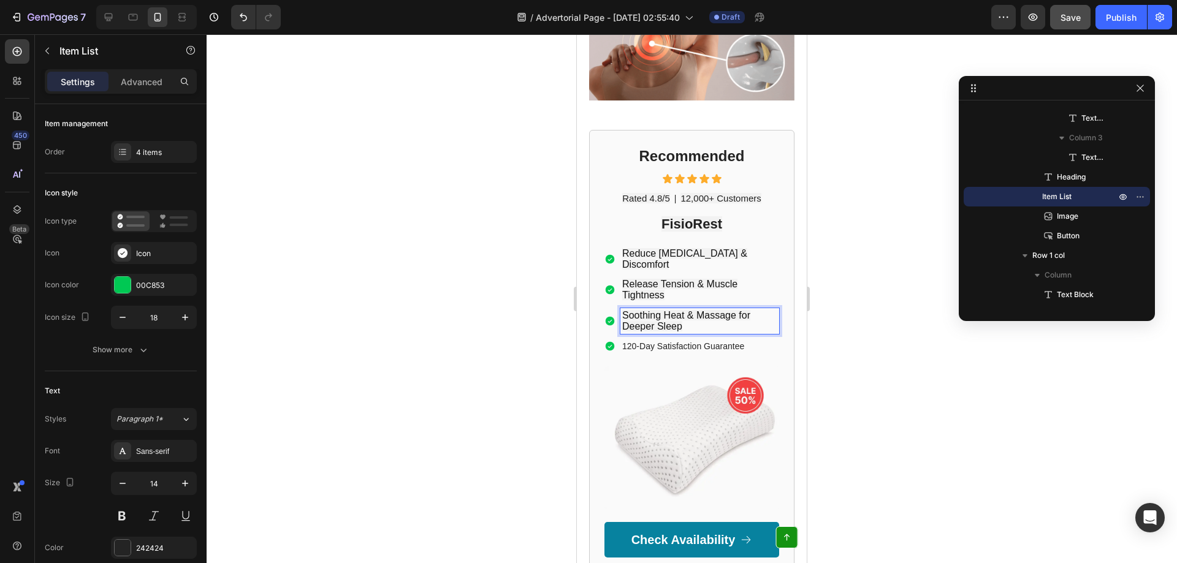
click at [651, 341] on p "120-Day Satisfaction Guarantee" at bounding box center [699, 346] width 155 height 11
click at [608, 342] on icon at bounding box center [610, 346] width 9 height 9
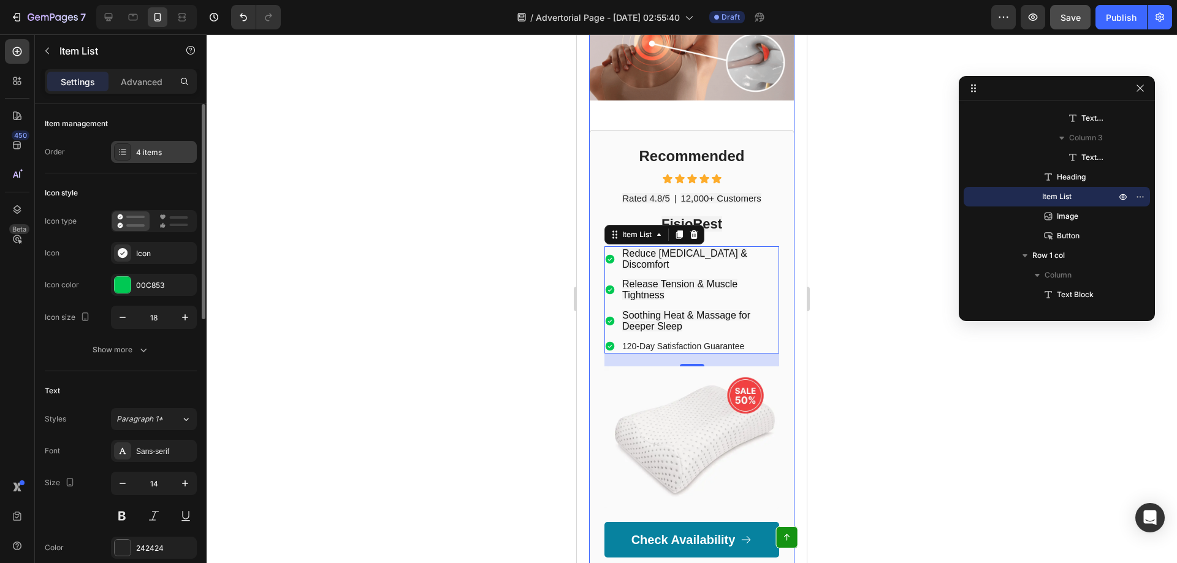
click at [132, 153] on div "4 items" at bounding box center [154, 152] width 86 height 22
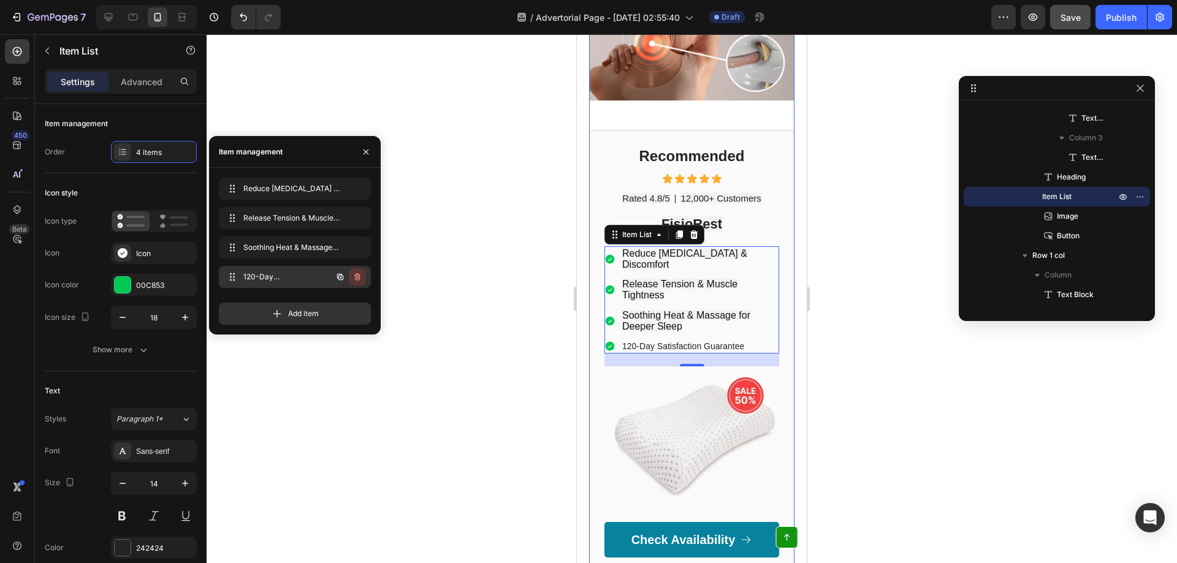
click at [356, 281] on icon "button" at bounding box center [358, 277] width 10 height 10
click at [356, 281] on div "Delete" at bounding box center [349, 277] width 23 height 11
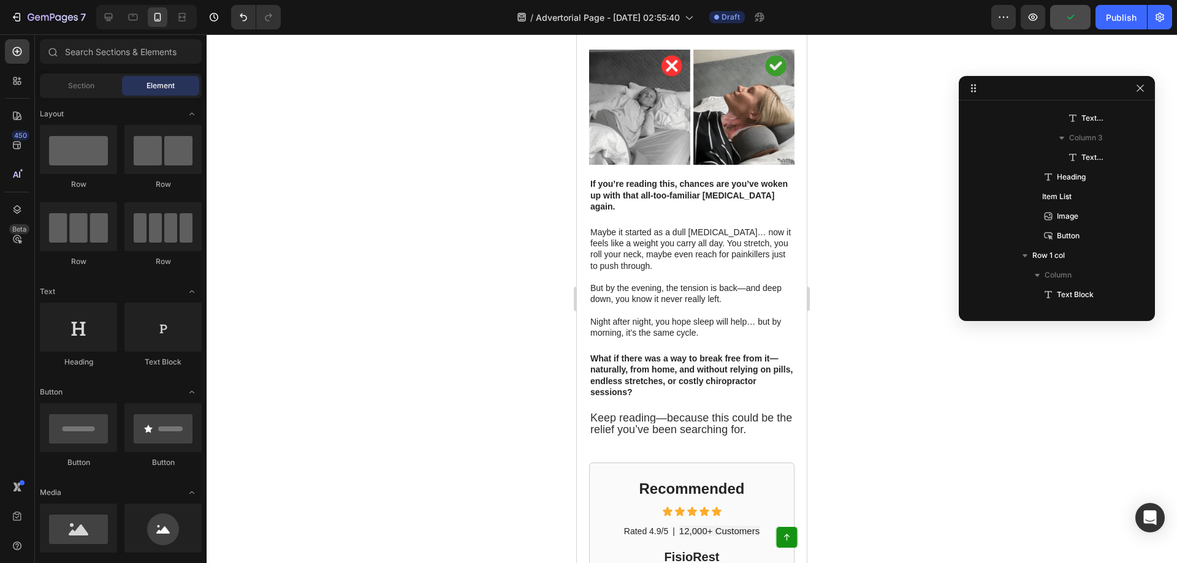
scroll to position [551, 0]
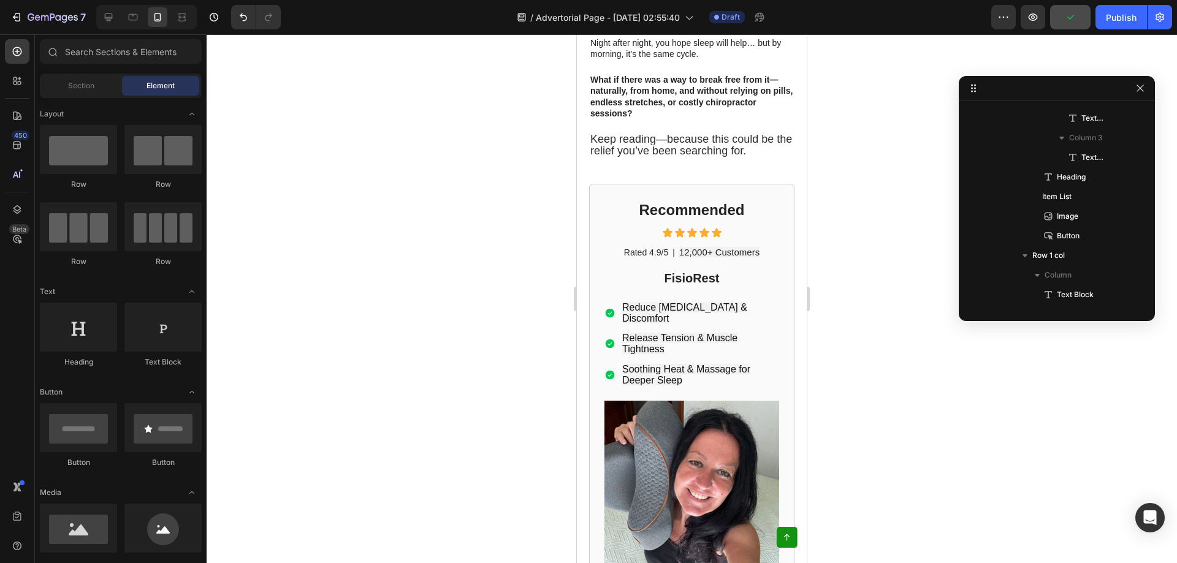
click at [660, 302] on span "Reduce [MEDICAL_DATA] & Discomfort" at bounding box center [684, 312] width 125 height 21
click at [660, 333] on span "Release Tension & Muscle Tightness" at bounding box center [679, 343] width 115 height 21
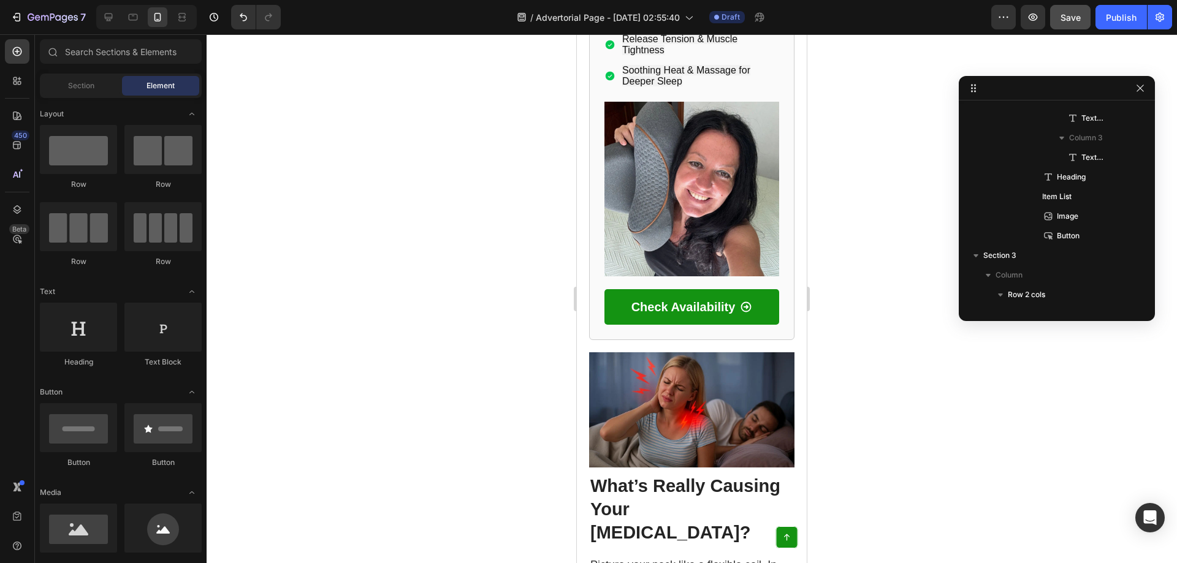
scroll to position [687, 0]
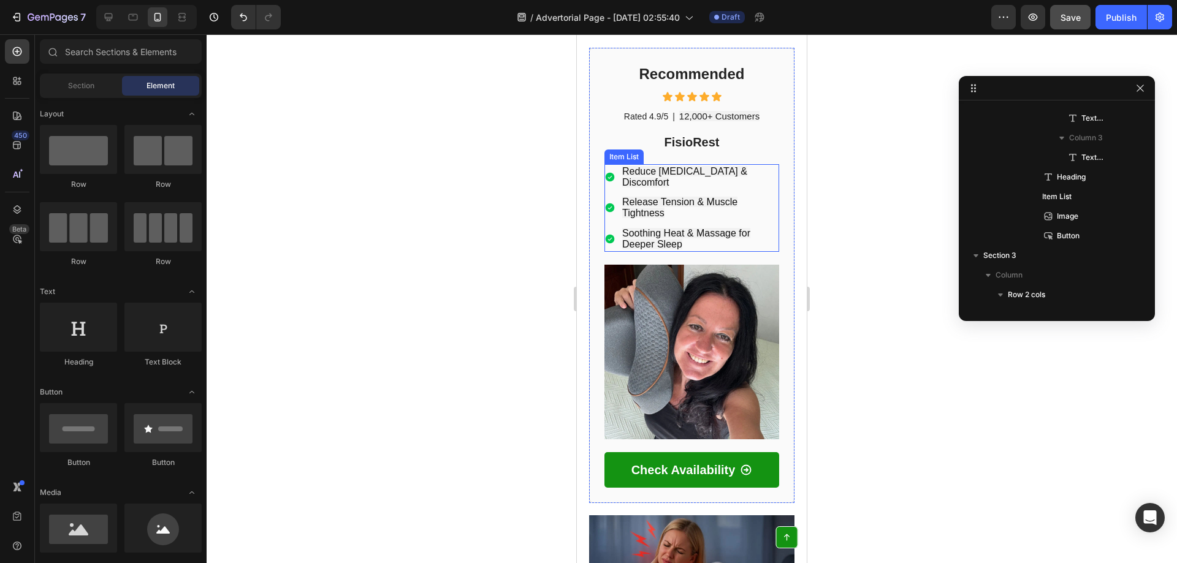
click at [690, 228] on span "Soothing Heat & Massage for Deeper Sleep" at bounding box center [686, 238] width 128 height 21
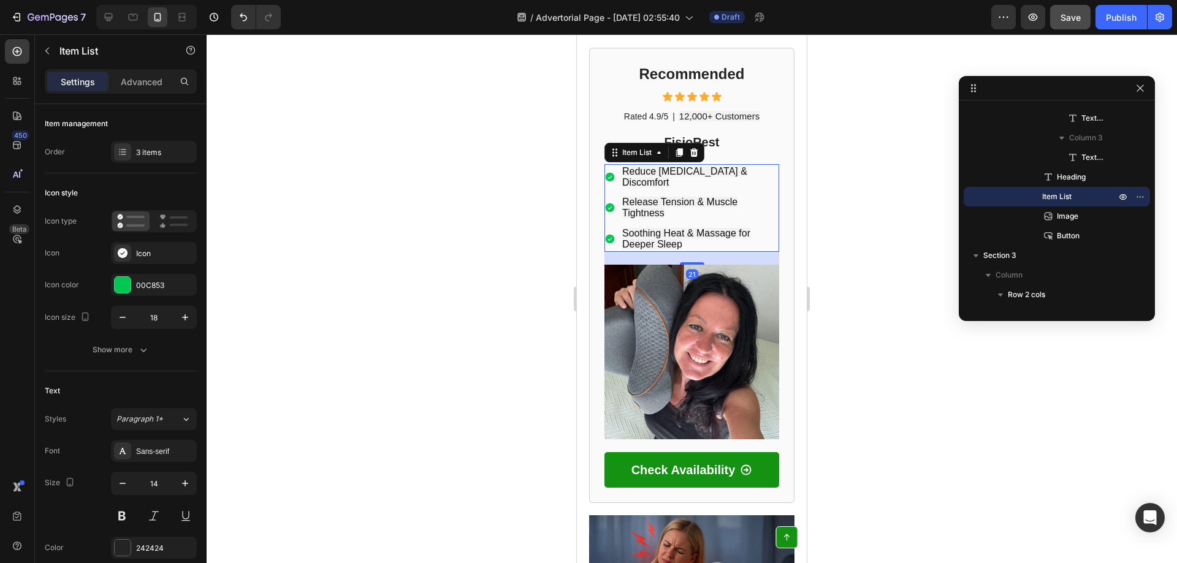
click at [677, 197] on span "Release Tension & Muscle Tightness" at bounding box center [679, 207] width 115 height 21
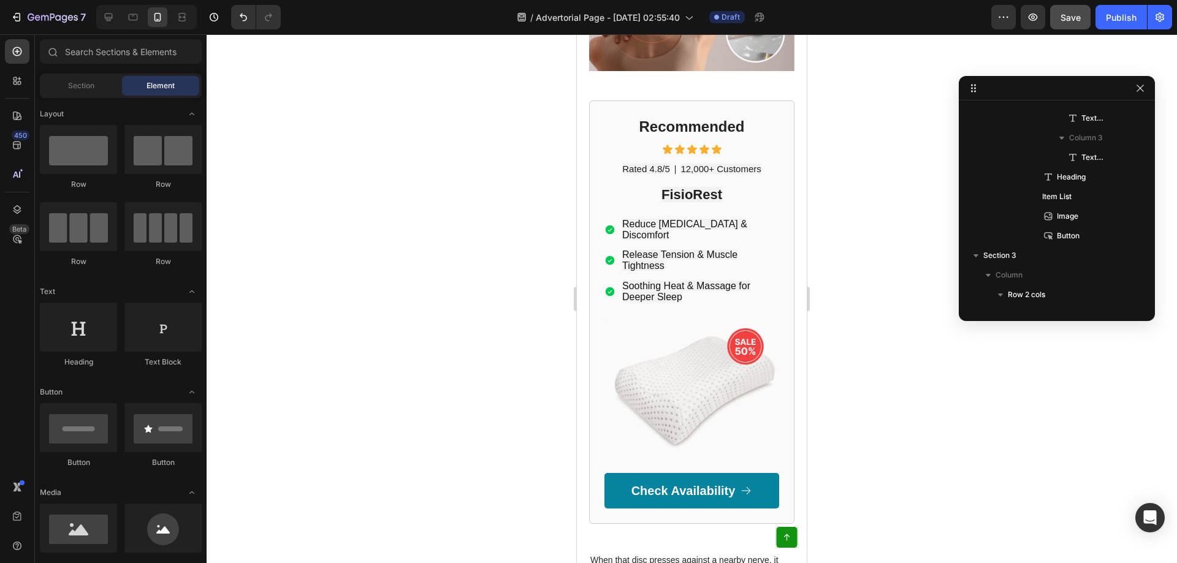
scroll to position [1708, 0]
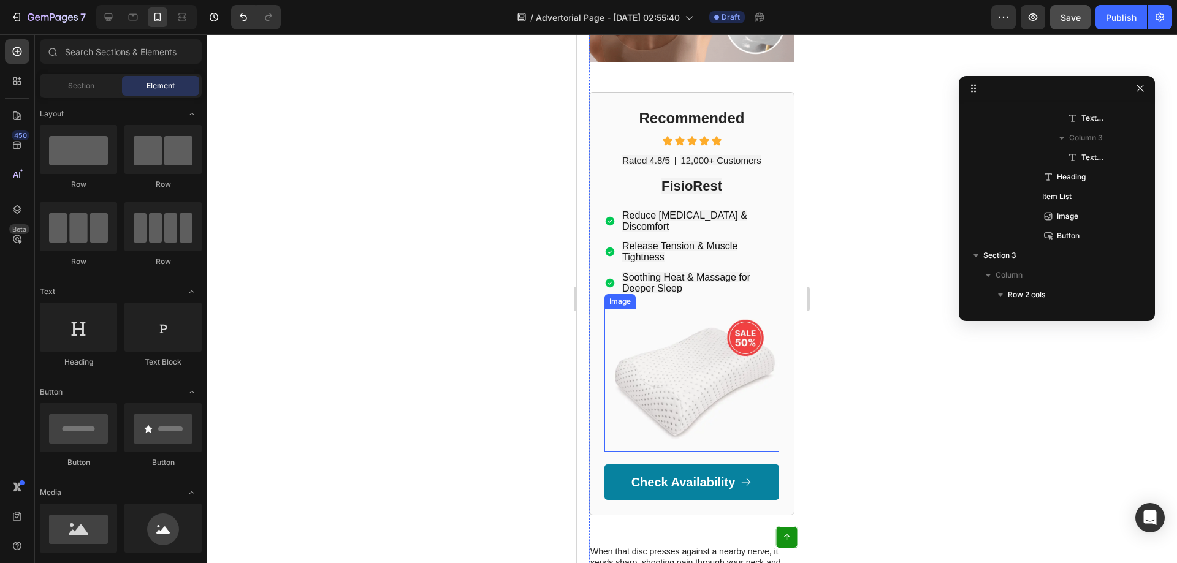
click at [705, 313] on img at bounding box center [691, 380] width 175 height 143
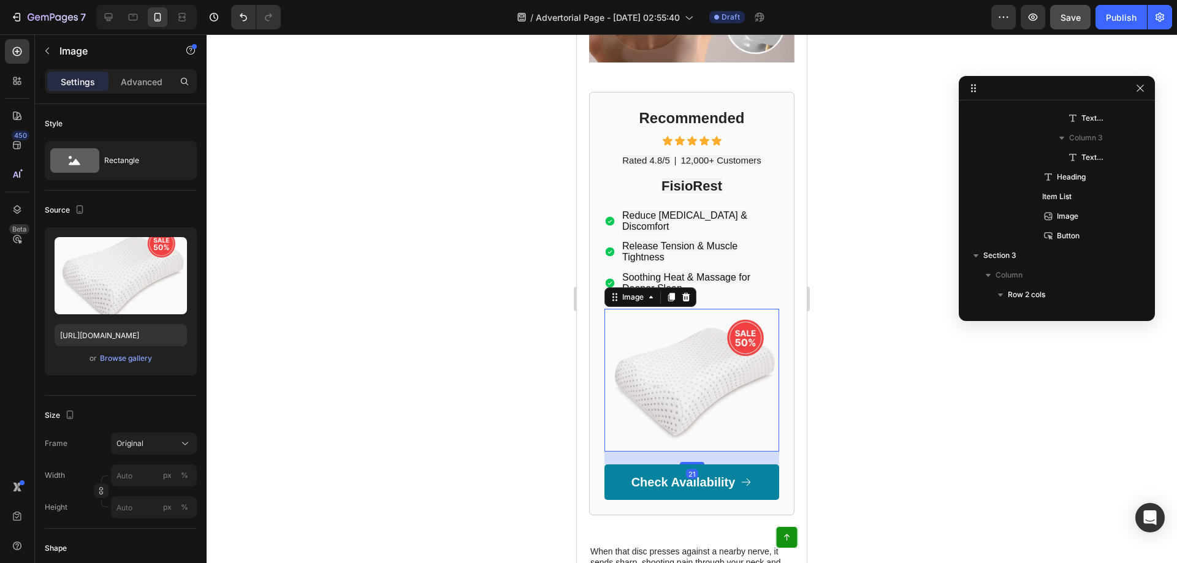
scroll to position [1645, 0]
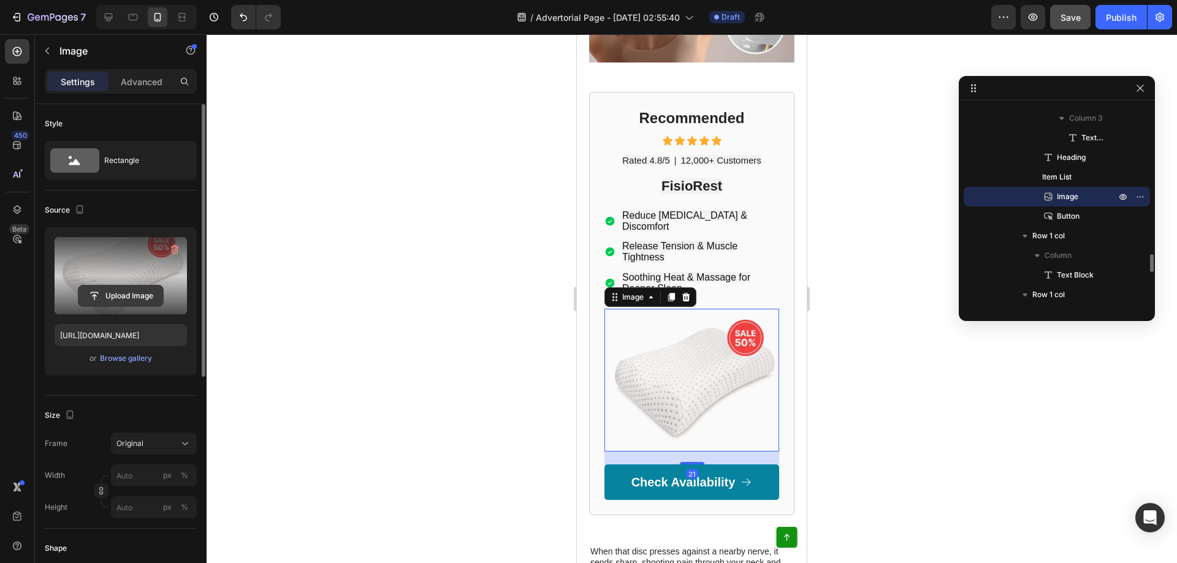
click at [134, 297] on input "file" at bounding box center [120, 296] width 85 height 21
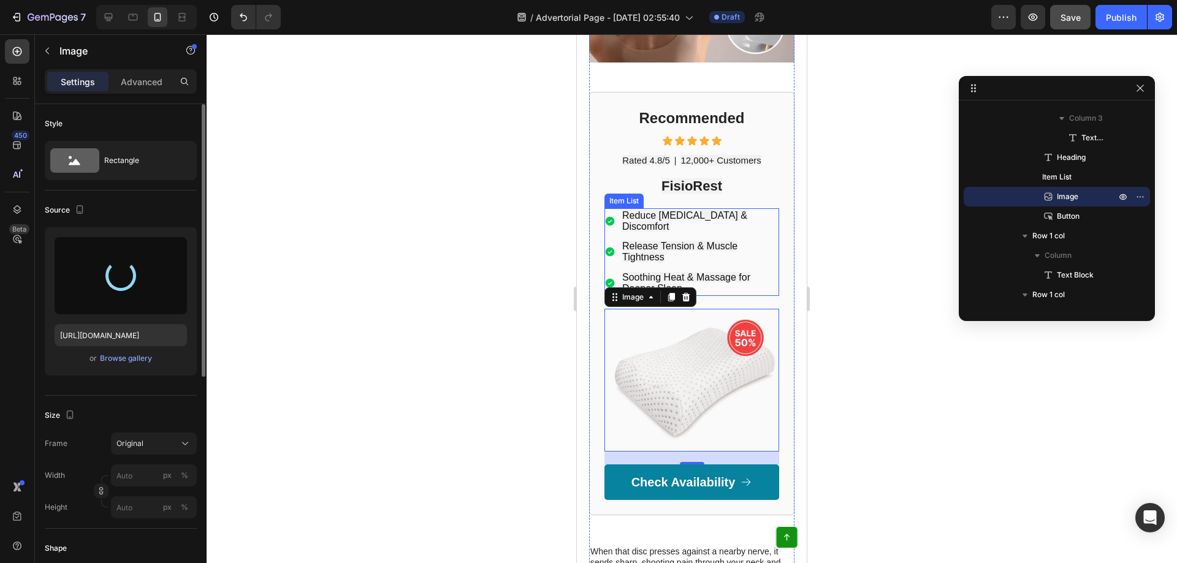
type input "https://cdn.shopify.com/s/files/1/0950/6416/2641/files/gempages_580846458031309…"
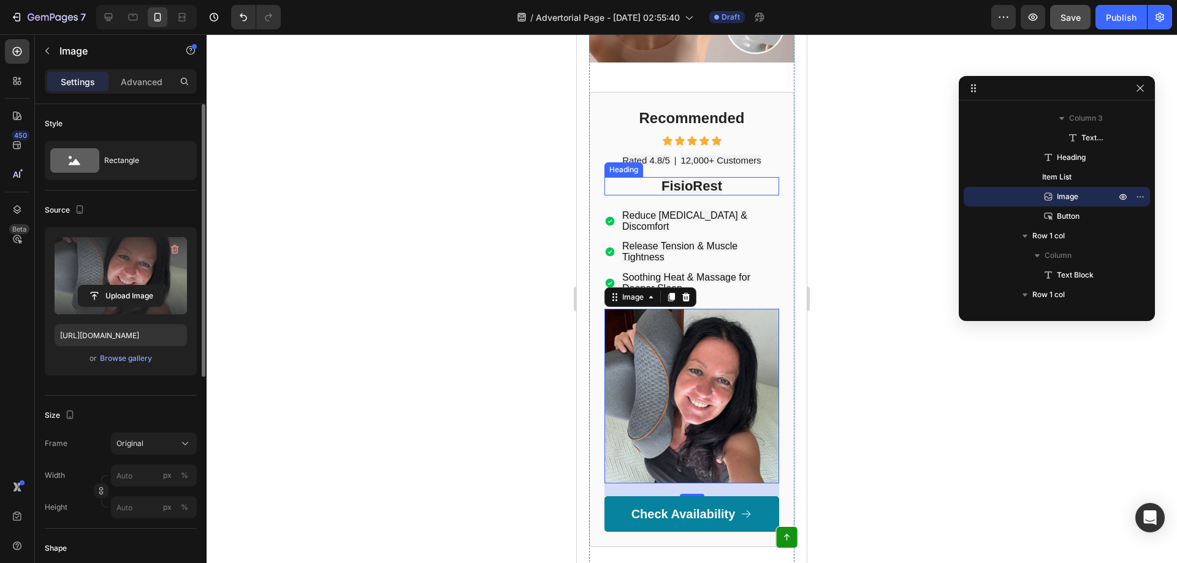
click at [695, 178] on strong "FisioRest" at bounding box center [691, 185] width 61 height 15
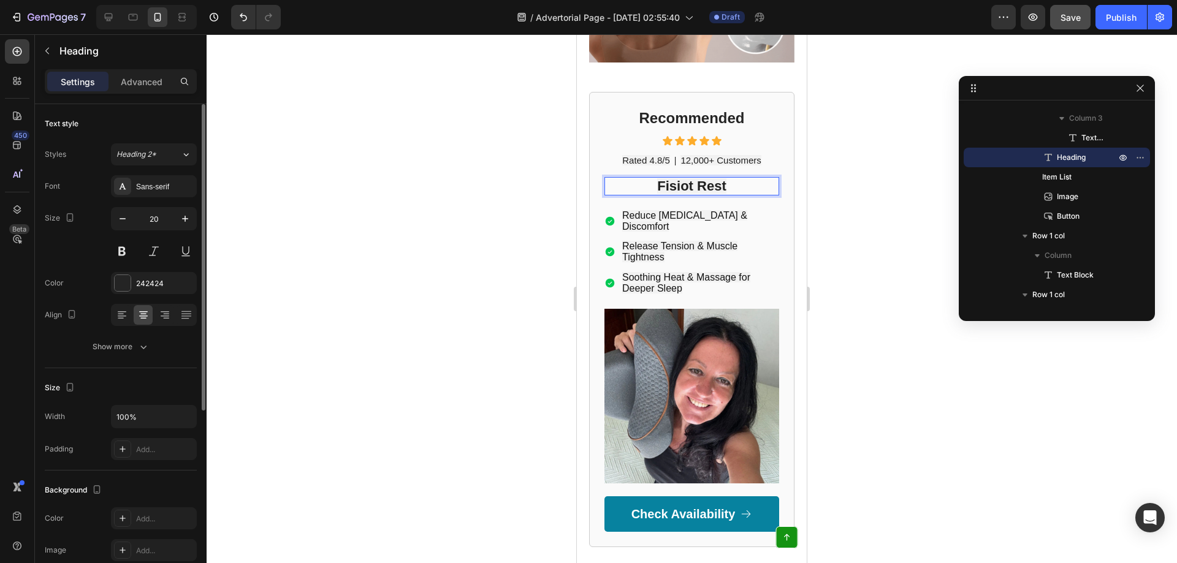
click at [680, 239] on div "Release Tension & Muscle Tightness" at bounding box center [699, 252] width 159 height 26
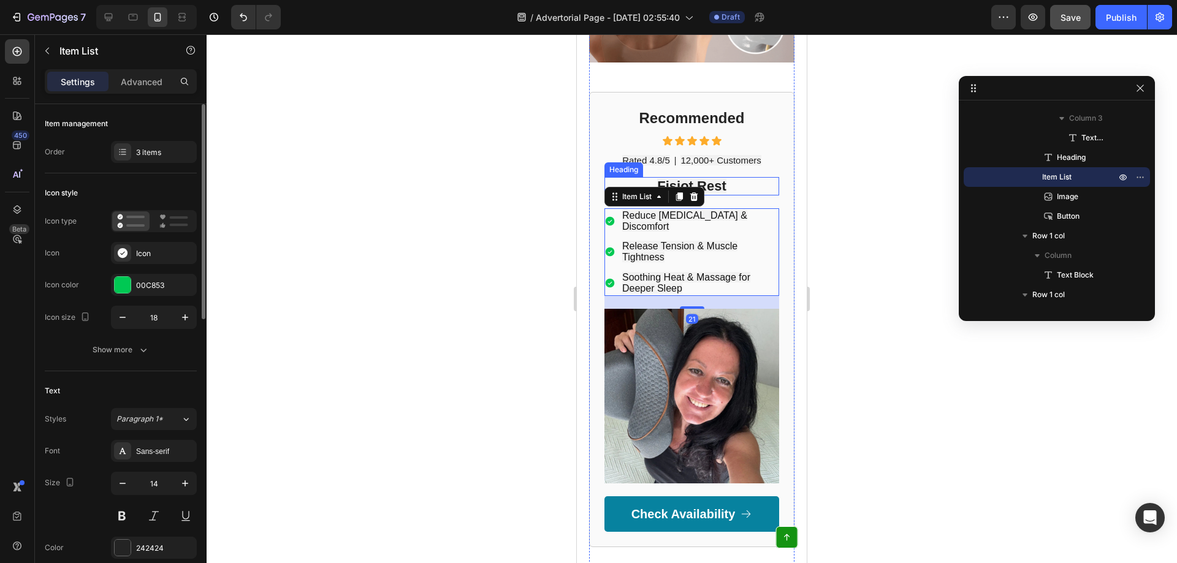
click at [696, 178] on strong "Fisiot Rest" at bounding box center [691, 185] width 69 height 15
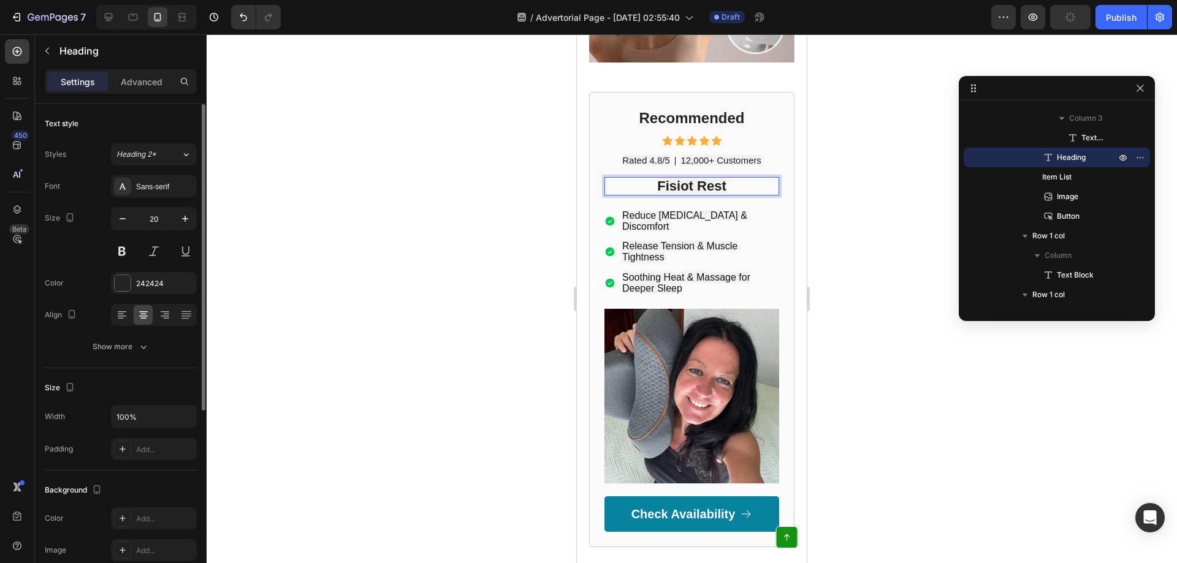
click at [723, 178] on p "Fisiot Rest" at bounding box center [692, 186] width 172 height 16
click at [727, 208] on div "Reduce [MEDICAL_DATA] & Discomfort" at bounding box center [699, 221] width 159 height 26
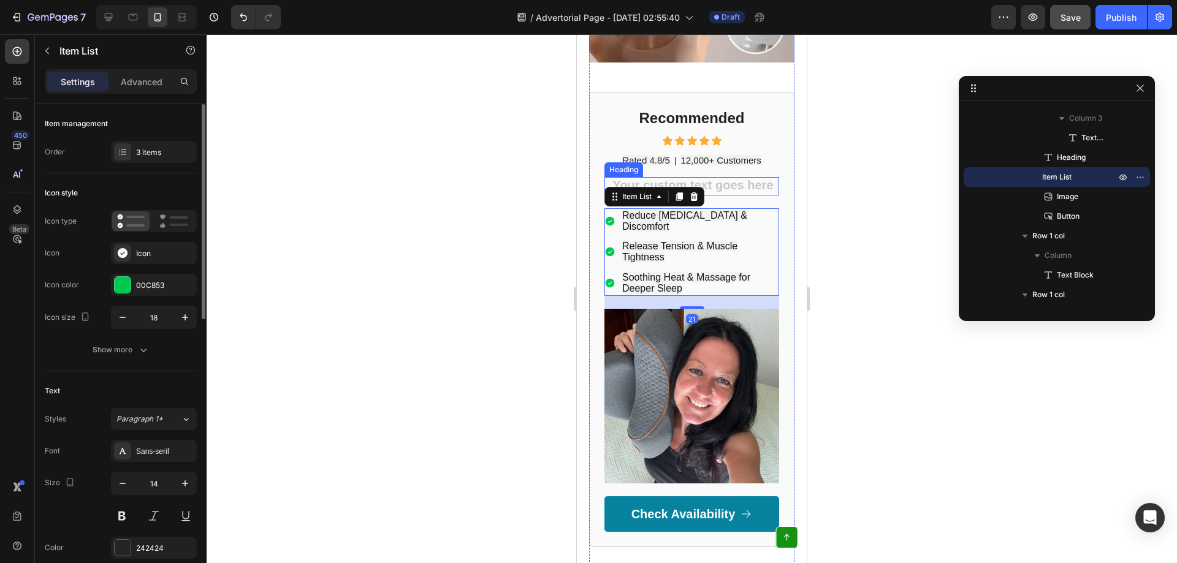
click at [706, 177] on h2 "Rich Text Editor. Editing area: main" at bounding box center [691, 186] width 175 height 18
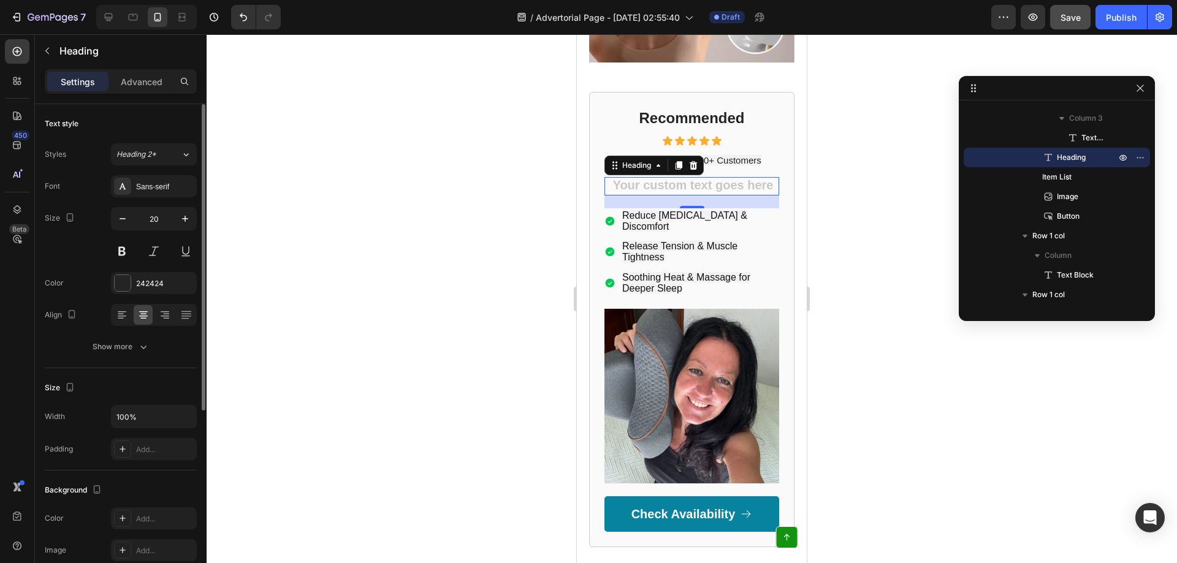
click at [706, 177] on h2 "Rich Text Editor. Editing area: main" at bounding box center [691, 186] width 175 height 18
click at [687, 208] on div "Reduce [MEDICAL_DATA] & Discomfort" at bounding box center [699, 221] width 159 height 26
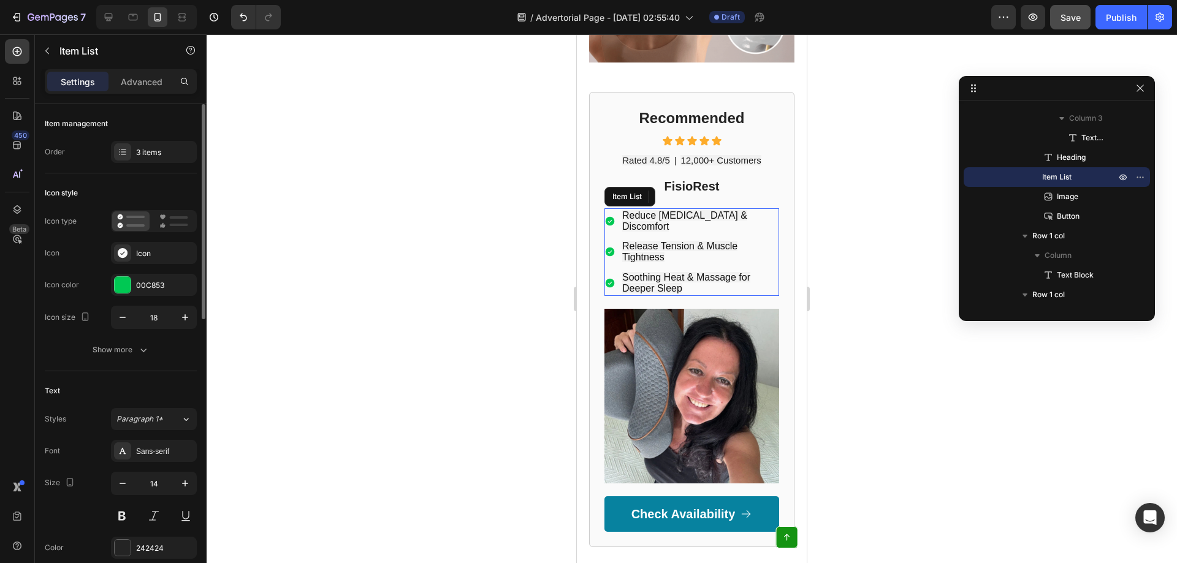
click at [848, 147] on div at bounding box center [692, 298] width 970 height 529
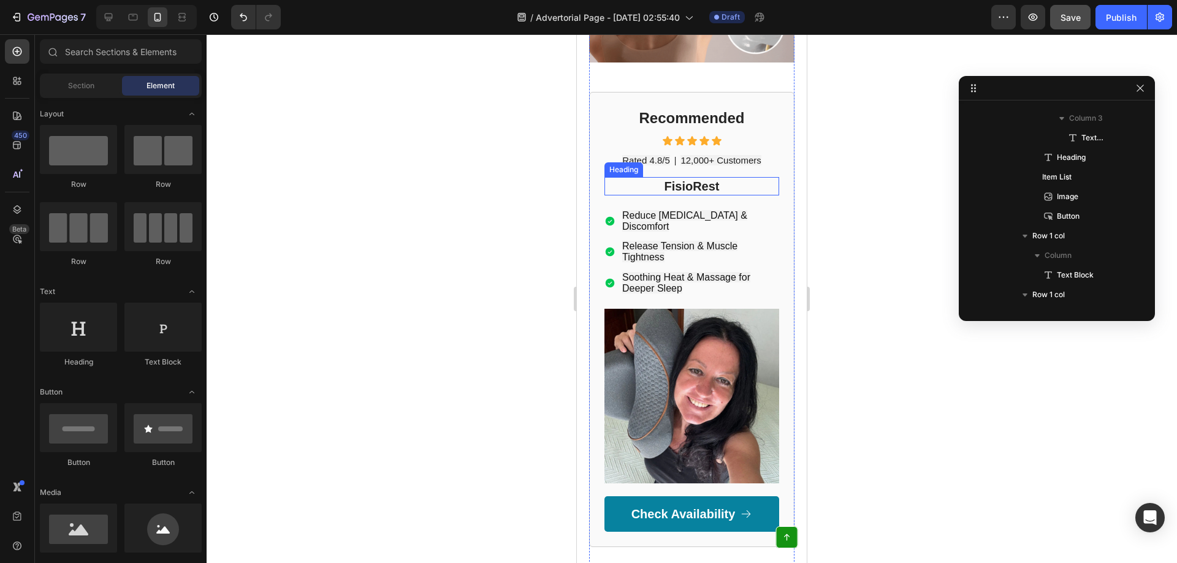
click at [699, 178] on p "FisioRest" at bounding box center [692, 186] width 172 height 16
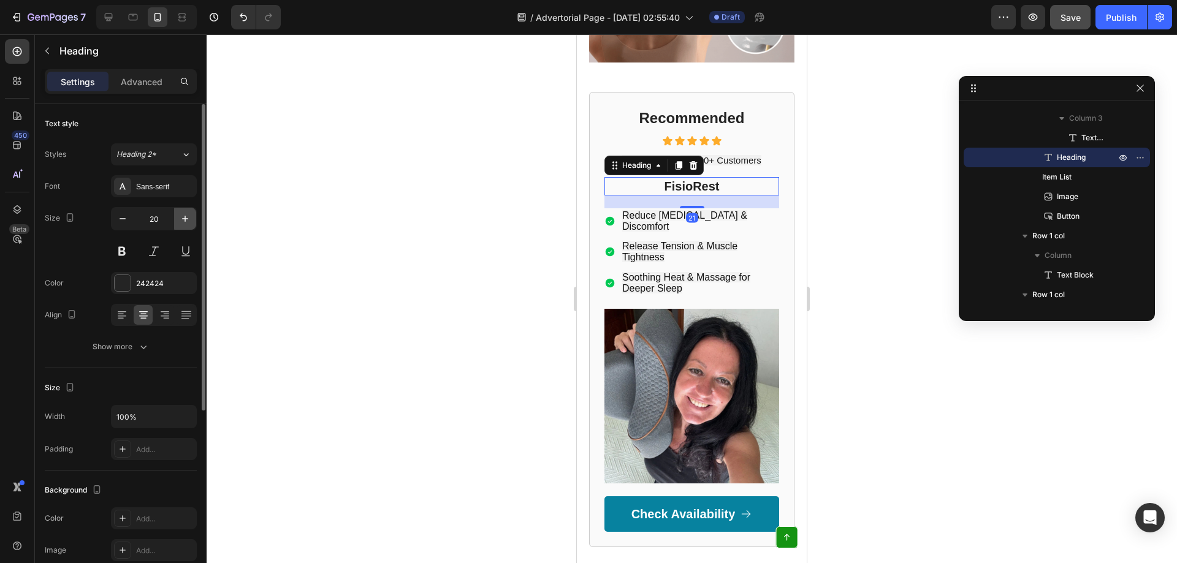
click at [183, 213] on icon "button" at bounding box center [185, 219] width 12 height 12
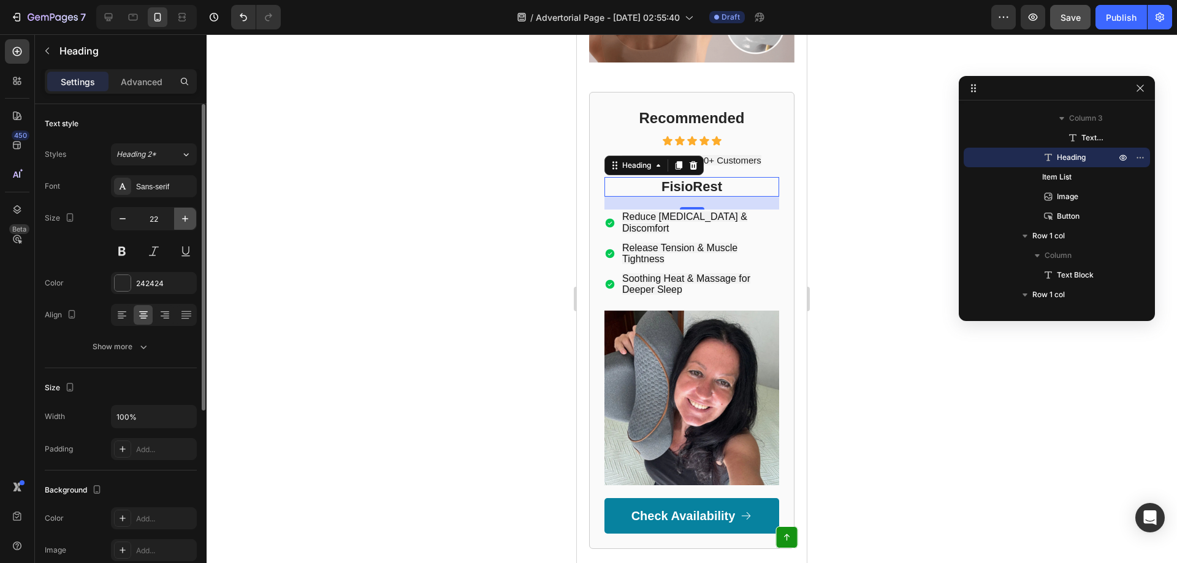
click at [187, 217] on icon "button" at bounding box center [185, 219] width 12 height 12
click at [188, 218] on icon "button" at bounding box center [185, 219] width 12 height 12
type input "24"
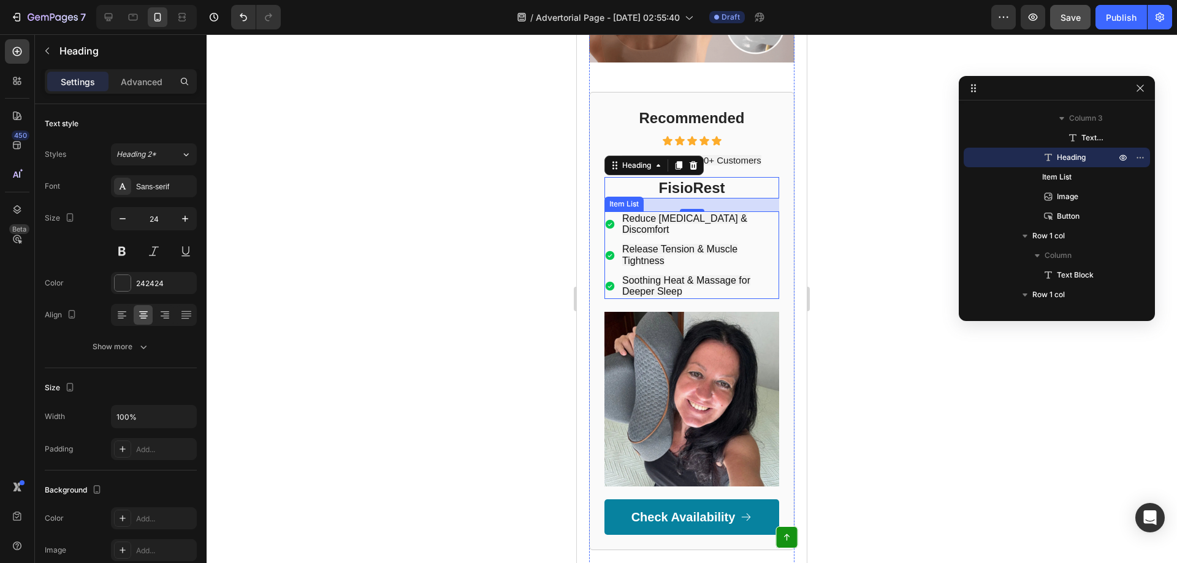
click at [689, 275] on p "Soothing Heat & Massage for Deeper Sleep" at bounding box center [699, 286] width 155 height 22
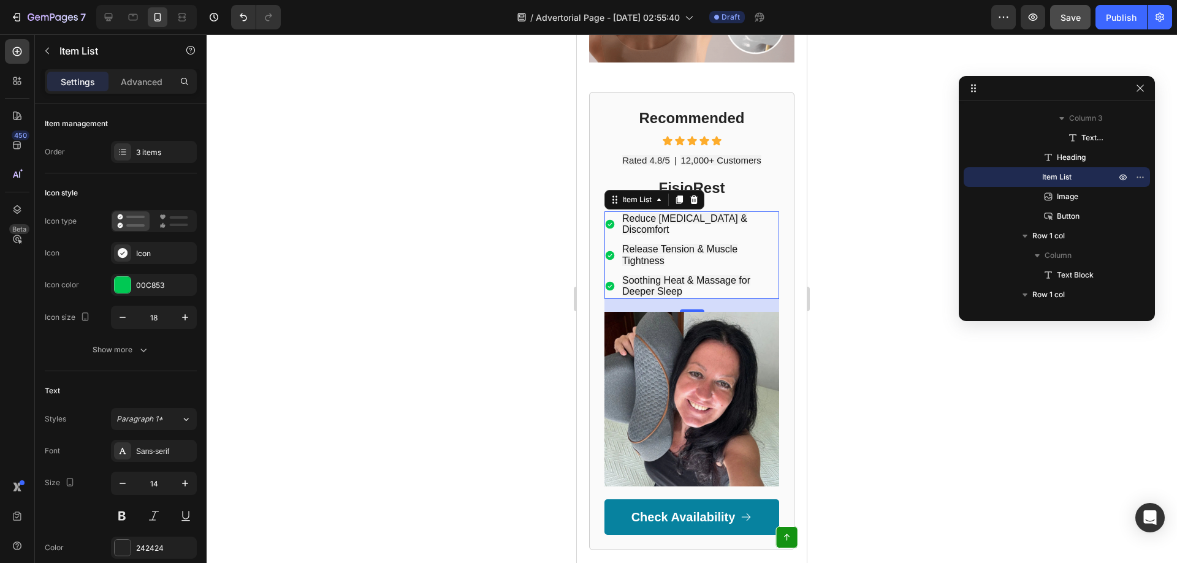
click at [689, 275] on p "Soothing Heat & Massage for Deeper Sleep" at bounding box center [699, 286] width 155 height 22
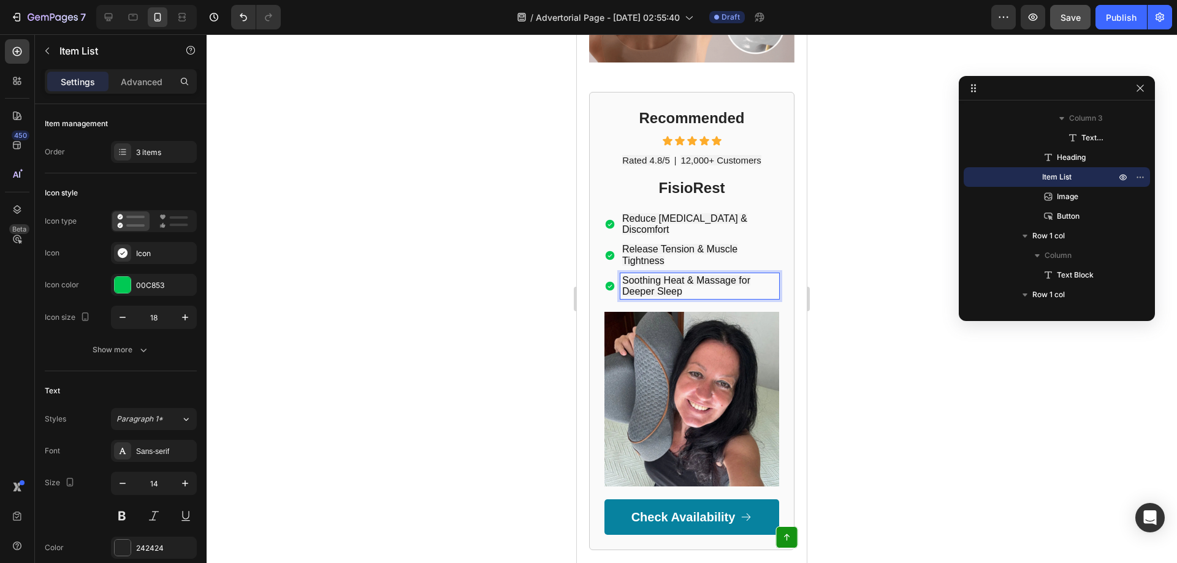
click at [684, 275] on p "Soothing Heat & Massage for Deeper Sleep" at bounding box center [699, 286] width 155 height 22
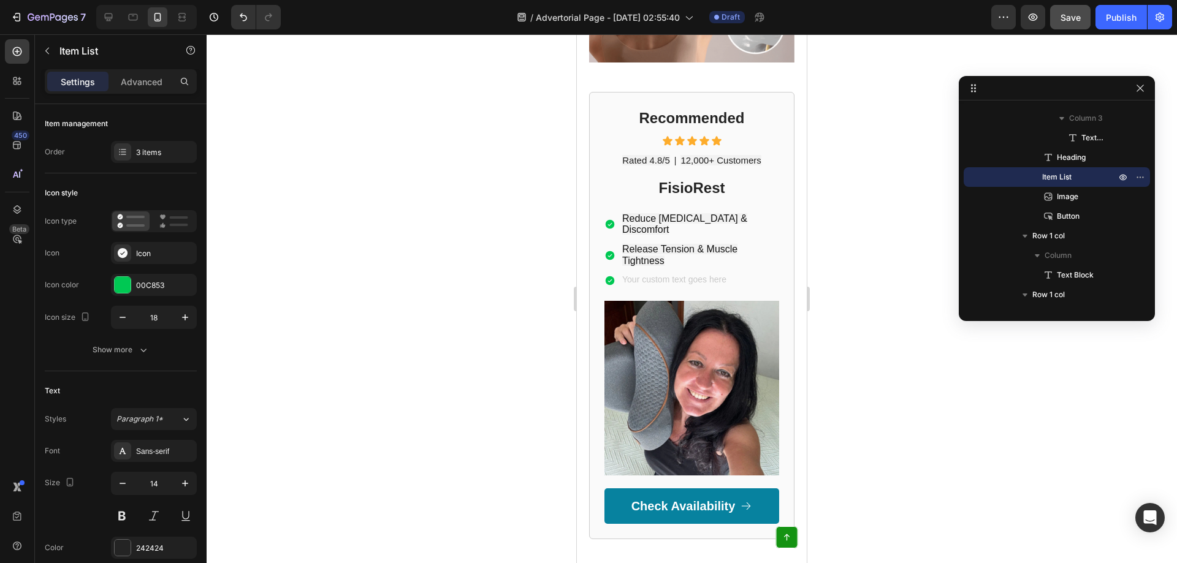
scroll to position [1704, 0]
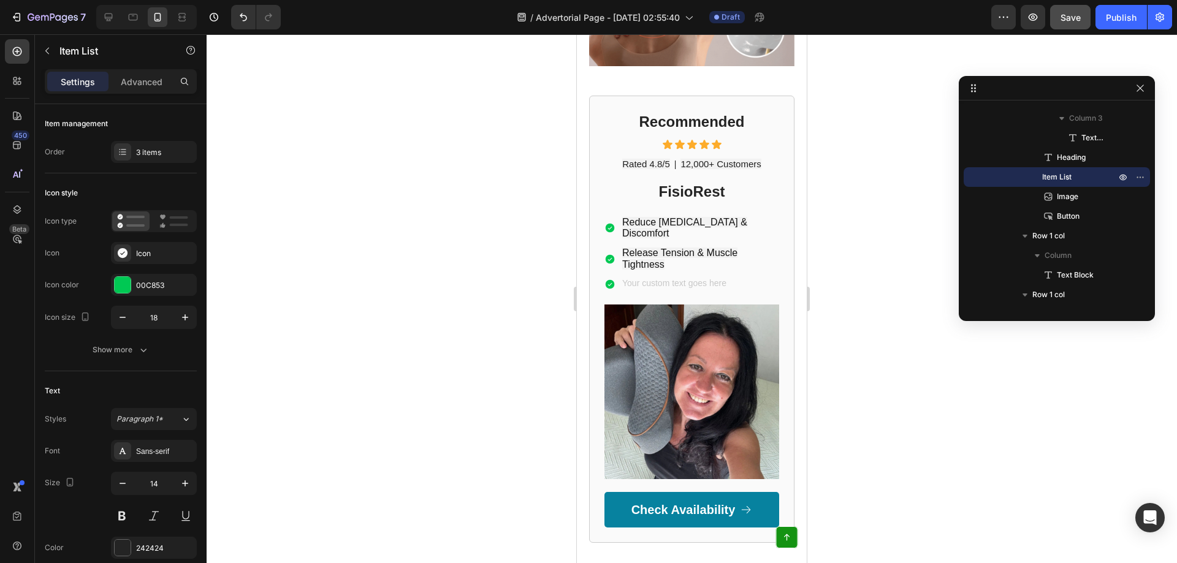
click at [872, 322] on div at bounding box center [692, 298] width 970 height 529
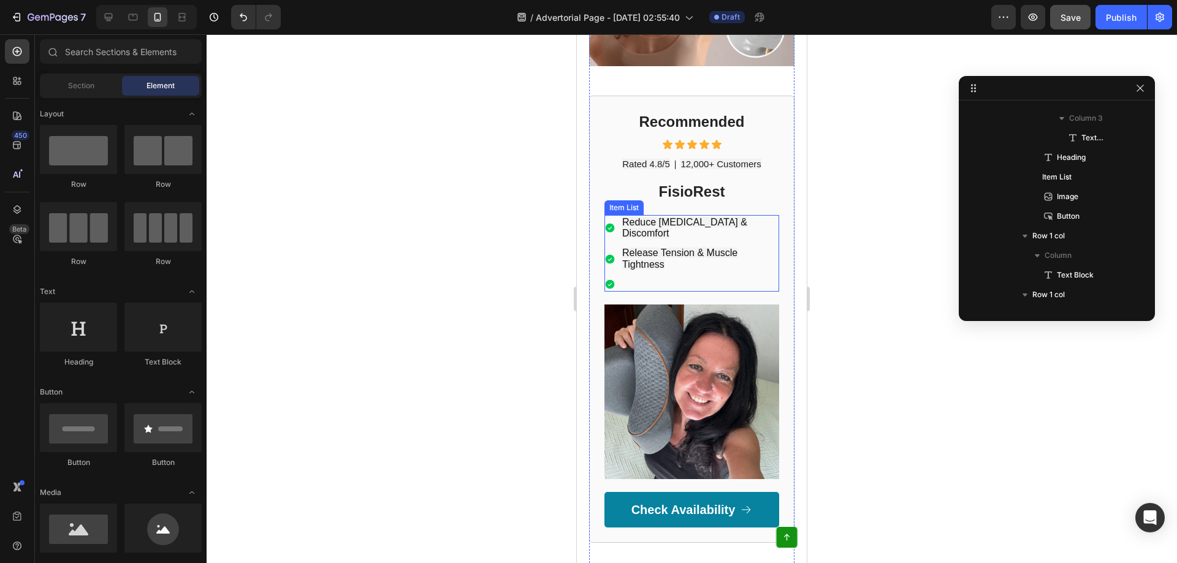
click at [635, 279] on p "Rich Text Editor. Editing area: main" at bounding box center [699, 284] width 155 height 11
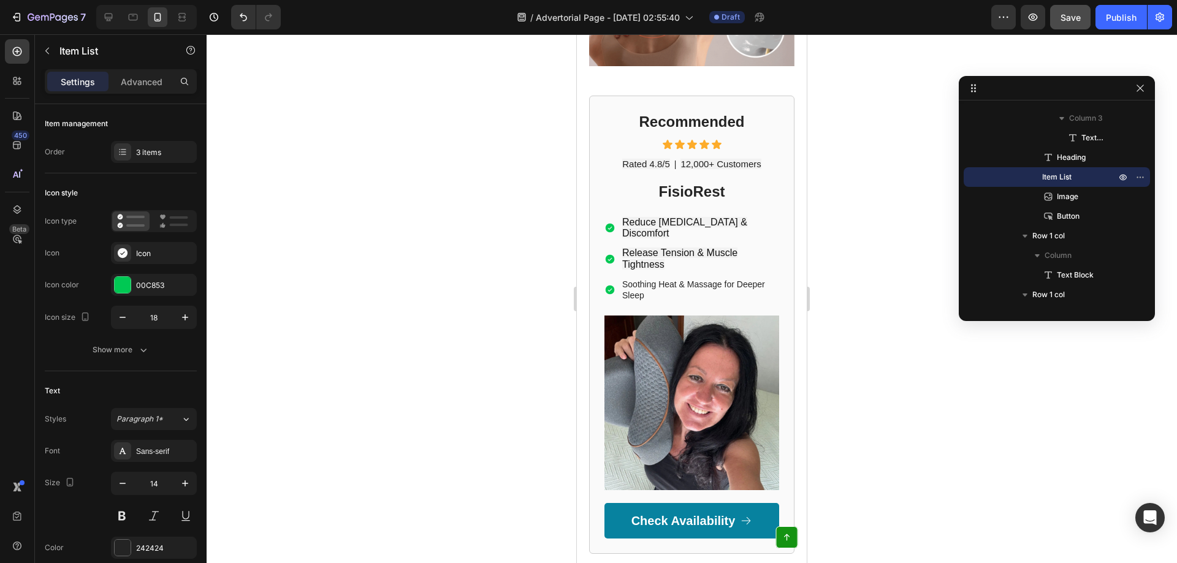
click at [660, 248] on span "Release Tension & Muscle Tightness" at bounding box center [679, 258] width 115 height 21
click at [674, 248] on span "Release Tension & Muscle Tightness" at bounding box center [679, 258] width 115 height 21
click at [682, 279] on p "Soothing Heat & Massage for Deeper Sleep" at bounding box center [699, 290] width 155 height 22
click at [672, 248] on span "Release Tension & Muscle Tightness" at bounding box center [679, 258] width 115 height 21
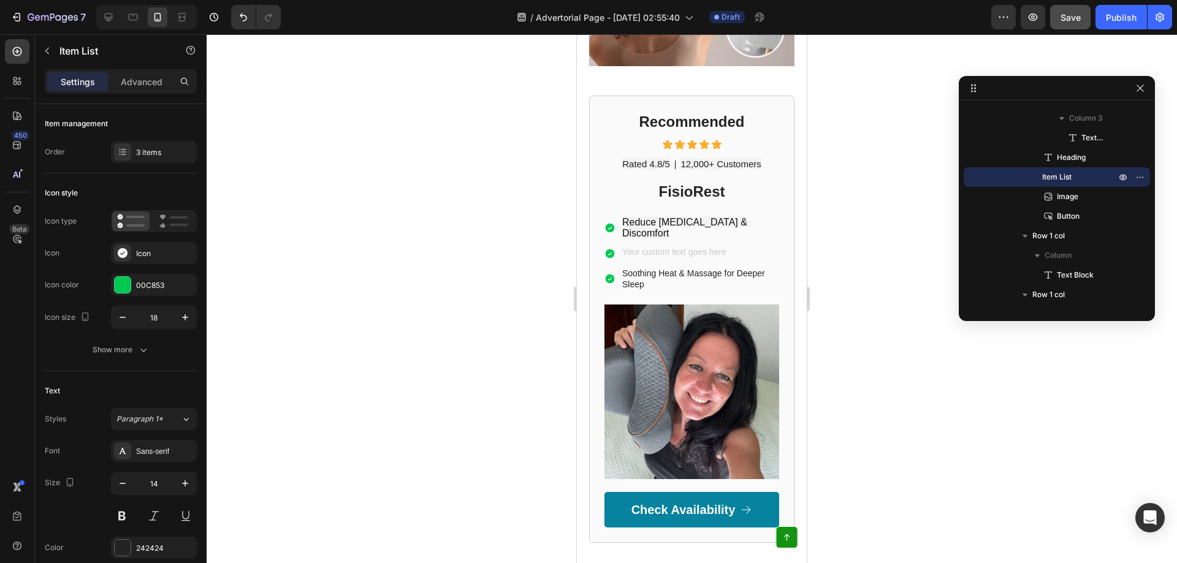
scroll to position [1701, 0]
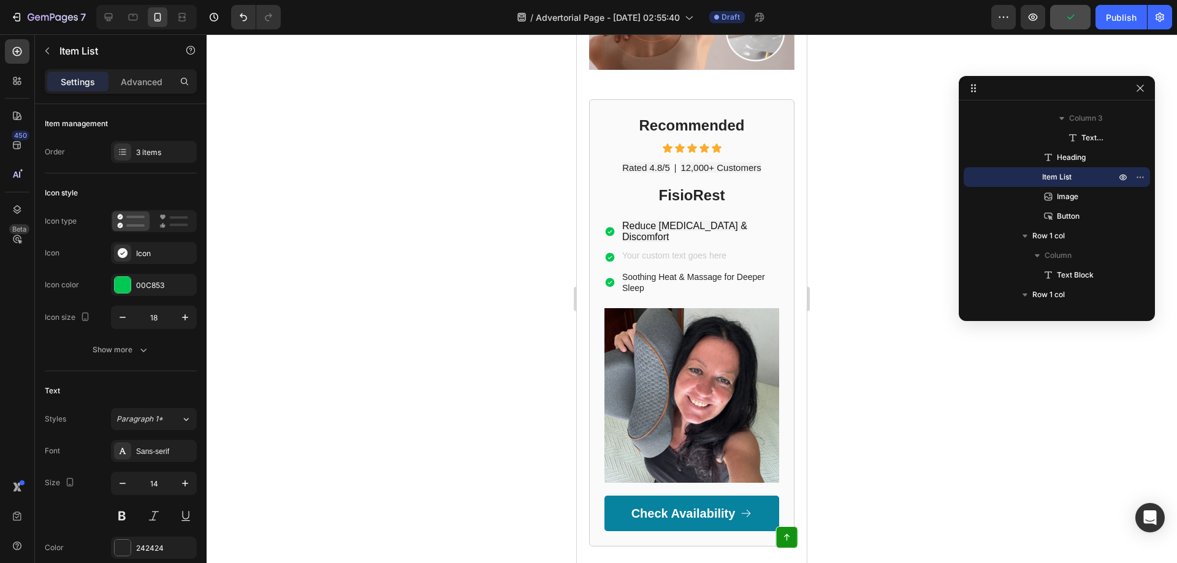
click at [667, 221] on span "Reduce [MEDICAL_DATA] & Discomfort" at bounding box center [684, 231] width 125 height 21
click at [658, 251] on p "Rich Text Editor. Editing area: main" at bounding box center [699, 256] width 155 height 11
click at [680, 221] on span "Reduce [MEDICAL_DATA] & Discomfort" at bounding box center [684, 231] width 125 height 21
click at [714, 251] on p "Rich Text Editor. Editing area: main" at bounding box center [699, 256] width 155 height 11
click at [694, 219] on div "Reduce Neck Pain & Discomfort Soothing Heat & Massage for Deeper Sleep" at bounding box center [691, 257] width 175 height 77
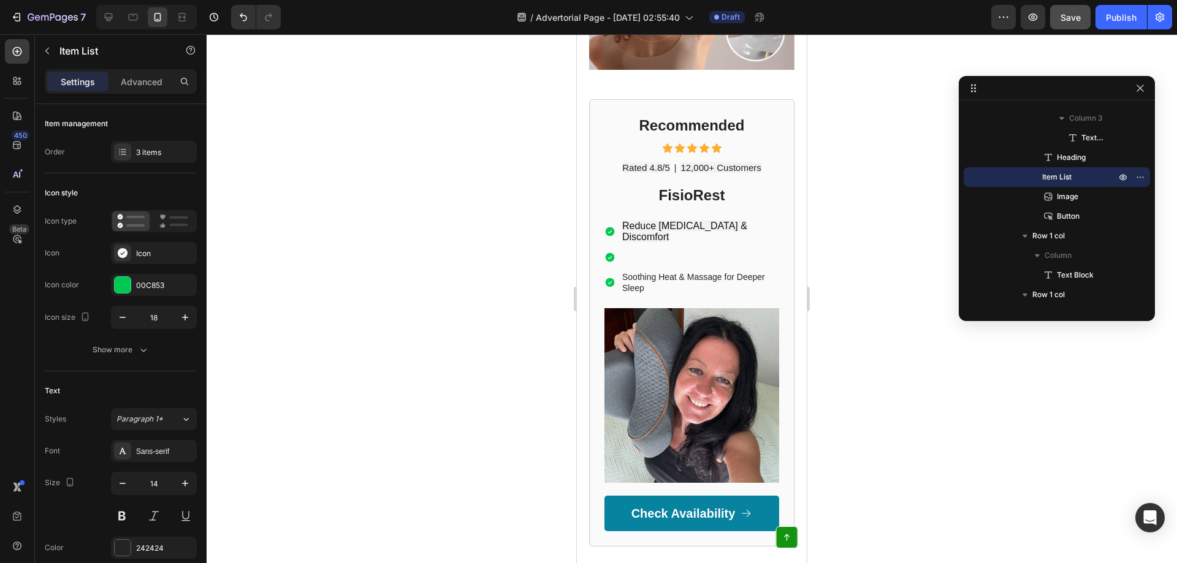
click at [700, 221] on span "Reduce [MEDICAL_DATA] & Discomfort" at bounding box center [684, 231] width 125 height 21
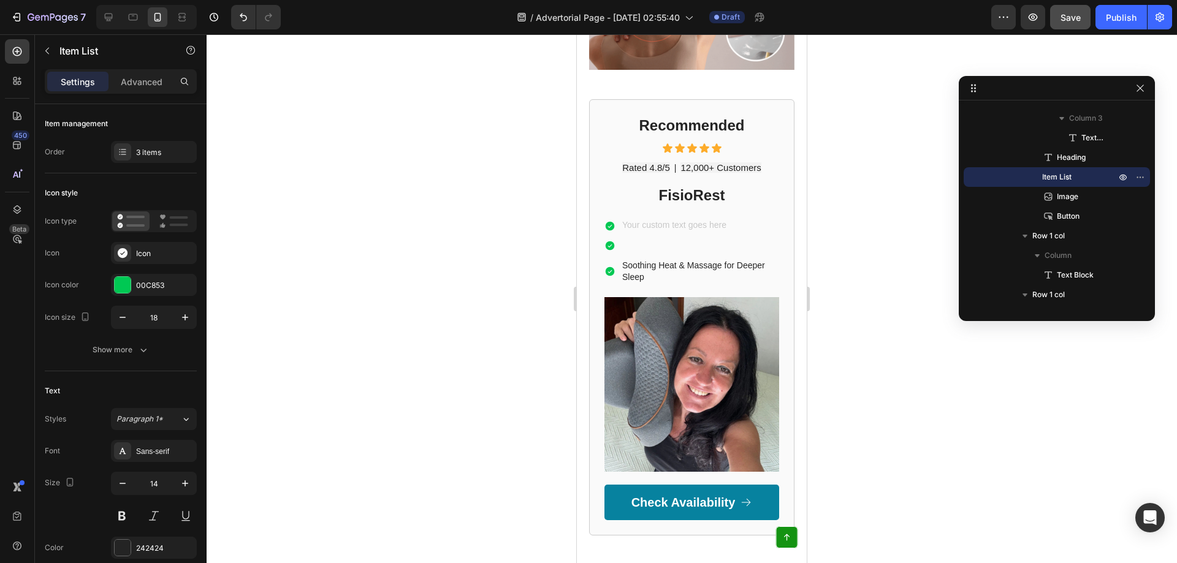
scroll to position [1697, 0]
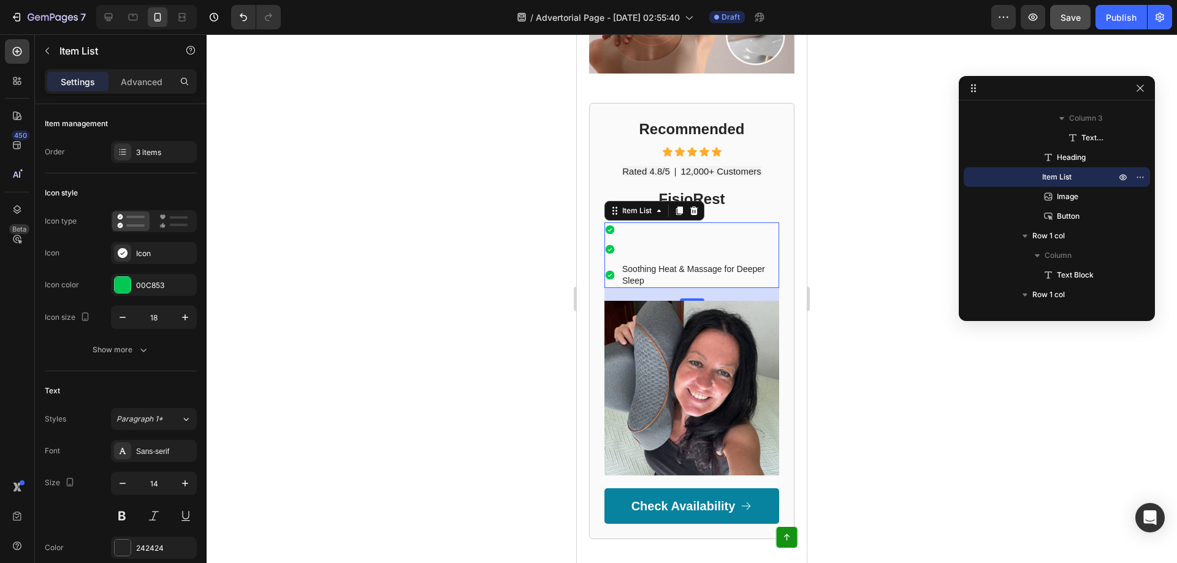
click at [652, 224] on p "Rich Text Editor. Editing area: main" at bounding box center [699, 229] width 155 height 11
click at [636, 244] on p "Rich Text Editor. Editing area: main" at bounding box center [699, 249] width 155 height 11
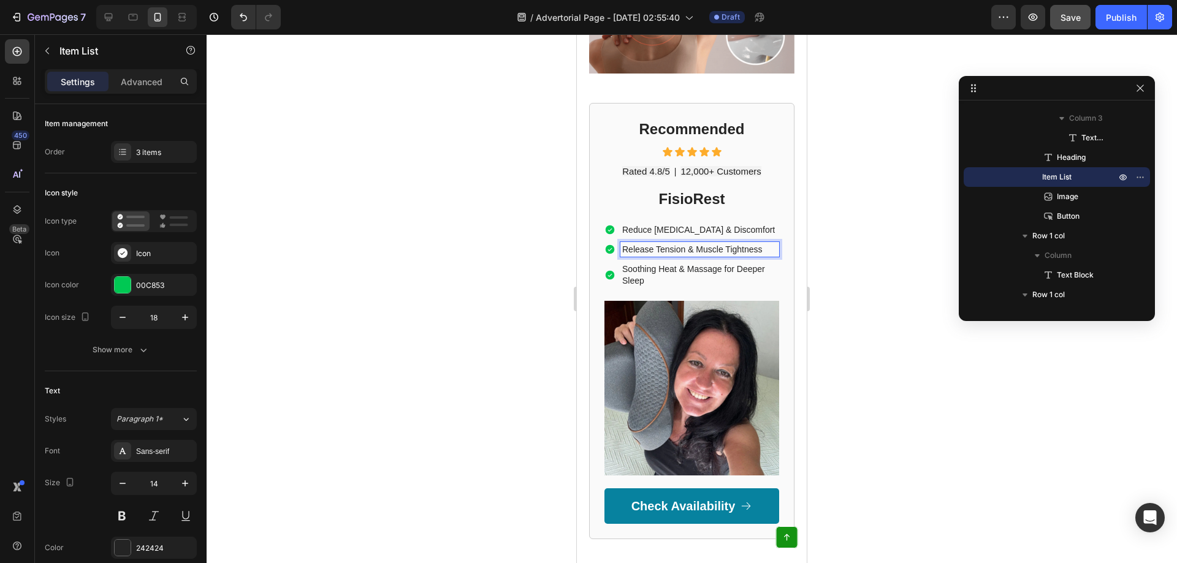
click at [665, 224] on p "Reduce [MEDICAL_DATA] & Discomfort" at bounding box center [699, 229] width 155 height 11
click at [180, 321] on icon "button" at bounding box center [185, 317] width 12 height 12
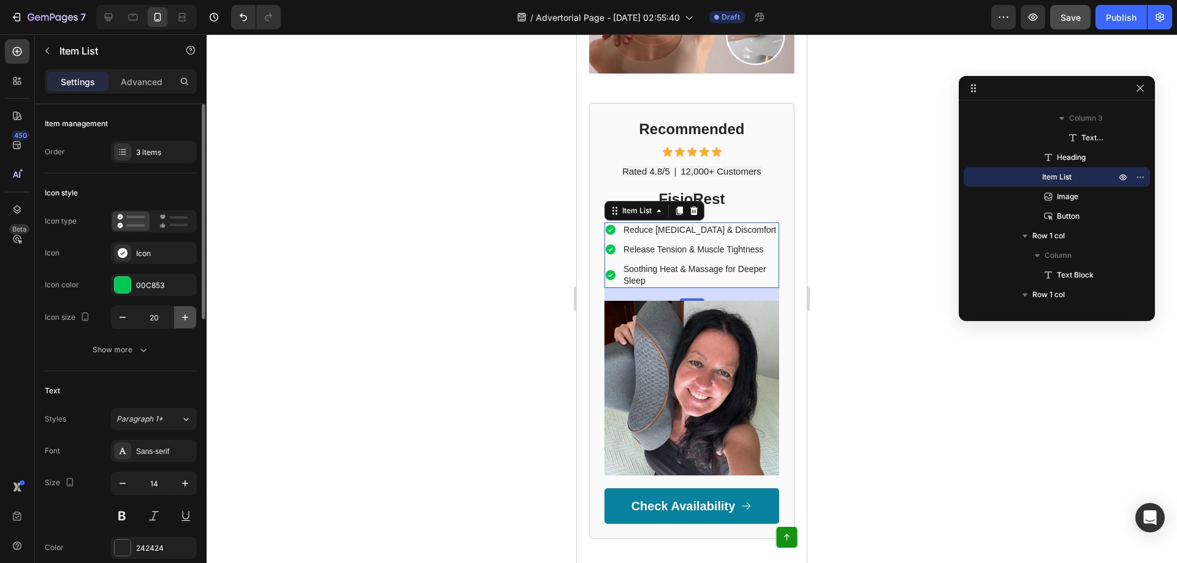
click at [185, 318] on icon "button" at bounding box center [185, 317] width 6 height 6
click at [185, 317] on icon "button" at bounding box center [185, 317] width 6 height 6
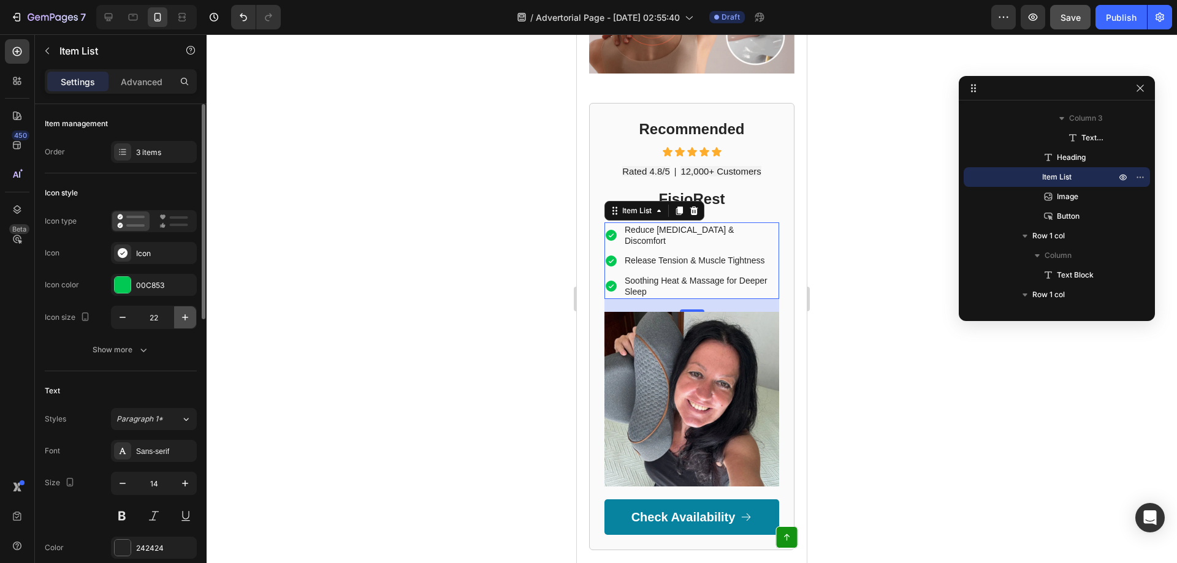
click at [185, 317] on icon "button" at bounding box center [185, 317] width 6 height 6
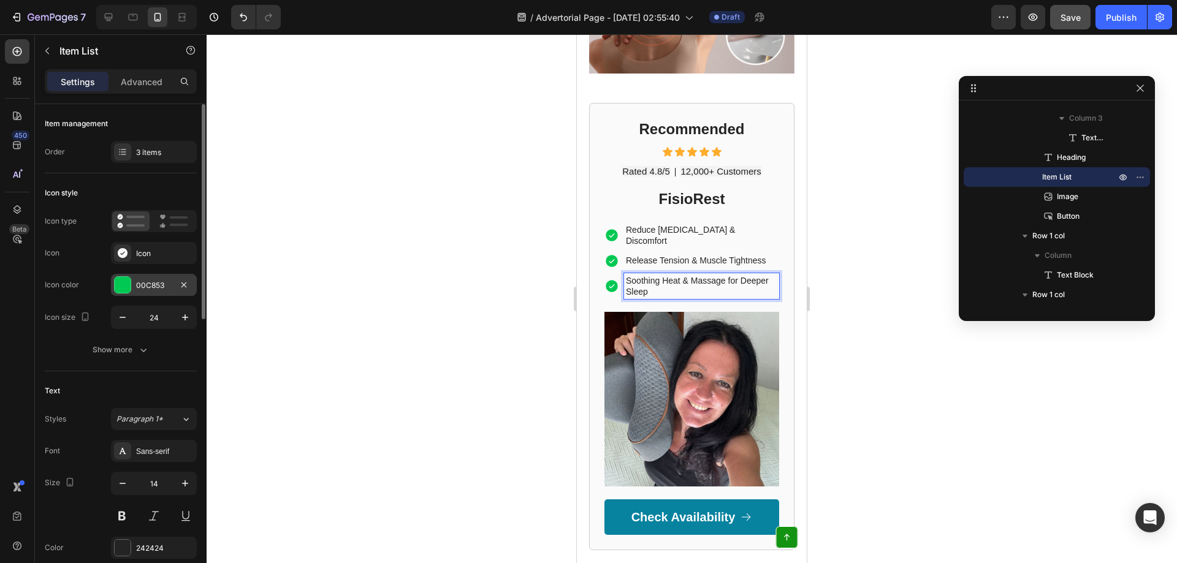
scroll to position [82, 0]
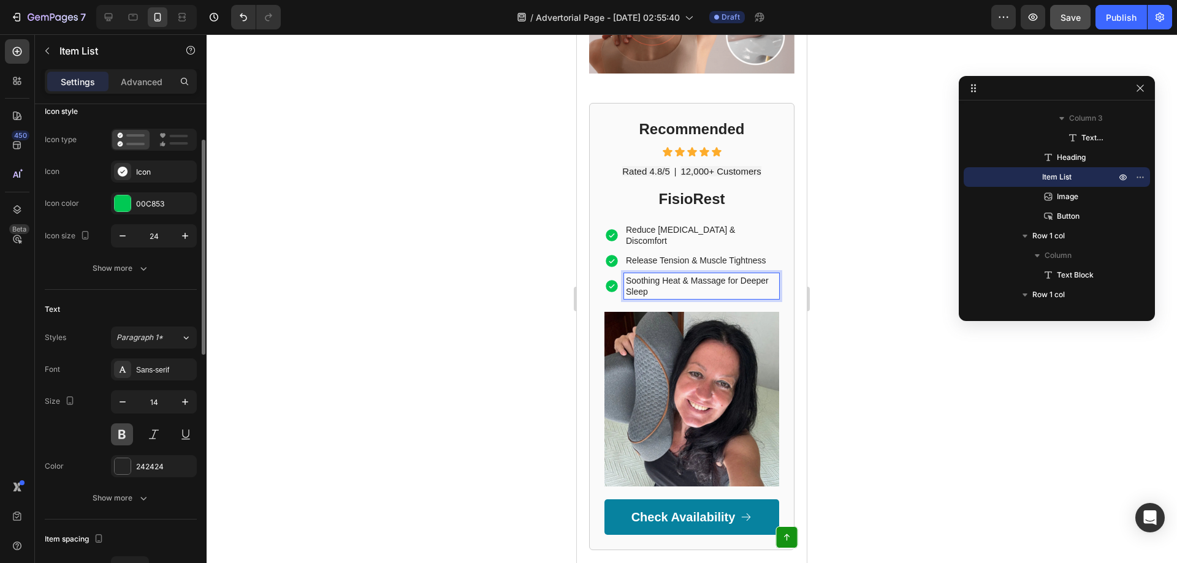
click at [120, 433] on button at bounding box center [122, 435] width 22 height 22
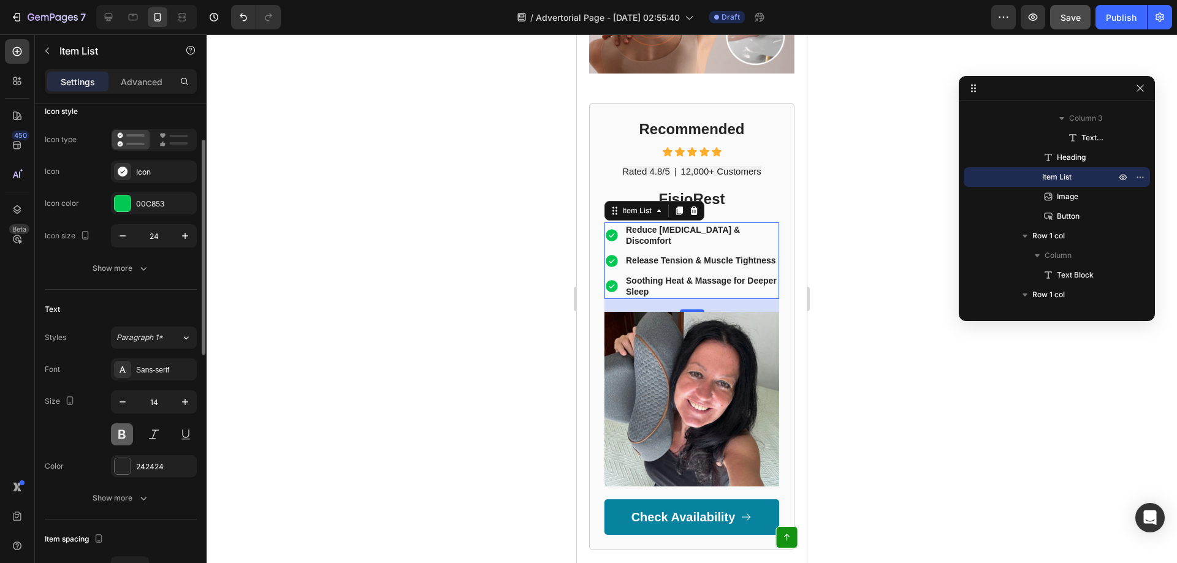
click at [120, 433] on button at bounding box center [122, 435] width 22 height 22
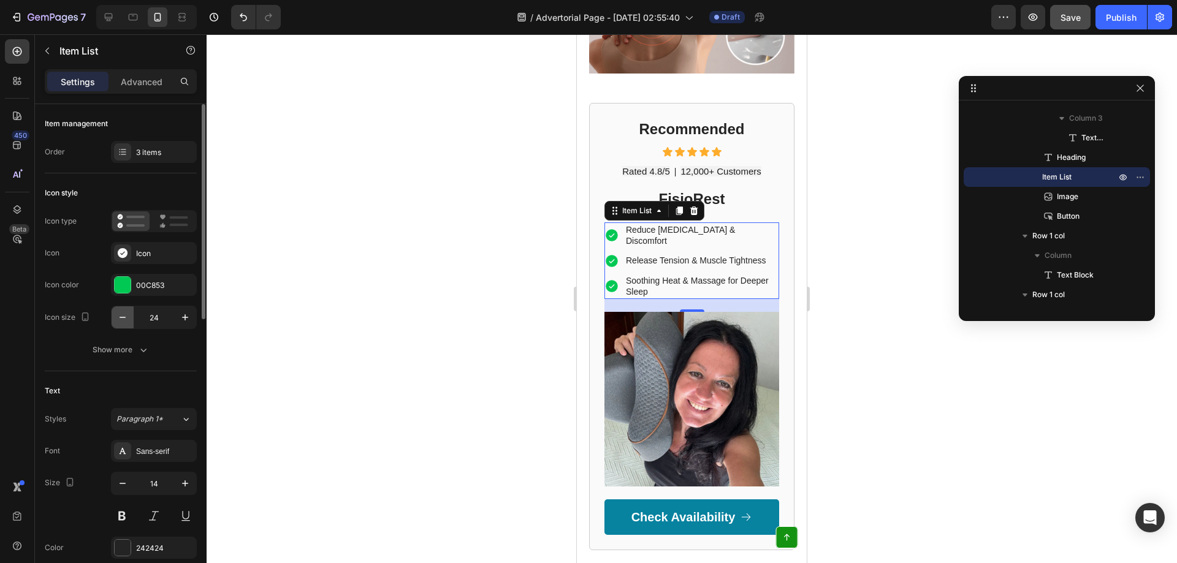
click at [118, 319] on icon "button" at bounding box center [122, 317] width 12 height 12
type input "22"
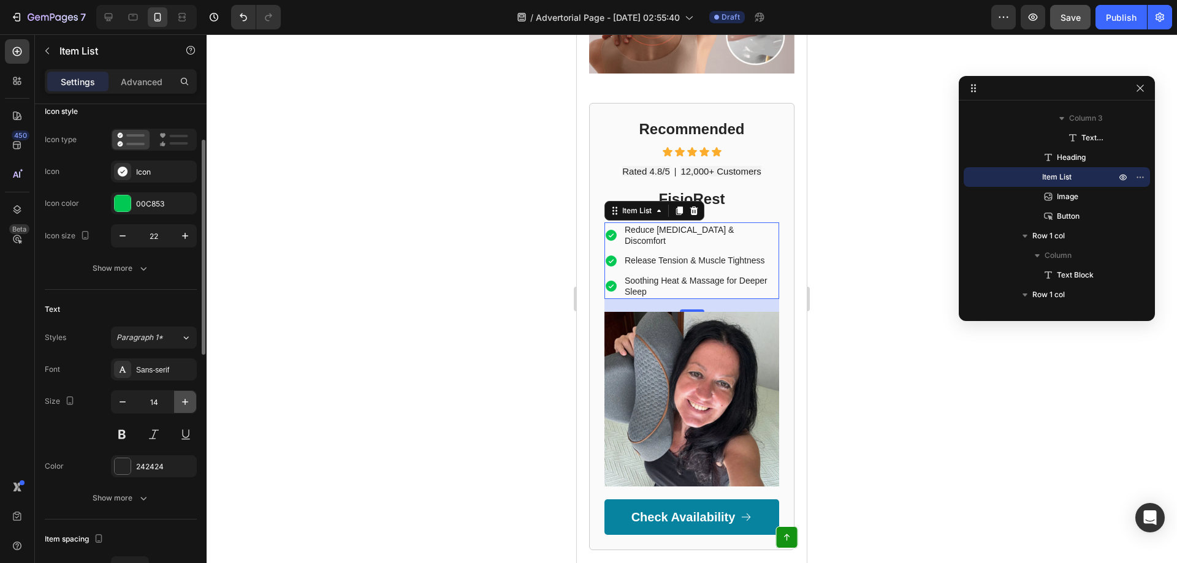
click at [182, 402] on icon "button" at bounding box center [185, 402] width 12 height 12
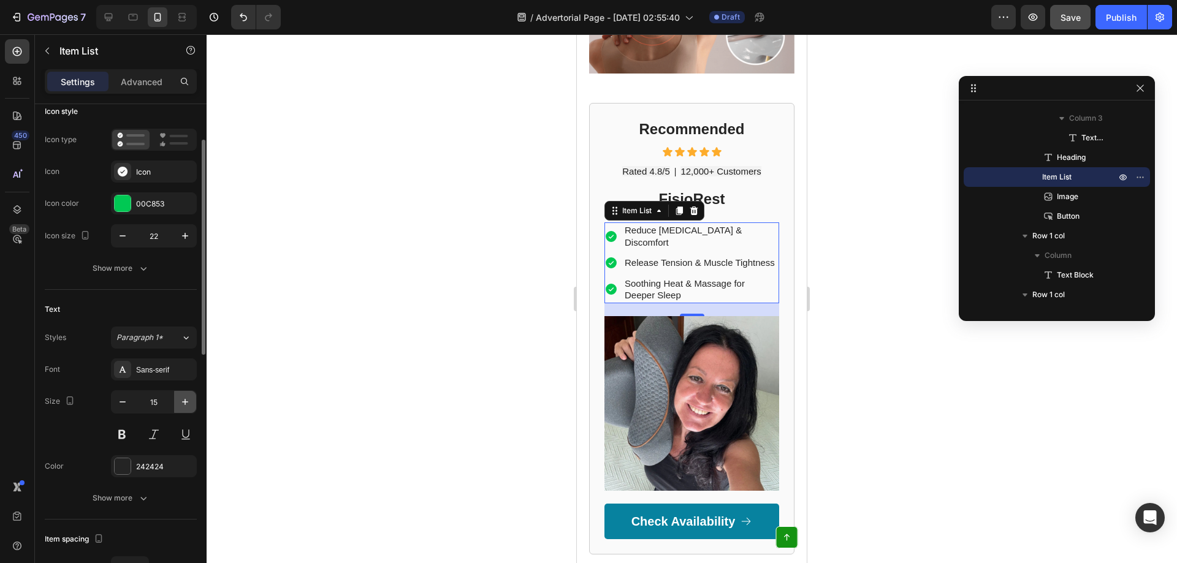
click at [181, 401] on icon "button" at bounding box center [185, 402] width 12 height 12
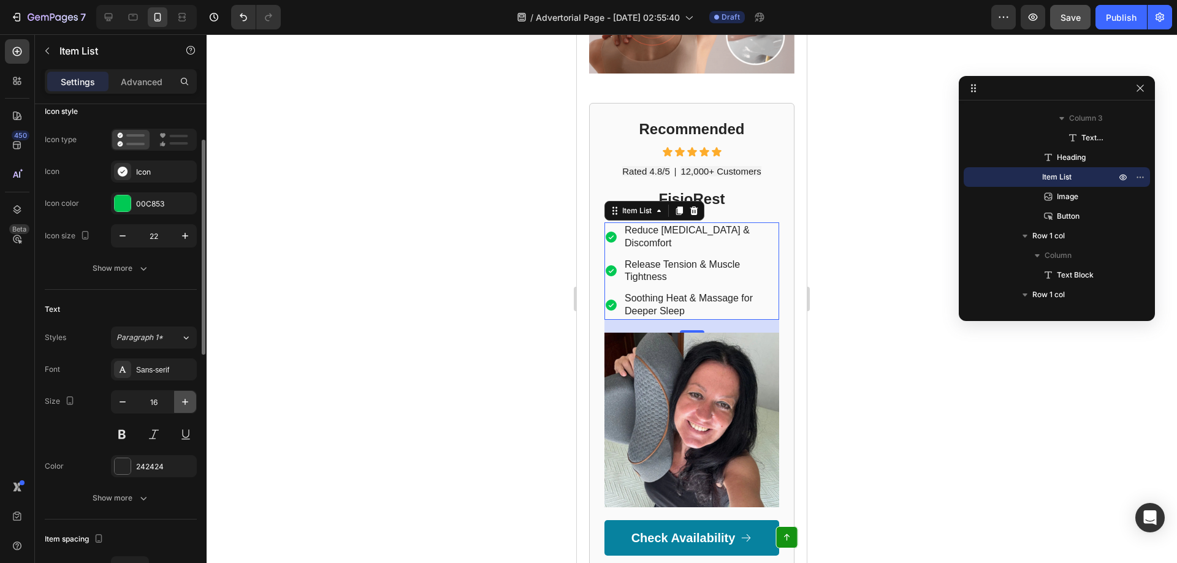
click at [181, 401] on icon "button" at bounding box center [185, 402] width 12 height 12
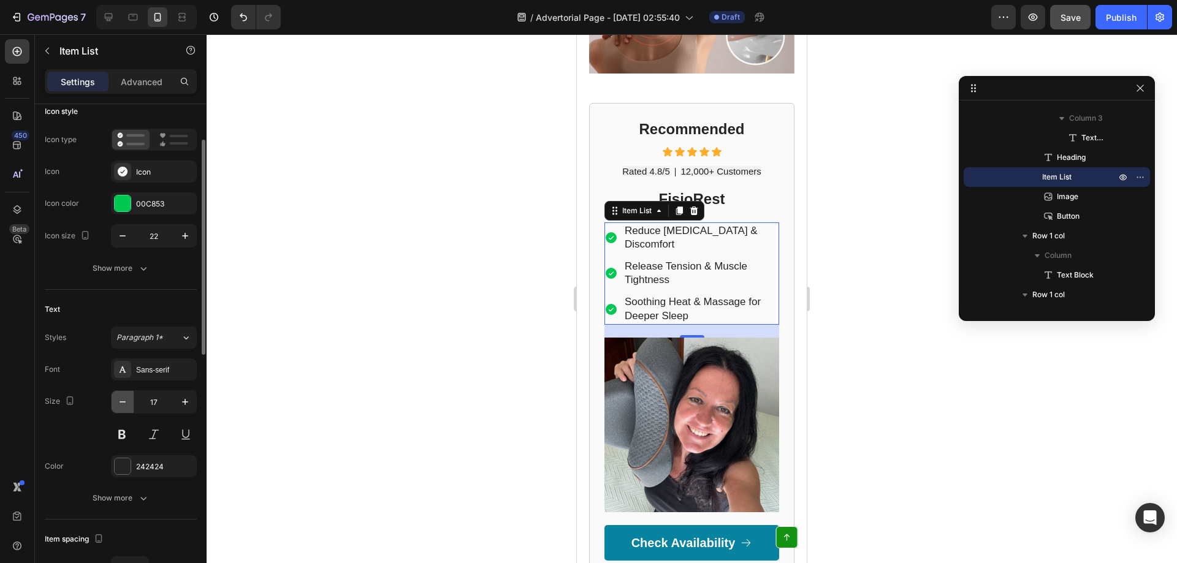
click at [116, 403] on icon "button" at bounding box center [122, 402] width 12 height 12
type input "16"
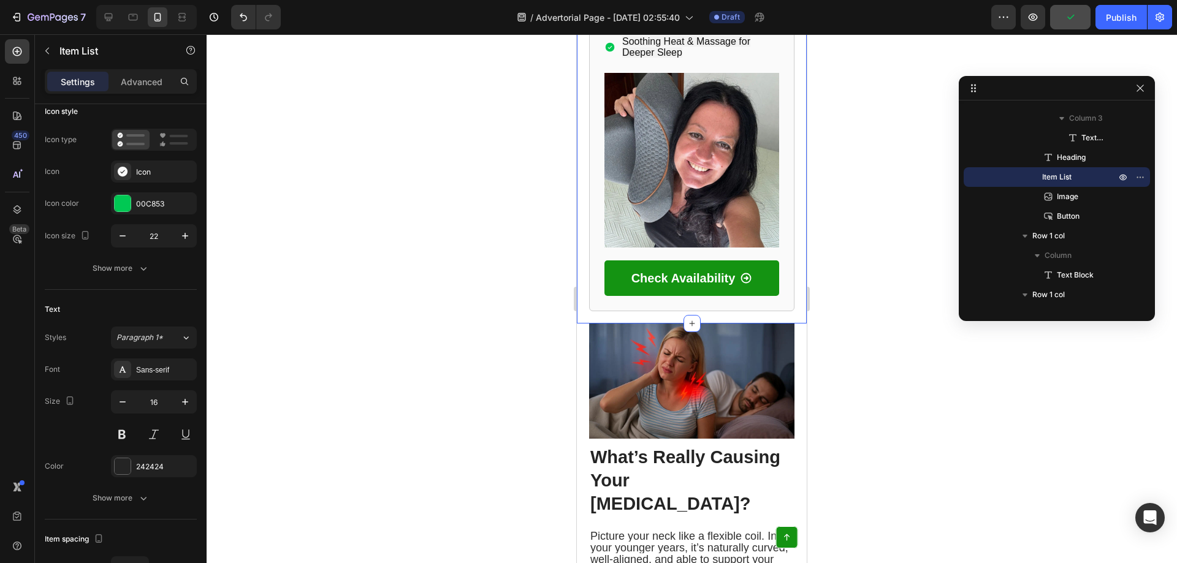
scroll to position [716, 0]
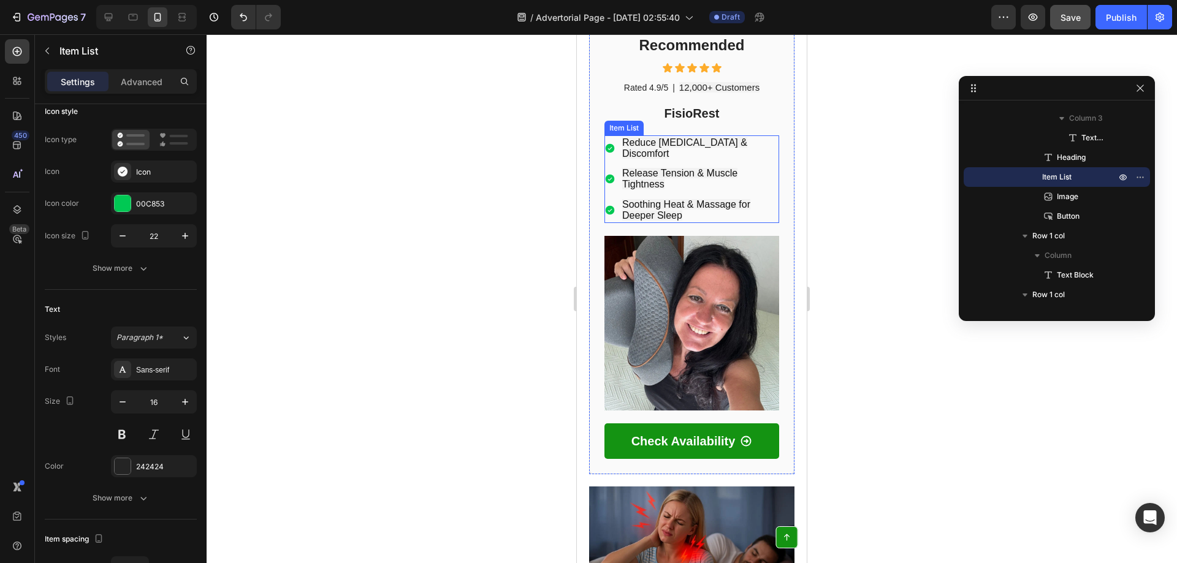
click at [647, 137] on span "Reduce [MEDICAL_DATA] & Discomfort" at bounding box center [684, 147] width 125 height 21
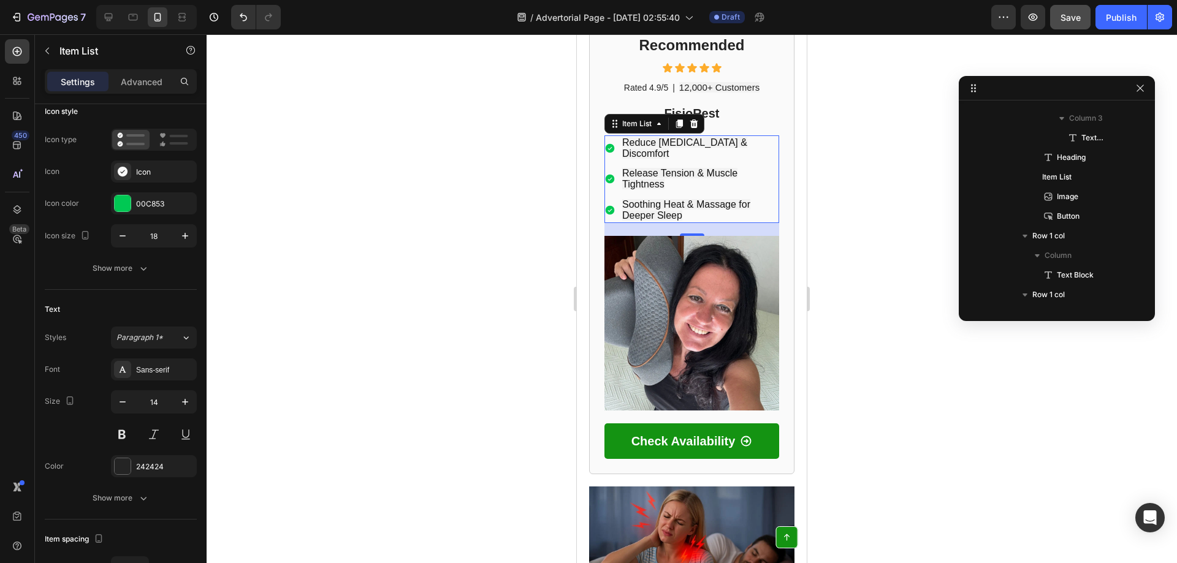
scroll to position [801, 0]
click at [647, 137] on p "Reduce [MEDICAL_DATA] & Discomfort" at bounding box center [699, 148] width 155 height 22
click at [639, 168] on span "Release Tension & Muscle Tightness" at bounding box center [679, 178] width 115 height 21
click at [655, 199] on span "Soothing Heat & Massage for Deeper Sleep" at bounding box center [686, 209] width 128 height 21
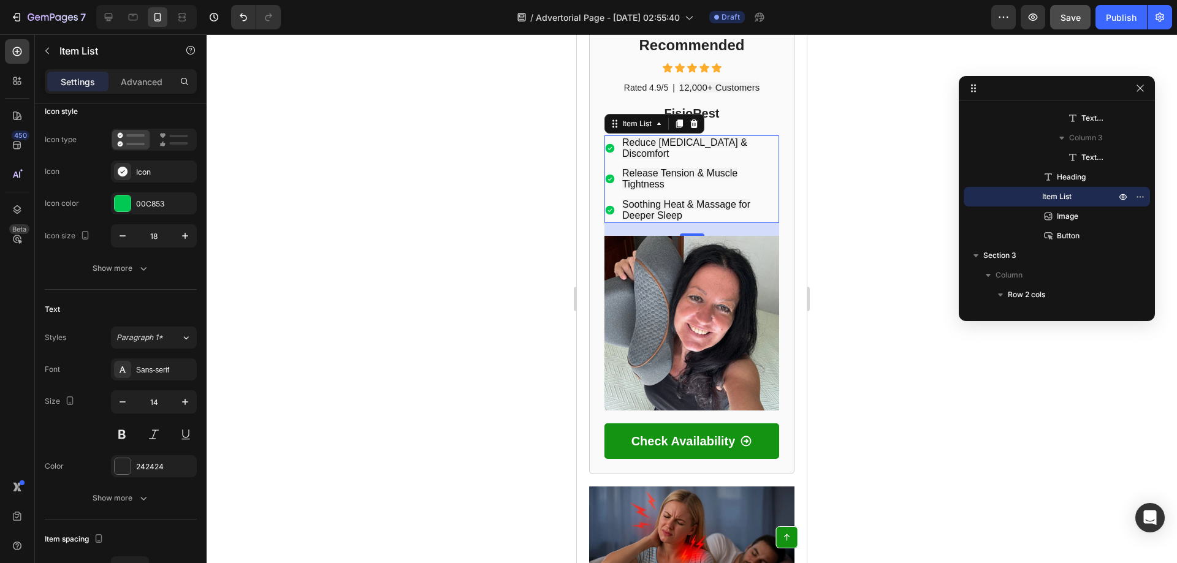
click at [655, 199] on span "Soothing Heat & Massage for Deeper Sleep" at bounding box center [686, 209] width 128 height 21
click at [693, 199] on p "Soothing Heat & Massage for Deeper Sleep" at bounding box center [699, 210] width 155 height 22
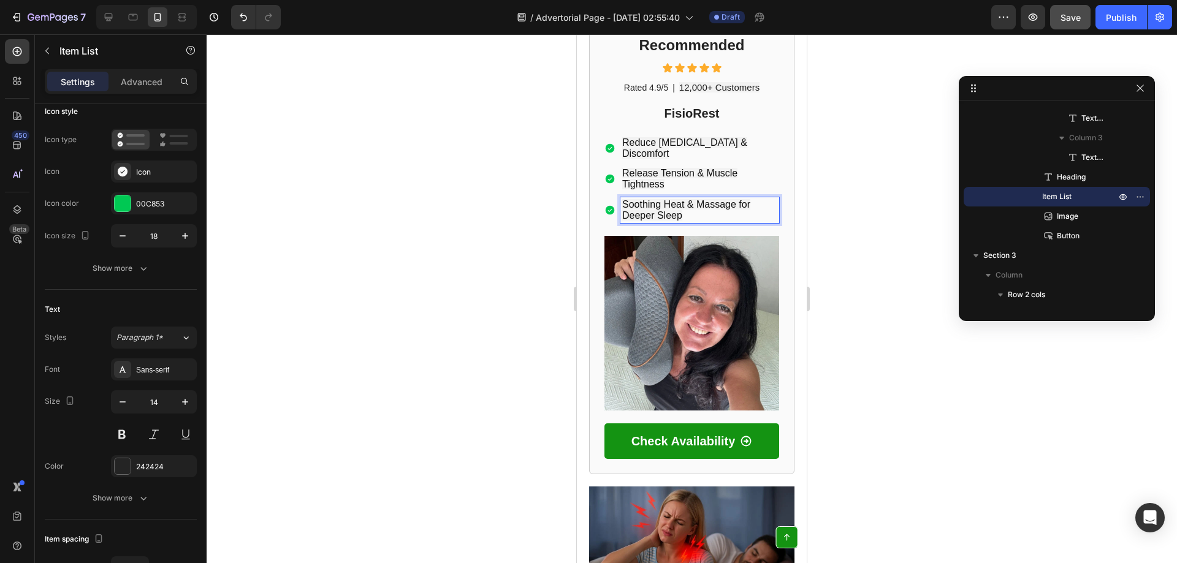
click at [652, 168] on p "Release Tension & Muscle Tightness" at bounding box center [699, 179] width 155 height 22
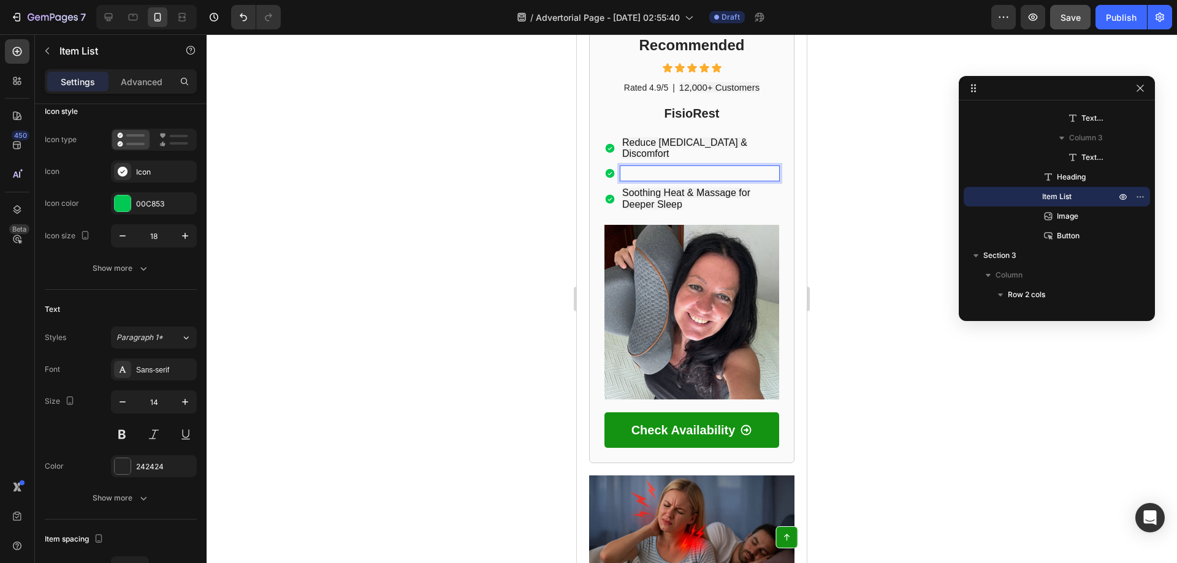
click at [677, 137] on span "Reduce [MEDICAL_DATA] & Discomfort" at bounding box center [684, 147] width 125 height 21
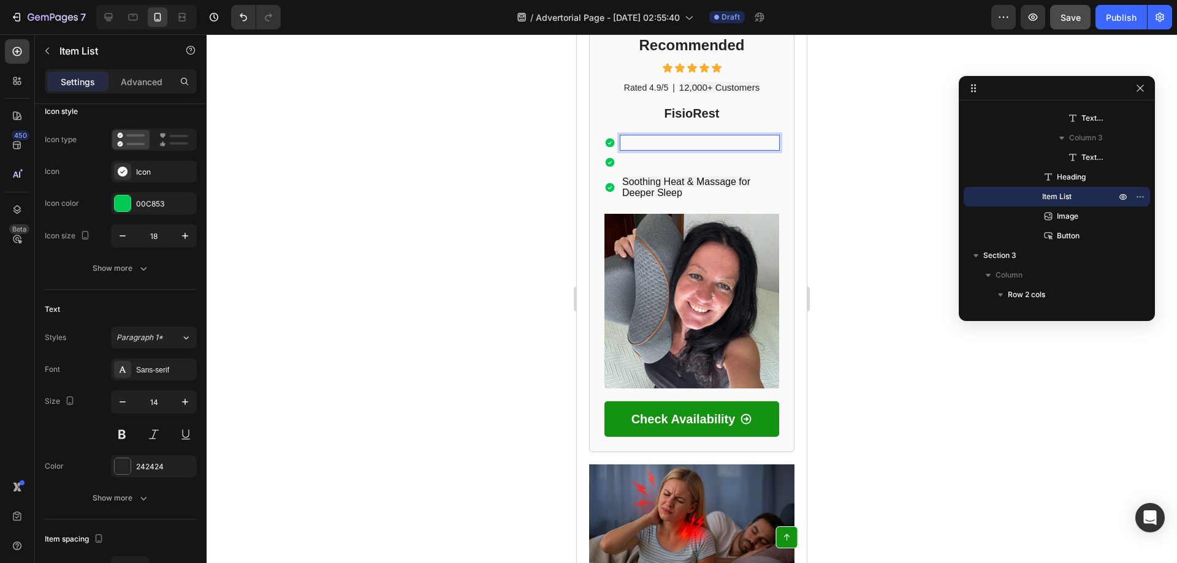
click at [666, 177] on span "Soothing Heat & Massage for Deeper Sleep" at bounding box center [686, 187] width 128 height 21
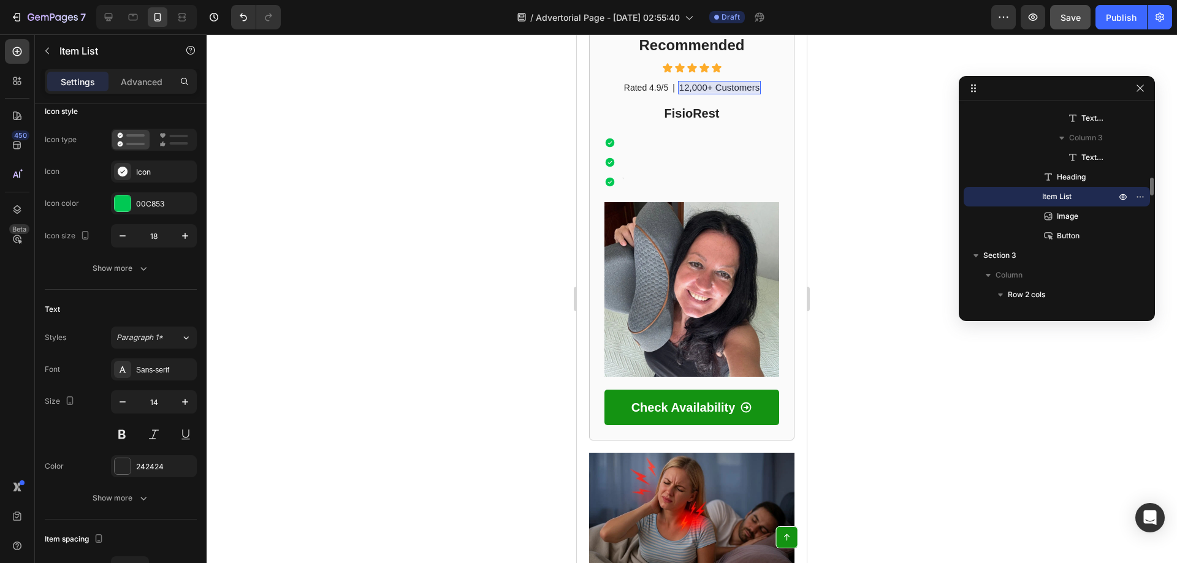
scroll to position [712, 0]
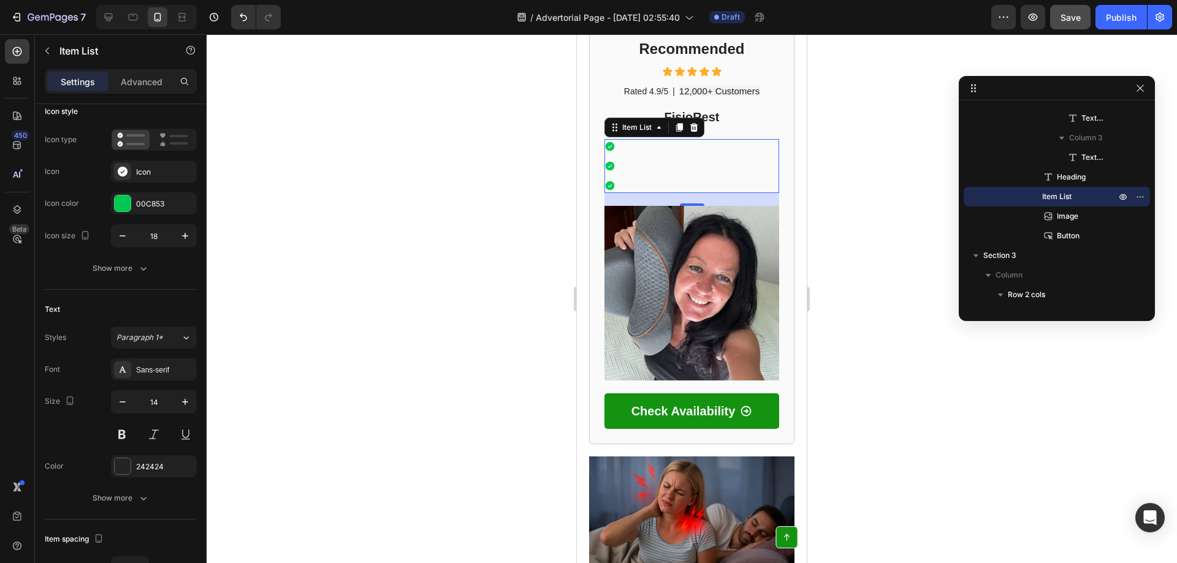
drag, startPoint x: 650, startPoint y: 115, endPoint x: 665, endPoint y: 107, distance: 16.2
click at [650, 139] on div at bounding box center [691, 166] width 175 height 55
click at [666, 139] on div at bounding box center [691, 166] width 175 height 55
click at [668, 139] on div at bounding box center [691, 166] width 175 height 55
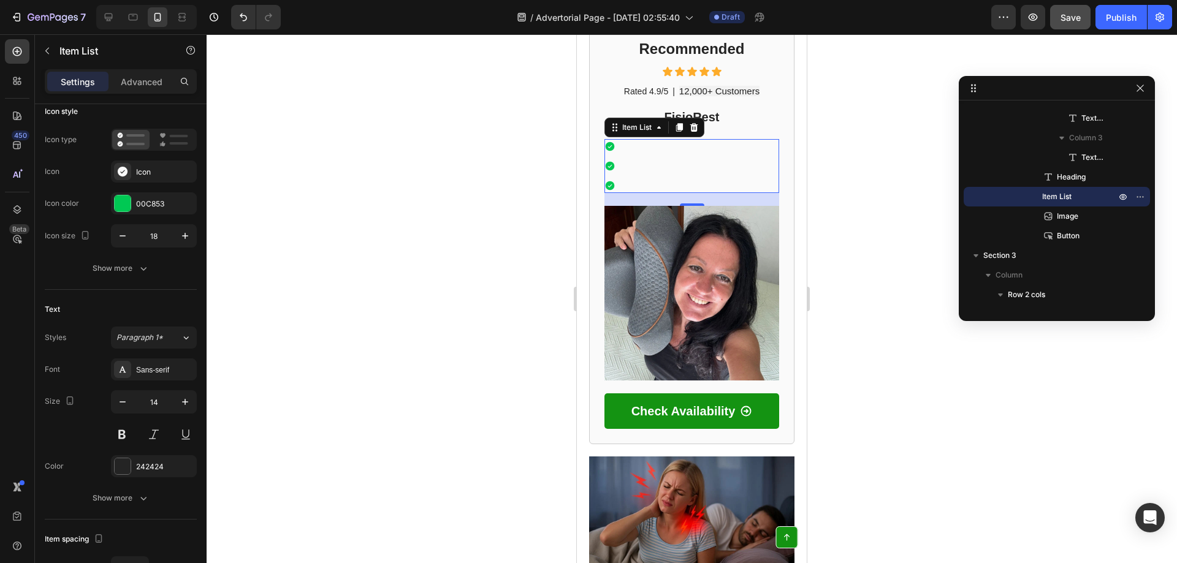
click at [617, 139] on div at bounding box center [614, 146] width 20 height 15
click at [622, 139] on div "Rich Text Editor. Editing area: main" at bounding box center [622, 146] width 4 height 15
click at [623, 161] on p "Rich Text Editor. Editing area: main" at bounding box center [698, 166] width 153 height 11
click at [632, 180] on p "Rich Text Editor. Editing area: main" at bounding box center [698, 185] width 153 height 11
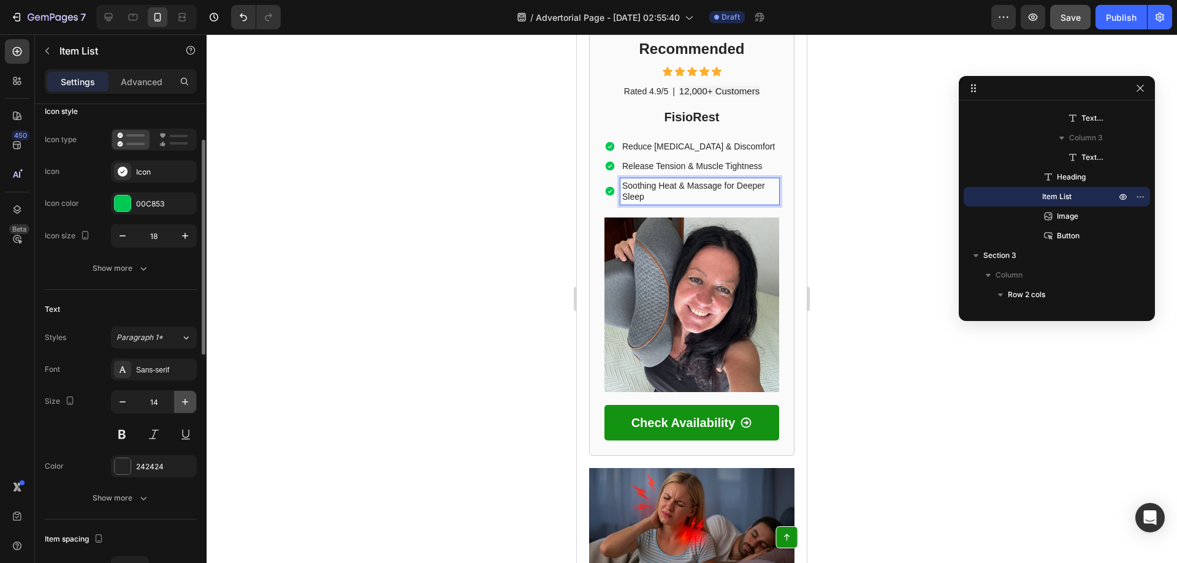
click at [182, 397] on icon "button" at bounding box center [185, 402] width 12 height 12
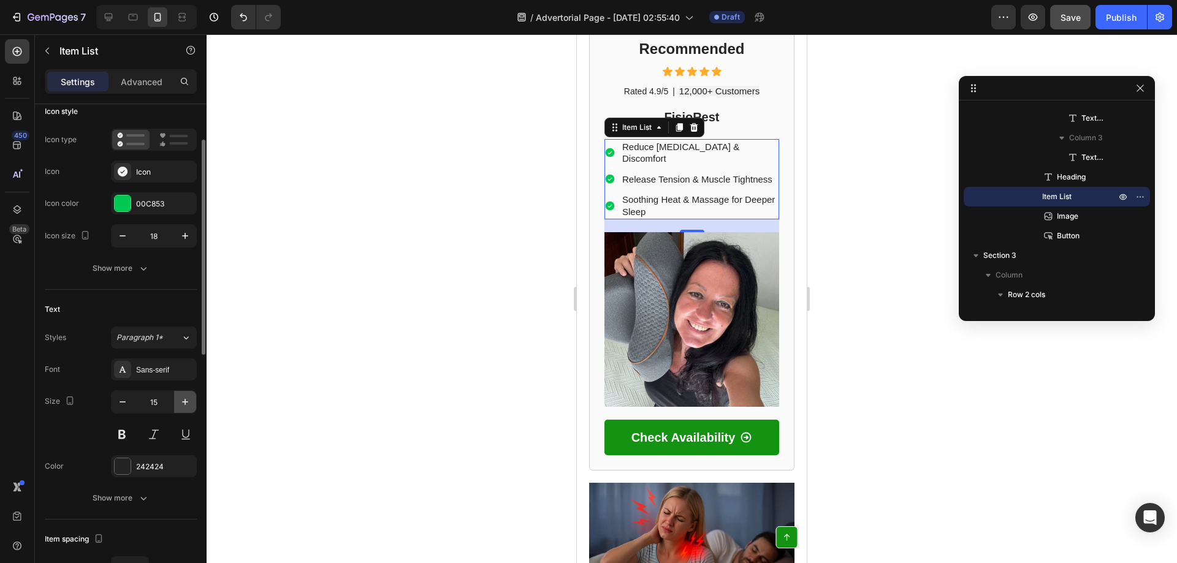
click at [181, 403] on icon "button" at bounding box center [185, 402] width 12 height 12
type input "16"
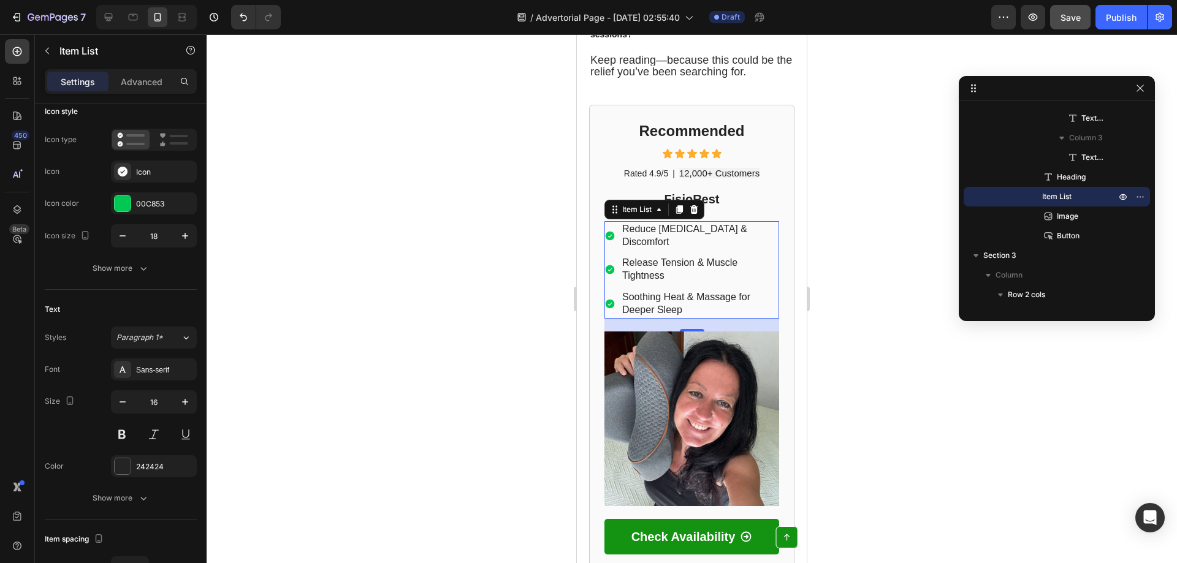
scroll to position [549, 0]
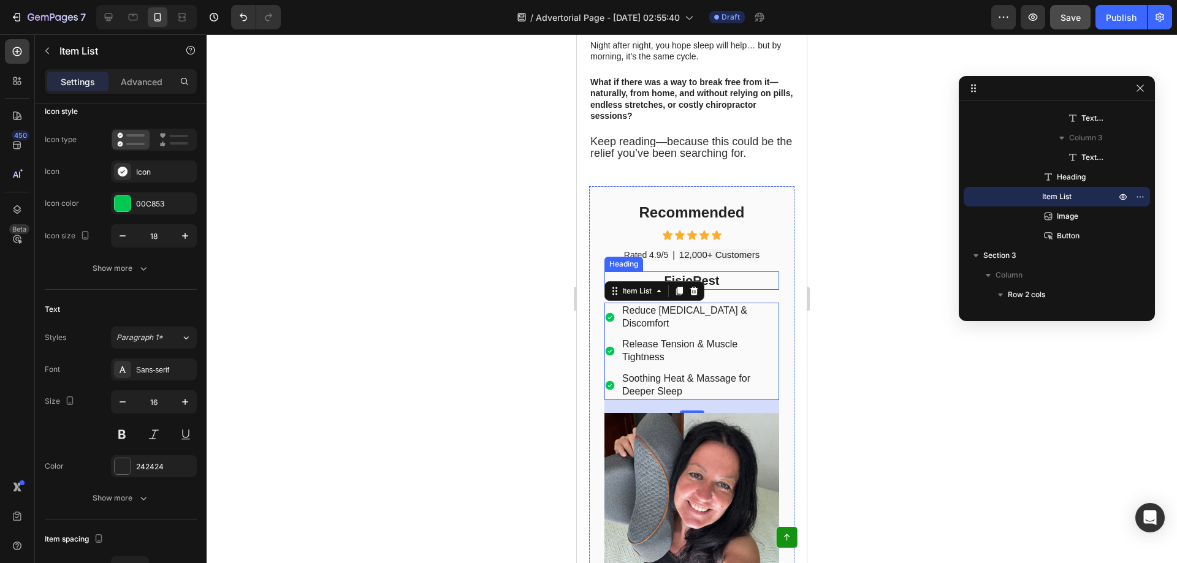
drag, startPoint x: 722, startPoint y: 243, endPoint x: 641, endPoint y: 243, distance: 80.9
click at [722, 272] on h2 "FisioRest" at bounding box center [691, 281] width 175 height 18
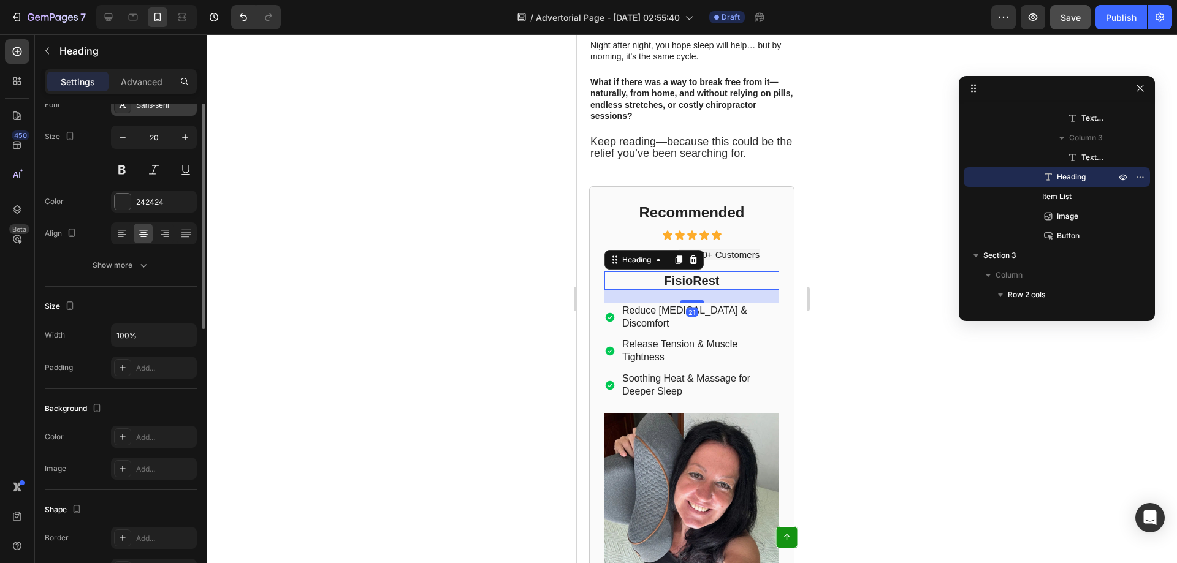
scroll to position [0, 0]
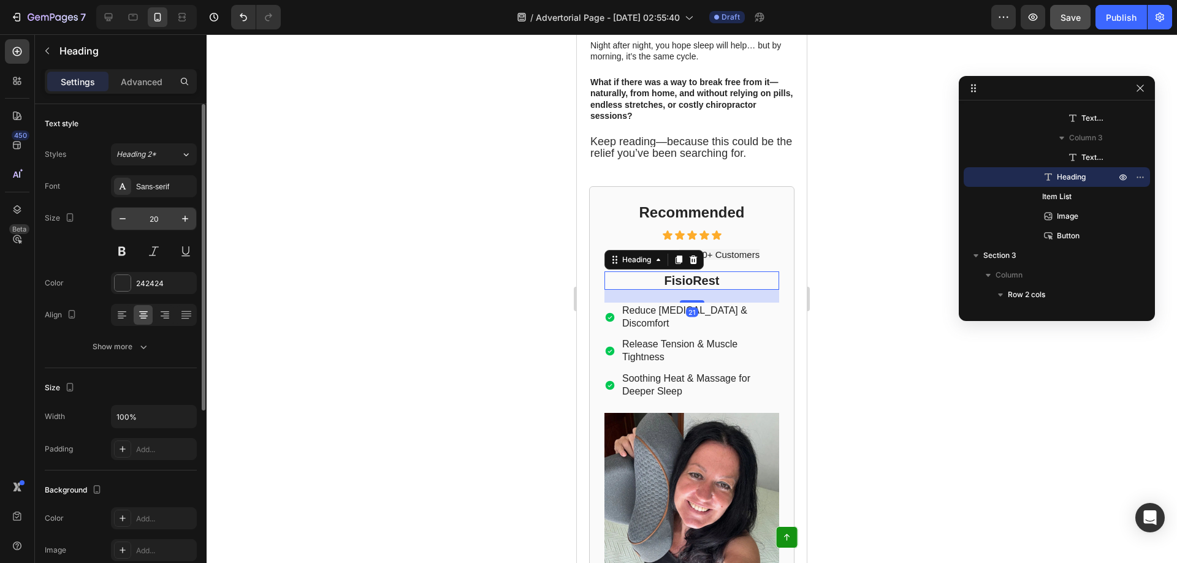
click at [168, 219] on input "20" at bounding box center [154, 219] width 40 height 22
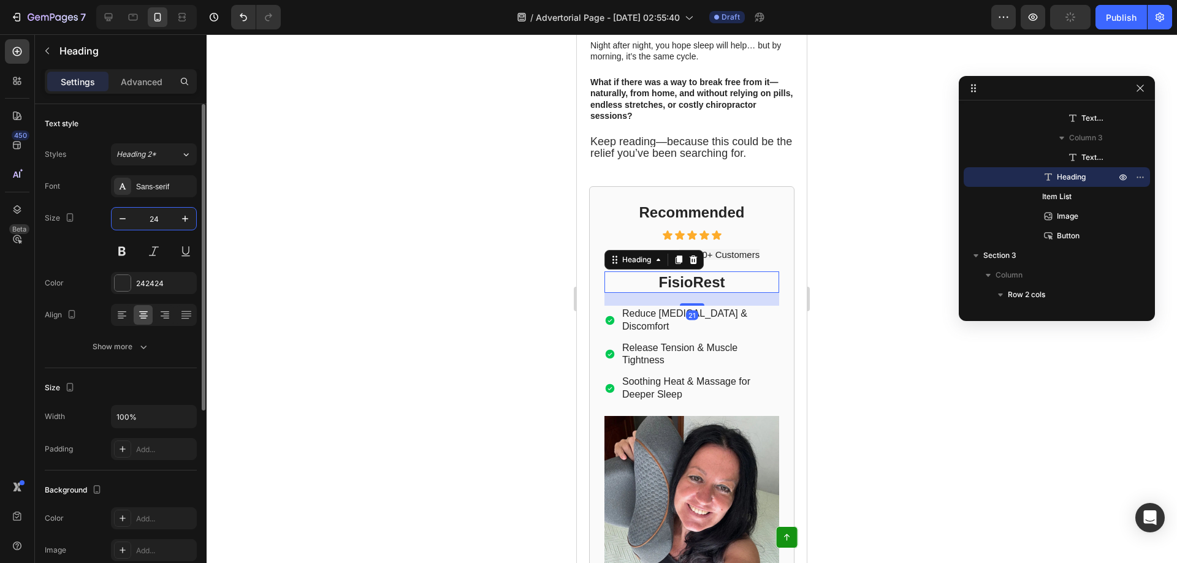
type input "24"
click at [736, 250] on span "12,000+ Customers" at bounding box center [719, 255] width 80 height 10
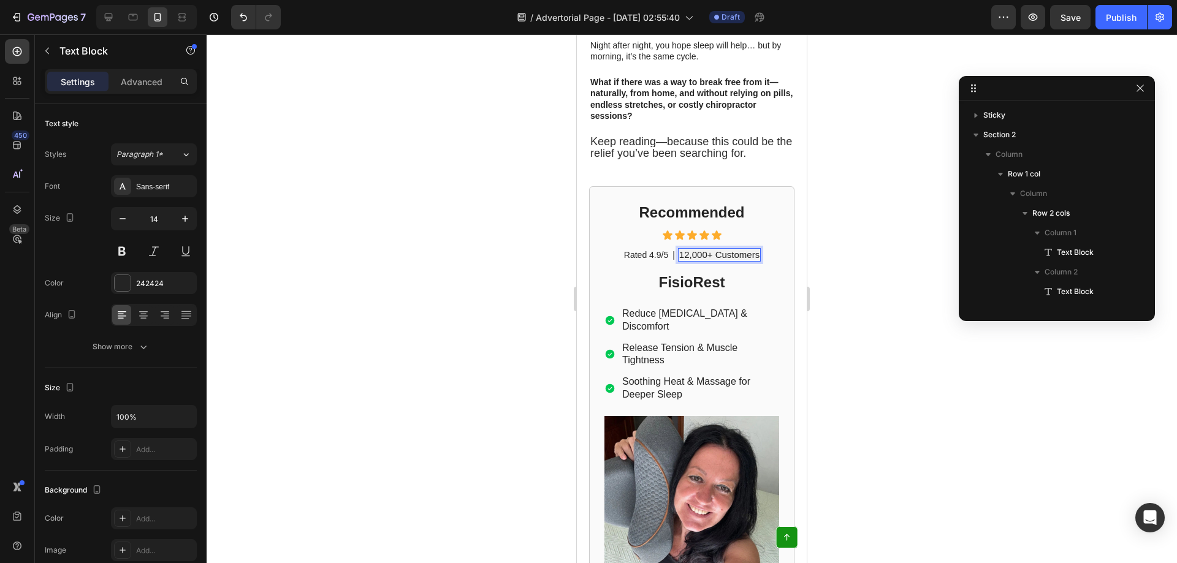
scroll to position [801, 0]
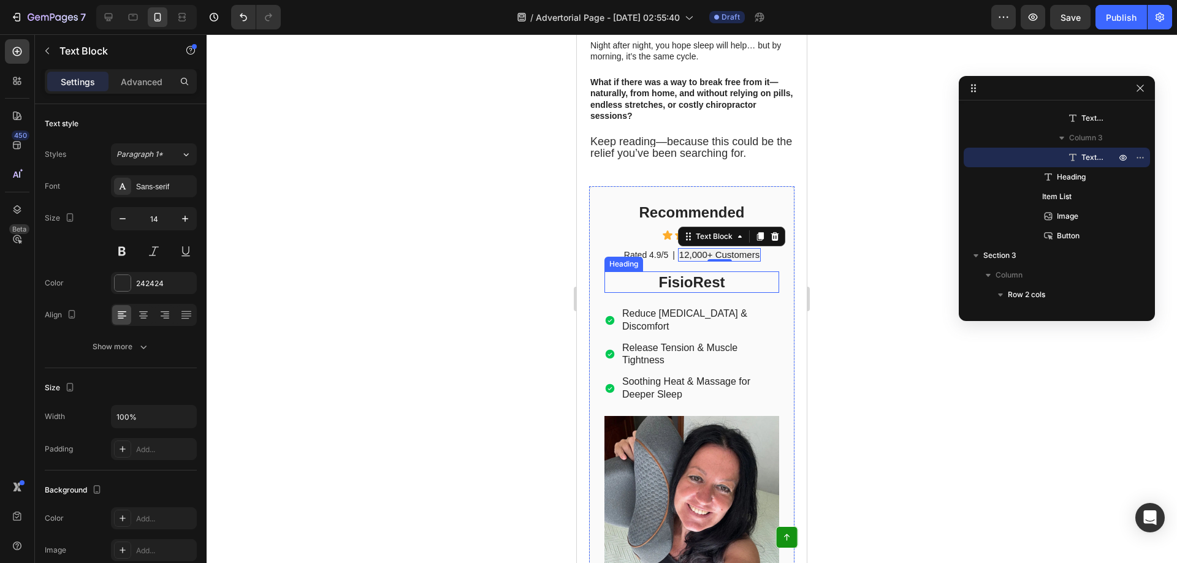
drag, startPoint x: 639, startPoint y: 222, endPoint x: 651, endPoint y: 212, distance: 15.7
click at [639, 259] on div "Heading" at bounding box center [624, 264] width 34 height 11
click at [644, 254] on div "Heading" at bounding box center [627, 259] width 34 height 11
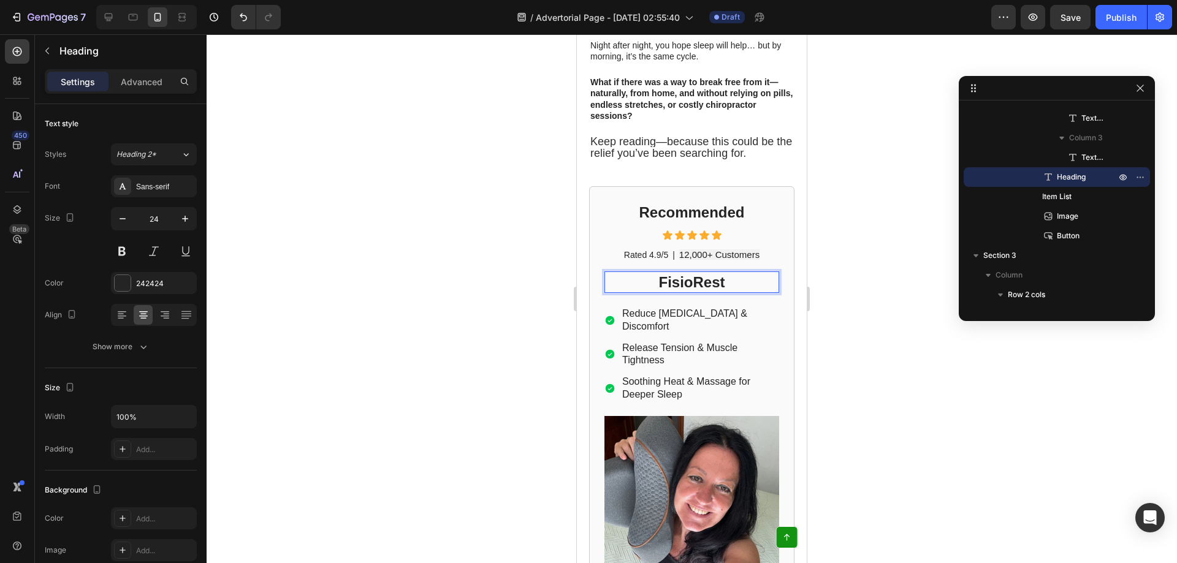
click at [471, 216] on div at bounding box center [692, 298] width 970 height 529
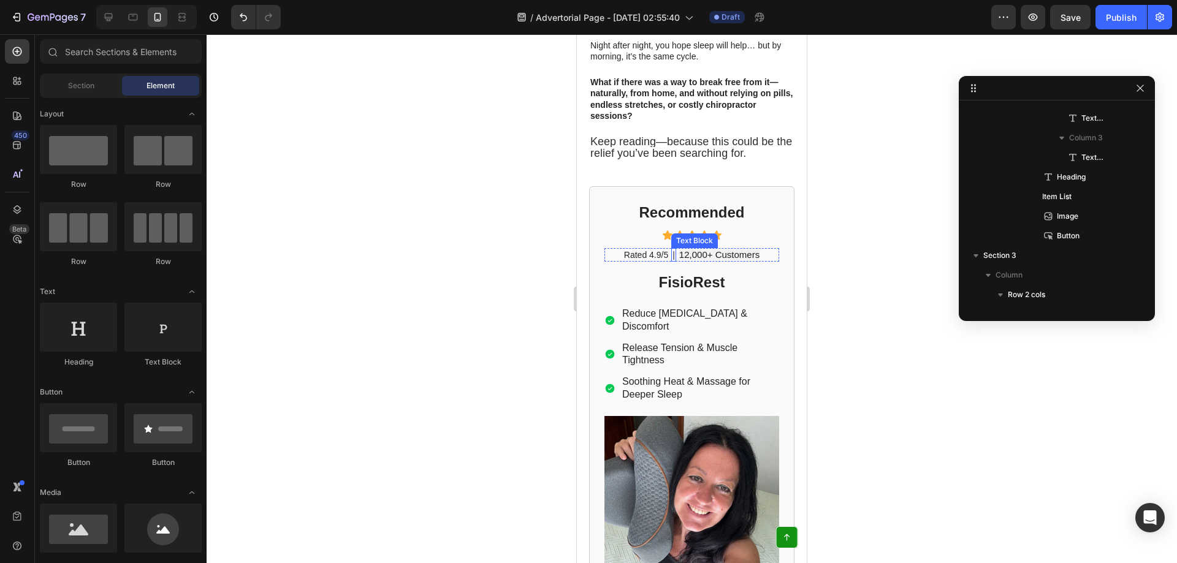
click at [653, 250] on p "Rated 4.9/5" at bounding box center [646, 255] width 44 height 11
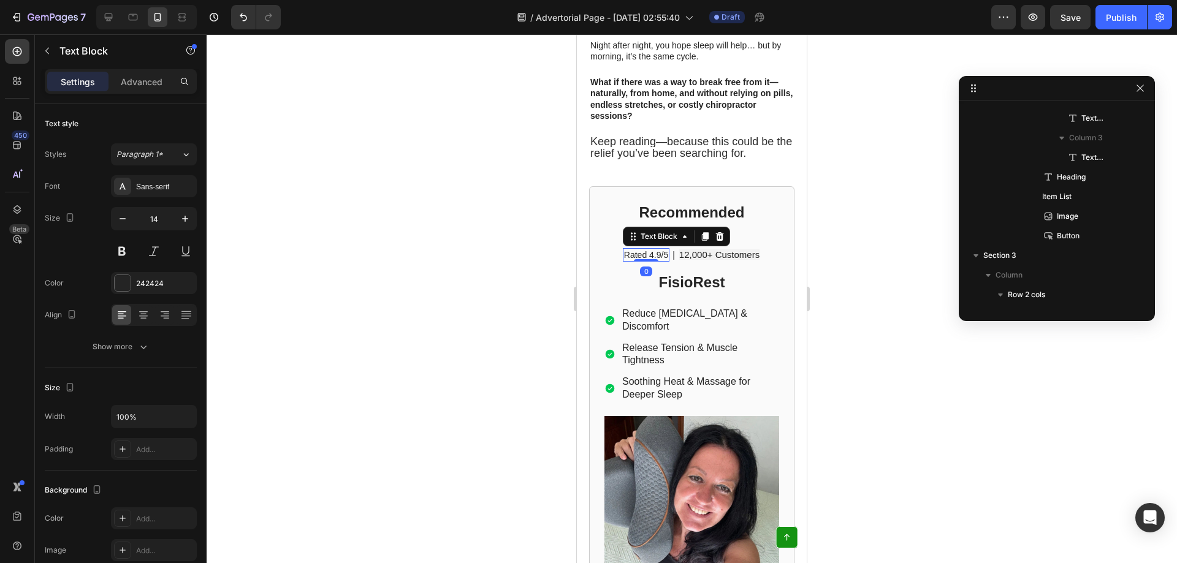
scroll to position [684, 0]
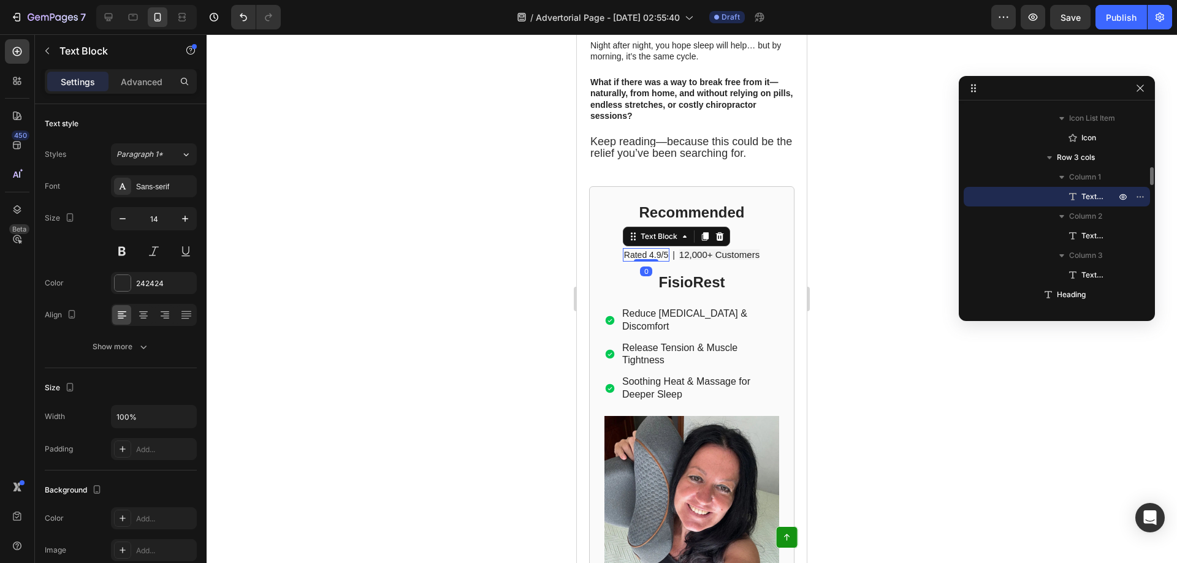
click at [647, 250] on p "Rated 4.9/5" at bounding box center [646, 255] width 44 height 11
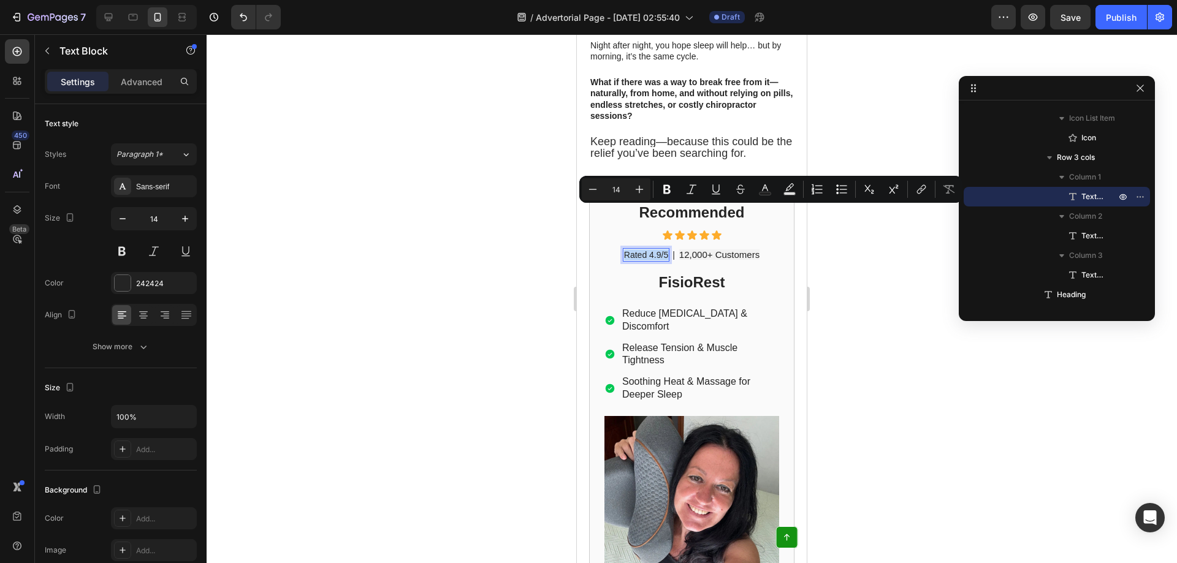
copy p "Rated 4.9/5"
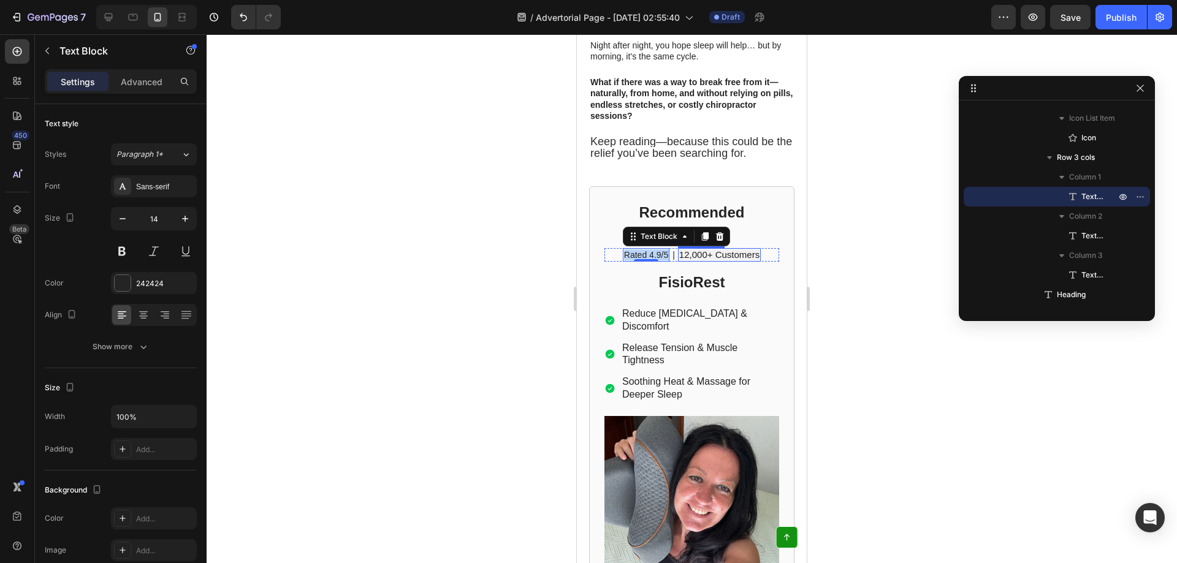
drag, startPoint x: 654, startPoint y: 218, endPoint x: 657, endPoint y: 212, distance: 6.3
click at [654, 250] on p "Rated 4.9/5" at bounding box center [646, 255] width 44 height 11
click at [657, 250] on p "Rated 4.9/5" at bounding box center [646, 255] width 44 height 11
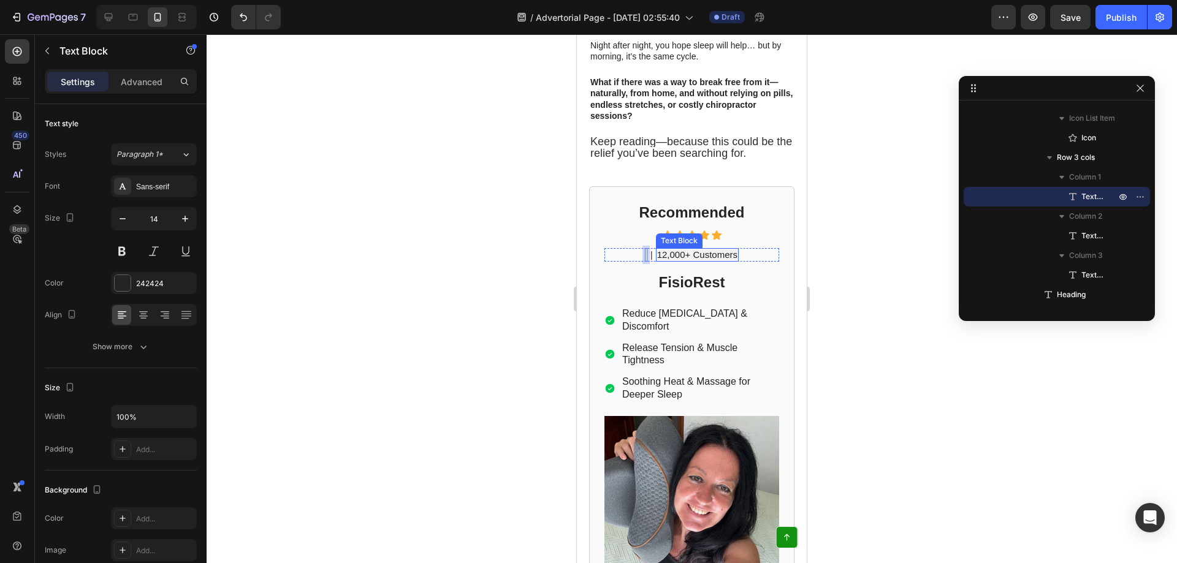
click at [699, 250] on span "12,000+ Customers" at bounding box center [697, 255] width 80 height 10
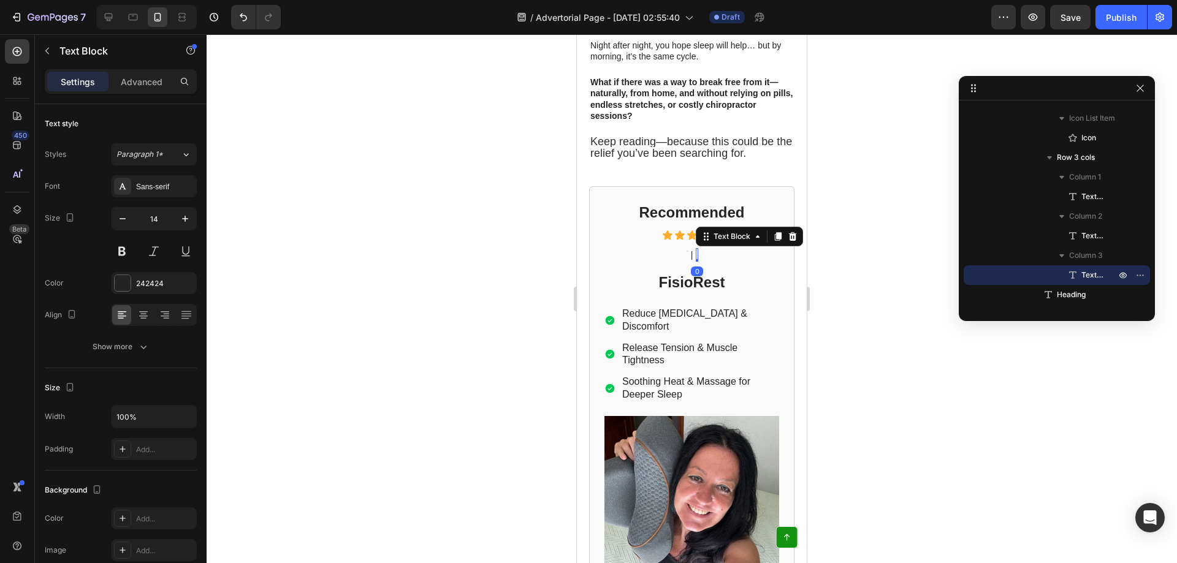
scroll to position [543, 0]
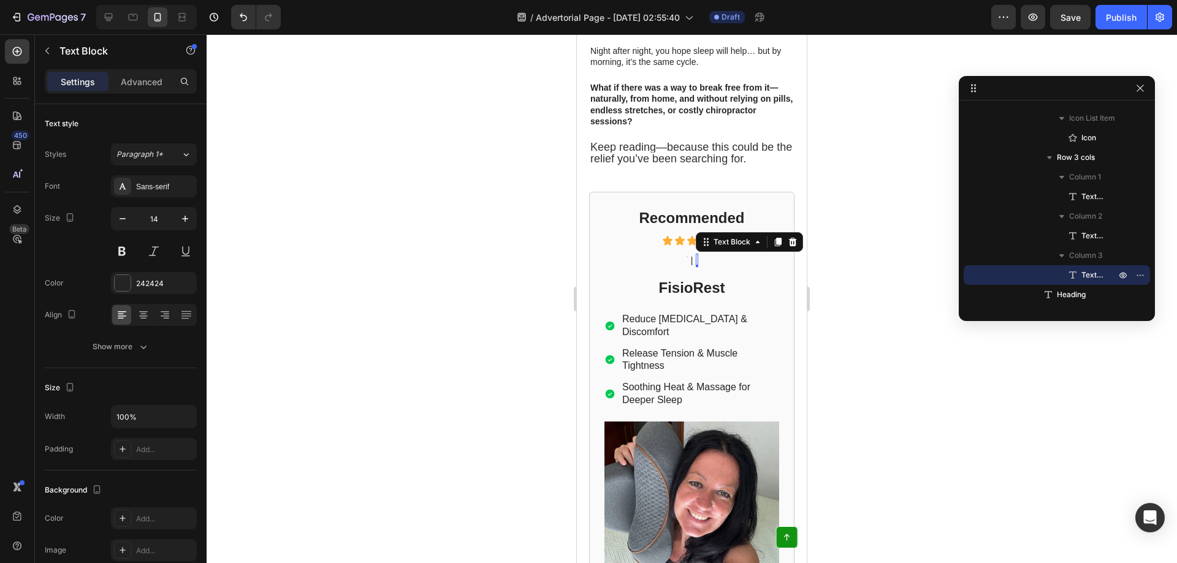
click at [696, 254] on div "Rich Text Editor. Editing area: main" at bounding box center [697, 260] width 2 height 13
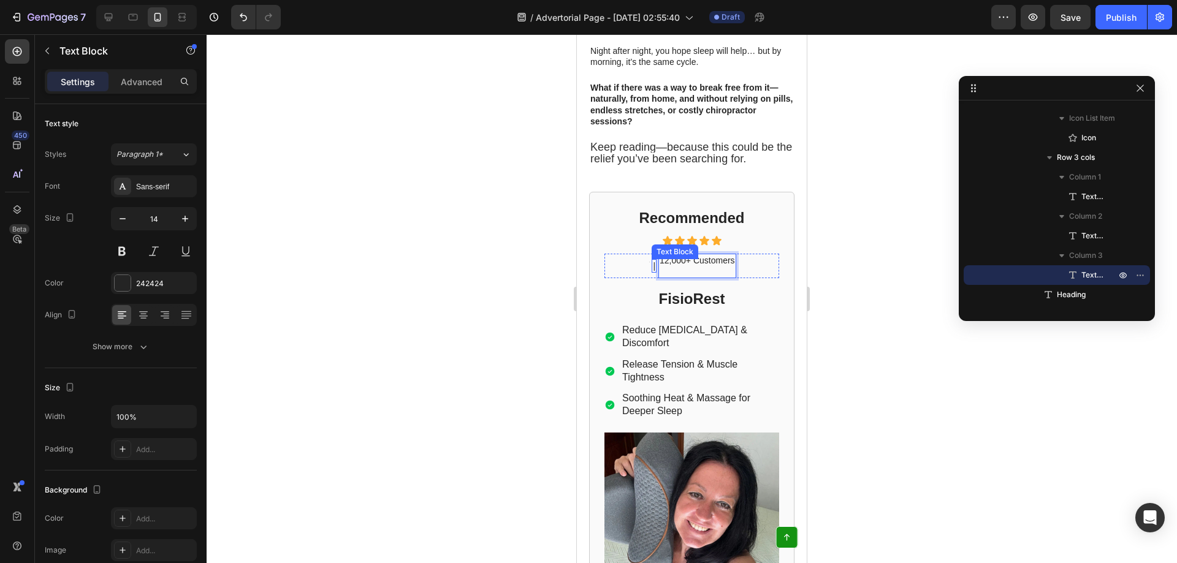
click at [652, 259] on div "|" at bounding box center [654, 265] width 5 height 13
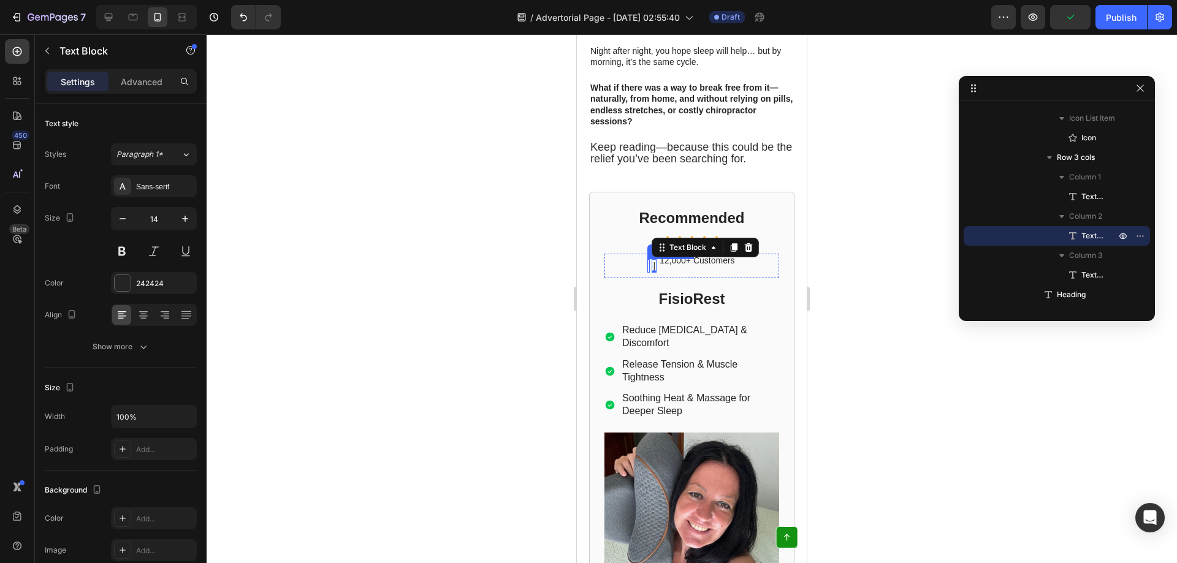
click at [647, 259] on div "Rich Text Editor. Editing area: main" at bounding box center [648, 265] width 2 height 13
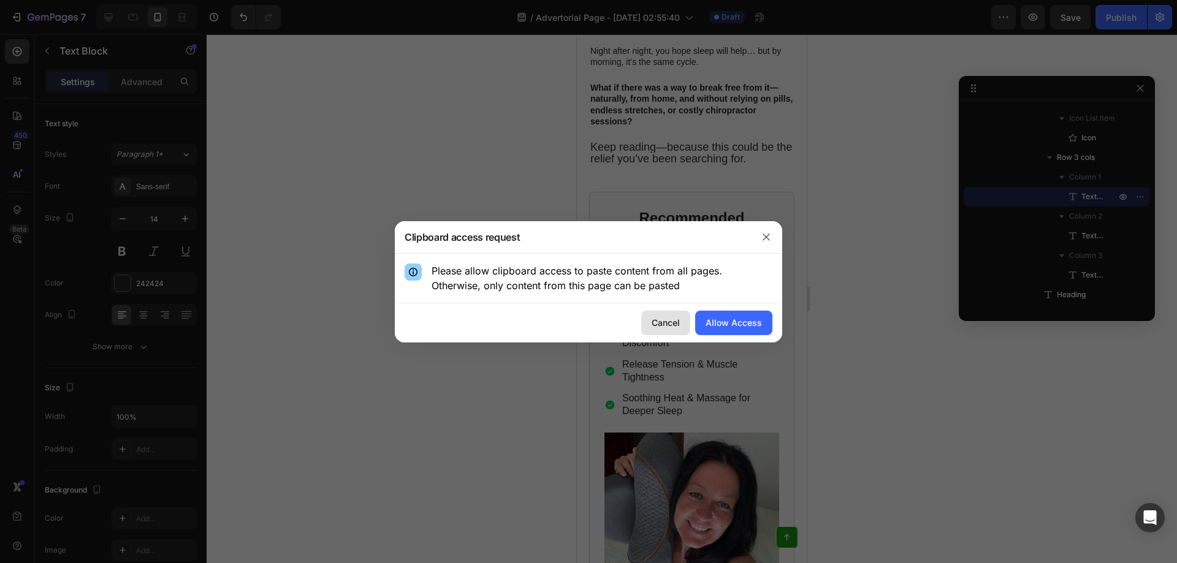
click at [657, 323] on div "Cancel" at bounding box center [666, 322] width 28 height 13
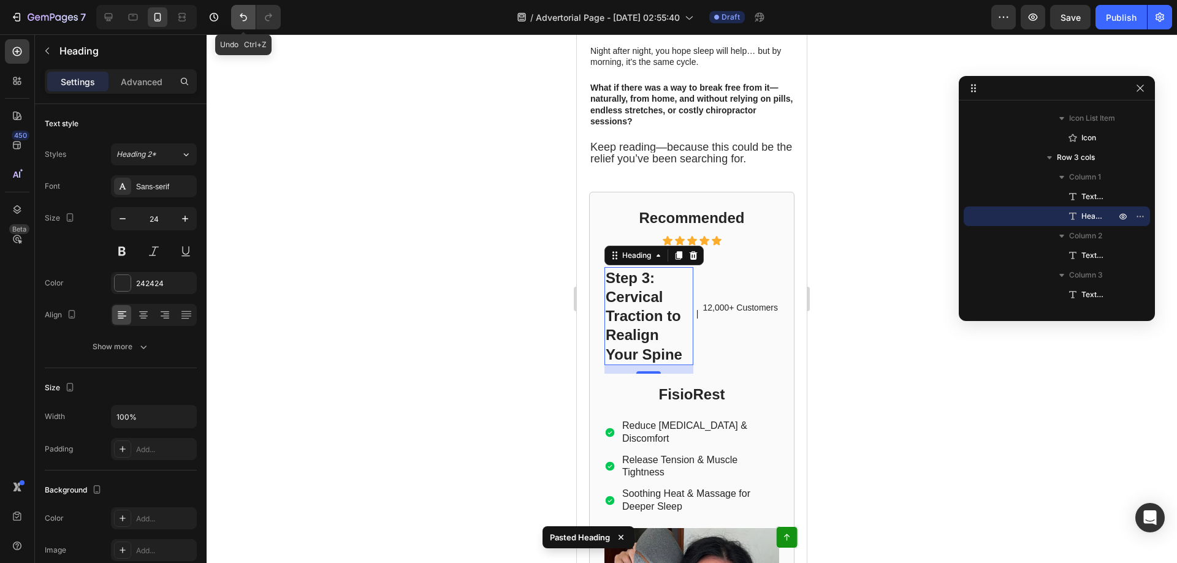
click at [238, 17] on icon "Undo/Redo" at bounding box center [243, 17] width 12 height 12
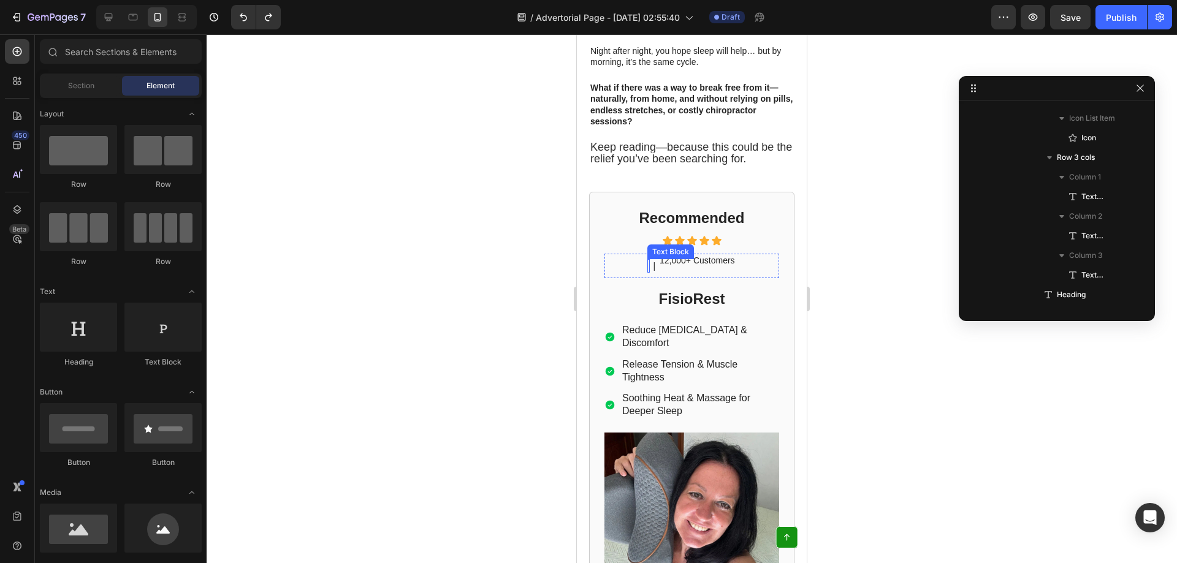
click at [647, 259] on div "Rich Text Editor. Editing area: main" at bounding box center [648, 265] width 2 height 13
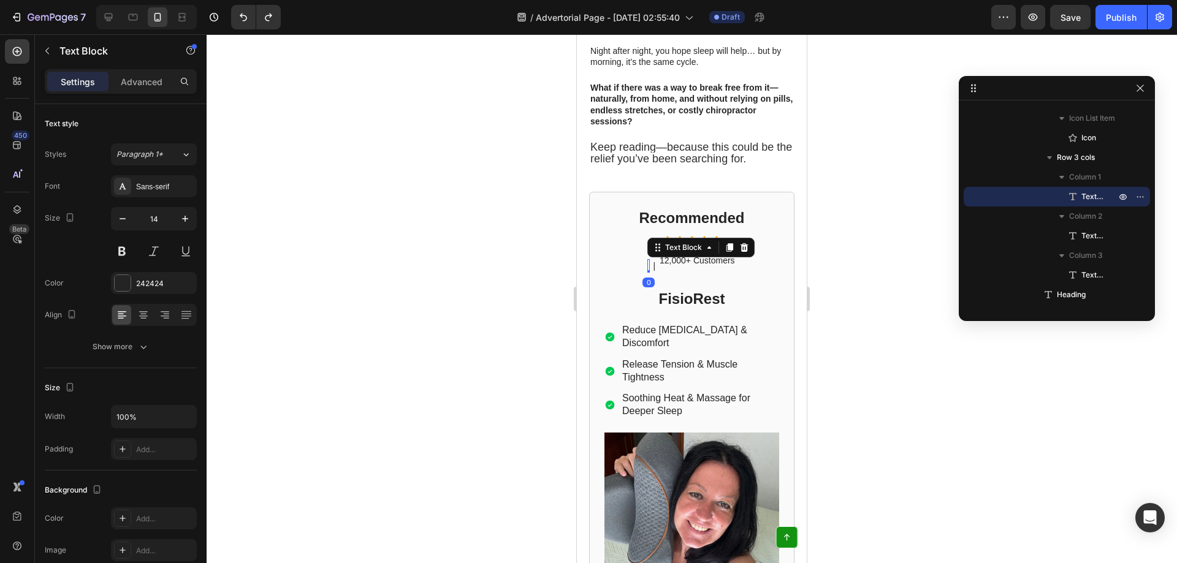
click at [647, 259] on div "Rich Text Editor. Editing area: main" at bounding box center [648, 265] width 2 height 13
click at [845, 264] on div at bounding box center [692, 298] width 970 height 529
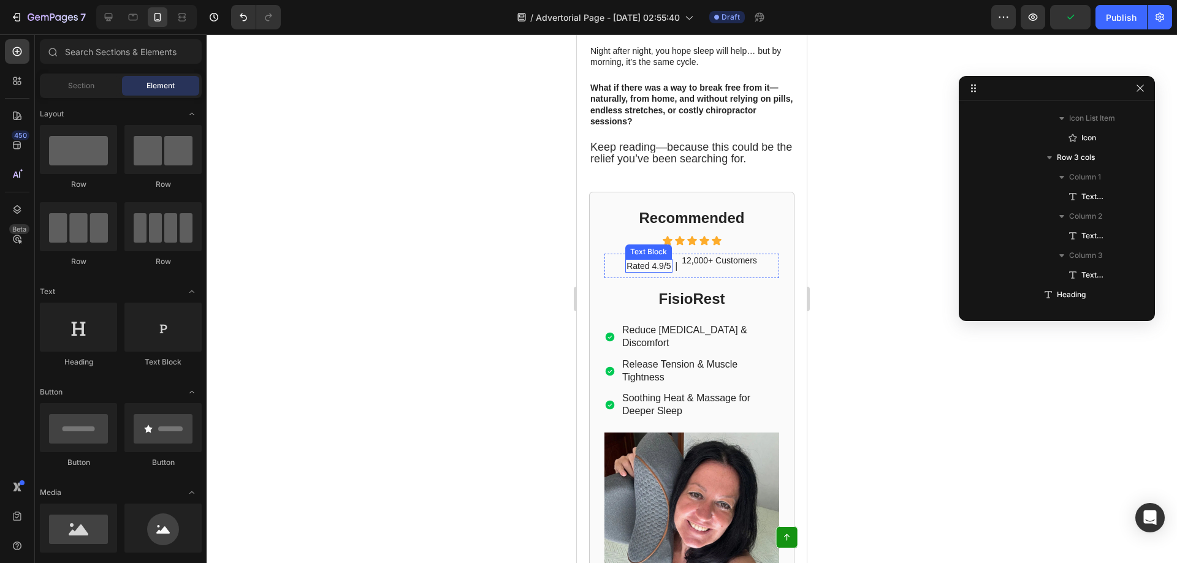
click at [646, 261] on p "Rated 4.9/5" at bounding box center [649, 266] width 44 height 11
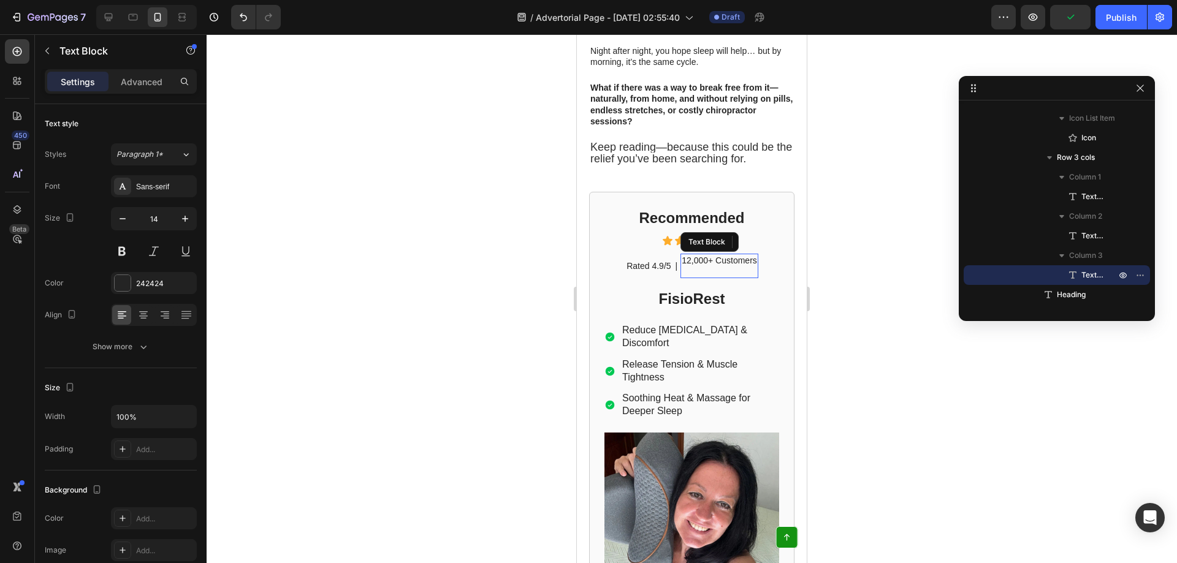
click at [733, 255] on p "12,000+ Customers" at bounding box center [719, 266] width 75 height 22
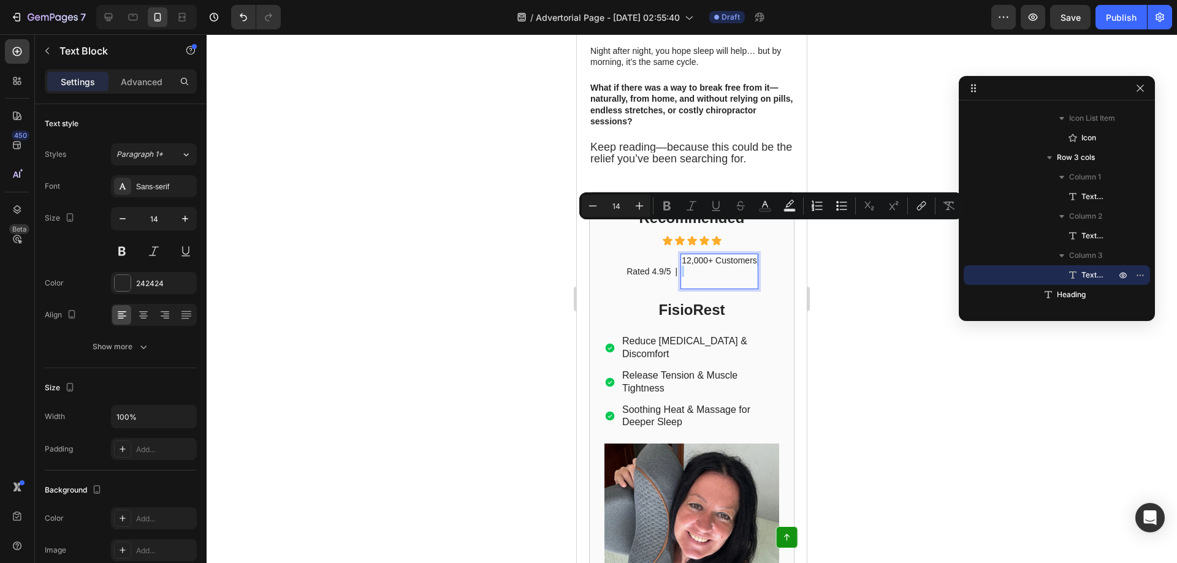
click at [682, 255] on p "12,000+ Customers" at bounding box center [719, 272] width 75 height 34
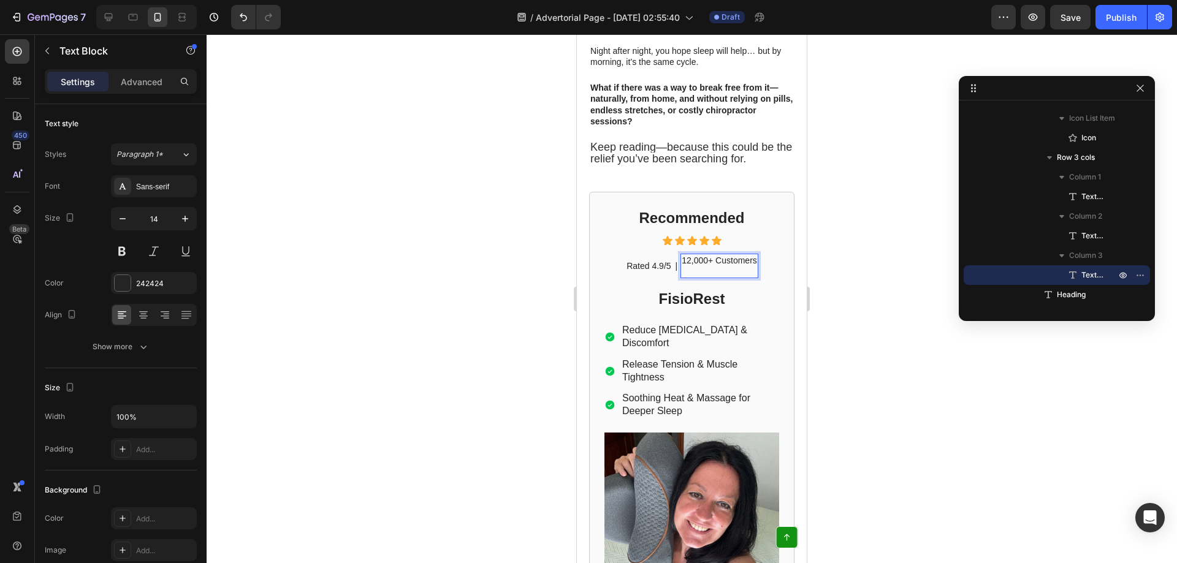
click at [682, 255] on p "12,000+ Customers" at bounding box center [719, 266] width 75 height 22
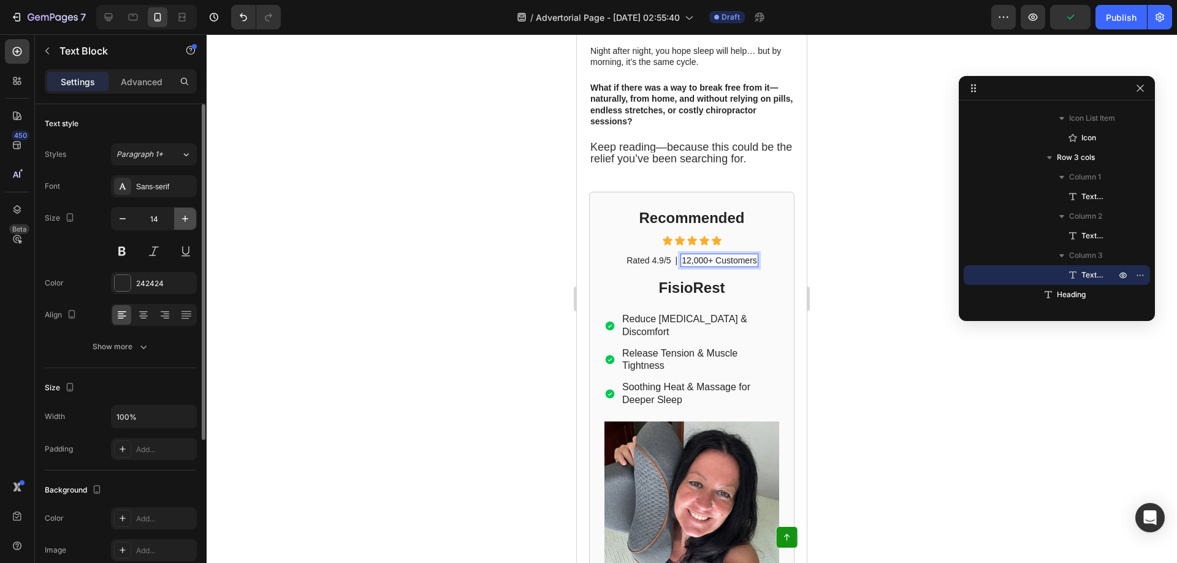
click at [181, 216] on icon "button" at bounding box center [185, 219] width 12 height 12
type input "15"
click at [181, 216] on icon "button" at bounding box center [185, 219] width 12 height 12
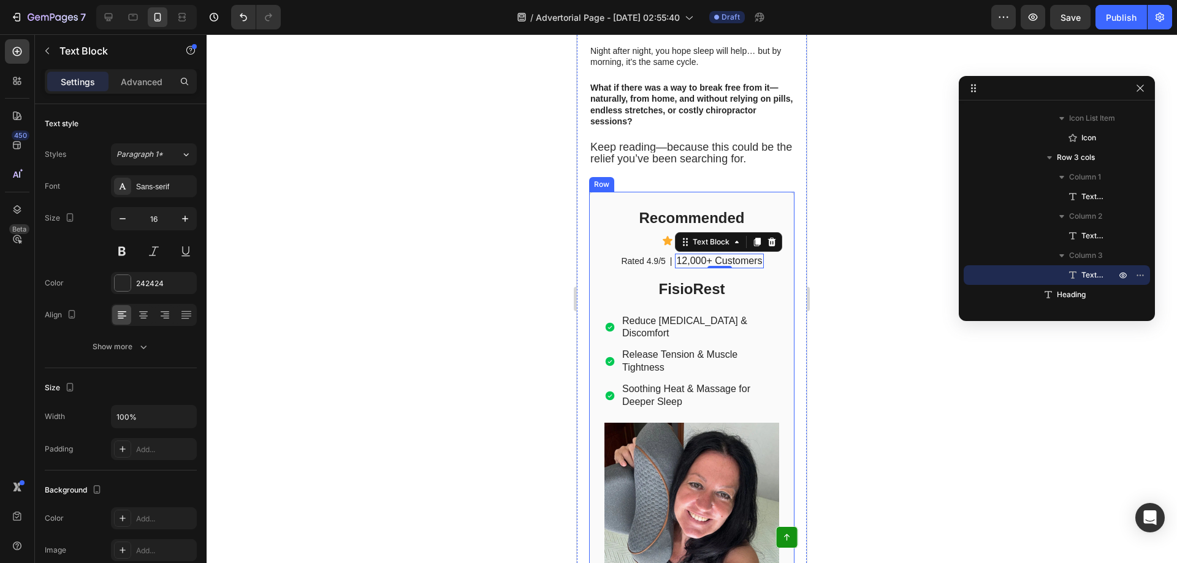
click at [638, 256] on p "Rated 4.9/5" at bounding box center [643, 261] width 44 height 11
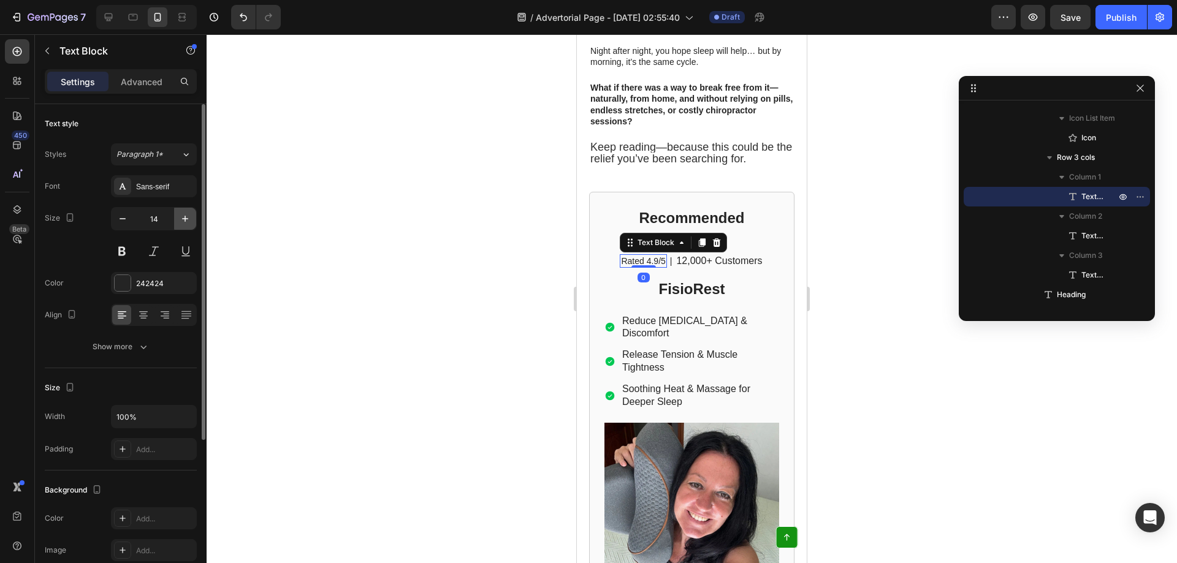
click at [192, 219] on button "button" at bounding box center [185, 219] width 22 height 22
click at [189, 219] on icon "button" at bounding box center [185, 219] width 12 height 12
type input "16"
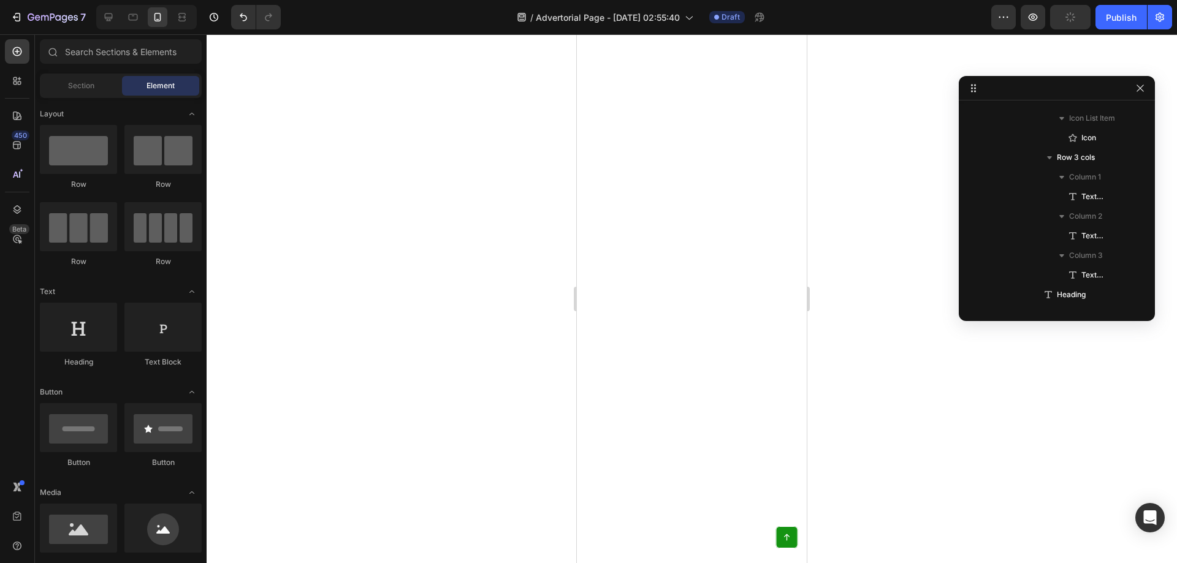
scroll to position [1721, 0]
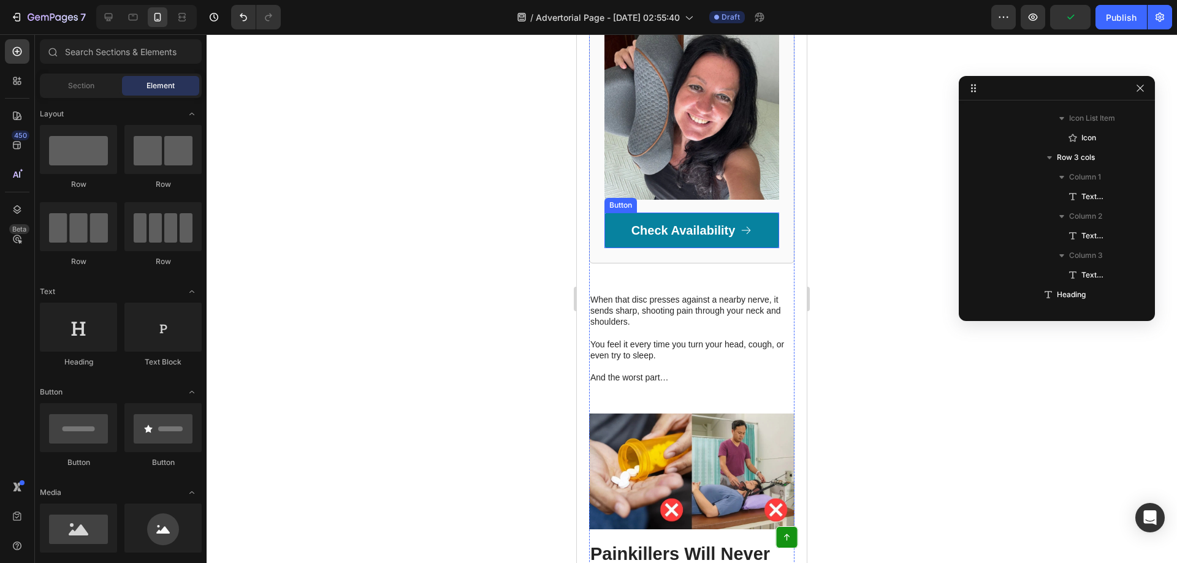
click at [623, 211] on div "Button" at bounding box center [621, 205] width 28 height 11
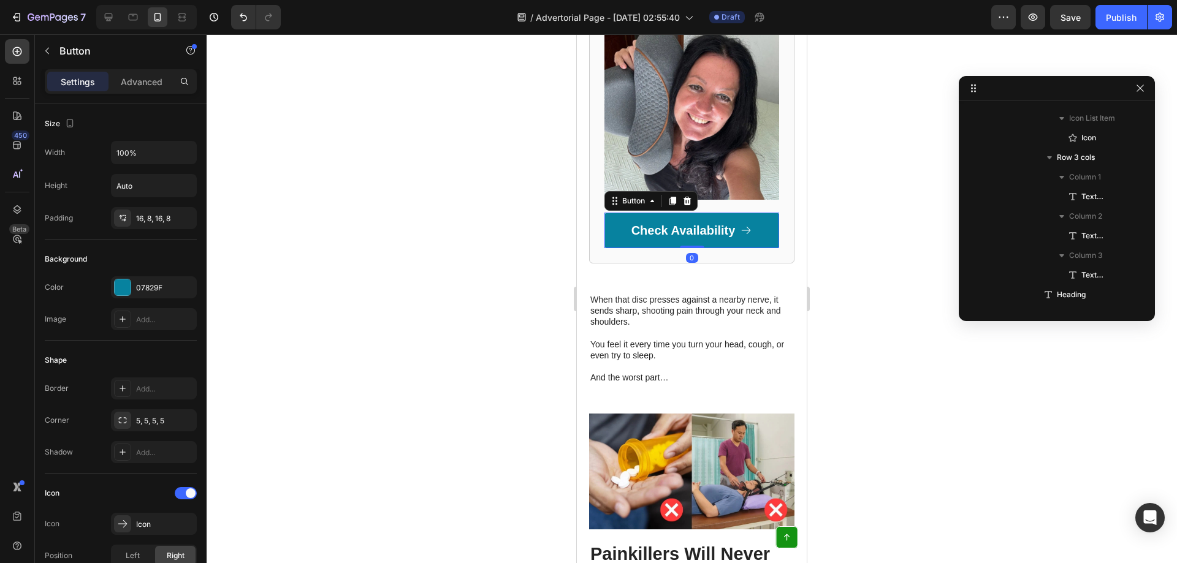
scroll to position [1664, 0]
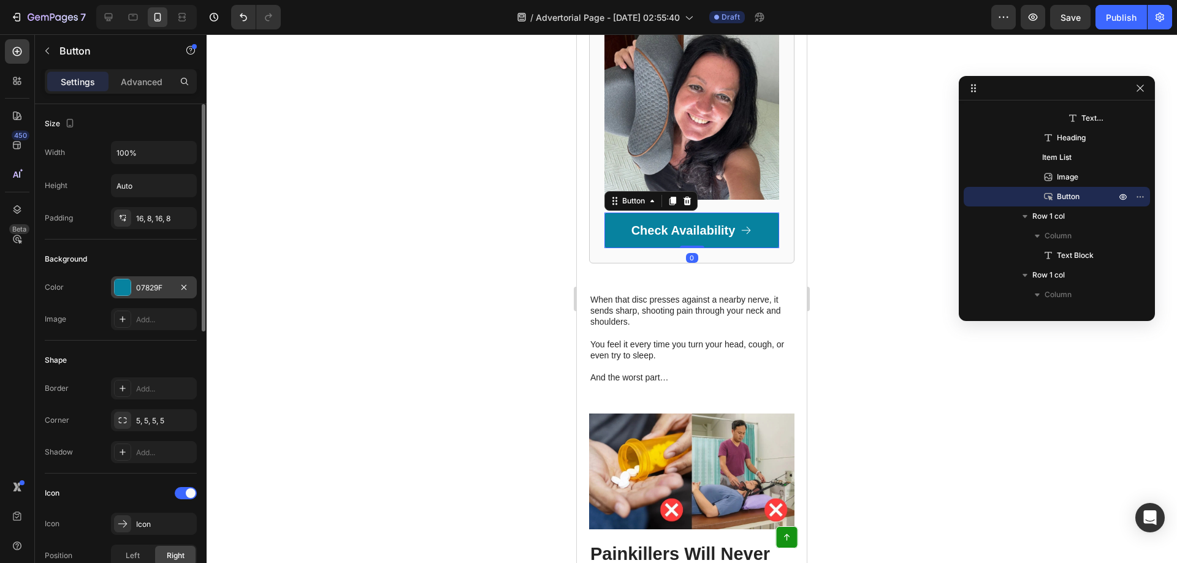
click at [128, 280] on div at bounding box center [123, 288] width 16 height 16
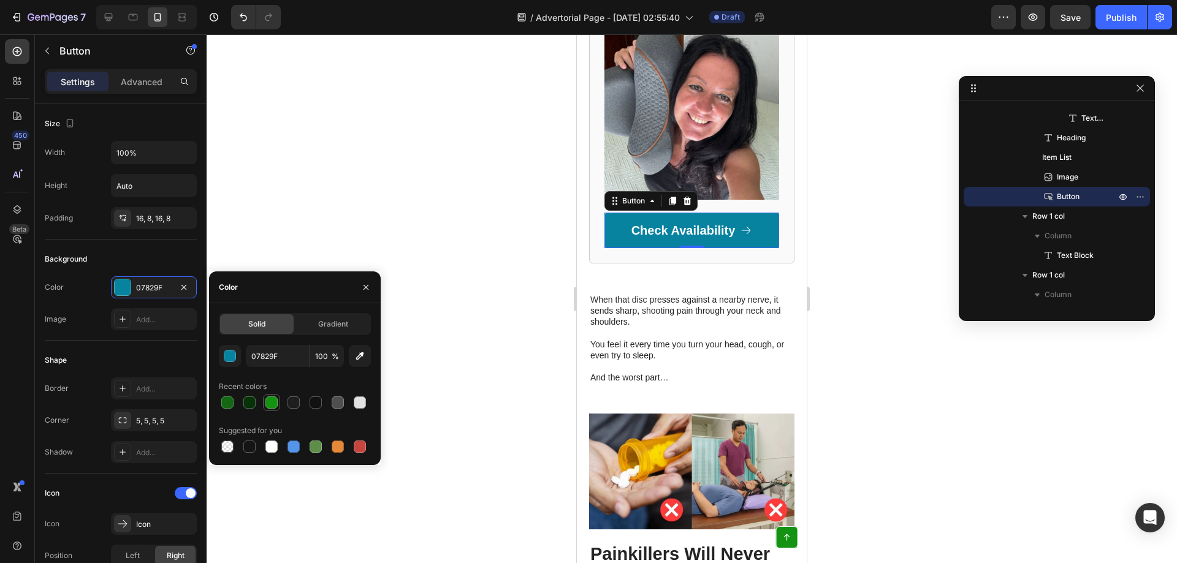
click at [268, 403] on div at bounding box center [271, 403] width 12 height 12
type input "149312"
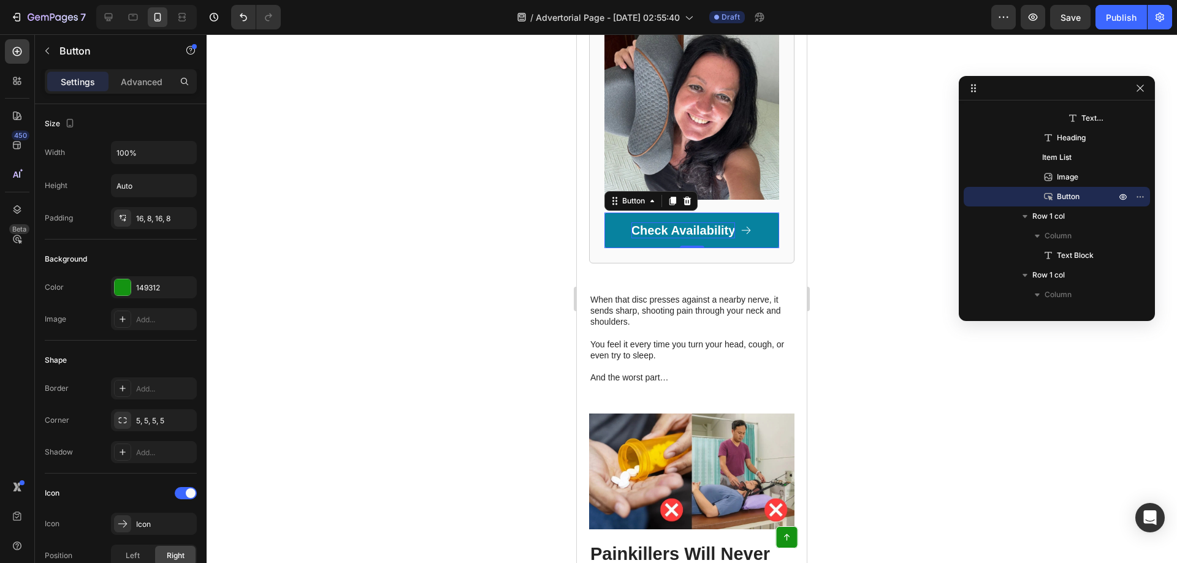
click at [681, 238] on p "Check Availability" at bounding box center [683, 231] width 104 height 16
click at [655, 238] on p "Check Availability" at bounding box center [683, 231] width 104 height 16
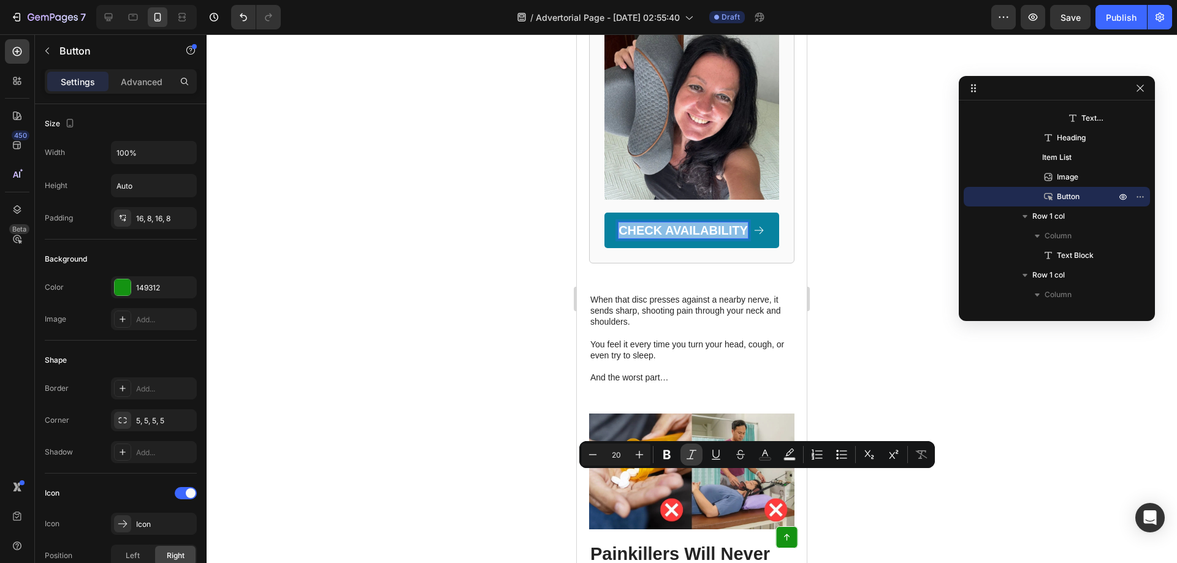
copy p "CHECK AVAILABILITY"
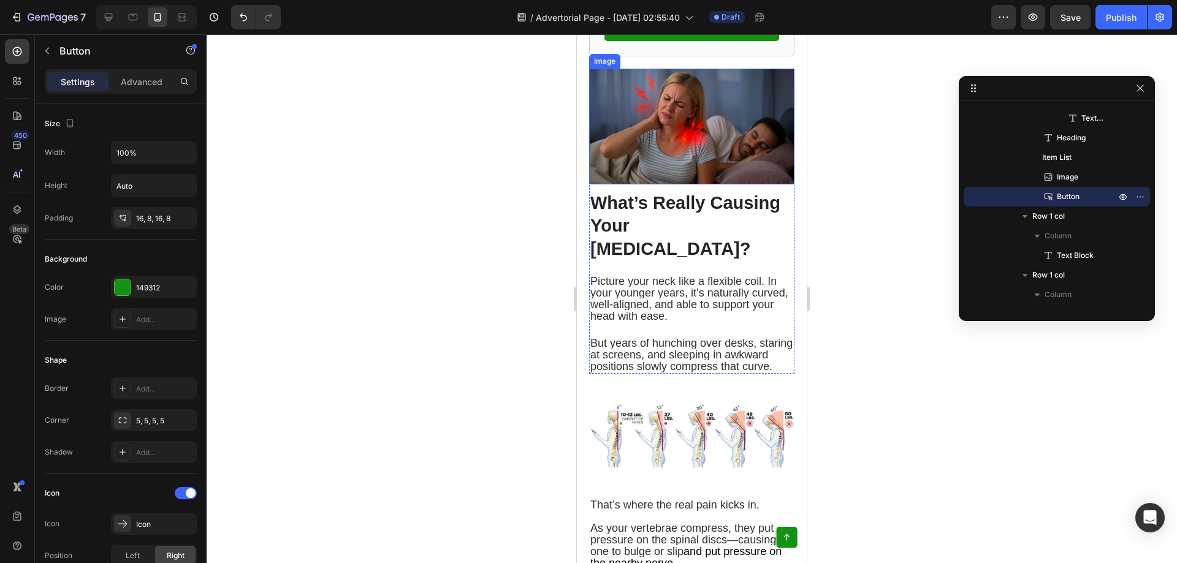
scroll to position [903, 0]
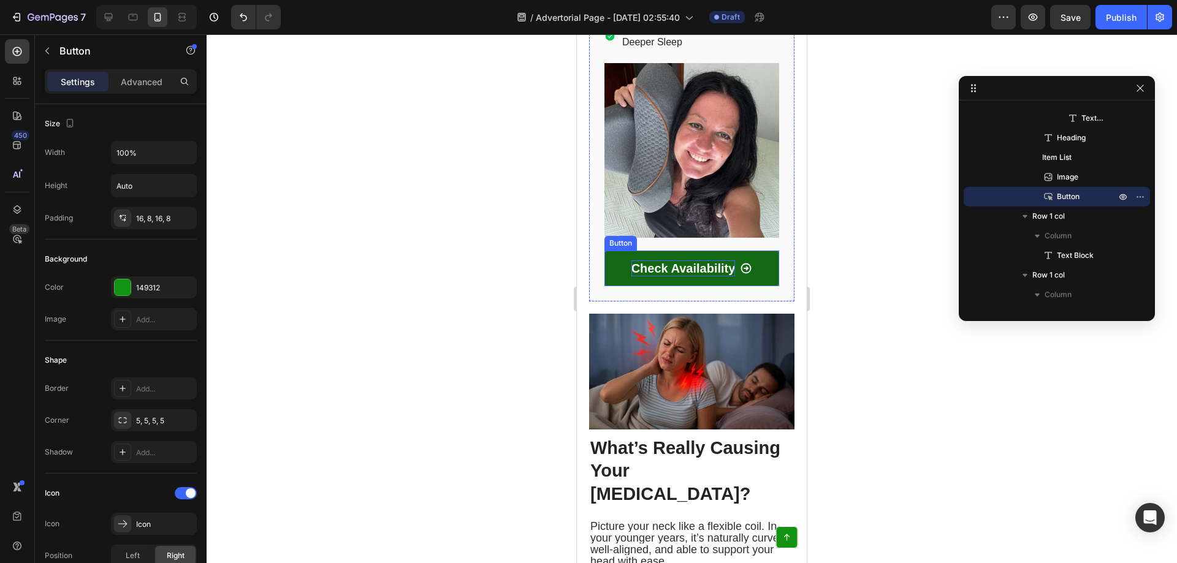
click at [686, 261] on p "Check Availability" at bounding box center [683, 269] width 104 height 16
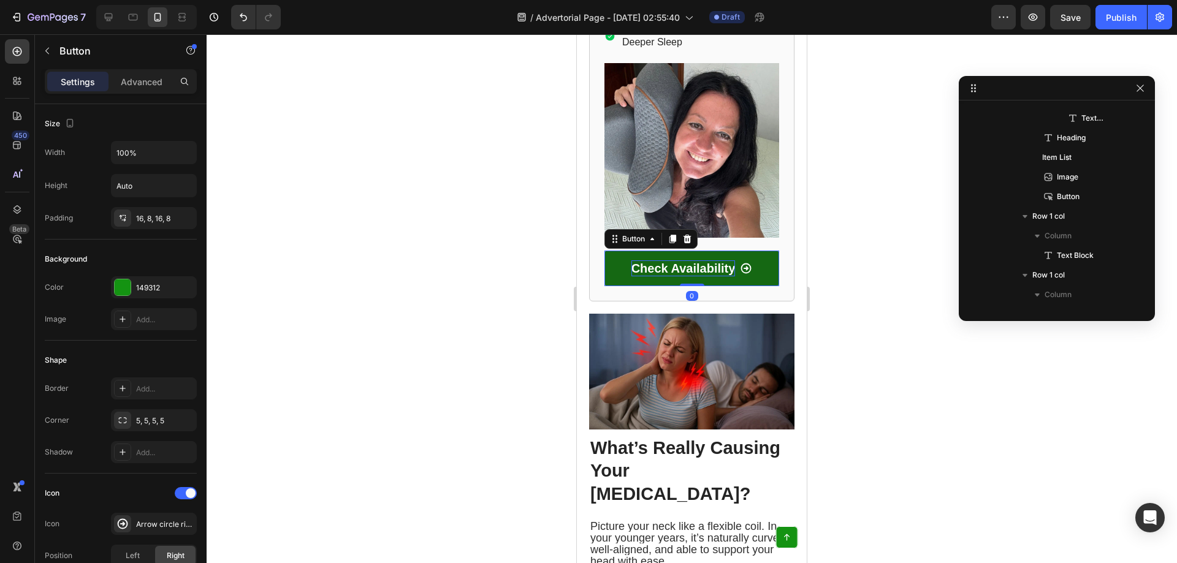
scroll to position [841, 0]
click at [690, 261] on p "Check Availability" at bounding box center [683, 269] width 104 height 16
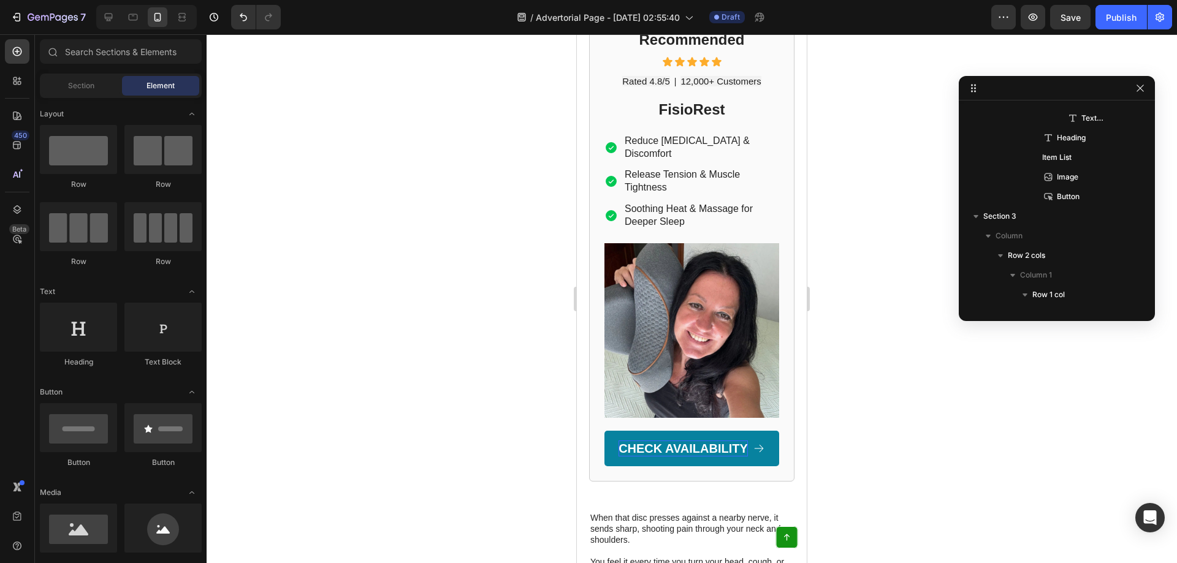
scroll to position [1850, 0]
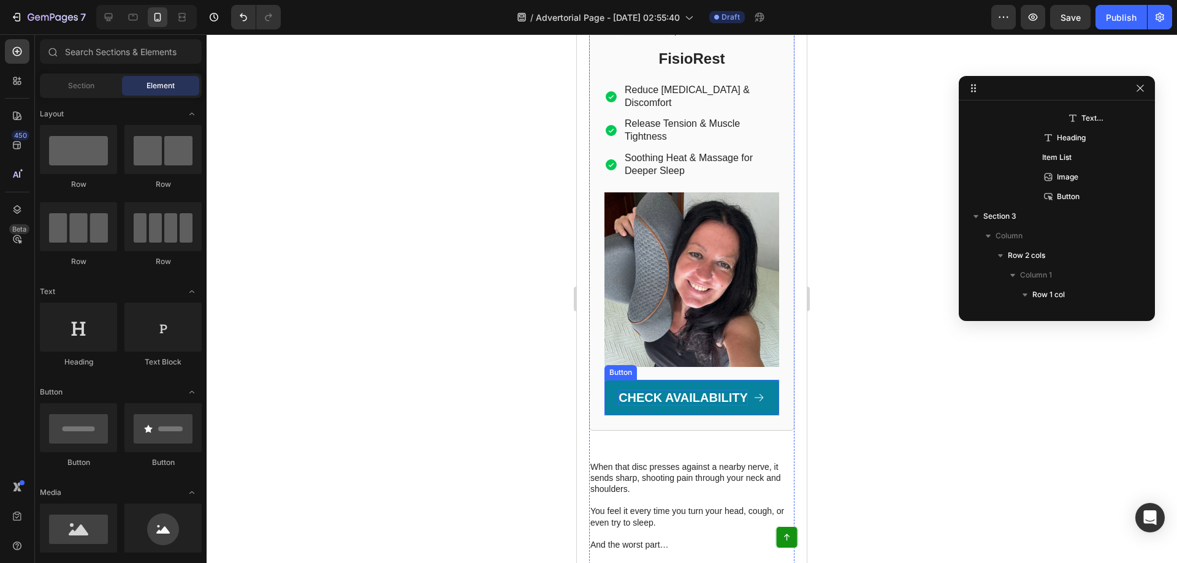
click at [618, 365] on div "Button" at bounding box center [620, 372] width 32 height 15
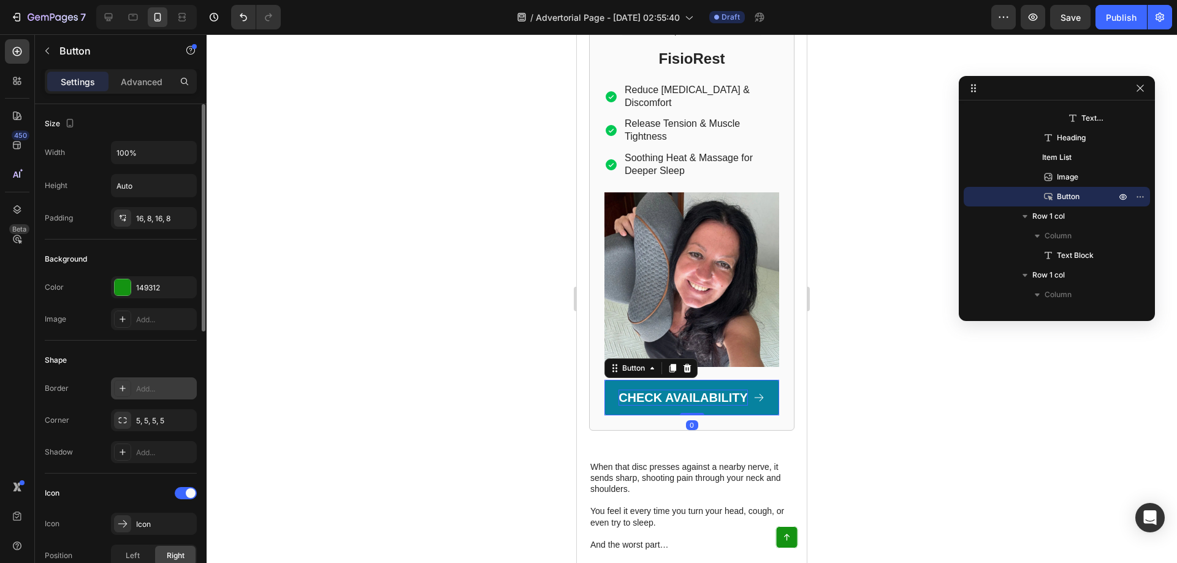
scroll to position [82, 0]
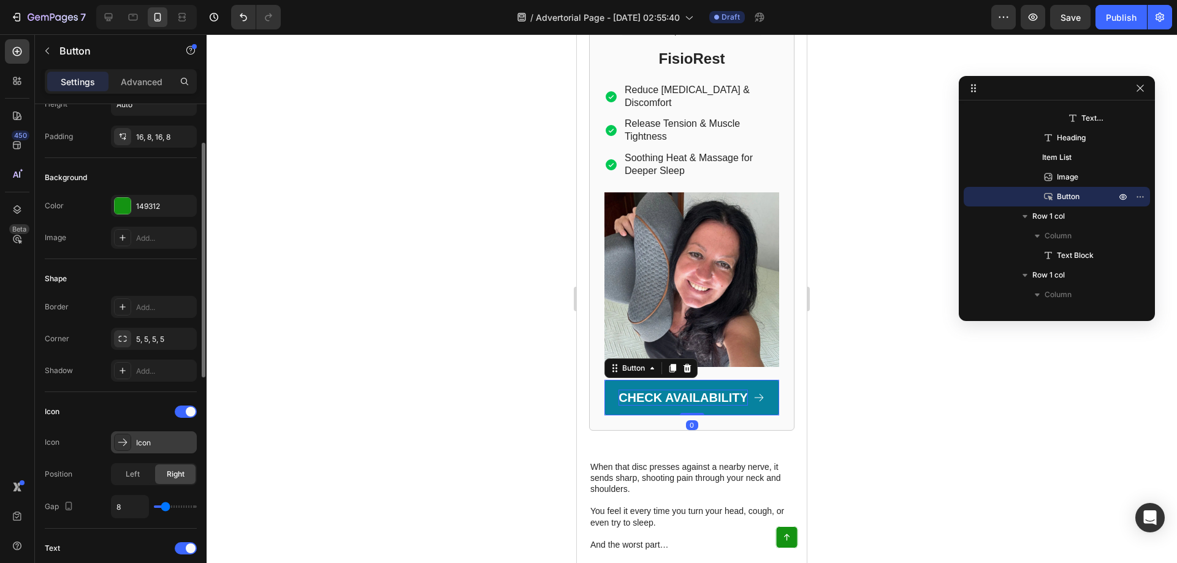
click at [128, 440] on icon at bounding box center [122, 442] width 12 height 12
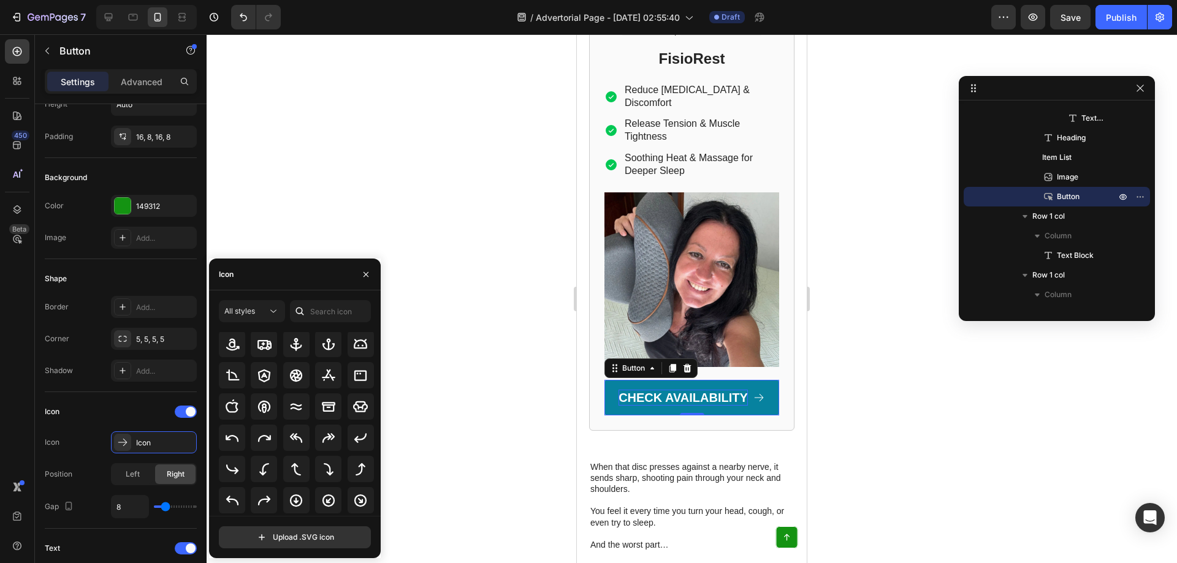
scroll to position [245, 0]
click at [261, 440] on icon at bounding box center [264, 436] width 15 height 15
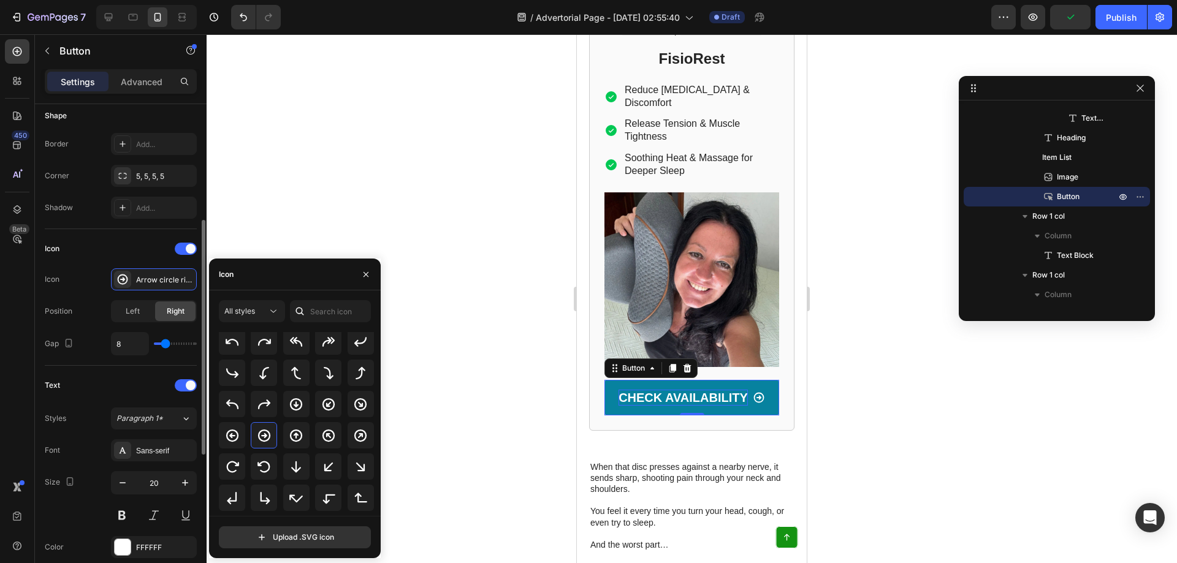
scroll to position [0, 0]
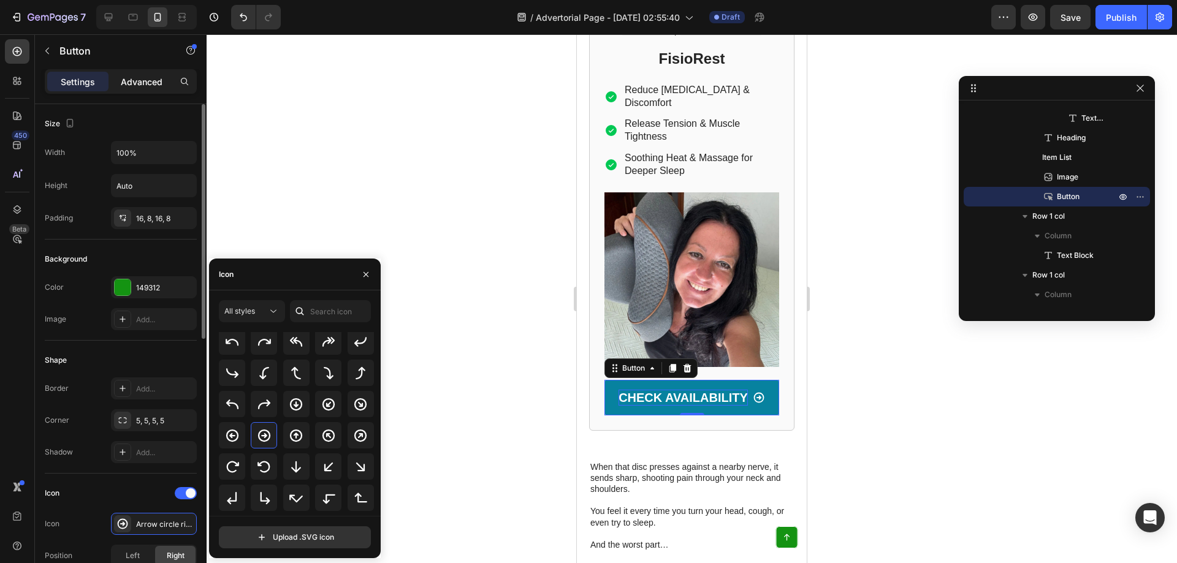
click at [136, 85] on p "Advanced" at bounding box center [142, 81] width 42 height 13
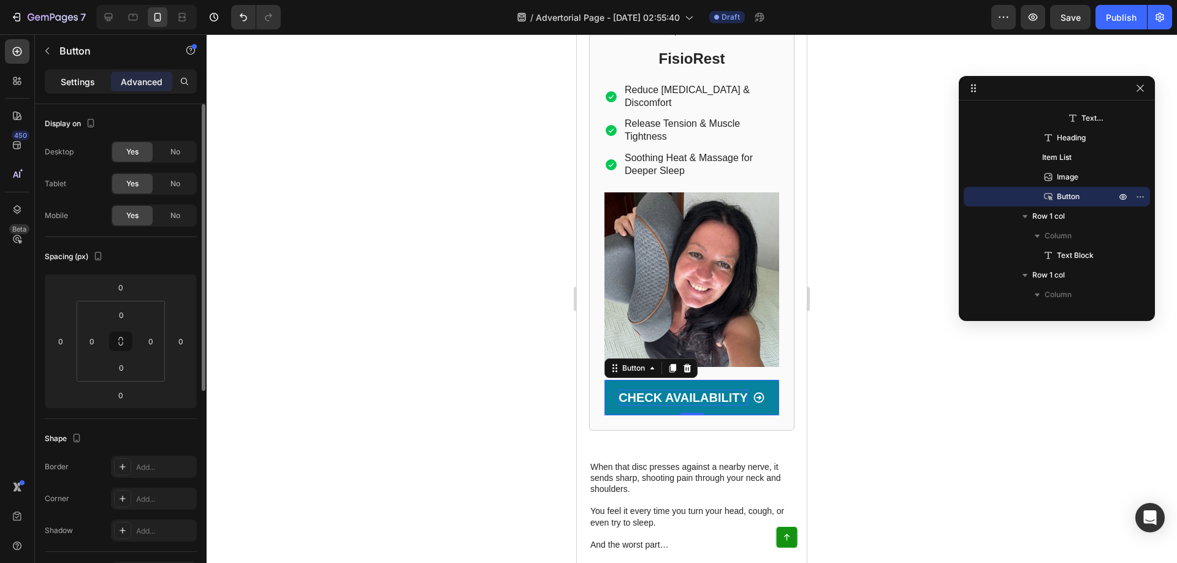
click at [68, 80] on p "Settings" at bounding box center [78, 81] width 34 height 13
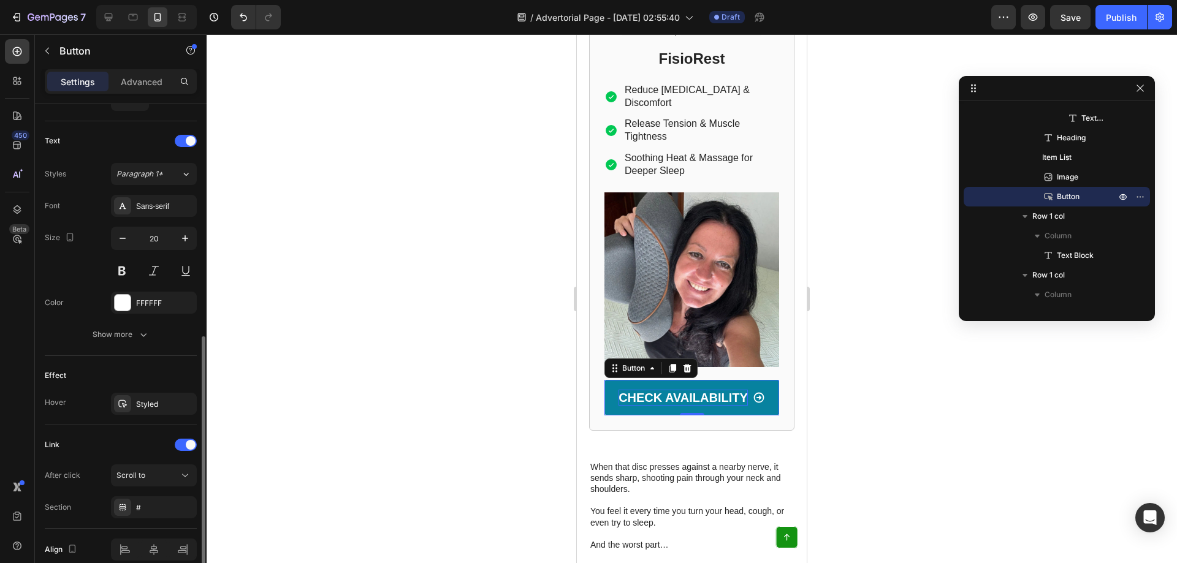
scroll to position [546, 0]
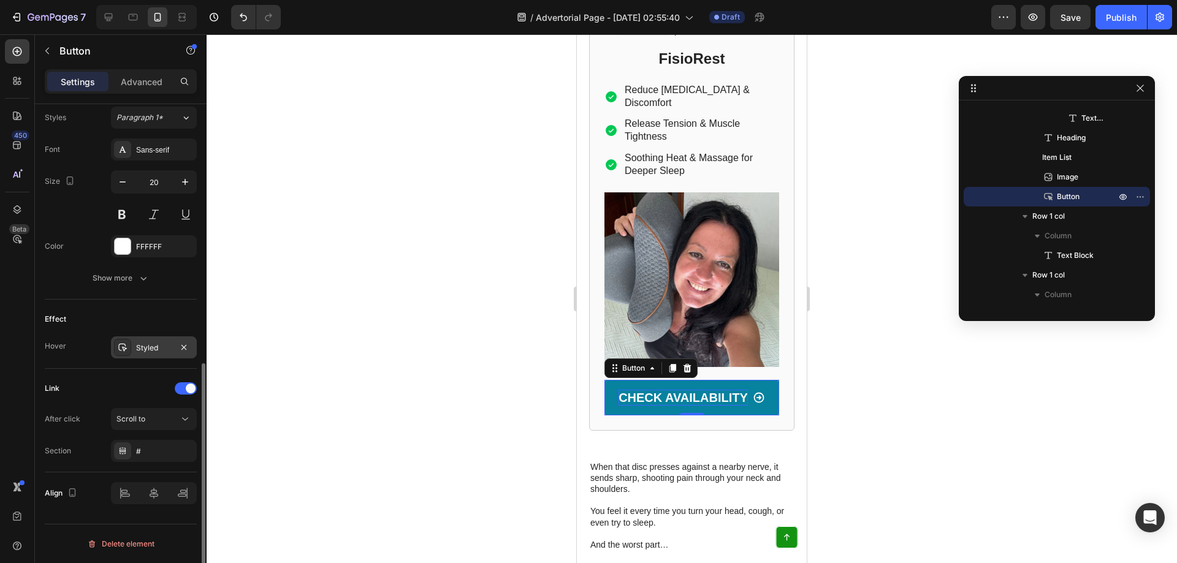
click at [134, 348] on div "Styled" at bounding box center [154, 348] width 86 height 22
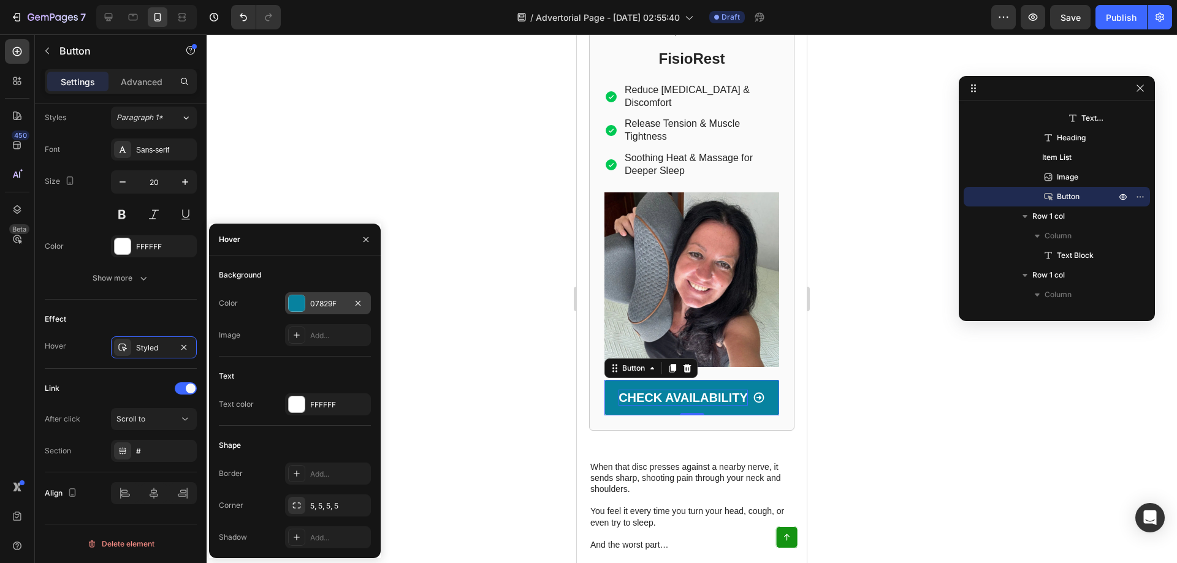
click at [299, 301] on div at bounding box center [297, 303] width 16 height 16
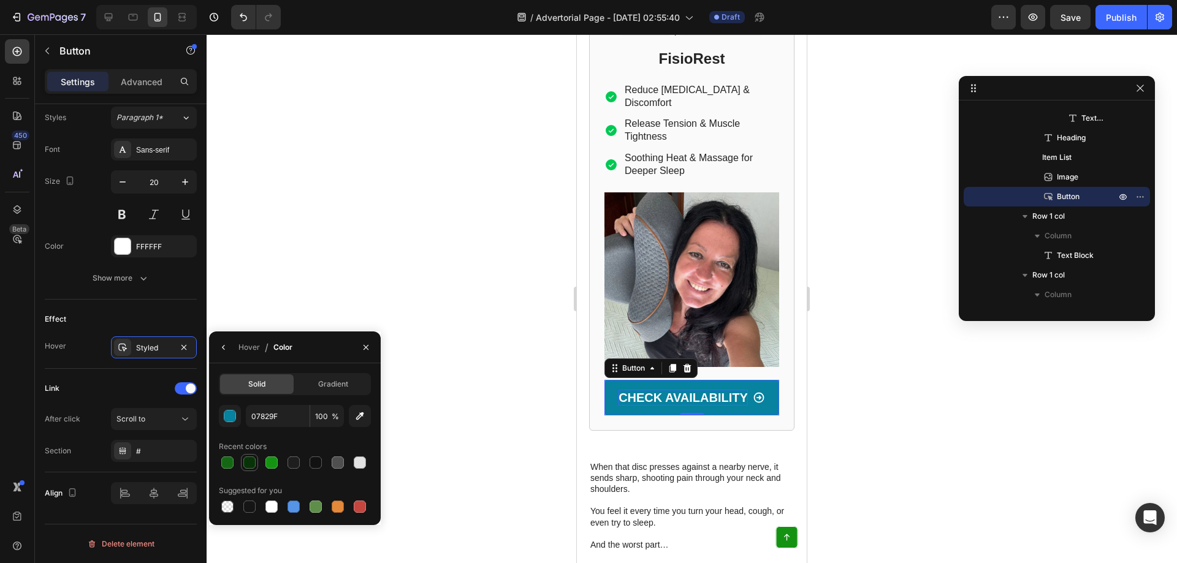
click at [251, 463] on div at bounding box center [249, 463] width 12 height 12
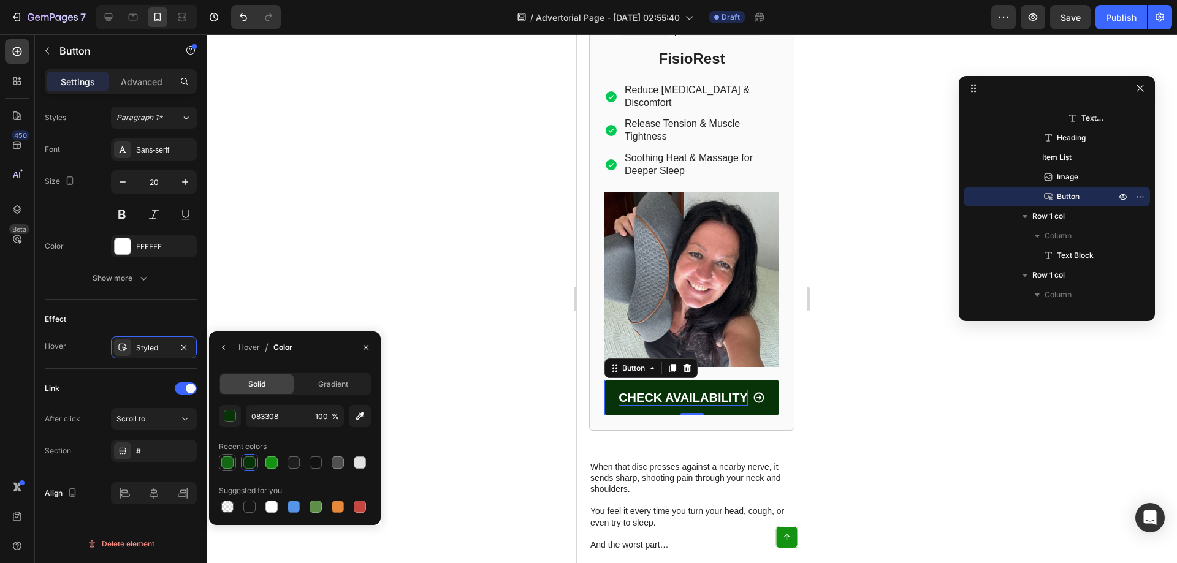
click at [229, 462] on div at bounding box center [227, 463] width 12 height 12
type input "156813"
click at [951, 69] on div at bounding box center [692, 298] width 970 height 529
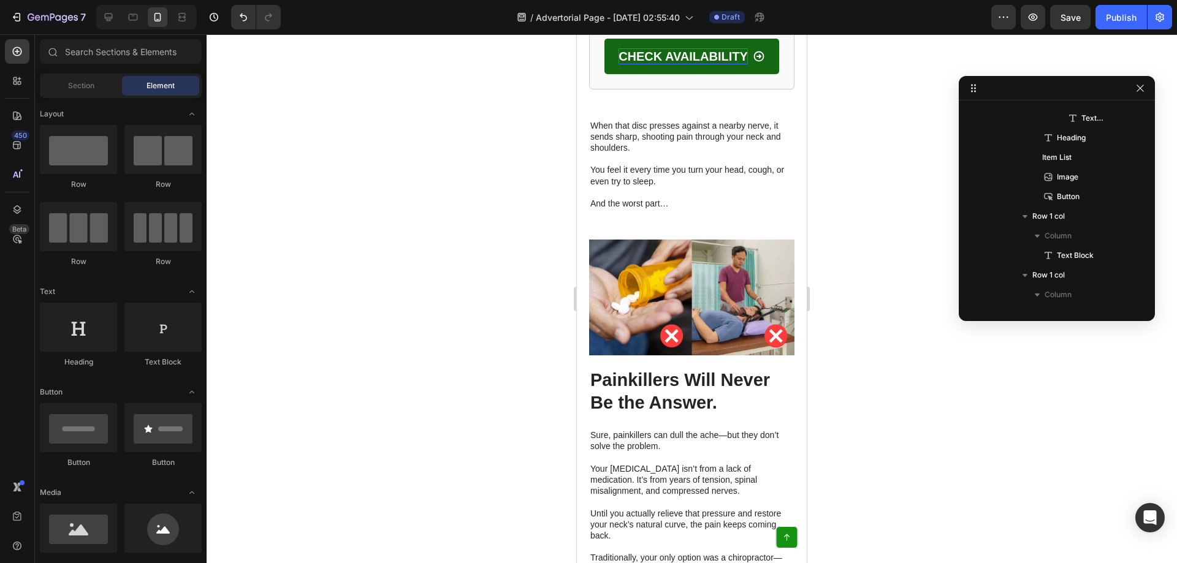
scroll to position [2217, 0]
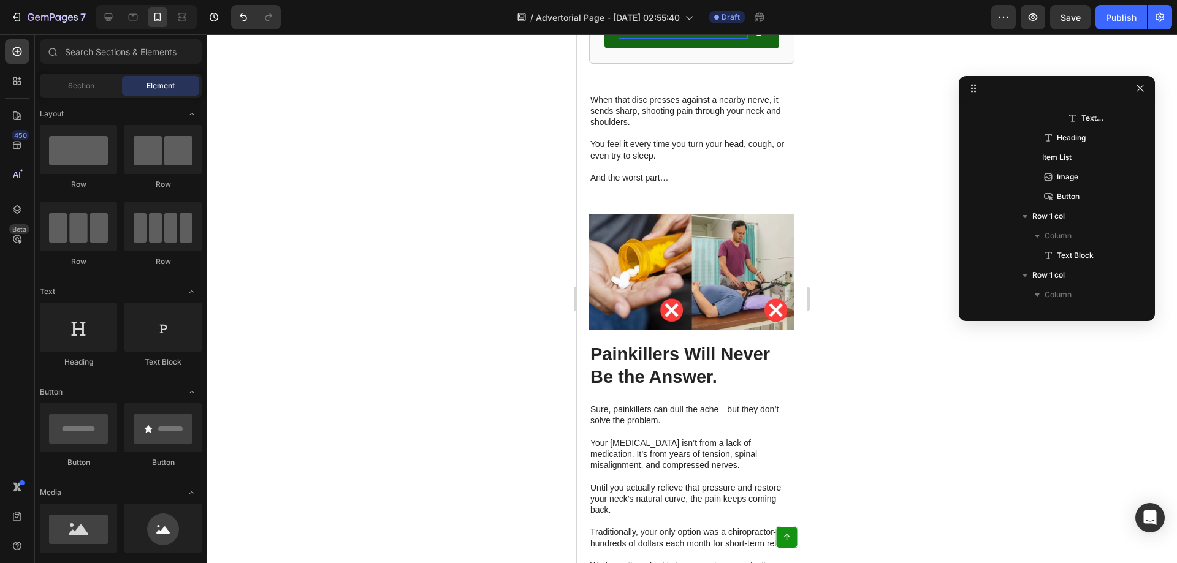
drag, startPoint x: 803, startPoint y: 190, endPoint x: 1415, endPoint y: 265, distance: 616.5
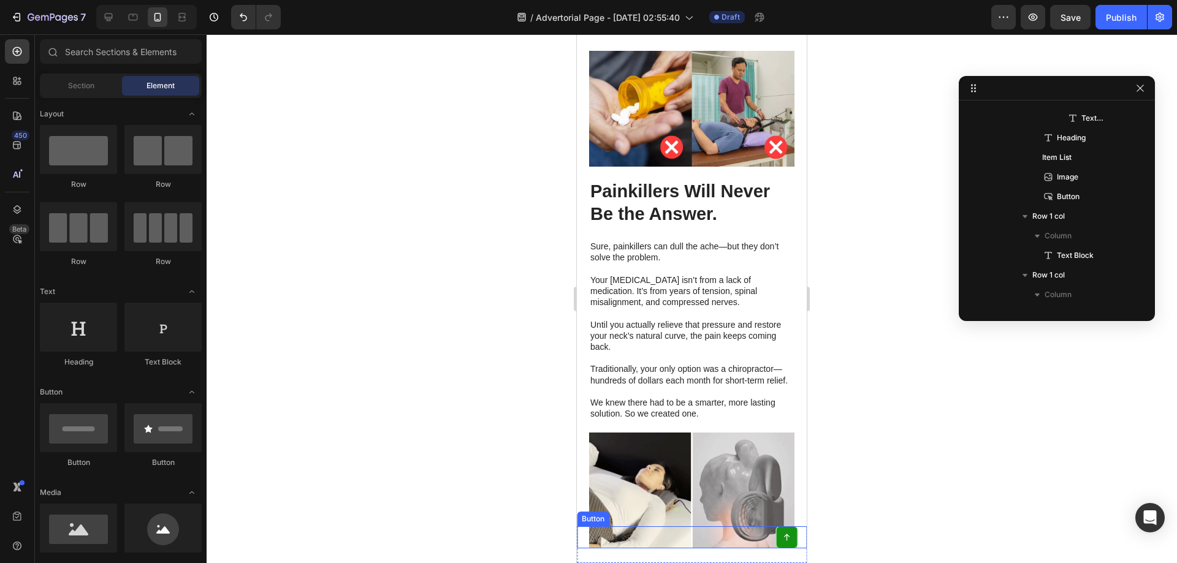
click at [661, 530] on div "Button" at bounding box center [692, 538] width 230 height 22
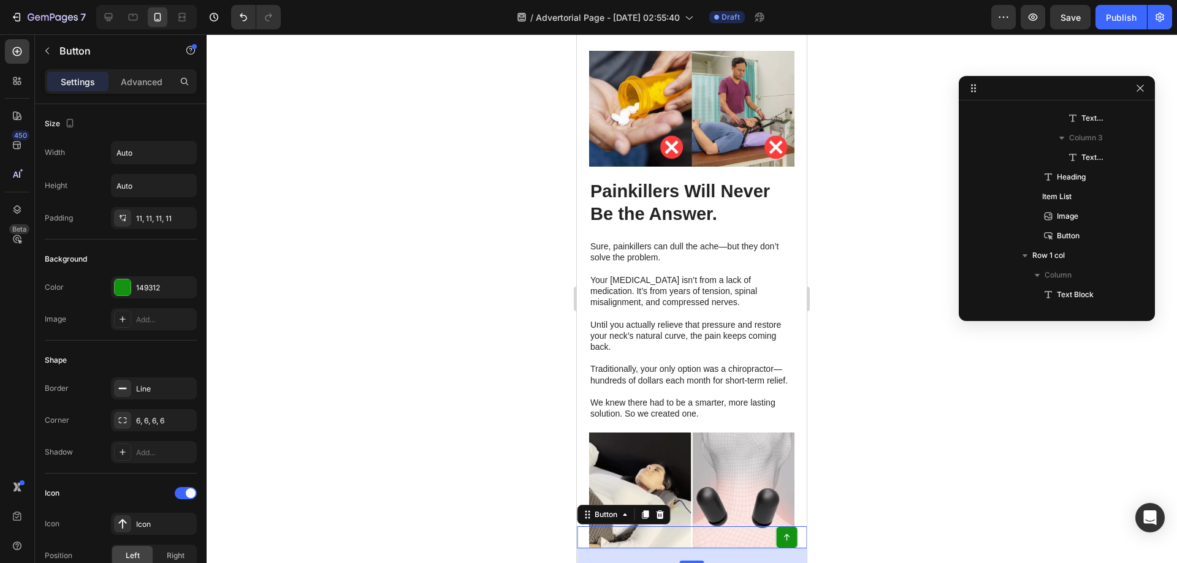
scroll to position [0, 0]
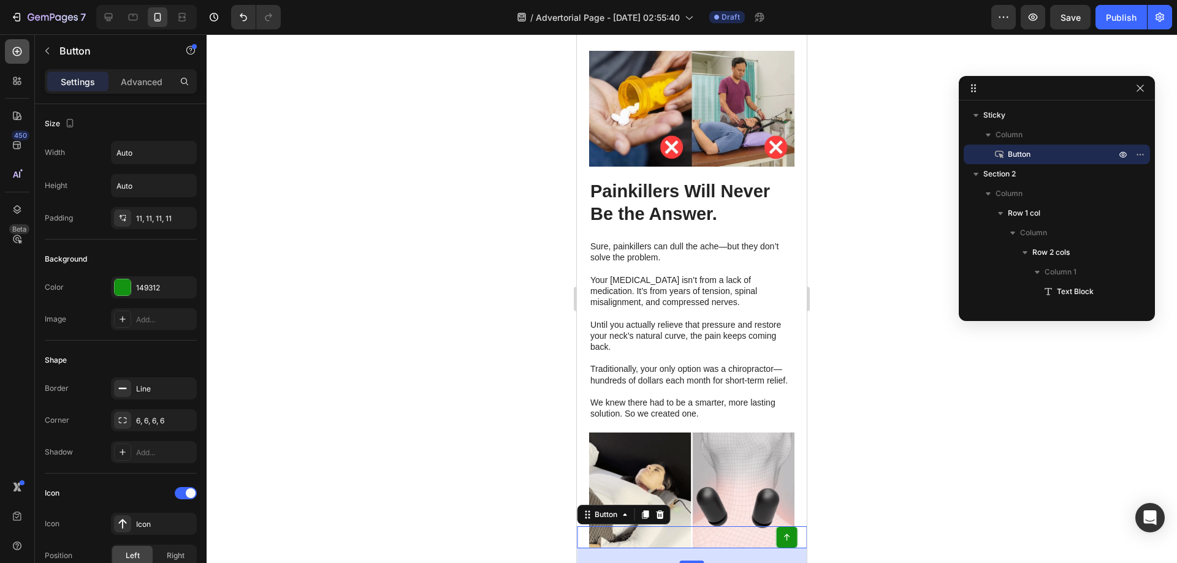
click at [17, 55] on icon at bounding box center [17, 51] width 9 height 9
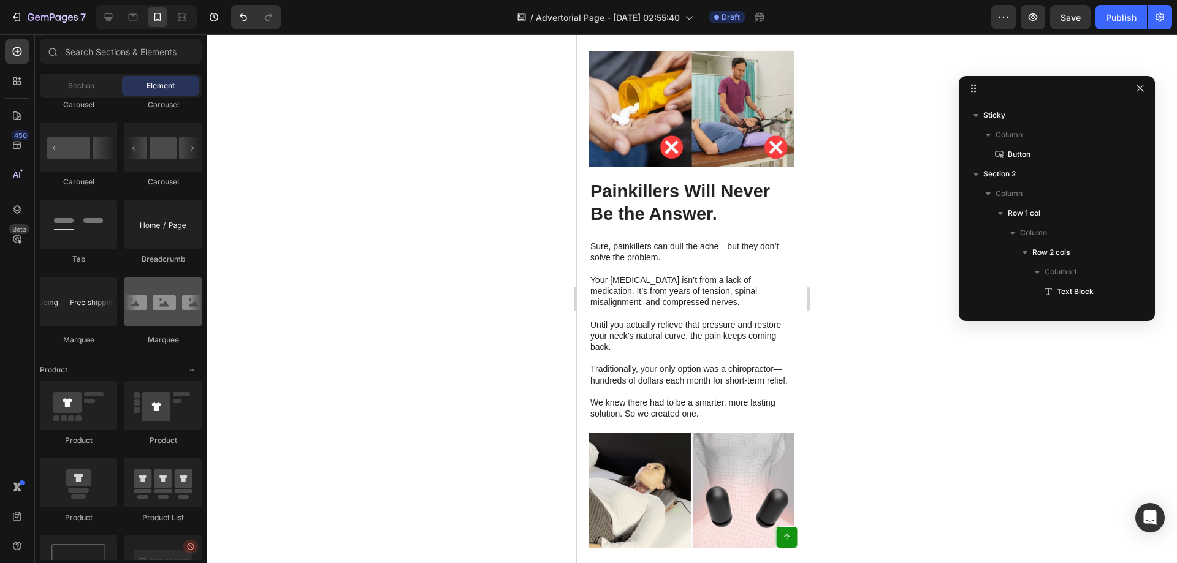
scroll to position [815, 0]
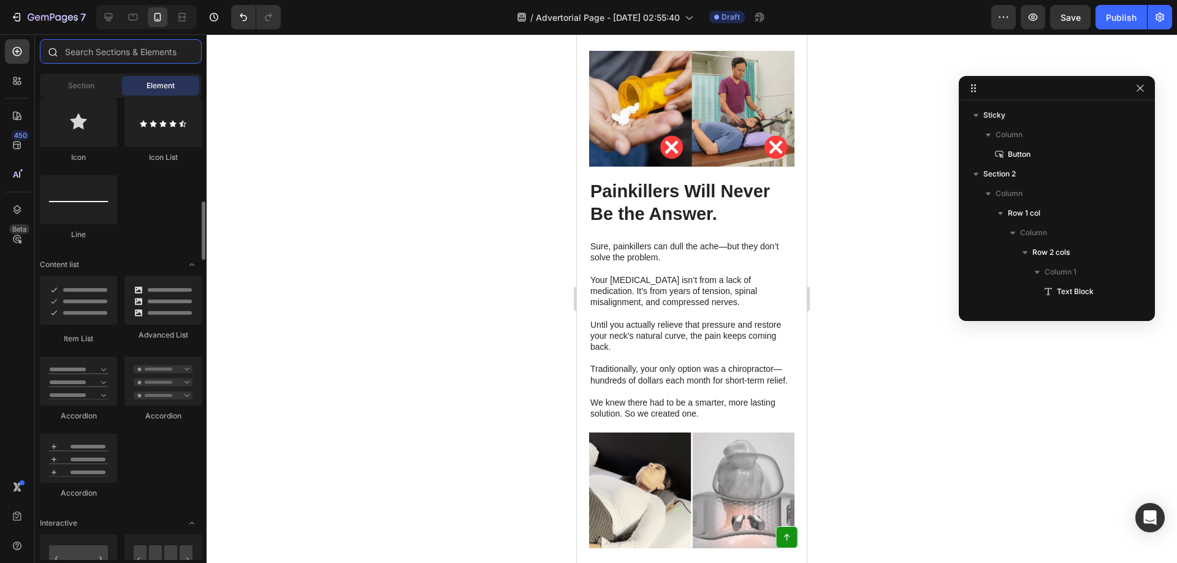
click at [115, 55] on input "text" at bounding box center [121, 51] width 162 height 25
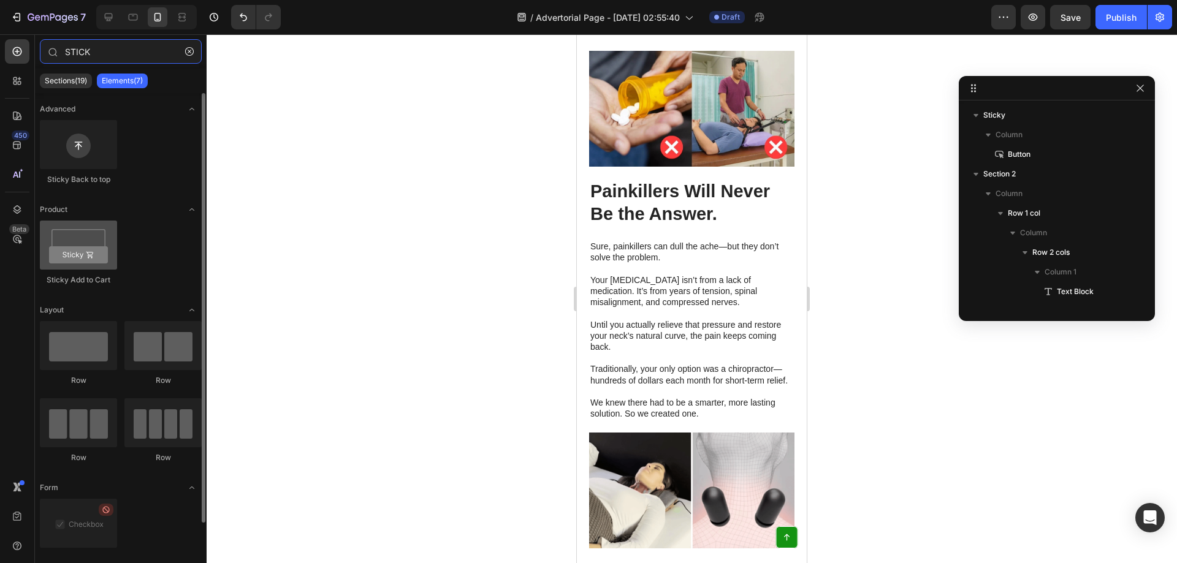
type input "STICK"
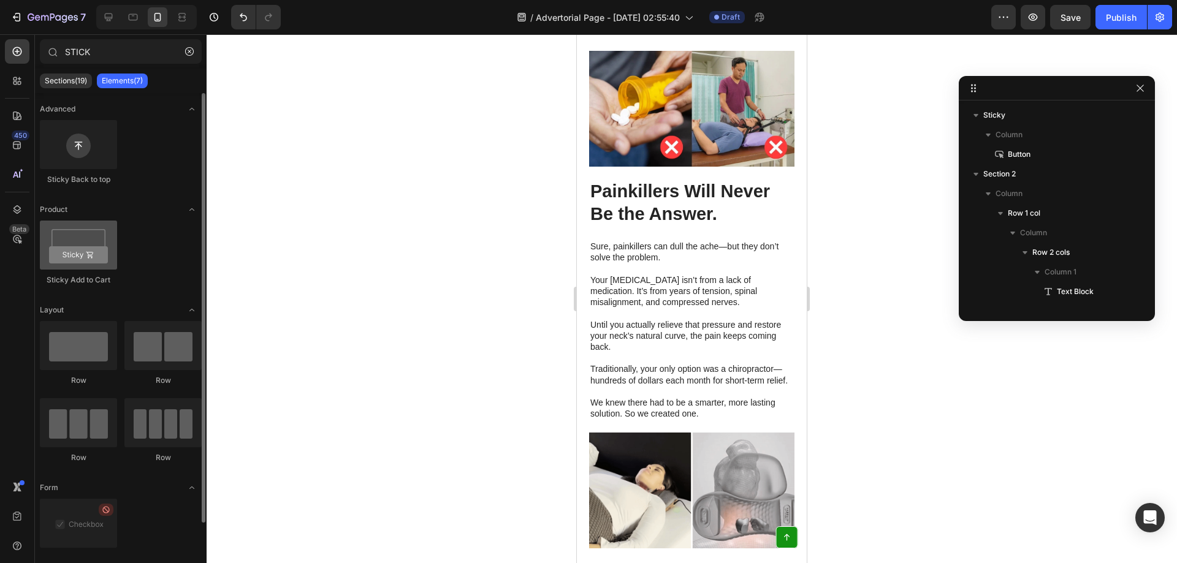
click at [84, 237] on div at bounding box center [78, 245] width 77 height 49
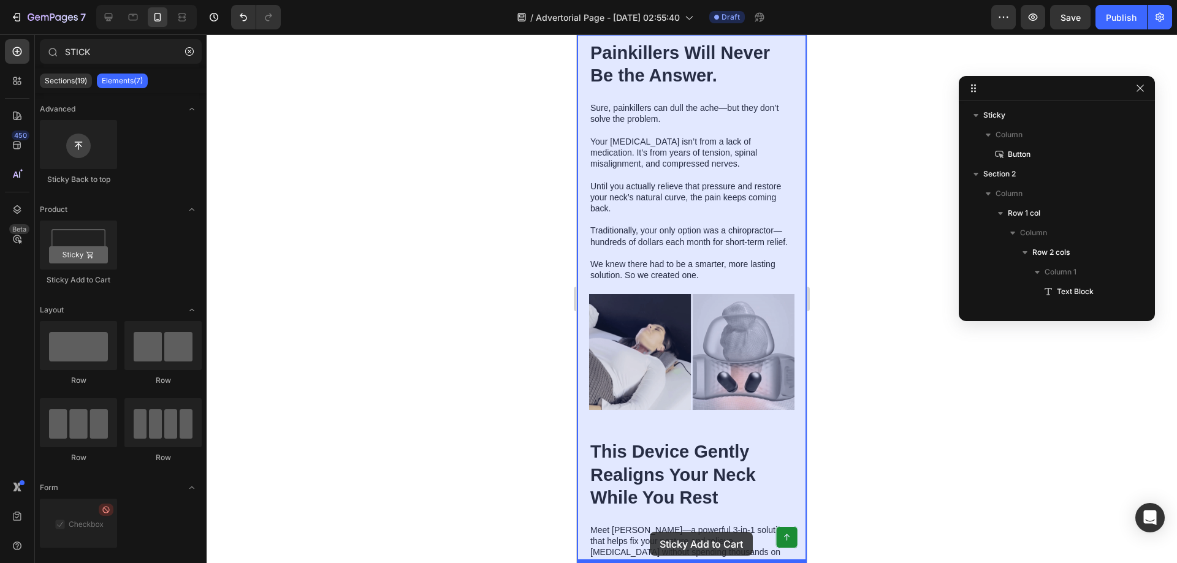
scroll to position [2523, 0]
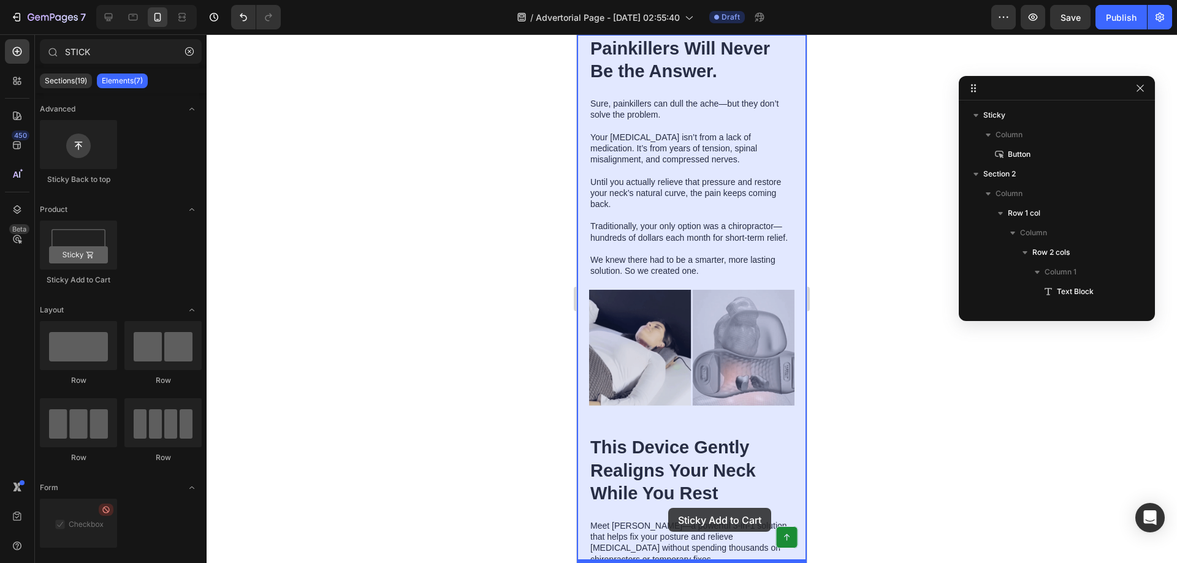
drag, startPoint x: 653, startPoint y: 283, endPoint x: 668, endPoint y: 508, distance: 225.5
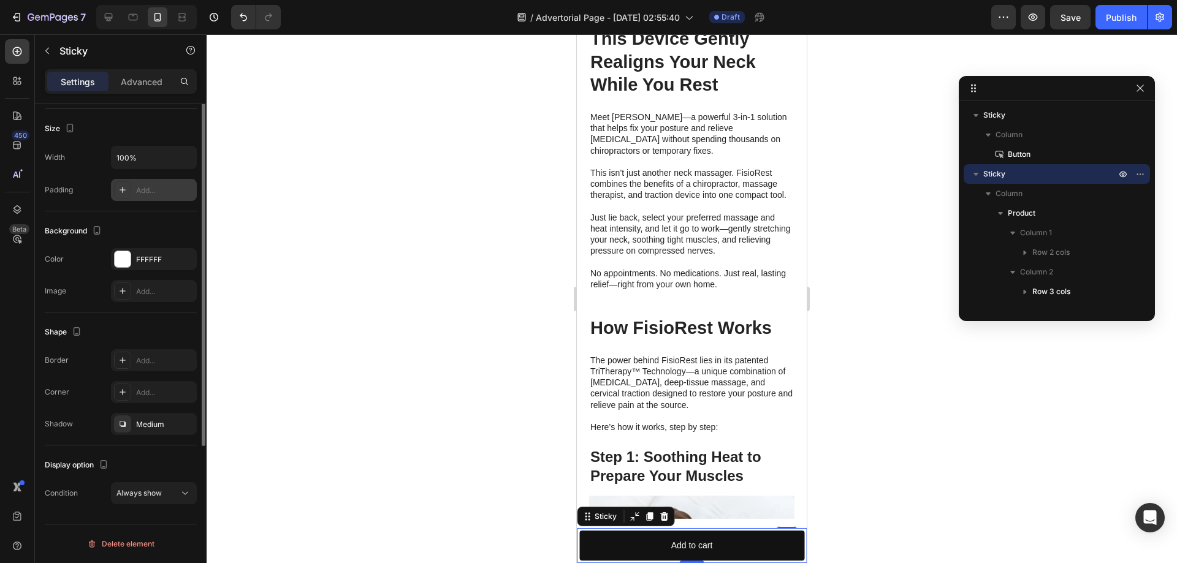
scroll to position [0, 0]
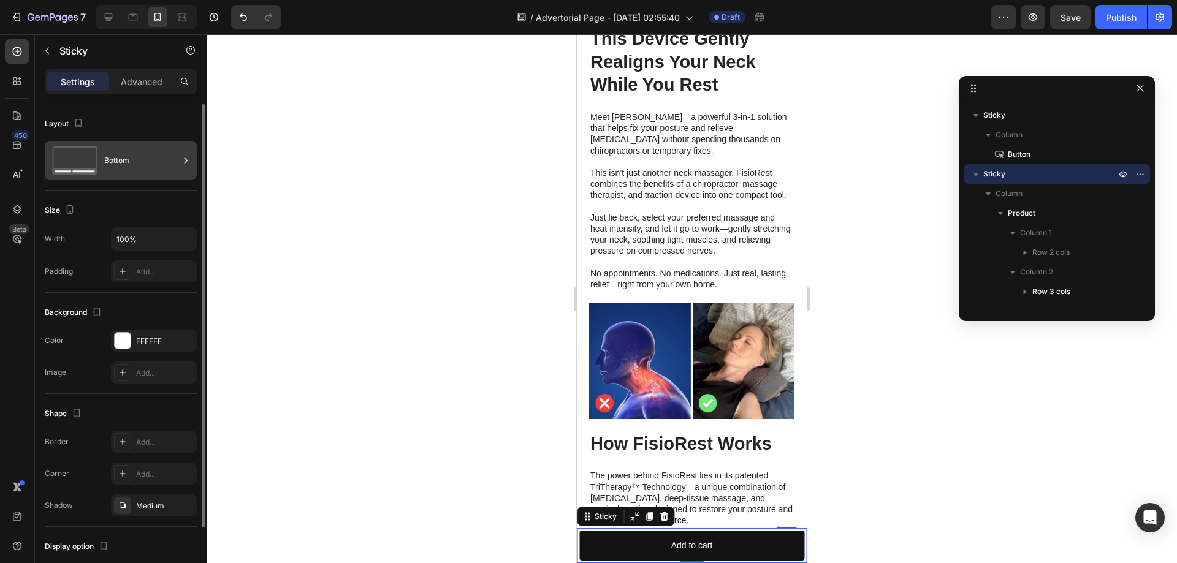
click at [112, 162] on div "Bottom" at bounding box center [141, 161] width 75 height 28
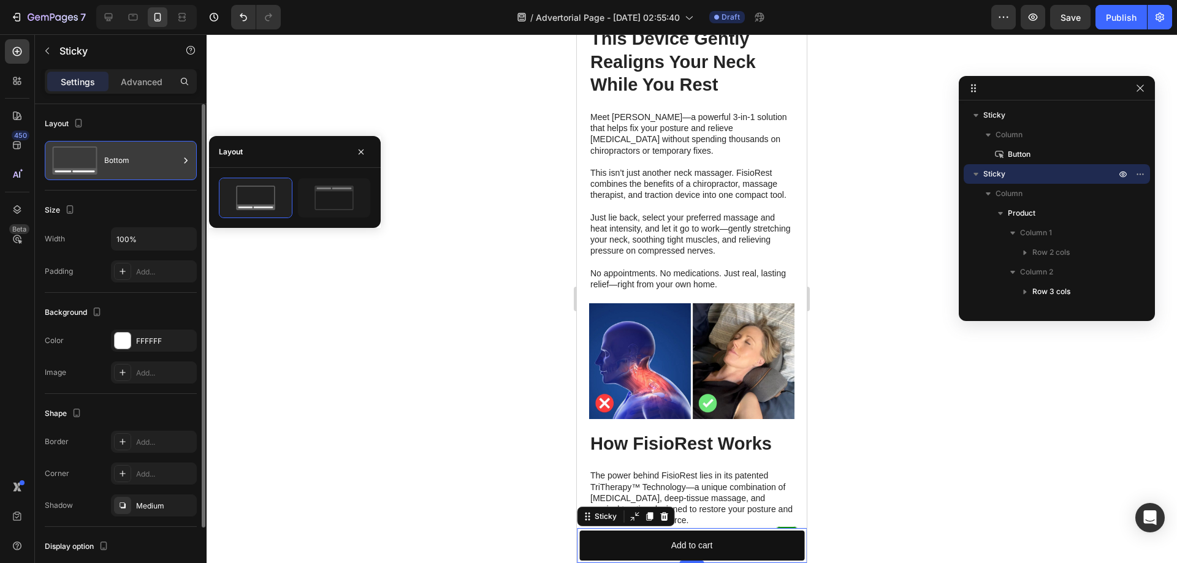
click at [120, 161] on div "Bottom" at bounding box center [141, 161] width 75 height 28
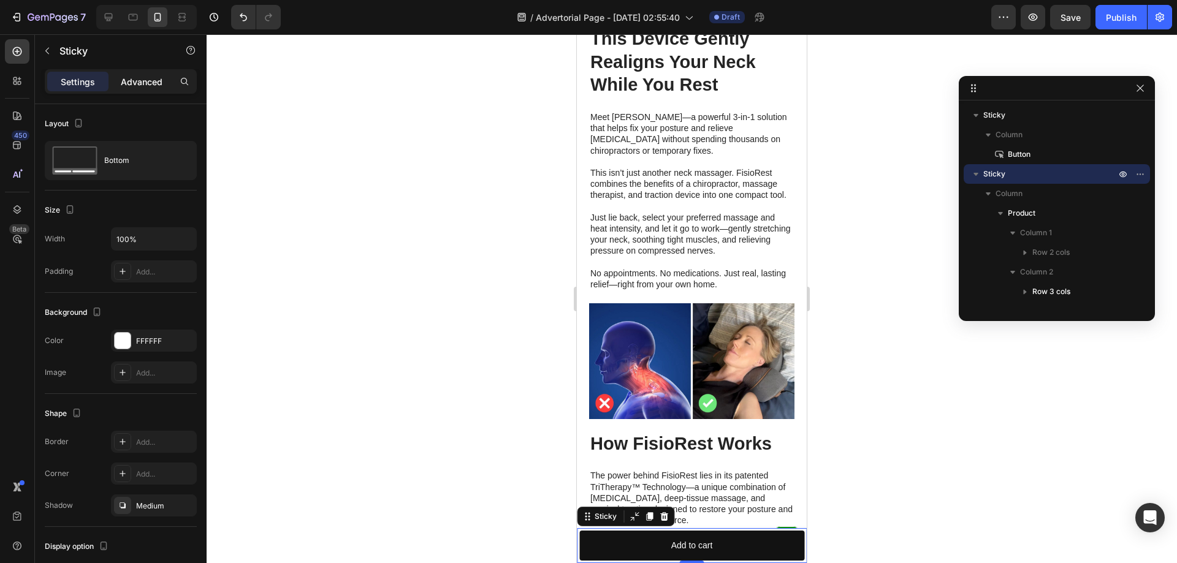
click at [125, 88] on p "Advanced" at bounding box center [142, 81] width 42 height 13
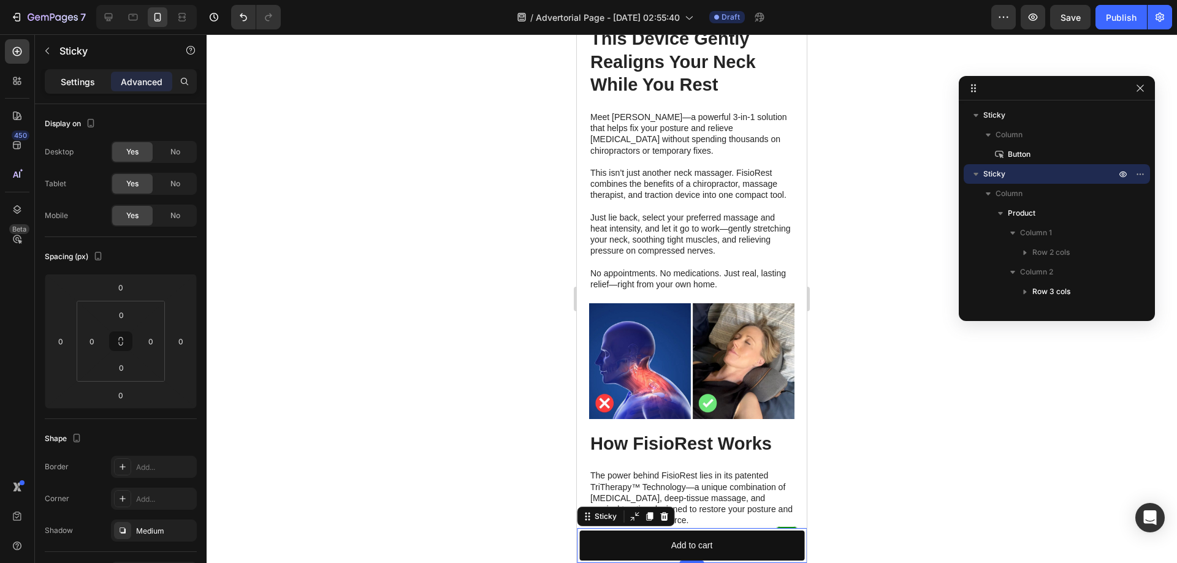
click at [58, 90] on div "Settings" at bounding box center [77, 82] width 61 height 20
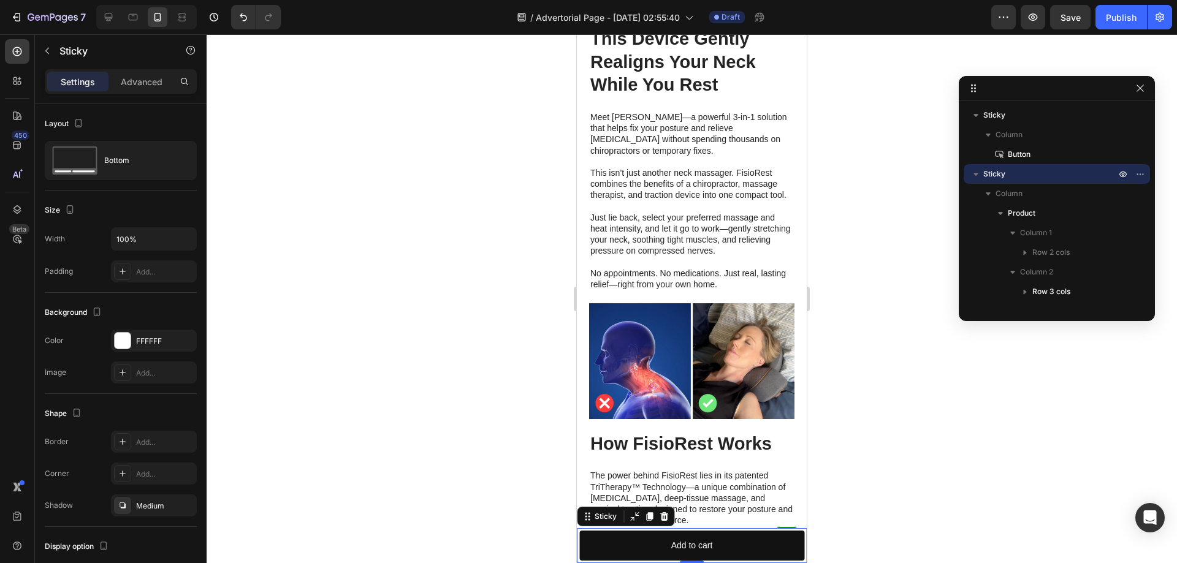
click at [129, 27] on div at bounding box center [146, 17] width 101 height 25
click at [110, 21] on icon at bounding box center [109, 17] width 8 height 8
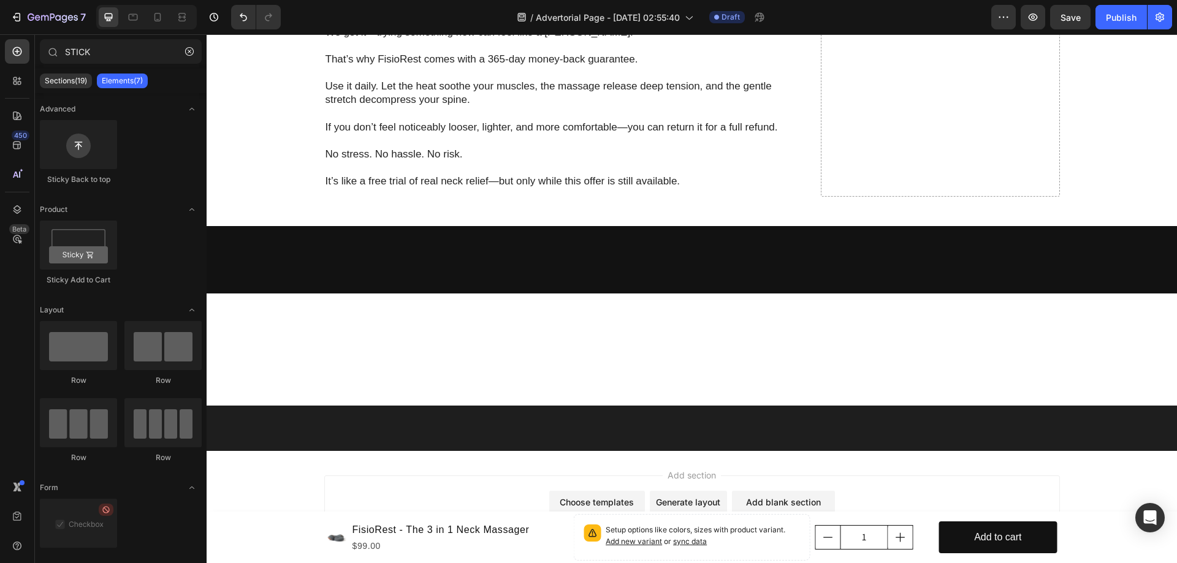
scroll to position [4756, 0]
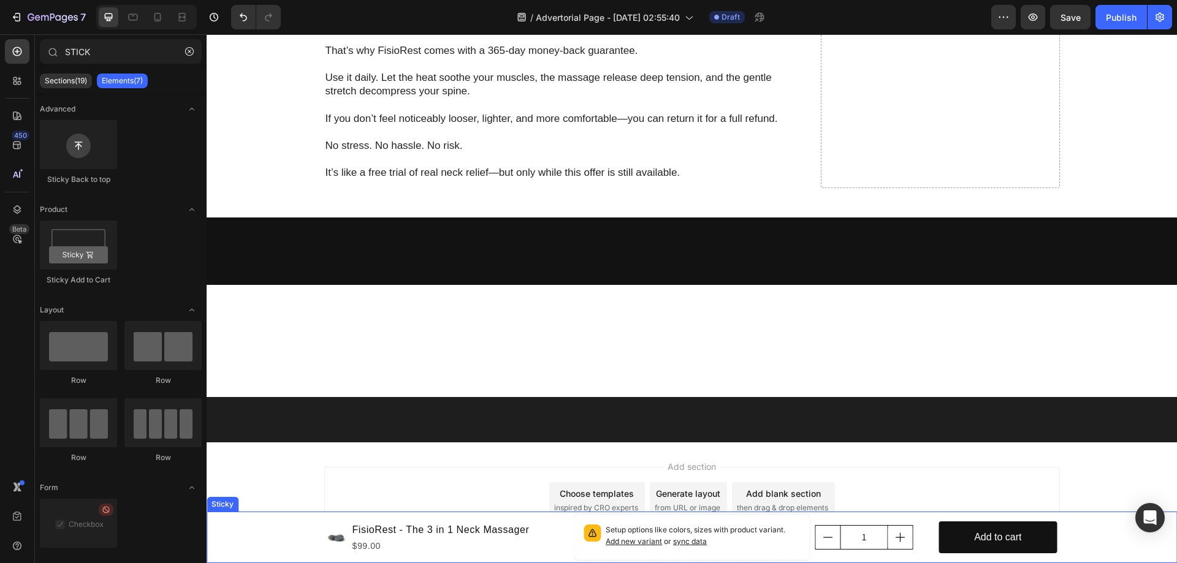
click at [302, 520] on div "Product Images FisioRest - The 3 in 1 Neck Massager Product Title $99.00 Produc…" at bounding box center [692, 537] width 970 height 51
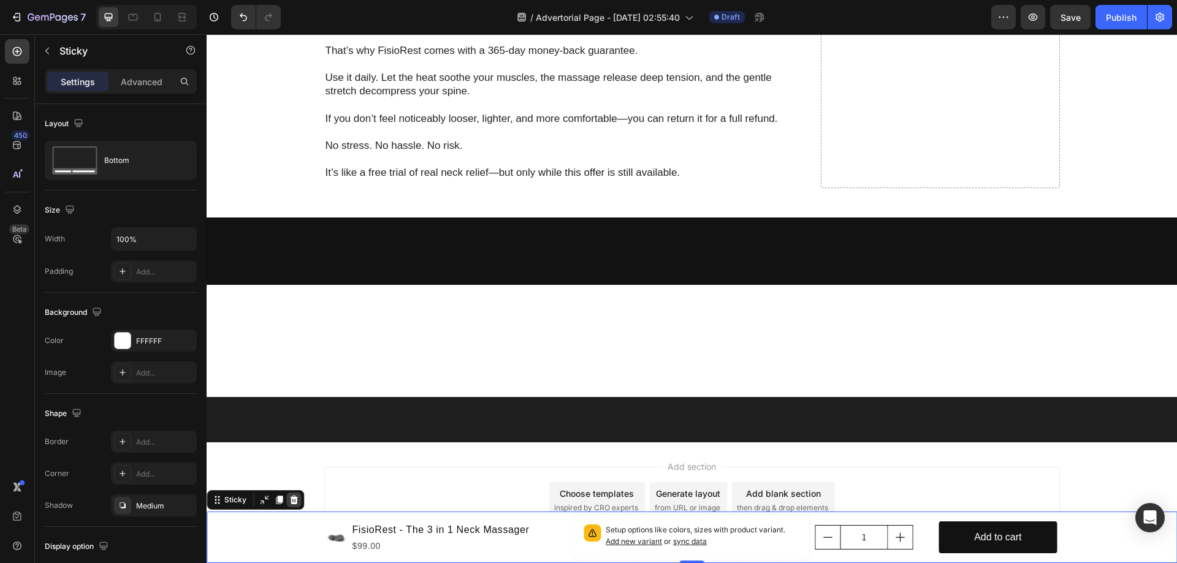
click at [292, 501] on icon at bounding box center [294, 500] width 10 height 10
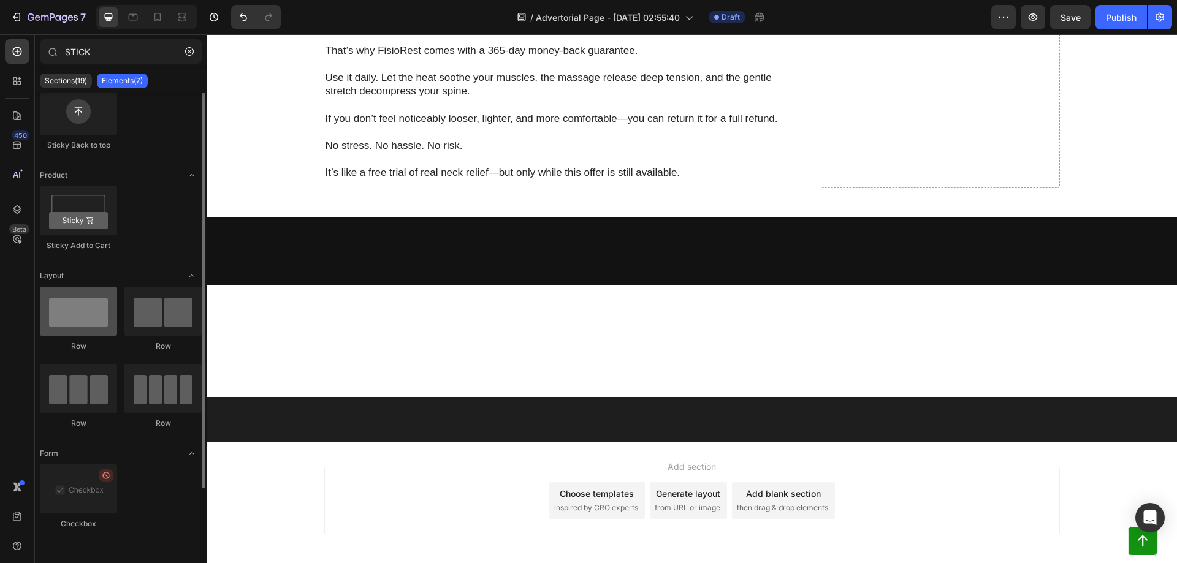
scroll to position [0, 0]
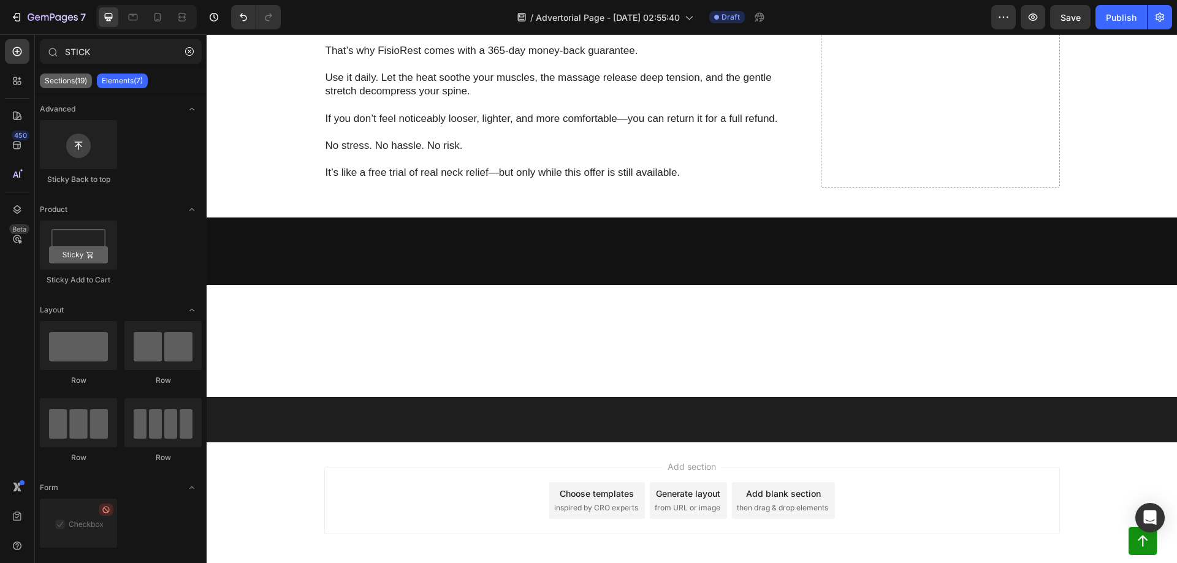
click at [50, 83] on p "Sections(19)" at bounding box center [66, 81] width 42 height 10
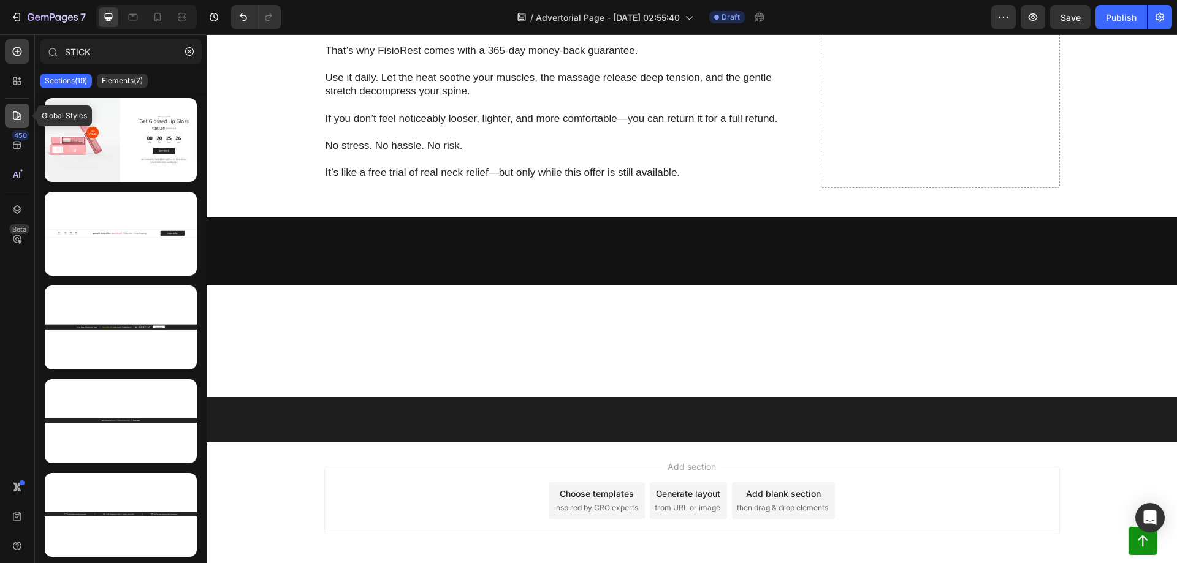
click at [16, 123] on div at bounding box center [17, 116] width 25 height 25
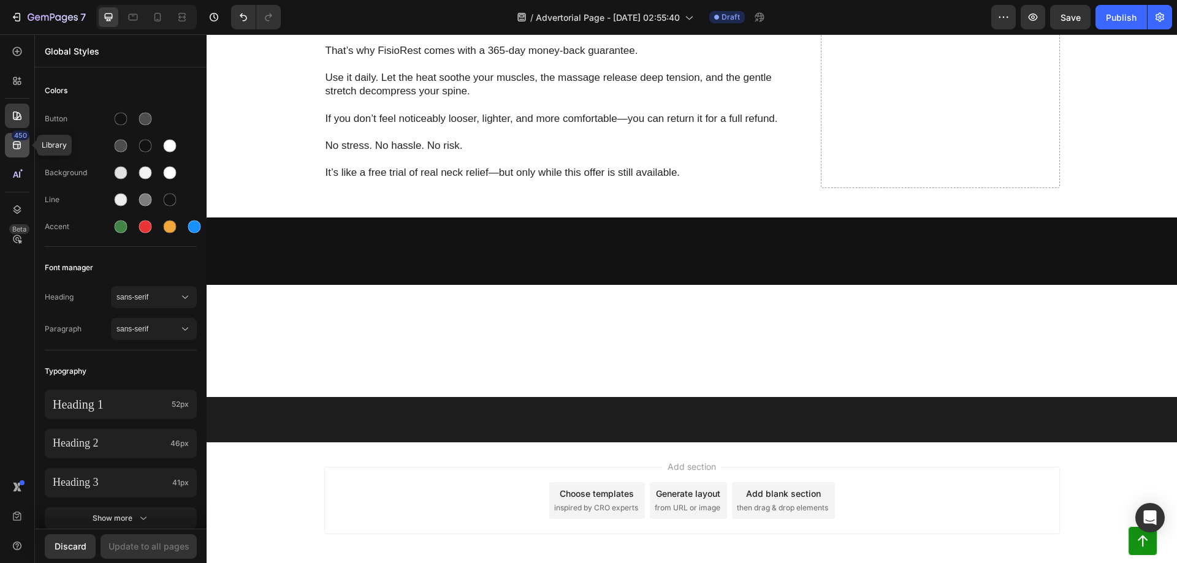
click at [11, 142] on icon at bounding box center [17, 145] width 12 height 12
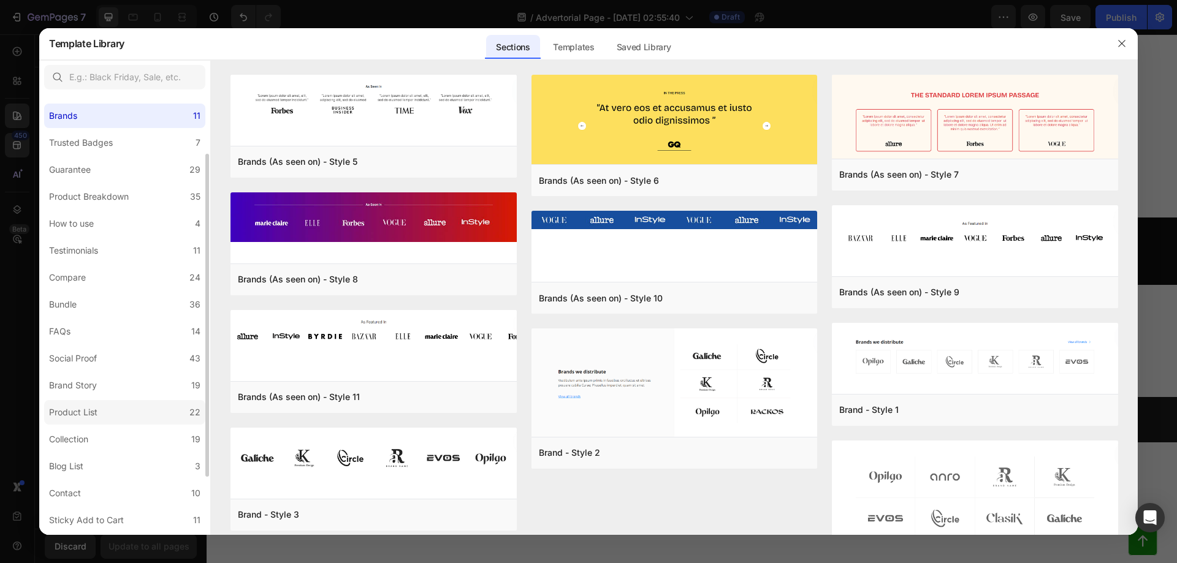
scroll to position [160, 0]
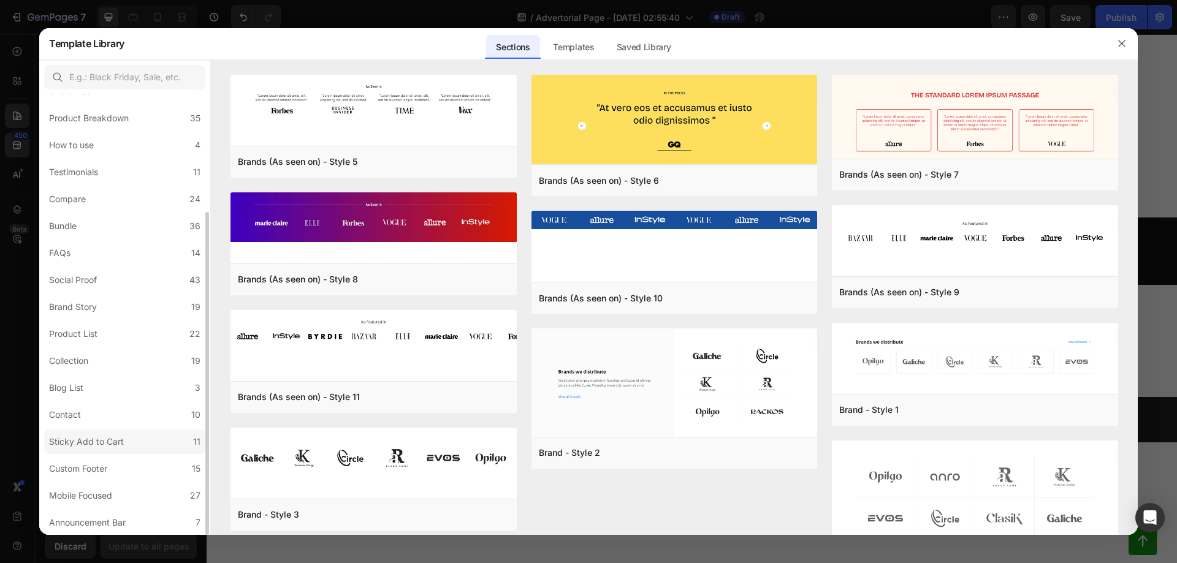
click at [126, 441] on div "Sticky Add to Cart" at bounding box center [89, 442] width 80 height 15
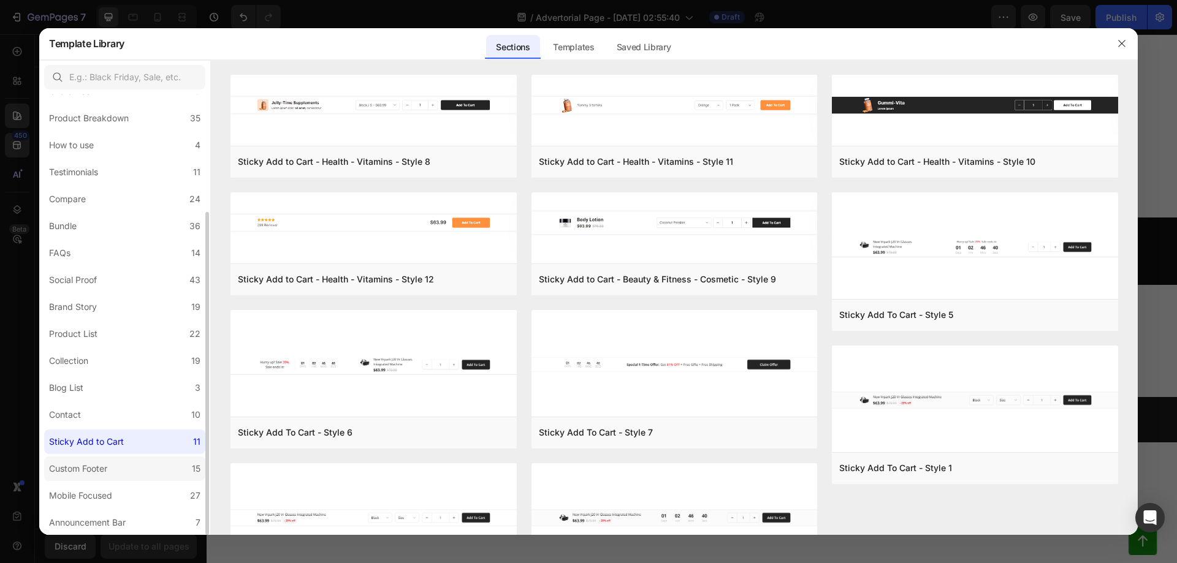
click at [98, 463] on div "Custom Footer" at bounding box center [78, 469] width 58 height 15
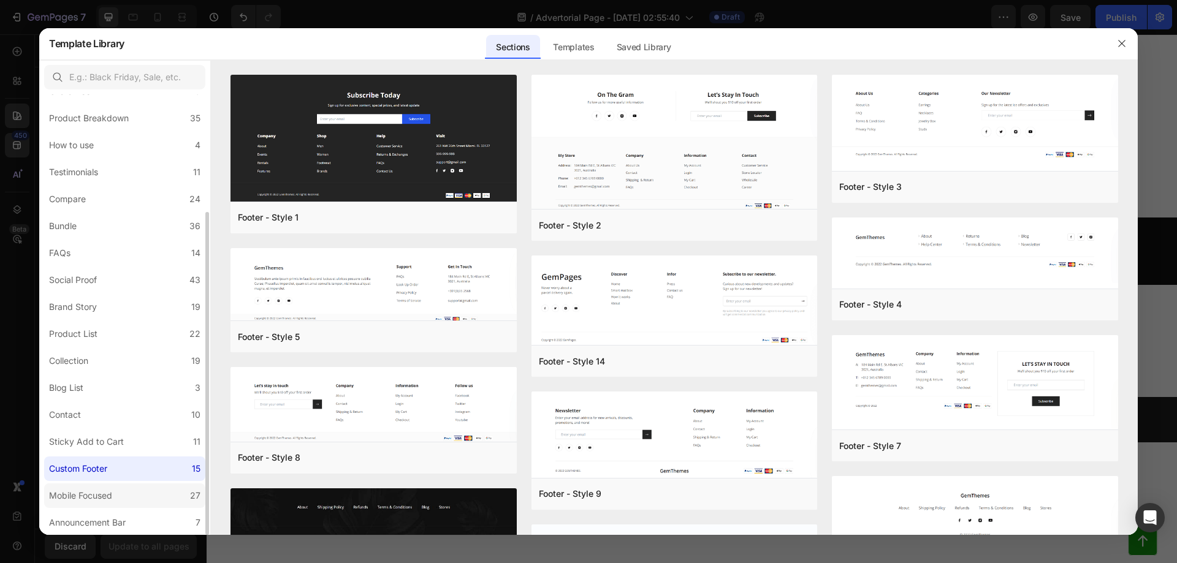
click at [111, 492] on div "Mobile Focused" at bounding box center [80, 496] width 63 height 15
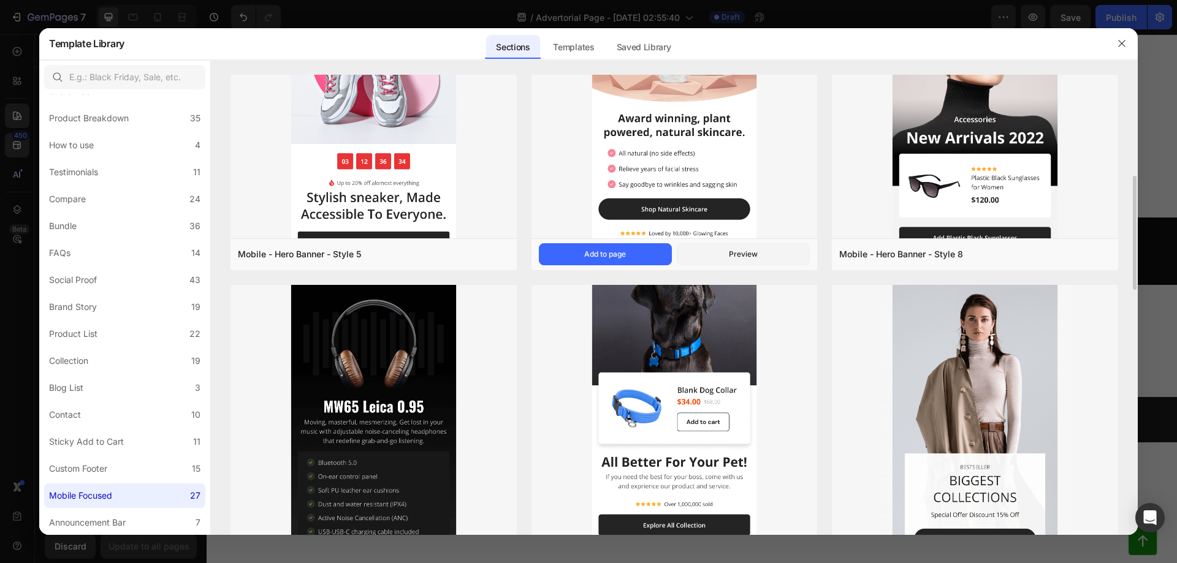
scroll to position [489, 0]
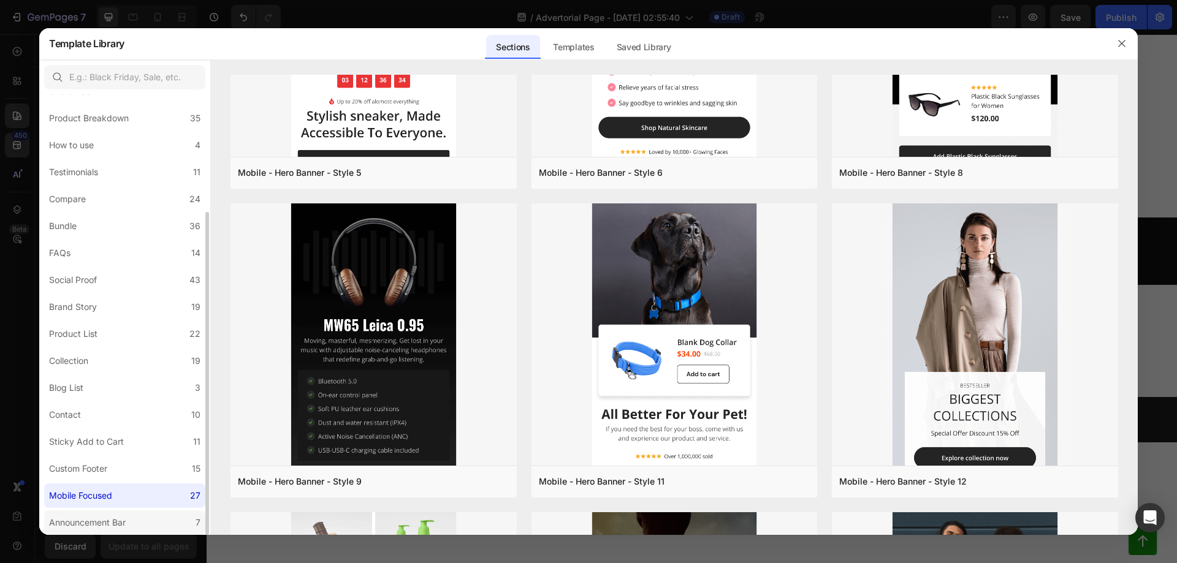
click at [107, 525] on div "Announcement Bar" at bounding box center [87, 523] width 77 height 15
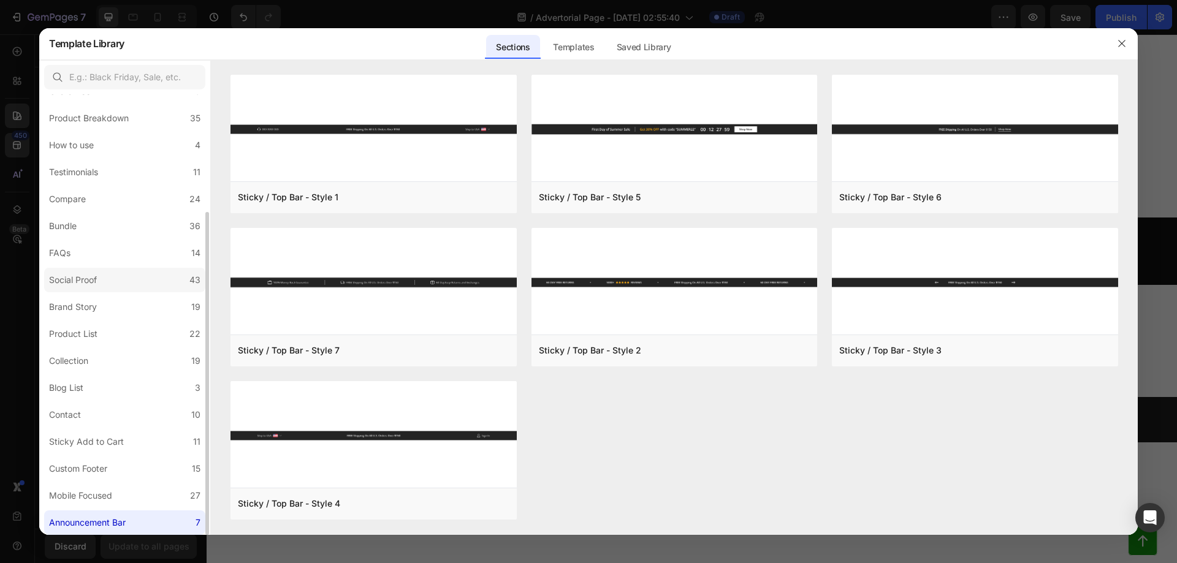
scroll to position [0, 0]
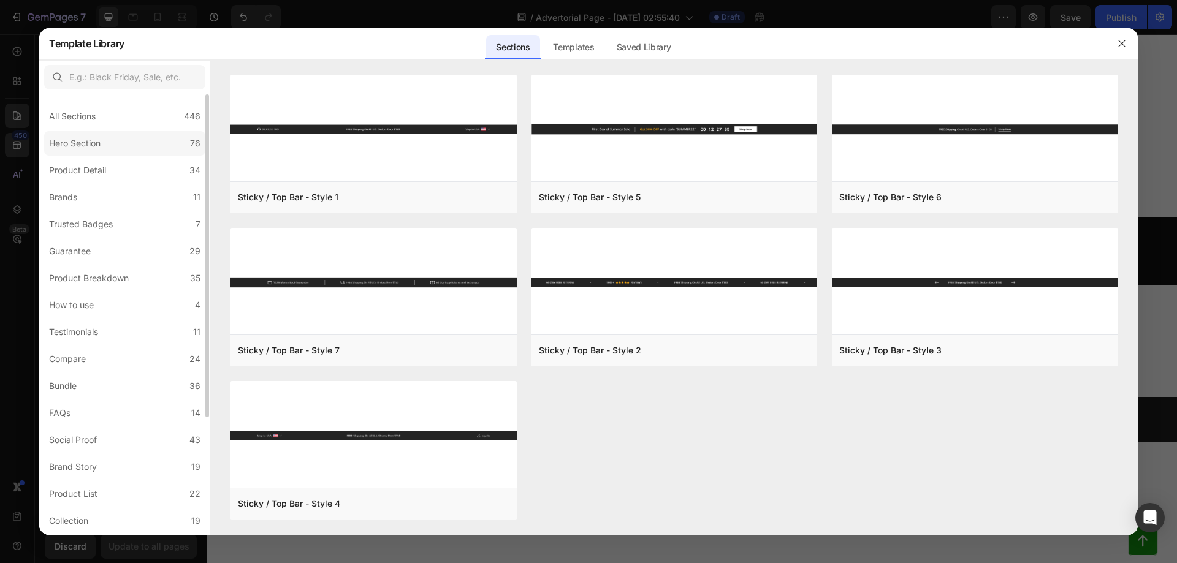
click at [115, 147] on label "Hero Section 76" at bounding box center [124, 143] width 161 height 25
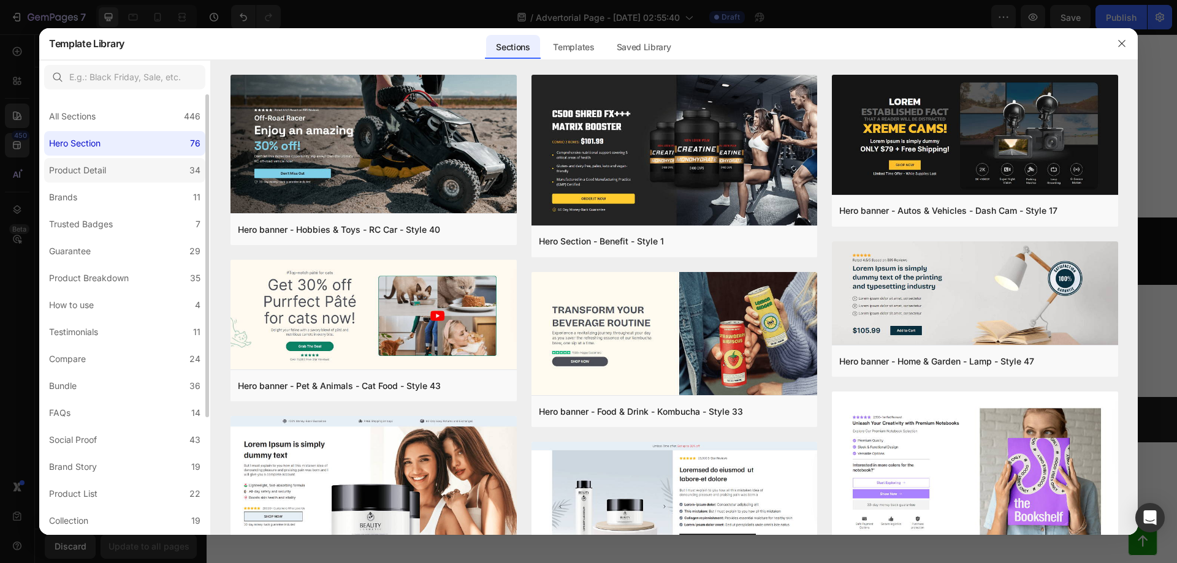
click at [122, 170] on label "Product Detail 34" at bounding box center [124, 170] width 161 height 25
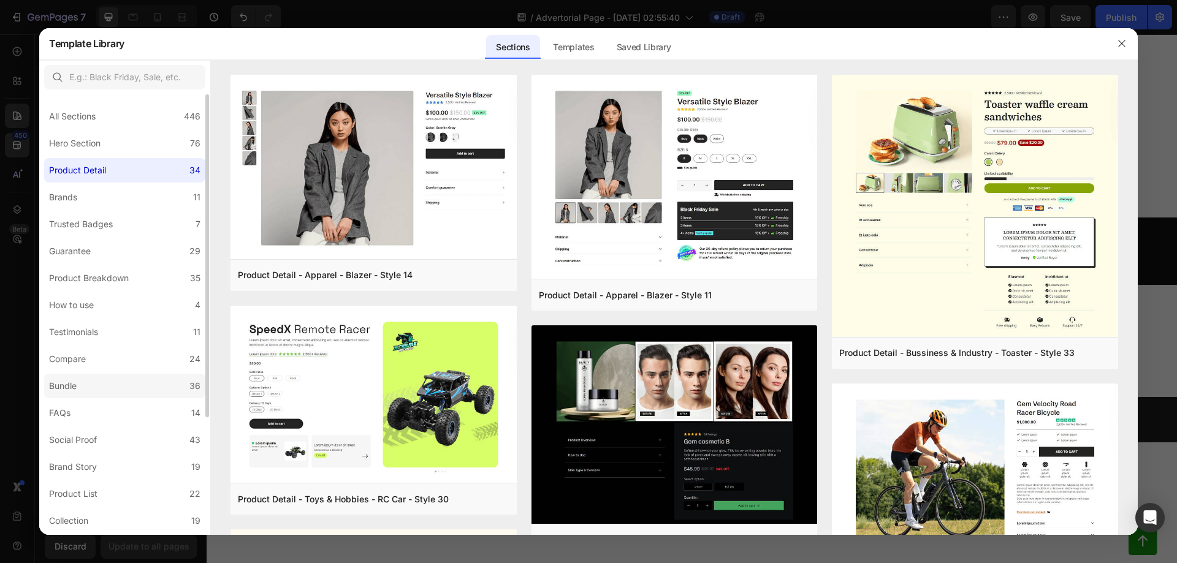
click at [122, 378] on label "Bundle 36" at bounding box center [124, 386] width 161 height 25
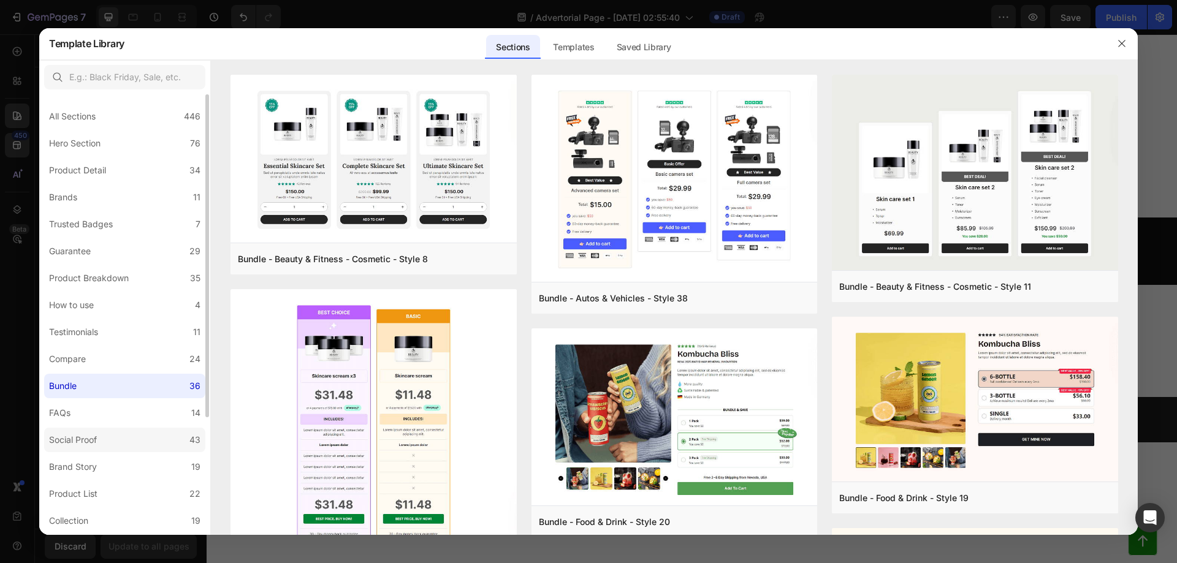
click at [125, 440] on label "Social Proof 43" at bounding box center [124, 440] width 161 height 25
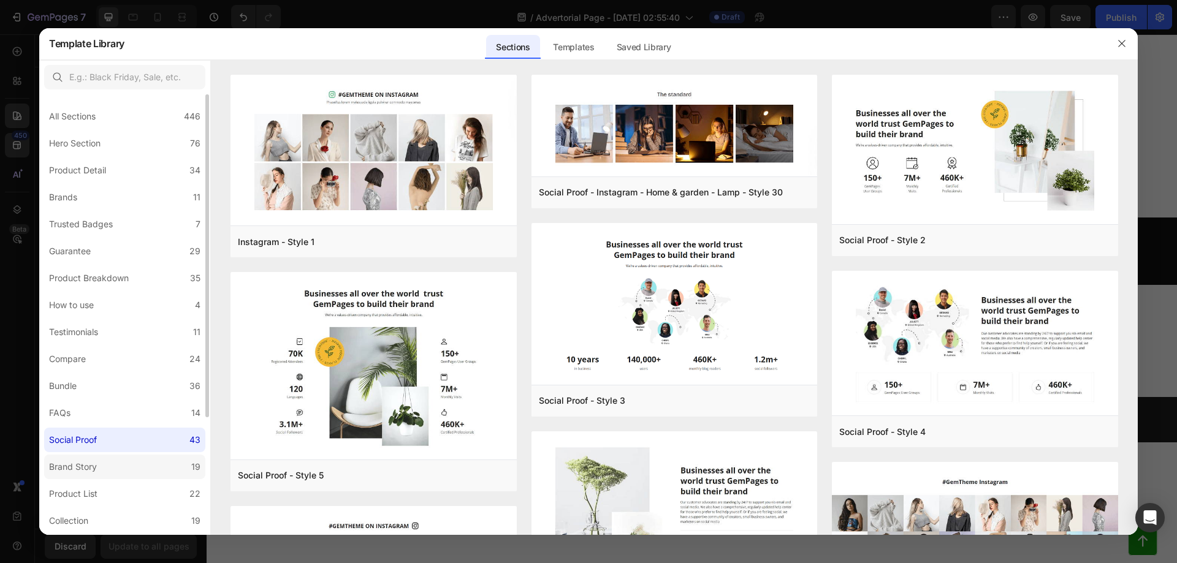
click at [125, 462] on label "Brand Story 19" at bounding box center [124, 467] width 161 height 25
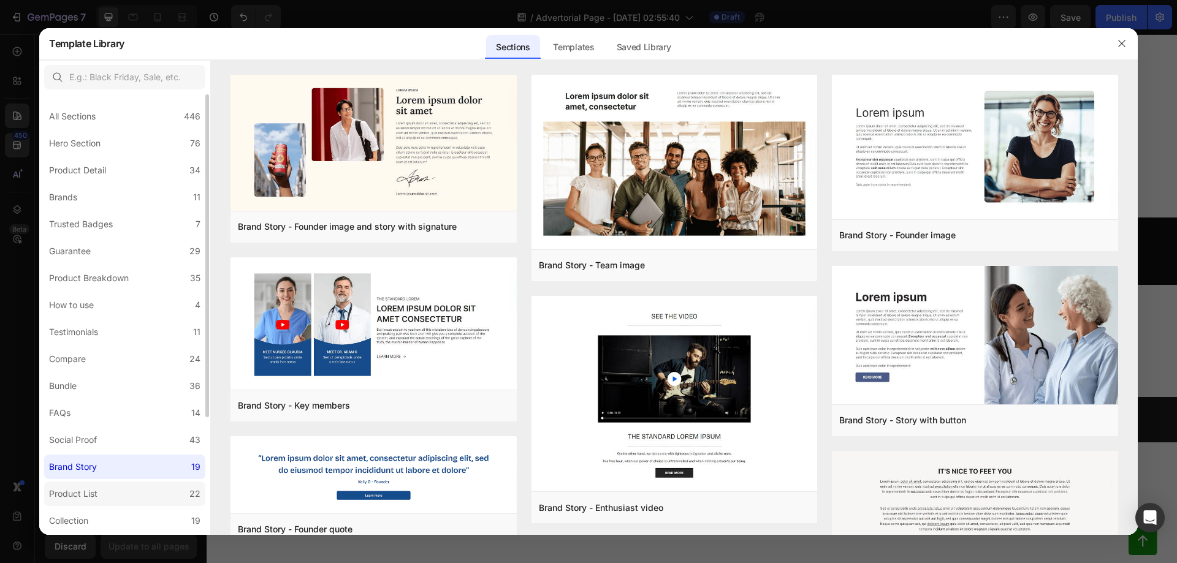
click at [121, 489] on label "Product List 22" at bounding box center [124, 494] width 161 height 25
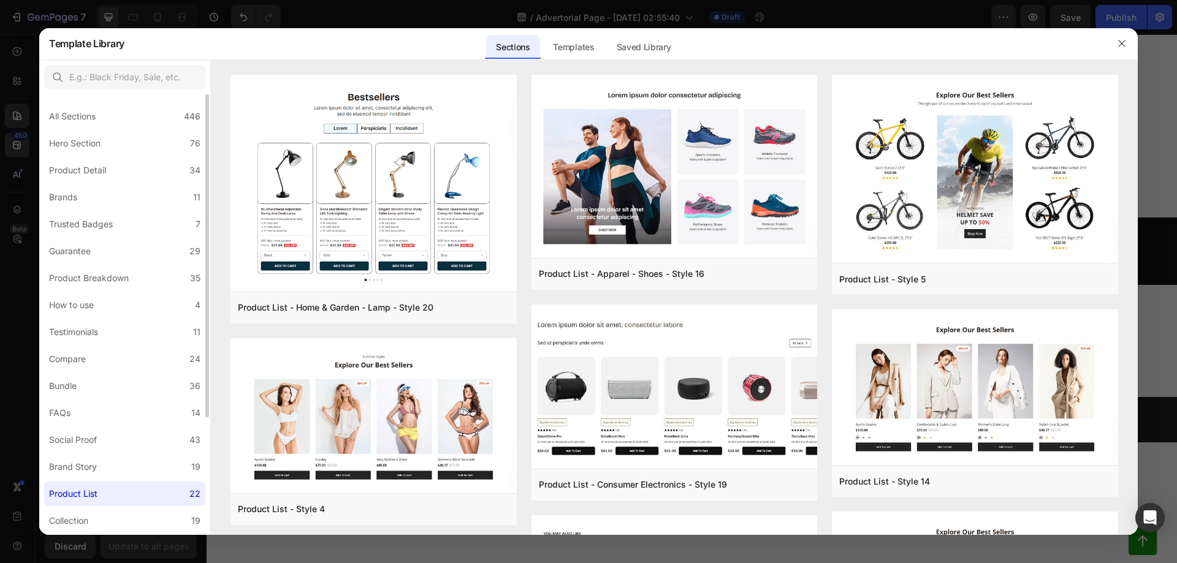
scroll to position [82, 0]
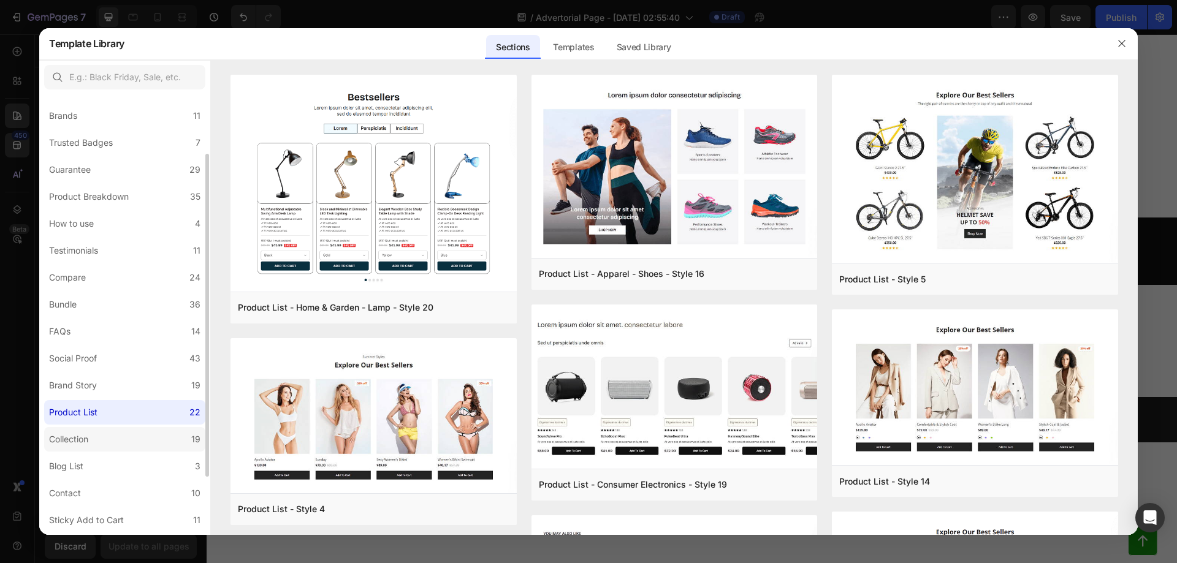
click at [109, 443] on label "Collection 19" at bounding box center [124, 439] width 161 height 25
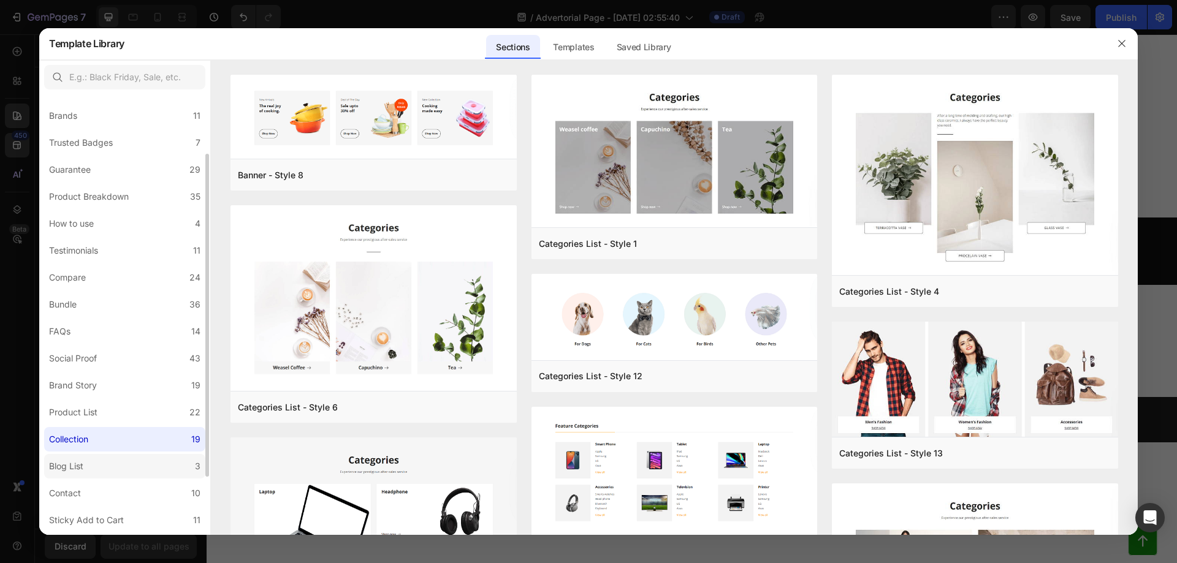
click at [106, 471] on label "Blog List 3" at bounding box center [124, 466] width 161 height 25
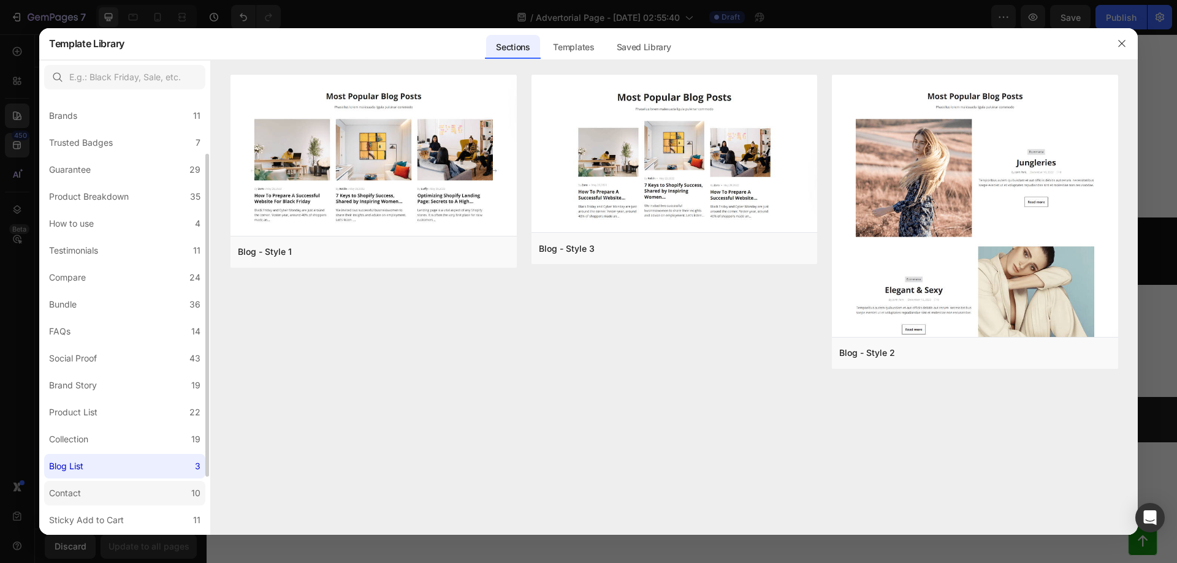
scroll to position [160, 0]
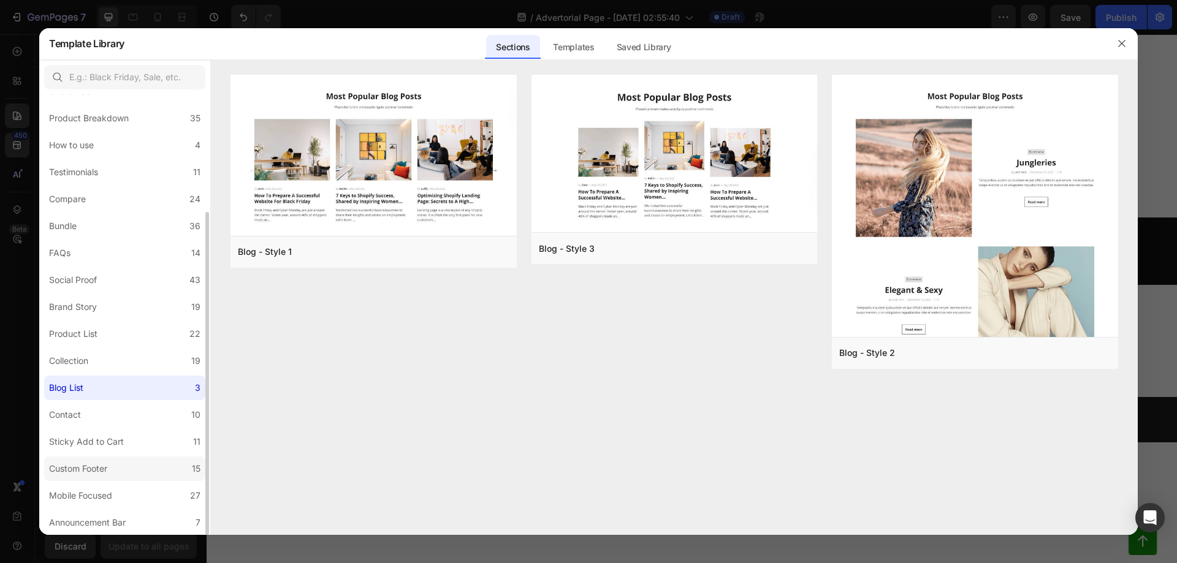
click at [120, 467] on label "Custom Footer 15" at bounding box center [124, 469] width 161 height 25
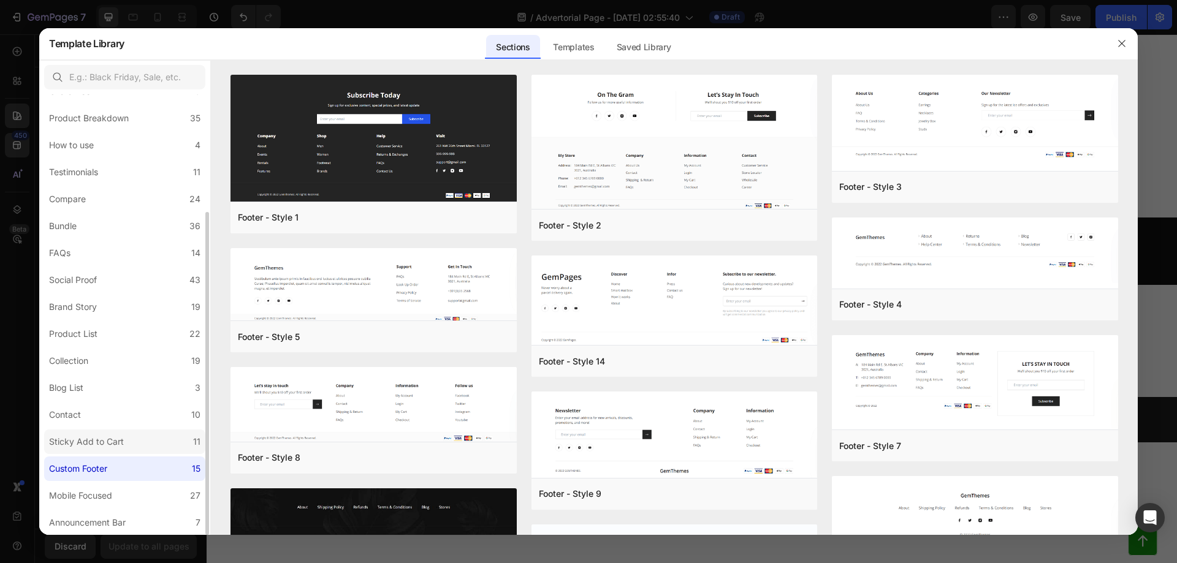
click at [120, 440] on div "Sticky Add to Cart" at bounding box center [86, 442] width 75 height 15
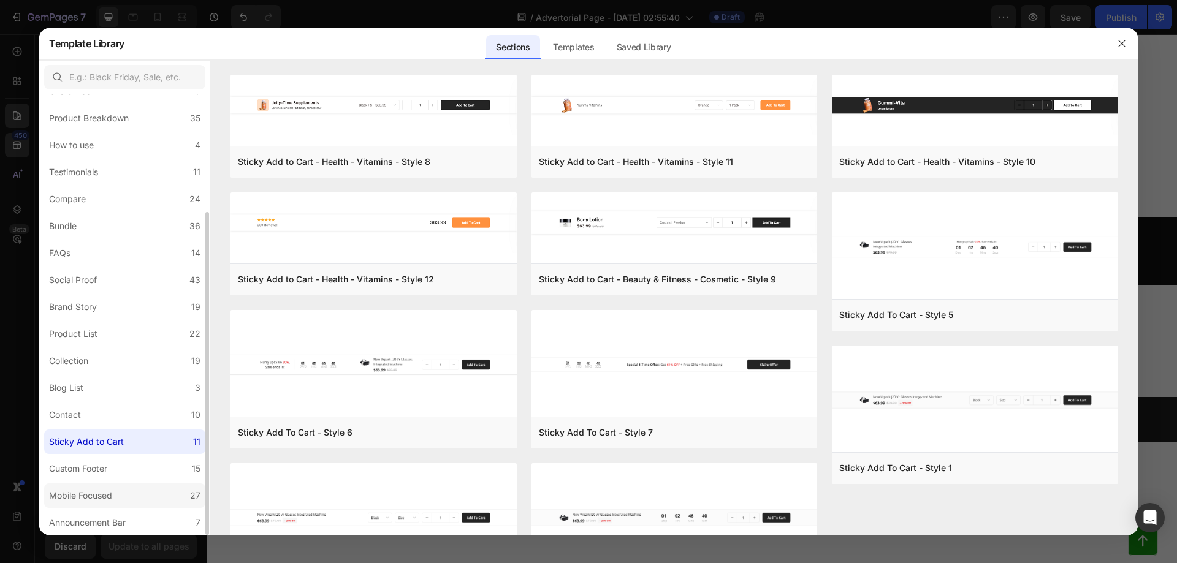
click at [115, 495] on div "Mobile Focused" at bounding box center [83, 496] width 68 height 15
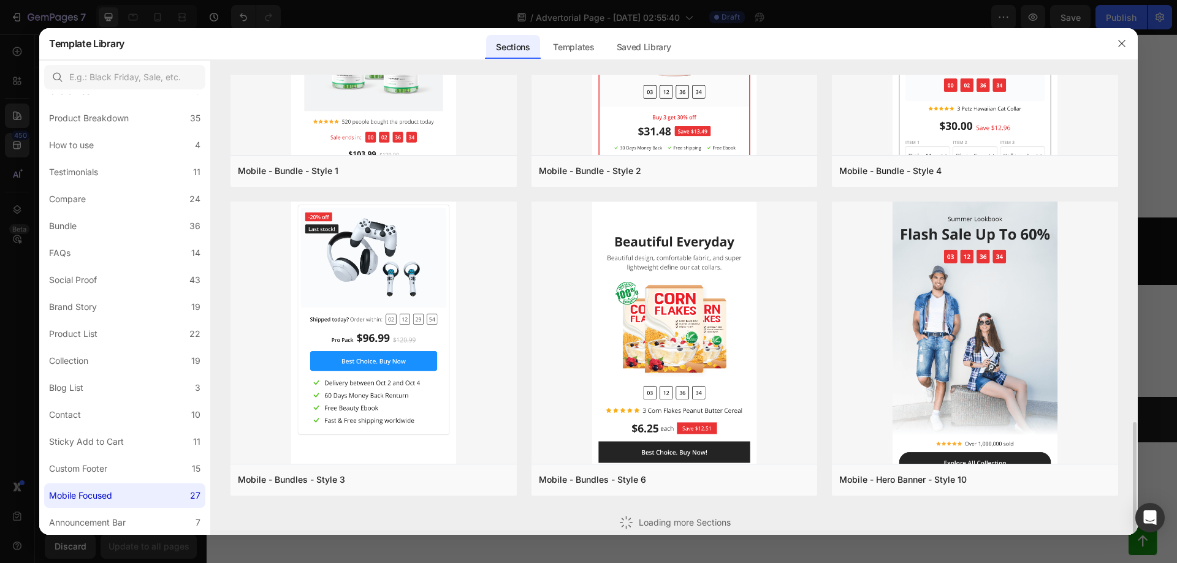
scroll to position [1173, 0]
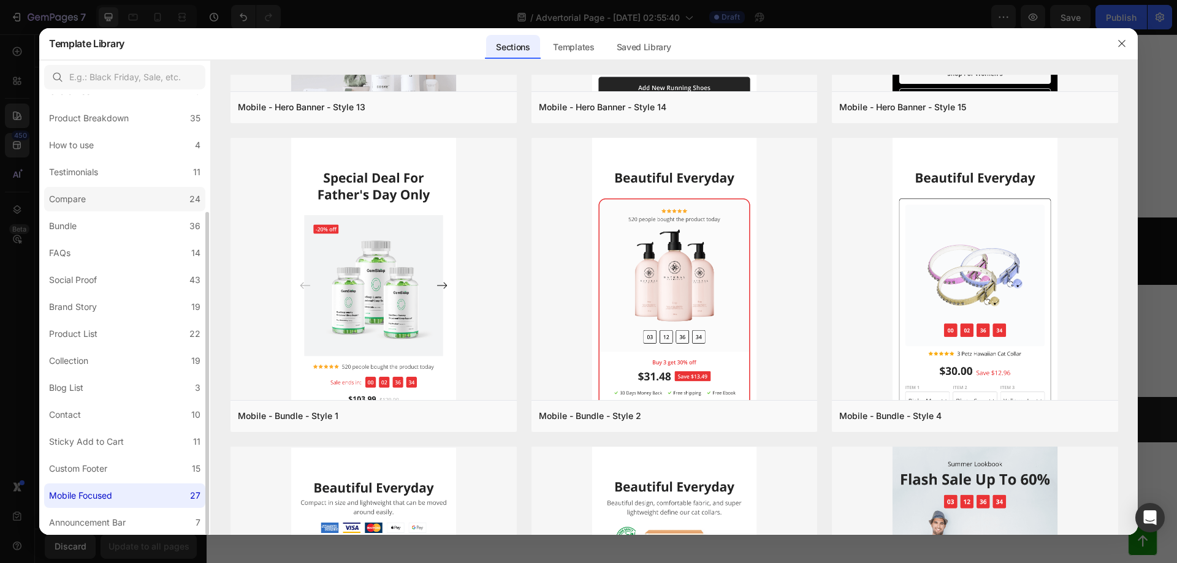
click at [98, 196] on label "Compare 24" at bounding box center [124, 199] width 161 height 25
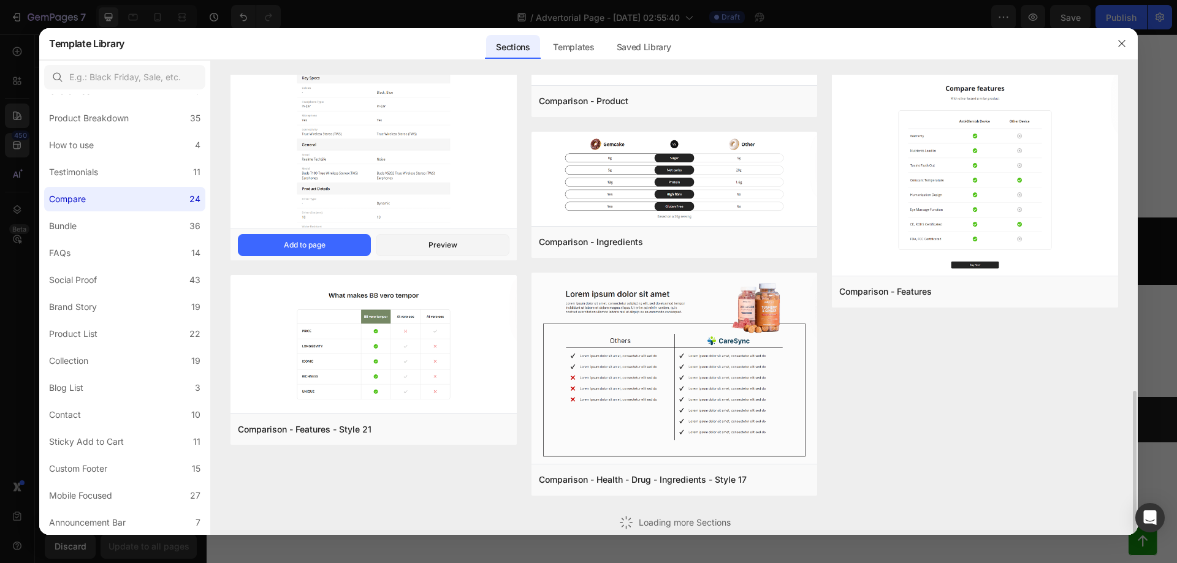
scroll to position [763, 0]
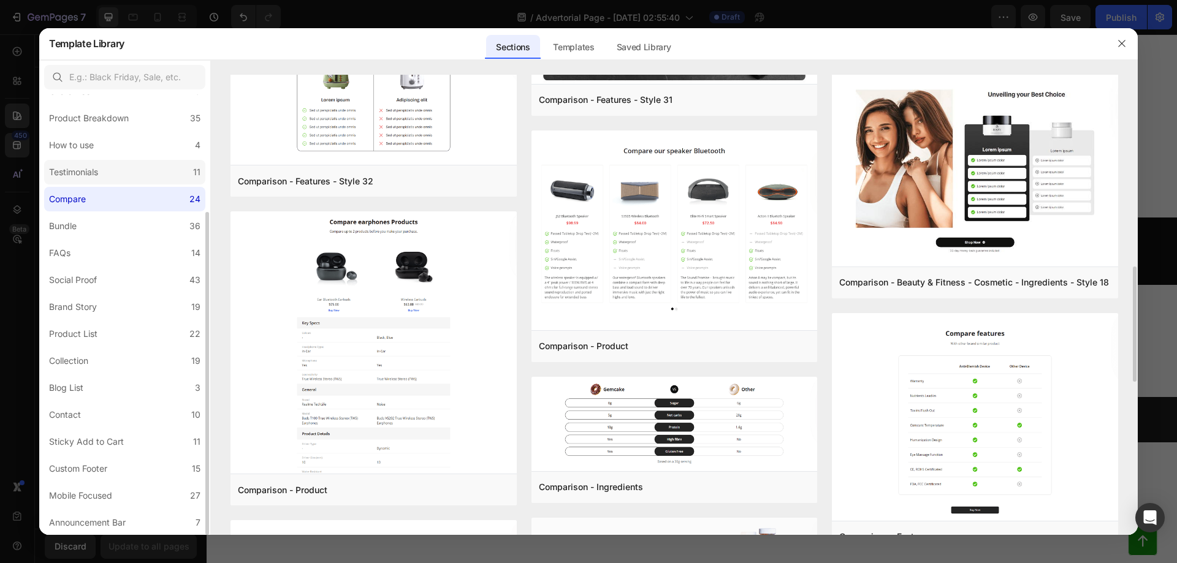
click at [109, 176] on label "Testimonials 11" at bounding box center [124, 172] width 161 height 25
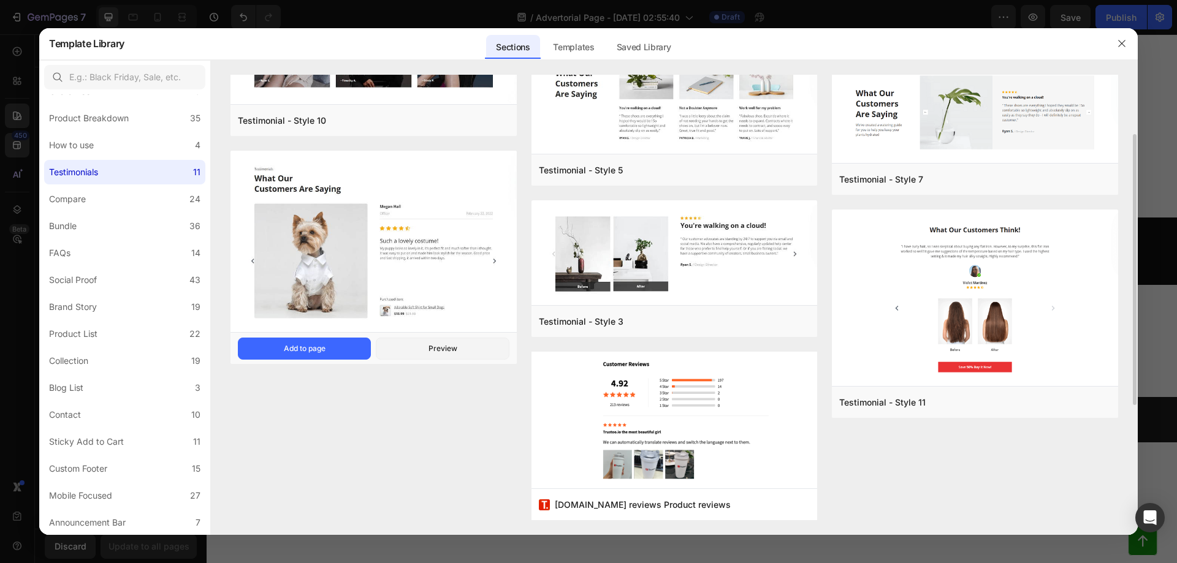
scroll to position [0, 0]
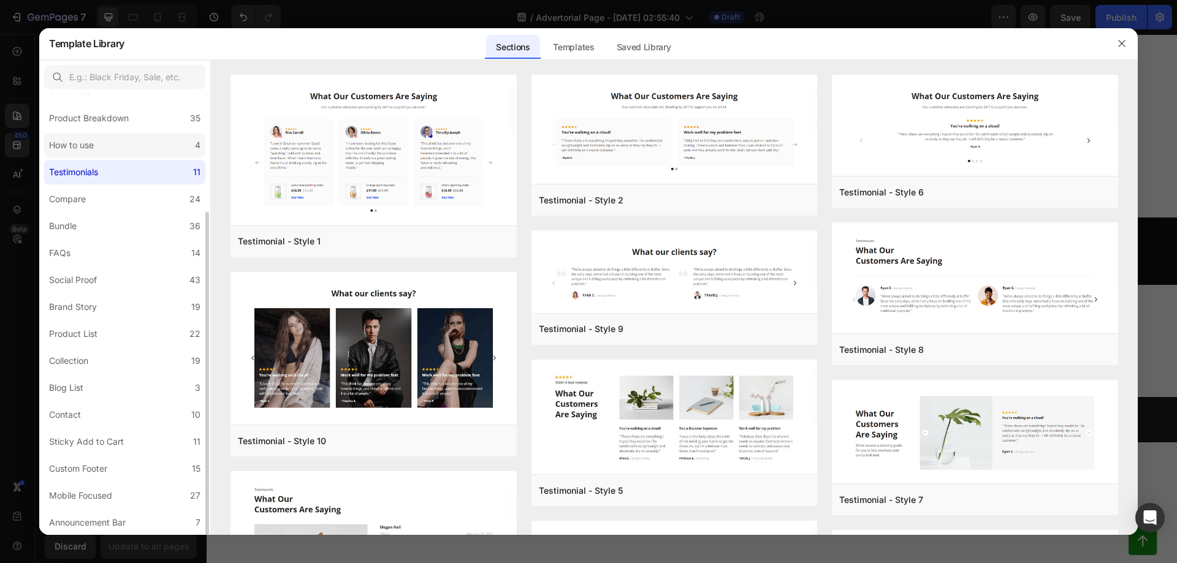
click at [69, 143] on div "How to use" at bounding box center [71, 145] width 45 height 15
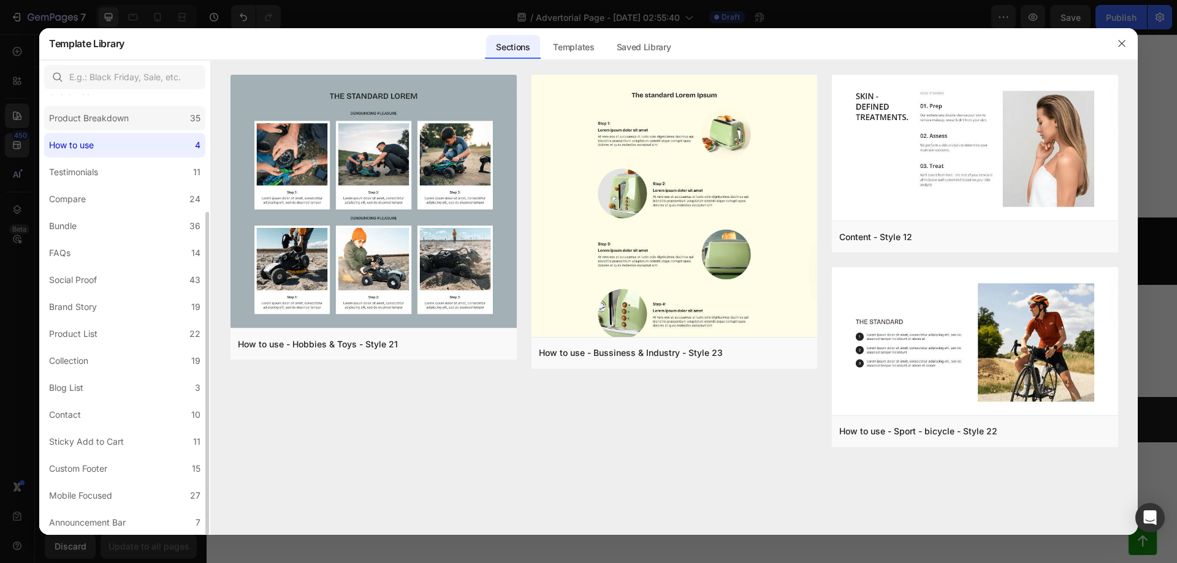
click at [94, 124] on div "Product Breakdown" at bounding box center [89, 118] width 80 height 15
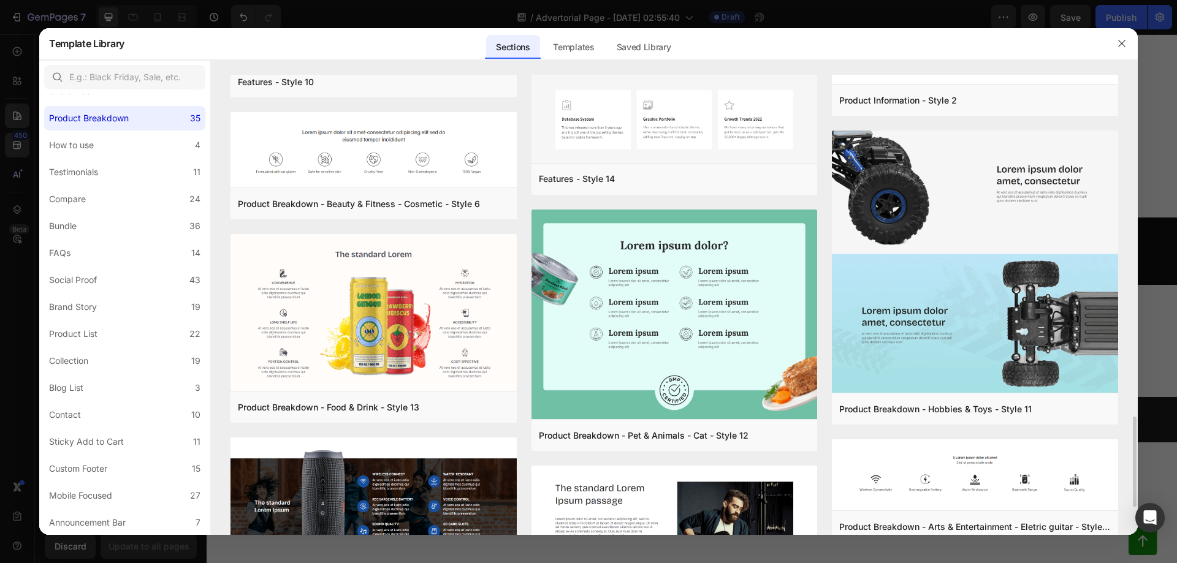
scroll to position [1876, 0]
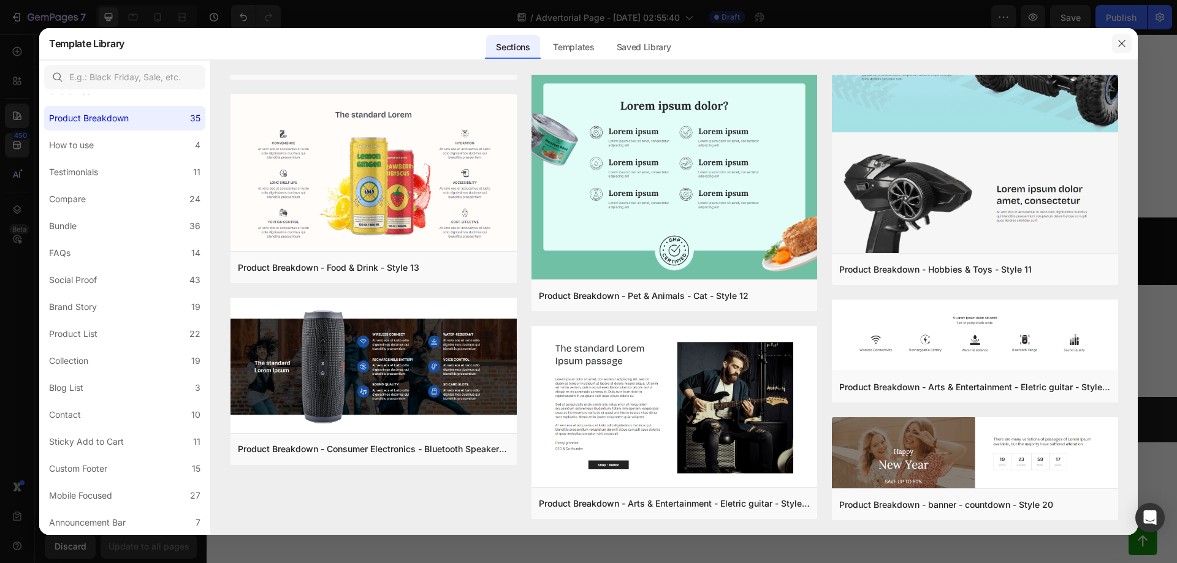
click at [1115, 47] on button "button" at bounding box center [1122, 44] width 20 height 20
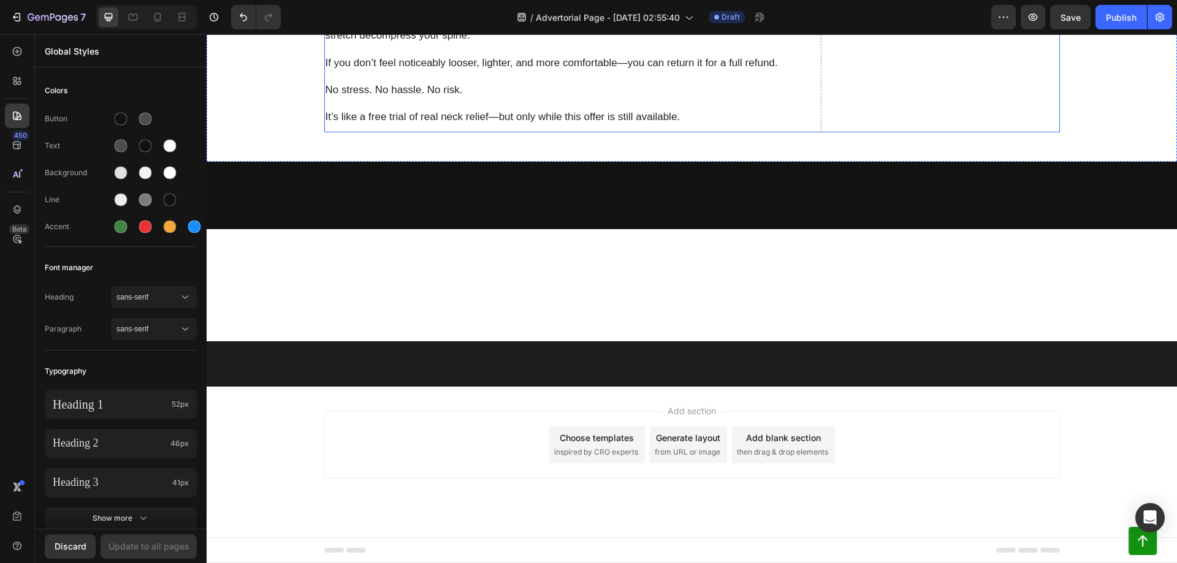
scroll to position [5164, 0]
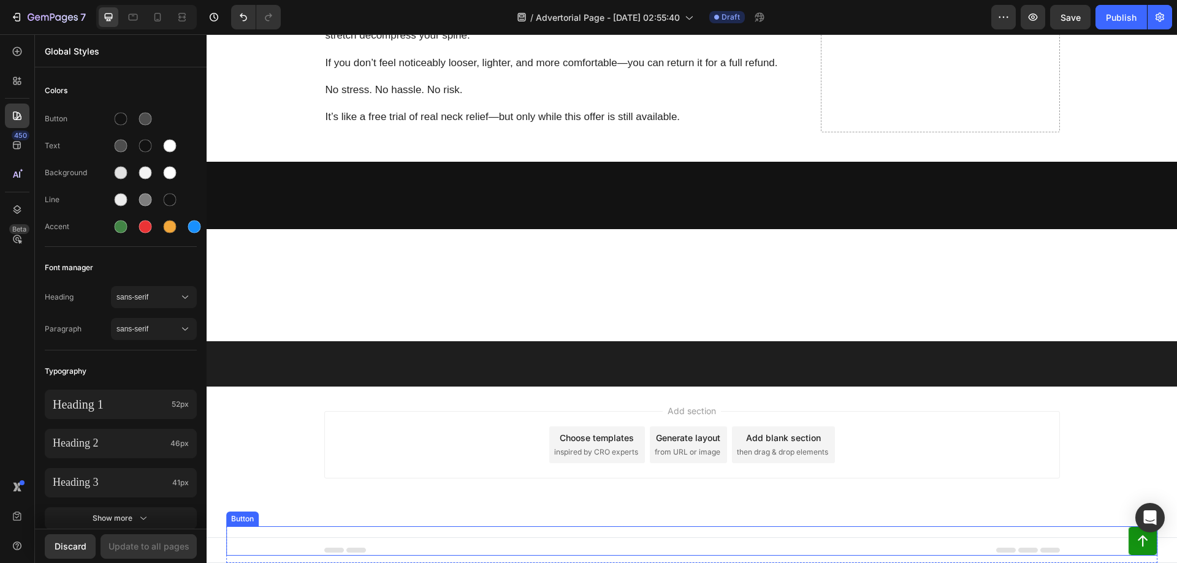
click at [242, 520] on div "Button" at bounding box center [243, 519] width 28 height 11
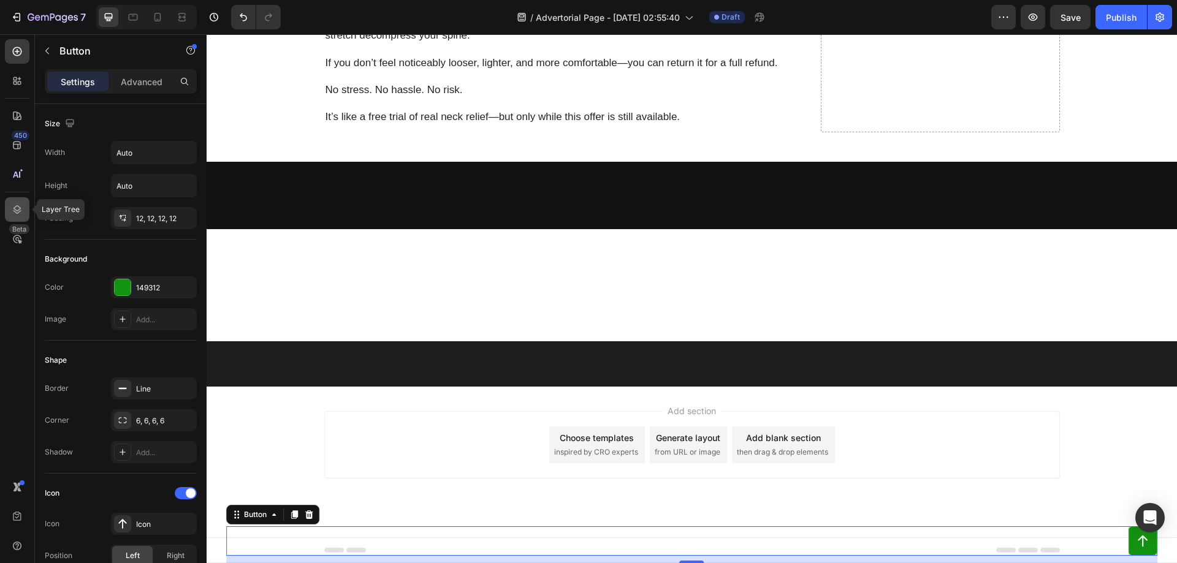
click at [10, 207] on div at bounding box center [17, 209] width 25 height 25
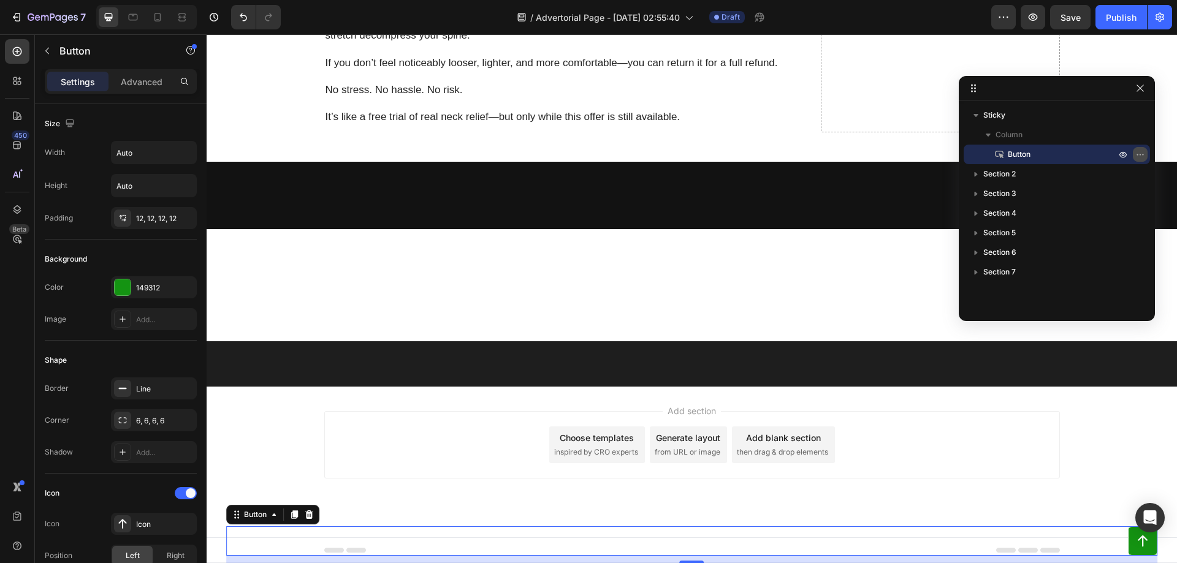
click at [1141, 152] on icon "button" at bounding box center [1140, 155] width 10 height 10
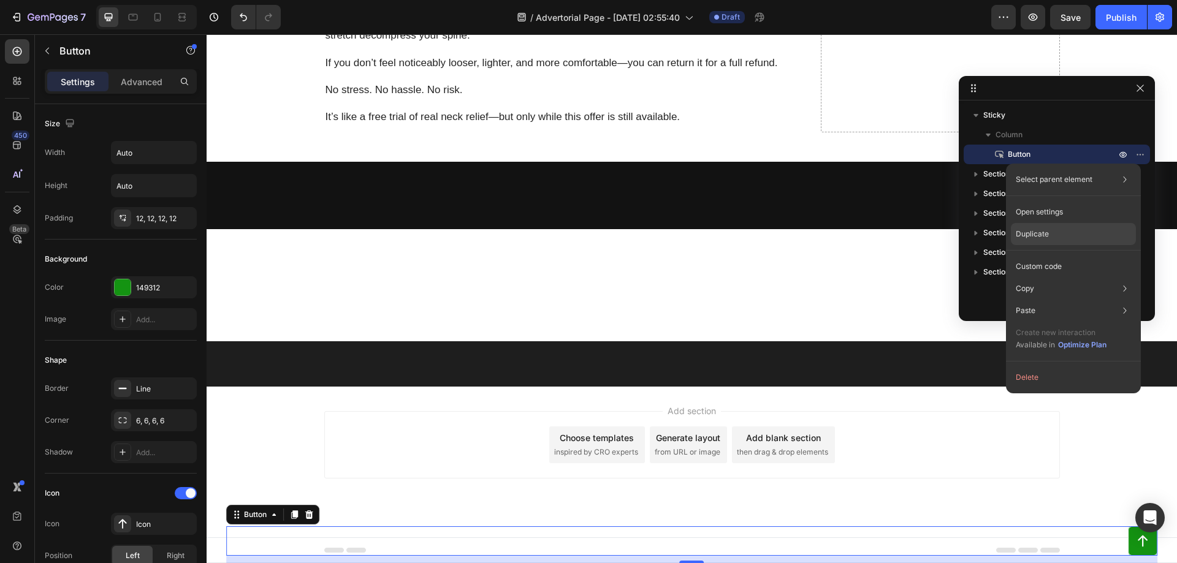
click at [1074, 256] on div "Duplicate" at bounding box center [1073, 267] width 125 height 22
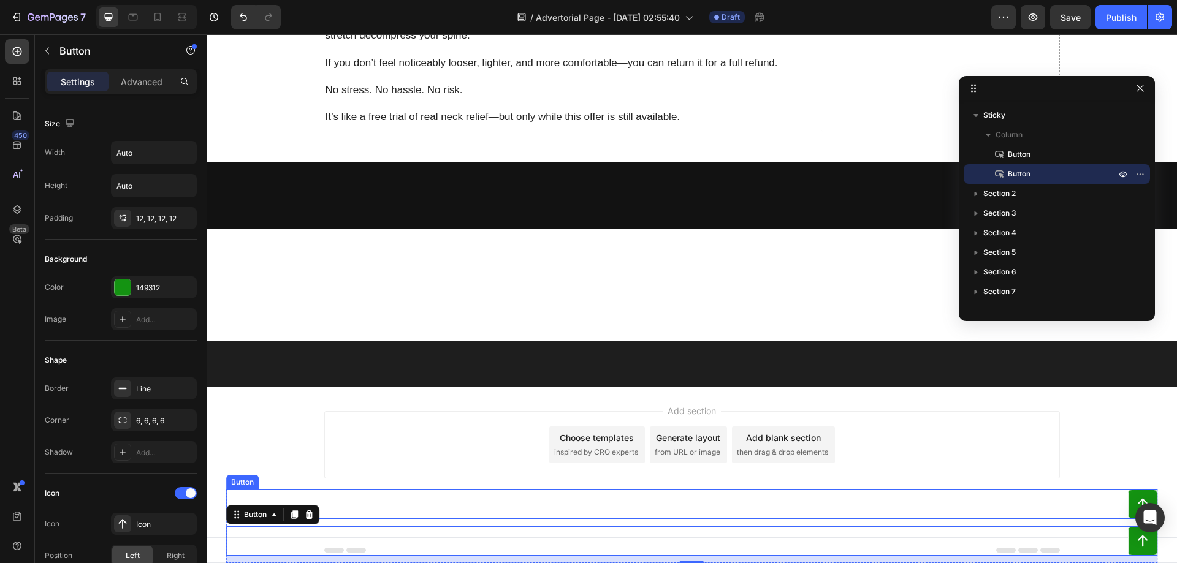
click at [238, 484] on div "Button" at bounding box center [243, 482] width 28 height 11
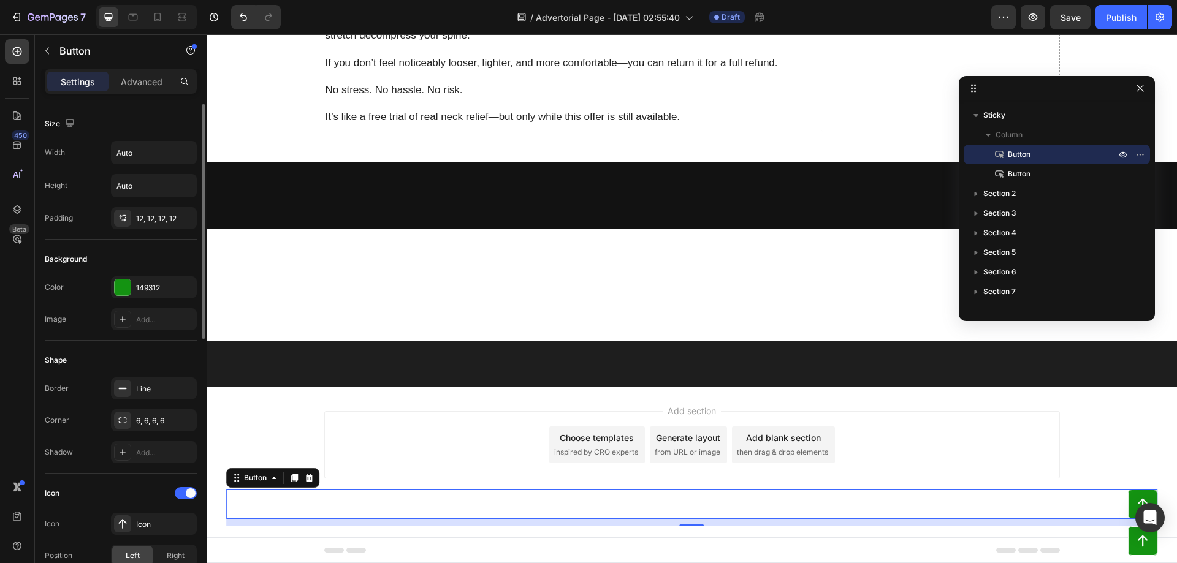
scroll to position [82, 0]
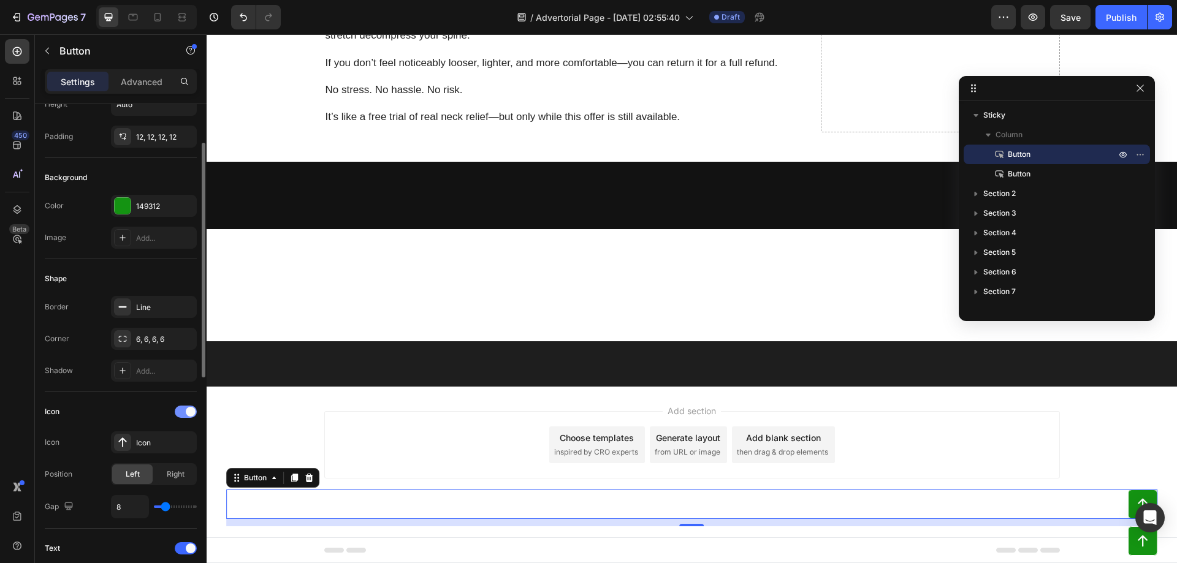
click at [184, 414] on div at bounding box center [186, 412] width 22 height 12
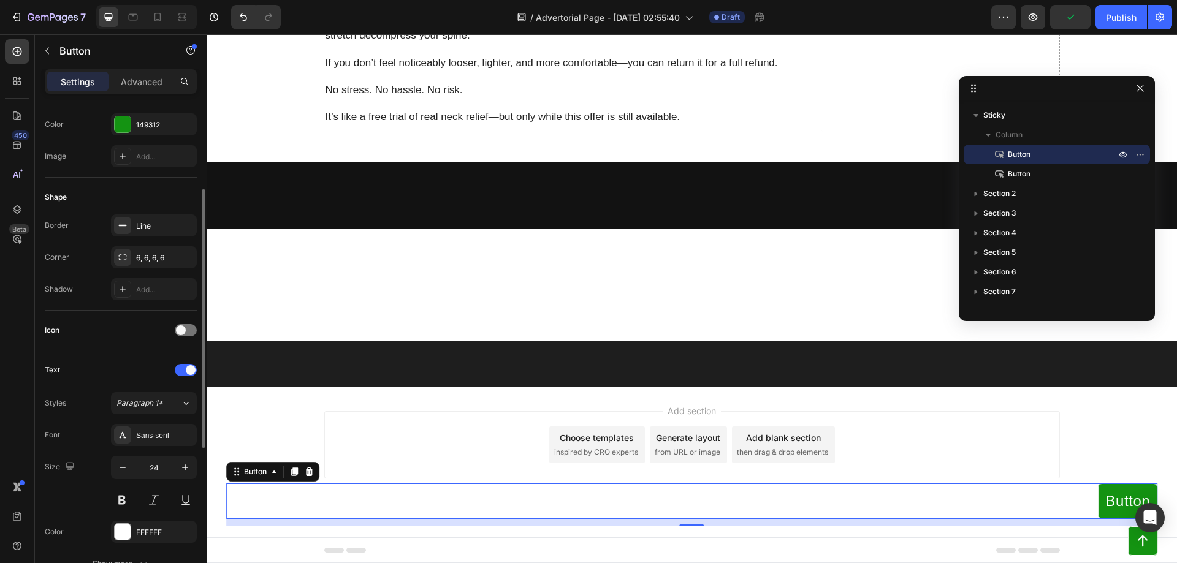
scroll to position [0, 0]
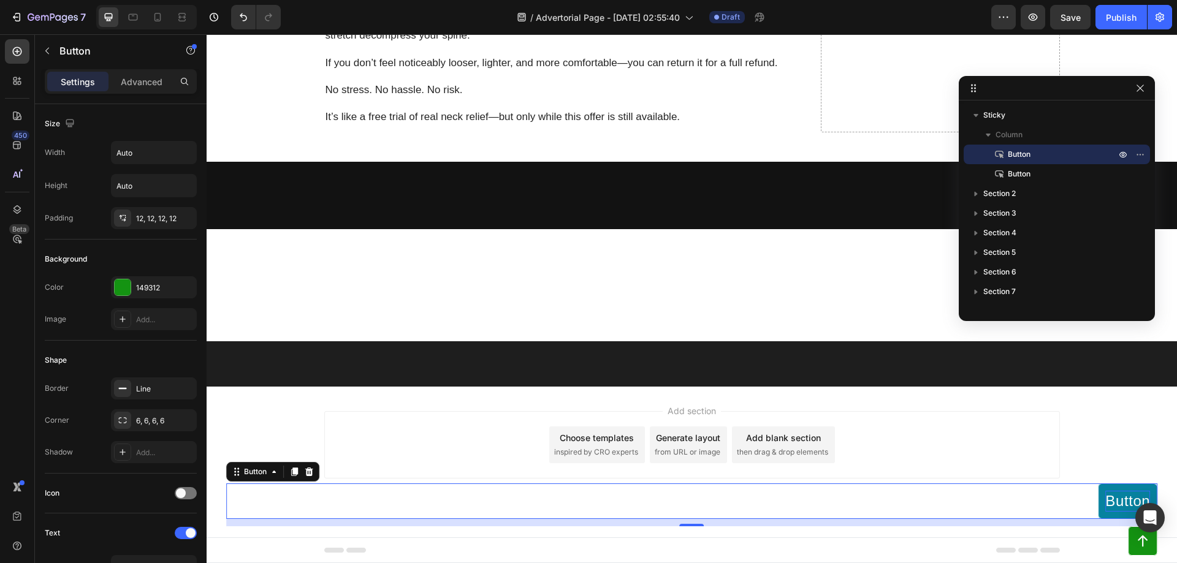
click at [1119, 503] on div "Button" at bounding box center [1127, 501] width 45 height 21
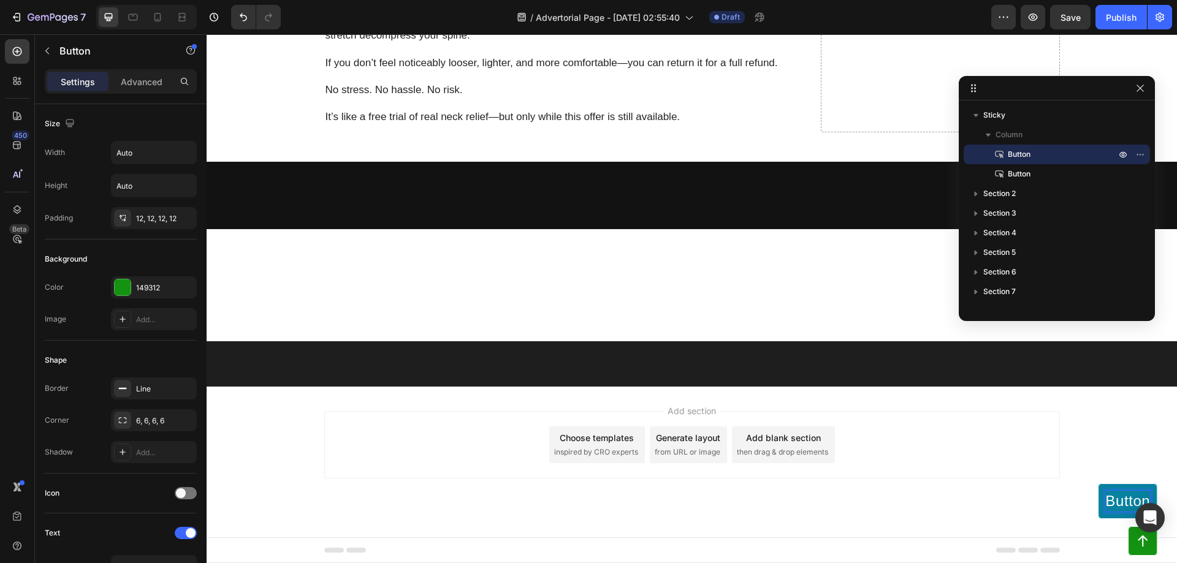
click at [1118, 501] on p "Button" at bounding box center [1127, 501] width 45 height 21
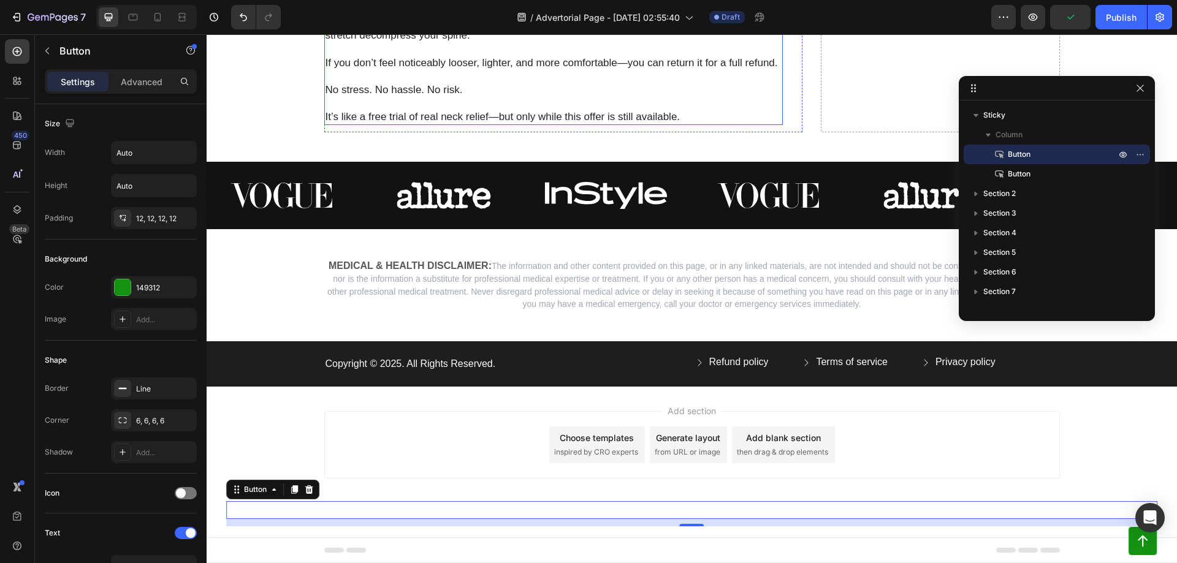
scroll to position [6346, 0]
click at [247, 9] on button "Undo/Redo" at bounding box center [243, 17] width 25 height 25
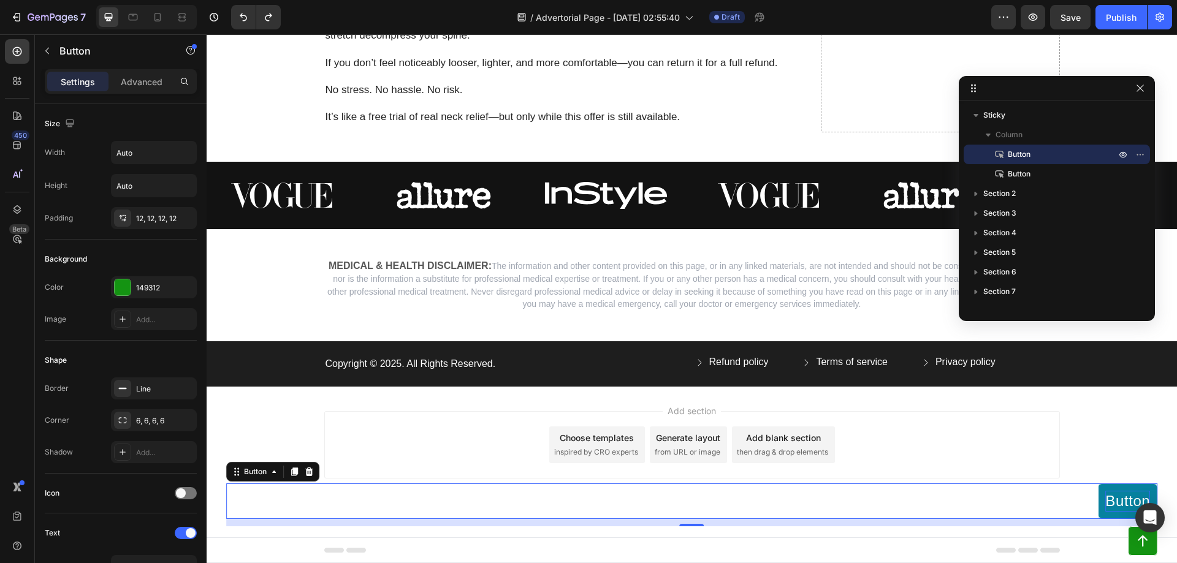
click at [1105, 501] on div "Button" at bounding box center [1127, 501] width 45 height 21
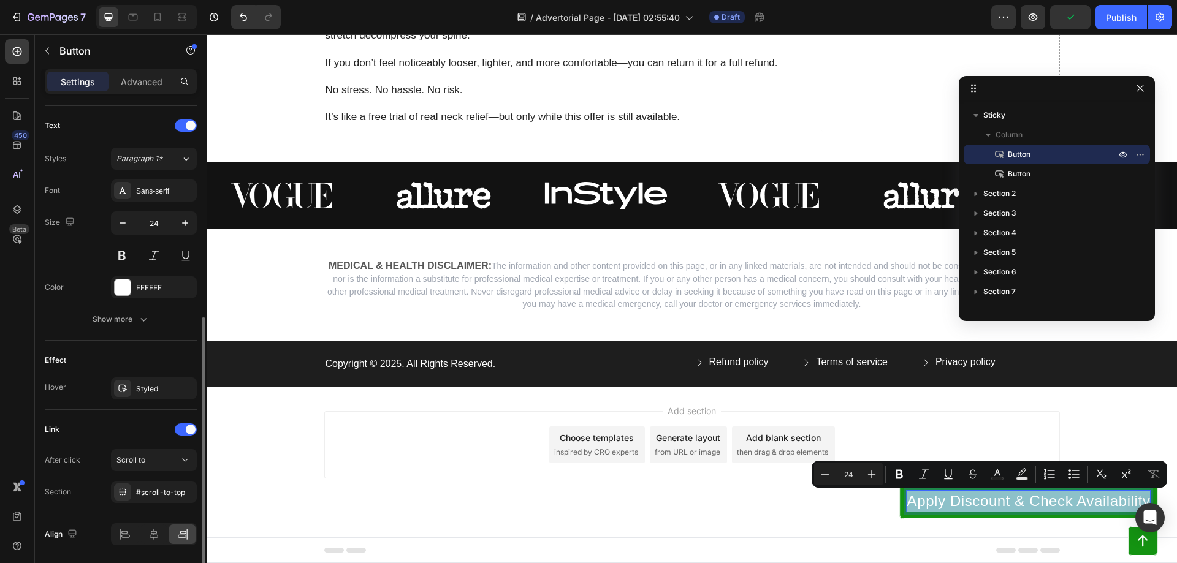
scroll to position [449, 0]
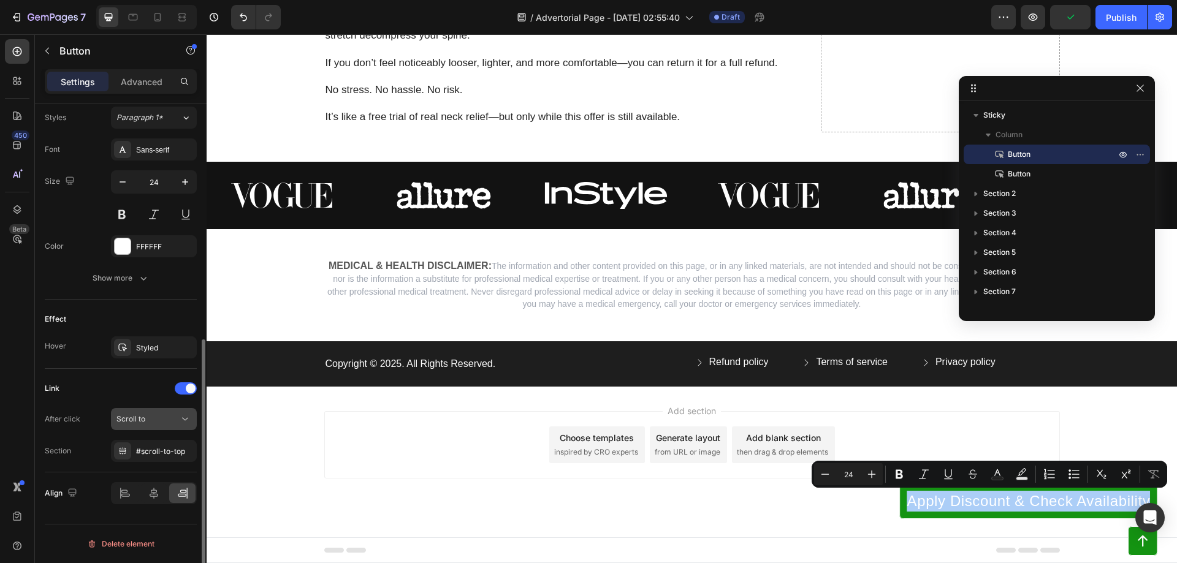
click at [166, 422] on div "Scroll to" at bounding box center [147, 419] width 63 height 11
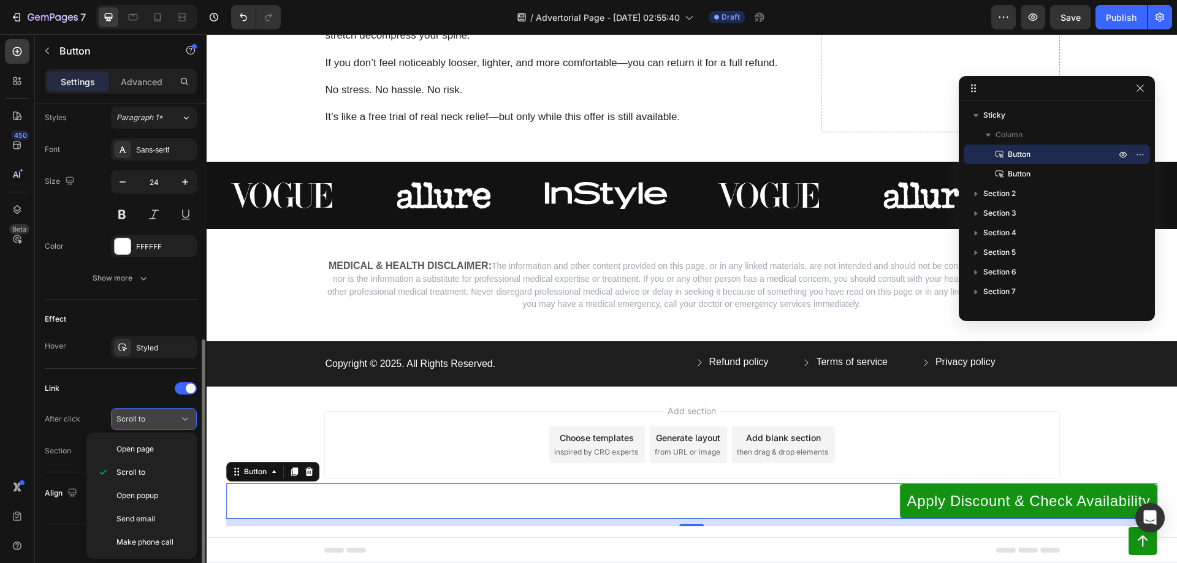
click at [166, 422] on div "Scroll to" at bounding box center [147, 419] width 63 height 11
click at [166, 413] on button "Scroll to" at bounding box center [154, 419] width 86 height 22
click at [151, 446] on span "Open page" at bounding box center [134, 449] width 37 height 11
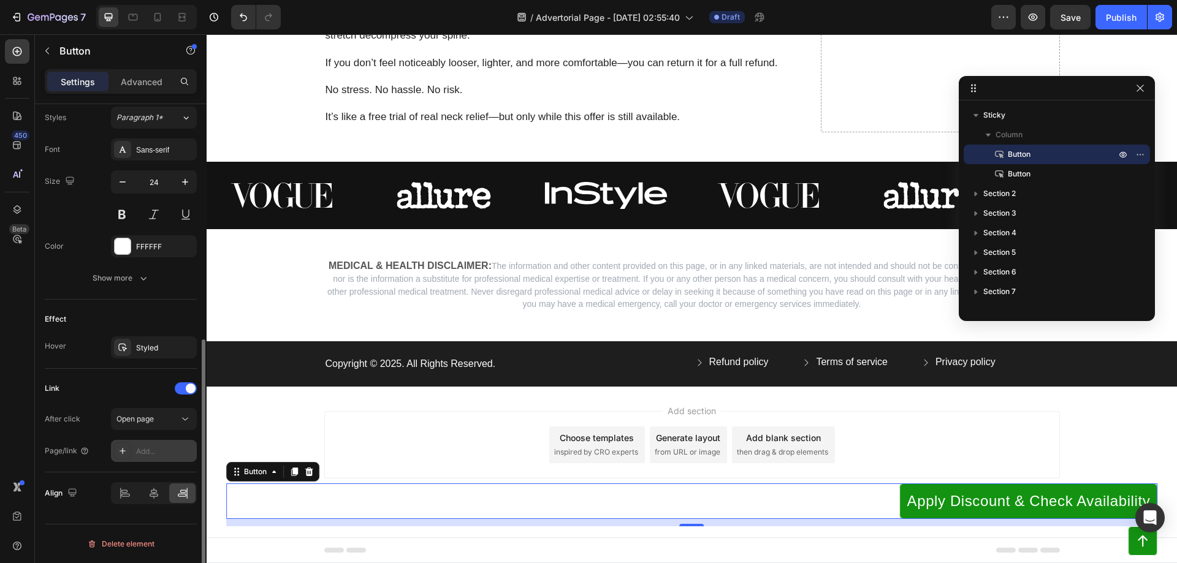
click at [158, 457] on div "Add..." at bounding box center [154, 451] width 86 height 22
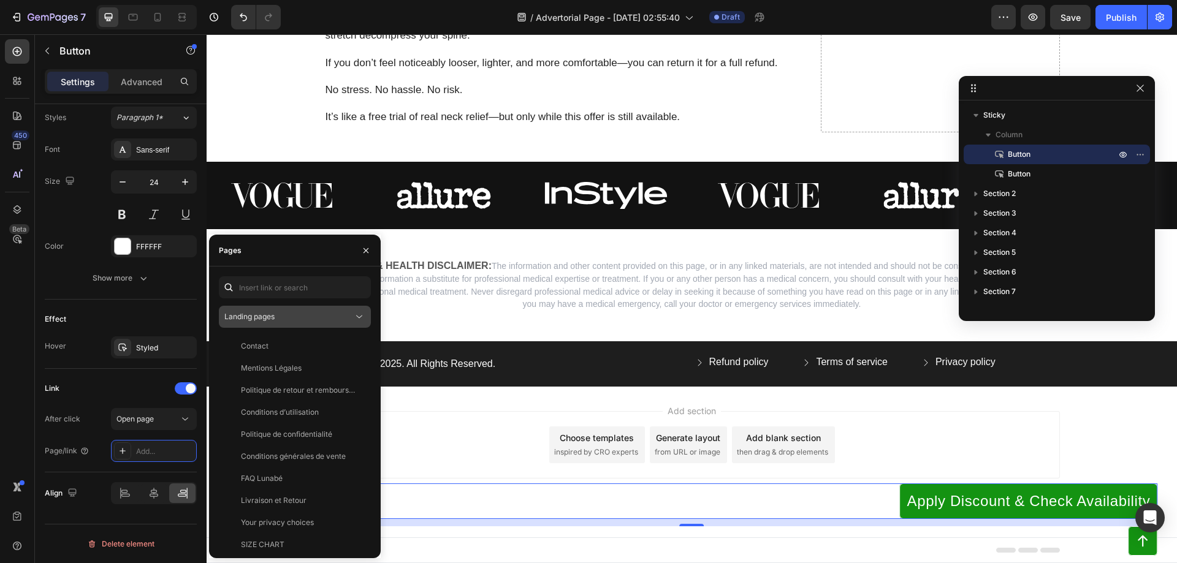
click at [274, 321] on span "Landing pages" at bounding box center [249, 316] width 50 height 9
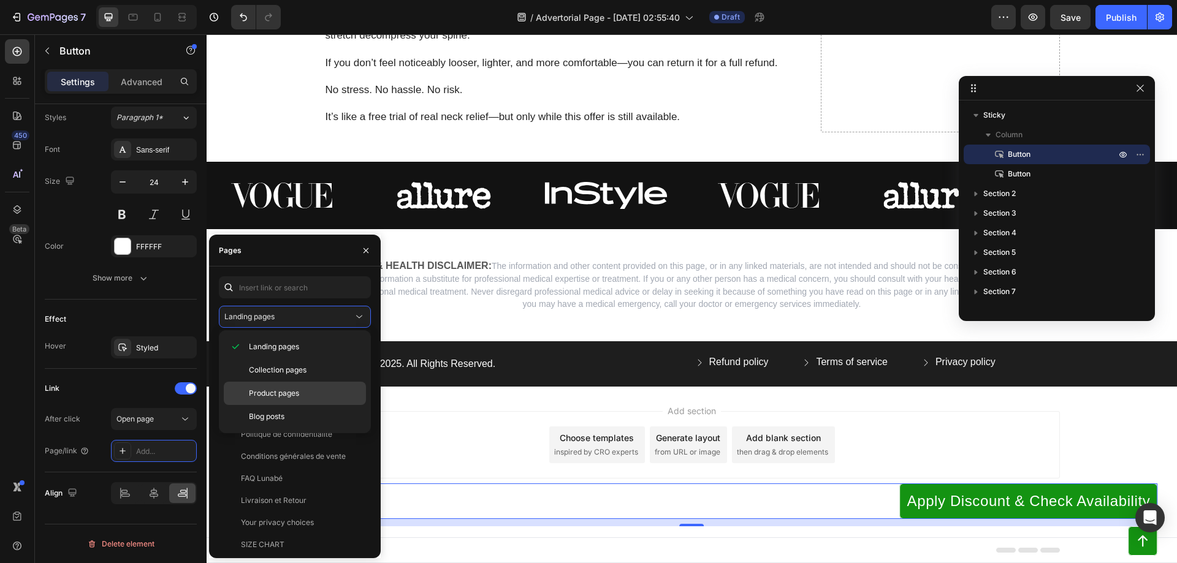
click at [277, 395] on span "Product pages" at bounding box center [274, 393] width 50 height 11
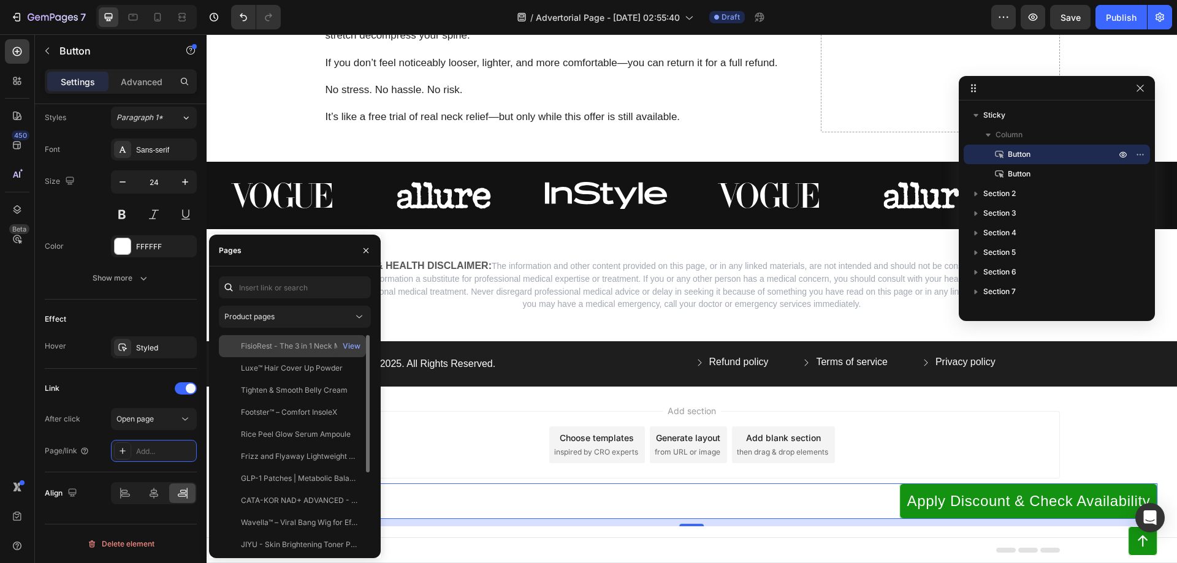
click at [283, 345] on div "FisioRest - The 3 in 1 Neck Massager" at bounding box center [300, 346] width 118 height 11
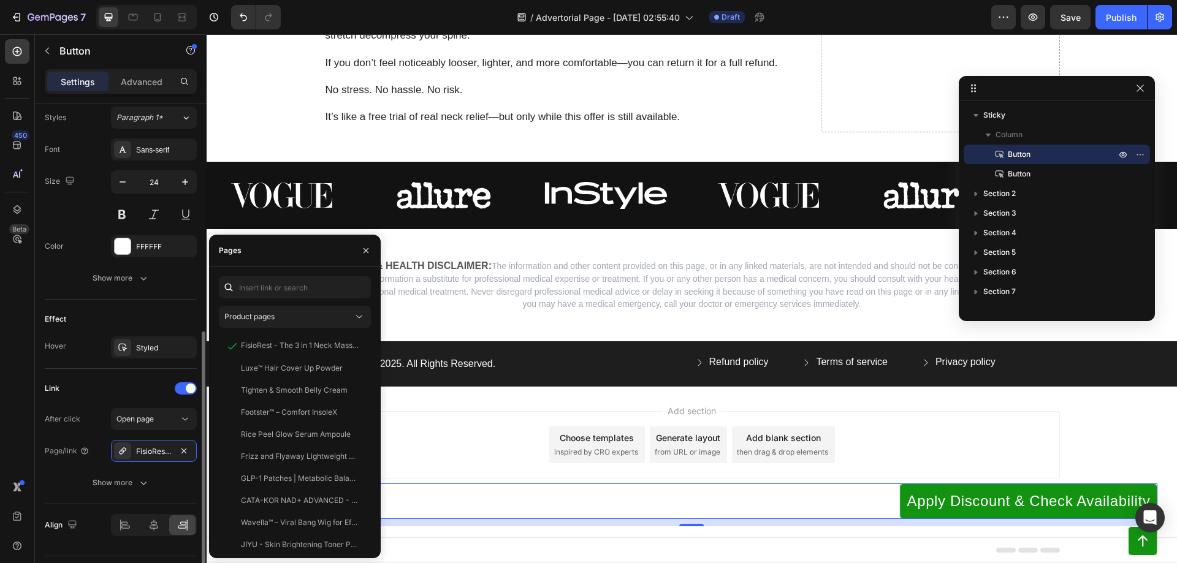
scroll to position [481, 0]
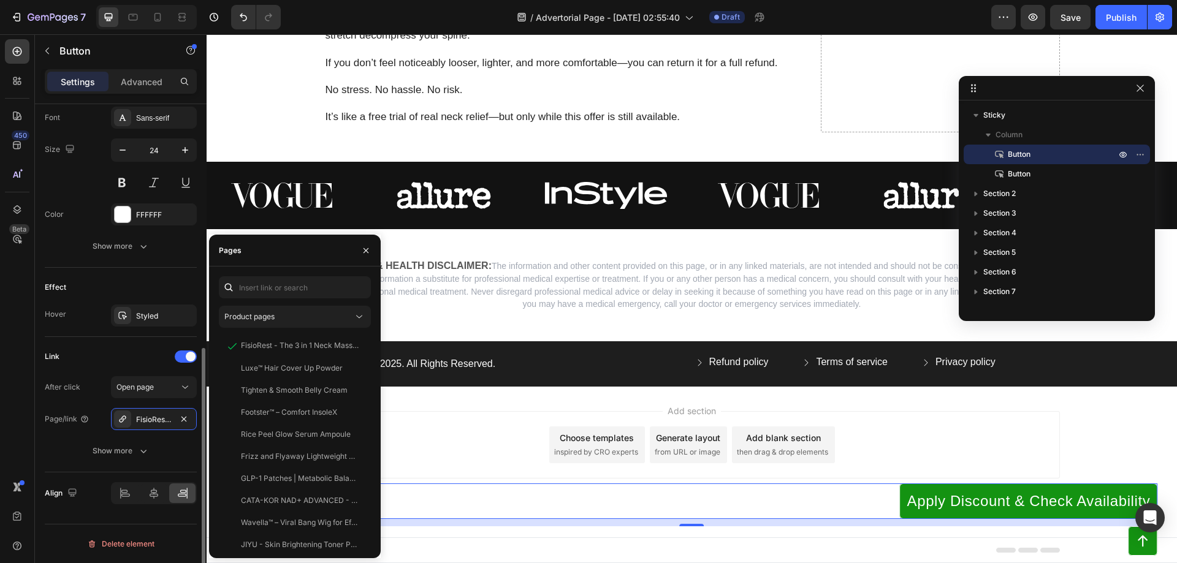
click at [82, 512] on div "Align" at bounding box center [121, 494] width 152 height 42
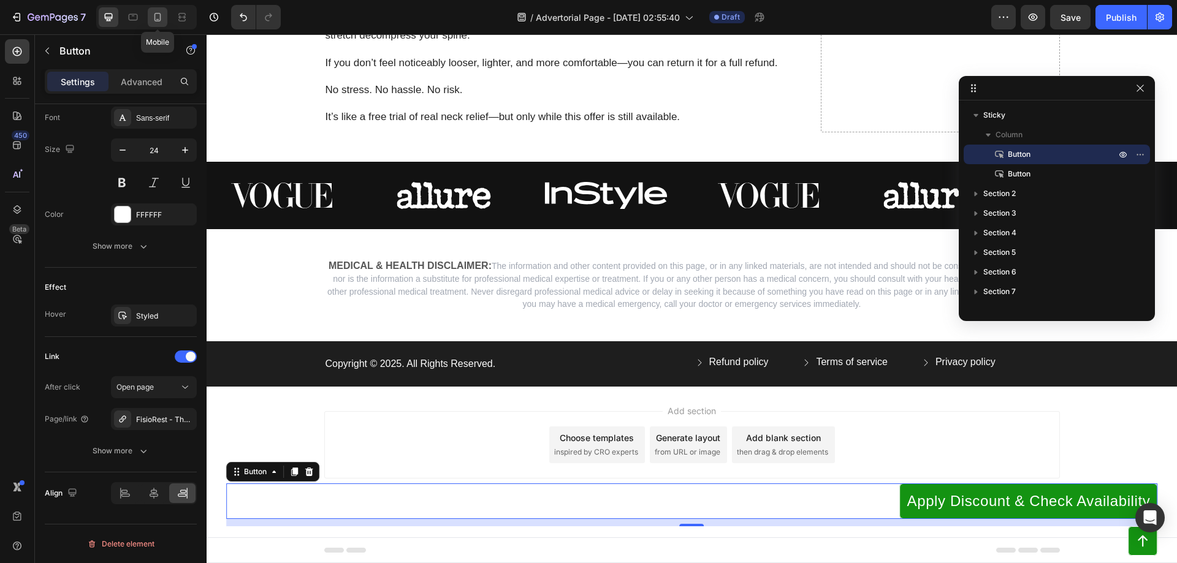
click at [153, 15] on icon at bounding box center [157, 17] width 12 height 12
type input "14"
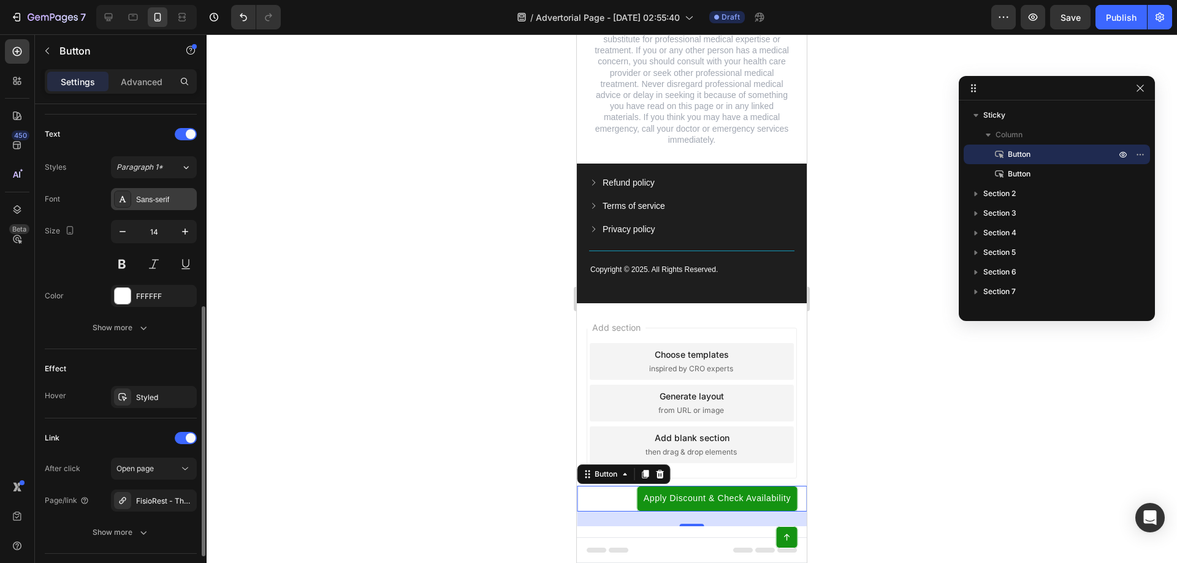
scroll to position [481, 0]
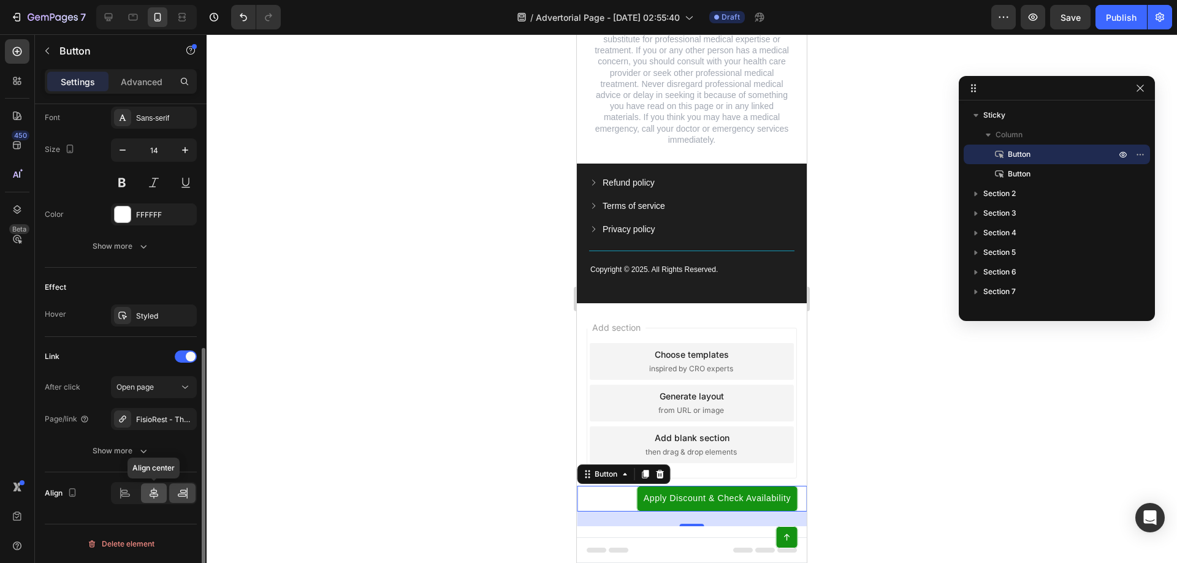
click at [152, 495] on icon at bounding box center [154, 493] width 12 height 12
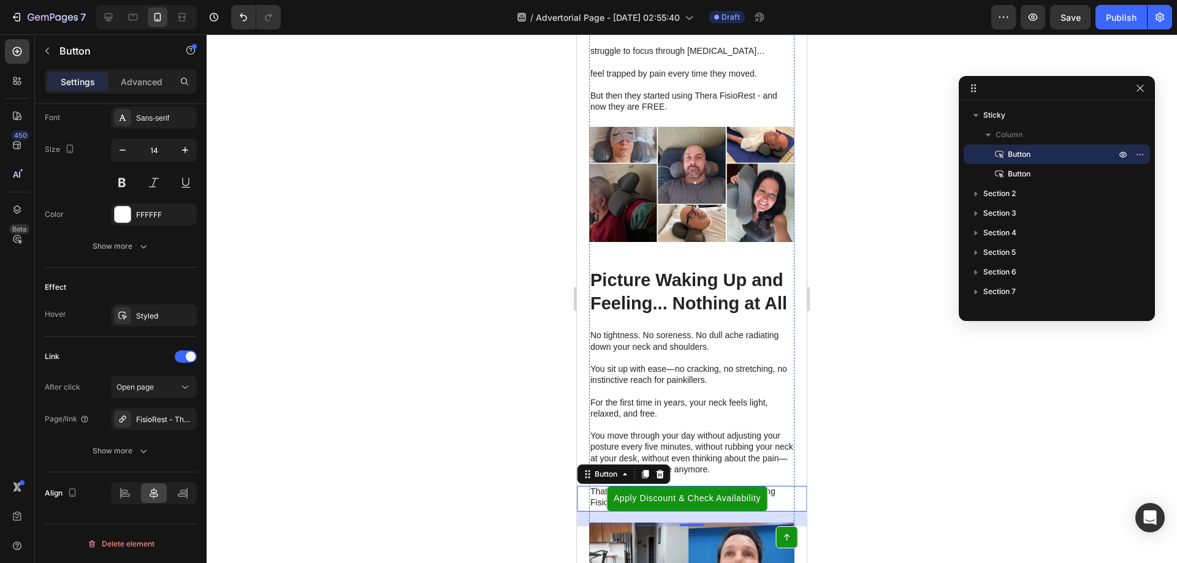
scroll to position [4428, 0]
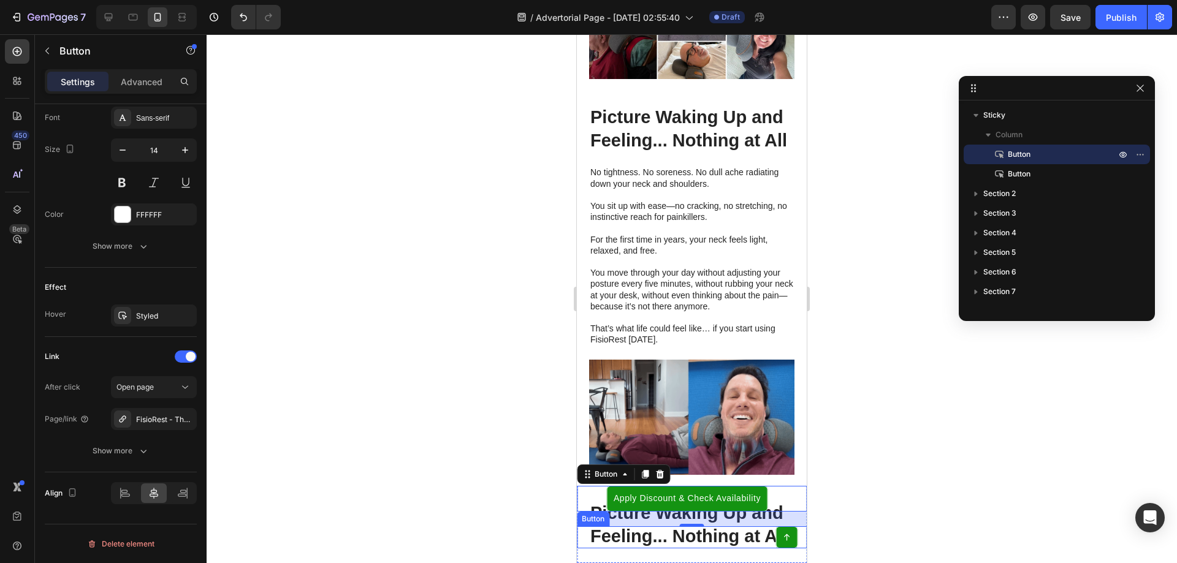
click at [592, 524] on div "Button" at bounding box center [593, 519] width 32 height 15
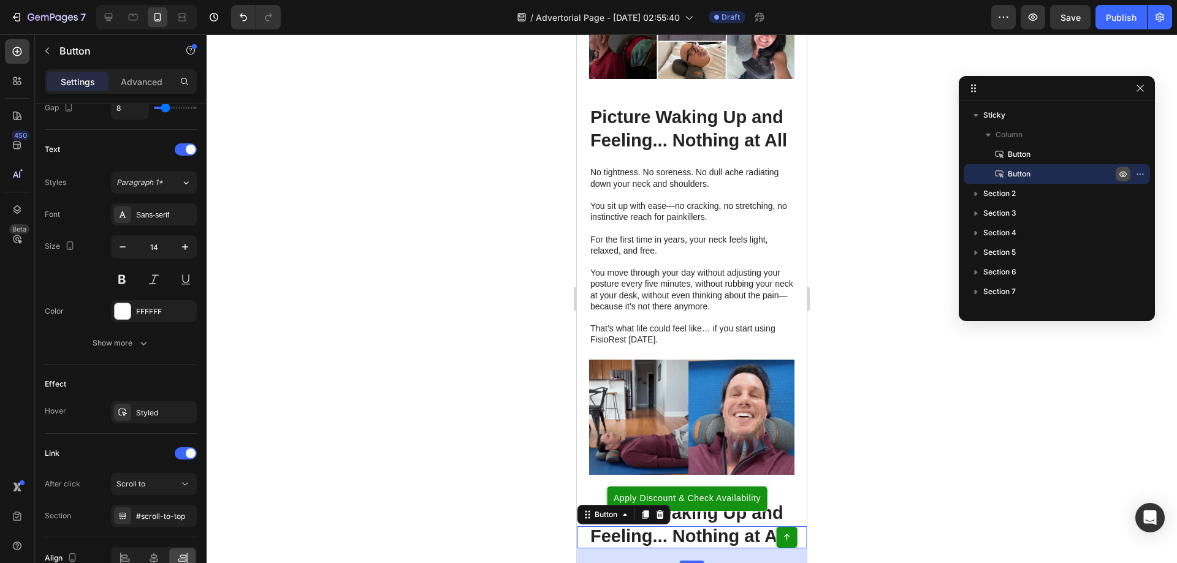
click at [1124, 170] on icon "button" at bounding box center [1123, 174] width 10 height 10
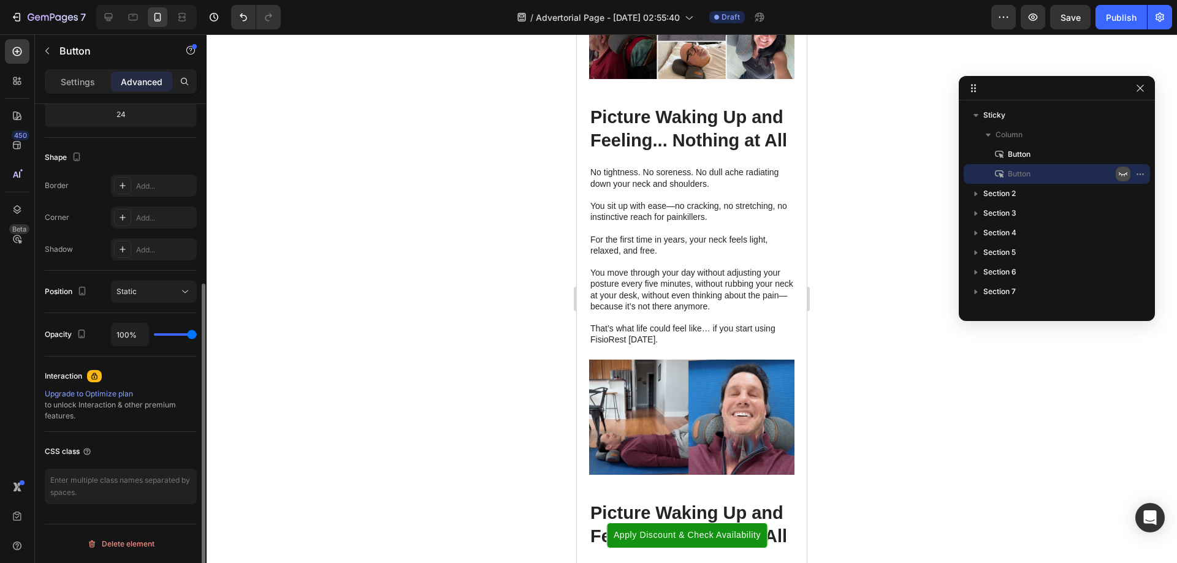
scroll to position [281, 0]
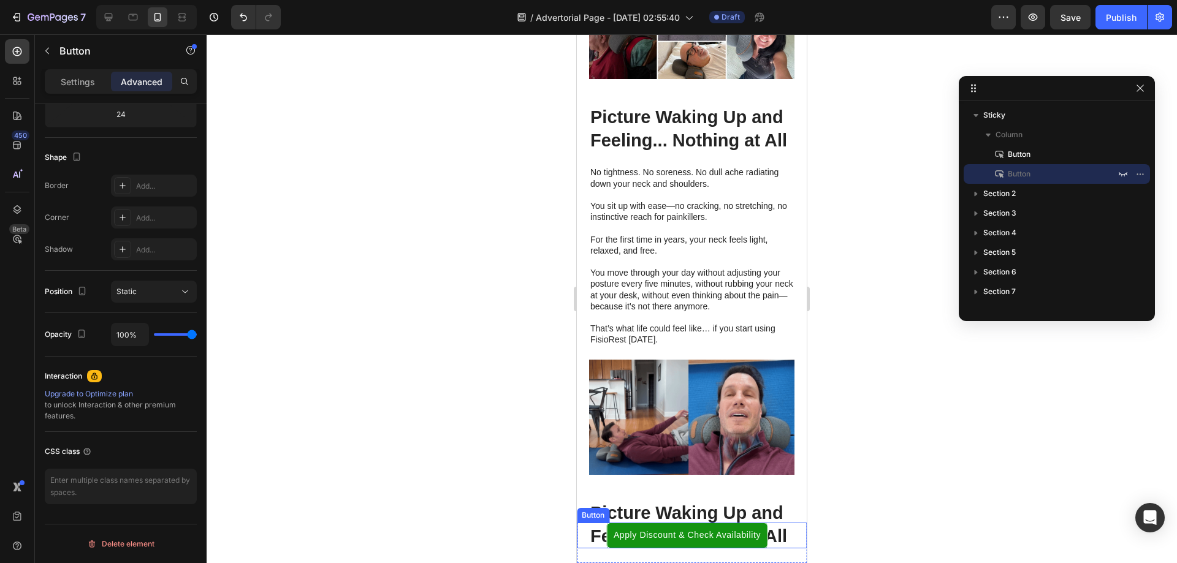
click at [592, 514] on div "Button" at bounding box center [593, 515] width 28 height 11
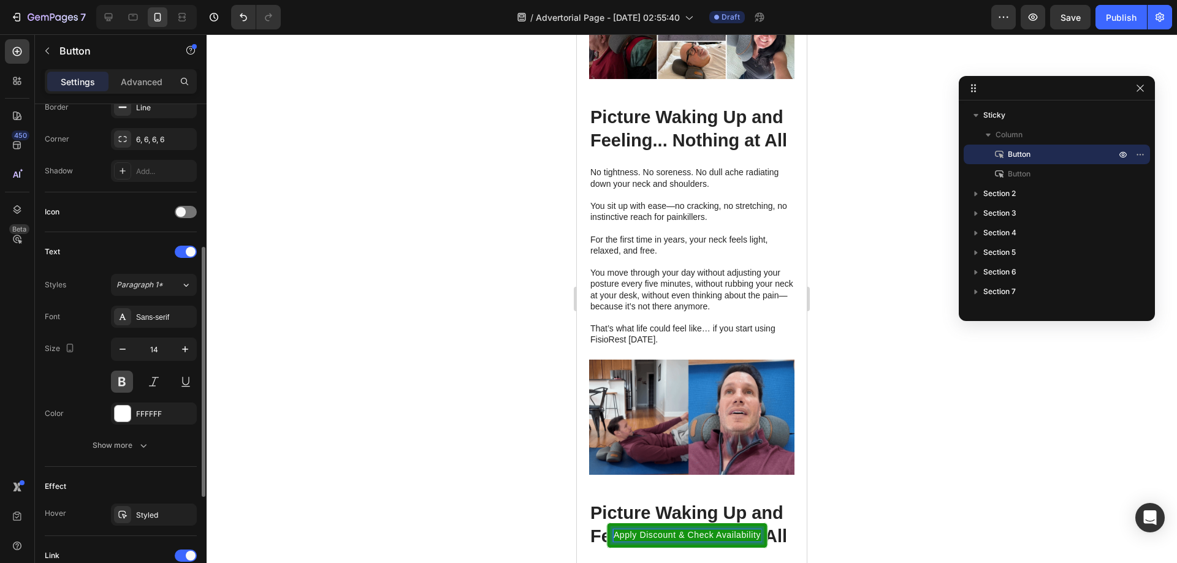
click at [120, 378] on button at bounding box center [122, 382] width 22 height 22
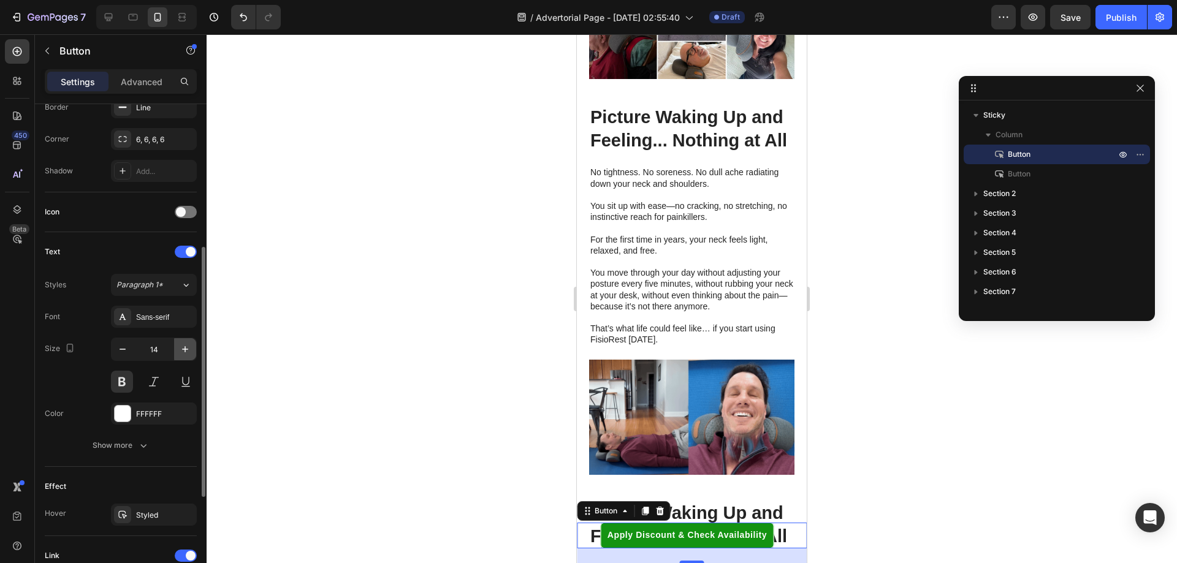
click at [182, 351] on icon "button" at bounding box center [185, 349] width 12 height 12
click at [183, 351] on icon "button" at bounding box center [185, 349] width 12 height 12
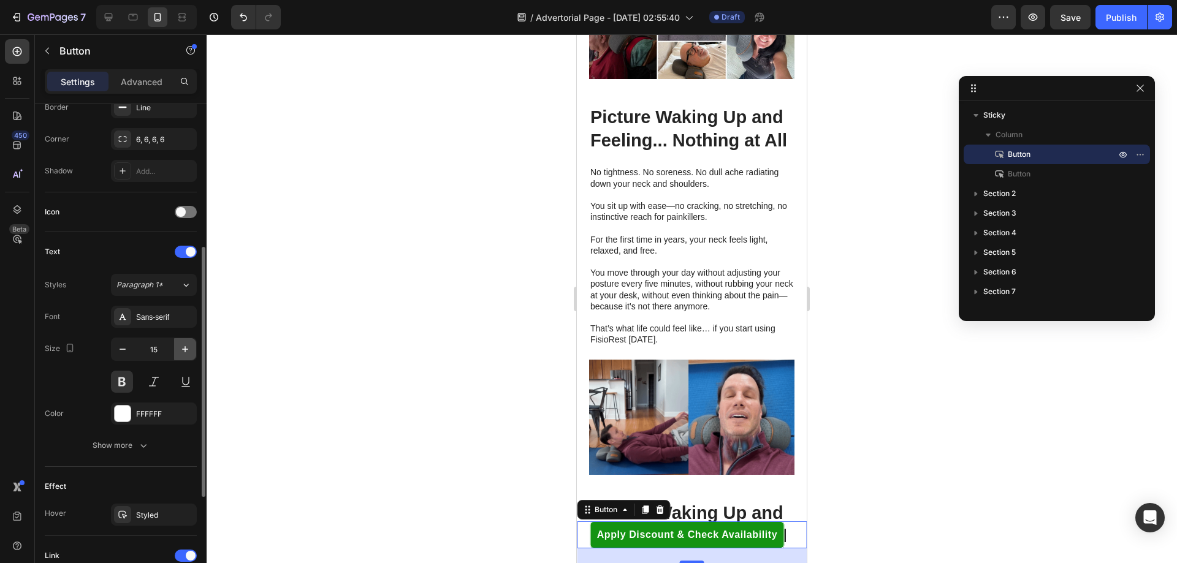
type input "16"
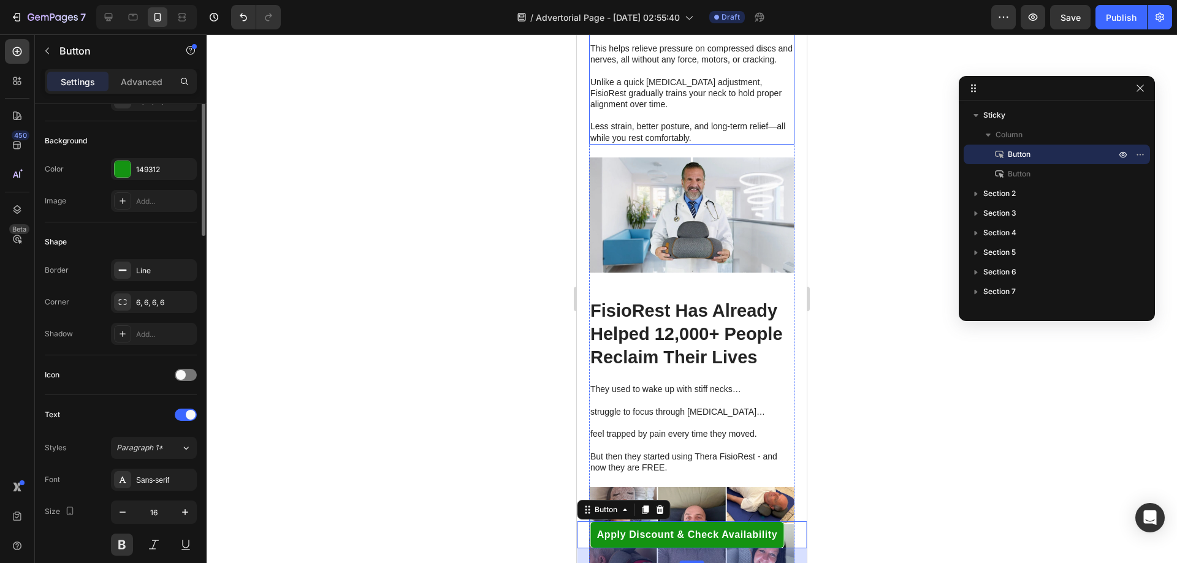
scroll to position [0, 0]
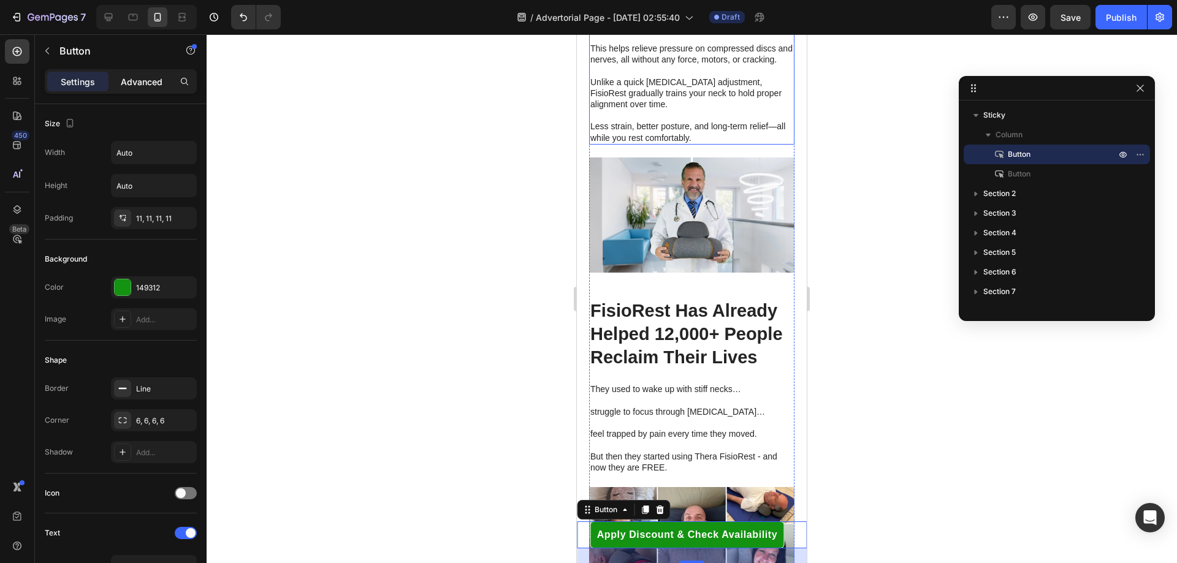
click at [142, 80] on p "Advanced" at bounding box center [142, 81] width 42 height 13
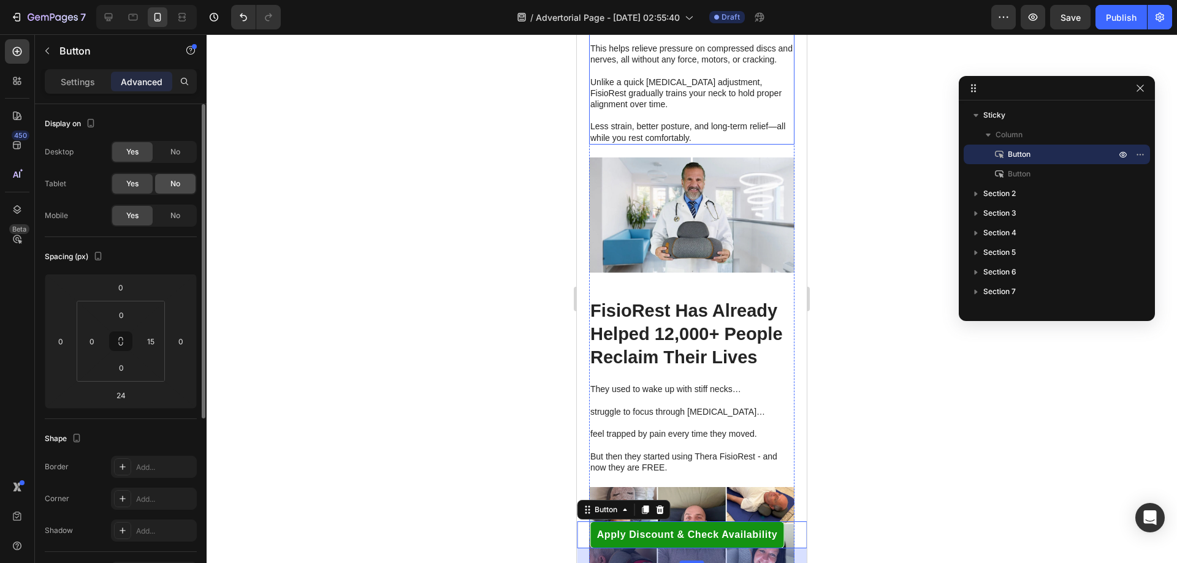
click at [174, 187] on span "No" at bounding box center [175, 183] width 10 height 11
click at [178, 153] on span "No" at bounding box center [175, 152] width 10 height 11
click at [137, 191] on div "Yes" at bounding box center [132, 184] width 40 height 20
click at [104, 16] on icon at bounding box center [108, 17] width 12 height 12
type input "12"
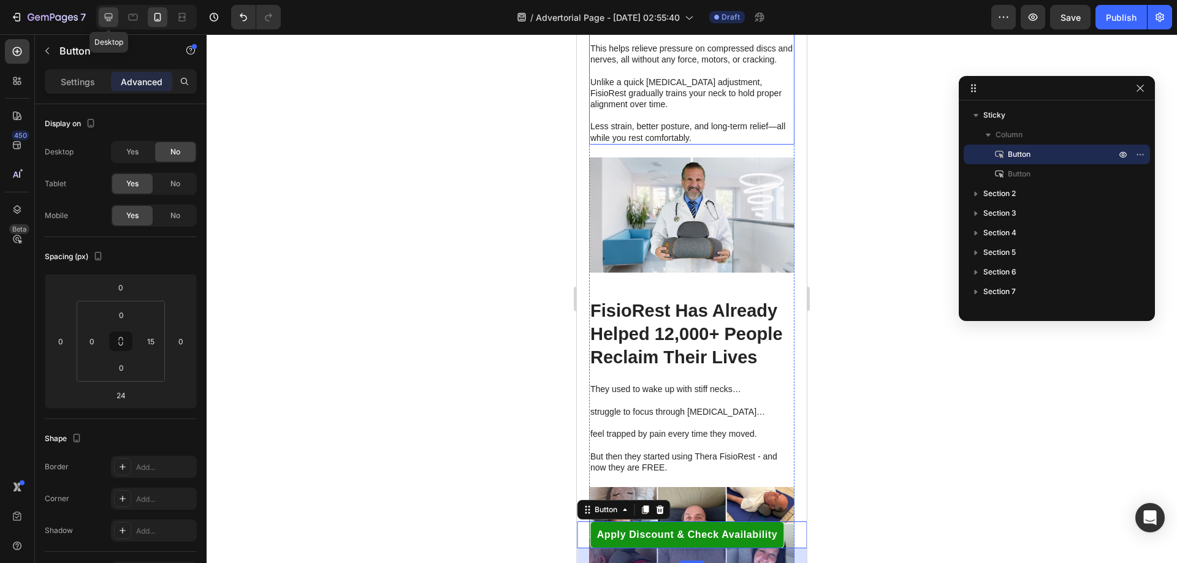
type input "0"
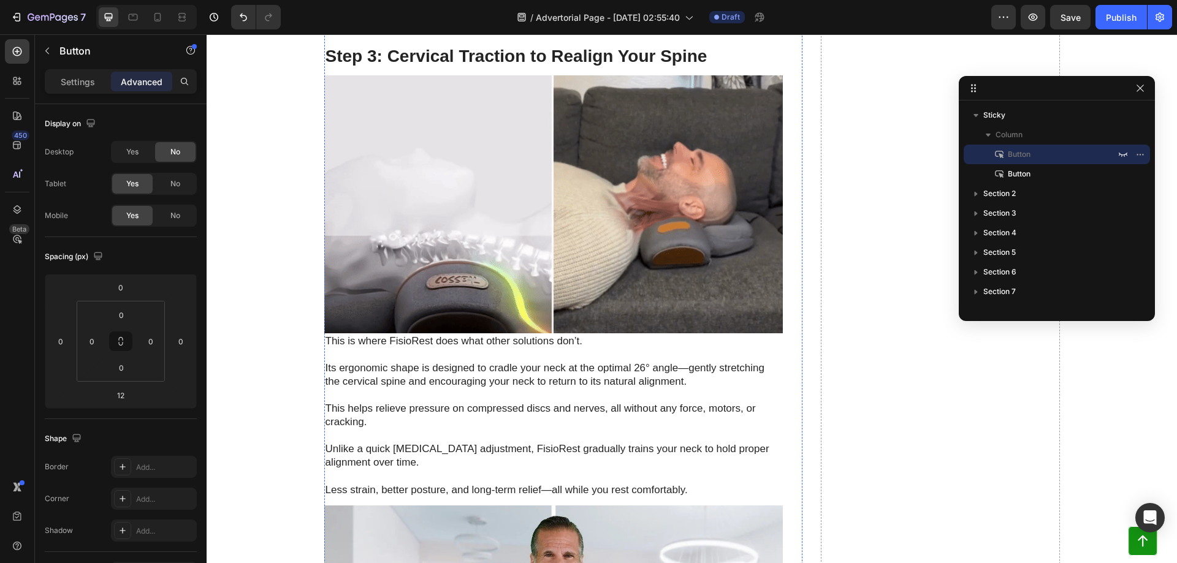
scroll to position [3495, 0]
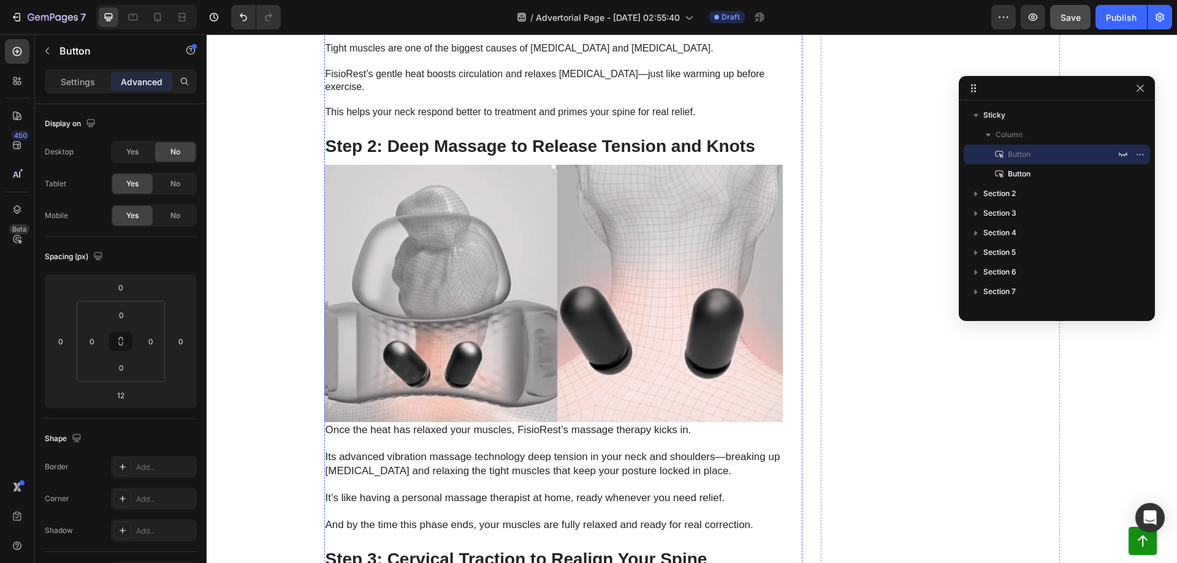
click at [1064, 18] on span "Save" at bounding box center [1071, 17] width 20 height 10
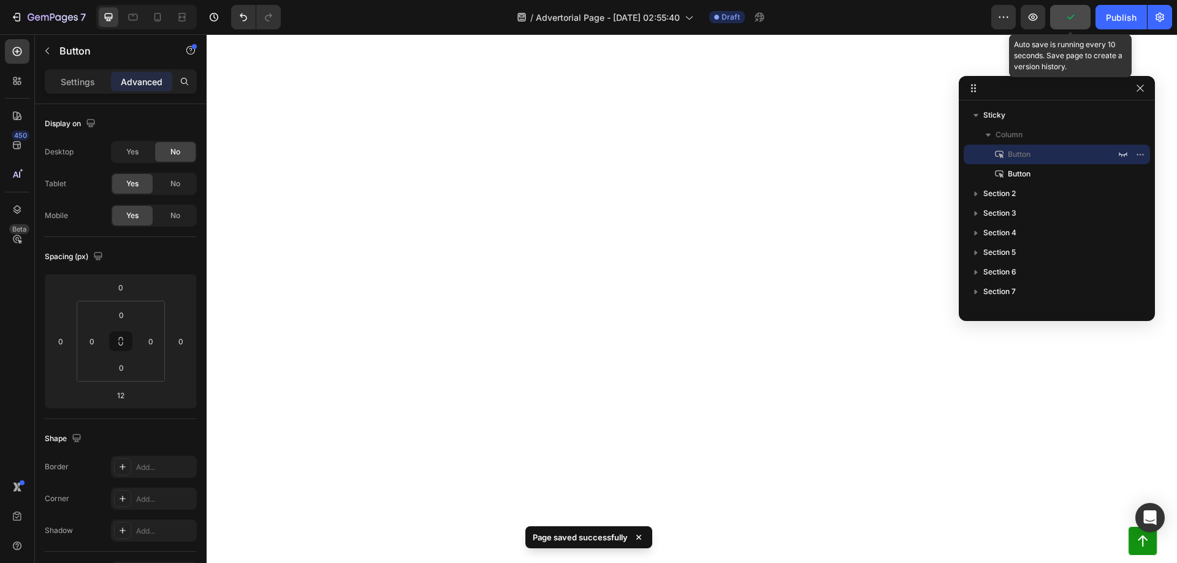
scroll to position [2922, 0]
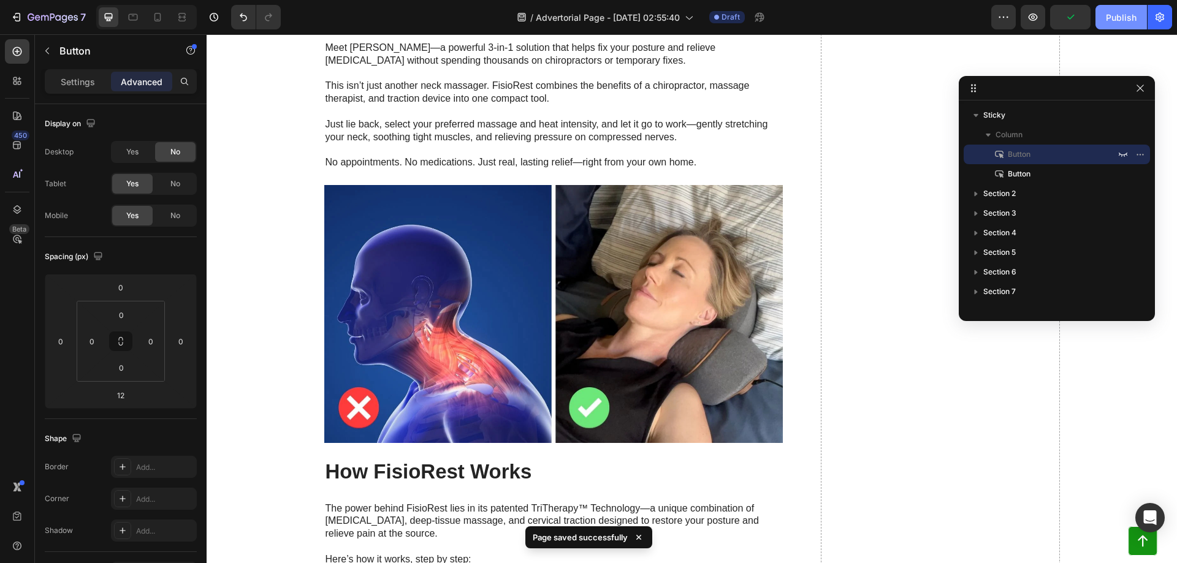
click at [1124, 17] on div "Publish" at bounding box center [1121, 17] width 31 height 13
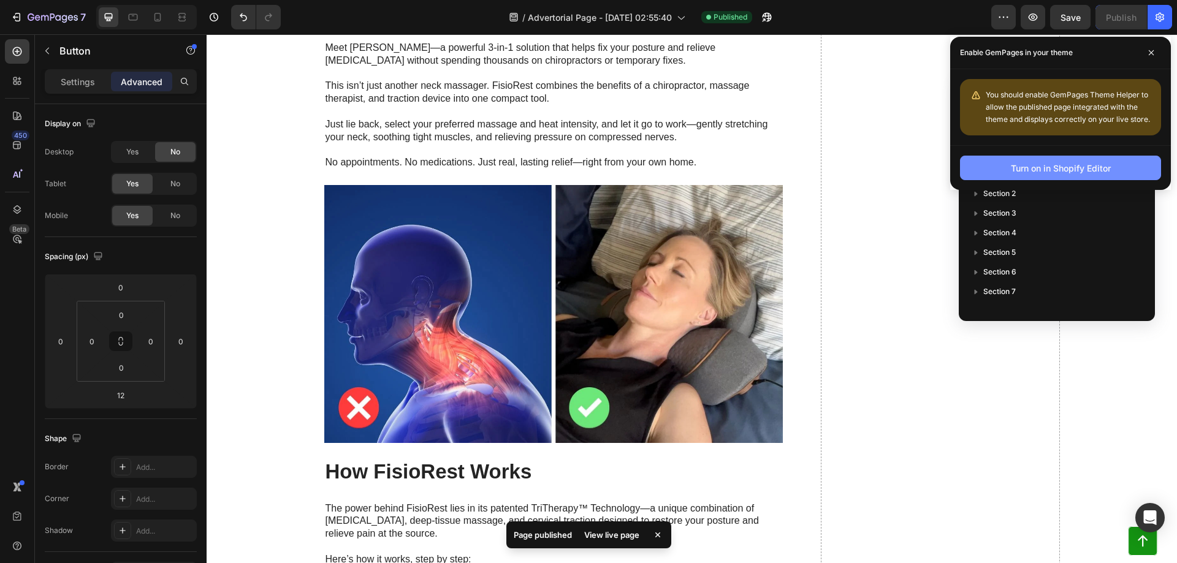
click at [1069, 162] on div "Turn on in Shopify Editor" at bounding box center [1061, 168] width 100 height 13
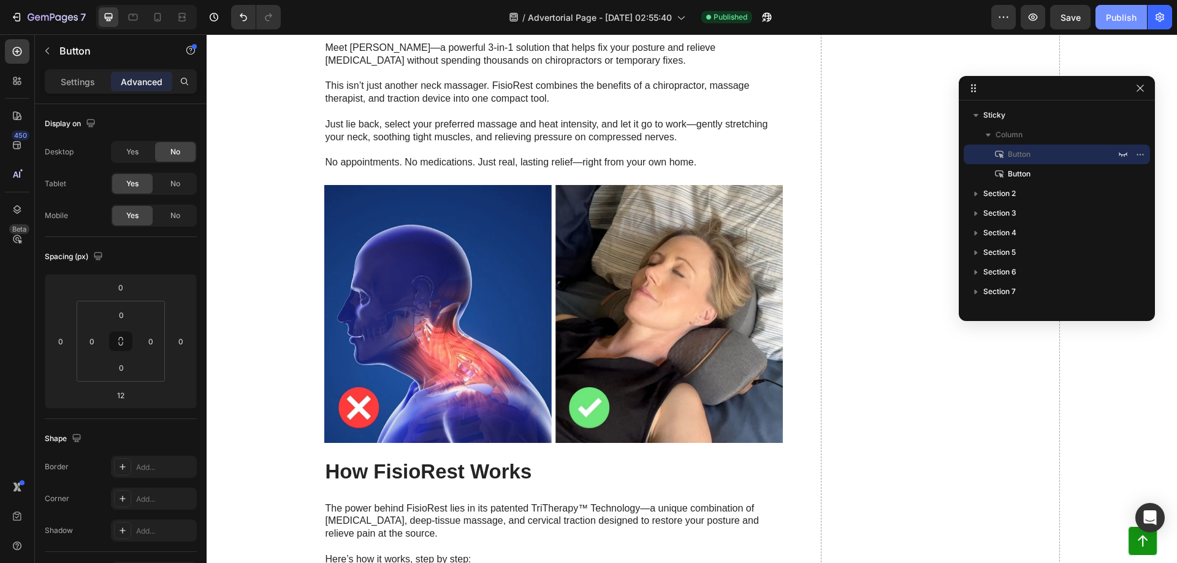
click at [1121, 17] on div "Publish" at bounding box center [1121, 17] width 31 height 13
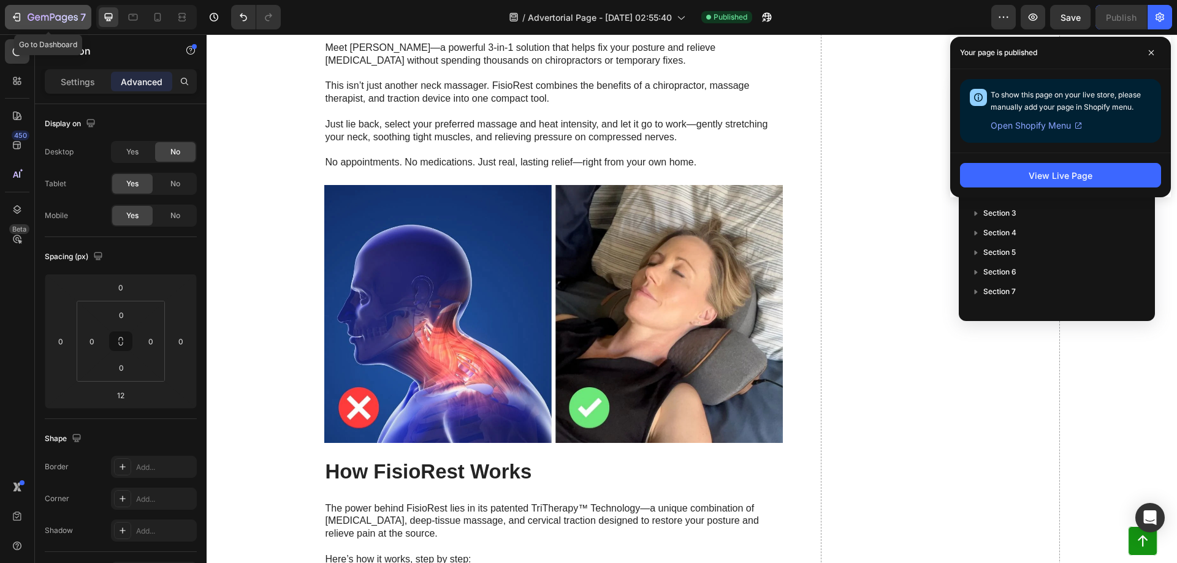
click at [10, 11] on icon "button" at bounding box center [16, 17] width 12 height 12
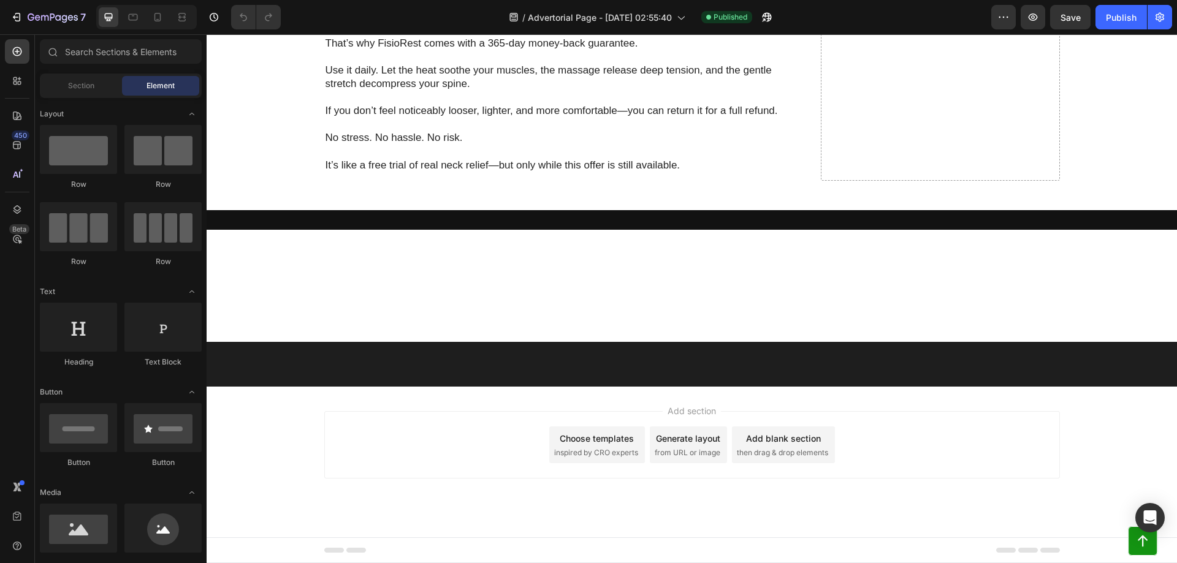
scroll to position [4986, 0]
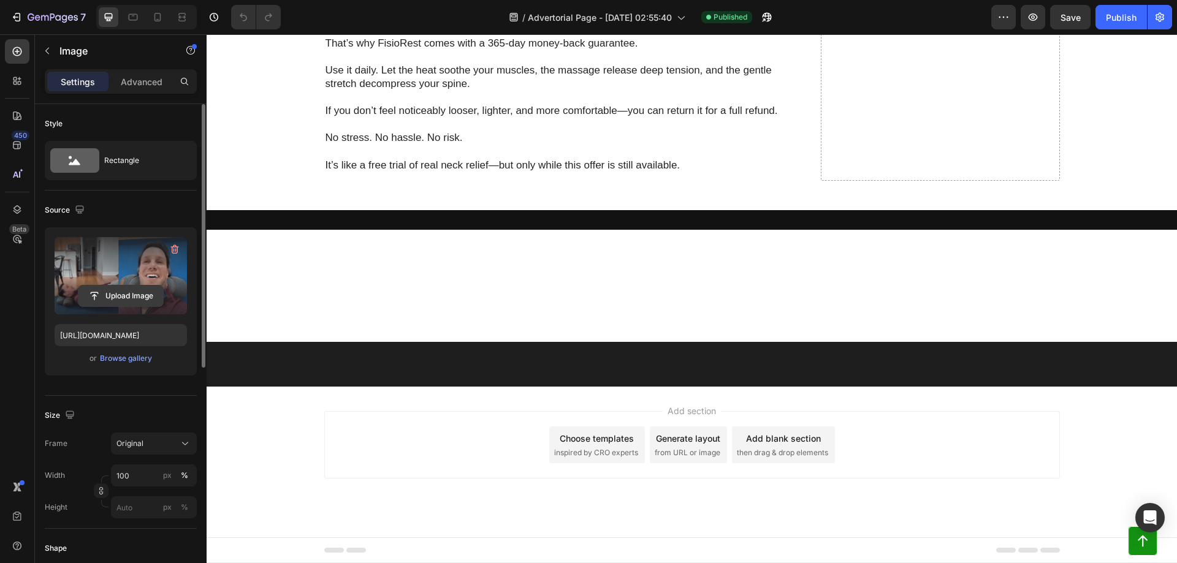
click at [137, 299] on input "file" at bounding box center [120, 296] width 85 height 21
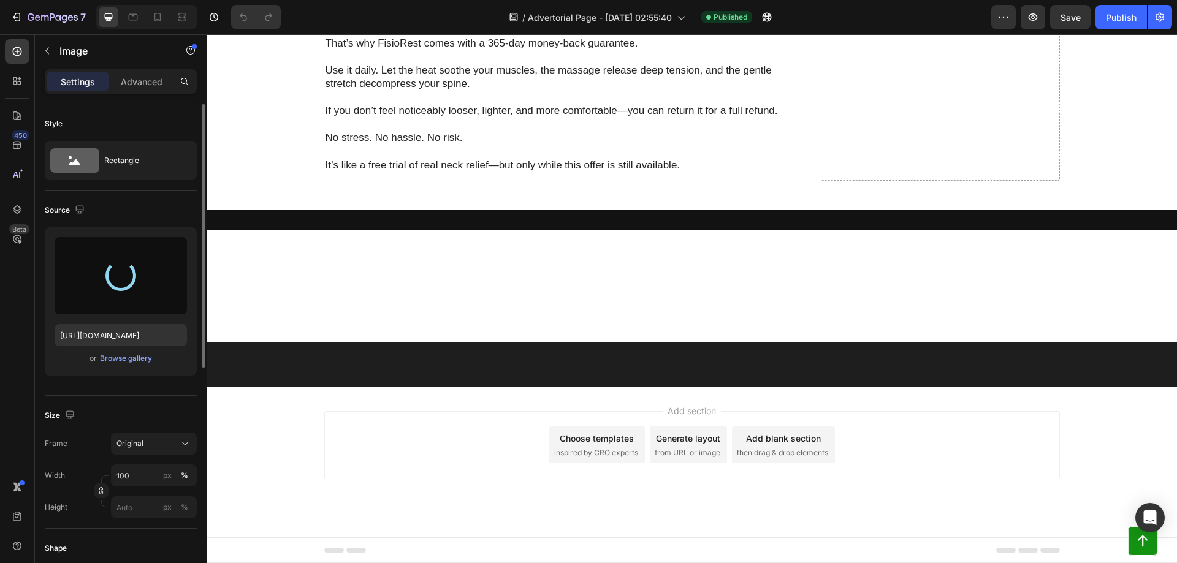
type input "[URL][DOMAIN_NAME]"
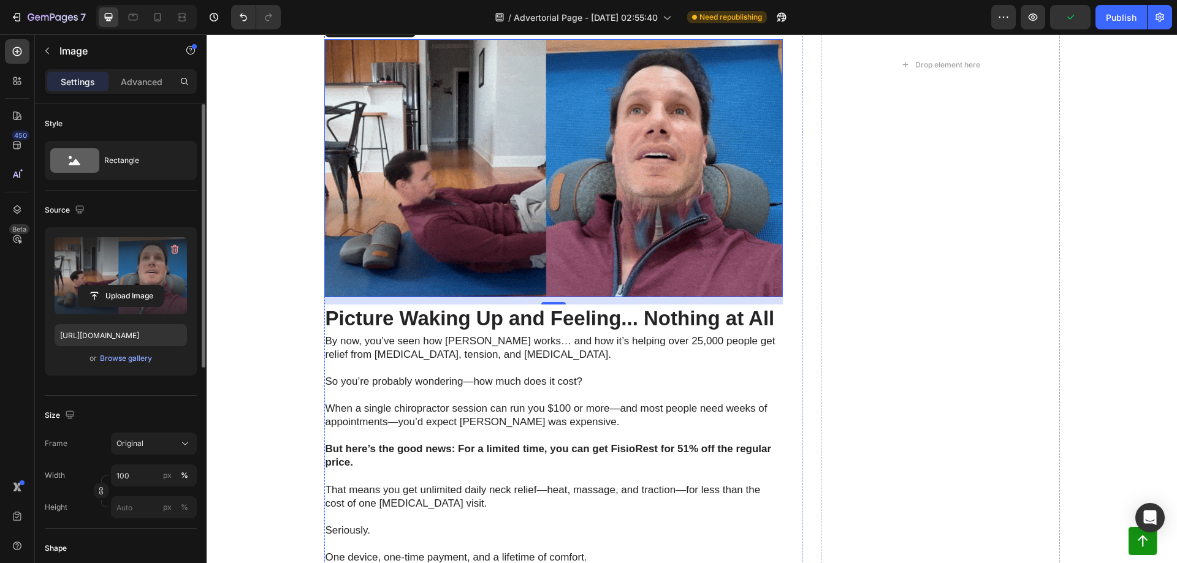
scroll to position [3760, 0]
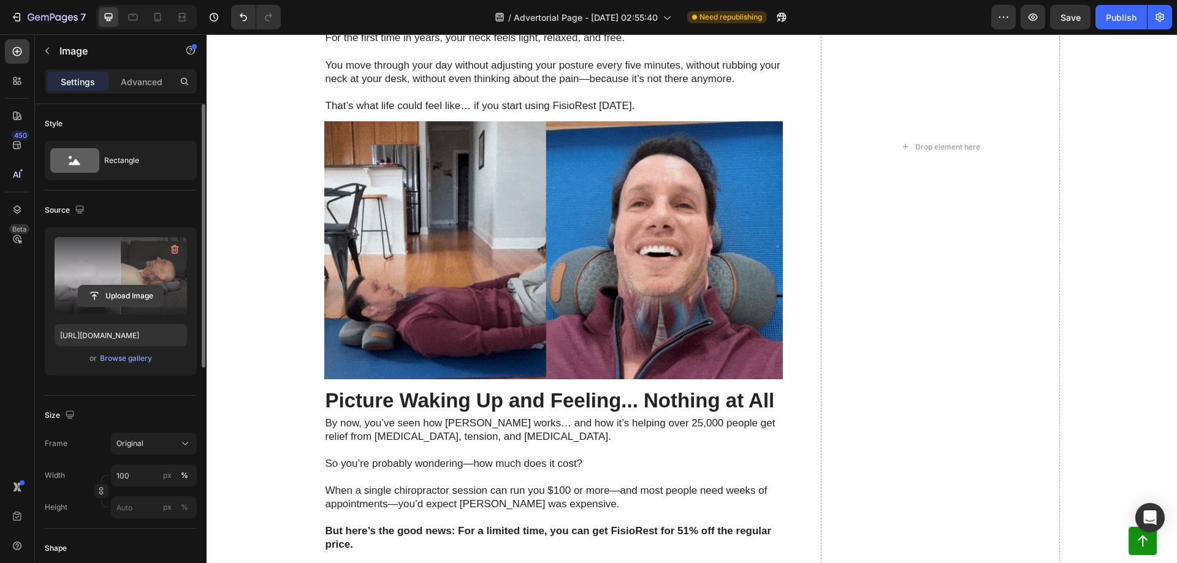
click at [117, 297] on input "file" at bounding box center [120, 296] width 85 height 21
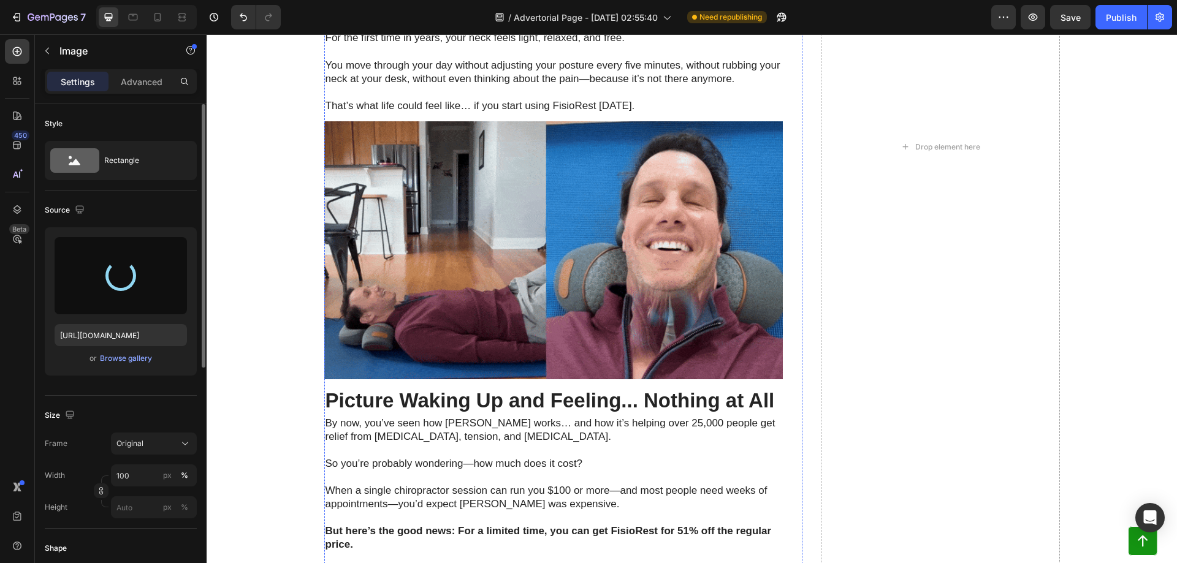
type input "[URL][DOMAIN_NAME]"
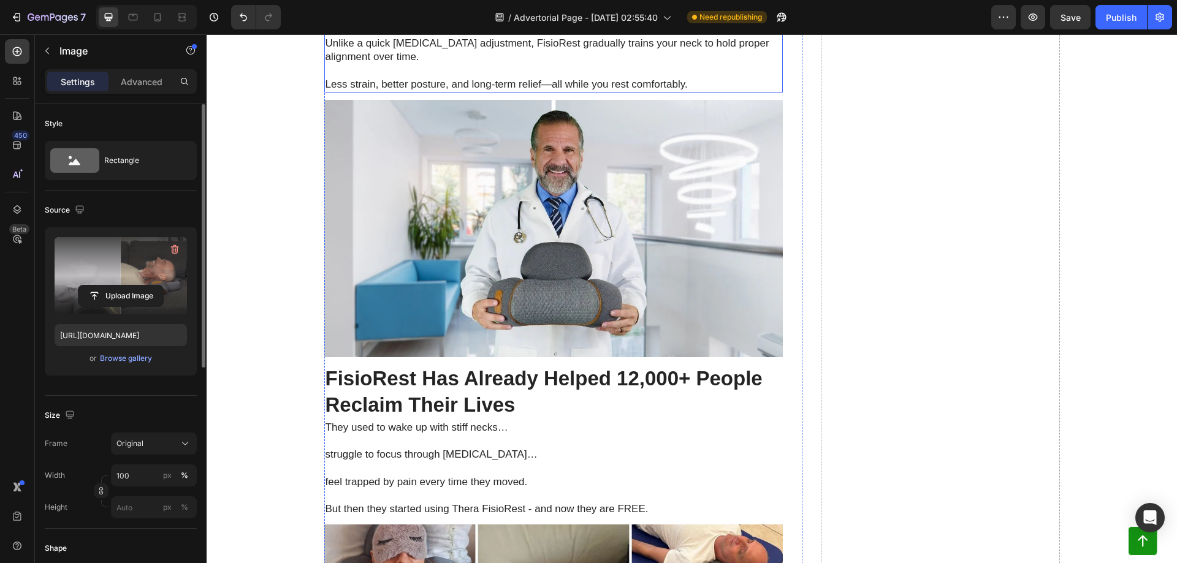
scroll to position [3269, 0]
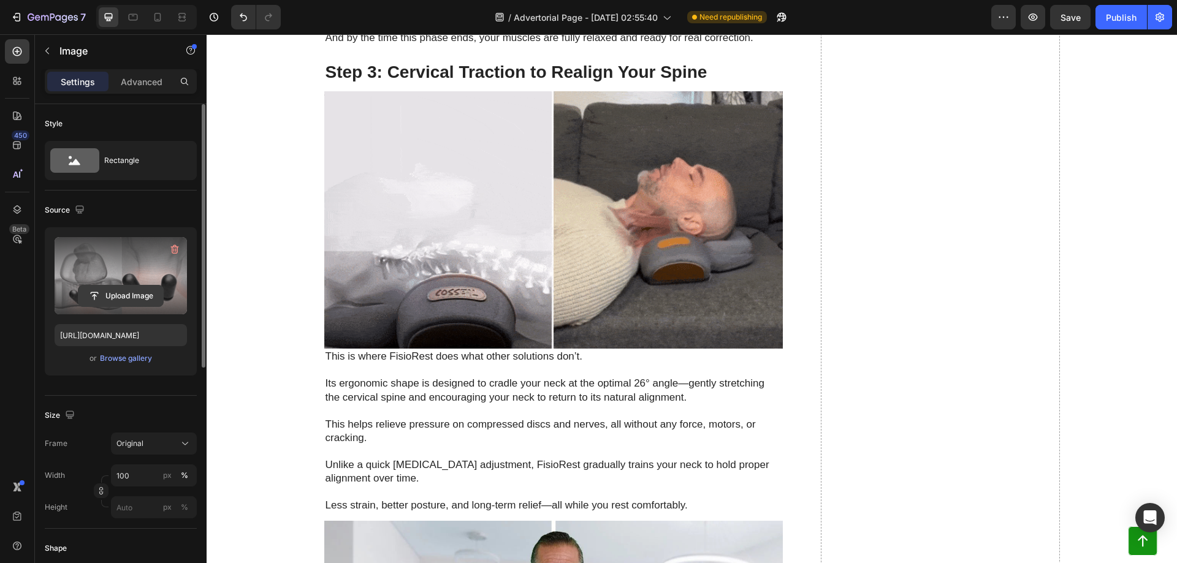
click at [128, 295] on input "file" at bounding box center [120, 296] width 85 height 21
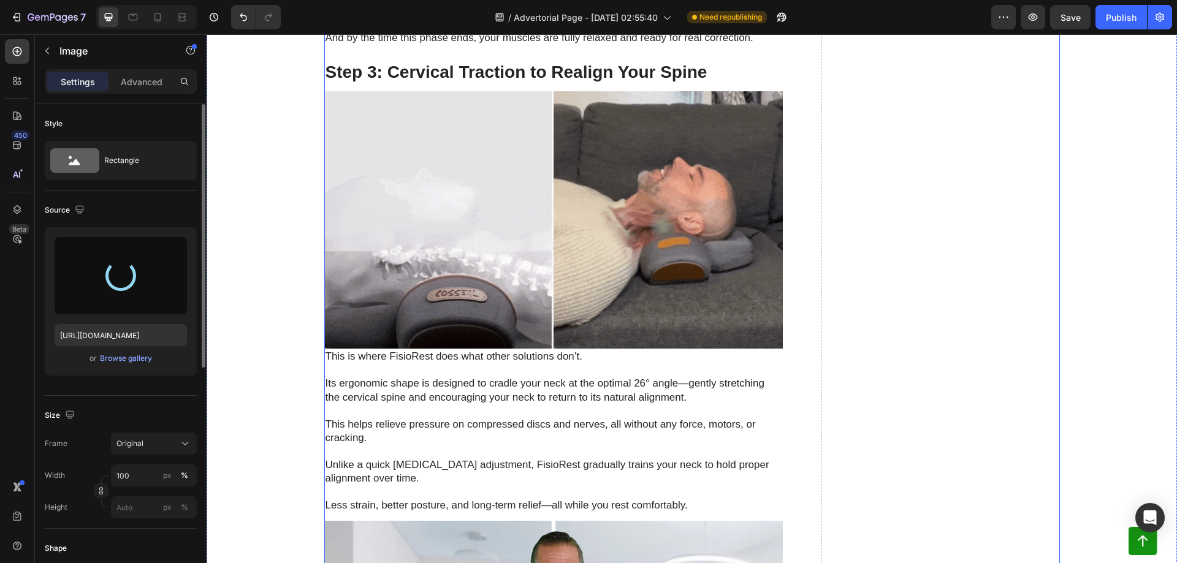
type input "[URL][DOMAIN_NAME]"
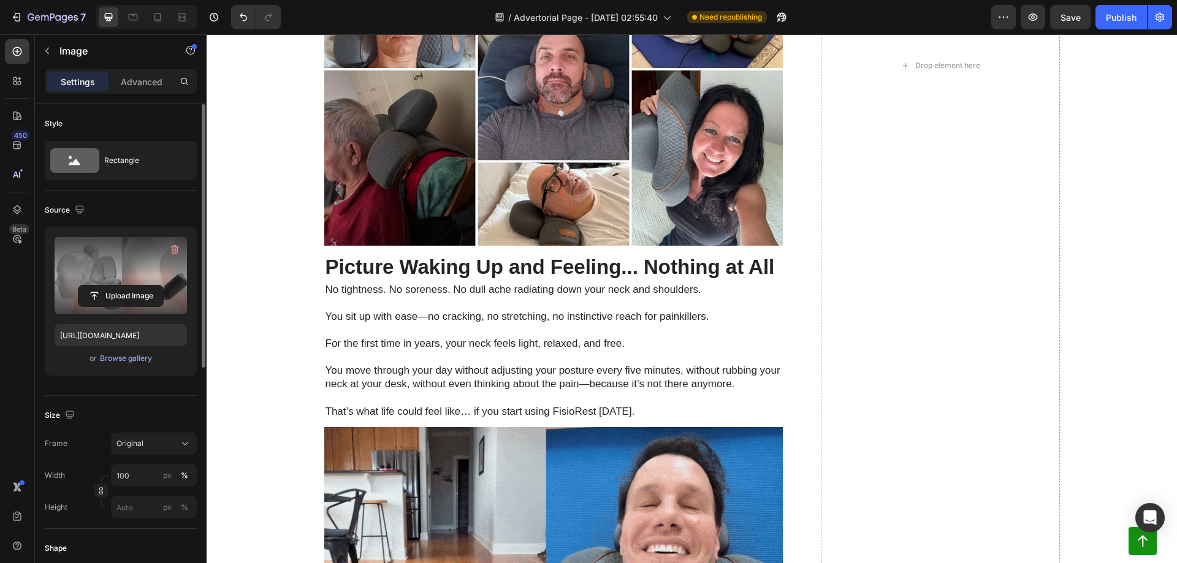
scroll to position [2956, 0]
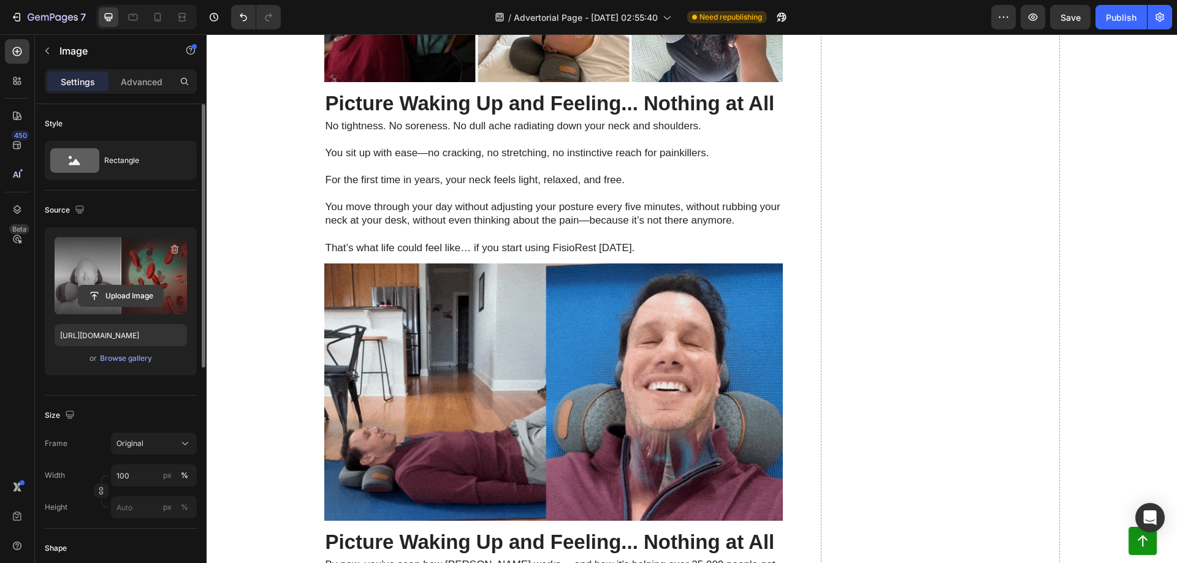
click at [121, 294] on input "file" at bounding box center [120, 296] width 85 height 21
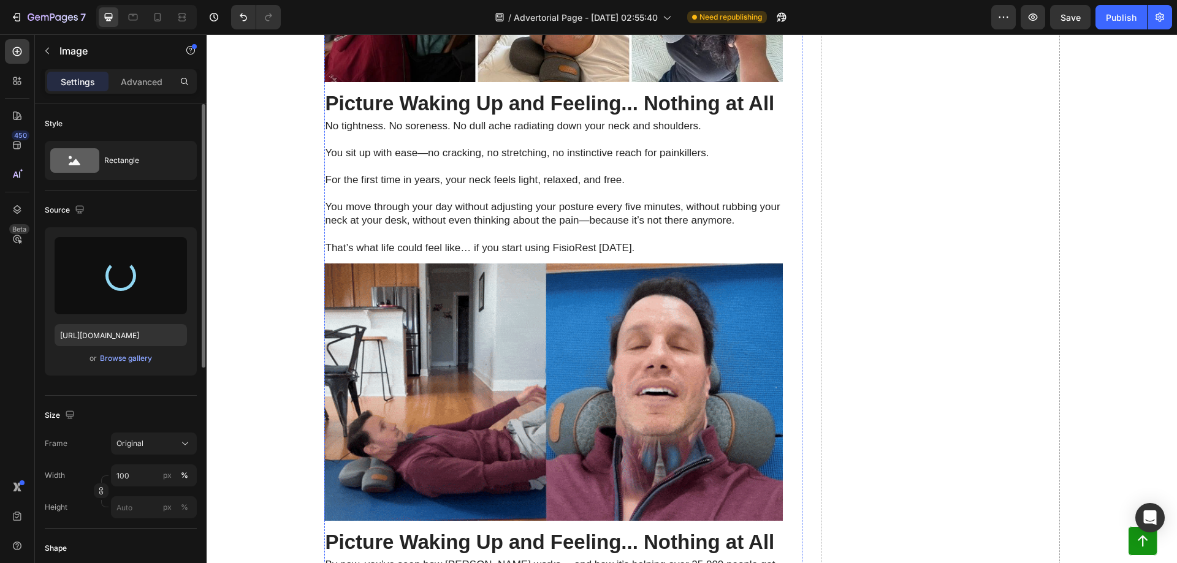
type input "[URL][DOMAIN_NAME]"
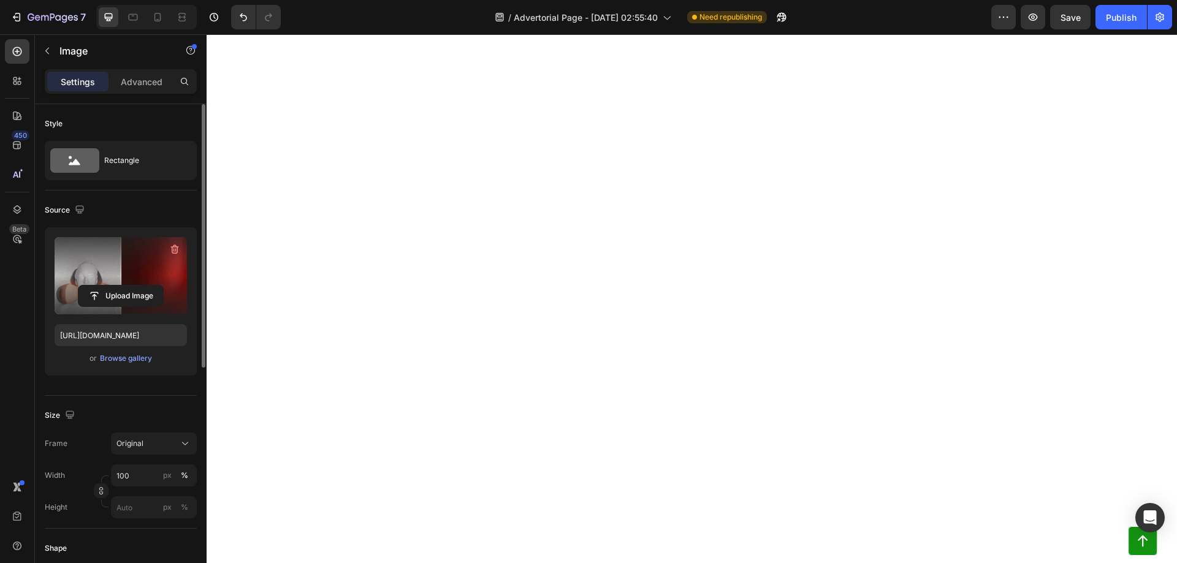
scroll to position [1975, 0]
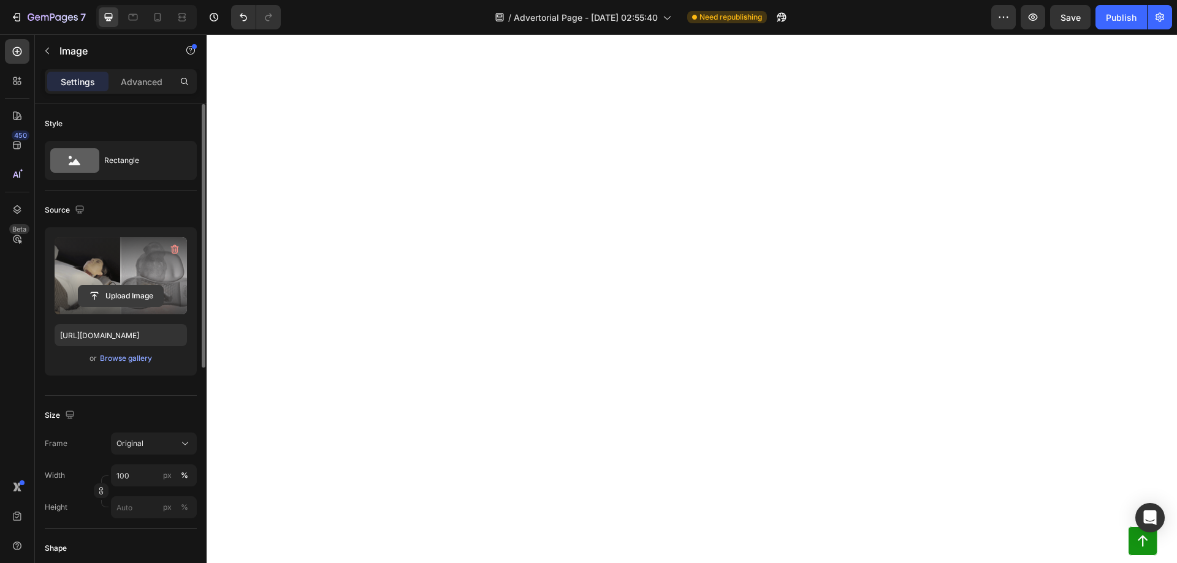
click at [120, 299] on input "file" at bounding box center [120, 296] width 85 height 21
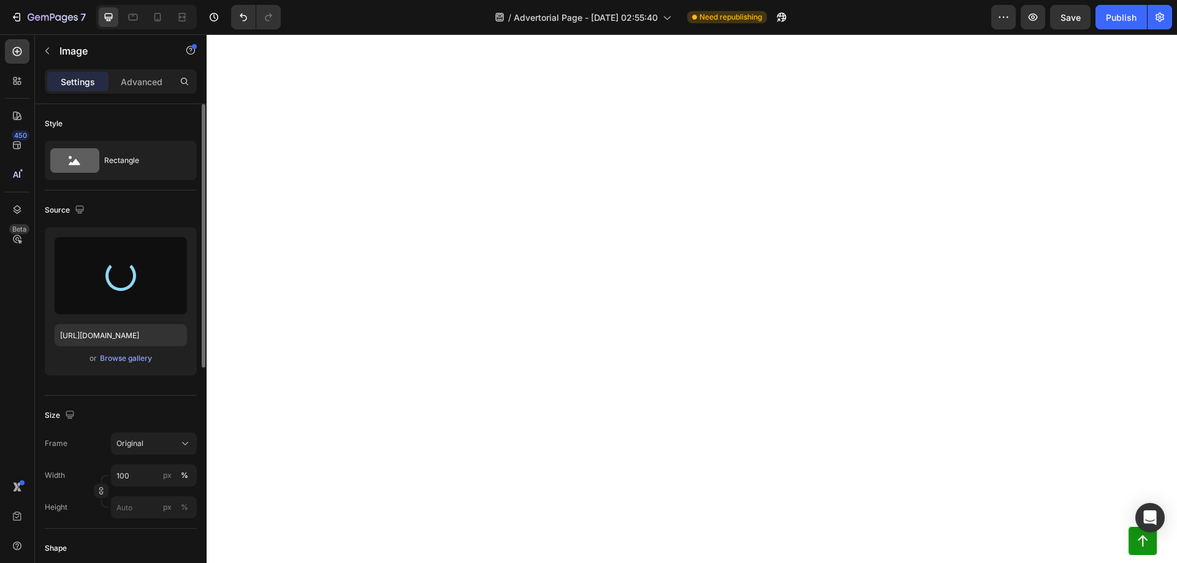
type input "[URL][DOMAIN_NAME]"
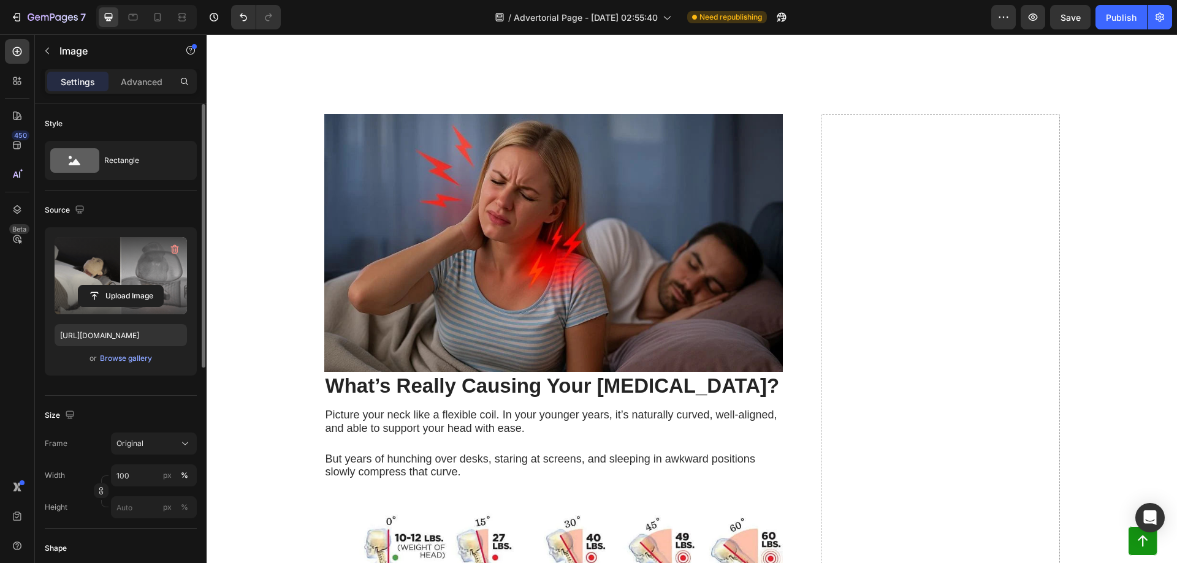
scroll to position [654, 0]
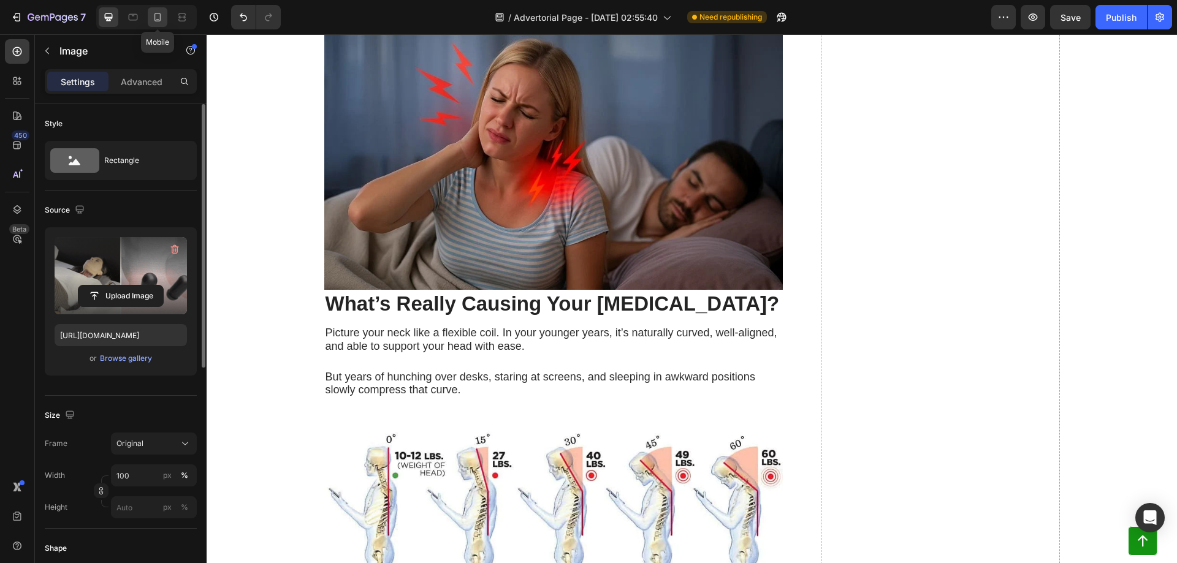
click at [153, 21] on icon at bounding box center [157, 17] width 12 height 12
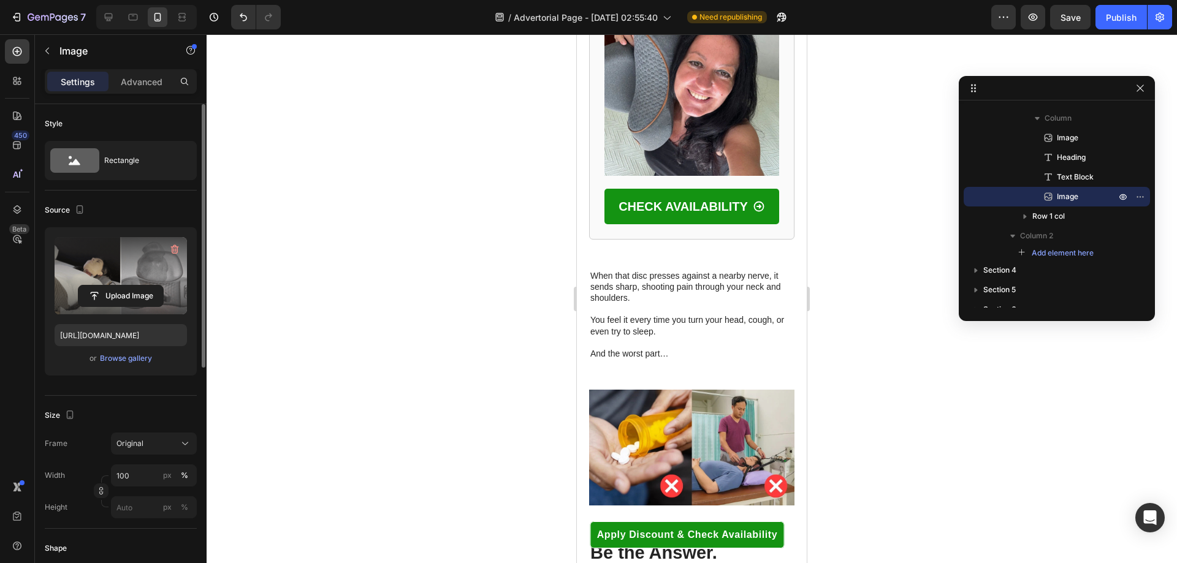
scroll to position [1960, 0]
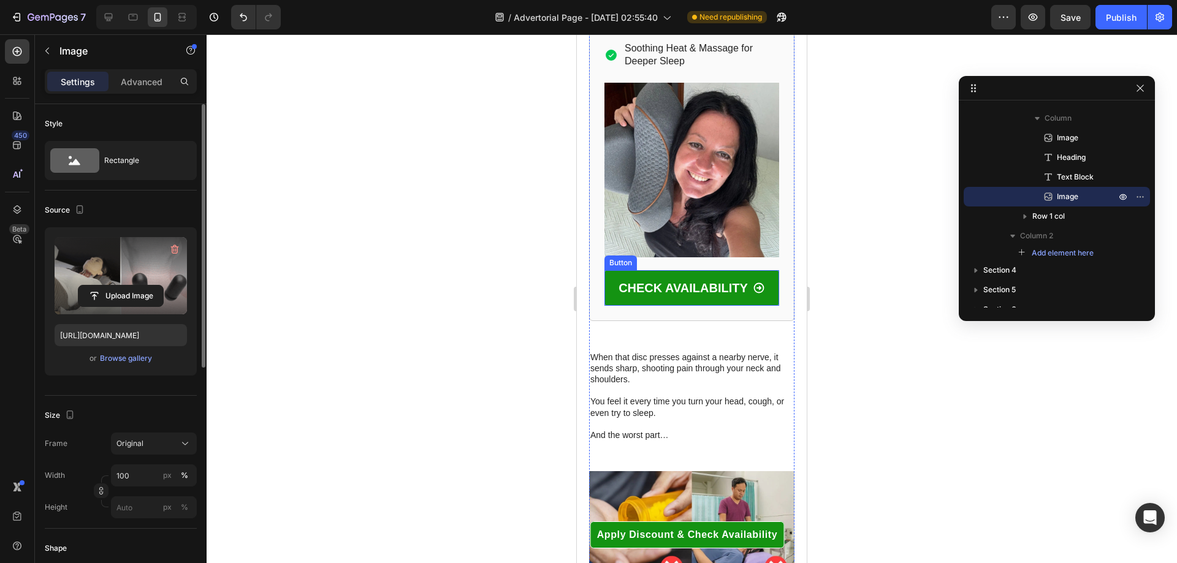
click at [624, 257] on div "Button" at bounding box center [621, 262] width 28 height 11
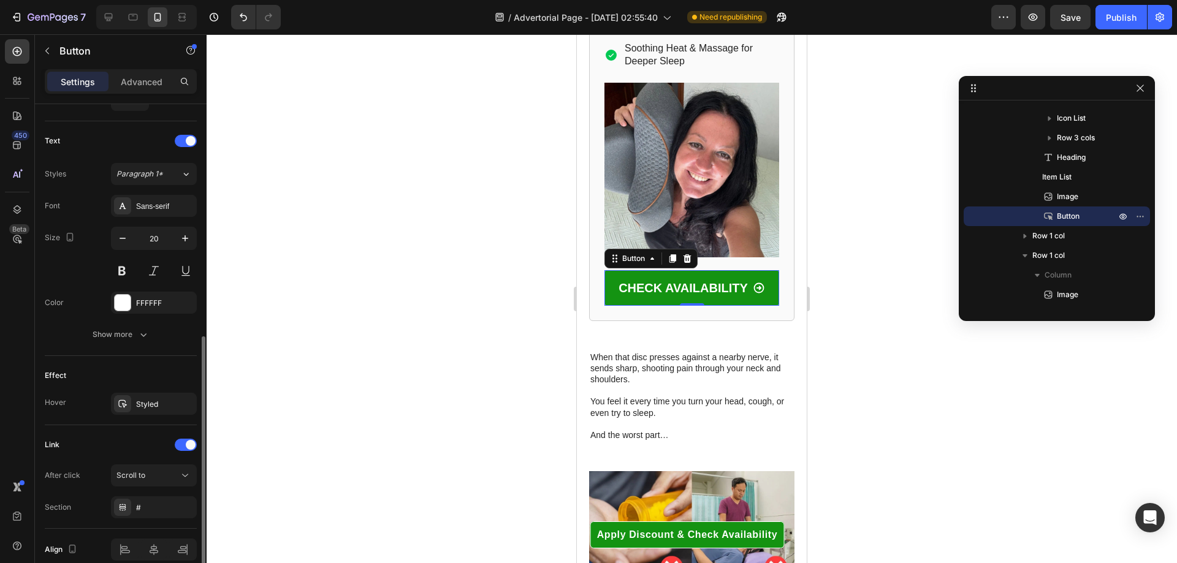
scroll to position [546, 0]
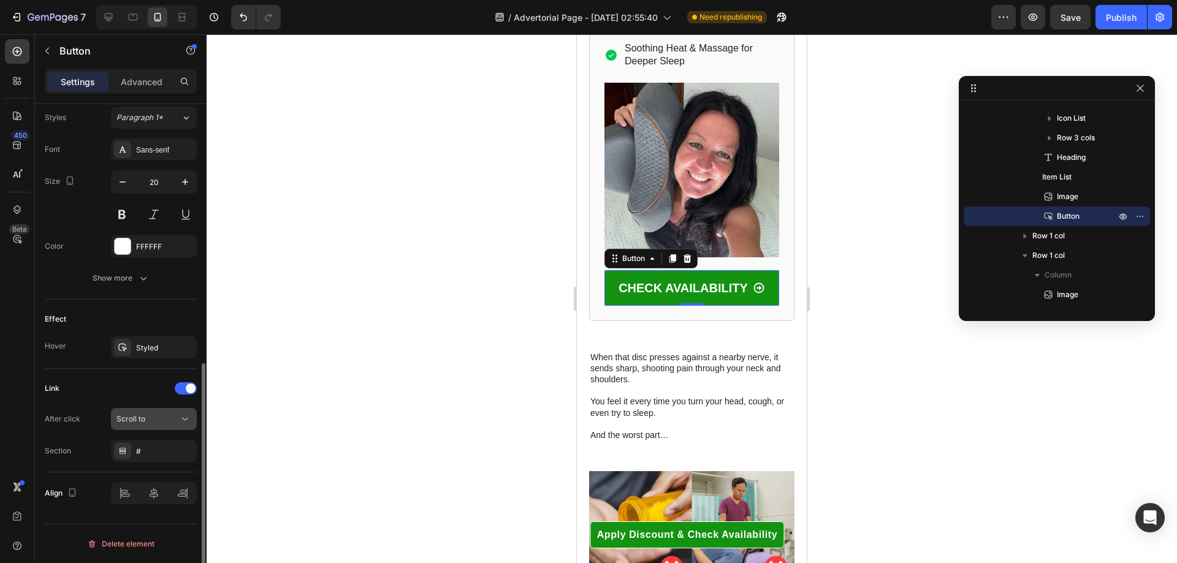
click at [147, 413] on div "Scroll to" at bounding box center [153, 419] width 75 height 12
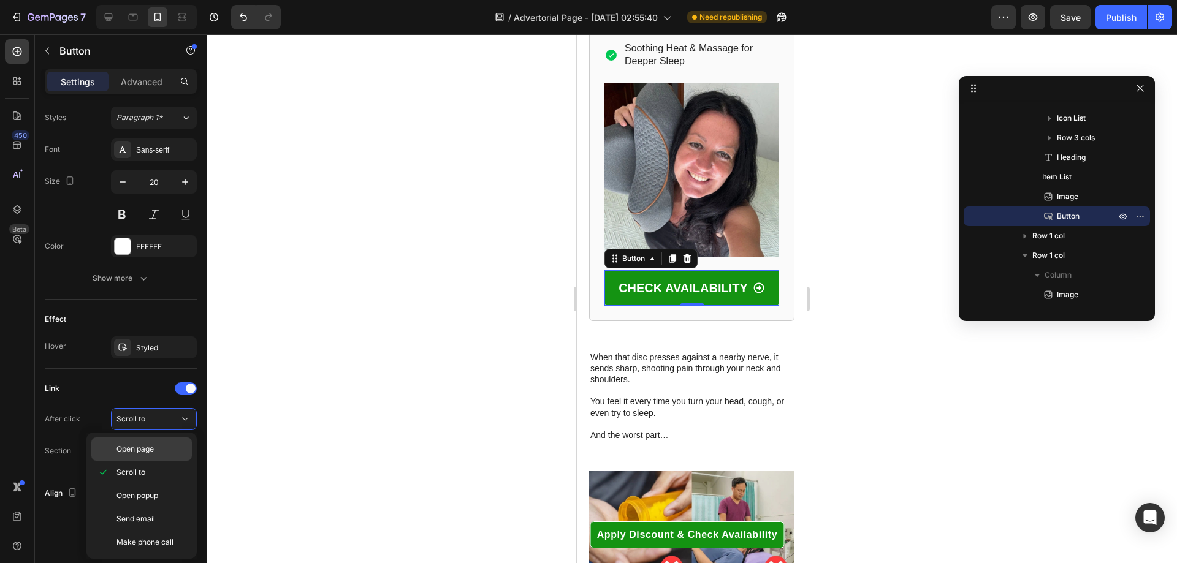
click at [163, 454] on p "Open page" at bounding box center [151, 449] width 70 height 11
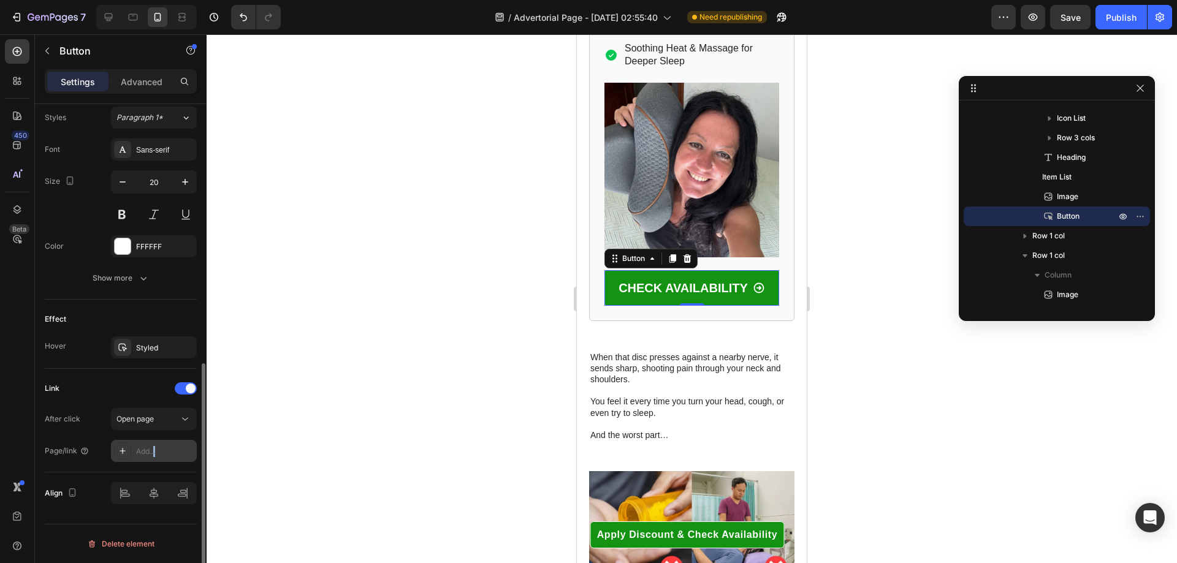
click at [155, 445] on div "Add..." at bounding box center [154, 451] width 86 height 22
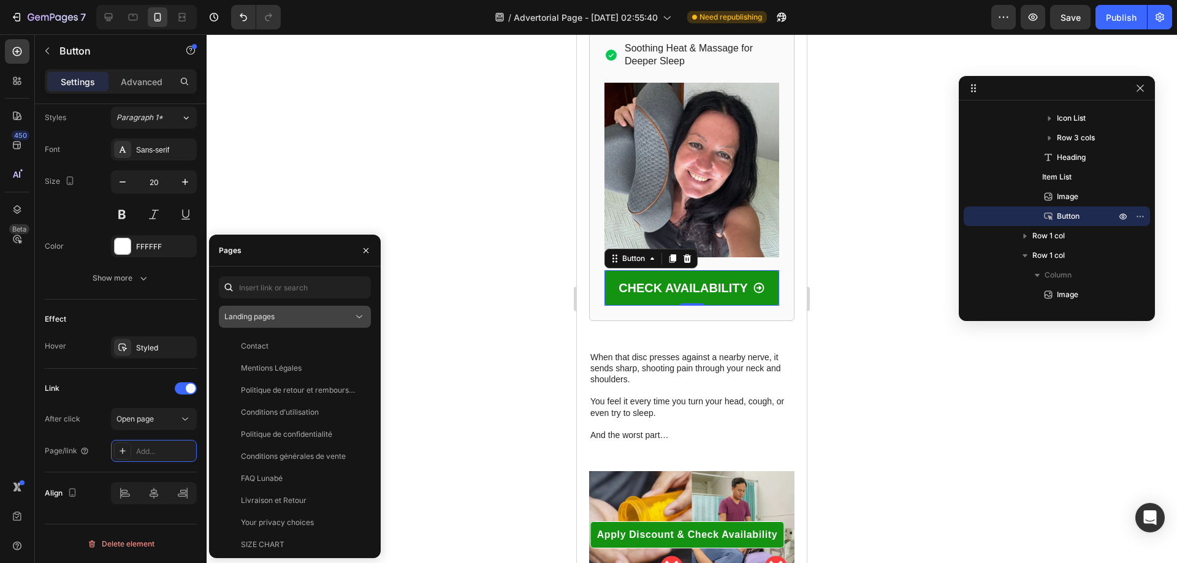
click at [266, 319] on span "Landing pages" at bounding box center [249, 316] width 50 height 9
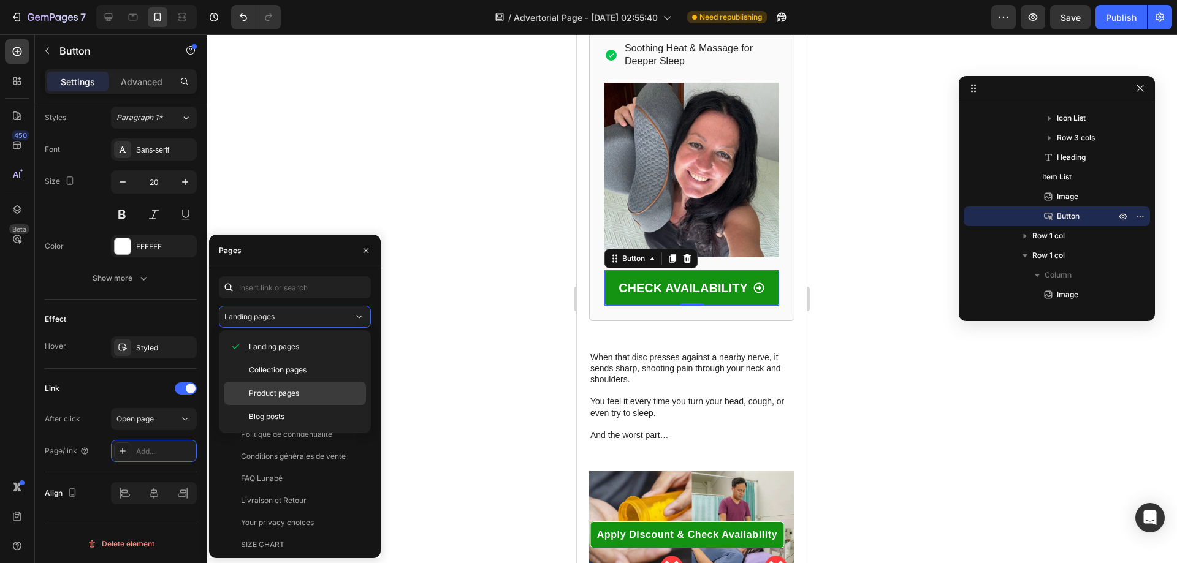
click at [298, 405] on div "Product pages" at bounding box center [295, 416] width 142 height 23
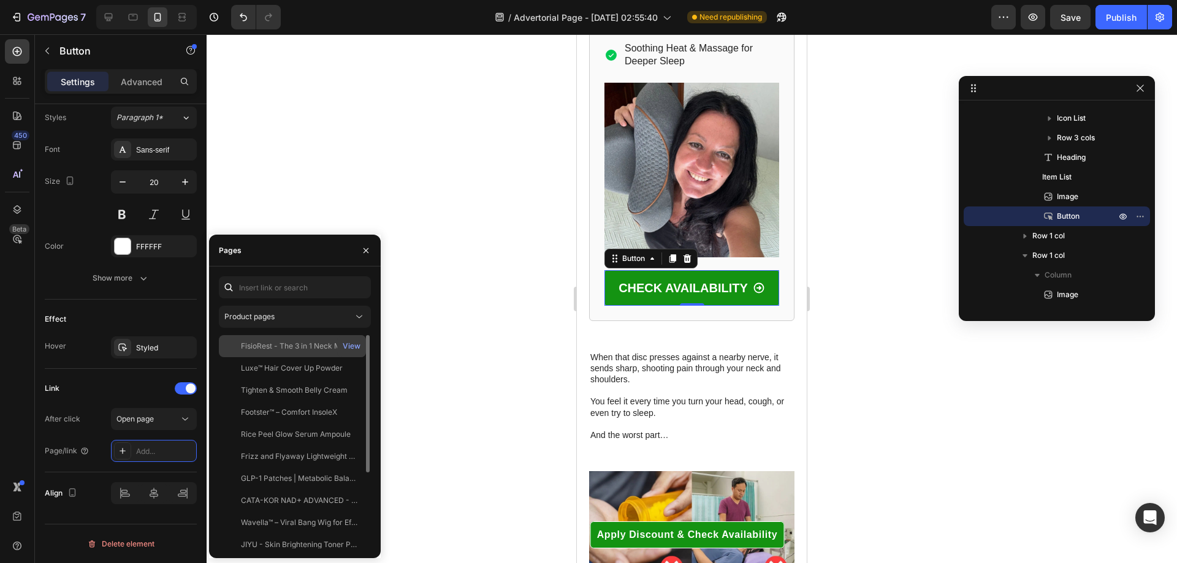
click at [295, 357] on div "FisioRest - The 3 in 1 Neck Massager View" at bounding box center [292, 368] width 147 height 22
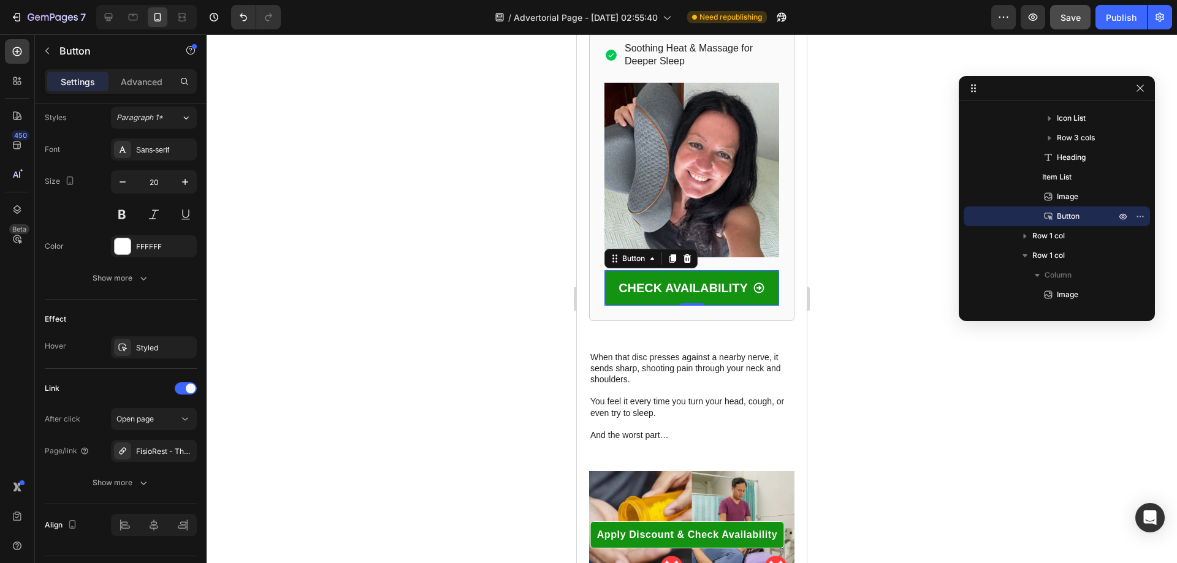
drag, startPoint x: 1116, startPoint y: 22, endPoint x: 1067, endPoint y: 18, distance: 49.2
click at [1067, 29] on div "7 / Advertorial Page - [DATE] 02:55:40 Need republishing Preview Save Publish" at bounding box center [588, 17] width 1177 height 35
click at [1067, 18] on span "Save" at bounding box center [1071, 17] width 20 height 10
click at [638, 536] on icon at bounding box center [638, 537] width 5 height 5
click at [593, 516] on div "Button" at bounding box center [593, 514] width 28 height 11
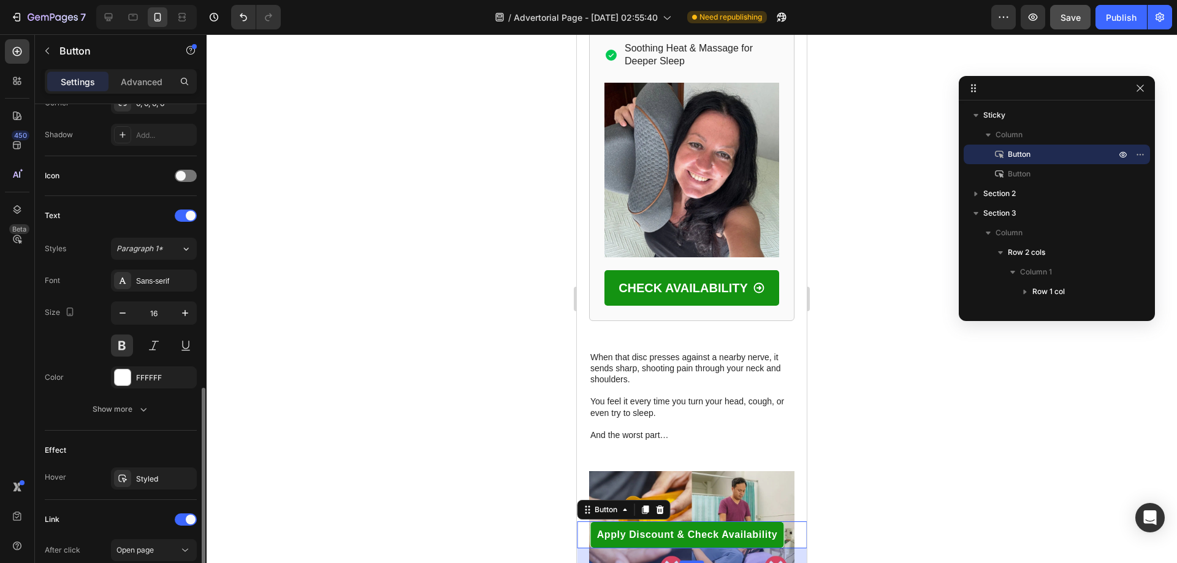
scroll to position [399, 0]
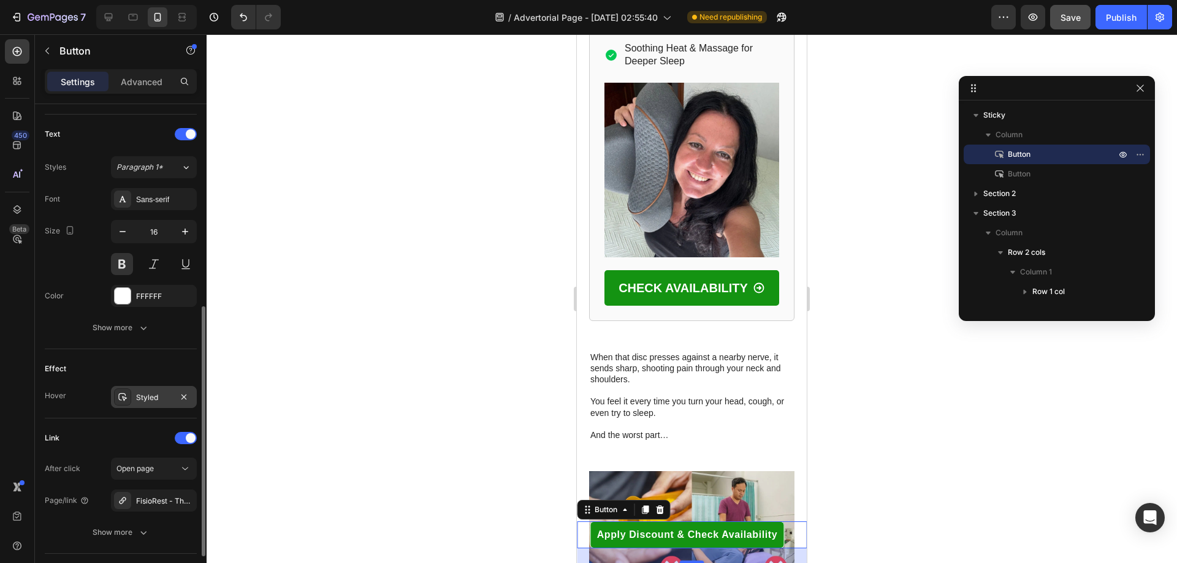
click at [153, 402] on div "Styled" at bounding box center [154, 397] width 36 height 11
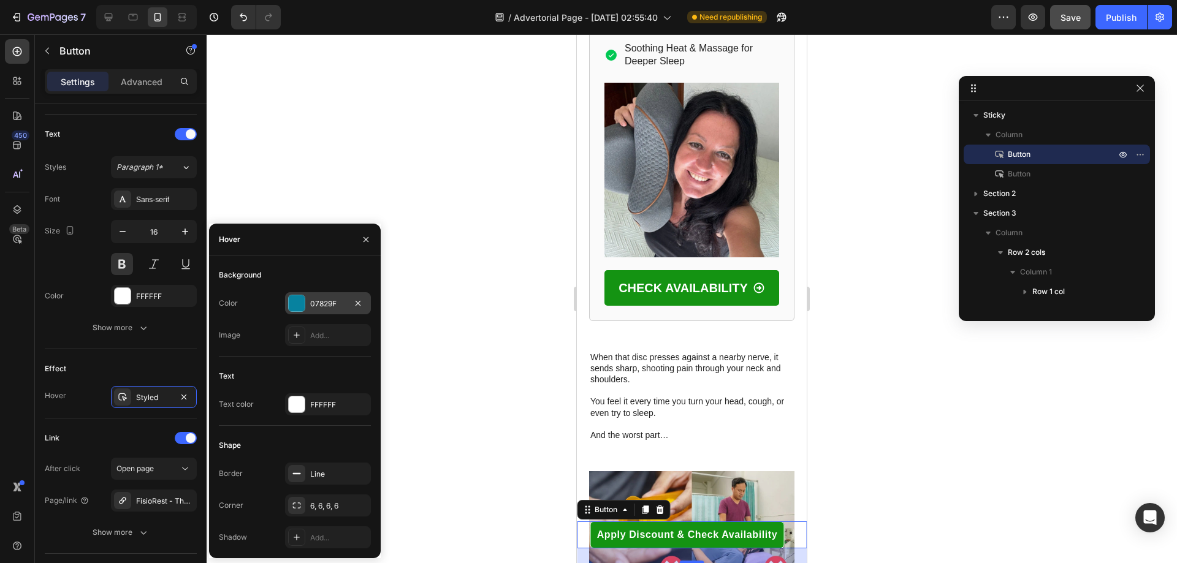
click at [294, 304] on div at bounding box center [297, 303] width 16 height 16
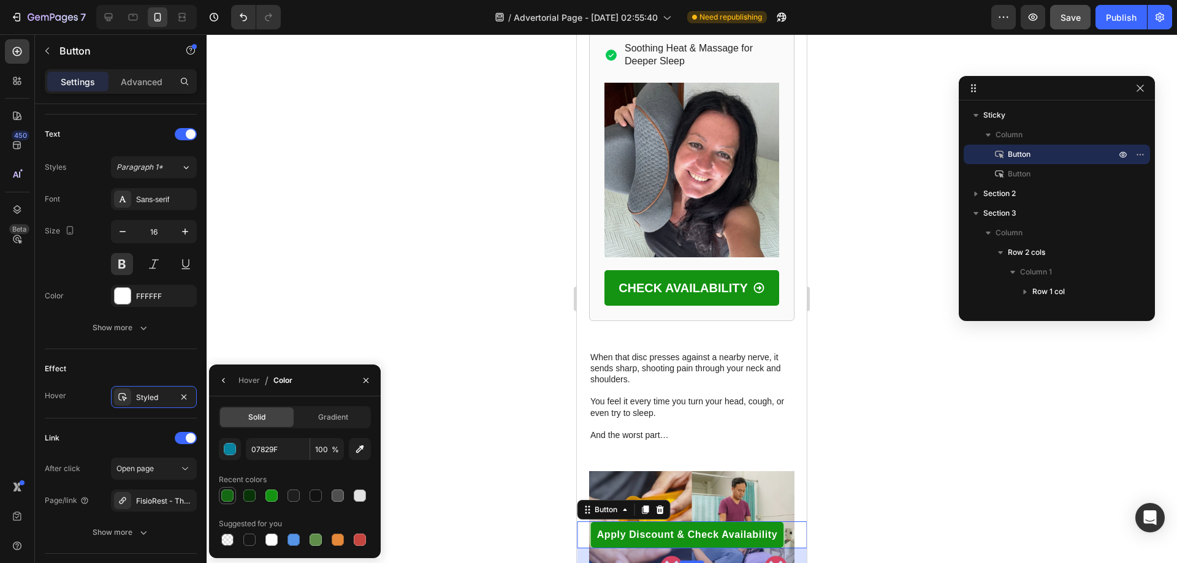
click at [231, 500] on div at bounding box center [227, 496] width 12 height 12
type input "156813"
click at [143, 526] on button "Show more" at bounding box center [121, 533] width 152 height 22
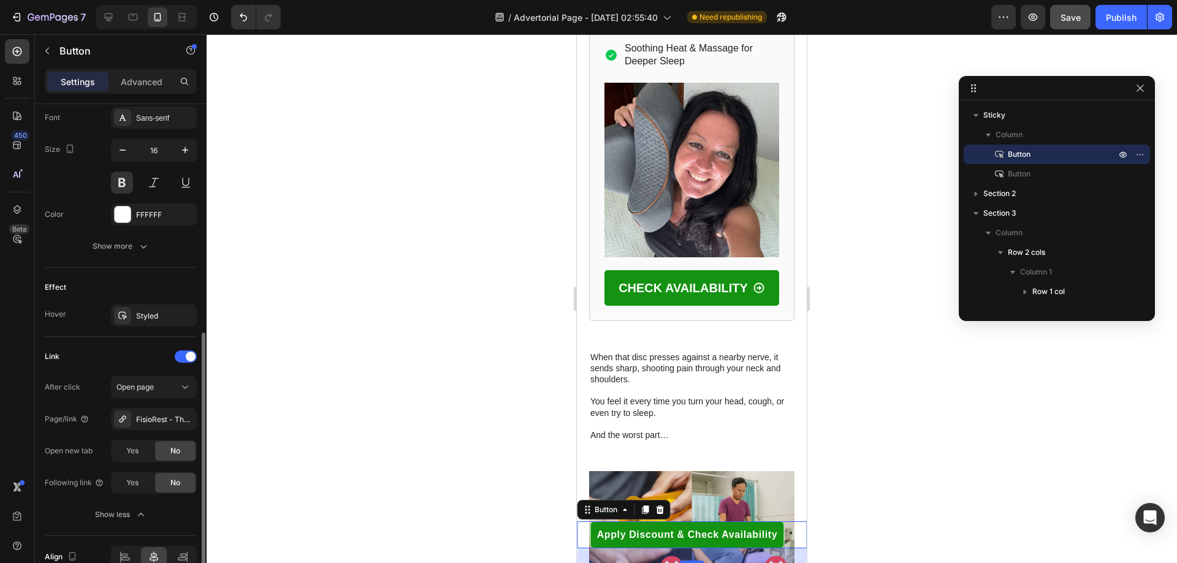
scroll to position [544, 0]
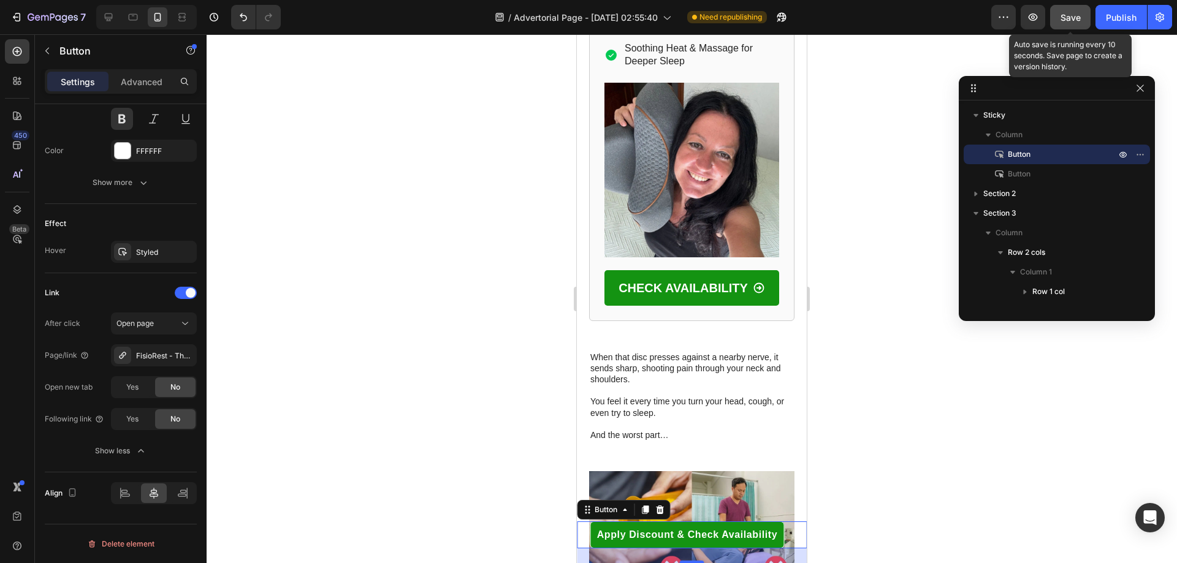
click at [1075, 19] on span "Save" at bounding box center [1071, 17] width 20 height 10
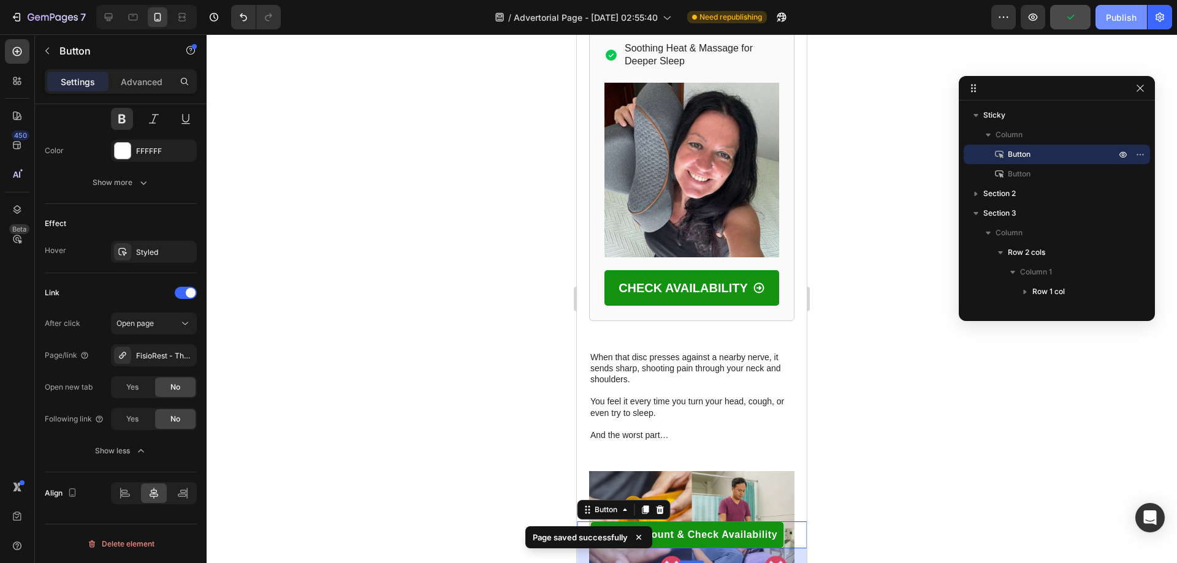
click at [1117, 13] on div "Publish" at bounding box center [1121, 17] width 31 height 13
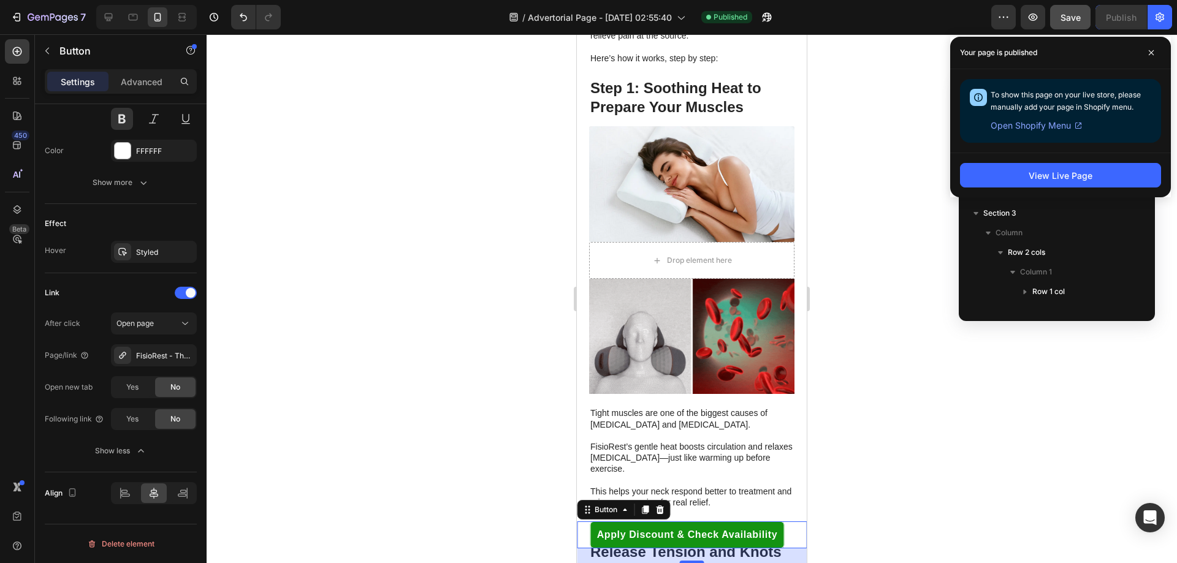
scroll to position [3349, 0]
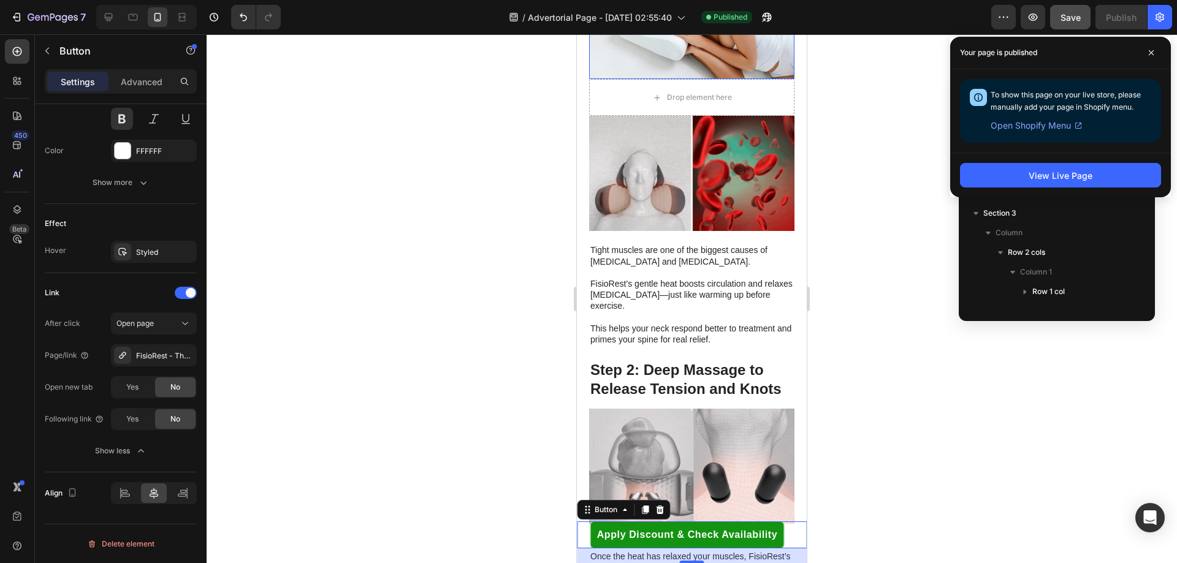
click at [678, 79] on img at bounding box center [691, 21] width 205 height 116
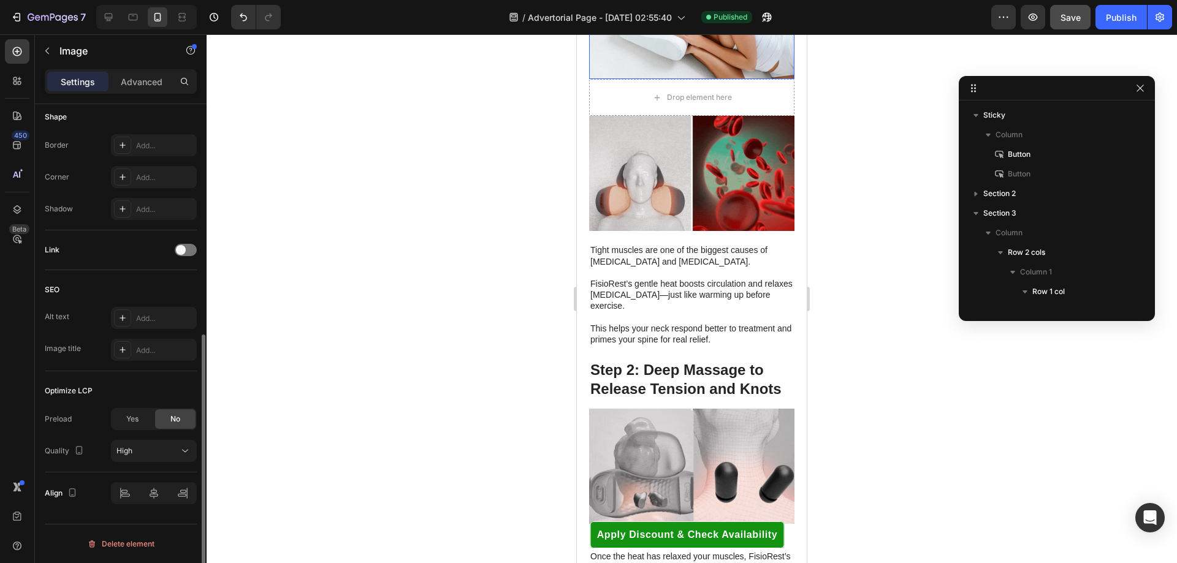
scroll to position [0, 0]
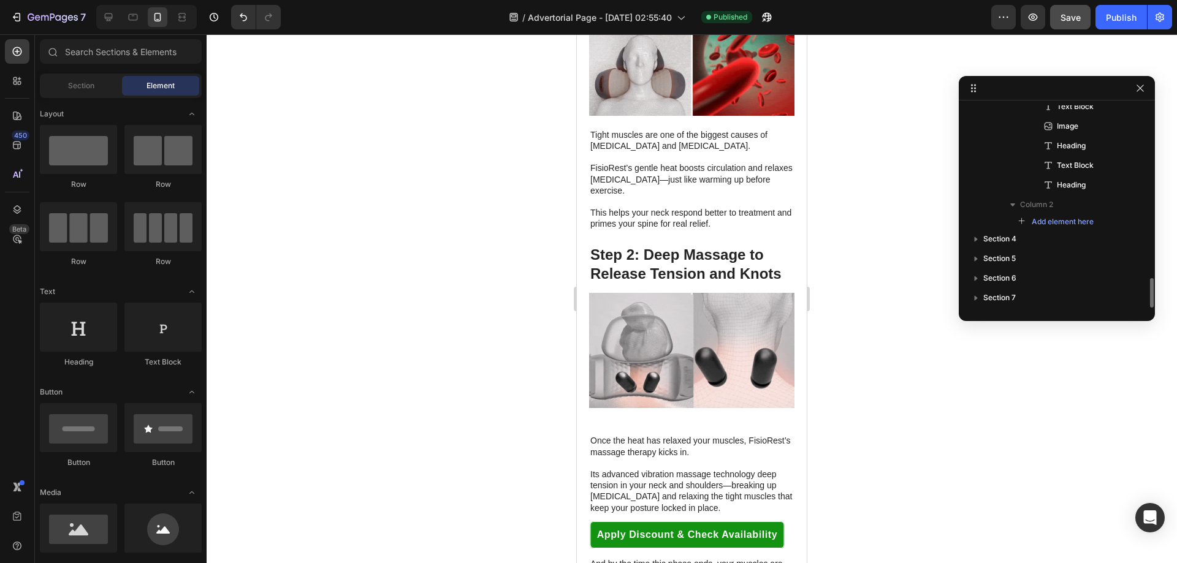
scroll to position [1166, 0]
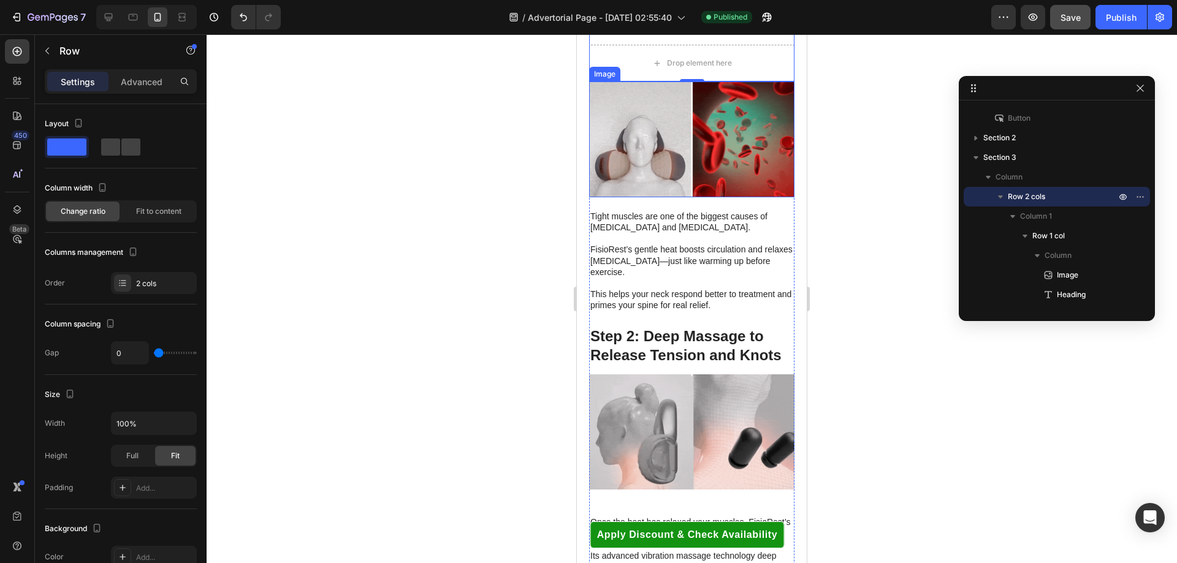
scroll to position [3186, 0]
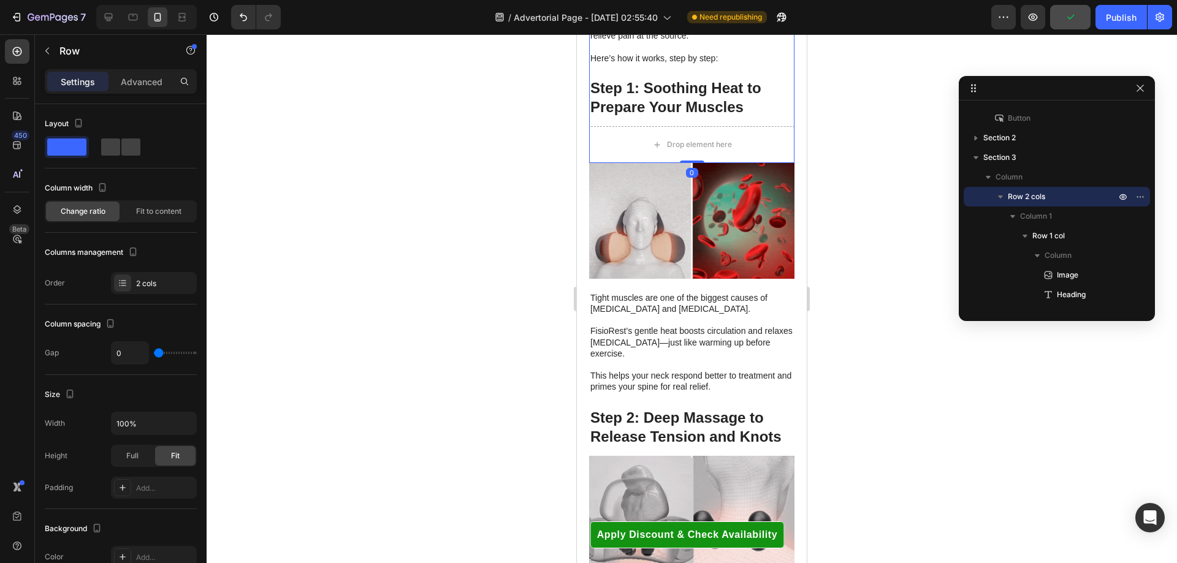
drag, startPoint x: 692, startPoint y: 351, endPoint x: 690, endPoint y: 319, distance: 31.9
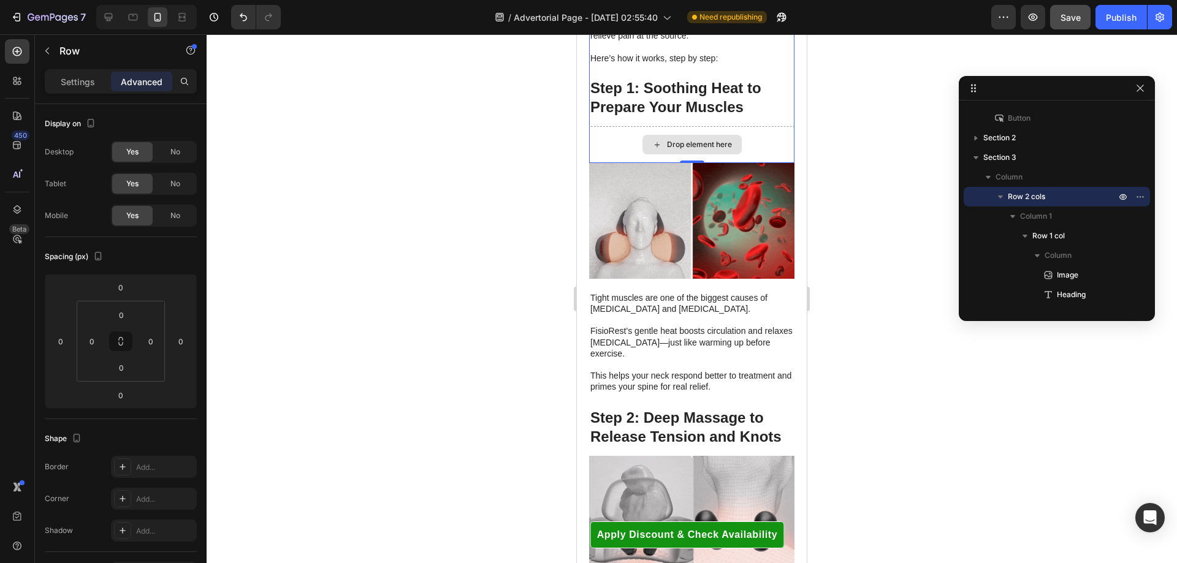
click at [658, 154] on div "Drop element here" at bounding box center [691, 145] width 99 height 20
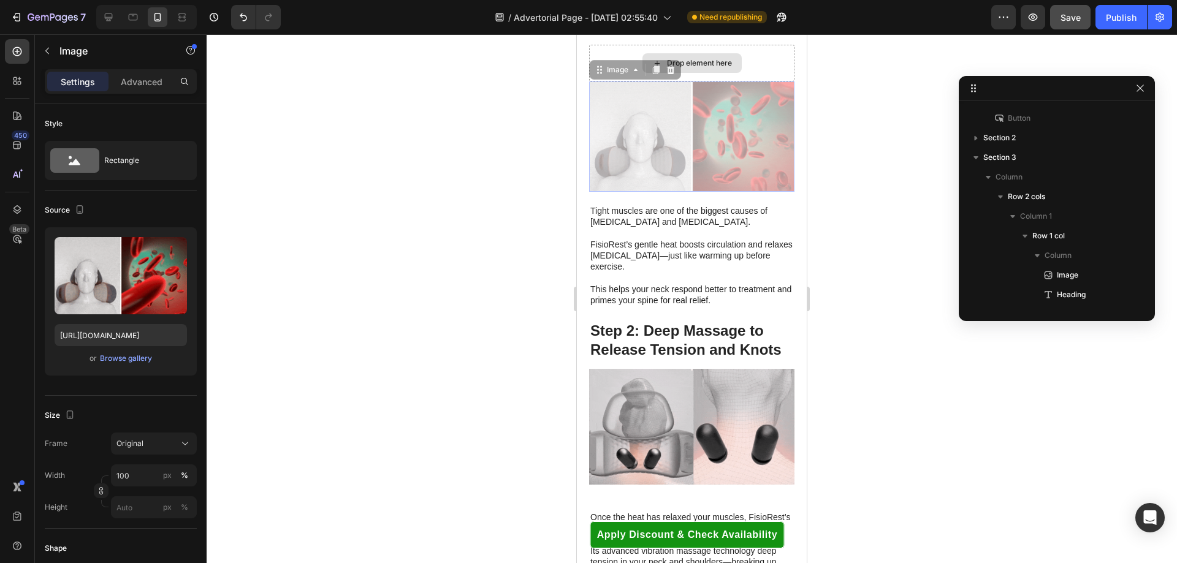
scroll to position [1326, 0]
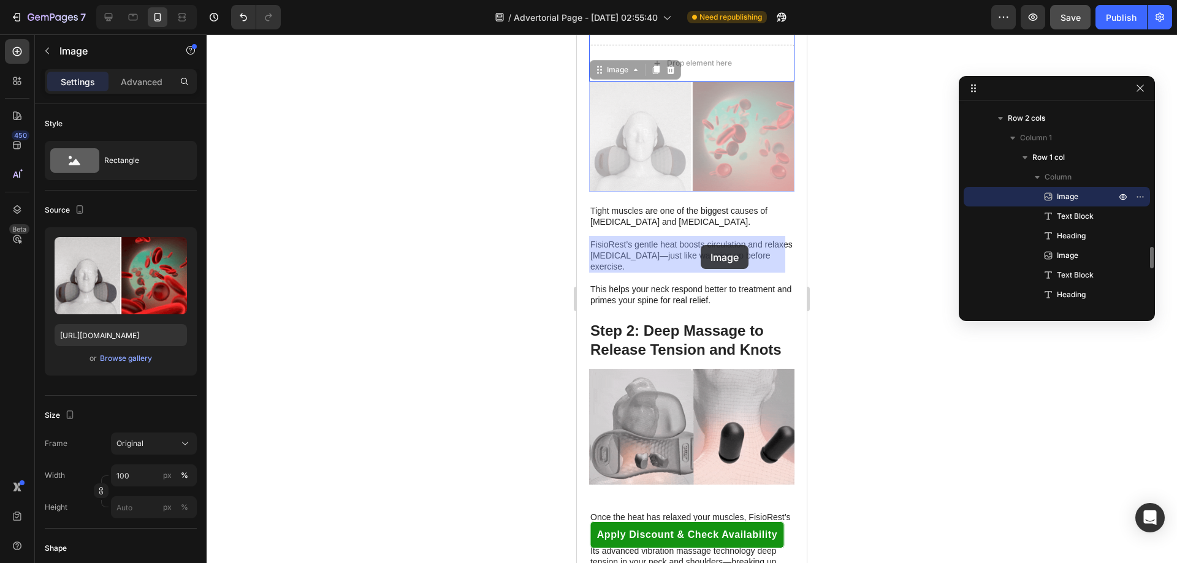
drag, startPoint x: 703, startPoint y: 269, endPoint x: 701, endPoint y: 245, distance: 24.0
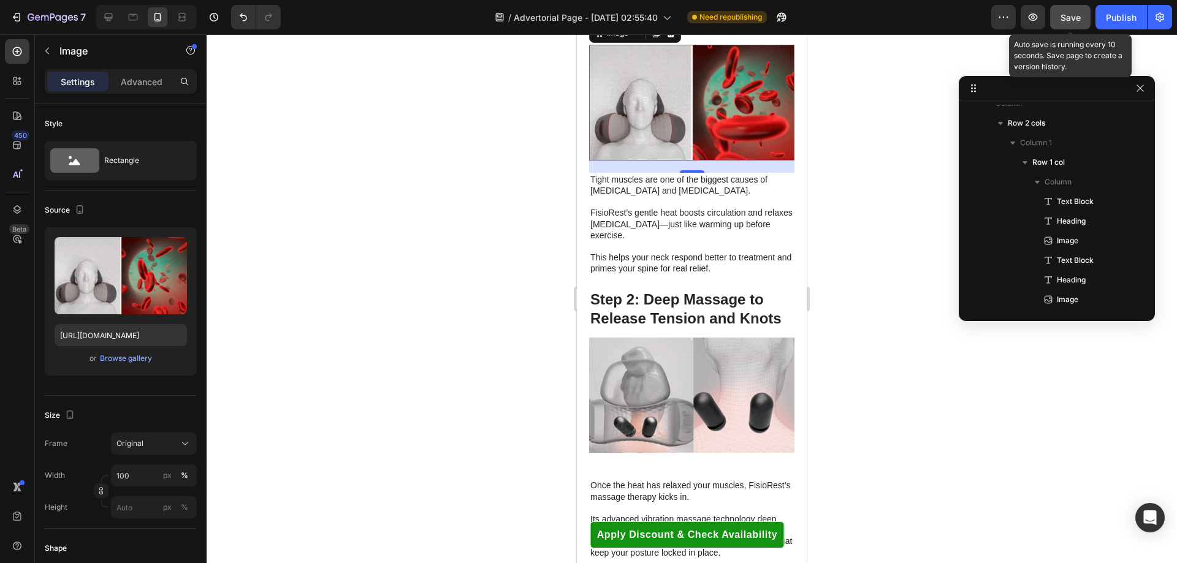
click at [1072, 18] on span "Save" at bounding box center [1071, 17] width 20 height 10
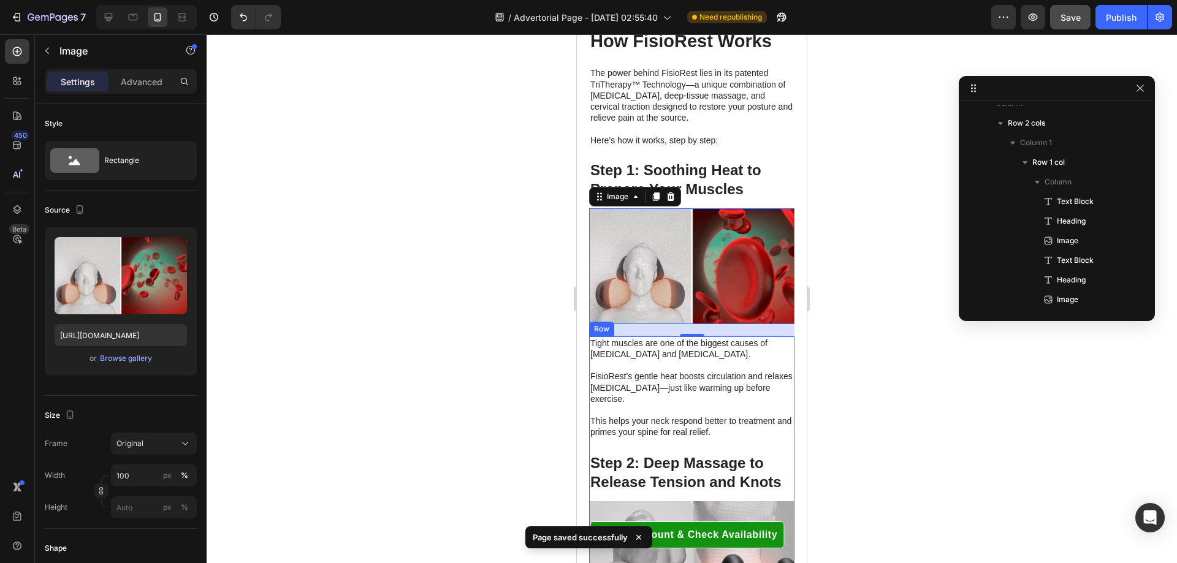
scroll to position [3186, 0]
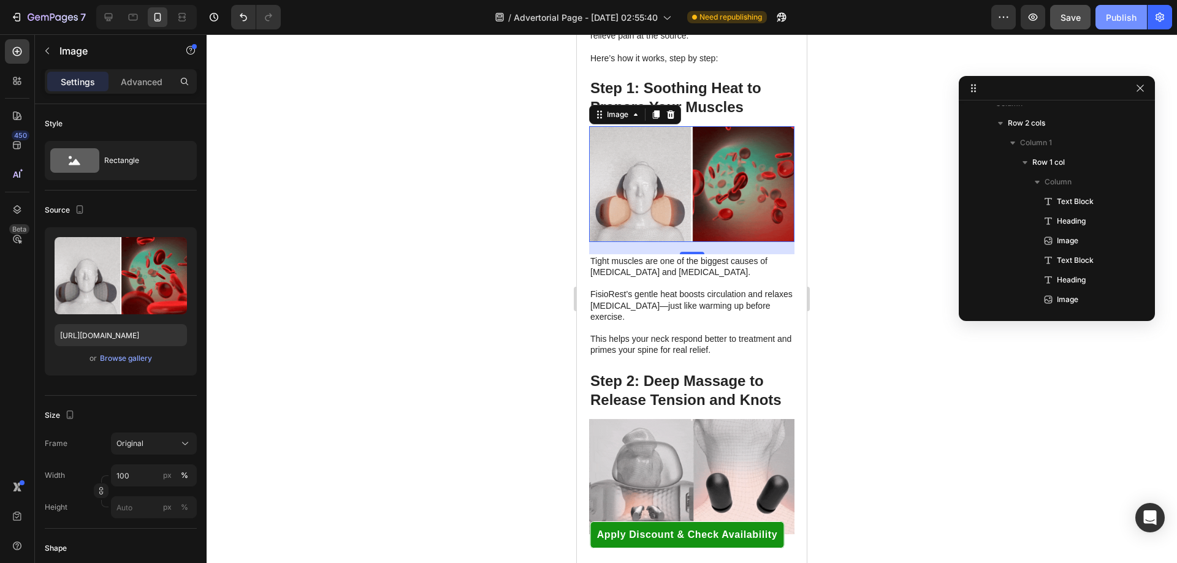
click at [1116, 14] on div "Publish" at bounding box center [1121, 17] width 31 height 13
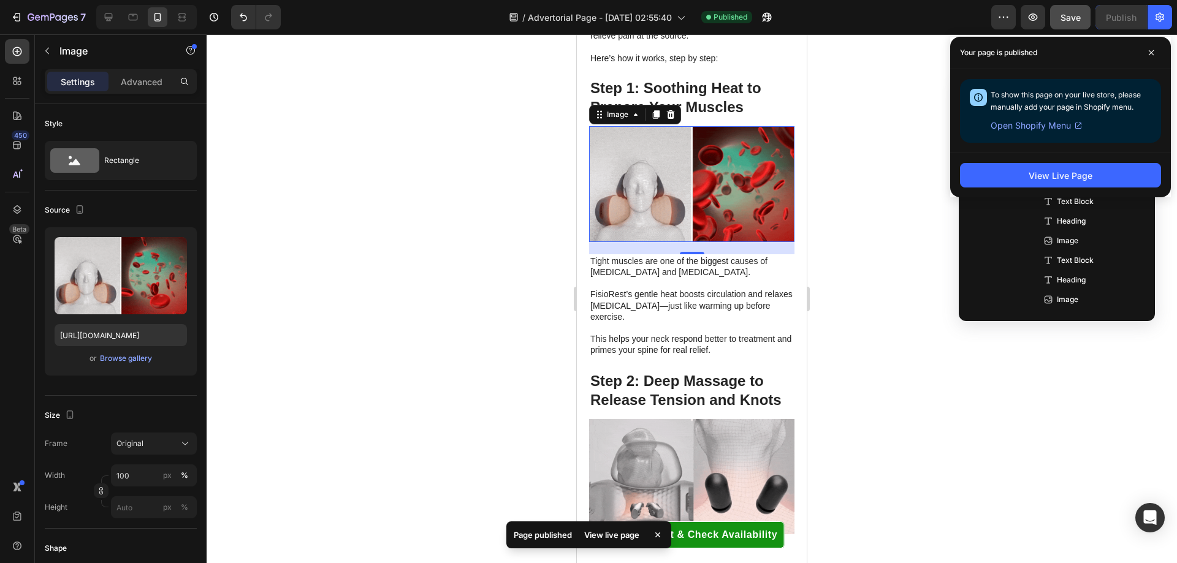
click at [661, 535] on icon at bounding box center [658, 535] width 12 height 12
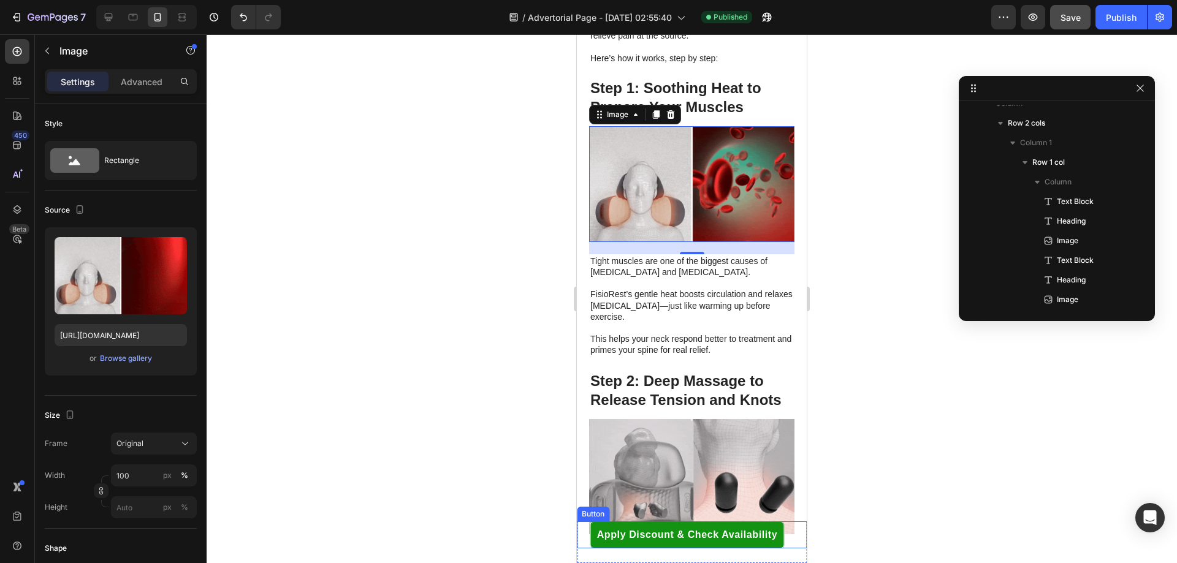
click at [590, 516] on div "Button" at bounding box center [593, 514] width 28 height 11
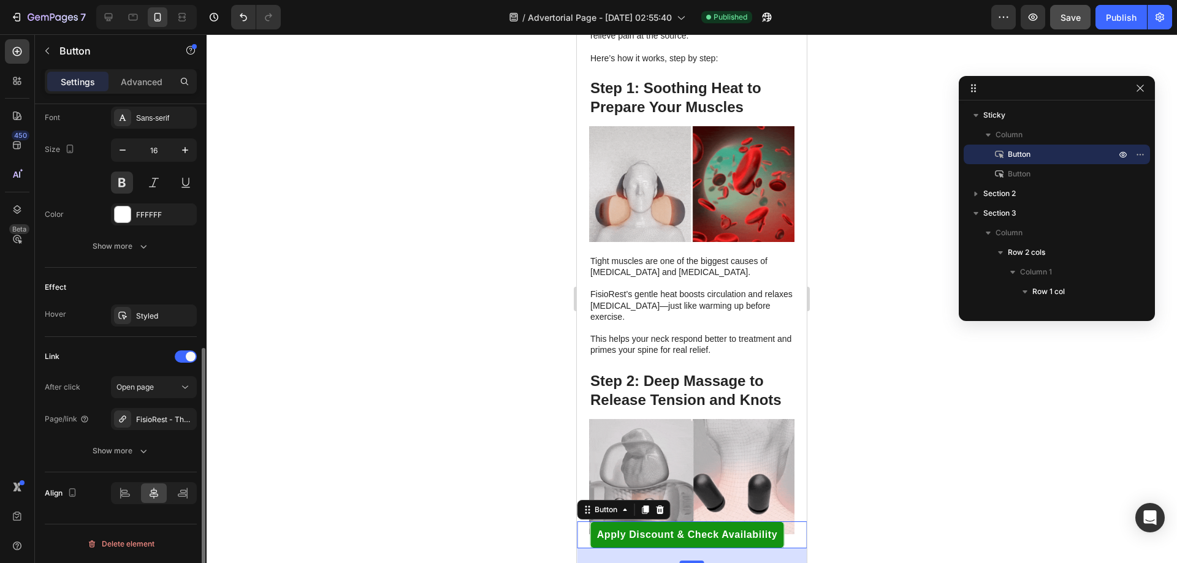
scroll to position [0, 0]
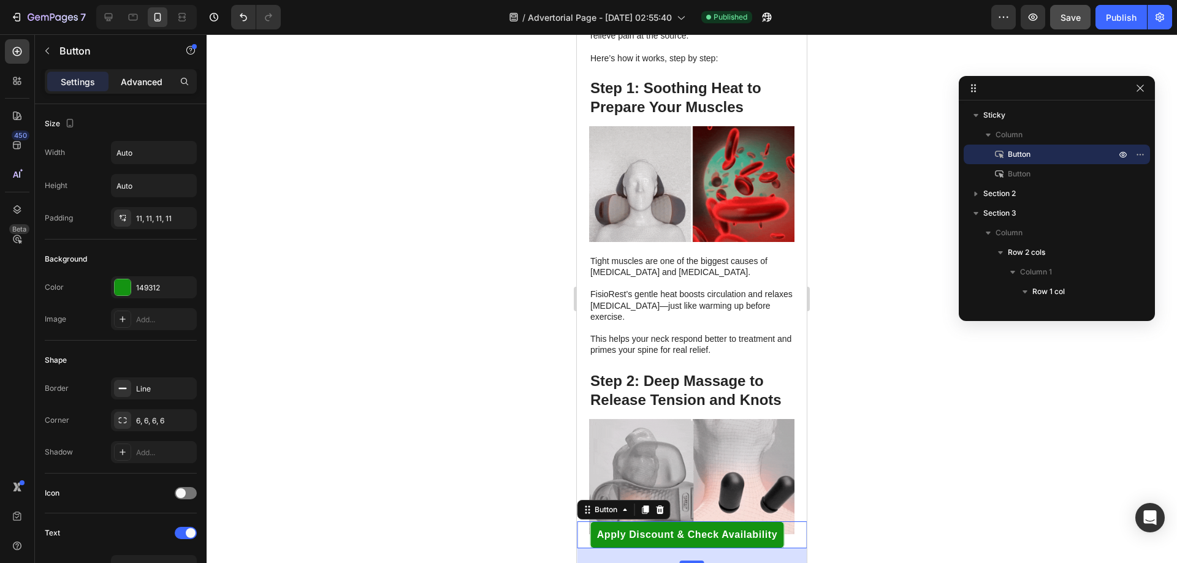
click at [131, 77] on p "Advanced" at bounding box center [142, 81] width 42 height 13
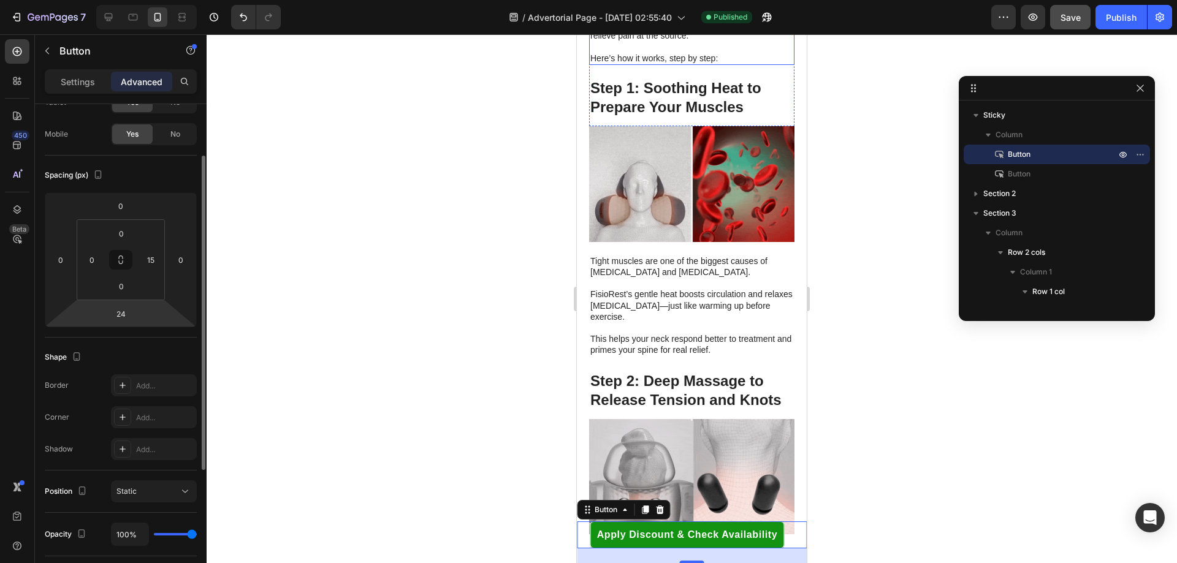
scroll to position [163, 0]
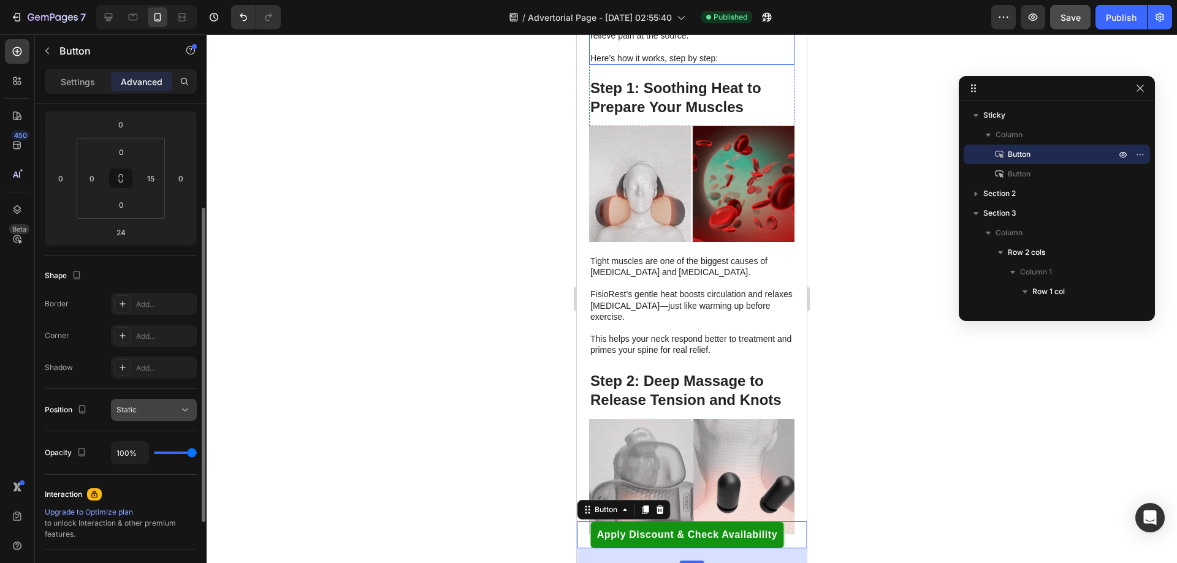
click at [161, 413] on div "Static" at bounding box center [147, 410] width 63 height 11
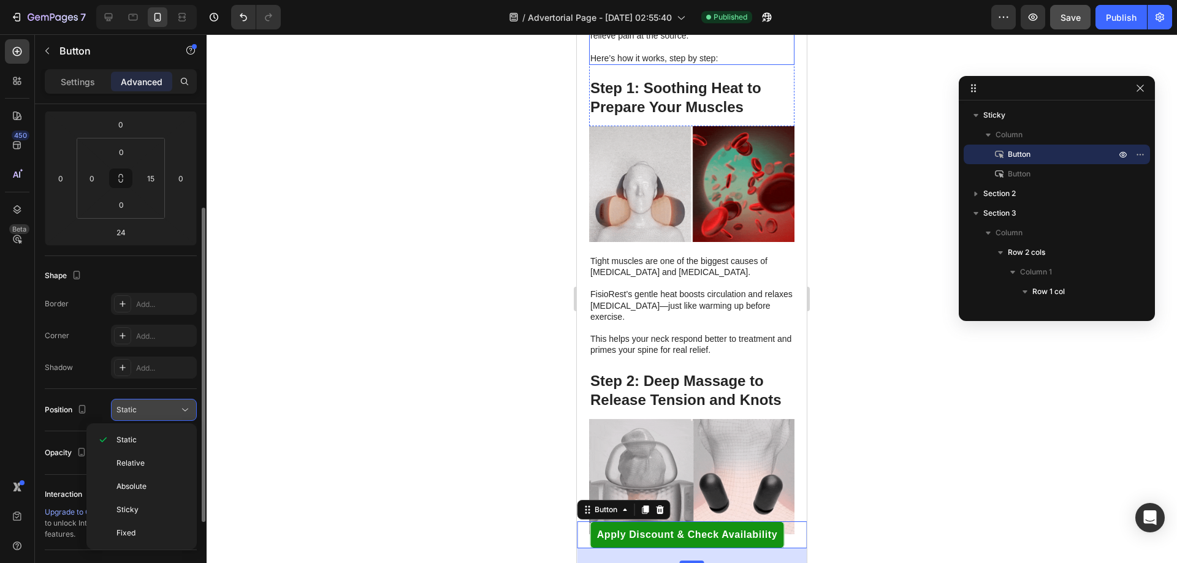
click at [161, 413] on div "Static" at bounding box center [147, 410] width 63 height 11
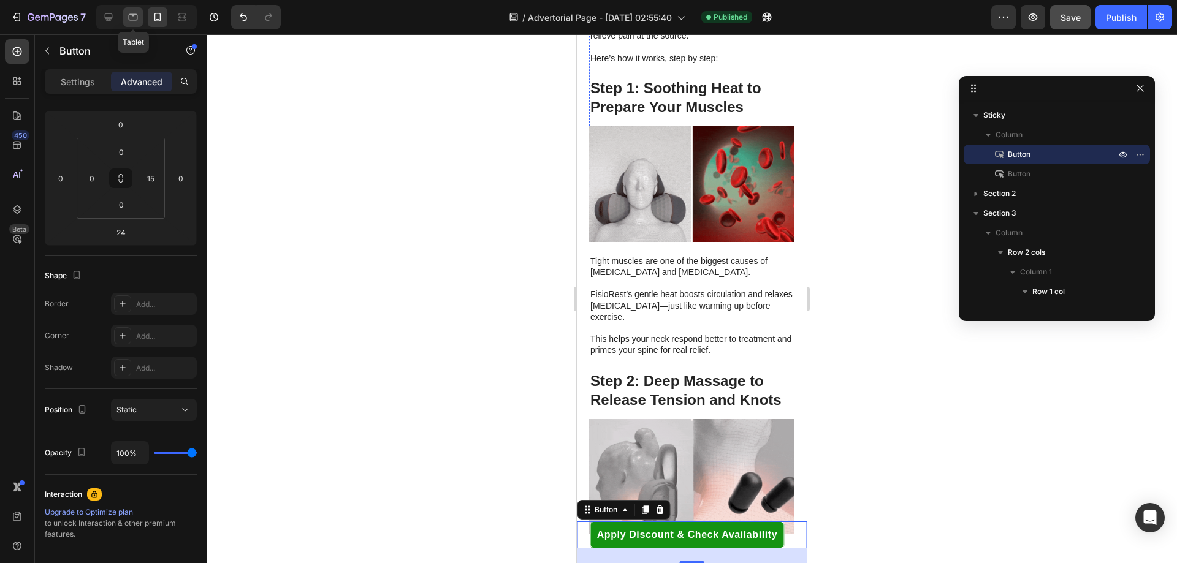
click at [137, 18] on icon at bounding box center [133, 17] width 9 height 7
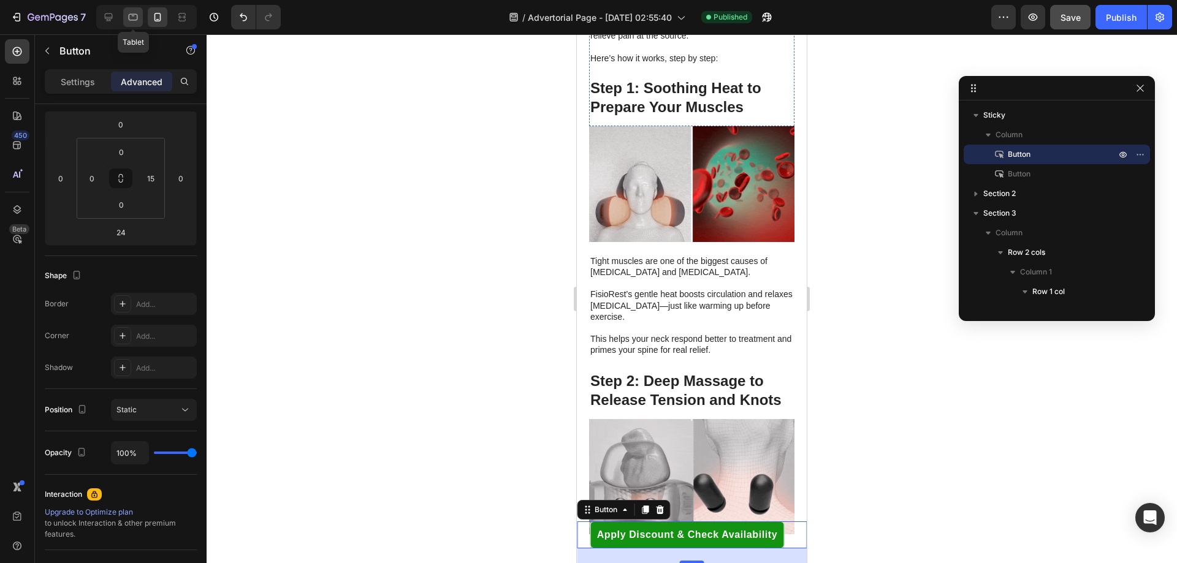
type input "12"
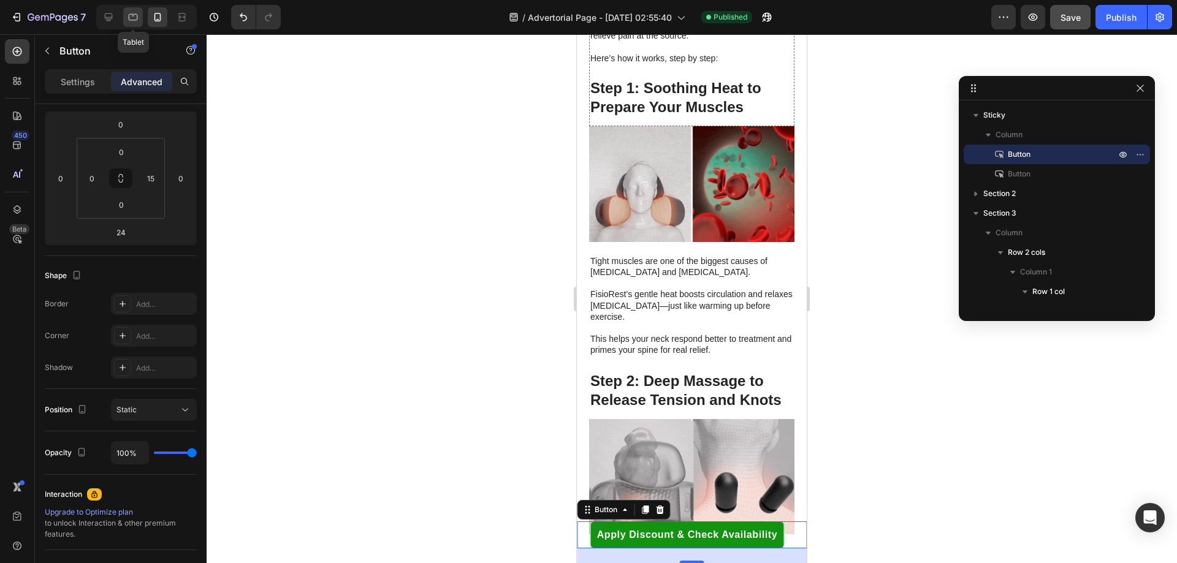
type input "0"
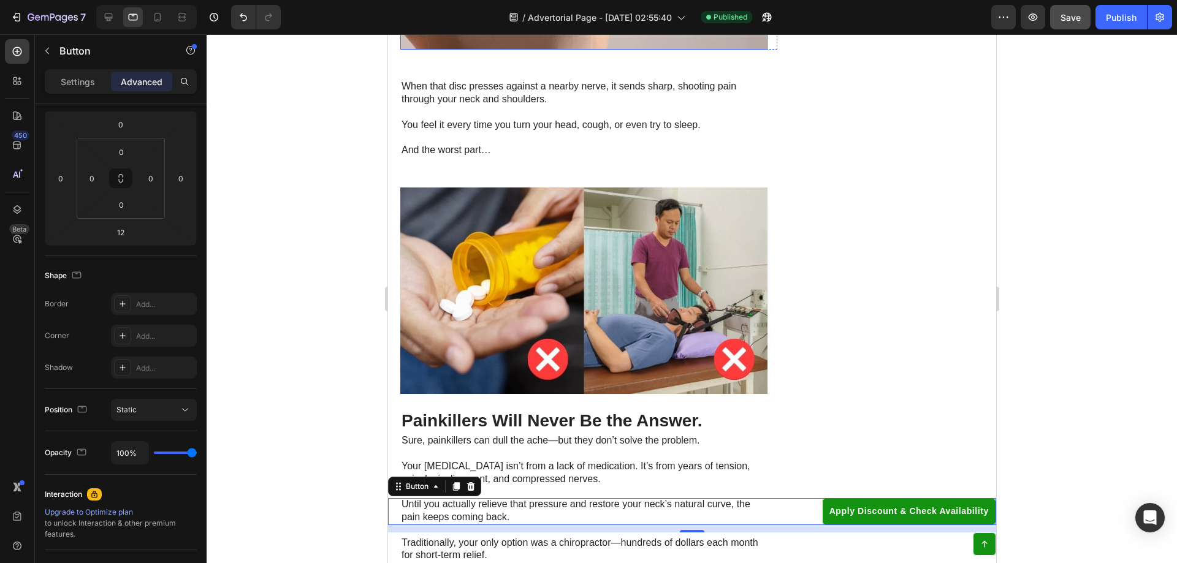
scroll to position [1694, 0]
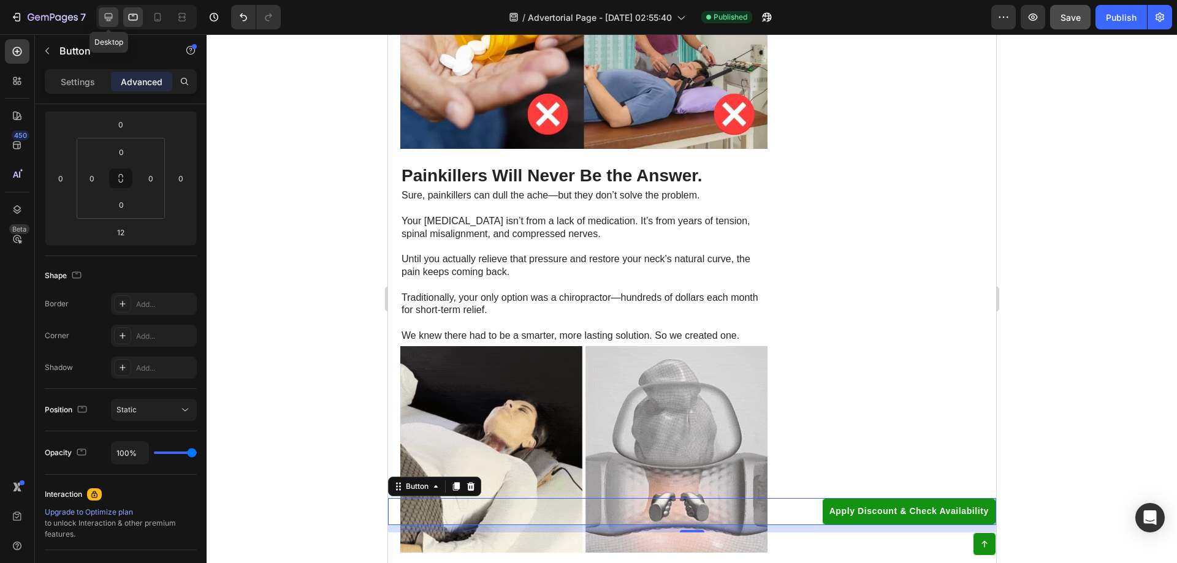
click at [114, 12] on icon at bounding box center [108, 17] width 12 height 12
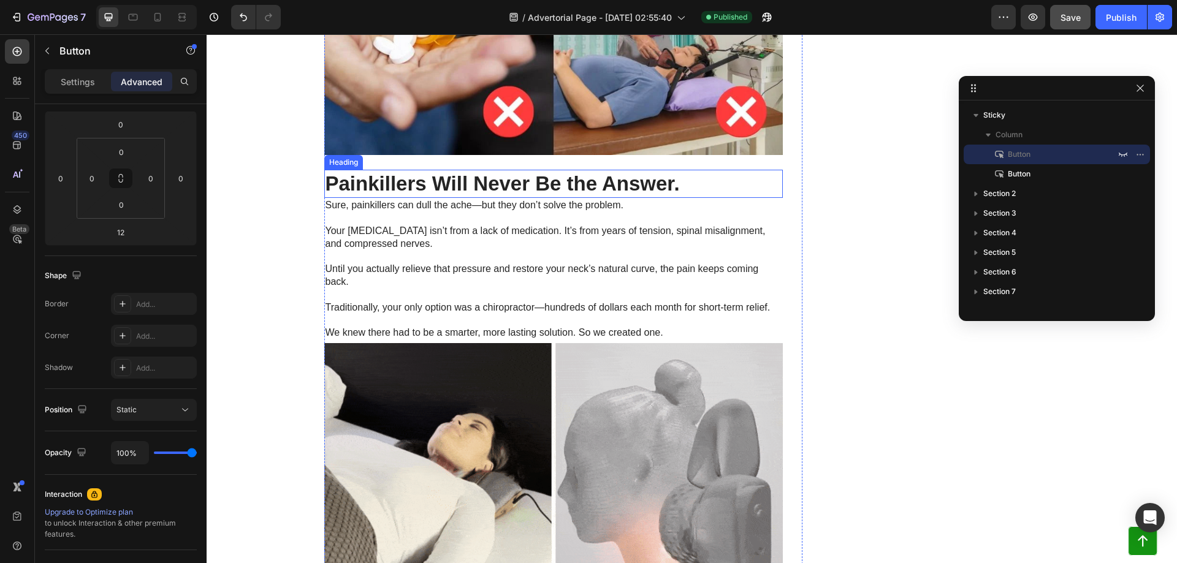
scroll to position [1991, 0]
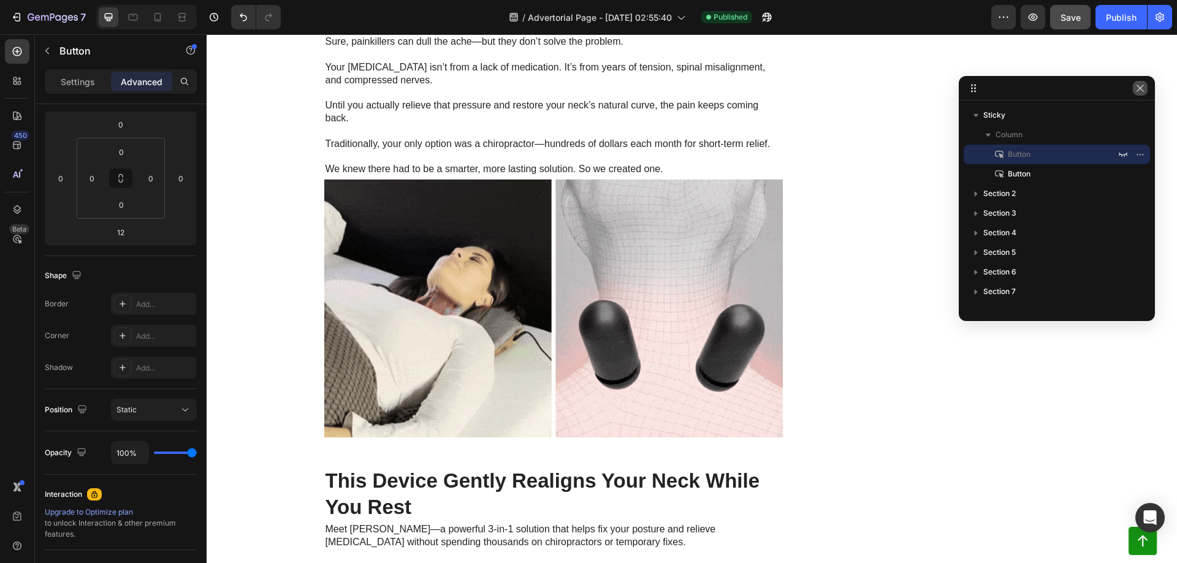
click at [1139, 87] on icon "button" at bounding box center [1140, 88] width 10 height 10
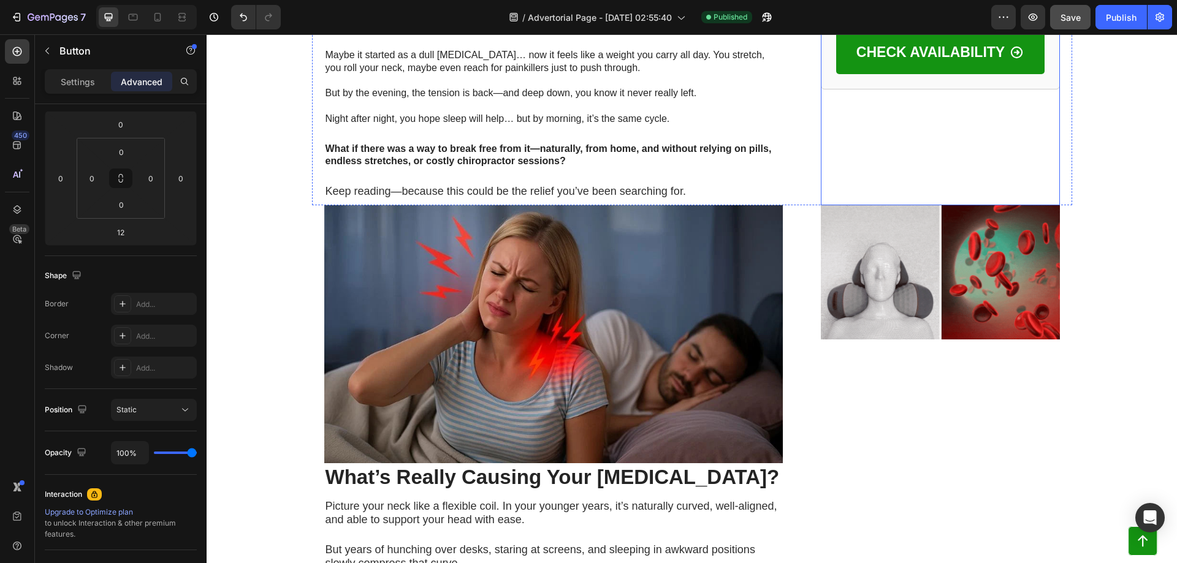
scroll to position [275, 0]
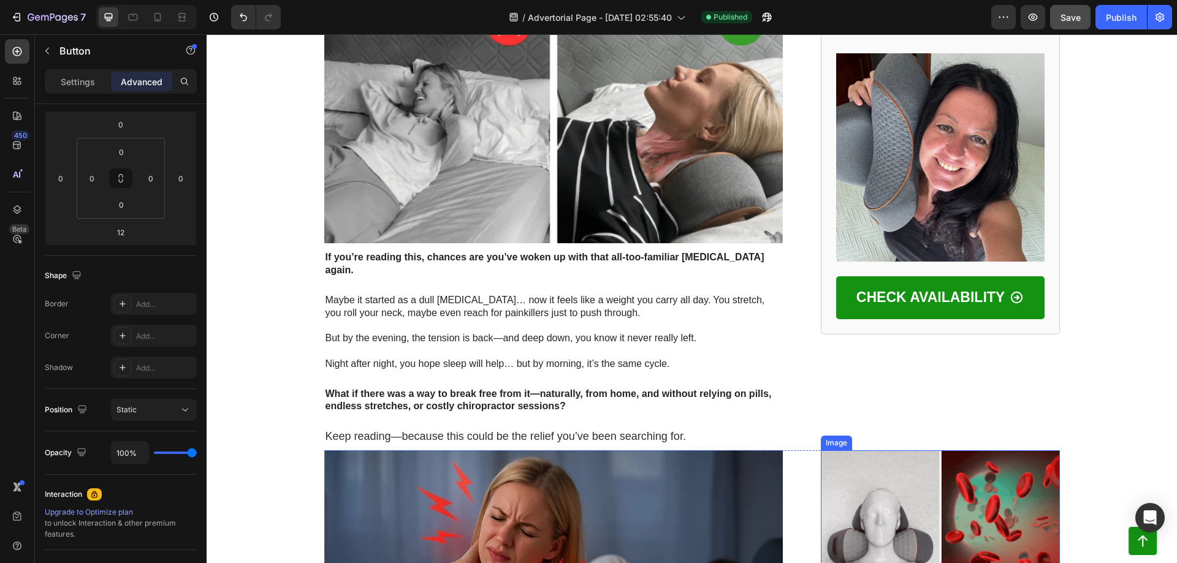
click at [933, 451] on img at bounding box center [940, 518] width 239 height 134
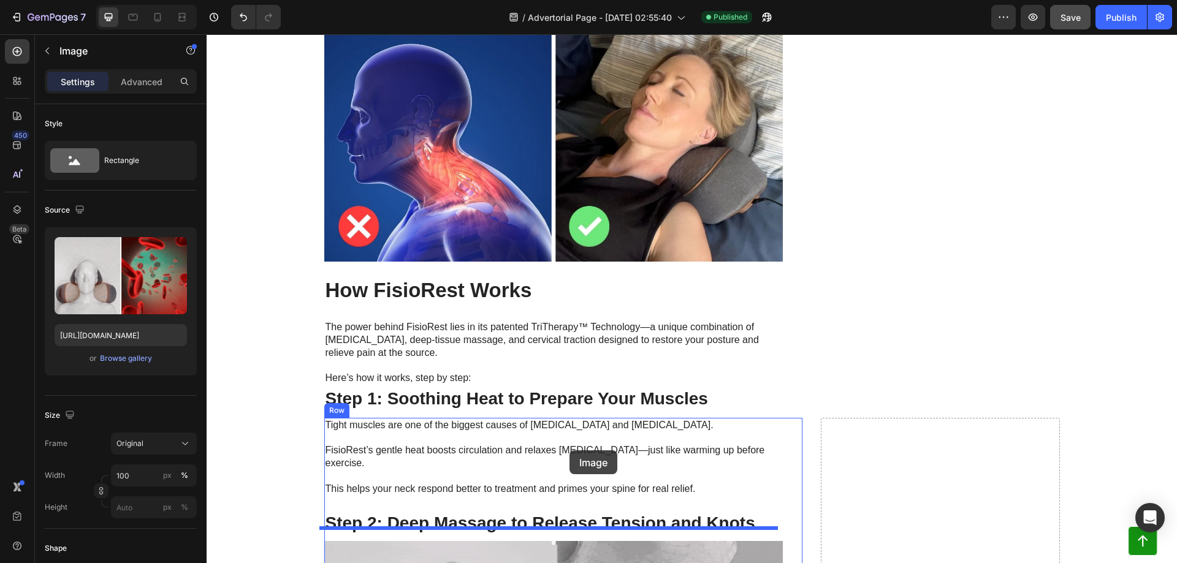
scroll to position [2698, 0]
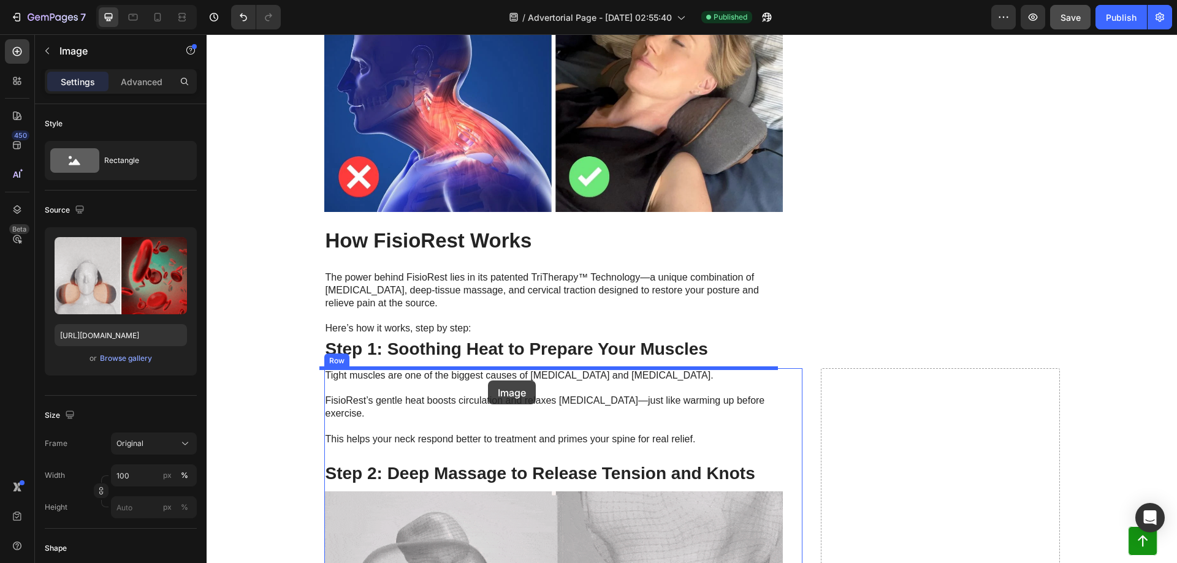
drag, startPoint x: 840, startPoint y: 398, endPoint x: 488, endPoint y: 381, distance: 352.3
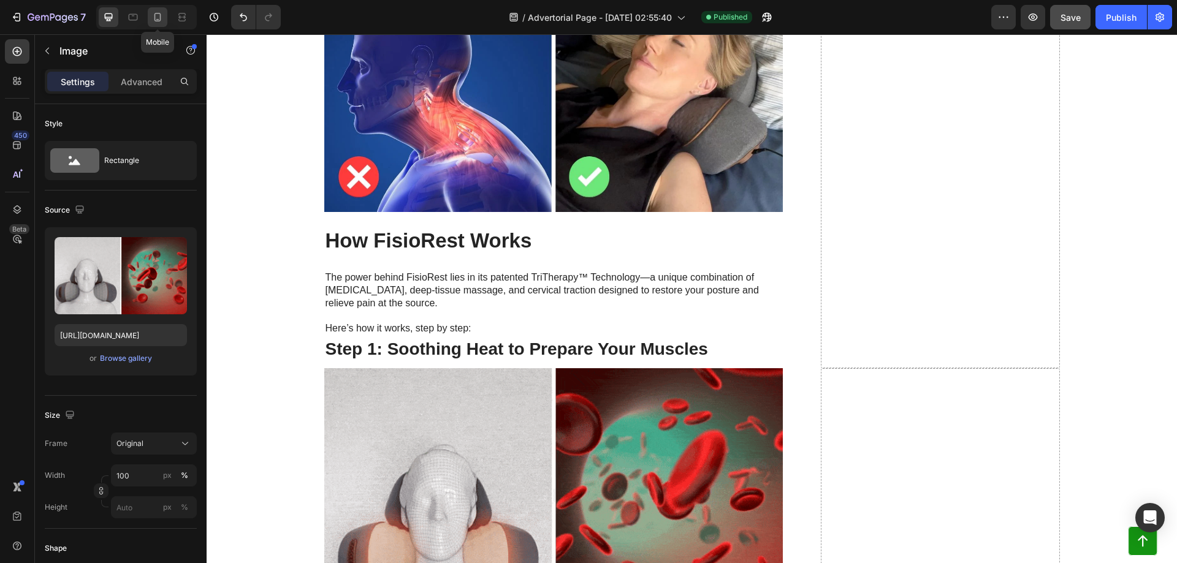
click at [158, 15] on icon at bounding box center [157, 17] width 12 height 12
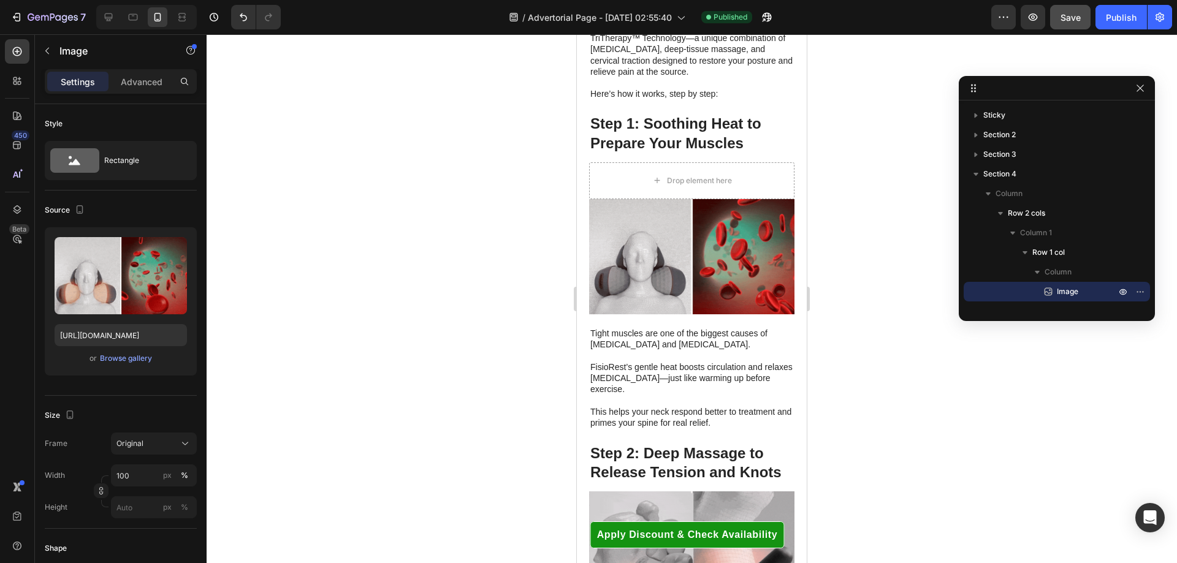
scroll to position [2845, 0]
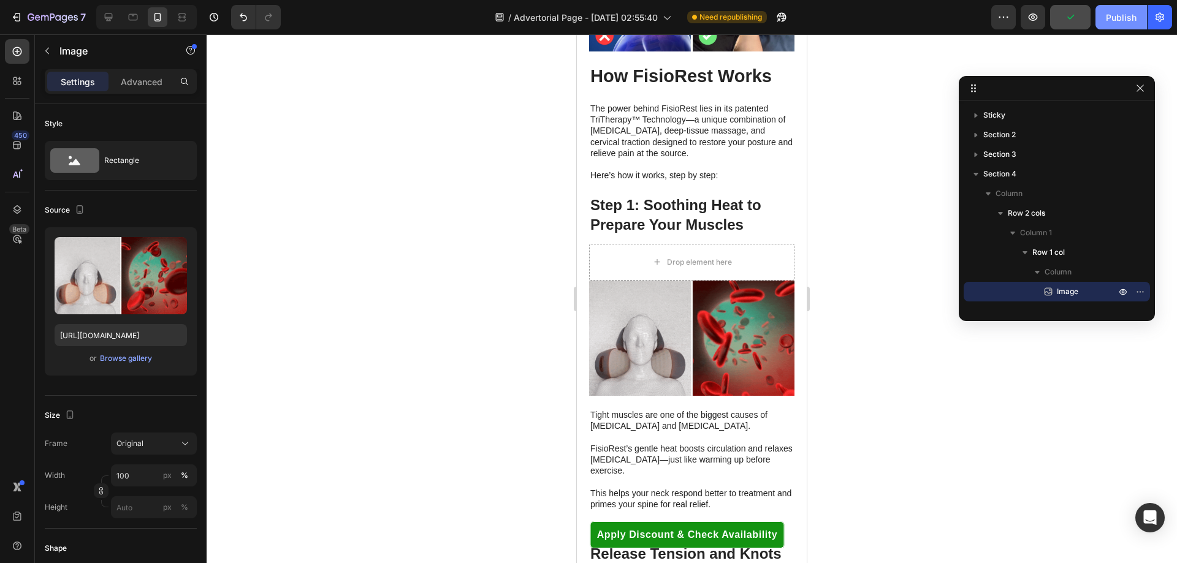
click at [1124, 21] on div "Publish" at bounding box center [1121, 17] width 31 height 13
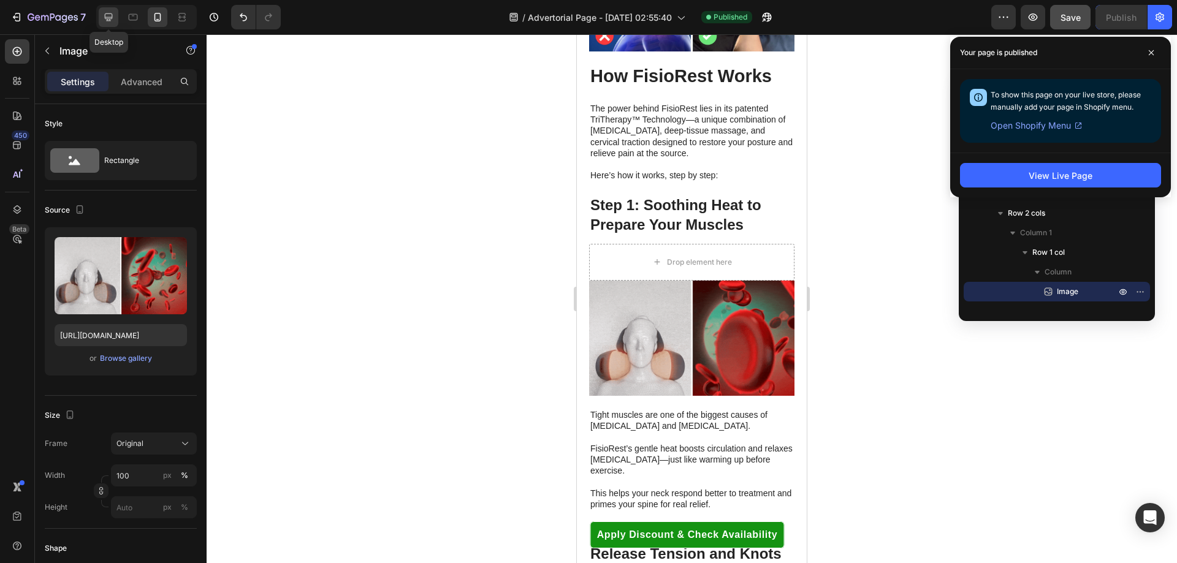
click at [118, 17] on div at bounding box center [109, 17] width 20 height 20
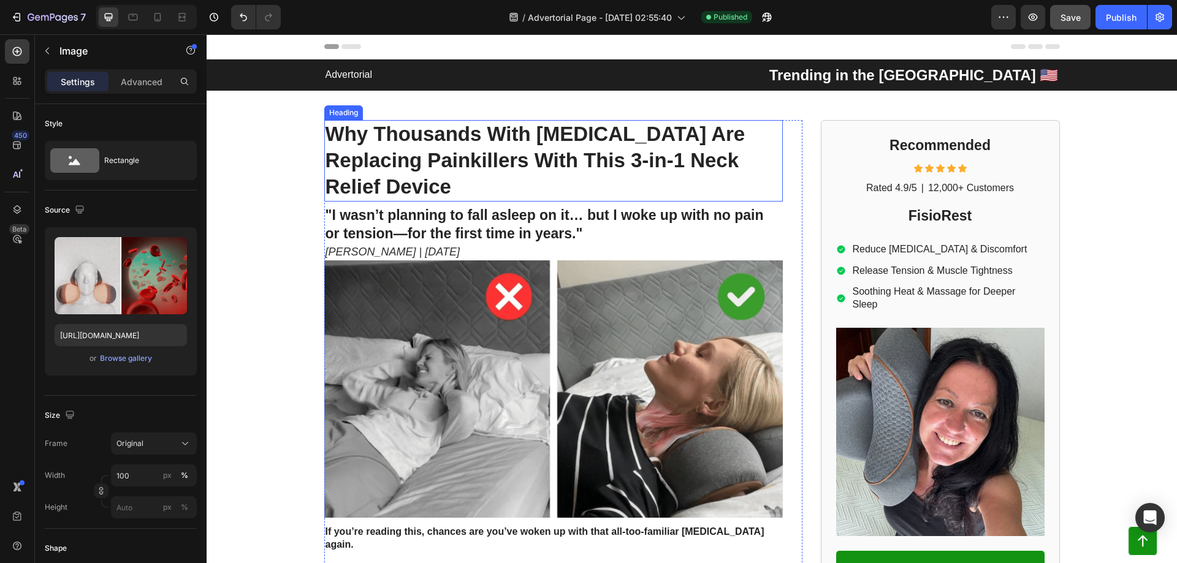
click at [406, 129] on strong "Why Thousands With [MEDICAL_DATA] Are Replacing Painkillers With This 3-in-1 Ne…" at bounding box center [536, 160] width 420 height 75
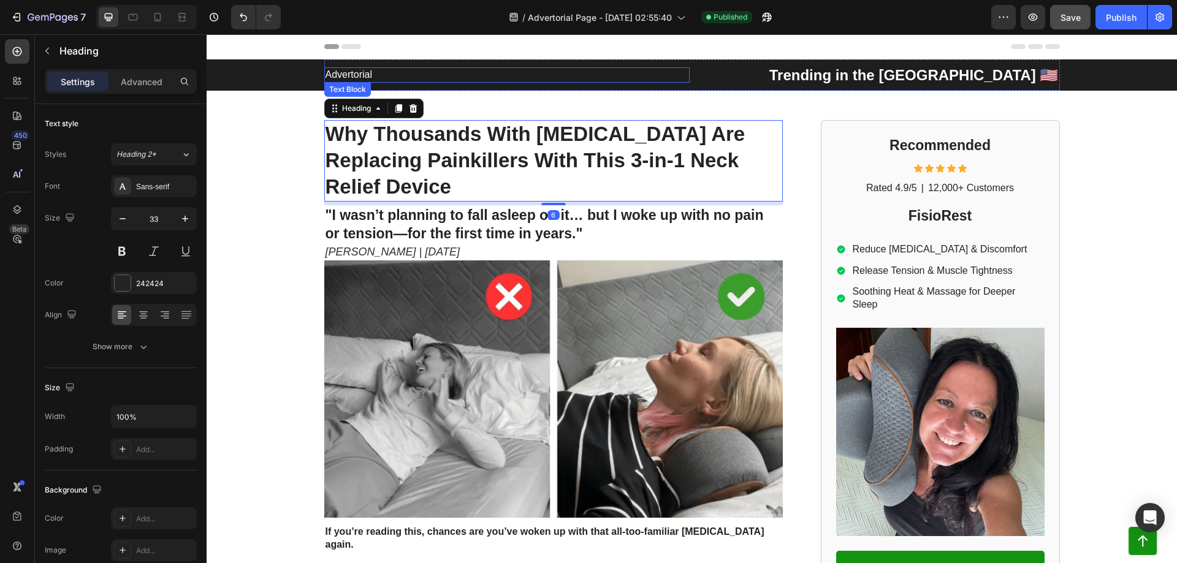
click at [475, 68] on div "Advertorial" at bounding box center [506, 74] width 365 height 15
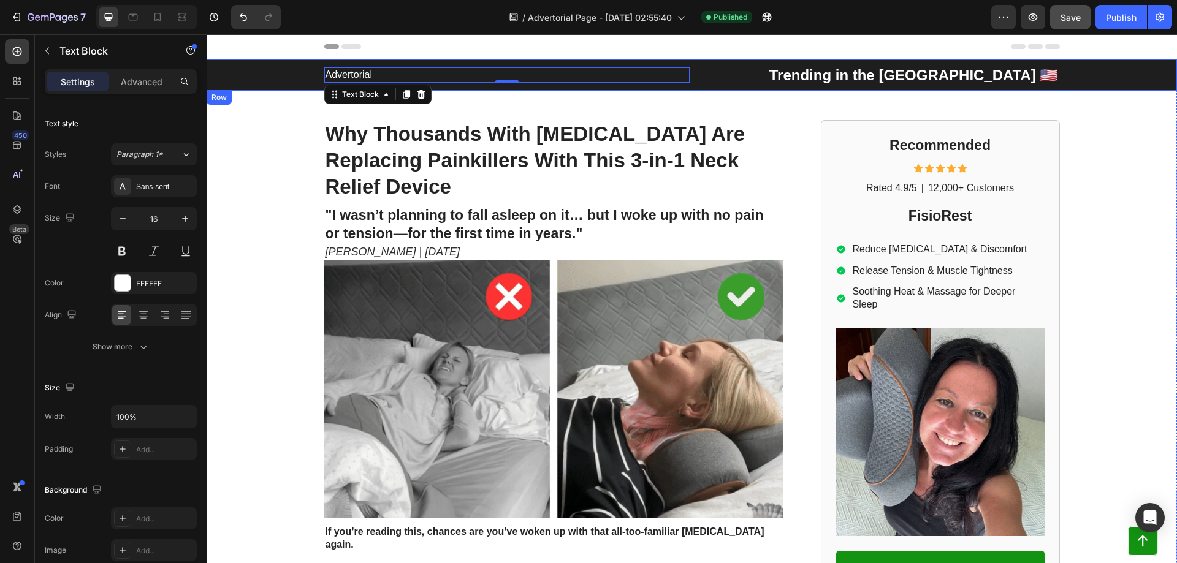
click at [264, 78] on div "Advertorial Text Block 0 Trending in the [GEOGRAPHIC_DATA] 🇺🇸 Text Block Row" at bounding box center [692, 74] width 946 height 31
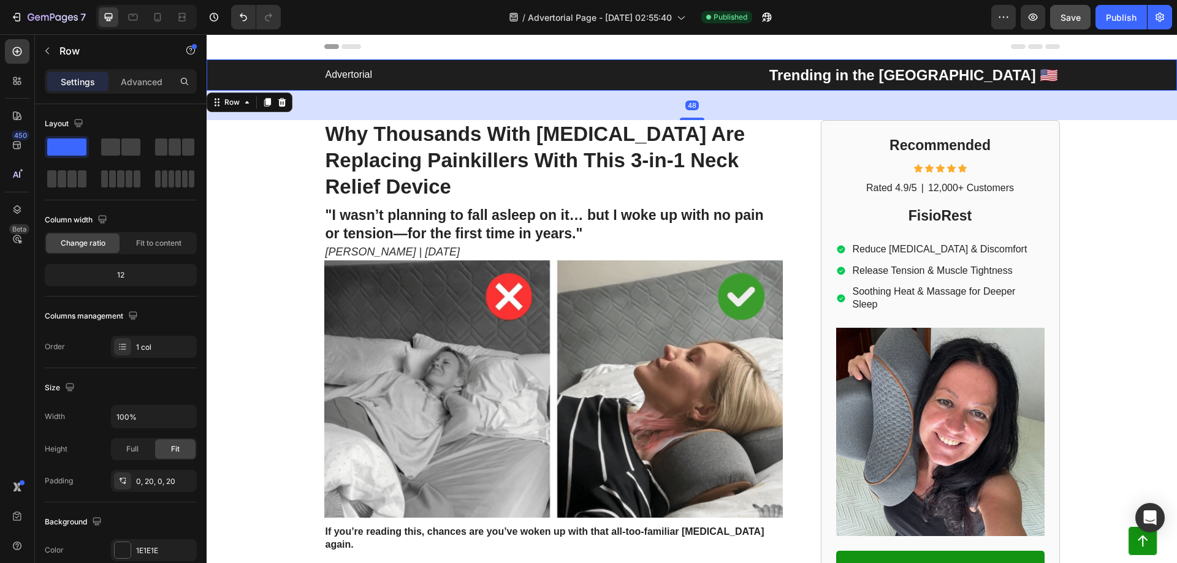
click at [690, 115] on div "48" at bounding box center [692, 105] width 970 height 29
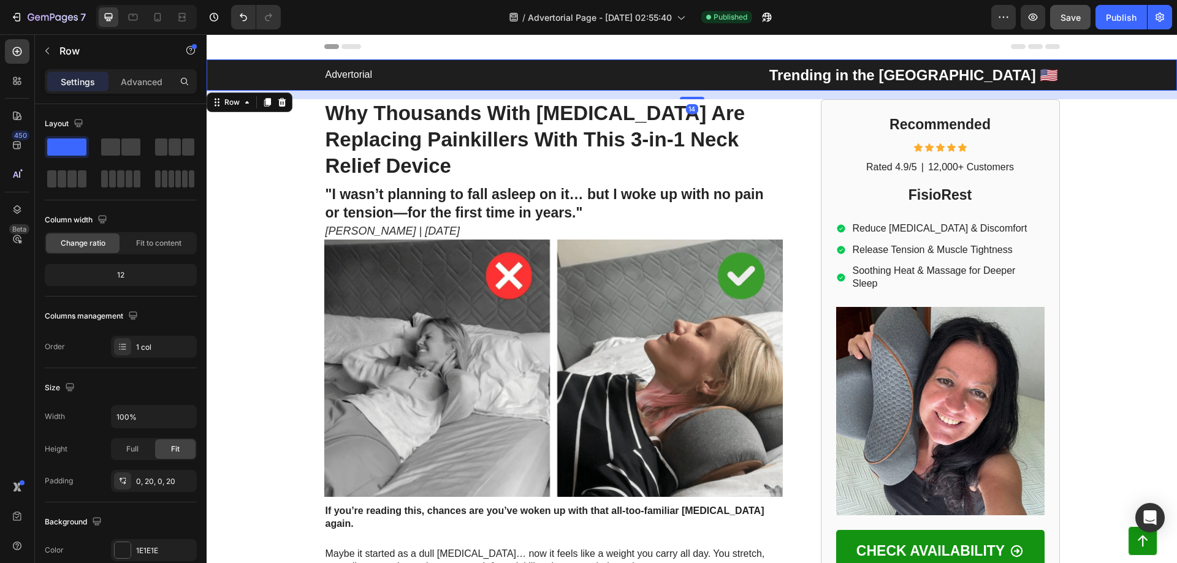
drag, startPoint x: 692, startPoint y: 117, endPoint x: 692, endPoint y: 96, distance: 20.8
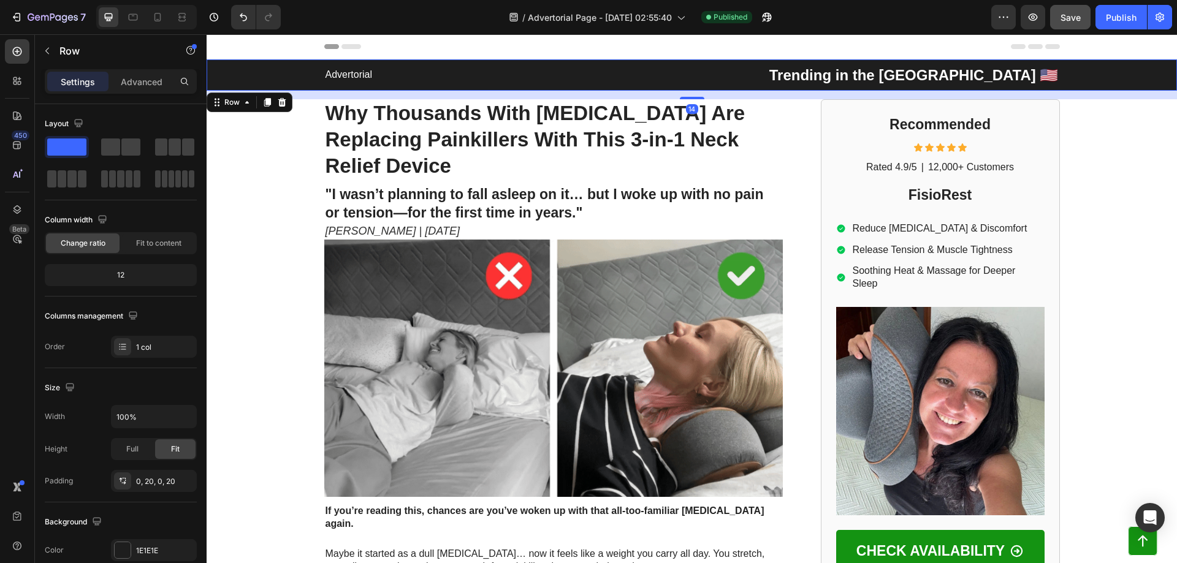
click at [692, 91] on div "14" at bounding box center [692, 91] width 970 height 0
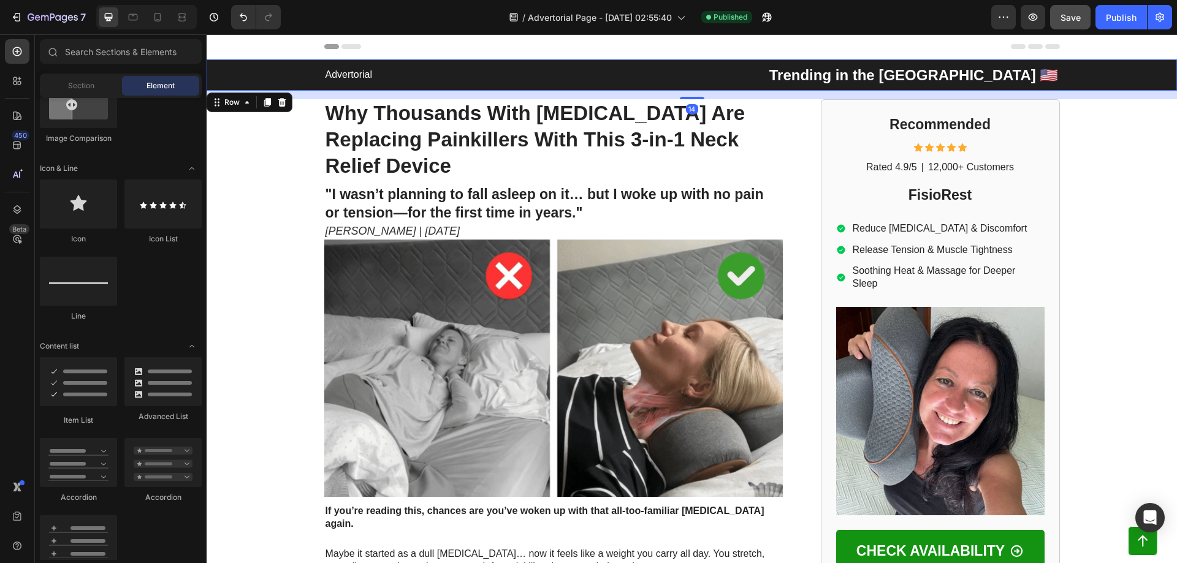
click at [223, 51] on div "Header" at bounding box center [236, 46] width 45 height 15
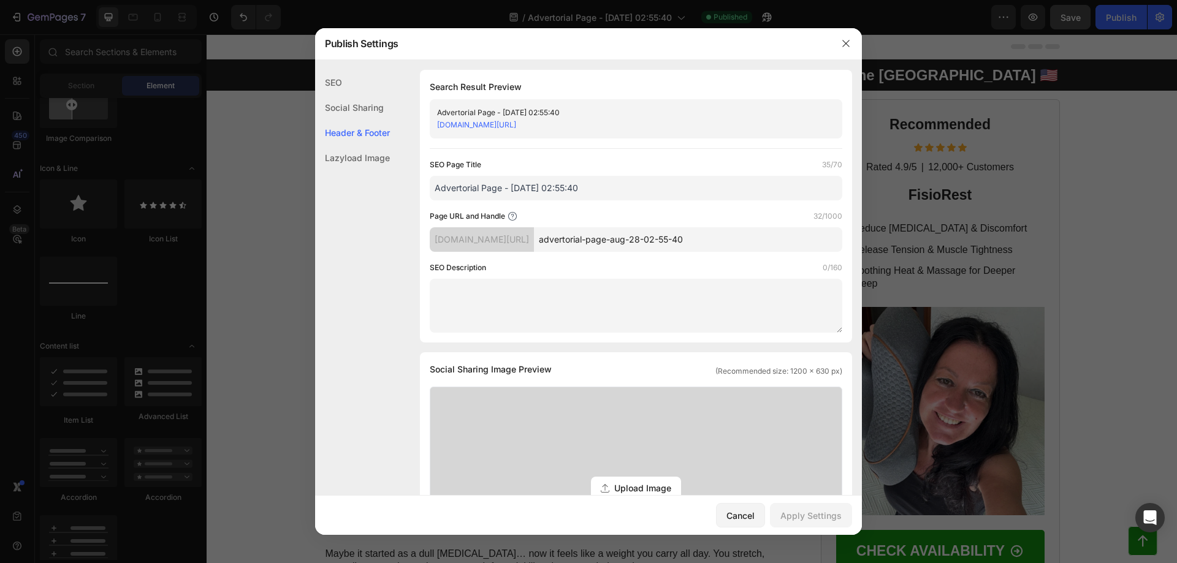
scroll to position [537, 0]
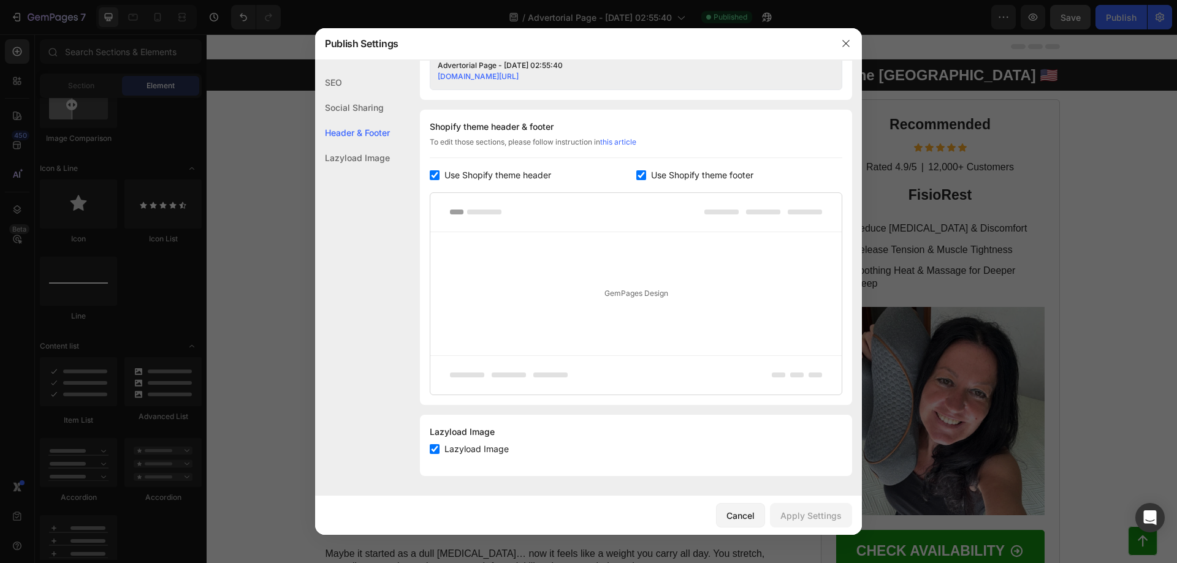
click at [511, 175] on span "Use Shopify theme header" at bounding box center [497, 175] width 107 height 15
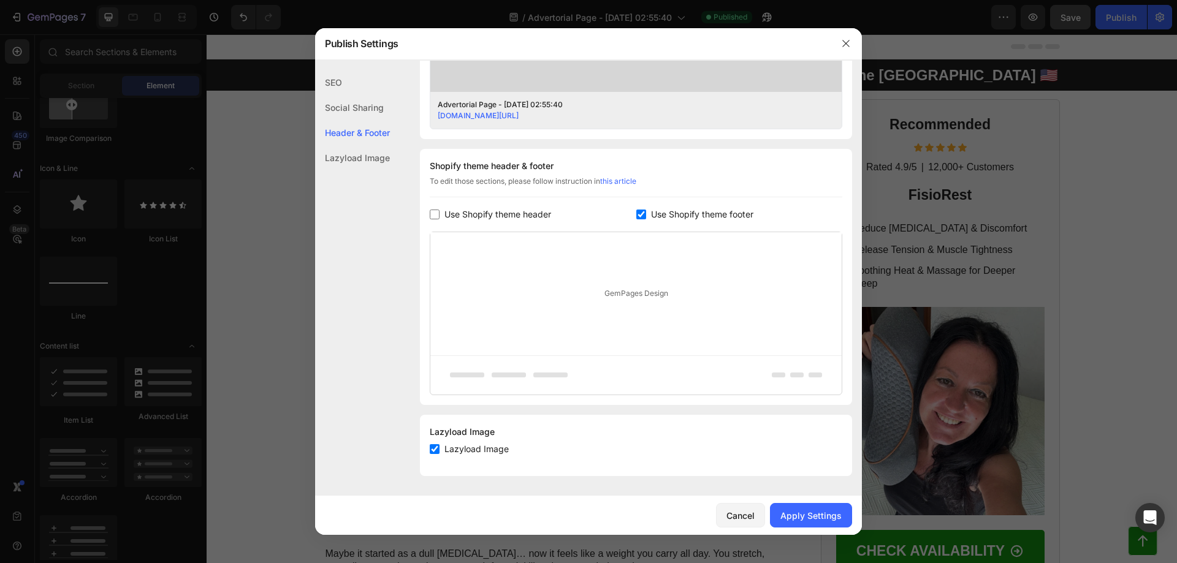
scroll to position [498, 0]
click at [514, 206] on div "Shopify theme header & footer To edit those sections, please follow instruction…" at bounding box center [636, 277] width 432 height 256
click at [514, 215] on span "Use Shopify theme header" at bounding box center [497, 214] width 107 height 15
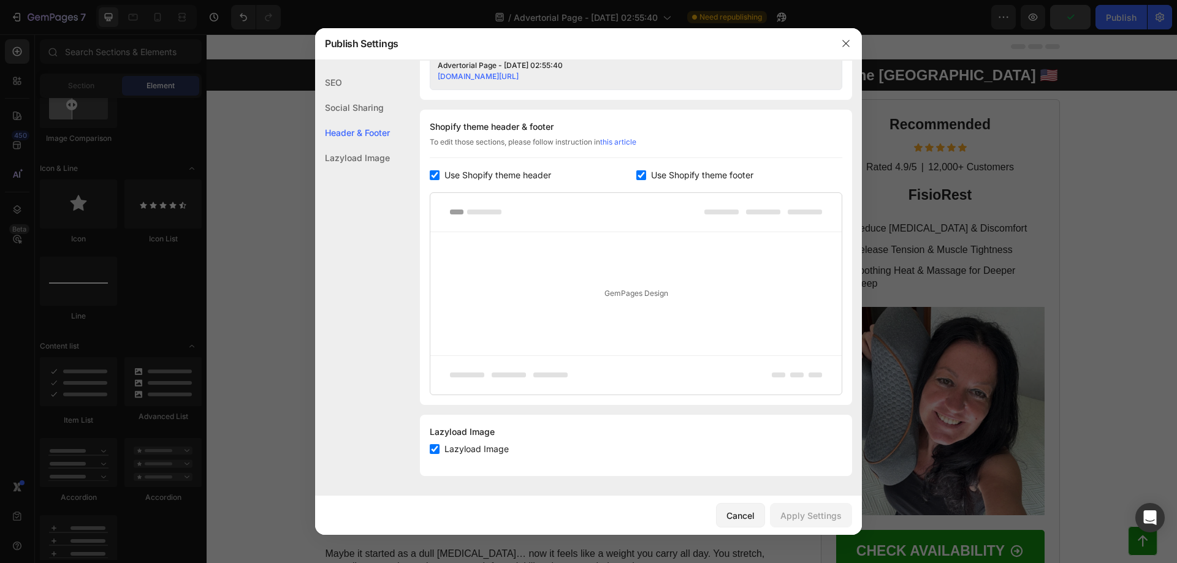
click at [494, 178] on span "Use Shopify theme header" at bounding box center [497, 175] width 107 height 15
checkbox input "false"
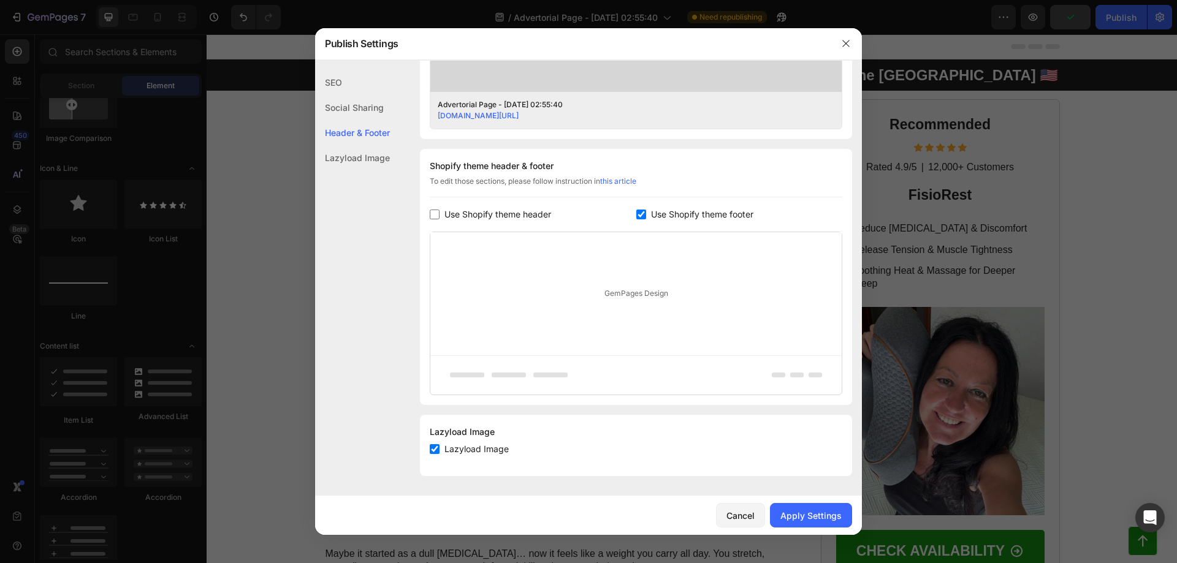
click at [701, 209] on span "Use Shopify theme footer" at bounding box center [702, 214] width 102 height 15
checkbox input "false"
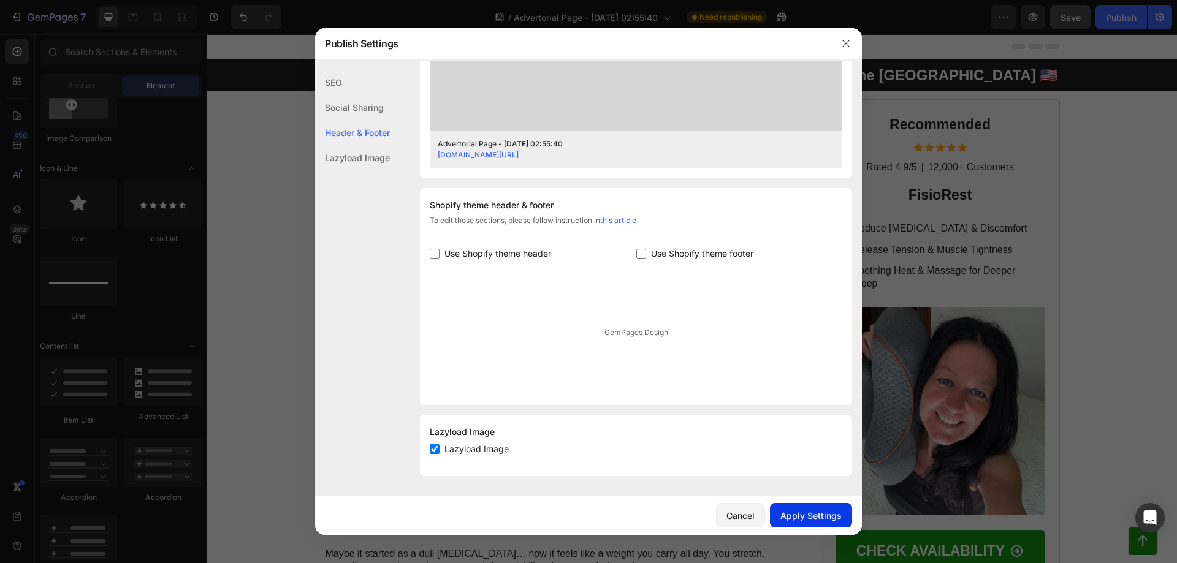
click at [829, 515] on div "Apply Settings" at bounding box center [810, 515] width 61 height 13
click at [845, 39] on icon "button" at bounding box center [846, 44] width 10 height 10
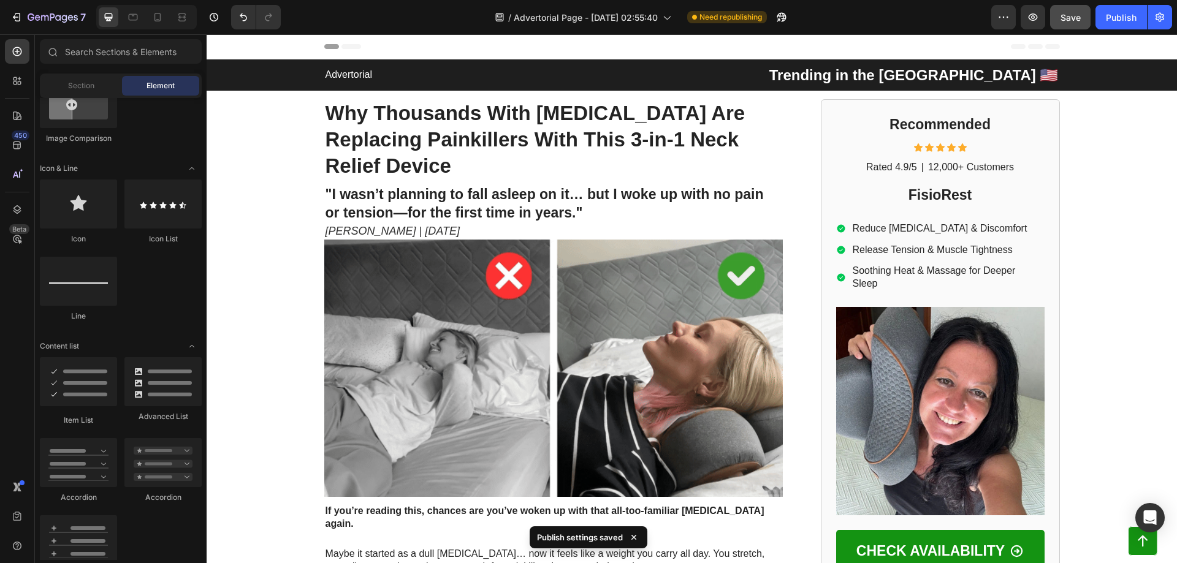
click at [223, 46] on icon at bounding box center [220, 46] width 9 height 9
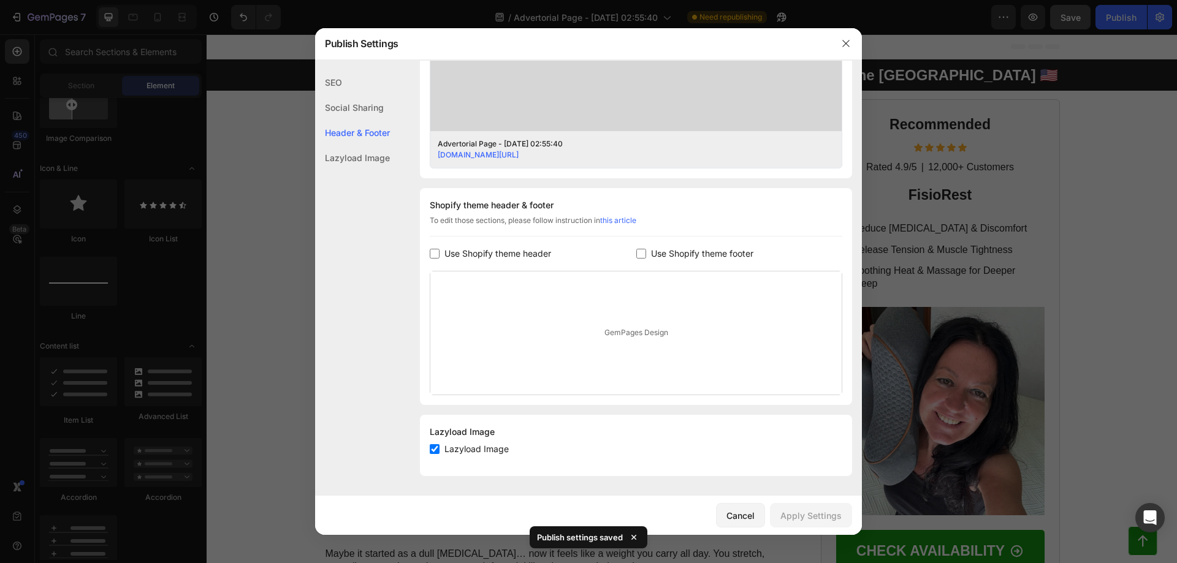
click at [368, 156] on div "Lazyload Image" at bounding box center [352, 157] width 75 height 25
drag, startPoint x: 842, startPoint y: 38, endPoint x: 795, endPoint y: 12, distance: 54.3
click at [842, 38] on button "button" at bounding box center [846, 44] width 20 height 20
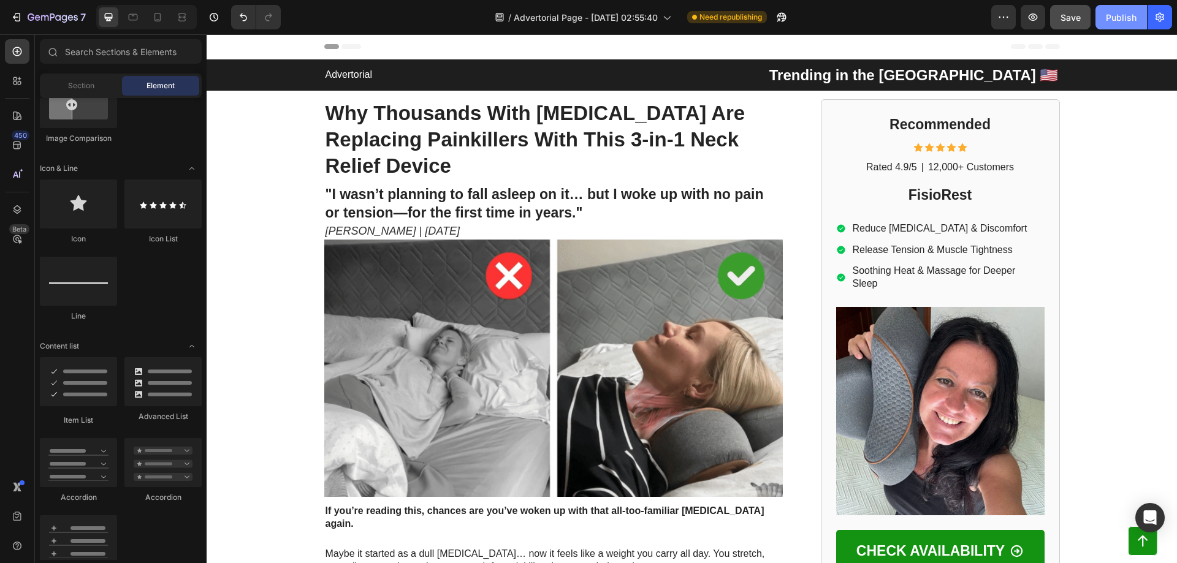
click at [1111, 19] on div "Publish" at bounding box center [1121, 17] width 31 height 13
